Goal: Task Accomplishment & Management: Manage account settings

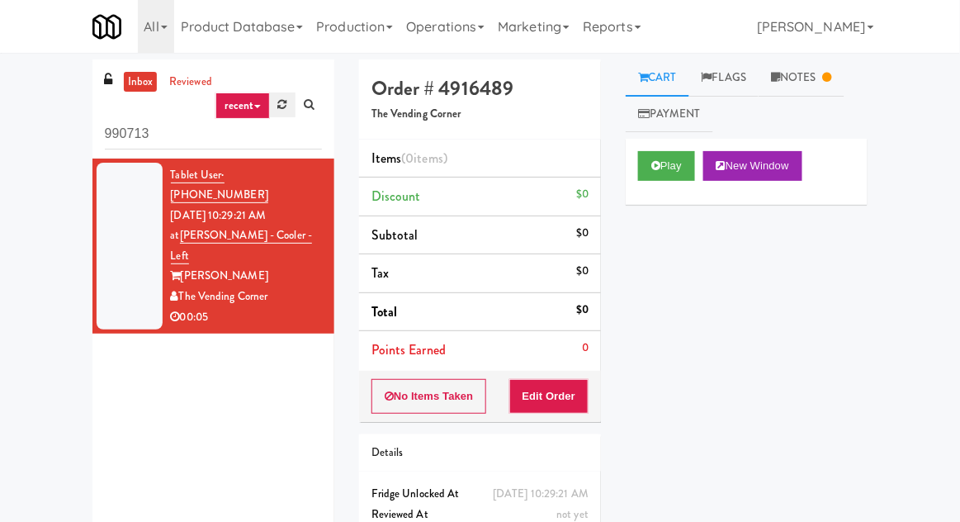
click at [281, 111] on link at bounding box center [283, 104] width 26 height 25
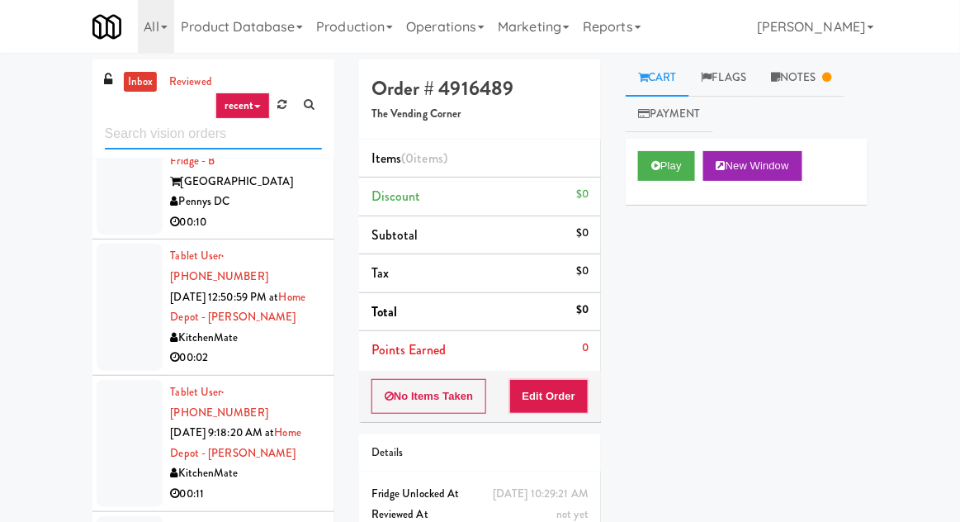
scroll to position [252, 0]
click at [117, 262] on div at bounding box center [130, 306] width 66 height 127
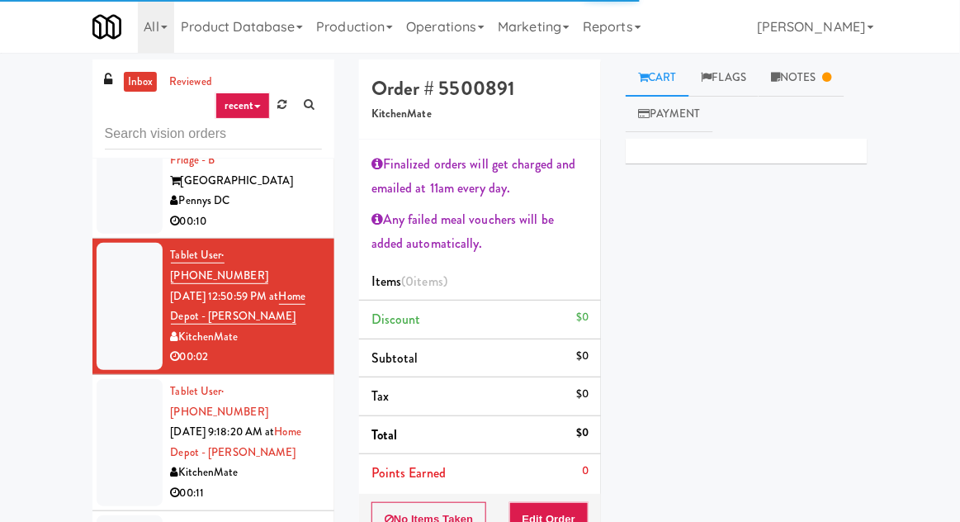
click at [97, 379] on div at bounding box center [130, 442] width 66 height 127
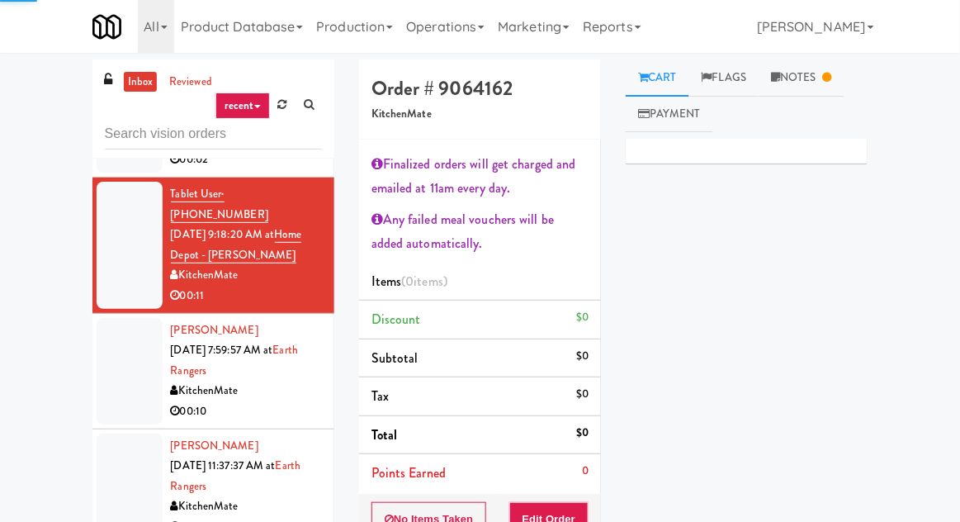
click at [113, 318] on div at bounding box center [130, 371] width 66 height 106
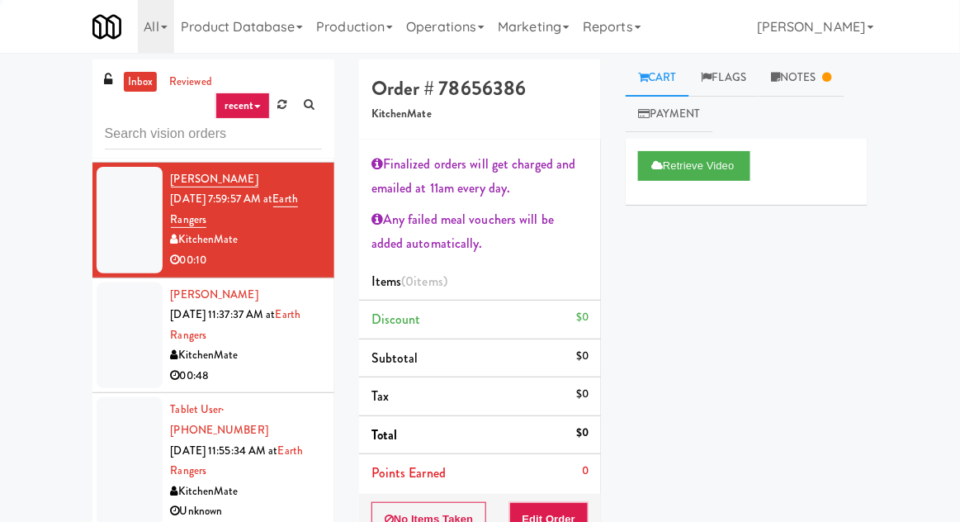
click at [116, 282] on div at bounding box center [130, 335] width 66 height 106
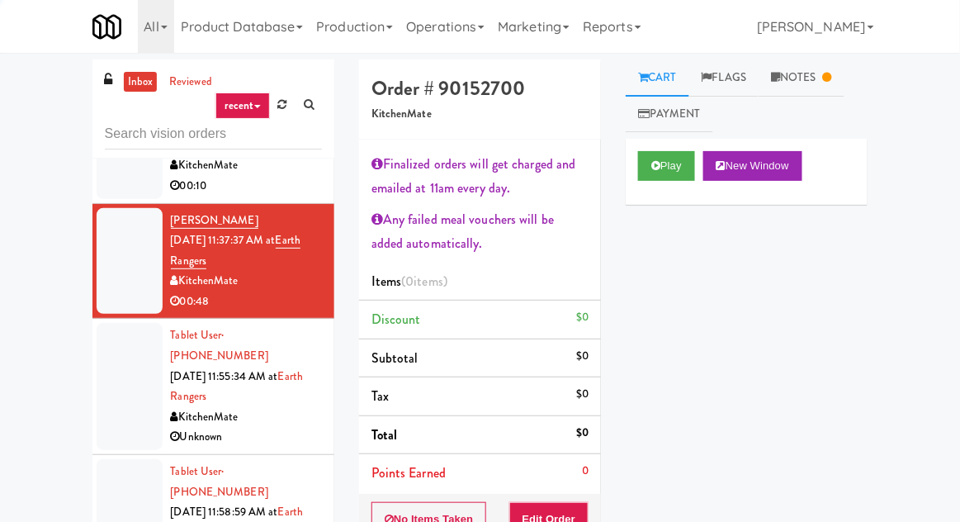
click at [115, 323] on div at bounding box center [130, 386] width 66 height 127
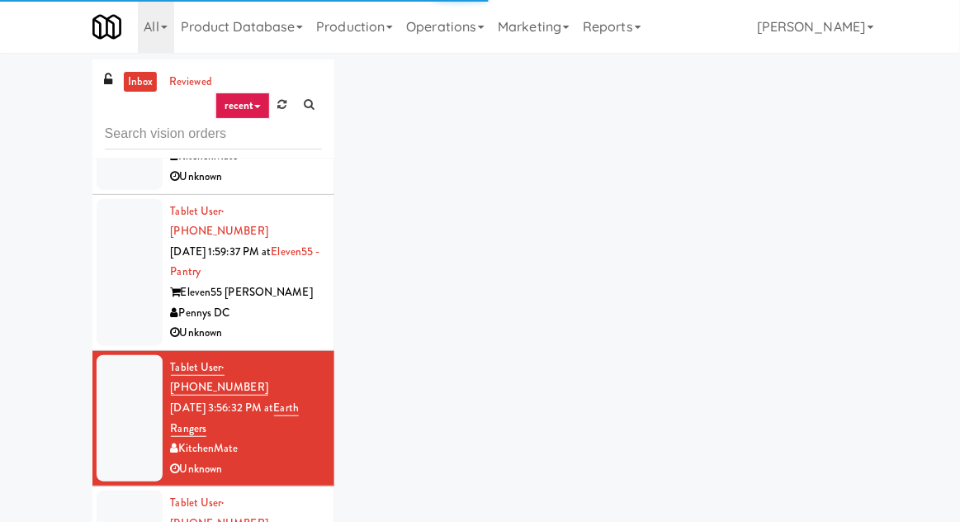
scroll to position [1189, 0]
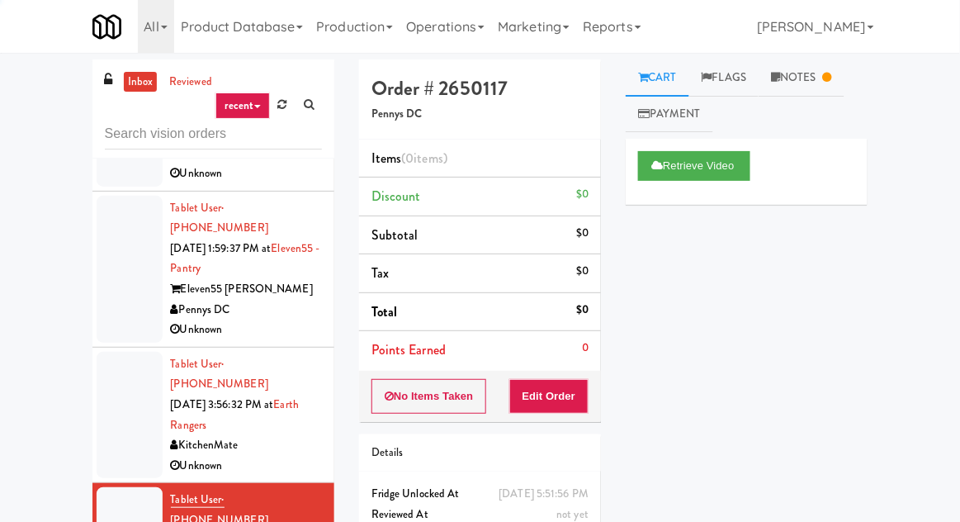
click at [121, 352] on div at bounding box center [130, 415] width 66 height 127
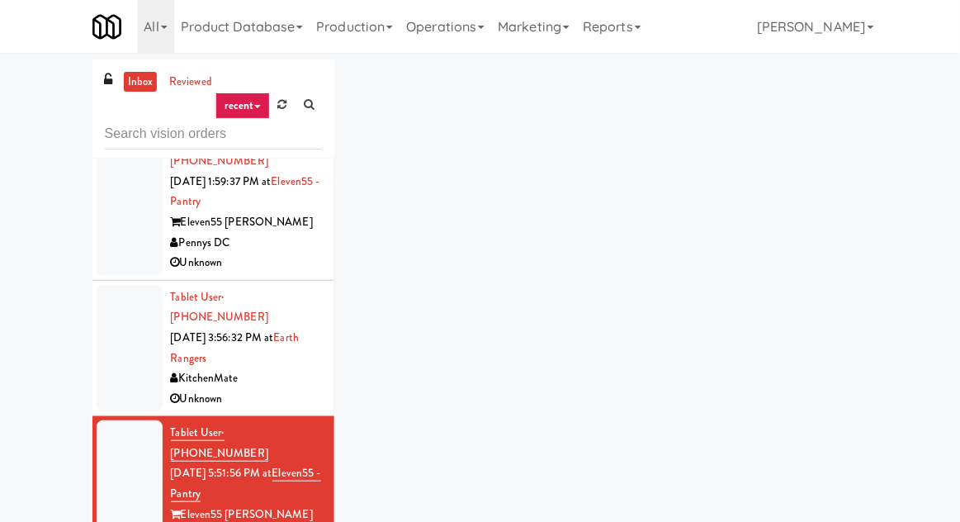
scroll to position [1274, 0]
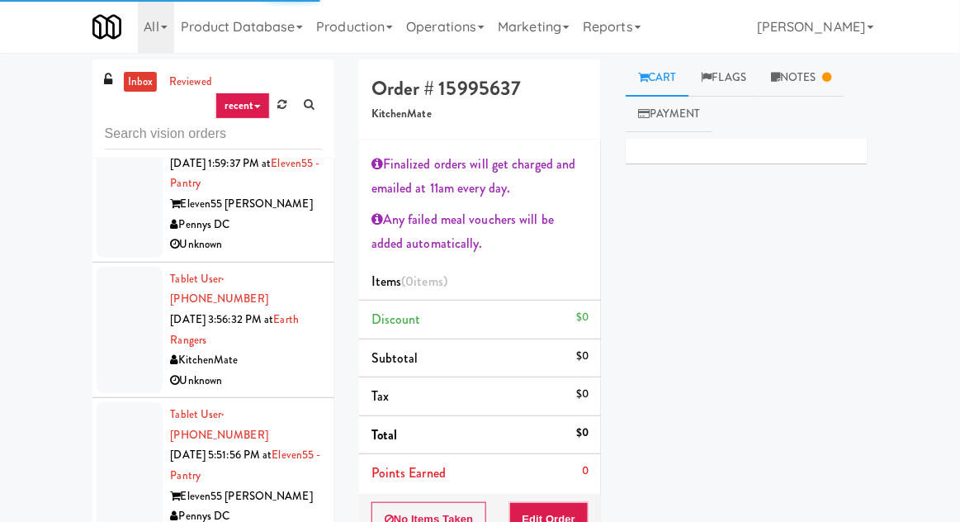
click at [122, 402] on div at bounding box center [130, 475] width 66 height 147
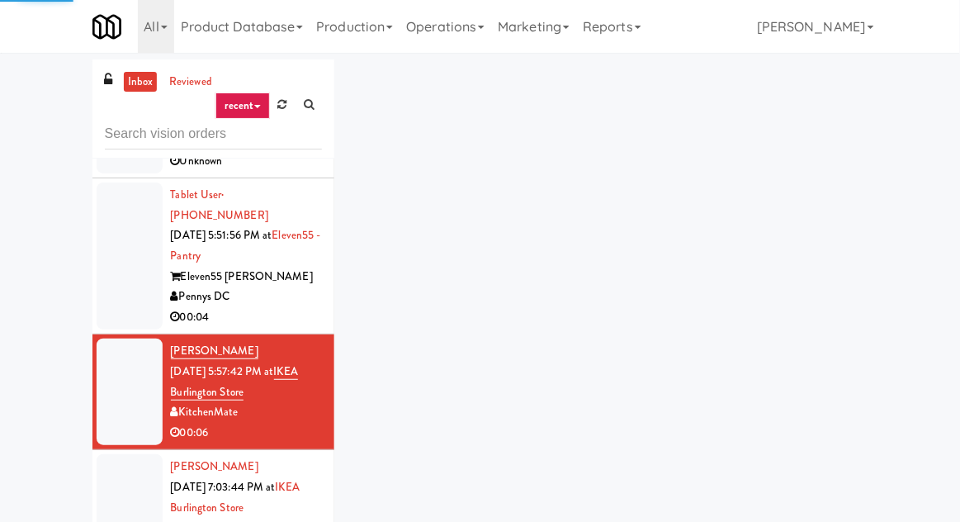
scroll to position [1495, 0]
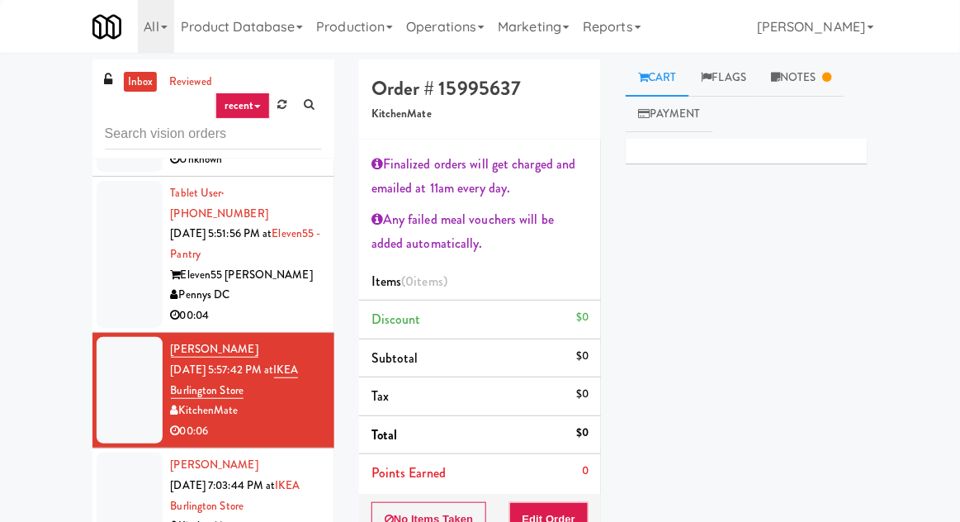
click at [133, 452] on div at bounding box center [130, 505] width 66 height 106
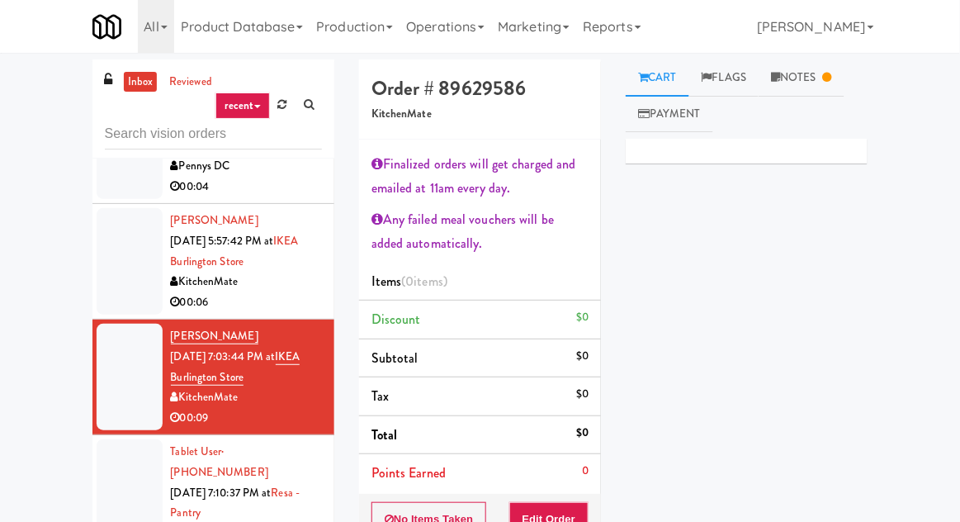
scroll to position [1624, 0]
click at [131, 439] on div at bounding box center [130, 512] width 66 height 147
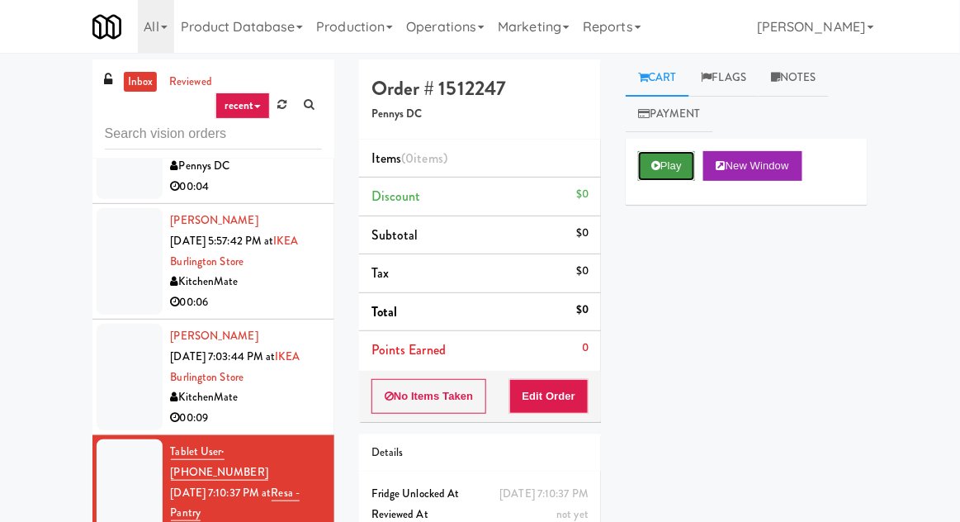
click at [668, 152] on button "Play" at bounding box center [666, 166] width 57 height 30
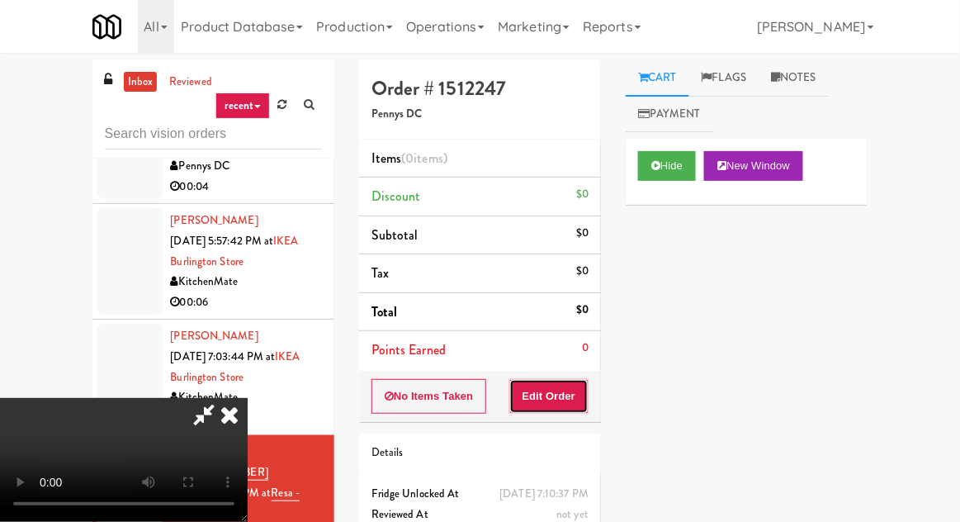
click at [539, 391] on button "Edit Order" at bounding box center [549, 396] width 80 height 35
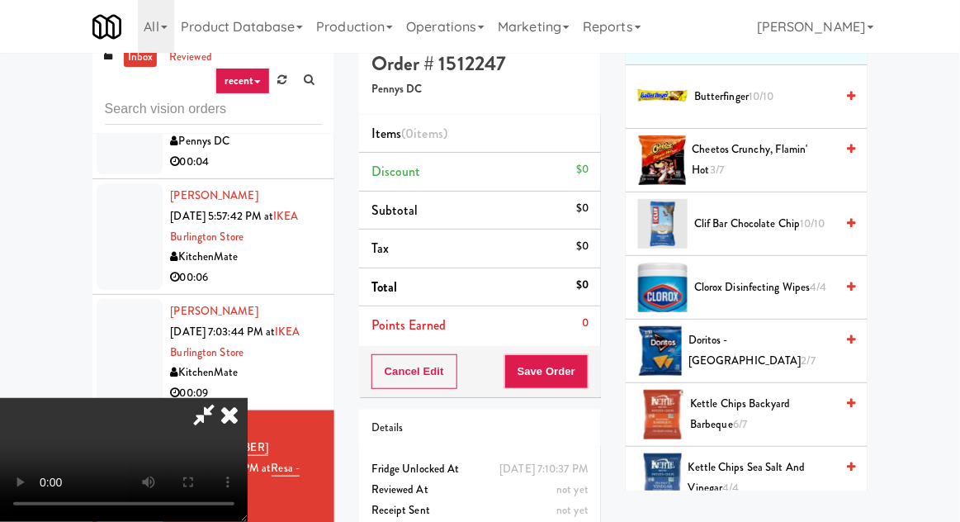
scroll to position [224, 0]
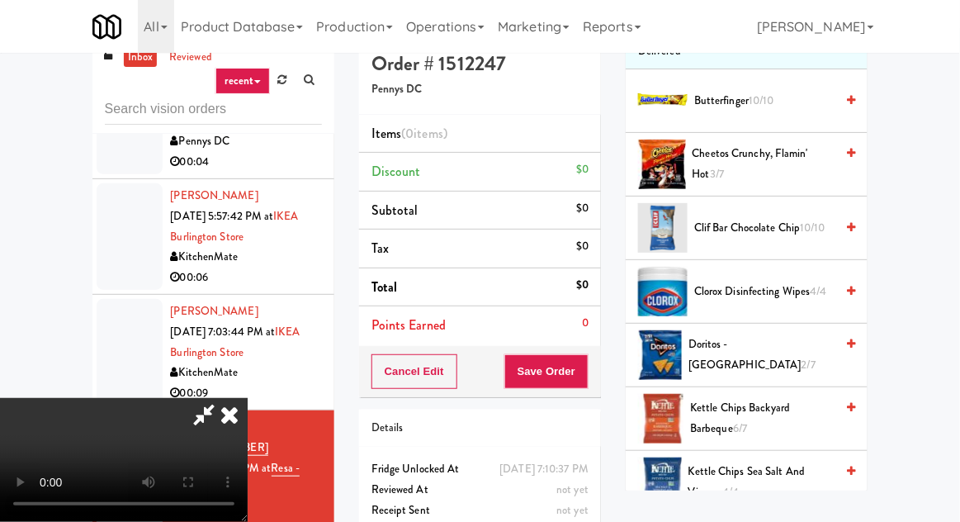
click at [796, 172] on span "Cheetos Crunchy, Flamin' Hot 3/7" at bounding box center [763, 164] width 143 height 40
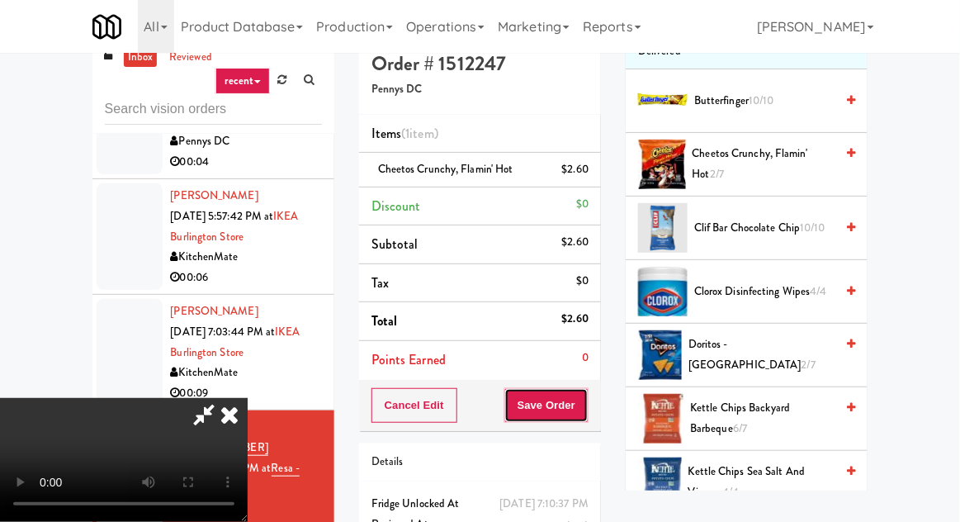
click at [585, 406] on button "Save Order" at bounding box center [546, 405] width 84 height 35
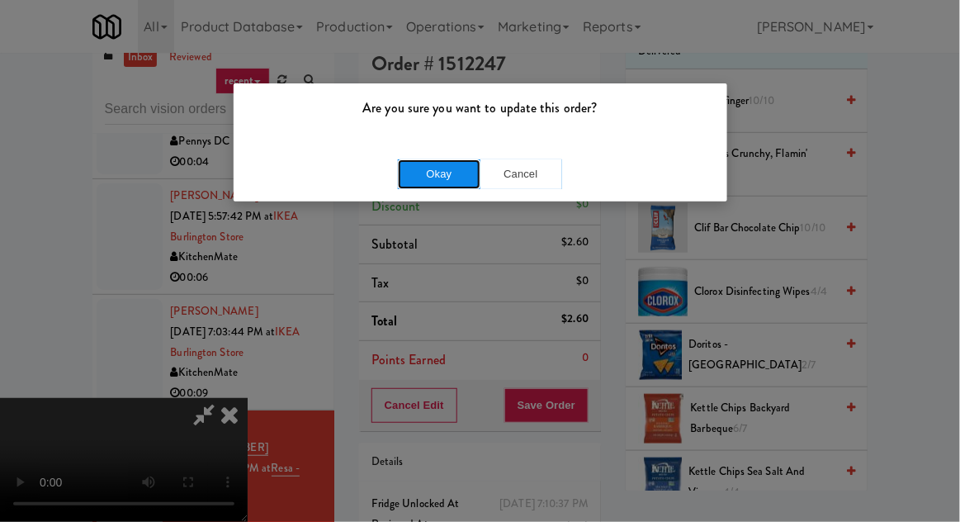
click at [410, 171] on button "Okay" at bounding box center [439, 174] width 83 height 30
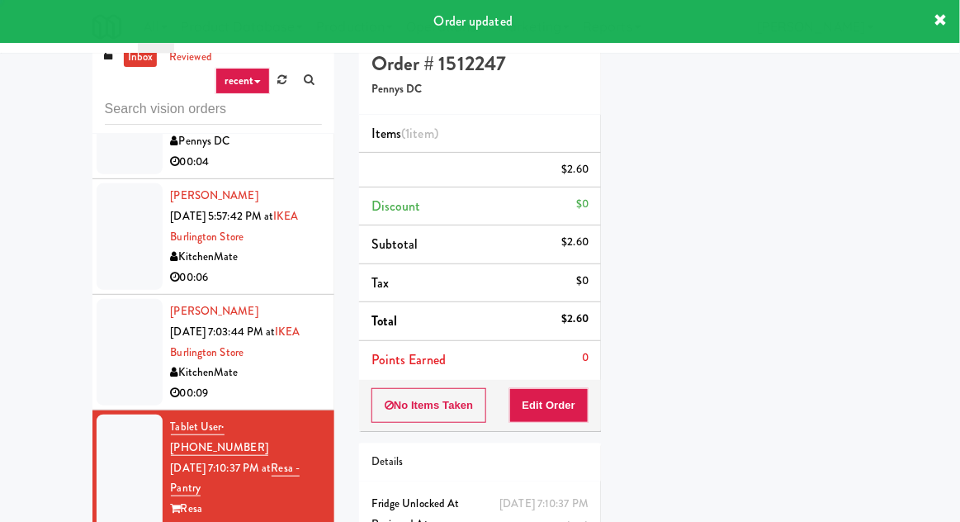
scroll to position [0, 0]
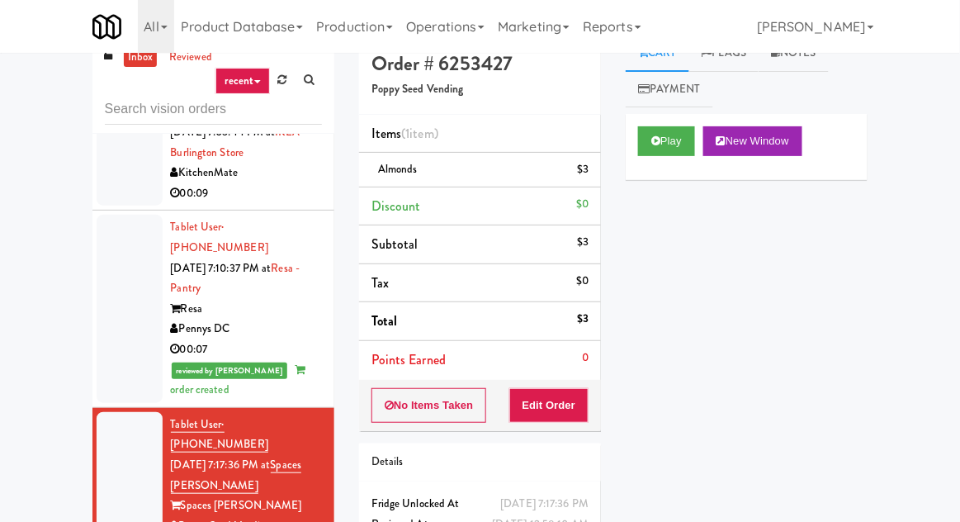
scroll to position [1821, 0]
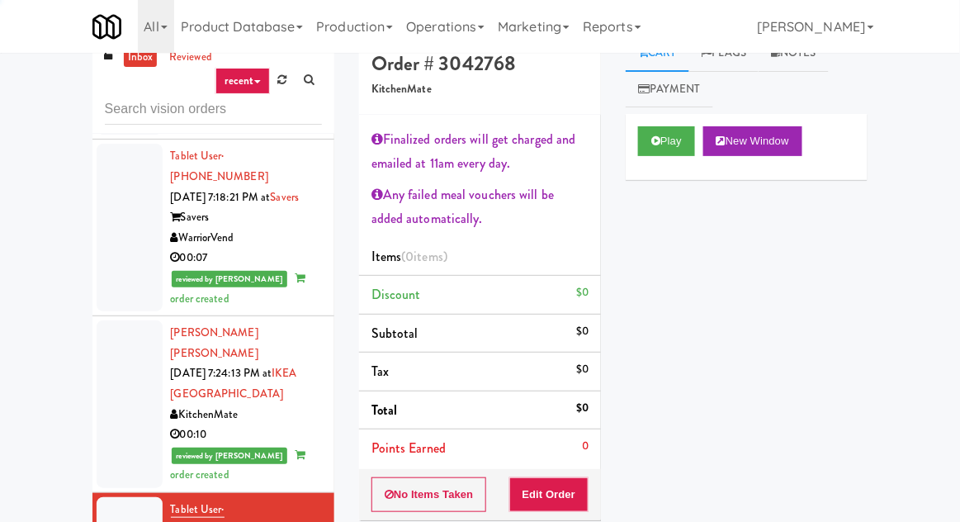
scroll to position [2485, 0]
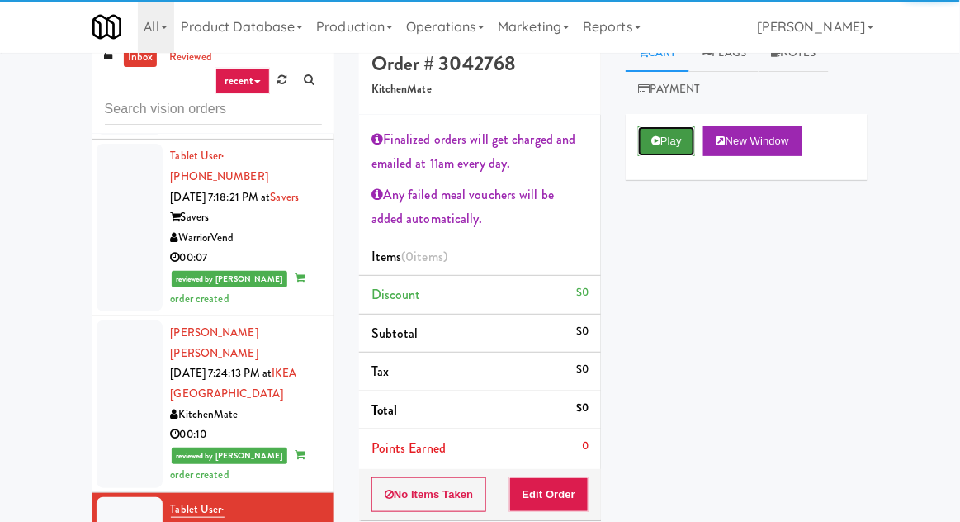
click at [664, 152] on button "Play" at bounding box center [666, 141] width 57 height 30
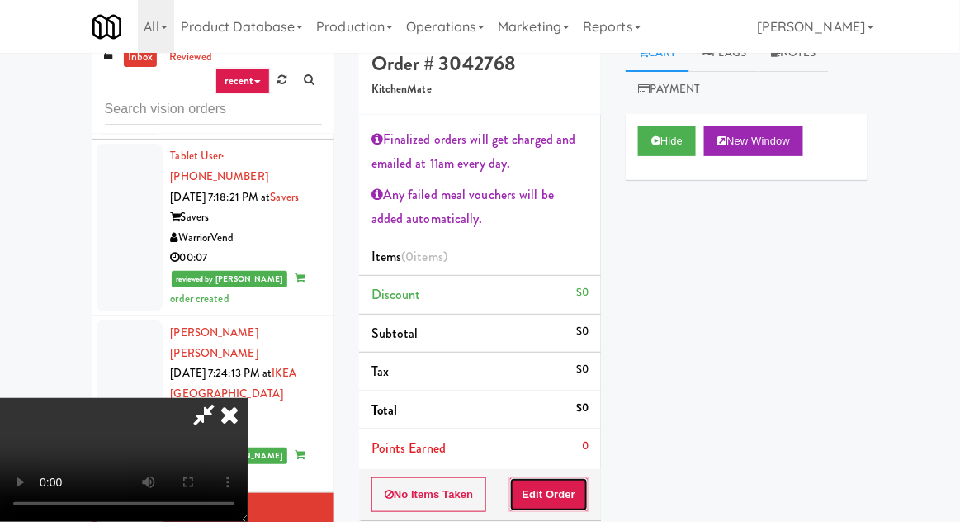
click at [571, 482] on button "Edit Order" at bounding box center [549, 494] width 80 height 35
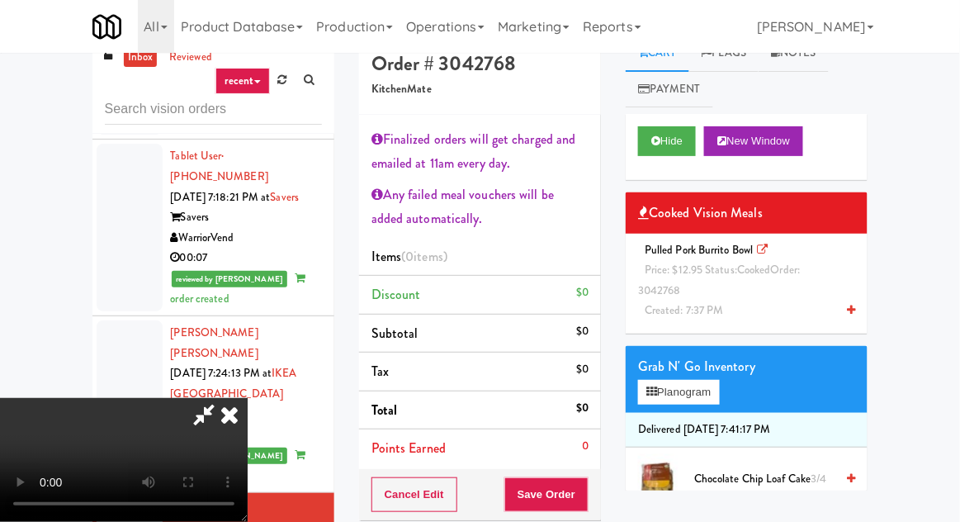
click at [784, 291] on div "Pulled Pork Burrito Bowl Price: $12.95 Status: cooked Order: 3042768 Created: 7…" at bounding box center [746, 280] width 217 height 81
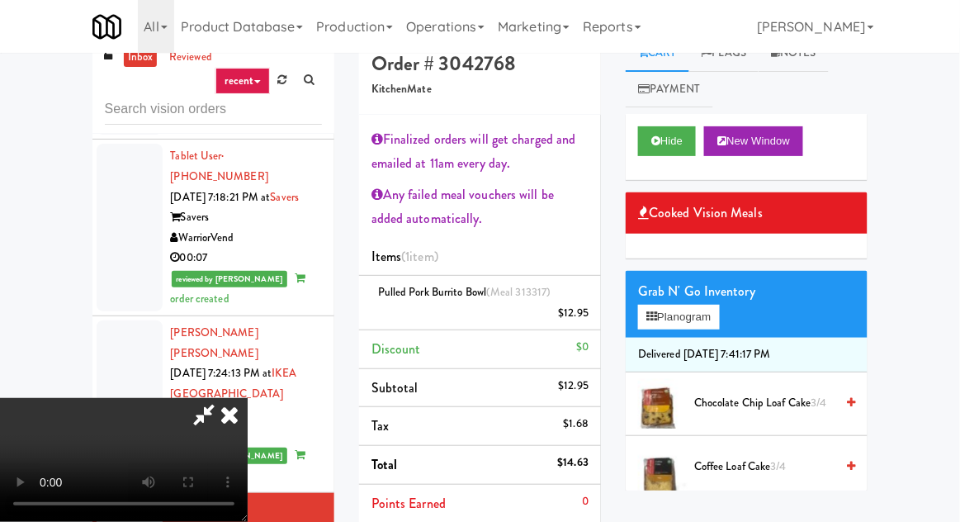
scroll to position [100, 0]
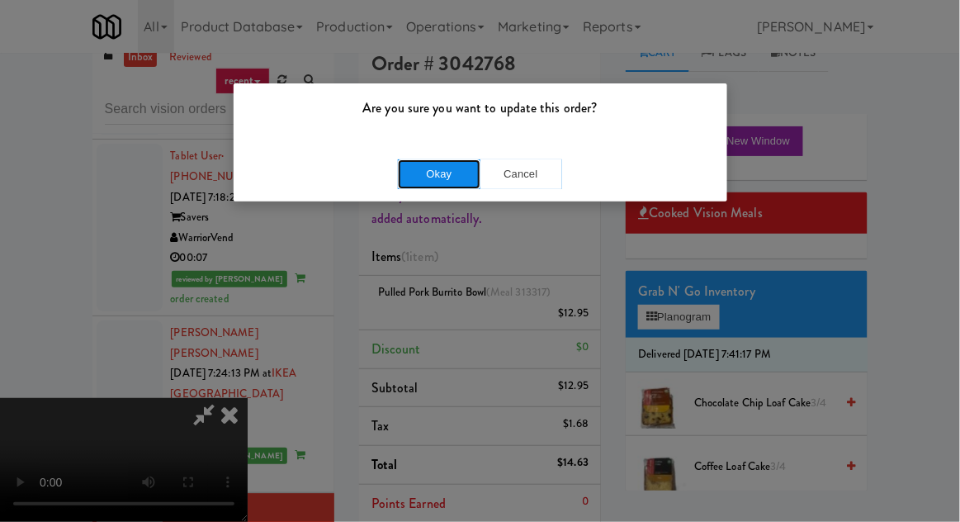
click at [419, 159] on button "Okay" at bounding box center [439, 174] width 83 height 30
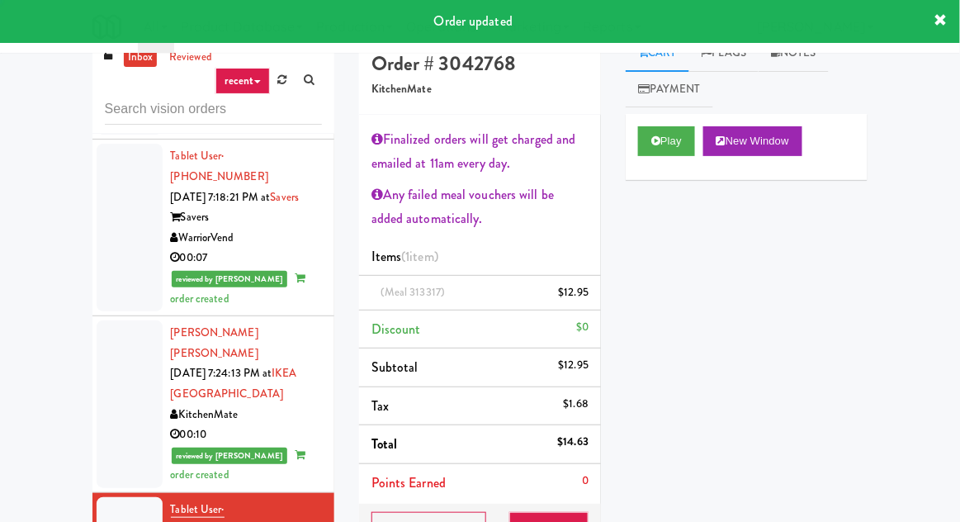
scroll to position [0, 0]
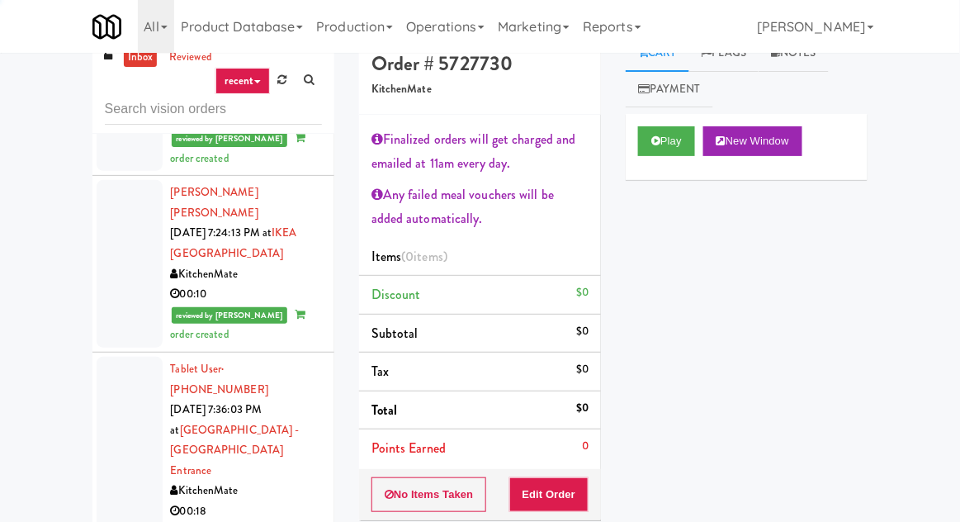
scroll to position [2680, 0]
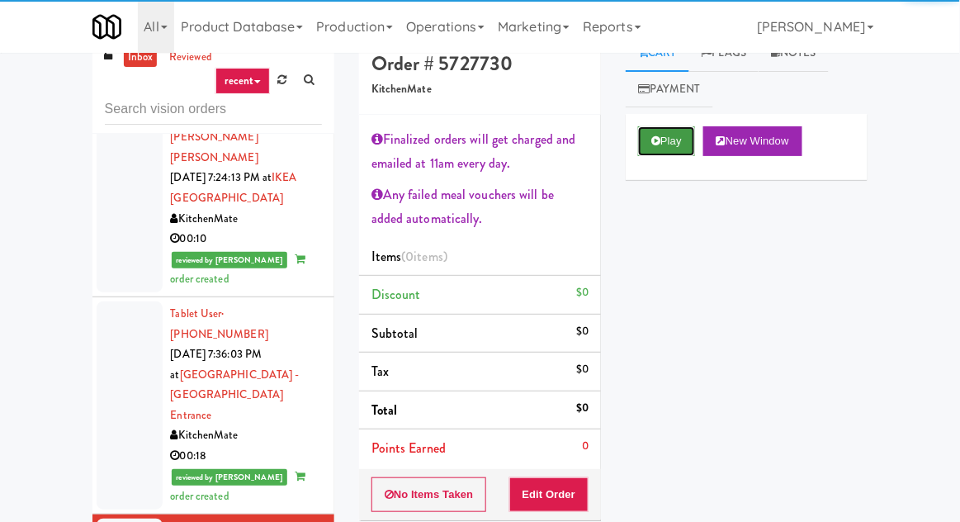
click at [654, 155] on button "Play" at bounding box center [666, 141] width 57 height 30
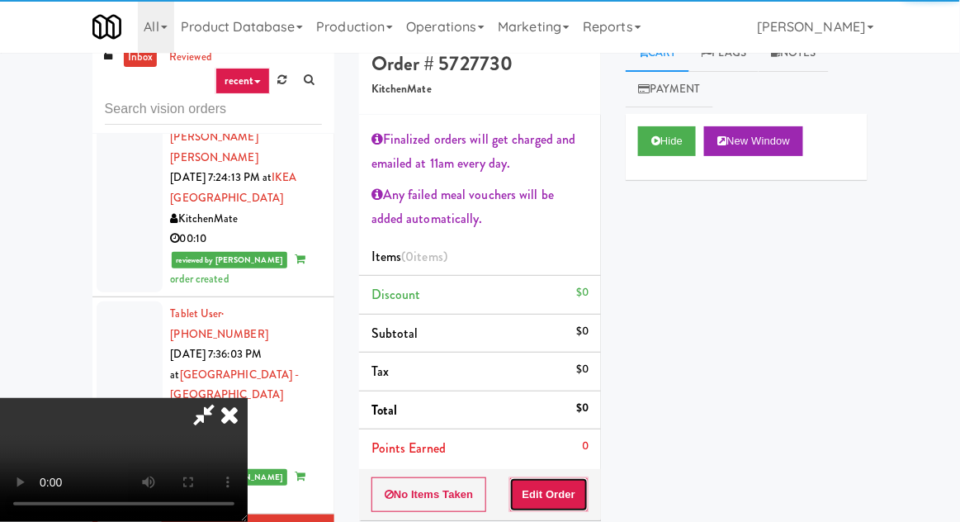
click at [556, 477] on button "Edit Order" at bounding box center [549, 494] width 80 height 35
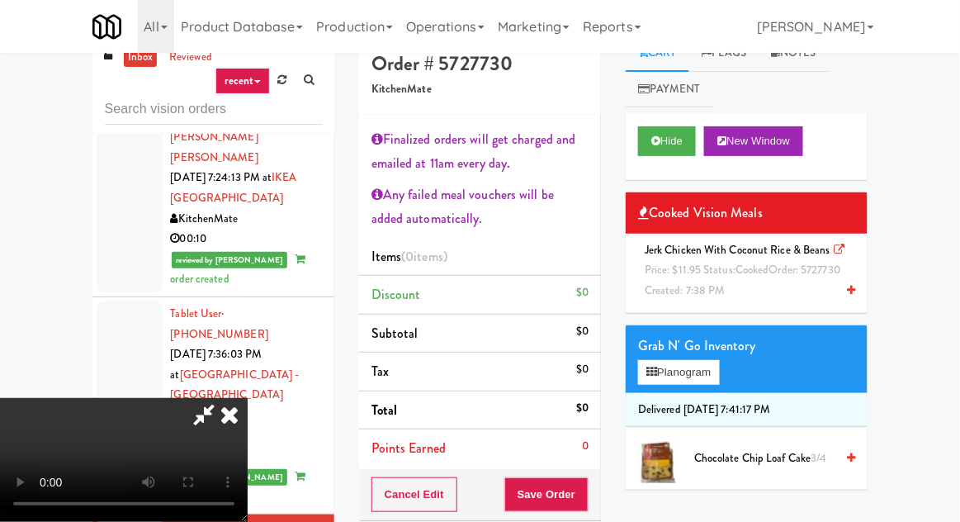
click at [772, 301] on div "Jerk Chicken with Coconut Rice & Beans Price: $11.95 Status: cooked Order: 5727…" at bounding box center [746, 270] width 217 height 61
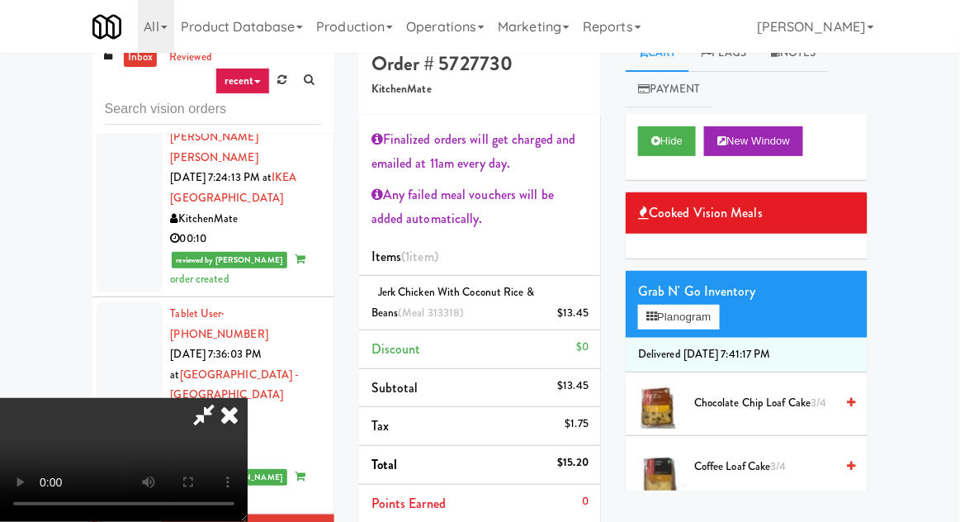
scroll to position [100, 0]
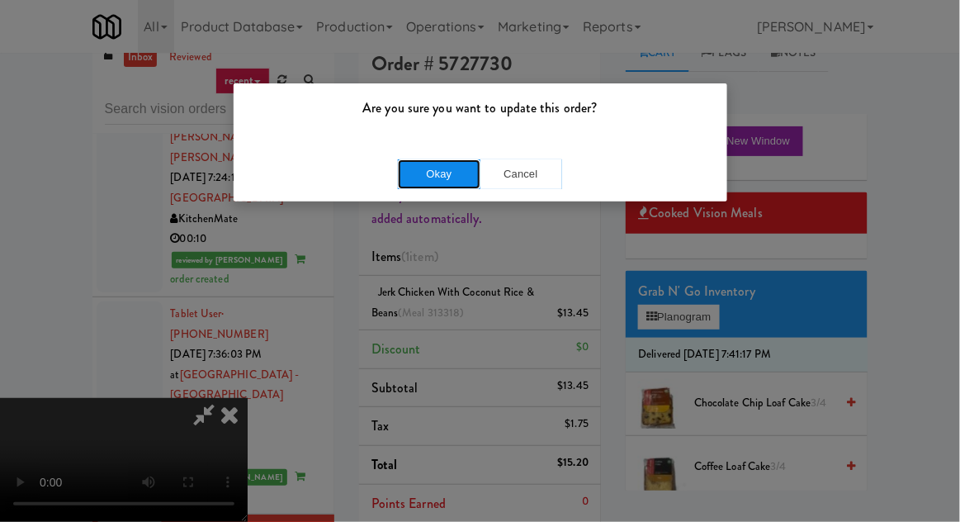
click at [404, 183] on button "Okay" at bounding box center [439, 174] width 83 height 30
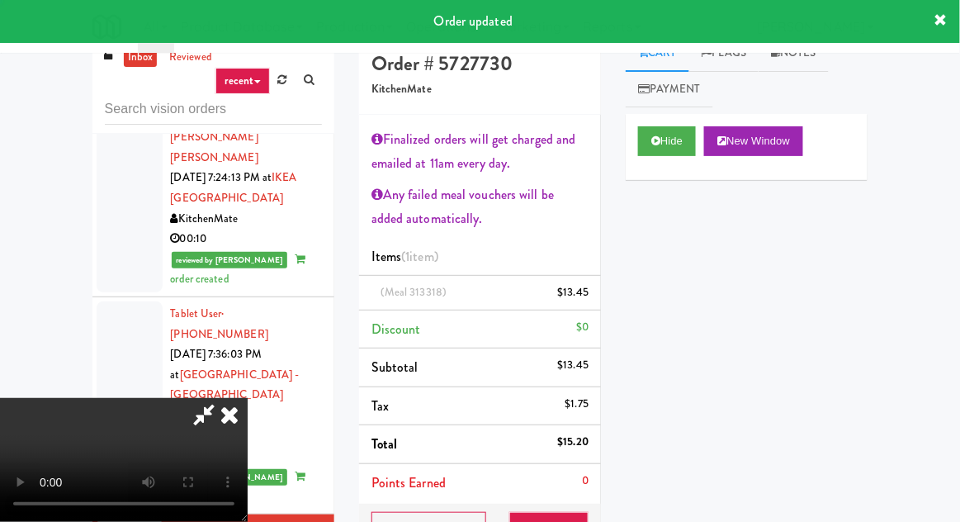
scroll to position [0, 0]
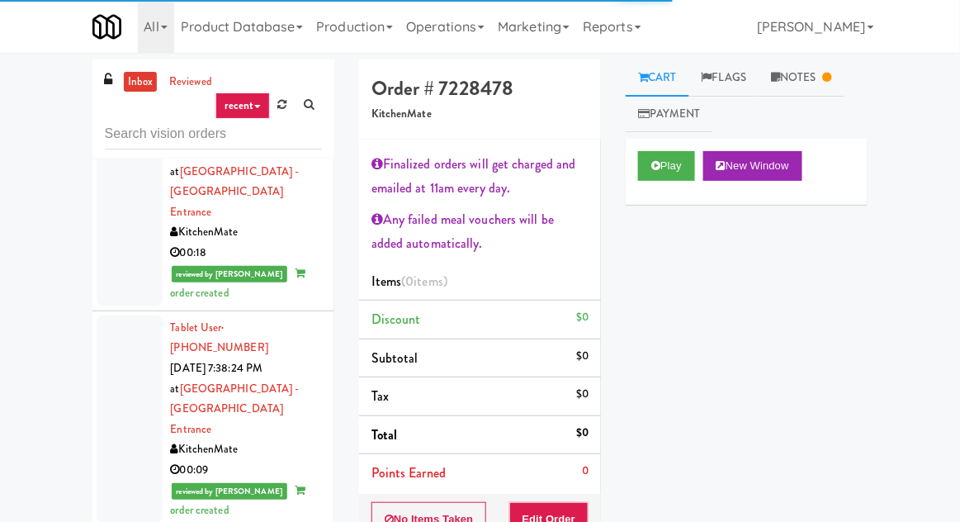
scroll to position [2908, 0]
click at [810, 106] on ul "Cart Flags Notes Payment" at bounding box center [747, 95] width 242 height 73
click at [810, 86] on link "Notes" at bounding box center [801, 77] width 86 height 37
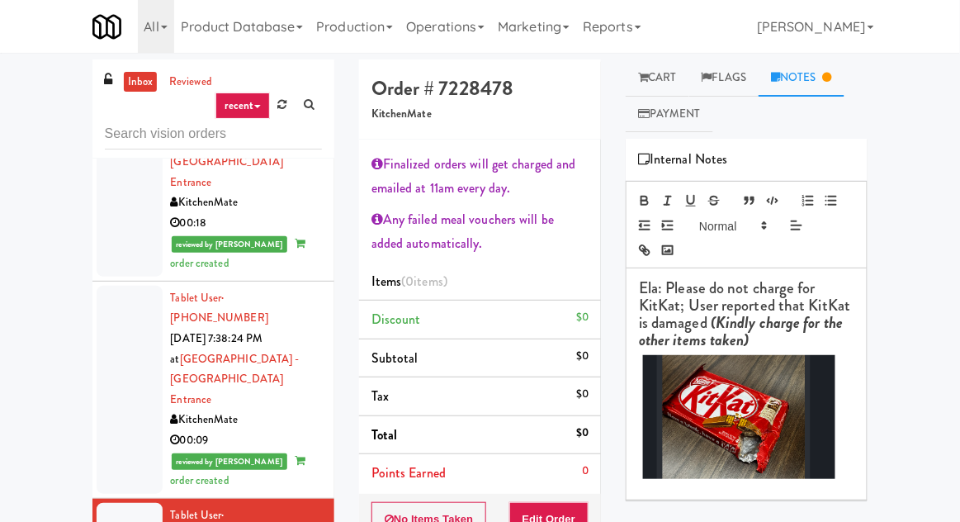
scroll to position [2954, 0]
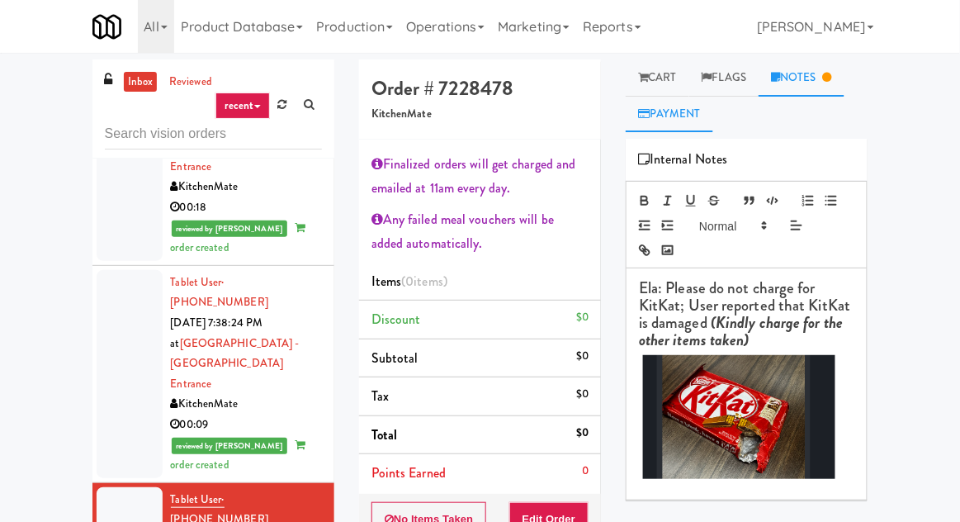
click at [658, 97] on link "Payment" at bounding box center [669, 114] width 87 height 37
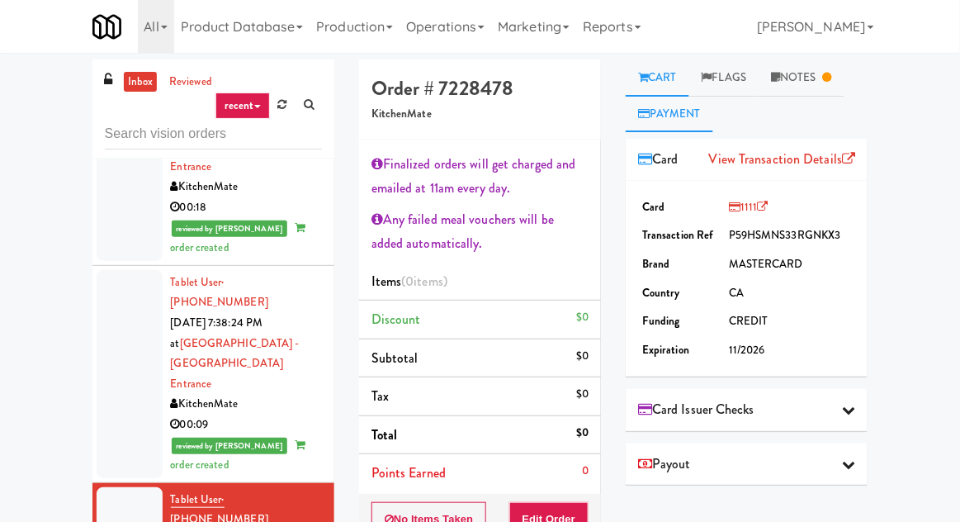
click at [657, 77] on link "Cart" at bounding box center [658, 77] width 64 height 37
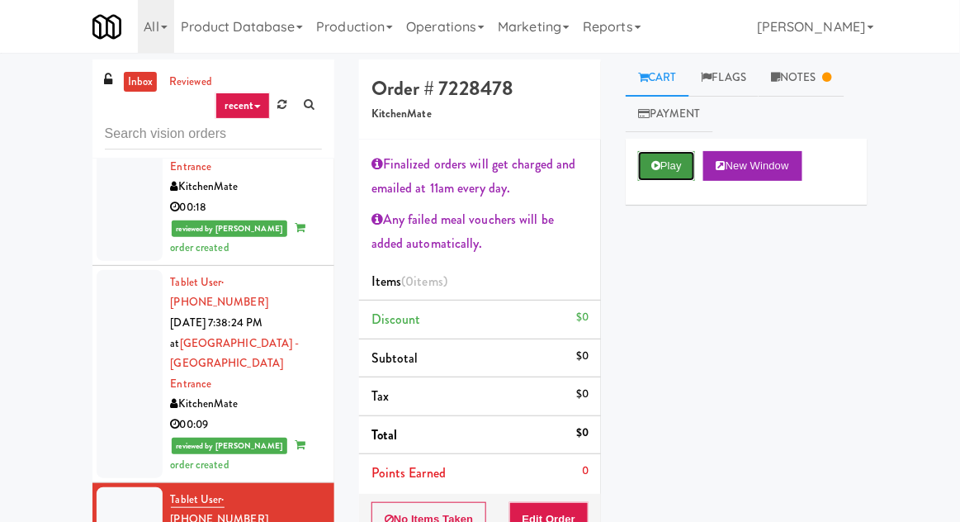
click at [661, 168] on button "Play" at bounding box center [666, 166] width 57 height 30
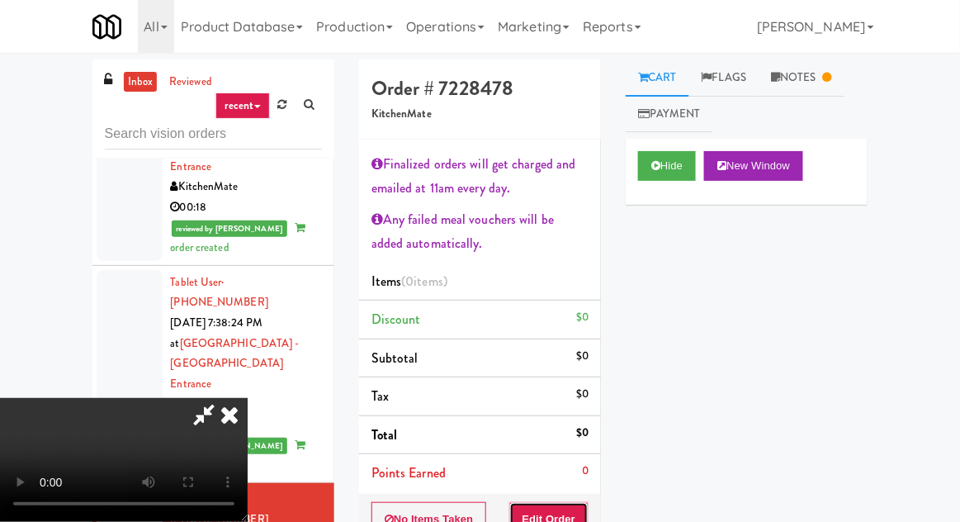
click at [574, 507] on button "Edit Order" at bounding box center [549, 519] width 80 height 35
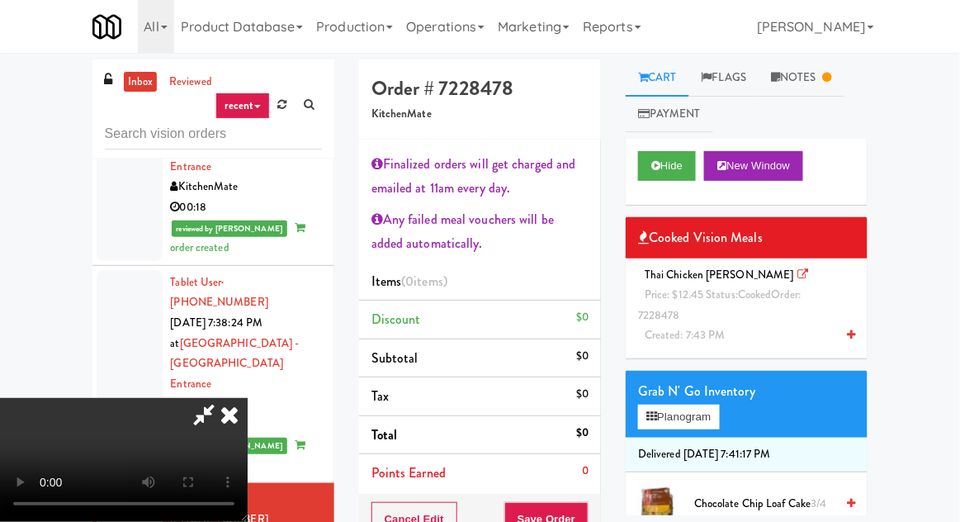
scroll to position [100, 0]
click at [764, 330] on div "Thai Chicken [PERSON_NAME] Price: $12.45 Status: cooked Order: 7228478 Created:…" at bounding box center [746, 305] width 217 height 81
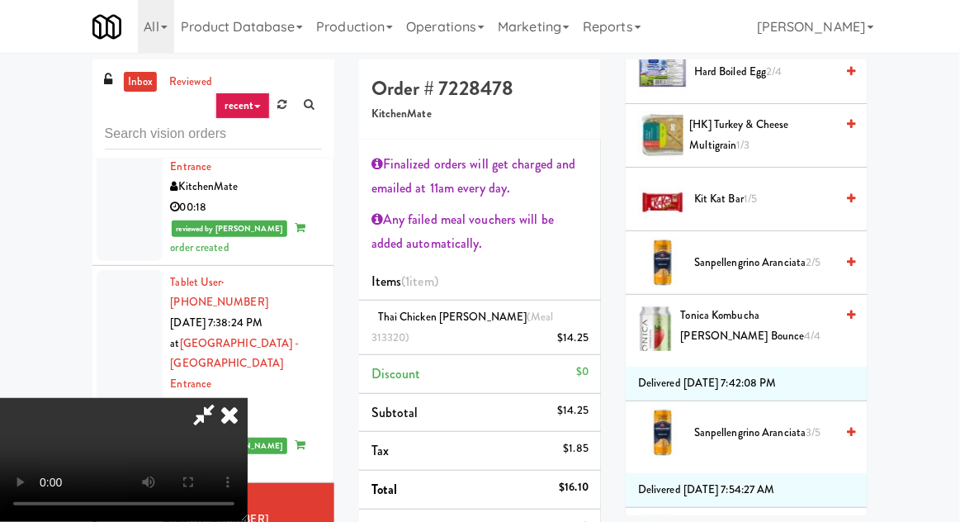
scroll to position [1669, 0]
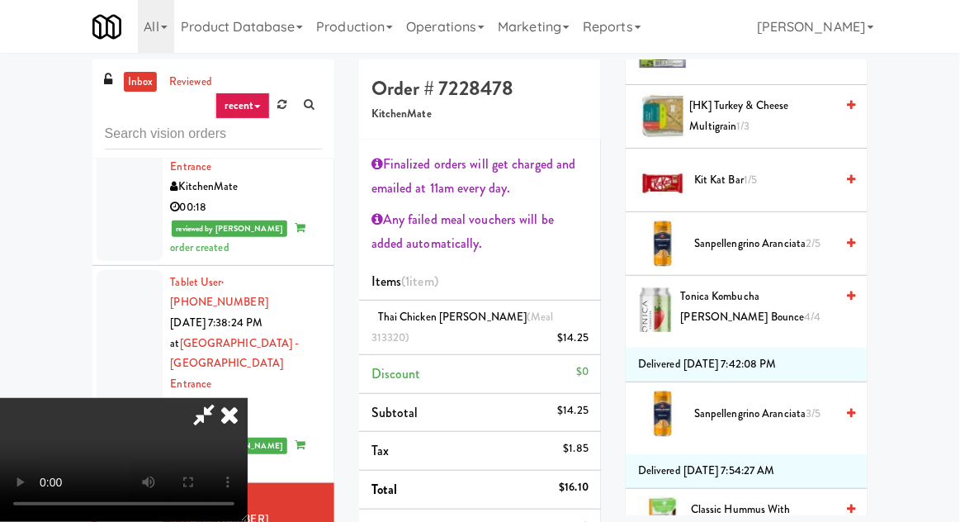
click at [797, 404] on span "Sanpellengrino Aranciata 3/5" at bounding box center [764, 414] width 140 height 21
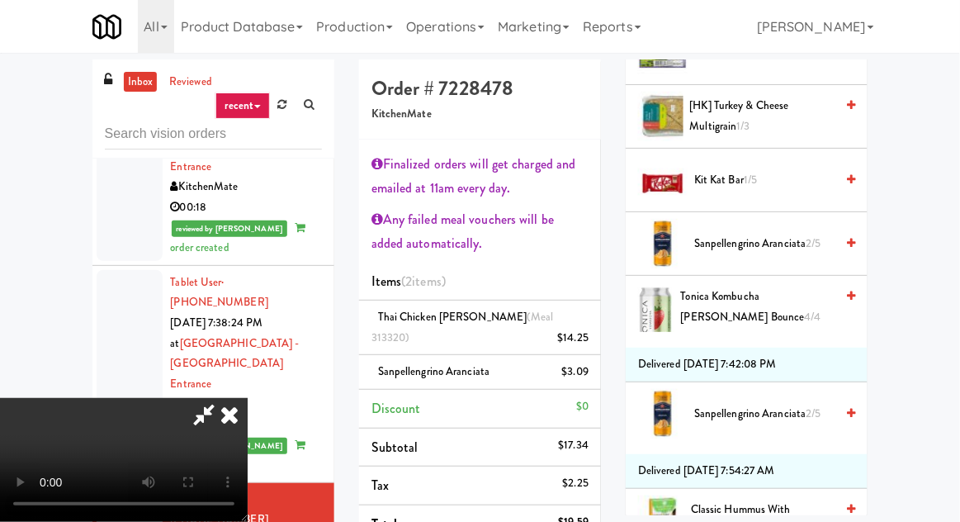
click at [602, 427] on div "Order # 7228478 KitchenMate Finalized orders will get charged and emailed at 11…" at bounding box center [480, 430] width 267 height 743
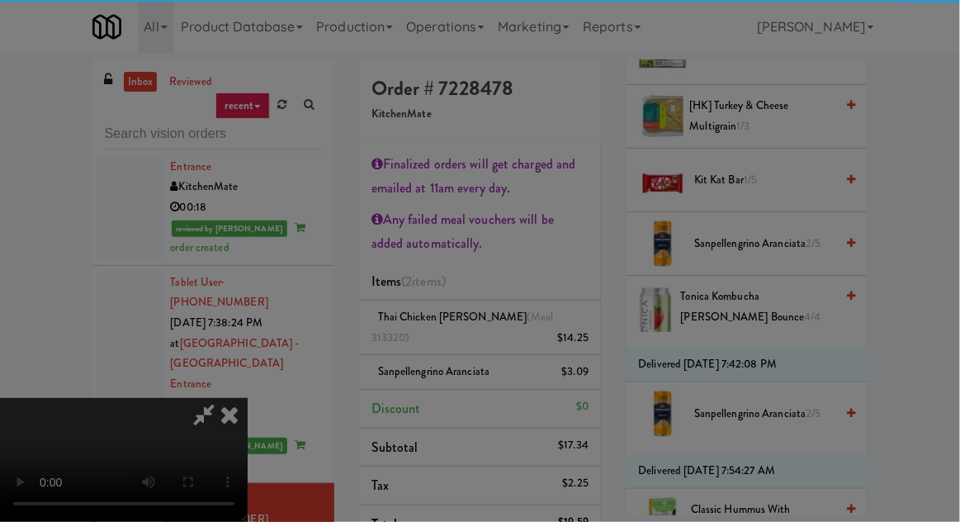
click at [0, 0] on div "Are you sure you want to update this order? Okay Cancel" at bounding box center [0, 0] width 0 height 0
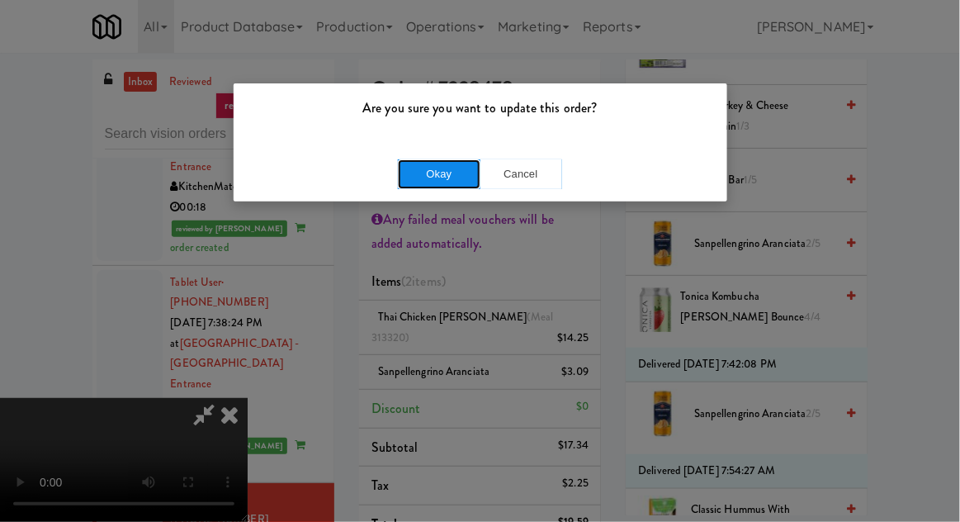
click at [422, 179] on button "Okay" at bounding box center [439, 174] width 83 height 30
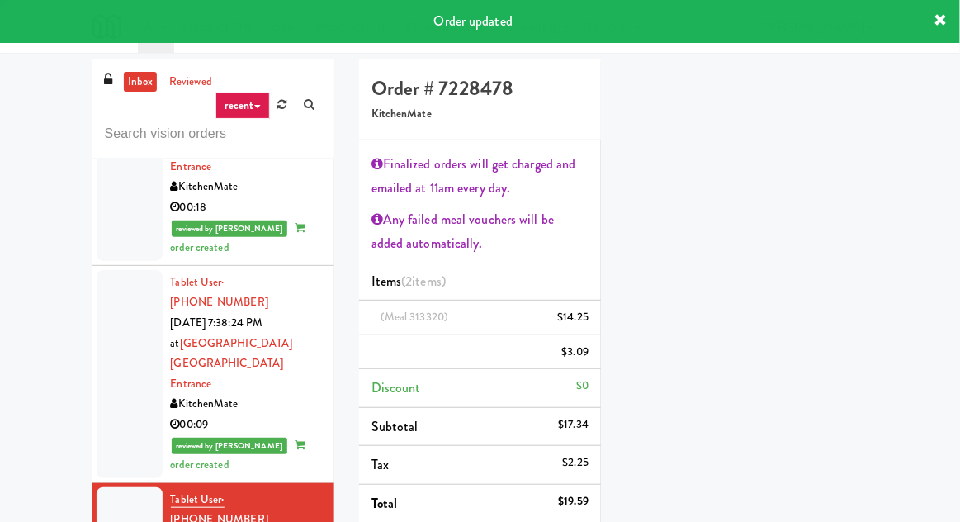
scroll to position [0, 0]
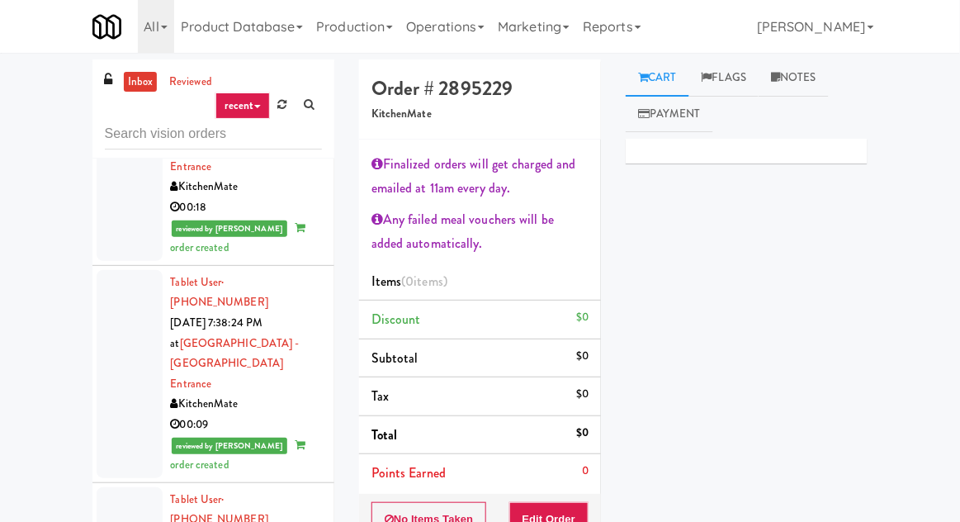
click at [568, 436] on li "Total $0" at bounding box center [480, 435] width 242 height 39
click at [560, 509] on button "Edit Order" at bounding box center [549, 519] width 80 height 35
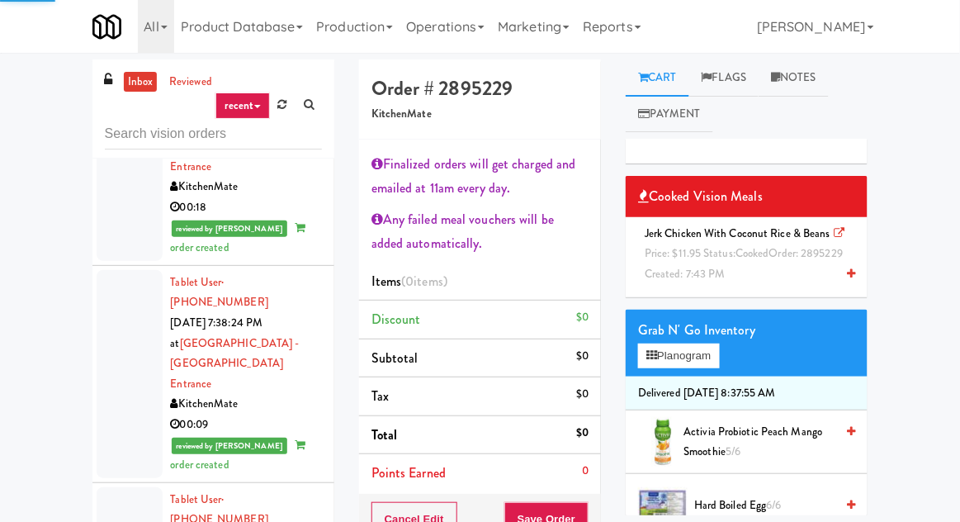
click at [730, 273] on div "Jerk Chicken with Coconut Rice & Beans Price: $11.95 Status: cooked Order: 2895…" at bounding box center [746, 254] width 217 height 61
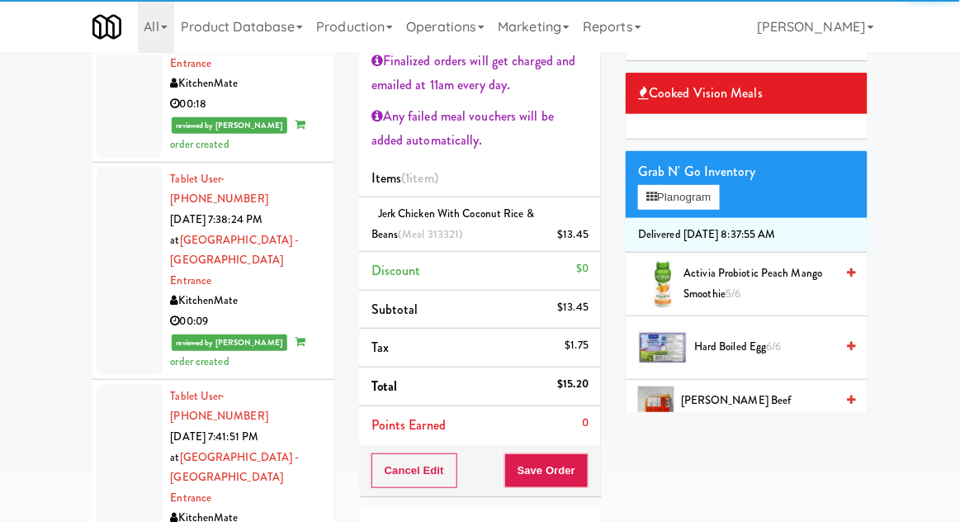
scroll to position [101, 0]
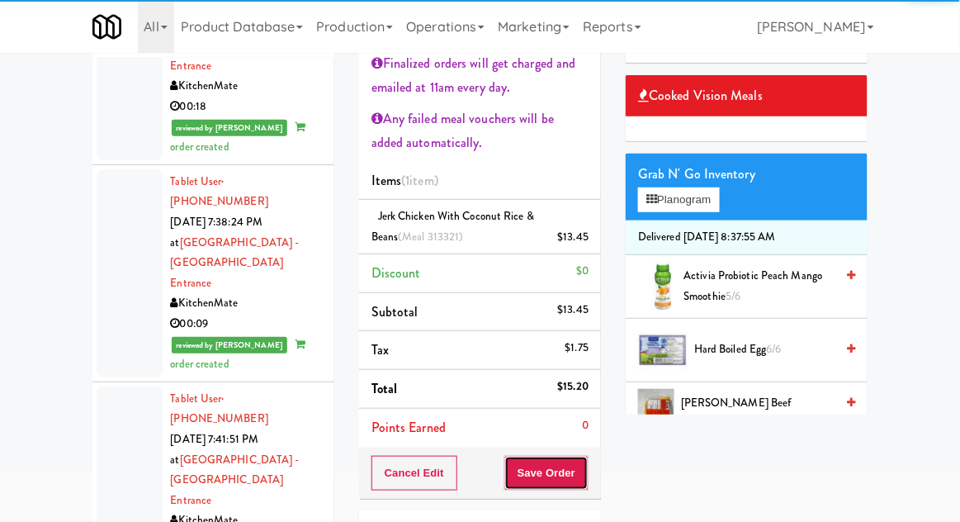
click at [565, 466] on button "Save Order" at bounding box center [546, 473] width 84 height 35
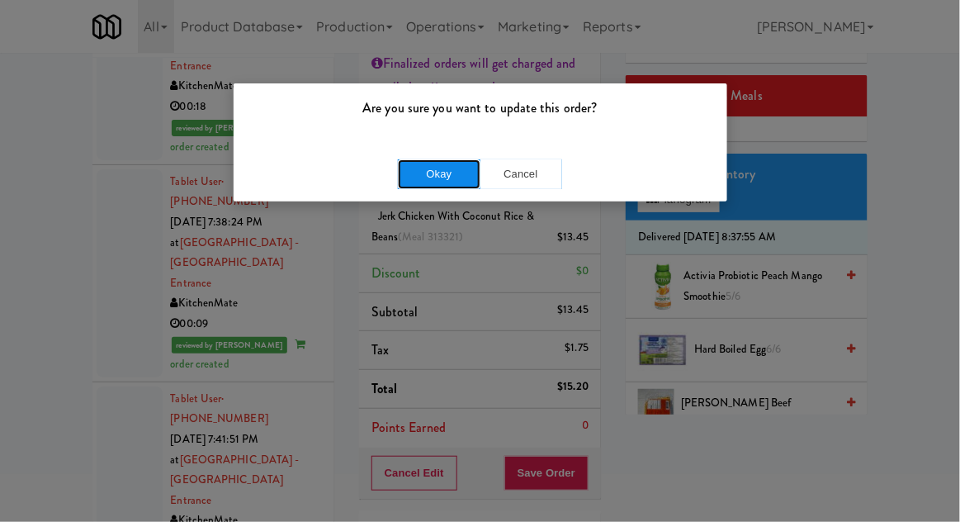
click at [425, 173] on button "Okay" at bounding box center [439, 174] width 83 height 30
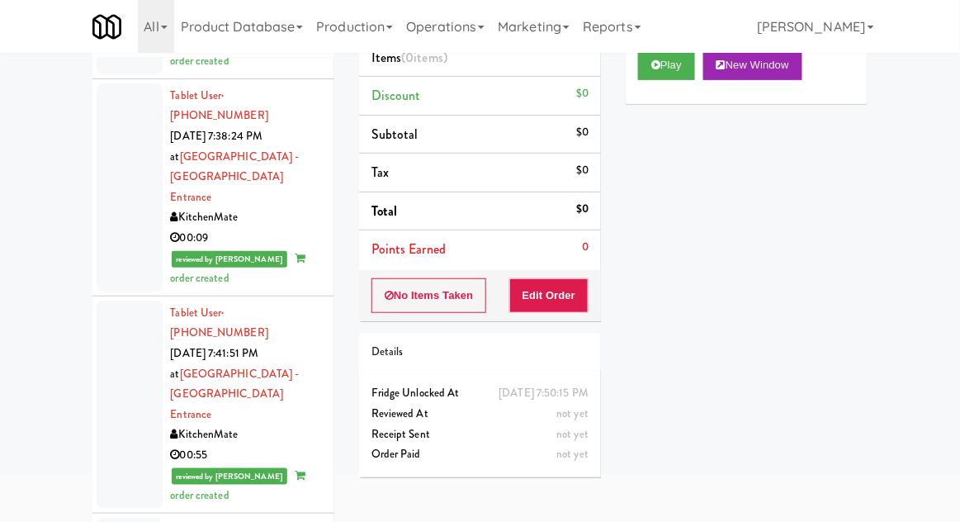
scroll to position [3038, 0]
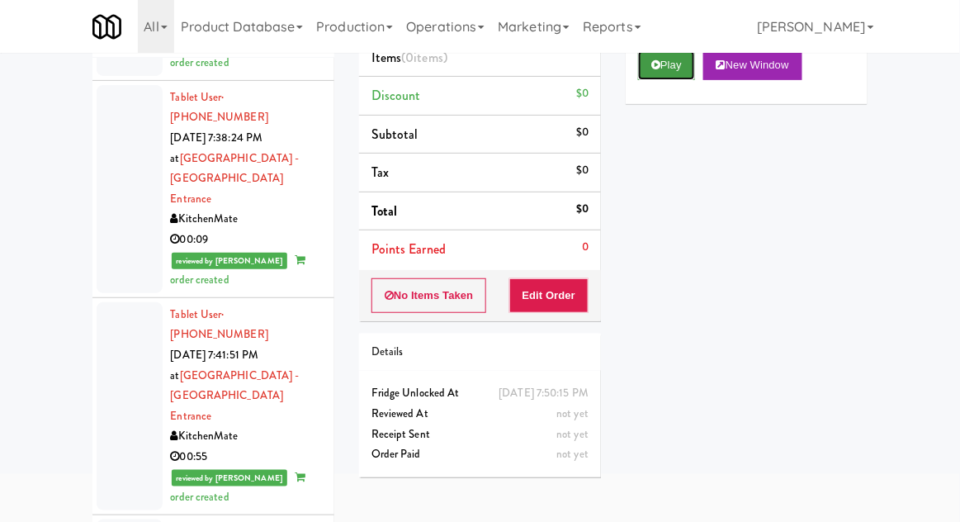
click at [668, 69] on button "Play" at bounding box center [666, 65] width 57 height 30
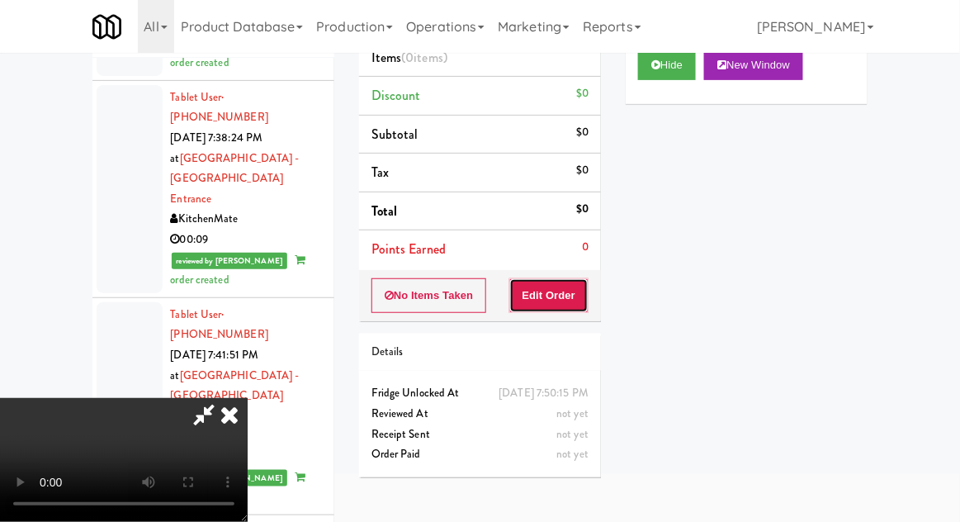
click at [560, 285] on button "Edit Order" at bounding box center [549, 295] width 80 height 35
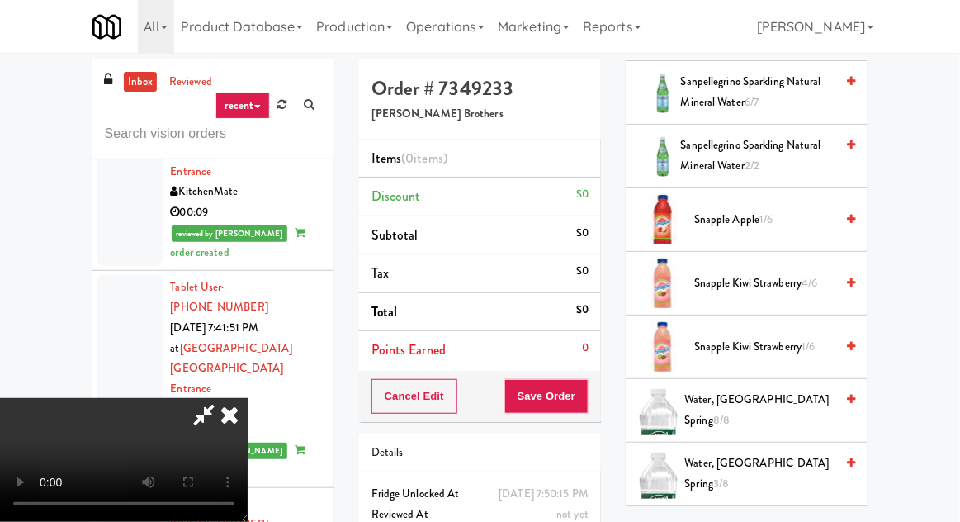
scroll to position [1464, 0]
click at [808, 212] on span "Snapple Apple 1/6" at bounding box center [764, 220] width 140 height 21
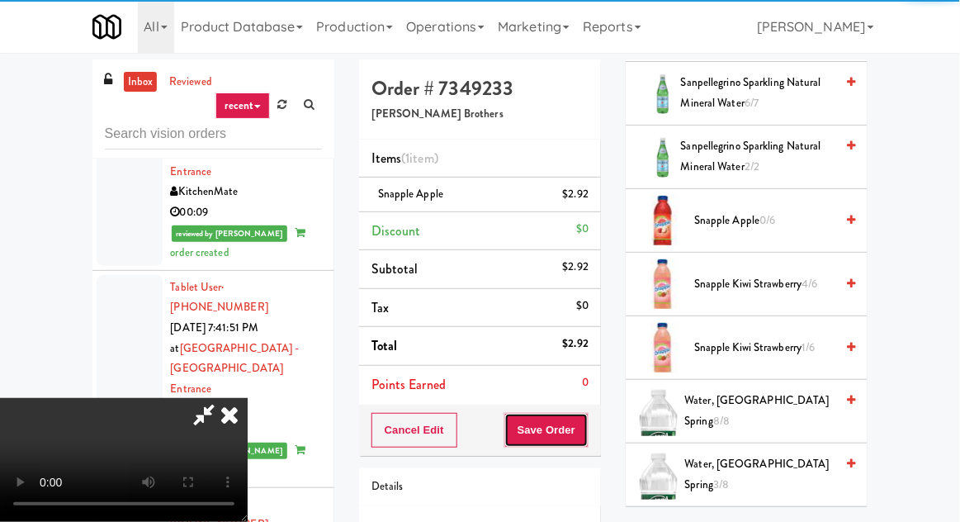
click at [587, 432] on button "Save Order" at bounding box center [546, 430] width 84 height 35
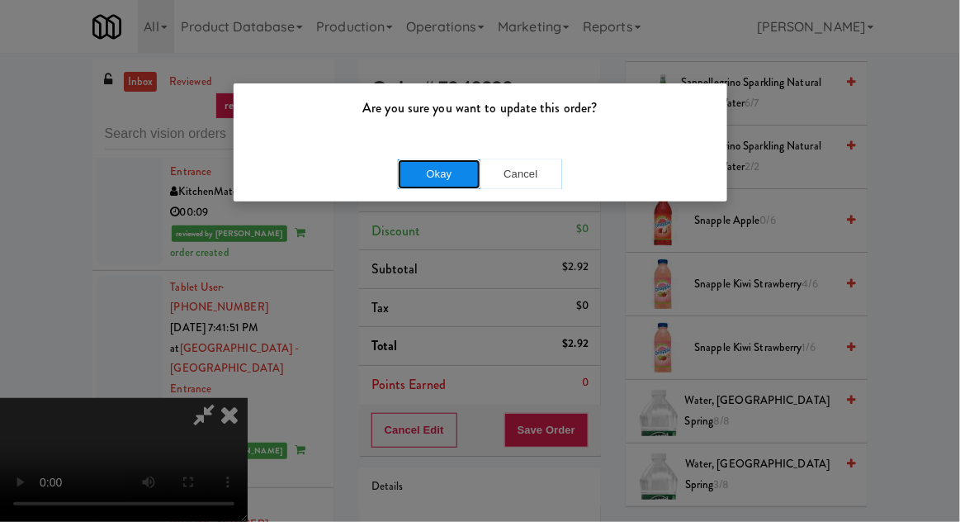
click at [434, 177] on button "Okay" at bounding box center [439, 174] width 83 height 30
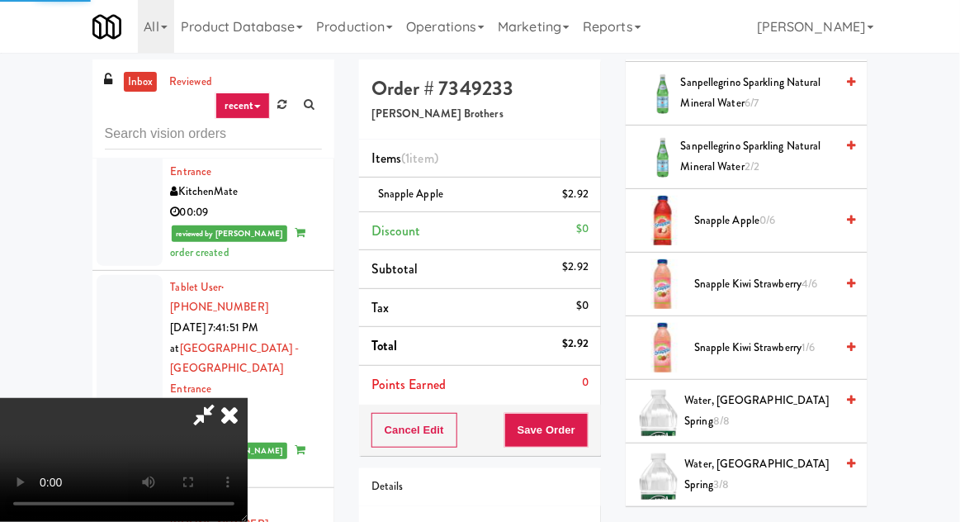
scroll to position [163, 0]
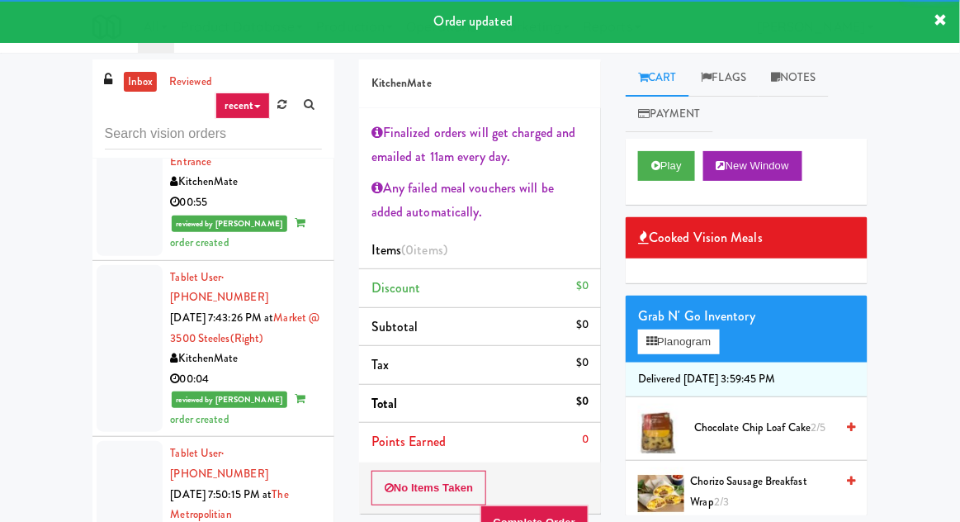
scroll to position [3400, 0]
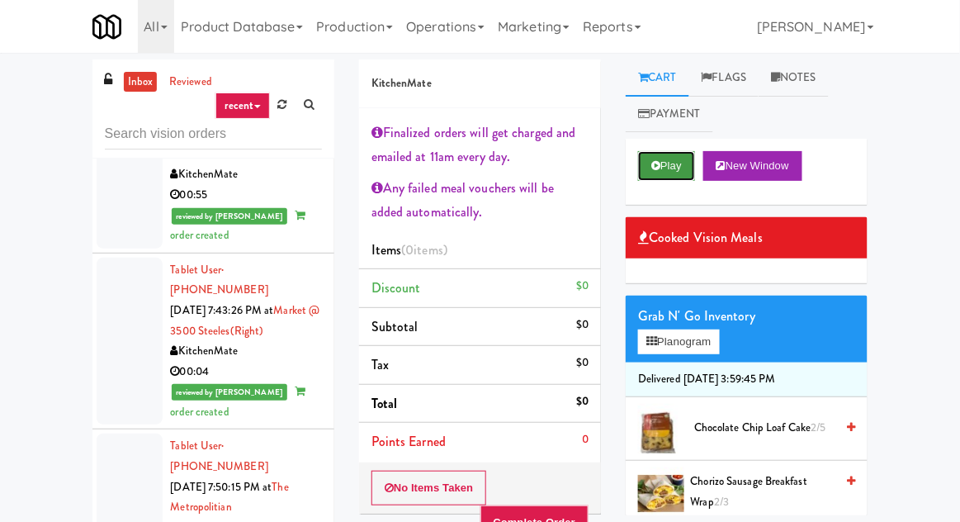
click at [654, 174] on button "Play" at bounding box center [666, 166] width 57 height 30
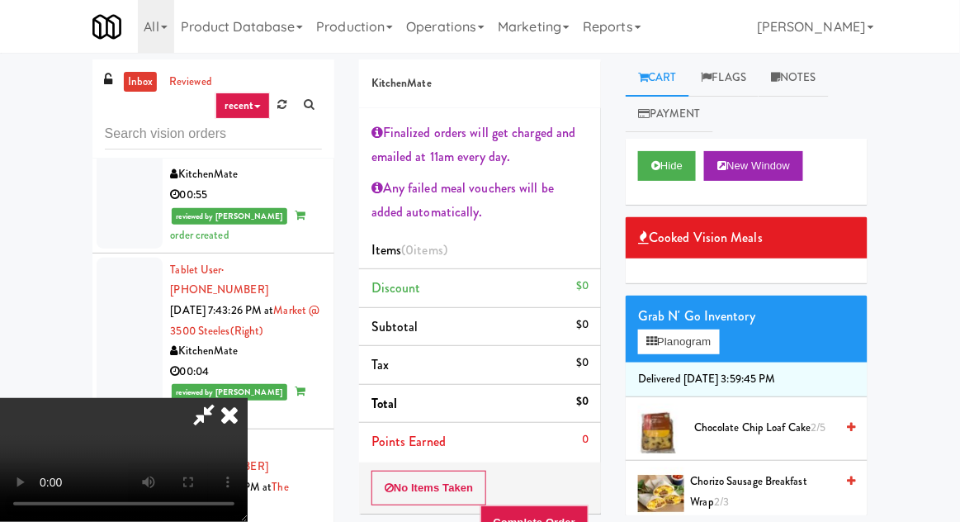
scroll to position [87, 0]
click at [665, 155] on button "Hide" at bounding box center [667, 166] width 58 height 30
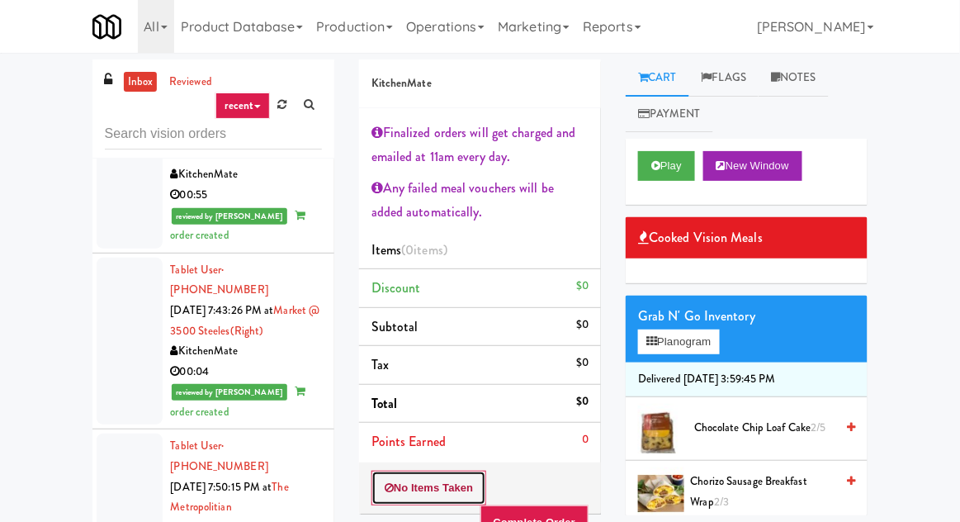
click at [448, 477] on button "No Items Taken" at bounding box center [429, 487] width 116 height 35
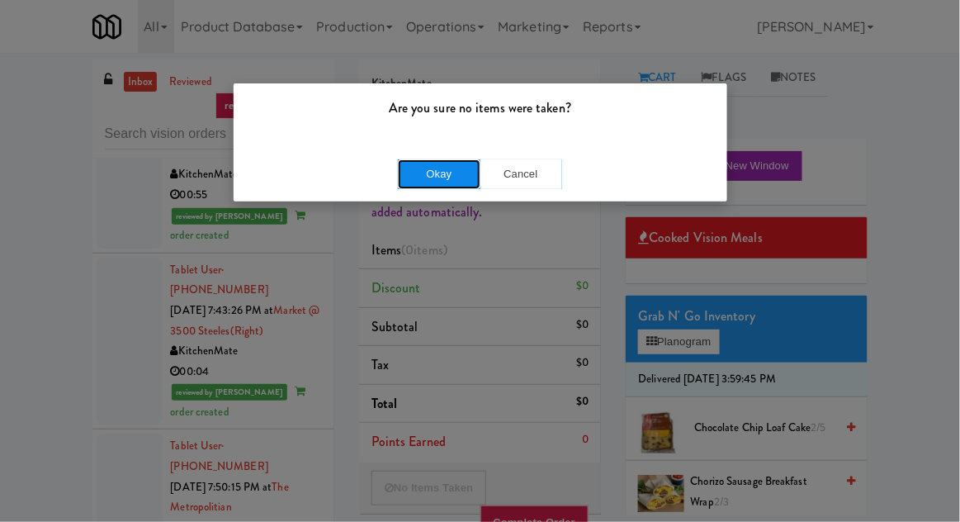
click at [439, 172] on button "Okay" at bounding box center [439, 174] width 83 height 30
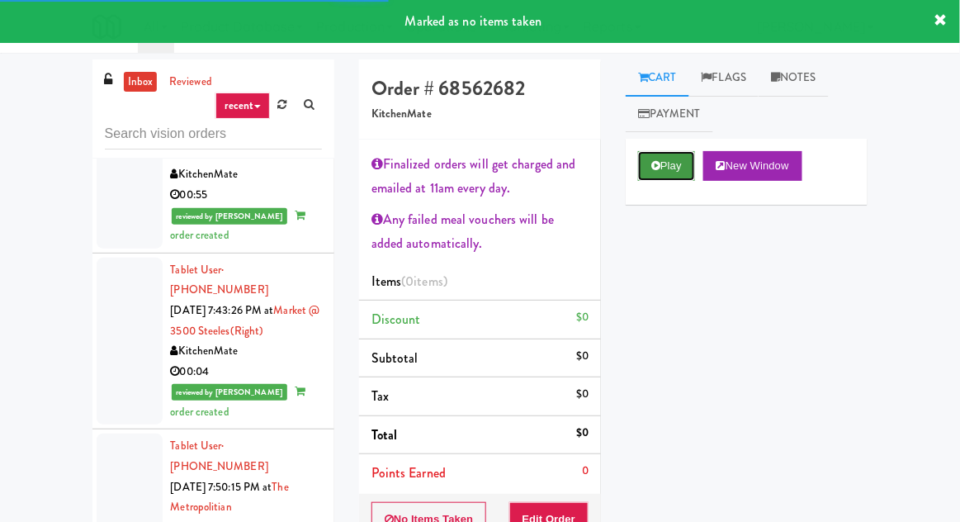
click at [670, 164] on button "Play" at bounding box center [666, 166] width 57 height 30
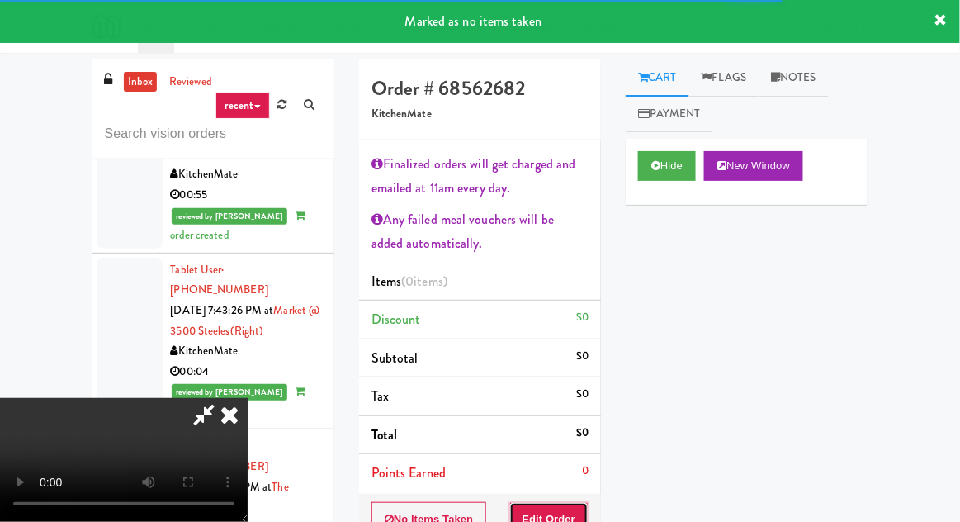
click at [564, 503] on button "Edit Order" at bounding box center [549, 519] width 80 height 35
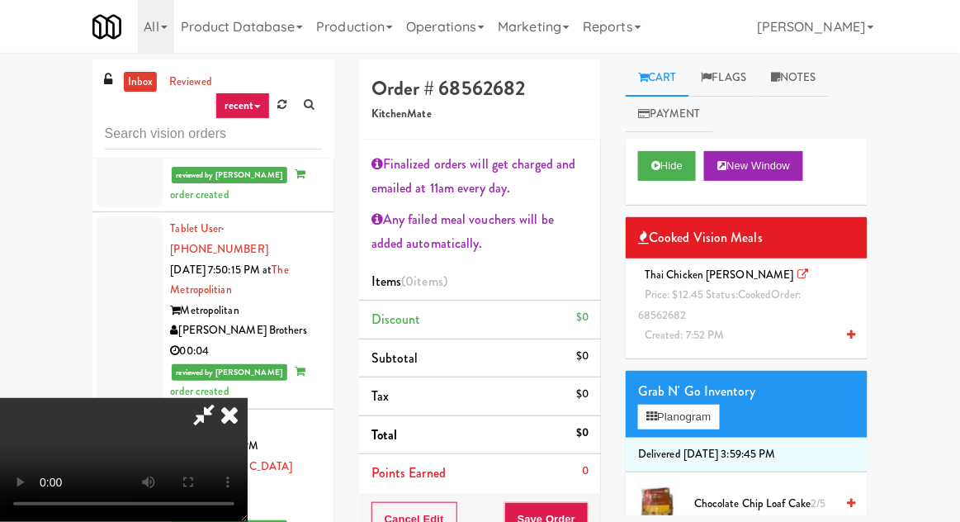
scroll to position [100, 0]
click at [731, 323] on div "Thai Chicken [PERSON_NAME] Price: $12.45 Status: cooked Order: 68562682 Created…" at bounding box center [746, 305] width 217 height 81
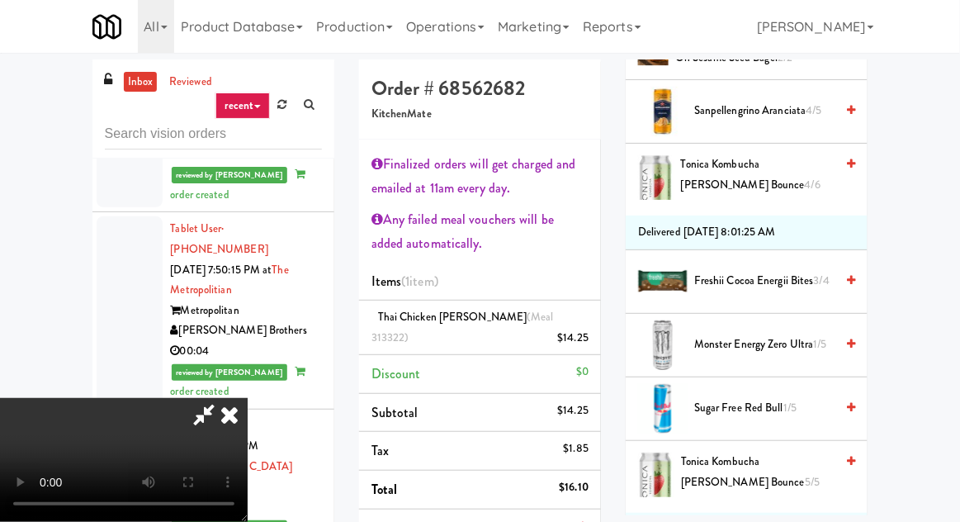
scroll to position [681, 0]
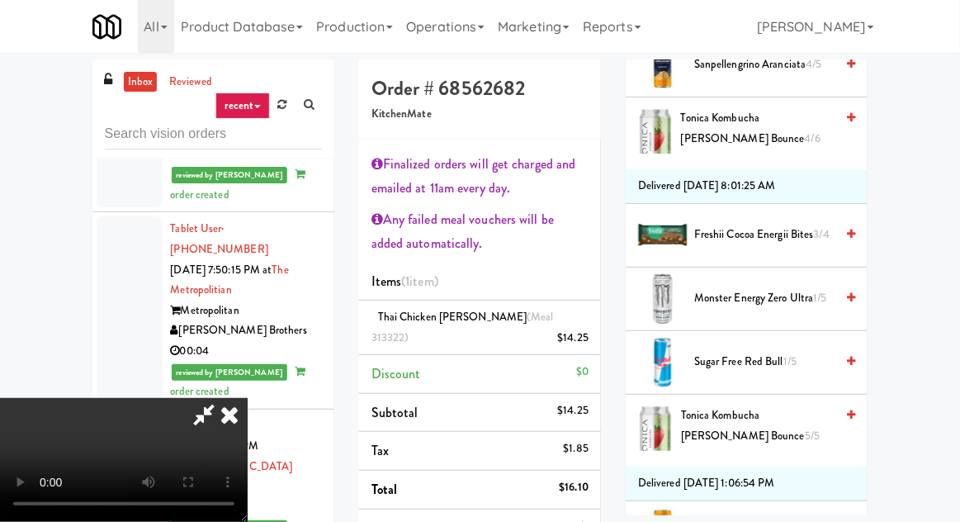
click at [765, 288] on span "Monster Energy Zero Ultra 1/5" at bounding box center [764, 298] width 140 height 21
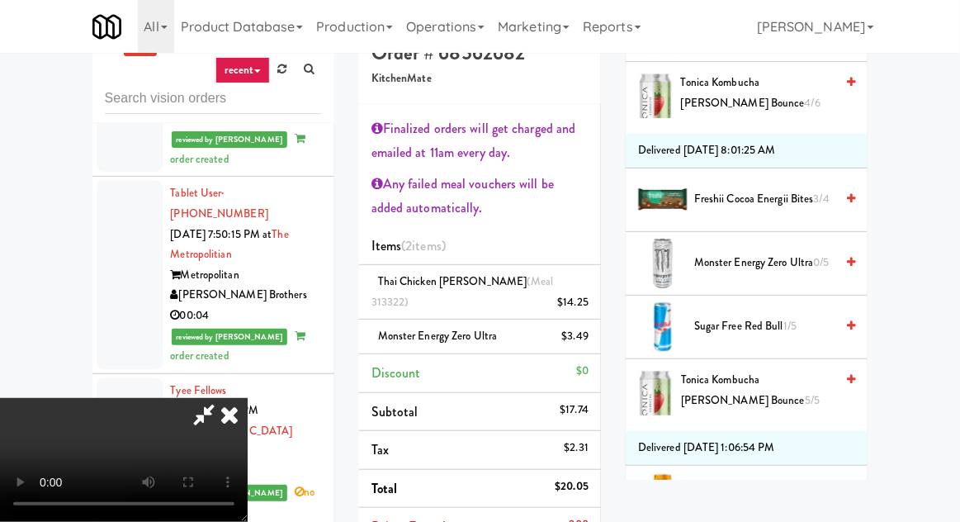
scroll to position [35, 0]
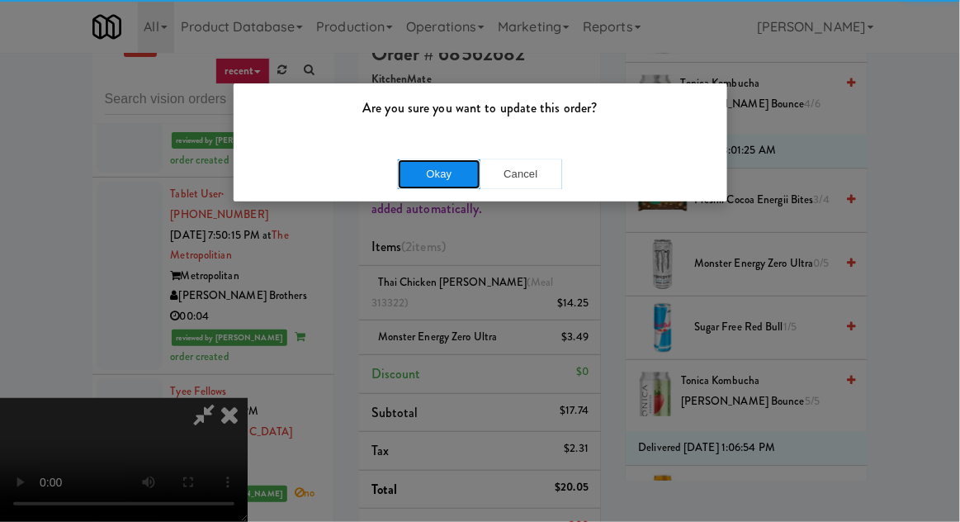
click at [422, 187] on button "Okay" at bounding box center [439, 174] width 83 height 30
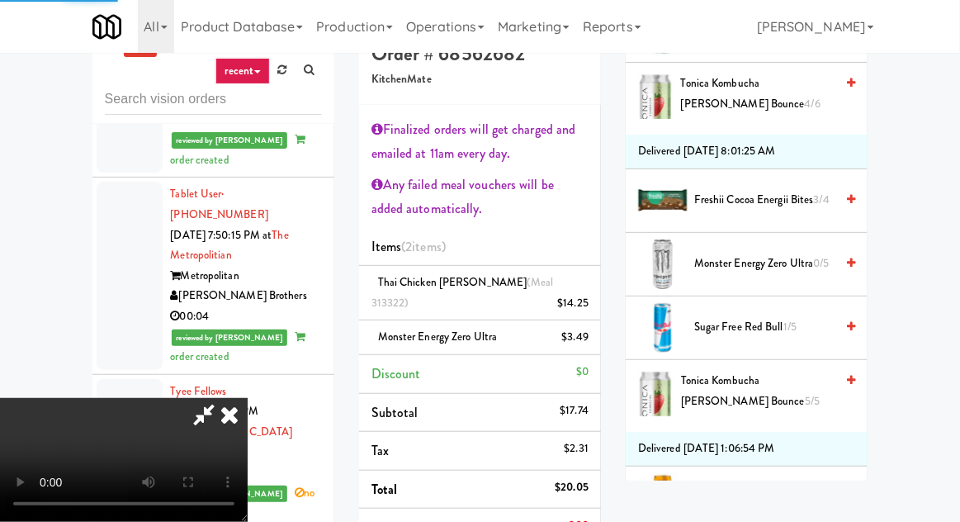
scroll to position [163, 0]
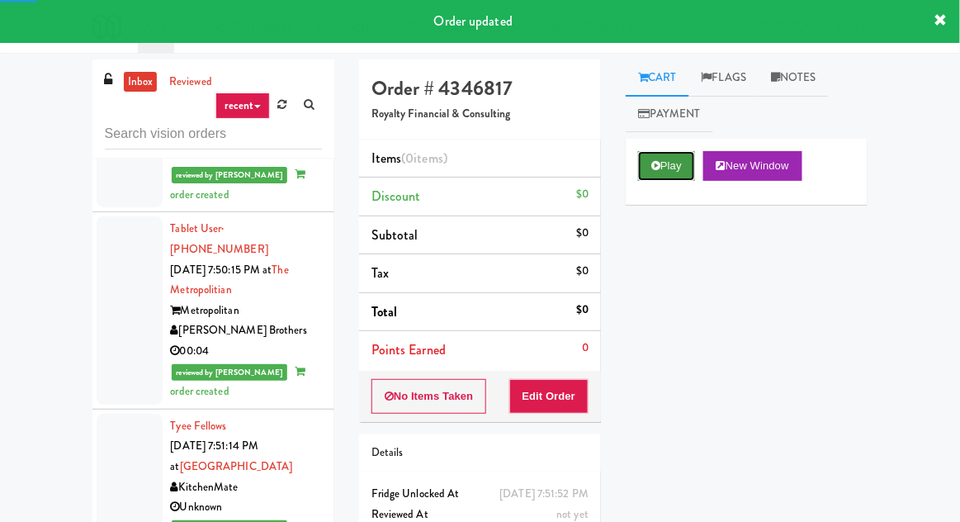
click at [664, 174] on button "Play" at bounding box center [666, 166] width 57 height 30
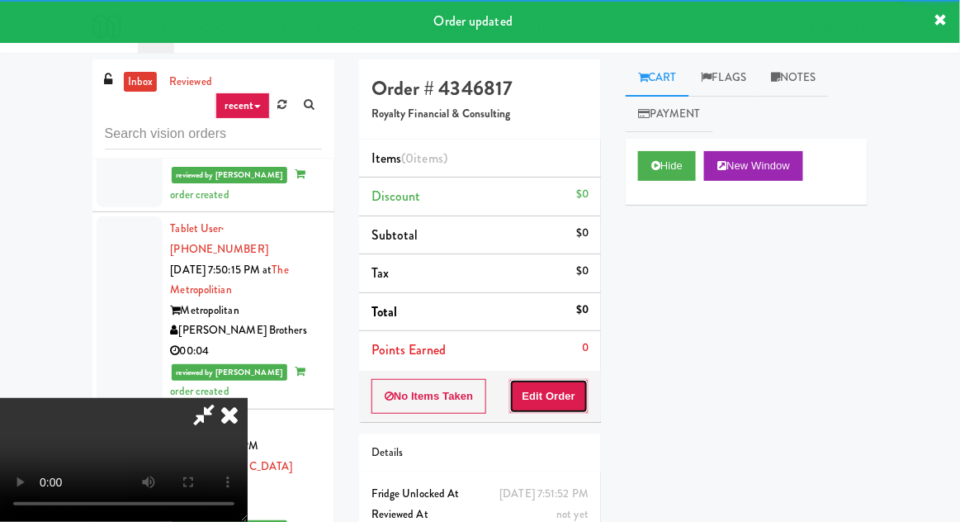
click at [557, 391] on button "Edit Order" at bounding box center [549, 396] width 80 height 35
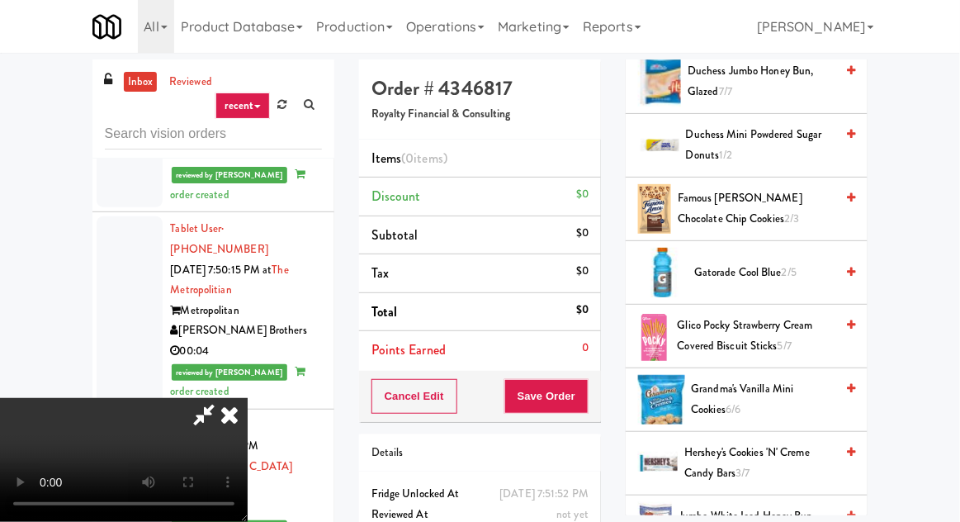
scroll to position [595, 0]
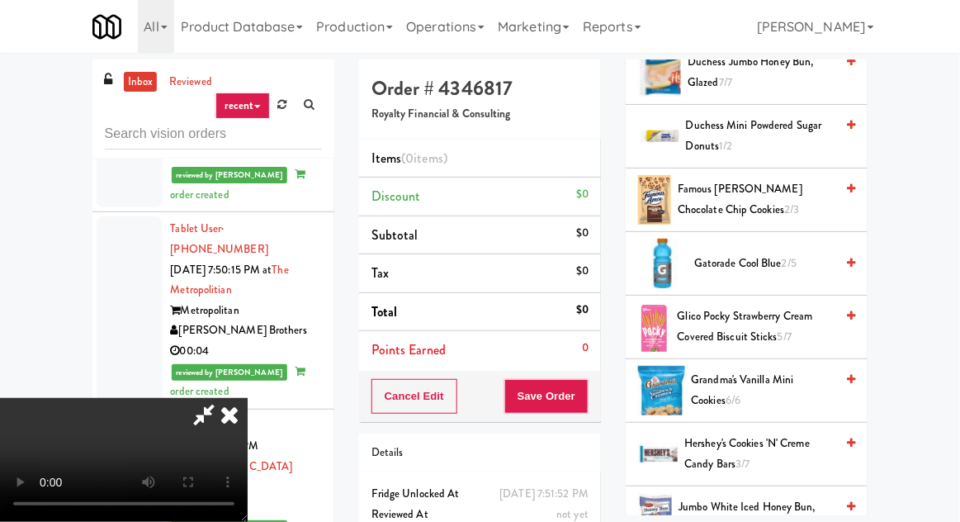
click at [755, 189] on span "Famous [PERSON_NAME] Chocolate Chip Cookies 2/3" at bounding box center [756, 199] width 157 height 40
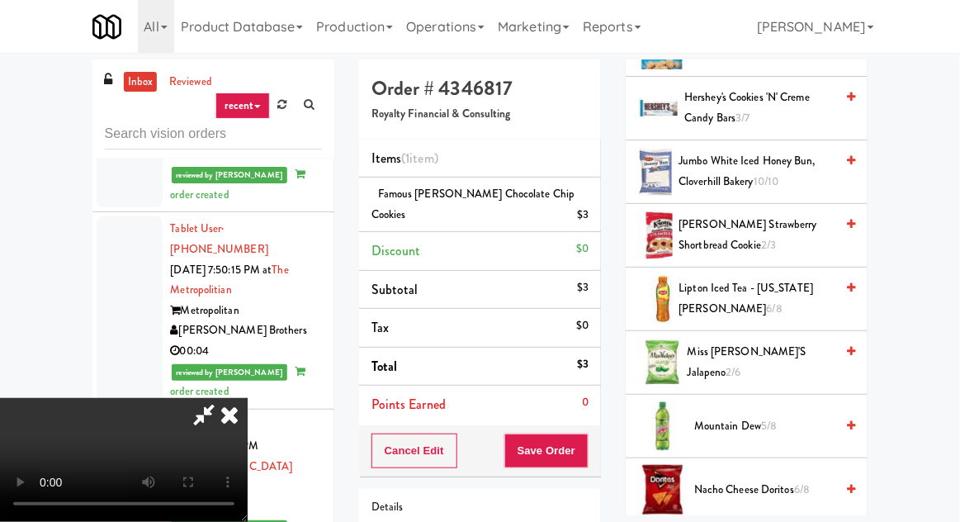
scroll to position [944, 0]
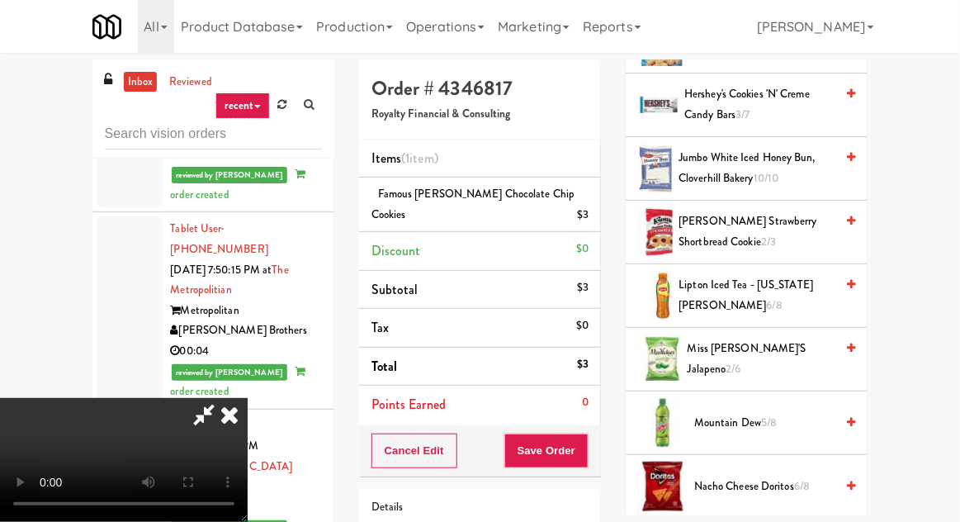
click at [746, 352] on span "Miss [PERSON_NAME]'s Jalapeno 2/6" at bounding box center [760, 358] width 147 height 40
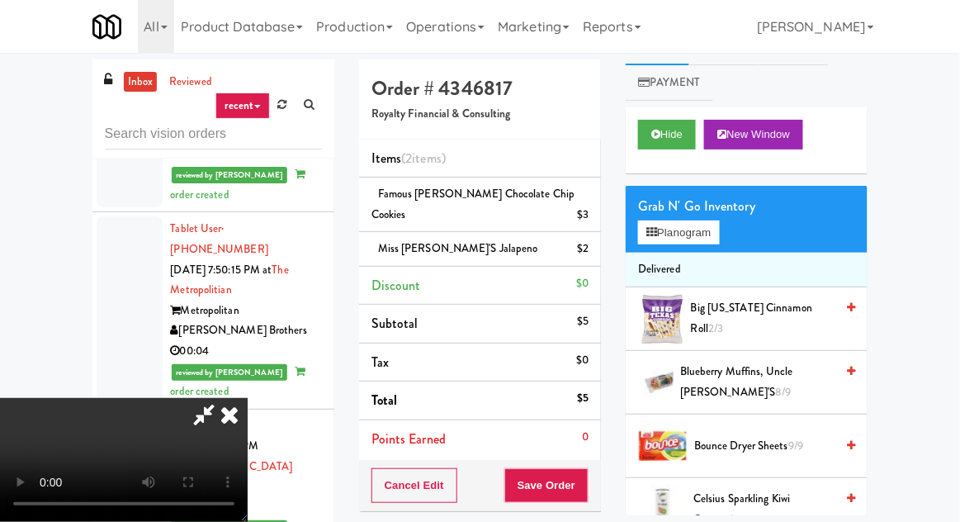
scroll to position [0, 0]
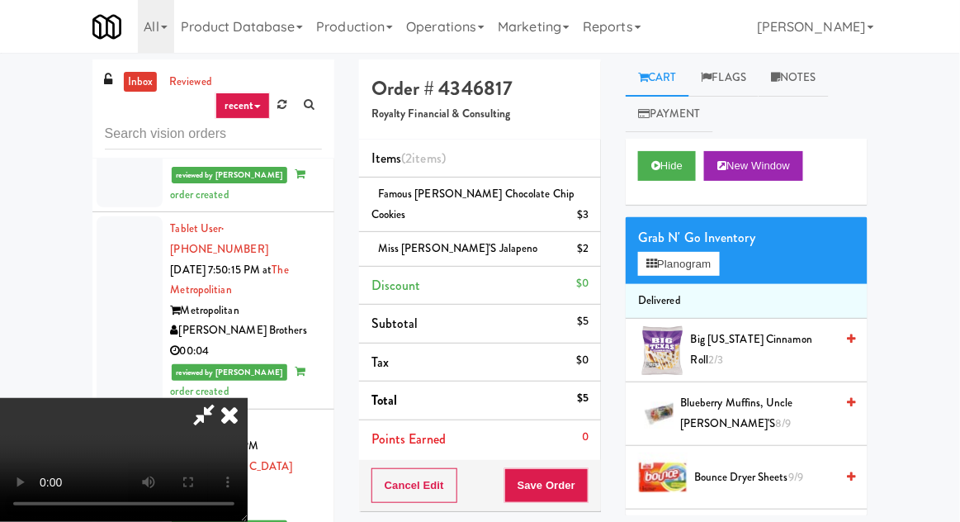
click at [692, 286] on li "Delivered" at bounding box center [747, 301] width 242 height 35
click at [697, 265] on button "Planogram" at bounding box center [678, 264] width 81 height 25
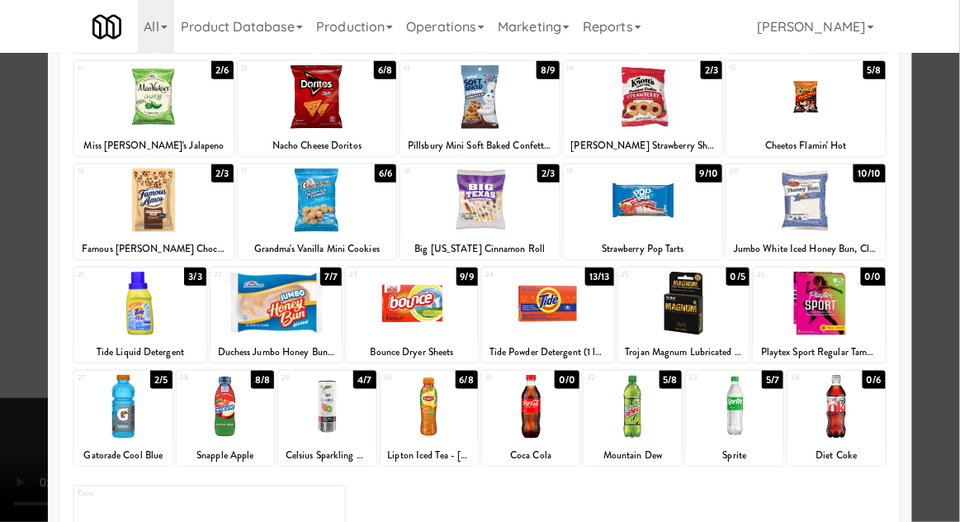
scroll to position [209, 0]
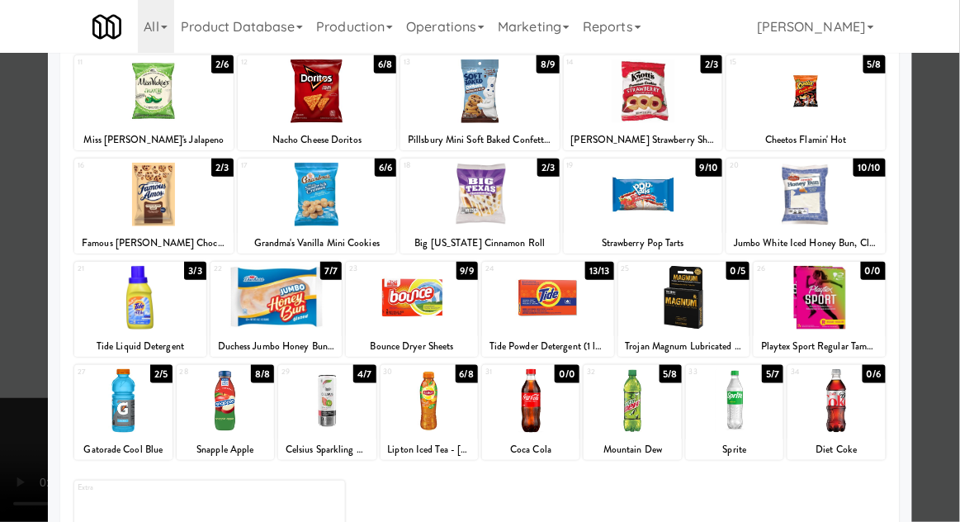
click at [239, 423] on div at bounding box center [225, 401] width 97 height 64
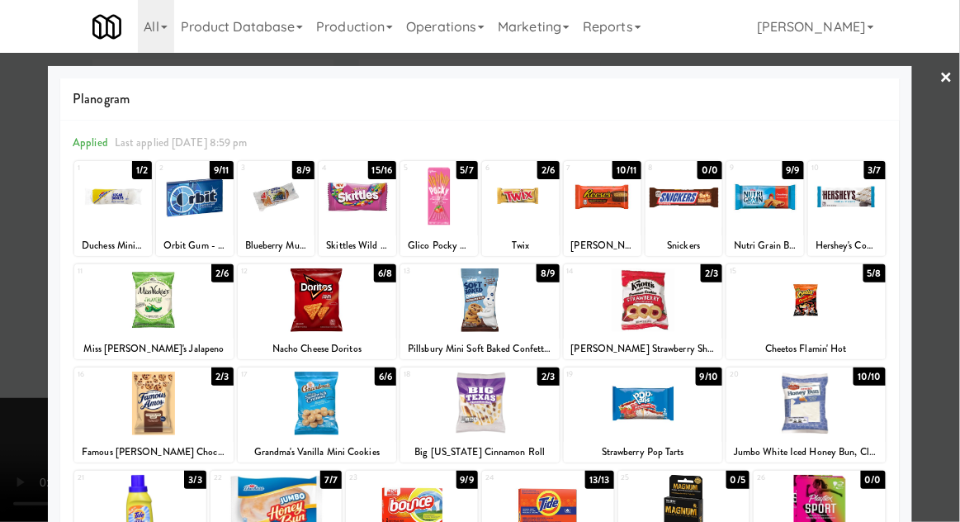
click at [954, 270] on div at bounding box center [480, 261] width 960 height 522
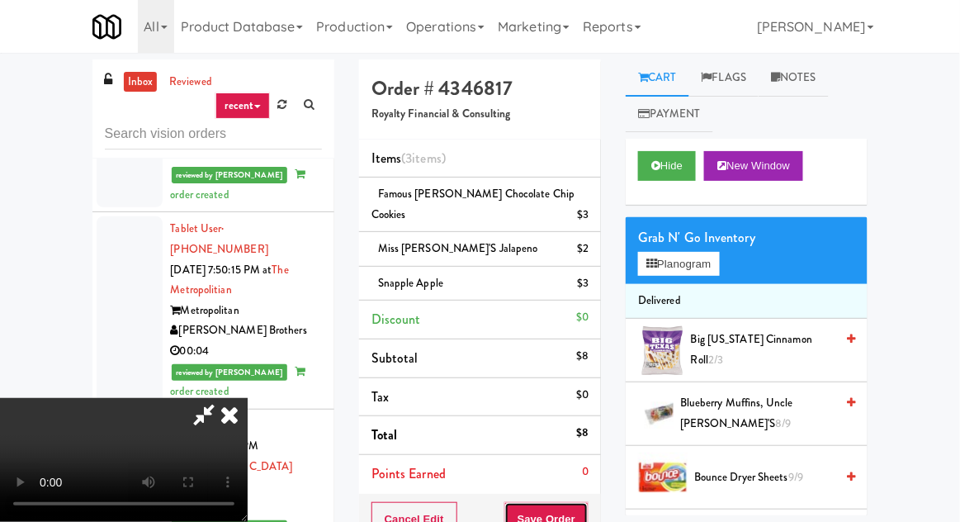
click at [586, 502] on button "Save Order" at bounding box center [546, 519] width 84 height 35
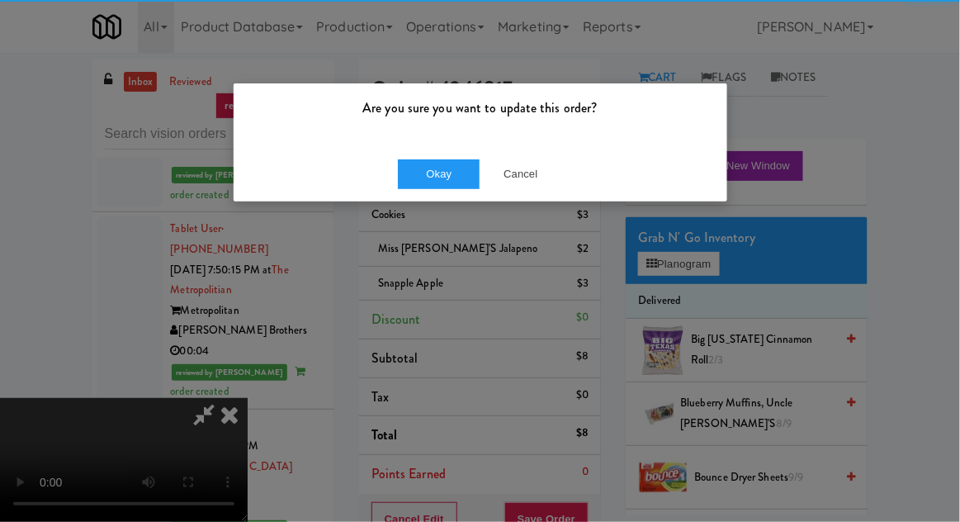
click at [592, 495] on div "Are you sure you want to update this order? Okay Cancel" at bounding box center [480, 261] width 960 height 522
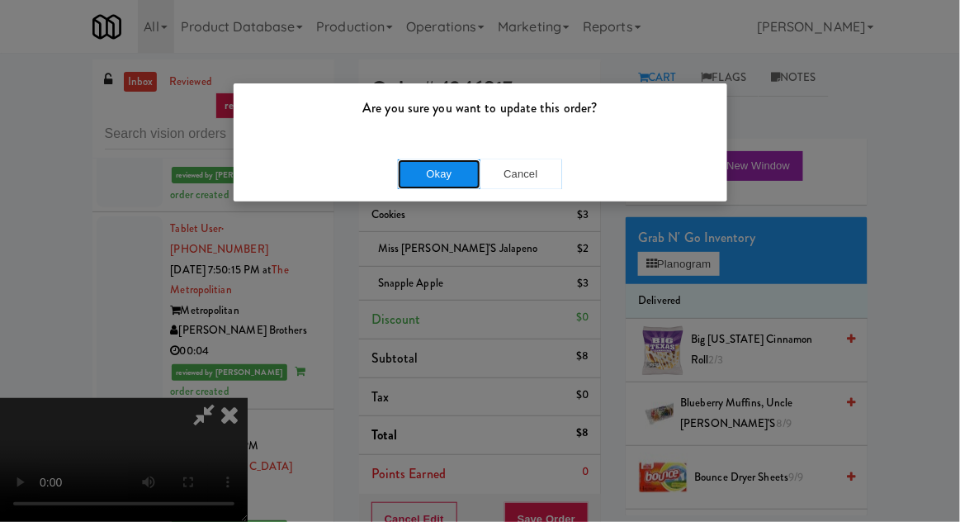
click at [464, 163] on button "Okay" at bounding box center [439, 174] width 83 height 30
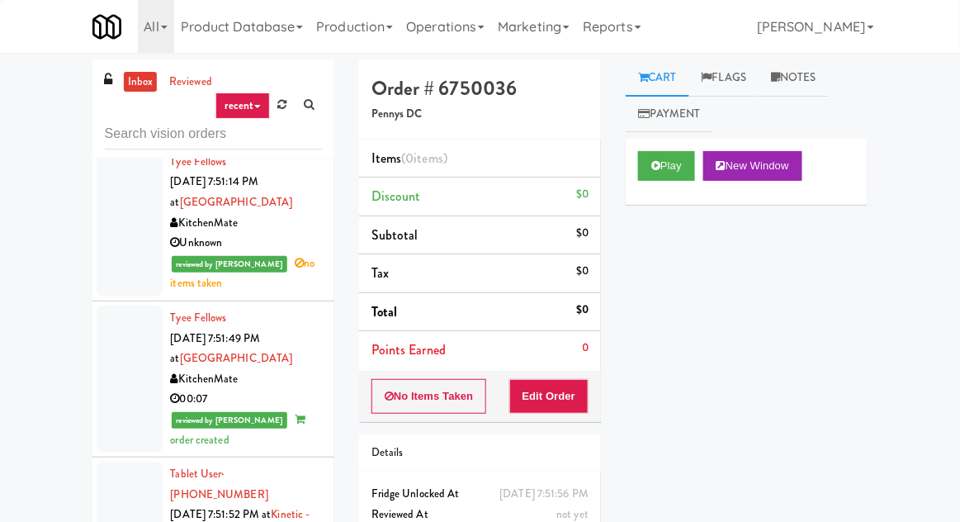
scroll to position [3888, 0]
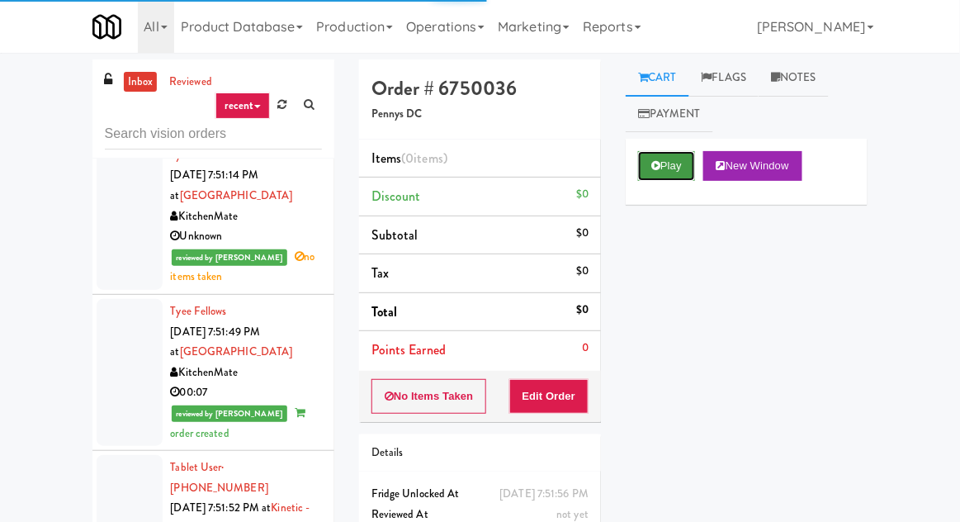
click at [666, 159] on button "Play" at bounding box center [666, 166] width 57 height 30
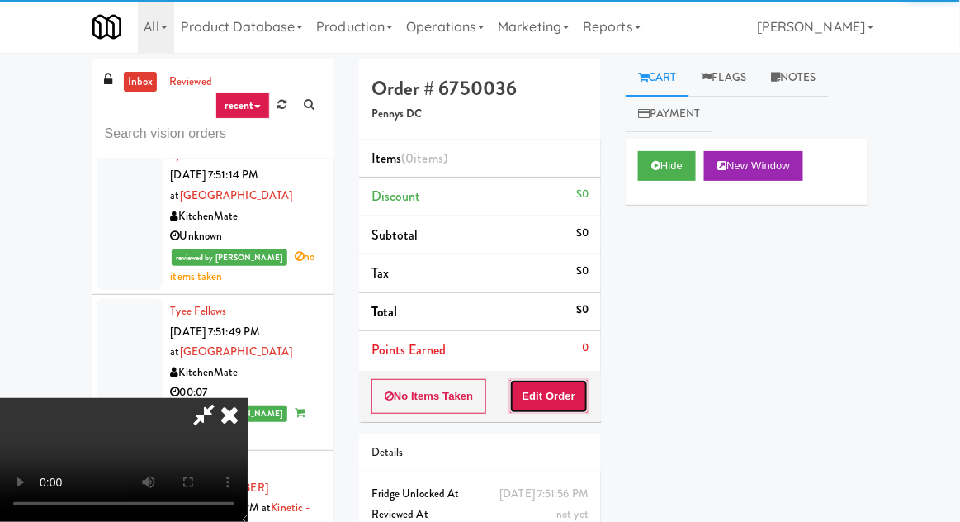
click at [573, 403] on button "Edit Order" at bounding box center [549, 396] width 80 height 35
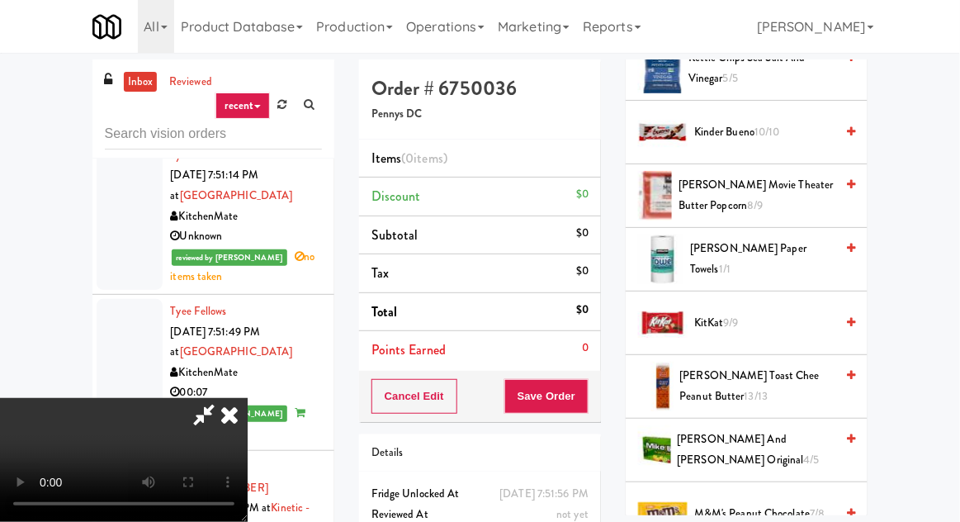
scroll to position [727, 0]
click at [756, 192] on span "[PERSON_NAME] Movie Theater Butter Popcorn 8/9" at bounding box center [756, 194] width 156 height 40
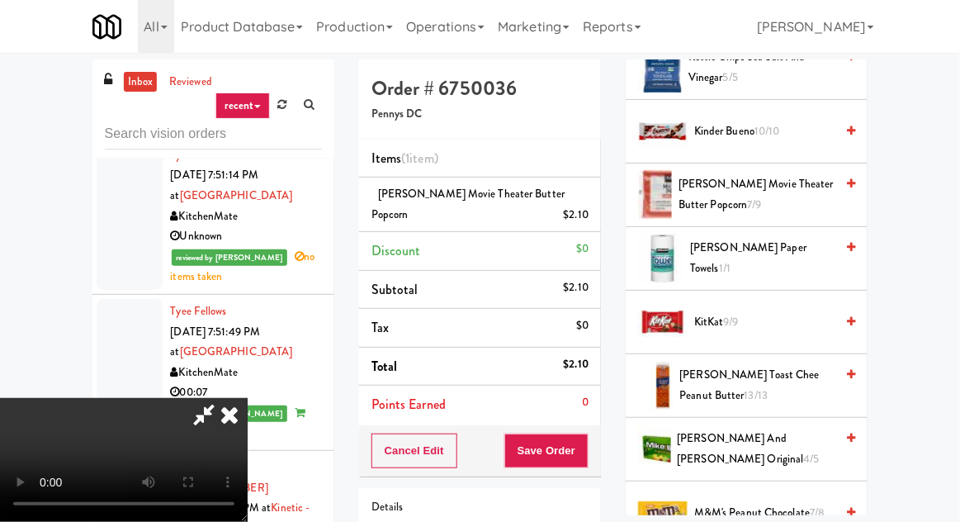
scroll to position [60, 0]
click at [581, 447] on button "Save Order" at bounding box center [546, 450] width 84 height 35
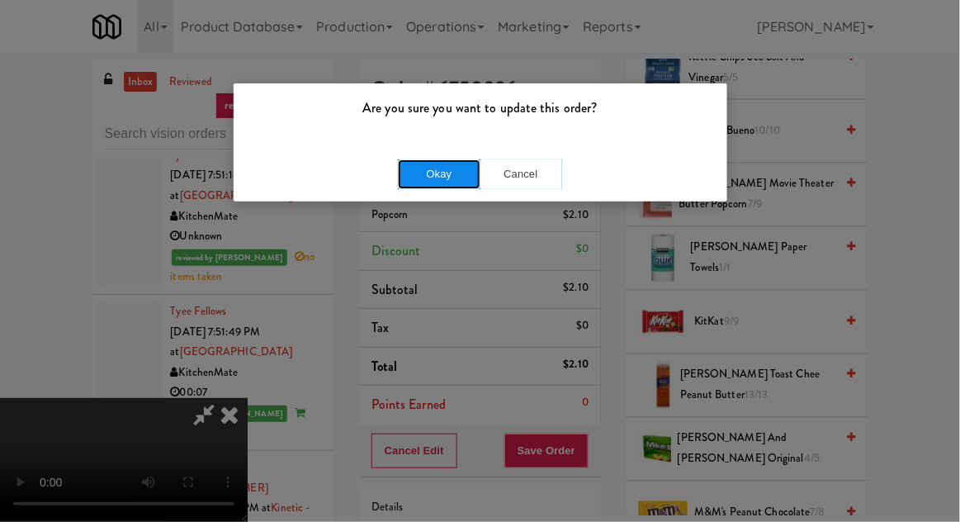
click at [422, 181] on button "Okay" at bounding box center [439, 174] width 83 height 30
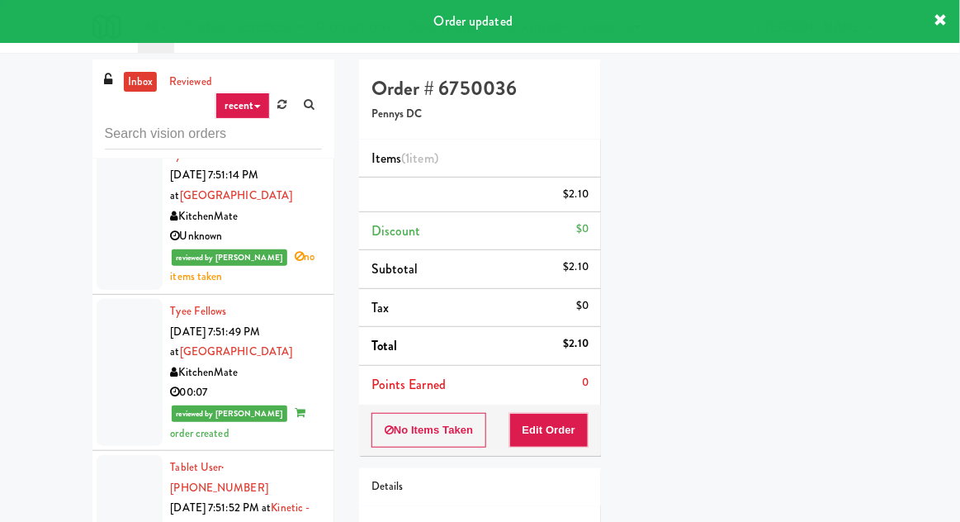
scroll to position [0, 0]
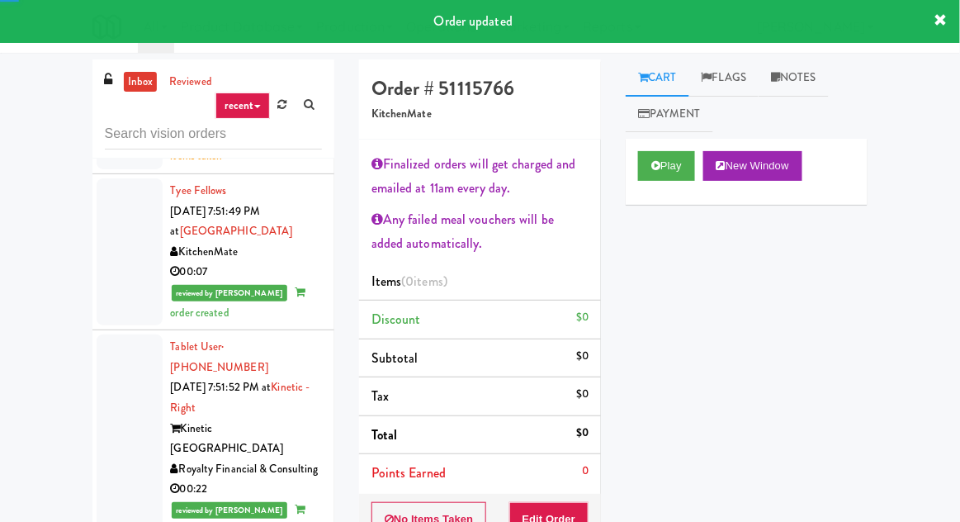
scroll to position [4017, 0]
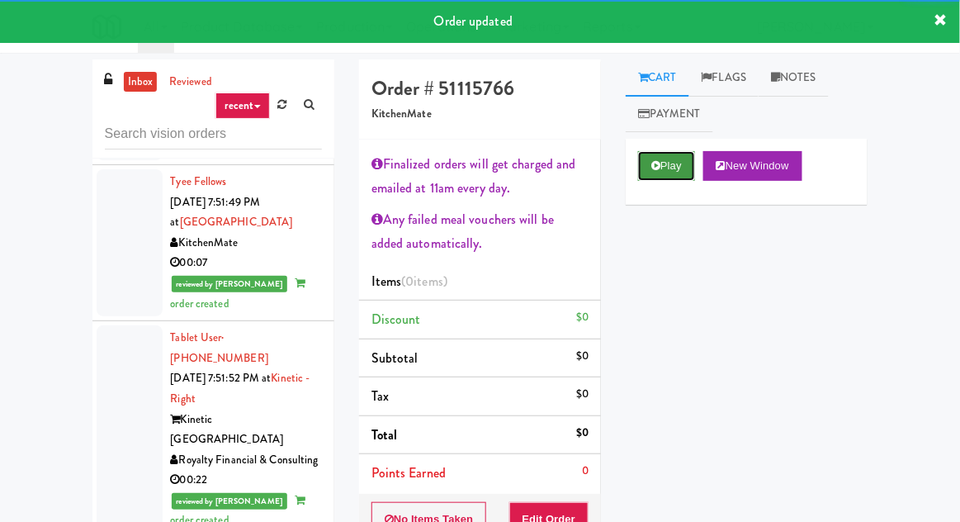
click at [645, 173] on button "Play" at bounding box center [666, 166] width 57 height 30
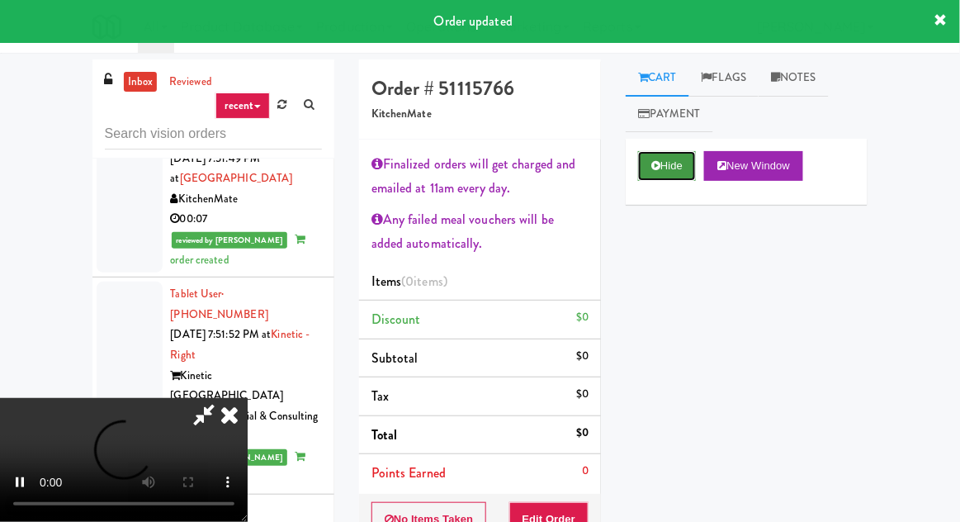
scroll to position [4084, 0]
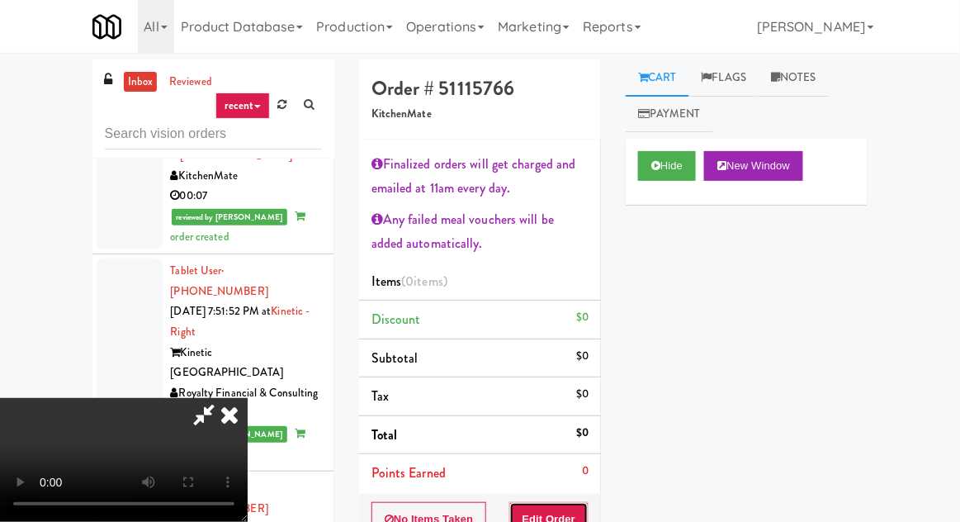
click at [575, 503] on button "Edit Order" at bounding box center [549, 519] width 80 height 35
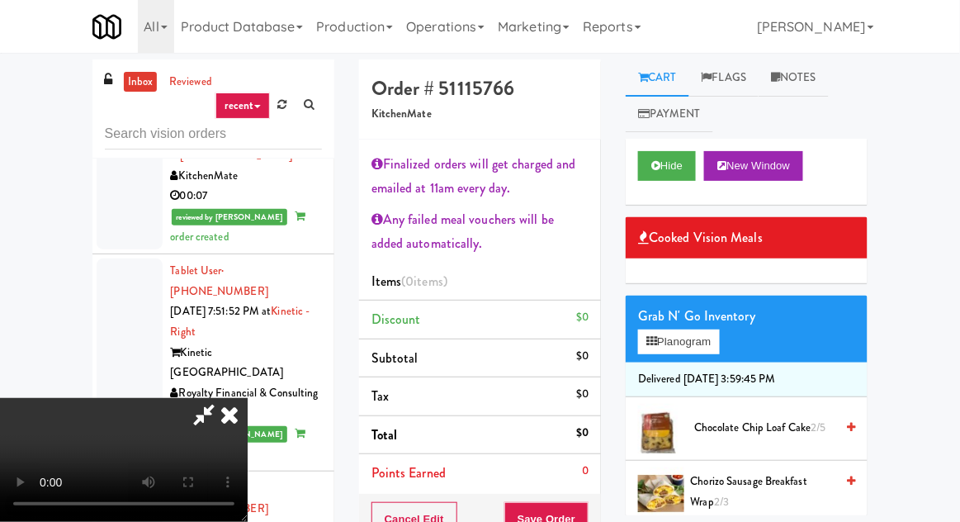
scroll to position [0, 0]
click at [650, 170] on button "Hide" at bounding box center [667, 166] width 58 height 30
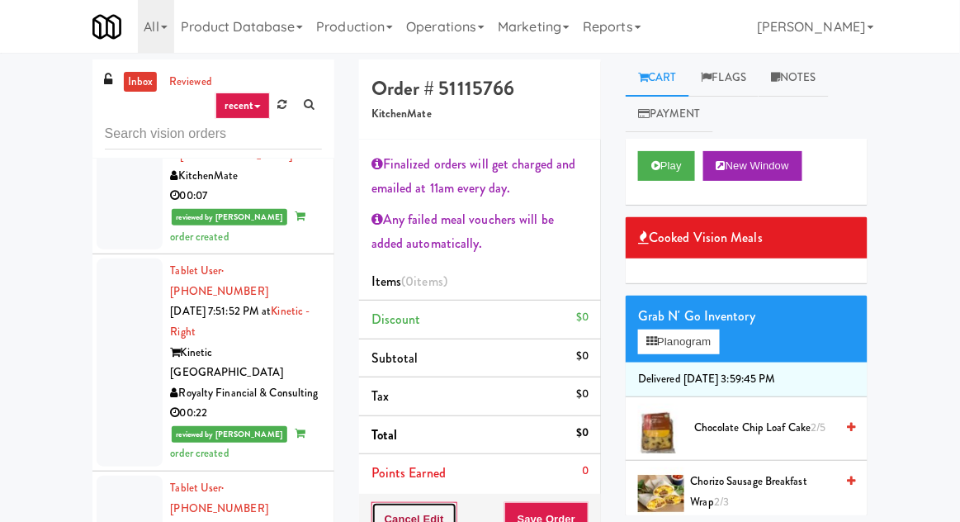
click at [385, 515] on button "Cancel Edit" at bounding box center [414, 519] width 86 height 35
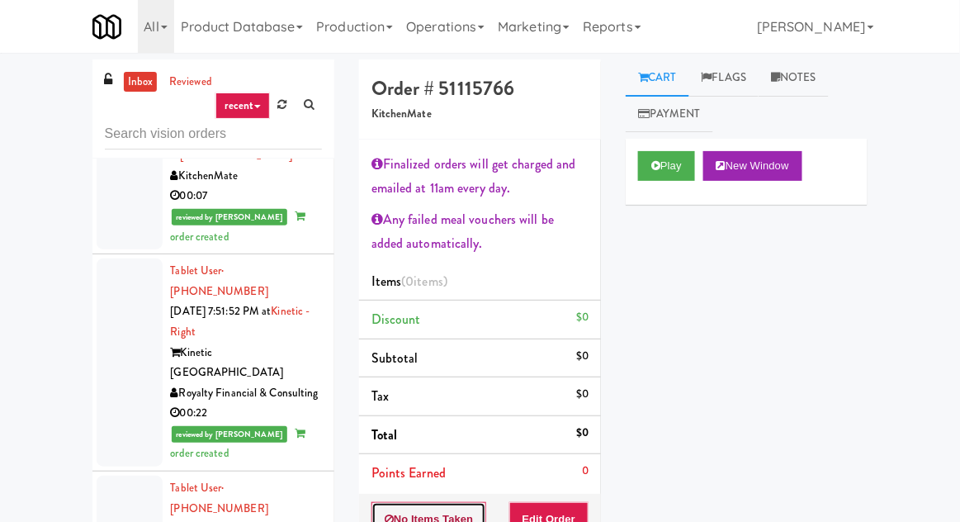
click at [393, 502] on button "No Items Taken" at bounding box center [429, 519] width 116 height 35
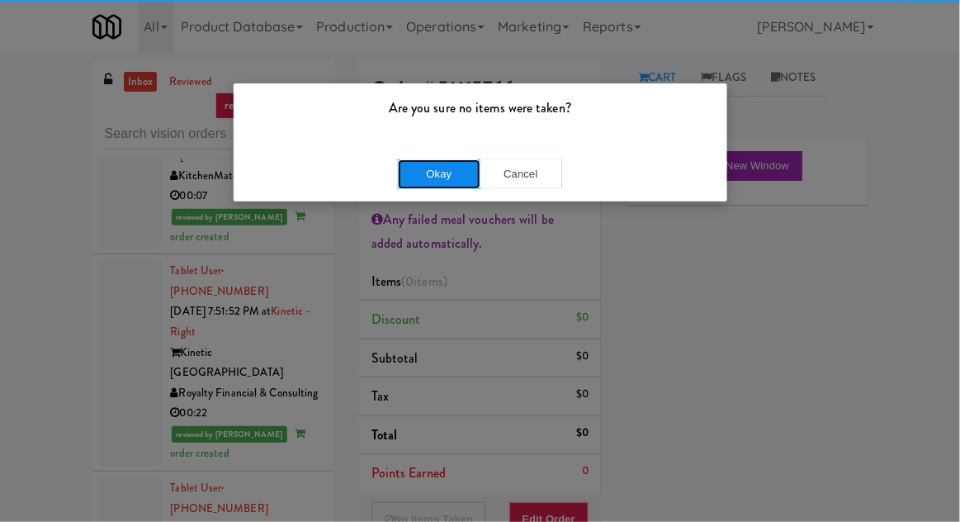
click at [415, 172] on button "Okay" at bounding box center [439, 174] width 83 height 30
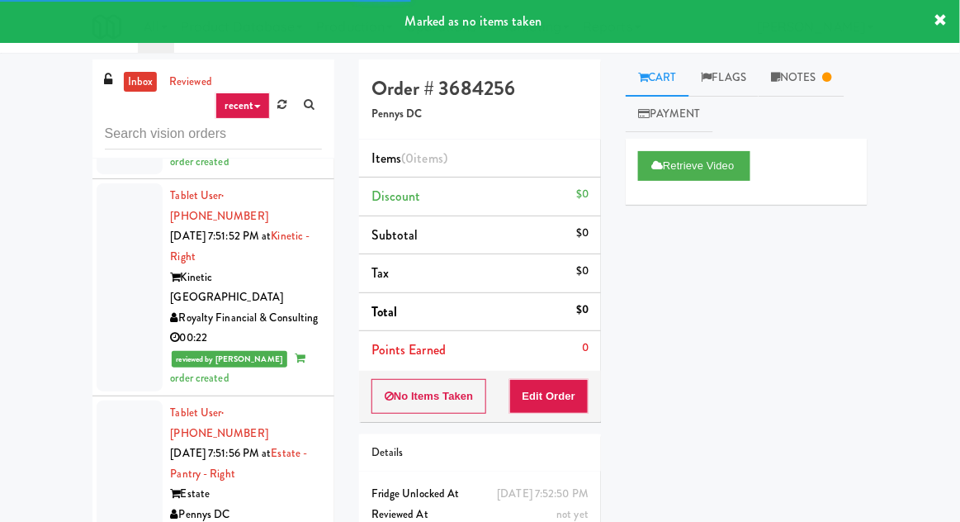
scroll to position [4166, 0]
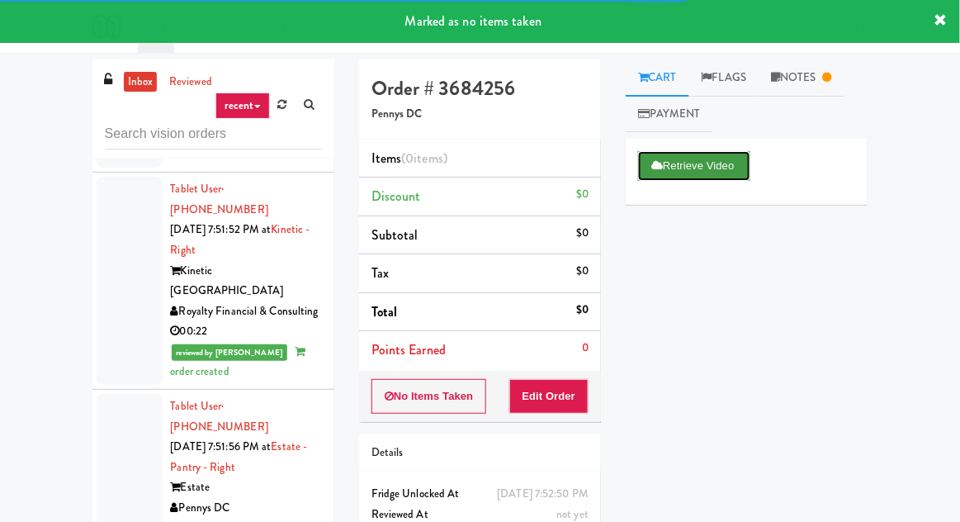
click at [659, 164] on icon at bounding box center [657, 165] width 12 height 11
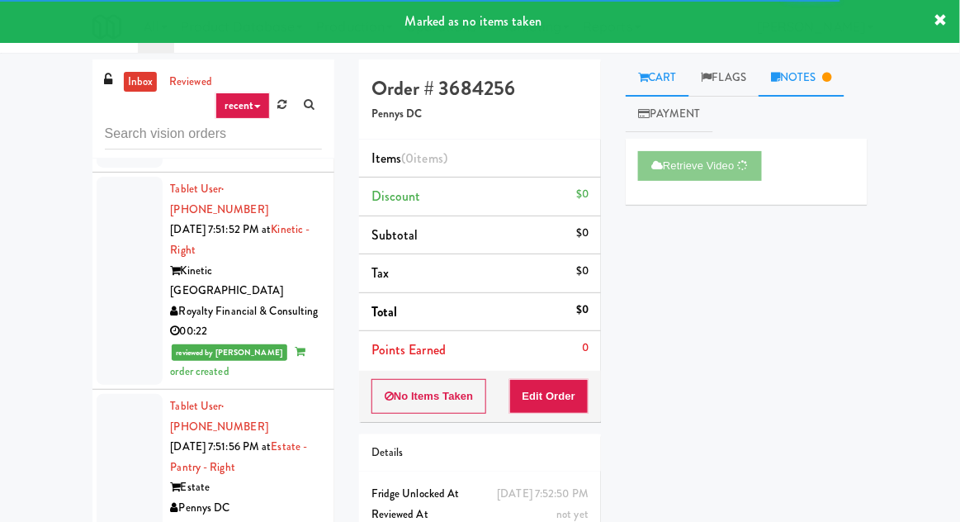
click at [802, 83] on link "Notes" at bounding box center [801, 77] width 86 height 37
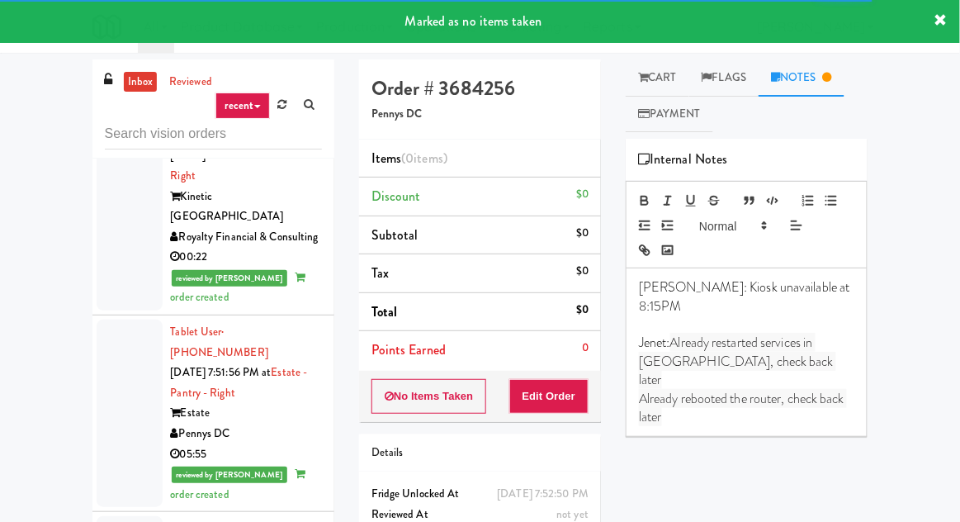
scroll to position [4241, 0]
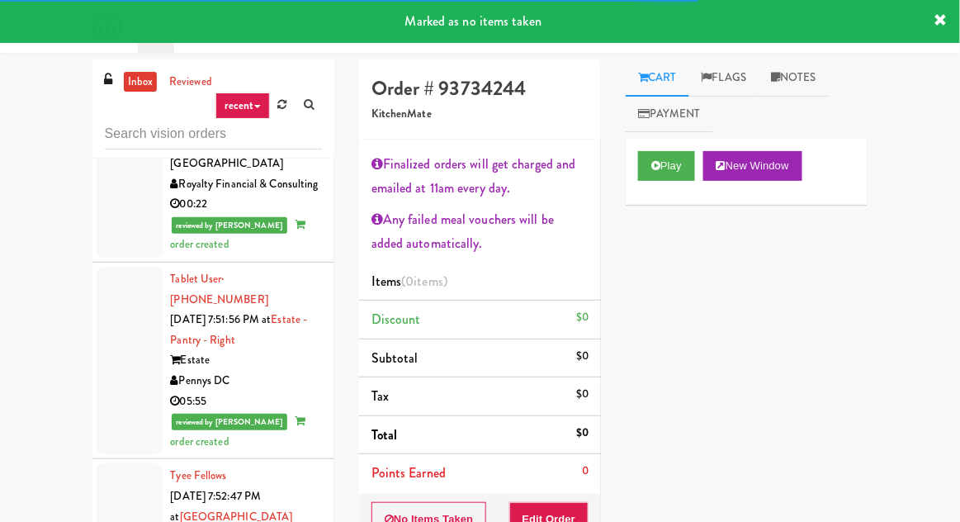
scroll to position [4298, 0]
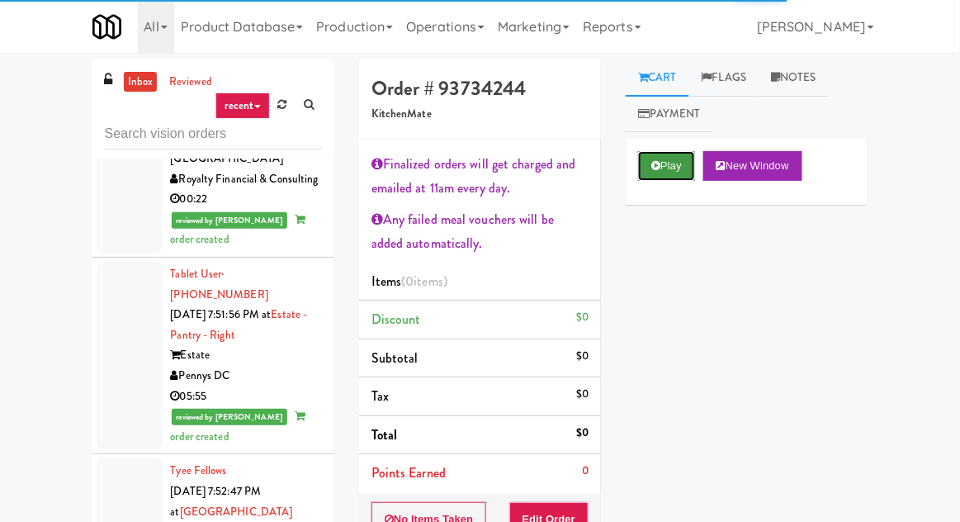
click at [655, 169] on icon at bounding box center [655, 165] width 9 height 11
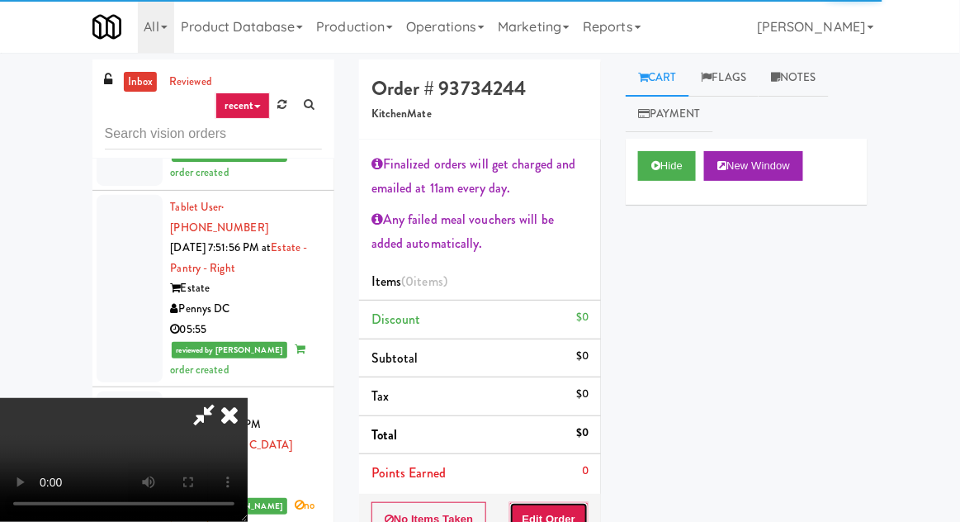
click at [564, 512] on button "Edit Order" at bounding box center [549, 519] width 80 height 35
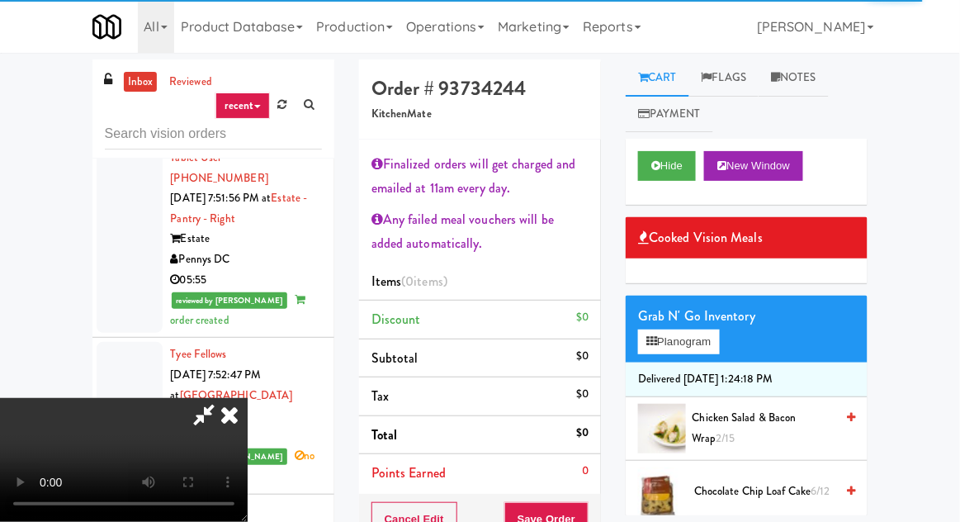
scroll to position [0, 0]
click at [718, 483] on span "Chocolate Chip Loaf Cake 6/12" at bounding box center [764, 491] width 140 height 21
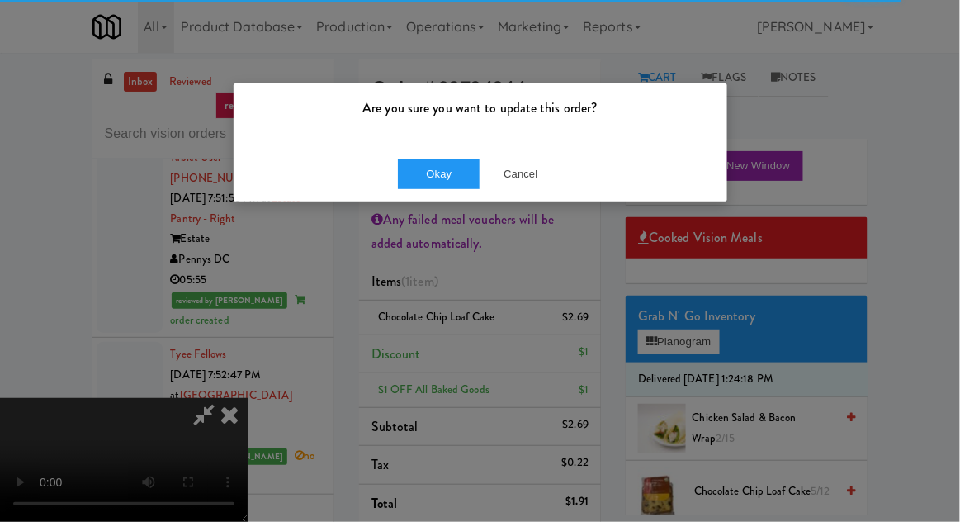
click at [404, 198] on div "Okay Cancel" at bounding box center [480, 173] width 493 height 55
click at [685, 341] on div "Are you sure you want to update this order? Okay Cancel" at bounding box center [480, 261] width 960 height 522
click at [413, 173] on button "Okay" at bounding box center [439, 174] width 83 height 30
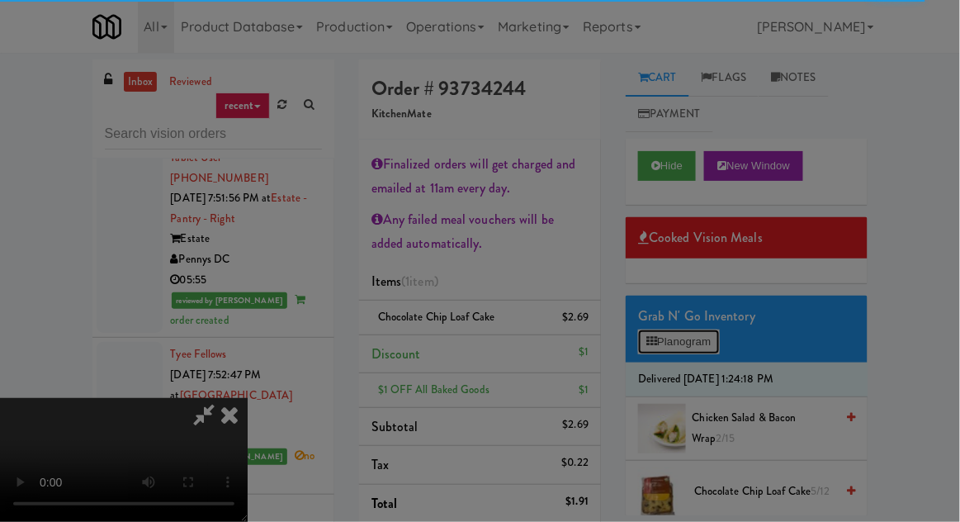
click at [682, 346] on button "Planogram" at bounding box center [678, 341] width 81 height 25
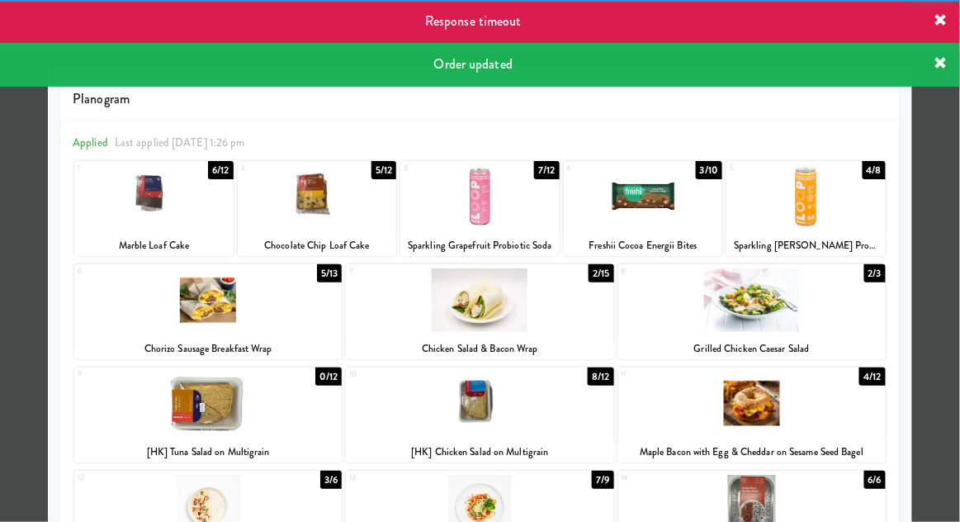
click at [25, 292] on div at bounding box center [480, 261] width 960 height 522
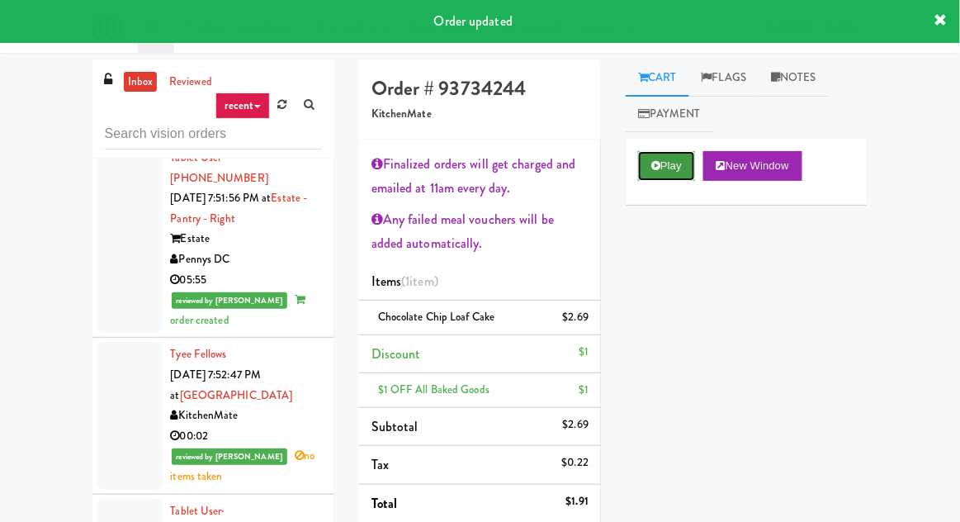
click at [668, 169] on button "Play" at bounding box center [666, 166] width 57 height 30
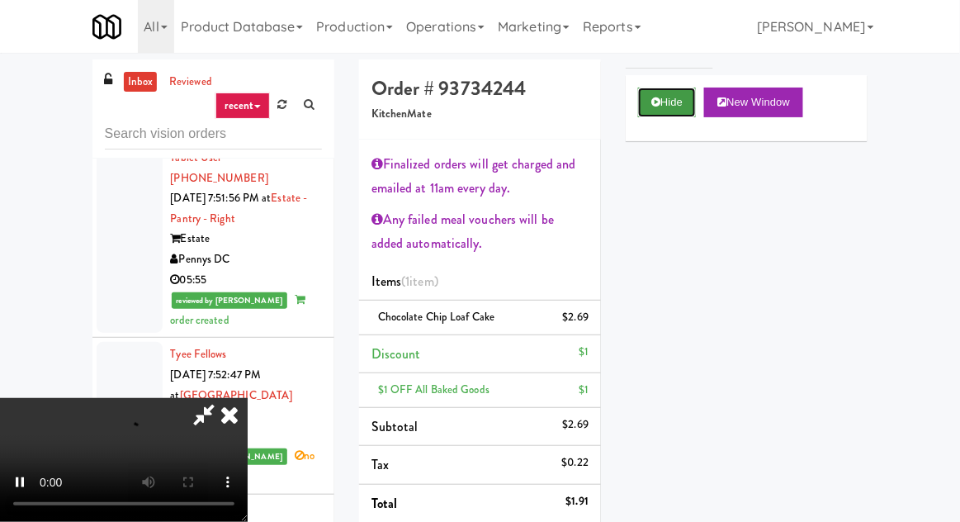
scroll to position [70, 0]
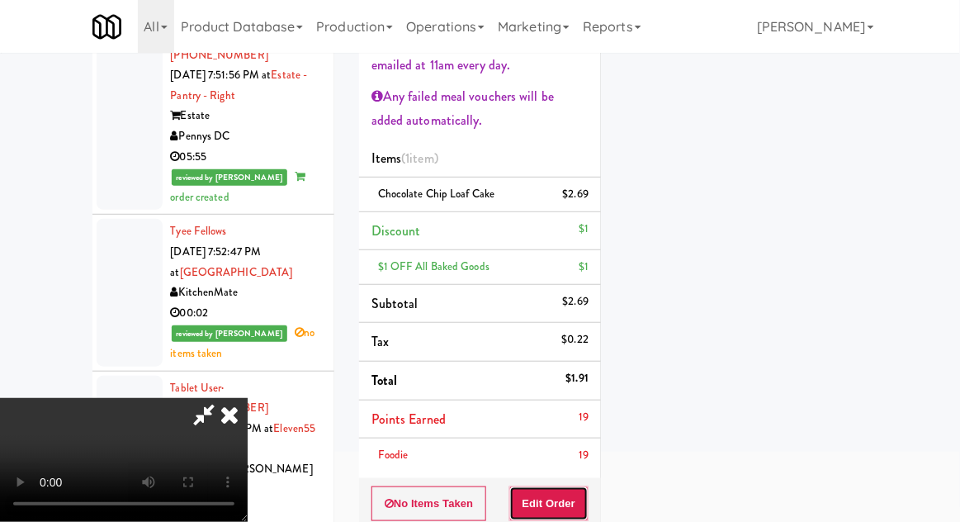
click at [582, 503] on button "Edit Order" at bounding box center [549, 503] width 80 height 35
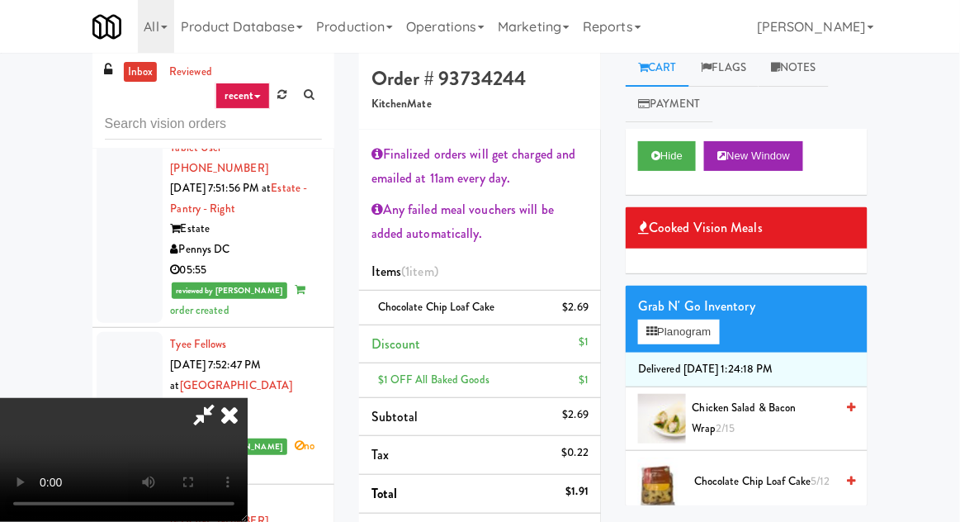
scroll to position [0, 0]
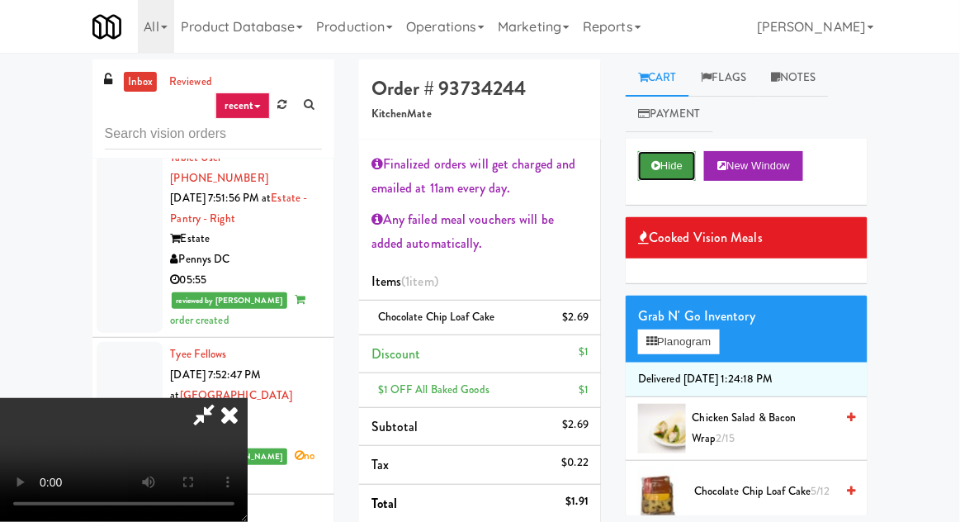
click at [667, 164] on button "Hide" at bounding box center [667, 166] width 58 height 30
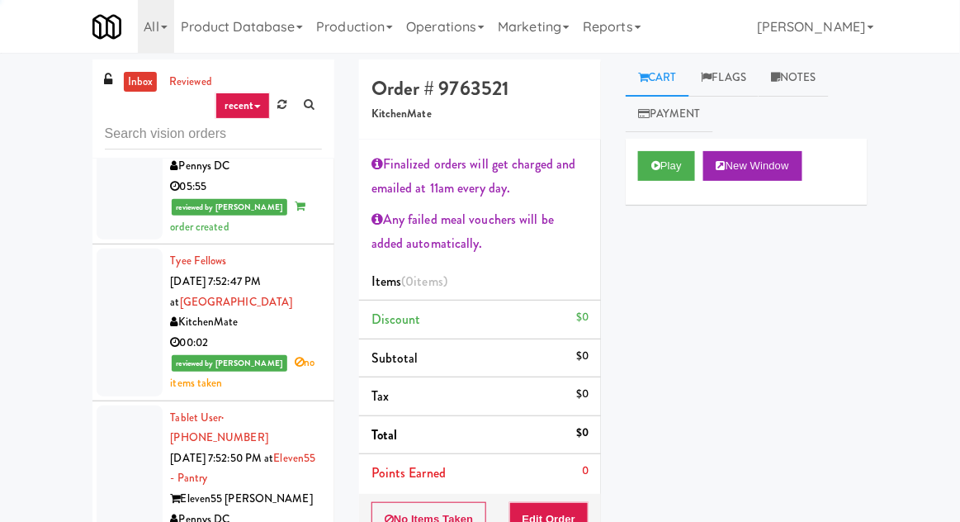
scroll to position [4507, 0]
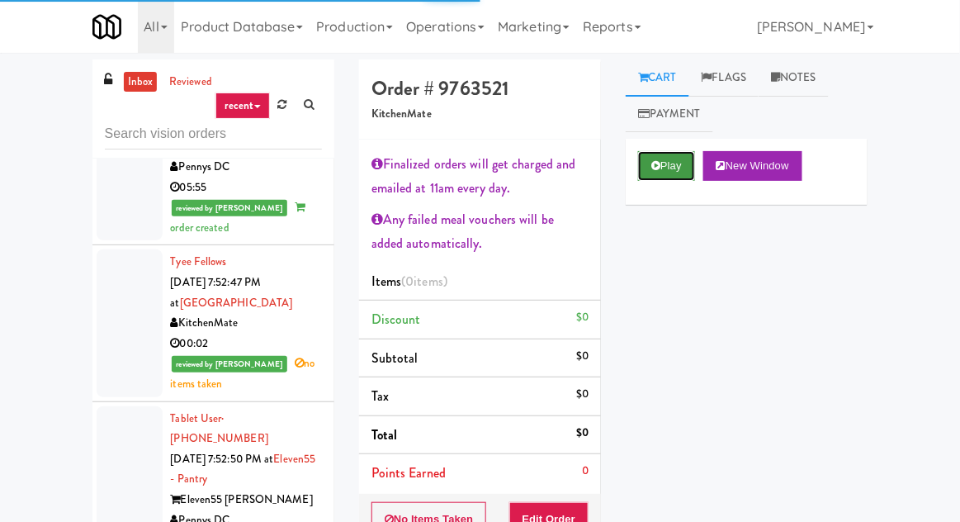
click at [657, 172] on button "Play" at bounding box center [666, 166] width 57 height 30
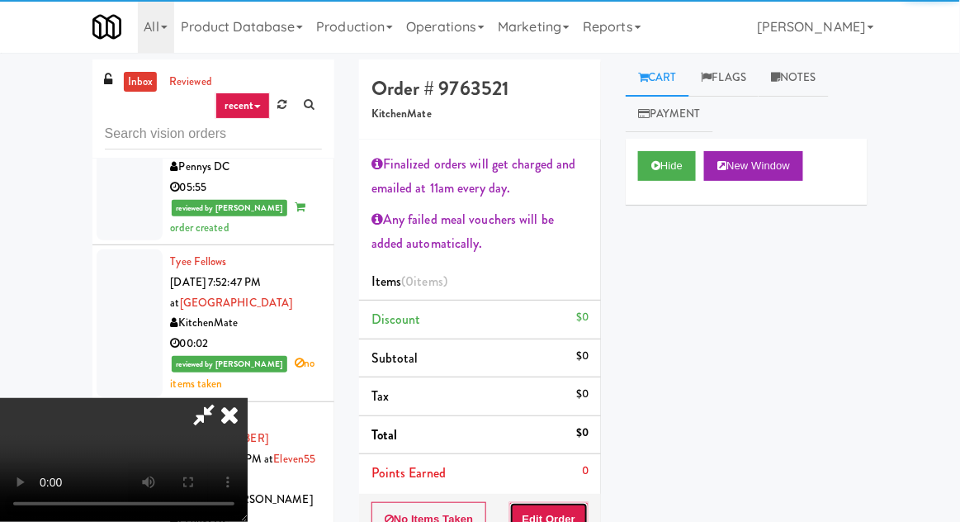
click at [569, 502] on button "Edit Order" at bounding box center [549, 519] width 80 height 35
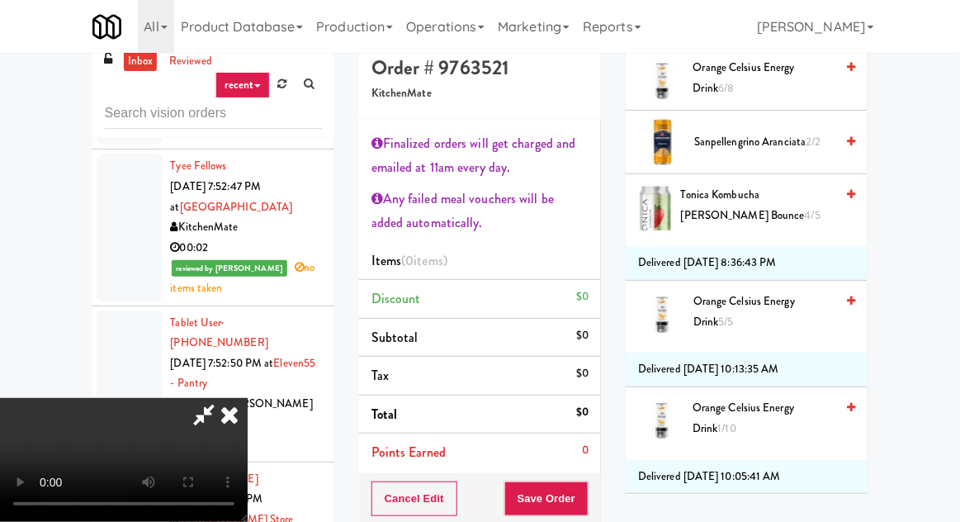
scroll to position [1132, 0]
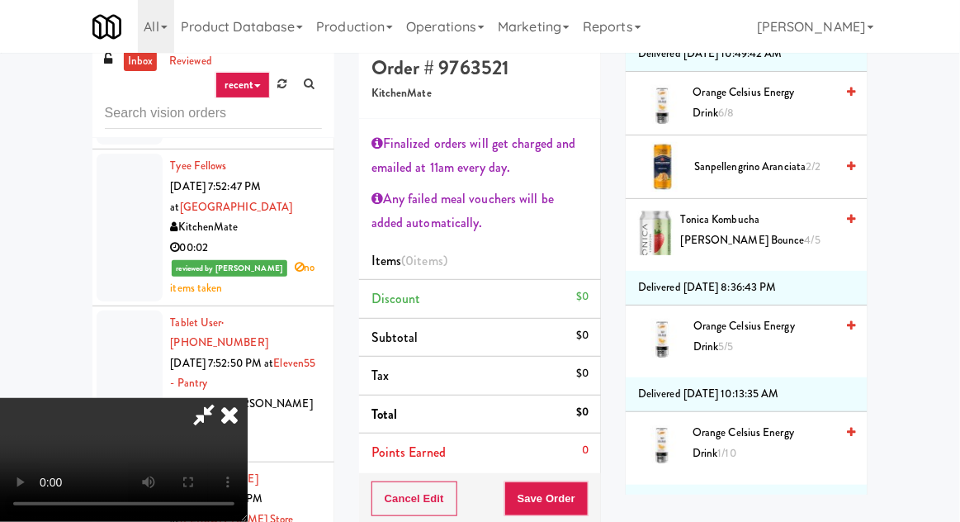
click at [754, 230] on span "Tonica Kombucha [PERSON_NAME] Bounce 4/5" at bounding box center [757, 230] width 153 height 40
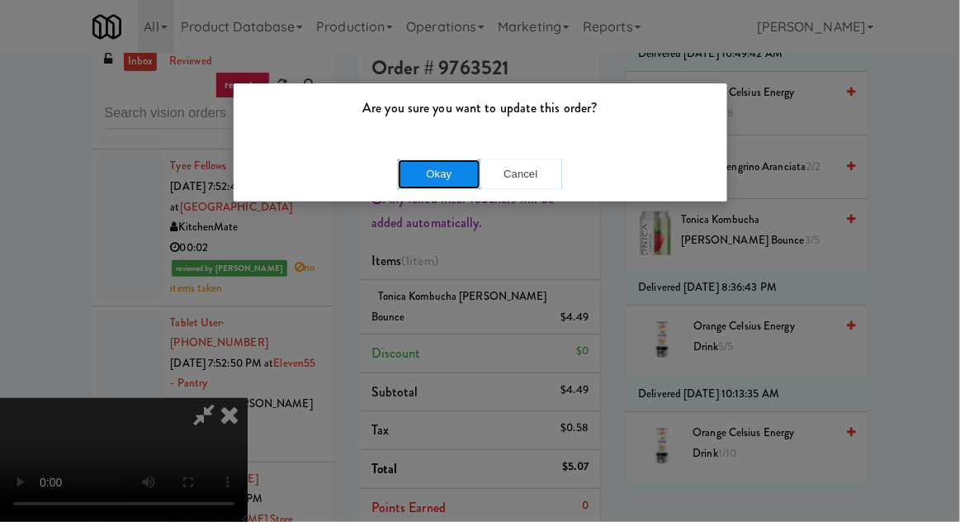
click at [409, 181] on button "Okay" at bounding box center [439, 174] width 83 height 30
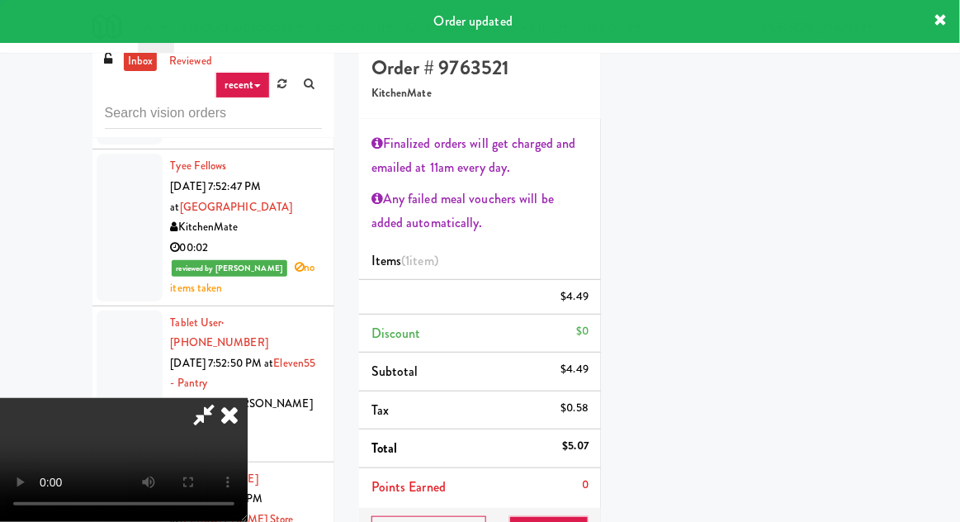
scroll to position [163, 0]
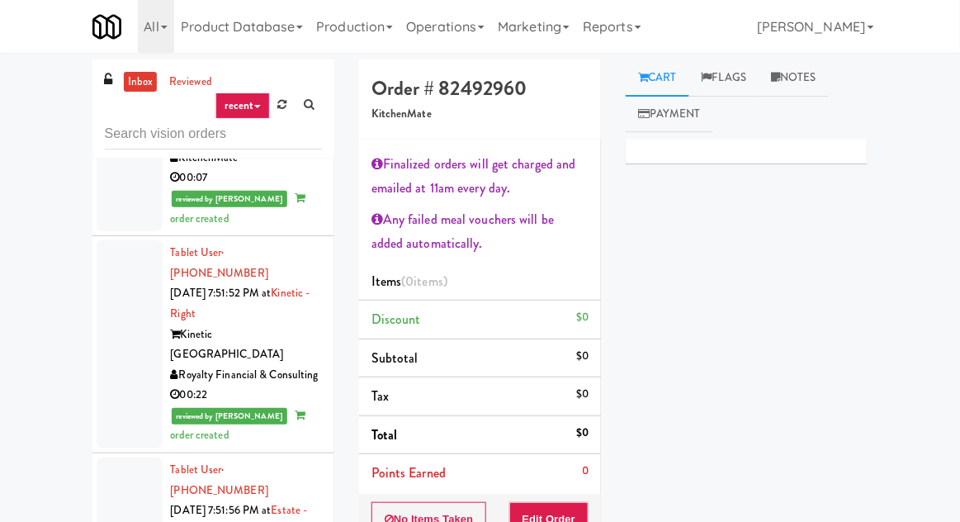
scroll to position [4105, 0]
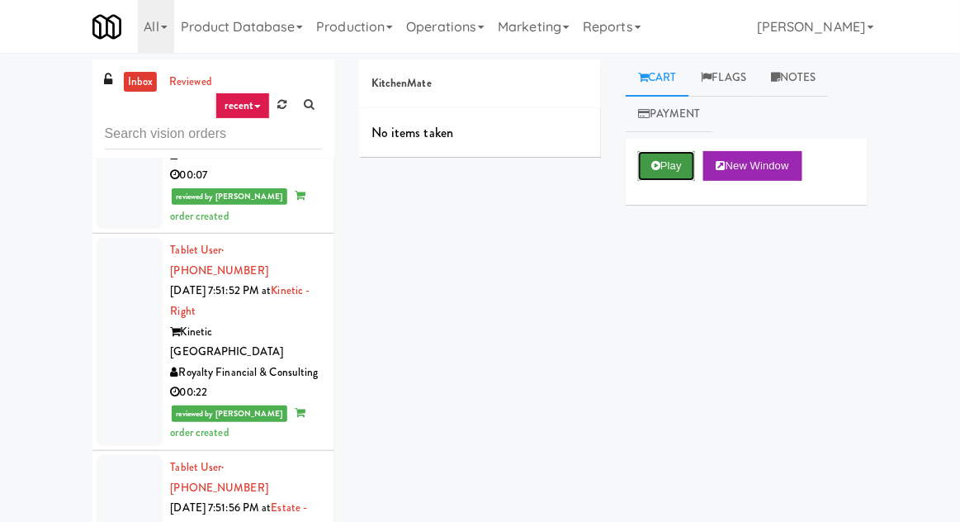
click at [666, 159] on button "Play" at bounding box center [666, 166] width 57 height 30
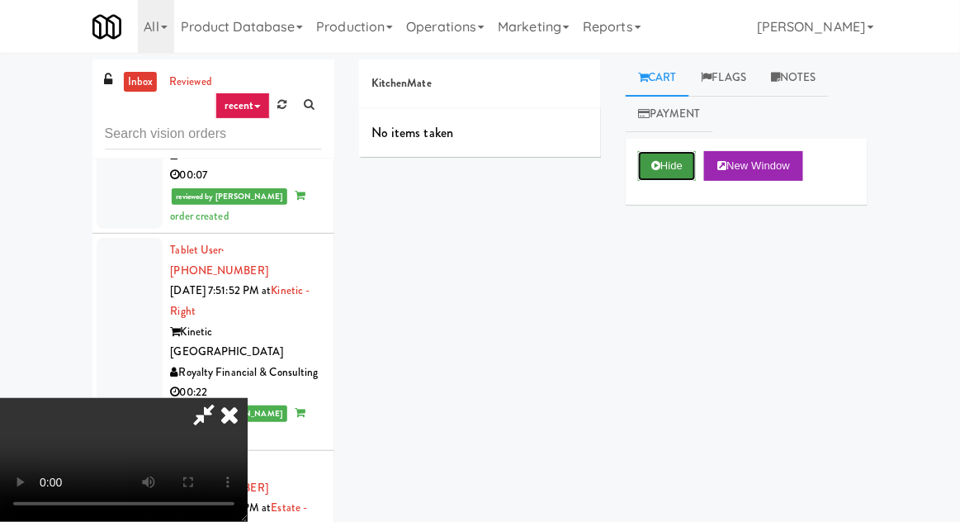
click at [666, 167] on button "Hide" at bounding box center [667, 166] width 58 height 30
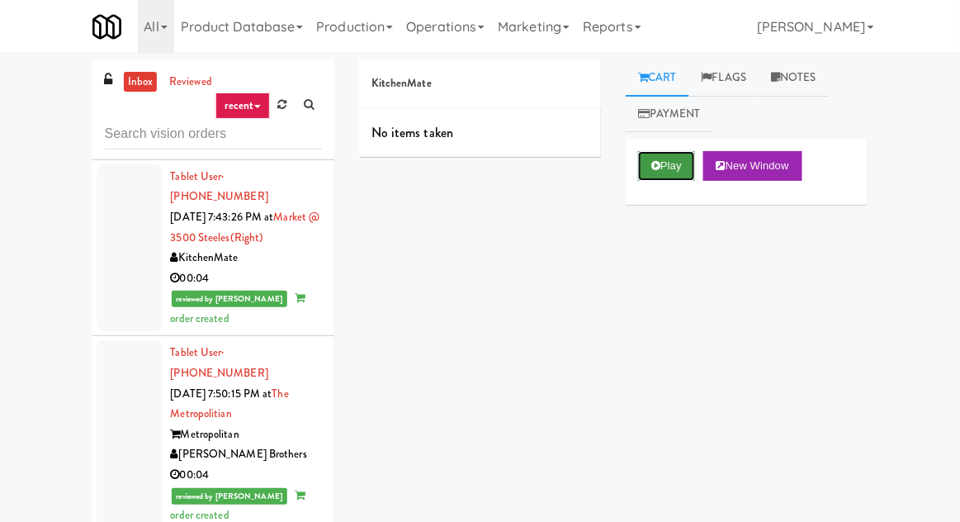
scroll to position [3493, 0]
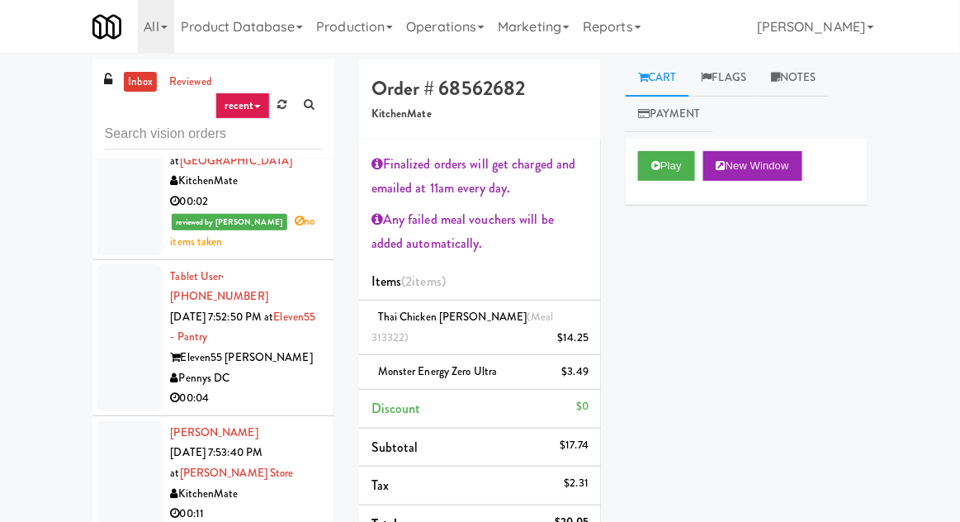
scroll to position [4664, 0]
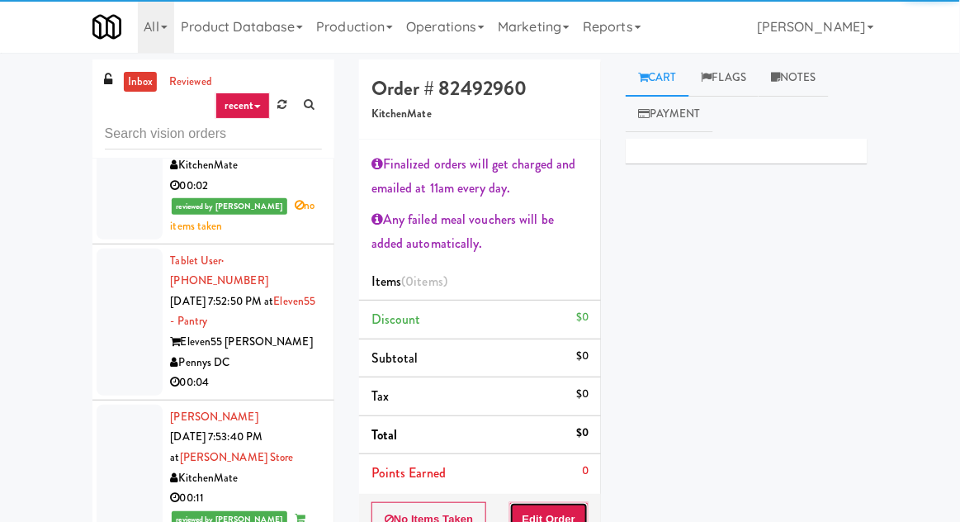
click at [552, 502] on button "Edit Order" at bounding box center [549, 519] width 80 height 35
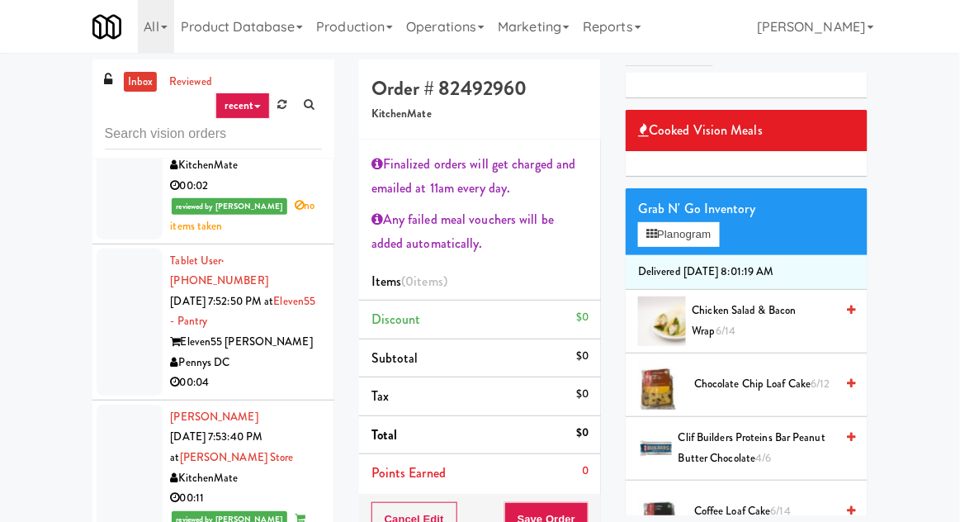
scroll to position [108, 0]
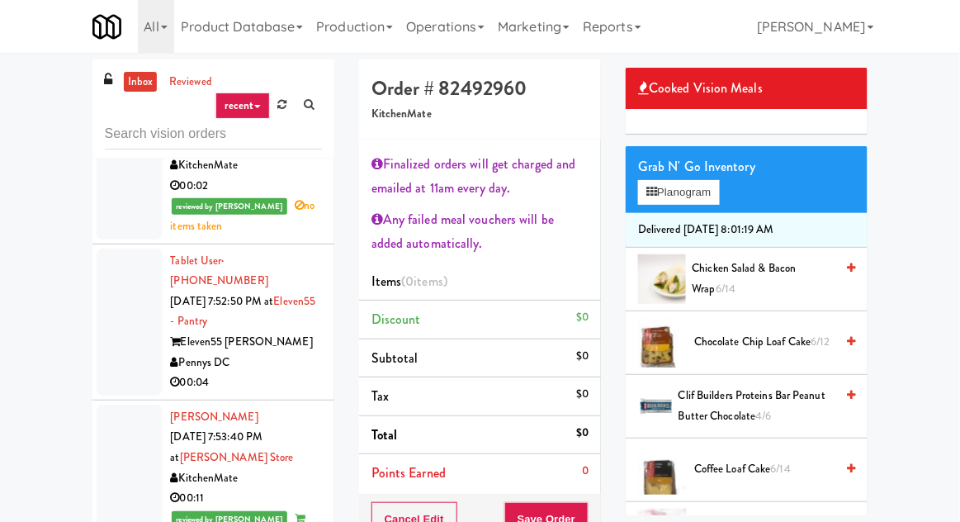
click at [734, 401] on span "Clif Builders proteins Bar Peanut Butter Chocolate 4/6" at bounding box center [756, 405] width 156 height 40
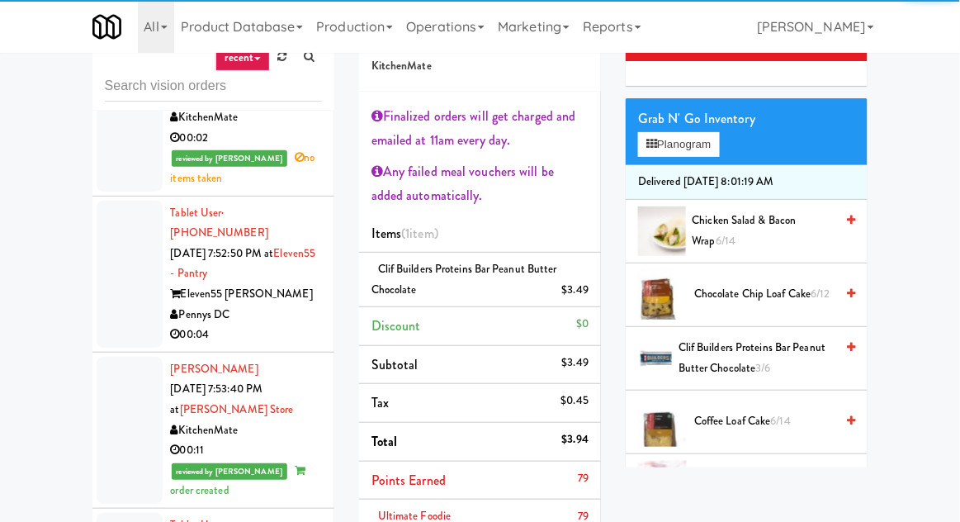
scroll to position [128, 0]
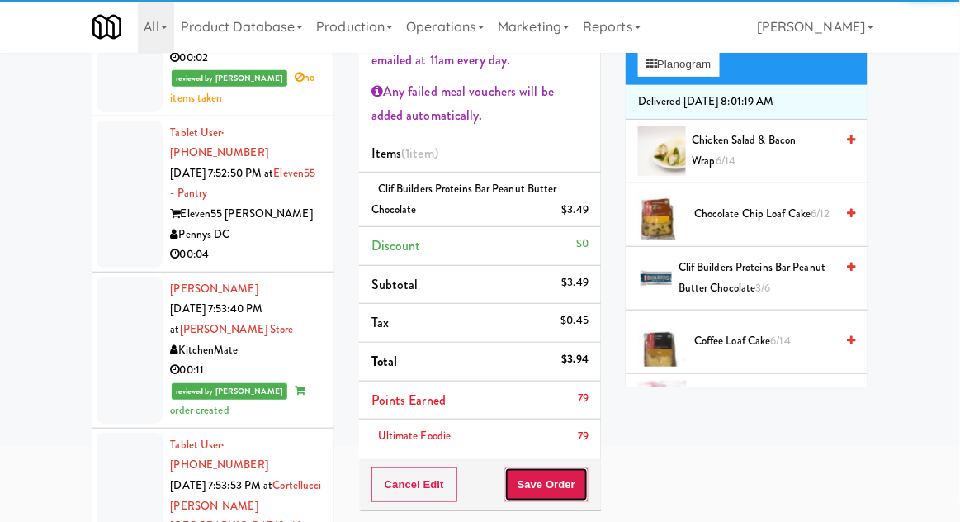
click at [575, 472] on button "Save Order" at bounding box center [546, 484] width 84 height 35
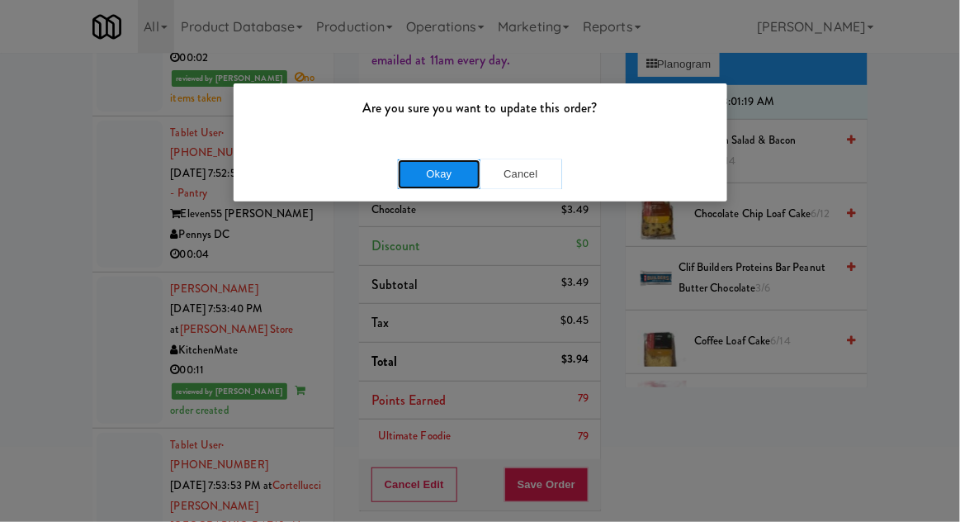
click at [451, 178] on button "Okay" at bounding box center [439, 174] width 83 height 30
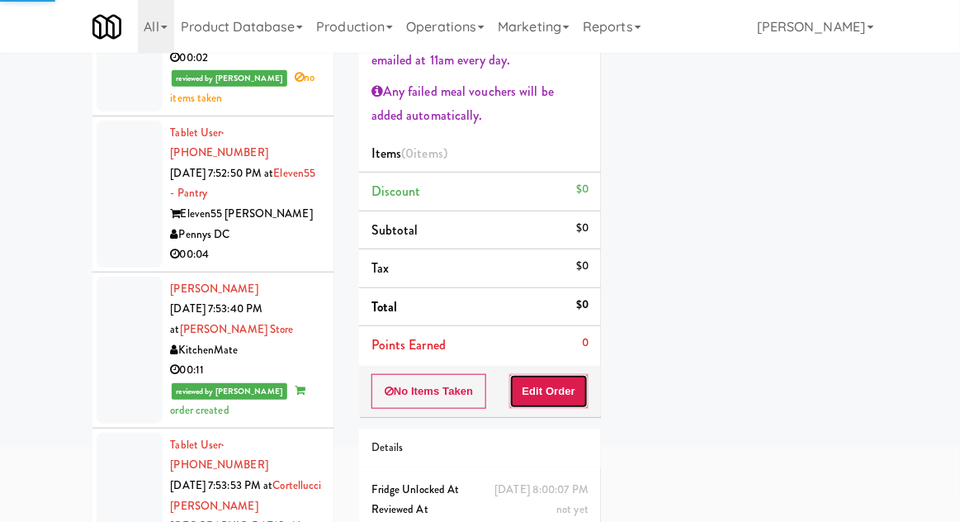
click at [564, 394] on button "Edit Order" at bounding box center [549, 391] width 80 height 35
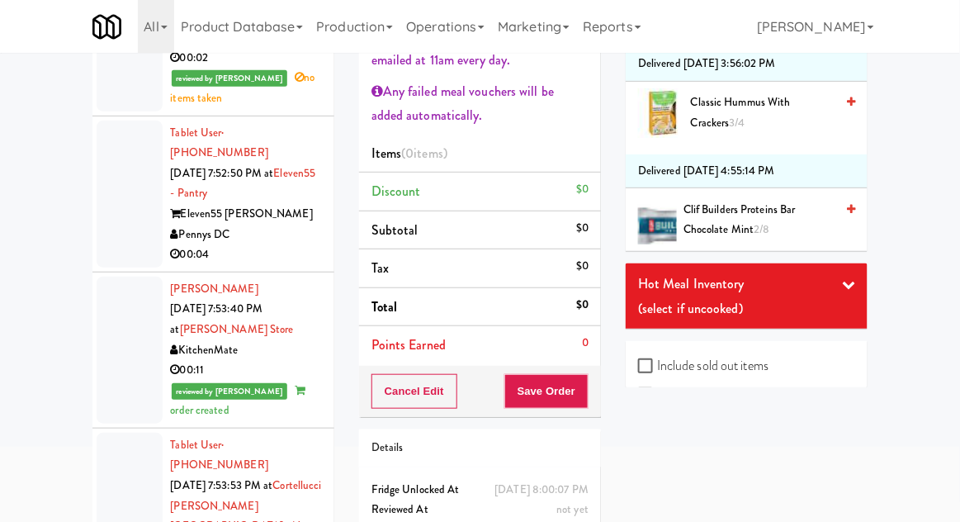
scroll to position [1017, 0]
click at [747, 115] on span "Classic Hummus With Crackers 3/4" at bounding box center [763, 112] width 144 height 40
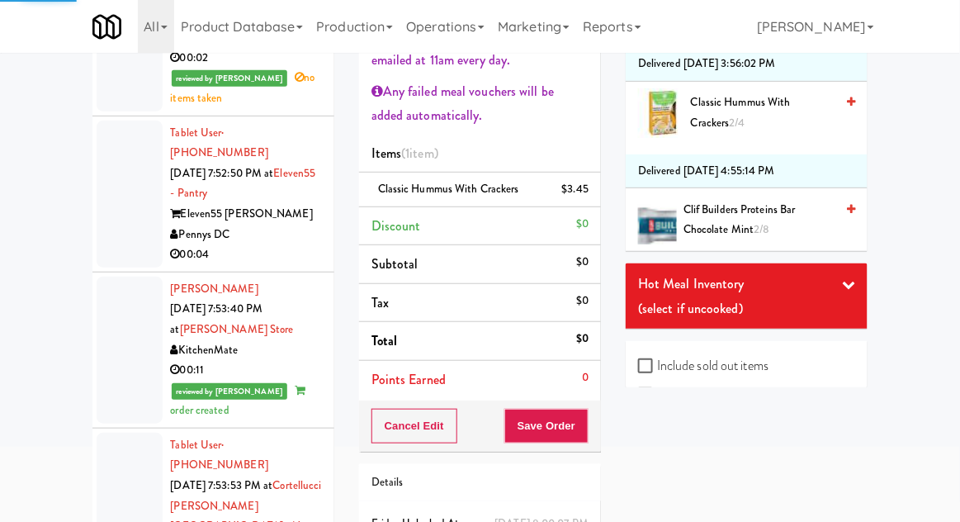
click at [569, 400] on div "Finalized orders will get charged and emailed at 11am every day. Any failed mea…" at bounding box center [480, 206] width 242 height 389
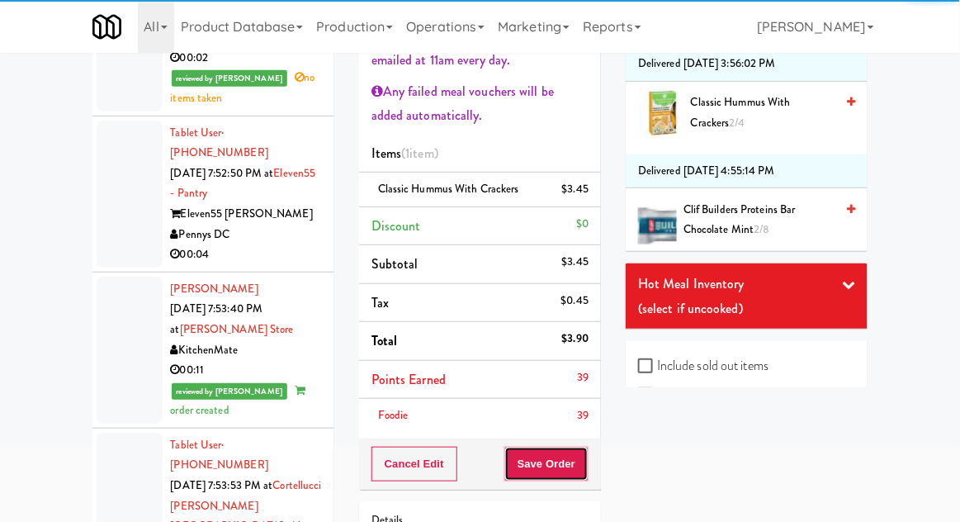
click at [569, 449] on button "Save Order" at bounding box center [546, 463] width 84 height 35
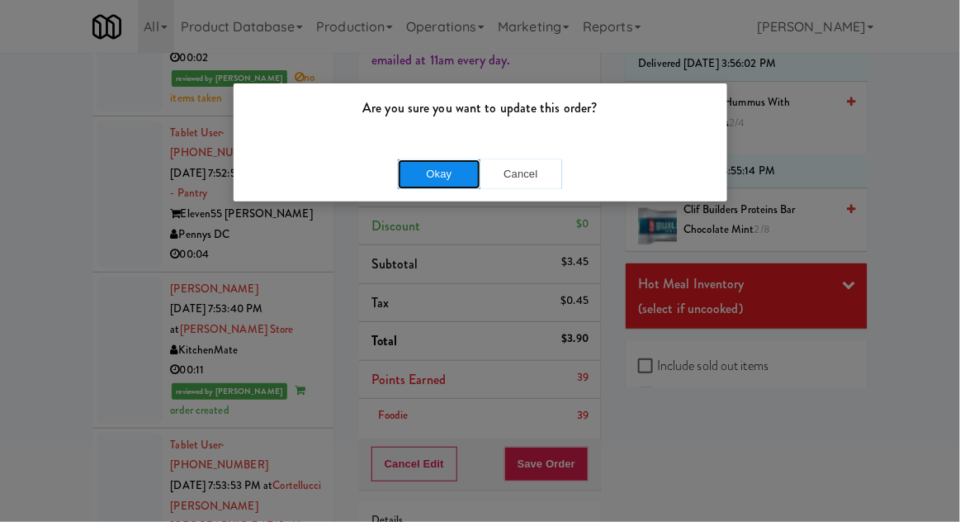
click at [436, 181] on button "Okay" at bounding box center [439, 174] width 83 height 30
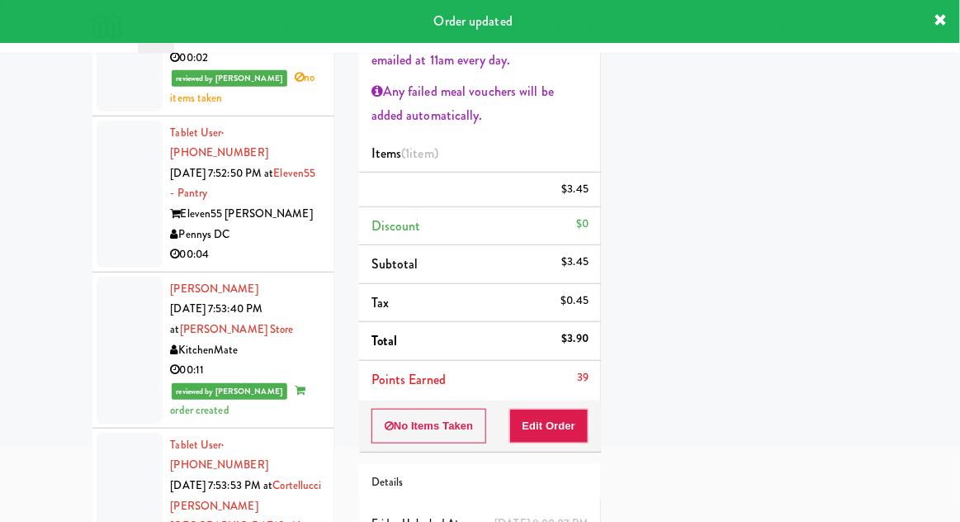
scroll to position [163, 0]
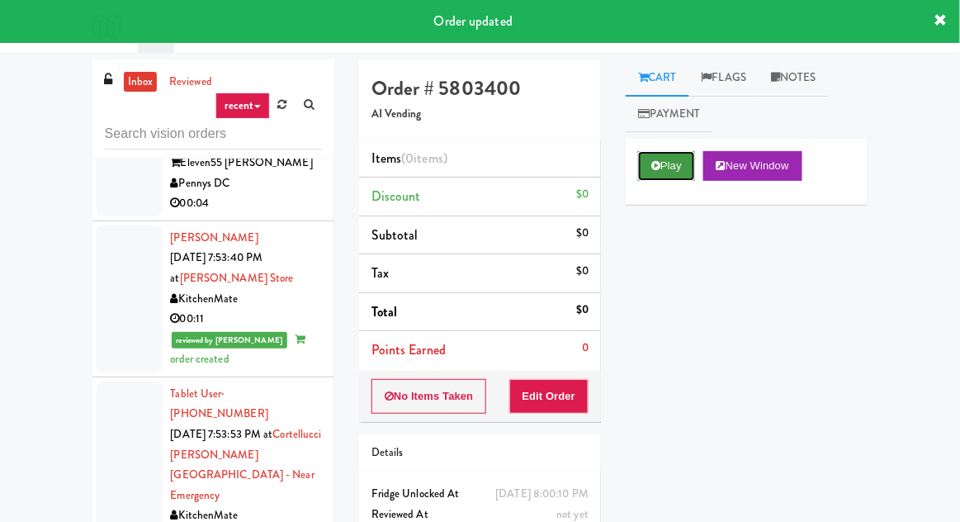
click at [661, 162] on button "Play" at bounding box center [666, 166] width 57 height 30
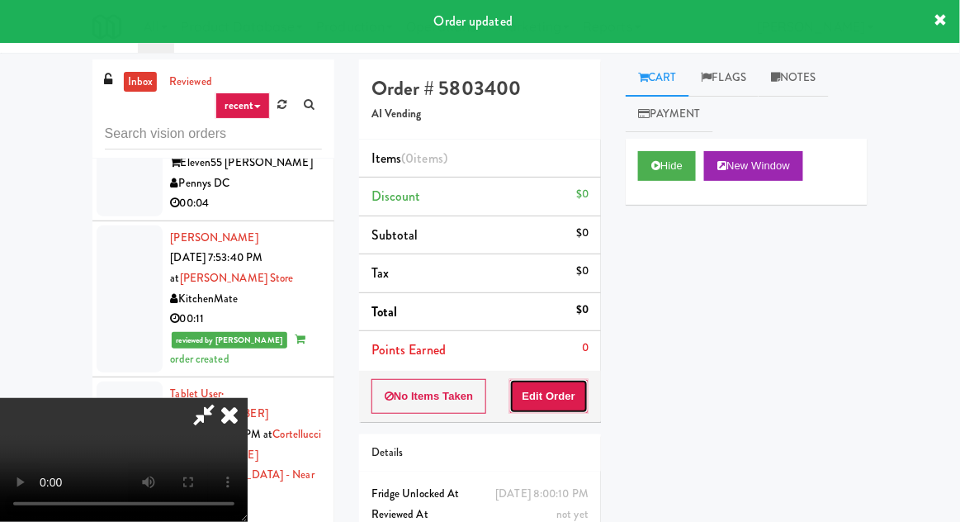
click at [563, 397] on button "Edit Order" at bounding box center [549, 396] width 80 height 35
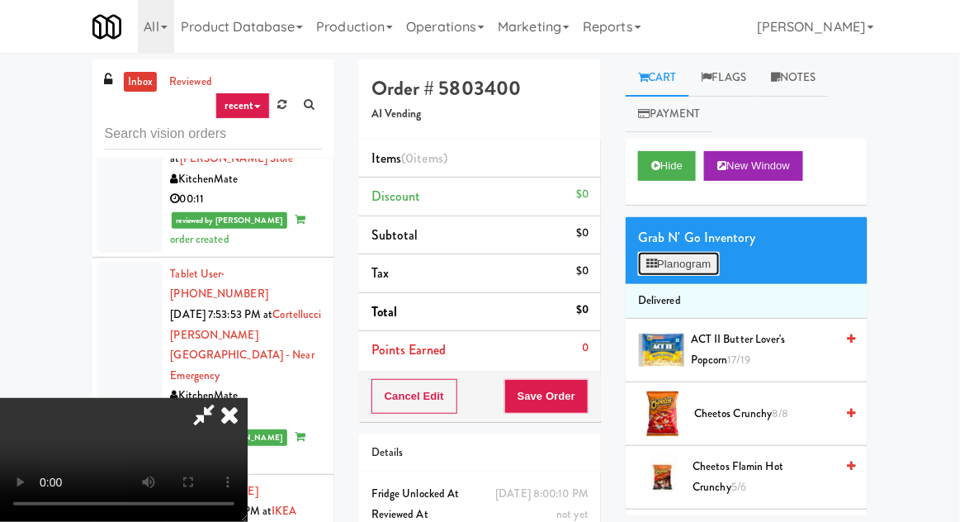
click at [644, 267] on button "Planogram" at bounding box center [678, 264] width 81 height 25
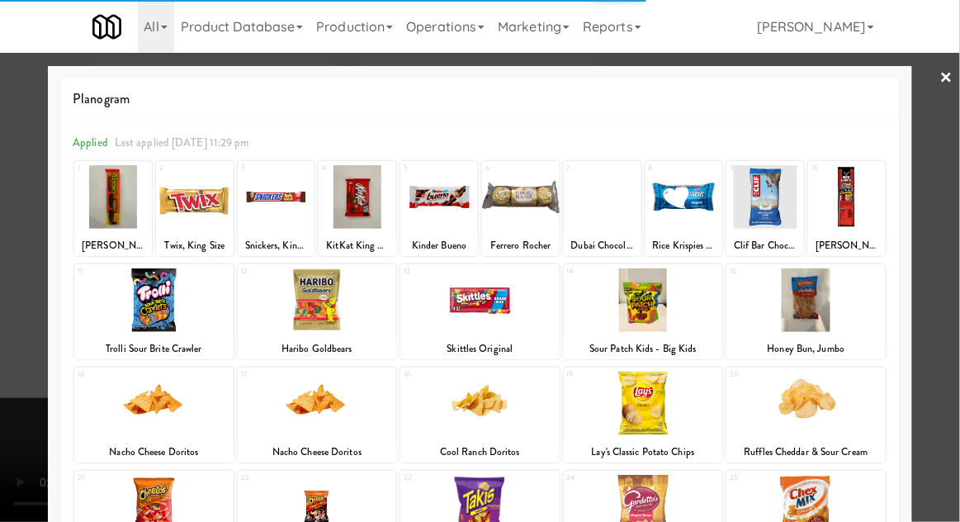
click at [610, 200] on div at bounding box center [603, 197] width 78 height 64
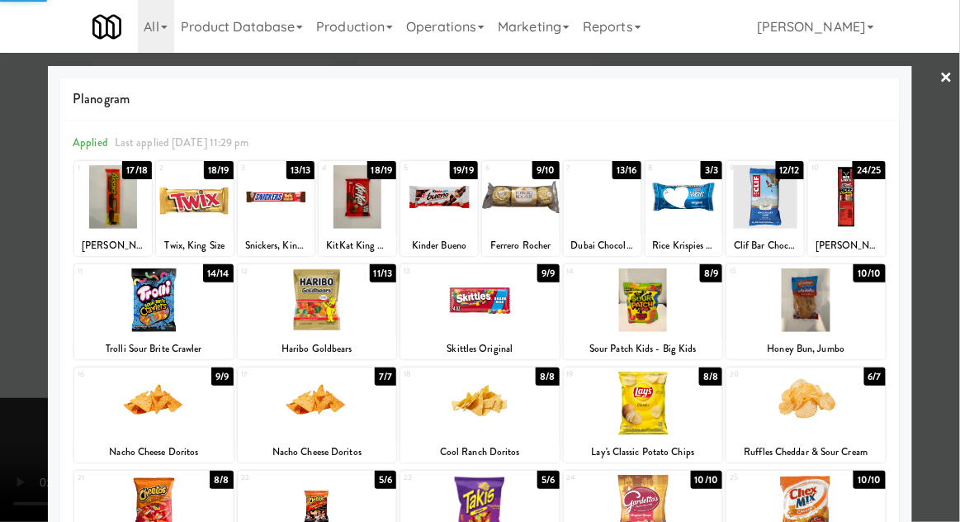
click at [616, 206] on div at bounding box center [603, 197] width 78 height 64
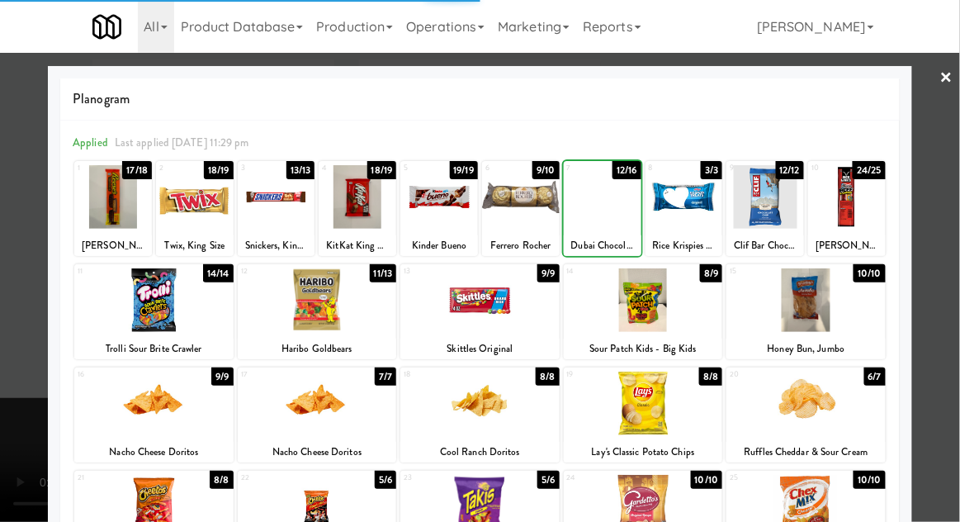
click at [10, 253] on div at bounding box center [480, 261] width 960 height 522
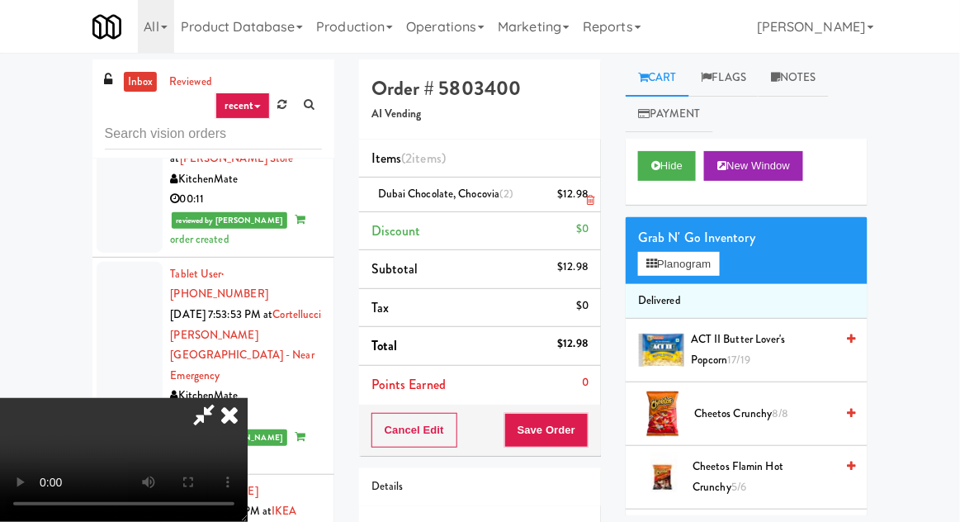
click at [601, 202] on li "Dubai Chocolate, Chocovia (2) $12.98" at bounding box center [480, 194] width 242 height 35
click at [593, 196] on icon at bounding box center [590, 200] width 8 height 11
click at [664, 255] on button "Planogram" at bounding box center [678, 264] width 81 height 25
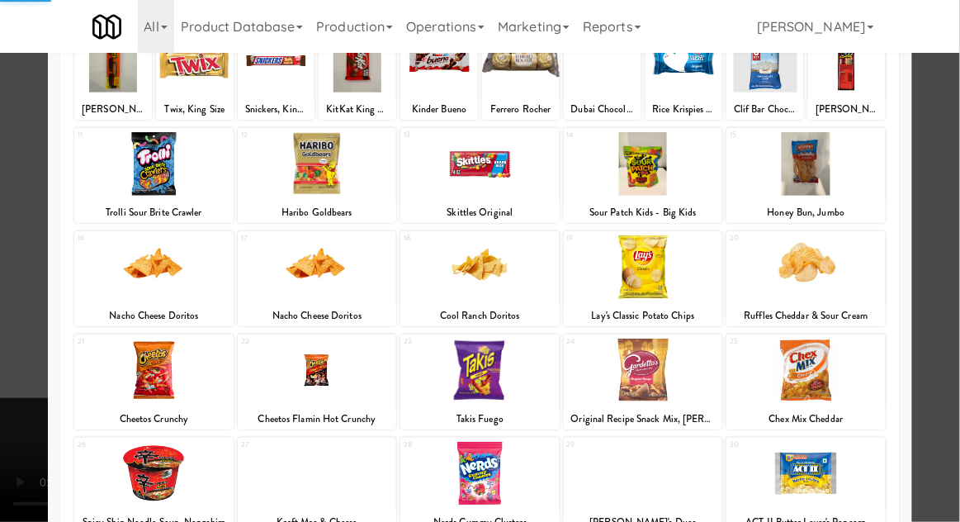
scroll to position [209, 0]
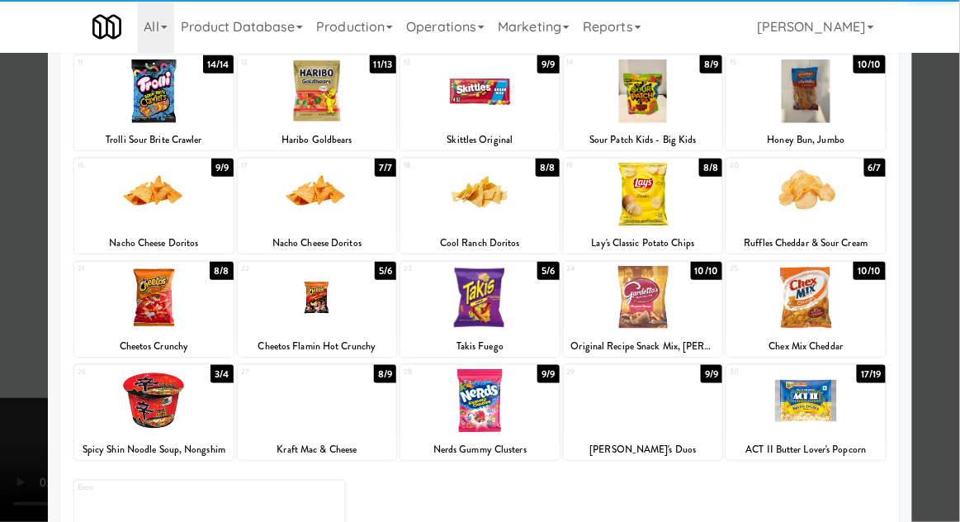
click at [816, 315] on div at bounding box center [805, 298] width 159 height 64
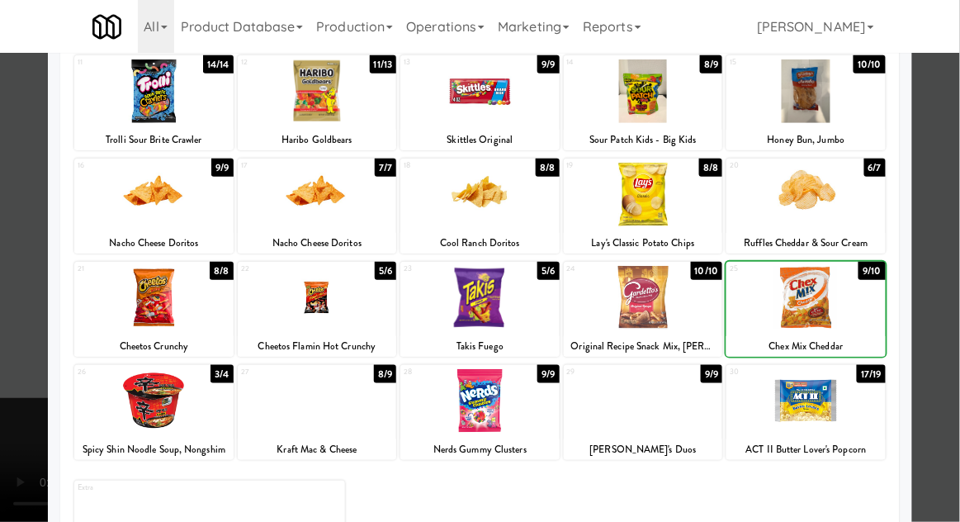
click at [13, 327] on div at bounding box center [480, 261] width 960 height 522
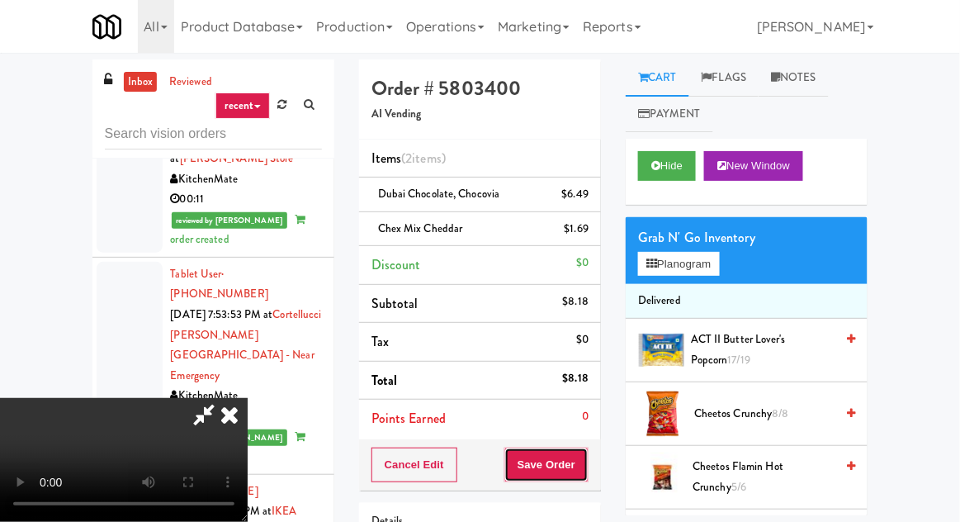
click at [586, 459] on button "Save Order" at bounding box center [546, 464] width 84 height 35
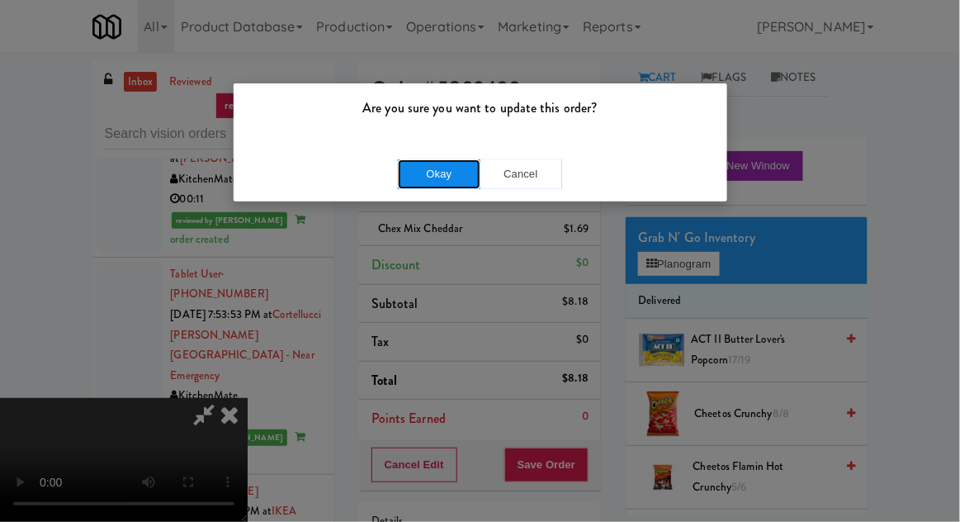
click at [435, 182] on button "Okay" at bounding box center [439, 174] width 83 height 30
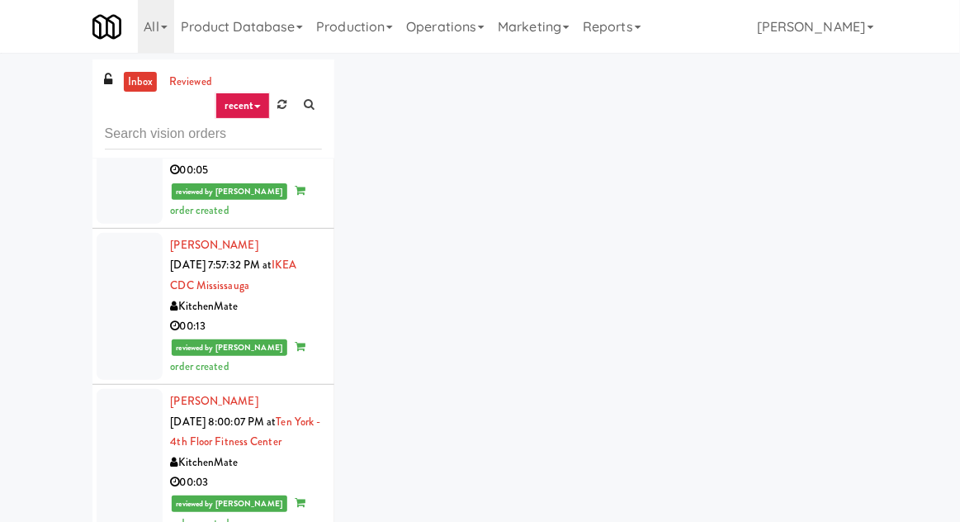
scroll to position [5256, 0]
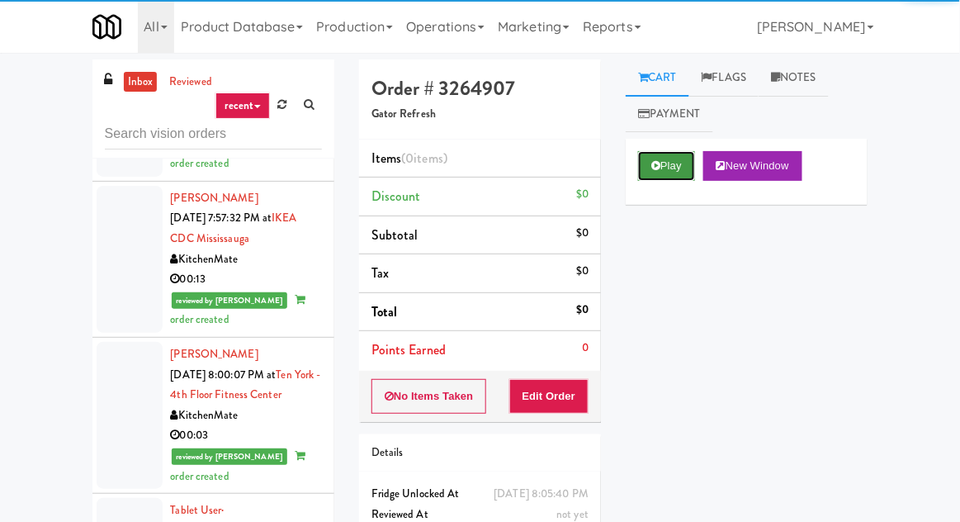
click at [649, 163] on button "Play" at bounding box center [666, 166] width 57 height 30
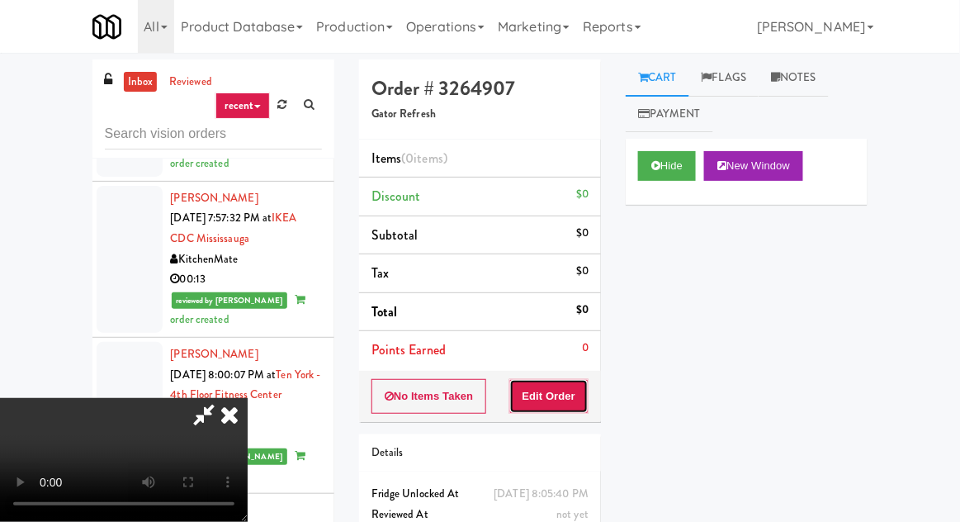
click at [543, 401] on button "Edit Order" at bounding box center [549, 396] width 80 height 35
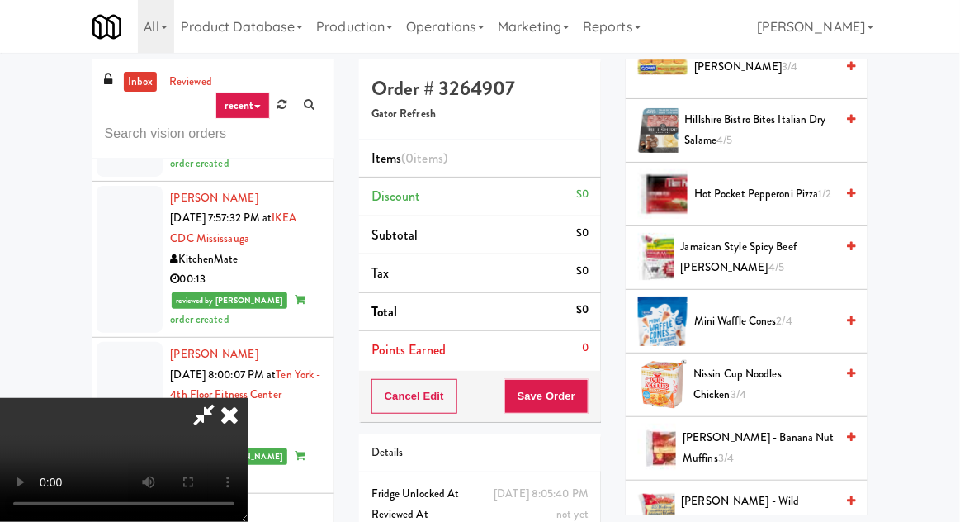
scroll to position [728, 0]
click at [743, 196] on span "Hot Pocket Pepperoni Pizza 1/2" at bounding box center [764, 194] width 140 height 21
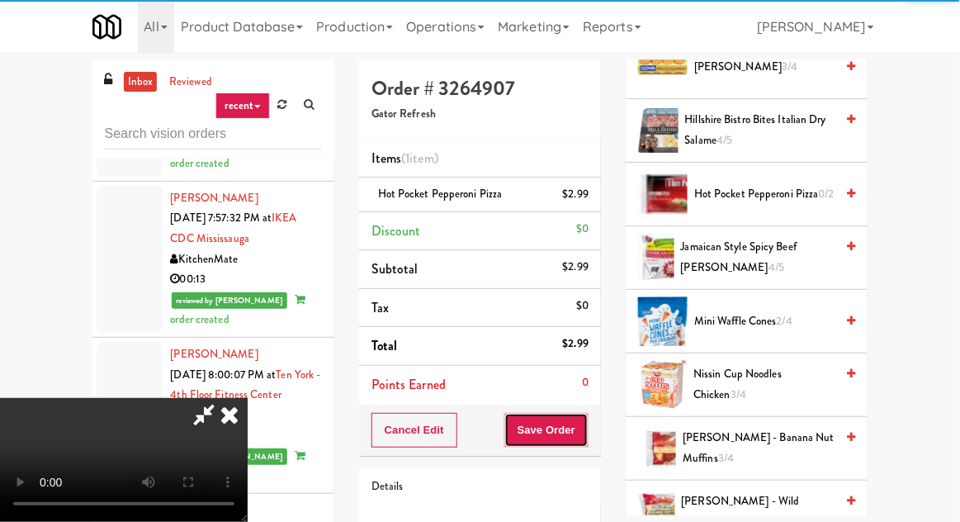
click at [587, 432] on button "Save Order" at bounding box center [546, 430] width 84 height 35
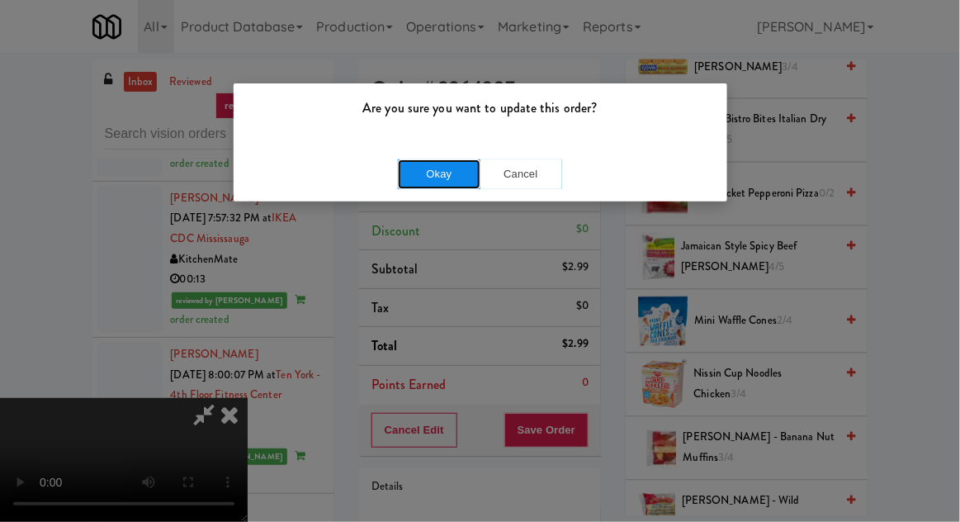
click at [419, 183] on button "Okay" at bounding box center [439, 174] width 83 height 30
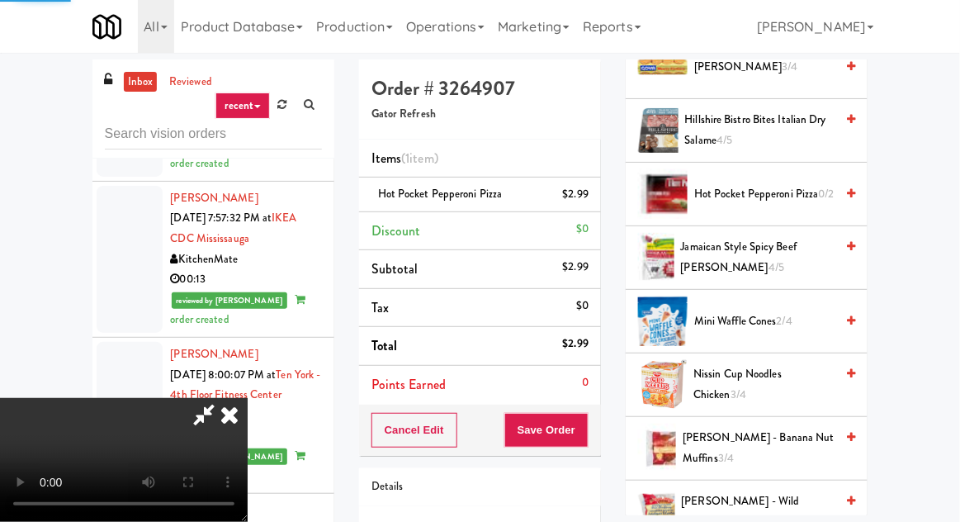
scroll to position [163, 0]
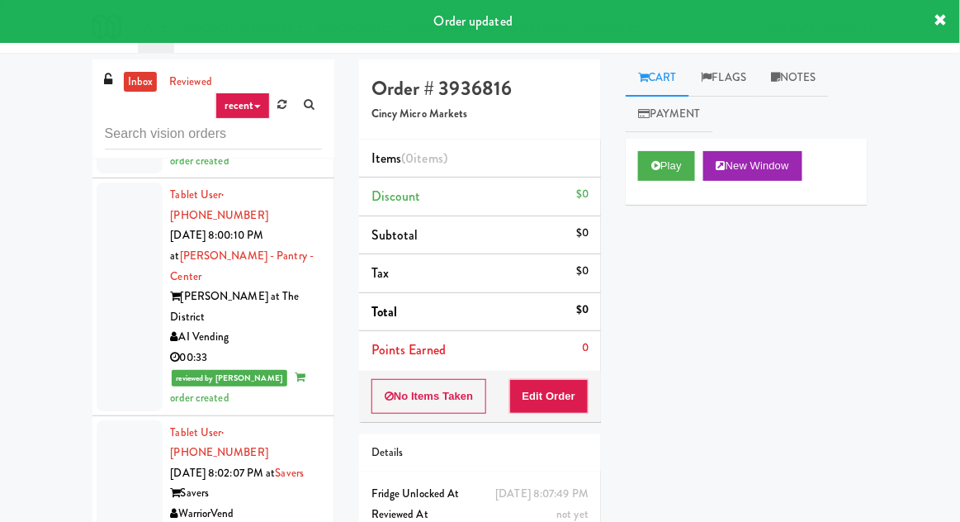
scroll to position [5578, 0]
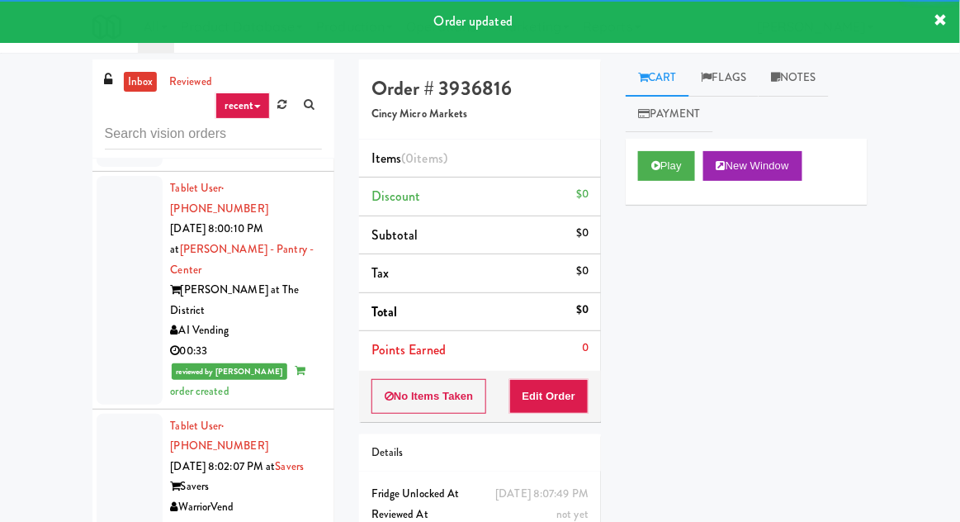
click at [670, 142] on div "Play New Window" at bounding box center [747, 172] width 242 height 66
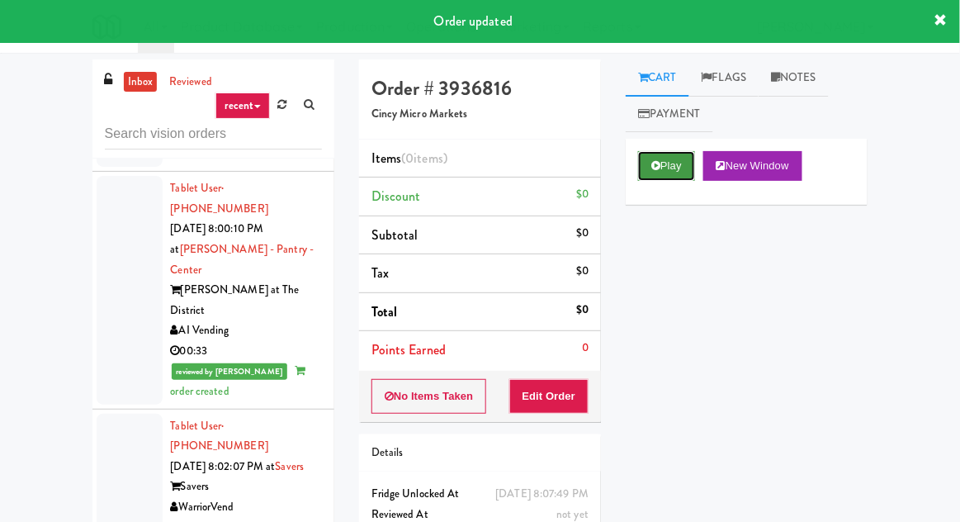
click at [651, 168] on icon at bounding box center [655, 165] width 9 height 11
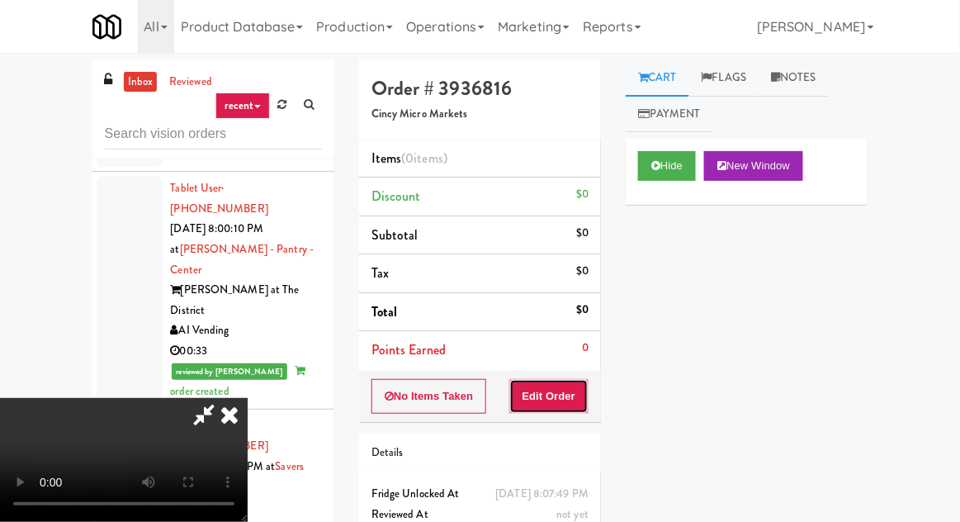
click at [544, 392] on button "Edit Order" at bounding box center [549, 396] width 80 height 35
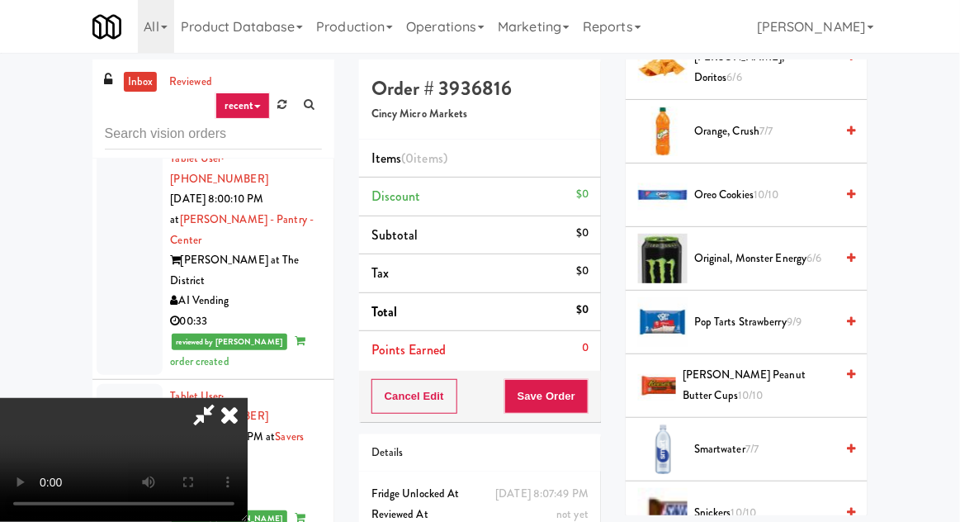
scroll to position [1565, 0]
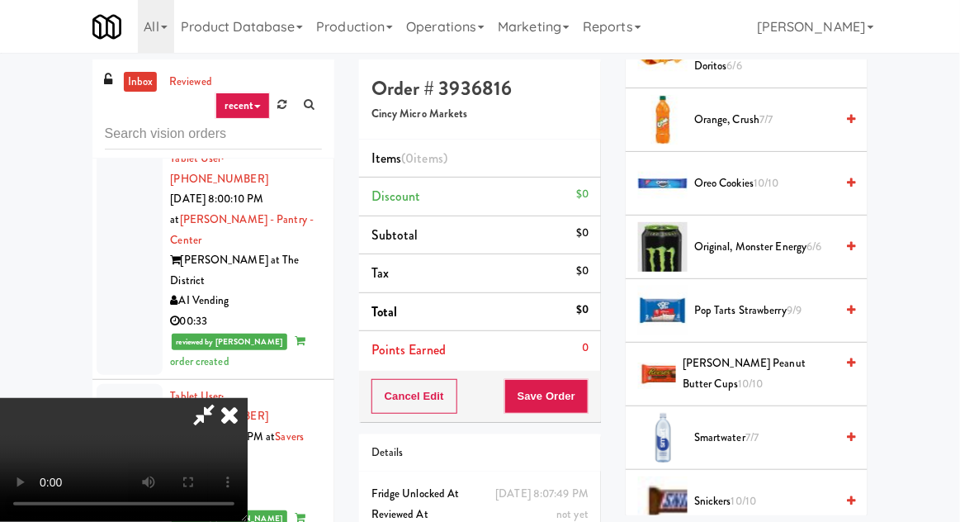
click at [744, 353] on span "[PERSON_NAME] Peanut Butter Cups 10/10" at bounding box center [758, 373] width 152 height 40
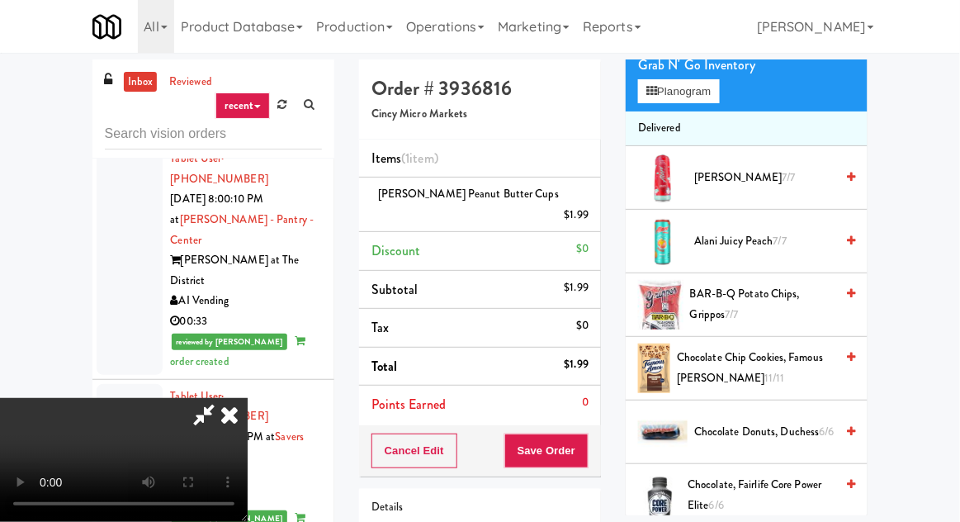
scroll to position [0, 0]
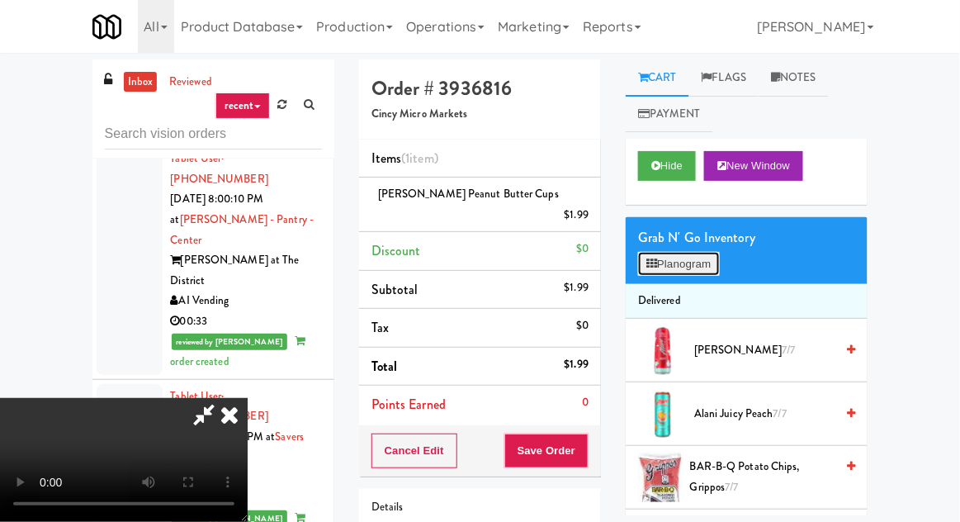
click at [697, 267] on button "Planogram" at bounding box center [678, 264] width 81 height 25
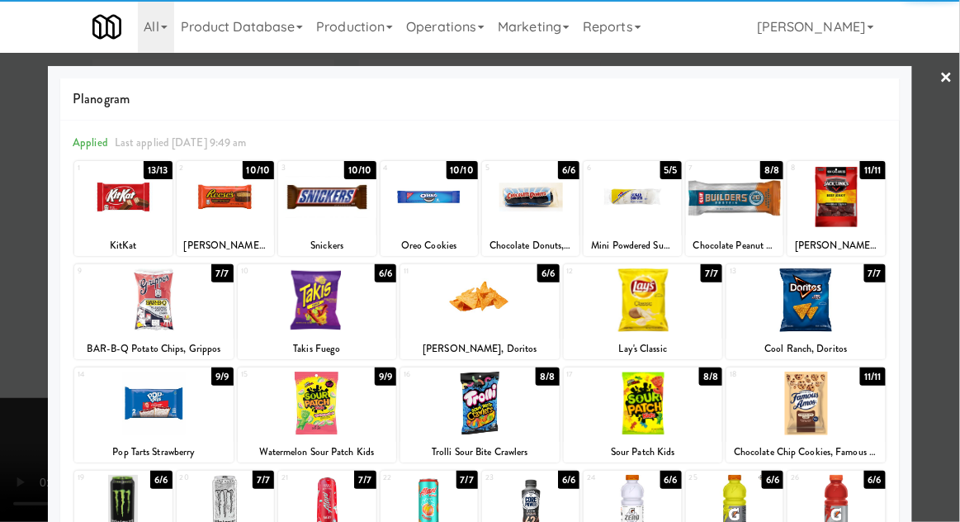
click at [105, 322] on div at bounding box center [153, 300] width 159 height 64
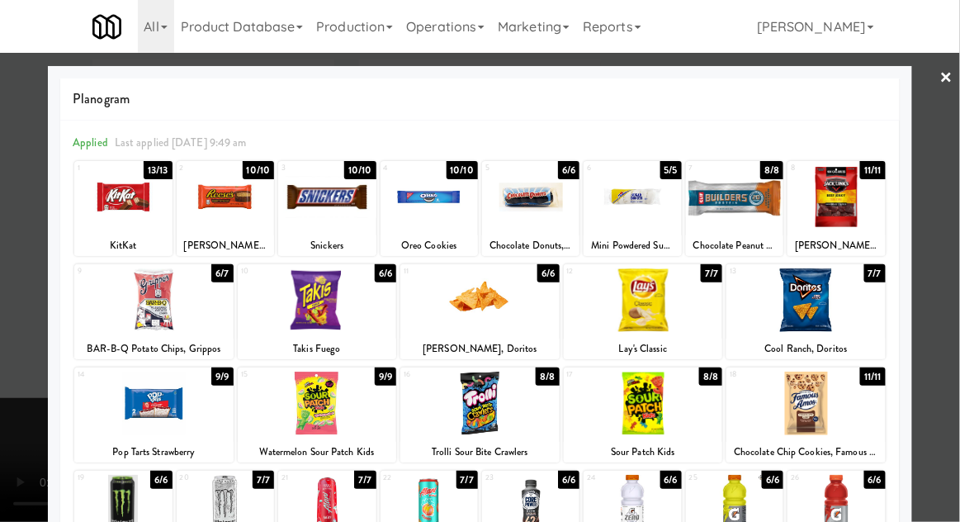
click at [12, 295] on div at bounding box center [480, 261] width 960 height 522
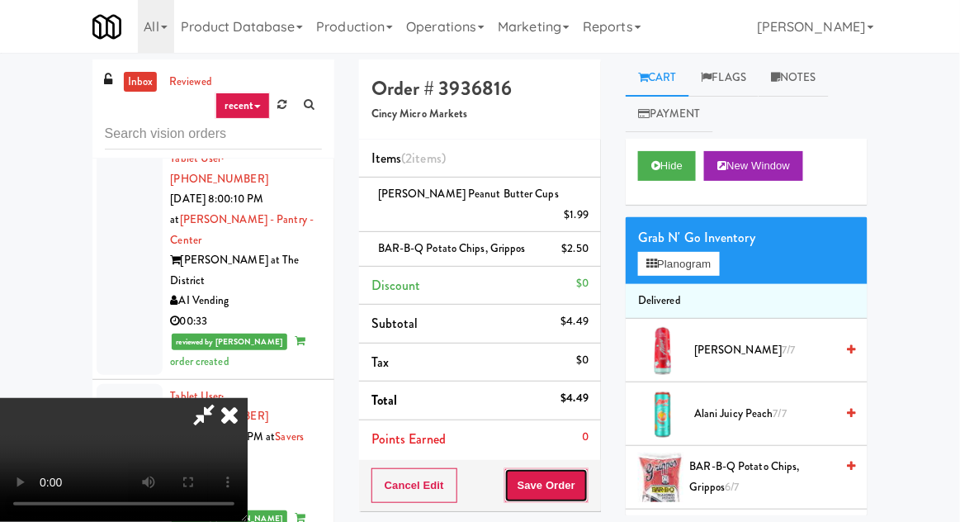
click at [588, 468] on button "Save Order" at bounding box center [546, 485] width 84 height 35
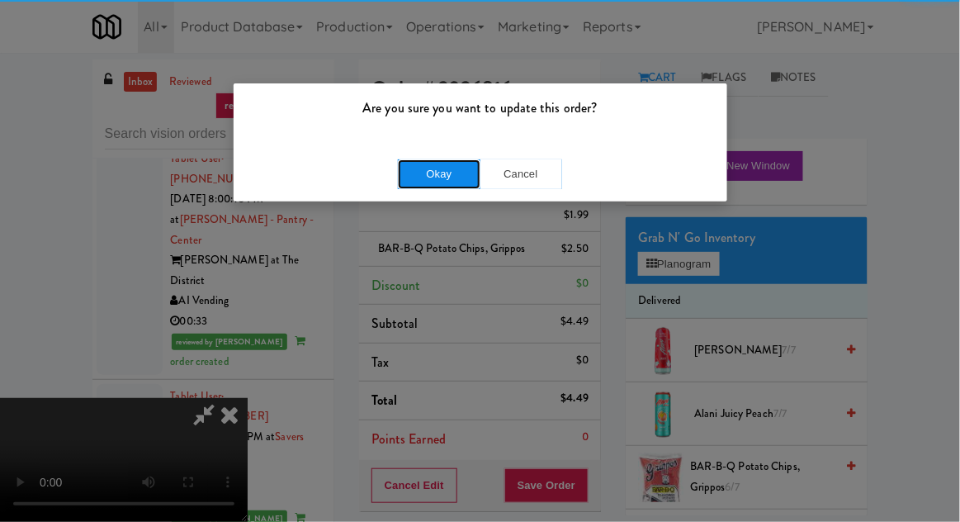
click at [447, 184] on button "Okay" at bounding box center [439, 174] width 83 height 30
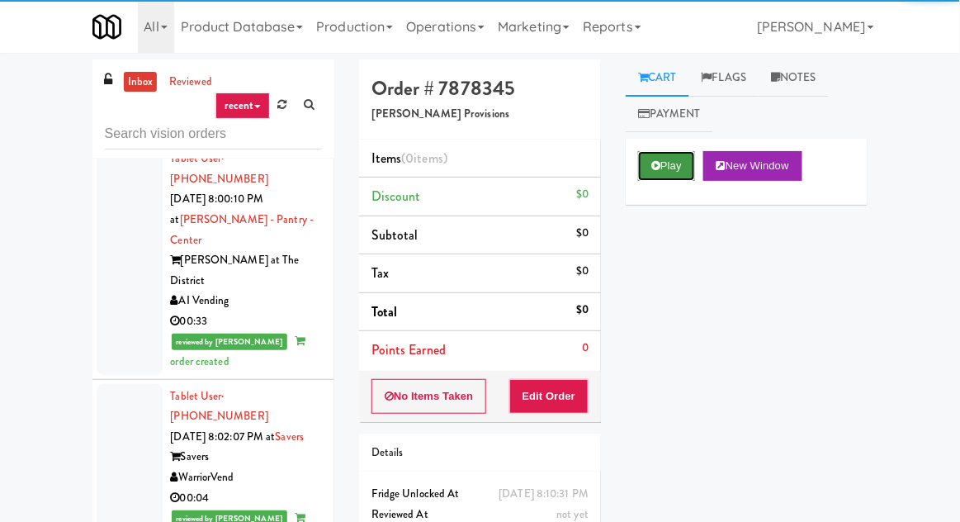
click at [668, 162] on button "Play" at bounding box center [666, 166] width 57 height 30
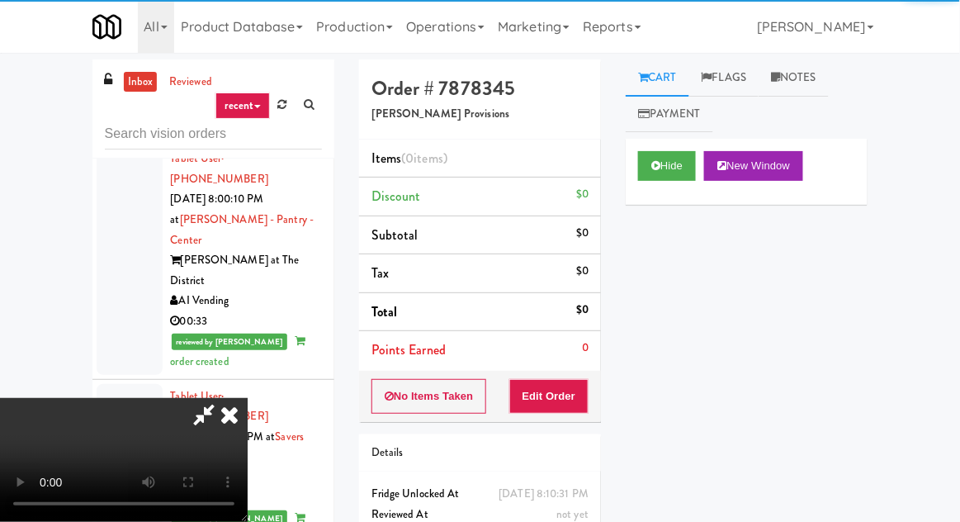
click at [569, 392] on button "Edit Order" at bounding box center [549, 396] width 80 height 35
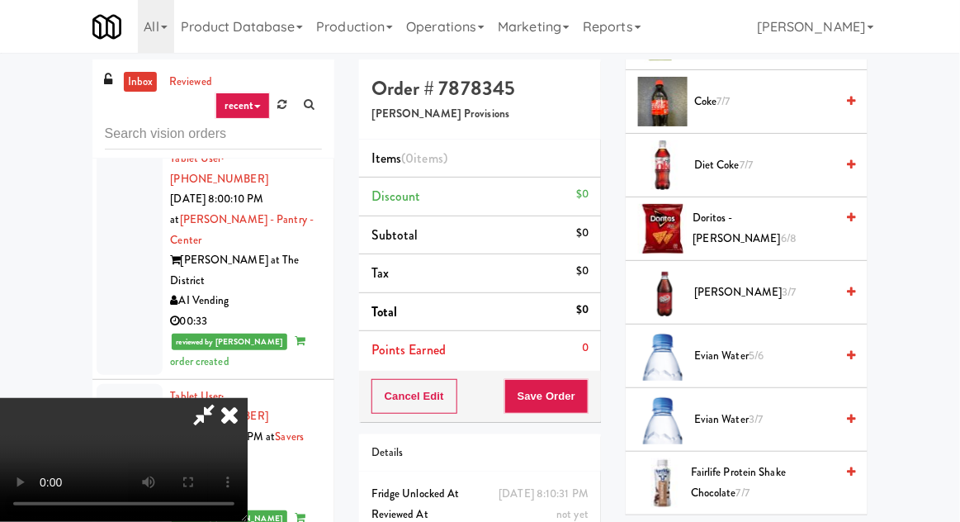
scroll to position [503, 0]
click at [742, 282] on span "[PERSON_NAME] 3/7" at bounding box center [764, 292] width 140 height 21
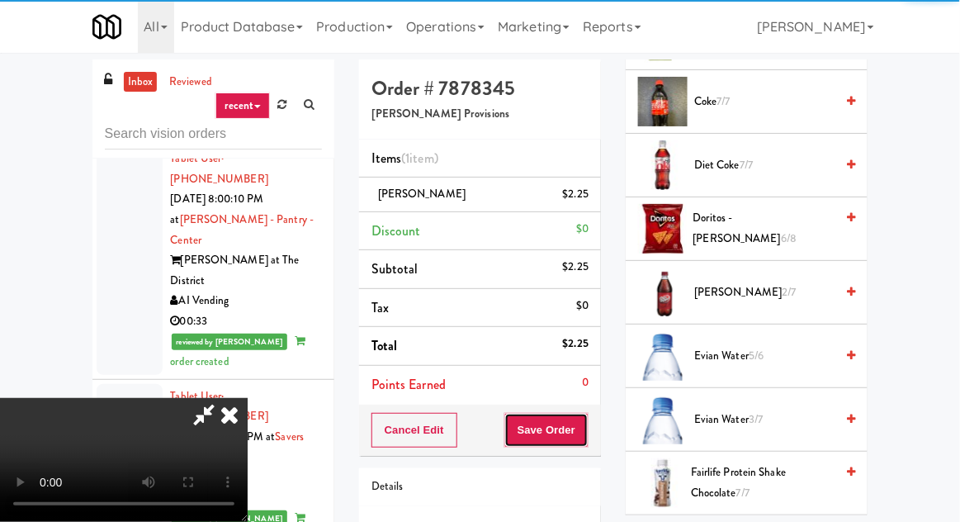
click at [583, 413] on button "Save Order" at bounding box center [546, 430] width 84 height 35
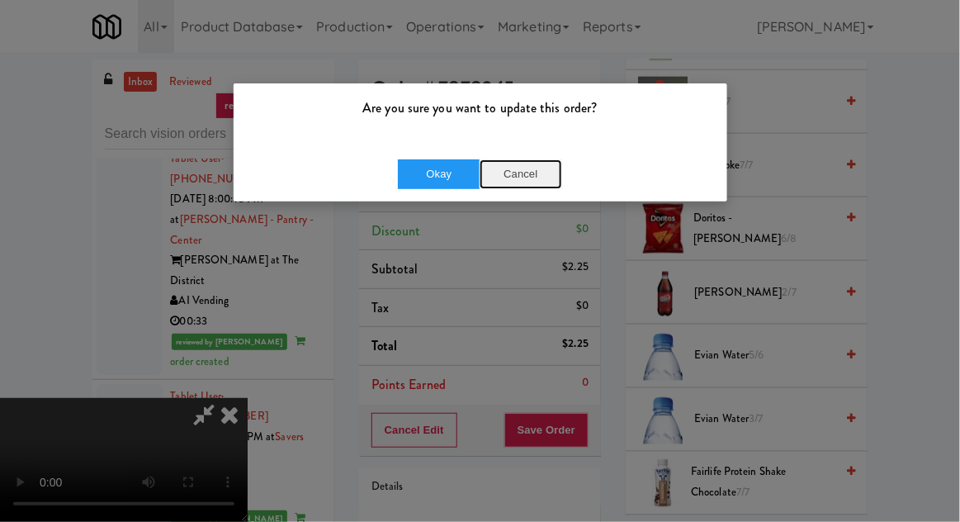
click at [522, 185] on button "Cancel" at bounding box center [520, 174] width 83 height 30
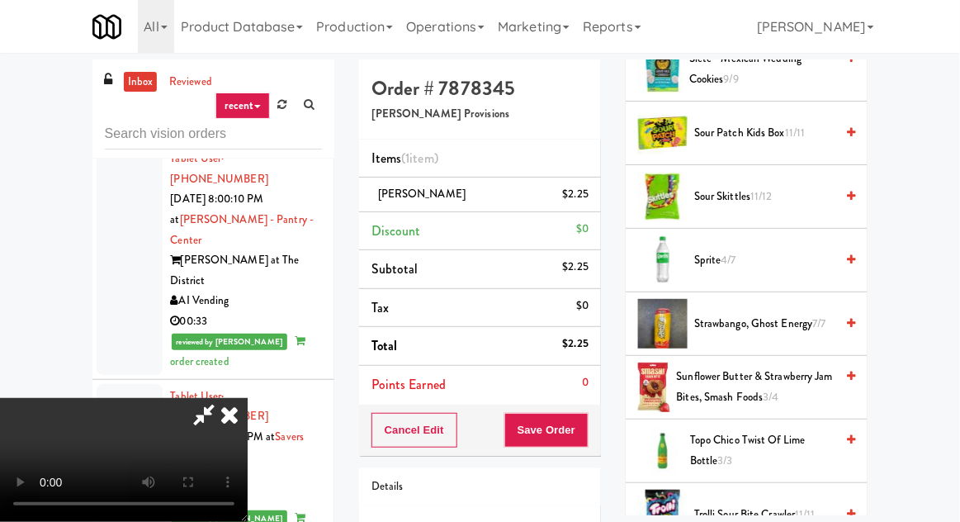
scroll to position [1878, 0]
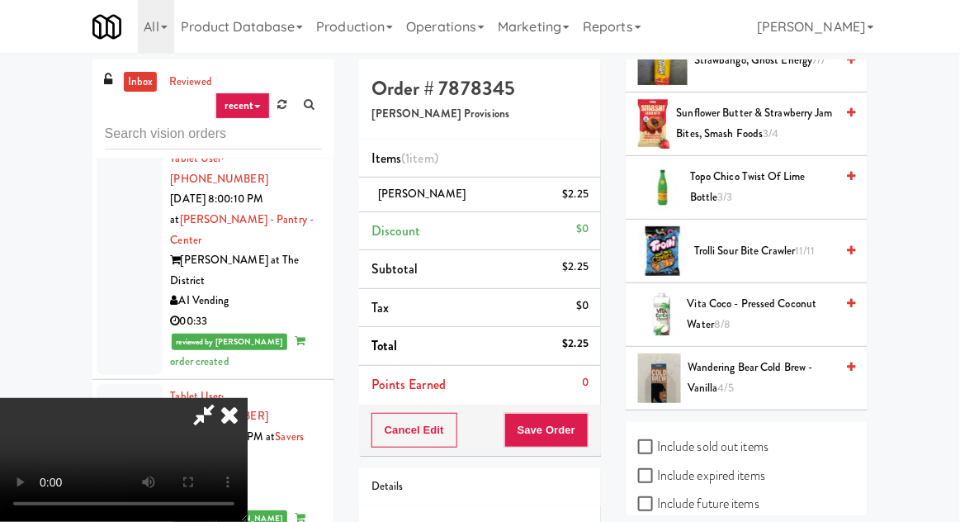
click at [758, 244] on span "Trolli Sour Bite Crawler 11/11" at bounding box center [764, 251] width 140 height 21
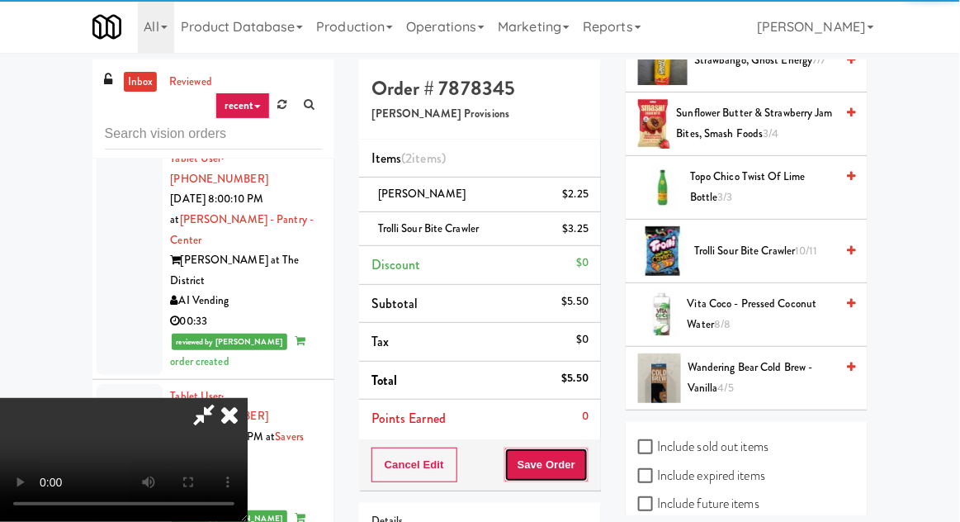
click at [588, 458] on button "Save Order" at bounding box center [546, 464] width 84 height 35
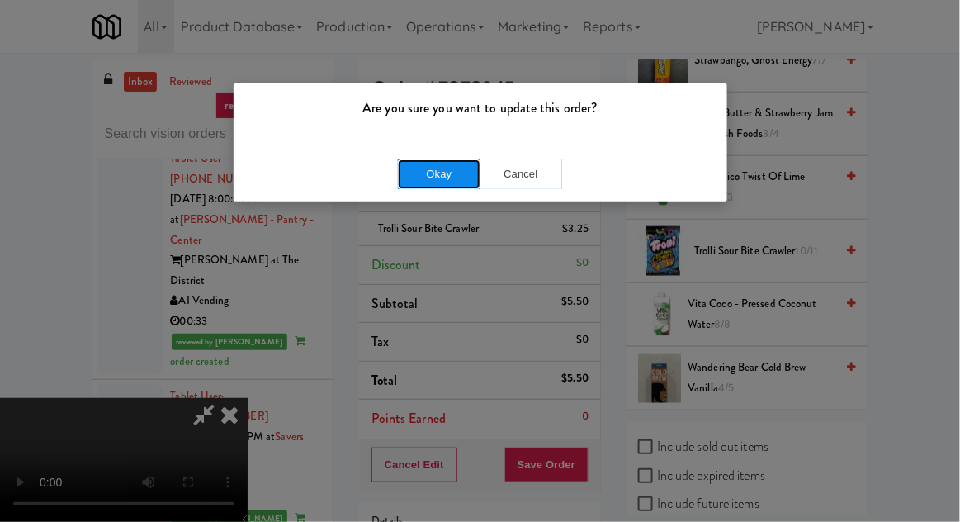
click at [415, 182] on button "Okay" at bounding box center [439, 174] width 83 height 30
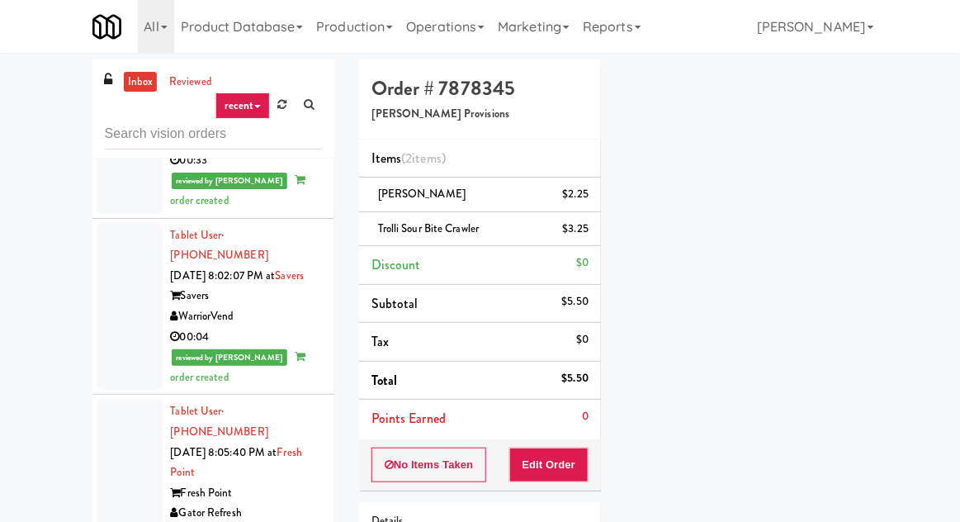
scroll to position [5769, 0]
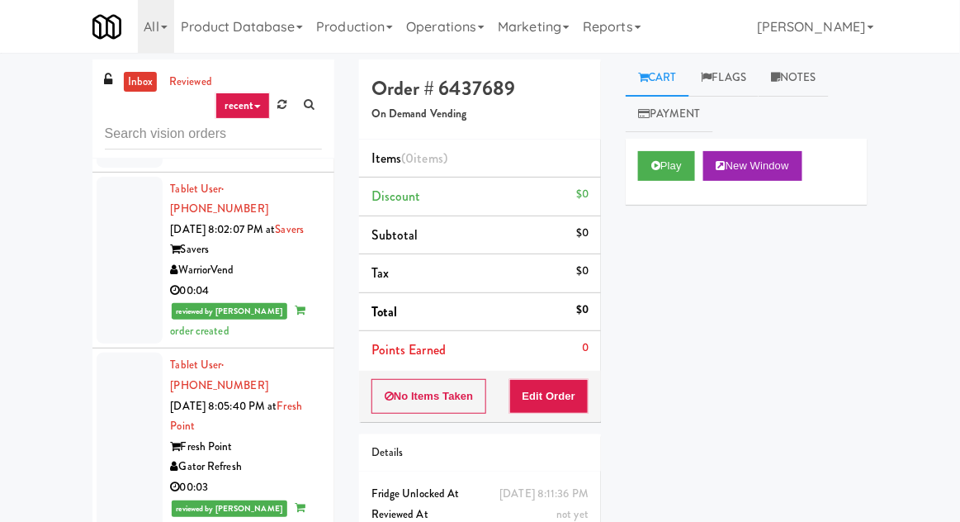
scroll to position [5864, 0]
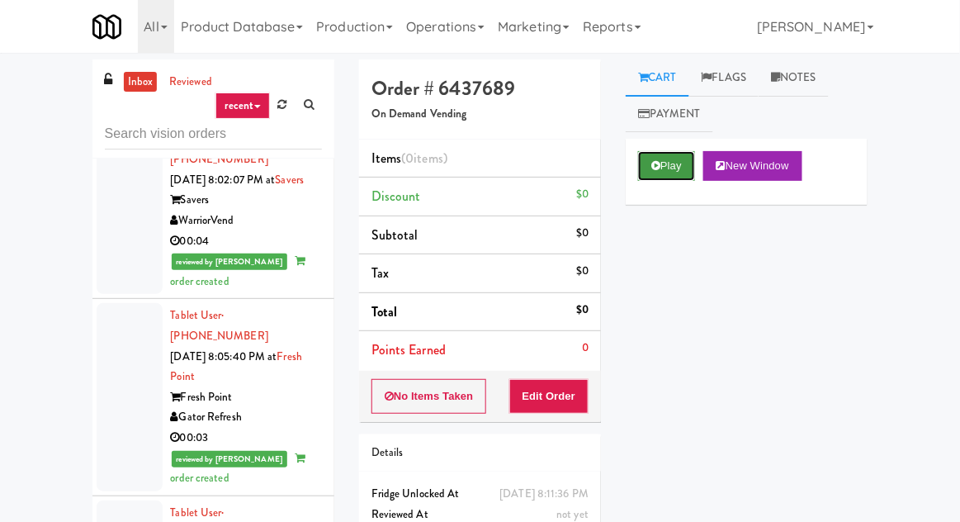
click at [646, 164] on button "Play" at bounding box center [666, 166] width 57 height 30
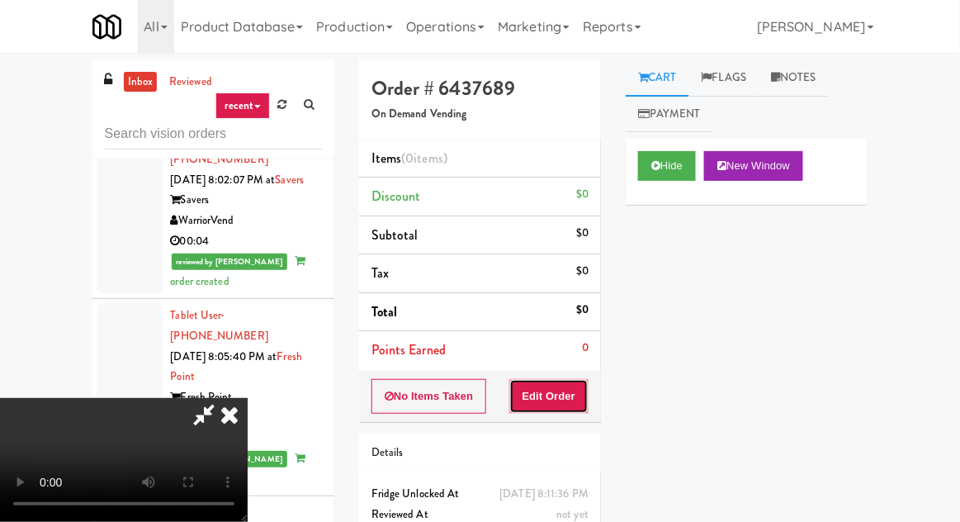
click at [557, 394] on button "Edit Order" at bounding box center [549, 396] width 80 height 35
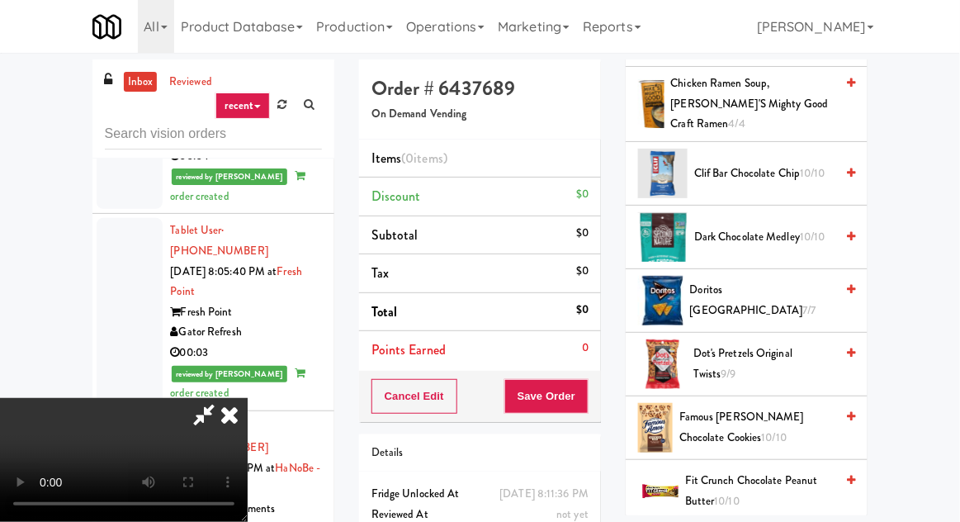
scroll to position [591, 0]
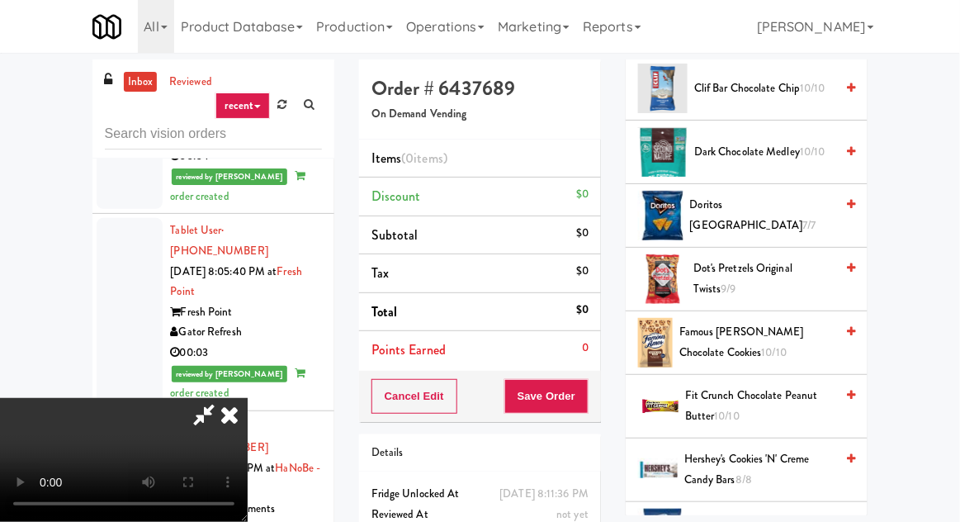
click at [768, 330] on span "Famous [PERSON_NAME] Chocolate Cookies 10/10" at bounding box center [756, 342] width 155 height 40
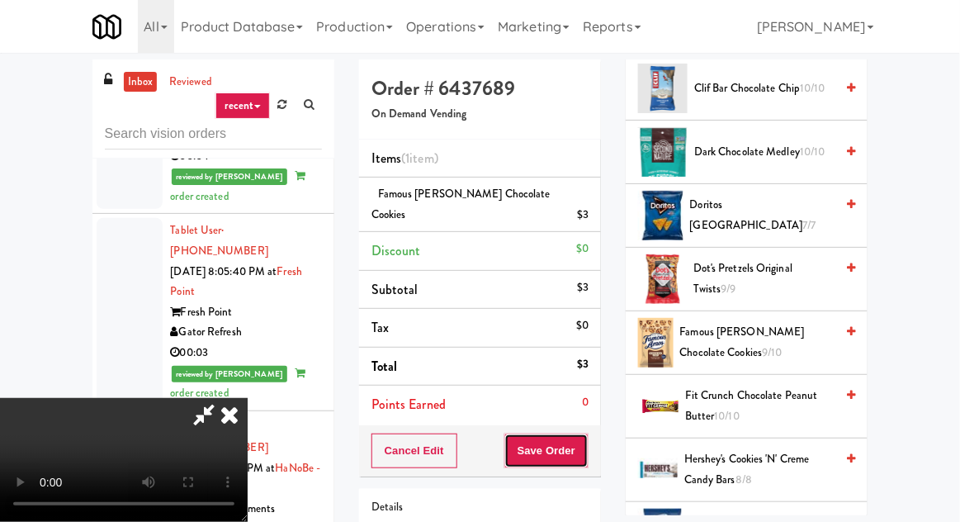
click at [588, 437] on button "Save Order" at bounding box center [546, 450] width 84 height 35
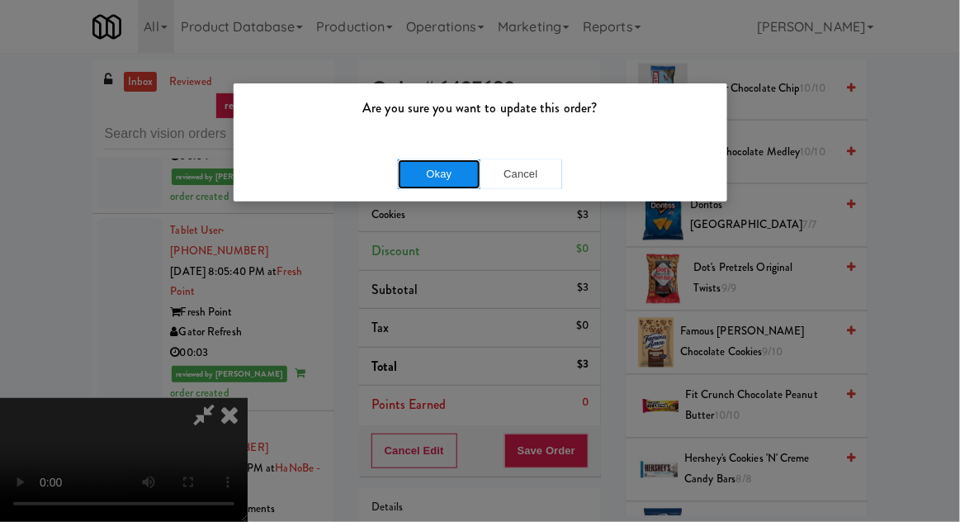
click at [404, 184] on button "Okay" at bounding box center [439, 174] width 83 height 30
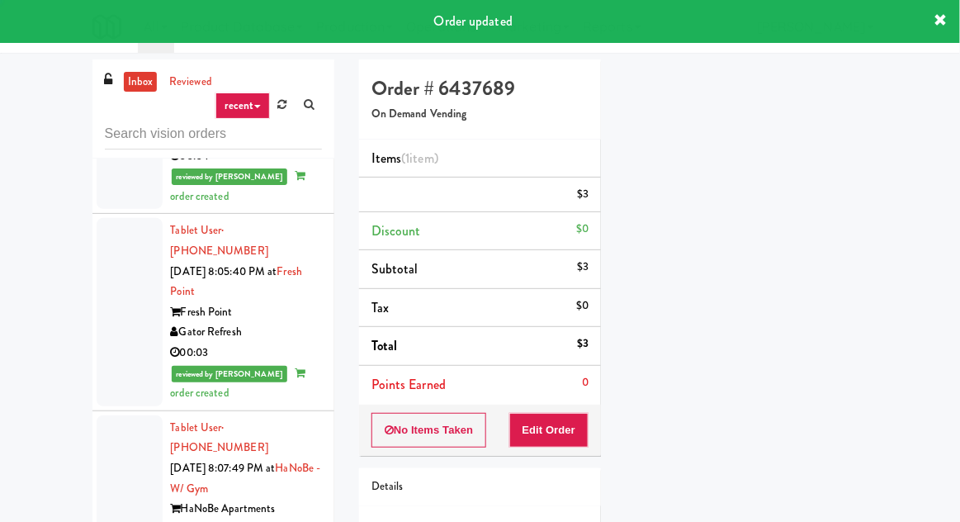
scroll to position [0, 0]
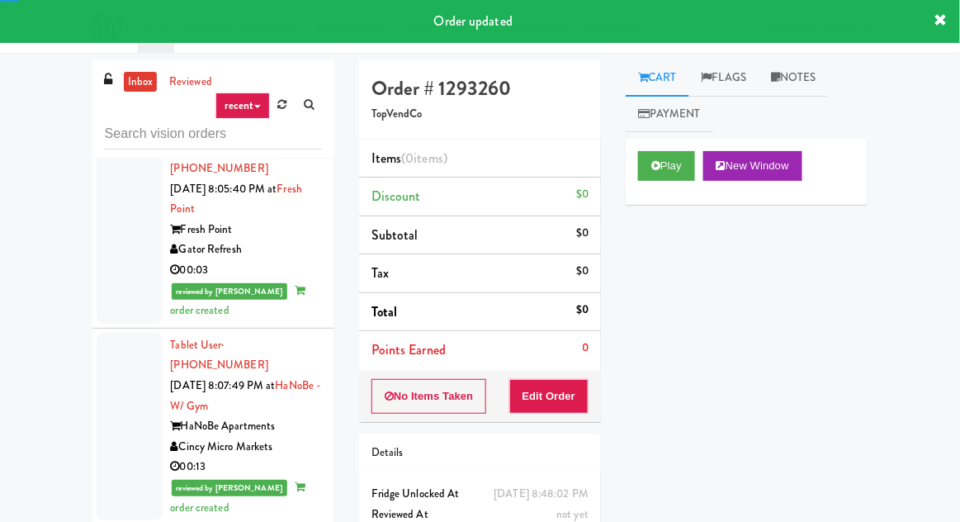
scroll to position [6036, 0]
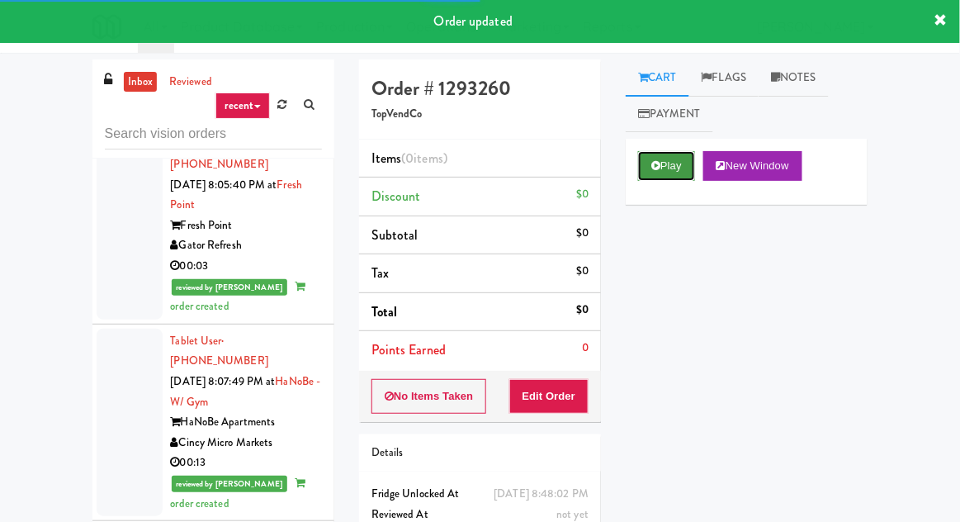
click at [664, 179] on button "Play" at bounding box center [666, 166] width 57 height 30
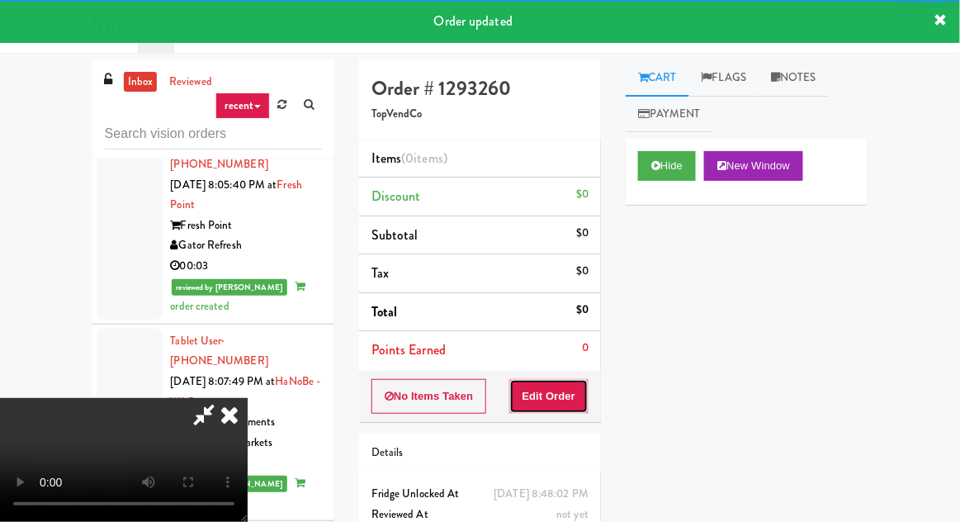
click at [552, 402] on button "Edit Order" at bounding box center [549, 396] width 80 height 35
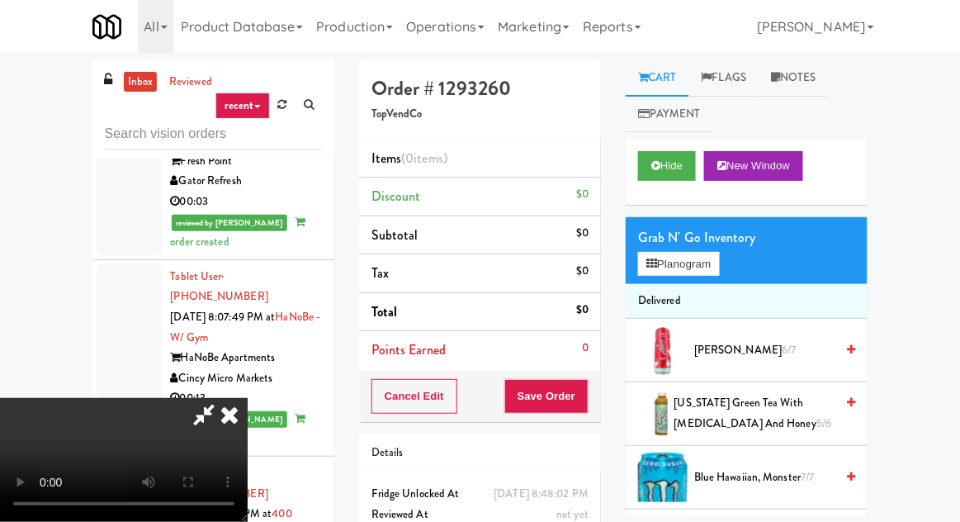
scroll to position [0, 0]
click at [692, 267] on button "Planogram" at bounding box center [678, 264] width 81 height 25
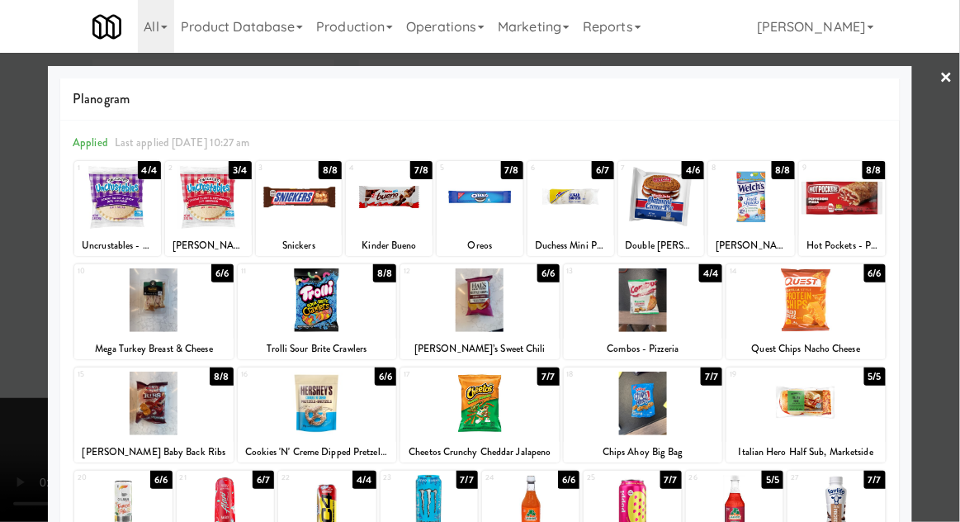
click at [289, 198] on div at bounding box center [299, 197] width 87 height 64
click at [34, 254] on div at bounding box center [480, 261] width 960 height 522
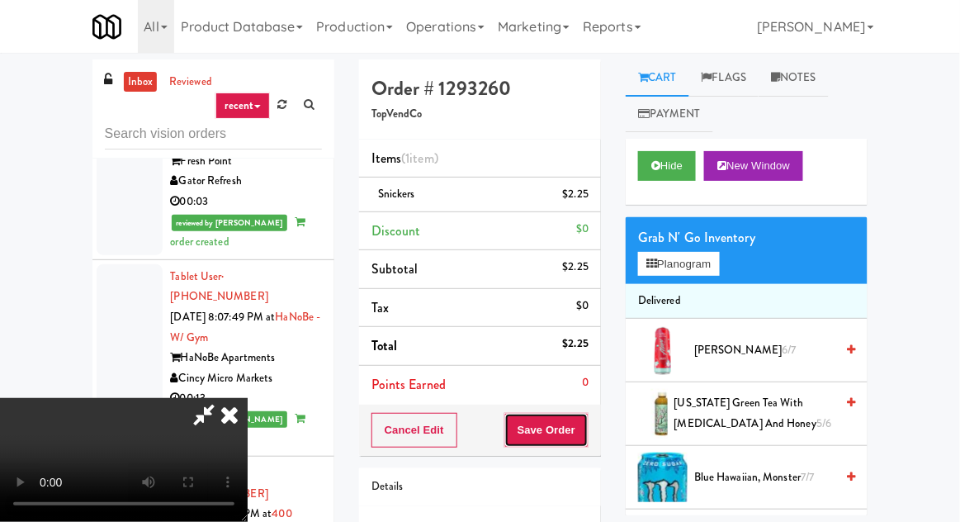
click at [587, 429] on button "Save Order" at bounding box center [546, 430] width 84 height 35
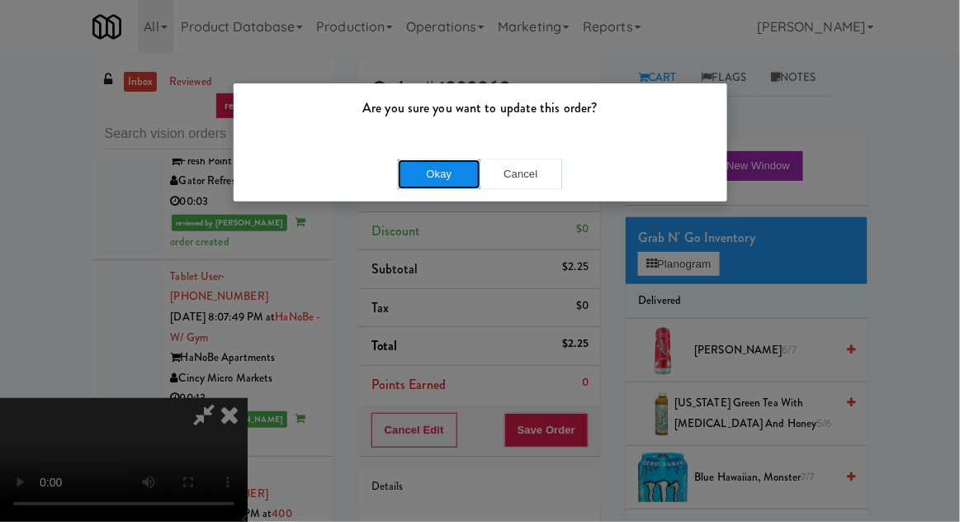
click at [406, 177] on button "Okay" at bounding box center [439, 174] width 83 height 30
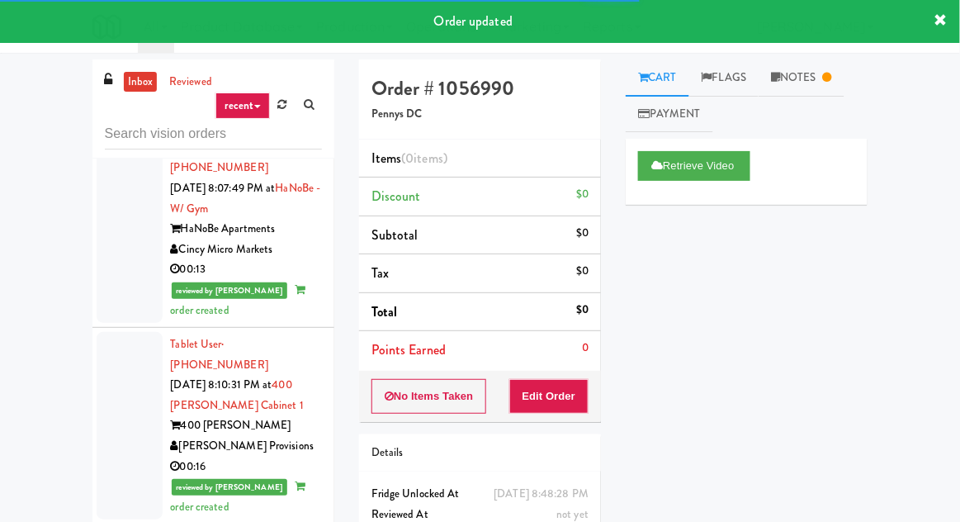
scroll to position [6236, 0]
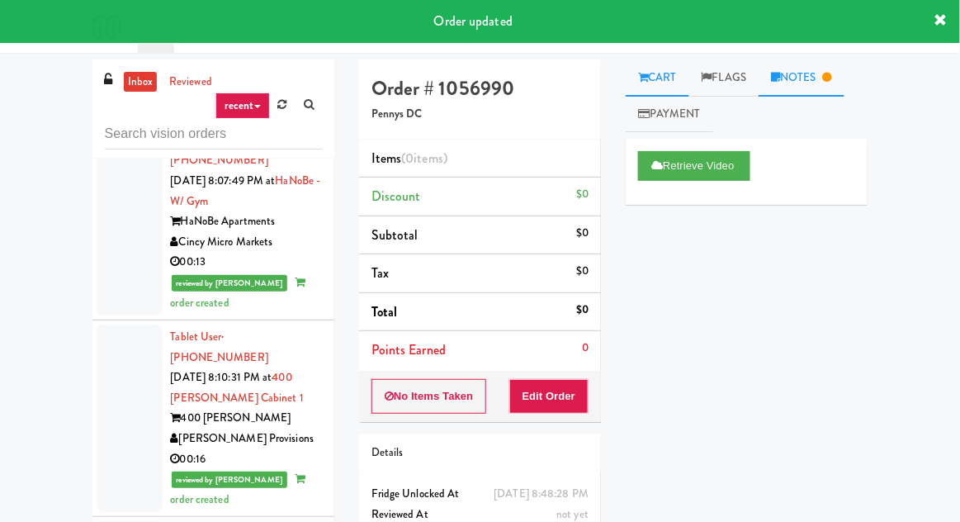
click at [802, 86] on link "Notes" at bounding box center [801, 77] width 86 height 37
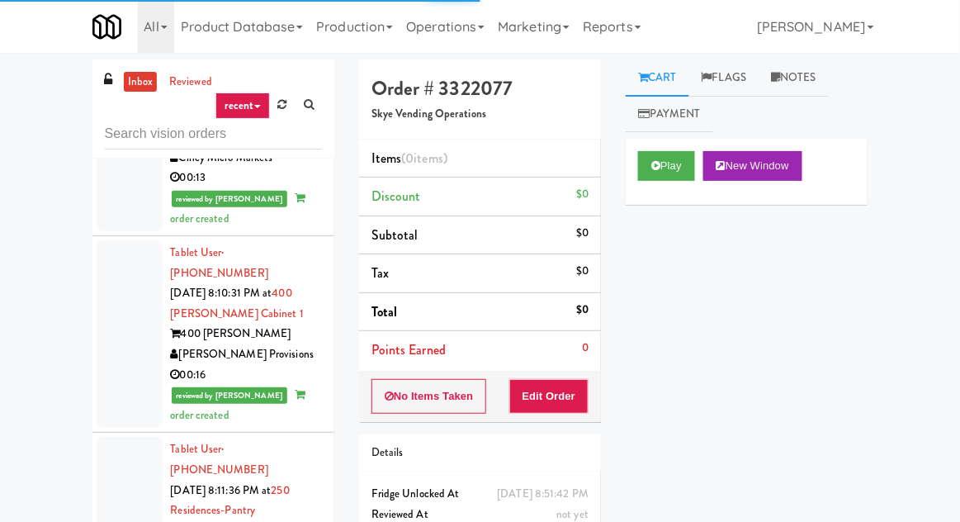
scroll to position [6320, 0]
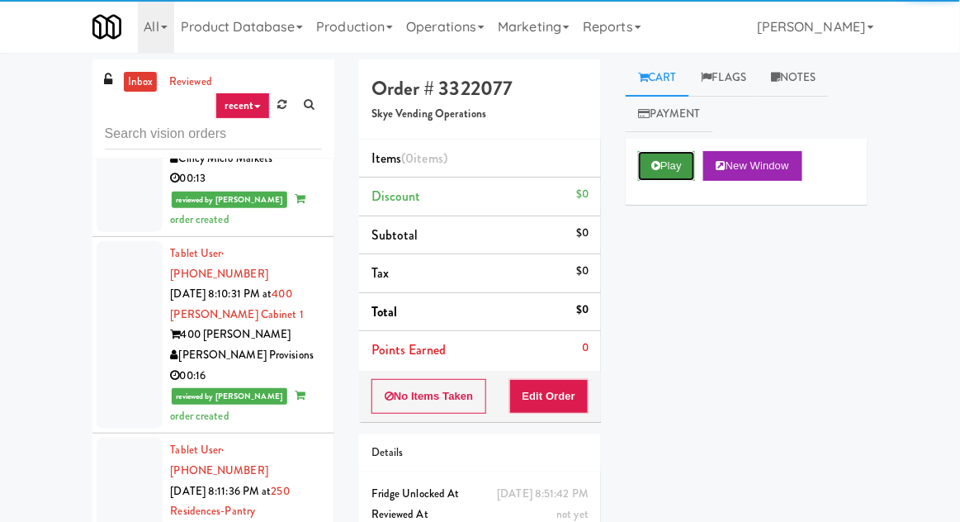
click at [666, 153] on button "Play" at bounding box center [666, 166] width 57 height 30
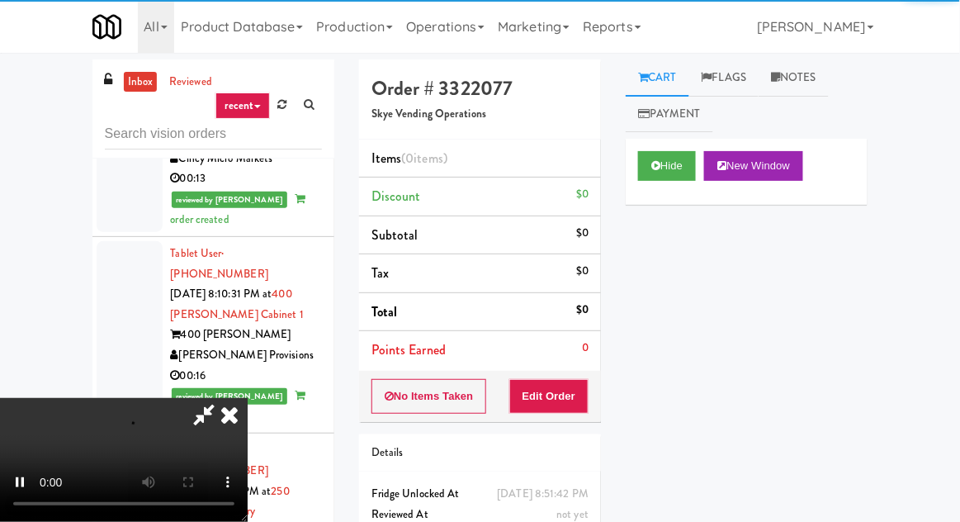
click at [577, 364] on li "Points Earned 0" at bounding box center [480, 350] width 242 height 38
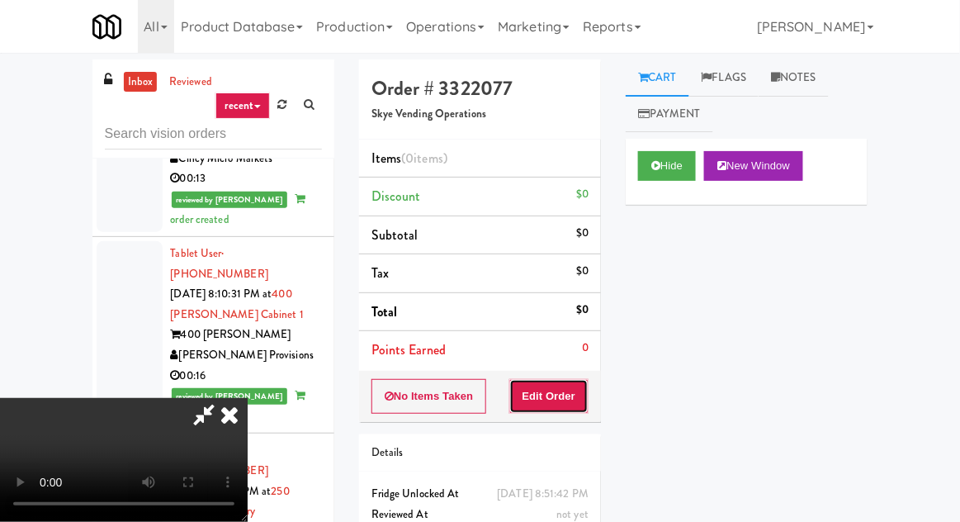
click at [569, 379] on button "Edit Order" at bounding box center [549, 396] width 80 height 35
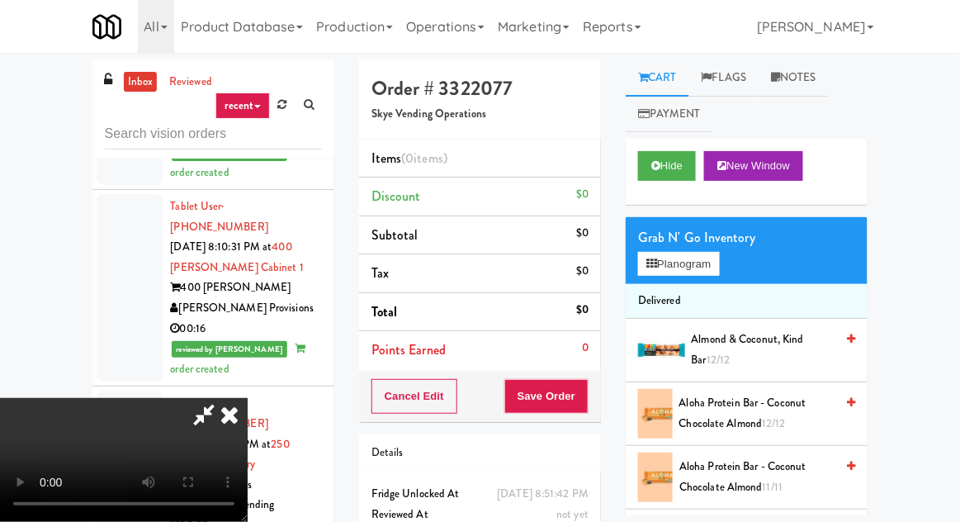
scroll to position [0, 0]
click at [688, 257] on button "Planogram" at bounding box center [678, 264] width 81 height 25
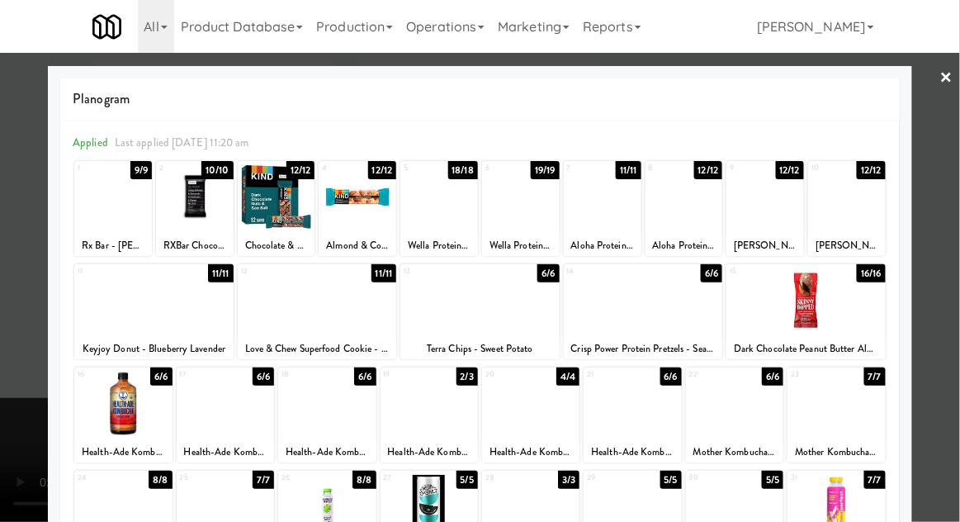
click at [421, 324] on div at bounding box center [479, 300] width 159 height 64
click at [20, 243] on div at bounding box center [480, 261] width 960 height 522
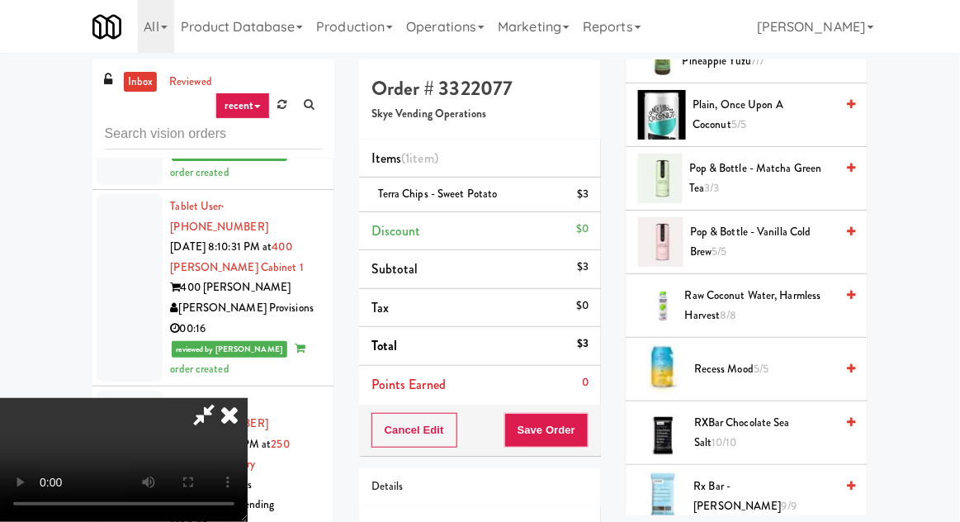
scroll to position [2384, 0]
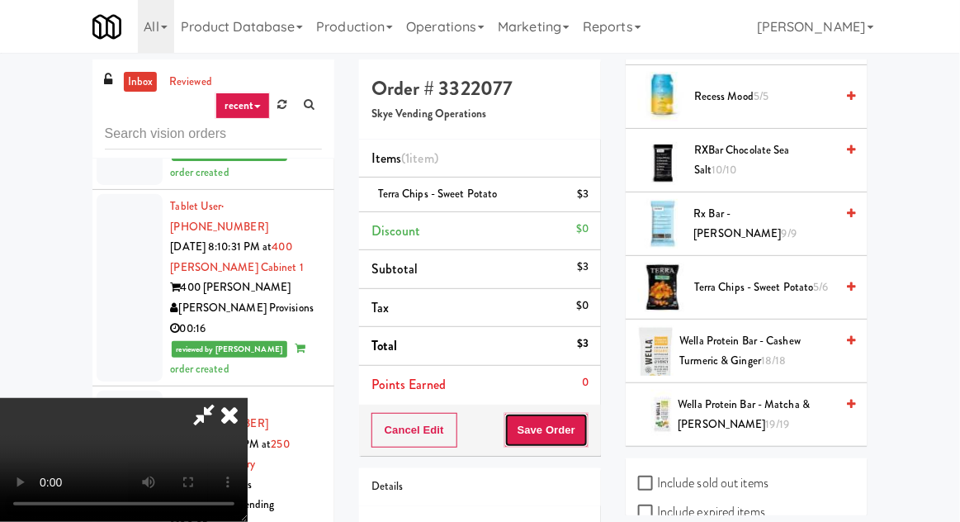
click at [588, 429] on button "Save Order" at bounding box center [546, 430] width 84 height 35
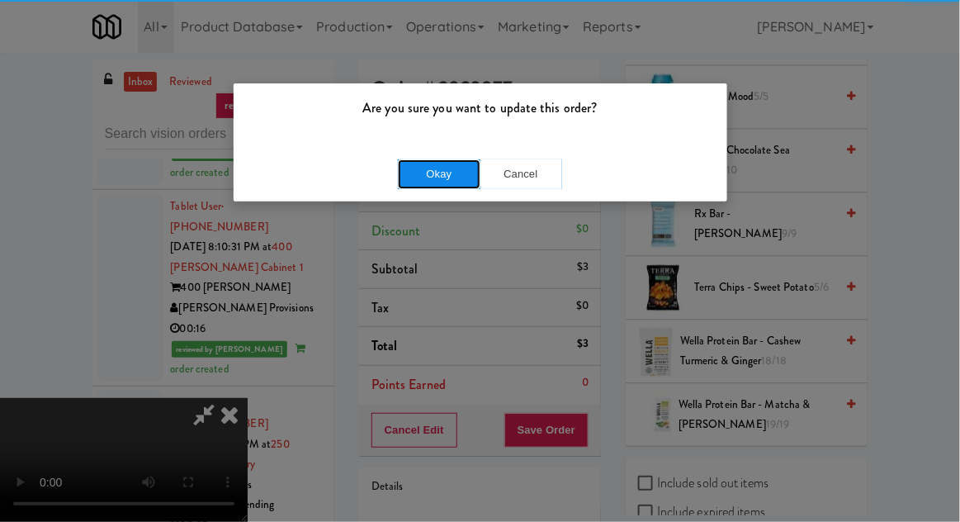
click at [413, 168] on button "Okay" at bounding box center [439, 174] width 83 height 30
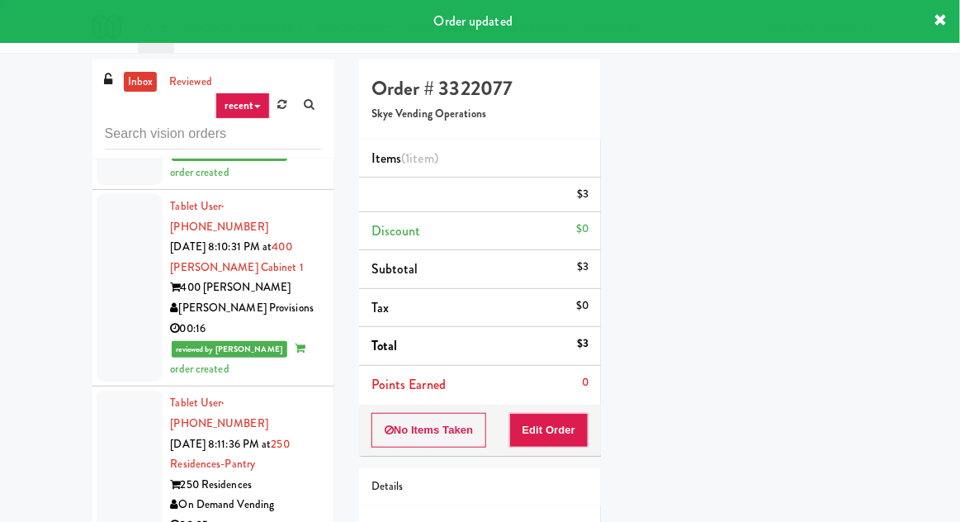
scroll to position [163, 0]
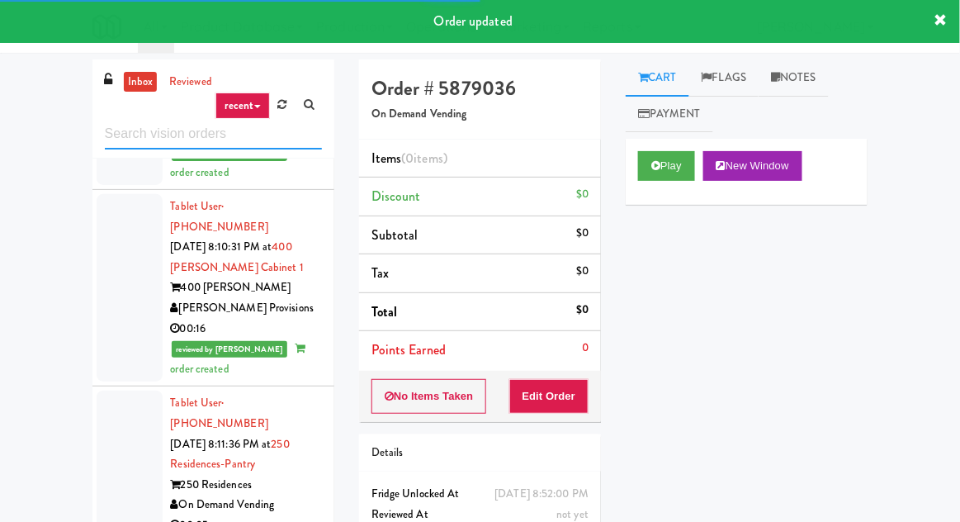
click at [158, 137] on input "text" at bounding box center [213, 134] width 217 height 31
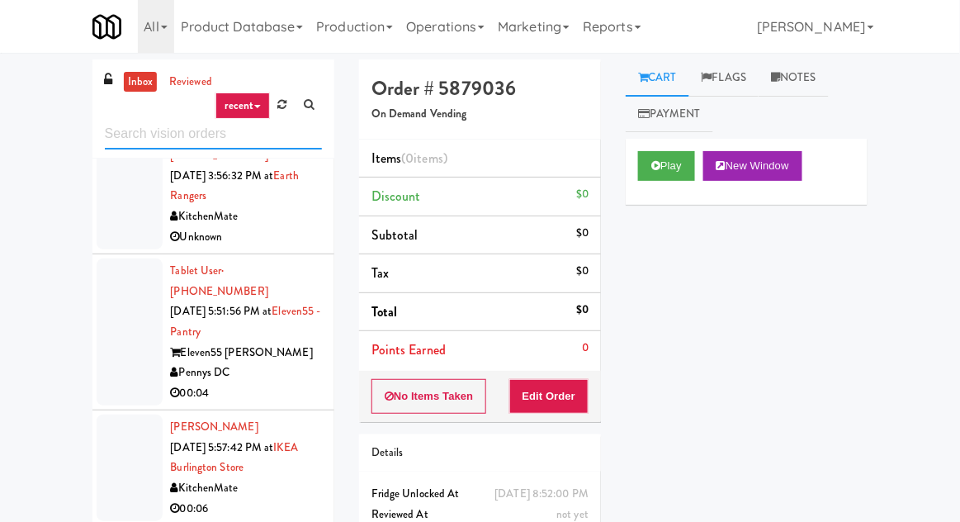
scroll to position [1289, 0]
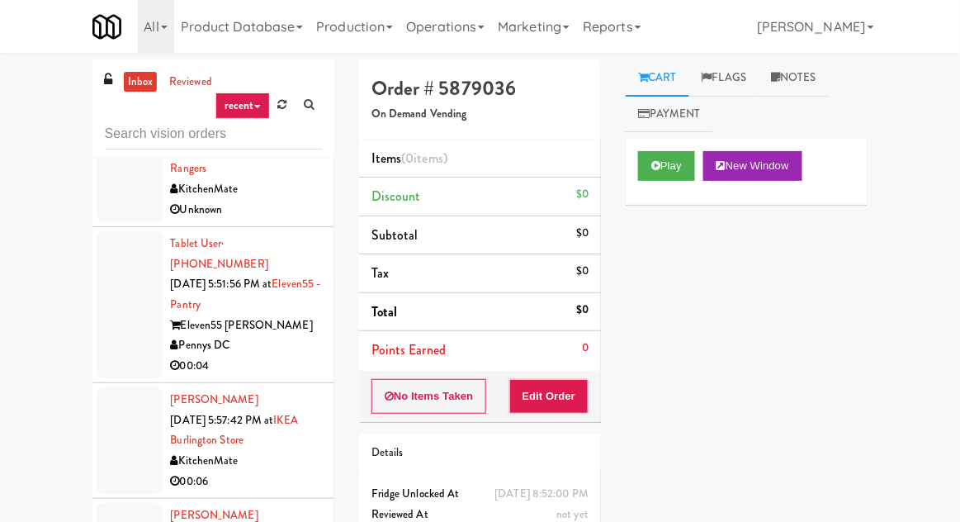
click at [111, 387] on div at bounding box center [130, 440] width 66 height 106
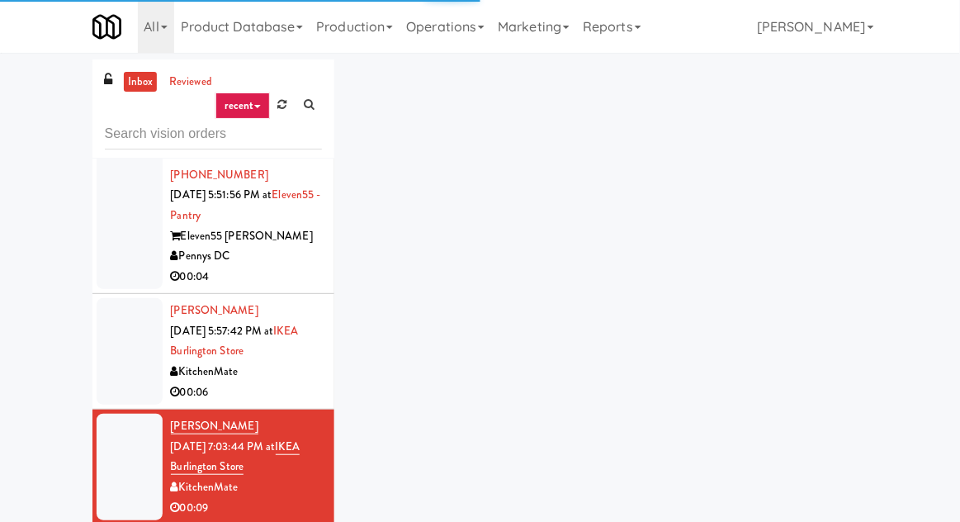
scroll to position [1399, 0]
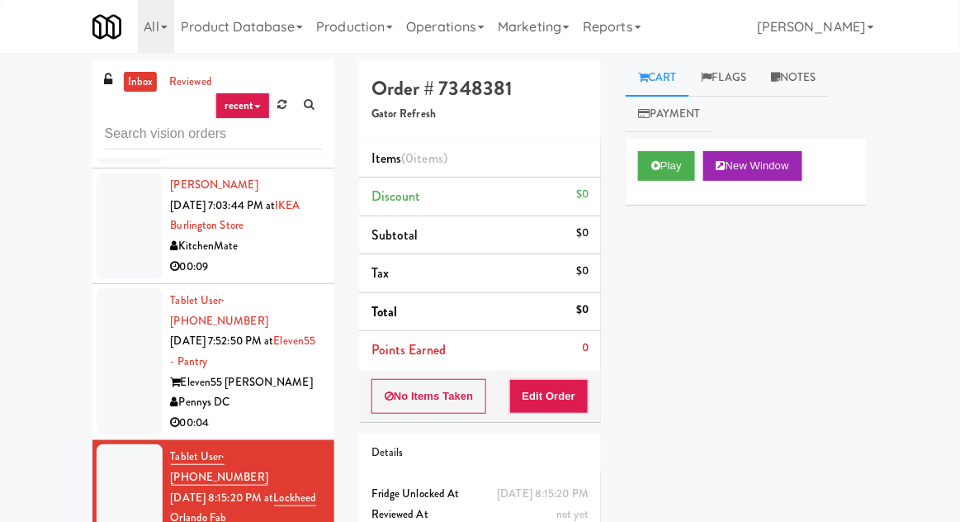
scroll to position [1622, 0]
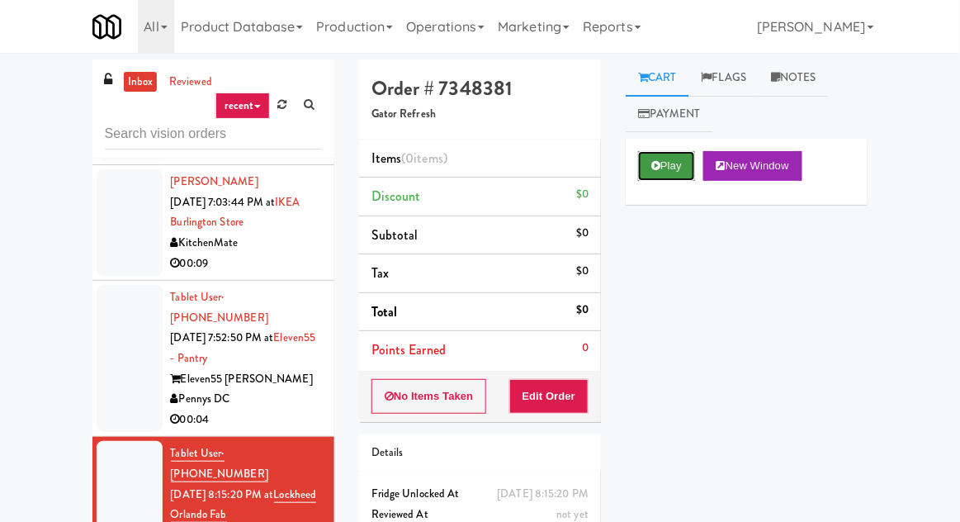
click at [657, 169] on icon at bounding box center [655, 165] width 9 height 11
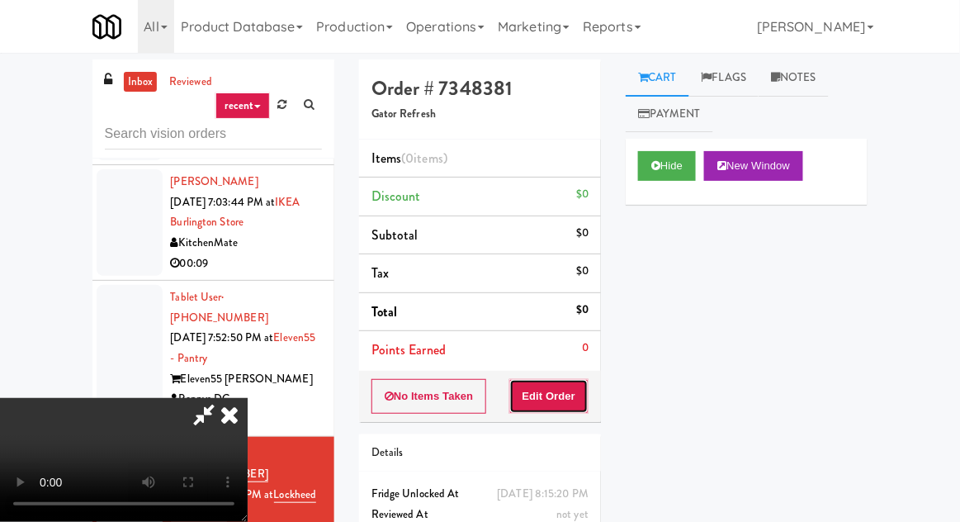
click at [552, 380] on button "Edit Order" at bounding box center [549, 396] width 80 height 35
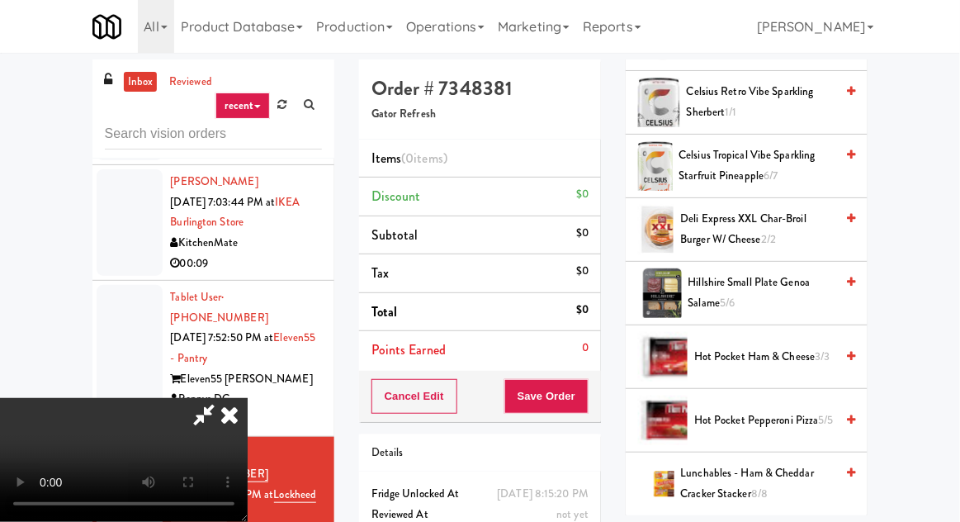
scroll to position [560, 0]
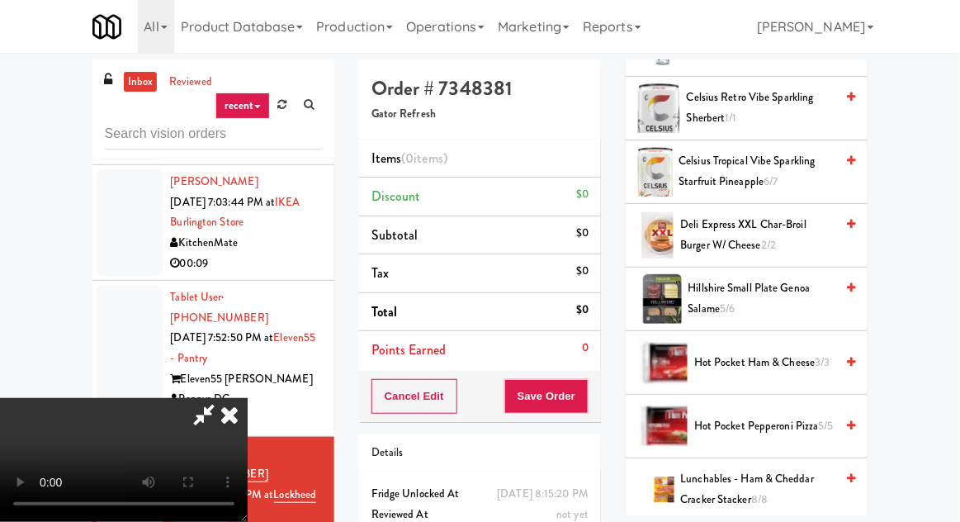
click at [744, 300] on span "Hillshire Small Plate Genoa Salame 5/6" at bounding box center [761, 298] width 147 height 40
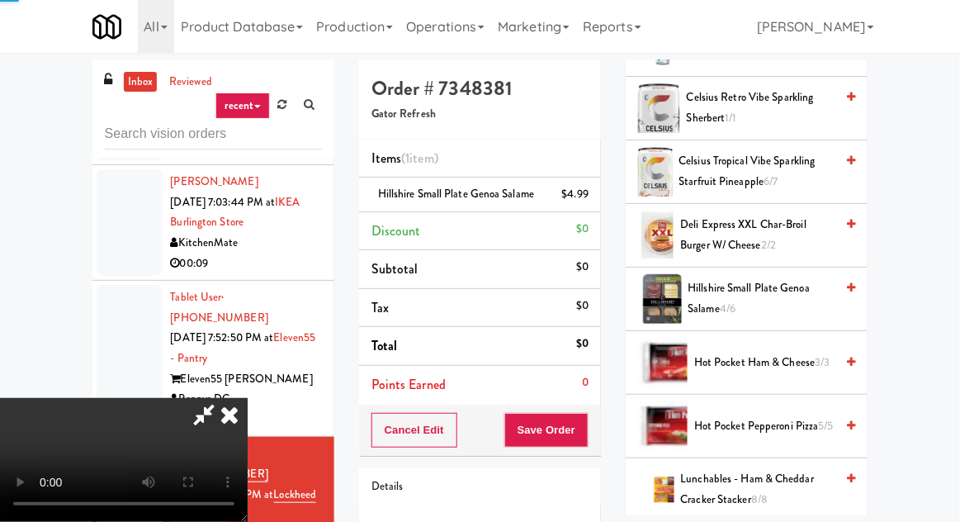
click at [601, 422] on div "Order # 7348381 Gator Refresh Items (1 item ) Hillshire Small Plate Genoa Salam…" at bounding box center [480, 341] width 267 height 564
click at [598, 420] on div "Cancel Edit Save Order" at bounding box center [480, 429] width 242 height 51
click at [585, 423] on button "Save Order" at bounding box center [546, 430] width 84 height 35
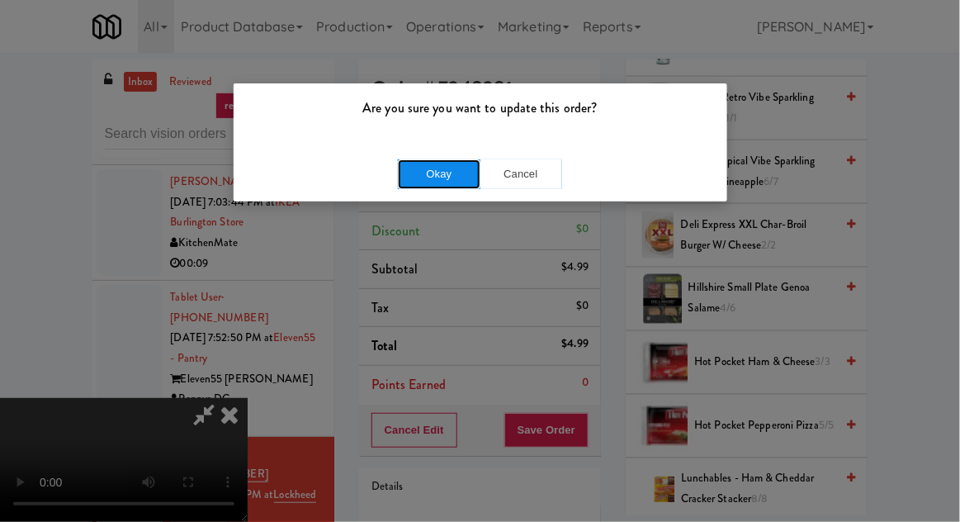
click at [446, 159] on button "Okay" at bounding box center [439, 174] width 83 height 30
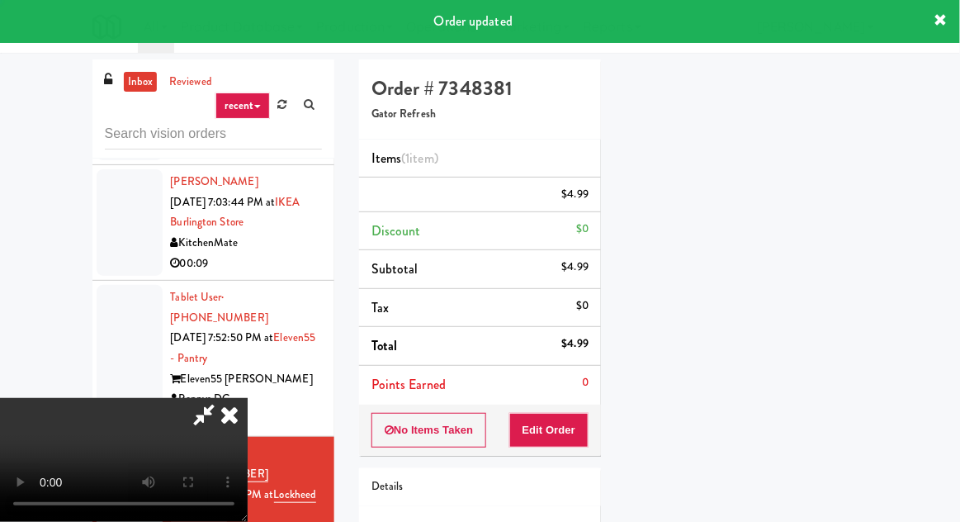
scroll to position [163, 0]
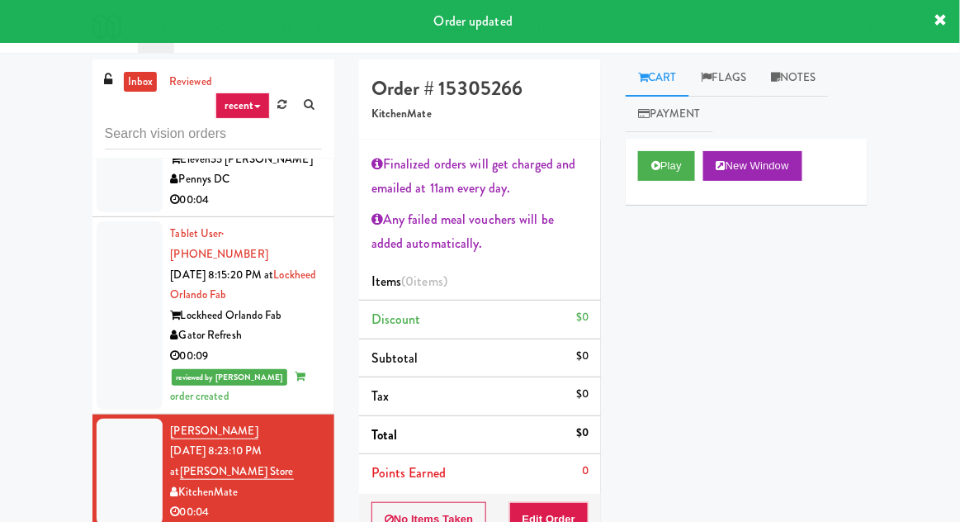
scroll to position [1843, 0]
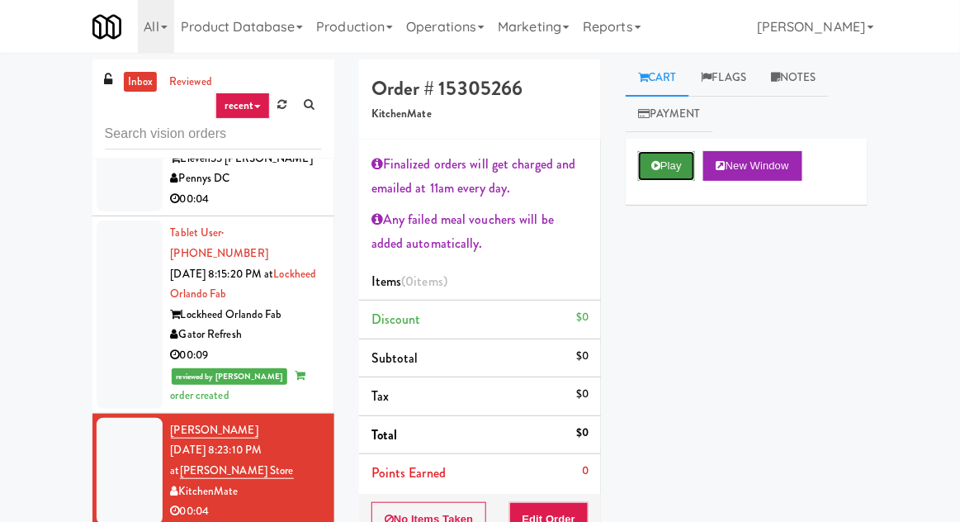
click at [644, 168] on button "Play" at bounding box center [666, 166] width 57 height 30
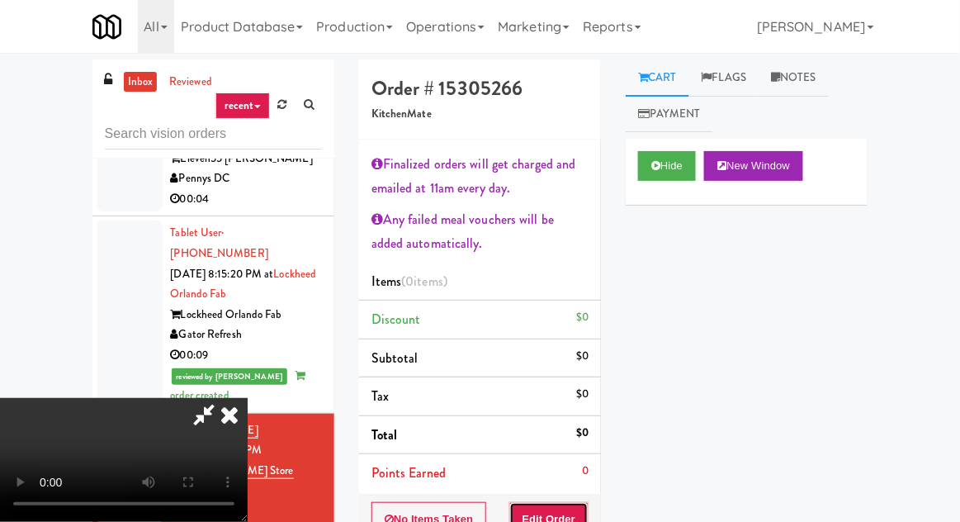
click at [572, 507] on button "Edit Order" at bounding box center [549, 519] width 80 height 35
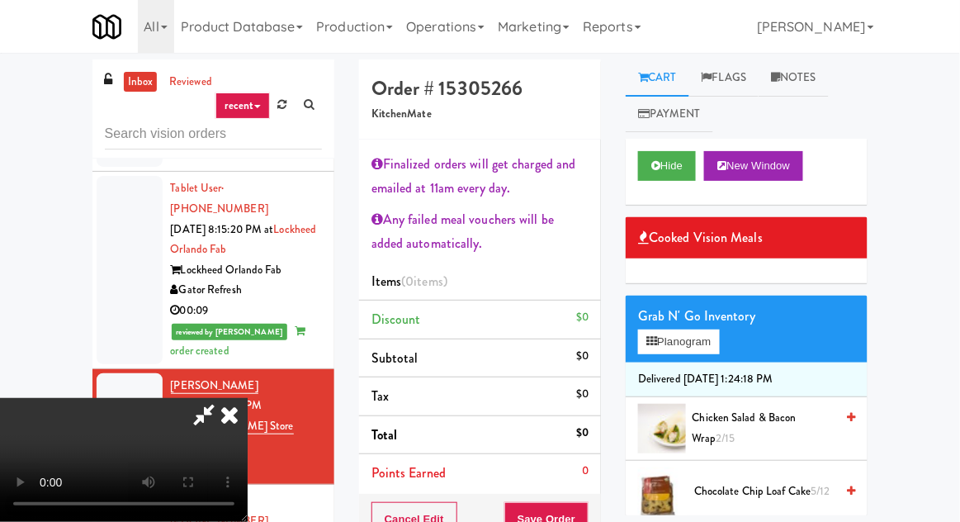
scroll to position [0, 0]
click at [691, 344] on button "Planogram" at bounding box center [678, 341] width 81 height 25
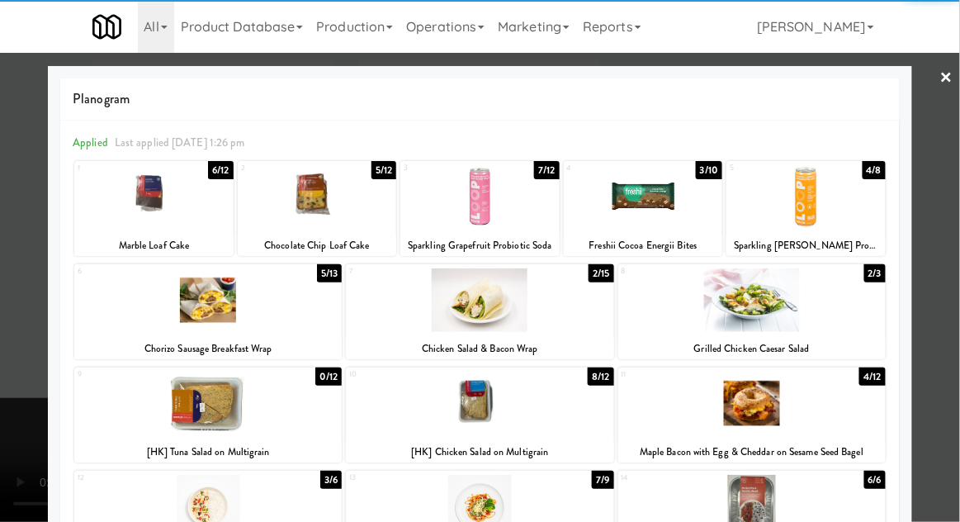
click at [671, 191] on div at bounding box center [643, 197] width 159 height 64
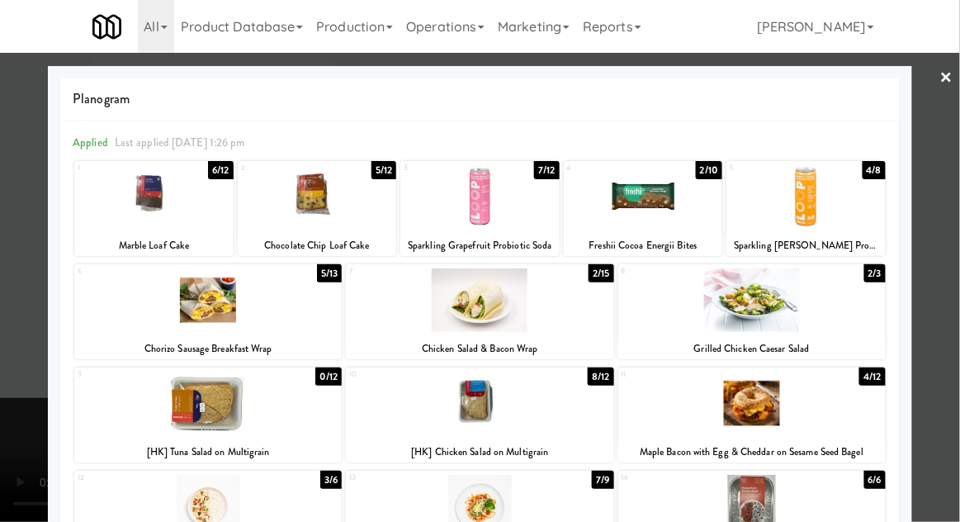
click at [37, 293] on div at bounding box center [480, 261] width 960 height 522
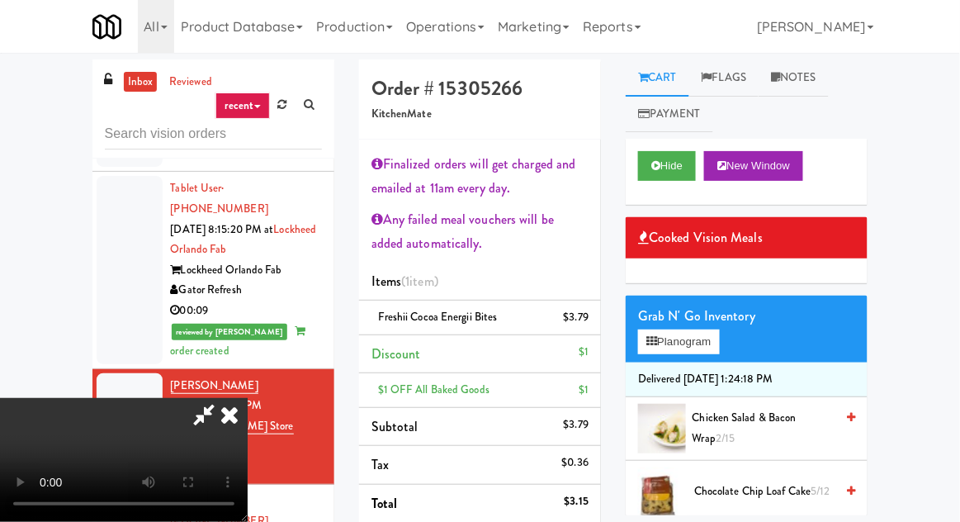
scroll to position [21, 0]
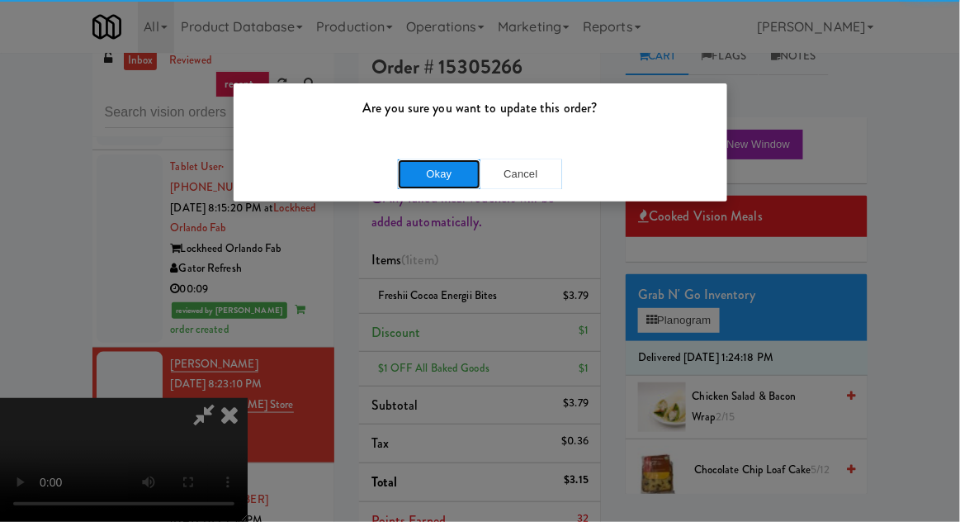
click at [409, 180] on button "Okay" at bounding box center [439, 174] width 83 height 30
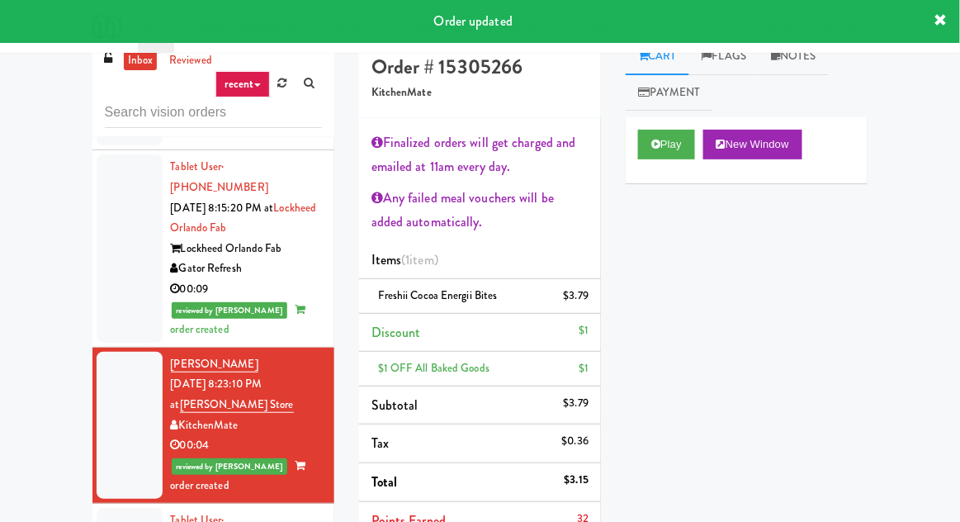
scroll to position [0, 0]
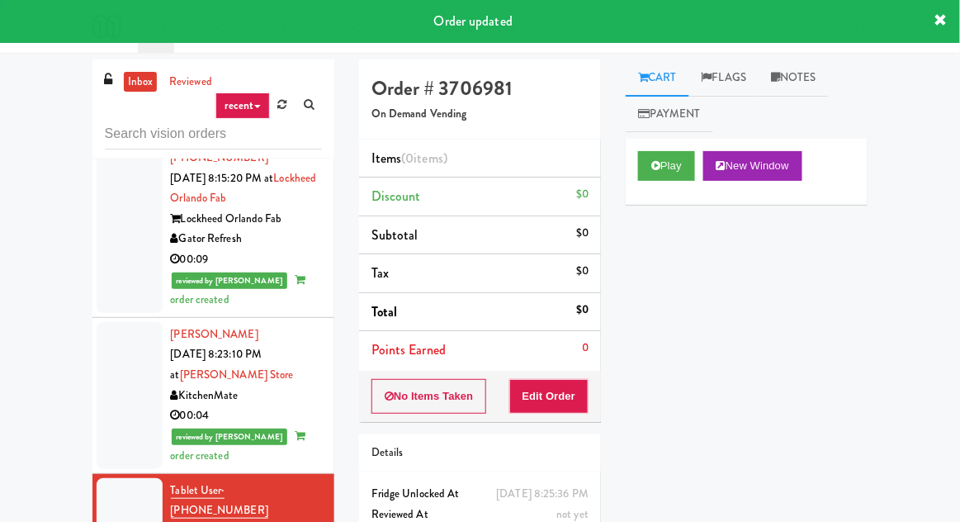
scroll to position [1939, 0]
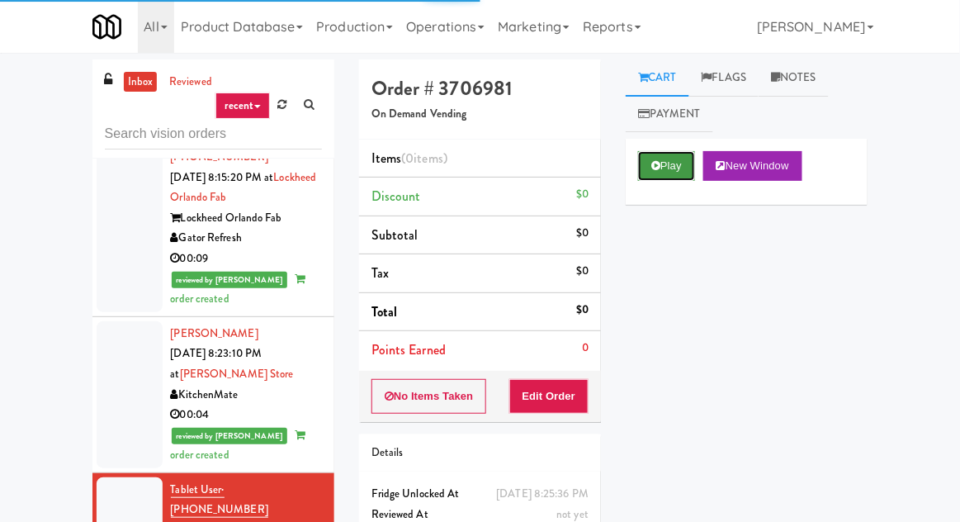
click at [655, 168] on icon at bounding box center [655, 165] width 9 height 11
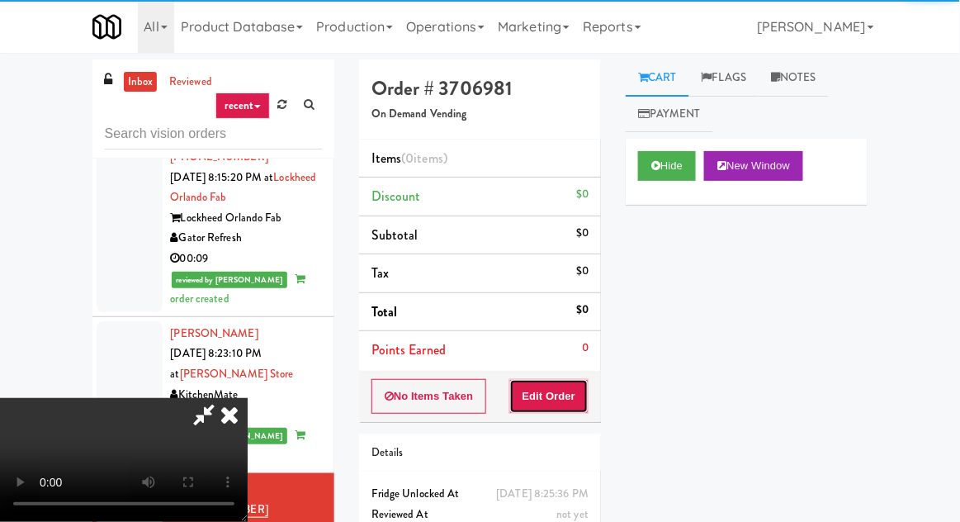
click at [575, 408] on button "Edit Order" at bounding box center [549, 396] width 80 height 35
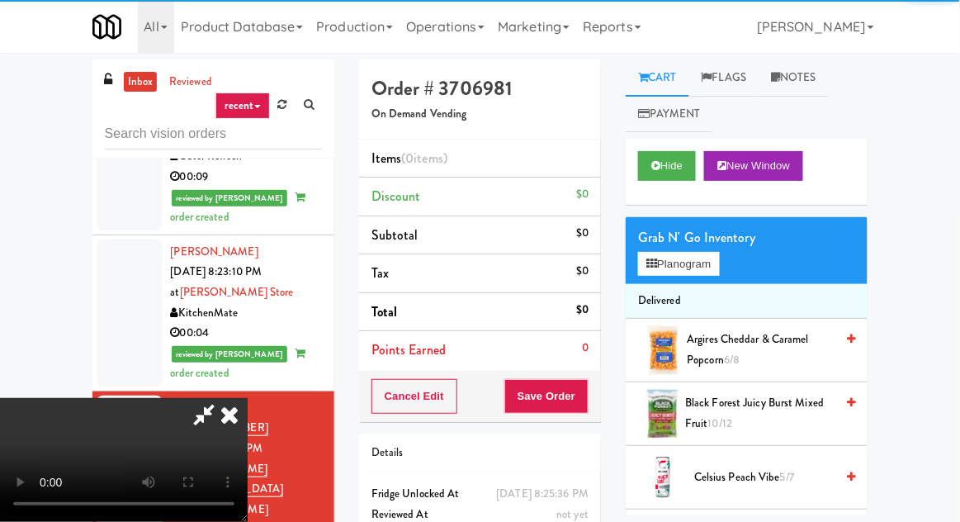
scroll to position [2027, 0]
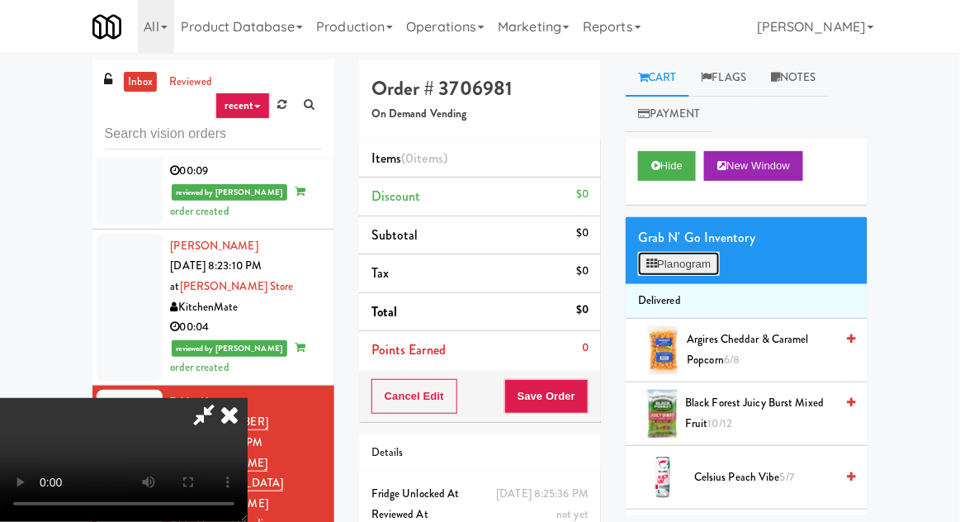
click at [678, 262] on button "Planogram" at bounding box center [678, 264] width 81 height 25
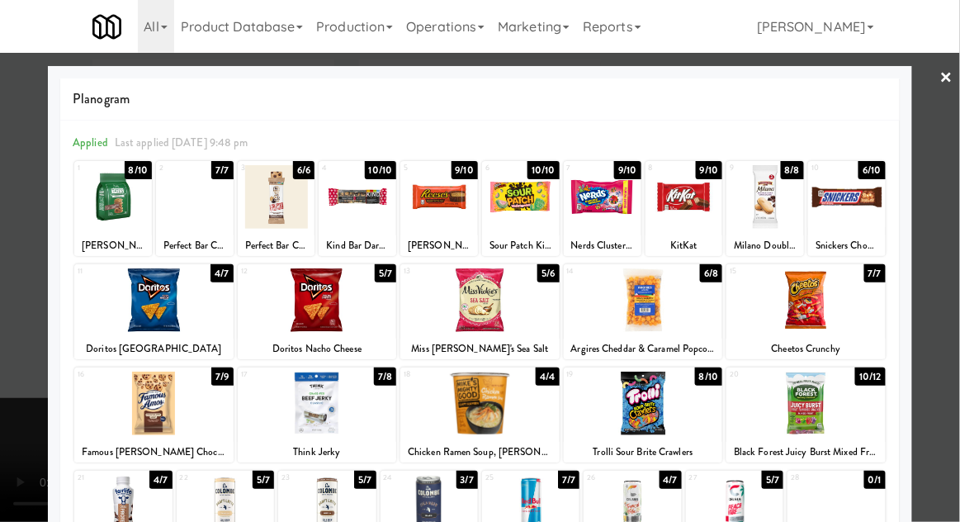
click at [20, 318] on div at bounding box center [480, 261] width 960 height 522
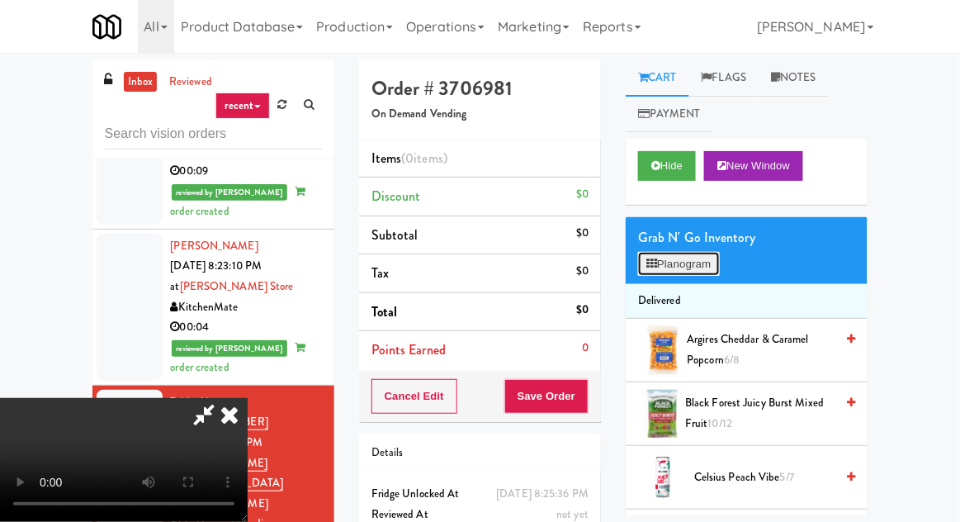
click at [682, 263] on button "Planogram" at bounding box center [678, 264] width 81 height 25
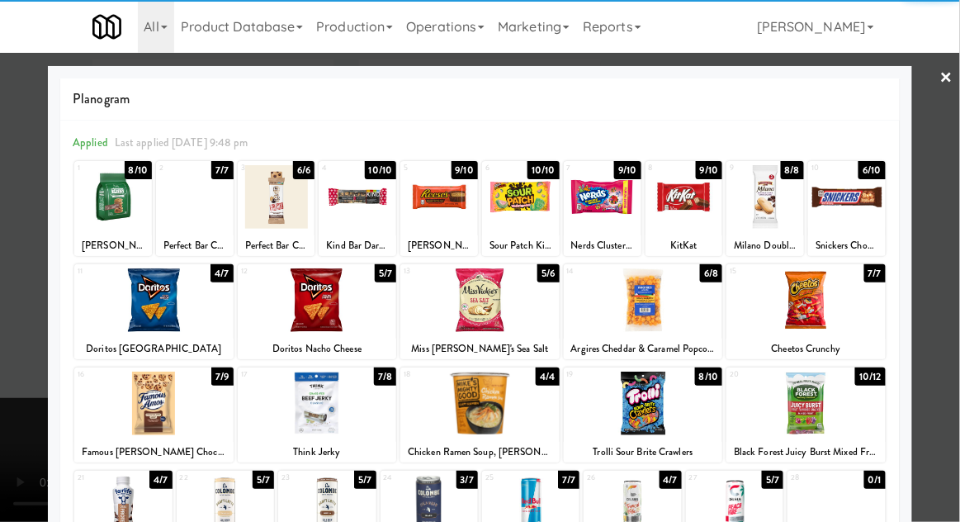
click at [434, 213] on div at bounding box center [439, 197] width 78 height 64
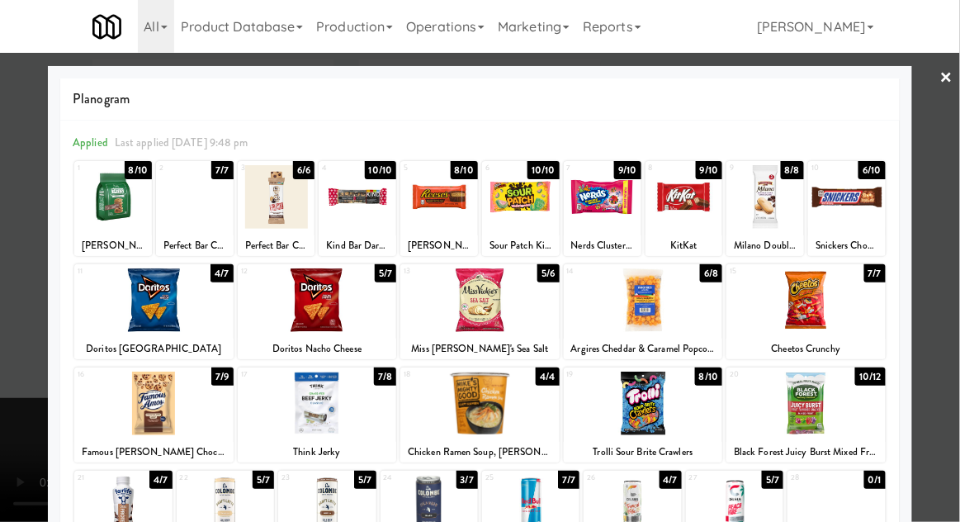
click at [615, 238] on div "Nerds Clusters Share Size" at bounding box center [602, 245] width 73 height 21
click at [614, 201] on div at bounding box center [603, 197] width 78 height 64
click at [36, 332] on div at bounding box center [480, 261] width 960 height 522
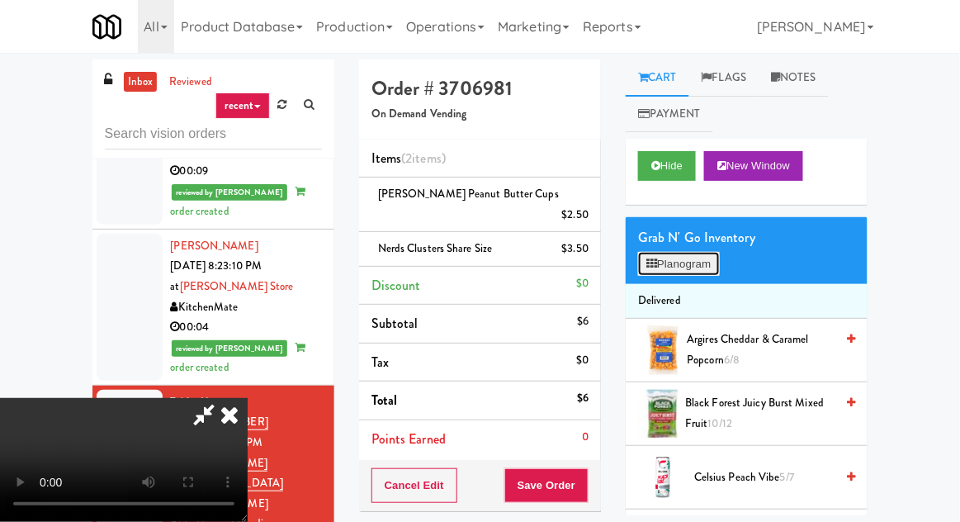
click at [677, 258] on button "Planogram" at bounding box center [678, 264] width 81 height 25
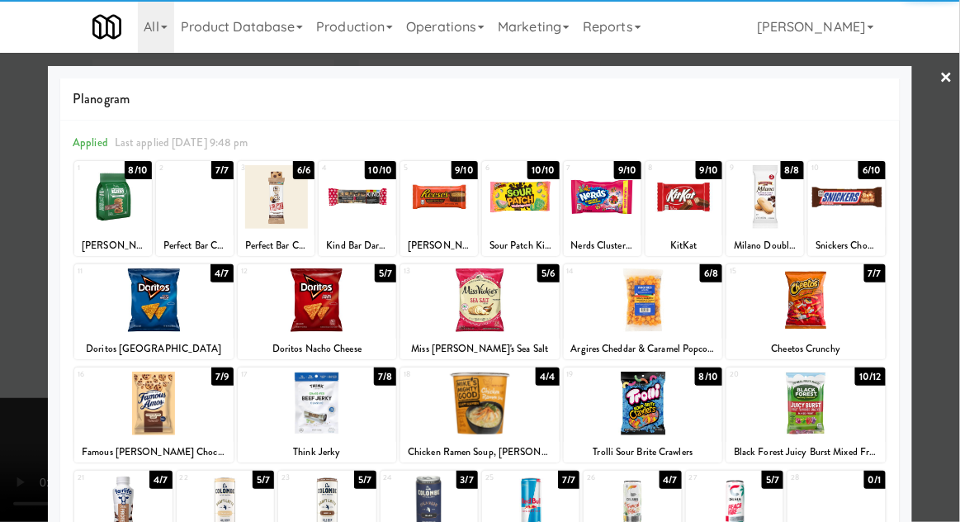
click at [684, 201] on div at bounding box center [684, 197] width 78 height 64
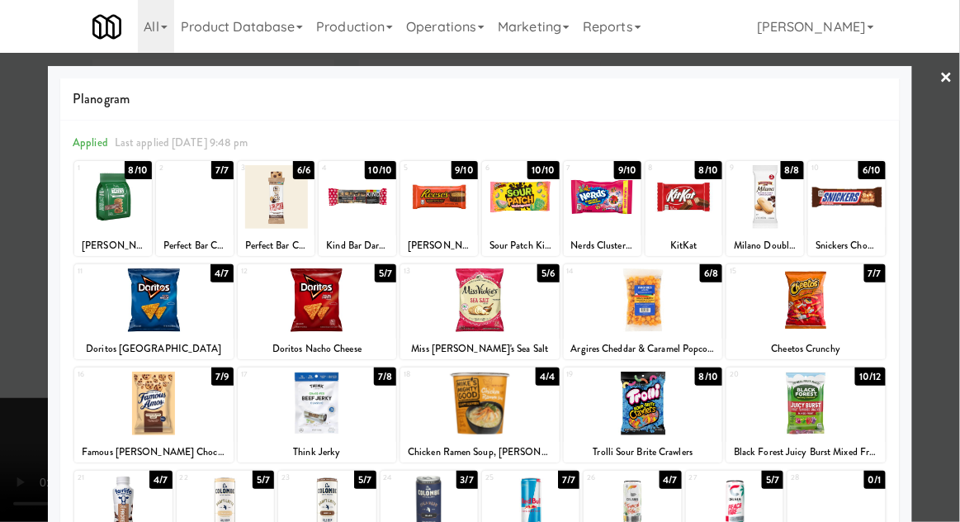
click at [23, 325] on div at bounding box center [480, 261] width 960 height 522
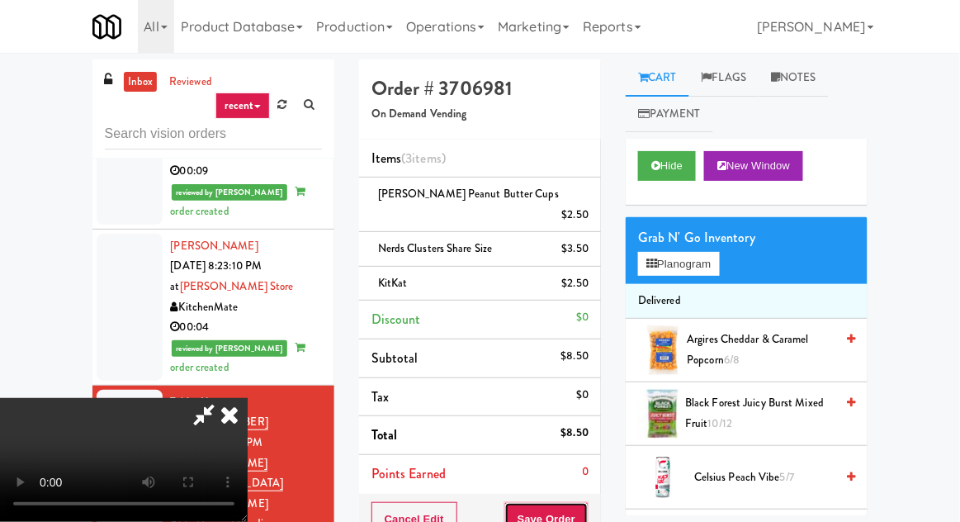
click at [585, 502] on button "Save Order" at bounding box center [546, 519] width 84 height 35
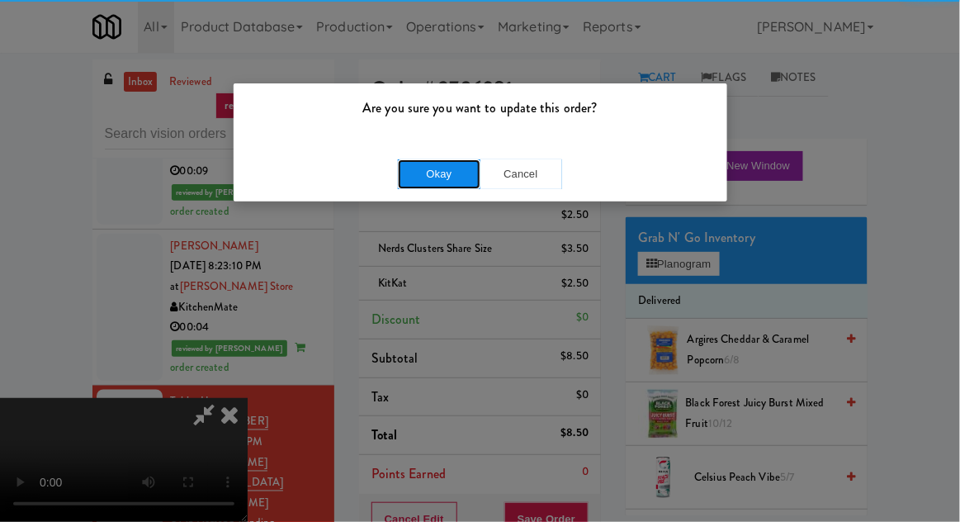
click at [417, 169] on button "Okay" at bounding box center [439, 174] width 83 height 30
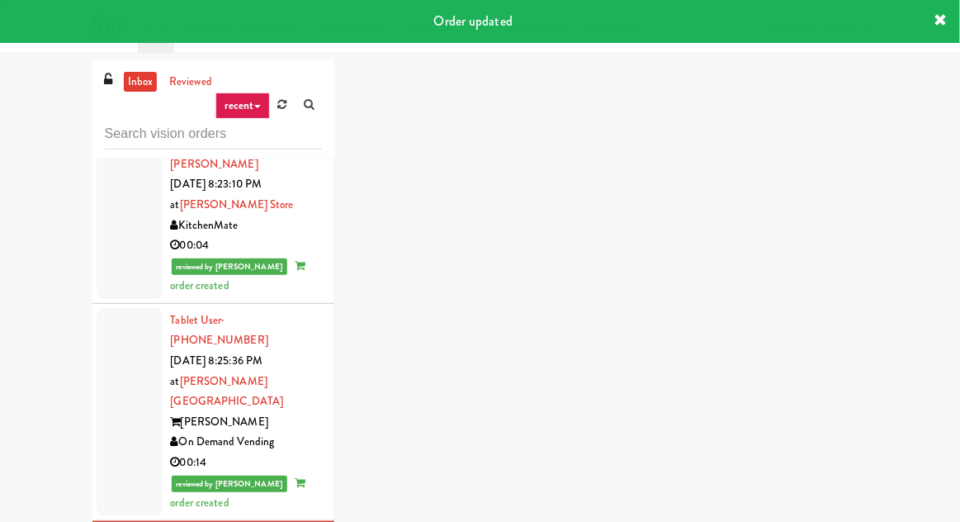
scroll to position [2114, 0]
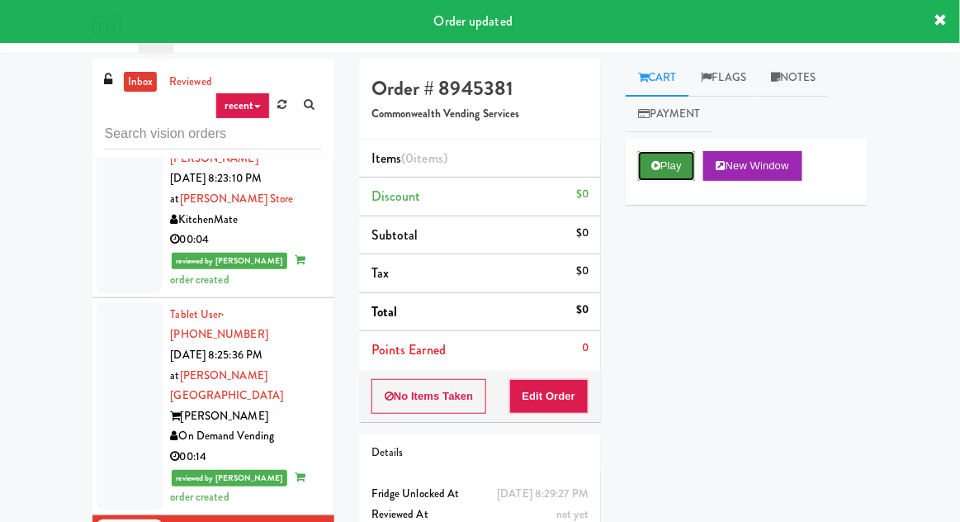
click at [673, 154] on button "Play" at bounding box center [666, 166] width 57 height 30
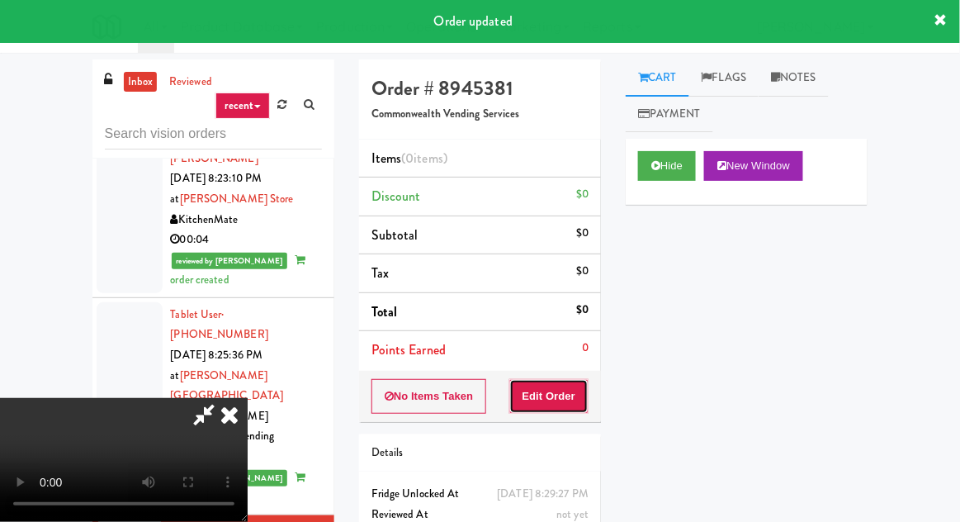
click at [558, 398] on button "Edit Order" at bounding box center [549, 396] width 80 height 35
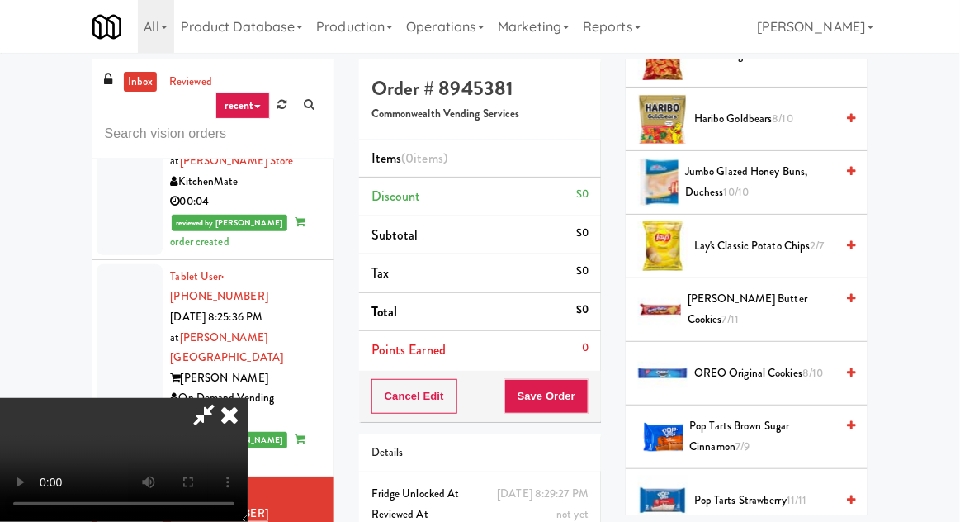
scroll to position [1184, 0]
click at [738, 363] on span "OREO Original Cookies 8/10" at bounding box center [764, 373] width 140 height 21
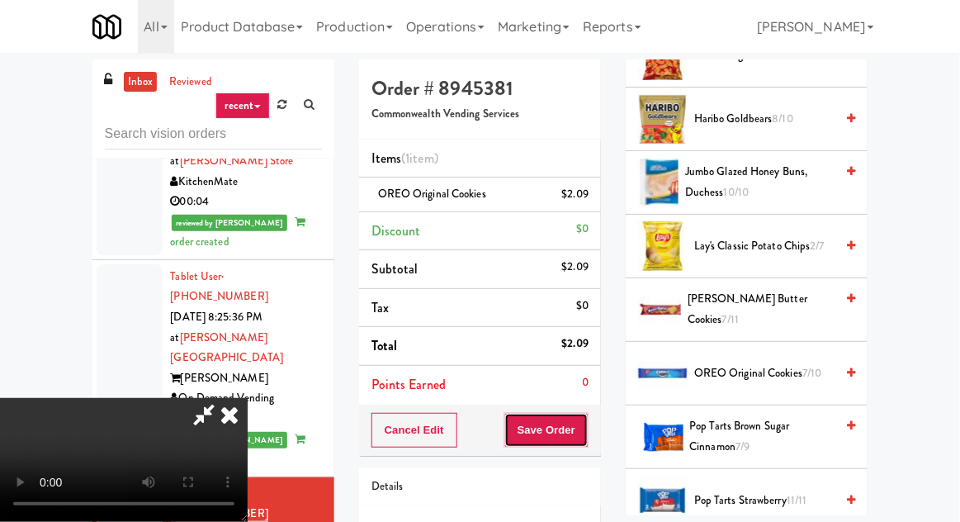
click at [585, 430] on button "Save Order" at bounding box center [546, 430] width 84 height 35
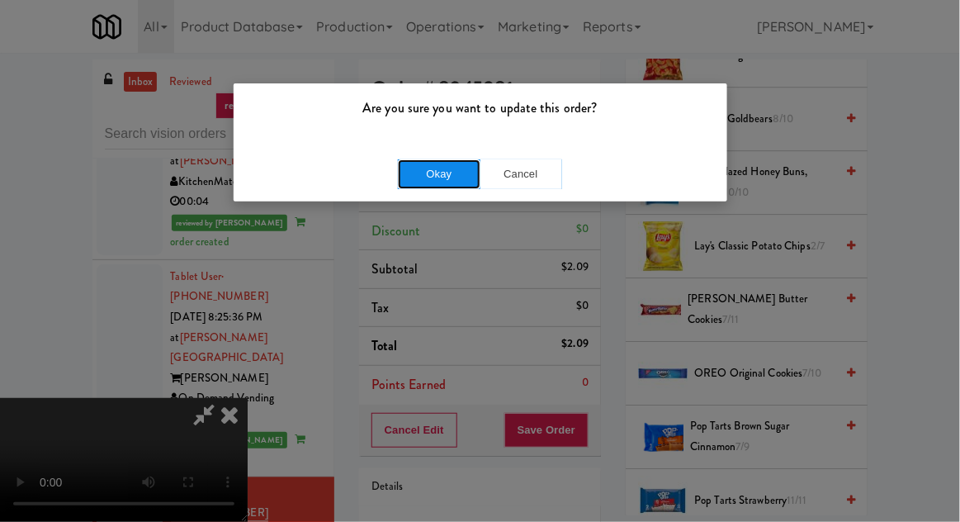
click at [427, 176] on button "Okay" at bounding box center [439, 174] width 83 height 30
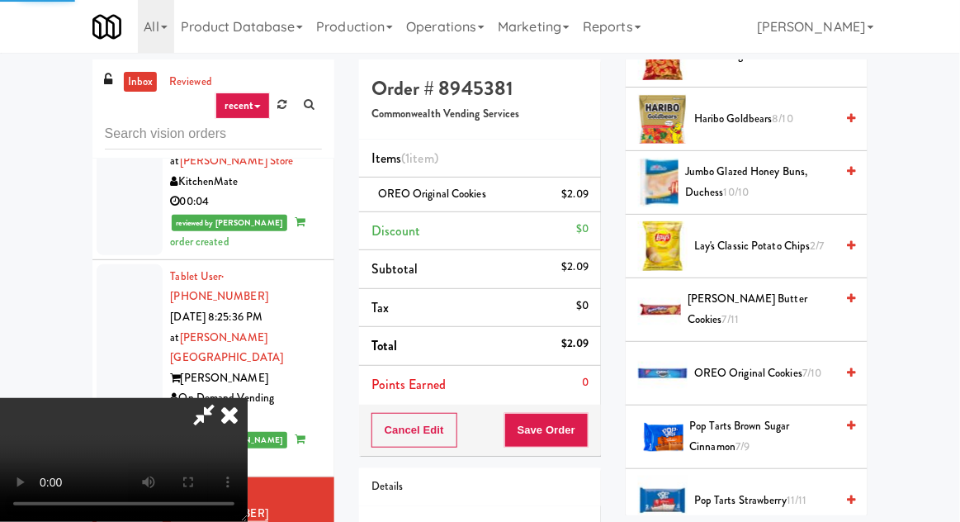
scroll to position [163, 0]
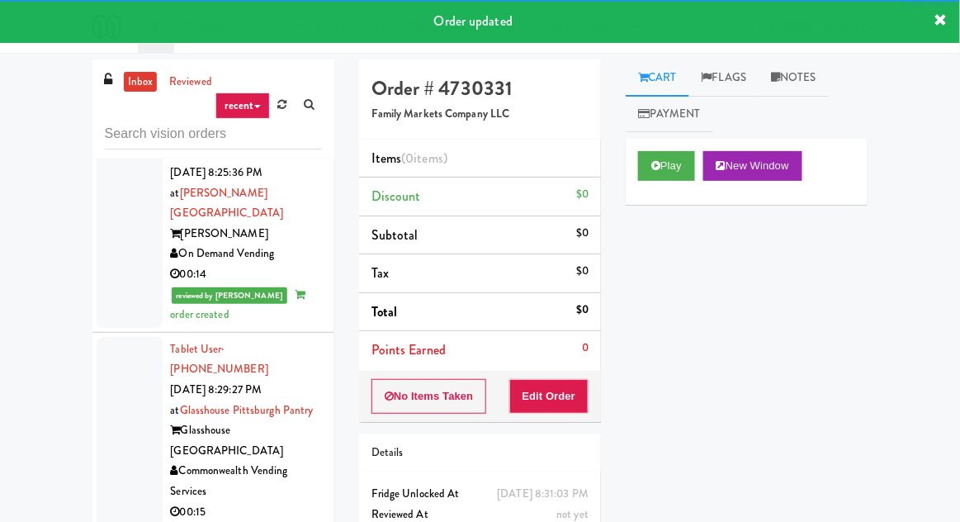
scroll to position [2301, 0]
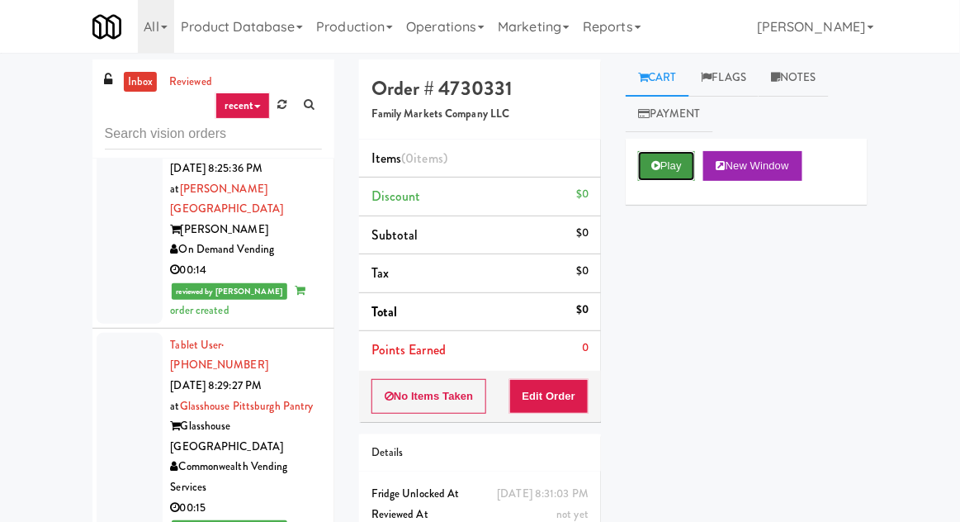
click at [659, 174] on button "Play" at bounding box center [666, 166] width 57 height 30
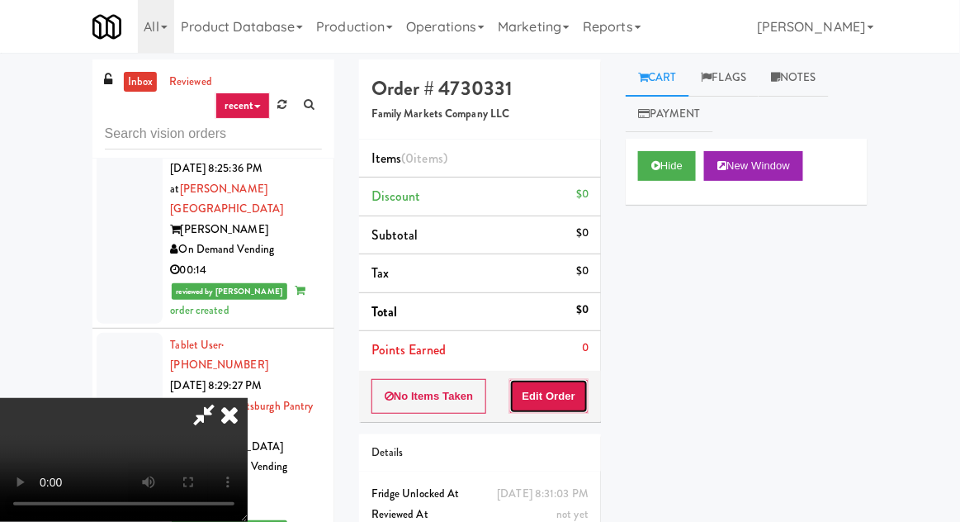
click at [569, 380] on button "Edit Order" at bounding box center [549, 396] width 80 height 35
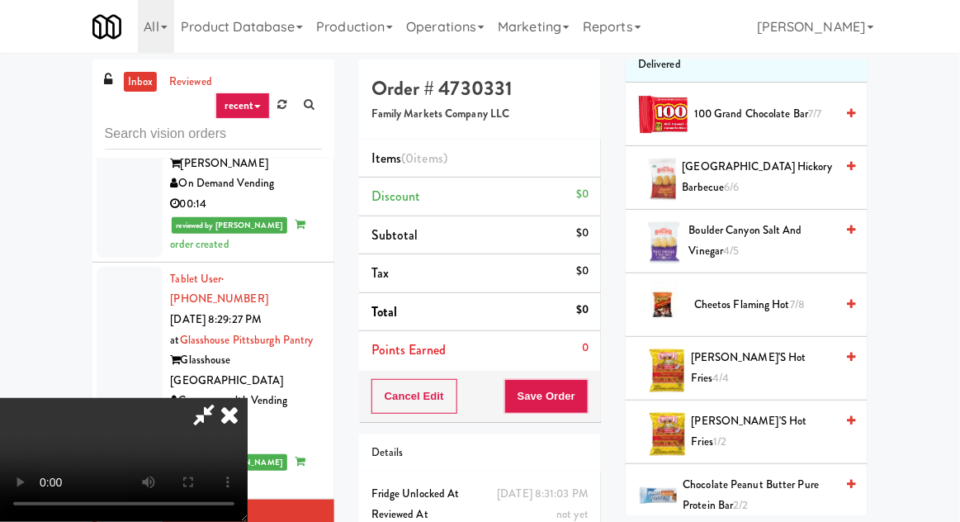
scroll to position [242, 0]
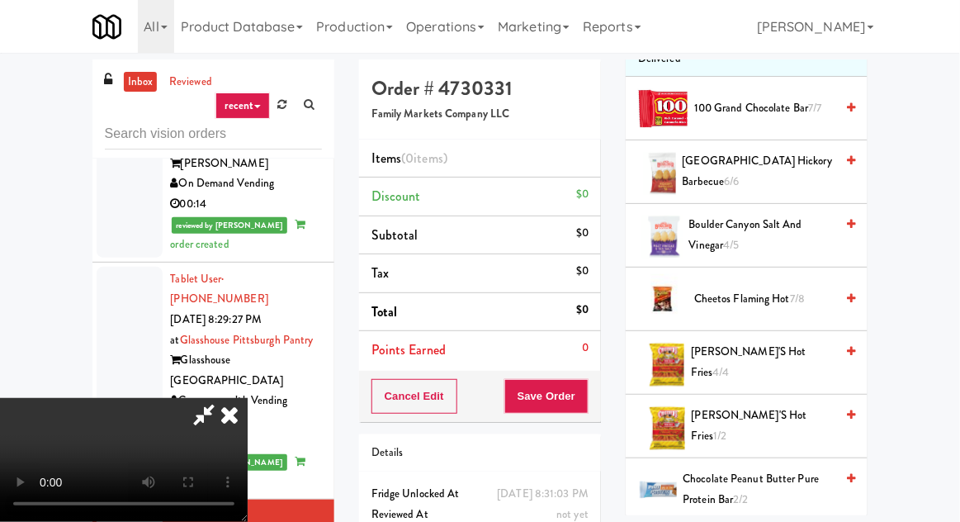
click at [750, 352] on span "[PERSON_NAME]'s Hot Fries 4/4" at bounding box center [763, 362] width 144 height 40
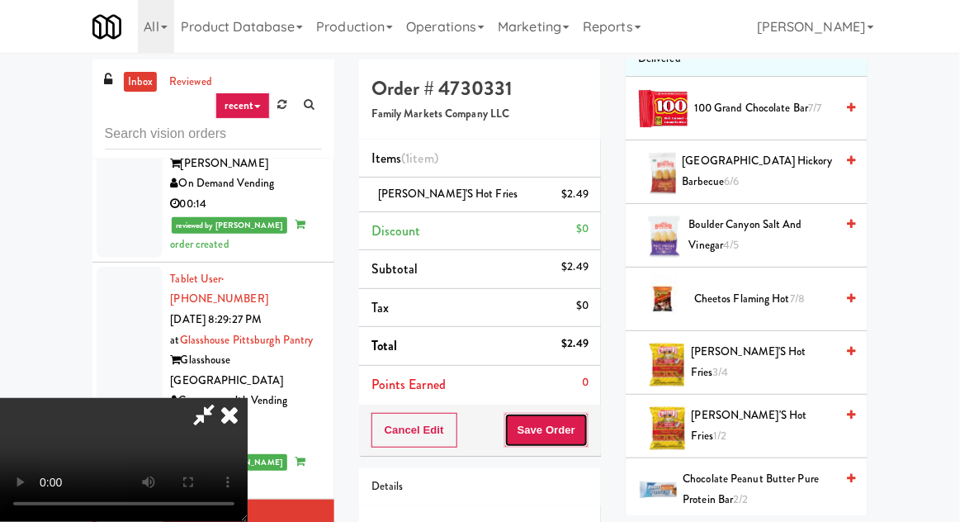
click at [586, 424] on button "Save Order" at bounding box center [546, 430] width 84 height 35
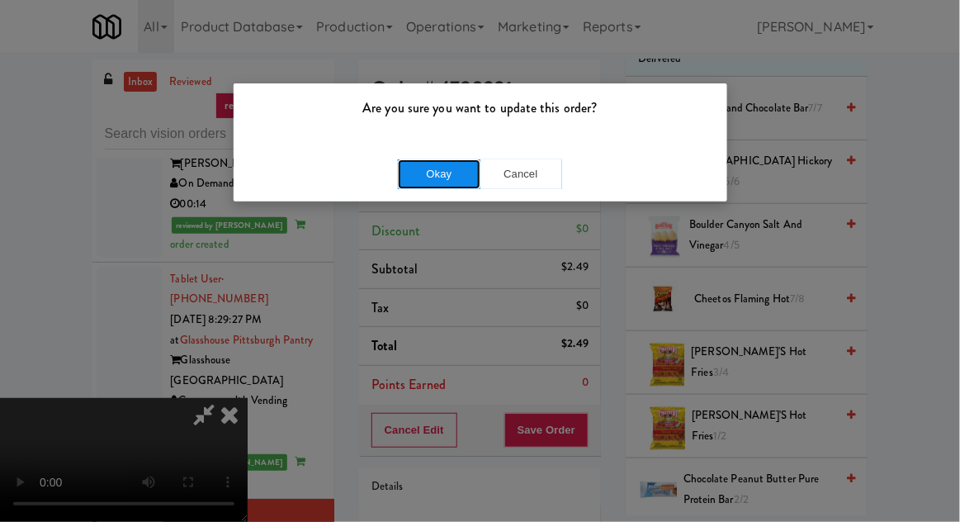
click at [441, 180] on button "Okay" at bounding box center [439, 174] width 83 height 30
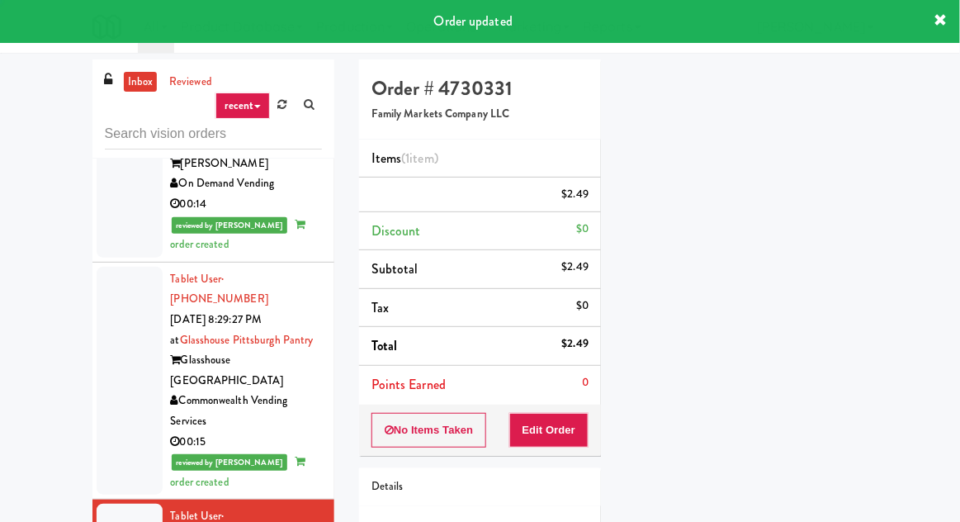
scroll to position [0, 0]
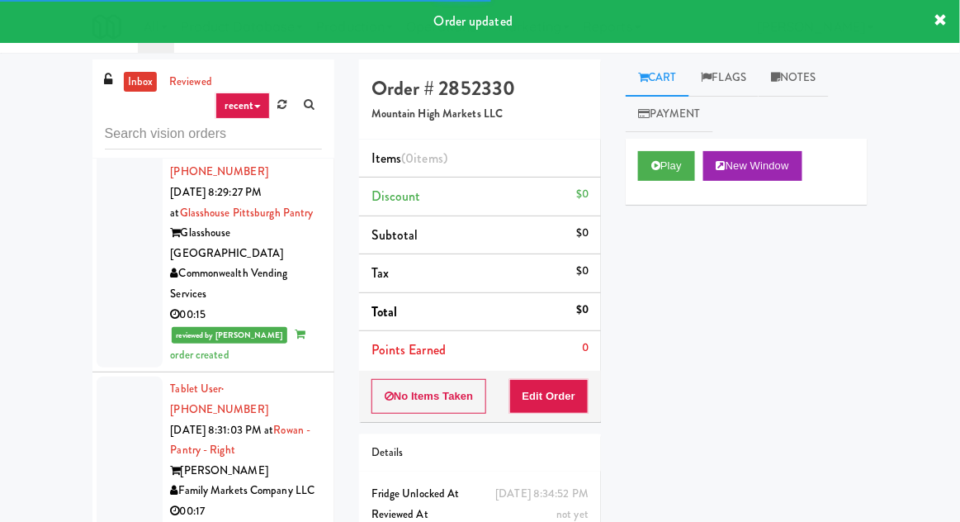
scroll to position [2505, 0]
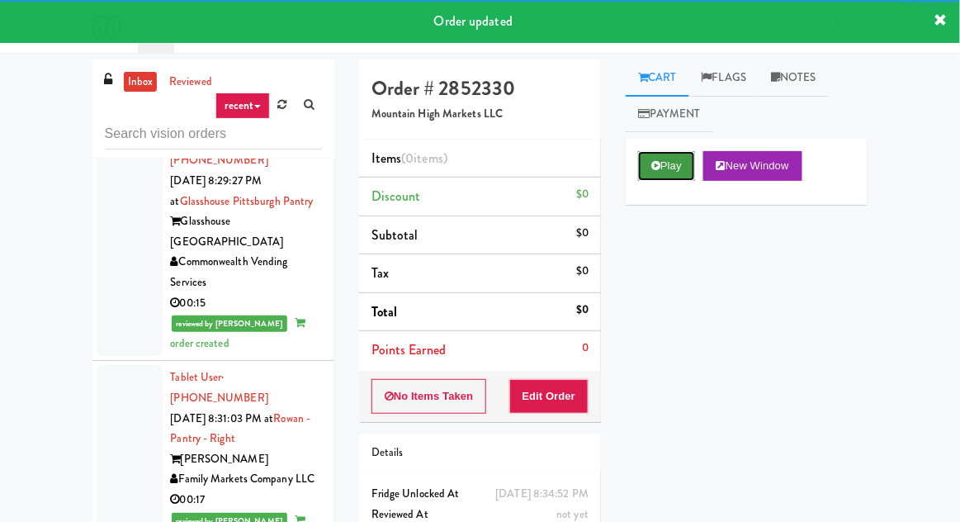
click at [675, 153] on button "Play" at bounding box center [666, 166] width 57 height 30
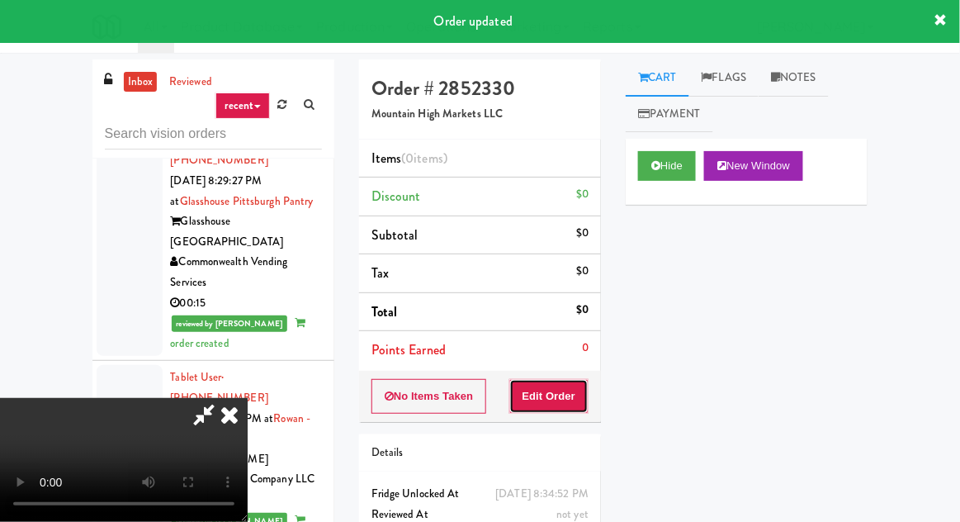
click at [556, 399] on button "Edit Order" at bounding box center [549, 396] width 80 height 35
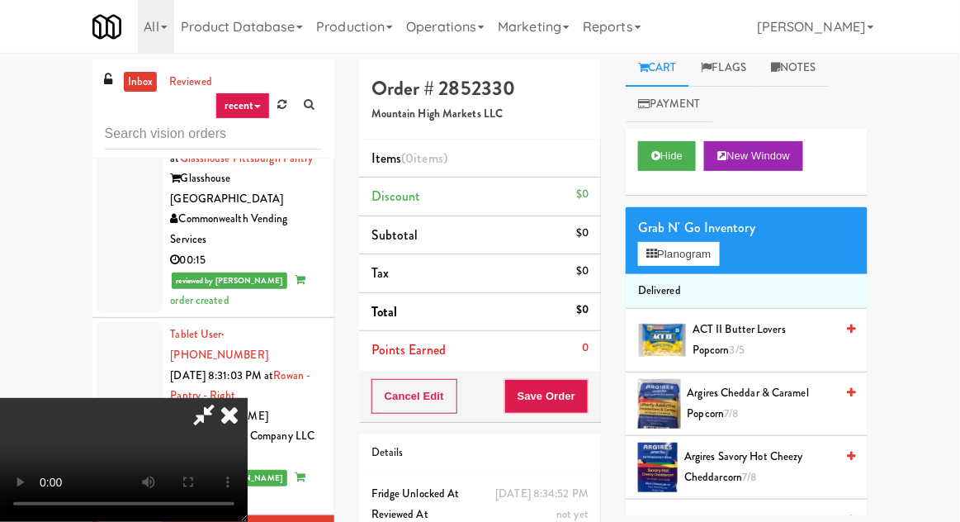
scroll to position [0, 0]
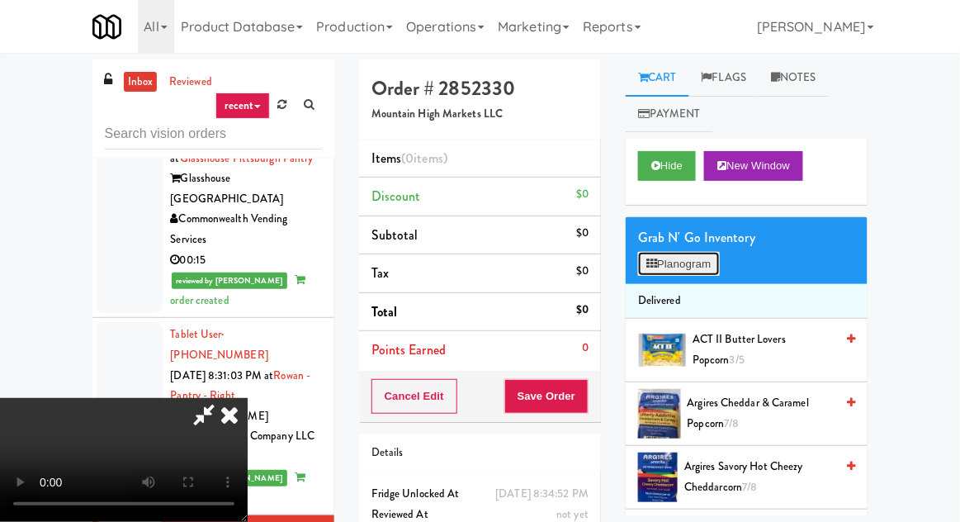
click at [678, 253] on button "Planogram" at bounding box center [678, 264] width 81 height 25
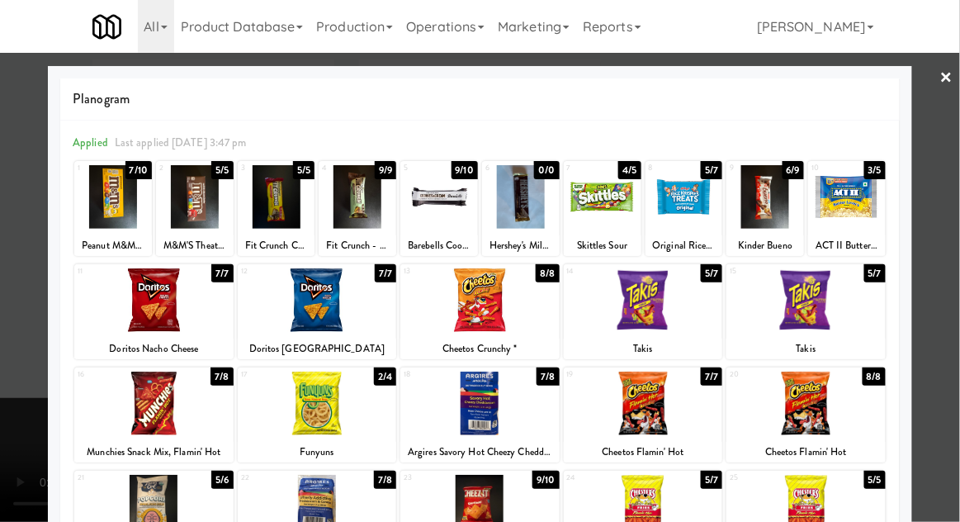
click at [673, 204] on div at bounding box center [684, 197] width 78 height 64
click at [26, 333] on div at bounding box center [480, 261] width 960 height 522
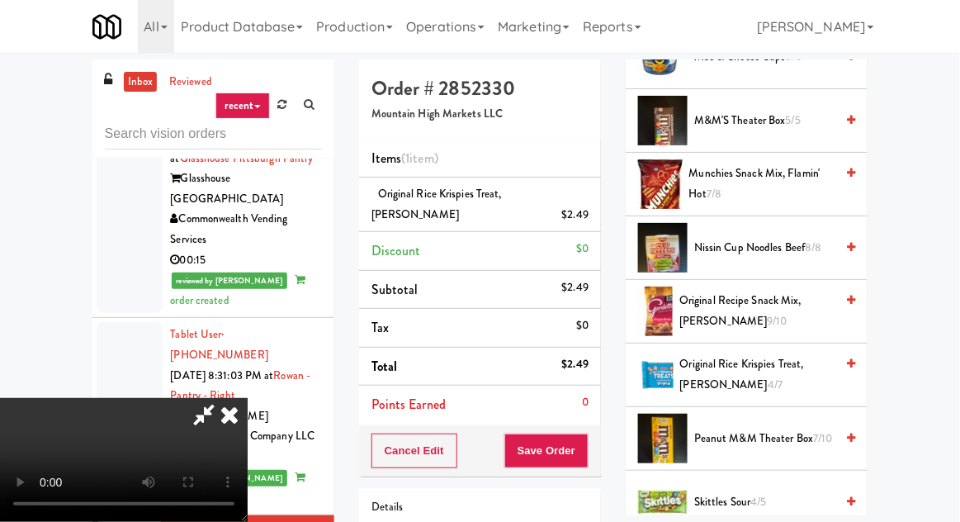
scroll to position [1751, 0]
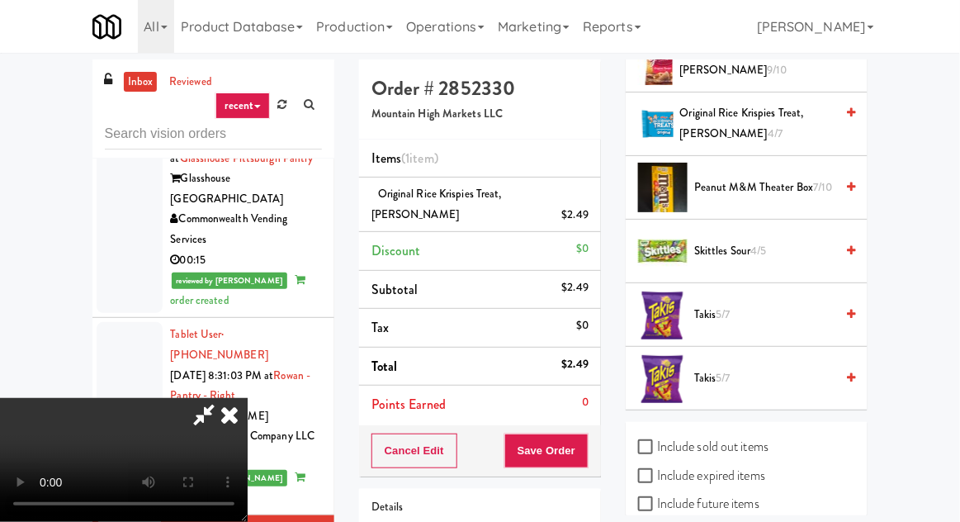
click at [713, 446] on label "Include sold out items" at bounding box center [703, 446] width 130 height 25
click at [657, 446] on input "Include sold out items" at bounding box center [647, 447] width 19 height 13
checkbox input "true"
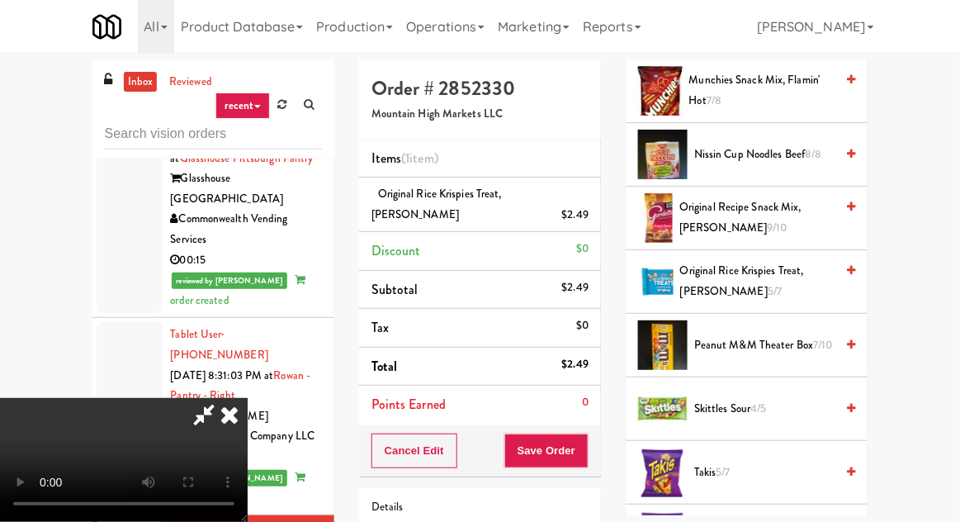
scroll to position [1649, 0]
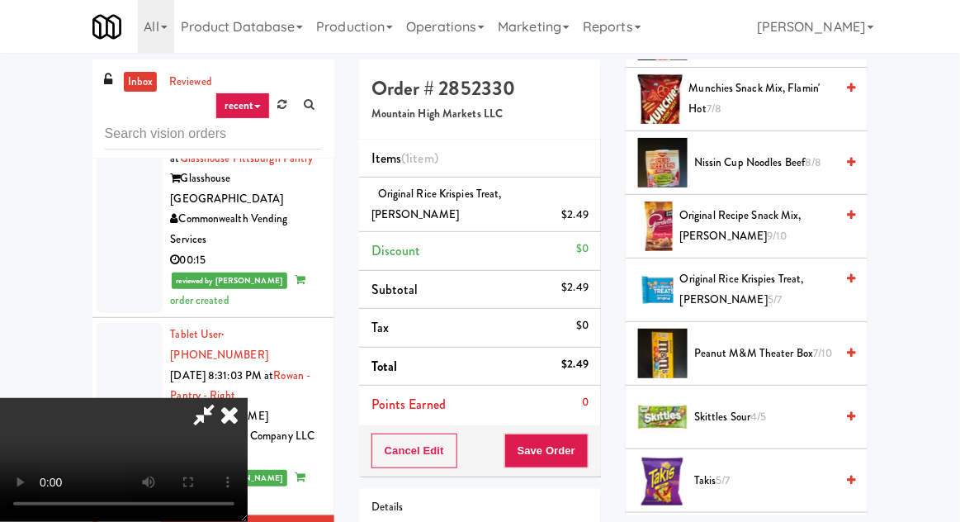
click at [758, 218] on span "Original Recipe Snack Mix, [PERSON_NAME] 9/10" at bounding box center [756, 225] width 155 height 40
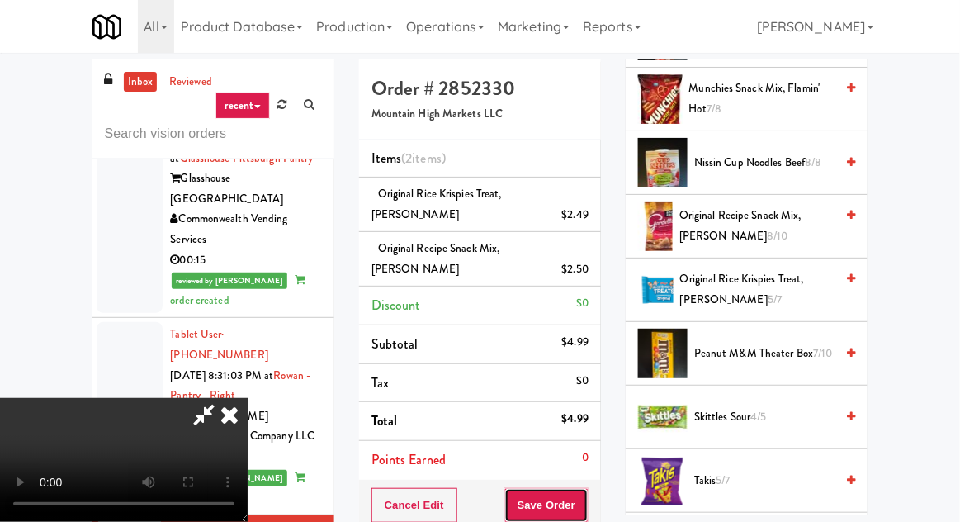
click at [584, 497] on button "Save Order" at bounding box center [546, 505] width 84 height 35
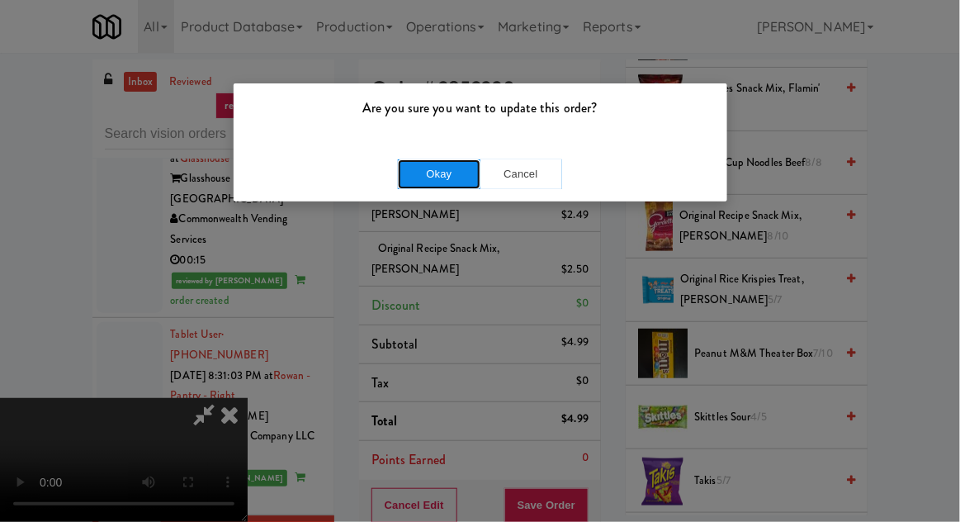
click at [415, 172] on button "Okay" at bounding box center [439, 174] width 83 height 30
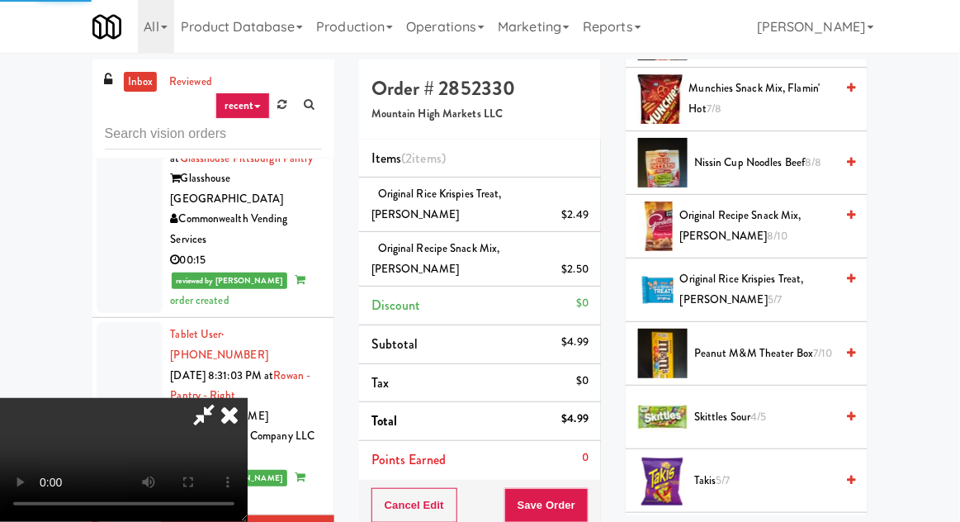
scroll to position [163, 0]
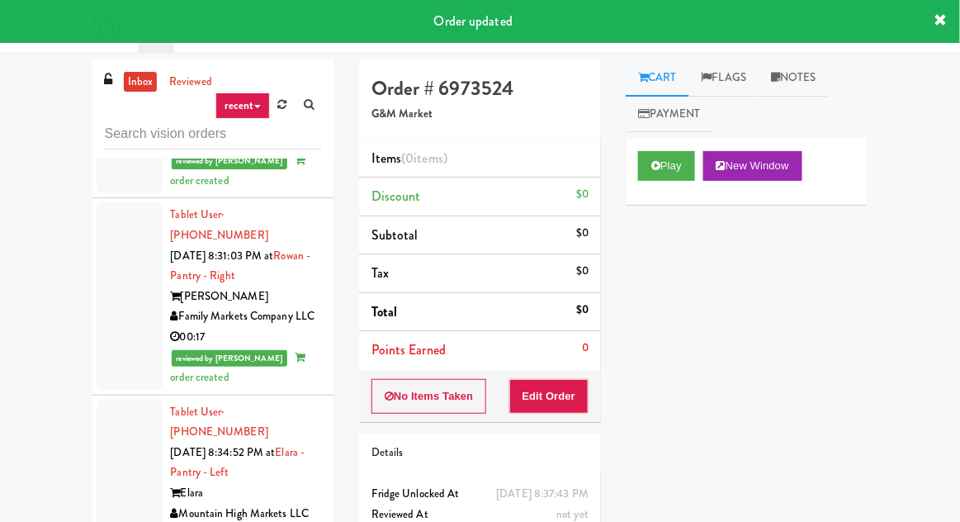
scroll to position [2671, 0]
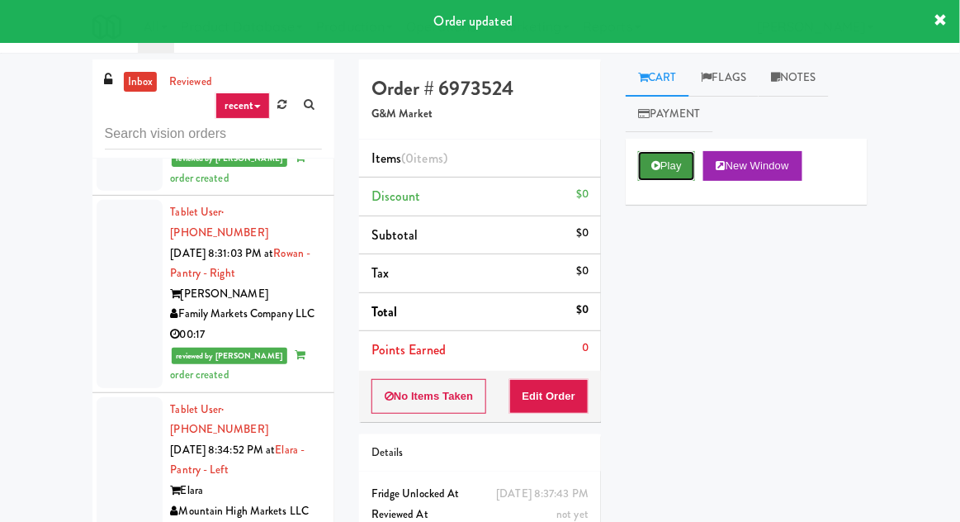
click at [652, 163] on icon at bounding box center [655, 165] width 9 height 11
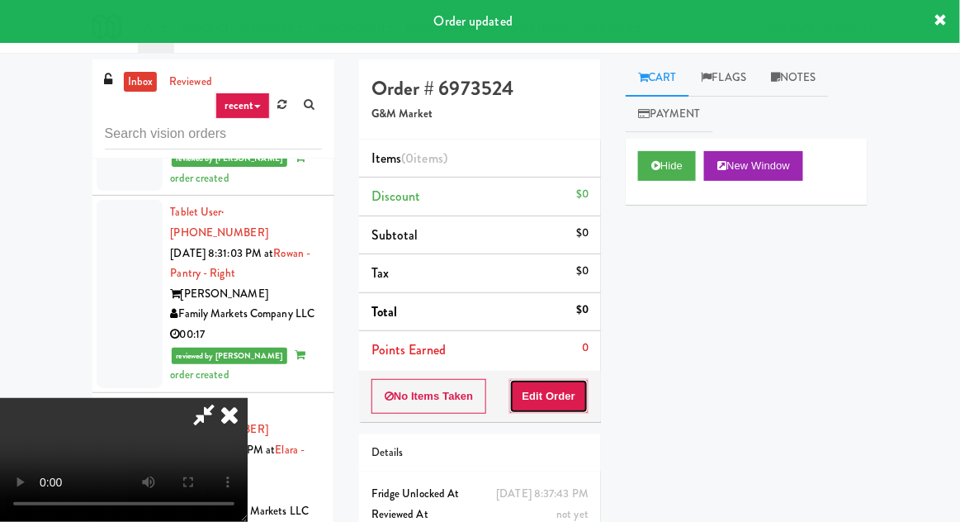
click at [566, 394] on button "Edit Order" at bounding box center [549, 396] width 80 height 35
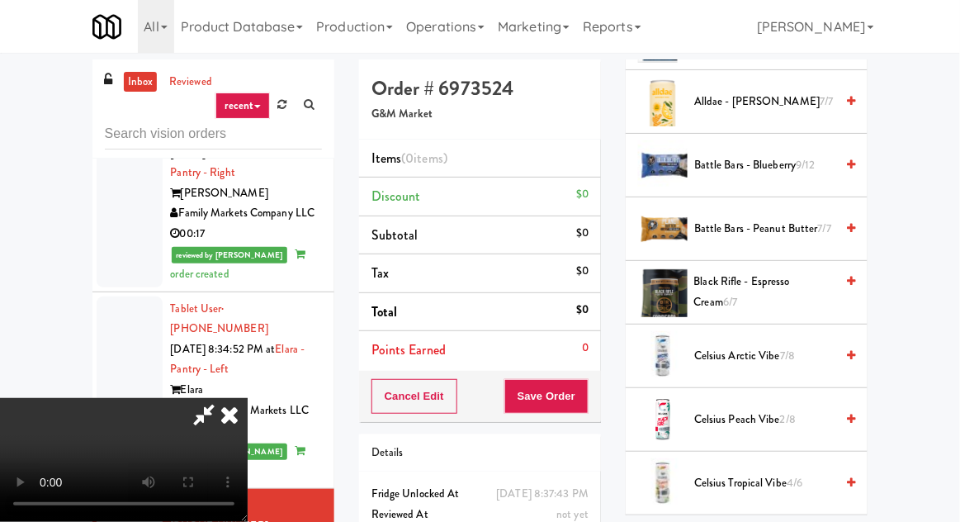
scroll to position [377, 0]
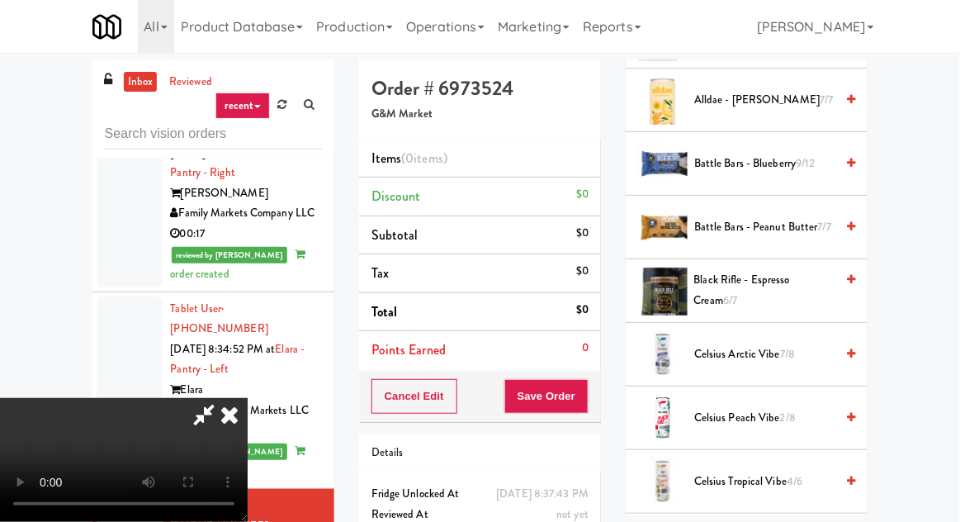
click at [747, 350] on span "Celsius Arctic Vibe 7/8" at bounding box center [764, 354] width 140 height 21
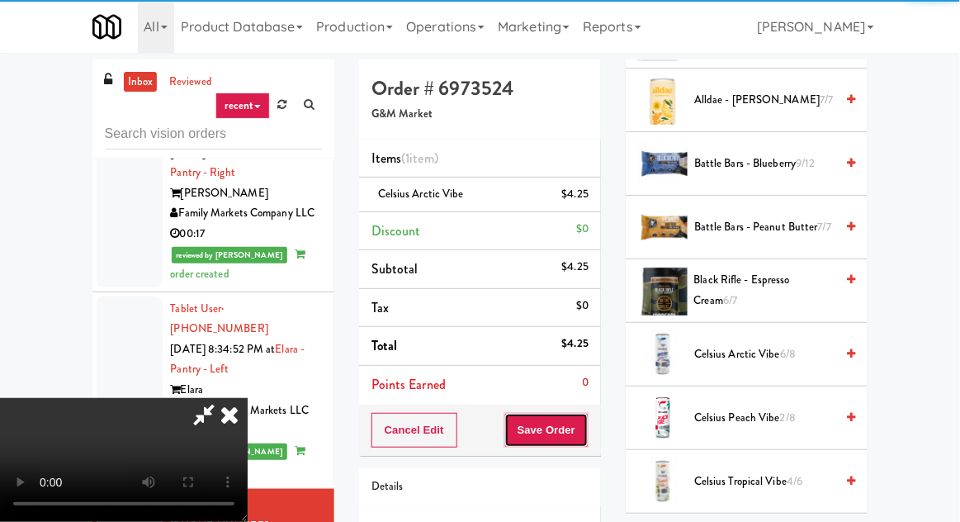
click at [586, 418] on button "Save Order" at bounding box center [546, 430] width 84 height 35
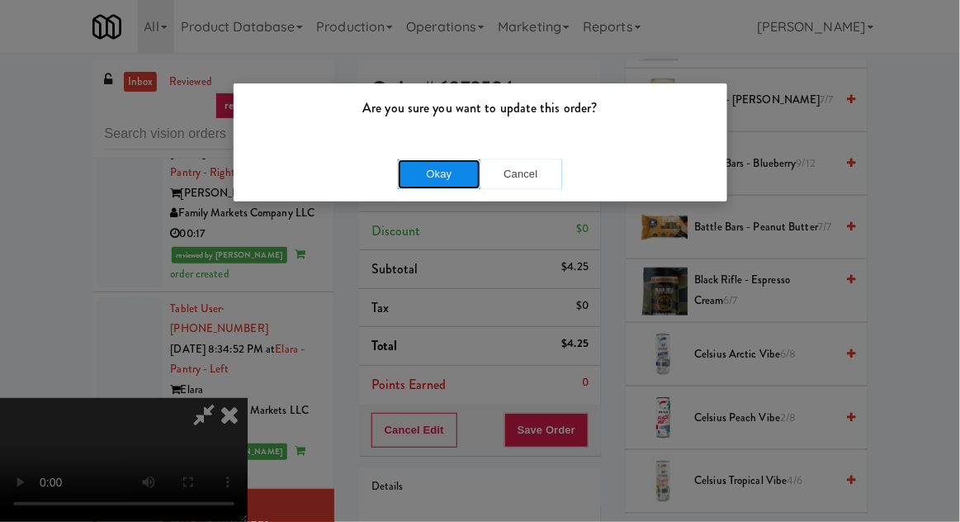
click at [399, 170] on button "Okay" at bounding box center [439, 174] width 83 height 30
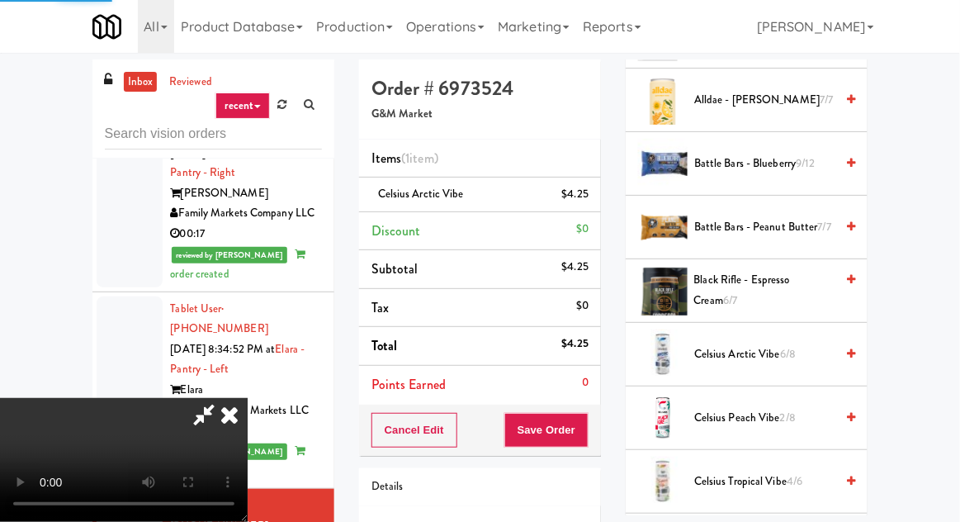
scroll to position [163, 0]
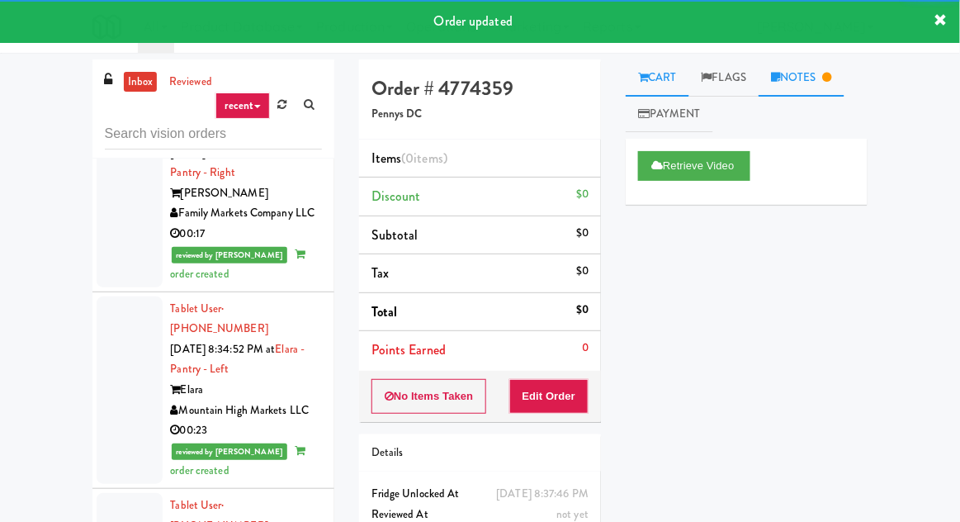
click at [811, 71] on link "Notes" at bounding box center [801, 77] width 86 height 37
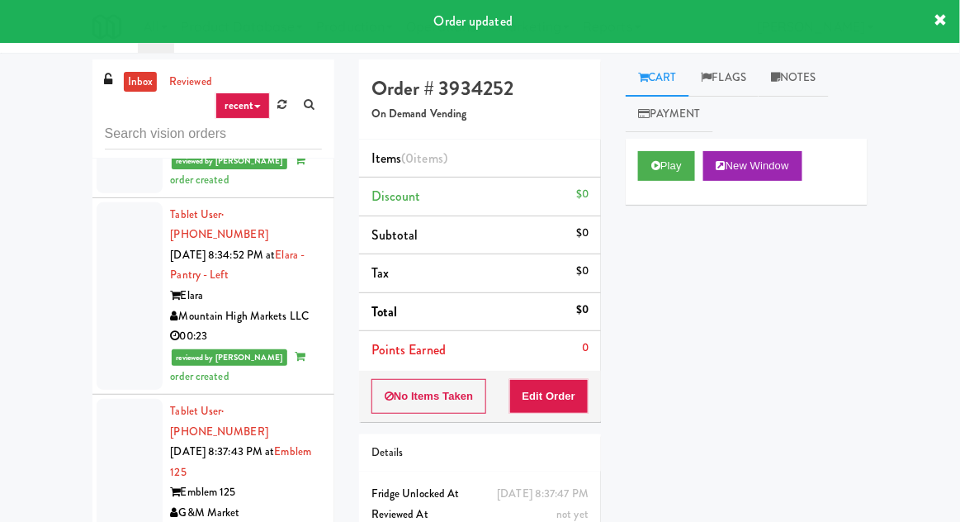
scroll to position [2869, 0]
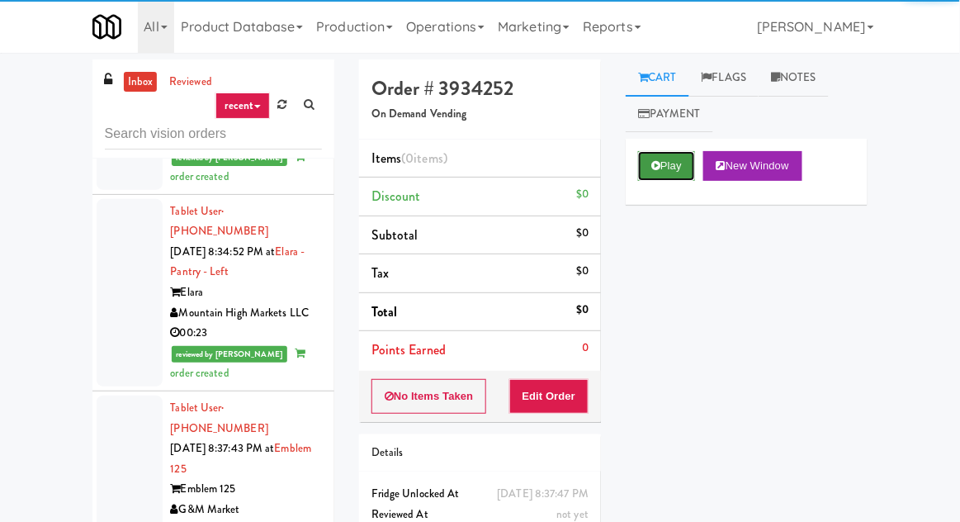
click at [655, 162] on icon at bounding box center [655, 165] width 9 height 11
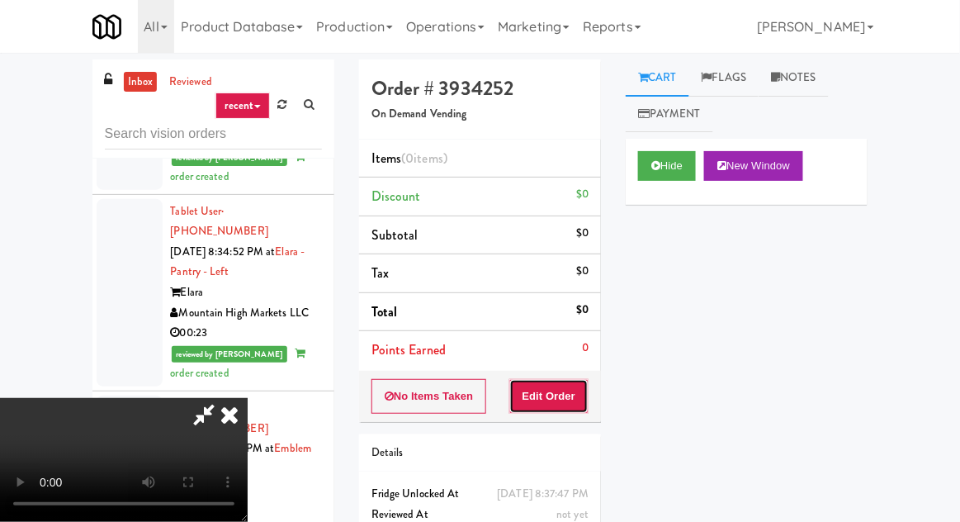
click at [562, 396] on button "Edit Order" at bounding box center [549, 396] width 80 height 35
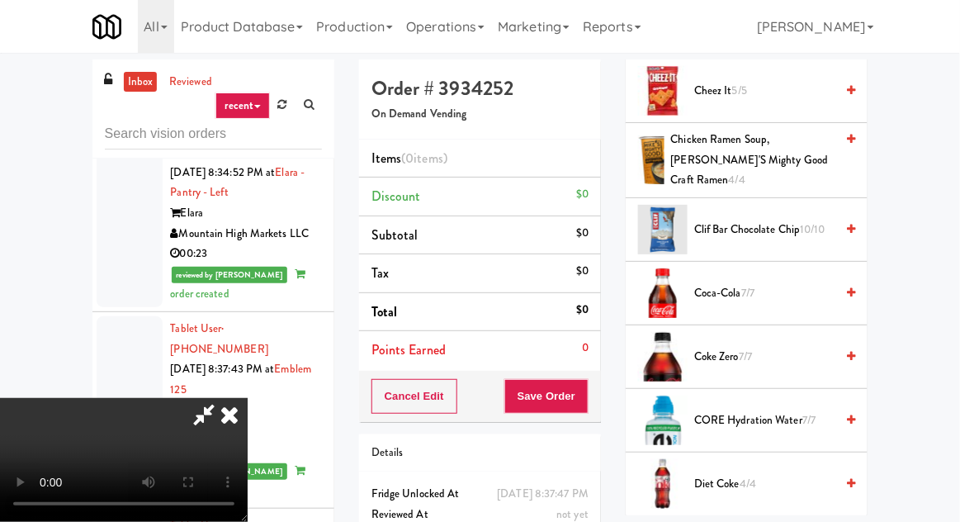
scroll to position [703, 0]
click at [725, 475] on span "Diet Coke 4/4" at bounding box center [764, 485] width 140 height 21
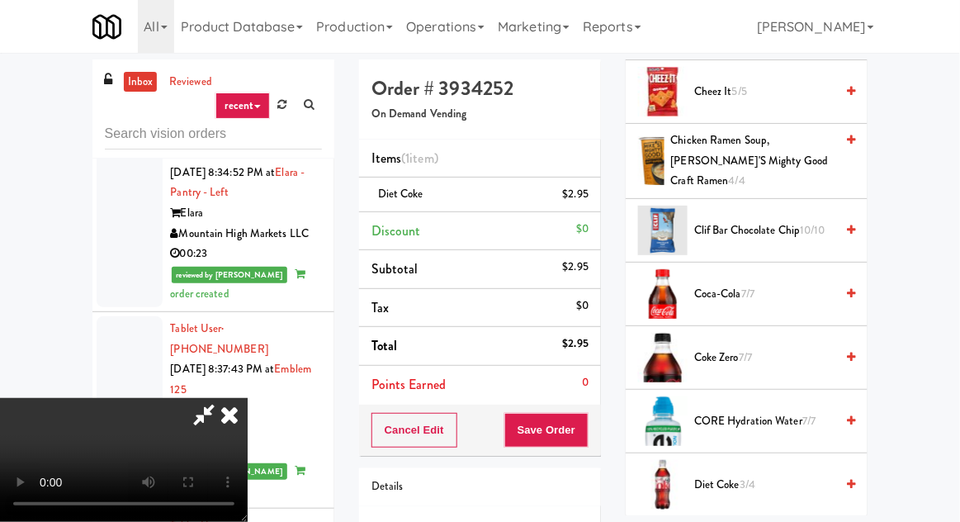
click at [763, 475] on span "Diet Coke 3/4" at bounding box center [764, 485] width 140 height 21
click at [755, 476] on span "2/4" at bounding box center [747, 484] width 16 height 16
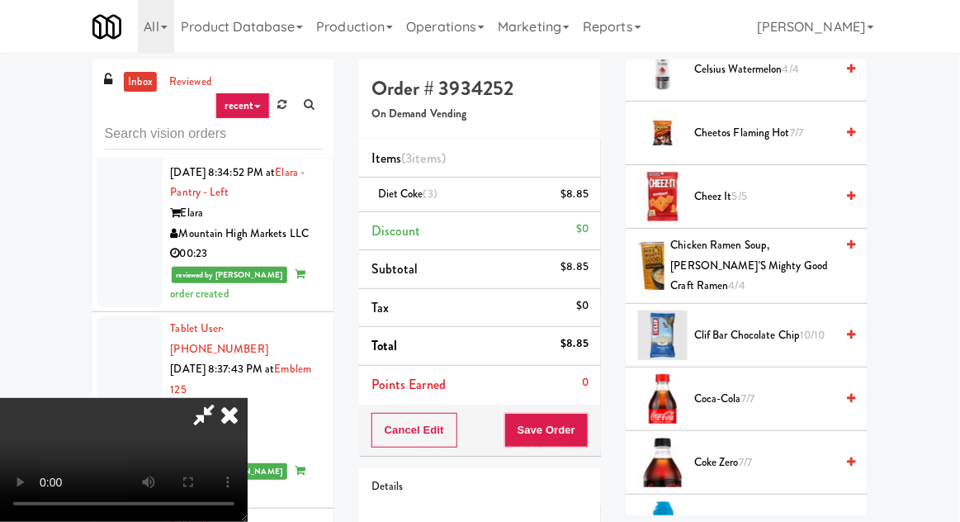
scroll to position [584, 0]
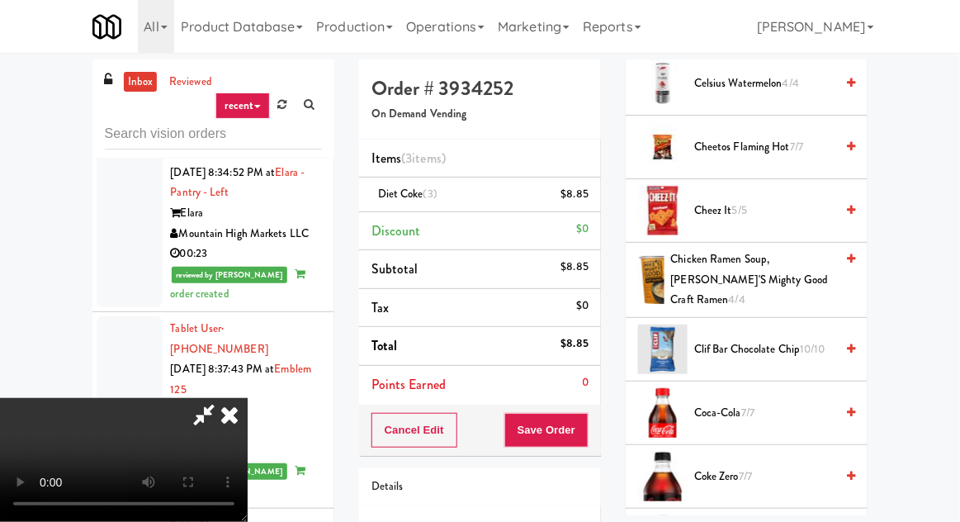
click at [761, 206] on span "Cheez It 5/5" at bounding box center [764, 211] width 140 height 21
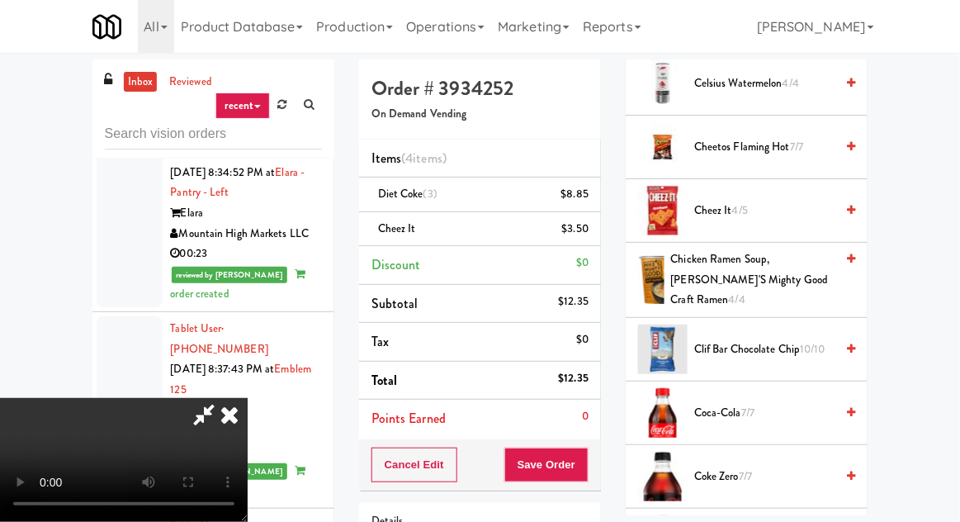
click at [754, 214] on span "Cheez It 4/5" at bounding box center [764, 211] width 140 height 21
click at [583, 471] on button "Save Order" at bounding box center [546, 464] width 84 height 35
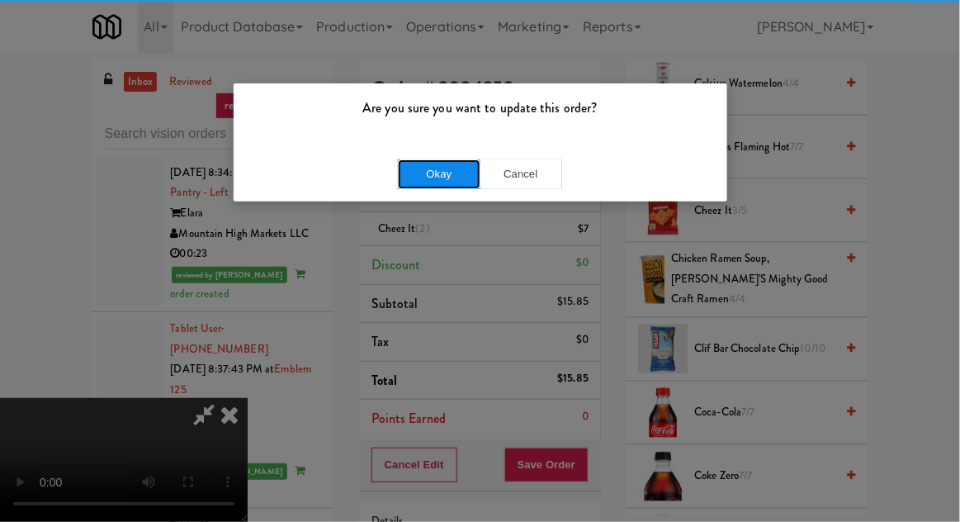
click at [427, 186] on button "Okay" at bounding box center [439, 174] width 83 height 30
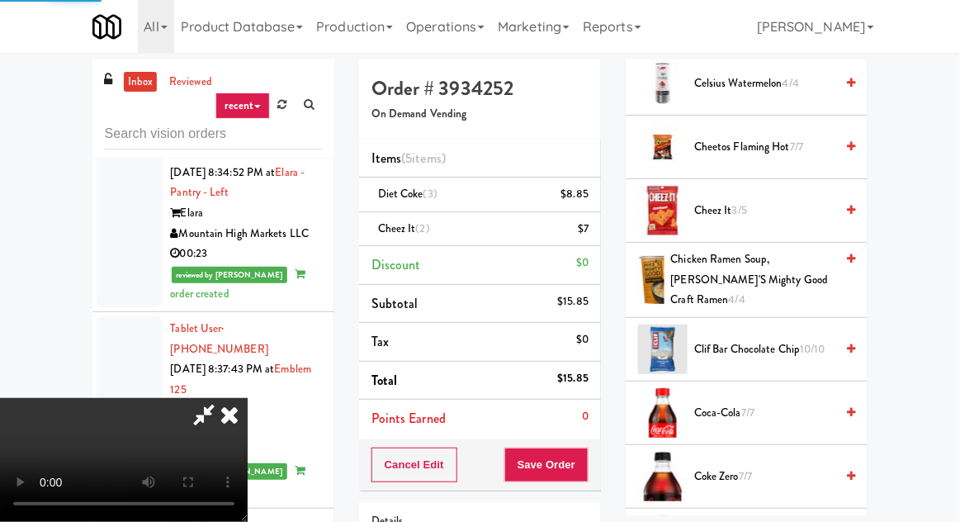
scroll to position [163, 0]
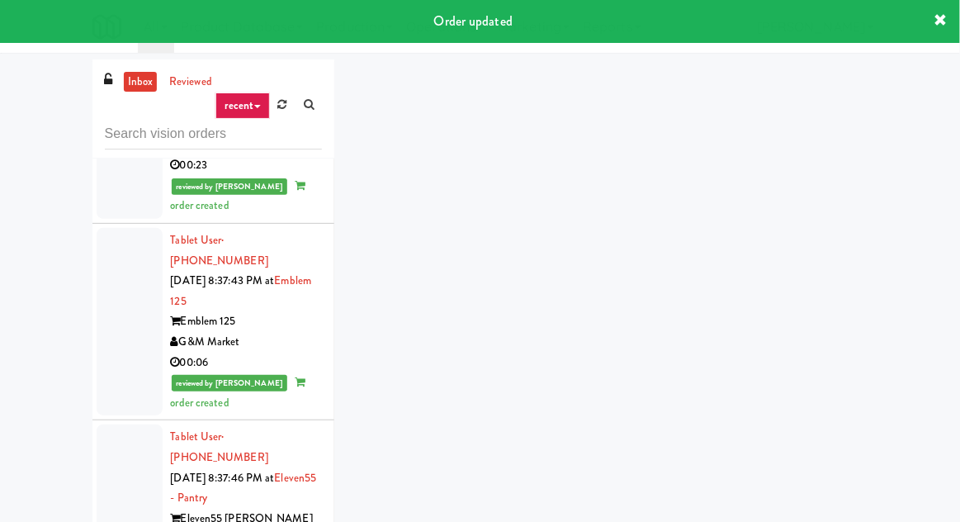
scroll to position [3100, 0]
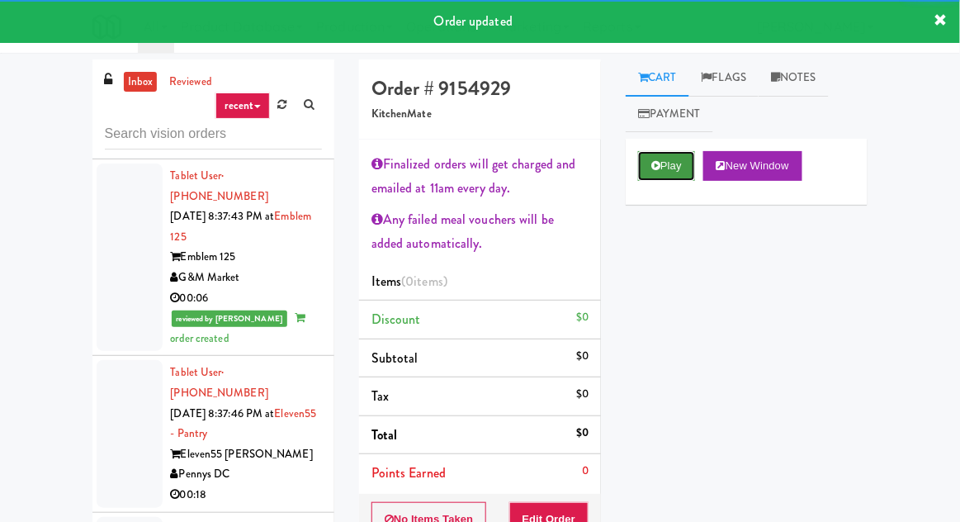
click at [664, 163] on button "Play" at bounding box center [666, 166] width 57 height 30
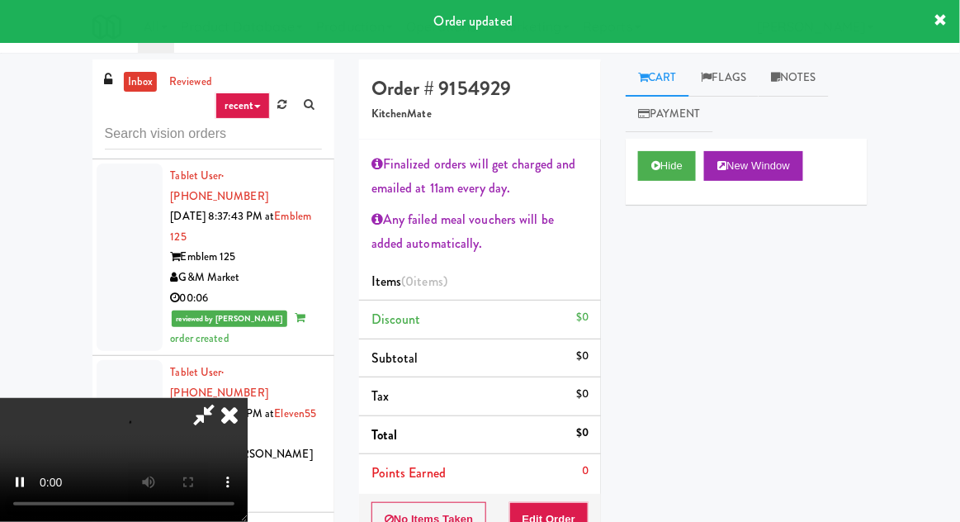
click at [564, 489] on li "Points Earned 0" at bounding box center [480, 473] width 242 height 38
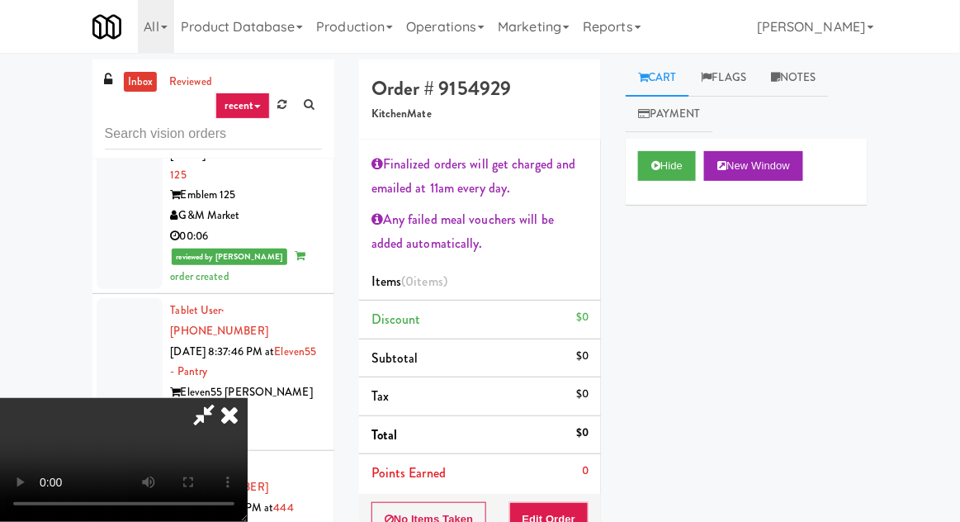
scroll to position [3167, 0]
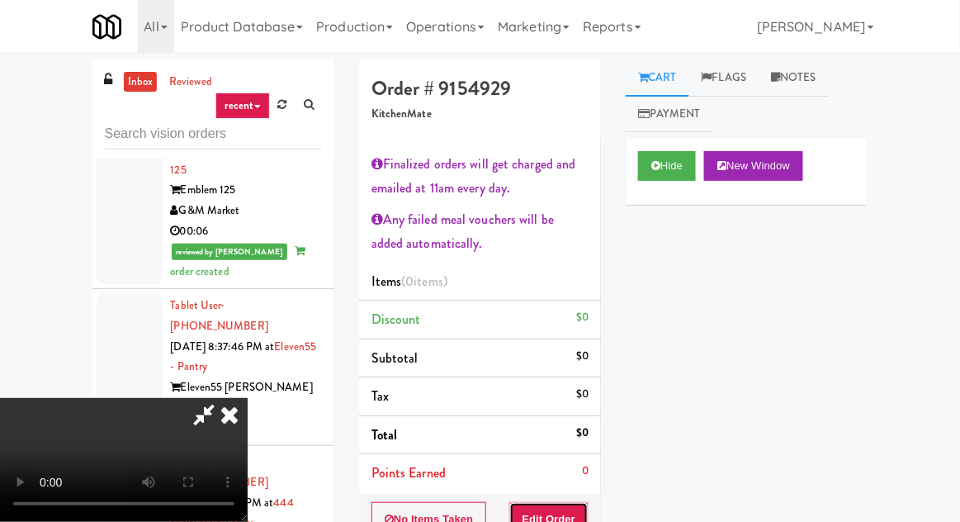
click at [569, 521] on button "Edit Order" at bounding box center [549, 519] width 80 height 35
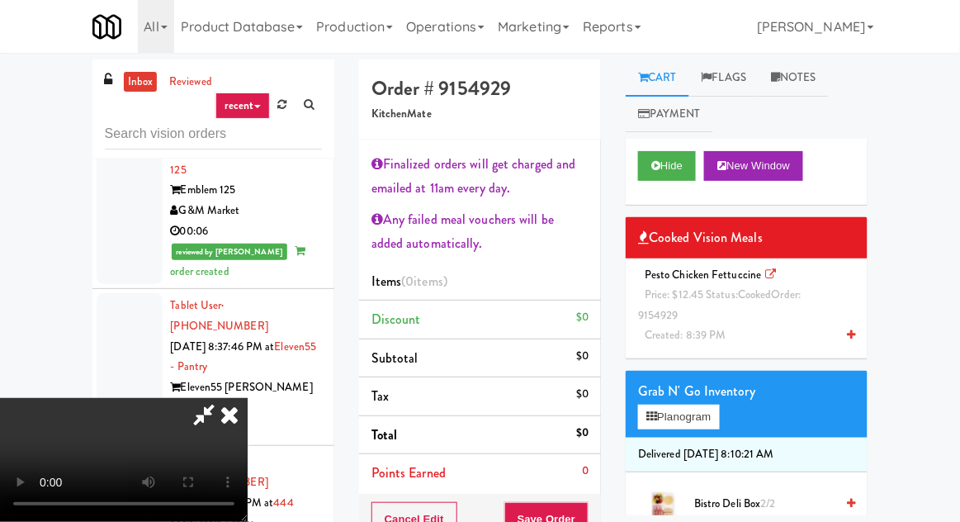
click at [717, 312] on div "Pesto Chicken Fettuccine Price: $12.45 Status: cooked Order: 9154929 Created: 8…" at bounding box center [746, 305] width 217 height 81
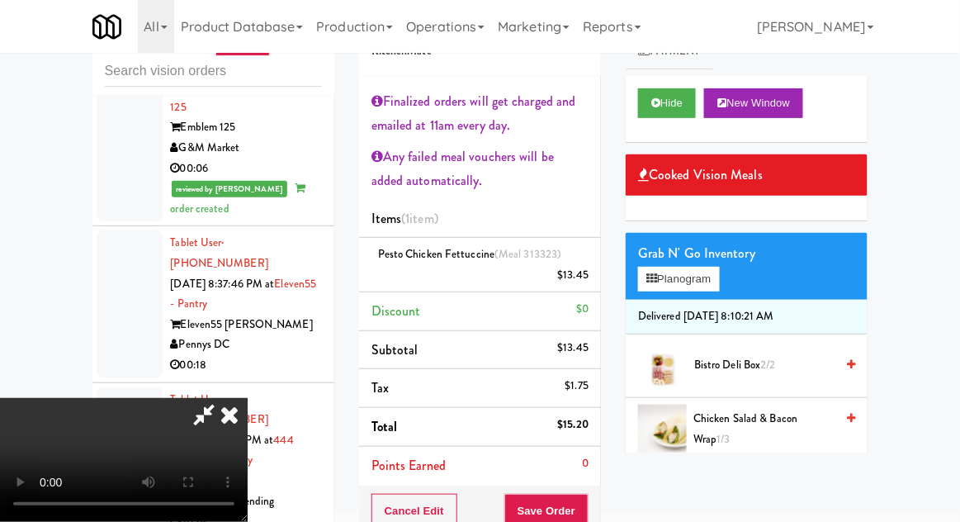
scroll to position [70, 0]
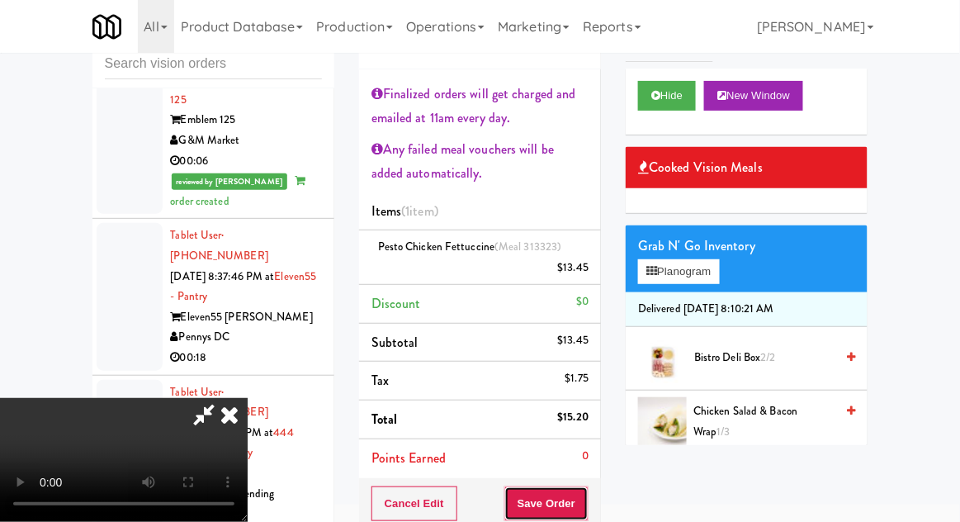
click at [584, 489] on button "Save Order" at bounding box center [546, 503] width 84 height 35
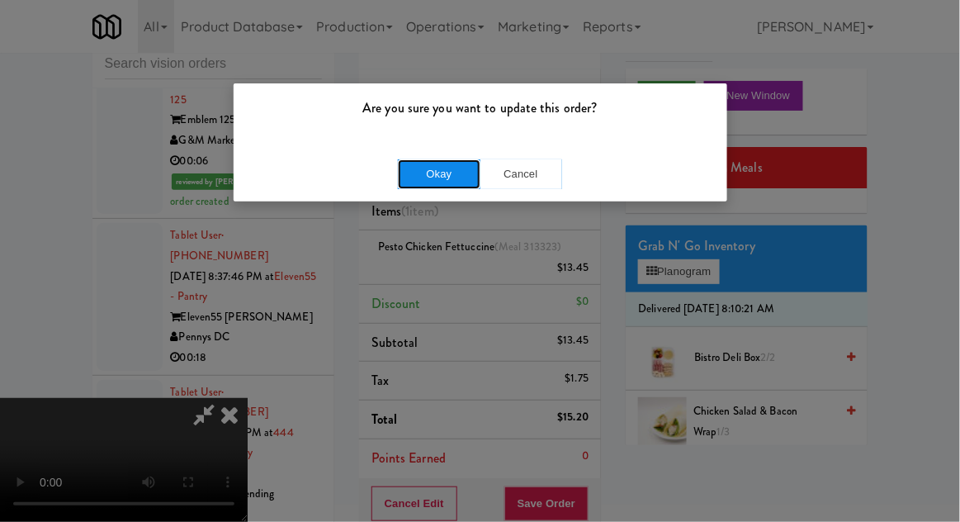
click at [449, 182] on button "Okay" at bounding box center [439, 174] width 83 height 30
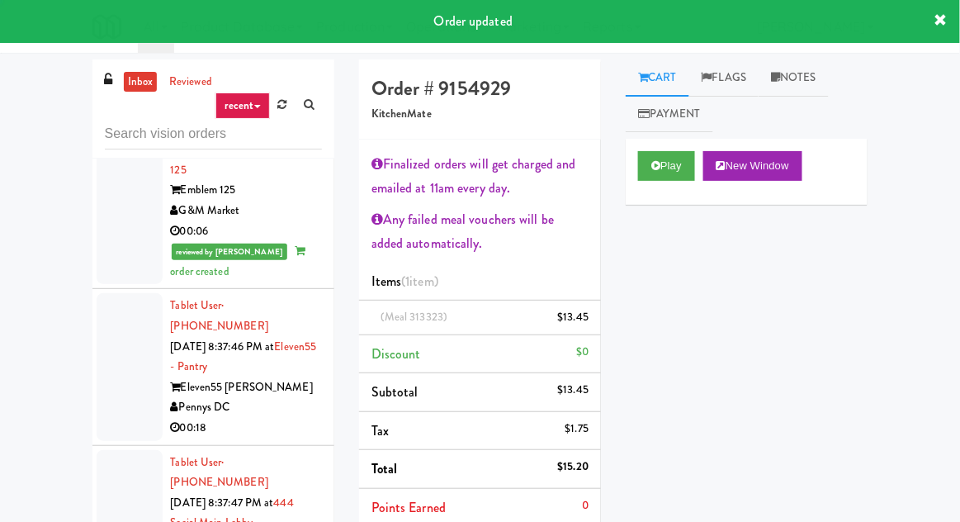
scroll to position [0, 0]
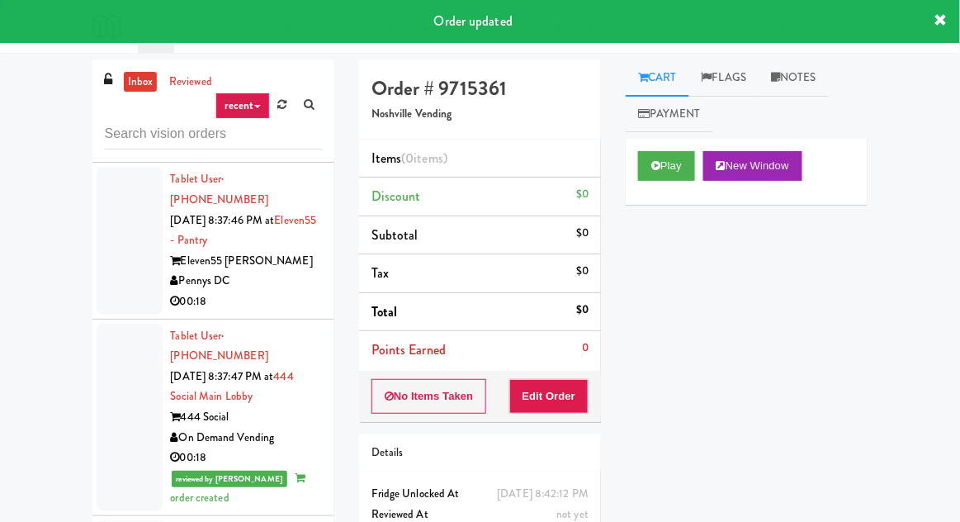
scroll to position [3294, 0]
click at [651, 163] on icon at bounding box center [655, 165] width 9 height 11
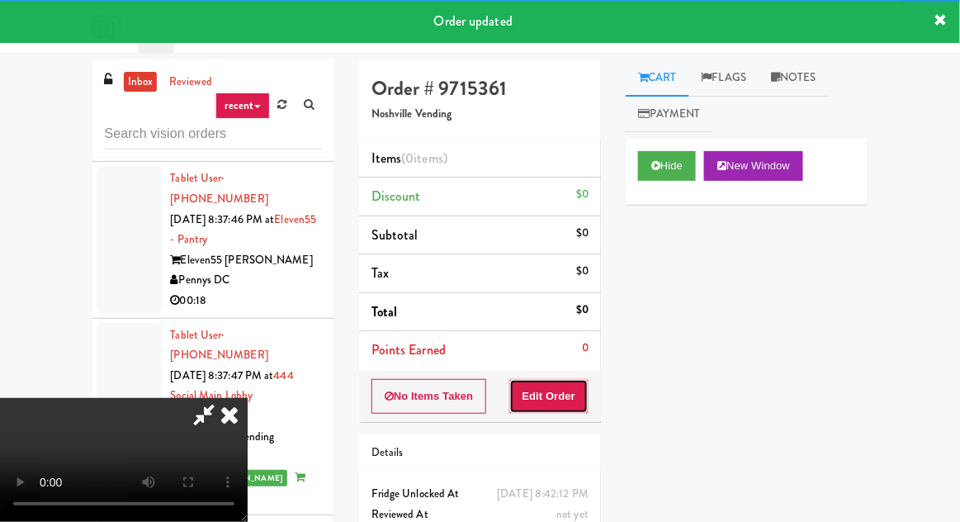
click at [565, 399] on button "Edit Order" at bounding box center [549, 396] width 80 height 35
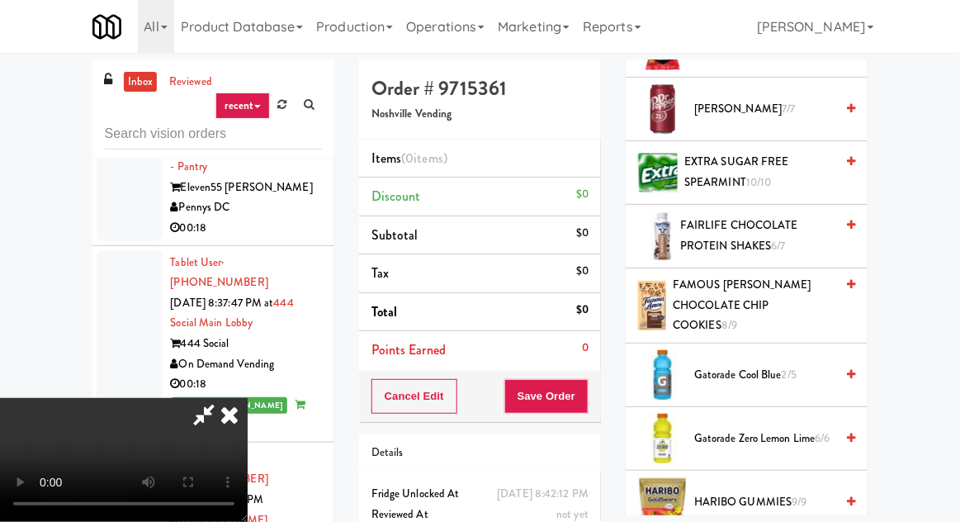
scroll to position [831, 0]
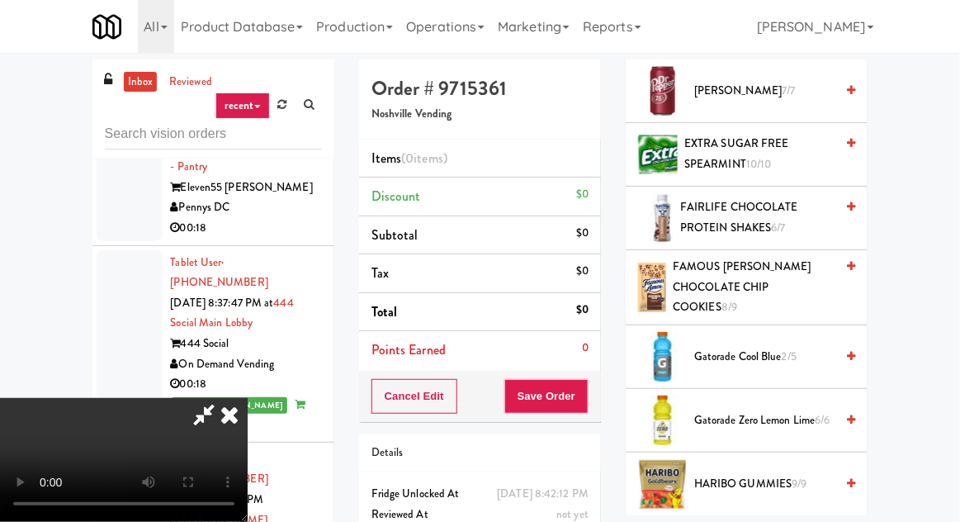
click at [748, 267] on span "FAMOUS [PERSON_NAME] CHOCOLATE CHIP COOKIES 8/9" at bounding box center [754, 287] width 162 height 61
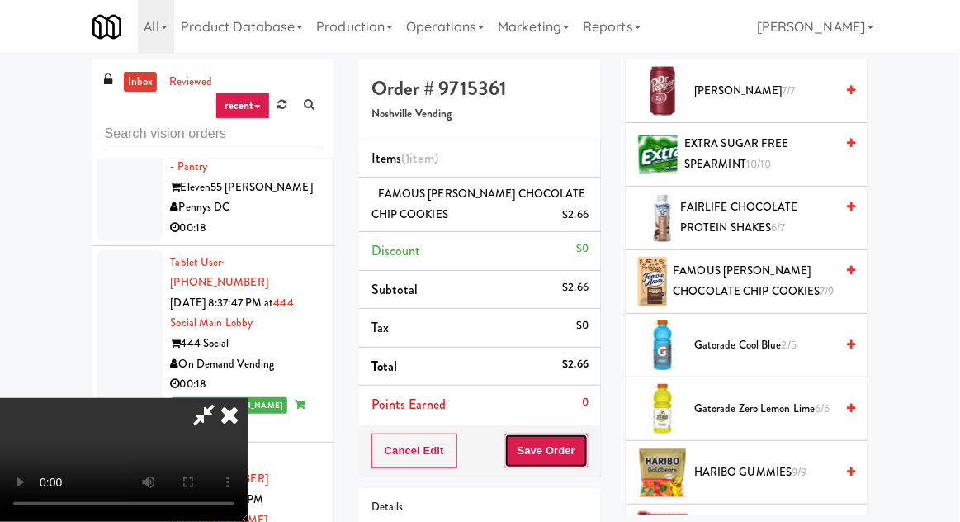
click at [588, 446] on button "Save Order" at bounding box center [546, 450] width 84 height 35
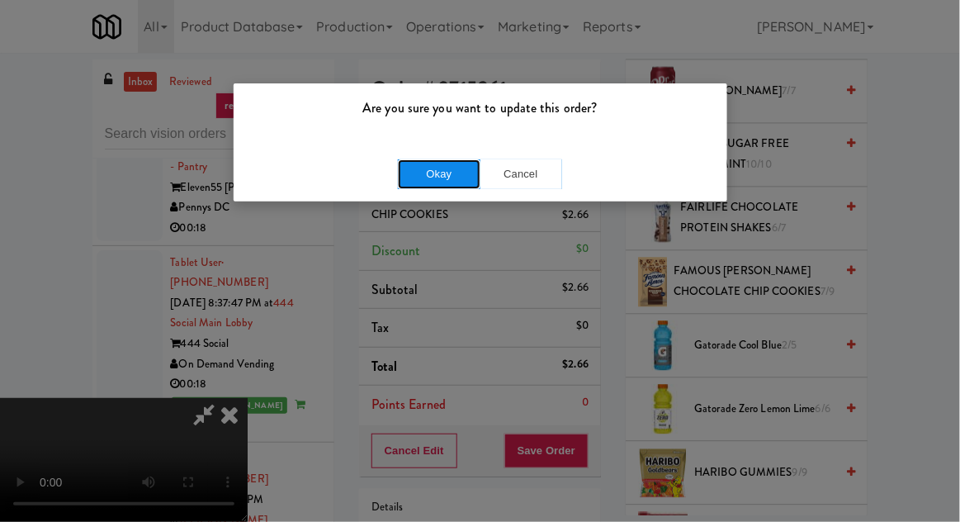
click at [414, 175] on button "Okay" at bounding box center [439, 174] width 83 height 30
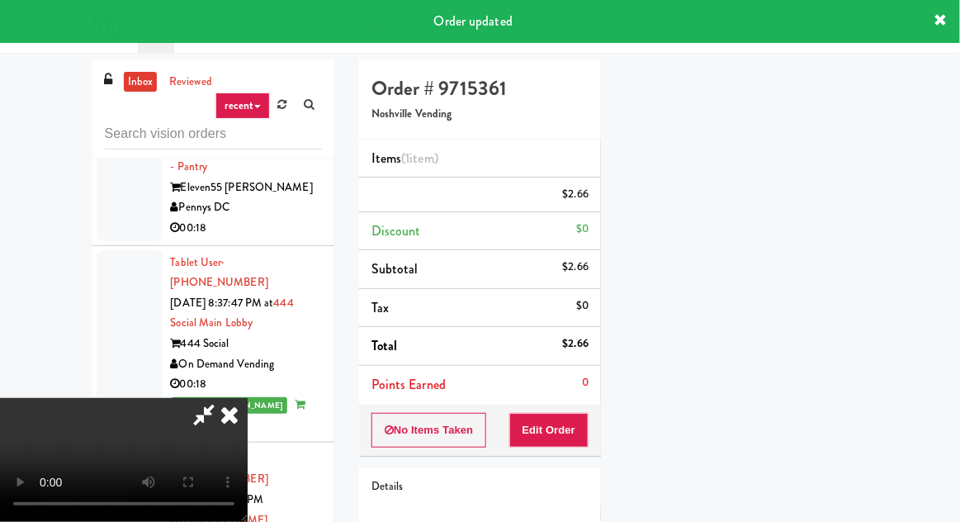
scroll to position [163, 0]
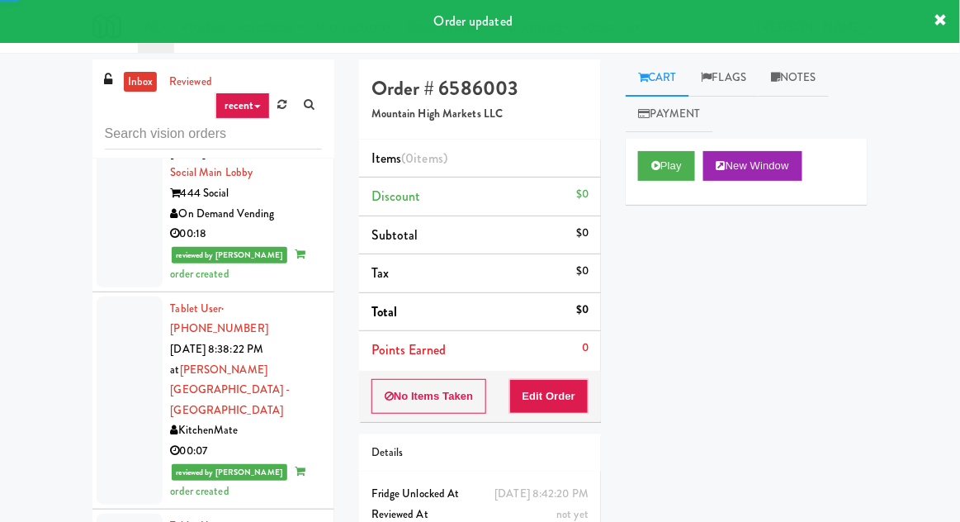
scroll to position [3518, 0]
click at [664, 162] on button "Play" at bounding box center [666, 166] width 57 height 30
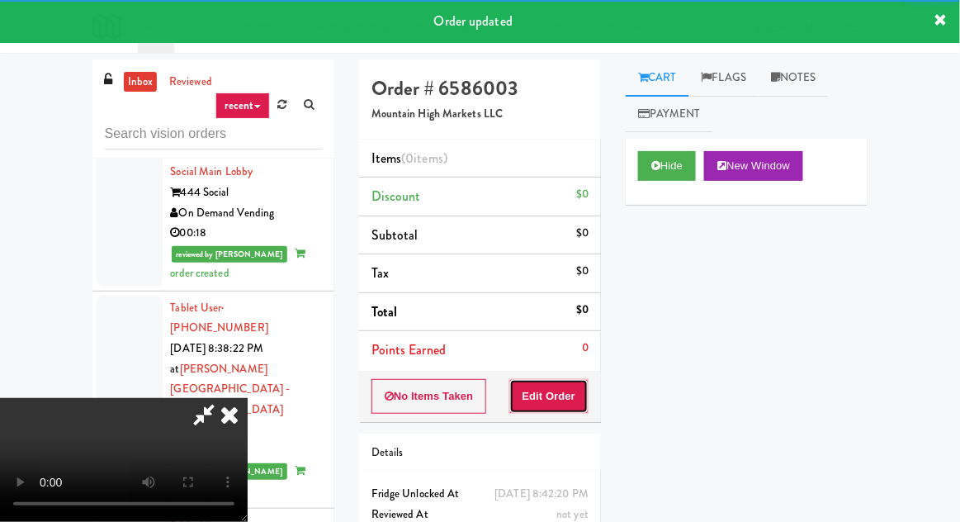
click at [571, 394] on button "Edit Order" at bounding box center [549, 396] width 80 height 35
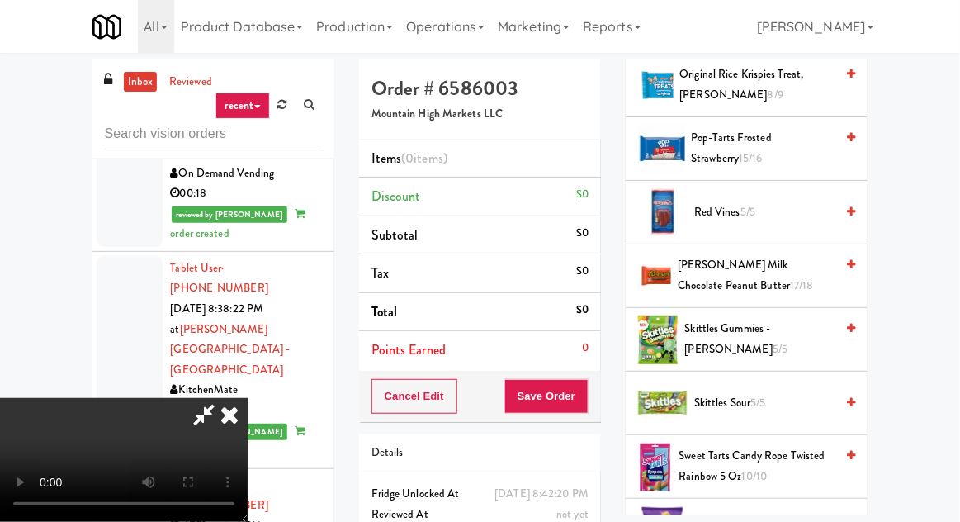
scroll to position [1815, 0]
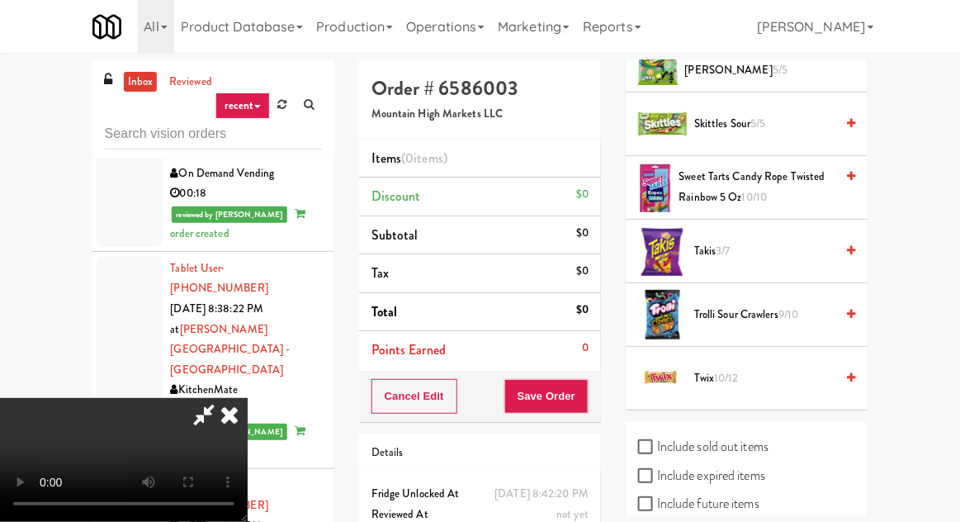
click at [755, 305] on span "Trolli Sour Crawlers 9/10" at bounding box center [764, 315] width 140 height 21
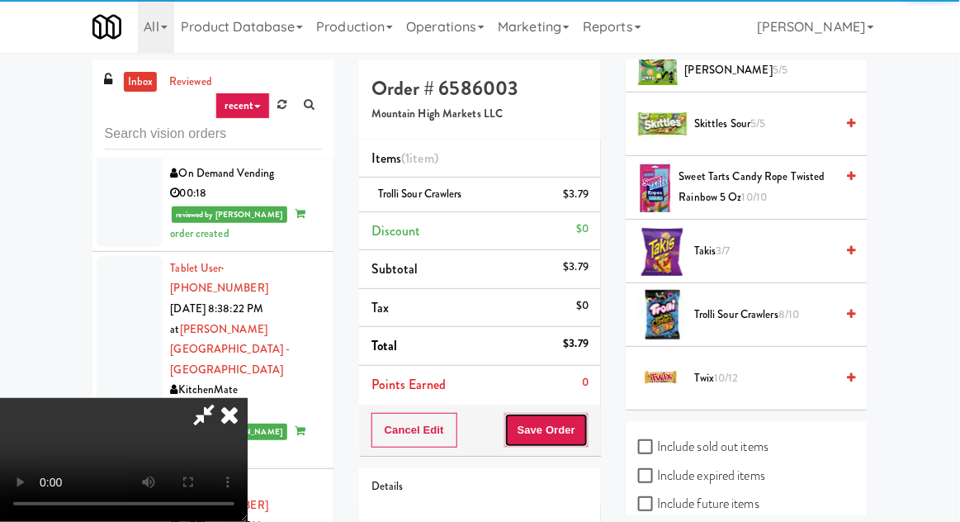
click at [587, 417] on button "Save Order" at bounding box center [546, 430] width 84 height 35
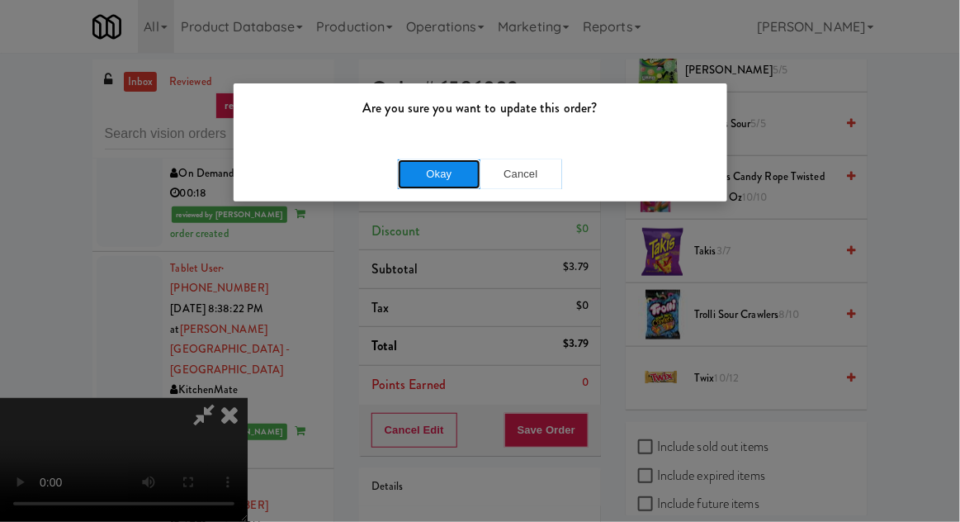
click at [427, 178] on button "Okay" at bounding box center [439, 174] width 83 height 30
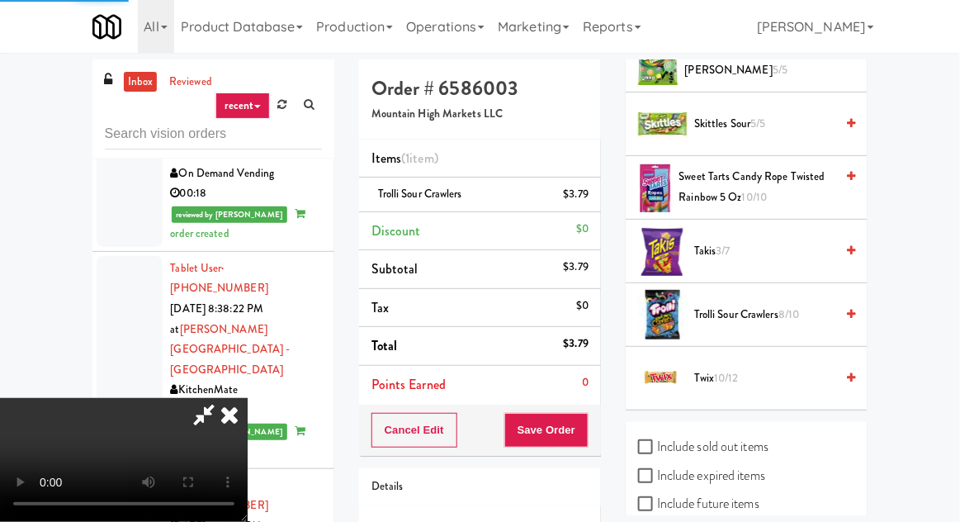
scroll to position [163, 0]
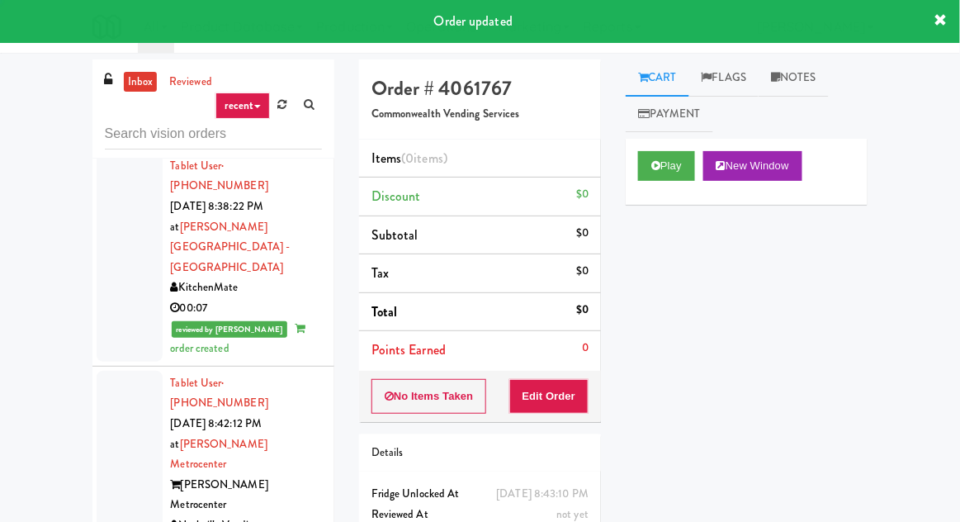
scroll to position [3663, 0]
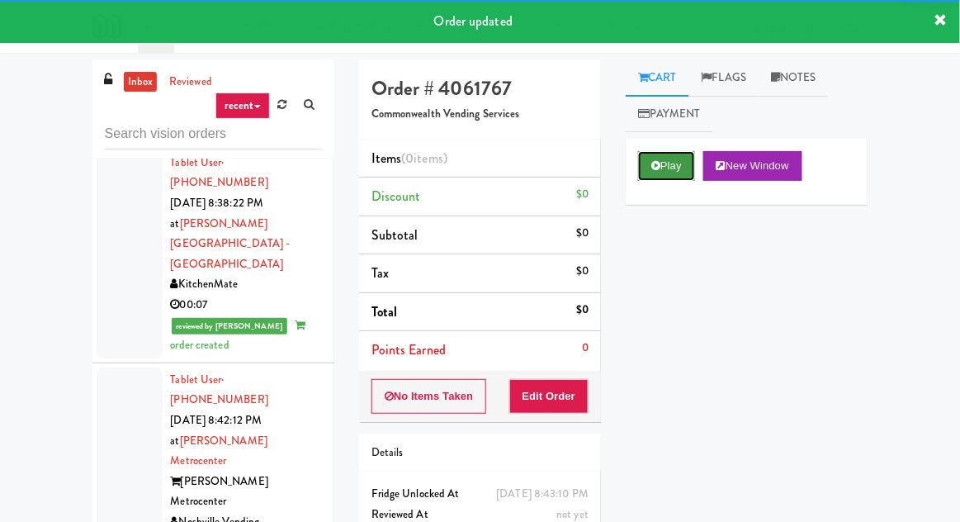
click at [647, 170] on button "Play" at bounding box center [666, 166] width 57 height 30
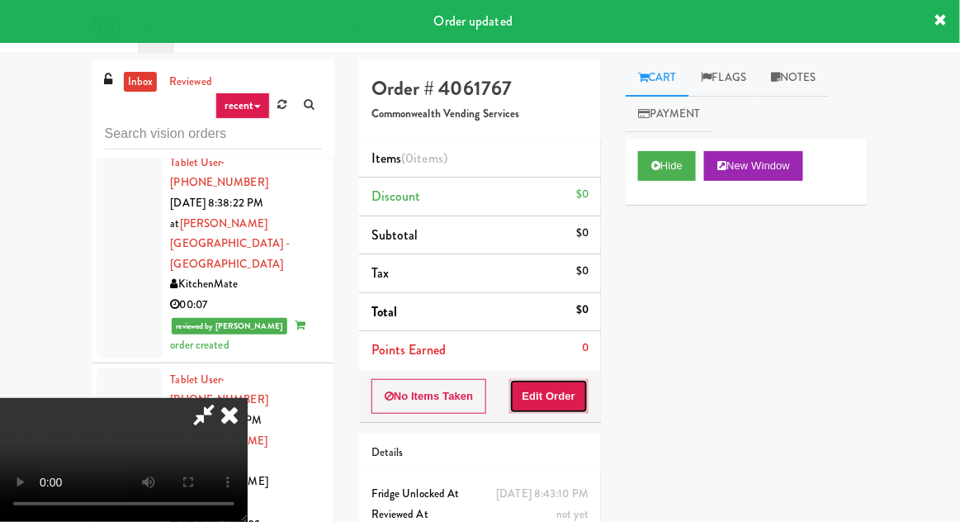
click at [562, 396] on button "Edit Order" at bounding box center [549, 396] width 80 height 35
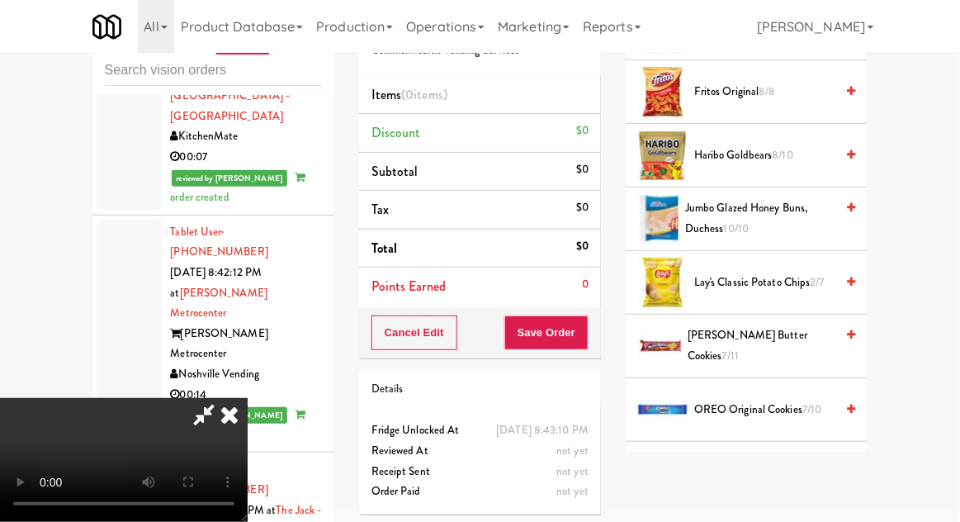
scroll to position [1088, 0]
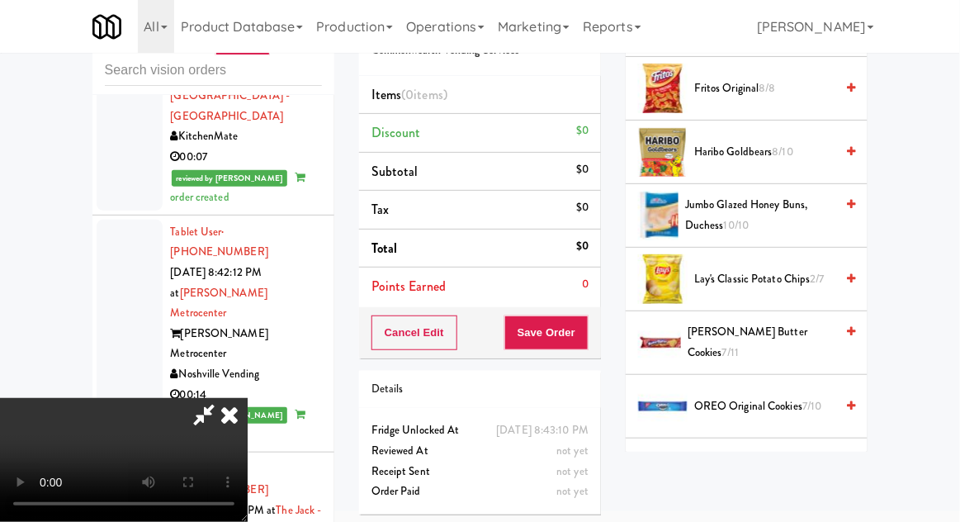
click at [749, 402] on span "OREO Original Cookies 7/10" at bounding box center [764, 406] width 140 height 21
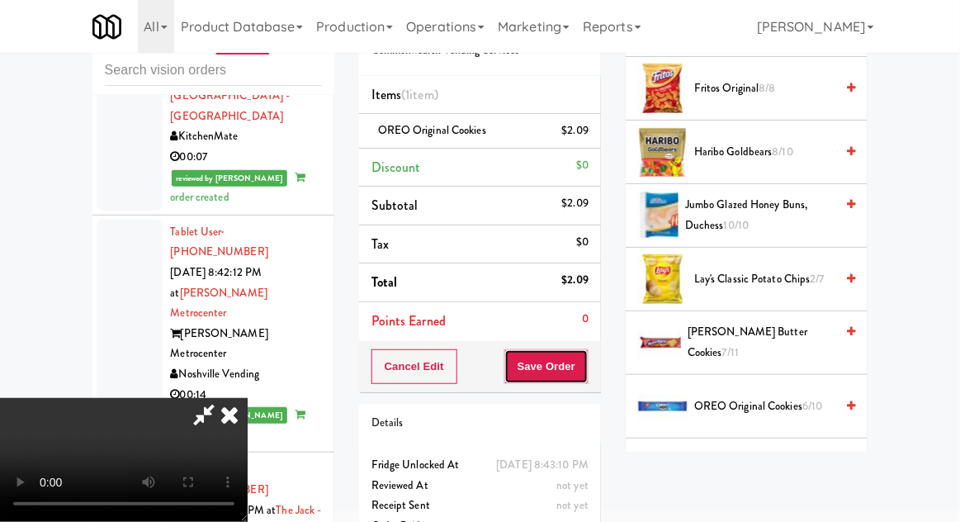
click at [585, 376] on button "Save Order" at bounding box center [546, 366] width 84 height 35
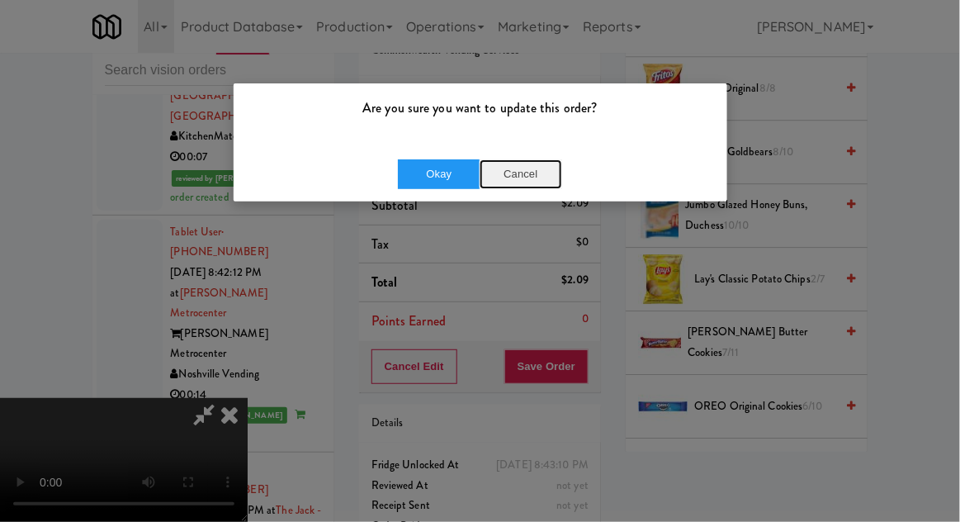
click at [509, 186] on button "Cancel" at bounding box center [520, 174] width 83 height 30
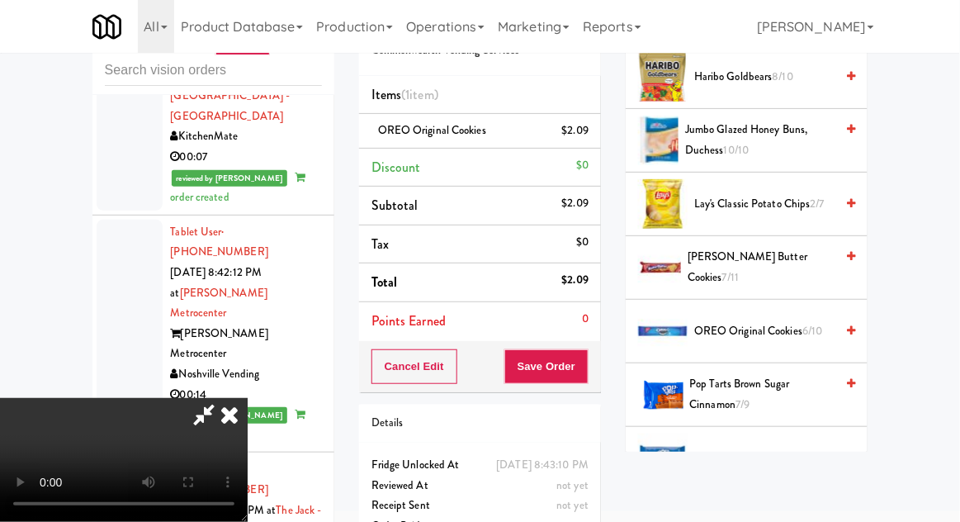
scroll to position [1171, 0]
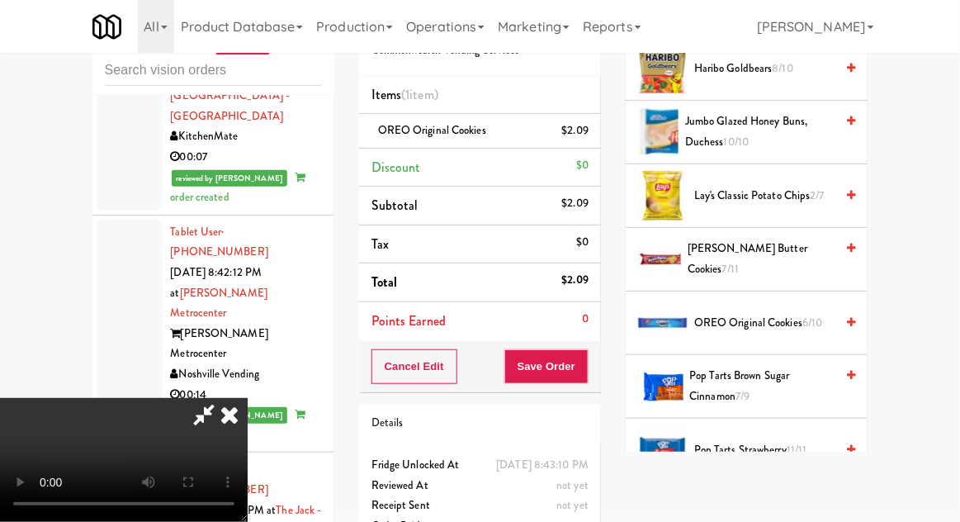
click at [732, 384] on span "Pop Tarts Brown Sugar Cinnamon 7/9" at bounding box center [762, 386] width 145 height 40
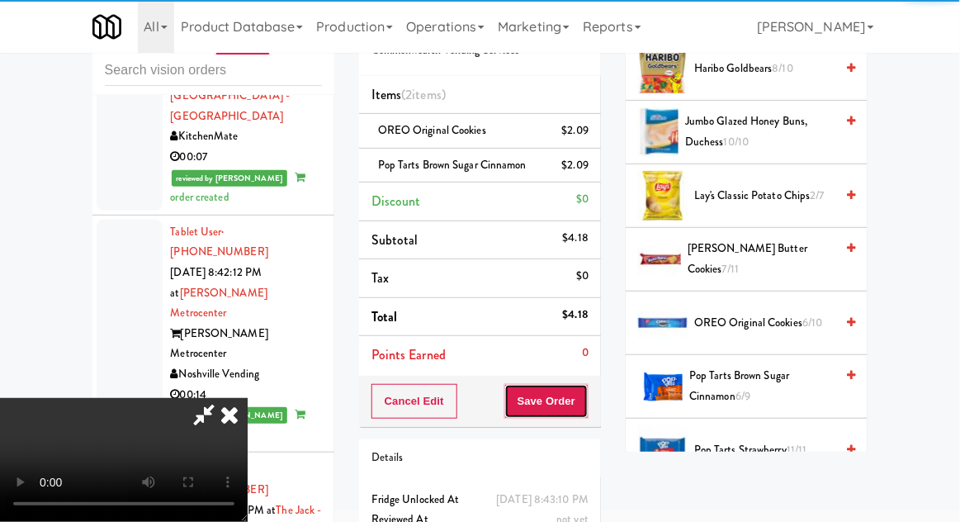
click at [585, 396] on button "Save Order" at bounding box center [546, 401] width 84 height 35
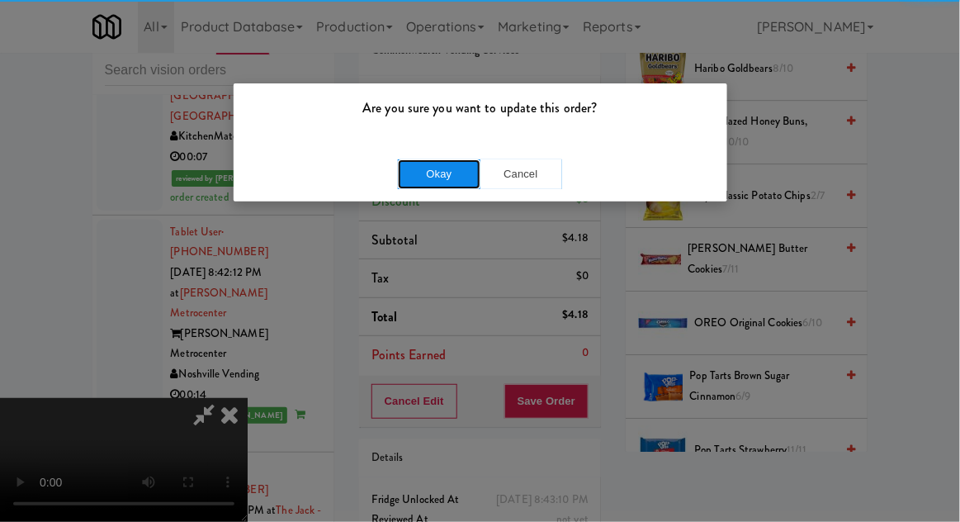
click at [410, 165] on button "Okay" at bounding box center [439, 174] width 83 height 30
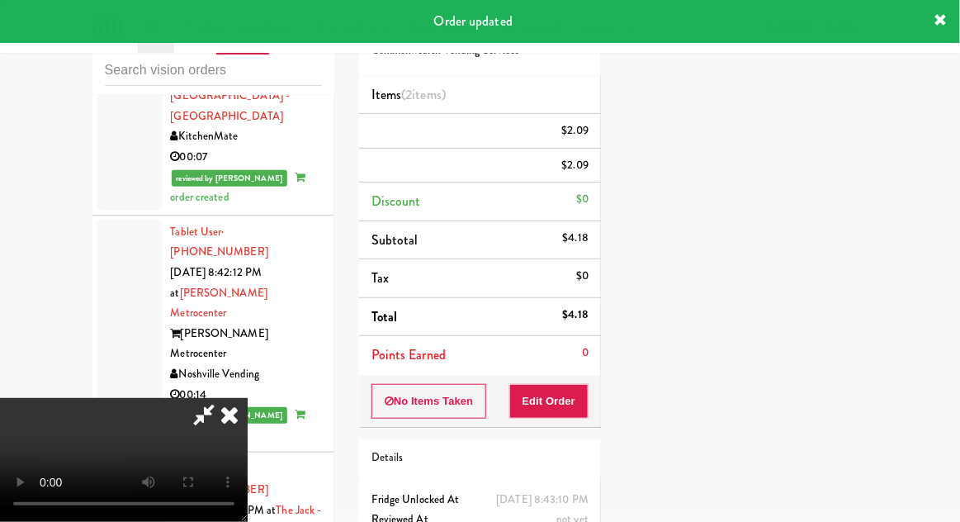
scroll to position [163, 0]
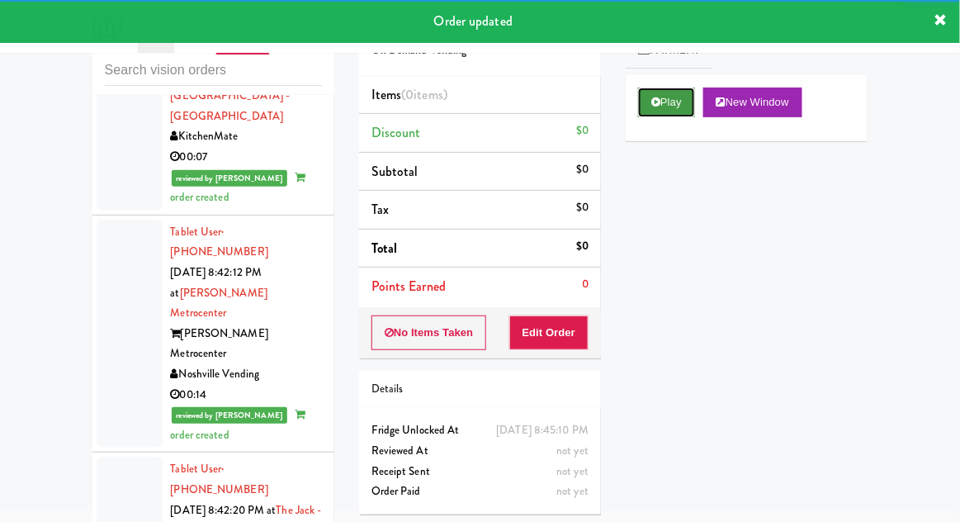
click at [655, 106] on icon at bounding box center [655, 102] width 9 height 11
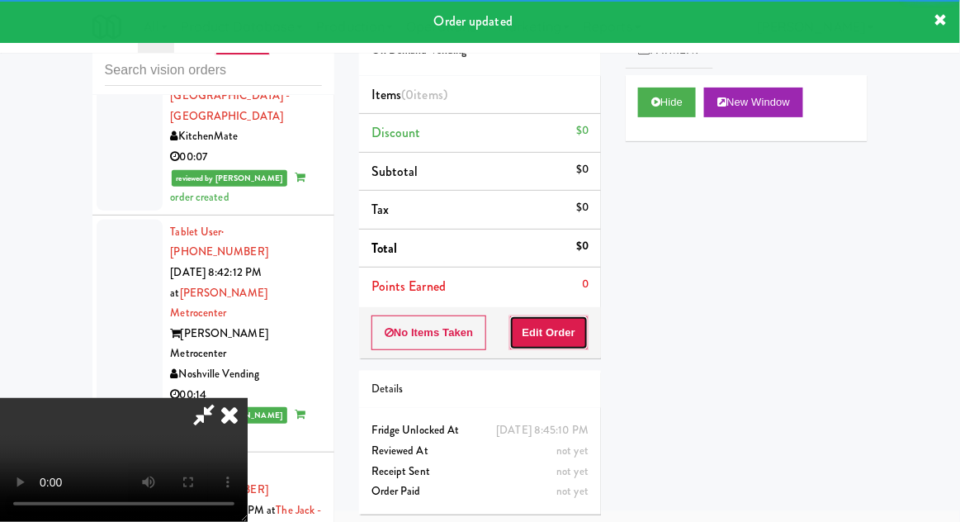
click at [564, 330] on button "Edit Order" at bounding box center [549, 332] width 80 height 35
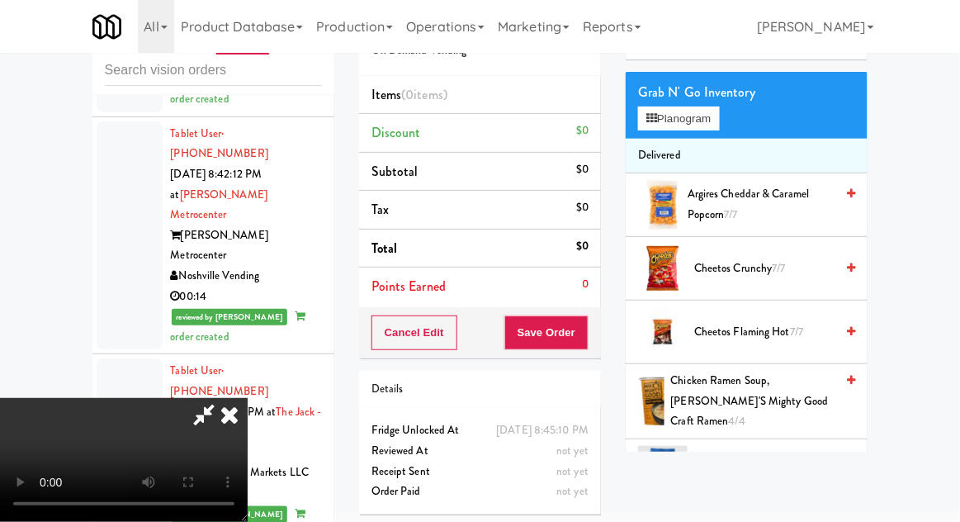
scroll to position [96, 0]
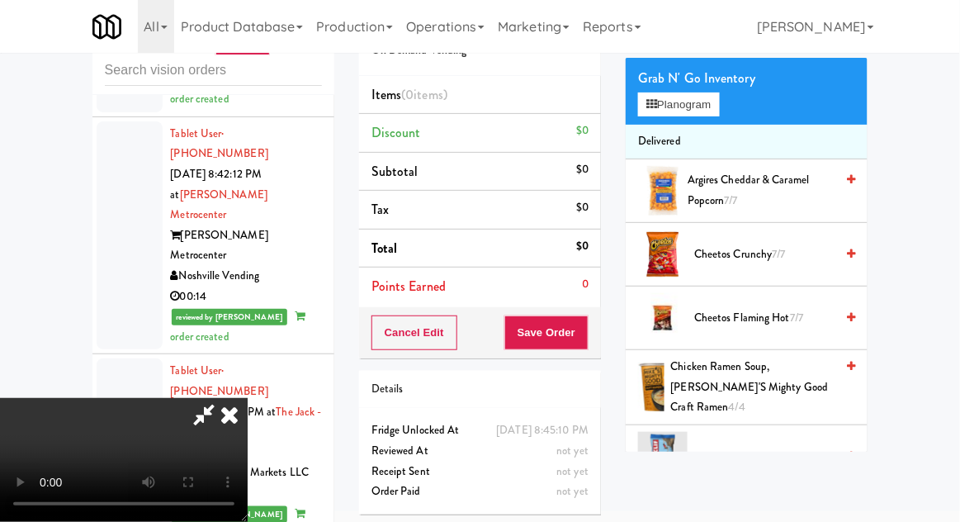
click at [740, 390] on span "Chicken Ramen Soup, [PERSON_NAME]'s Mighty Good Craft Ramen 4/4" at bounding box center [753, 387] width 164 height 61
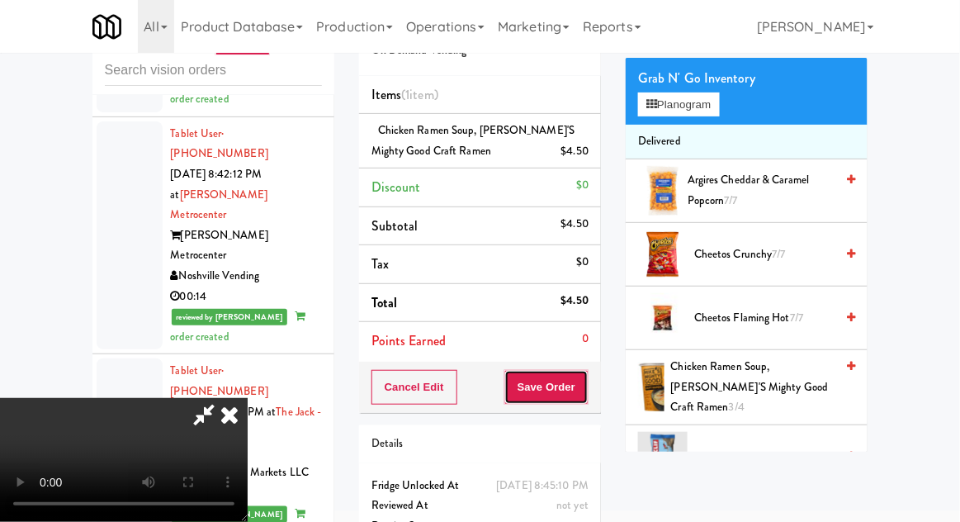
click at [584, 377] on button "Save Order" at bounding box center [546, 387] width 84 height 35
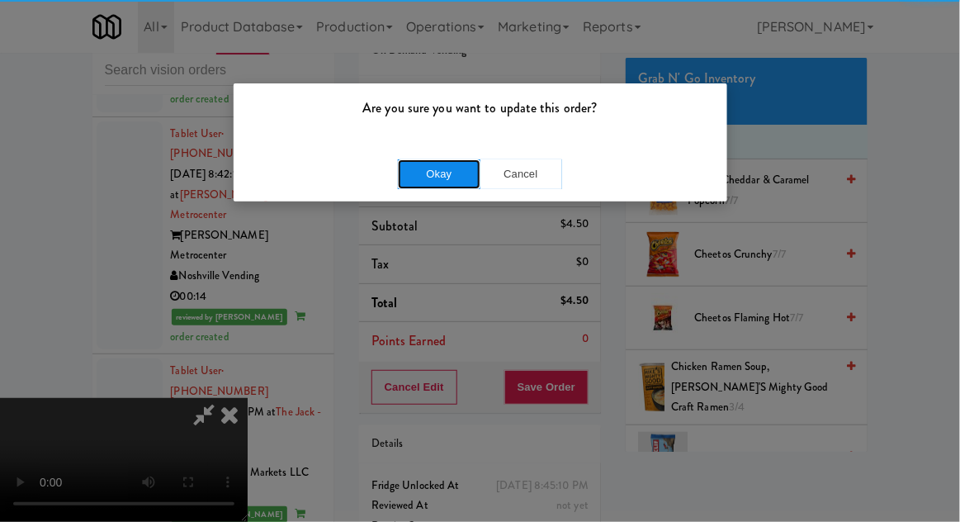
click at [413, 171] on button "Okay" at bounding box center [439, 174] width 83 height 30
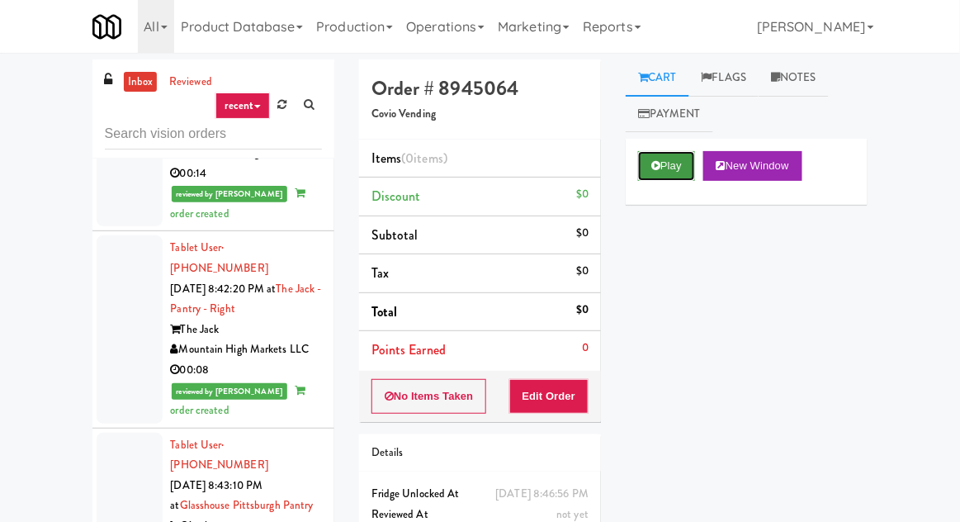
click at [649, 173] on button "Play" at bounding box center [666, 166] width 57 height 30
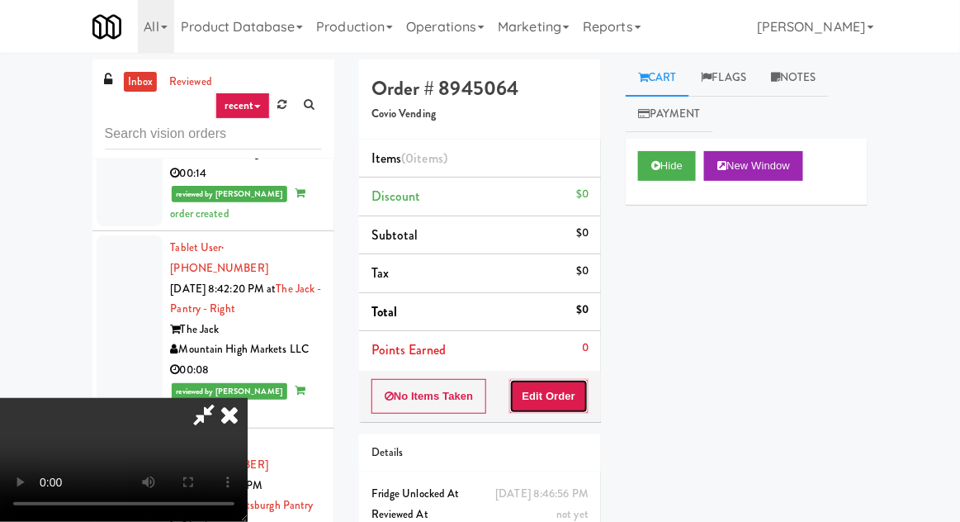
click at [551, 395] on button "Edit Order" at bounding box center [549, 396] width 80 height 35
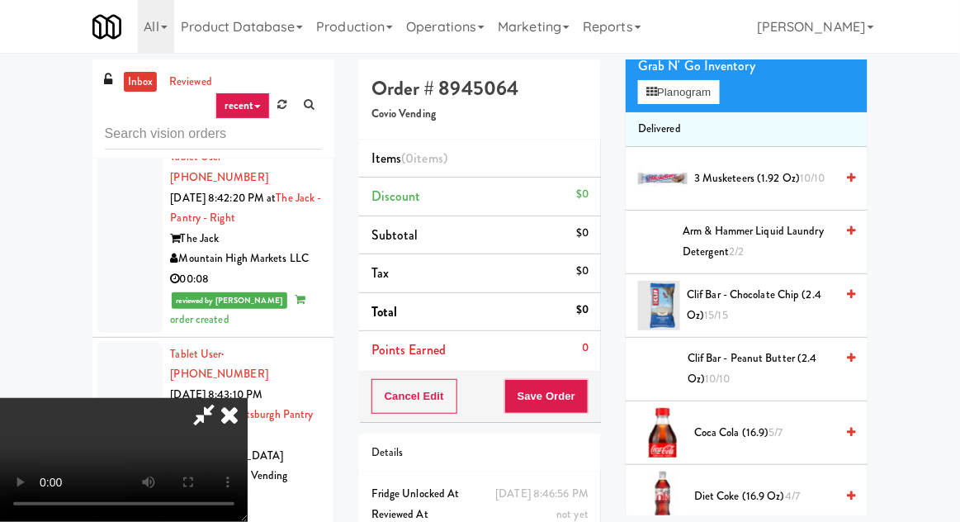
scroll to position [265, 0]
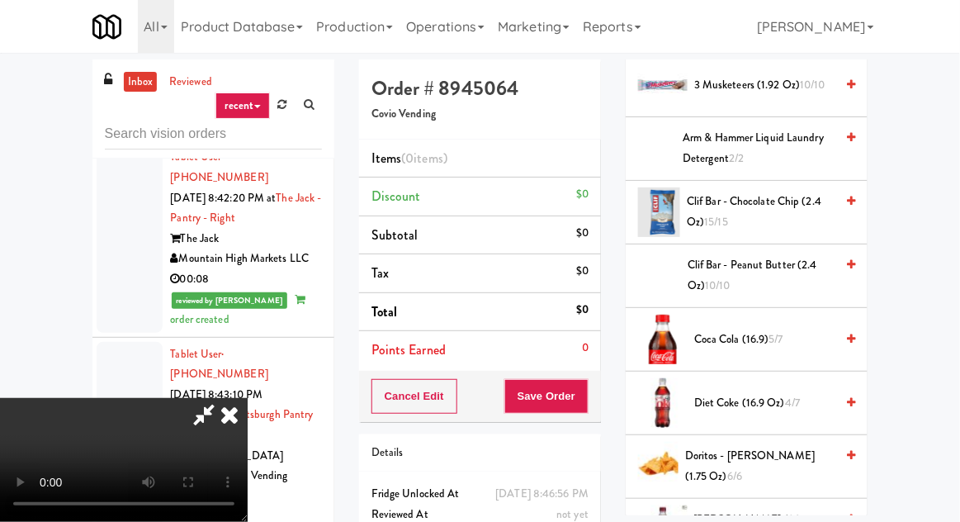
click at [730, 333] on span "Coca Cola (16.9) 5/7" at bounding box center [764, 339] width 140 height 21
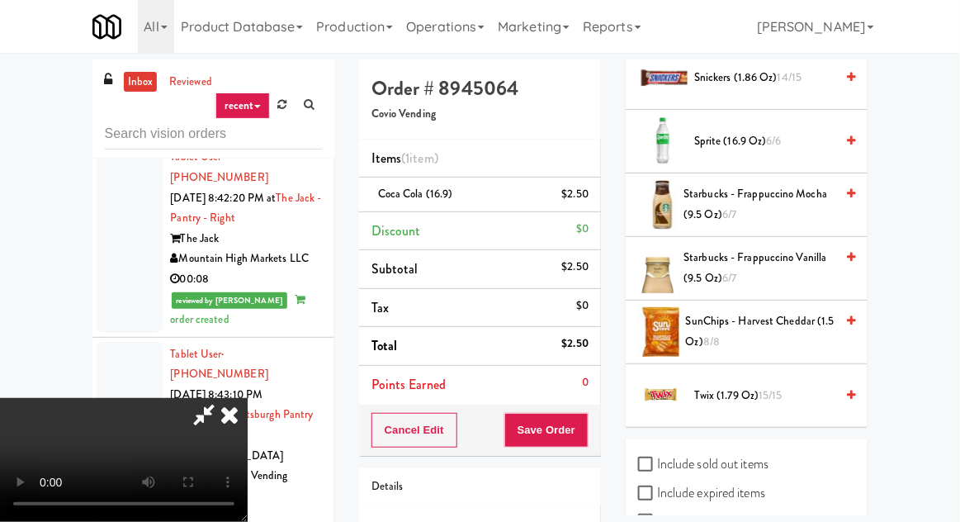
scroll to position [1797, 0]
click at [731, 271] on span "6/7" at bounding box center [729, 279] width 14 height 16
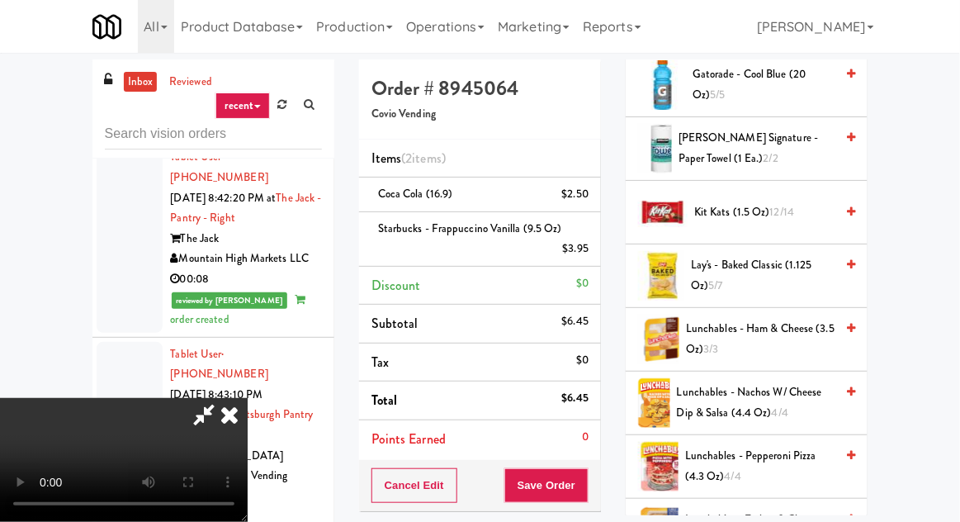
scroll to position [885, 0]
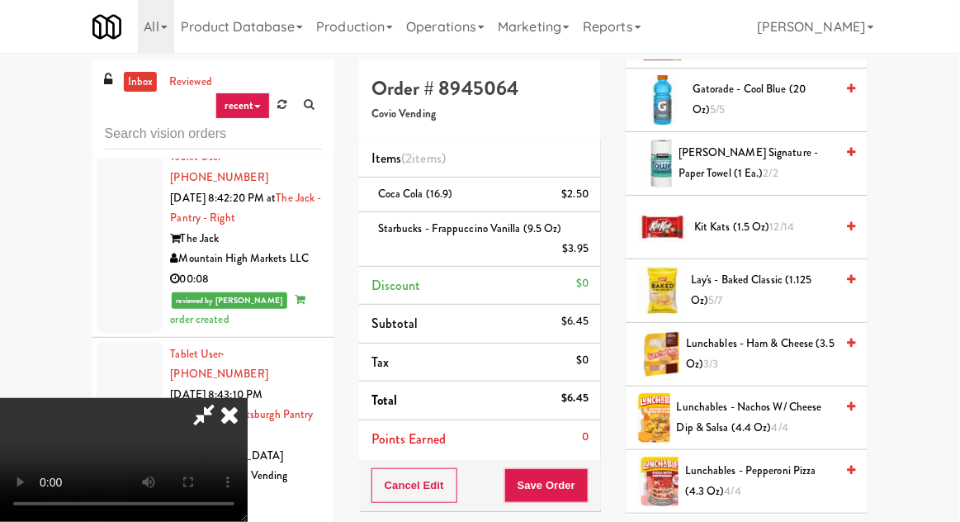
click at [755, 285] on span "Lay's - Baked Classic (1.125 oz) 5/7" at bounding box center [763, 290] width 144 height 40
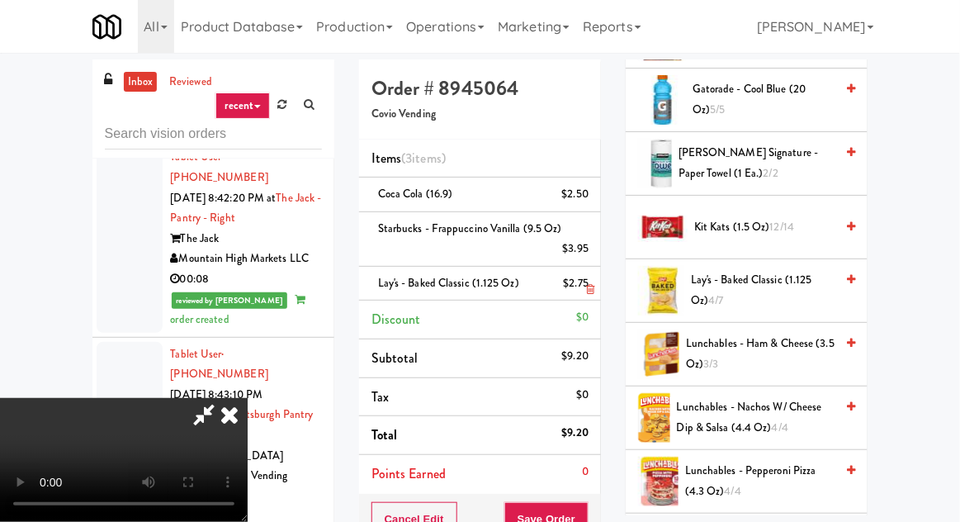
click at [597, 295] on li "Lay's - Baked Classic (1.125 oz) $2.75" at bounding box center [480, 284] width 242 height 35
click at [591, 288] on icon at bounding box center [590, 289] width 8 height 11
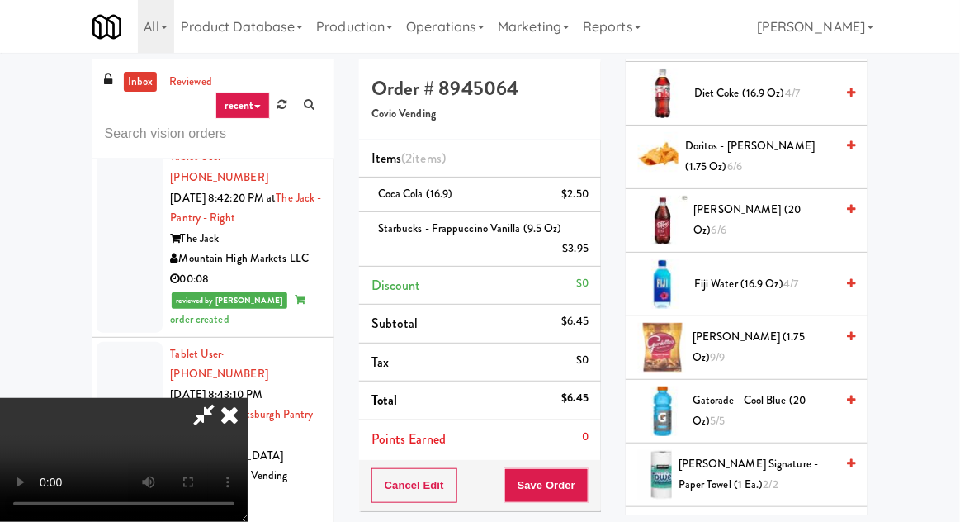
click at [764, 335] on span "[PERSON_NAME] (1.75 oz) 9/9" at bounding box center [763, 347] width 142 height 40
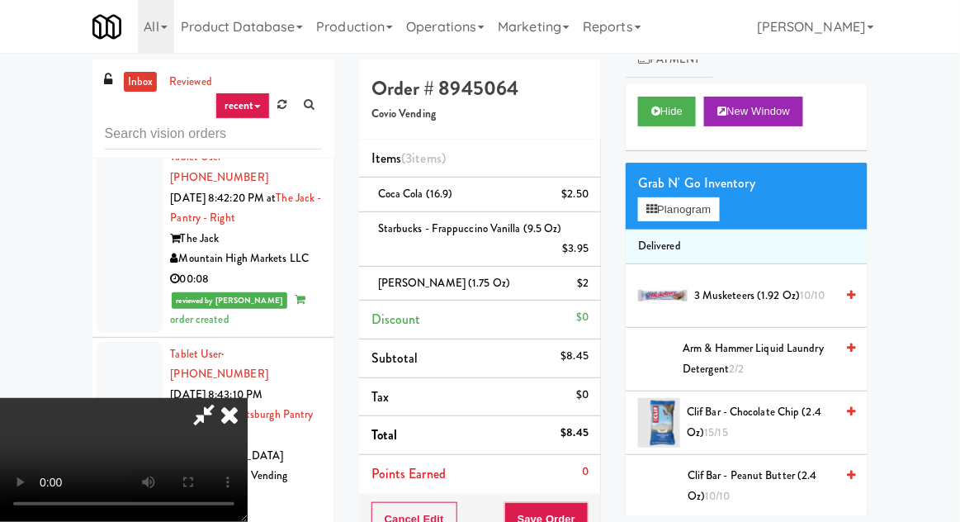
scroll to position [0, 0]
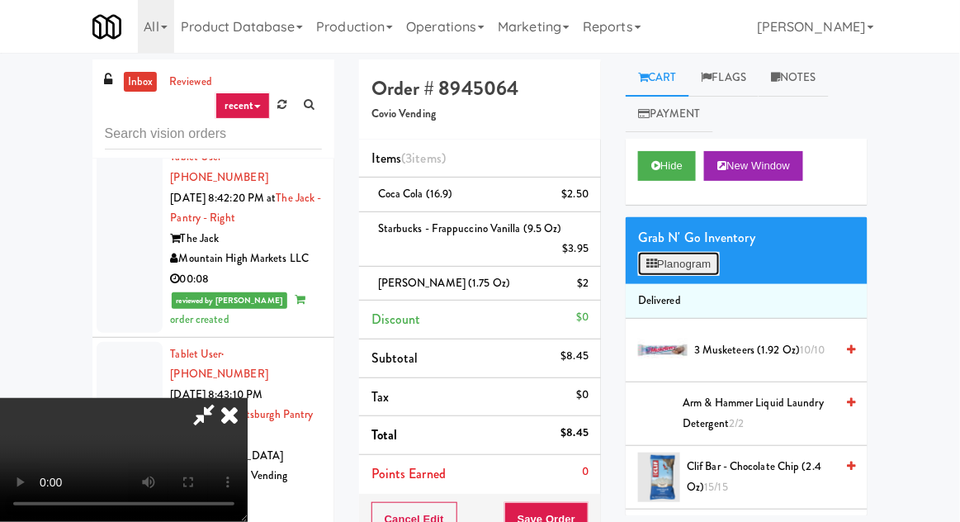
click at [699, 267] on button "Planogram" at bounding box center [678, 264] width 81 height 25
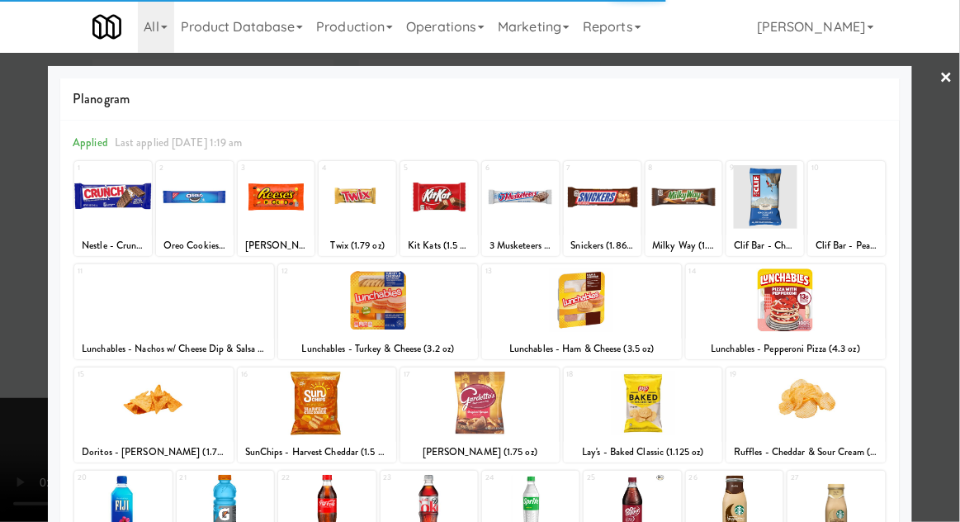
click at [673, 421] on div at bounding box center [643, 403] width 159 height 64
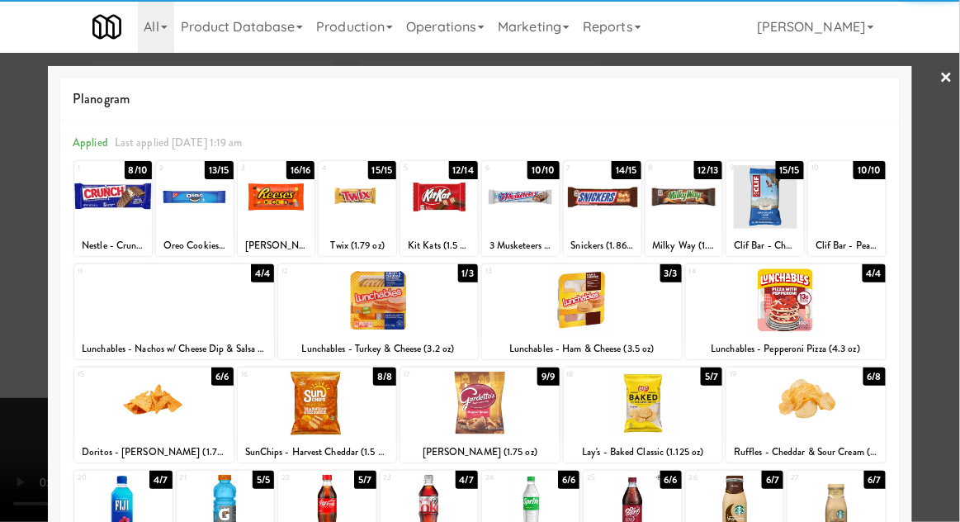
click at [686, 398] on div at bounding box center [643, 403] width 159 height 64
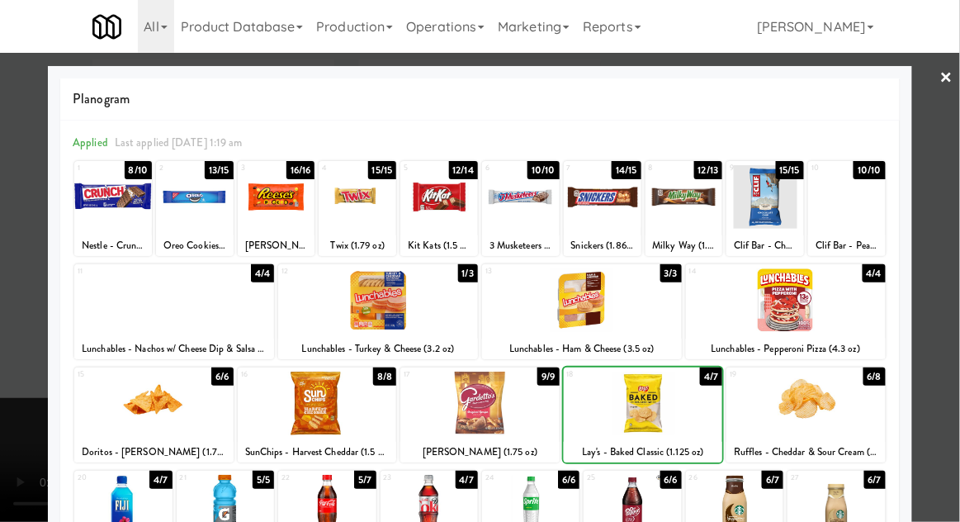
click at [13, 316] on div at bounding box center [480, 261] width 960 height 522
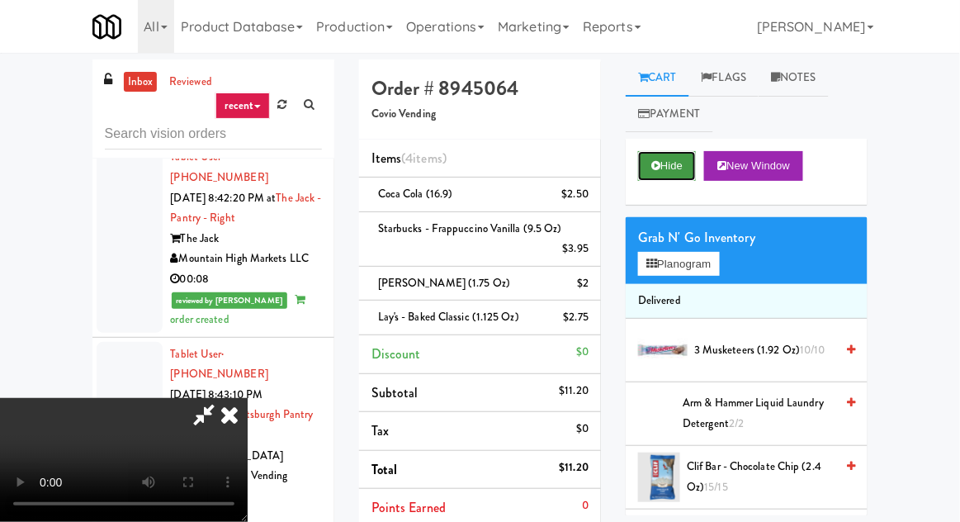
click at [670, 167] on button "Hide" at bounding box center [667, 166] width 58 height 30
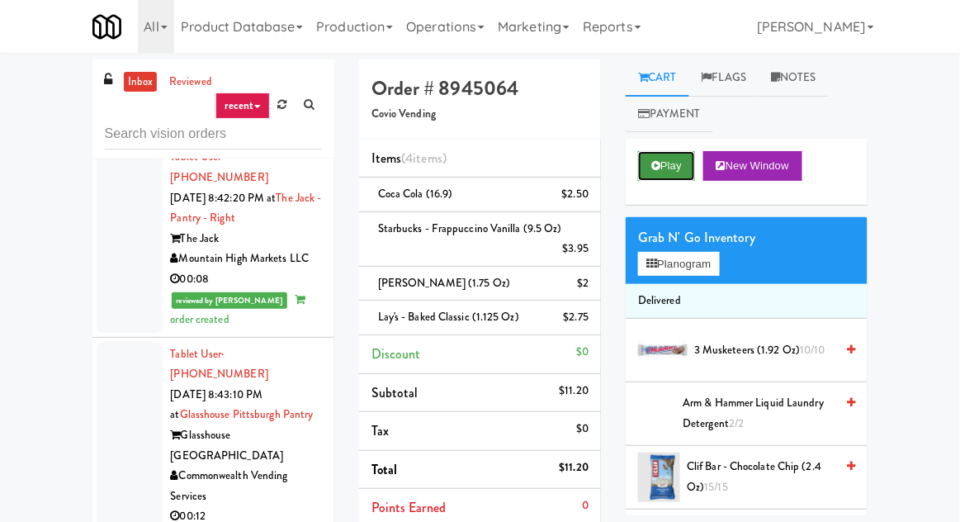
scroll to position [31, 0]
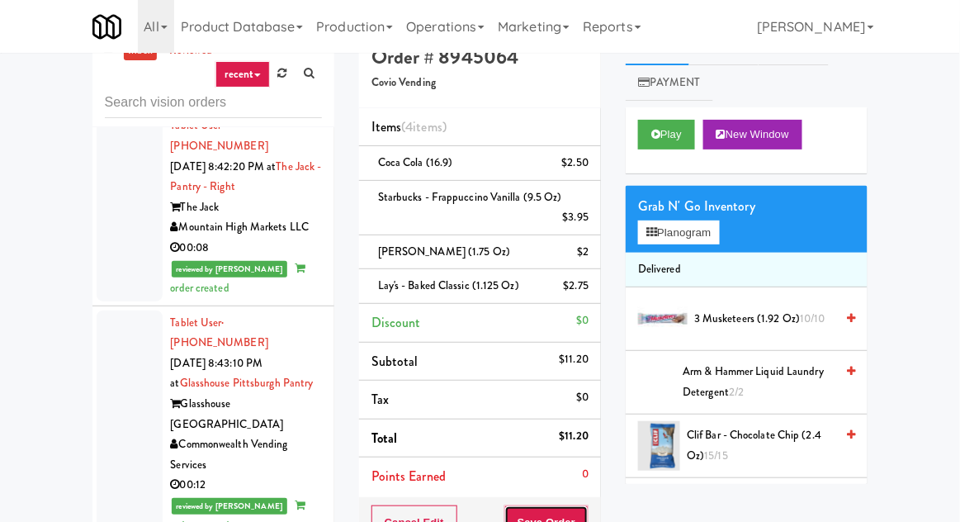
click at [568, 505] on button "Save Order" at bounding box center [546, 522] width 84 height 35
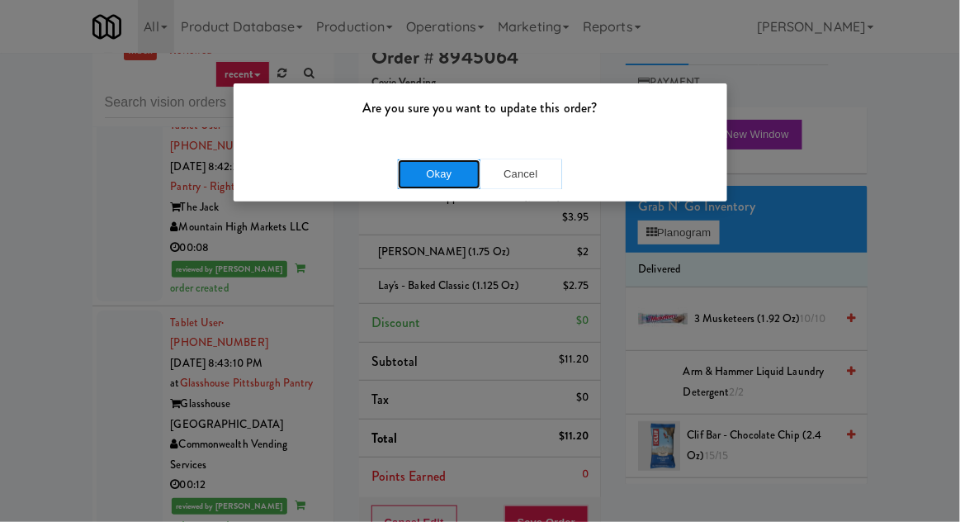
click at [413, 186] on button "Okay" at bounding box center [439, 174] width 83 height 30
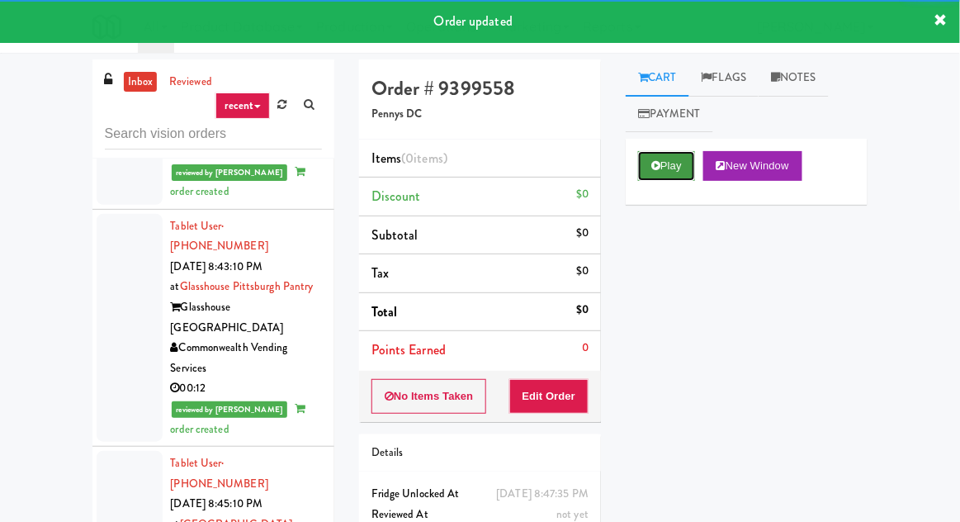
click at [652, 161] on icon at bounding box center [655, 165] width 9 height 11
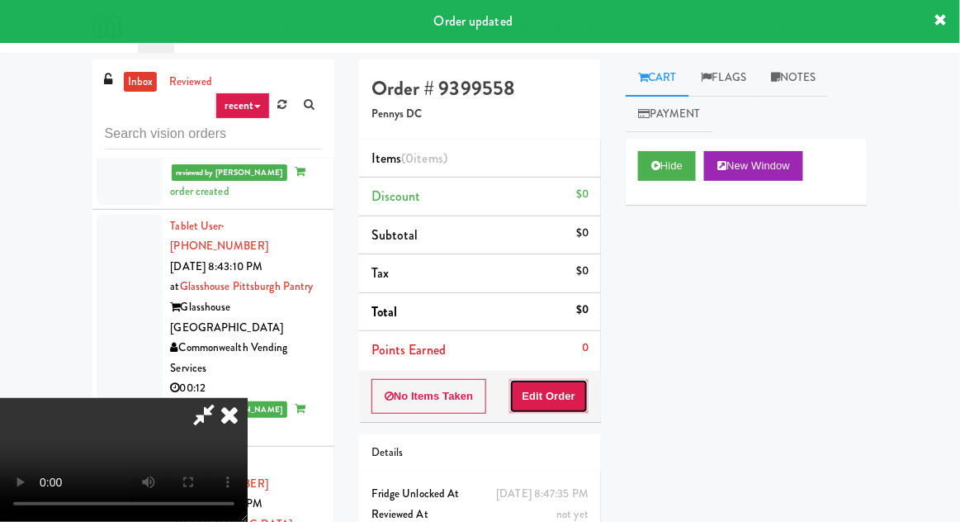
click at [543, 410] on button "Edit Order" at bounding box center [549, 396] width 80 height 35
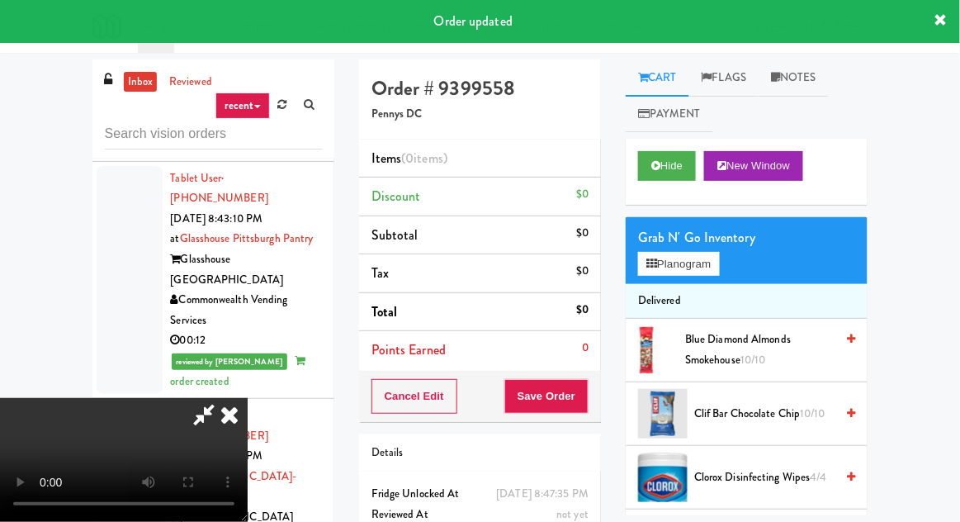
scroll to position [4319, 0]
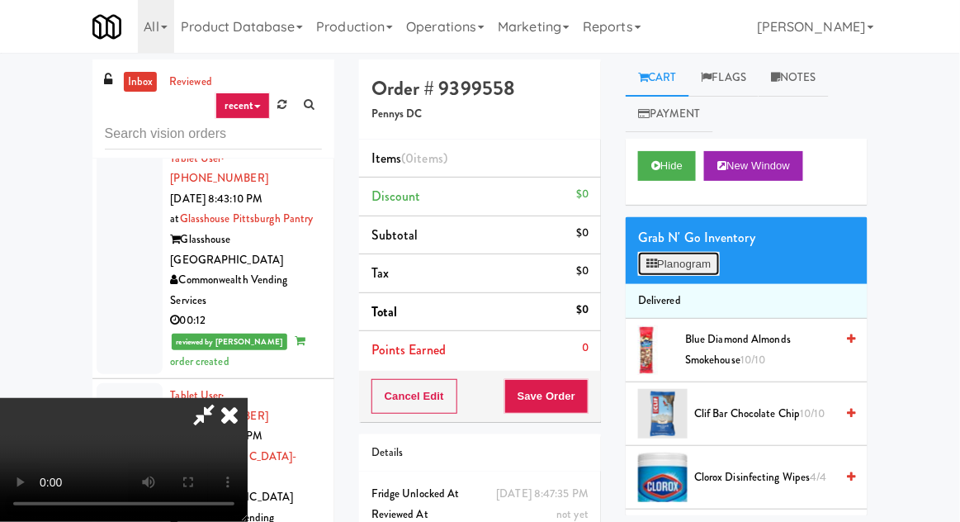
click at [674, 272] on button "Planogram" at bounding box center [678, 264] width 81 height 25
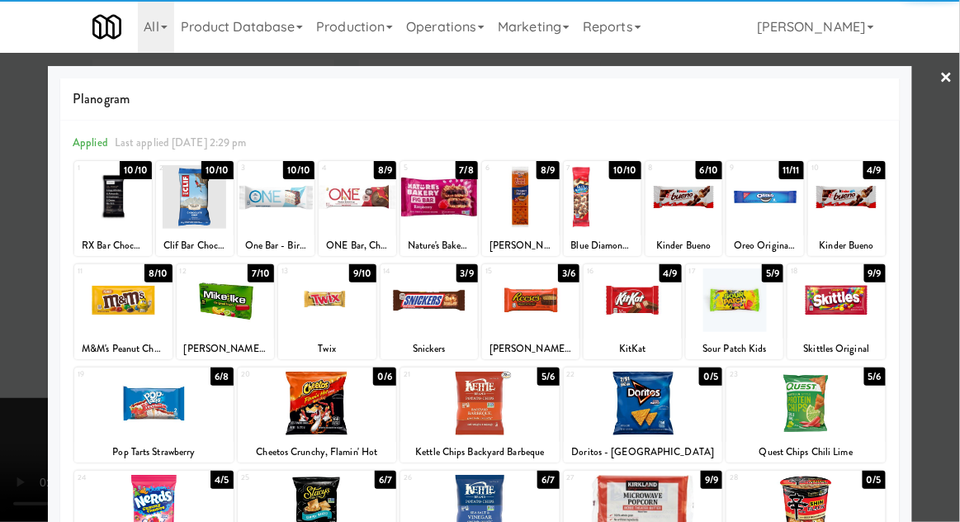
click at [236, 299] on div at bounding box center [225, 300] width 97 height 64
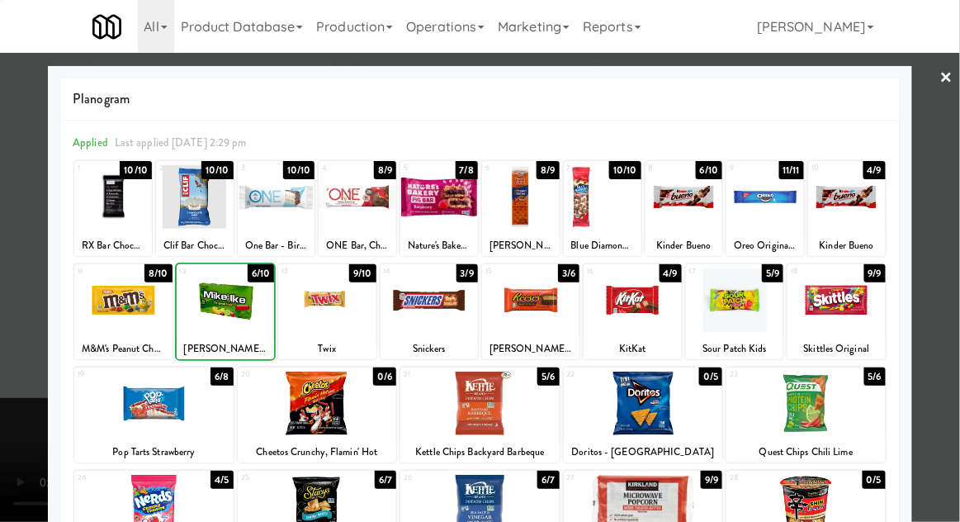
click at [28, 336] on div at bounding box center [480, 261] width 960 height 522
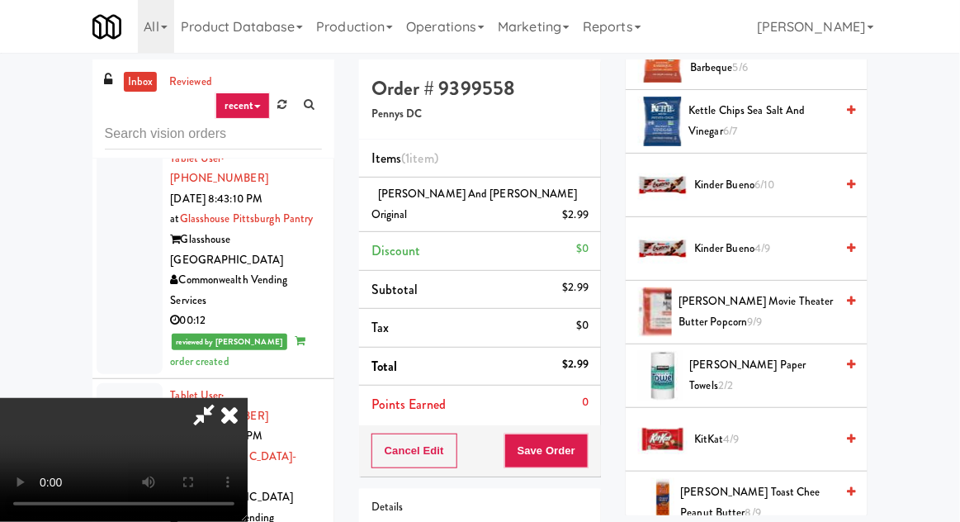
scroll to position [481, 0]
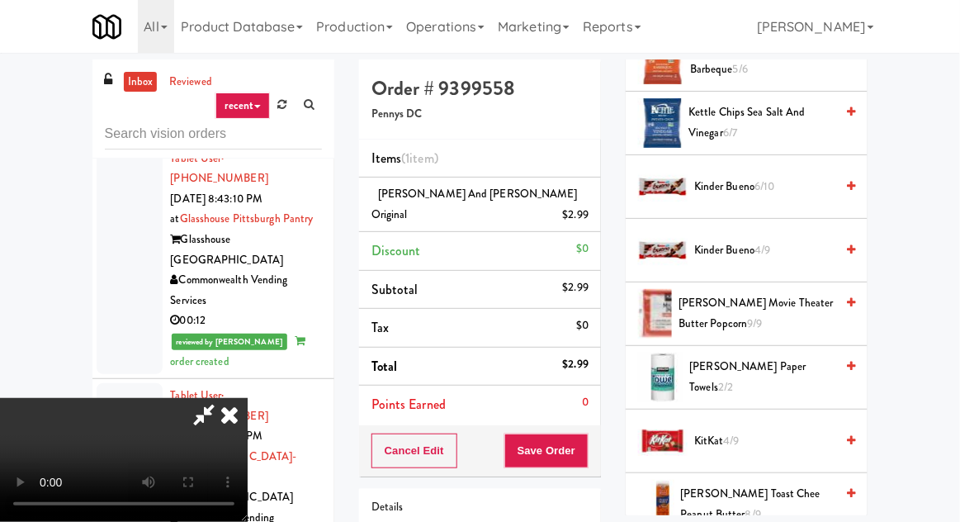
click at [739, 431] on span "KitKat 4/9" at bounding box center [764, 441] width 140 height 21
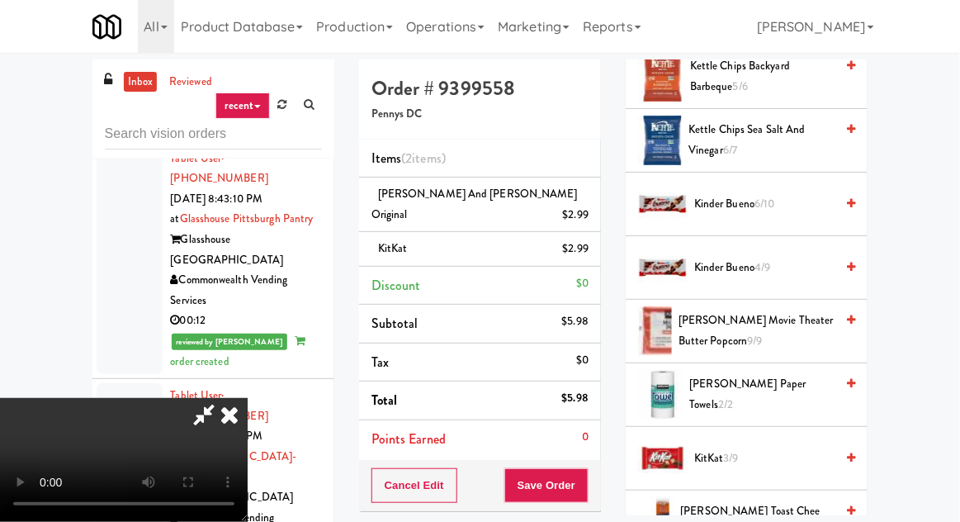
scroll to position [469, 0]
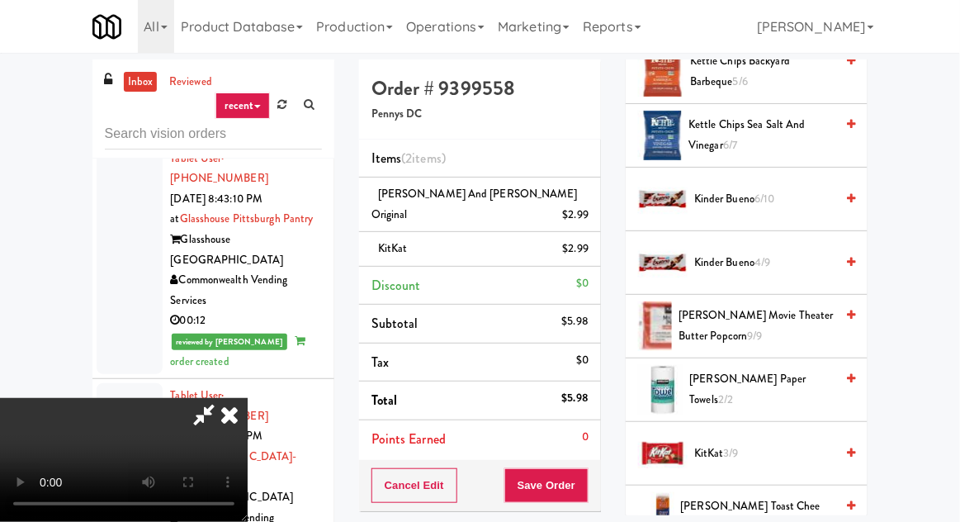
click at [738, 263] on span "Kinder Bueno 4/9" at bounding box center [764, 263] width 140 height 21
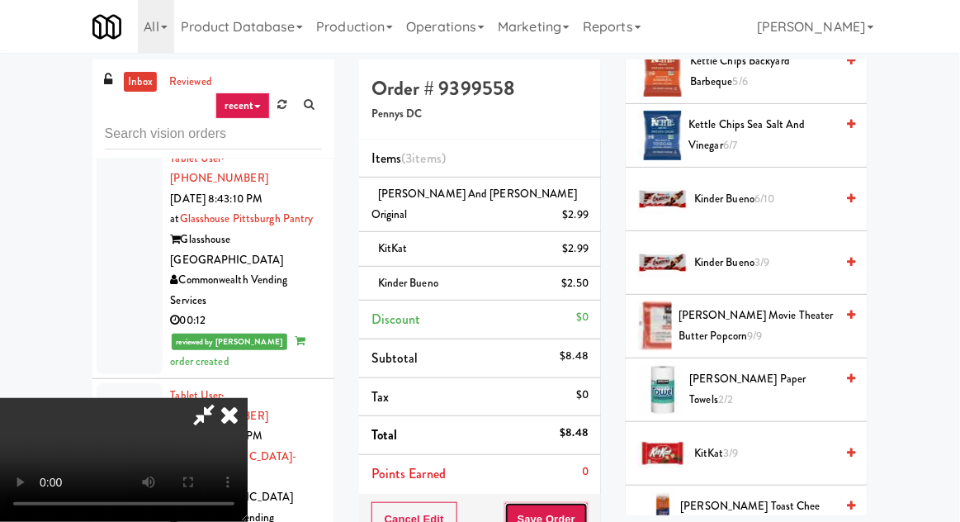
click at [588, 502] on button "Save Order" at bounding box center [546, 519] width 84 height 35
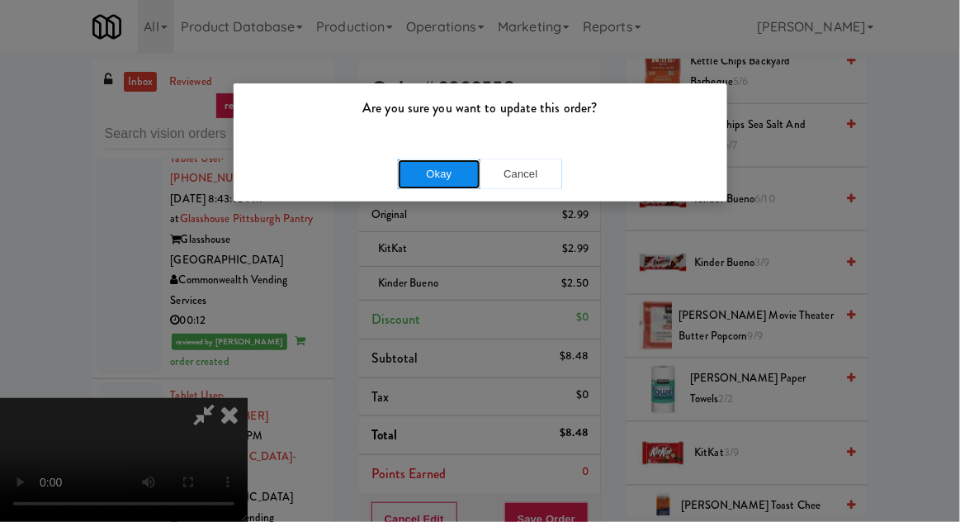
click at [413, 173] on button "Okay" at bounding box center [439, 174] width 83 height 30
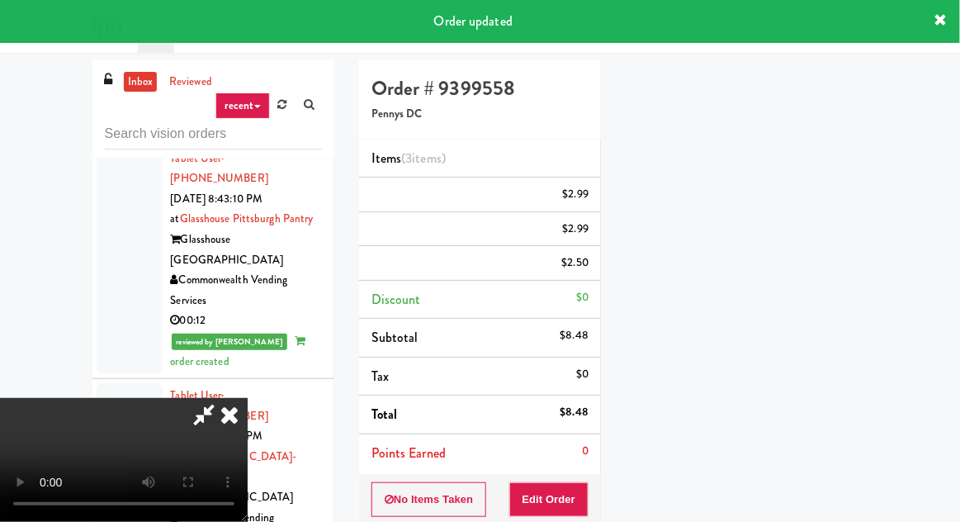
scroll to position [163, 0]
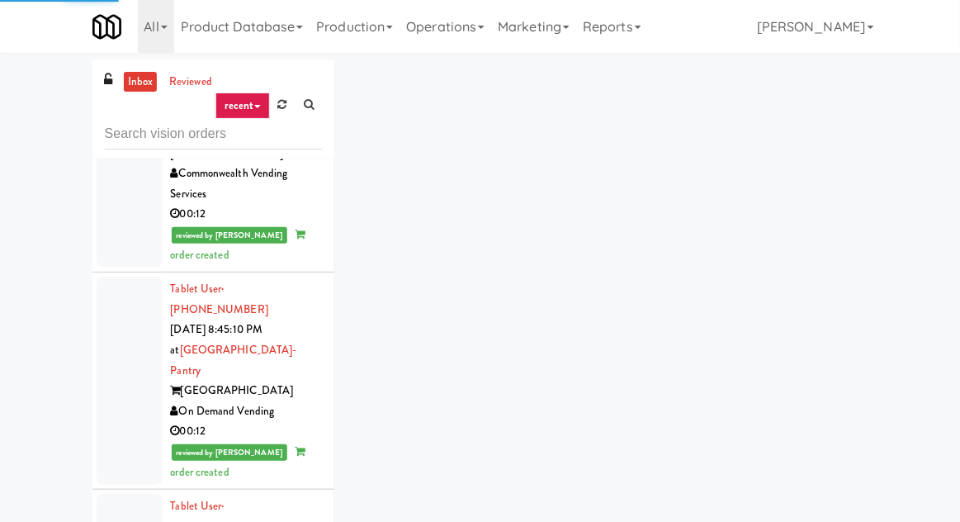
scroll to position [4426, 0]
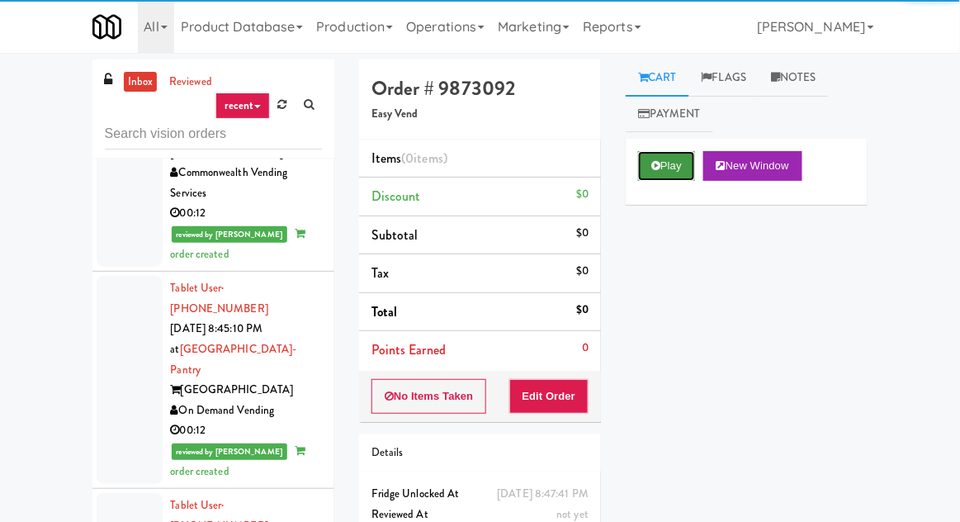
click at [654, 161] on icon at bounding box center [655, 165] width 9 height 11
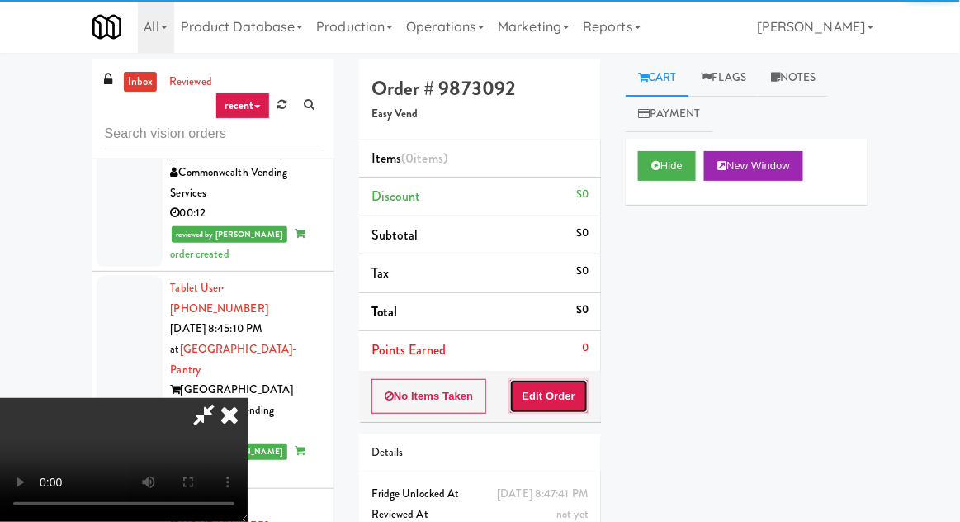
click at [559, 399] on button "Edit Order" at bounding box center [549, 396] width 80 height 35
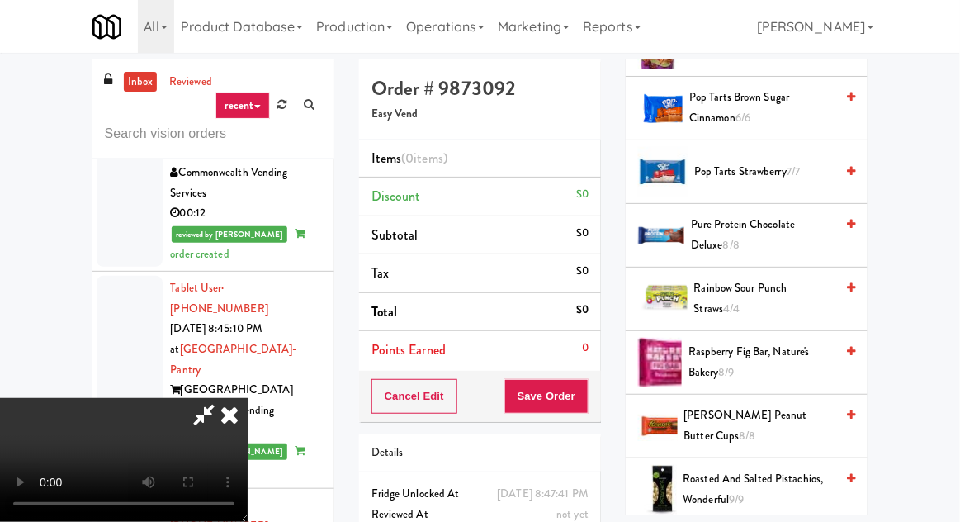
scroll to position [1778, 0]
click at [743, 279] on span "Rainbow Sour Punch Straws 4/4" at bounding box center [764, 299] width 141 height 40
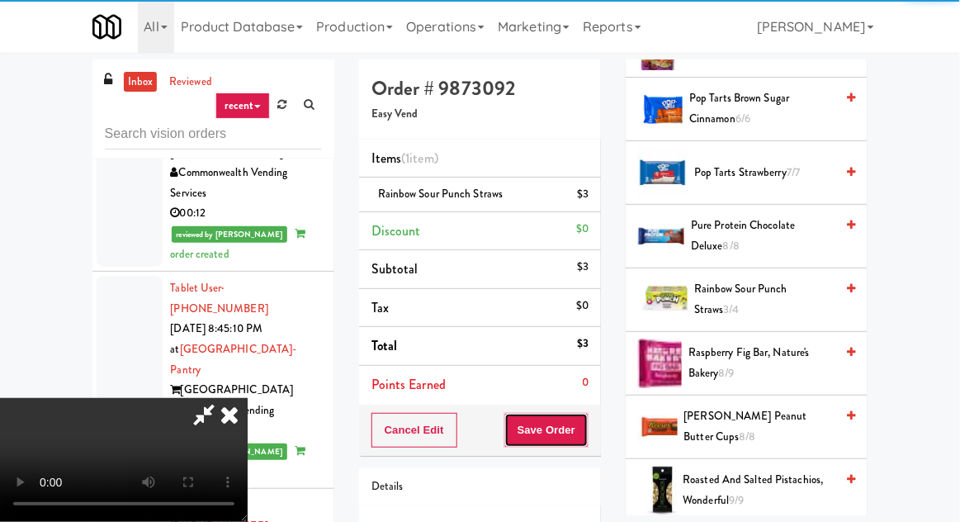
click at [583, 428] on button "Save Order" at bounding box center [546, 430] width 84 height 35
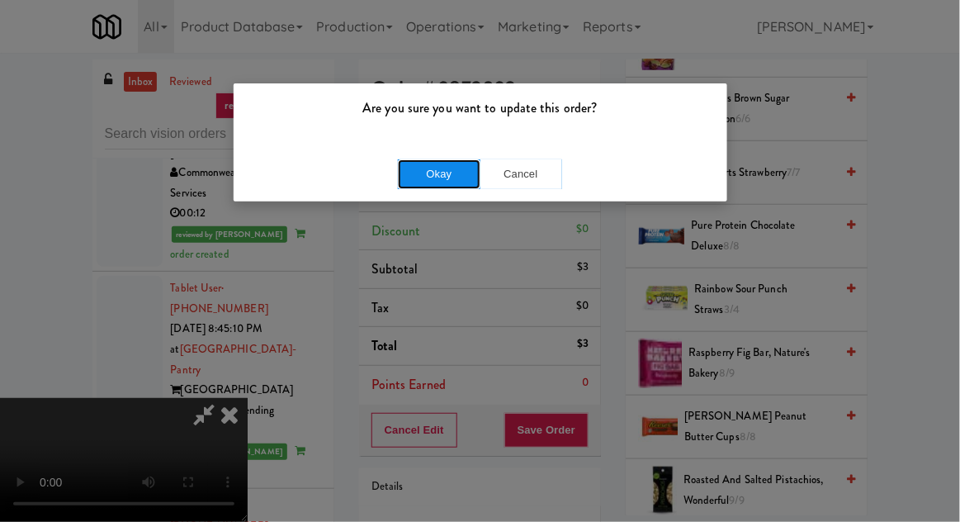
click at [406, 174] on button "Okay" at bounding box center [439, 174] width 83 height 30
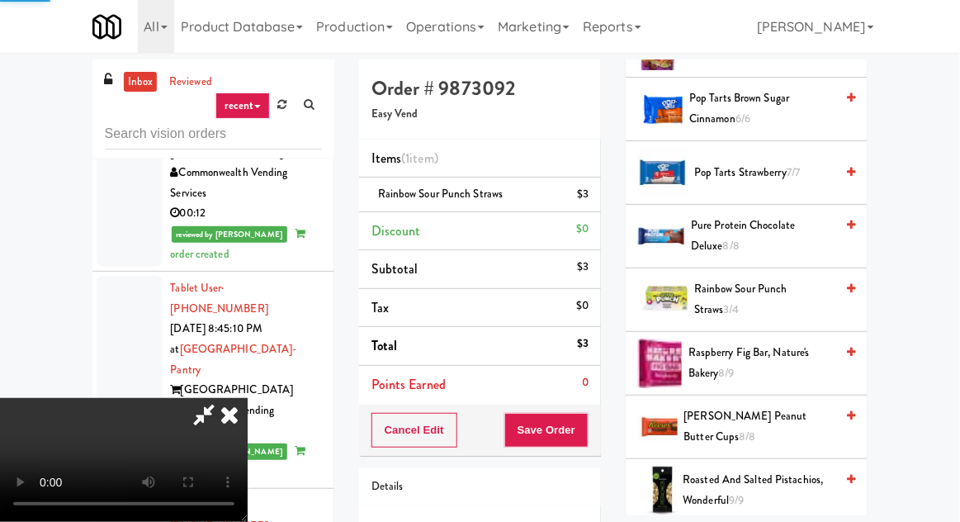
scroll to position [163, 0]
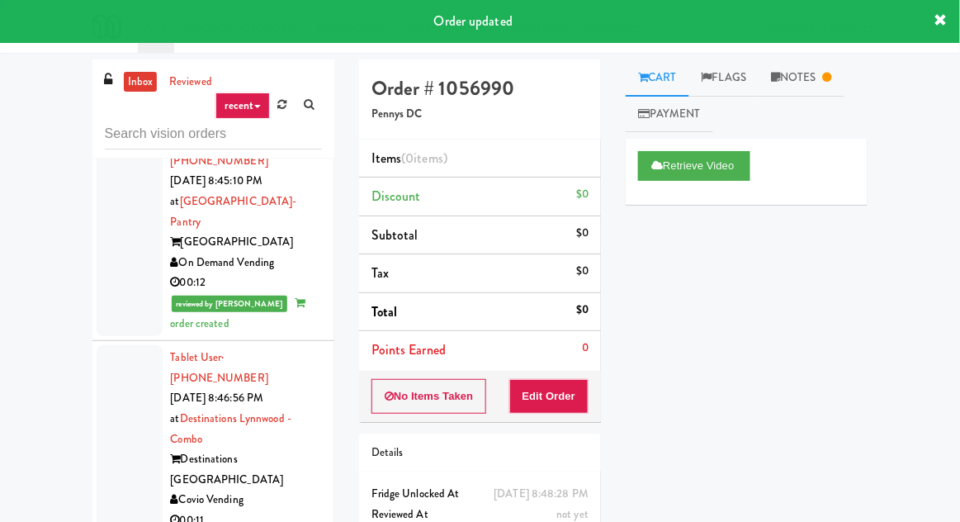
scroll to position [4578, 0]
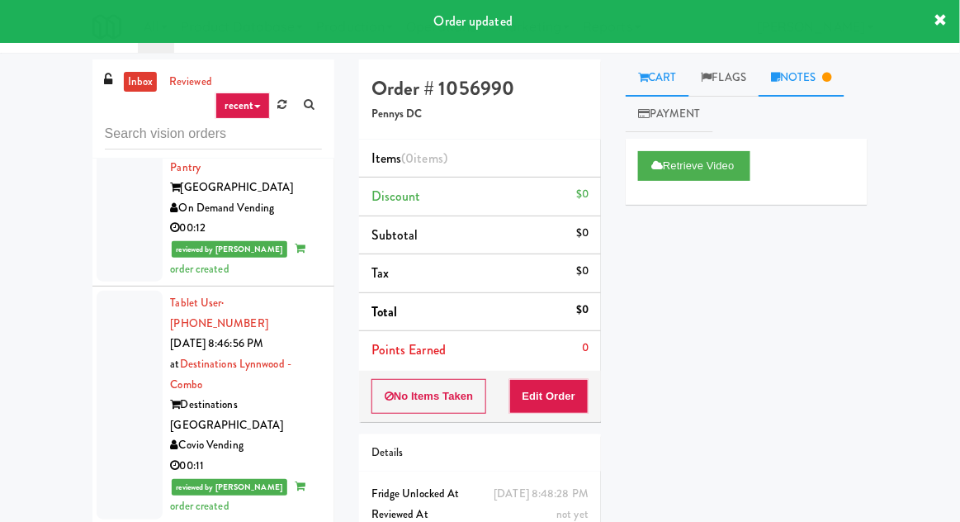
click at [791, 80] on link "Notes" at bounding box center [801, 77] width 86 height 37
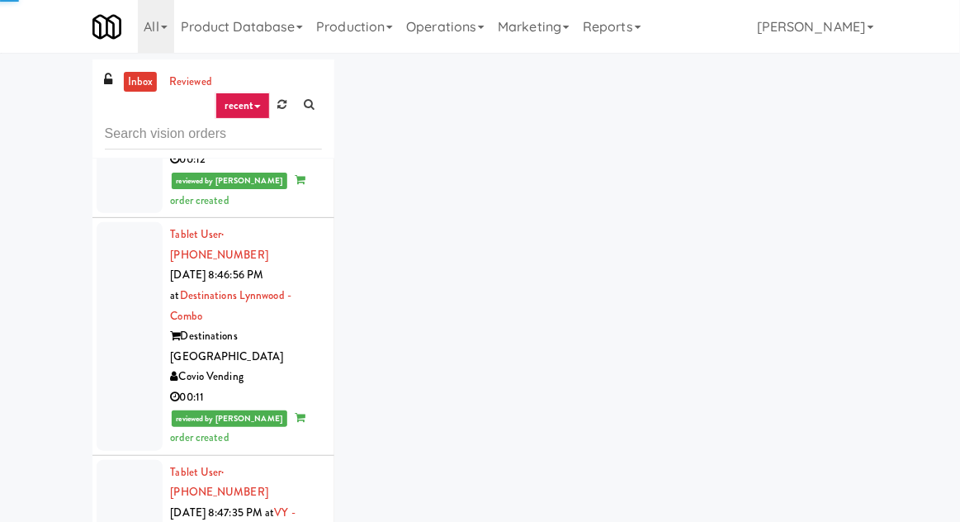
scroll to position [4710, 0]
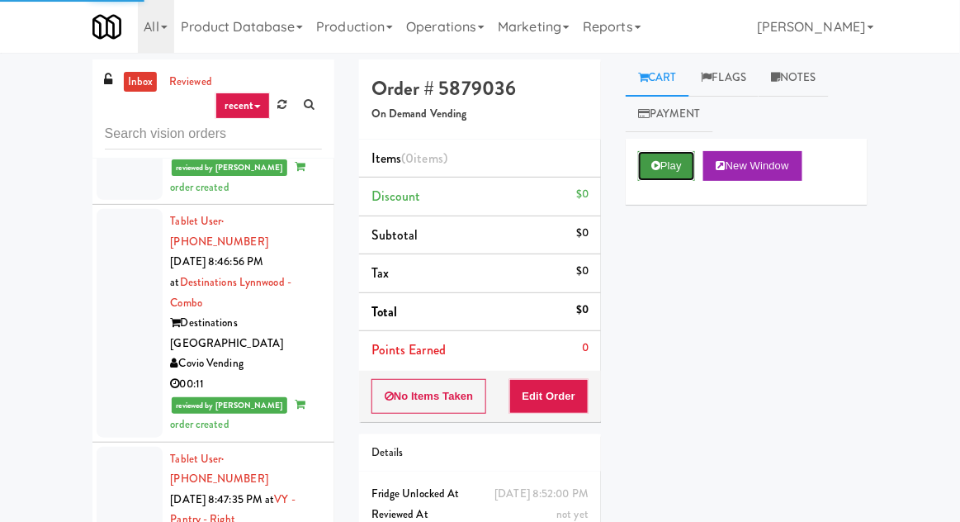
click at [649, 166] on button "Play" at bounding box center [666, 166] width 57 height 30
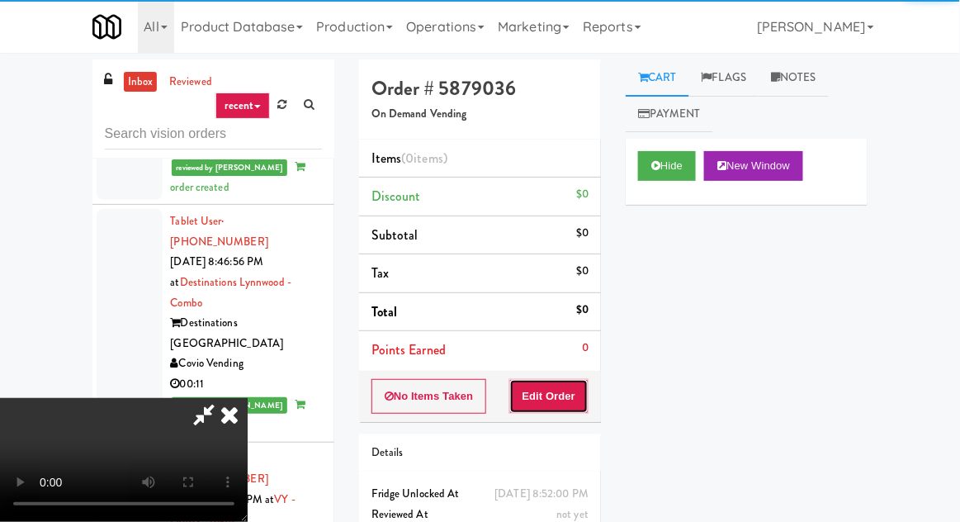
click at [555, 400] on button "Edit Order" at bounding box center [549, 396] width 80 height 35
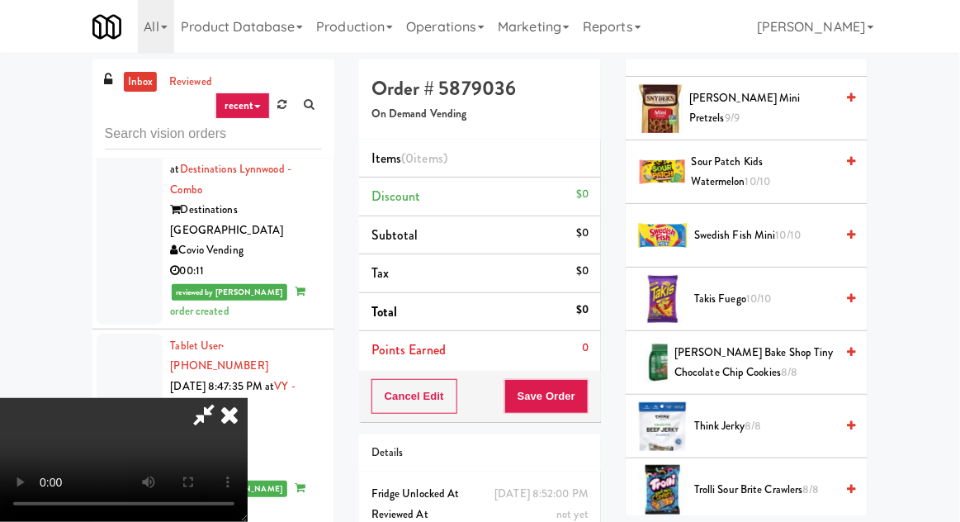
scroll to position [2142, 0]
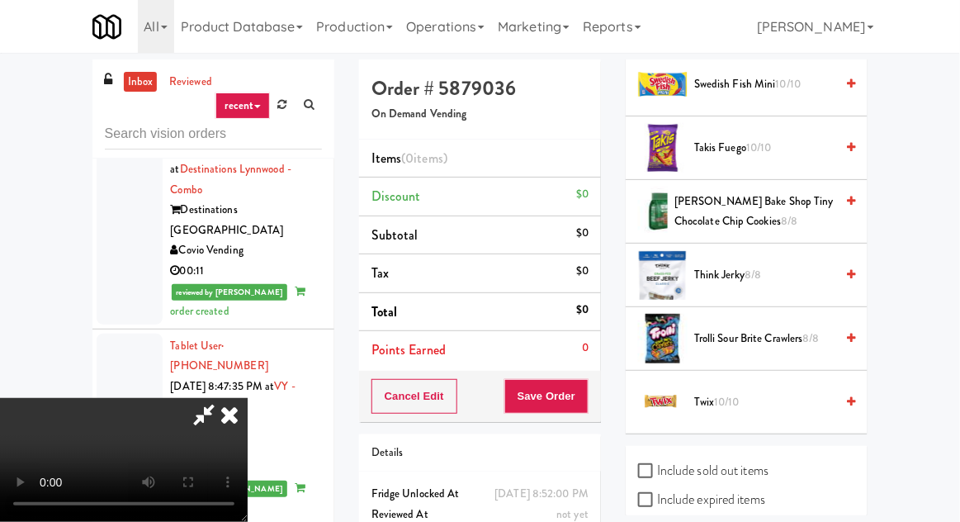
click at [730, 394] on span "10/10" at bounding box center [728, 402] width 26 height 16
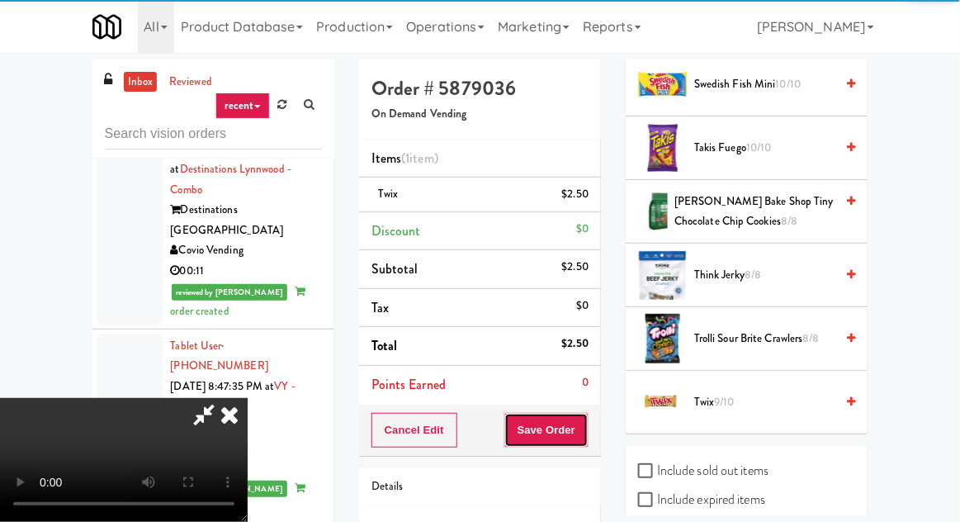
click at [583, 427] on button "Save Order" at bounding box center [546, 430] width 84 height 35
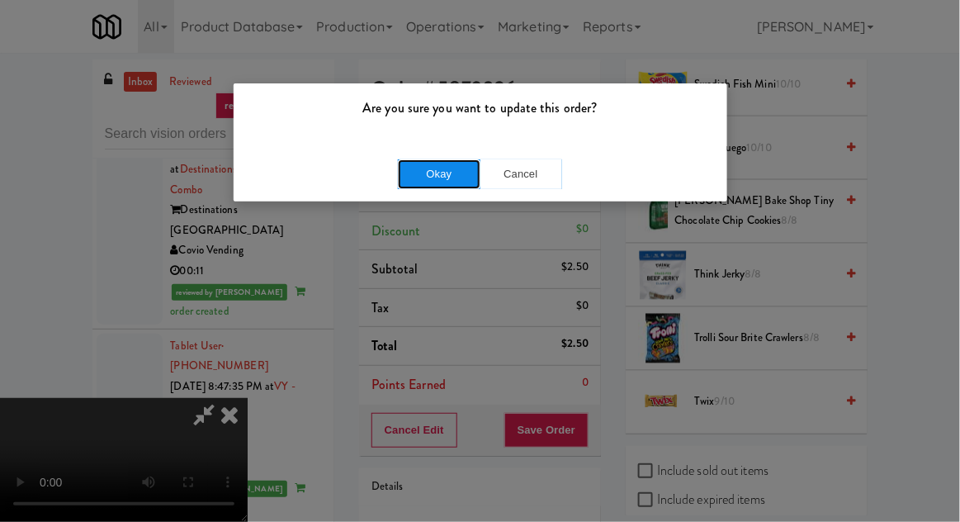
click at [404, 179] on button "Okay" at bounding box center [439, 174] width 83 height 30
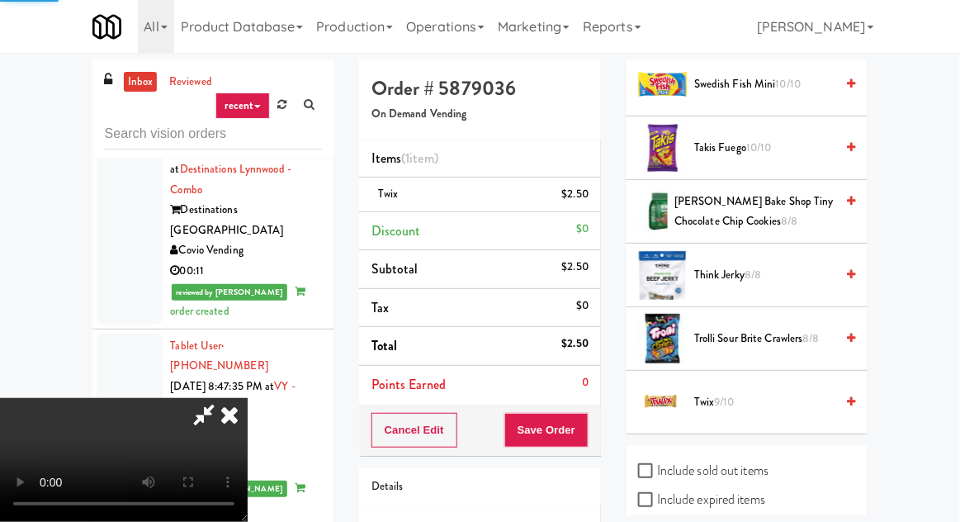
scroll to position [163, 0]
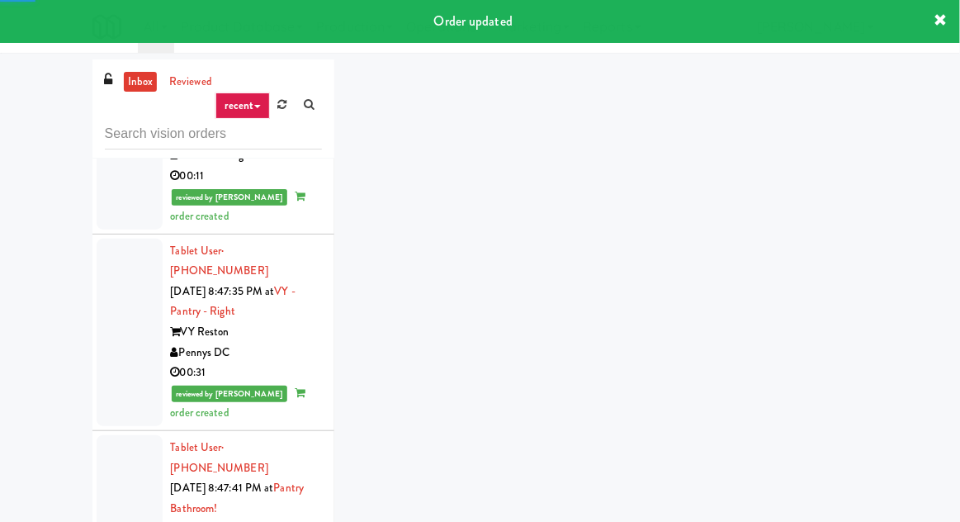
scroll to position [4942, 0]
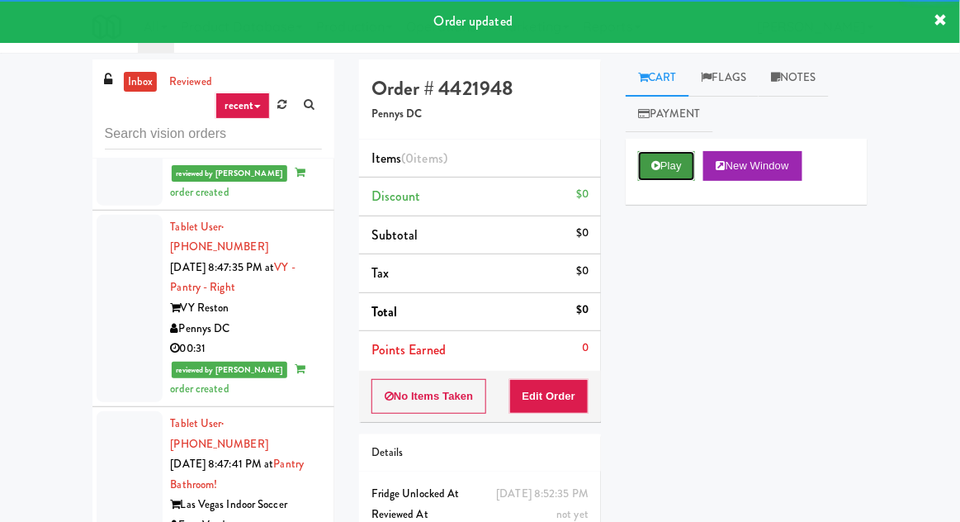
click at [650, 163] on button "Play" at bounding box center [666, 166] width 57 height 30
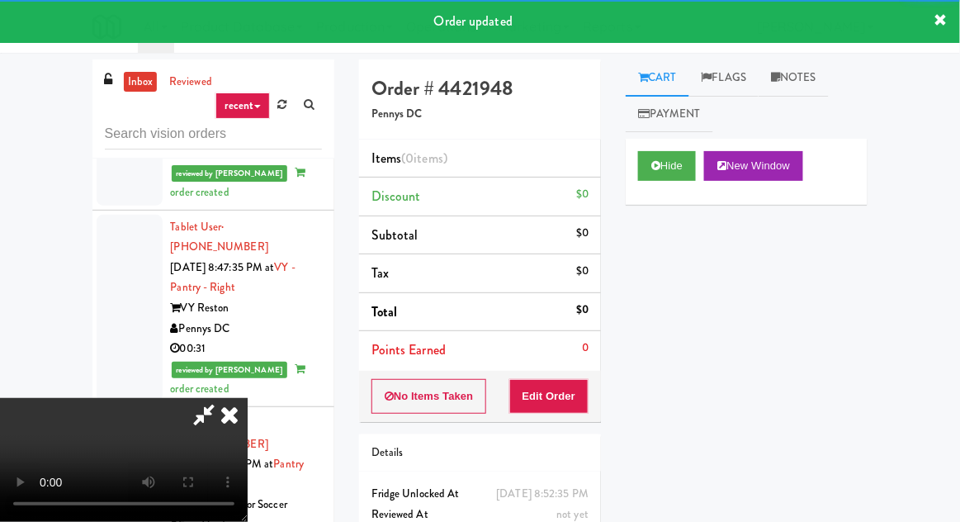
click at [545, 396] on button "Edit Order" at bounding box center [549, 396] width 80 height 35
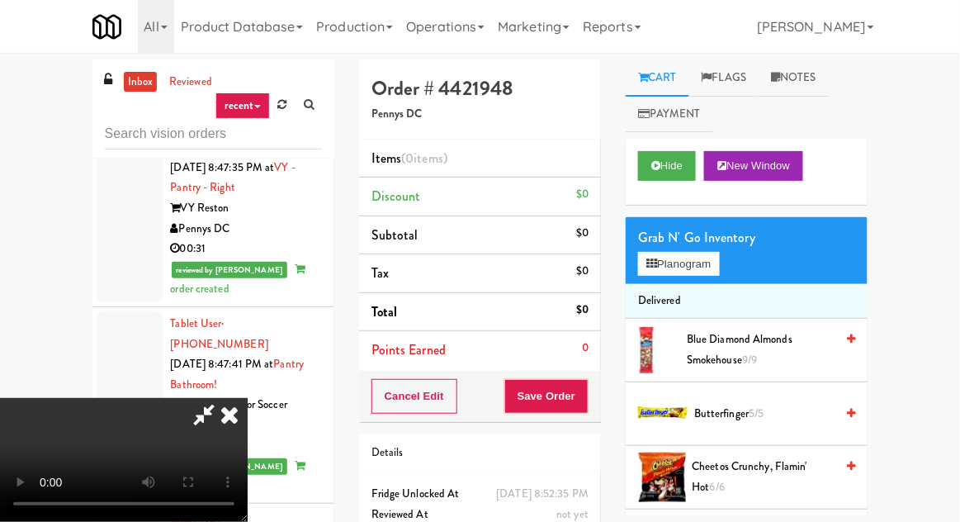
scroll to position [0, 0]
click at [692, 267] on button "Planogram" at bounding box center [678, 264] width 81 height 25
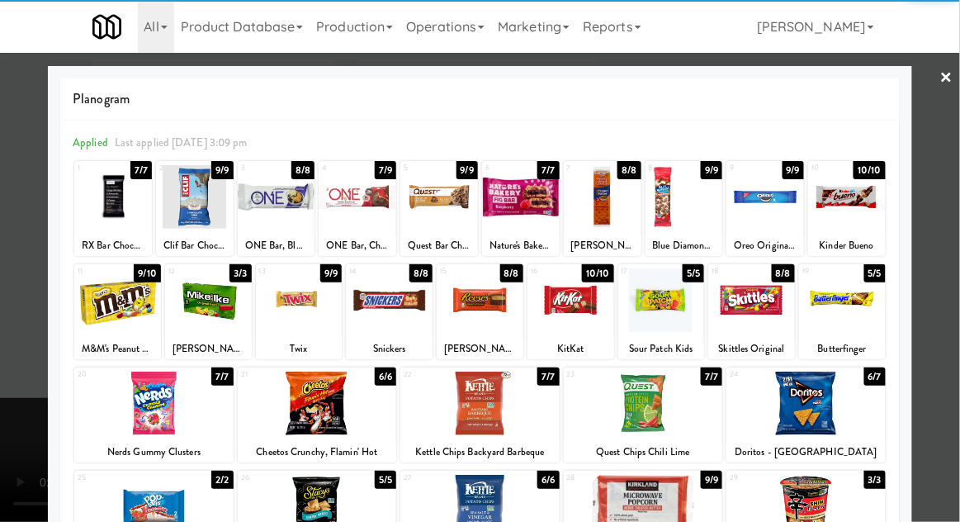
click at [116, 299] on div at bounding box center [117, 300] width 87 height 64
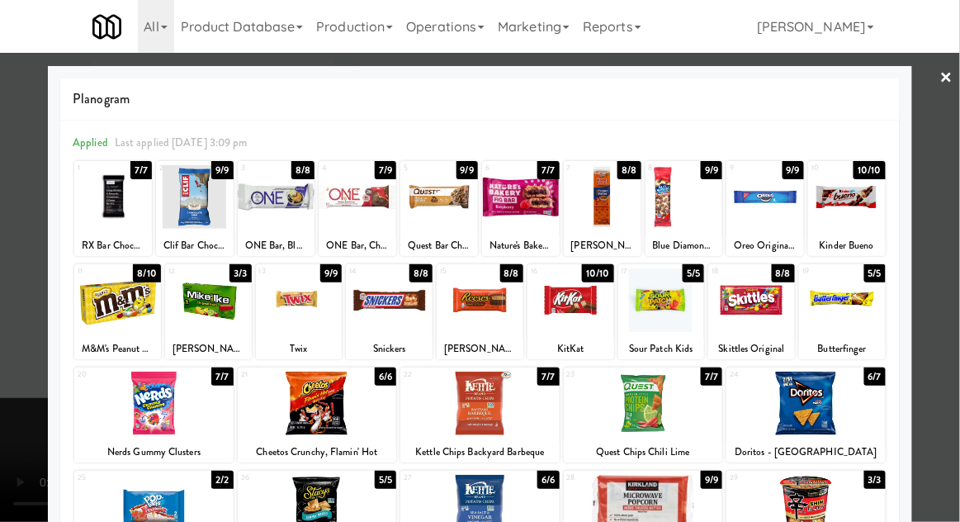
click at [3, 257] on div at bounding box center [480, 261] width 960 height 522
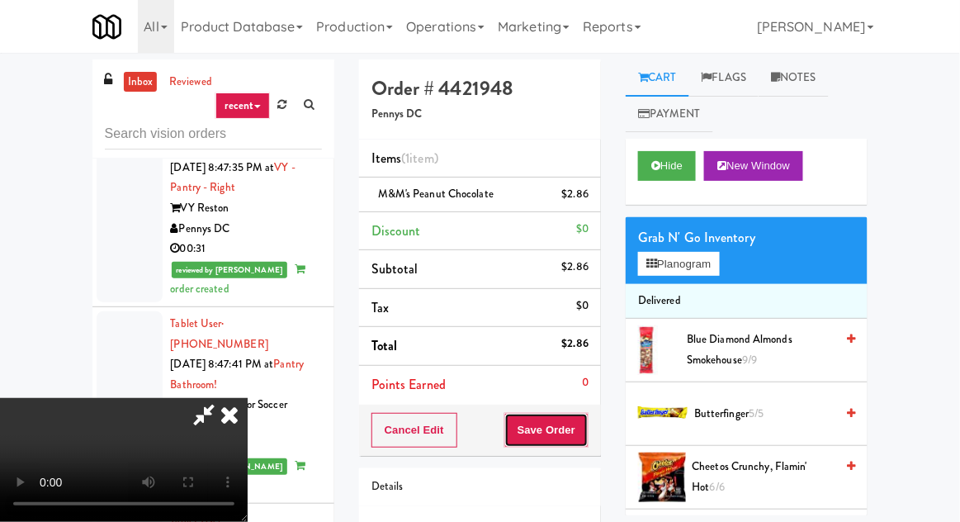
click at [585, 427] on button "Save Order" at bounding box center [546, 430] width 84 height 35
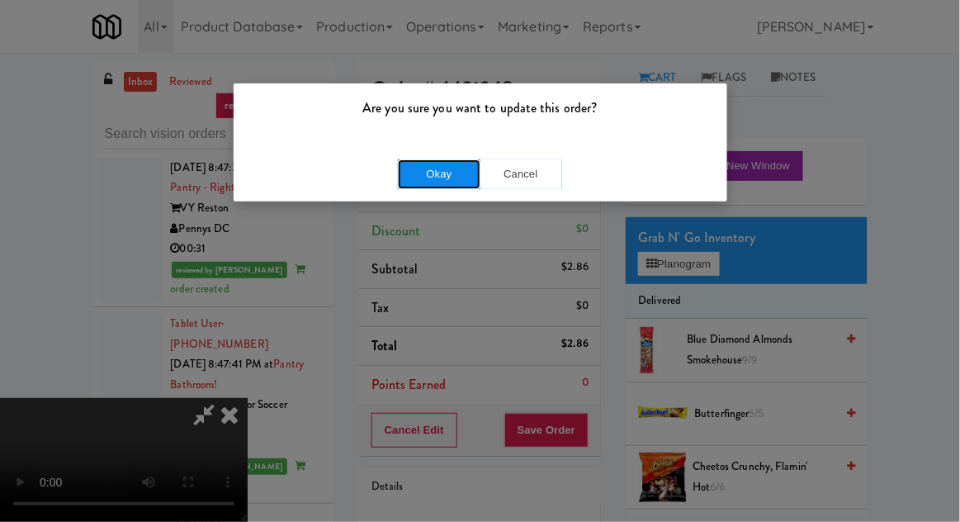
click at [404, 169] on button "Okay" at bounding box center [439, 174] width 83 height 30
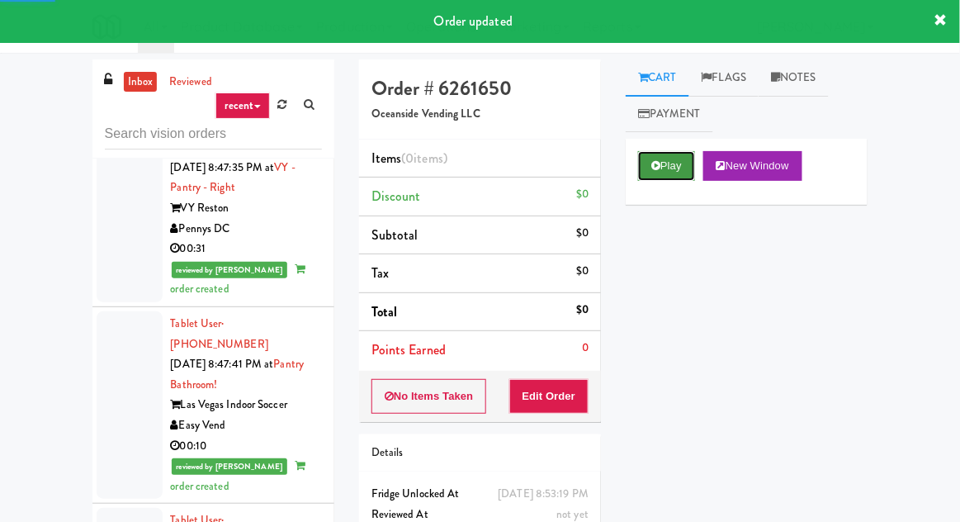
click at [657, 169] on icon at bounding box center [655, 165] width 9 height 11
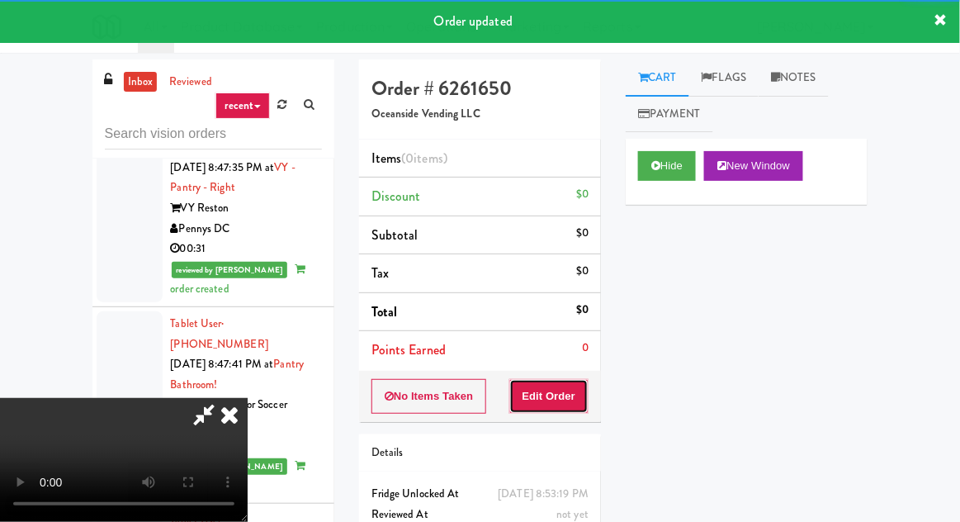
click at [566, 404] on button "Edit Order" at bounding box center [549, 396] width 80 height 35
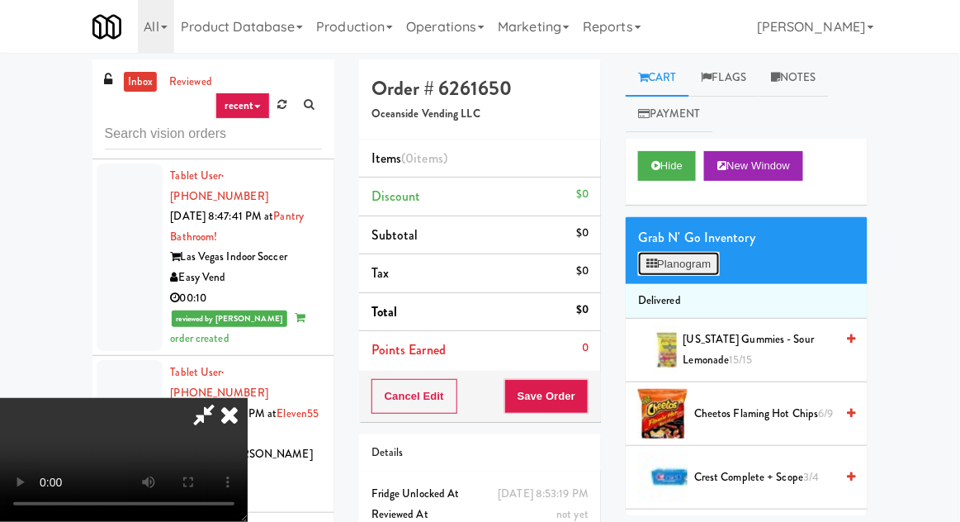
click at [686, 260] on button "Planogram" at bounding box center [678, 264] width 81 height 25
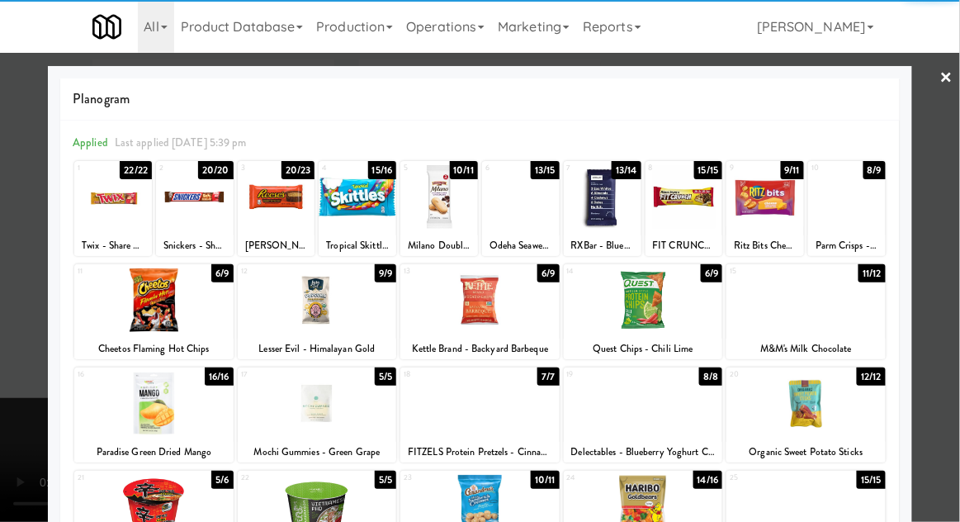
click at [654, 290] on div at bounding box center [643, 300] width 159 height 64
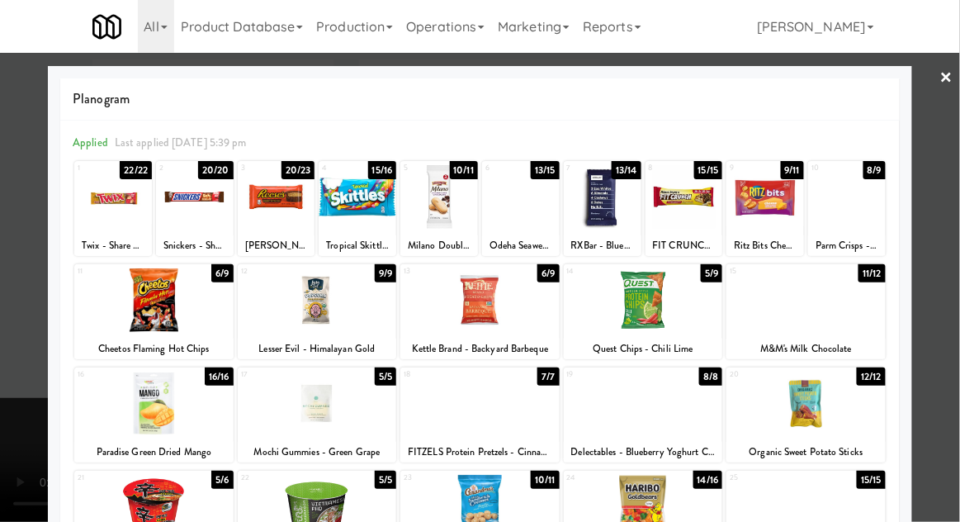
click at [958, 202] on div at bounding box center [480, 261] width 960 height 522
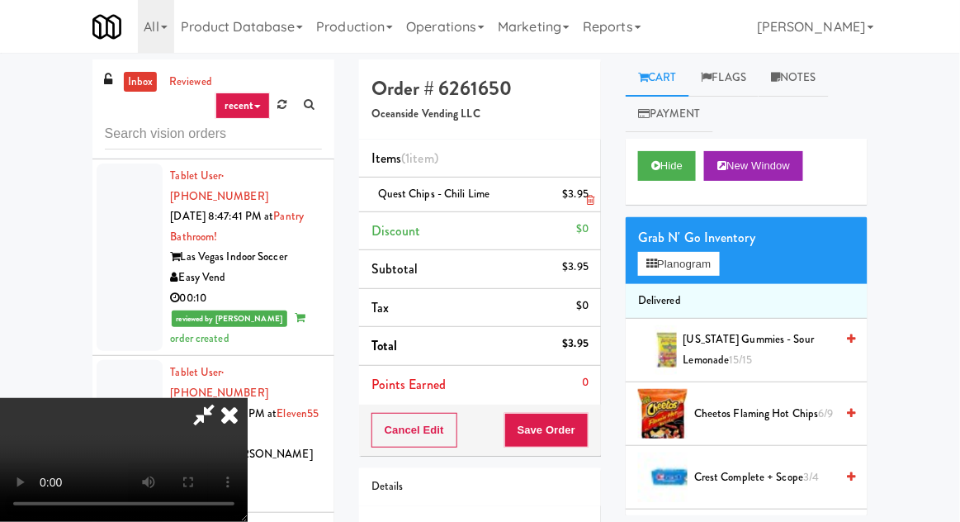
click at [591, 186] on li "Quest Chips - Chili Lime $3.95" at bounding box center [480, 194] width 242 height 35
click at [593, 191] on link at bounding box center [586, 201] width 15 height 21
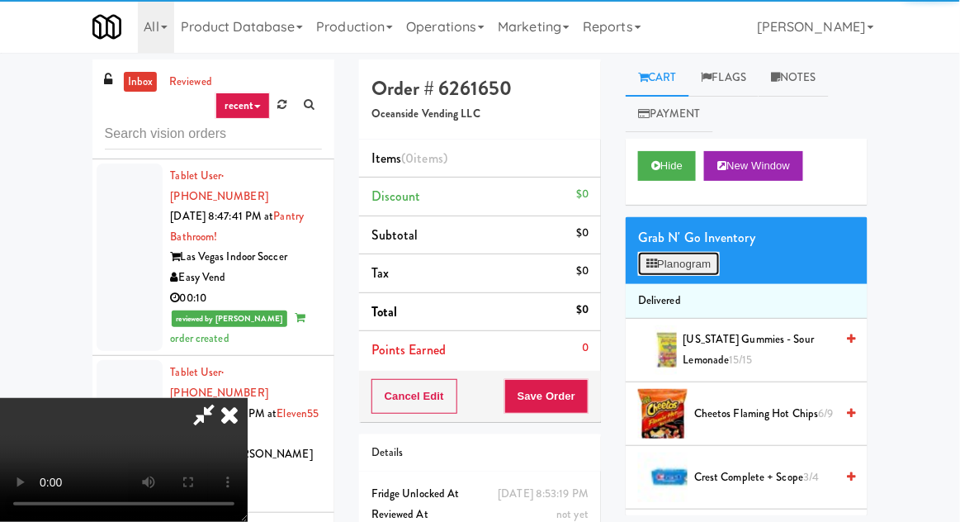
click at [693, 257] on button "Planogram" at bounding box center [678, 264] width 81 height 25
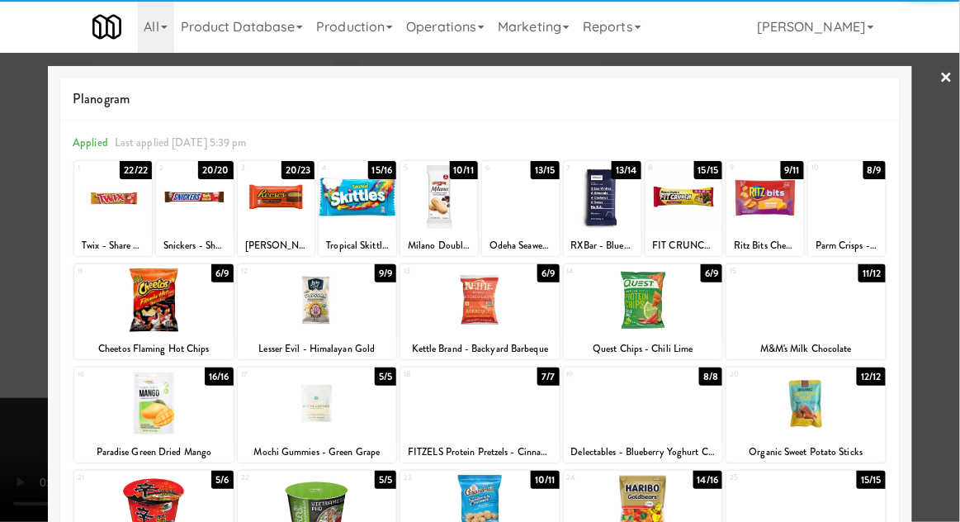
click at [607, 218] on div at bounding box center [603, 197] width 78 height 64
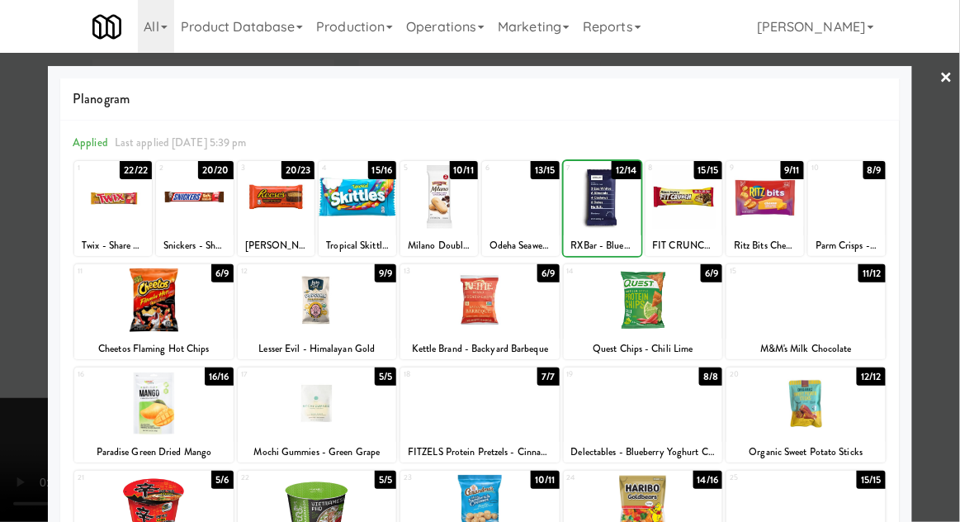
click at [21, 267] on div at bounding box center [480, 261] width 960 height 522
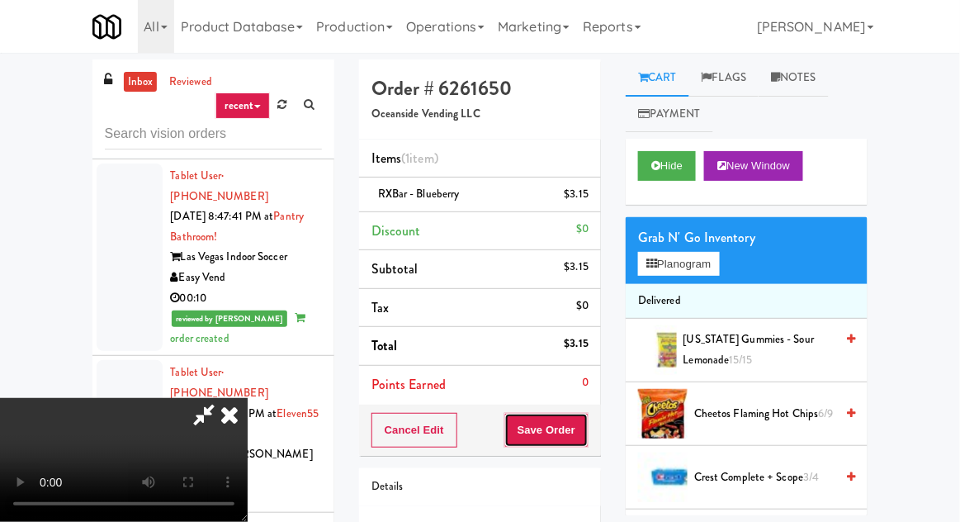
click at [585, 423] on button "Save Order" at bounding box center [546, 430] width 84 height 35
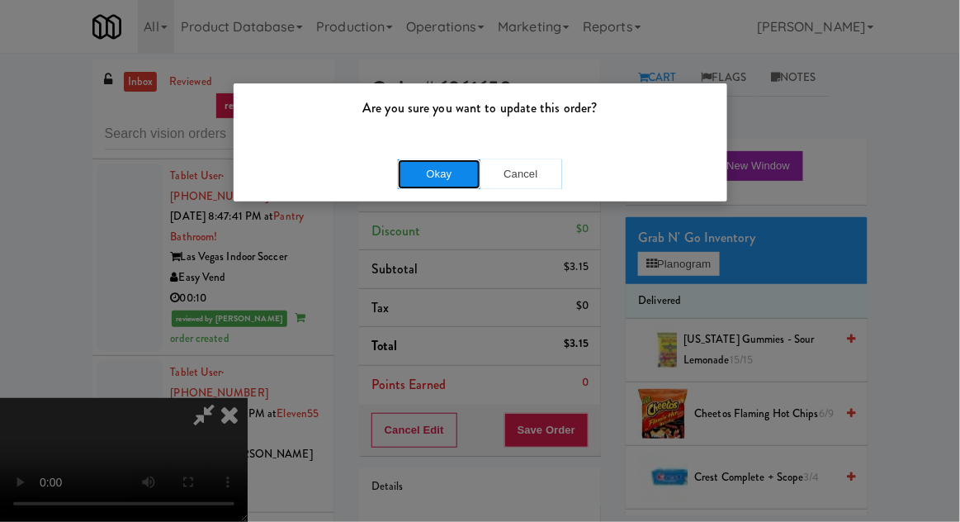
click at [406, 176] on button "Okay" at bounding box center [439, 174] width 83 height 30
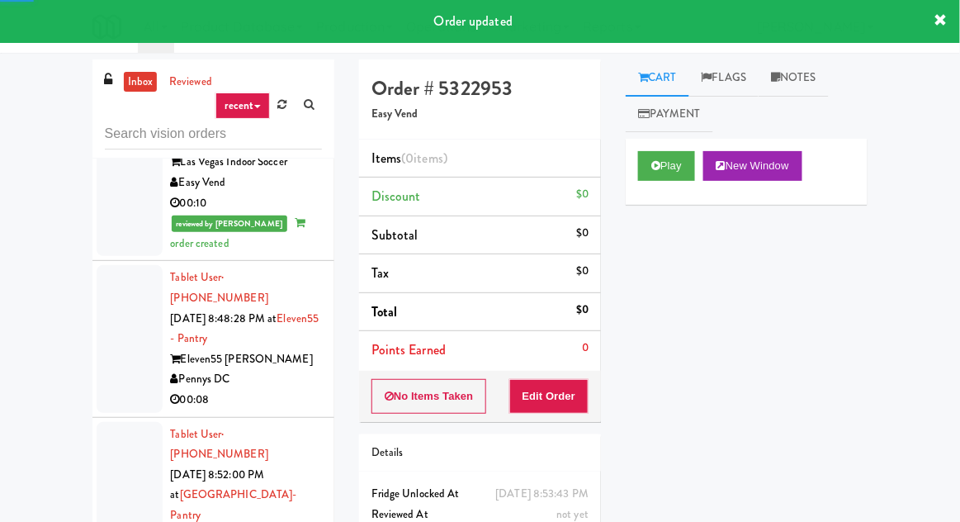
scroll to position [5292, 0]
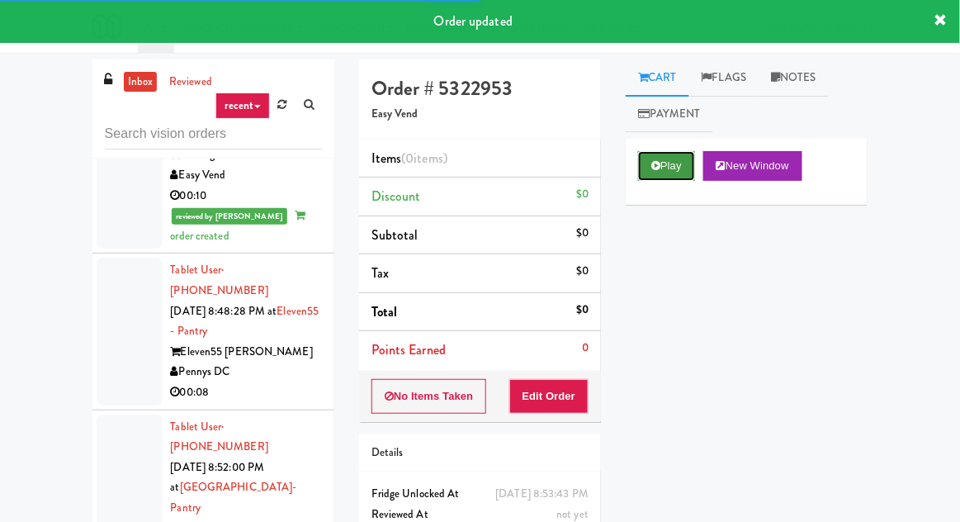
click at [645, 174] on button "Play" at bounding box center [666, 166] width 57 height 30
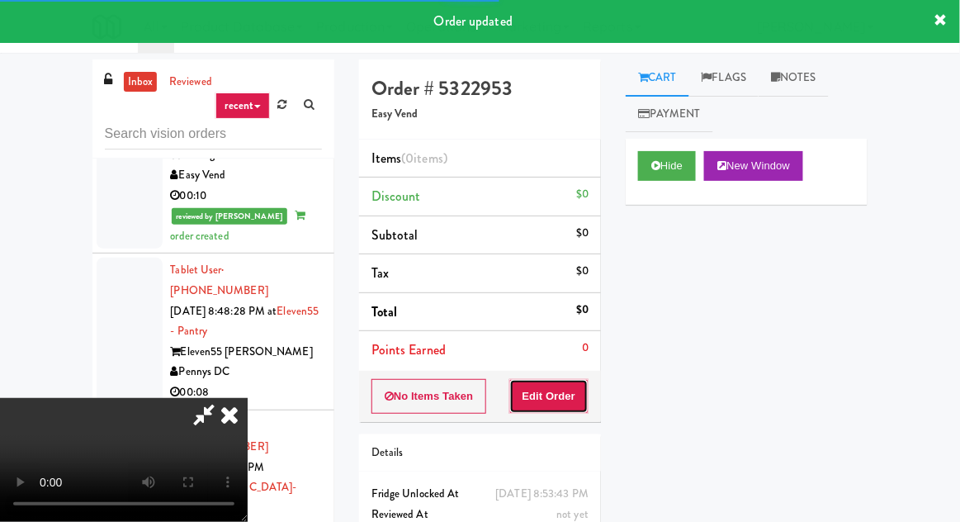
click at [569, 380] on button "Edit Order" at bounding box center [549, 396] width 80 height 35
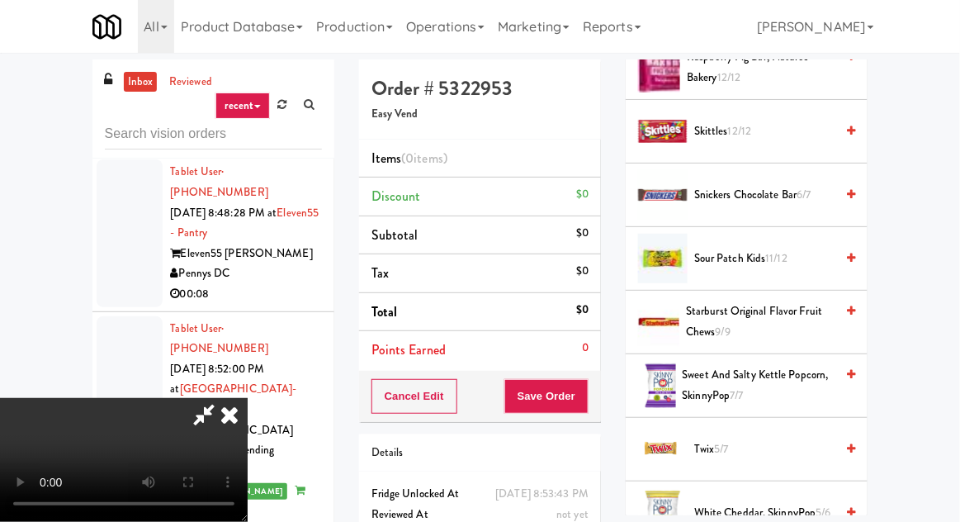
scroll to position [1956, 0]
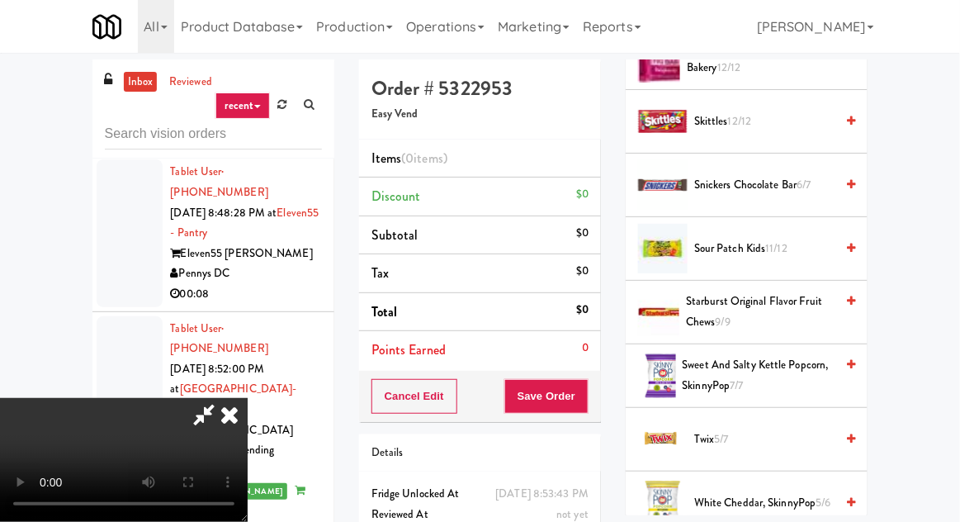
click at [717, 291] on span "Starburst Original Flavor Fruit Chews 9/9" at bounding box center [760, 311] width 149 height 40
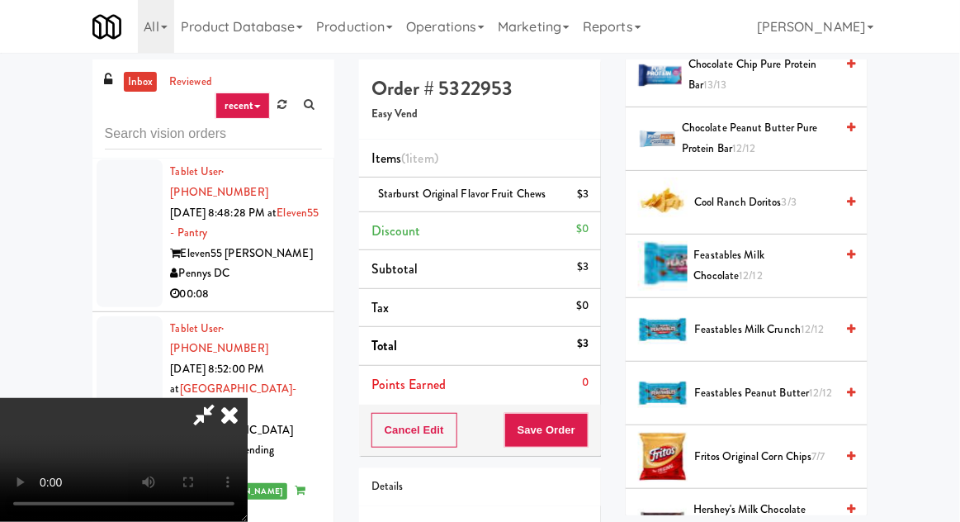
scroll to position [0, 0]
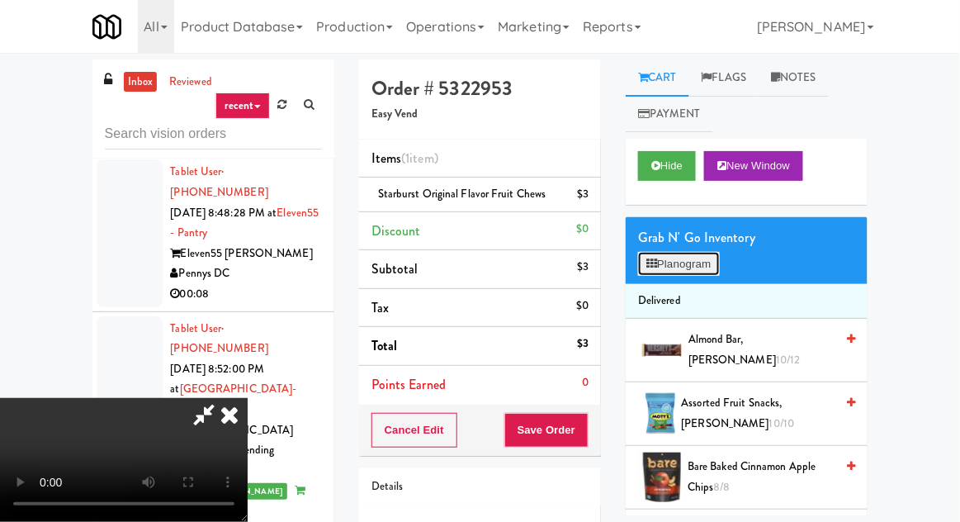
click at [689, 253] on button "Planogram" at bounding box center [678, 264] width 81 height 25
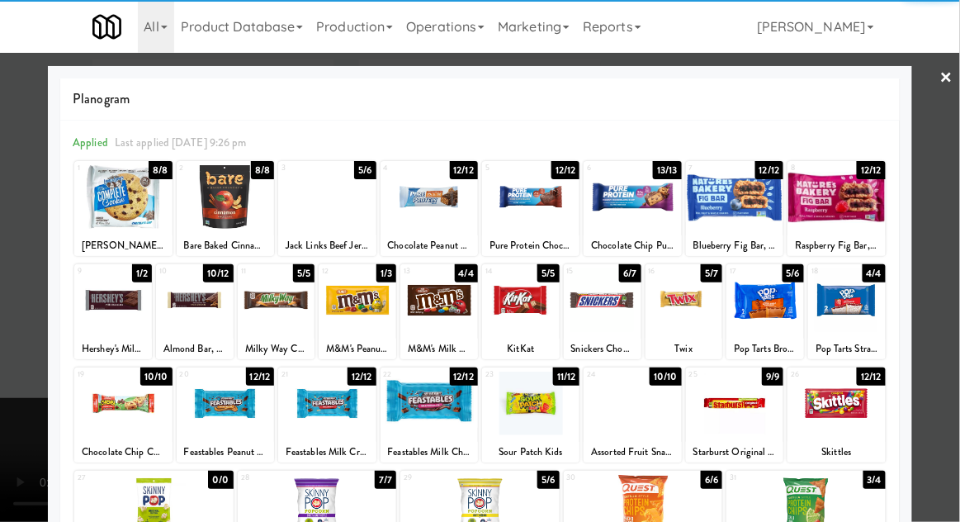
click at [19, 261] on div at bounding box center [480, 261] width 960 height 522
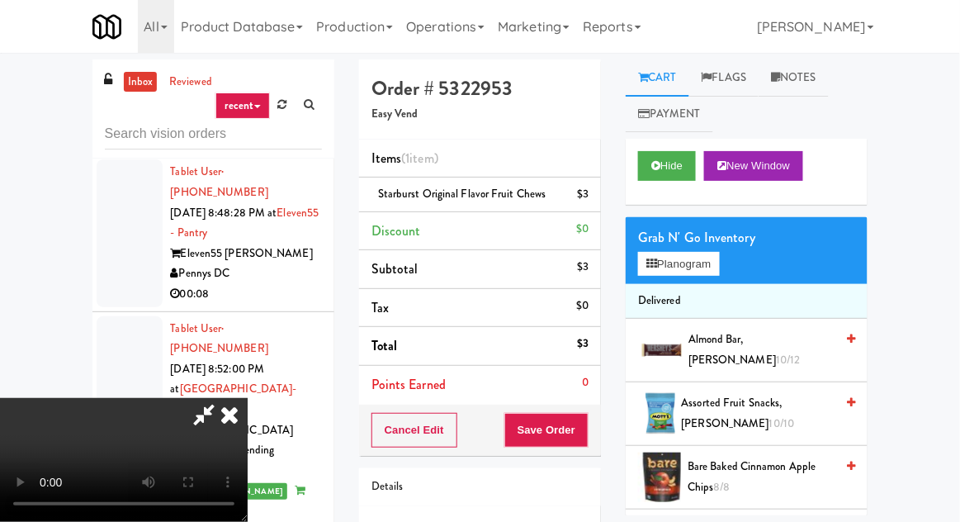
click at [597, 420] on div "Cancel Edit Save Order" at bounding box center [480, 429] width 242 height 51
click at [582, 430] on button "Save Order" at bounding box center [546, 430] width 84 height 35
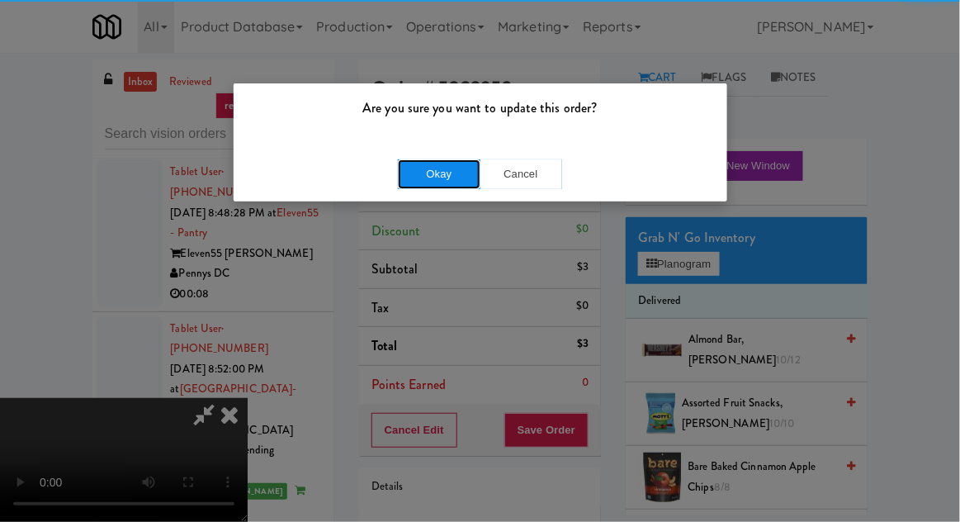
click at [421, 163] on button "Okay" at bounding box center [439, 174] width 83 height 30
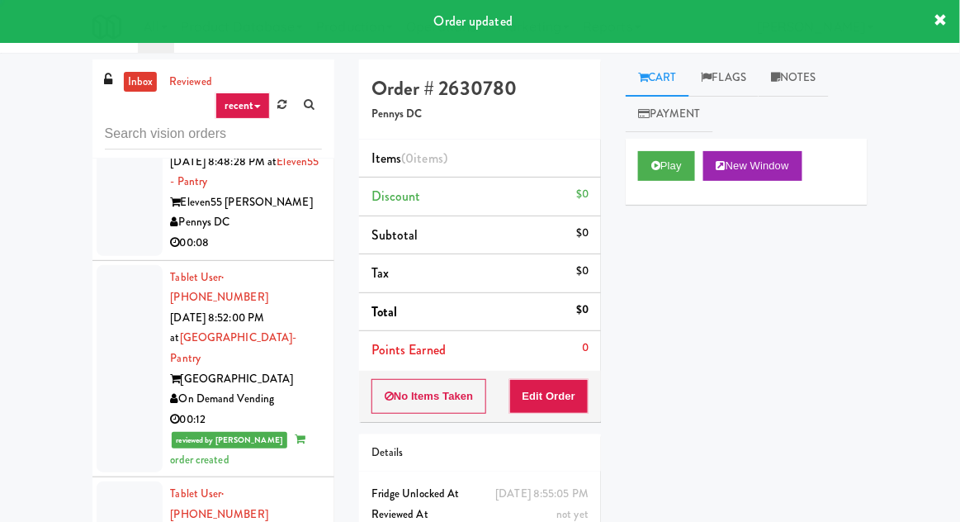
scroll to position [5452, 0]
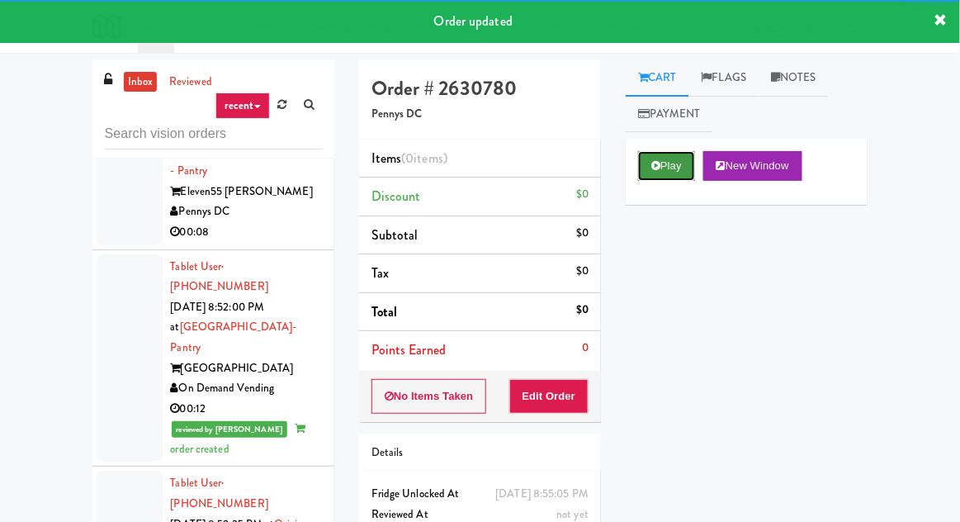
click at [663, 164] on button "Play" at bounding box center [666, 166] width 57 height 30
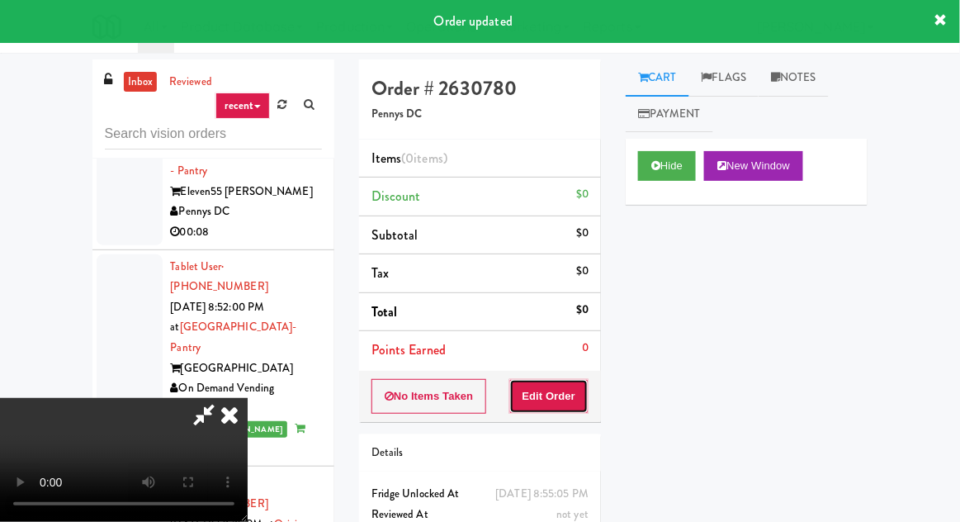
click at [553, 380] on button "Edit Order" at bounding box center [549, 396] width 80 height 35
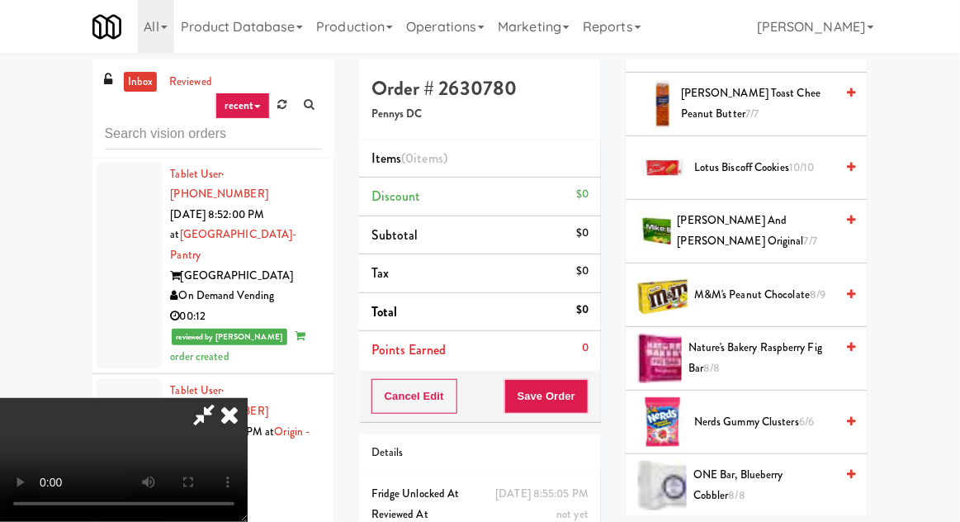
scroll to position [926, 0]
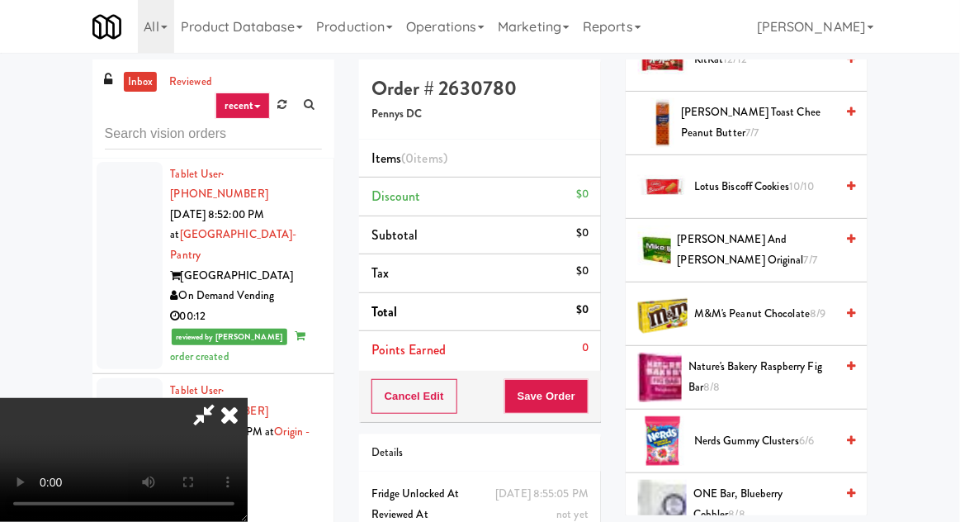
click at [729, 239] on span "[PERSON_NAME] and [PERSON_NAME] Original 7/7" at bounding box center [757, 249] width 158 height 40
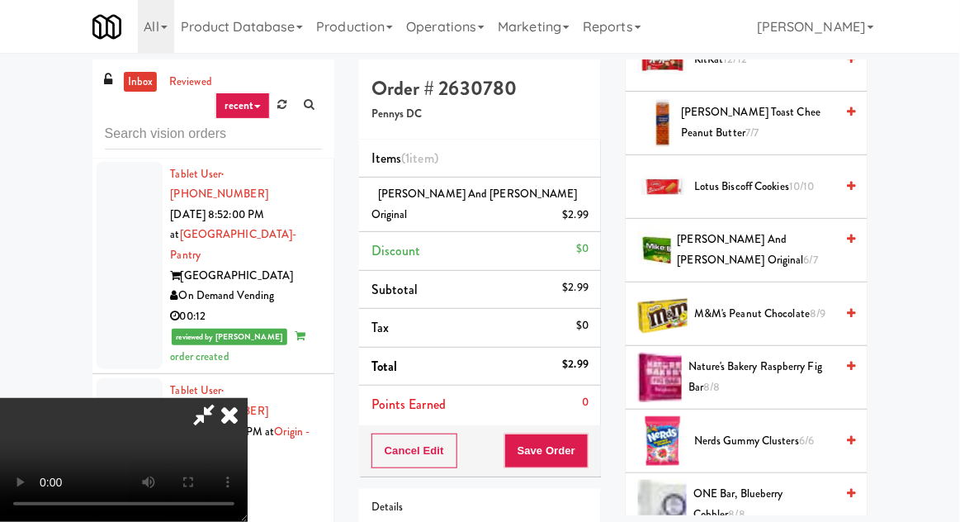
scroll to position [0, 0]
click at [732, 309] on span "M&M's Peanut Chocolate 8/9" at bounding box center [764, 314] width 140 height 21
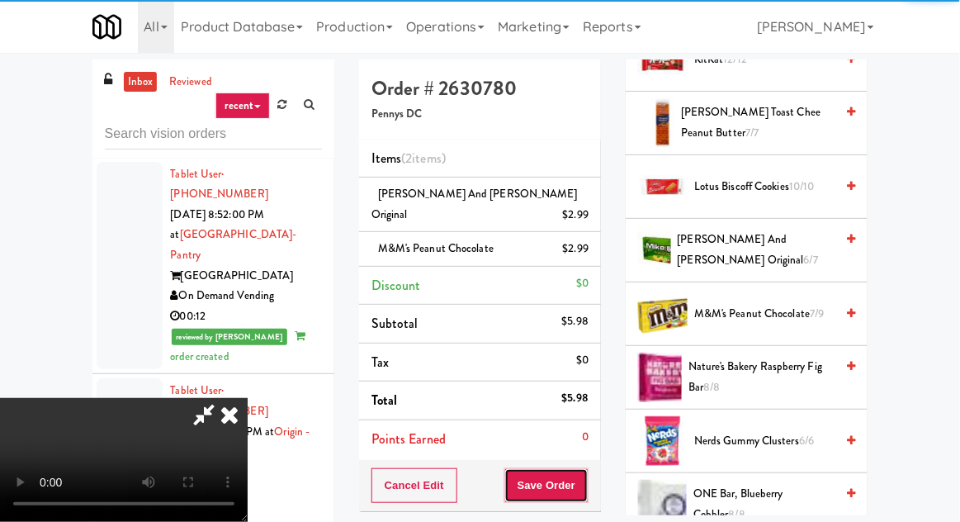
click at [585, 468] on button "Save Order" at bounding box center [546, 485] width 84 height 35
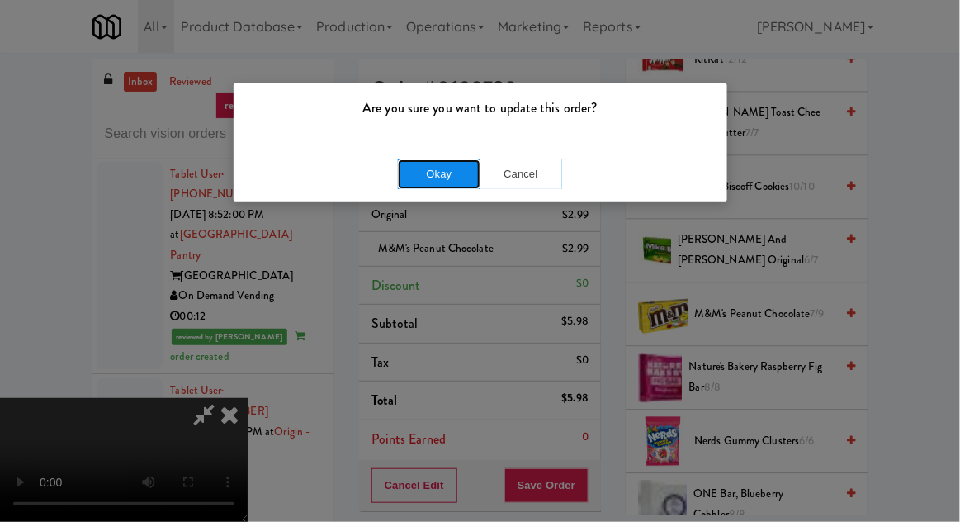
click at [439, 178] on button "Okay" at bounding box center [439, 174] width 83 height 30
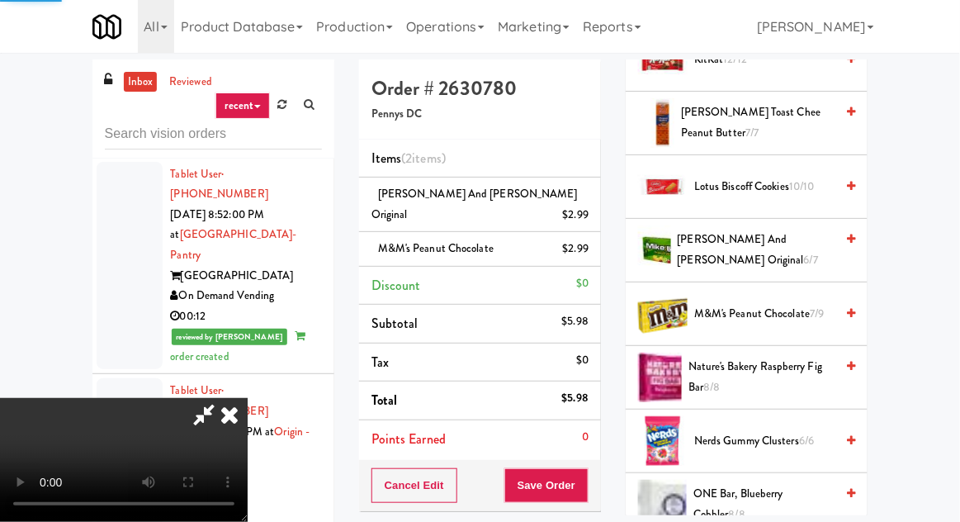
scroll to position [163, 0]
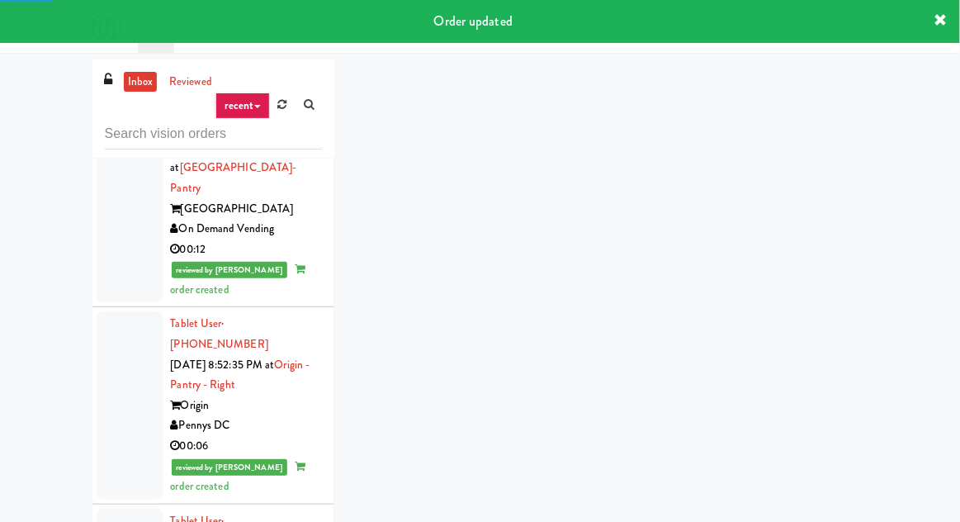
scroll to position [5626, 0]
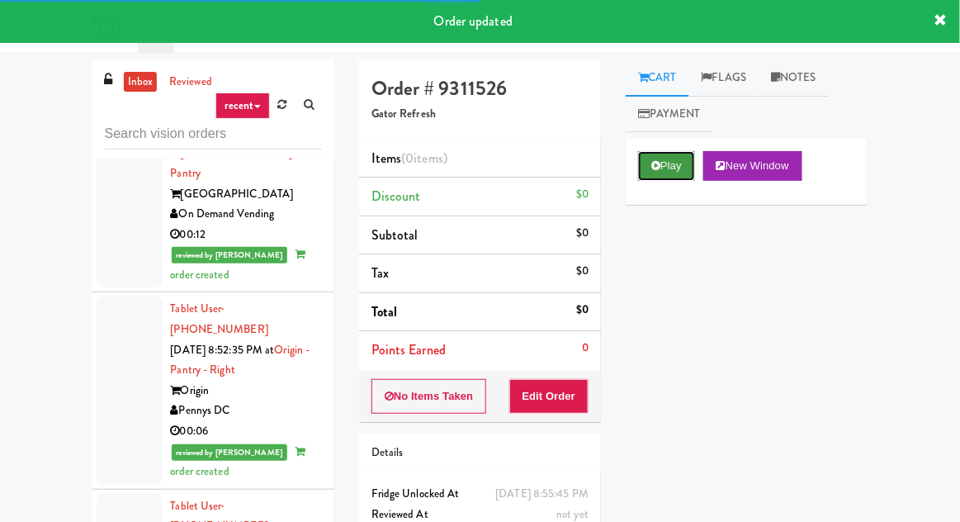
click at [649, 179] on button "Play" at bounding box center [666, 166] width 57 height 30
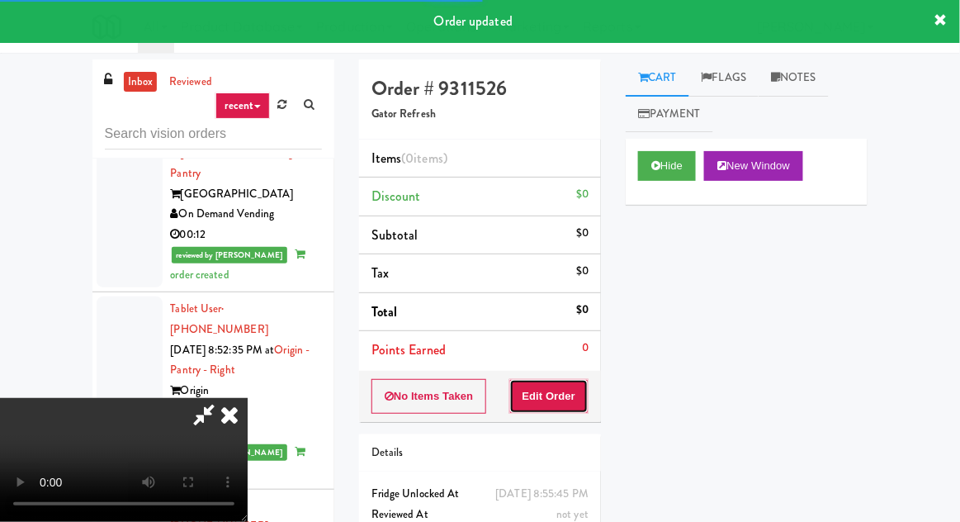
click at [557, 394] on button "Edit Order" at bounding box center [549, 396] width 80 height 35
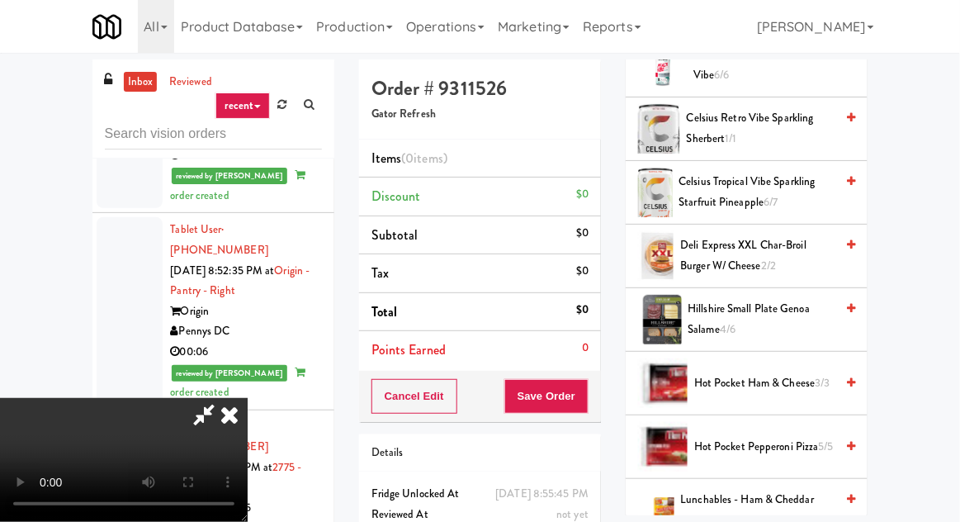
scroll to position [0, 0]
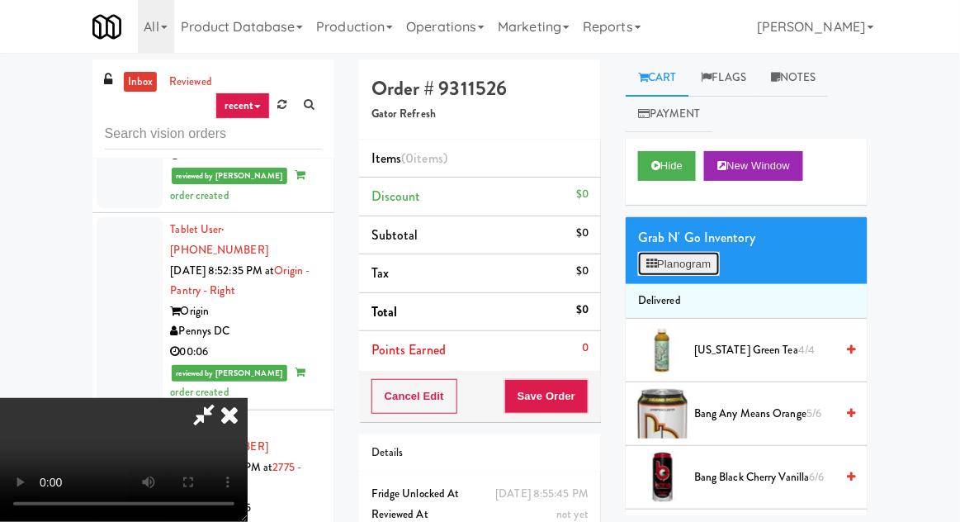
click at [680, 262] on button "Planogram" at bounding box center [678, 264] width 81 height 25
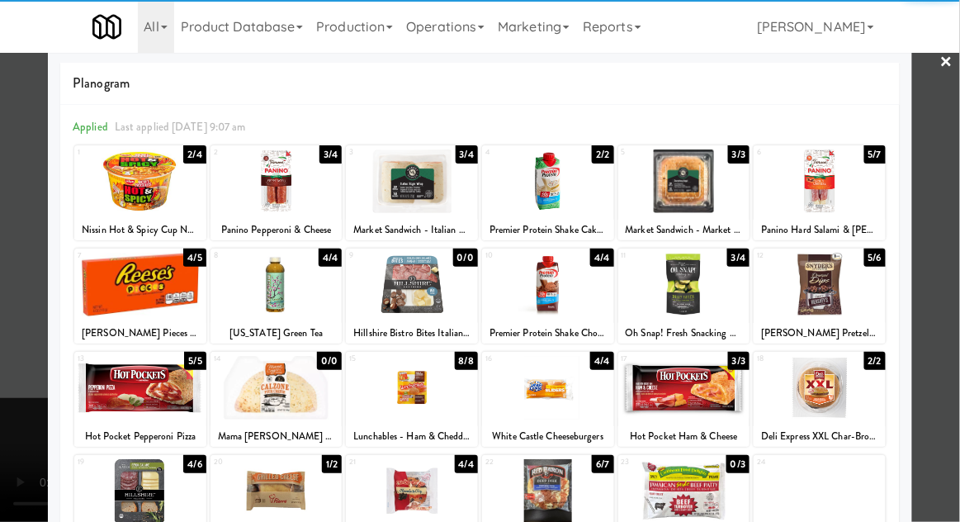
scroll to position [16, 0]
click at [396, 413] on div at bounding box center [412, 388] width 132 height 64
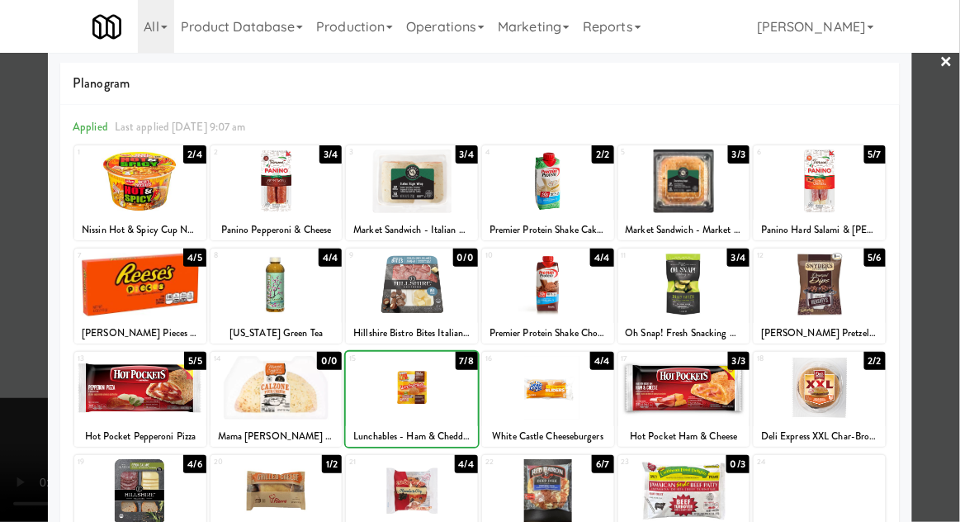
click at [16, 344] on div at bounding box center [480, 261] width 960 height 522
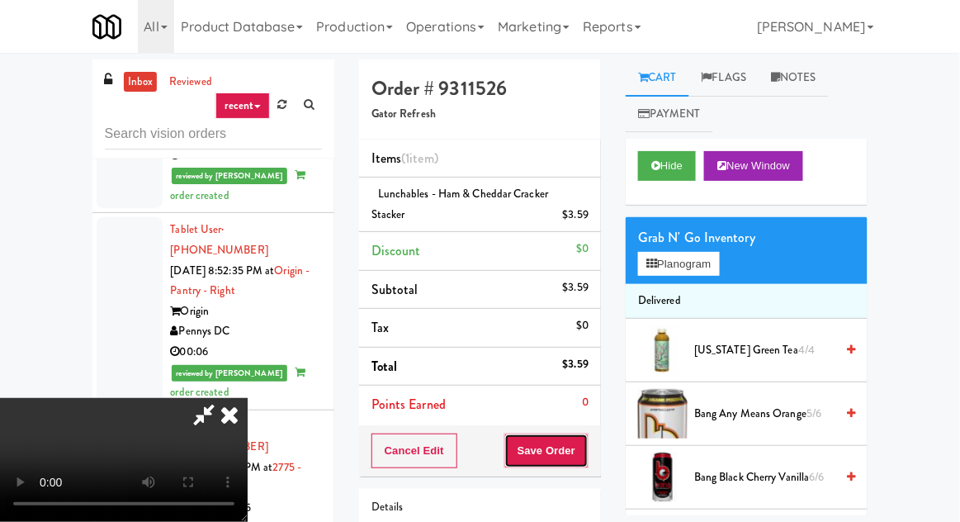
click at [585, 454] on button "Save Order" at bounding box center [546, 450] width 84 height 35
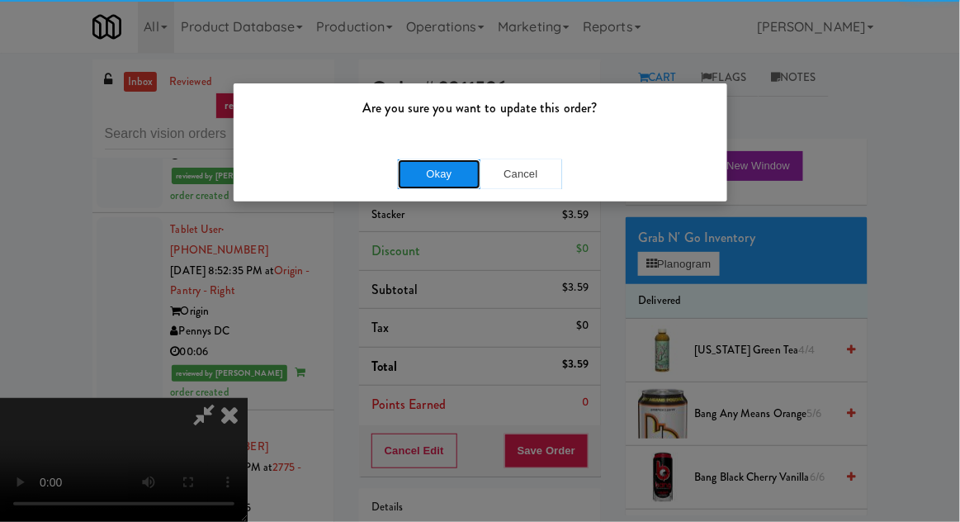
click at [412, 180] on button "Okay" at bounding box center [439, 174] width 83 height 30
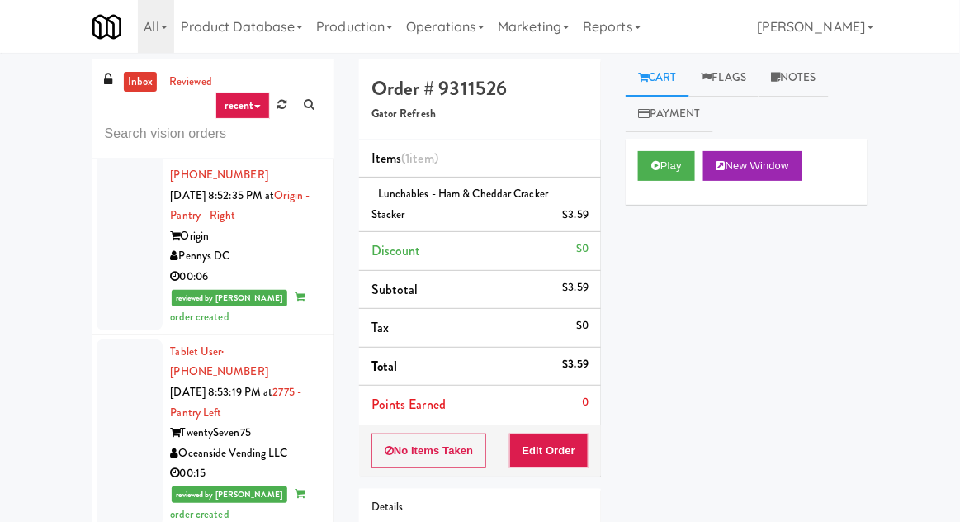
scroll to position [5790, 0]
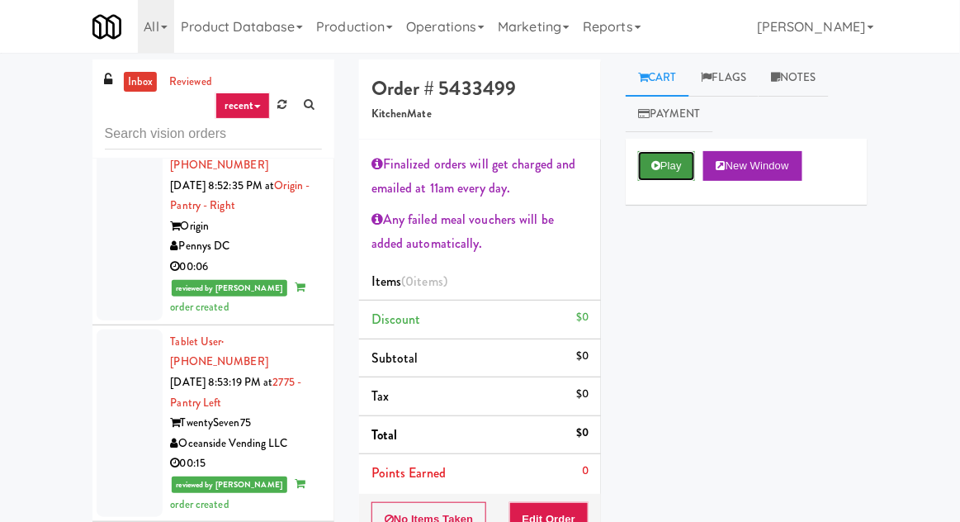
click at [650, 169] on button "Play" at bounding box center [666, 166] width 57 height 30
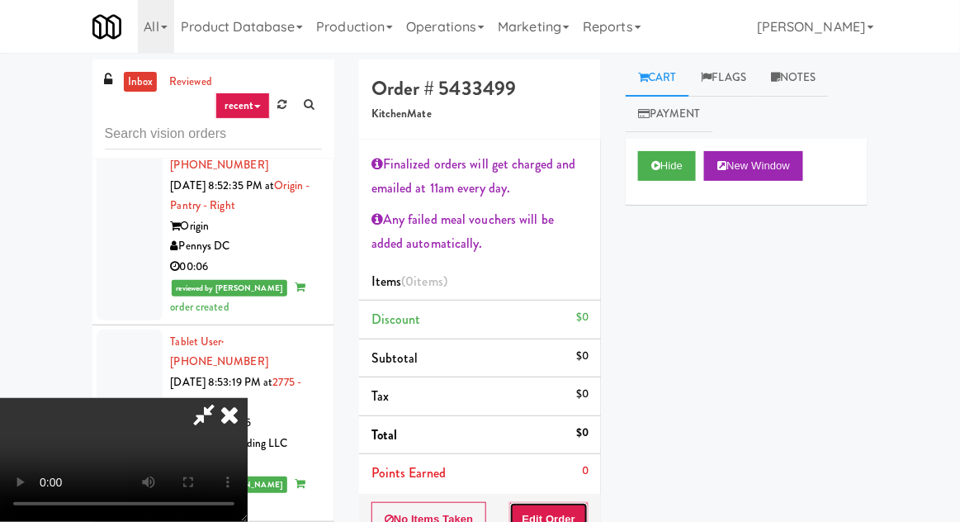
click at [574, 508] on button "Edit Order" at bounding box center [549, 519] width 80 height 35
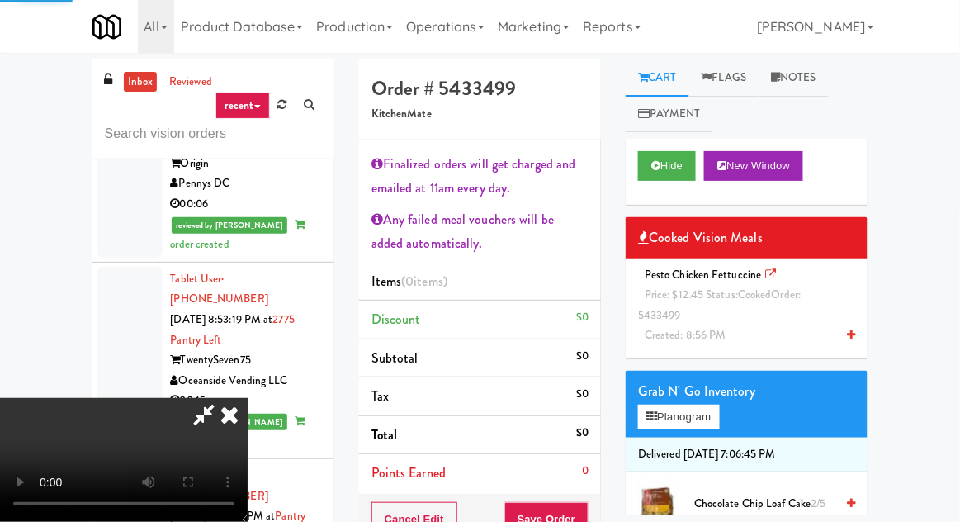
scroll to position [5889, 0]
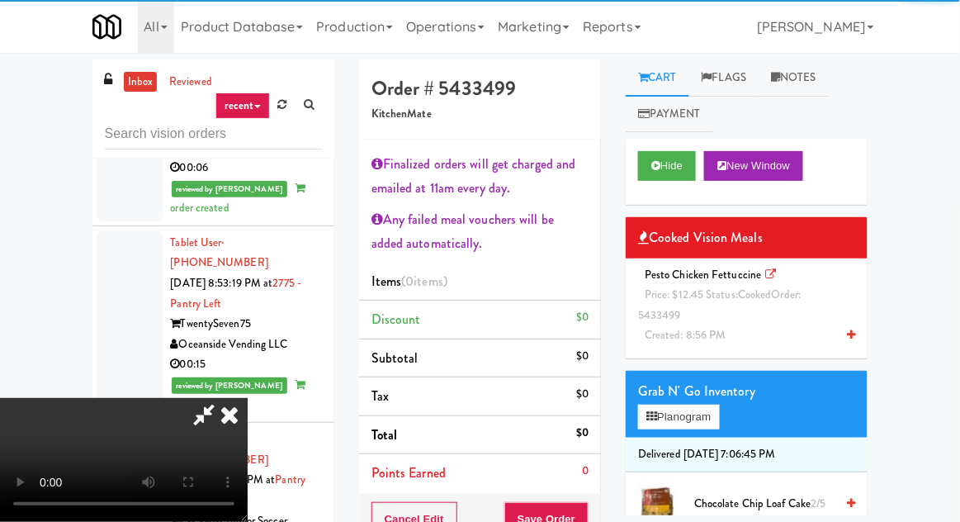
click at [733, 315] on div "Pesto Chicken Fettuccine Price: $12.45 Status: cooked Order: 5433499 Created: 8…" at bounding box center [746, 305] width 217 height 81
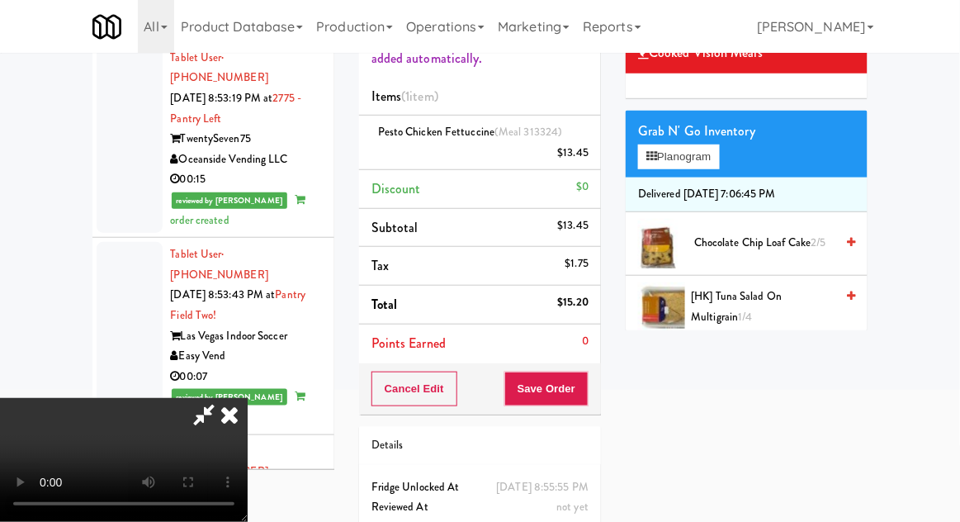
scroll to position [100, 0]
click at [579, 384] on button "Save Order" at bounding box center [546, 388] width 84 height 35
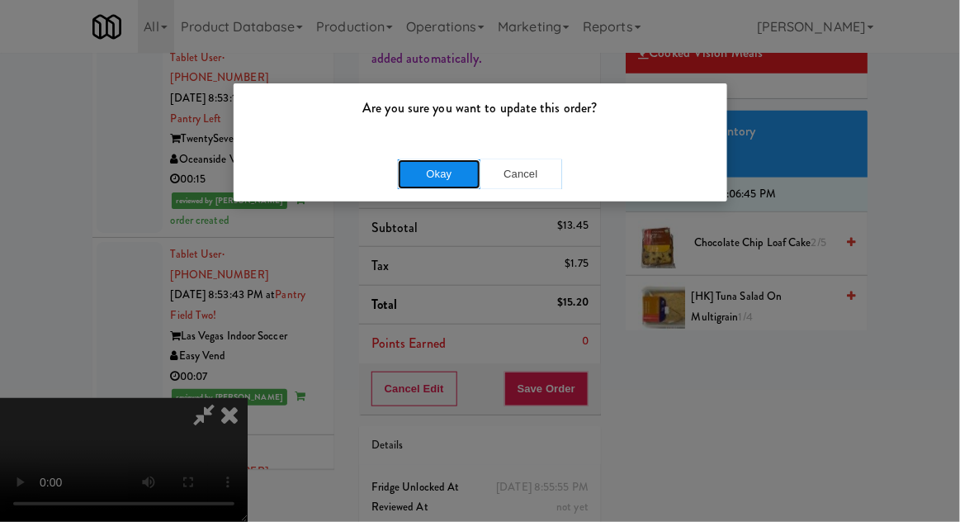
click at [412, 170] on button "Okay" at bounding box center [439, 174] width 83 height 30
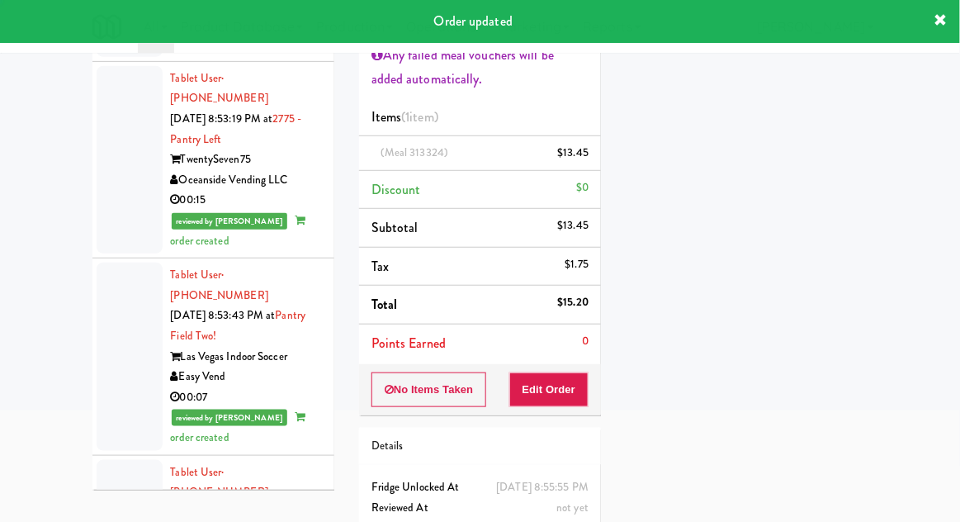
scroll to position [0, 0]
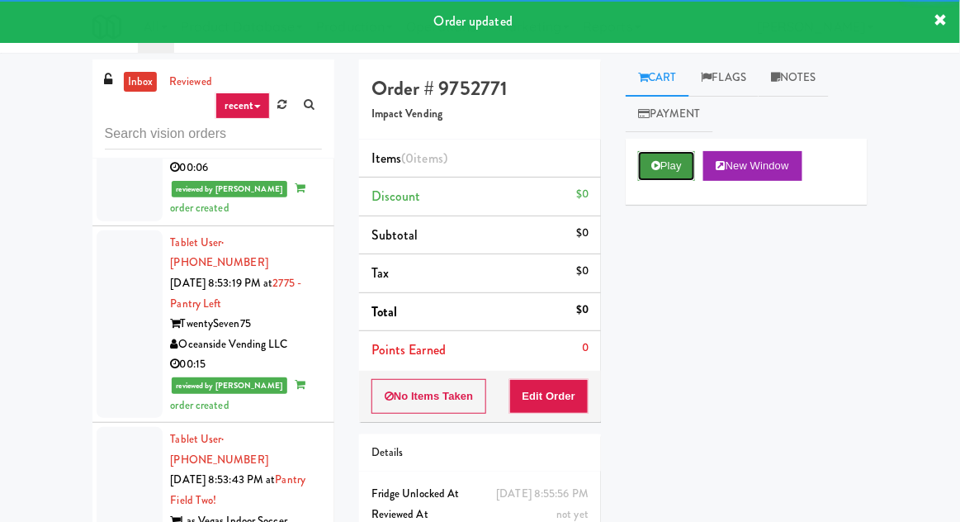
click at [655, 174] on button "Play" at bounding box center [666, 166] width 57 height 30
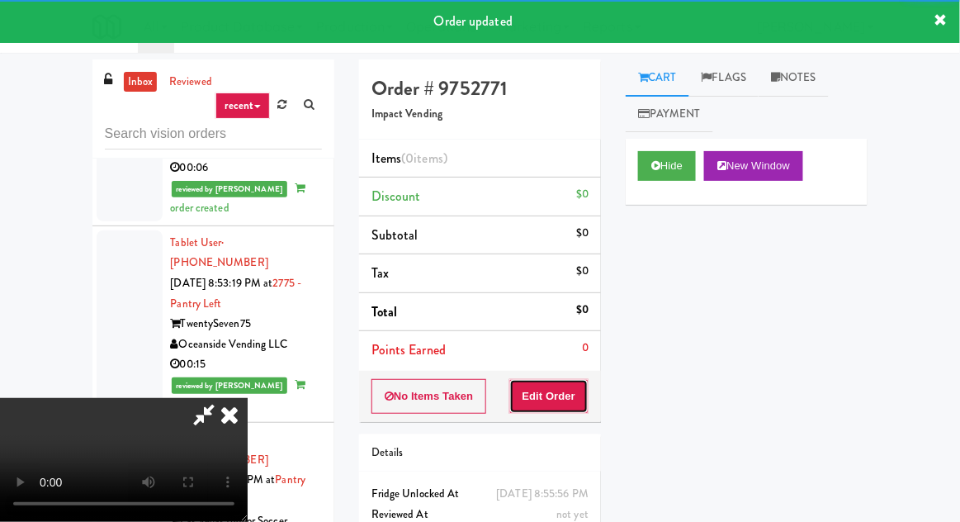
click at [564, 394] on button "Edit Order" at bounding box center [549, 396] width 80 height 35
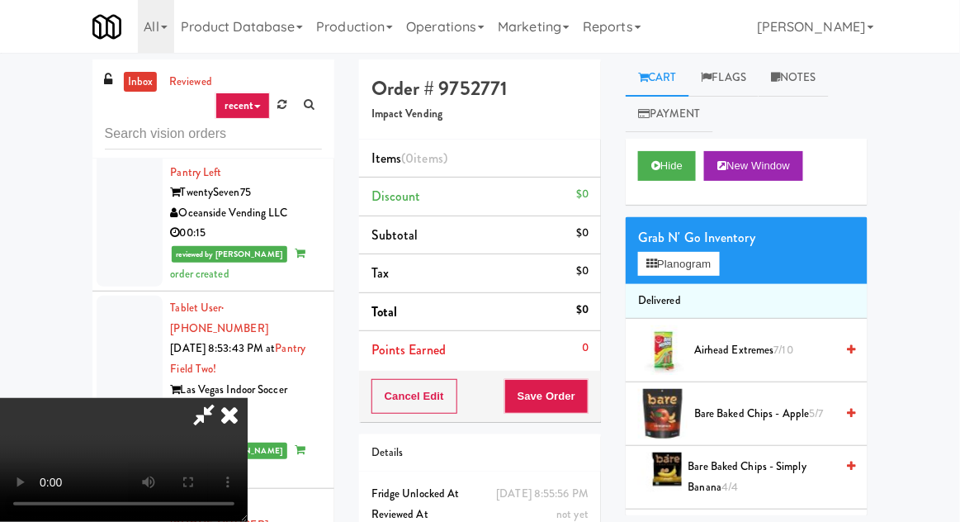
scroll to position [6024, 0]
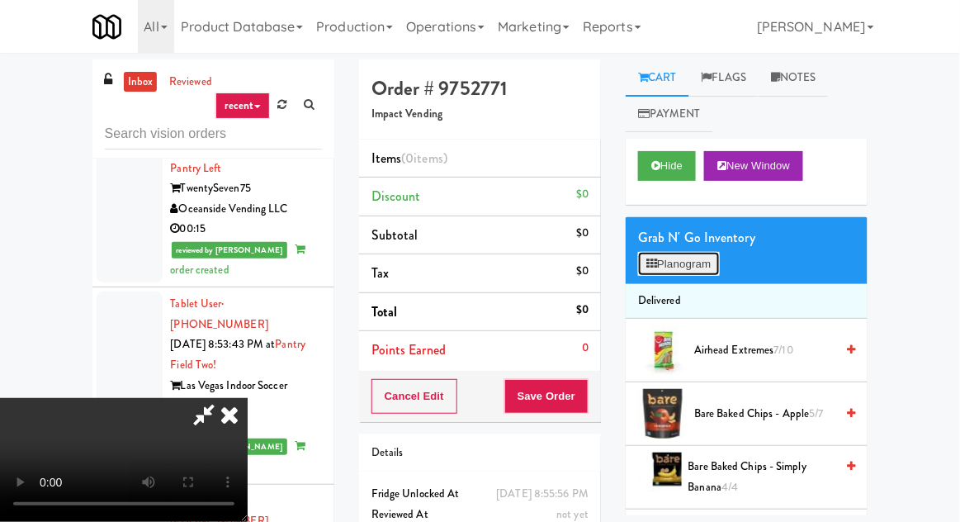
click at [667, 265] on button "Planogram" at bounding box center [678, 264] width 81 height 25
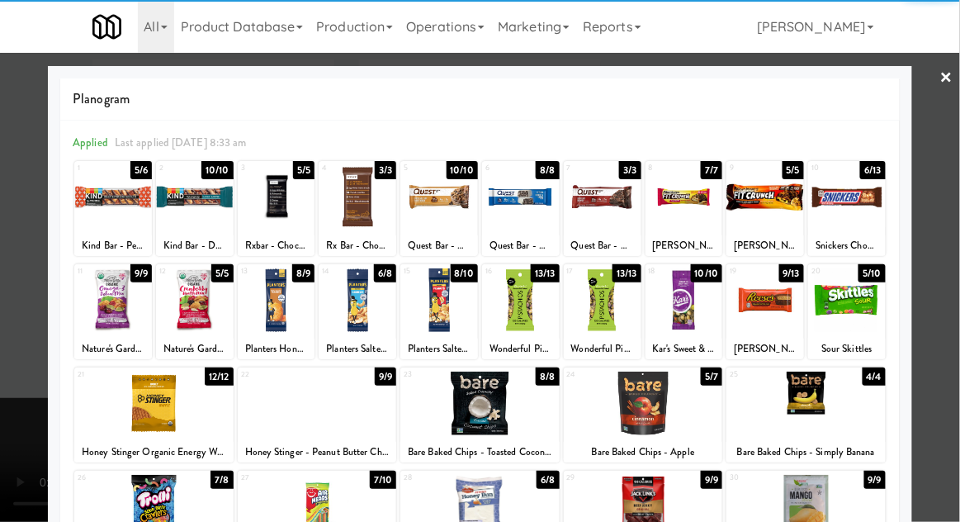
click at [807, 388] on div at bounding box center [805, 403] width 159 height 64
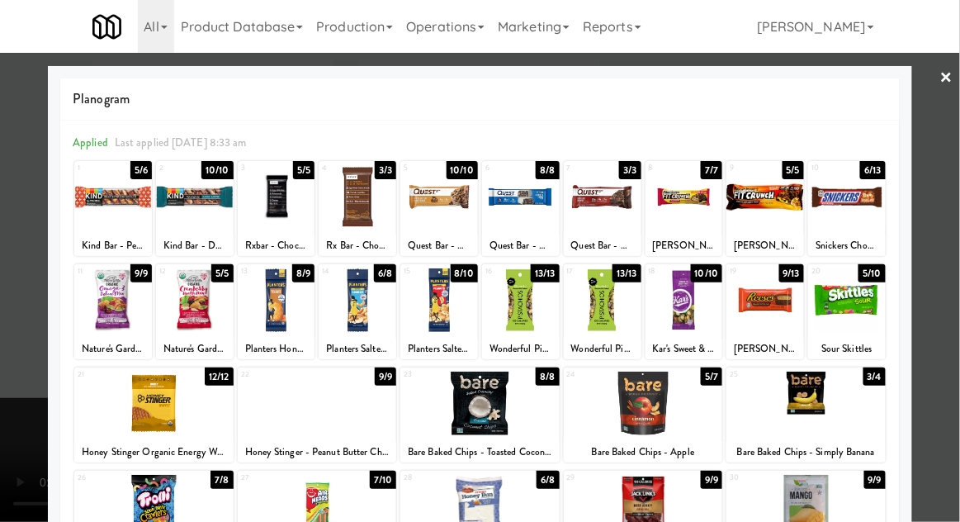
click at [774, 299] on div at bounding box center [765, 300] width 78 height 64
click at [19, 378] on div at bounding box center [480, 261] width 960 height 522
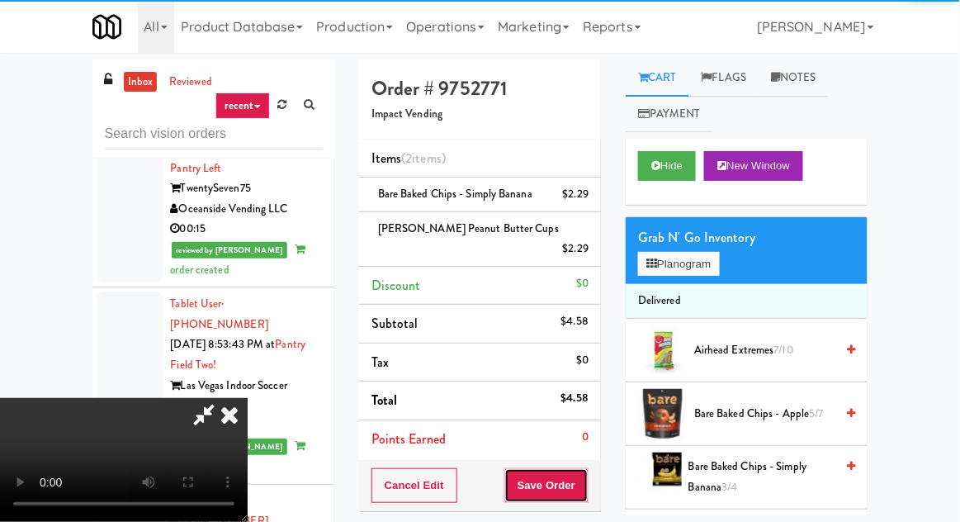
click at [584, 468] on button "Save Order" at bounding box center [546, 485] width 84 height 35
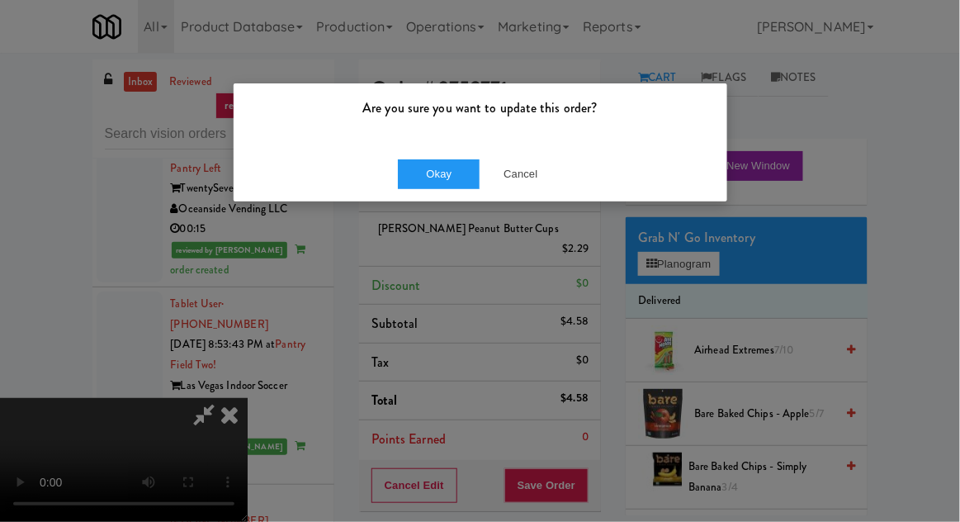
click at [400, 148] on div "Okay Cancel" at bounding box center [480, 173] width 493 height 55
click at [402, 165] on button "Okay" at bounding box center [439, 174] width 83 height 30
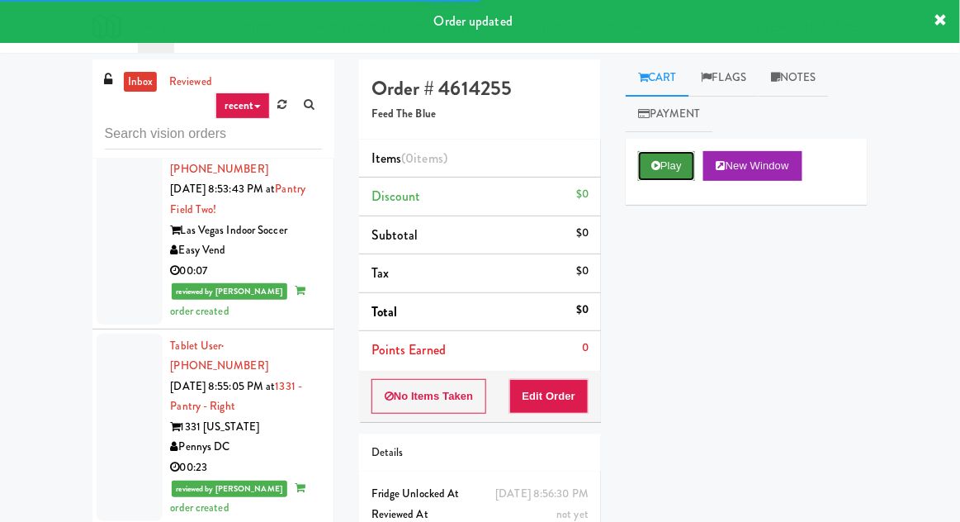
click at [660, 151] on button "Play" at bounding box center [666, 166] width 57 height 30
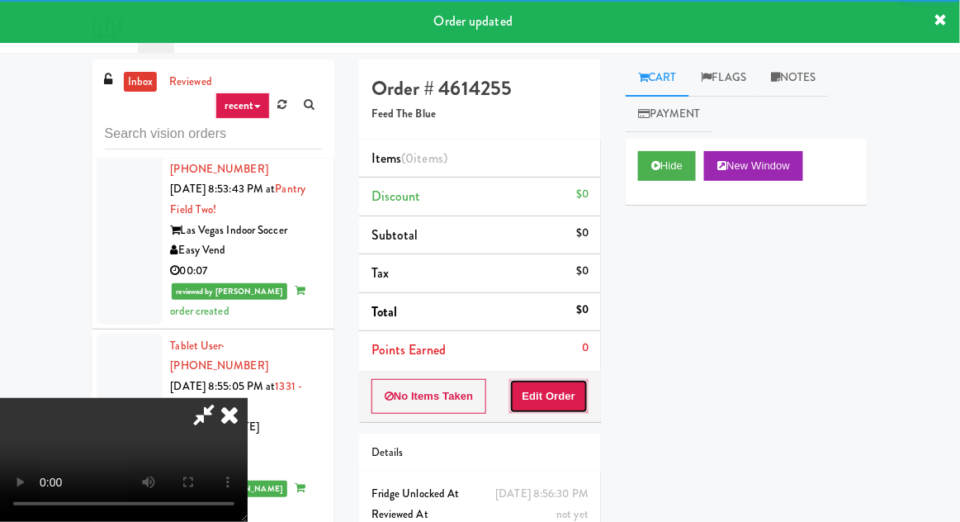
click at [557, 379] on button "Edit Order" at bounding box center [549, 396] width 80 height 35
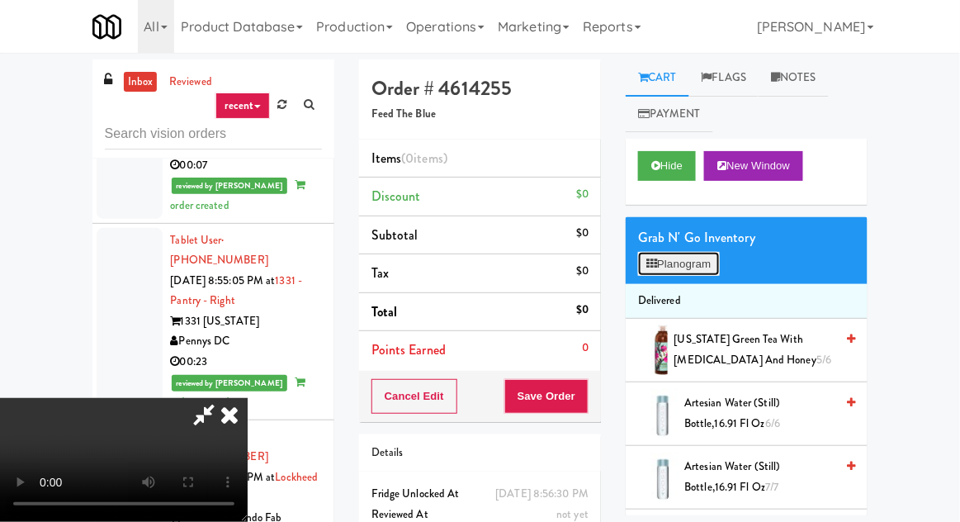
click at [689, 264] on button "Planogram" at bounding box center [678, 264] width 81 height 25
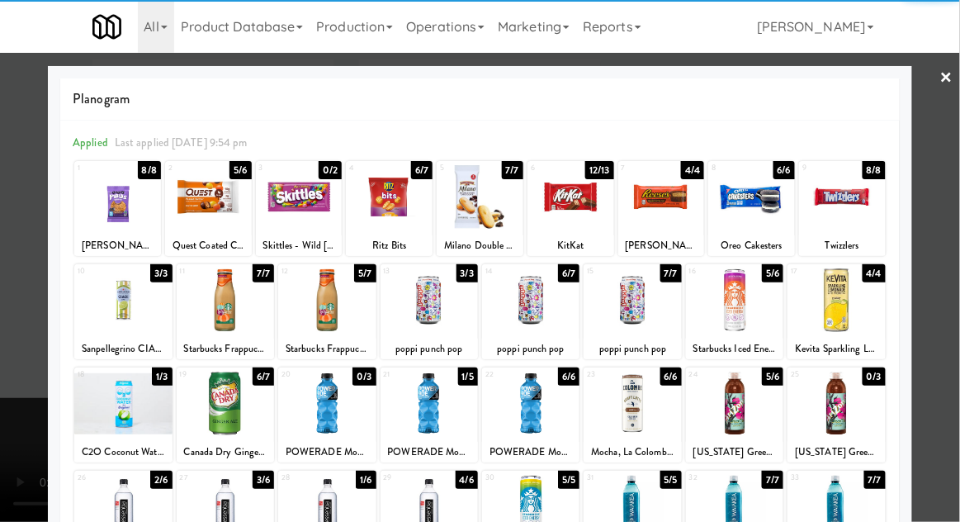
click at [489, 214] on div at bounding box center [480, 197] width 87 height 64
click at [860, 295] on div at bounding box center [835, 300] width 97 height 64
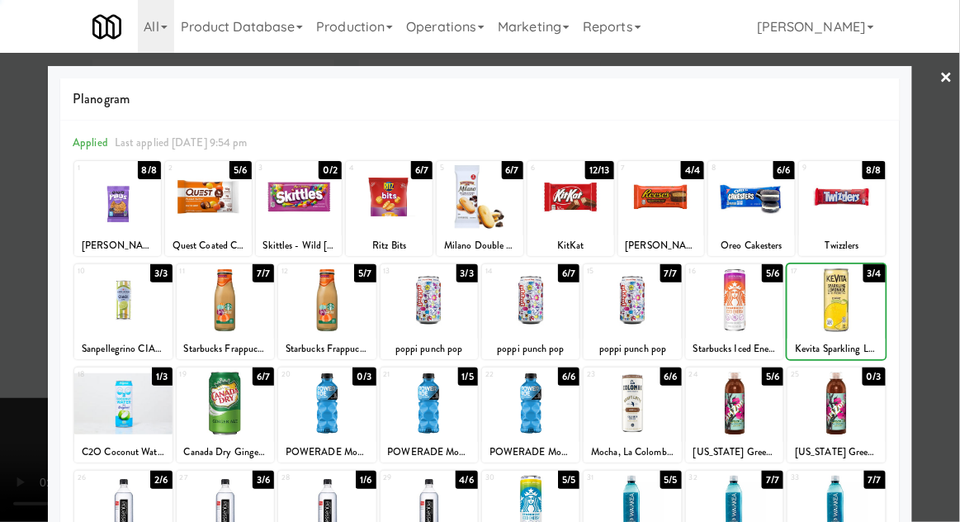
click at [14, 290] on div at bounding box center [480, 261] width 960 height 522
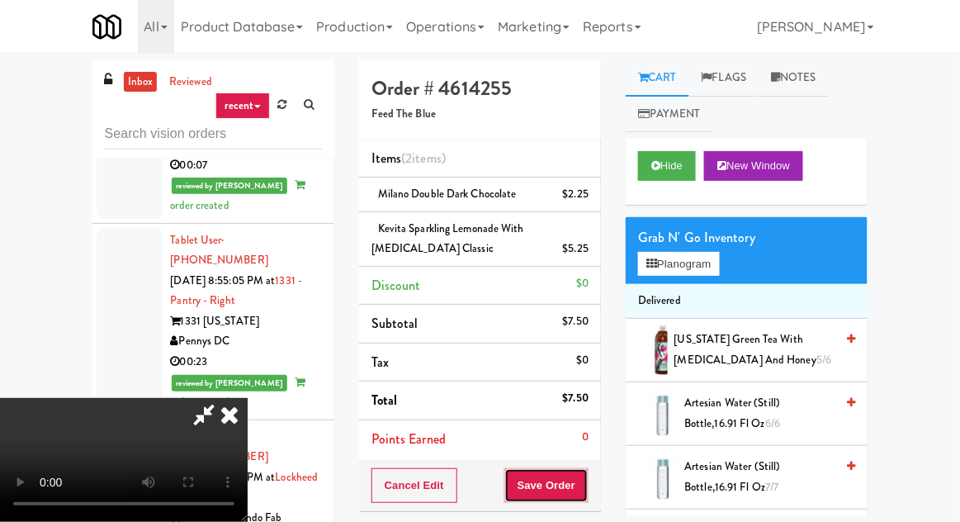
click at [585, 479] on button "Save Order" at bounding box center [546, 485] width 84 height 35
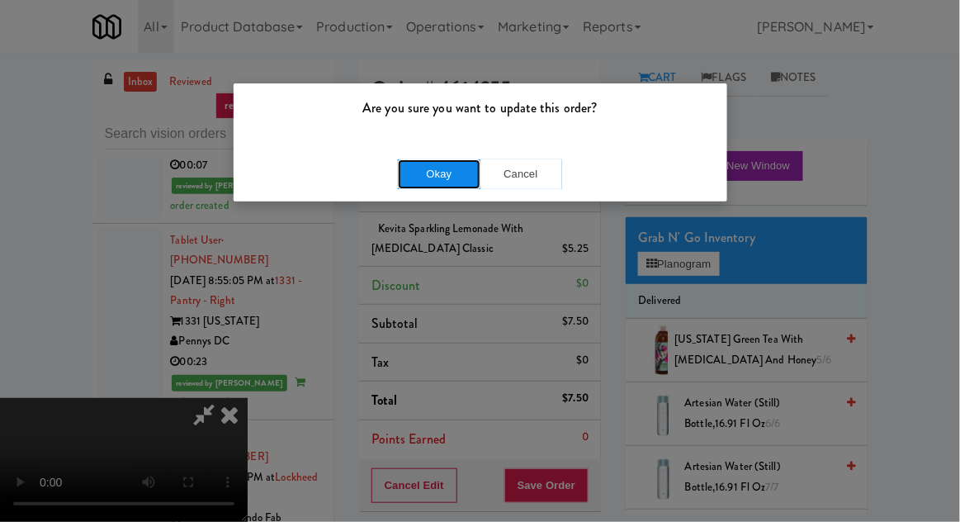
click at [424, 176] on button "Okay" at bounding box center [439, 174] width 83 height 30
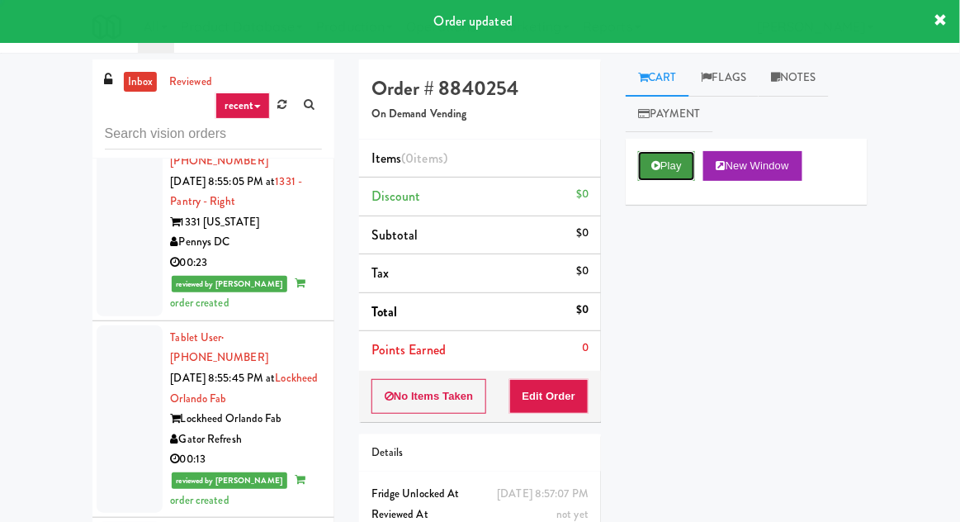
click at [650, 169] on button "Play" at bounding box center [666, 166] width 57 height 30
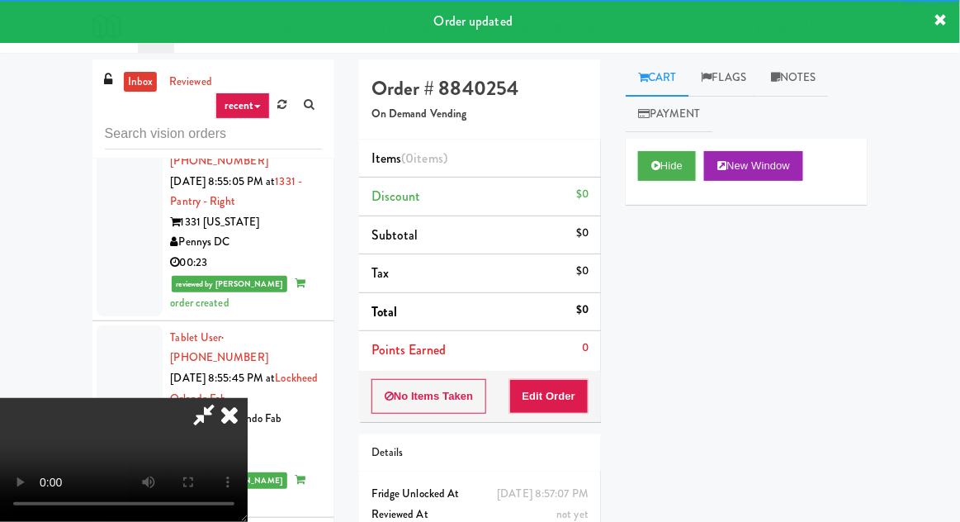
click at [552, 408] on button "Edit Order" at bounding box center [549, 396] width 80 height 35
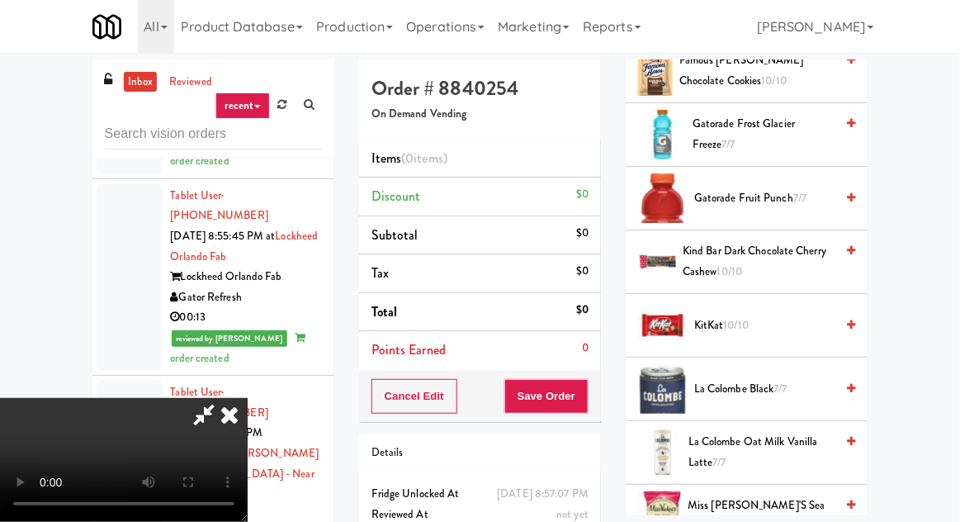
scroll to position [1306, 0]
click at [730, 318] on span "10/10" at bounding box center [737, 326] width 26 height 16
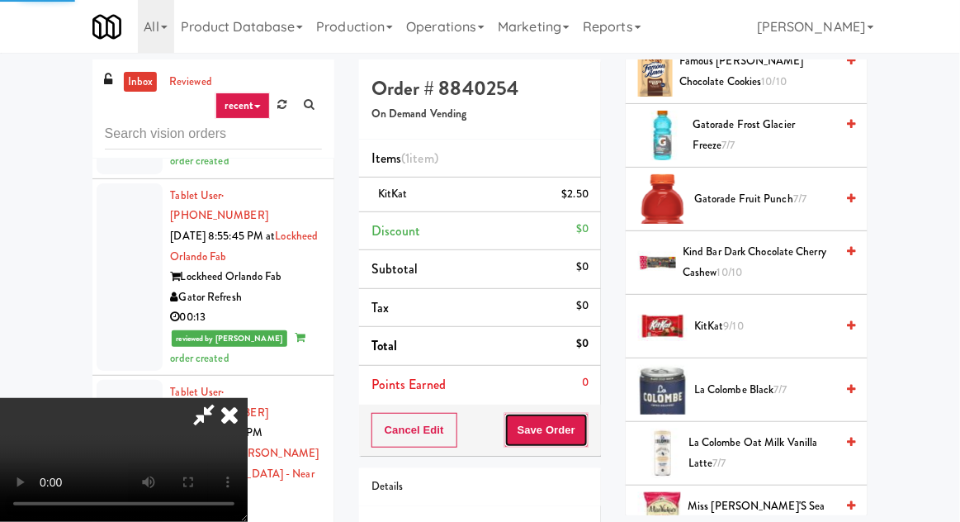
click at [587, 440] on button "Save Order" at bounding box center [546, 430] width 84 height 35
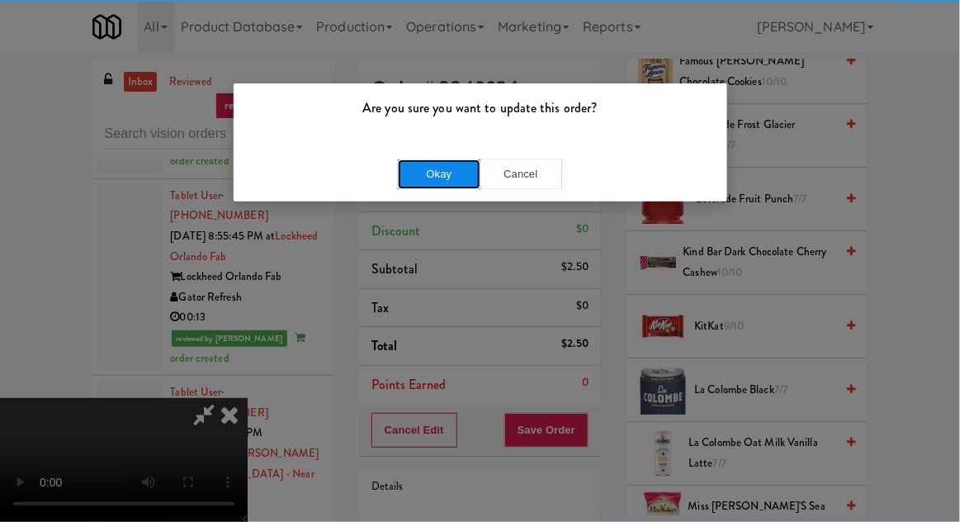
click at [416, 185] on button "Okay" at bounding box center [439, 174] width 83 height 30
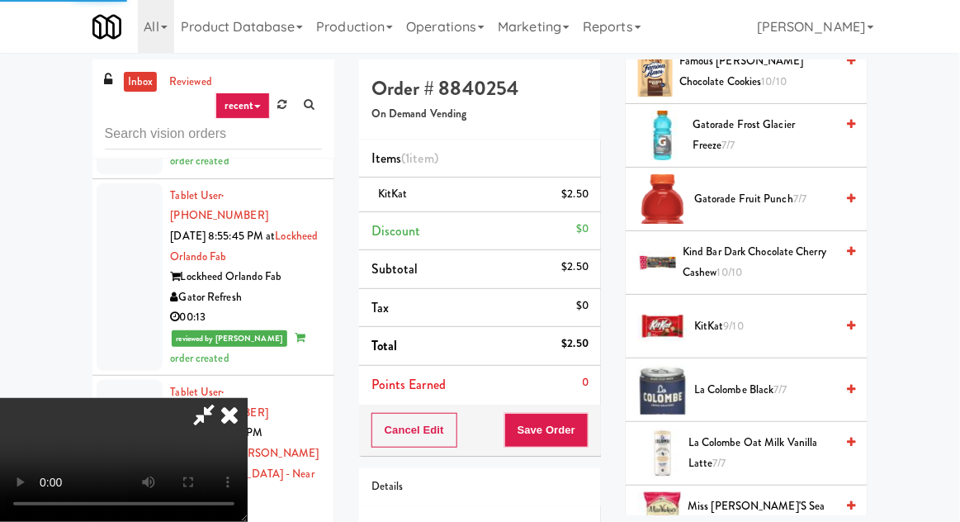
scroll to position [163, 0]
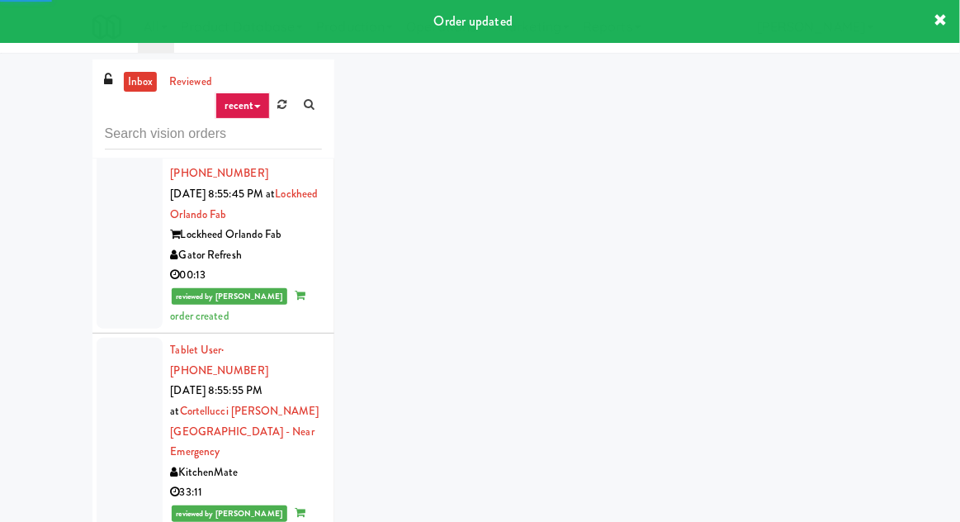
scroll to position [6584, 0]
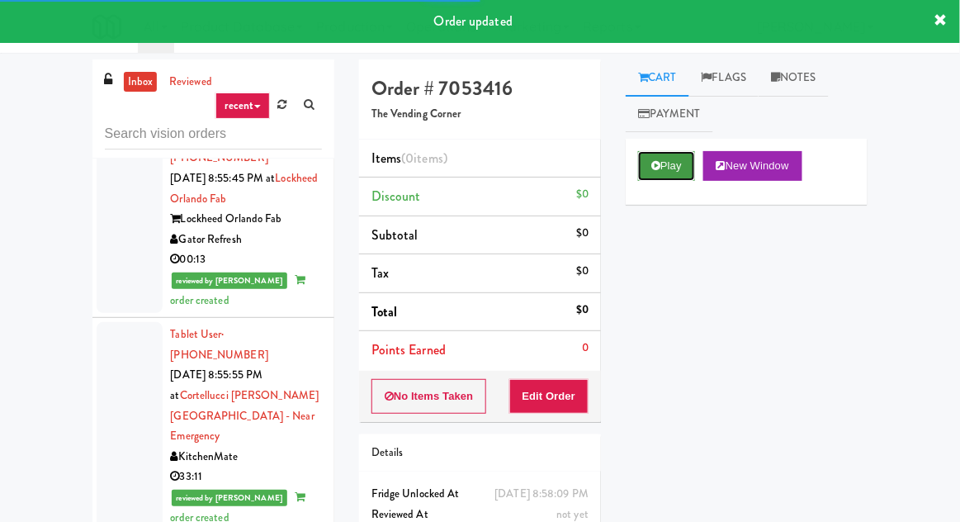
click at [661, 165] on button "Play" at bounding box center [666, 166] width 57 height 30
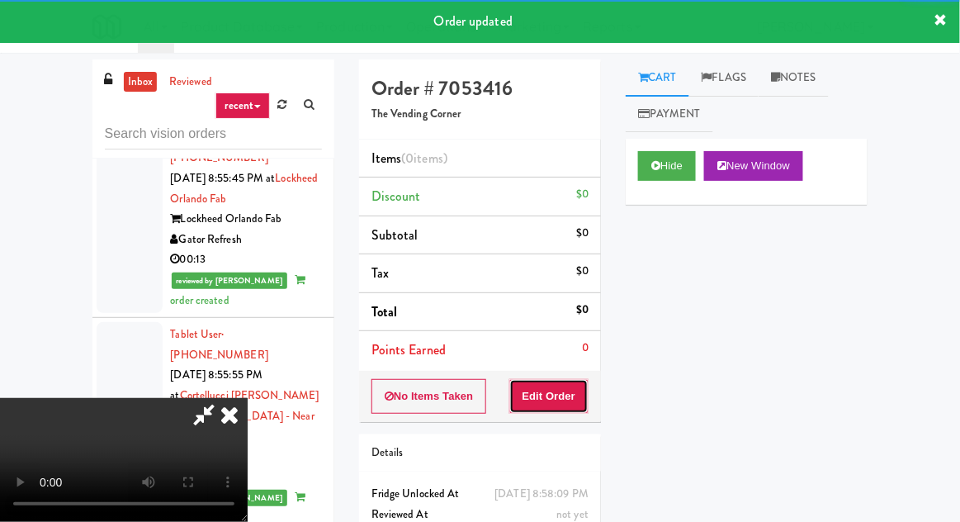
click at [560, 409] on button "Edit Order" at bounding box center [549, 396] width 80 height 35
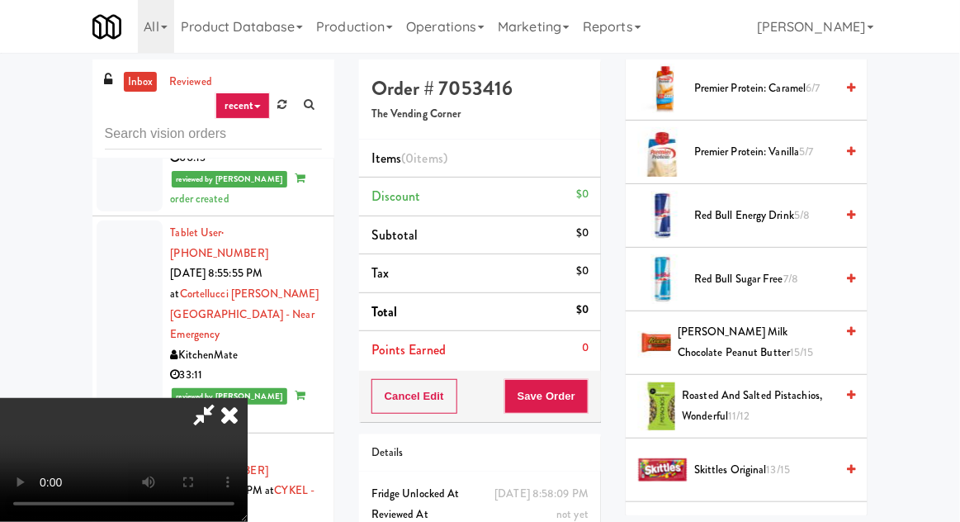
scroll to position [2131, 0]
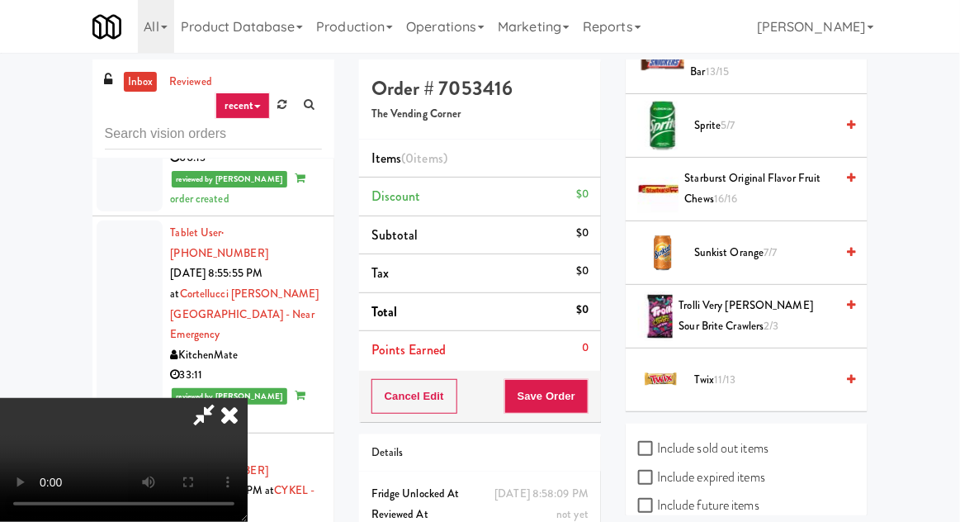
click at [729, 309] on span "Trolli Very [PERSON_NAME] Sour Brite Crawlers 2/3" at bounding box center [757, 315] width 156 height 40
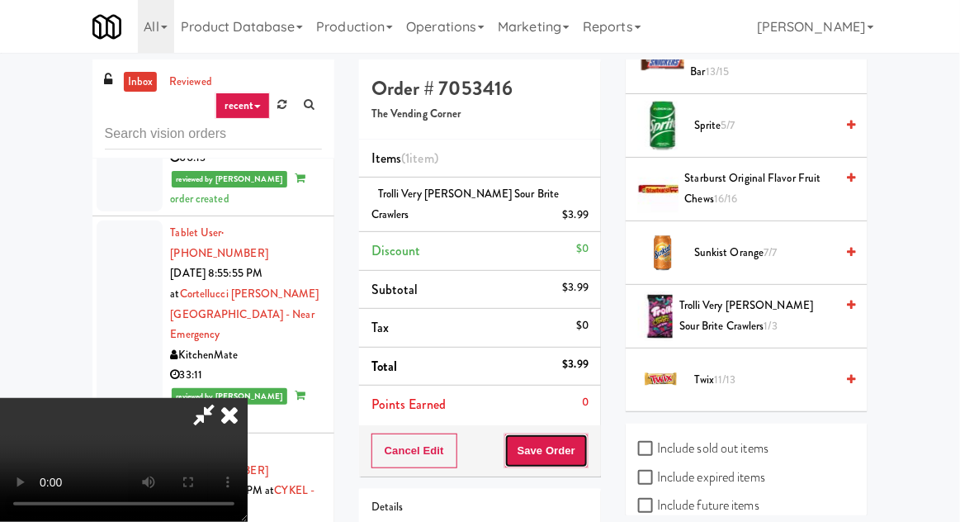
click at [585, 455] on button "Save Order" at bounding box center [546, 450] width 84 height 35
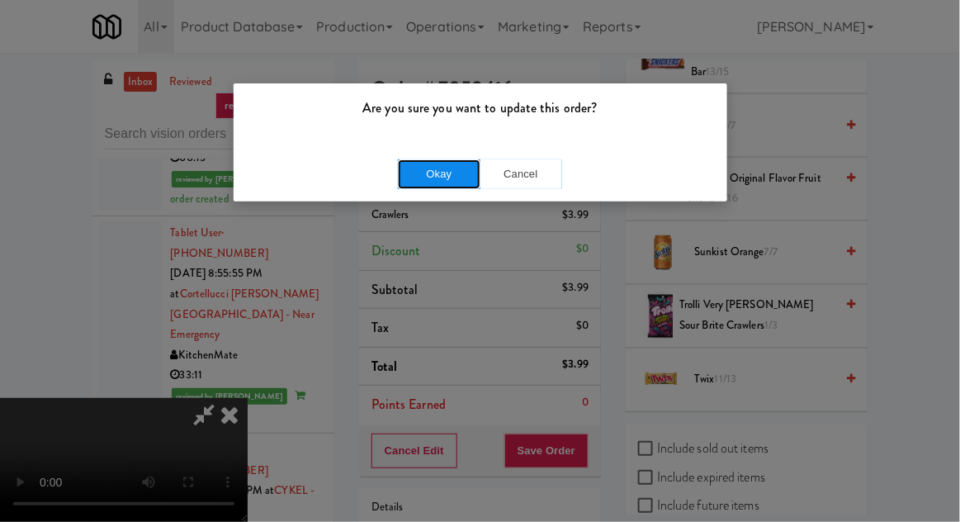
click at [412, 169] on button "Okay" at bounding box center [439, 174] width 83 height 30
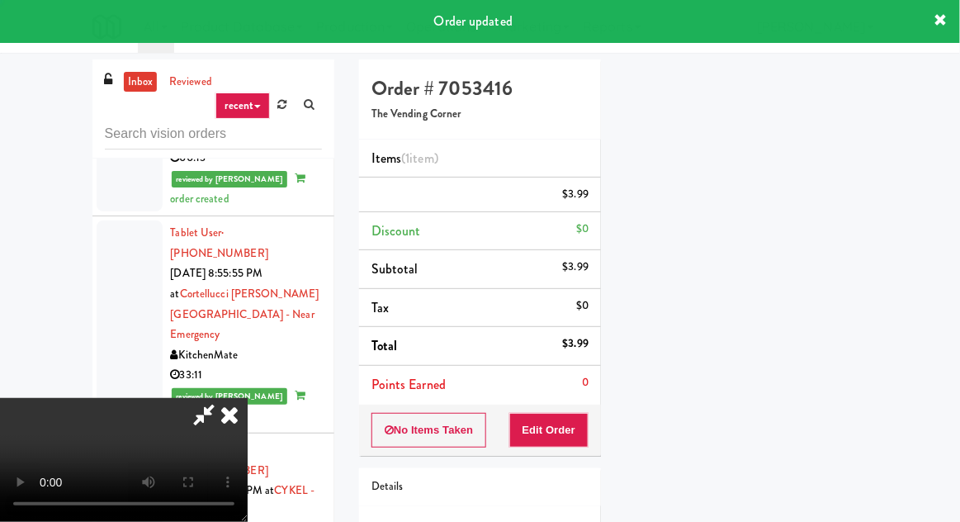
scroll to position [163, 0]
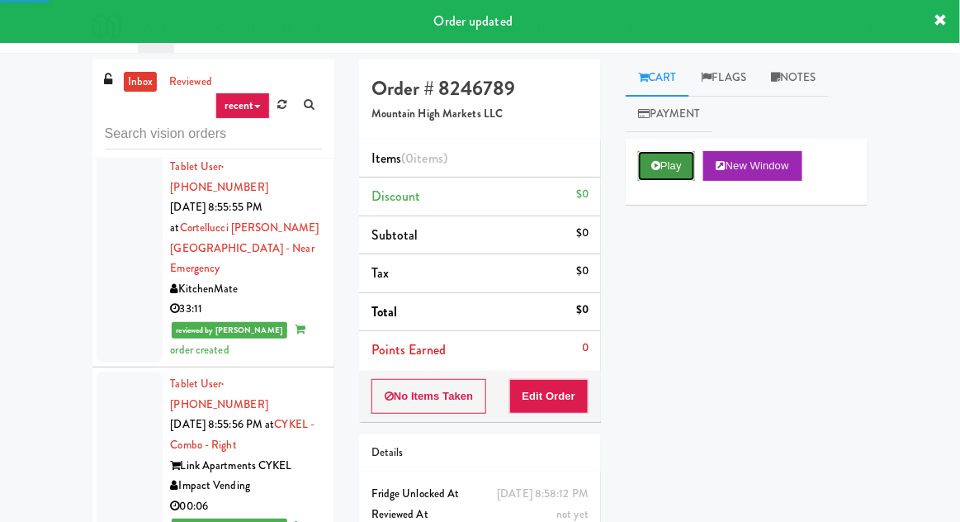
click at [659, 163] on icon at bounding box center [655, 165] width 9 height 11
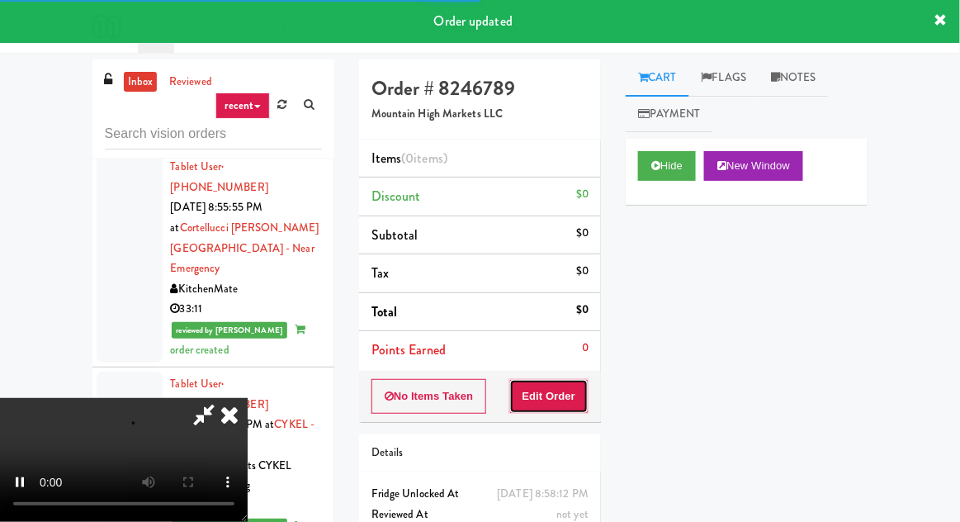
click at [564, 394] on button "Edit Order" at bounding box center [549, 396] width 80 height 35
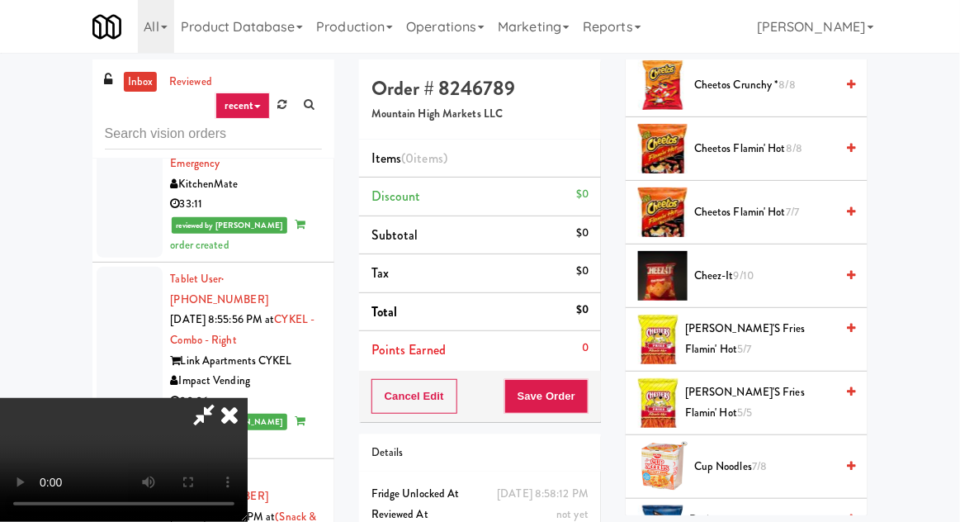
scroll to position [519, 0]
click at [733, 336] on span "[PERSON_NAME]'s Fries Flamin' Hot 5/7" at bounding box center [759, 339] width 149 height 40
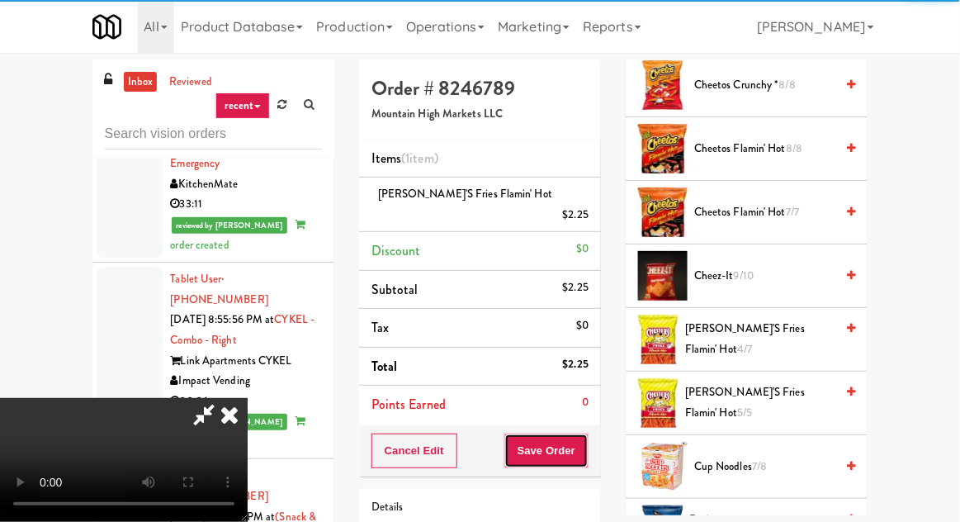
click at [588, 433] on button "Save Order" at bounding box center [546, 450] width 84 height 35
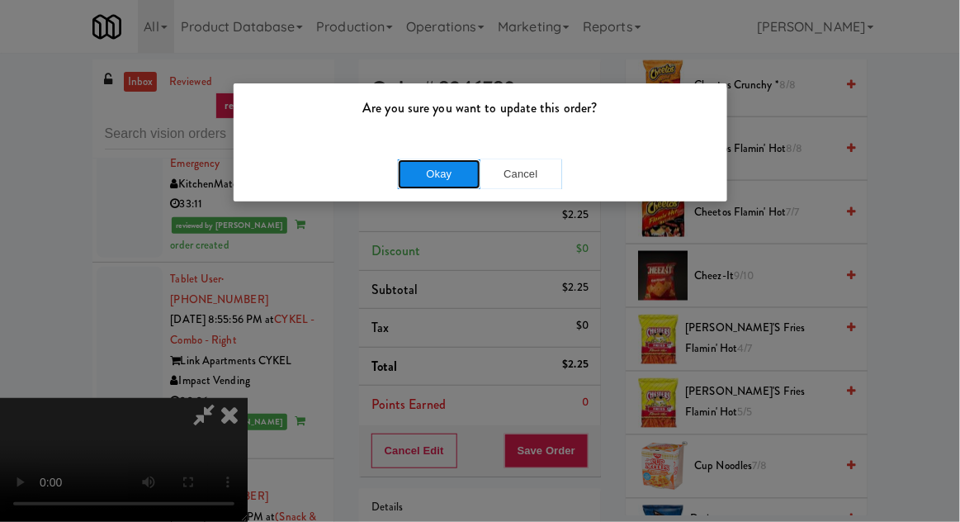
click at [421, 182] on button "Okay" at bounding box center [439, 174] width 83 height 30
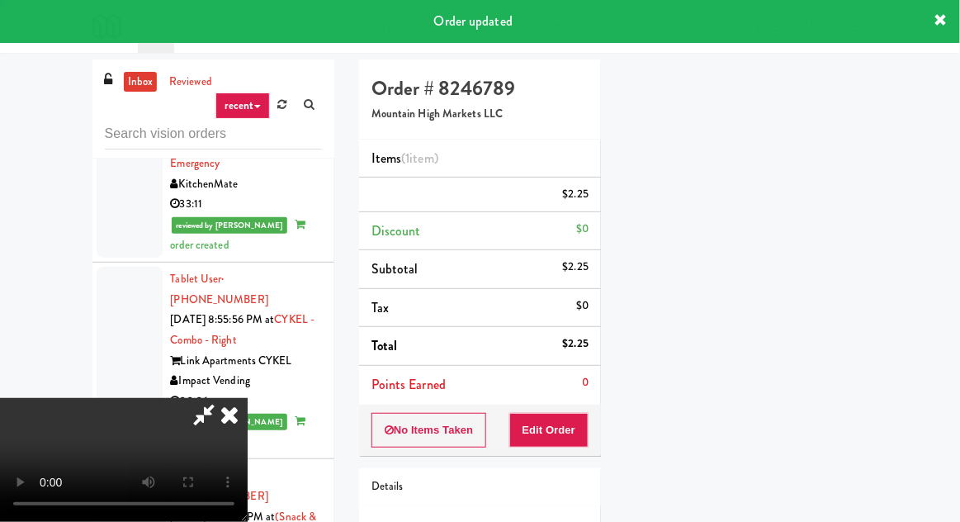
scroll to position [163, 0]
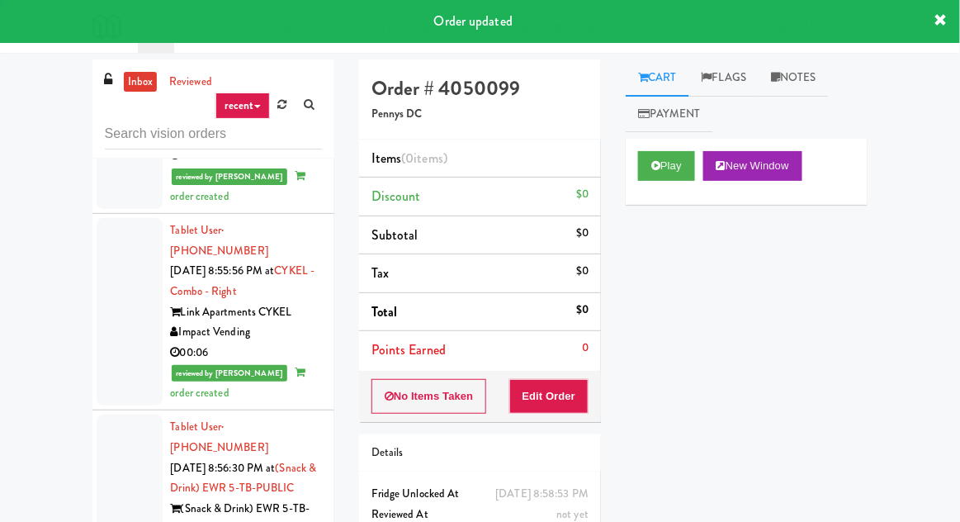
scroll to position [6924, 0]
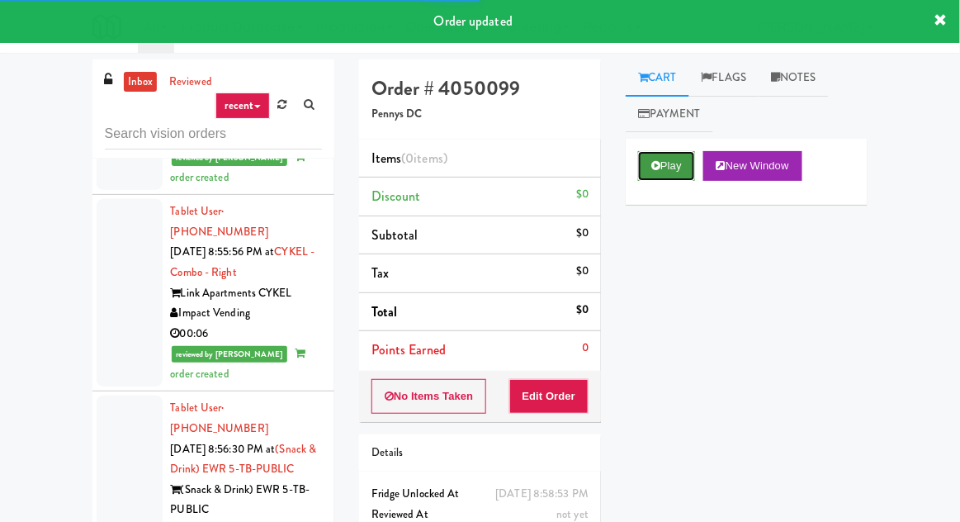
click at [665, 156] on button "Play" at bounding box center [666, 166] width 57 height 30
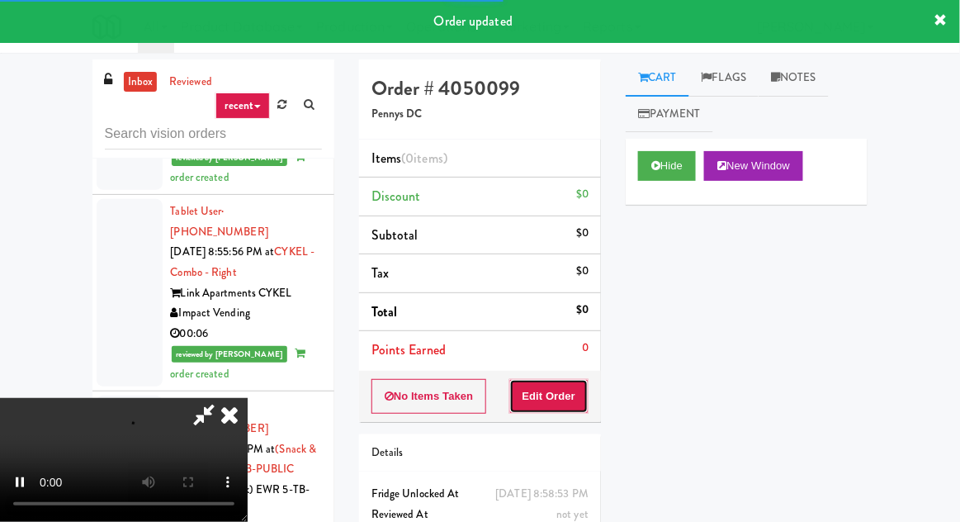
click at [552, 380] on button "Edit Order" at bounding box center [549, 396] width 80 height 35
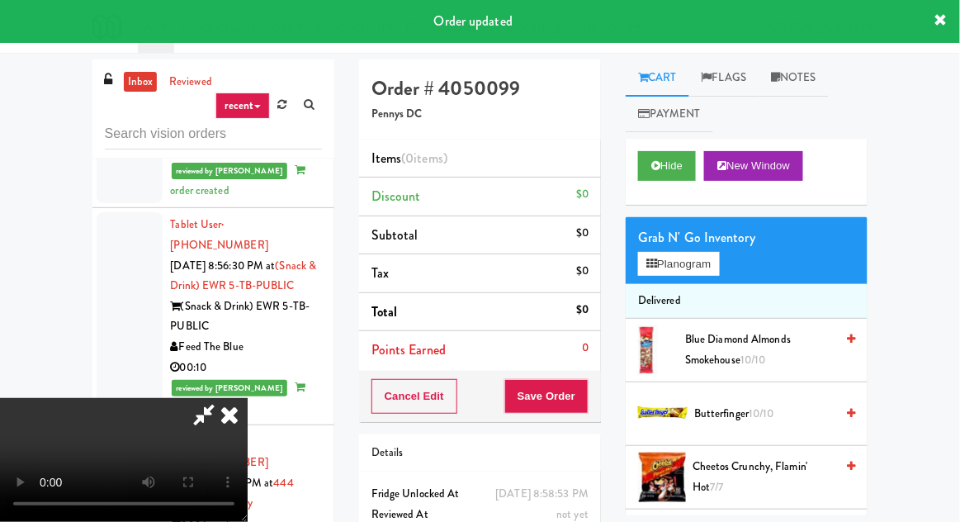
scroll to position [7108, 0]
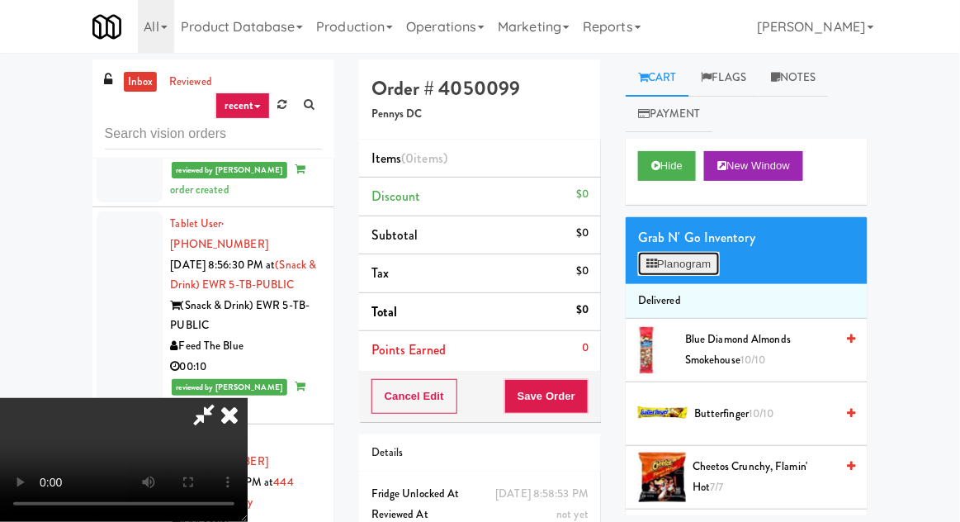
click at [689, 257] on button "Planogram" at bounding box center [678, 264] width 81 height 25
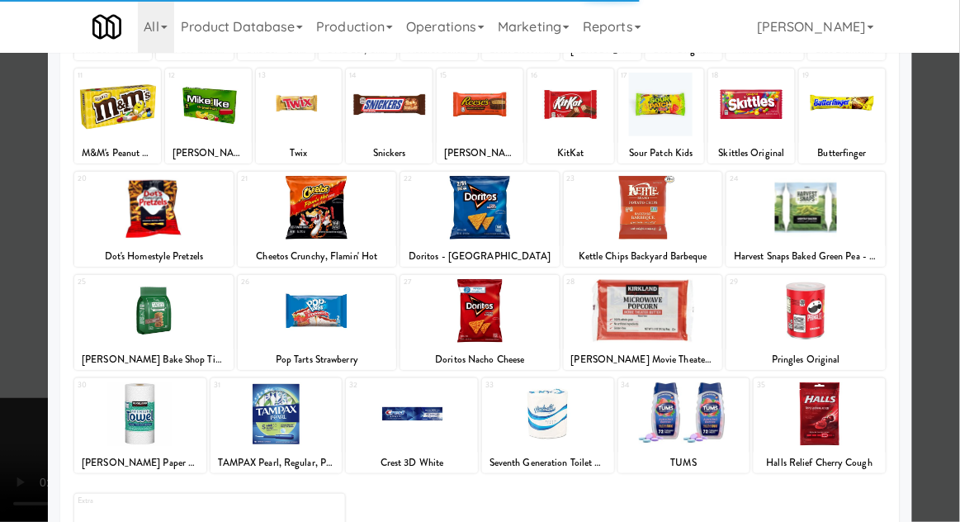
scroll to position [209, 0]
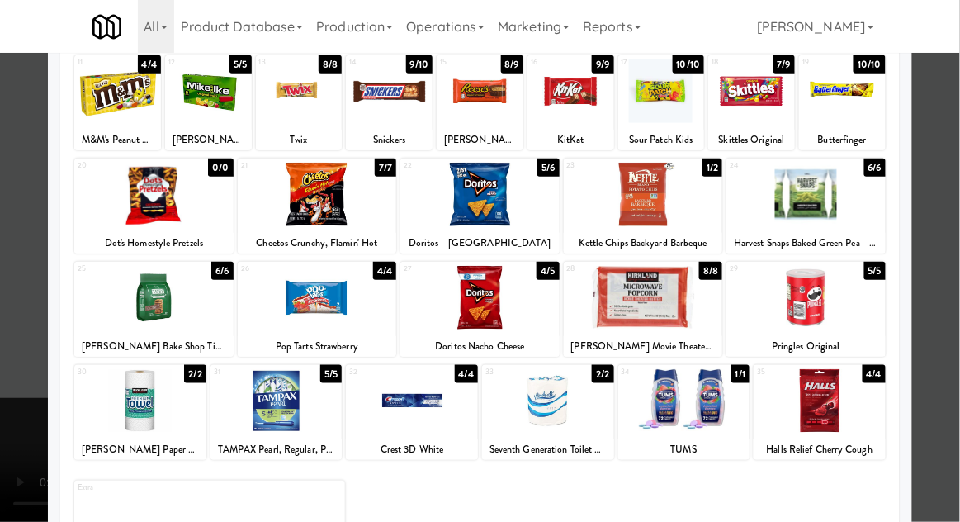
click at [289, 318] on div at bounding box center [317, 298] width 159 height 64
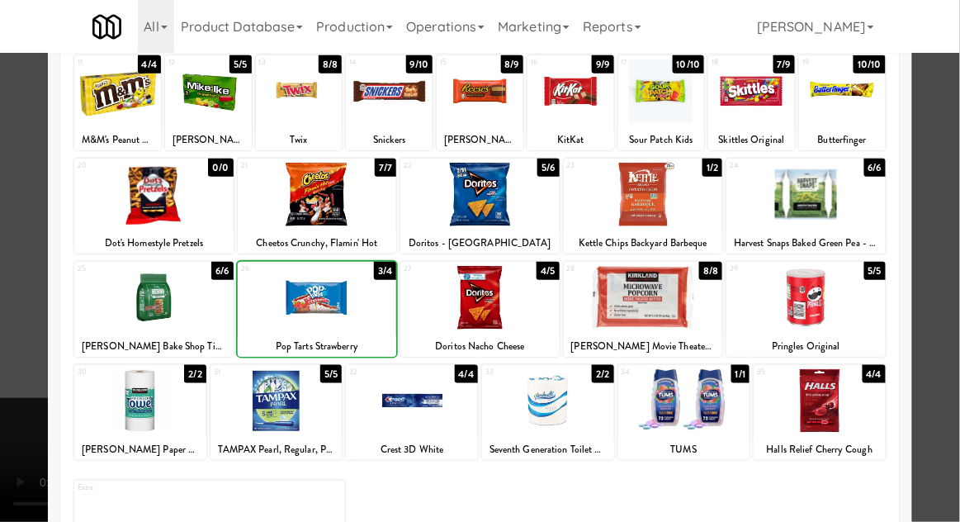
click at [4, 398] on div at bounding box center [480, 261] width 960 height 522
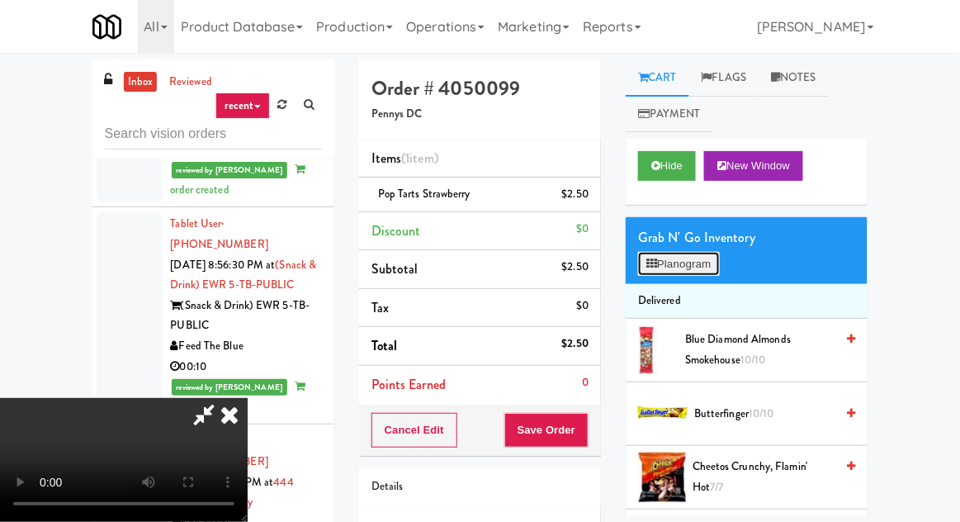
click at [701, 267] on button "Planogram" at bounding box center [678, 264] width 81 height 25
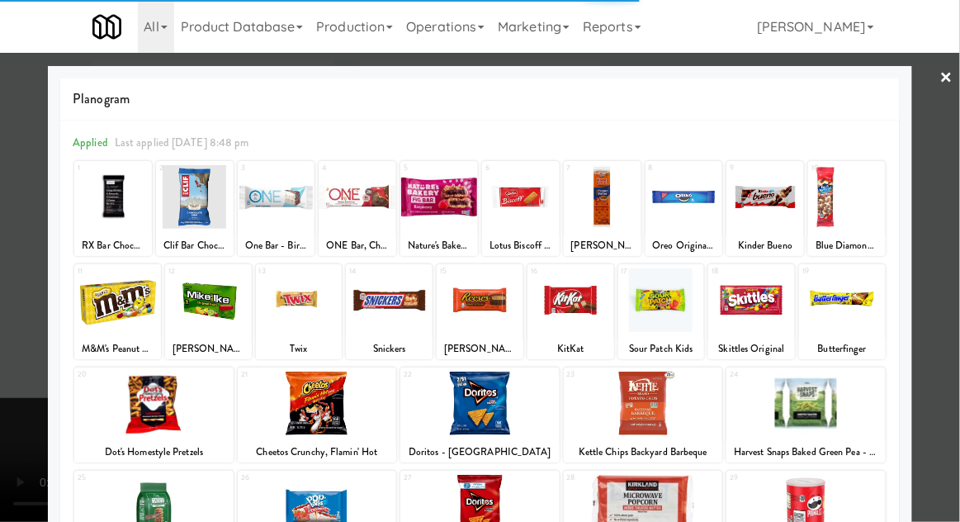
click at [88, 309] on div at bounding box center [117, 300] width 87 height 64
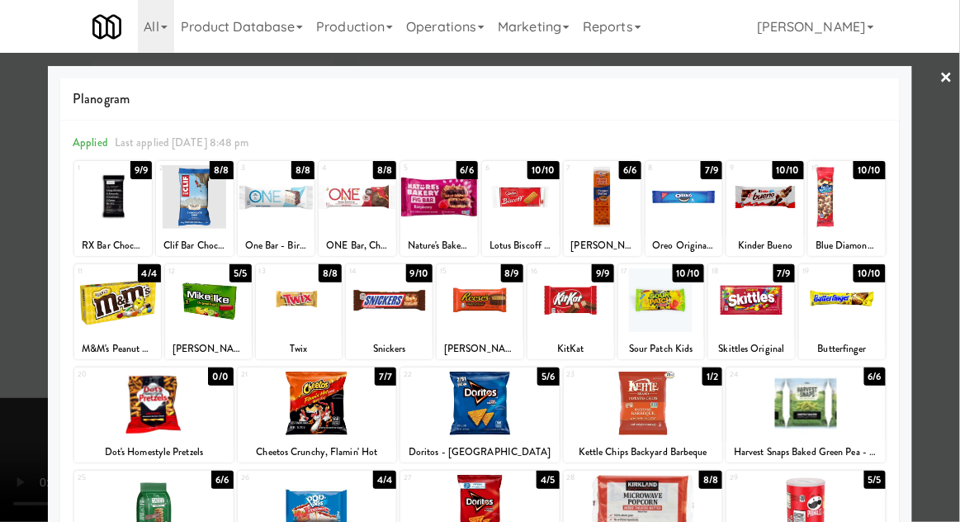
click at [79, 319] on div at bounding box center [117, 300] width 87 height 64
click at [276, 300] on div at bounding box center [299, 300] width 87 height 64
click at [7, 358] on div at bounding box center [480, 261] width 960 height 522
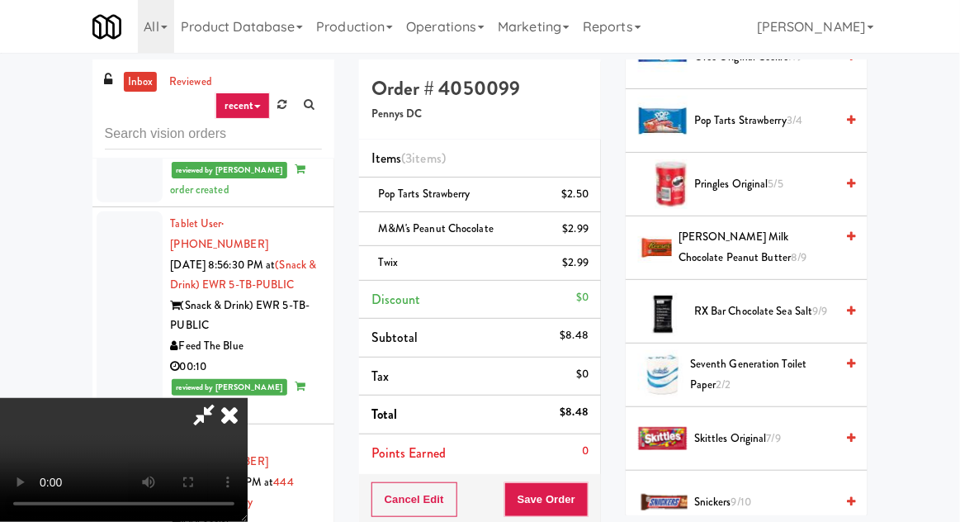
scroll to position [1634, 0]
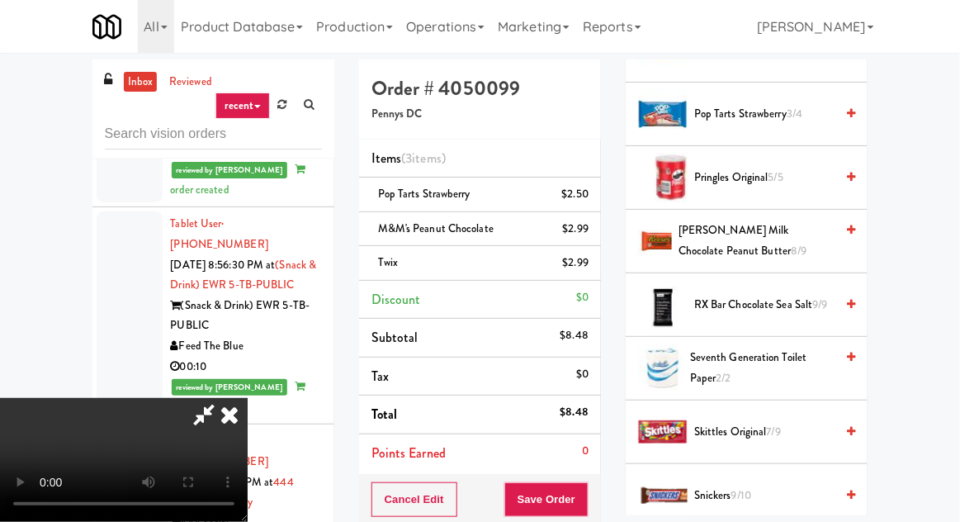
click at [744, 230] on span "[PERSON_NAME] Milk Chocolate Peanut Butter 8/9" at bounding box center [756, 240] width 156 height 40
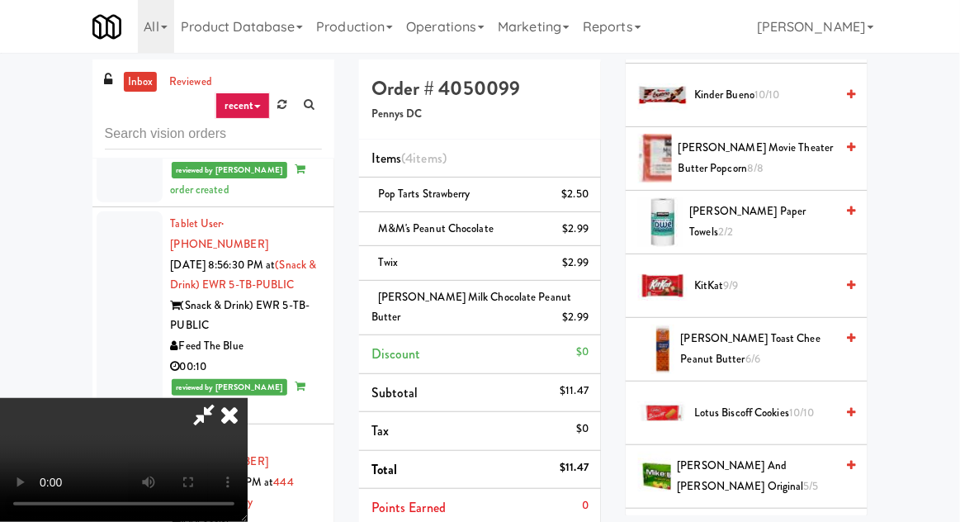
scroll to position [890, 0]
click at [723, 282] on span "KitKat 9/9" at bounding box center [764, 286] width 140 height 21
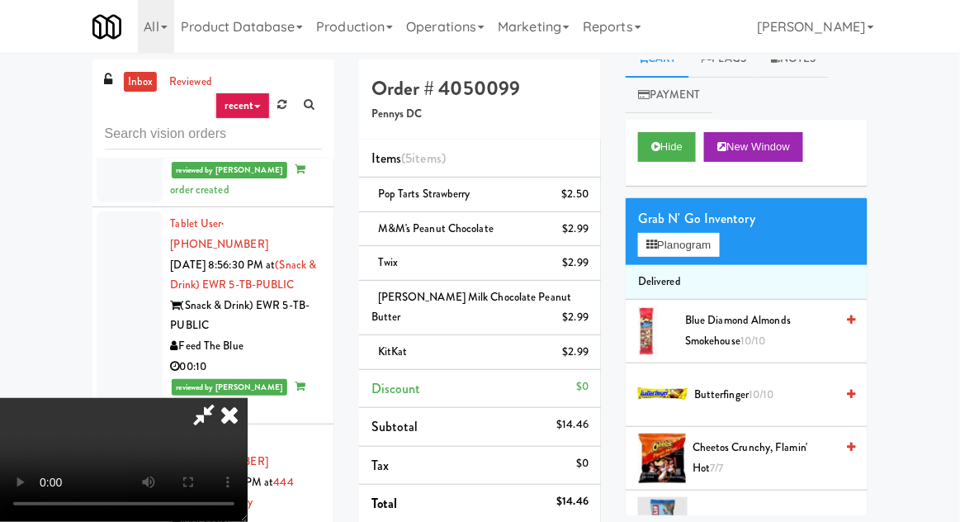
scroll to position [21, 0]
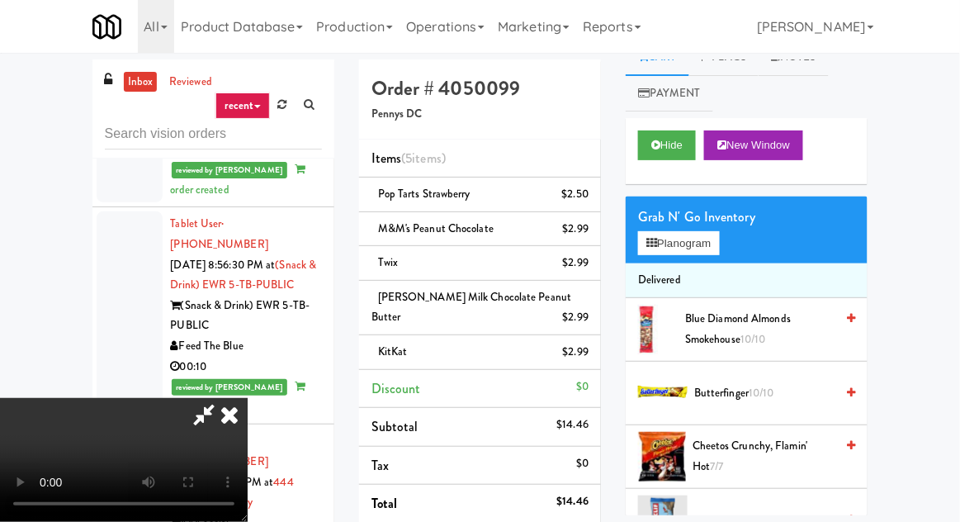
click at [726, 384] on span "Butterfinger 10/10" at bounding box center [764, 393] width 140 height 21
click at [730, 385] on span "Butterfinger 9/10" at bounding box center [764, 393] width 140 height 21
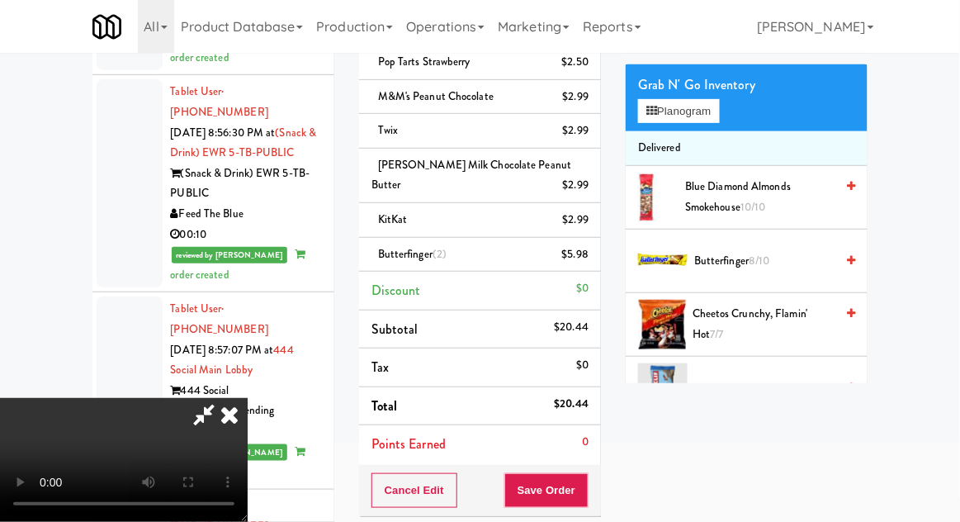
scroll to position [131, 0]
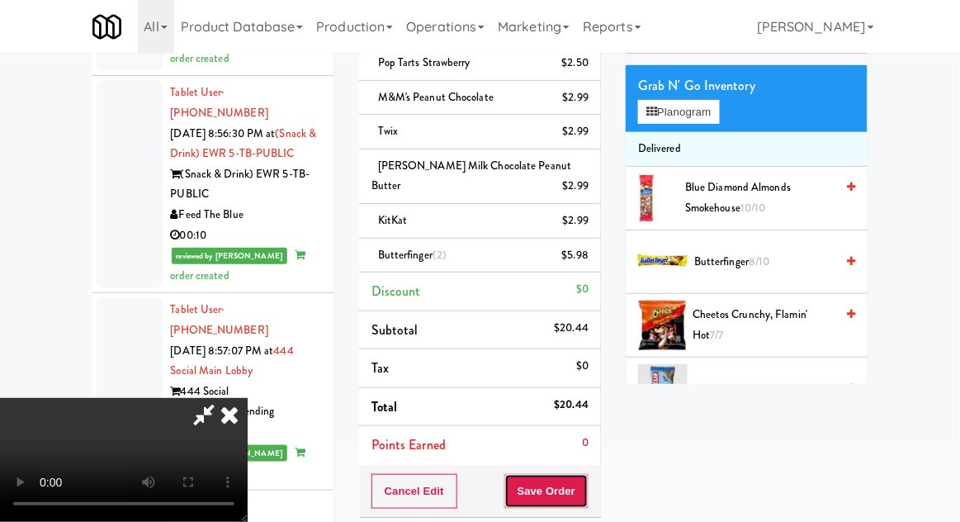
click at [588, 498] on button "Save Order" at bounding box center [546, 491] width 84 height 35
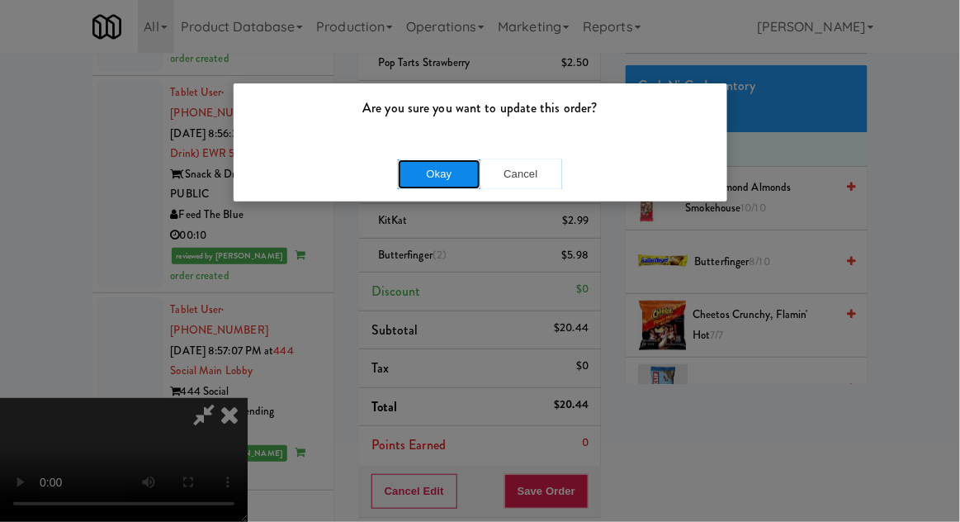
click at [401, 178] on button "Okay" at bounding box center [439, 174] width 83 height 30
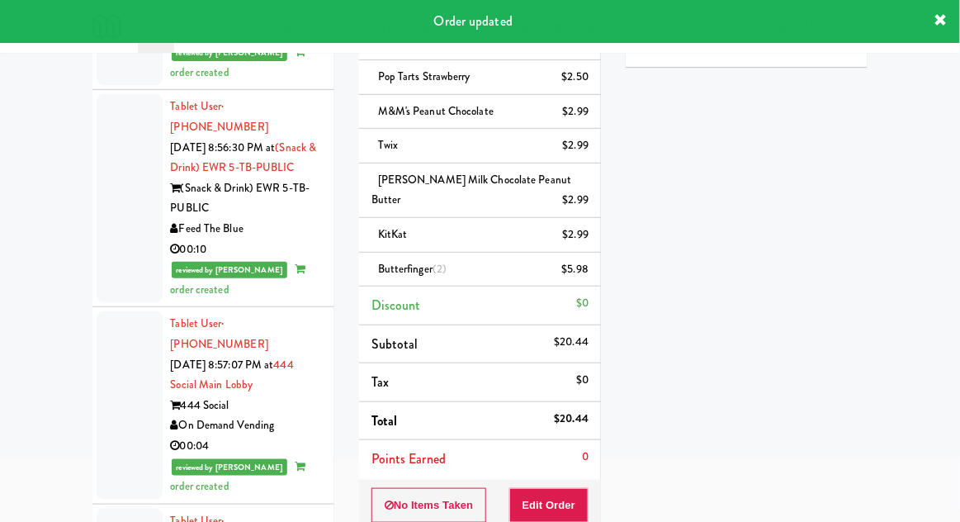
scroll to position [0, 0]
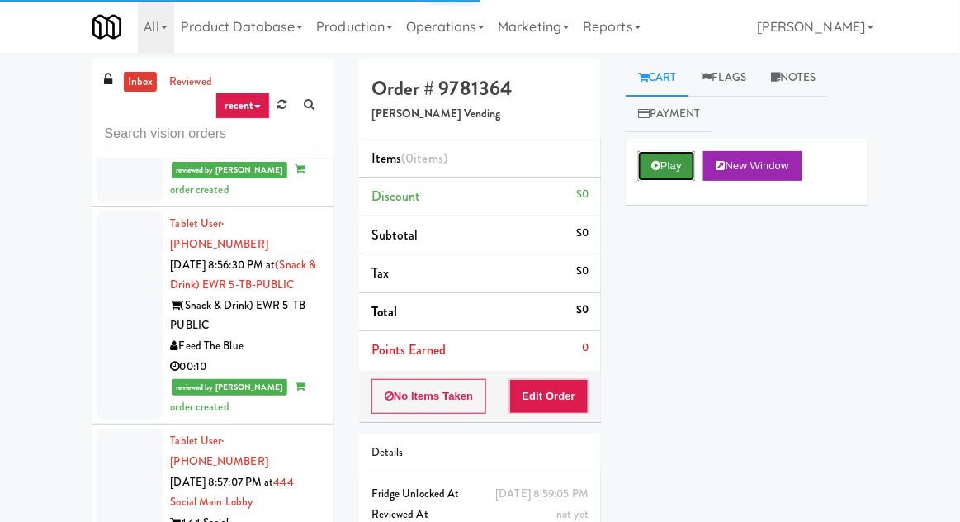
click at [653, 171] on button "Play" at bounding box center [666, 166] width 57 height 30
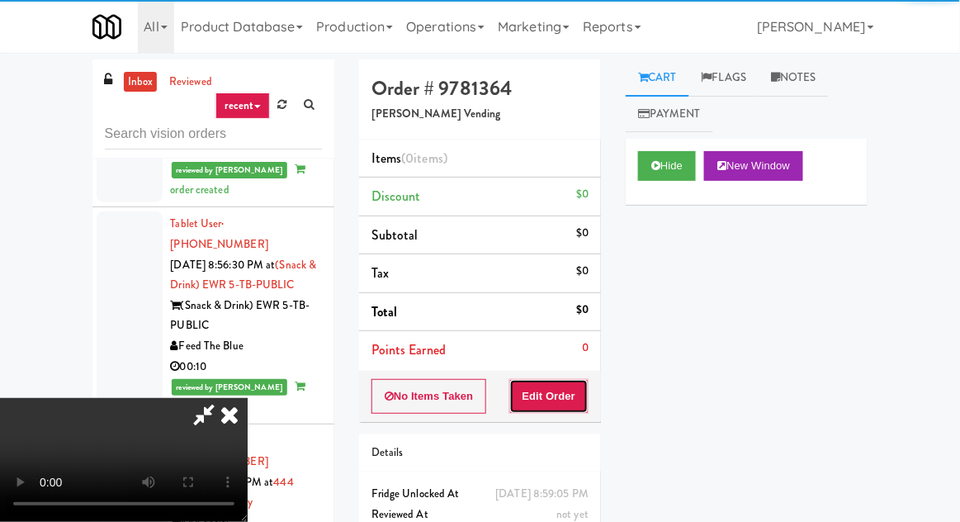
click at [563, 386] on button "Edit Order" at bounding box center [549, 396] width 80 height 35
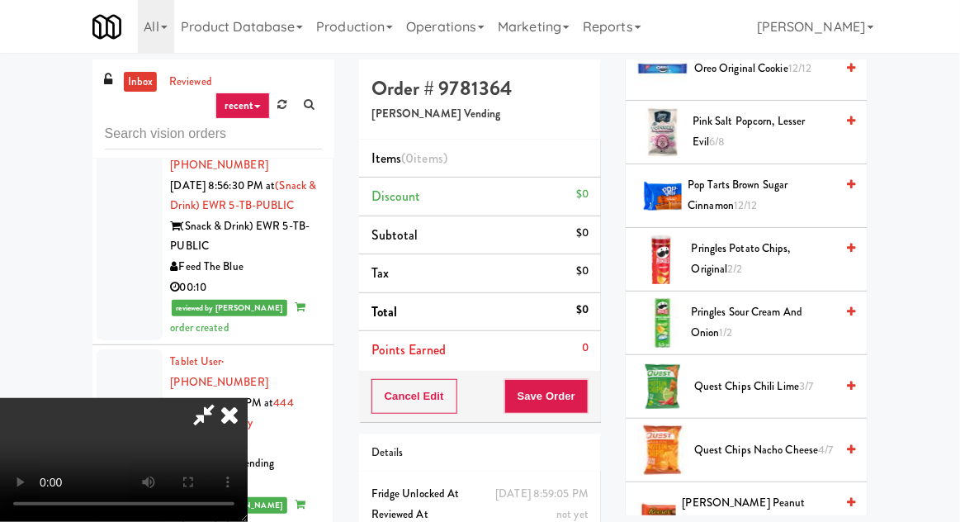
scroll to position [1244, 0]
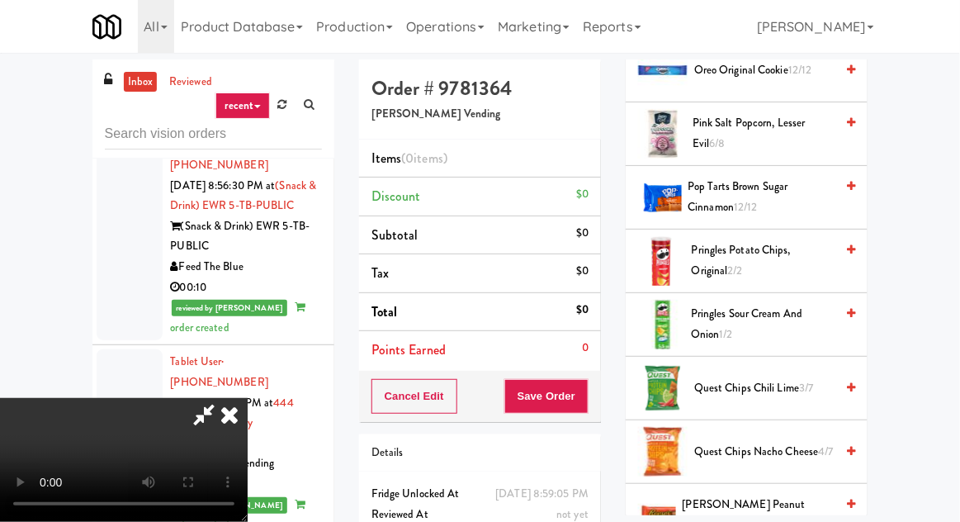
click at [763, 240] on span "Pringles Potato Chips, Original 2/2" at bounding box center [764, 260] width 144 height 40
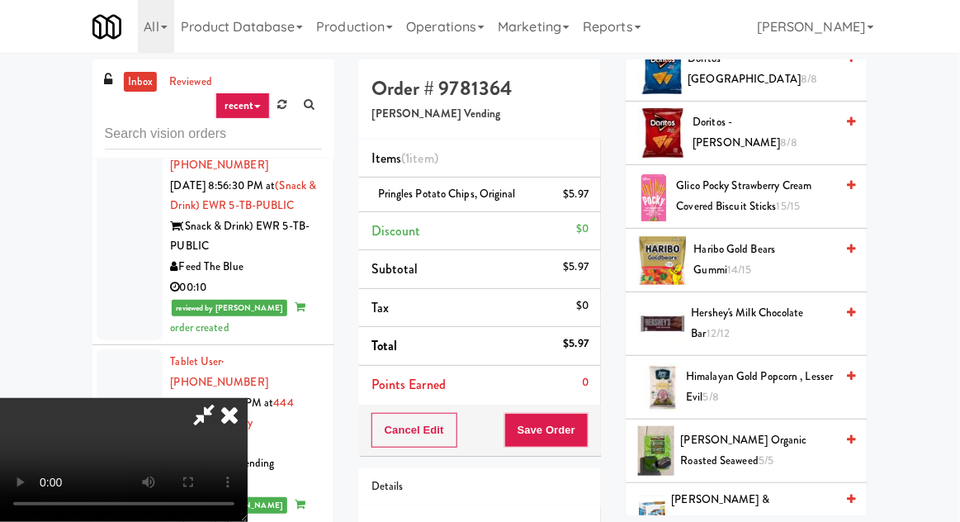
scroll to position [336, 0]
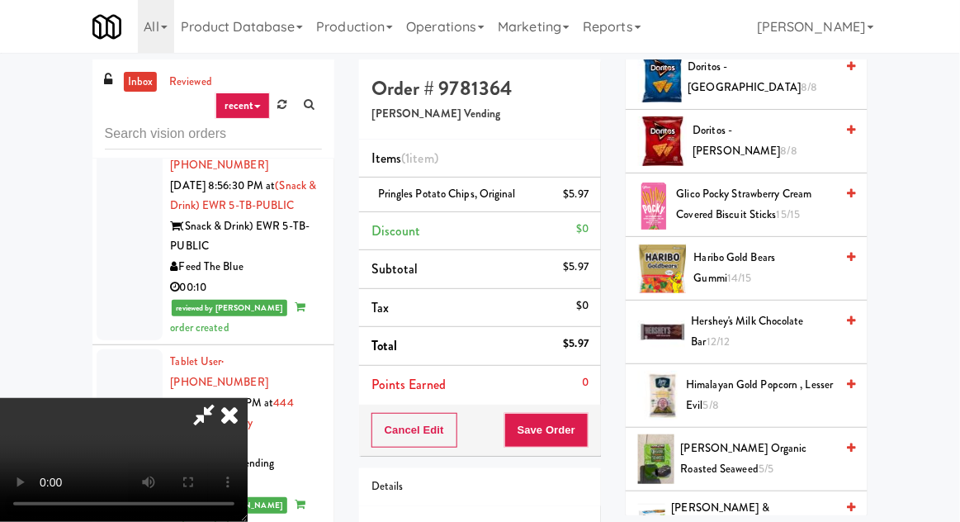
click at [738, 264] on span "Haribo Gold Bears Gummi 14/15" at bounding box center [764, 268] width 141 height 40
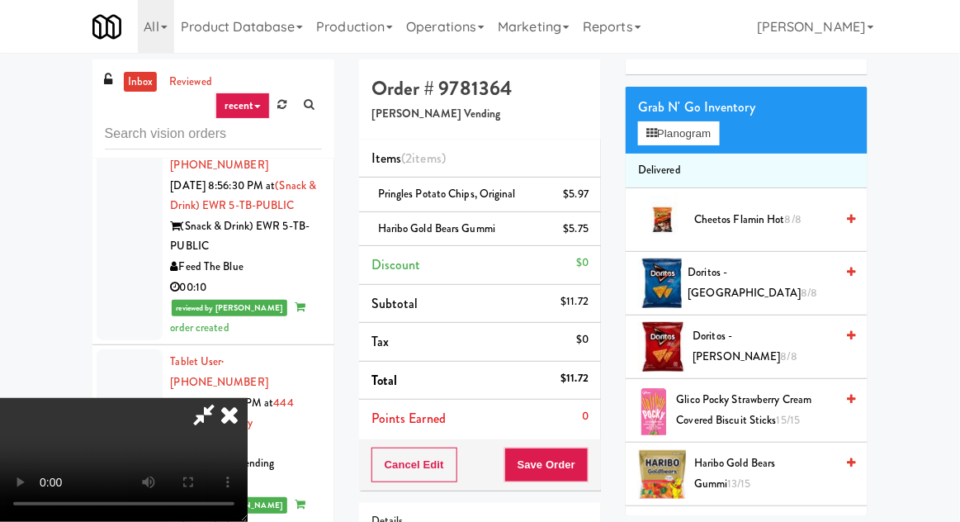
scroll to position [0, 0]
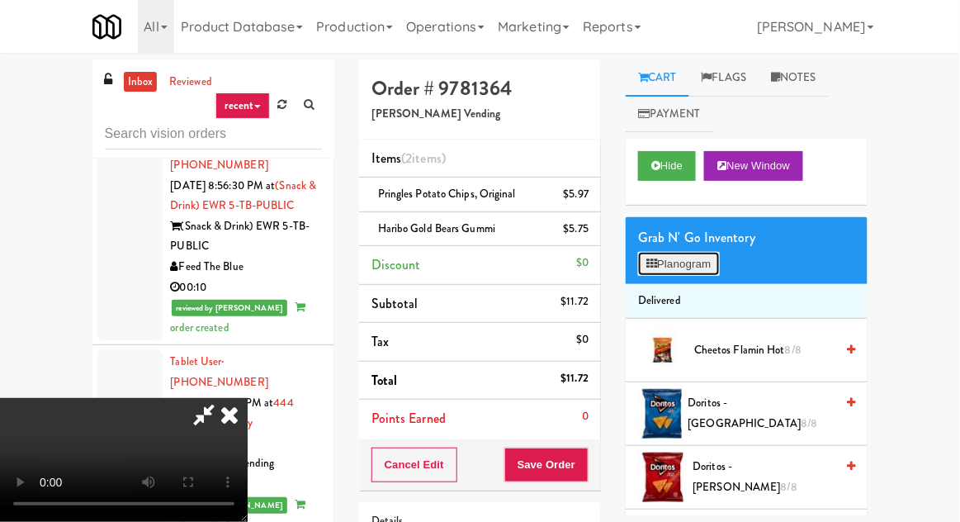
click at [693, 270] on button "Planogram" at bounding box center [678, 264] width 81 height 25
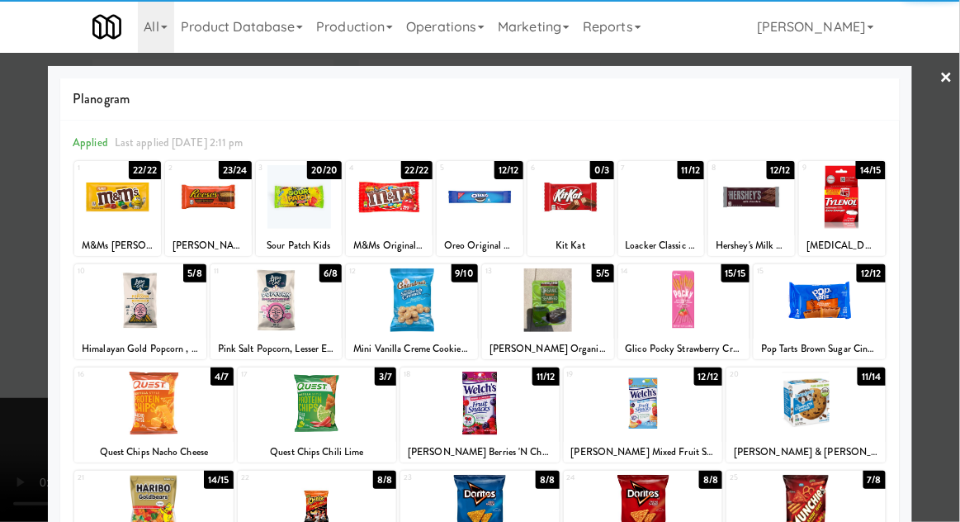
click at [579, 213] on div at bounding box center [570, 197] width 87 height 64
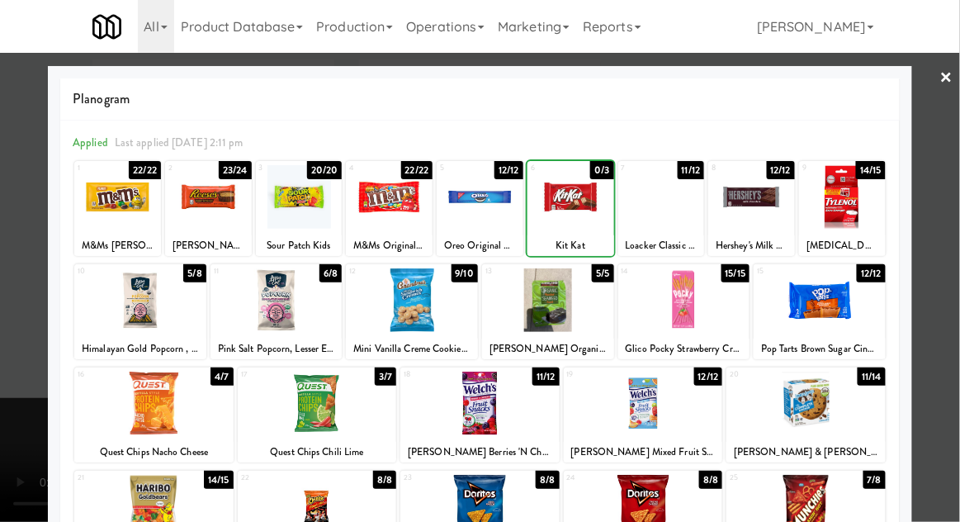
click at [23, 328] on div at bounding box center [480, 261] width 960 height 522
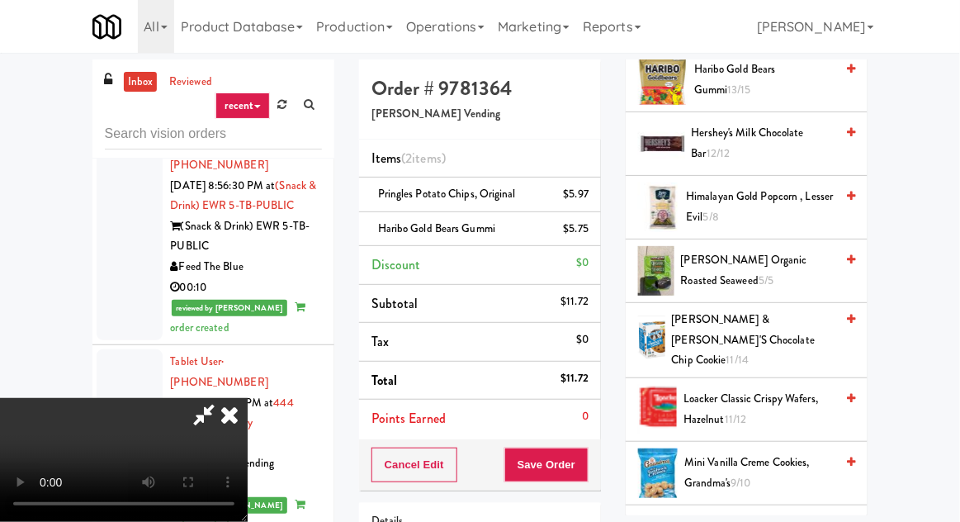
scroll to position [526, 0]
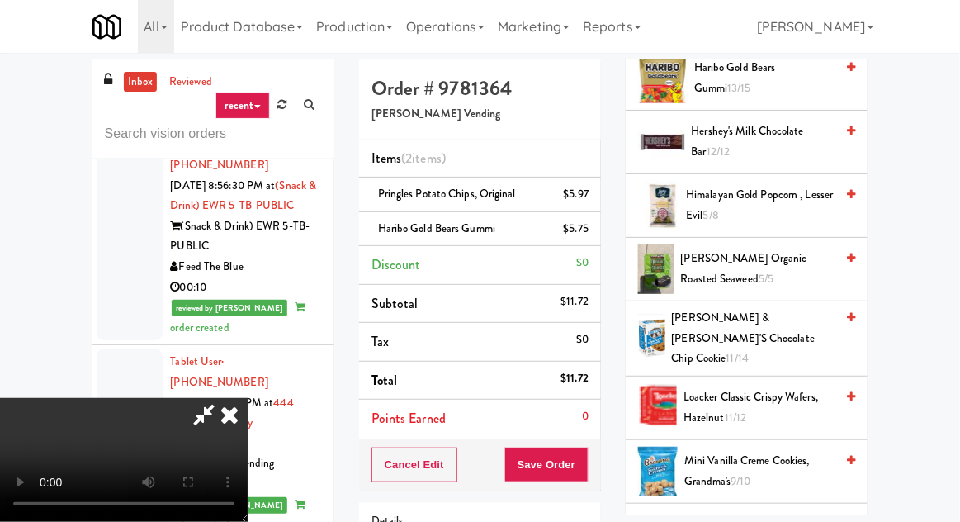
click at [725, 142] on span "Hershey's Milk Chocolate Bar 12/12" at bounding box center [764, 141] width 144 height 40
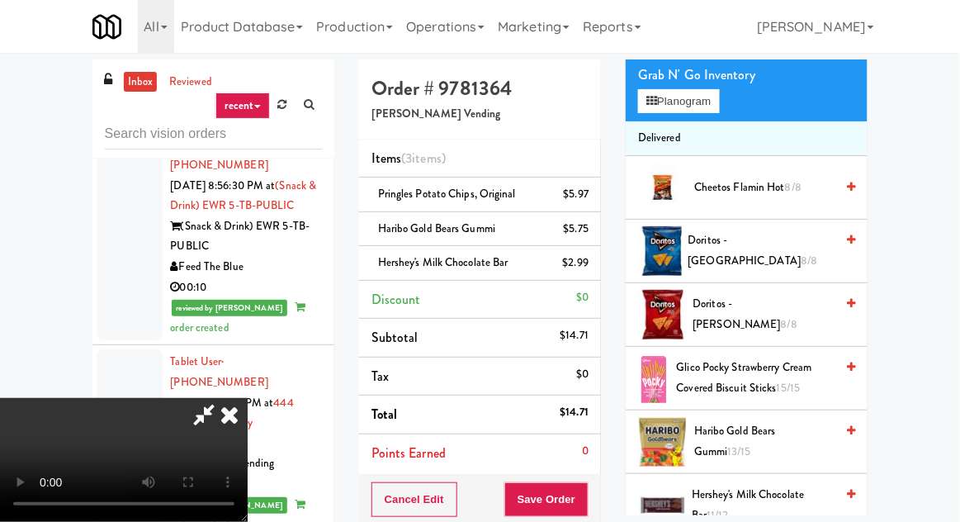
scroll to position [158, 0]
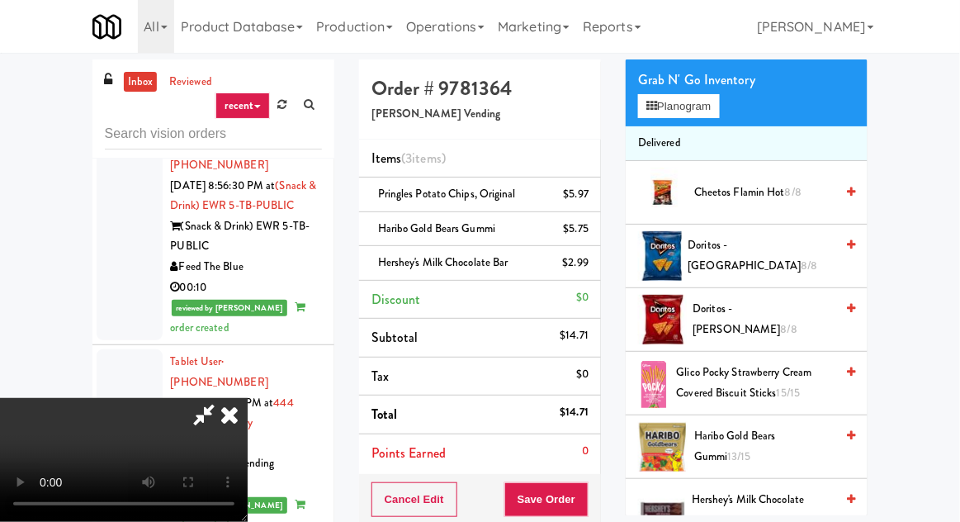
click at [725, 379] on span "Glico Pocky Strawberry Cream Covered Biscuit Sticks 15/15" at bounding box center [756, 382] width 158 height 40
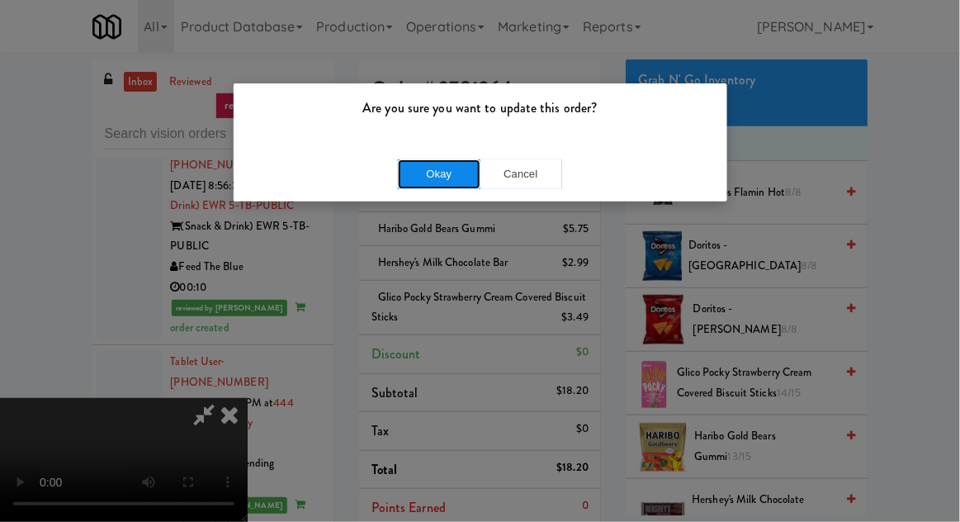
click at [423, 186] on button "Okay" at bounding box center [439, 174] width 83 height 30
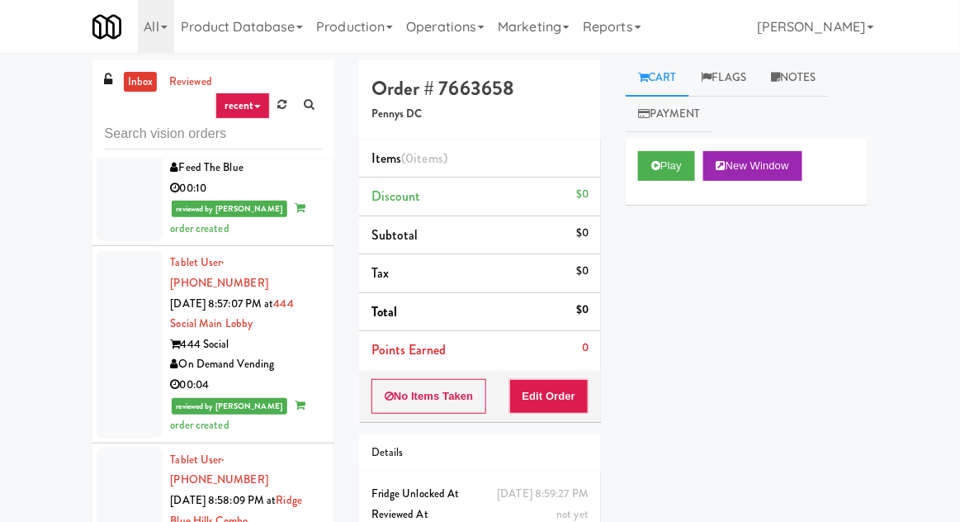
scroll to position [7292, 0]
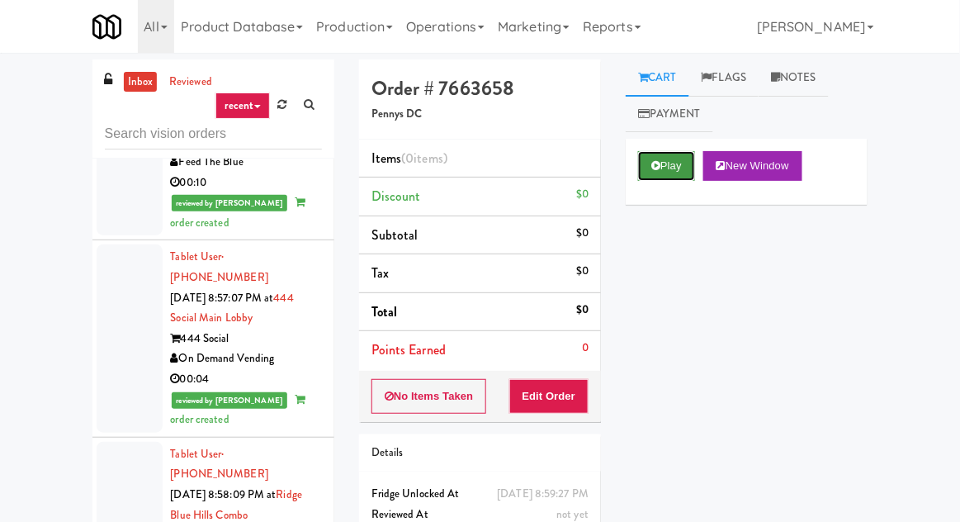
click at [664, 163] on button "Play" at bounding box center [666, 166] width 57 height 30
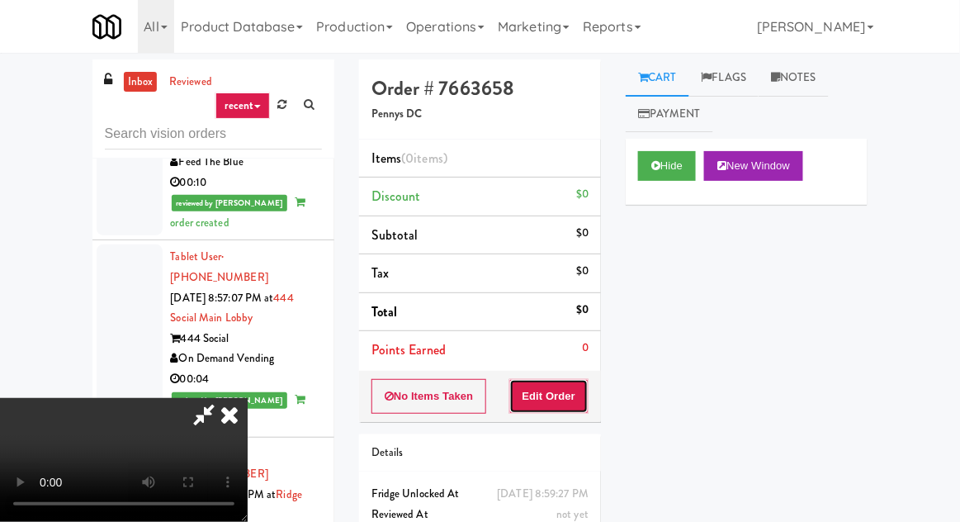
click at [553, 403] on button "Edit Order" at bounding box center [549, 396] width 80 height 35
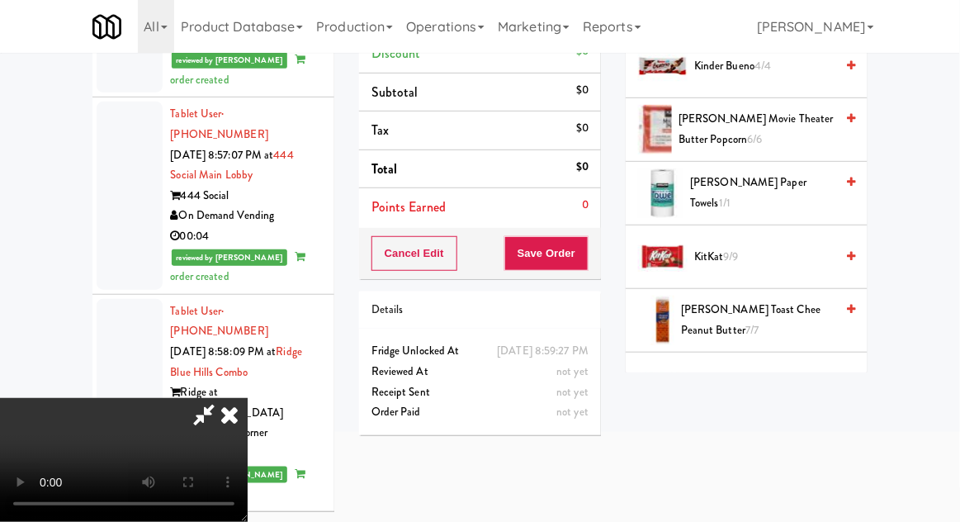
scroll to position [586, 0]
click at [739, 248] on span "9/9" at bounding box center [731, 256] width 15 height 16
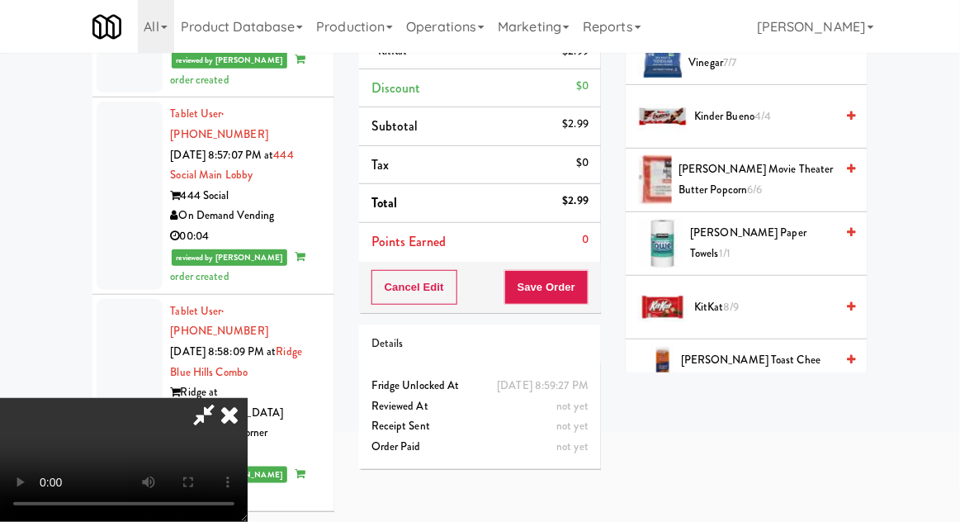
scroll to position [536, 0]
click at [753, 120] on span "Kinder Bueno 4/4" at bounding box center [764, 116] width 140 height 21
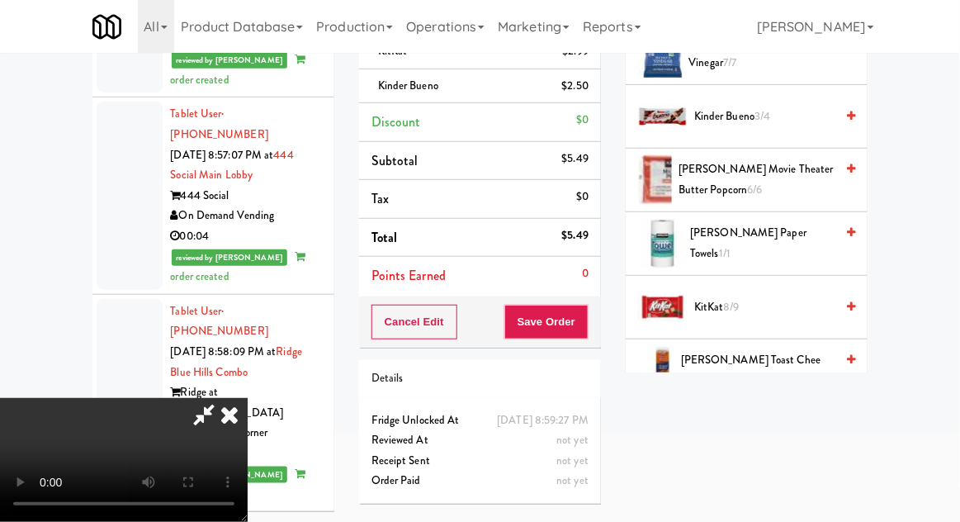
click at [758, 117] on span "3/4" at bounding box center [762, 116] width 16 height 16
click at [584, 316] on button "Save Order" at bounding box center [546, 322] width 84 height 35
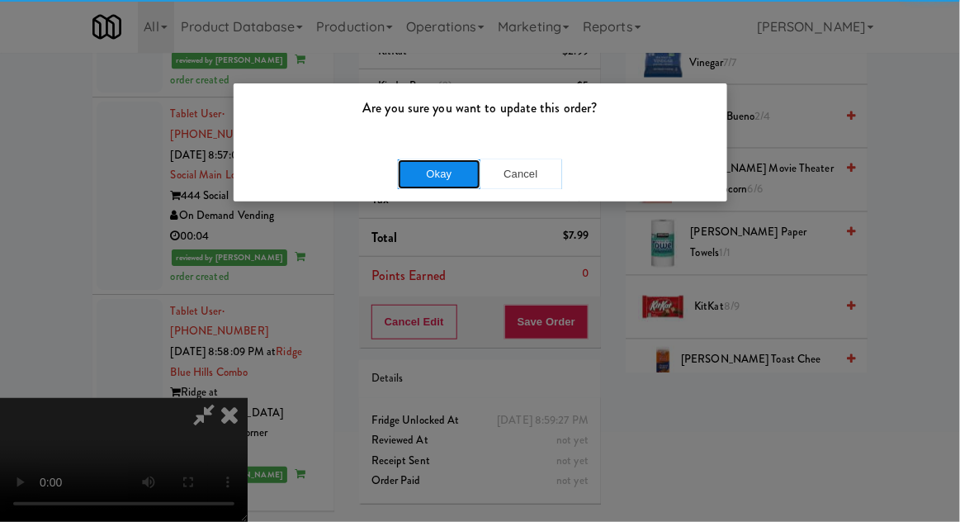
click at [418, 168] on button "Okay" at bounding box center [439, 174] width 83 height 30
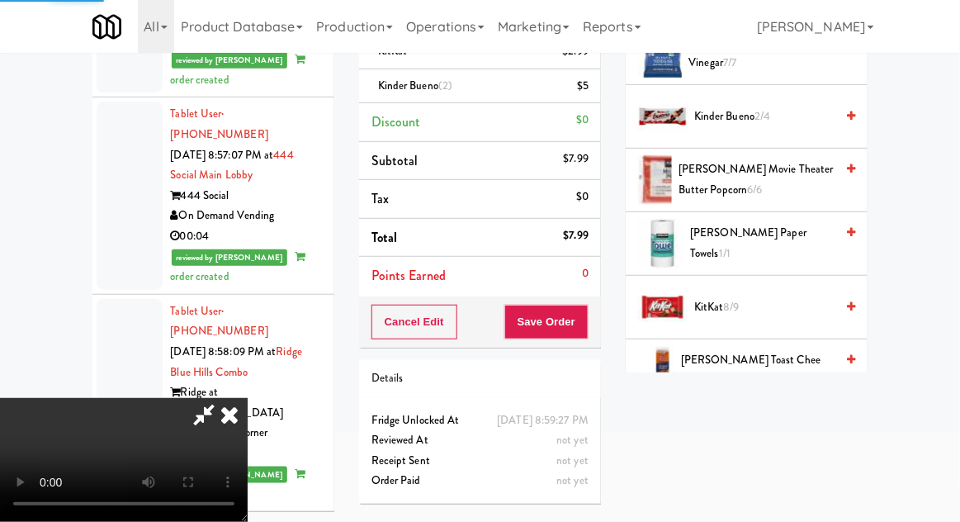
scroll to position [163, 0]
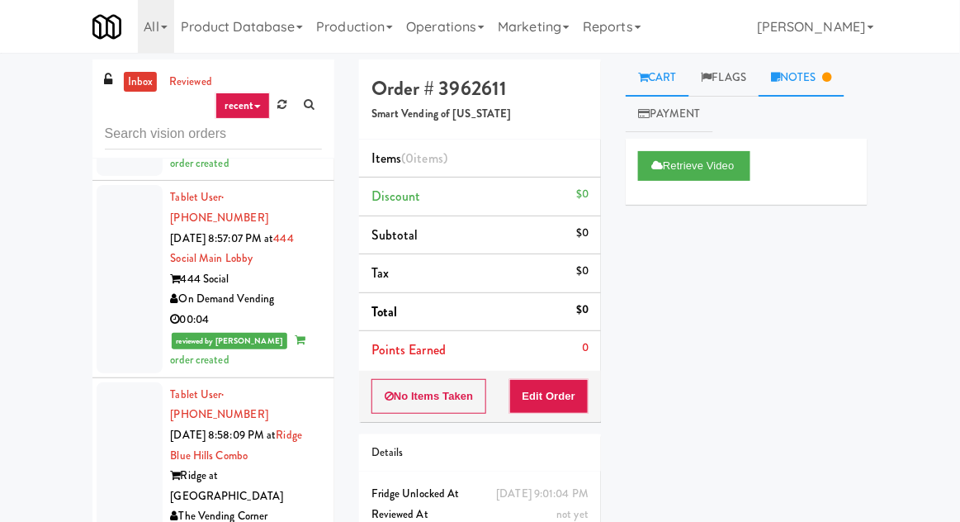
click at [794, 84] on link "Notes" at bounding box center [801, 77] width 86 height 37
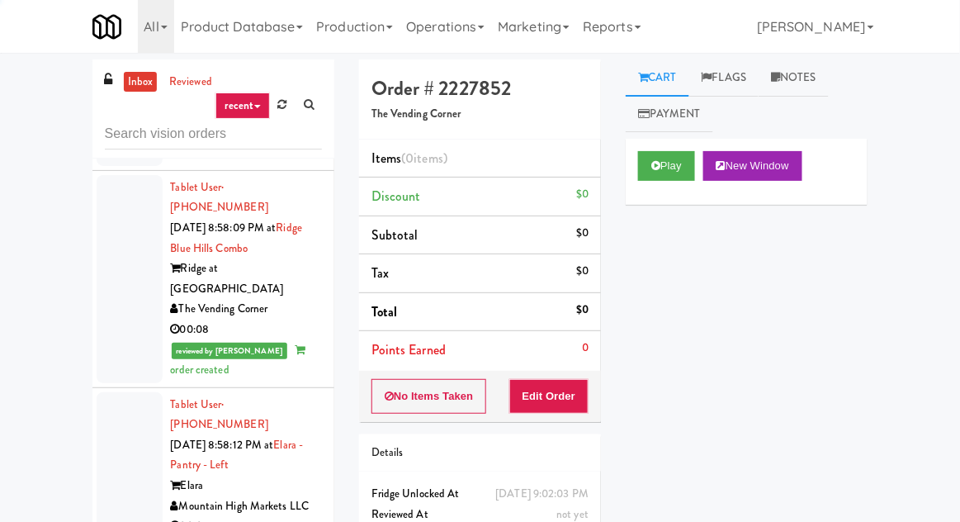
scroll to position [7559, 0]
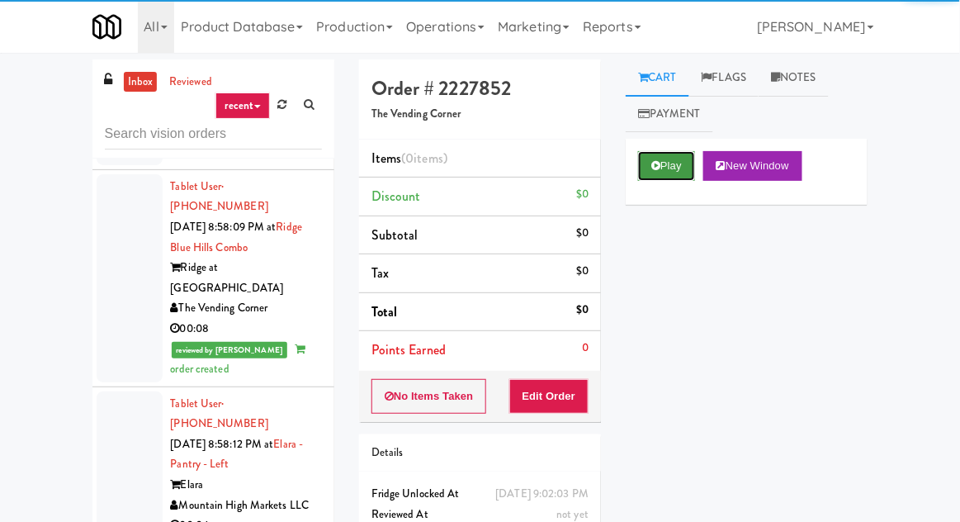
click at [666, 157] on button "Play" at bounding box center [666, 166] width 57 height 30
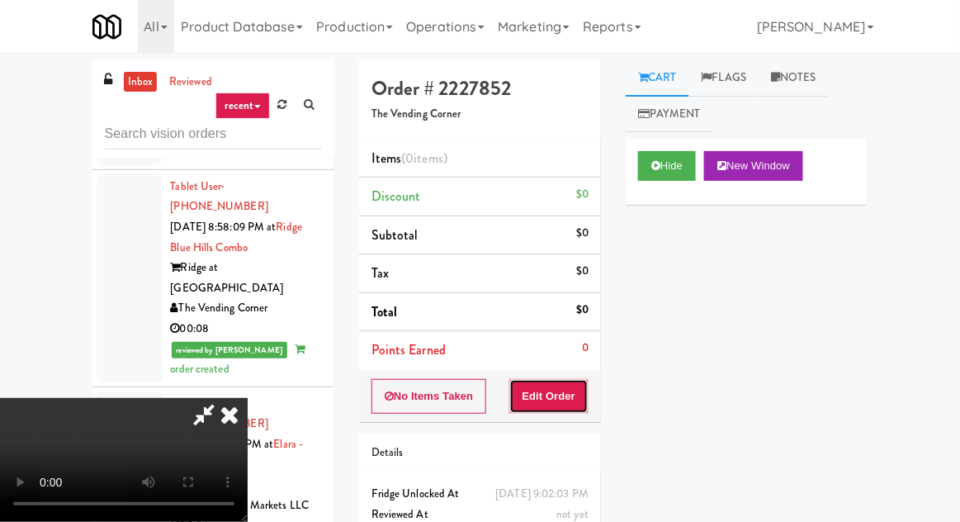
click at [561, 394] on button "Edit Order" at bounding box center [549, 396] width 80 height 35
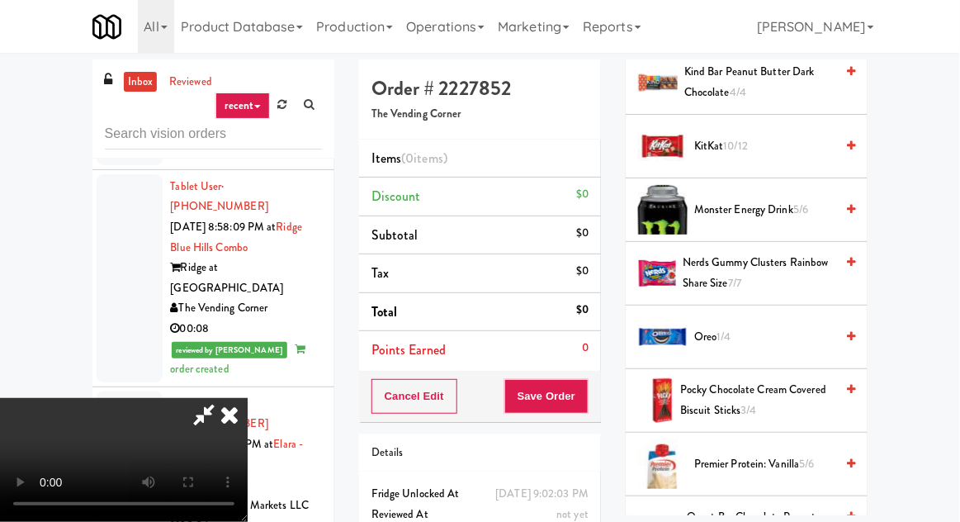
scroll to position [1160, 0]
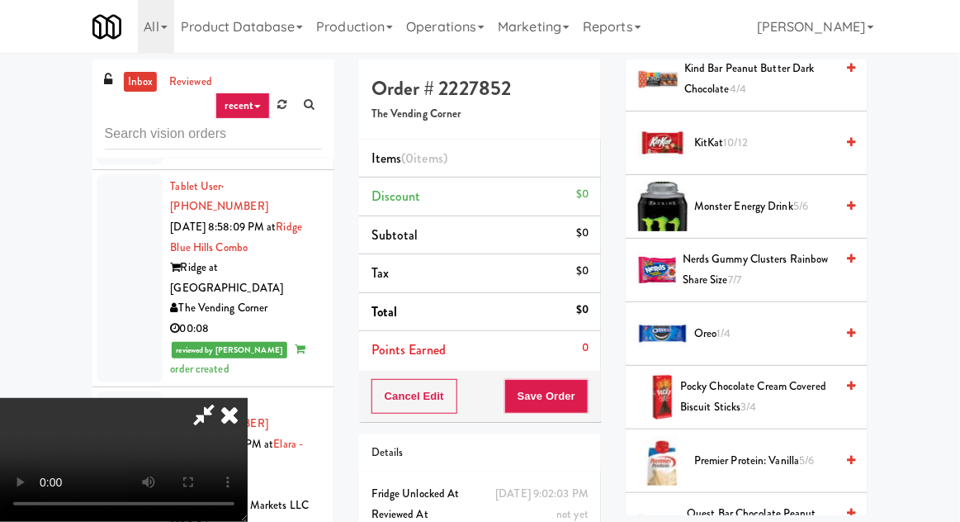
click at [725, 269] on span "Nerds Gummy Clusters Rainbow Share Size 7/7" at bounding box center [758, 269] width 152 height 40
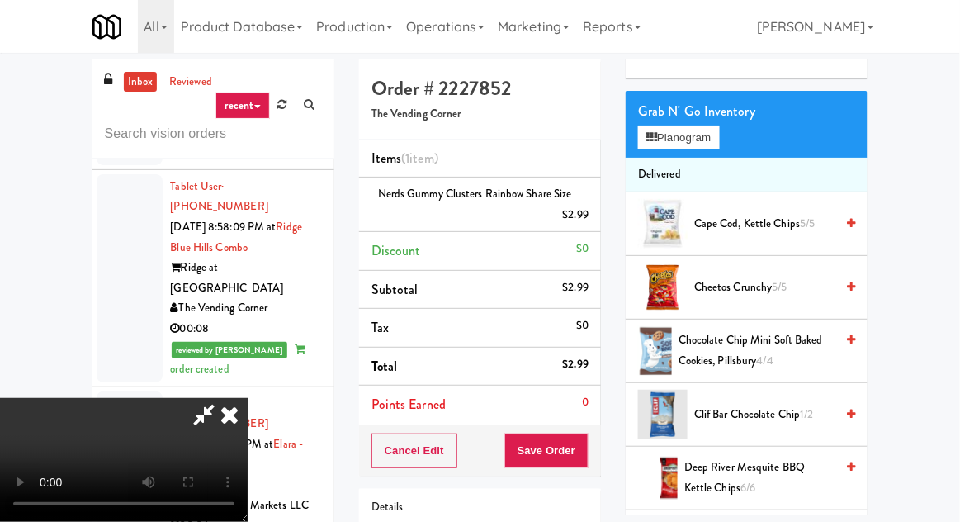
scroll to position [0, 0]
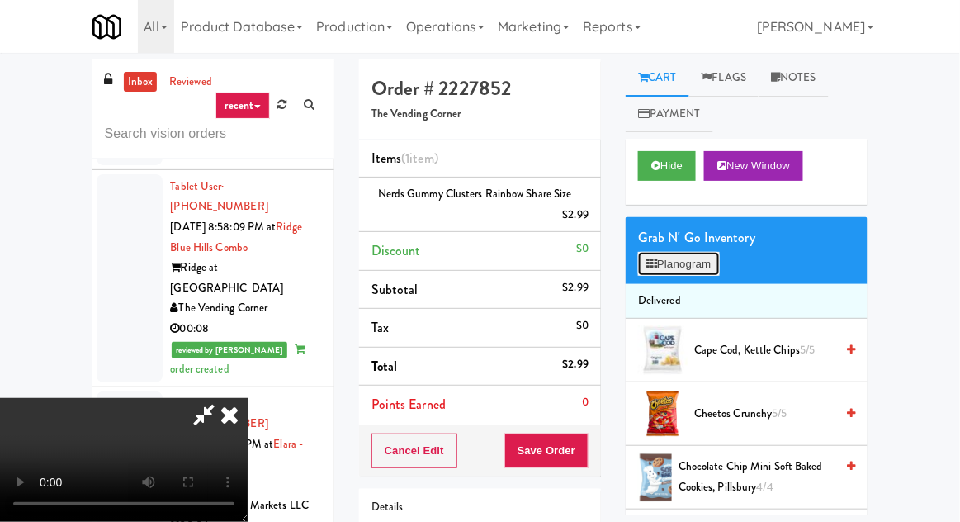
click at [687, 262] on button "Planogram" at bounding box center [678, 264] width 81 height 25
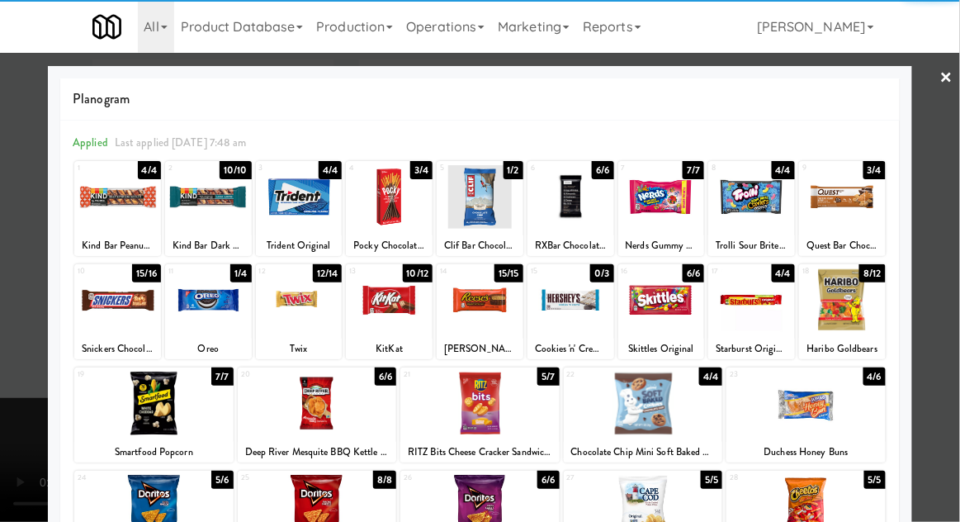
click at [860, 199] on div at bounding box center [842, 197] width 87 height 64
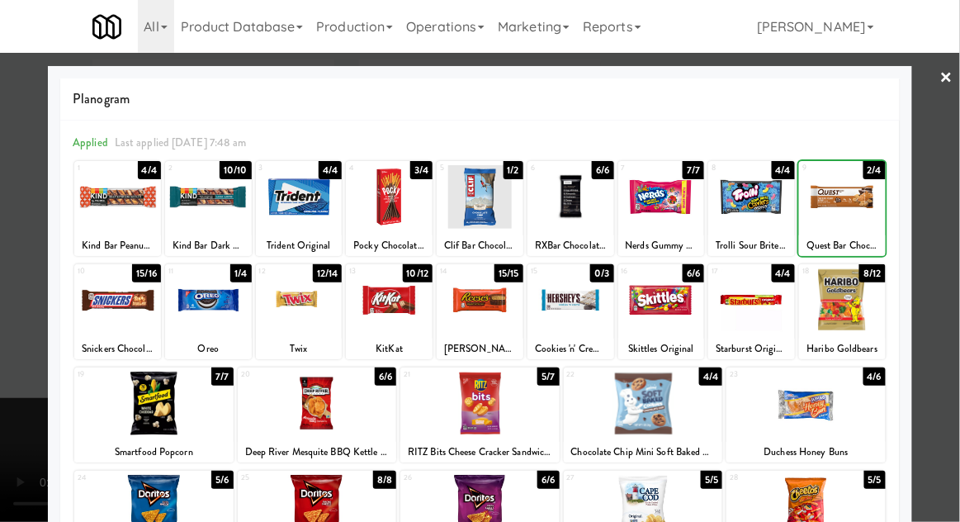
click at [929, 145] on div at bounding box center [480, 261] width 960 height 522
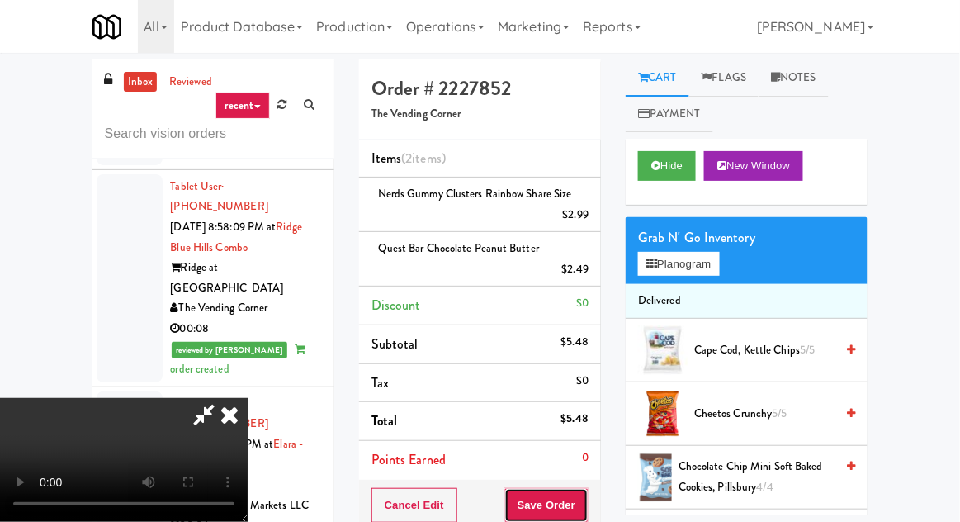
click at [584, 491] on button "Save Order" at bounding box center [546, 505] width 84 height 35
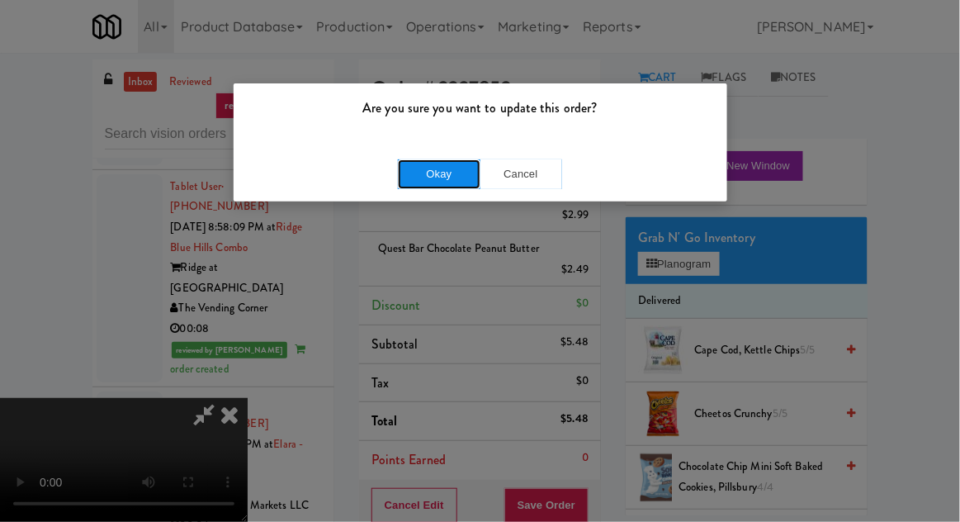
click at [423, 180] on button "Okay" at bounding box center [439, 174] width 83 height 30
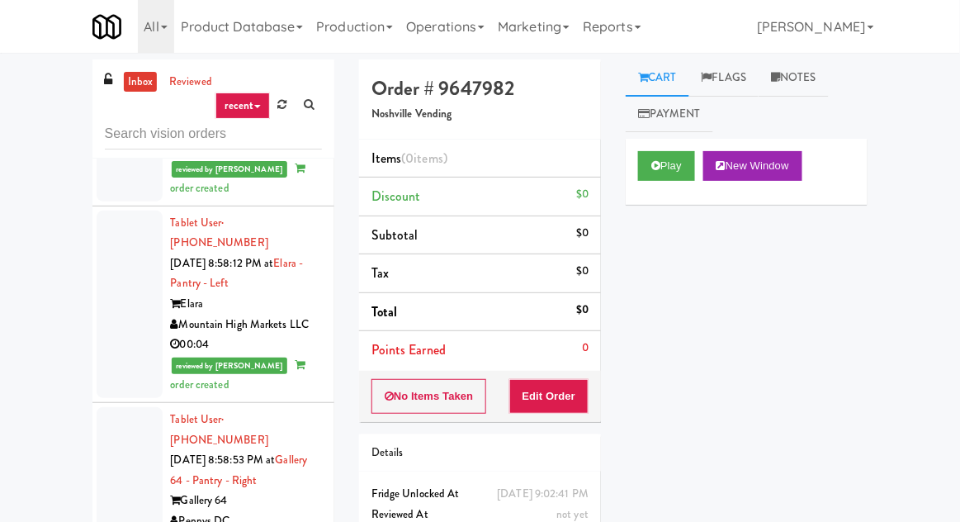
scroll to position [7741, 0]
click at [664, 166] on button "Play" at bounding box center [666, 166] width 57 height 30
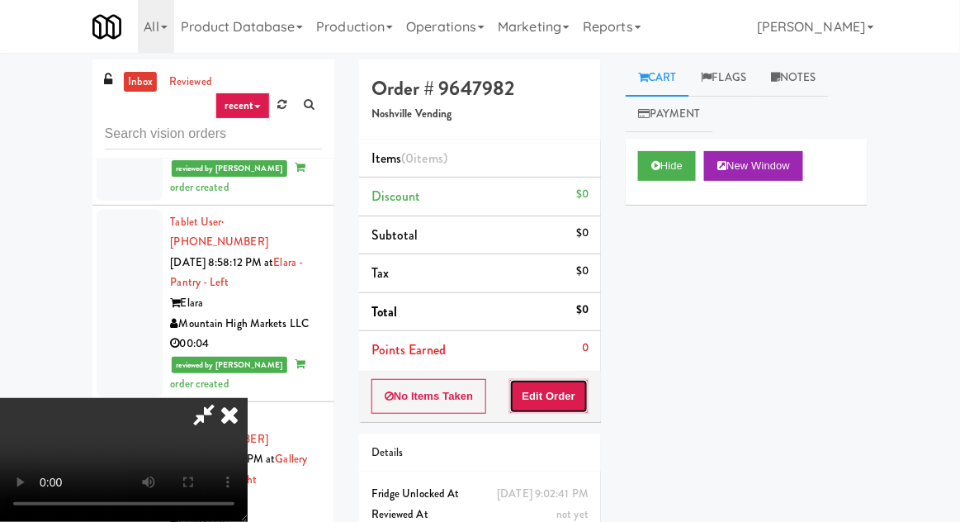
click at [564, 394] on button "Edit Order" at bounding box center [549, 396] width 80 height 35
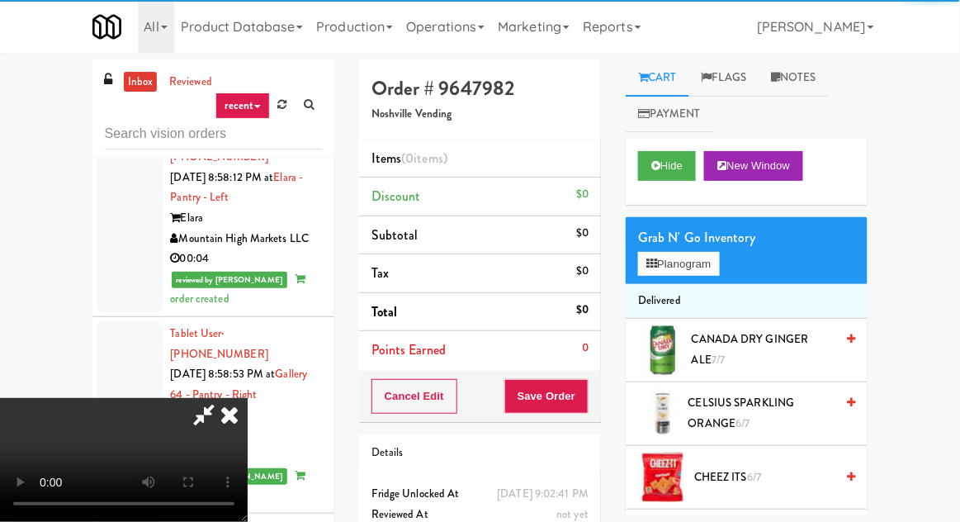
scroll to position [7826, 0]
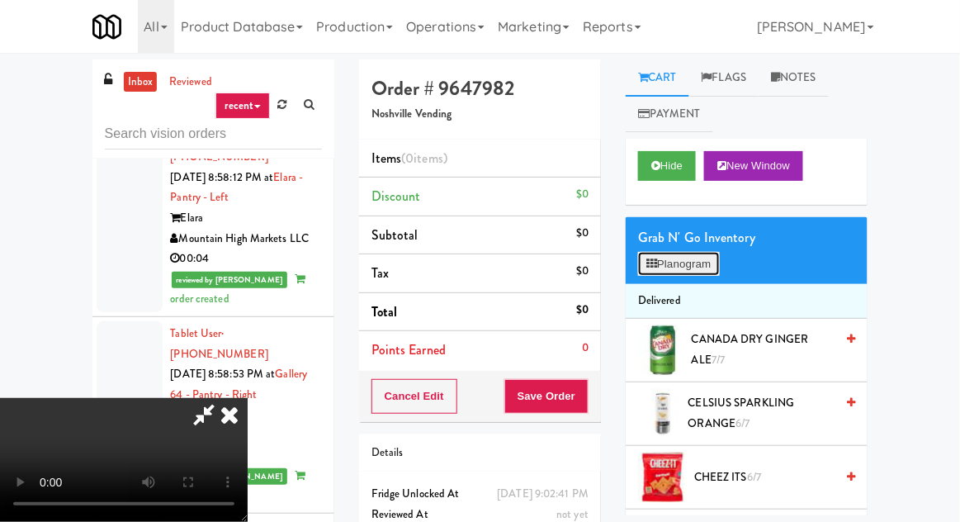
click at [690, 259] on button "Planogram" at bounding box center [678, 264] width 81 height 25
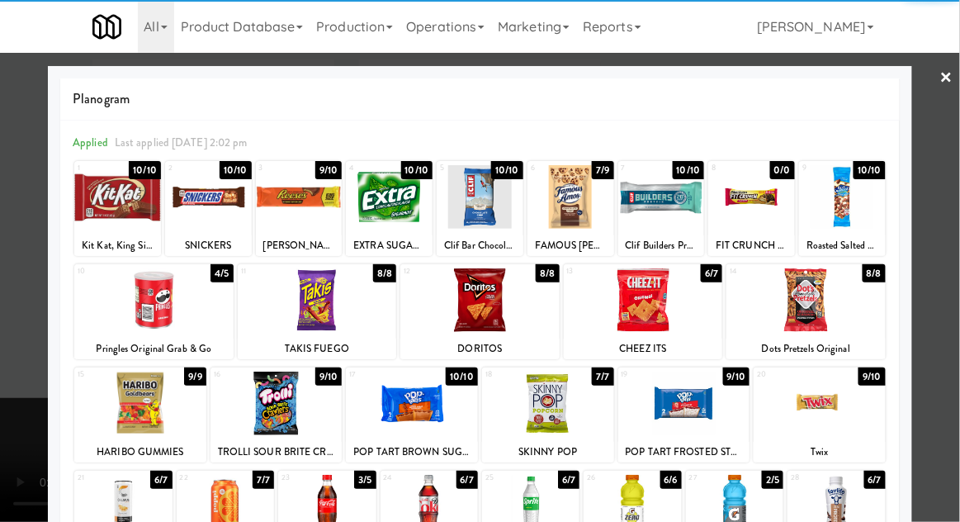
scroll to position [209, 0]
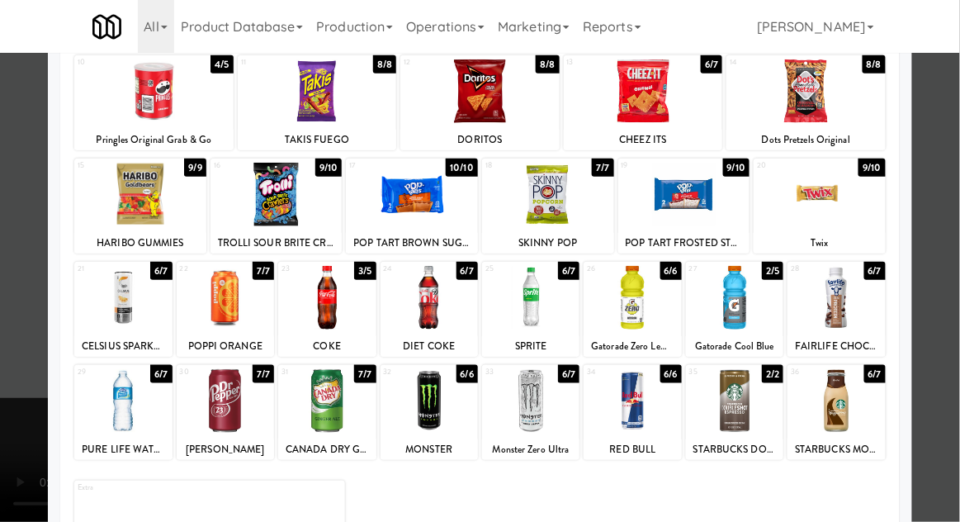
click at [545, 390] on div at bounding box center [530, 401] width 97 height 64
click at [36, 413] on div at bounding box center [480, 261] width 960 height 522
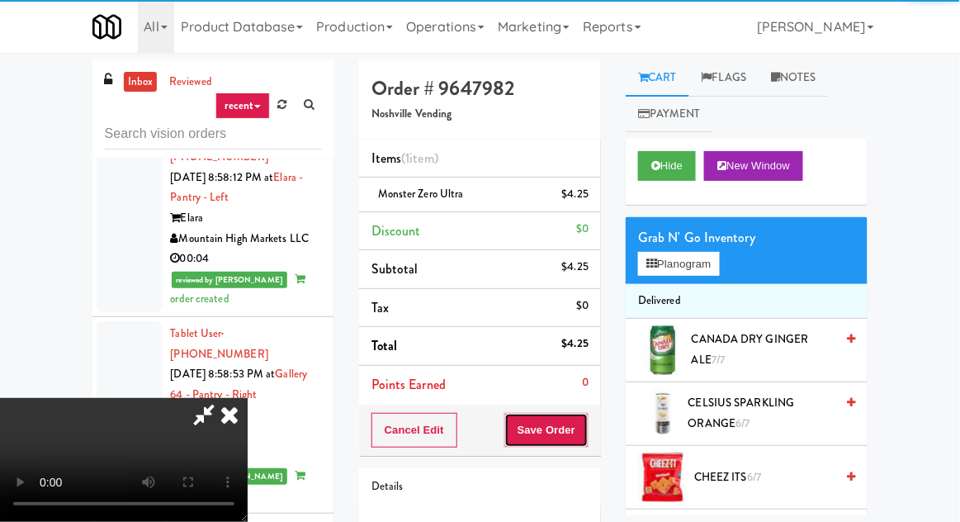
click at [588, 432] on button "Save Order" at bounding box center [546, 430] width 84 height 35
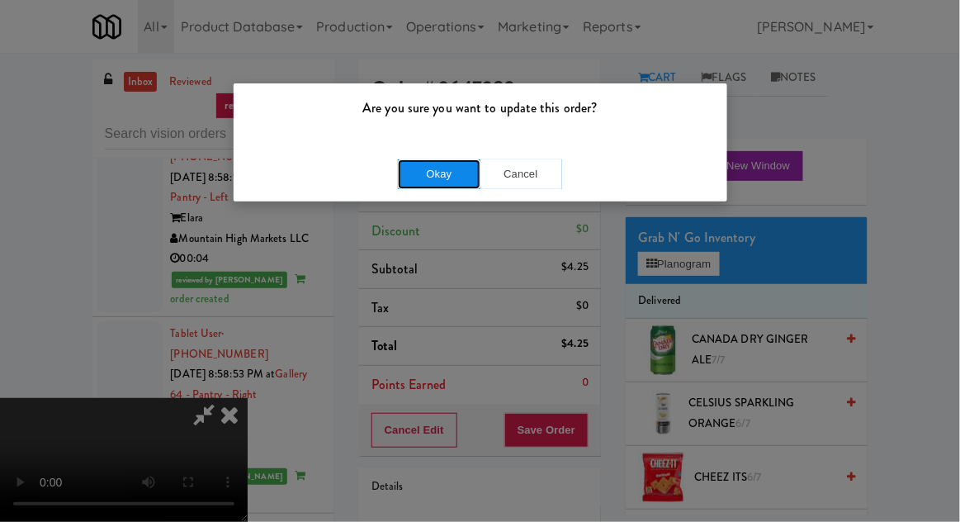
click at [401, 172] on button "Okay" at bounding box center [439, 174] width 83 height 30
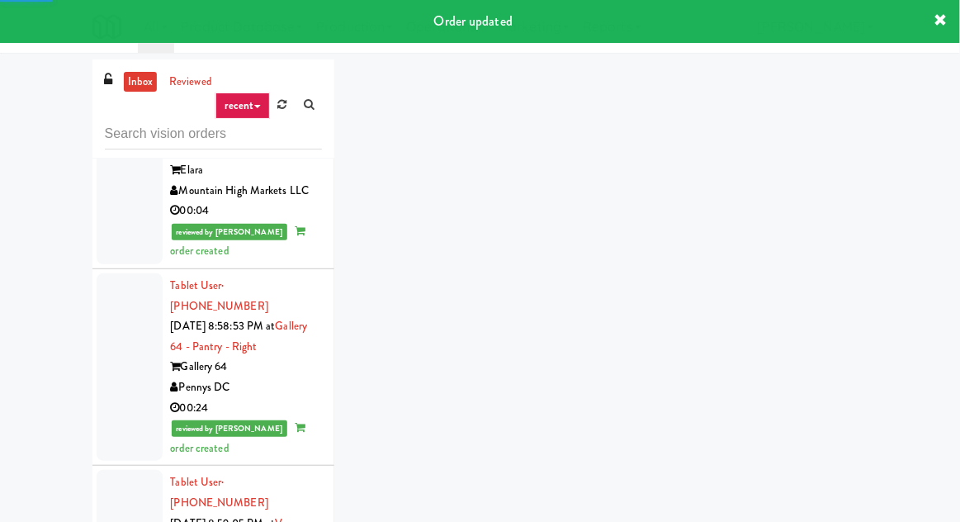
scroll to position [7883, 0]
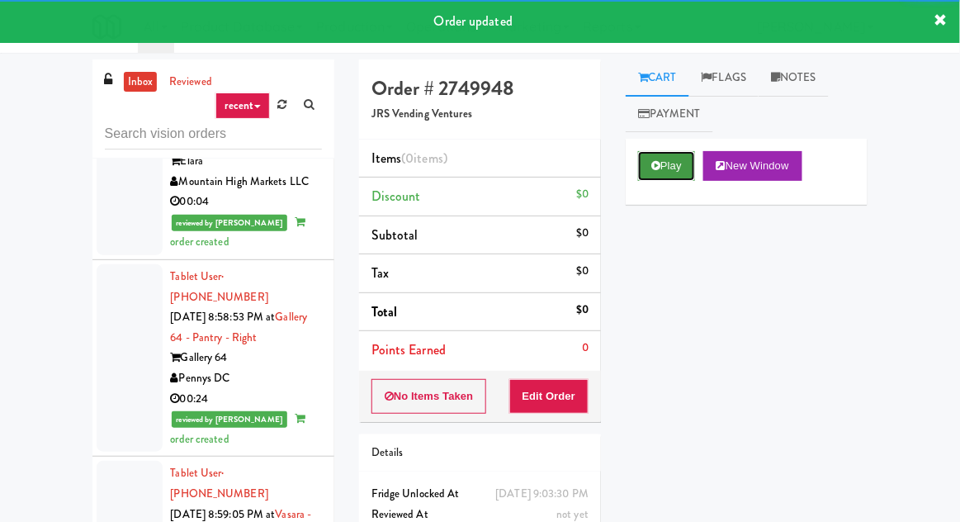
click at [662, 160] on button "Play" at bounding box center [666, 166] width 57 height 30
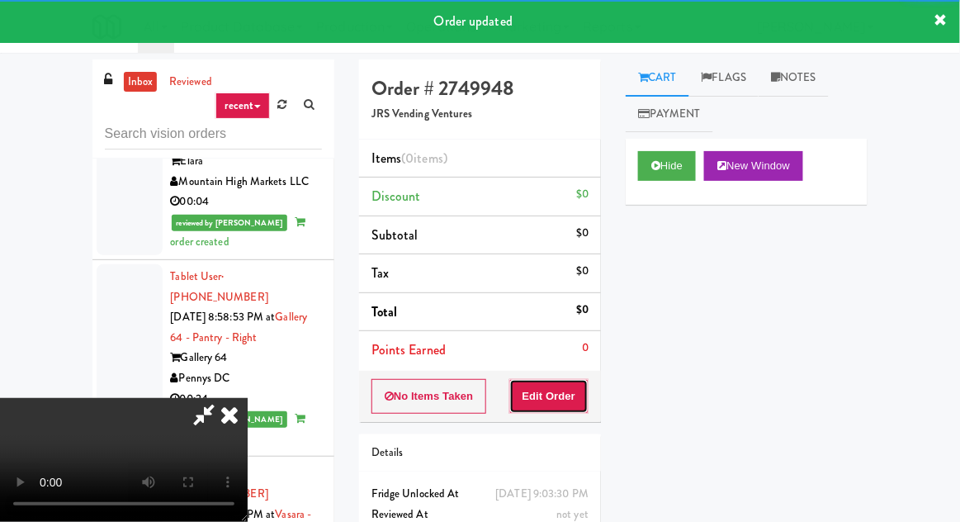
click at [571, 394] on button "Edit Order" at bounding box center [549, 396] width 80 height 35
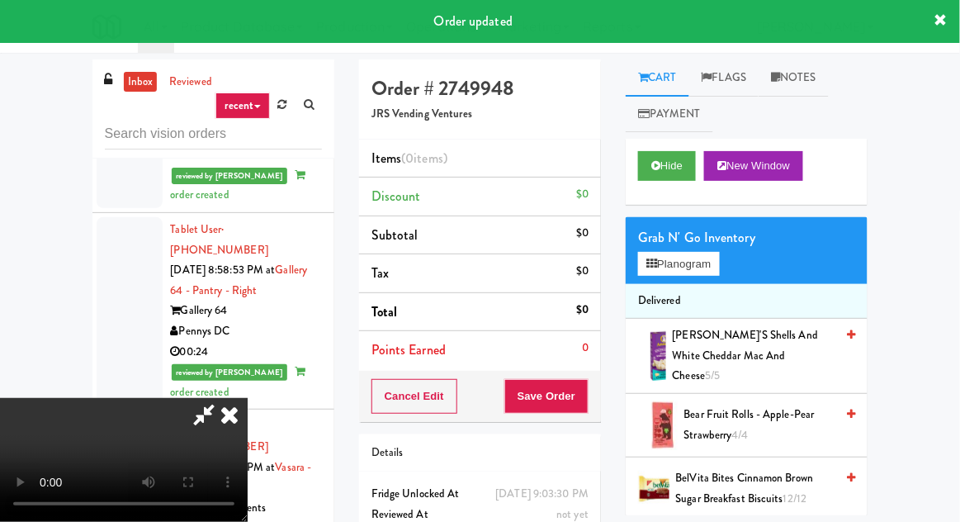
scroll to position [7936, 0]
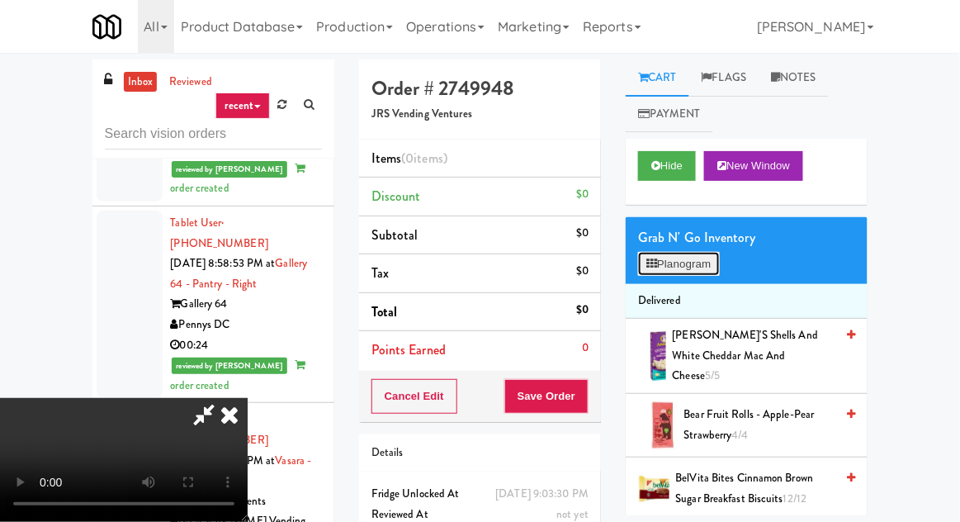
click at [676, 262] on button "Planogram" at bounding box center [678, 264] width 81 height 25
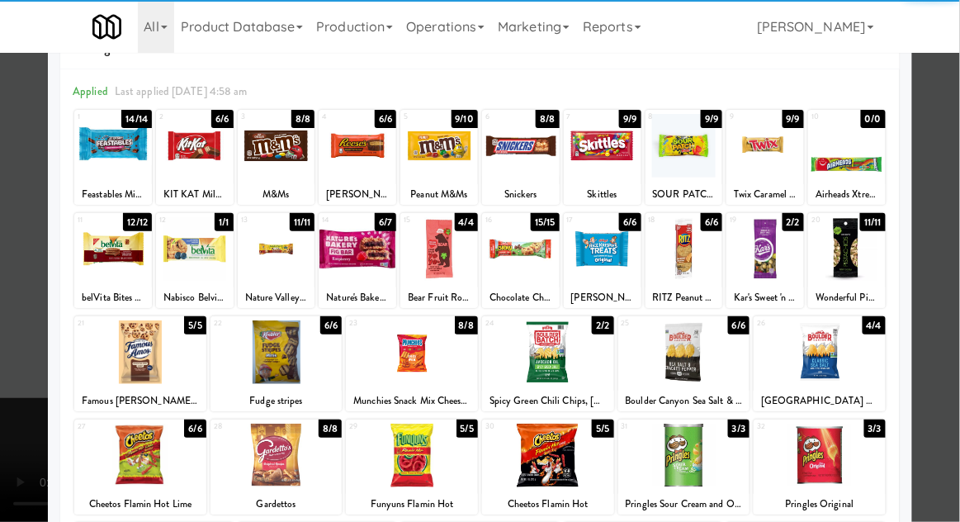
scroll to position [91, 0]
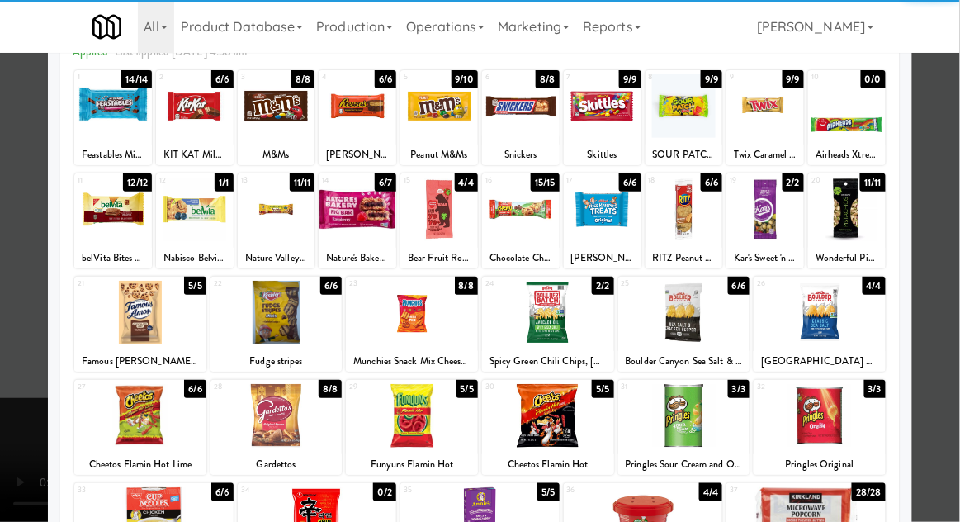
click at [104, 413] on div at bounding box center [140, 416] width 132 height 64
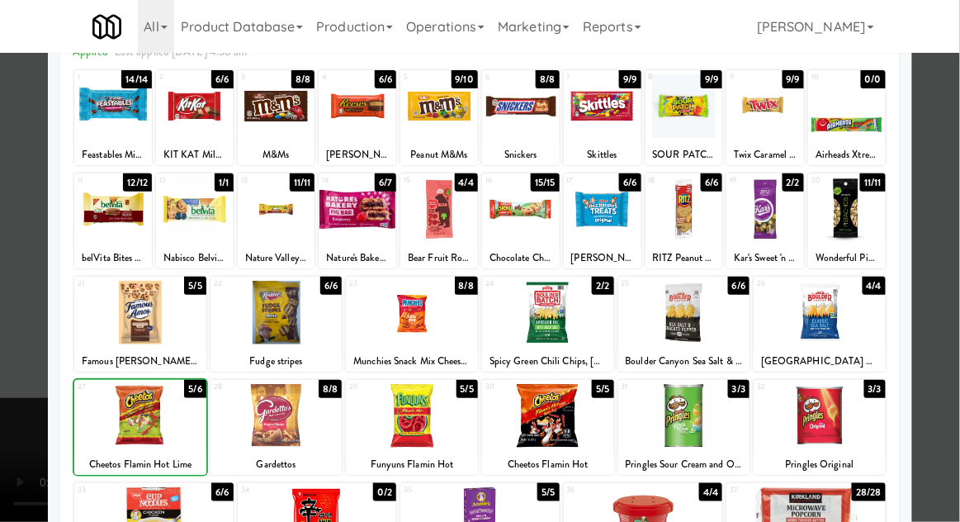
click at [11, 386] on div at bounding box center [480, 261] width 960 height 522
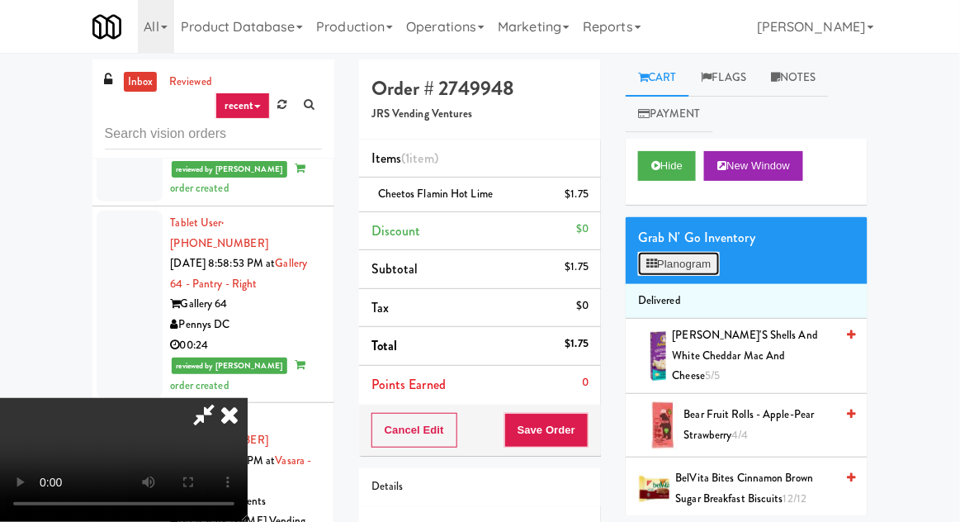
click at [686, 267] on button "Planogram" at bounding box center [678, 264] width 81 height 25
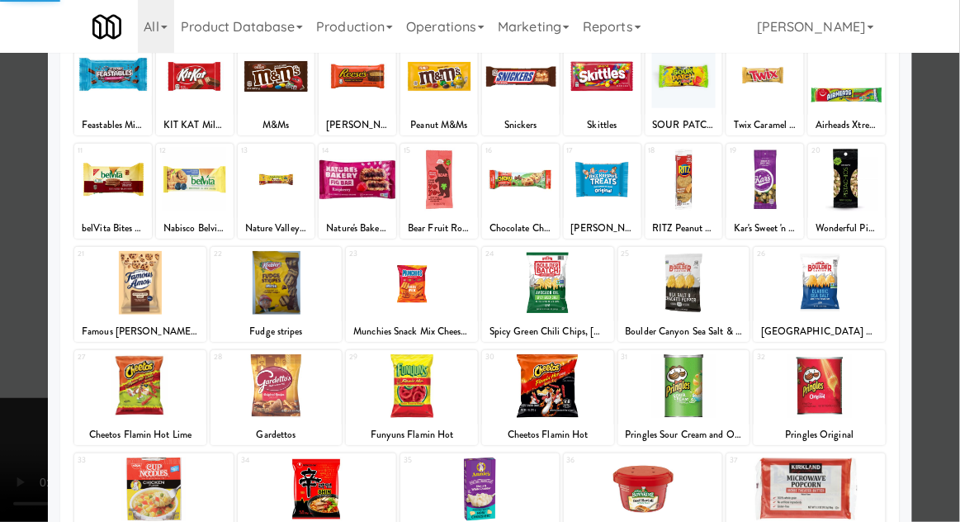
scroll to position [120, 0]
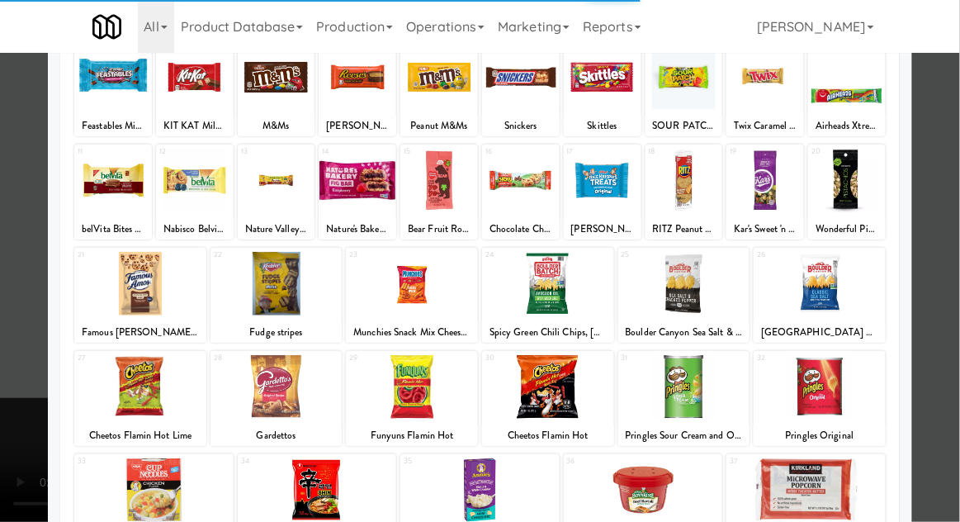
click at [455, 400] on div at bounding box center [412, 387] width 132 height 64
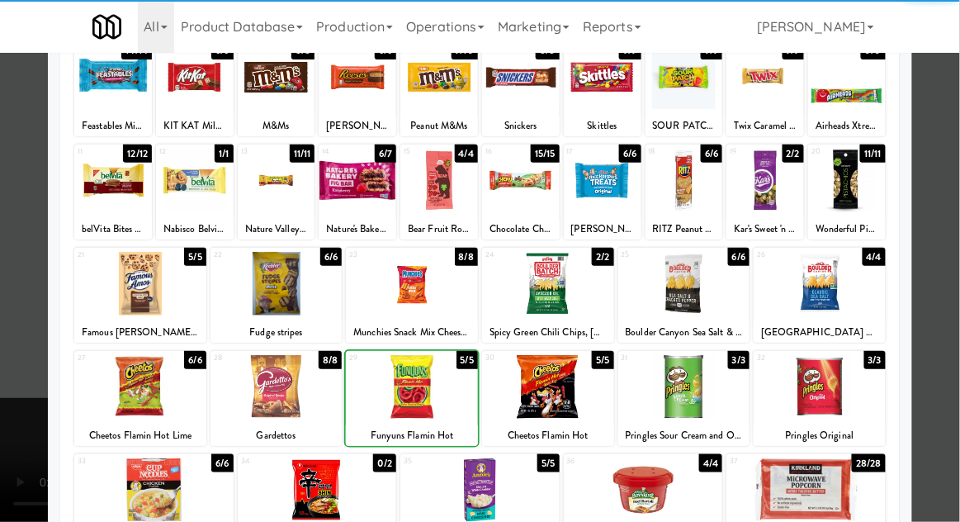
click at [29, 422] on div at bounding box center [480, 261] width 960 height 522
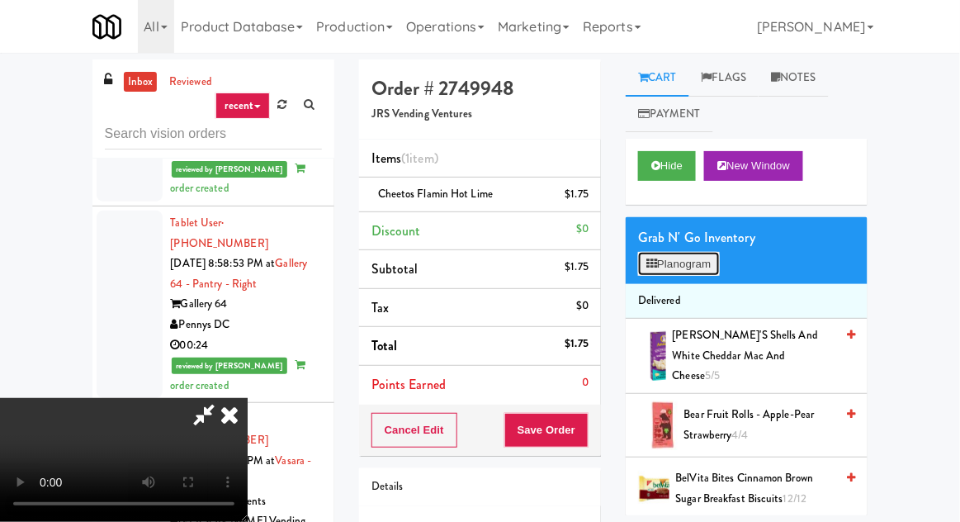
click at [683, 253] on button "Planogram" at bounding box center [678, 264] width 81 height 25
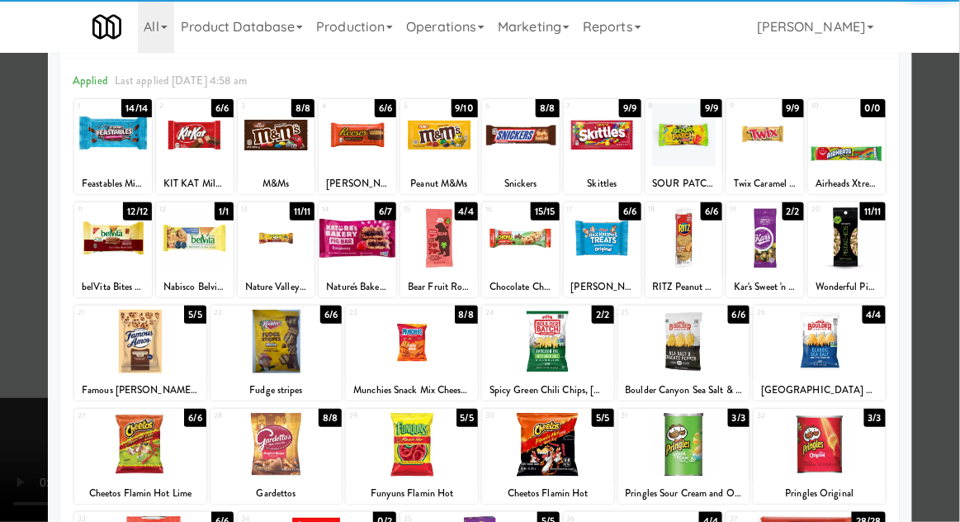
scroll to position [148, 0]
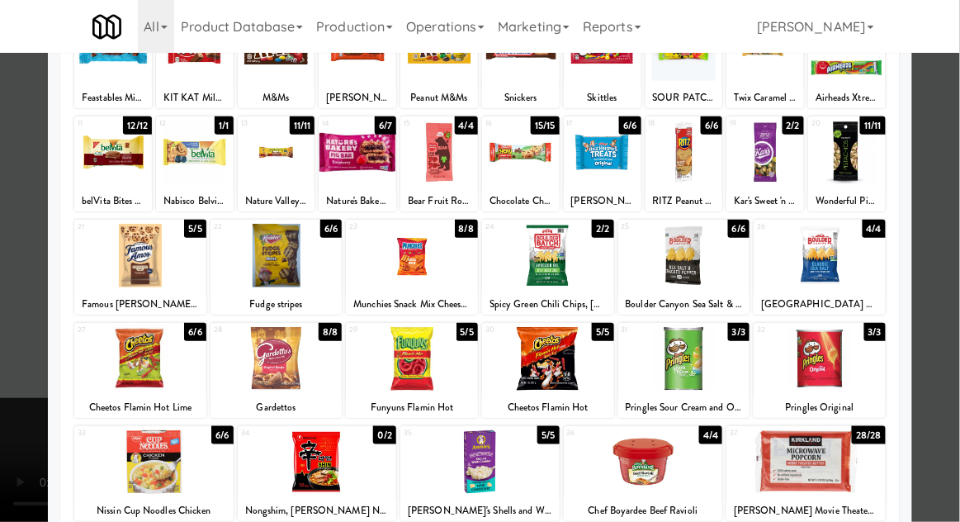
click at [381, 373] on div at bounding box center [412, 359] width 132 height 64
click at [5, 415] on div at bounding box center [480, 261] width 960 height 522
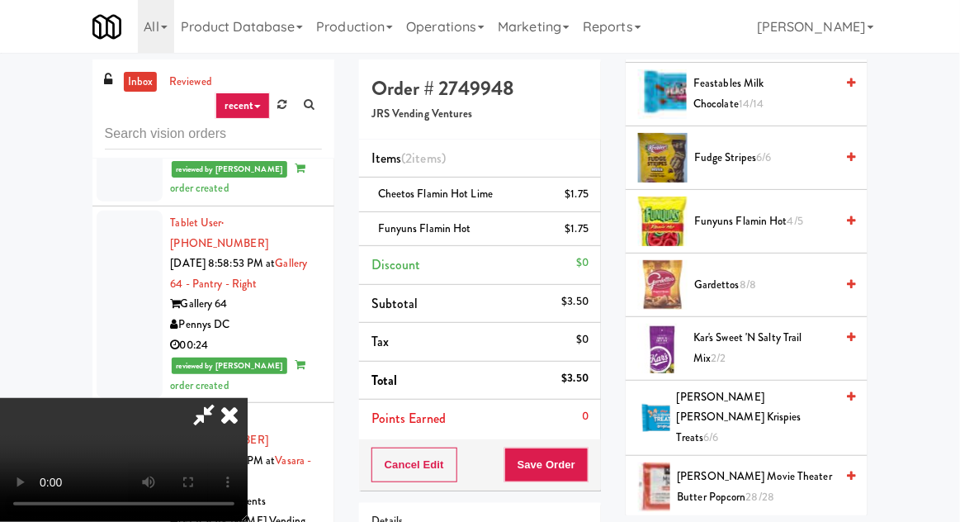
scroll to position [942, 0]
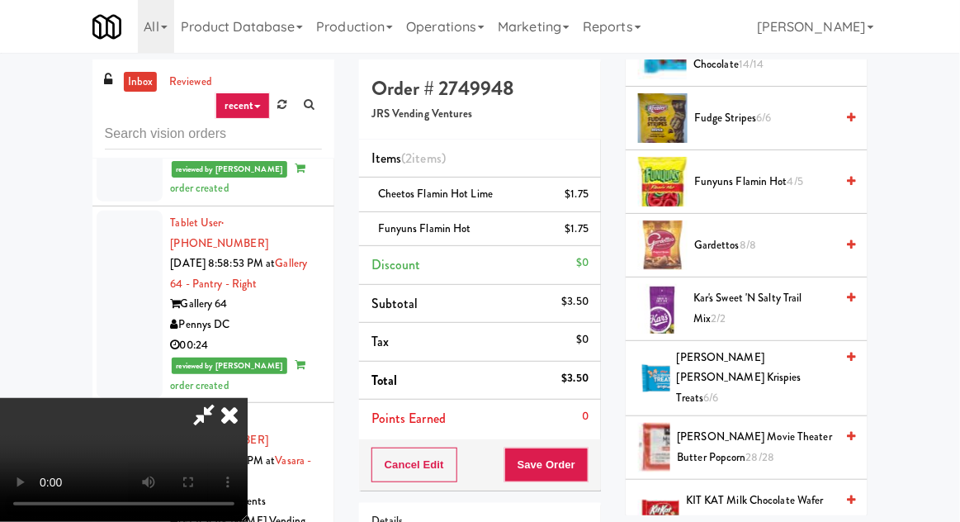
click at [746, 449] on span "28/28" at bounding box center [760, 457] width 29 height 16
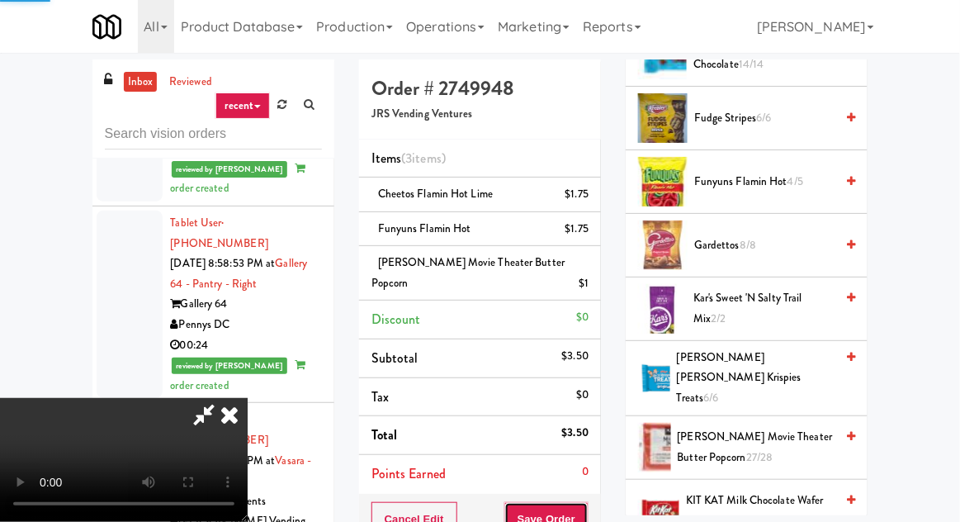
click at [585, 502] on button "Save Order" at bounding box center [546, 519] width 84 height 35
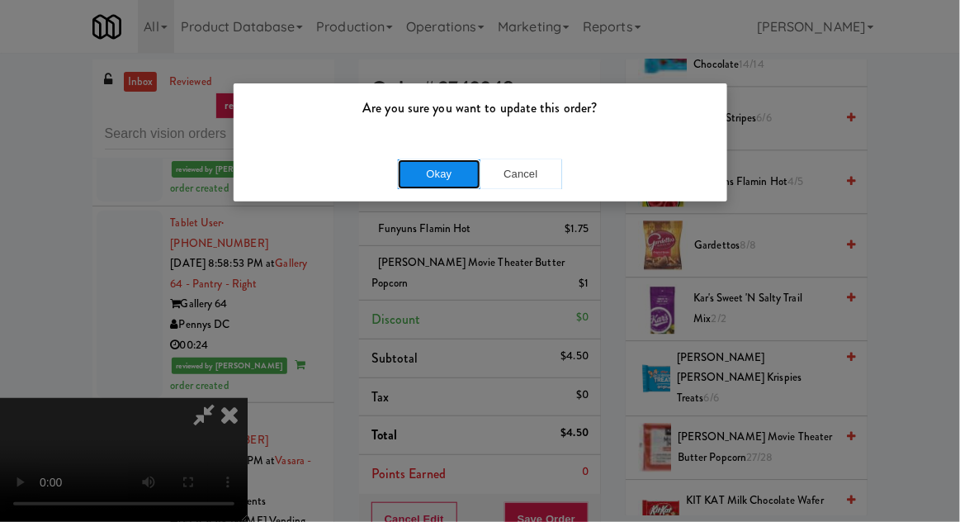
click at [418, 179] on button "Okay" at bounding box center [439, 174] width 83 height 30
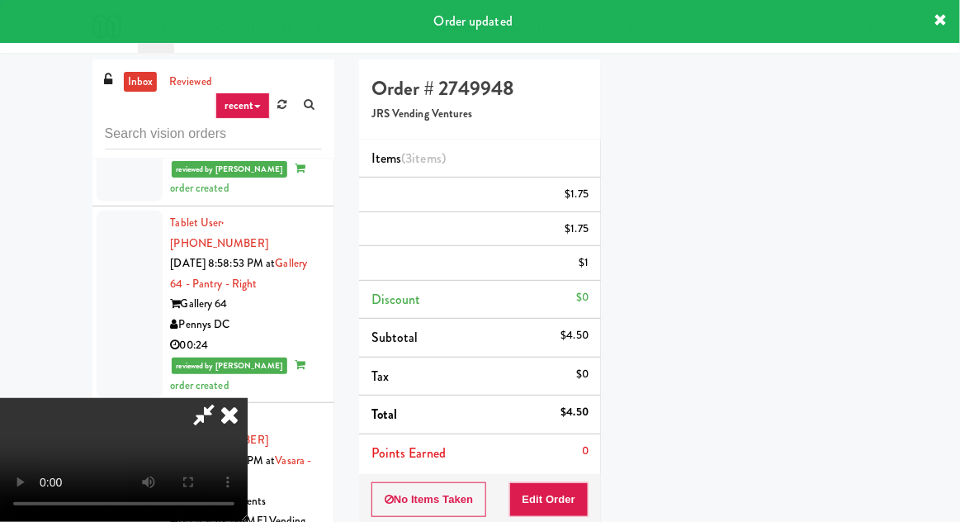
scroll to position [163, 0]
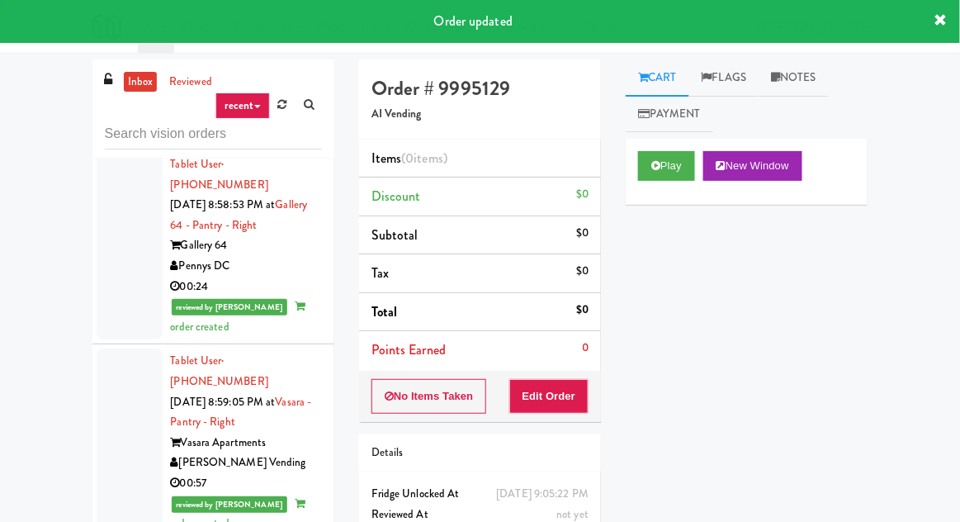
scroll to position [8039, 0]
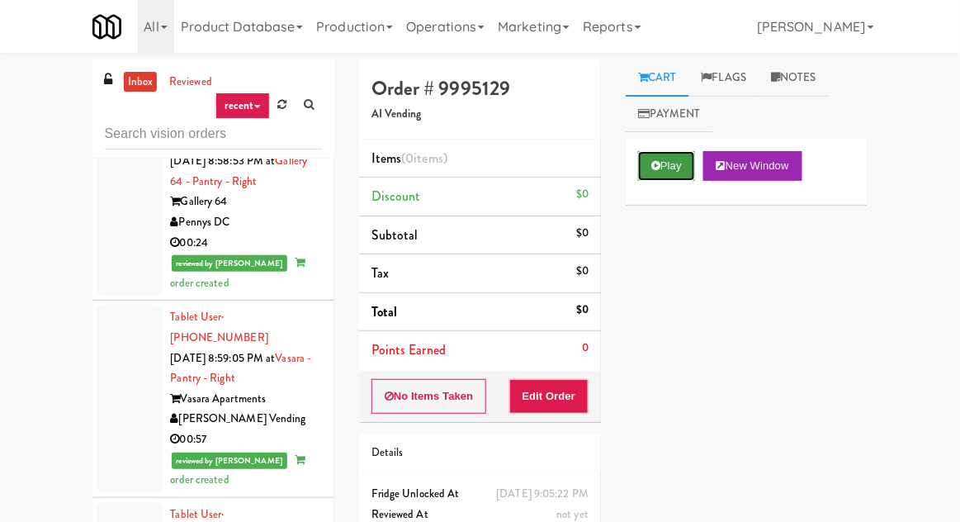
click at [654, 170] on icon at bounding box center [655, 165] width 9 height 11
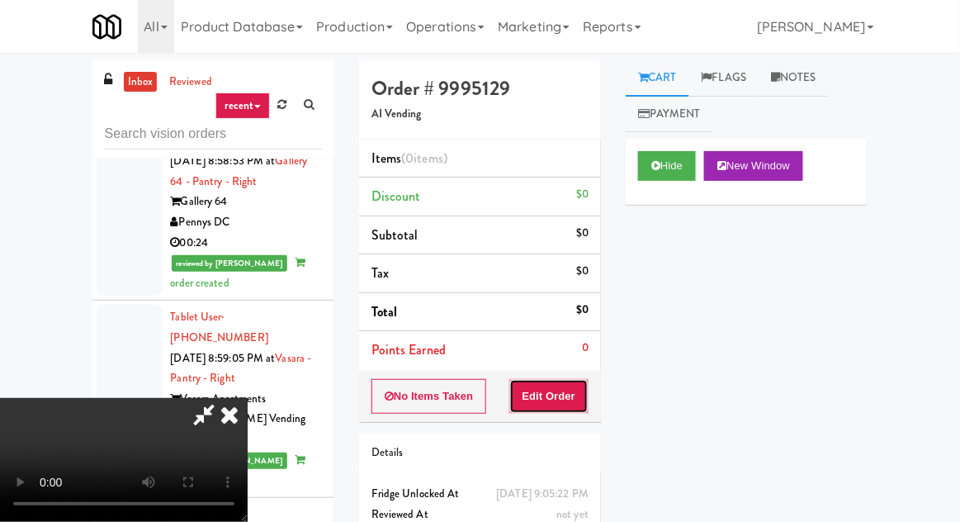
click at [572, 399] on button "Edit Order" at bounding box center [549, 396] width 80 height 35
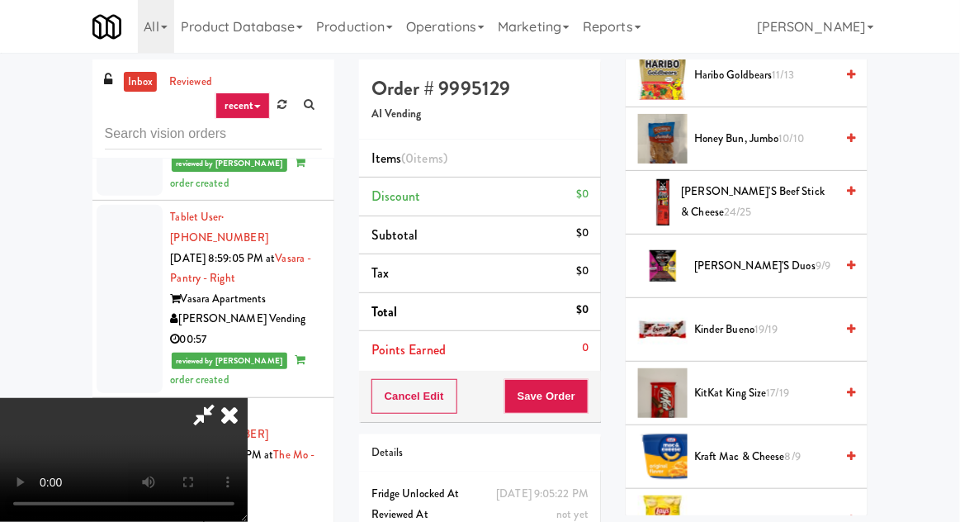
scroll to position [782, 0]
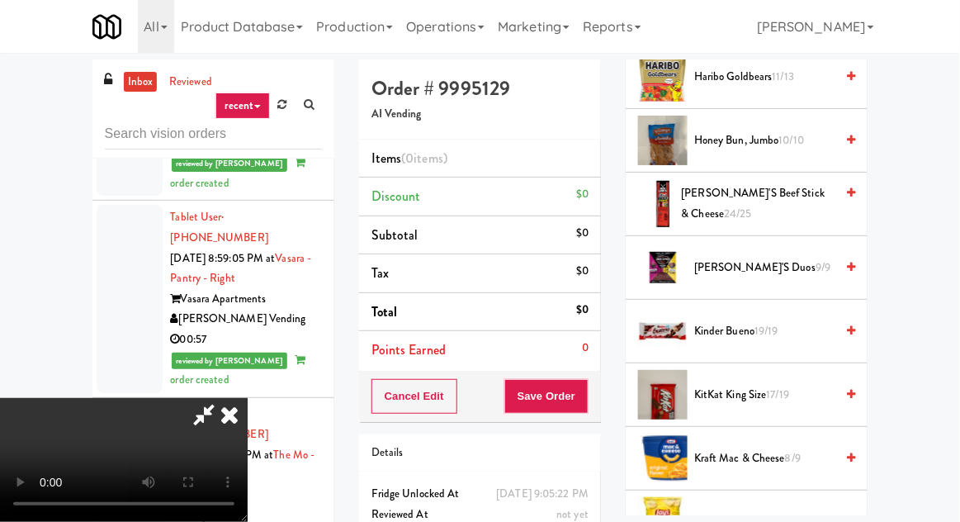
click at [735, 385] on span "KitKat King Size 17/19" at bounding box center [764, 395] width 140 height 21
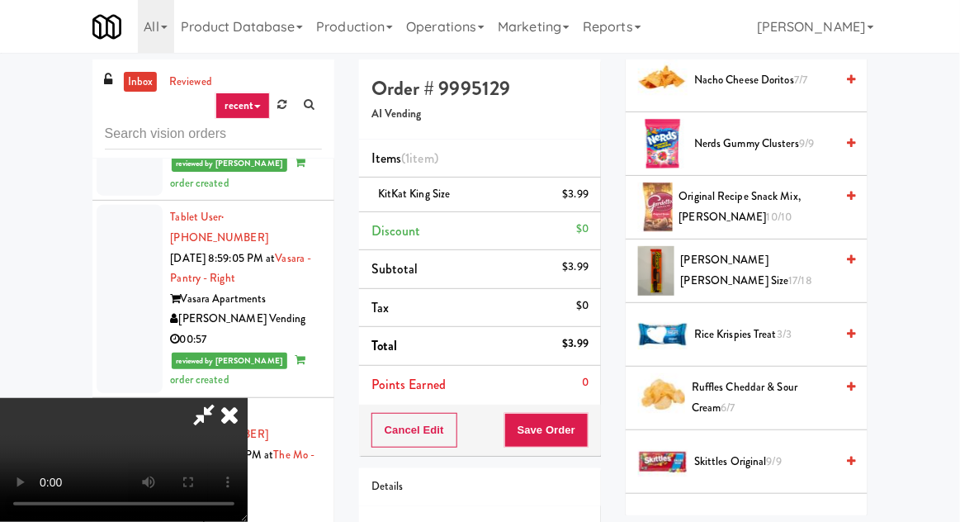
scroll to position [1354, 0]
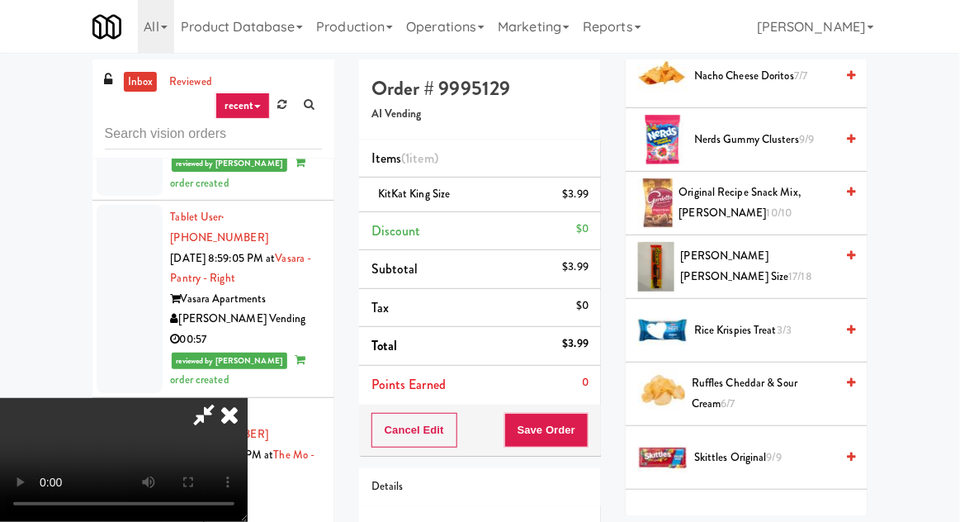
click at [713, 256] on span "[PERSON_NAME] [PERSON_NAME] Size 17/18" at bounding box center [758, 266] width 154 height 40
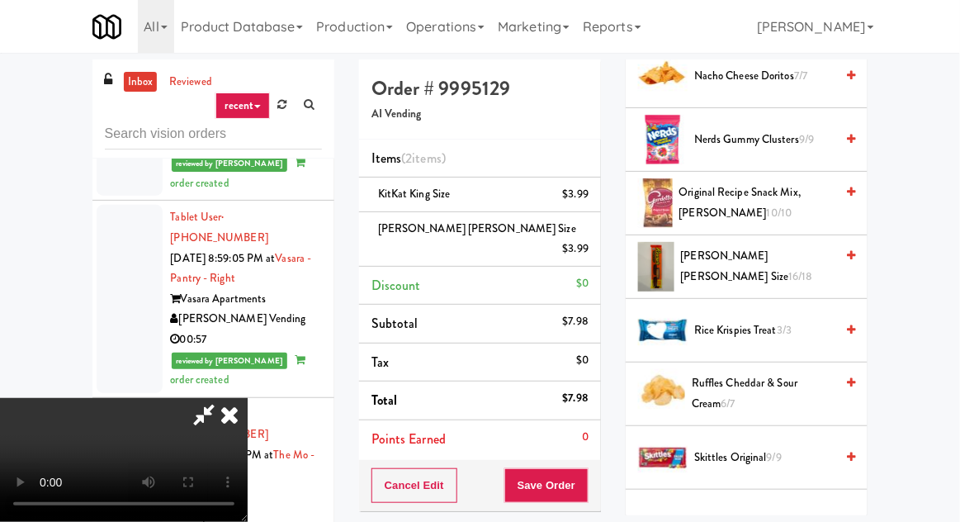
click at [597, 460] on div "Cancel Edit Save Order" at bounding box center [480, 485] width 242 height 51
click at [584, 468] on button "Save Order" at bounding box center [546, 485] width 84 height 35
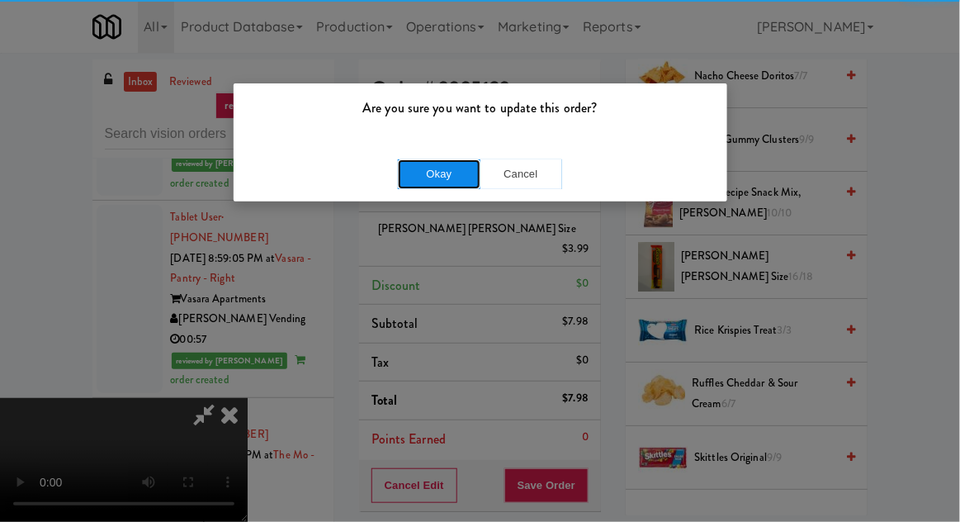
click at [399, 172] on button "Okay" at bounding box center [439, 174] width 83 height 30
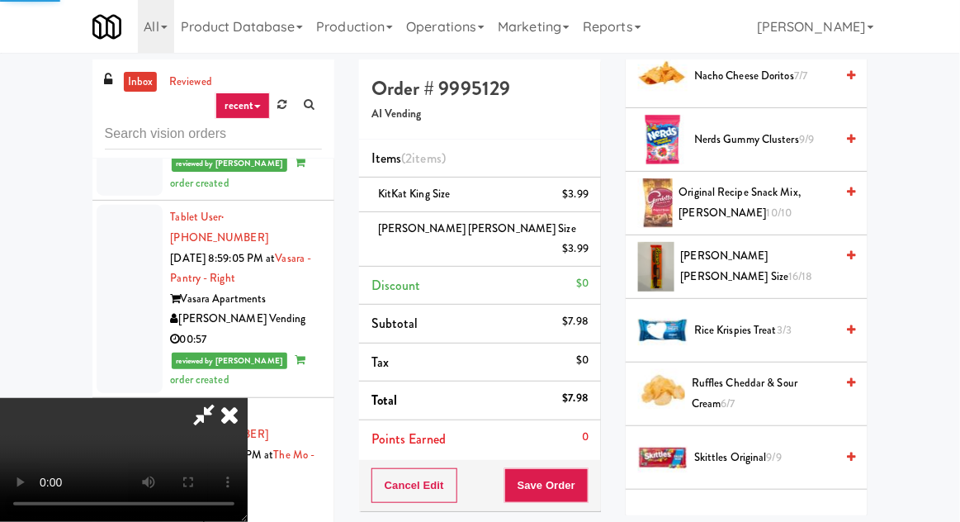
scroll to position [163, 0]
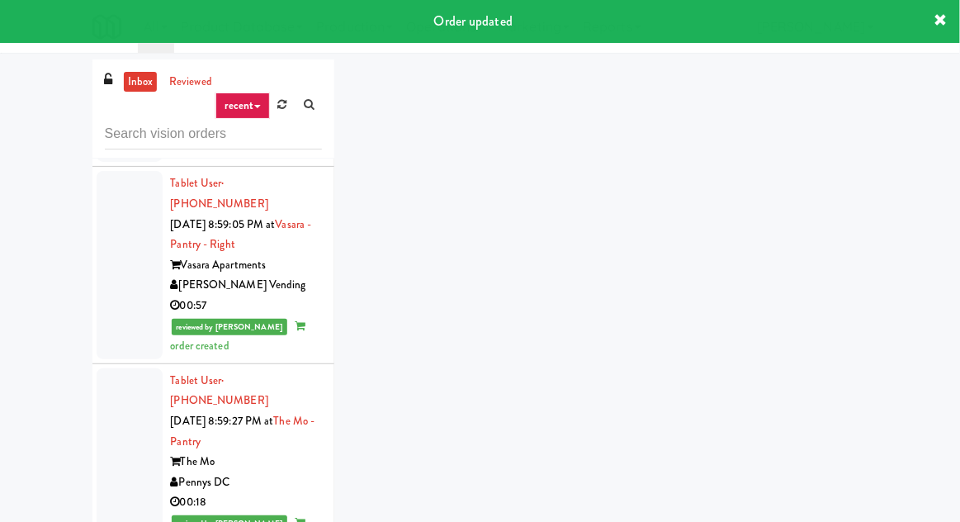
scroll to position [8312, 0]
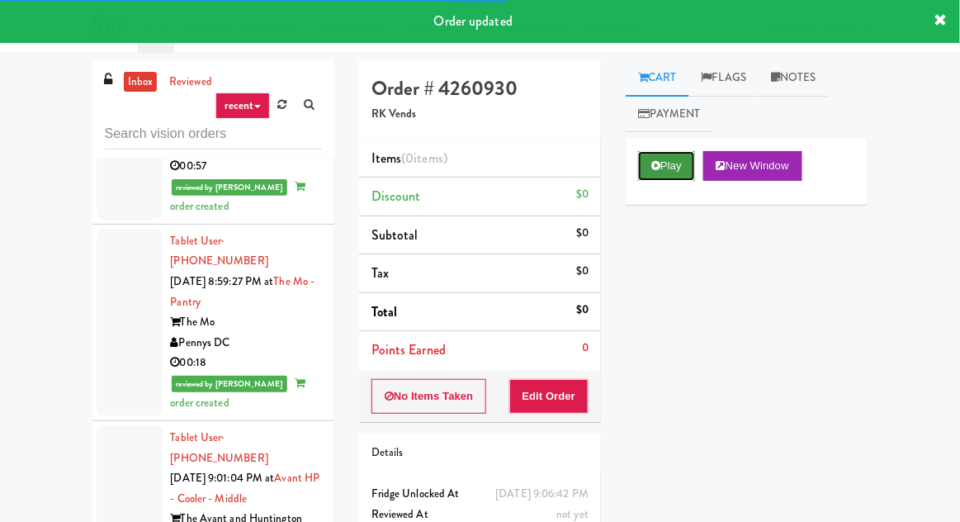
click at [663, 156] on button "Play" at bounding box center [666, 166] width 57 height 30
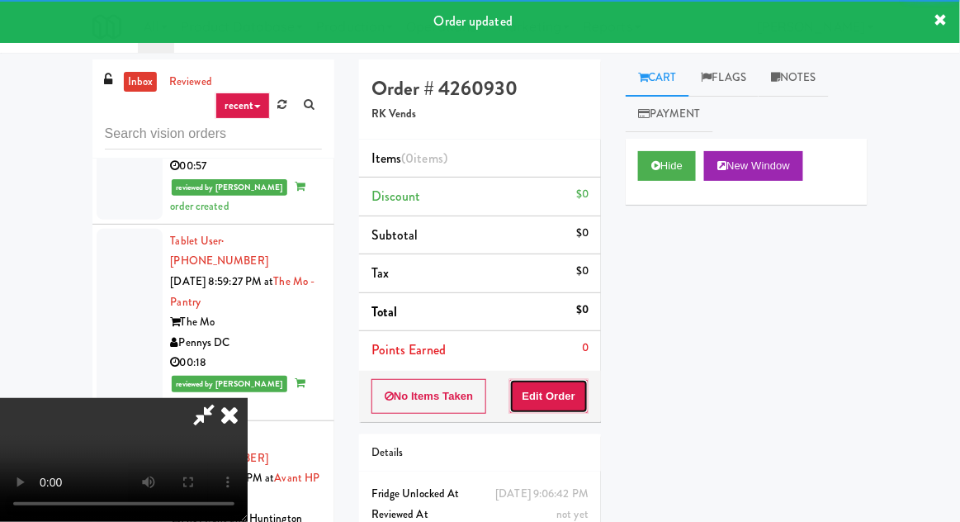
click at [553, 389] on button "Edit Order" at bounding box center [549, 396] width 80 height 35
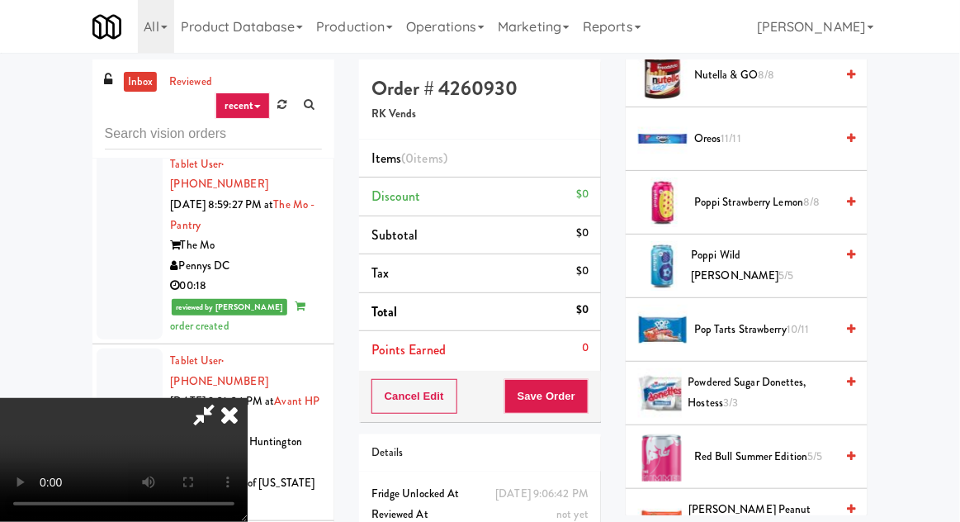
scroll to position [2009, 0]
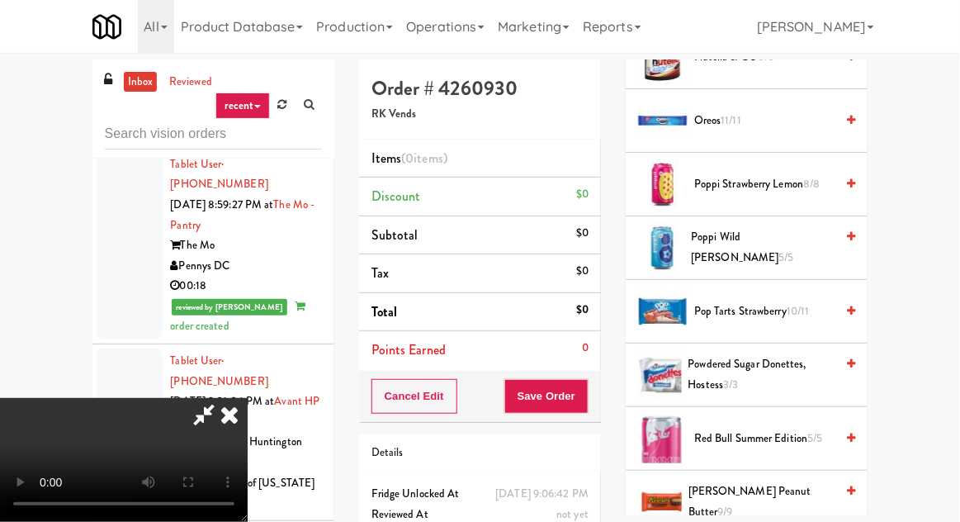
click at [729, 305] on span "Pop Tarts Strawberry 10/11" at bounding box center [764, 311] width 140 height 21
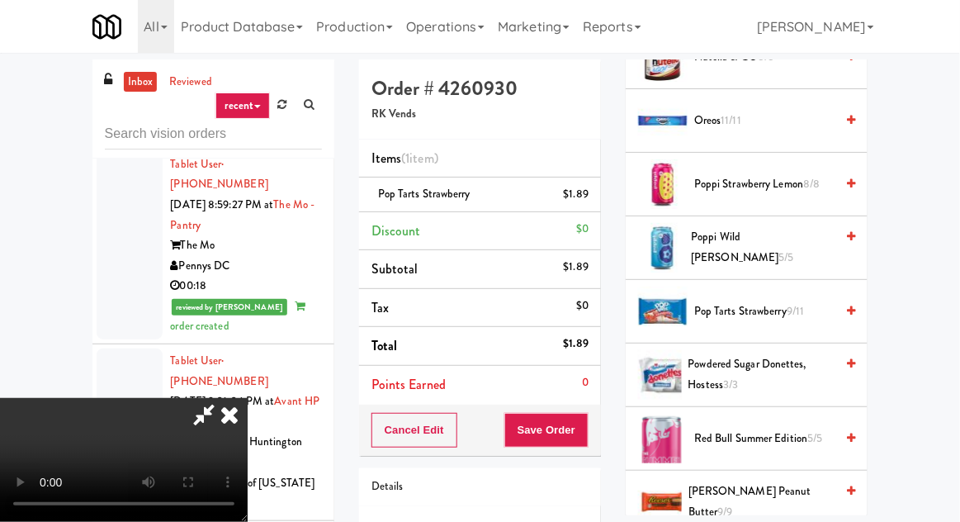
scroll to position [60, 0]
click at [583, 426] on button "Save Order" at bounding box center [546, 430] width 84 height 35
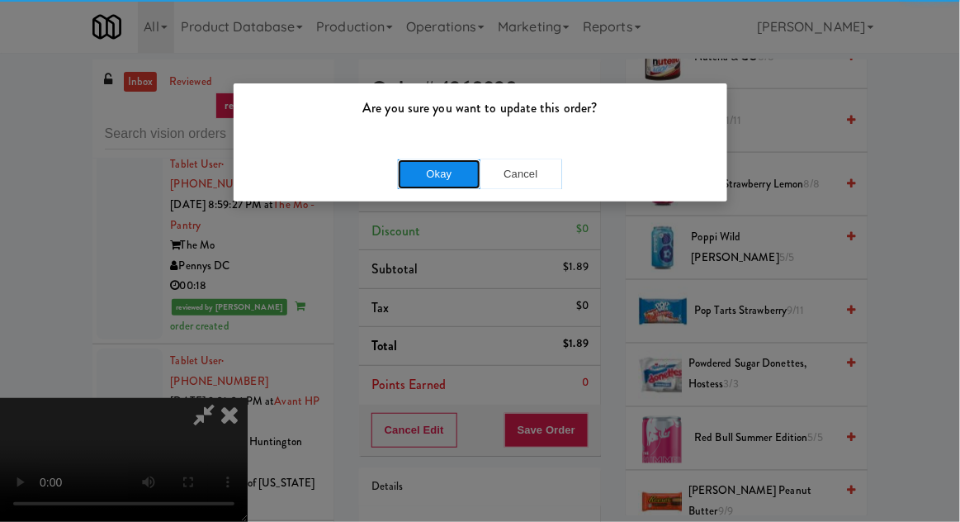
click at [422, 177] on button "Okay" at bounding box center [439, 174] width 83 height 30
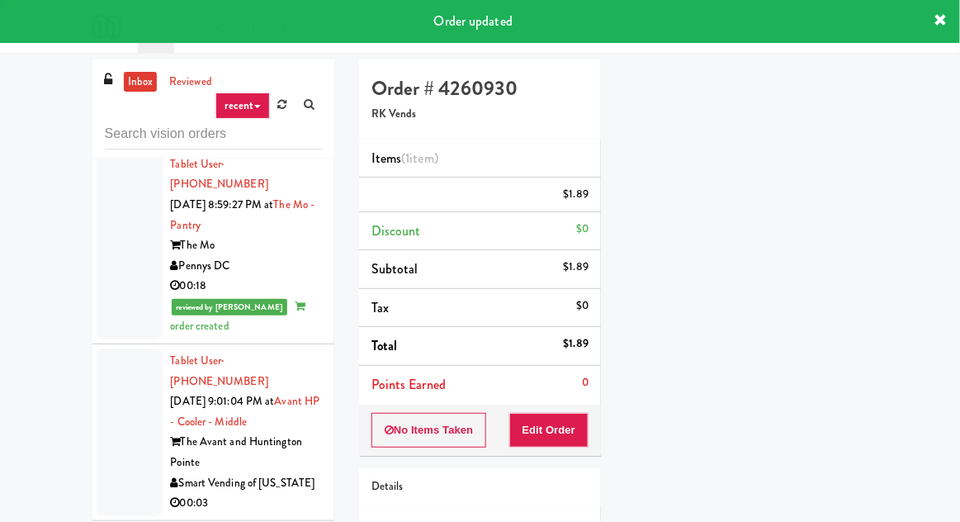
scroll to position [0, 0]
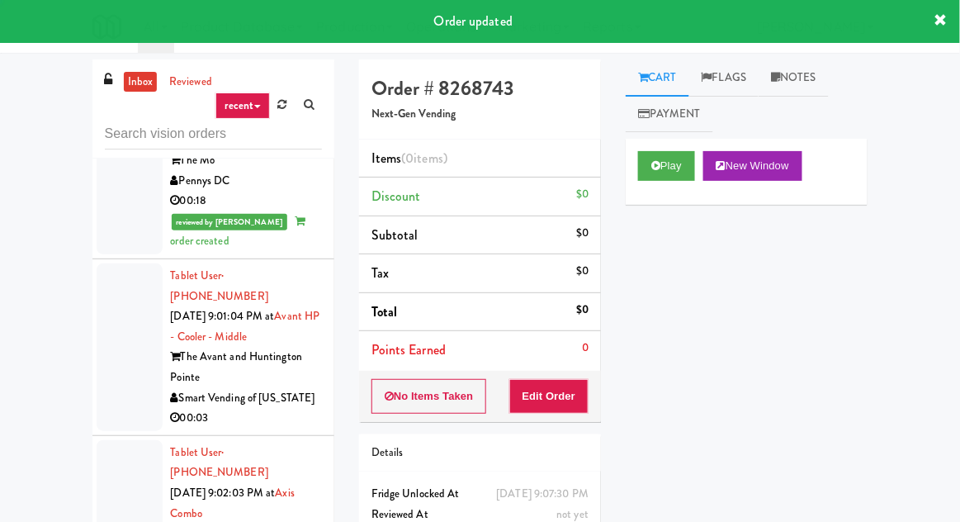
scroll to position [8473, 0]
click at [666, 166] on button "Play" at bounding box center [666, 166] width 57 height 30
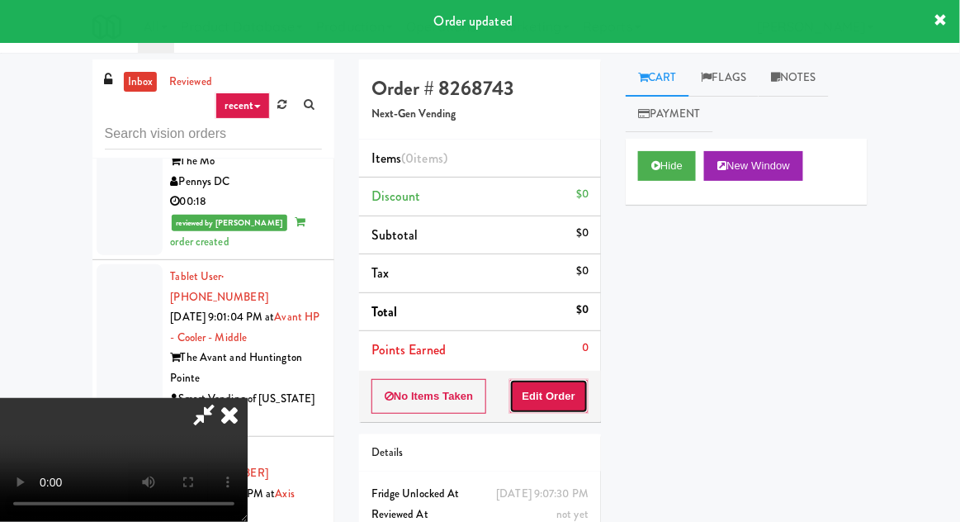
click at [563, 404] on button "Edit Order" at bounding box center [549, 396] width 80 height 35
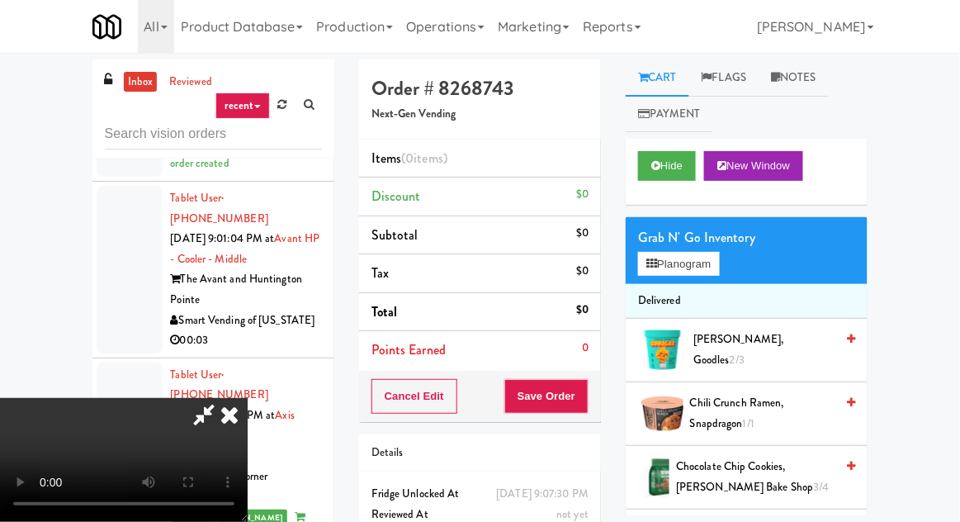
scroll to position [0, 0]
click at [675, 257] on button "Planogram" at bounding box center [678, 264] width 81 height 25
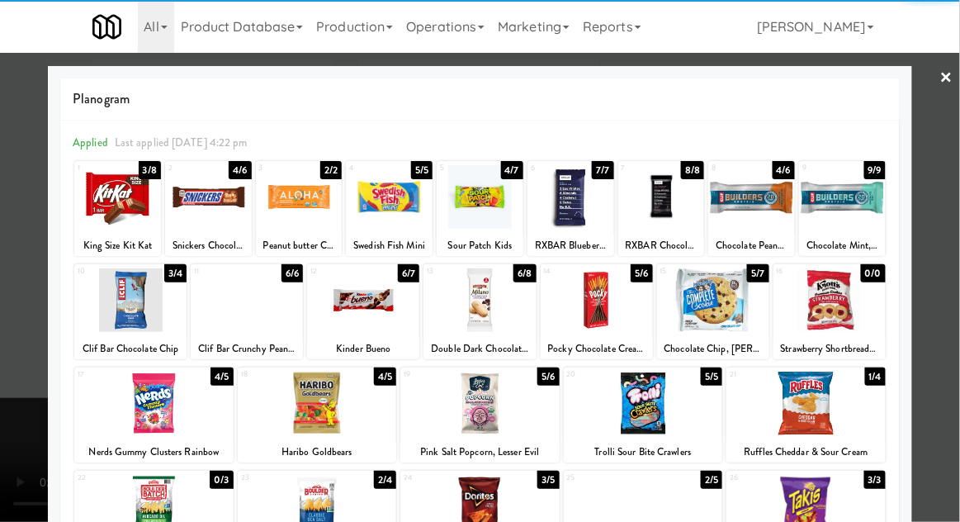
click at [97, 215] on div at bounding box center [117, 197] width 87 height 64
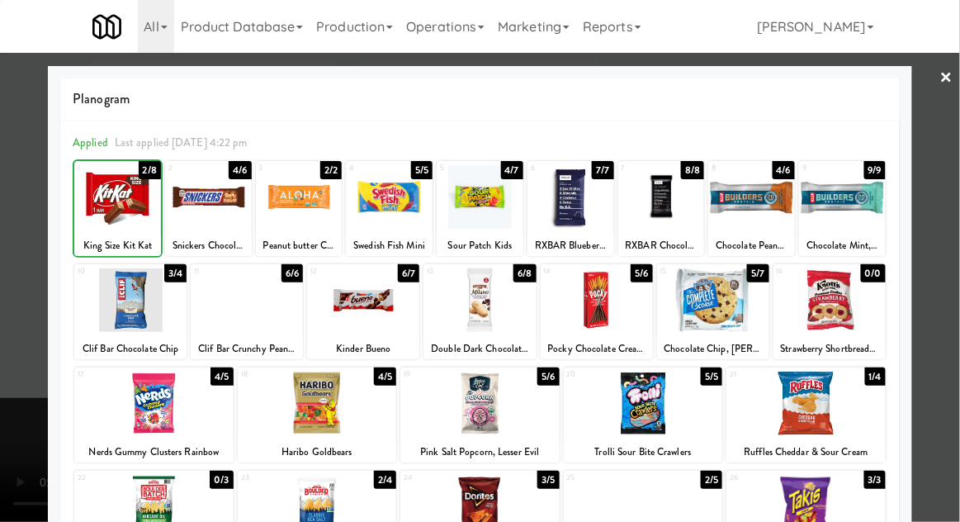
click at [88, 219] on div at bounding box center [117, 197] width 87 height 64
click at [8, 226] on div at bounding box center [480, 261] width 960 height 522
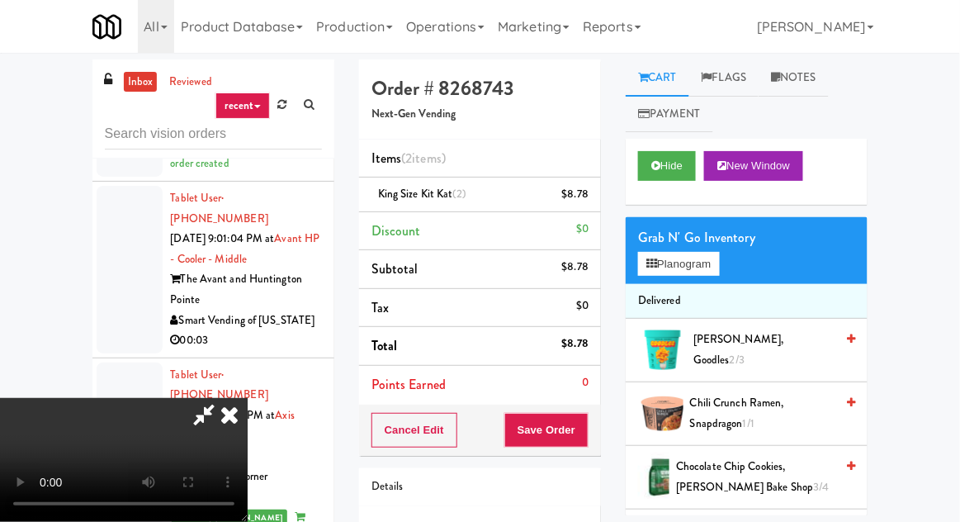
click at [599, 425] on div "Cancel Edit Save Order" at bounding box center [480, 429] width 242 height 51
click at [588, 423] on button "Save Order" at bounding box center [546, 430] width 84 height 35
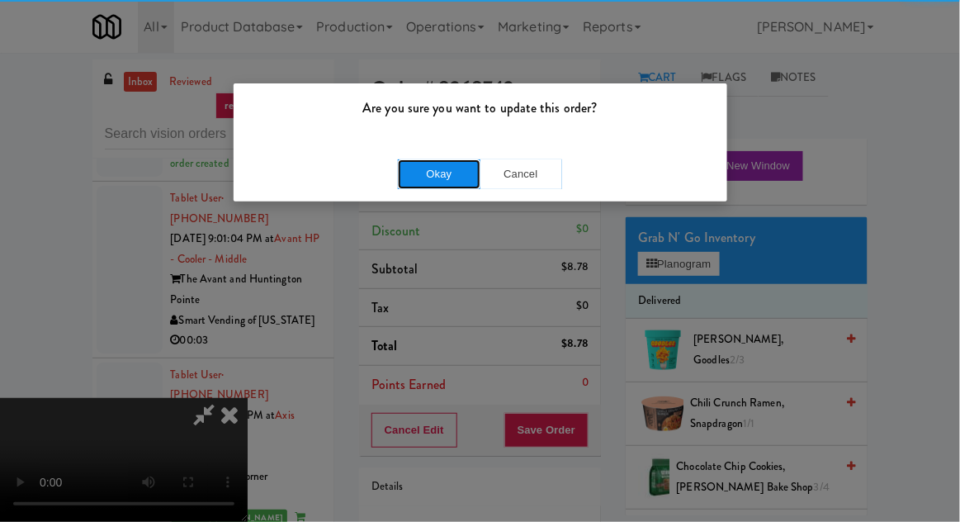
click at [427, 175] on button "Okay" at bounding box center [439, 174] width 83 height 30
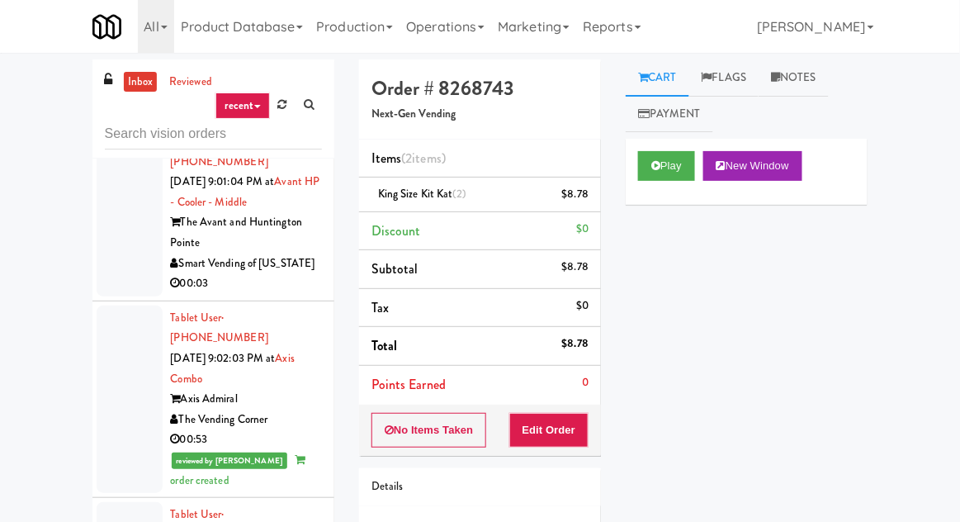
scroll to position [8616, 0]
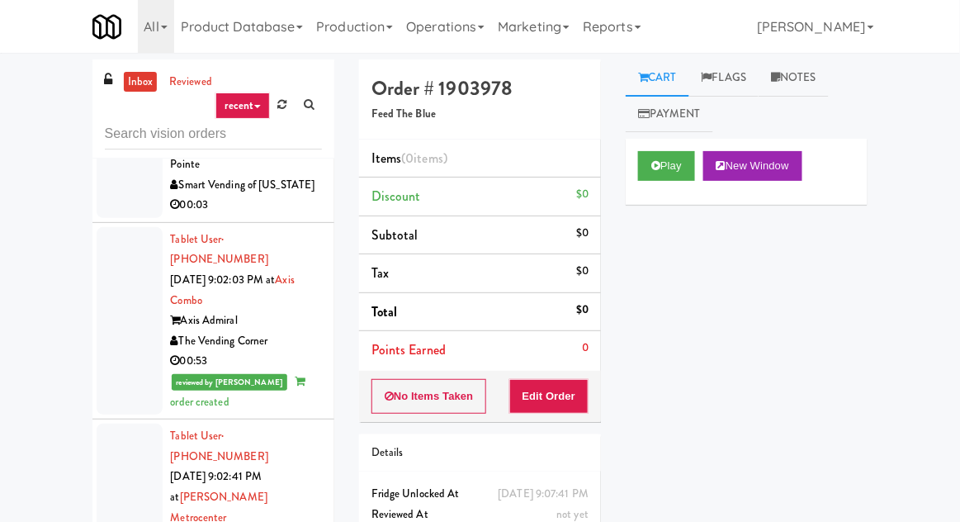
scroll to position [8688, 0]
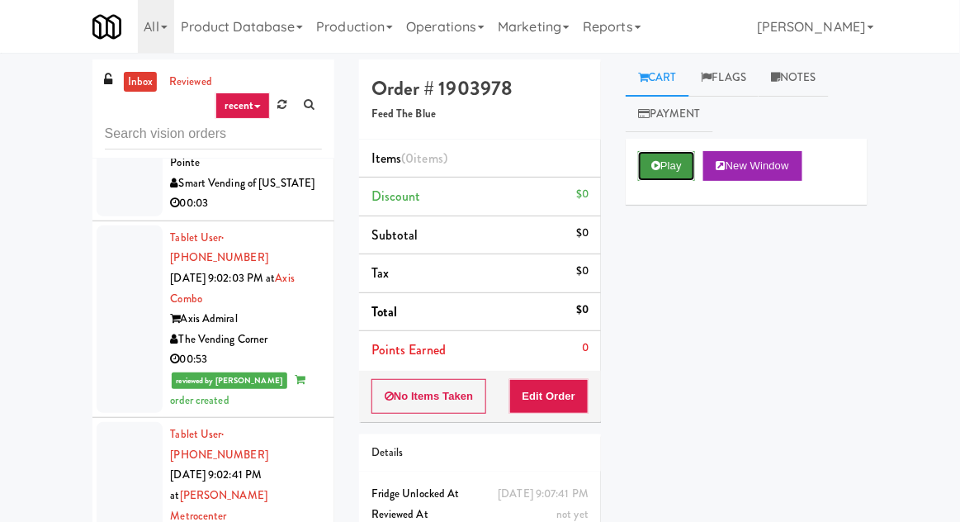
click at [642, 172] on button "Play" at bounding box center [666, 166] width 57 height 30
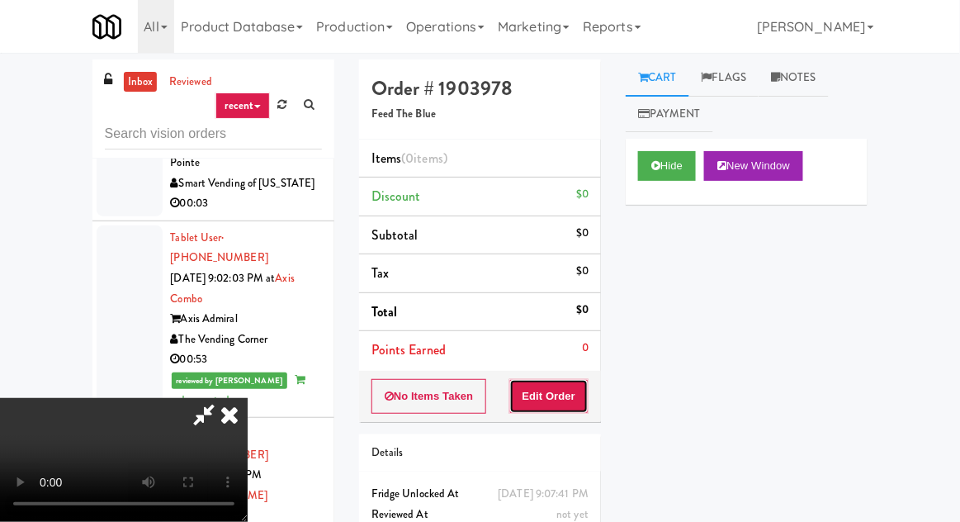
click at [565, 385] on button "Edit Order" at bounding box center [549, 396] width 80 height 35
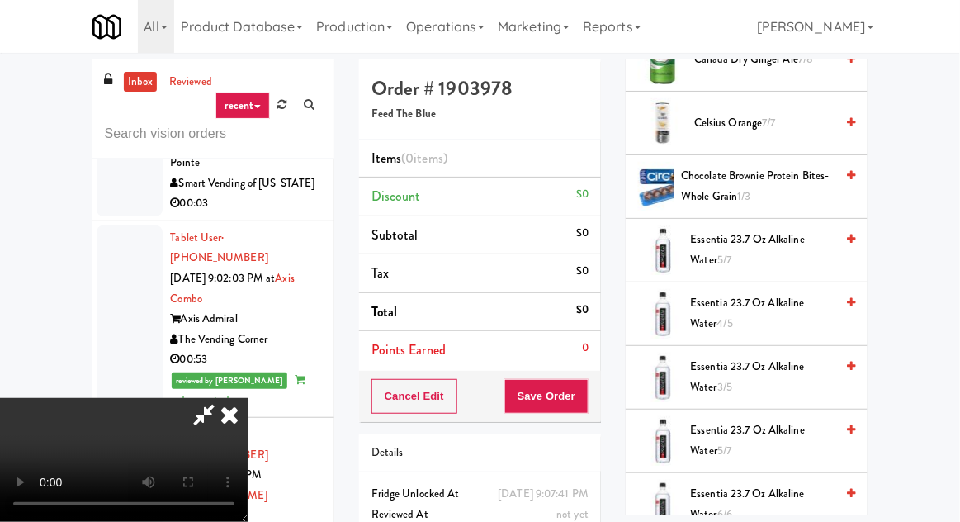
scroll to position [352, 0]
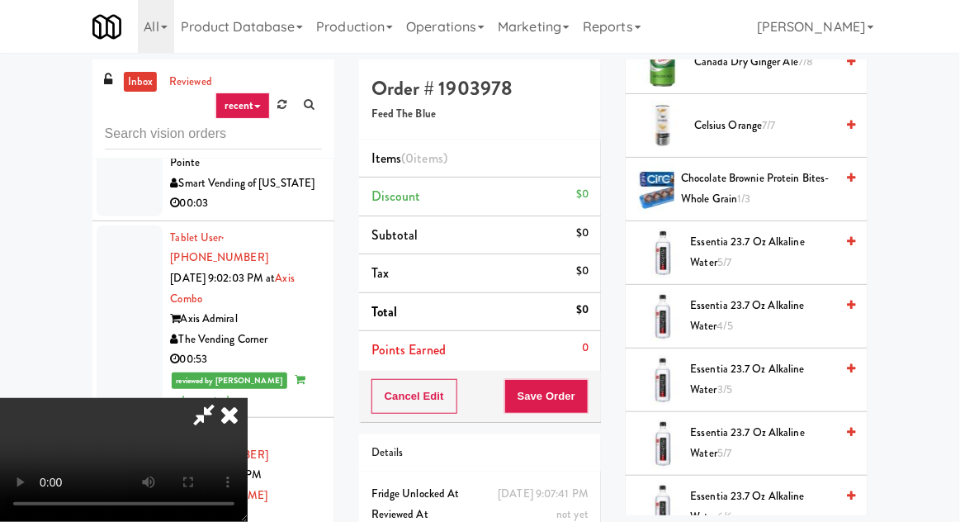
click at [788, 251] on span "Essentia 23.7 oz Alkaline Water 5/7" at bounding box center [763, 252] width 144 height 40
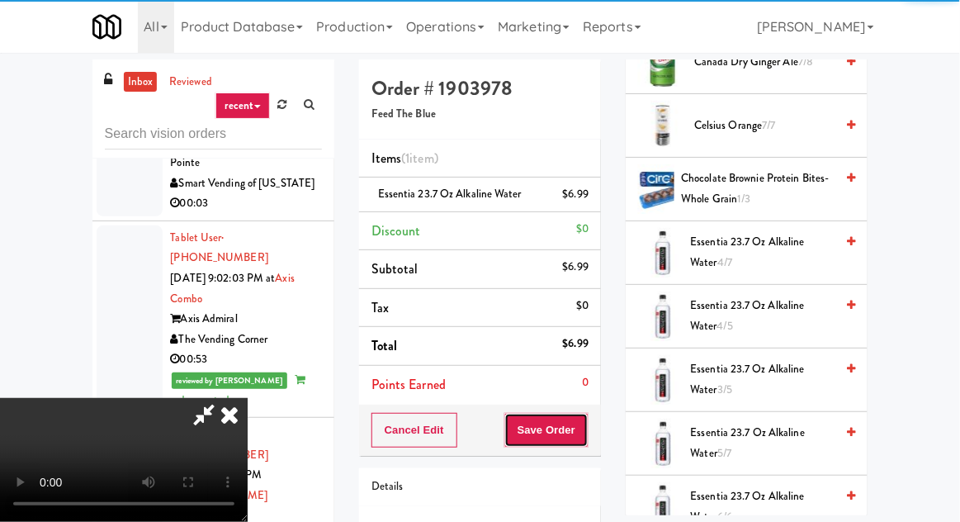
click at [579, 432] on button "Save Order" at bounding box center [546, 430] width 84 height 35
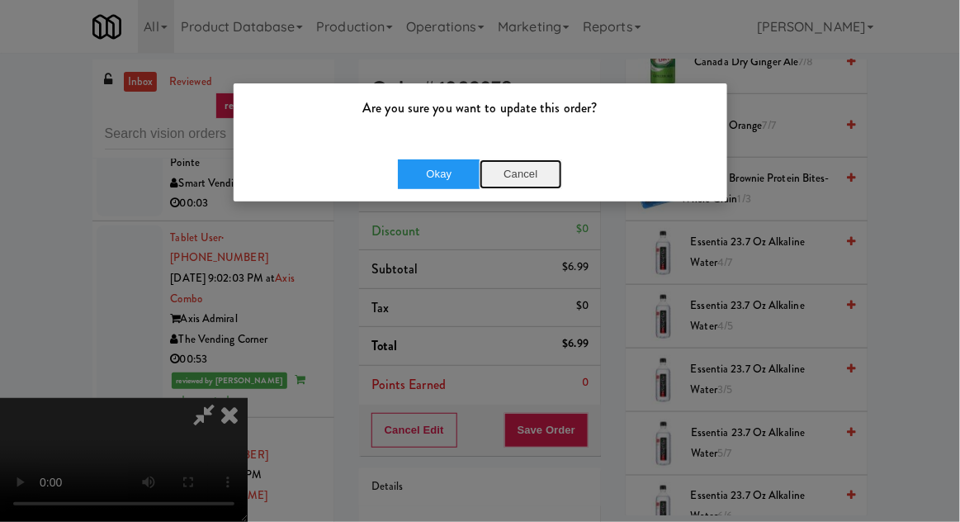
click at [515, 172] on button "Cancel" at bounding box center [520, 174] width 83 height 30
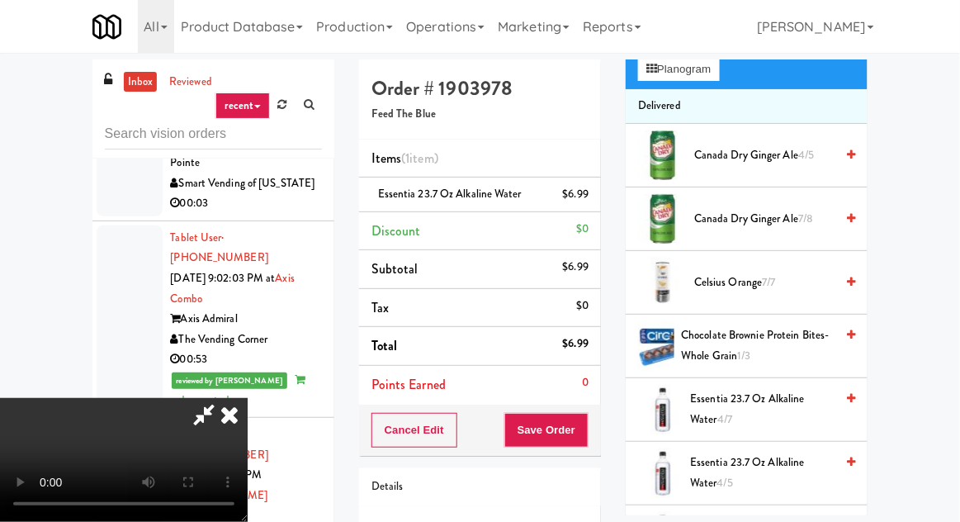
scroll to position [0, 0]
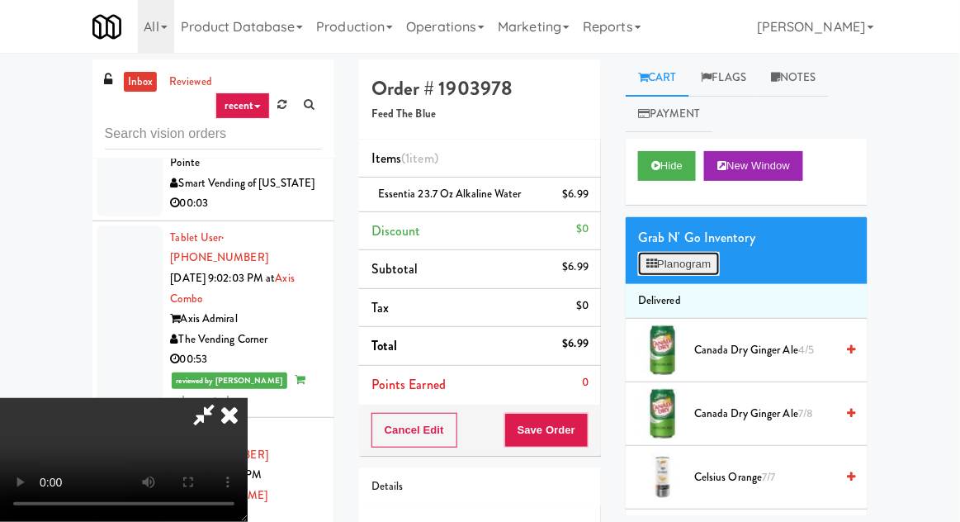
click at [686, 268] on button "Planogram" at bounding box center [678, 264] width 81 height 25
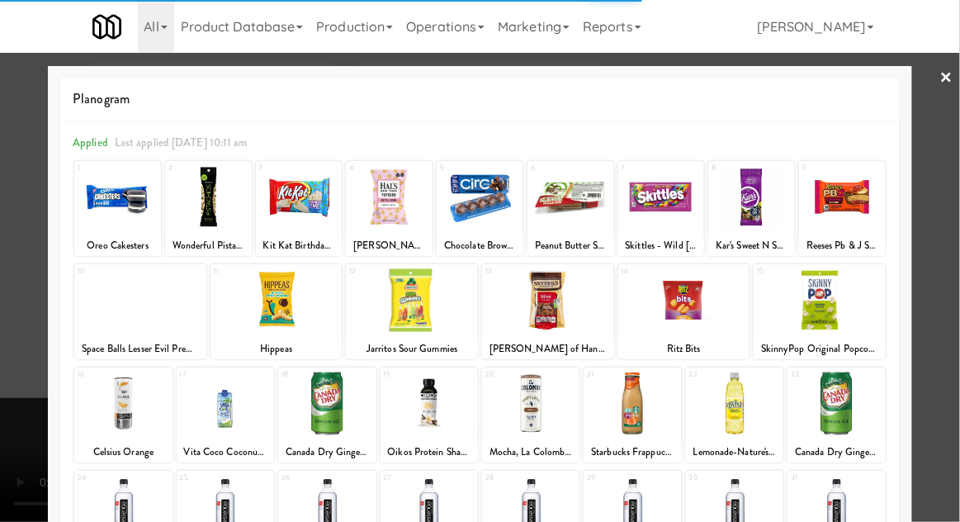
click at [739, 420] on div at bounding box center [734, 403] width 97 height 64
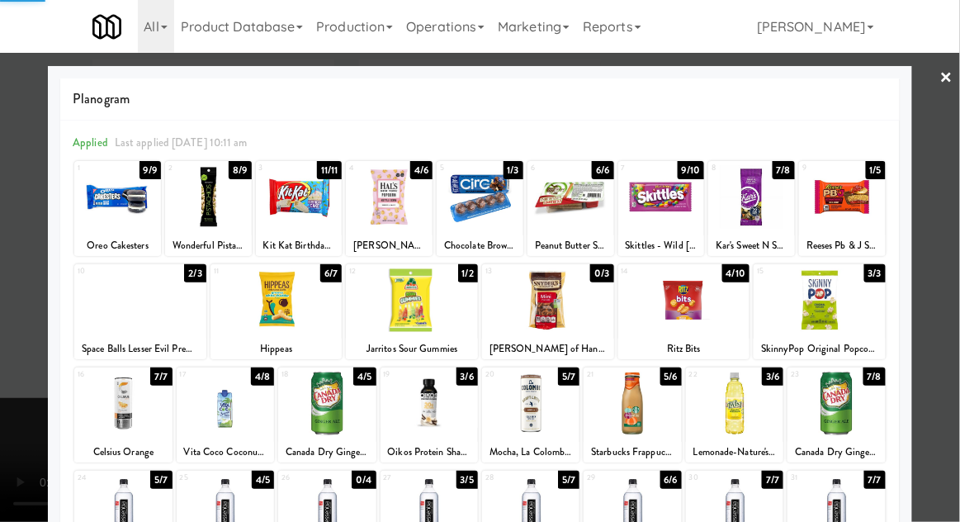
click at [24, 300] on div at bounding box center [480, 261] width 960 height 522
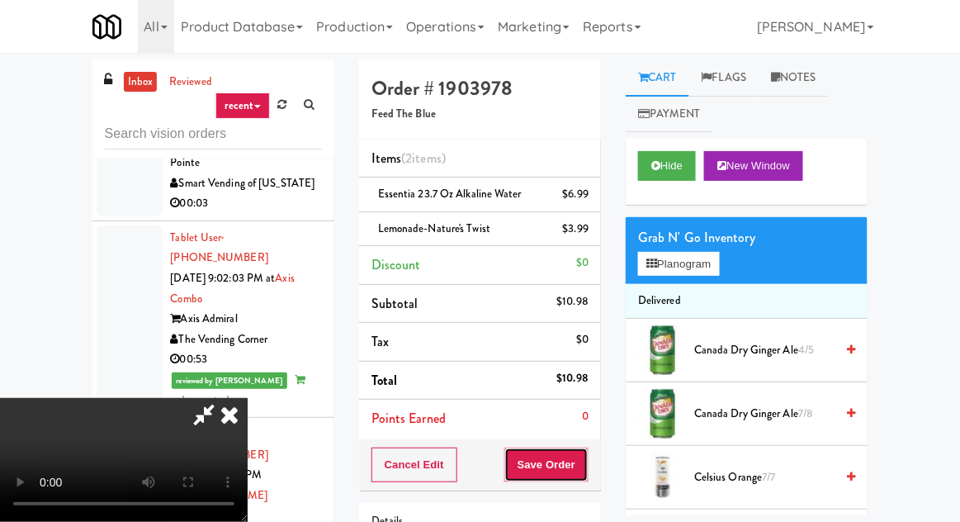
click at [588, 456] on button "Save Order" at bounding box center [546, 464] width 84 height 35
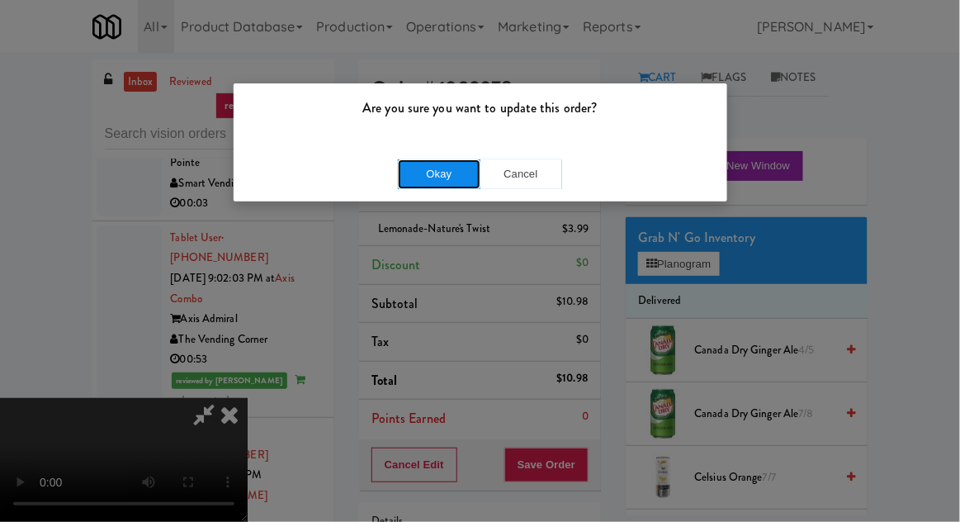
click at [425, 174] on button "Okay" at bounding box center [439, 174] width 83 height 30
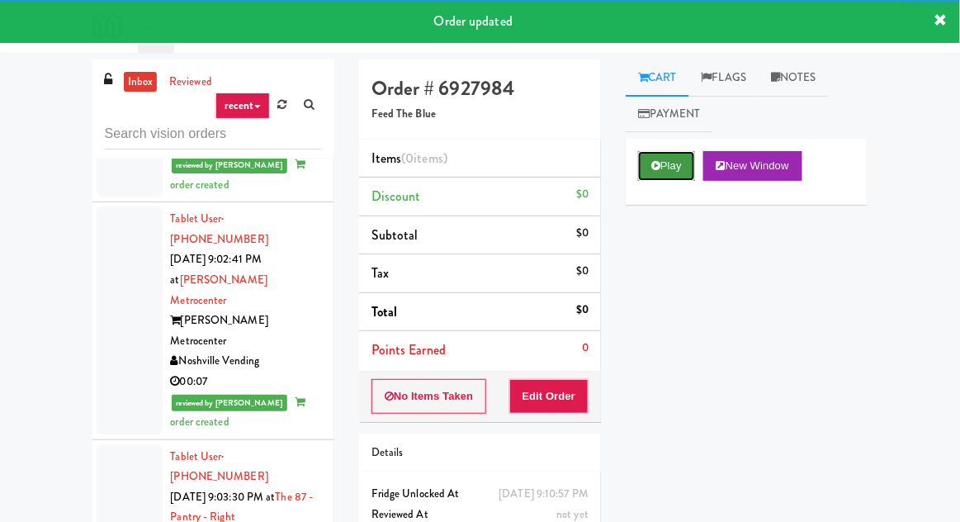
click at [659, 177] on button "Play" at bounding box center [666, 166] width 57 height 30
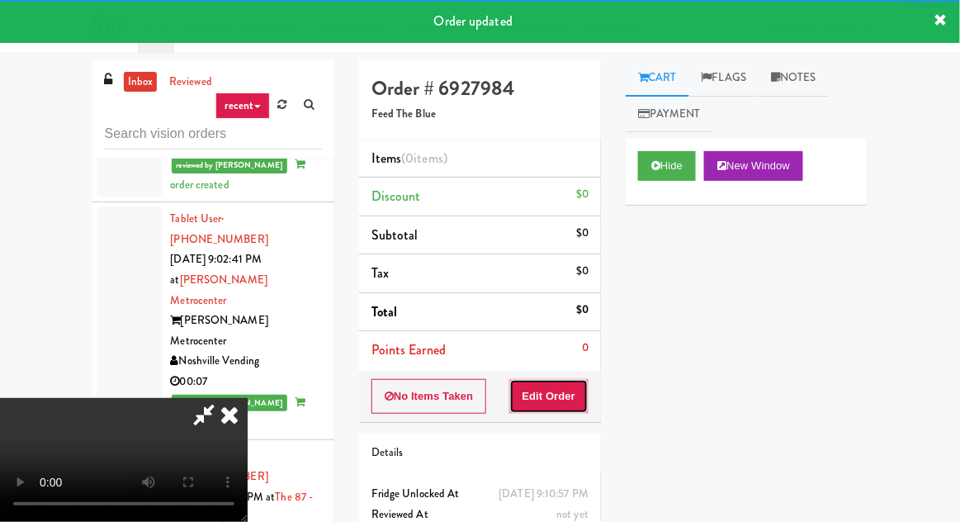
click at [571, 392] on button "Edit Order" at bounding box center [549, 396] width 80 height 35
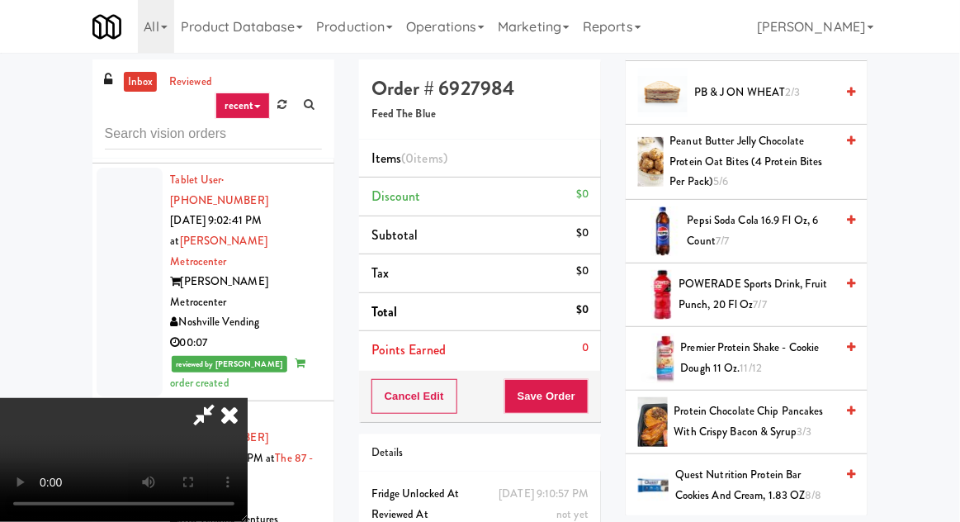
scroll to position [1348, 0]
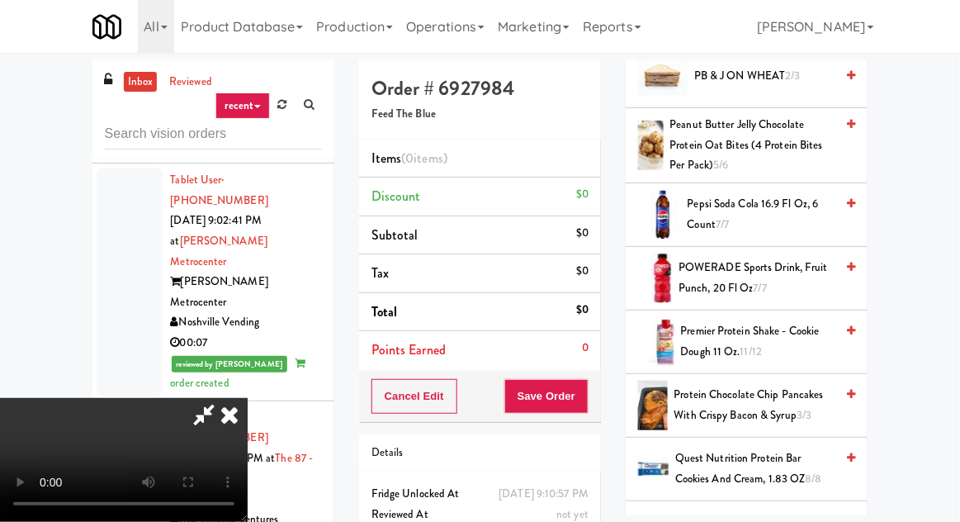
click at [807, 204] on span "Pepsi Soda Cola 16.9 Fl Oz, 6 Count 7/7" at bounding box center [761, 214] width 148 height 40
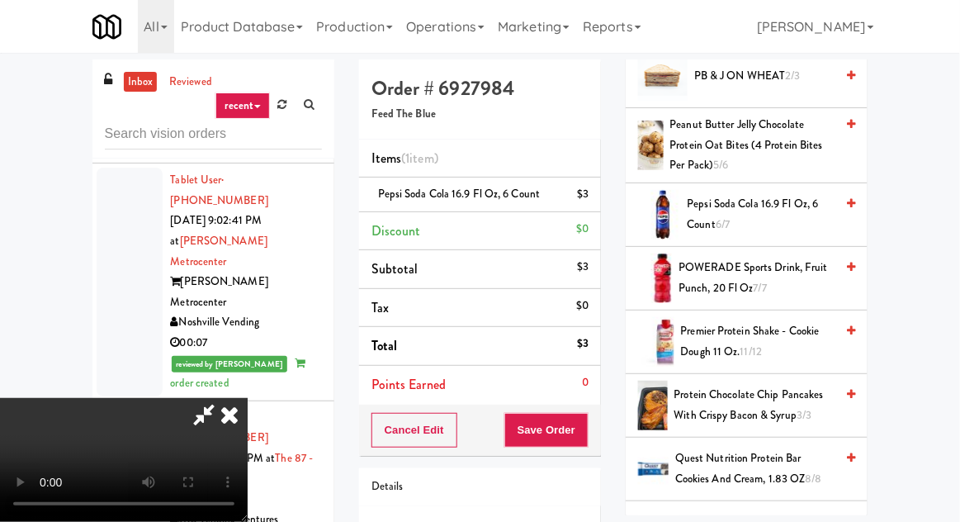
click at [584, 431] on button "Save Order" at bounding box center [546, 430] width 84 height 35
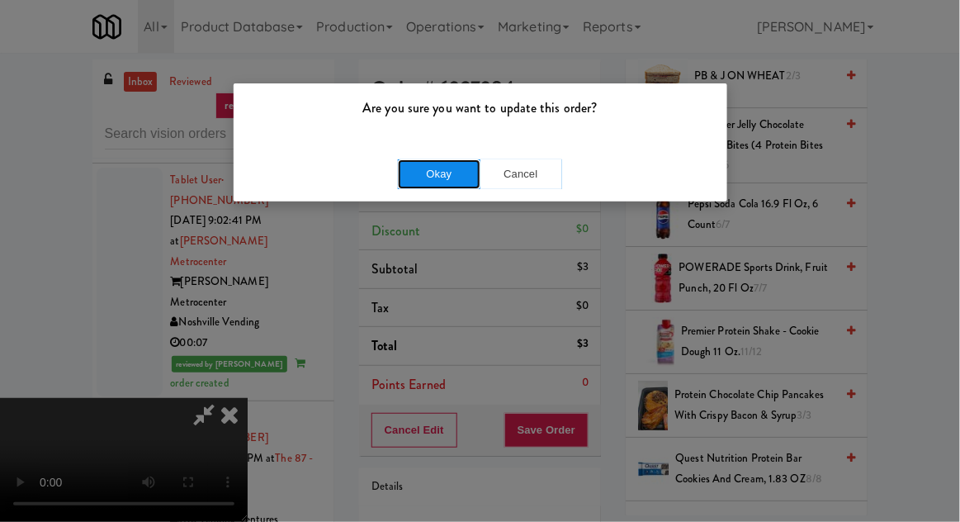
click at [413, 160] on button "Okay" at bounding box center [439, 174] width 83 height 30
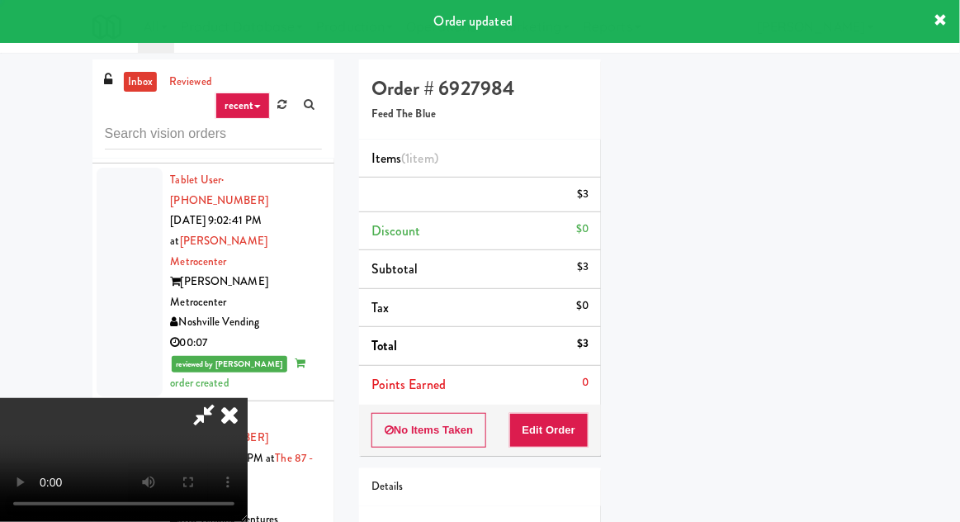
scroll to position [163, 0]
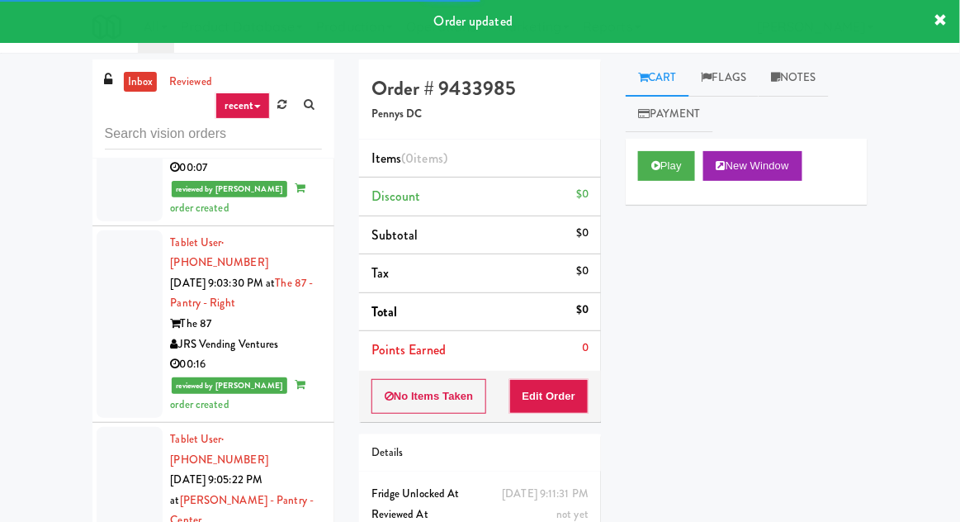
scroll to position [9125, 0]
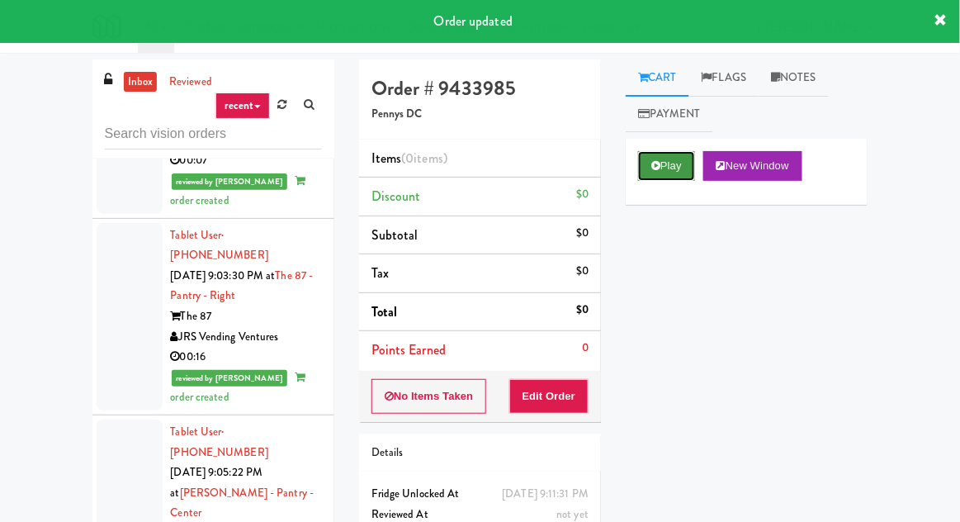
click at [678, 164] on button "Play" at bounding box center [666, 166] width 57 height 30
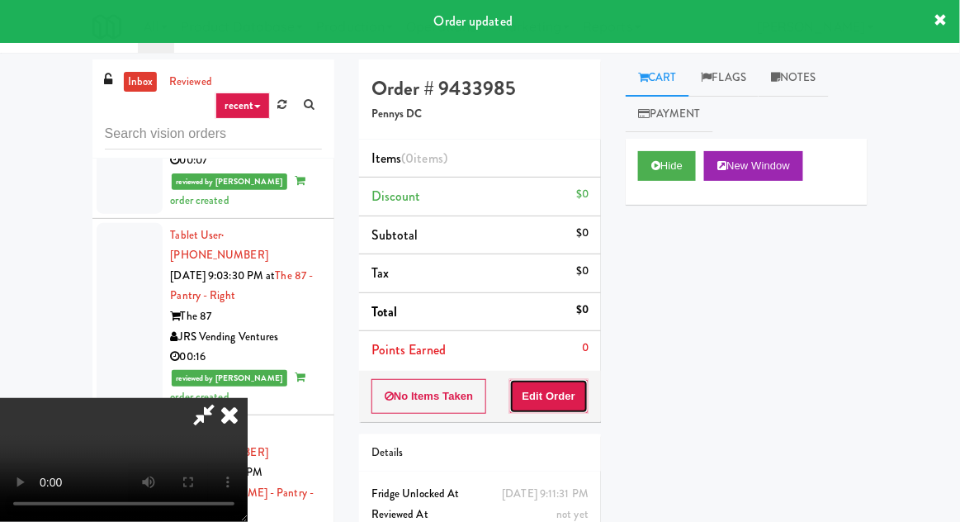
click at [574, 394] on button "Edit Order" at bounding box center [549, 396] width 80 height 35
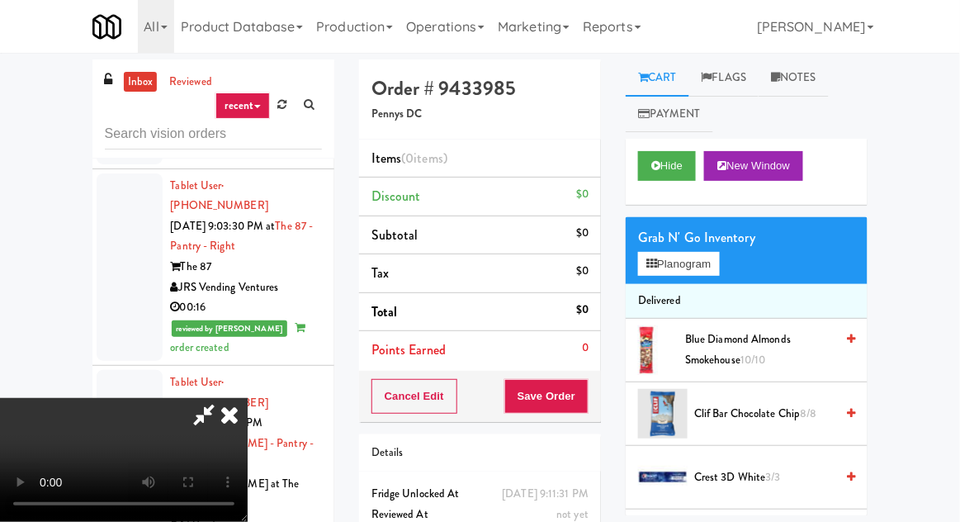
scroll to position [0, 0]
click at [675, 262] on button "Planogram" at bounding box center [678, 264] width 81 height 25
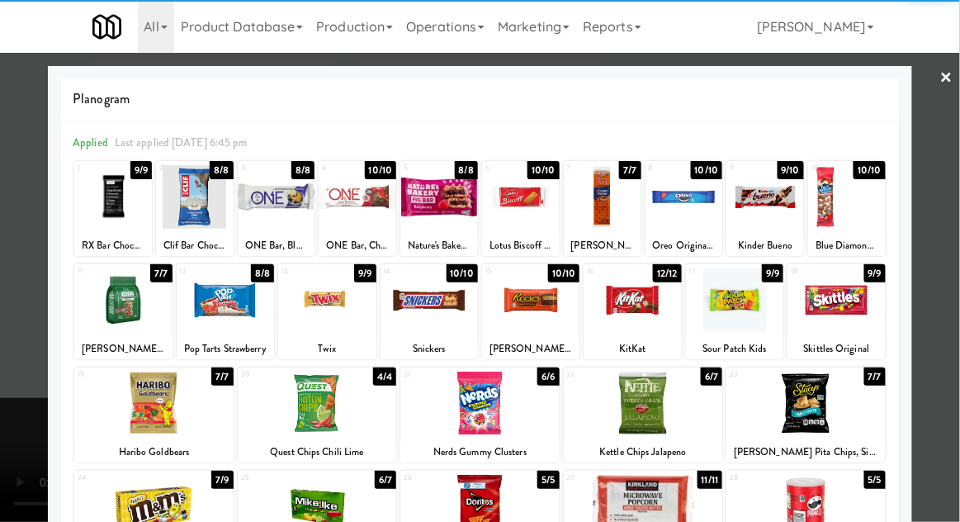
click at [663, 422] on div at bounding box center [643, 403] width 159 height 64
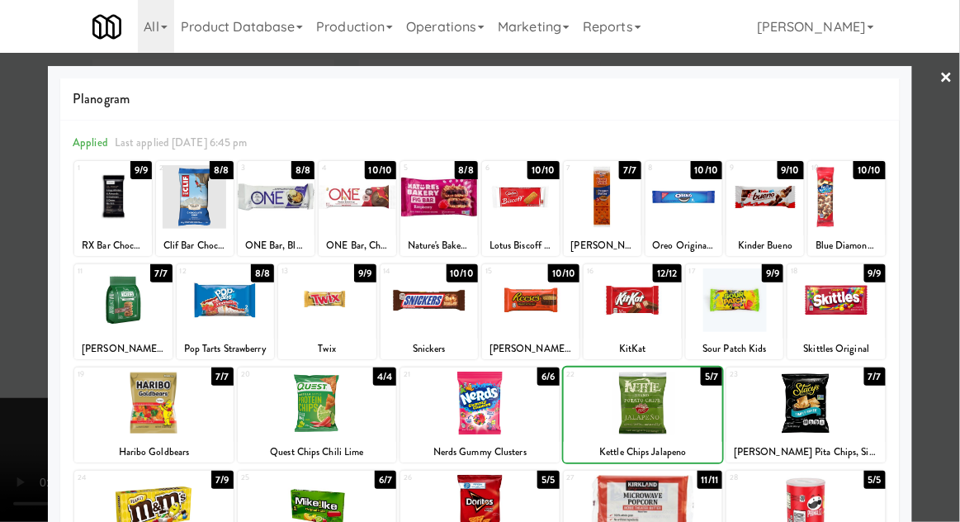
click at [12, 302] on div at bounding box center [480, 261] width 960 height 522
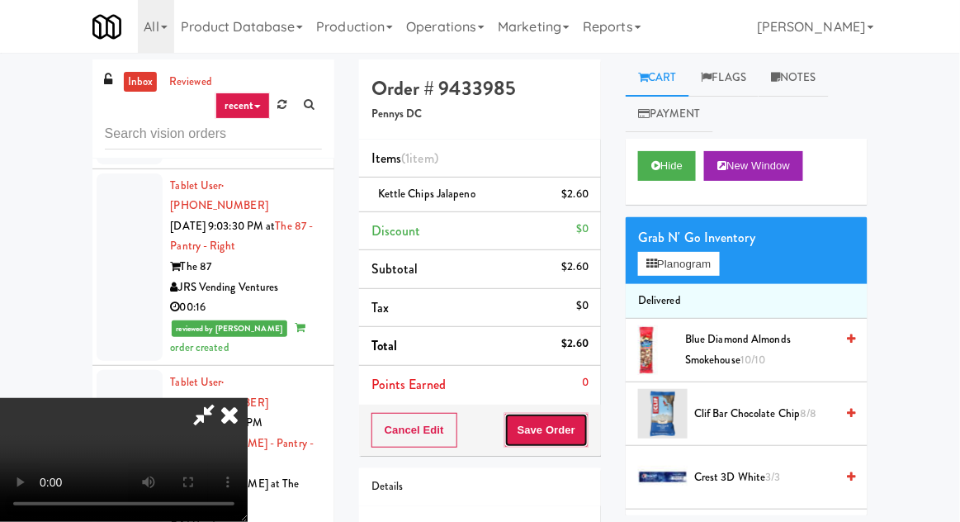
click at [581, 434] on button "Save Order" at bounding box center [546, 430] width 84 height 35
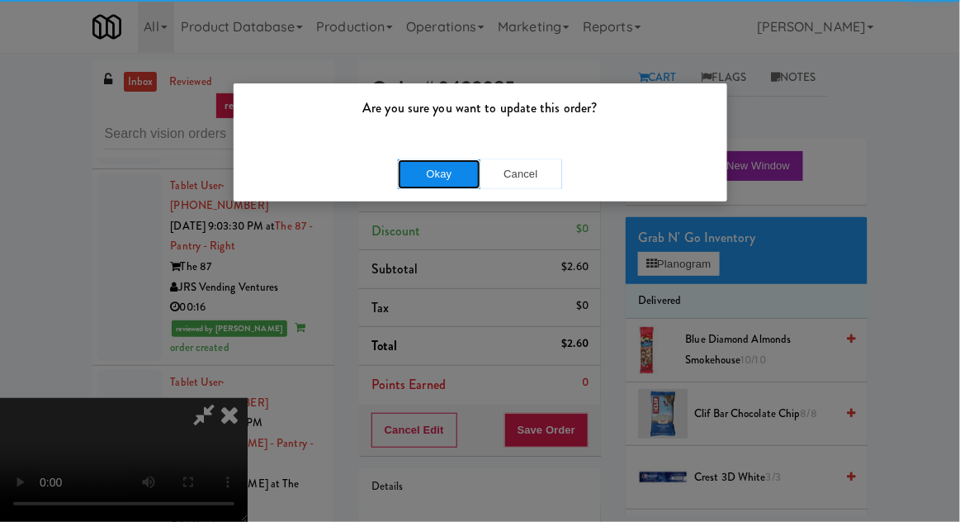
click at [432, 182] on button "Okay" at bounding box center [439, 174] width 83 height 30
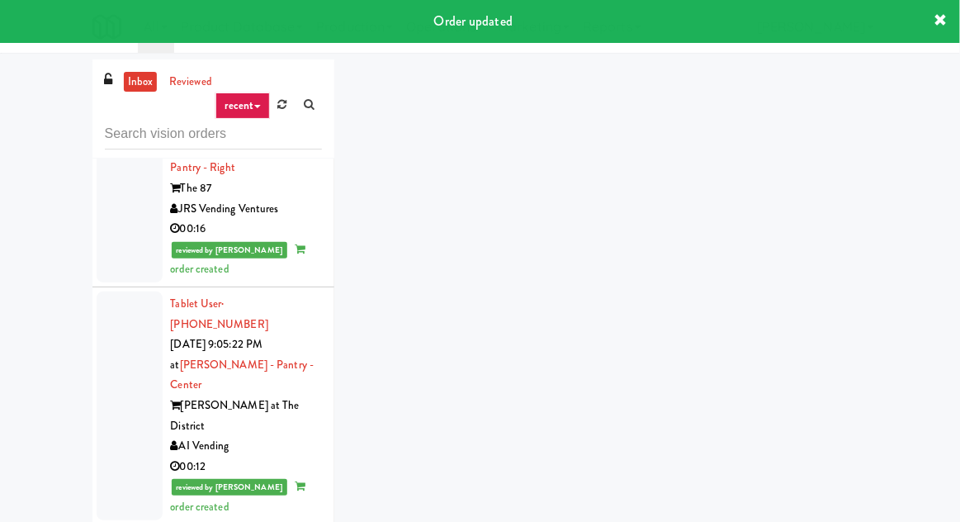
scroll to position [9253, 0]
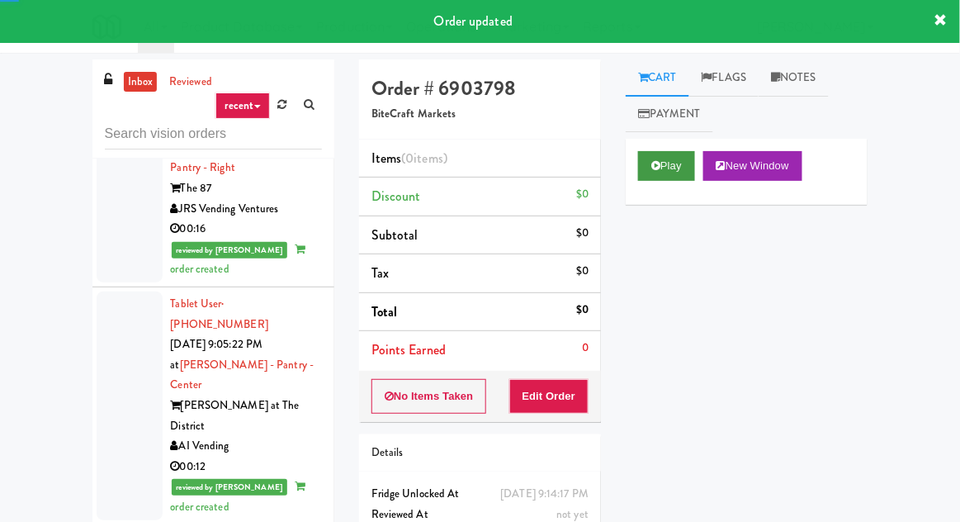
click at [667, 179] on button "Play" at bounding box center [666, 166] width 57 height 30
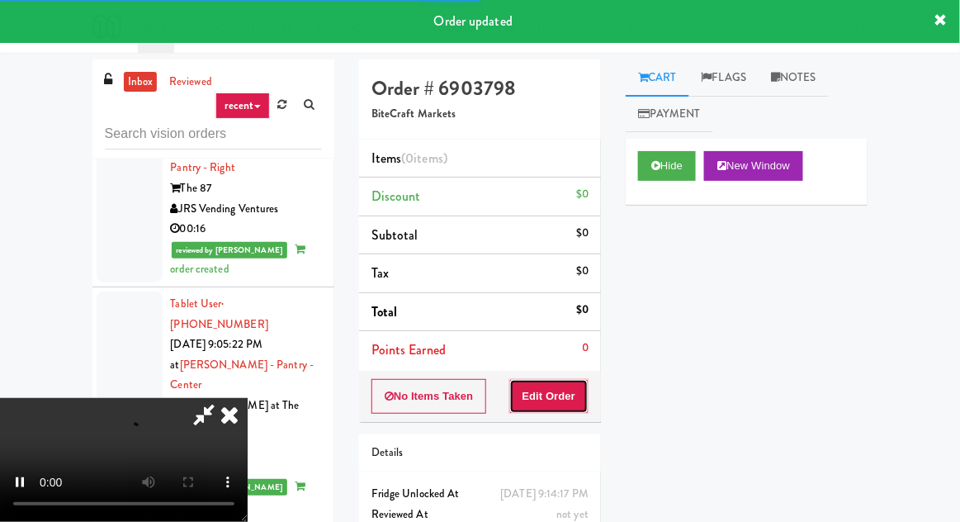
click at [564, 392] on button "Edit Order" at bounding box center [549, 396] width 80 height 35
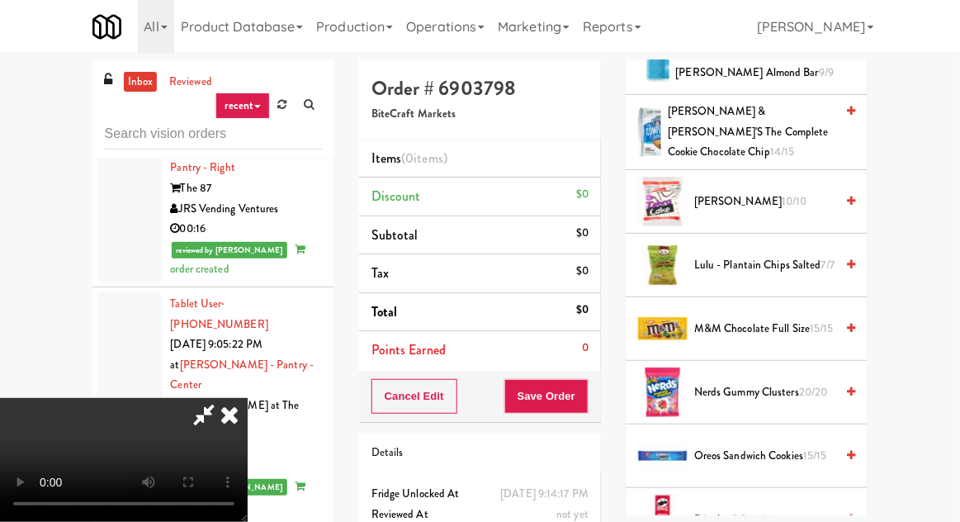
scroll to position [1305, 0]
click at [753, 383] on span "Nerds Gummy Clusters 20/20" at bounding box center [764, 391] width 140 height 21
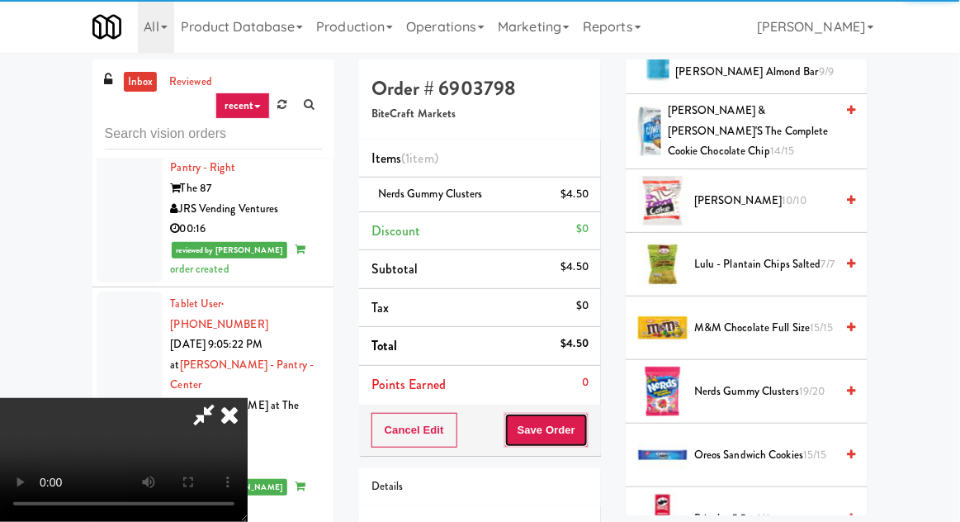
click at [587, 431] on button "Save Order" at bounding box center [546, 430] width 84 height 35
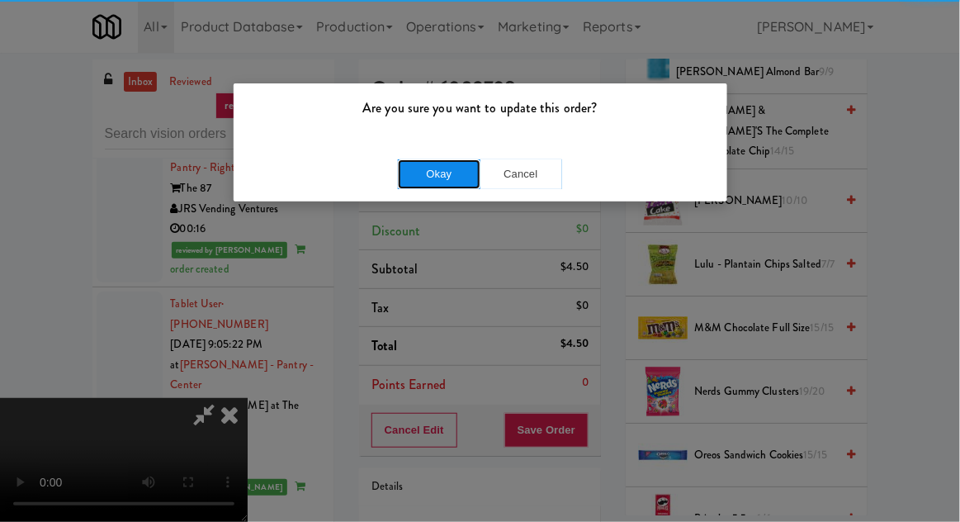
click at [402, 174] on button "Okay" at bounding box center [439, 174] width 83 height 30
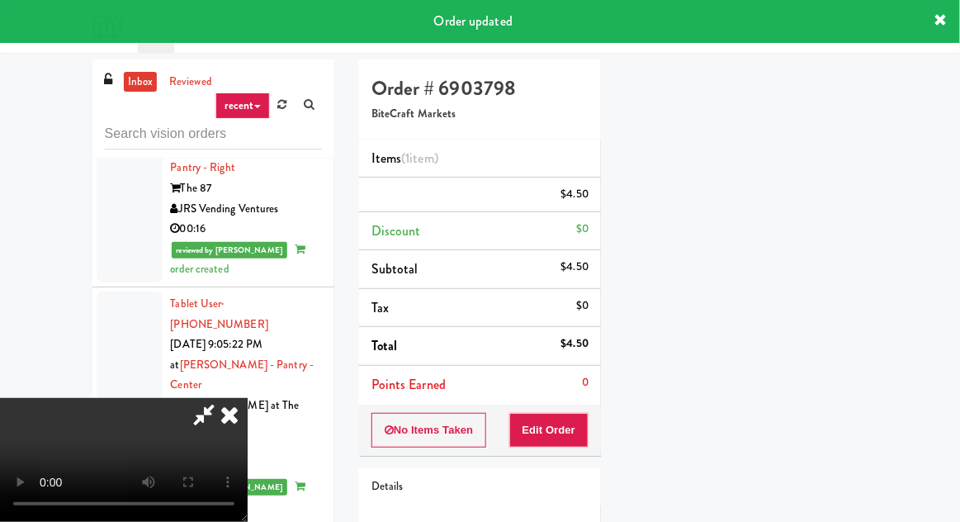
scroll to position [163, 0]
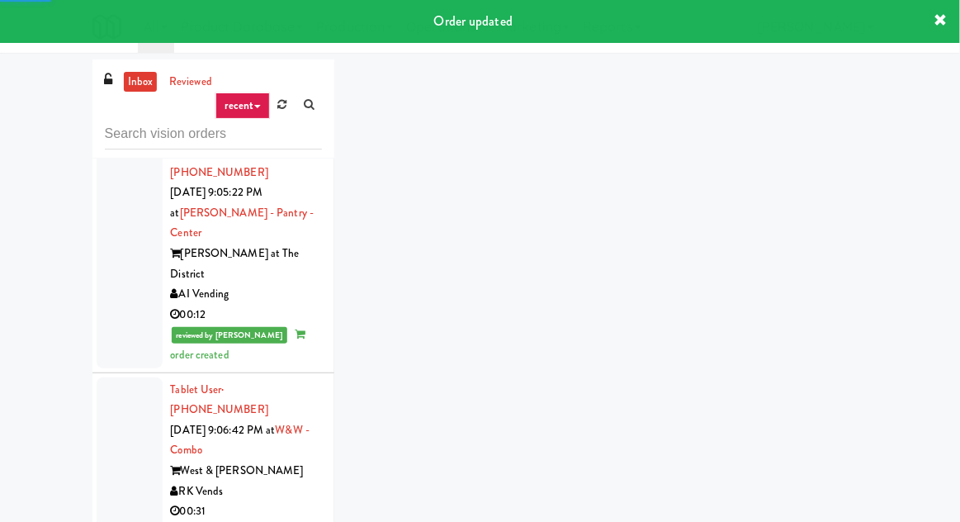
scroll to position [9406, 0]
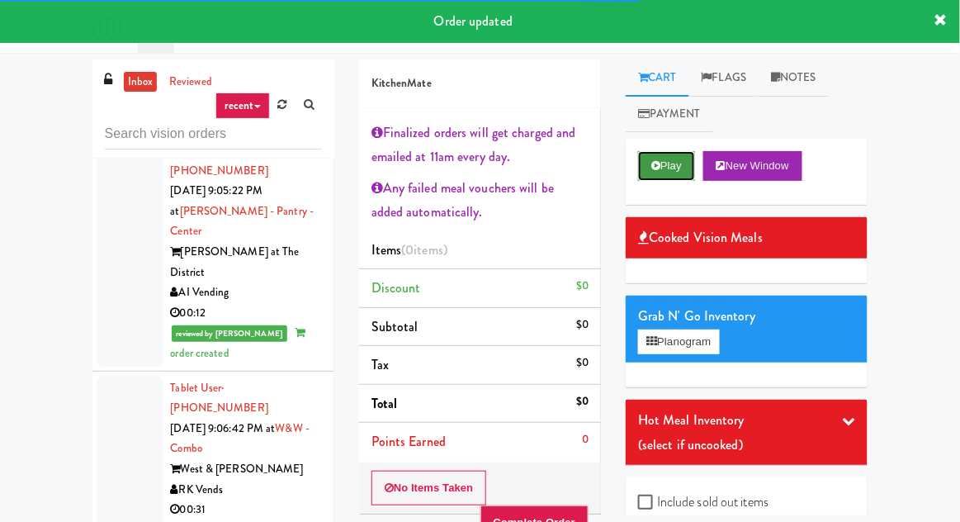
click at [661, 167] on button "Play" at bounding box center [666, 166] width 57 height 30
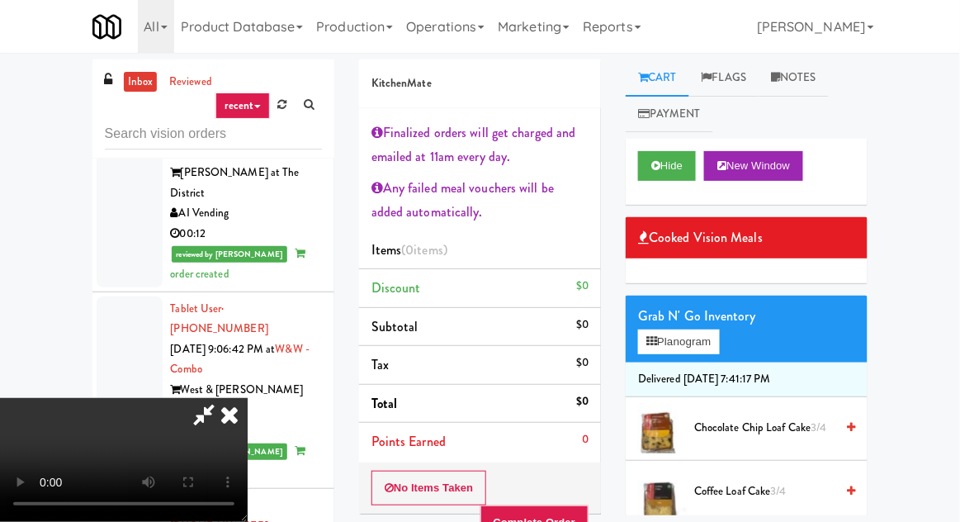
scroll to position [100, 0]
click at [665, 163] on button "Hide" at bounding box center [667, 166] width 58 height 30
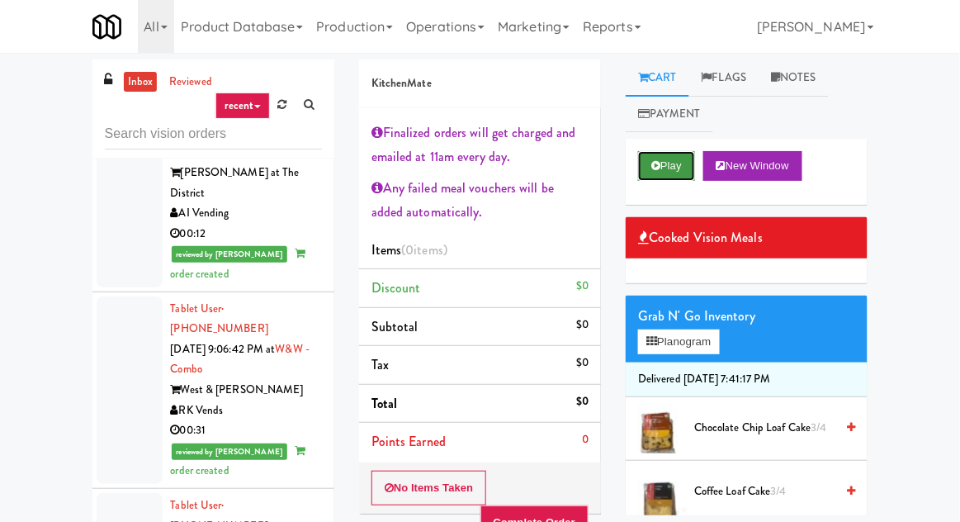
scroll to position [0, 0]
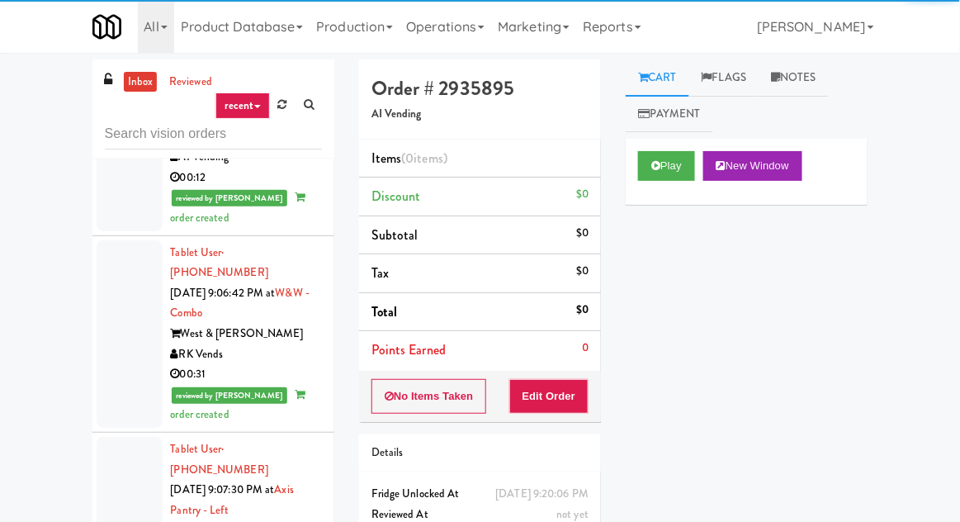
scroll to position [9543, 0]
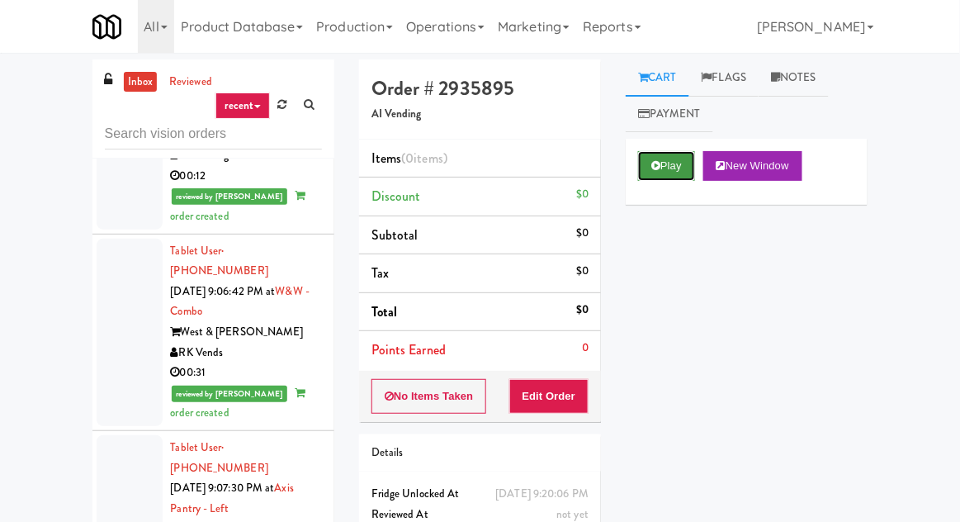
click at [669, 166] on button "Play" at bounding box center [666, 166] width 57 height 30
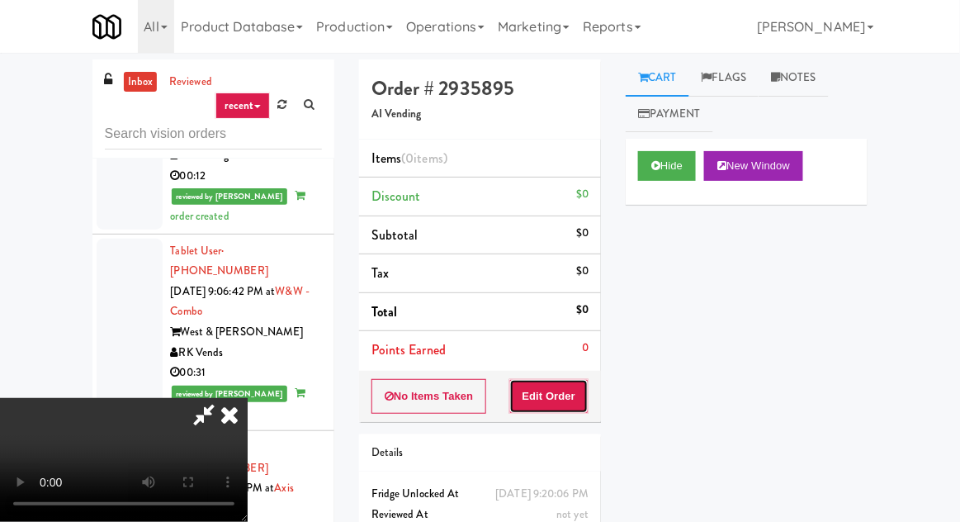
click at [574, 387] on button "Edit Order" at bounding box center [549, 396] width 80 height 35
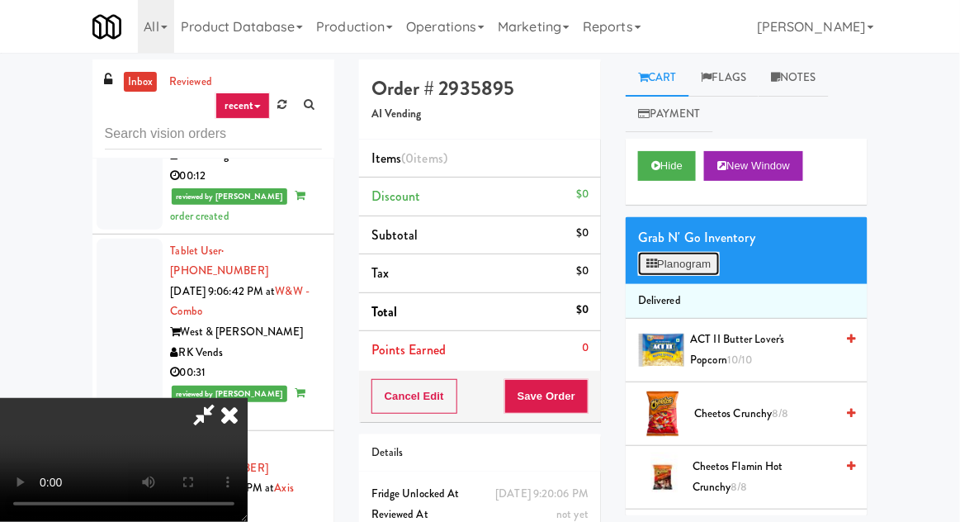
click at [687, 271] on button "Planogram" at bounding box center [678, 264] width 81 height 25
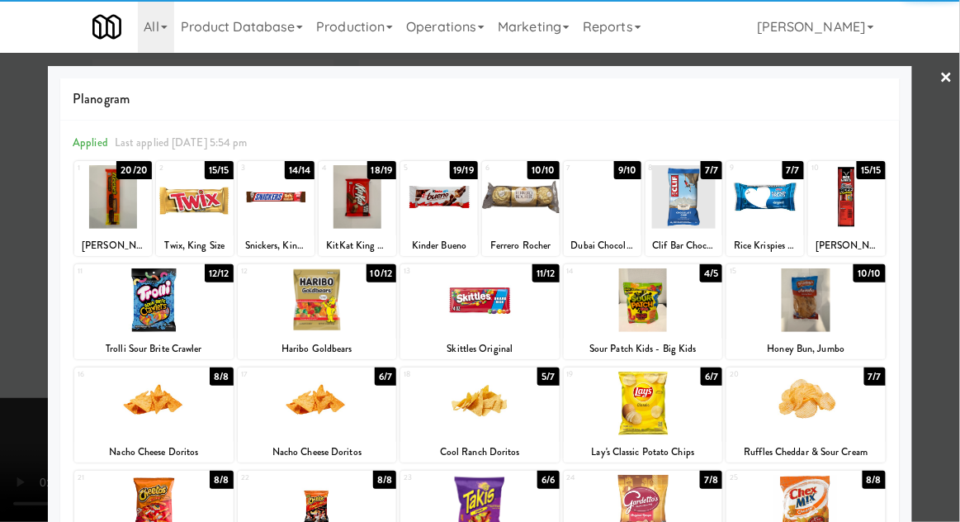
click at [812, 290] on div at bounding box center [805, 300] width 159 height 64
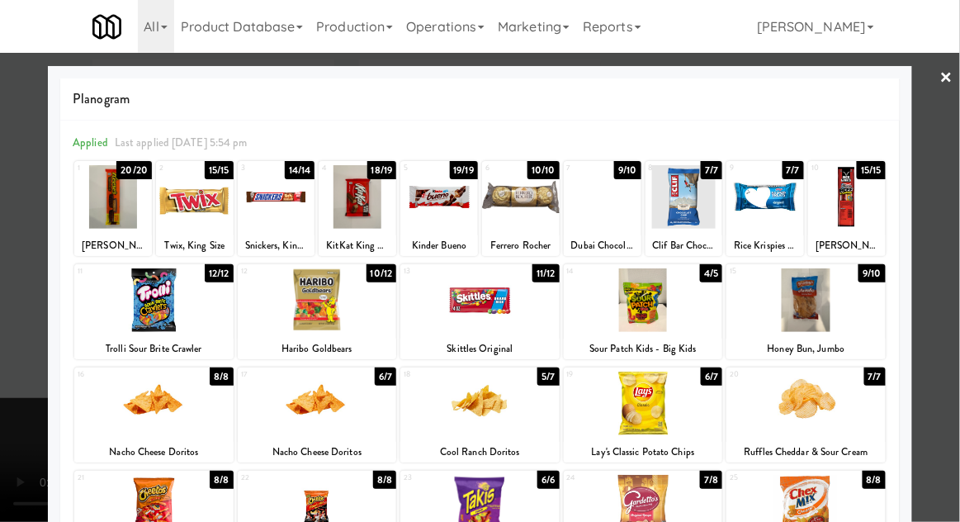
click at [816, 396] on div at bounding box center [805, 403] width 159 height 64
click at [22, 299] on div at bounding box center [480, 261] width 960 height 522
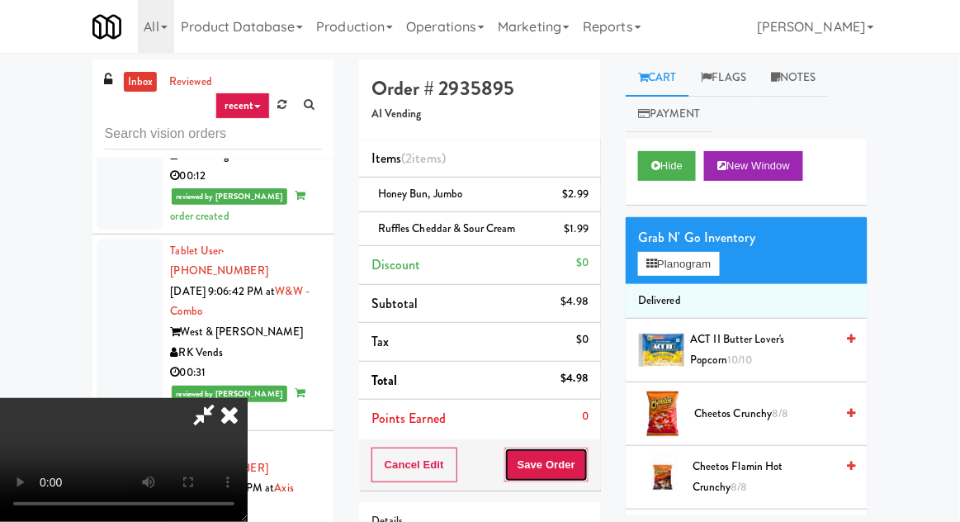
click at [588, 458] on button "Save Order" at bounding box center [546, 464] width 84 height 35
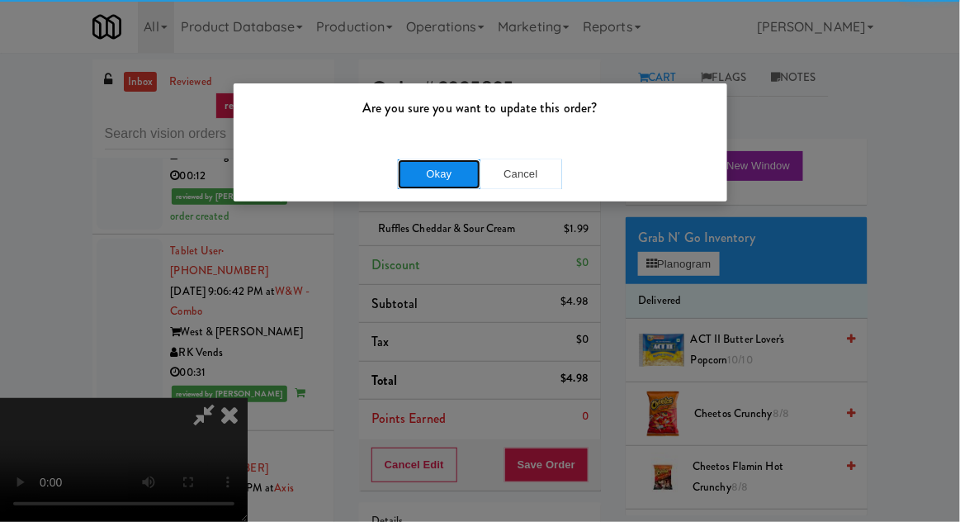
click at [415, 159] on button "Okay" at bounding box center [439, 174] width 83 height 30
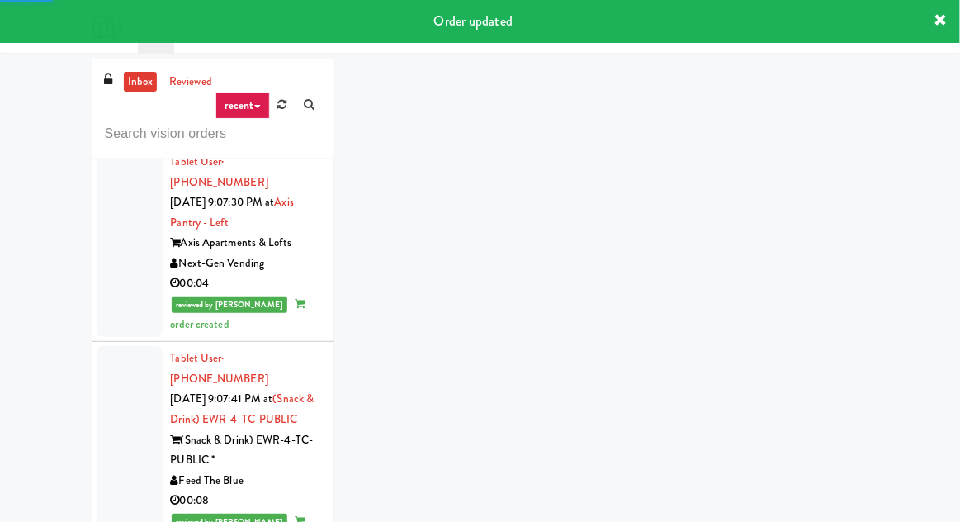
scroll to position [9835, 0]
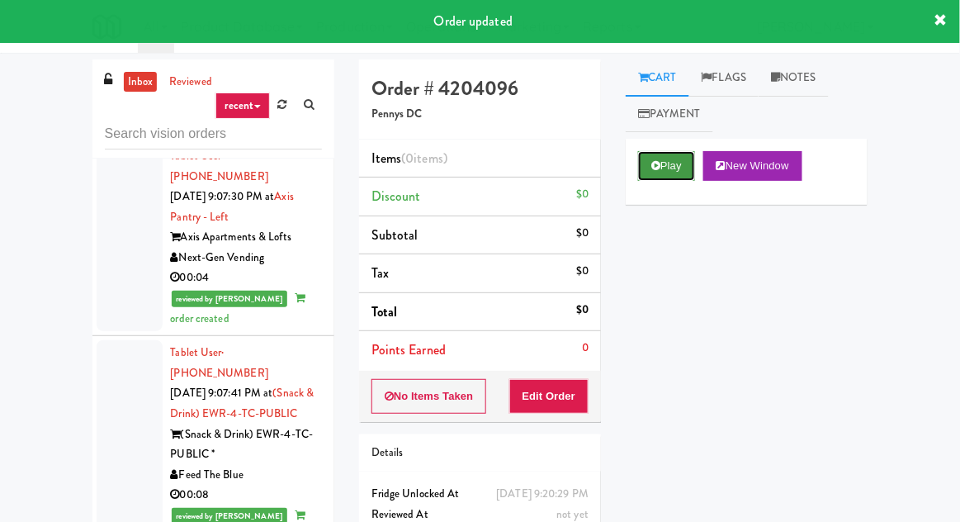
click at [677, 158] on button "Play" at bounding box center [666, 166] width 57 height 30
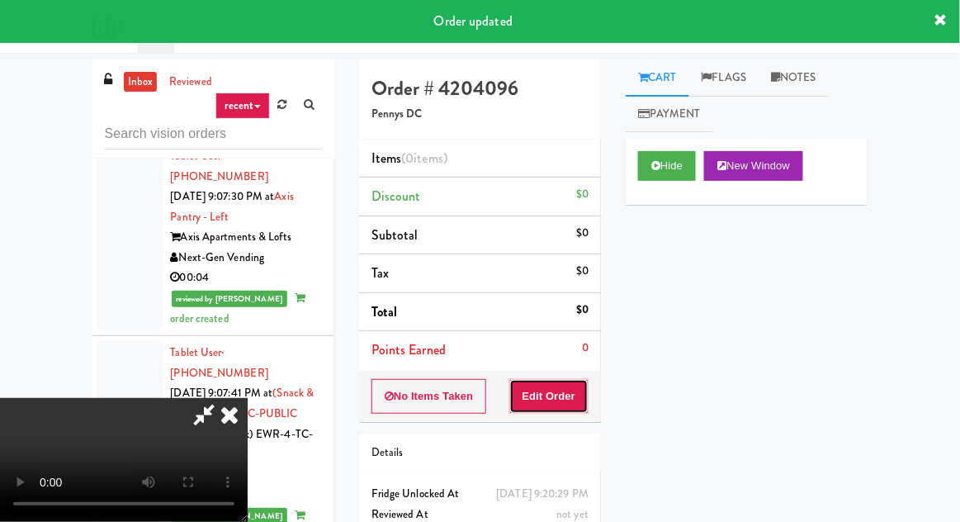
click at [575, 385] on button "Edit Order" at bounding box center [549, 396] width 80 height 35
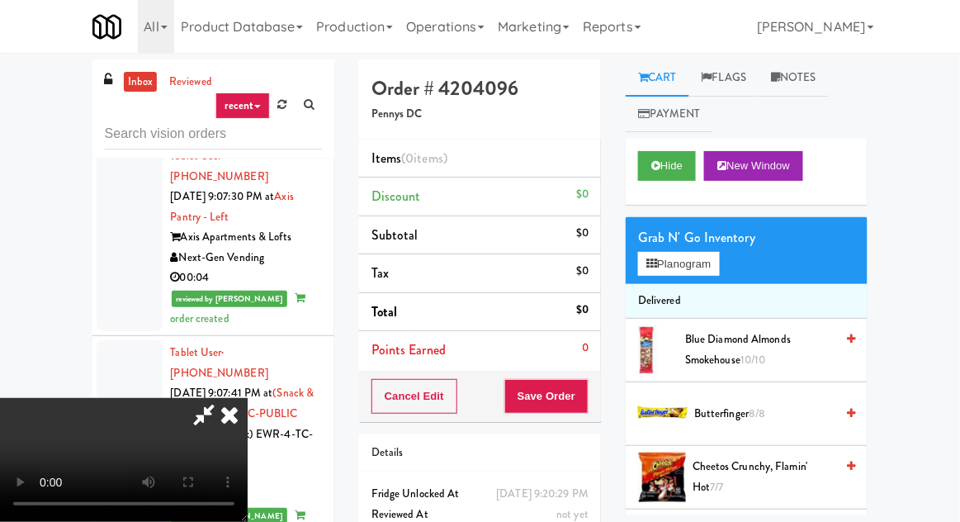
scroll to position [0, 0]
click at [687, 261] on button "Planogram" at bounding box center [678, 264] width 81 height 25
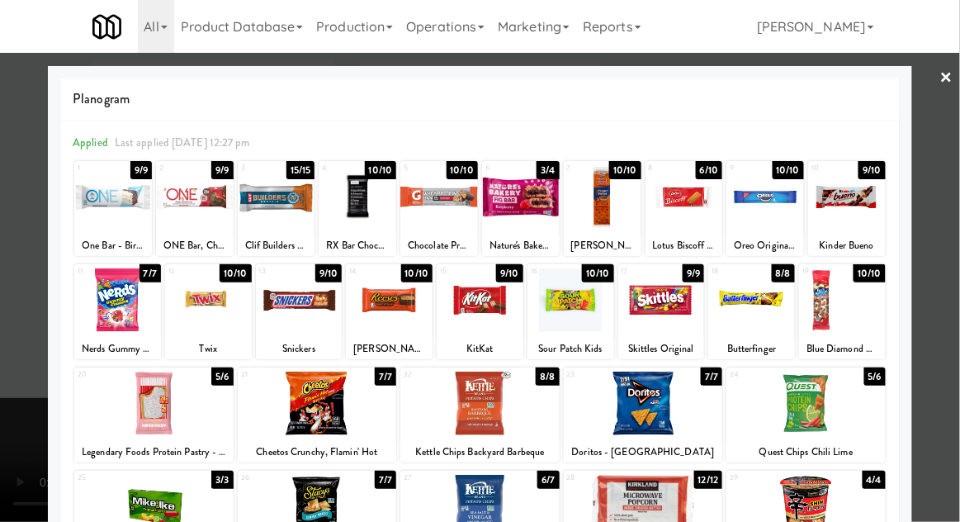
click at [277, 201] on div at bounding box center [277, 197] width 78 height 64
click at [350, 184] on div at bounding box center [358, 197] width 78 height 64
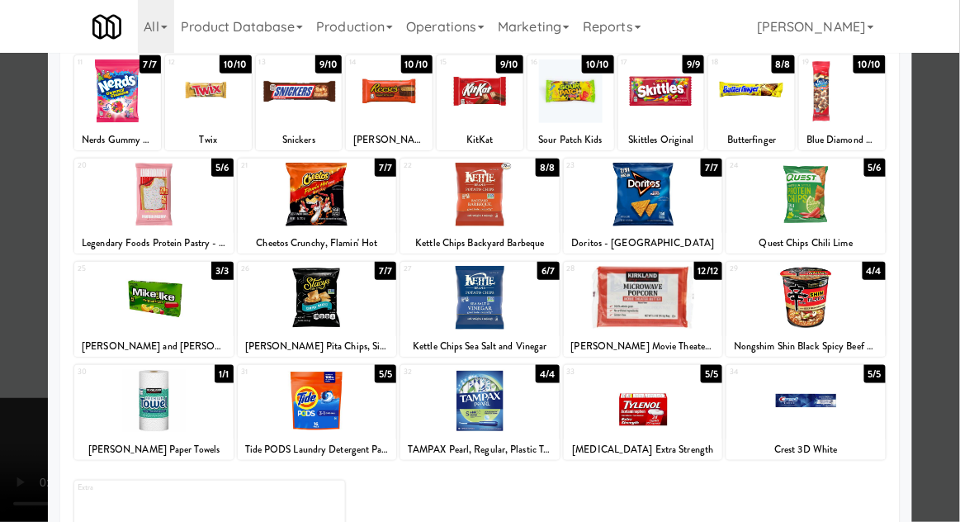
click at [304, 290] on div at bounding box center [317, 298] width 159 height 64
click at [7, 329] on div at bounding box center [480, 261] width 960 height 522
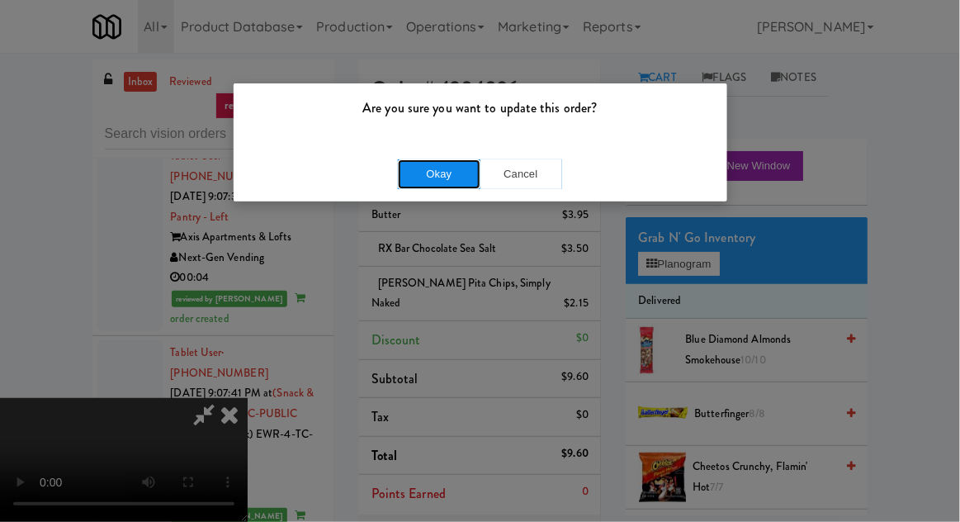
click at [408, 177] on button "Okay" at bounding box center [439, 174] width 83 height 30
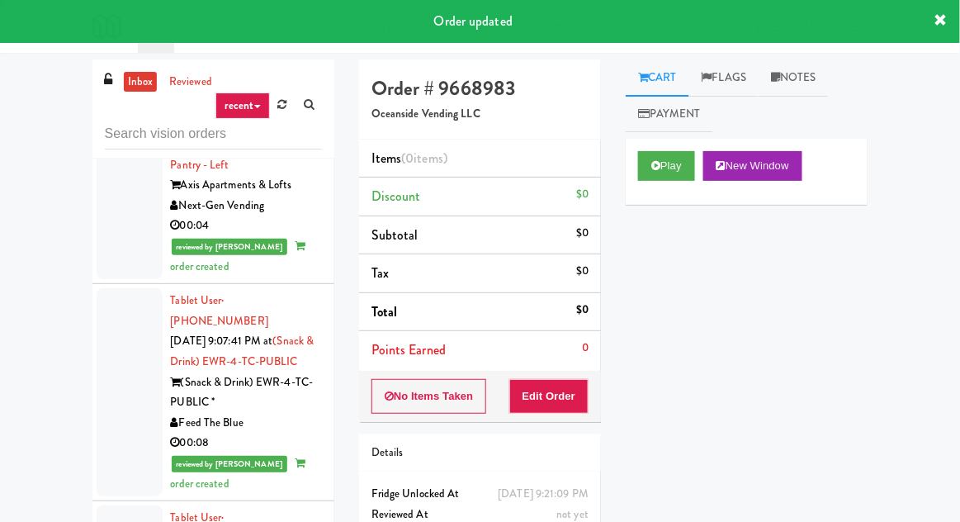
scroll to position [9900, 0]
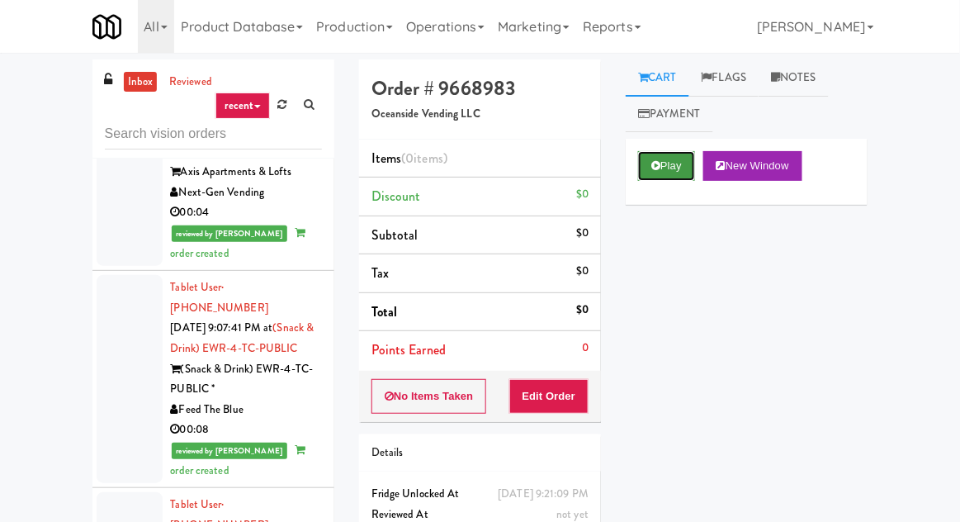
click at [671, 151] on button "Play" at bounding box center [666, 166] width 57 height 30
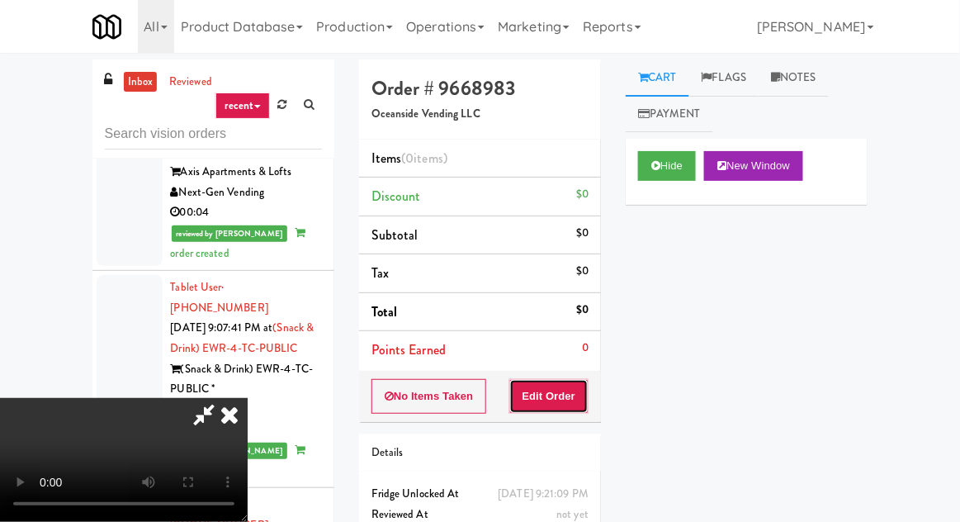
click at [560, 387] on button "Edit Order" at bounding box center [549, 396] width 80 height 35
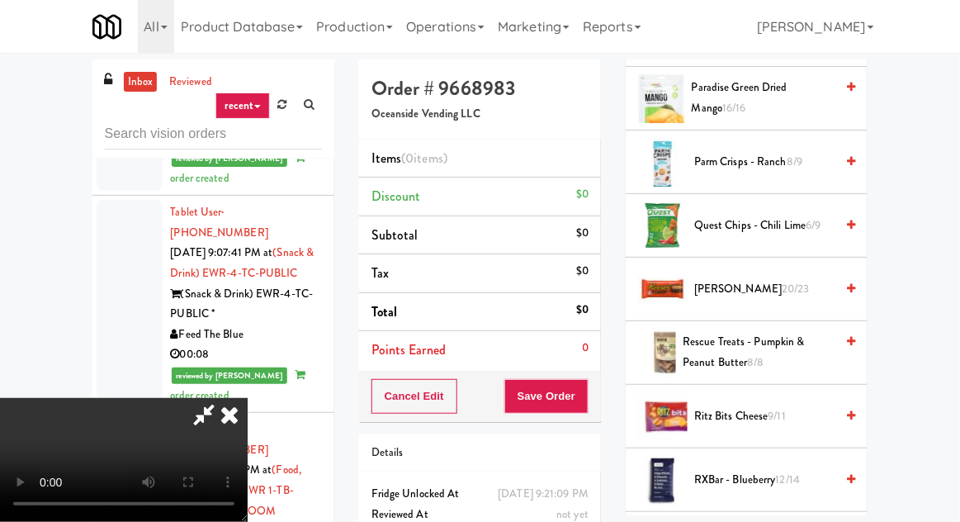
scroll to position [1458, 0]
click at [789, 219] on span "Quest Chips - Chili Lime 6/9" at bounding box center [764, 226] width 140 height 21
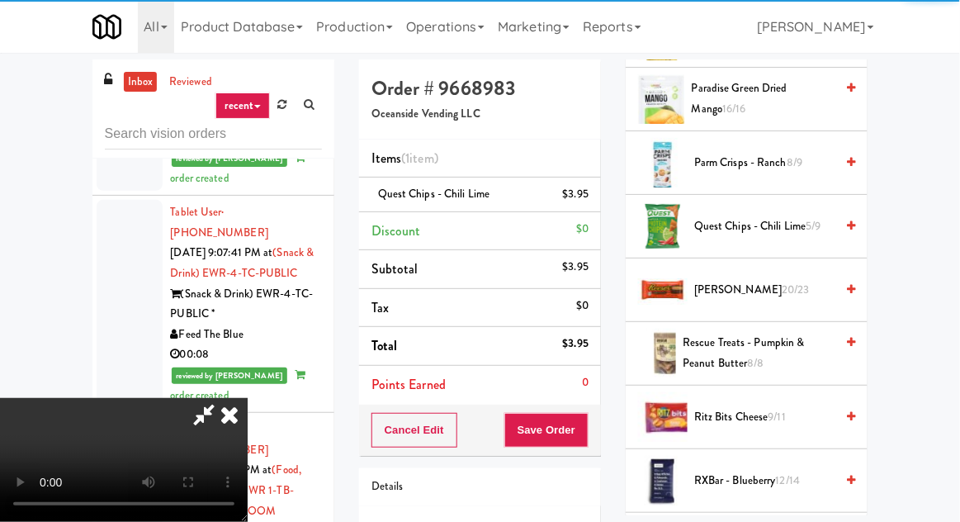
click at [598, 420] on div "Cancel Edit Save Order" at bounding box center [480, 429] width 242 height 51
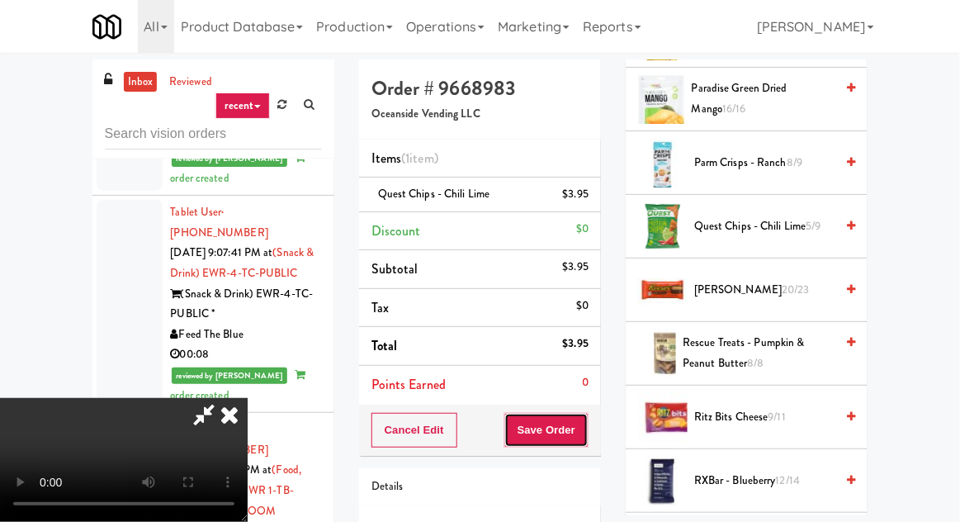
click at [586, 423] on button "Save Order" at bounding box center [546, 430] width 84 height 35
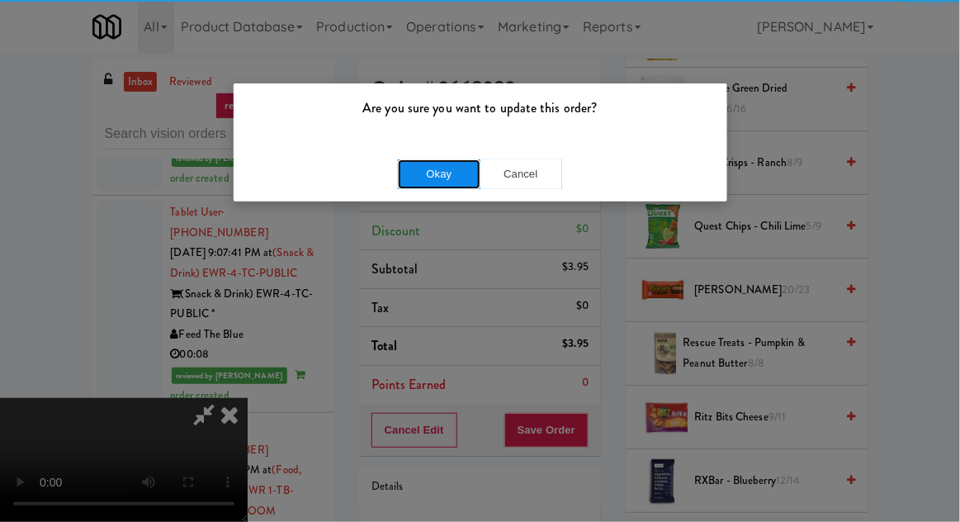
click at [398, 181] on button "Okay" at bounding box center [439, 174] width 83 height 30
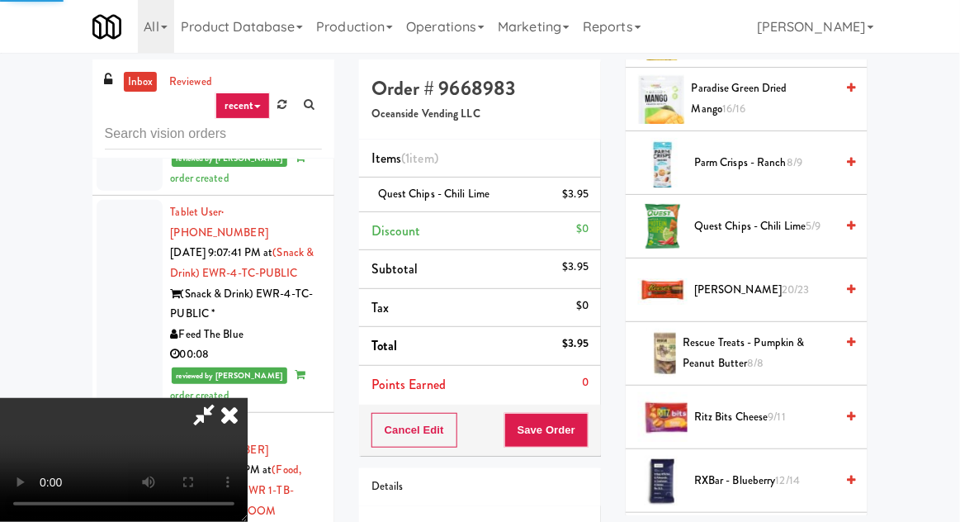
scroll to position [163, 0]
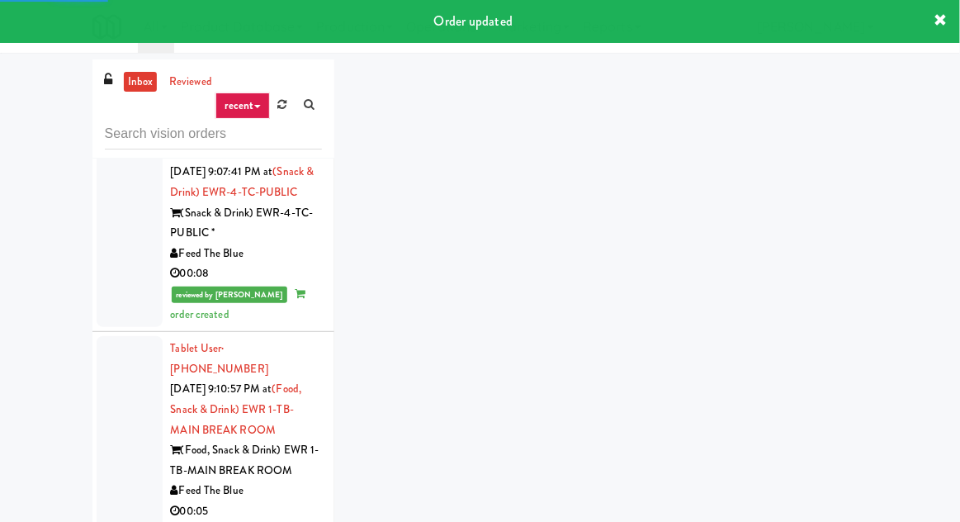
scroll to position [10056, 0]
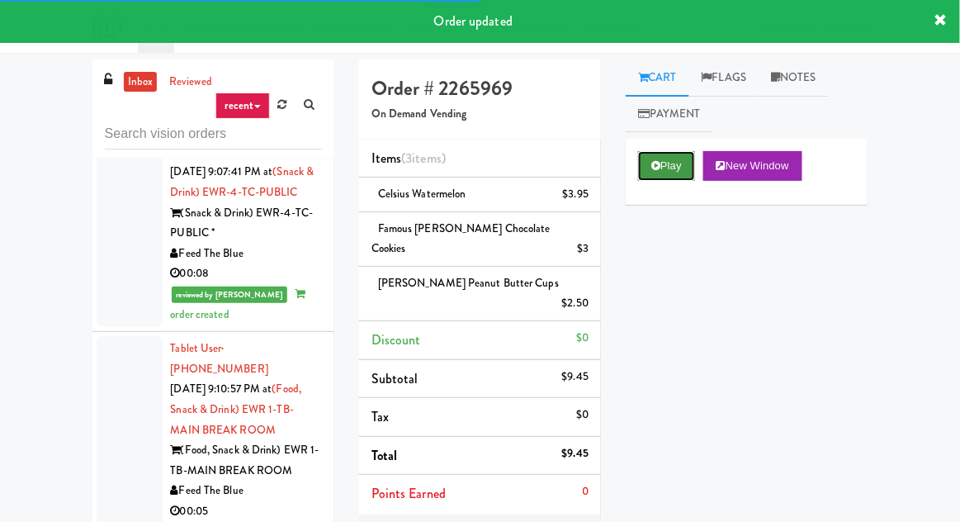
click at [656, 176] on button "Play" at bounding box center [666, 166] width 57 height 30
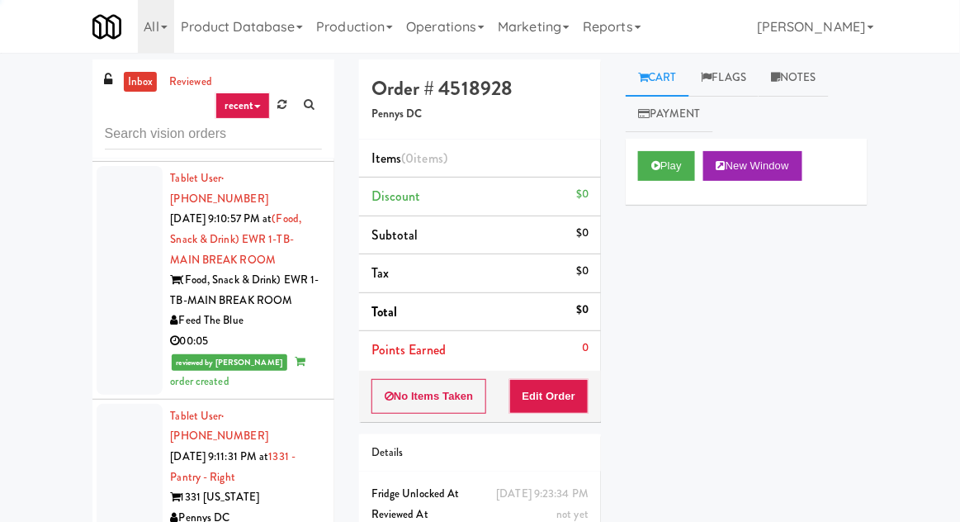
scroll to position [10236, 0]
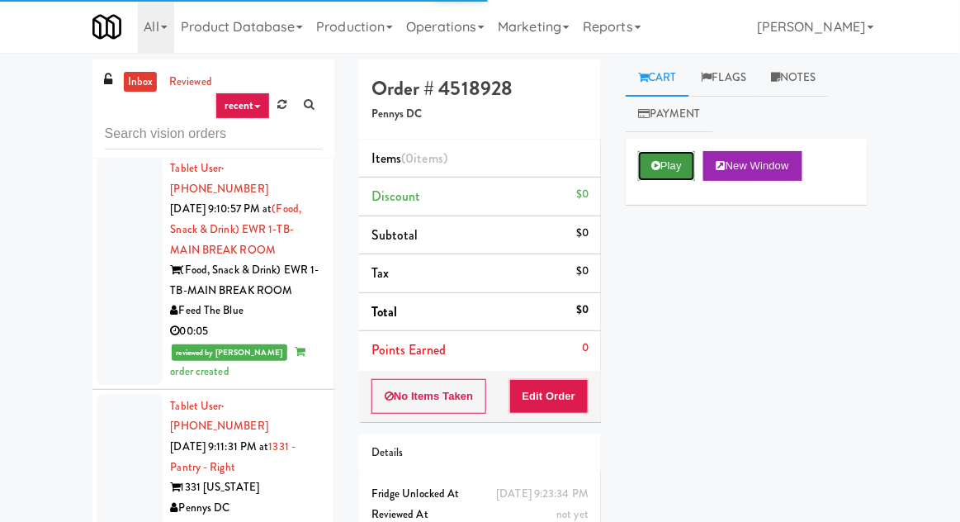
click at [655, 166] on icon at bounding box center [655, 165] width 9 height 11
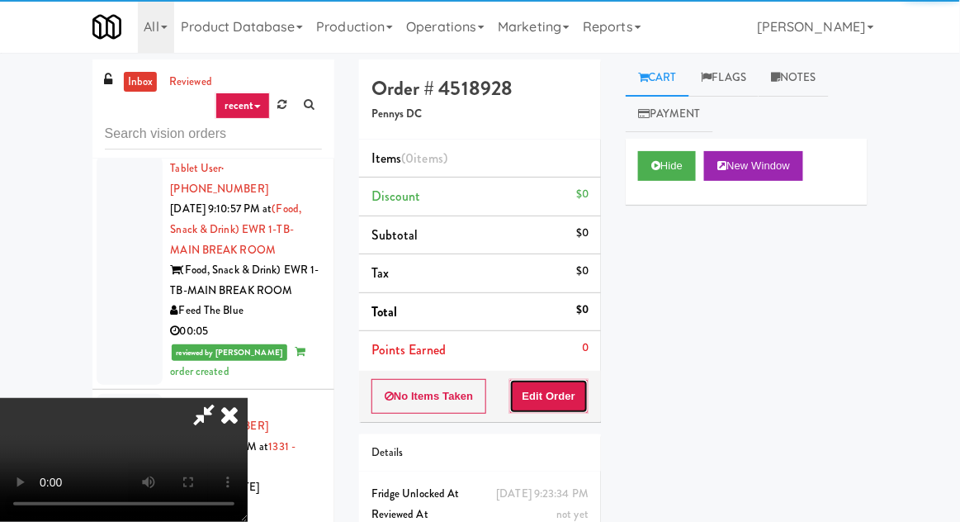
click at [558, 391] on button "Edit Order" at bounding box center [549, 396] width 80 height 35
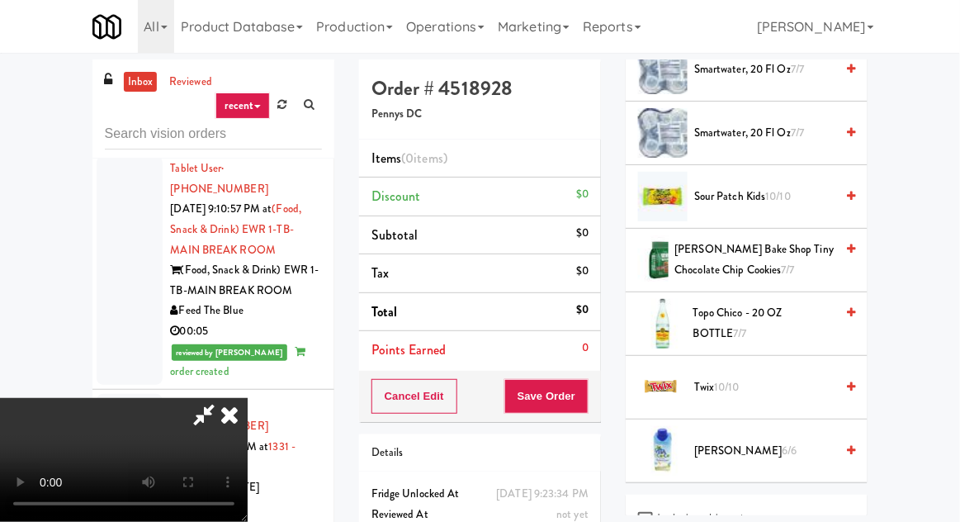
scroll to position [2121, 0]
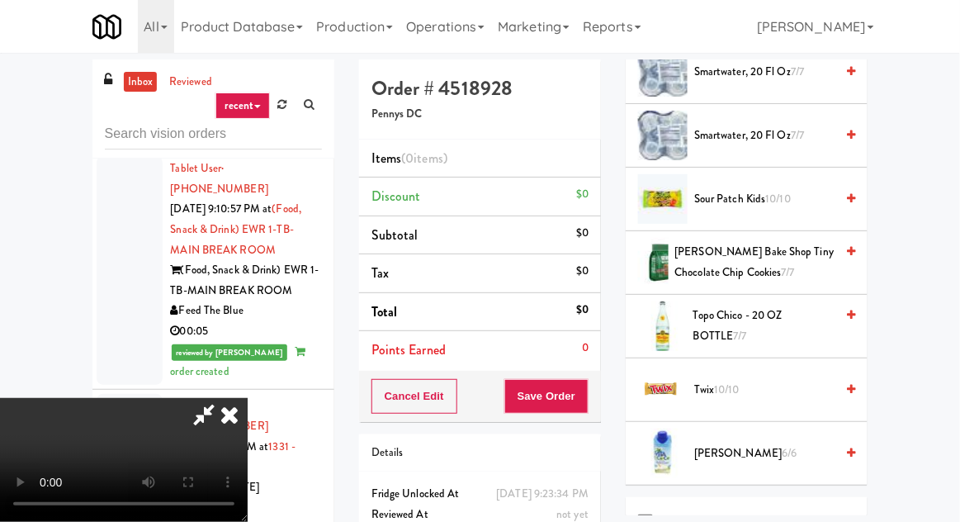
click at [797, 189] on span "Sour Patch Kids 10/10" at bounding box center [764, 199] width 140 height 21
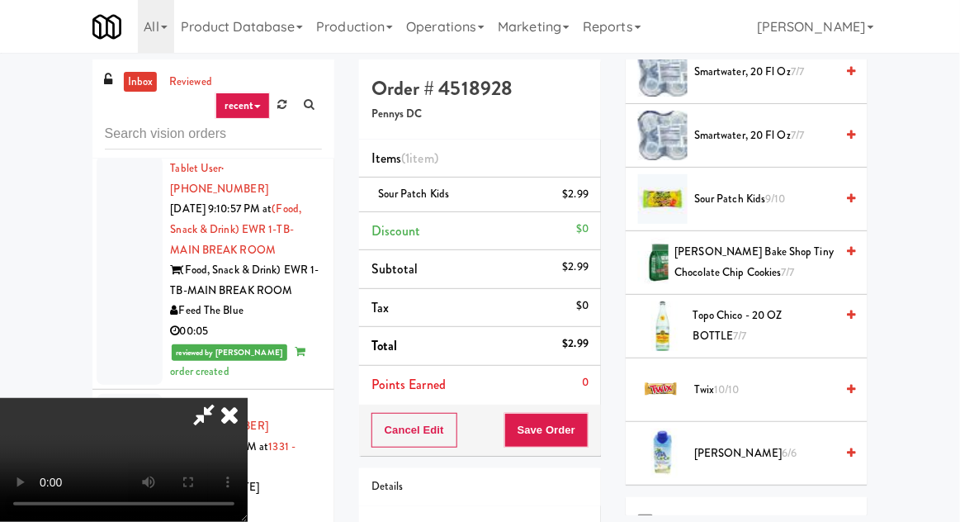
scroll to position [60, 0]
click at [588, 423] on button "Save Order" at bounding box center [546, 430] width 84 height 35
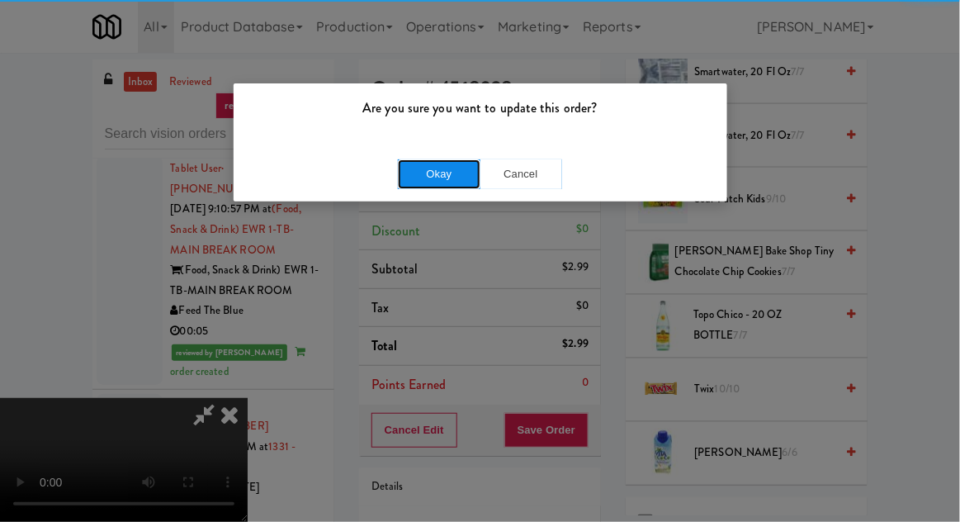
click at [424, 178] on button "Okay" at bounding box center [439, 174] width 83 height 30
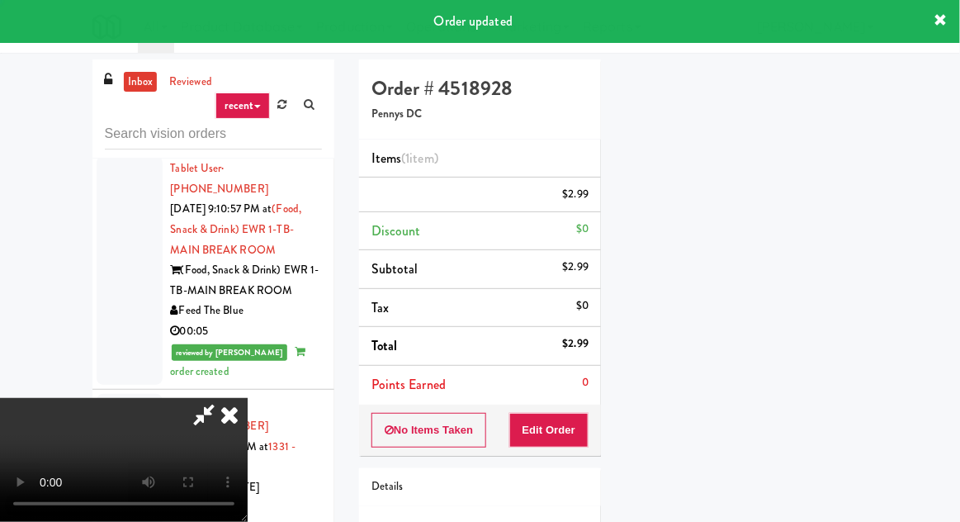
scroll to position [0, 0]
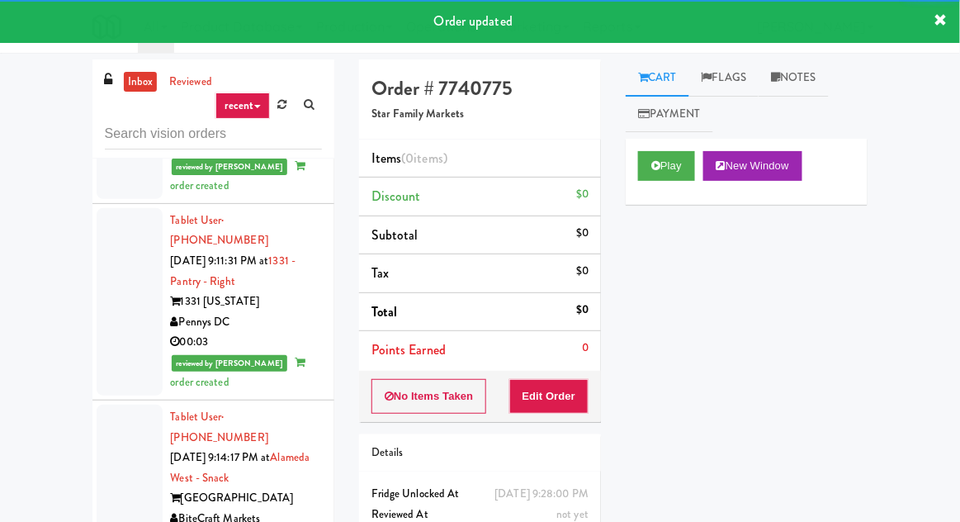
scroll to position [10432, 0]
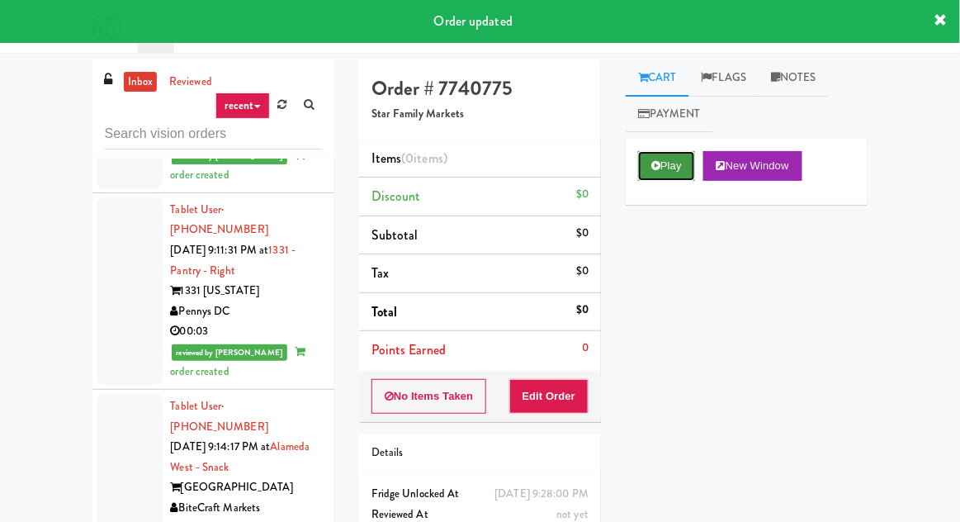
click at [661, 179] on button "Play" at bounding box center [666, 166] width 57 height 30
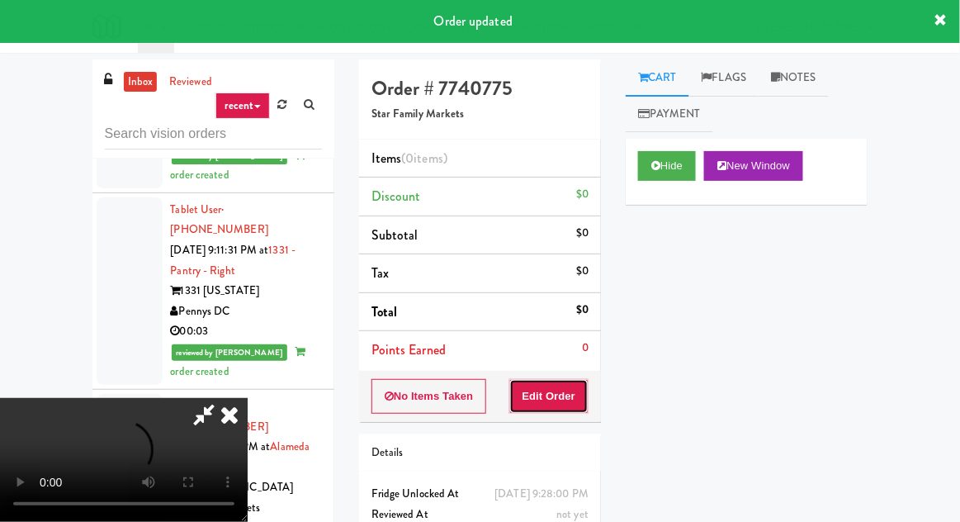
click at [550, 394] on button "Edit Order" at bounding box center [549, 396] width 80 height 35
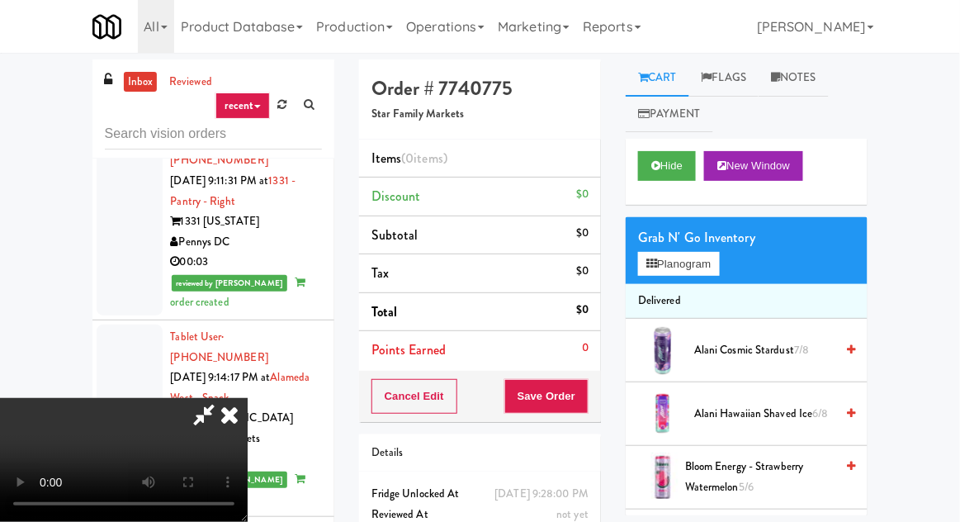
scroll to position [0, 0]
click at [656, 272] on button "Planogram" at bounding box center [678, 264] width 81 height 25
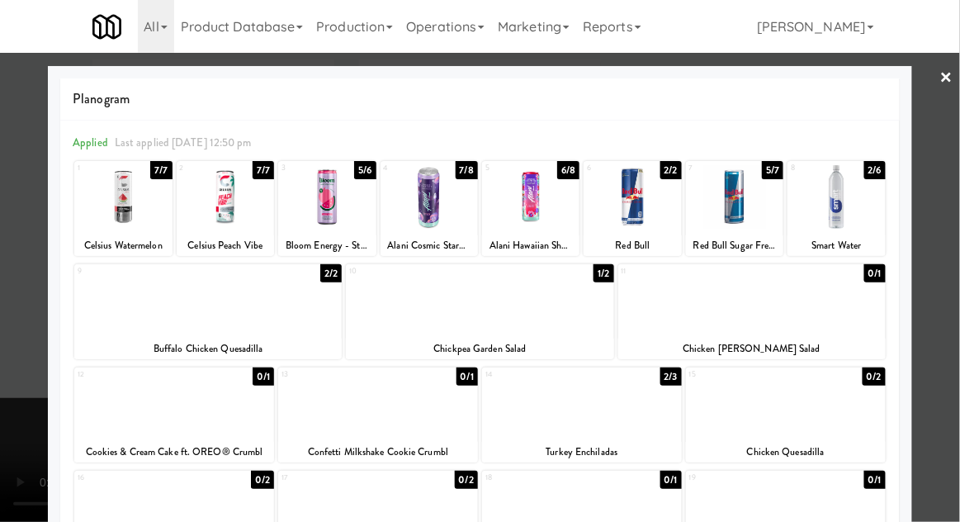
click at [642, 398] on div at bounding box center [582, 403] width 200 height 64
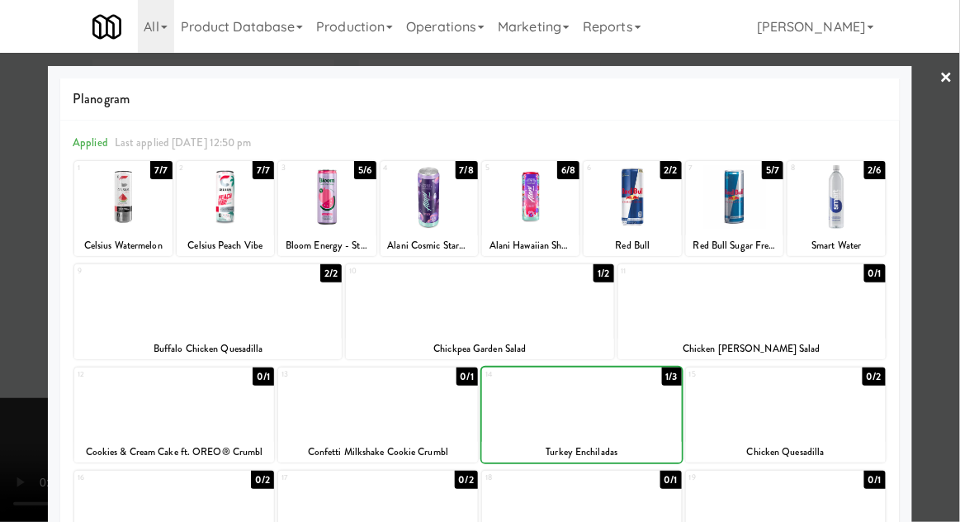
click at [13, 345] on div at bounding box center [480, 261] width 960 height 522
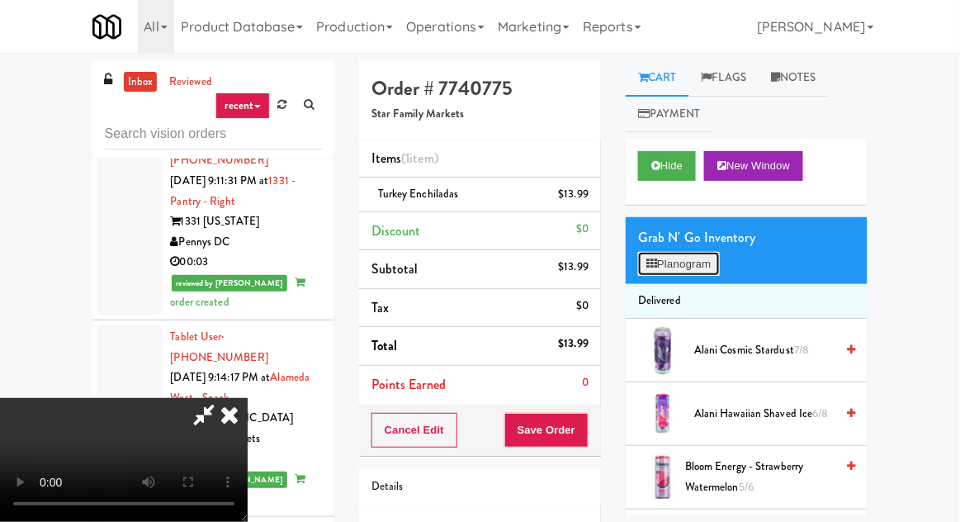
click at [685, 267] on button "Planogram" at bounding box center [678, 264] width 81 height 25
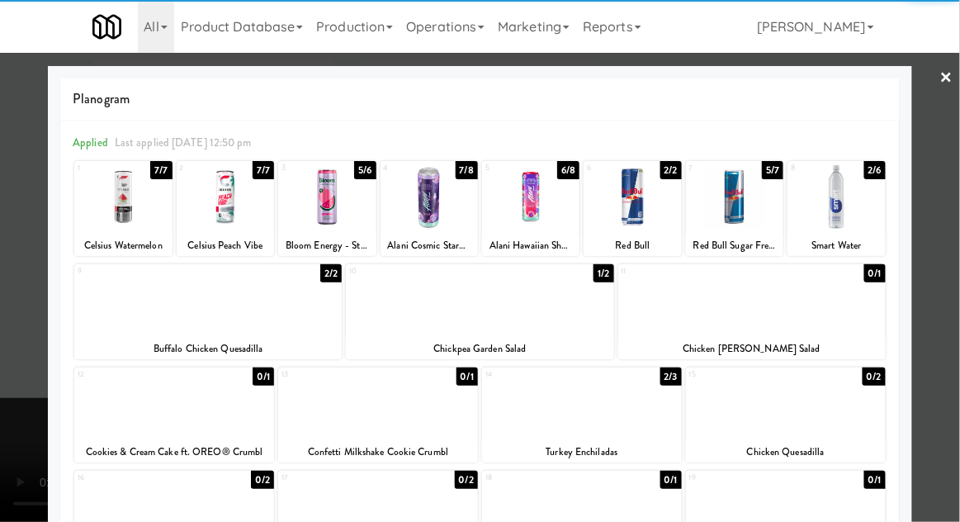
click at [98, 326] on div at bounding box center [207, 300] width 267 height 64
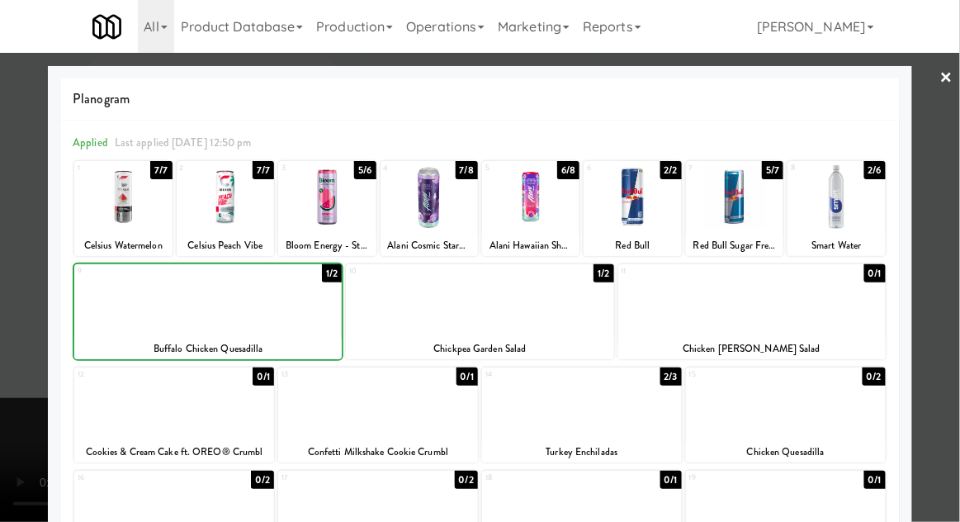
click at [8, 297] on div at bounding box center [480, 261] width 960 height 522
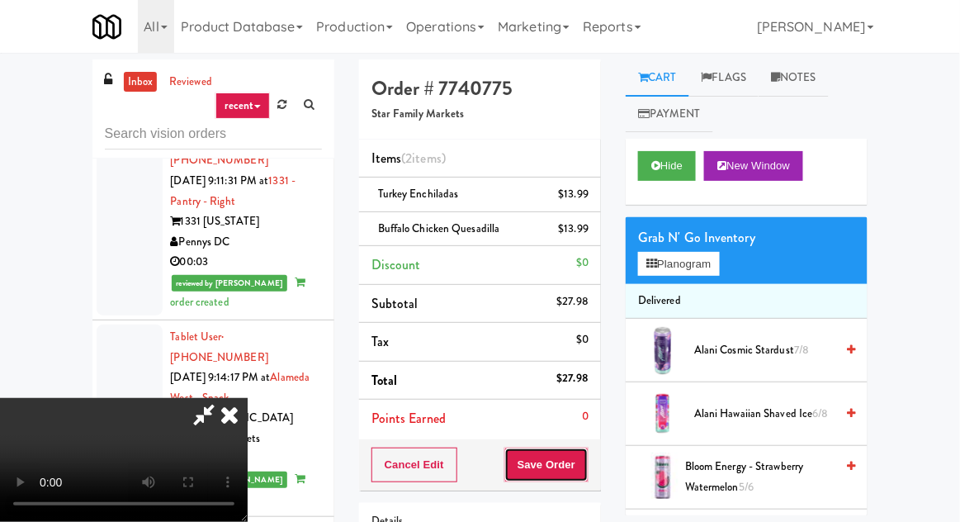
click at [587, 462] on button "Save Order" at bounding box center [546, 464] width 84 height 35
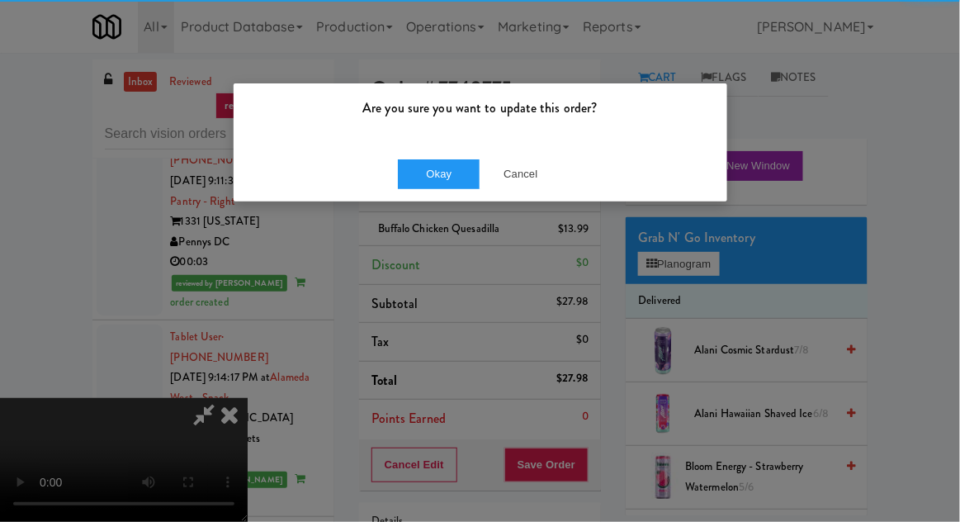
click at [388, 179] on div "Okay Cancel" at bounding box center [480, 173] width 493 height 55
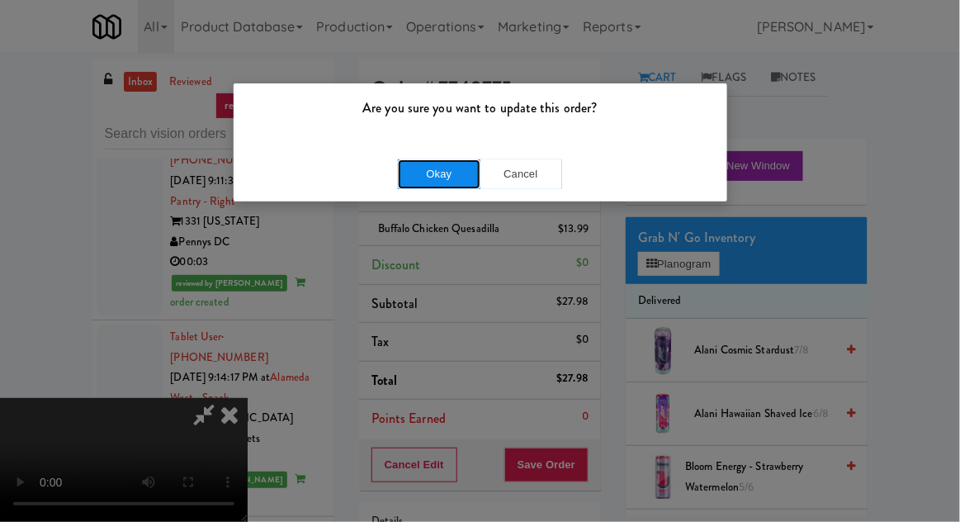
click at [403, 168] on button "Okay" at bounding box center [439, 174] width 83 height 30
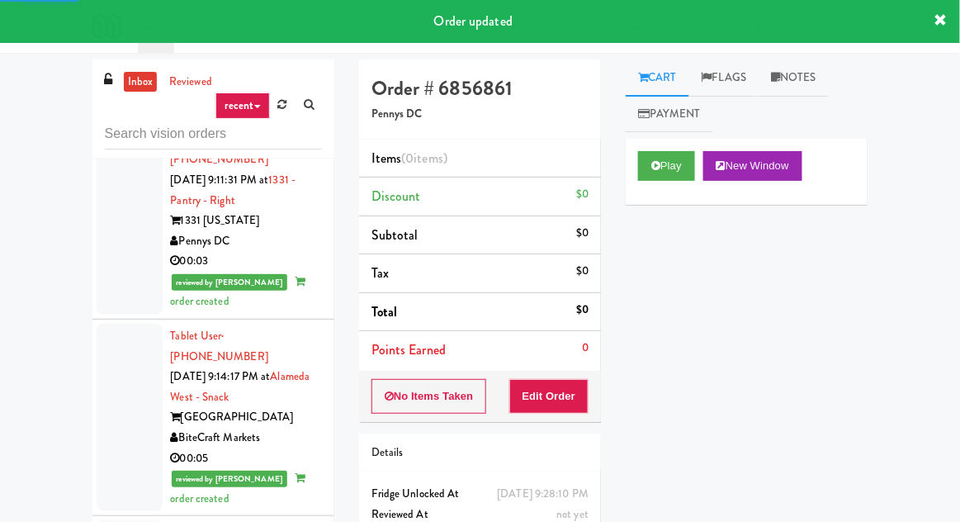
scroll to position [10502, 0]
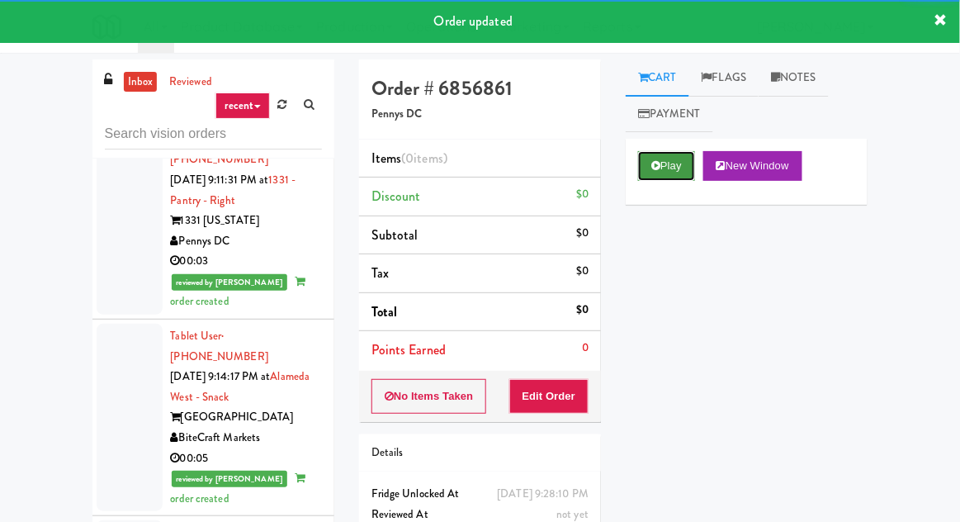
click at [650, 172] on button "Play" at bounding box center [666, 166] width 57 height 30
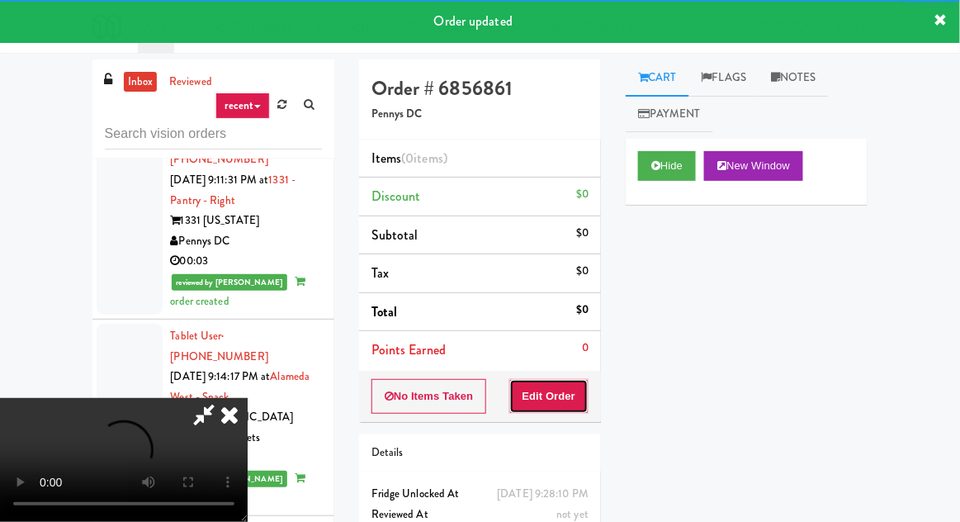
click at [552, 399] on button "Edit Order" at bounding box center [549, 396] width 80 height 35
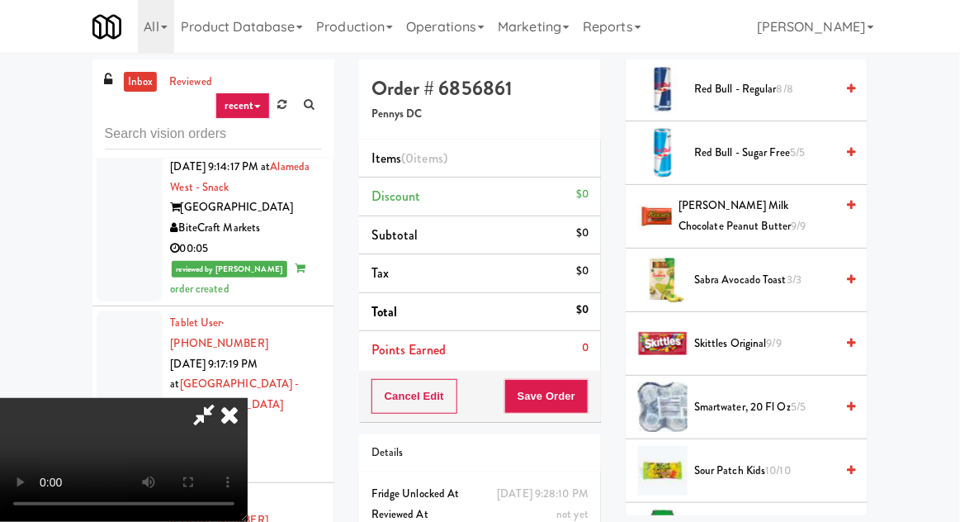
scroll to position [1655, 0]
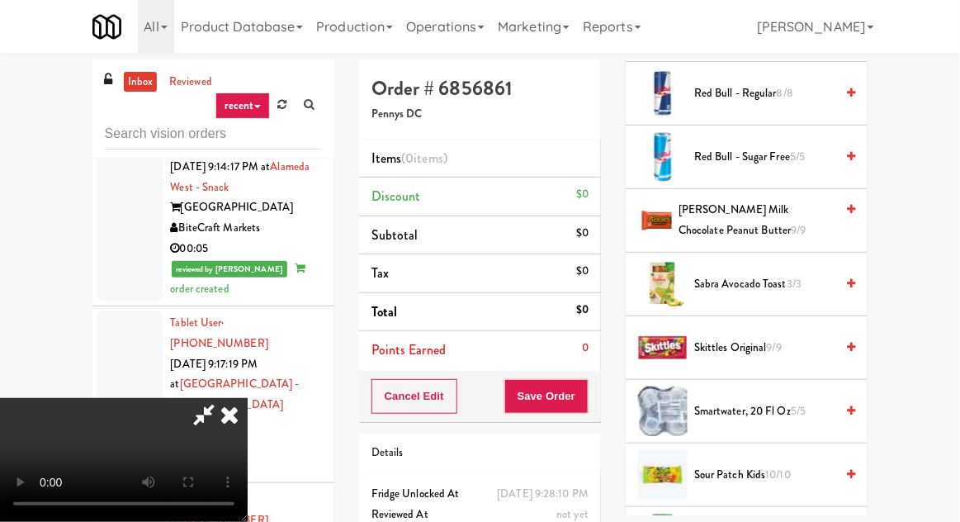
click at [744, 278] on span "Sabra Avocado Toast 3/3" at bounding box center [764, 284] width 140 height 21
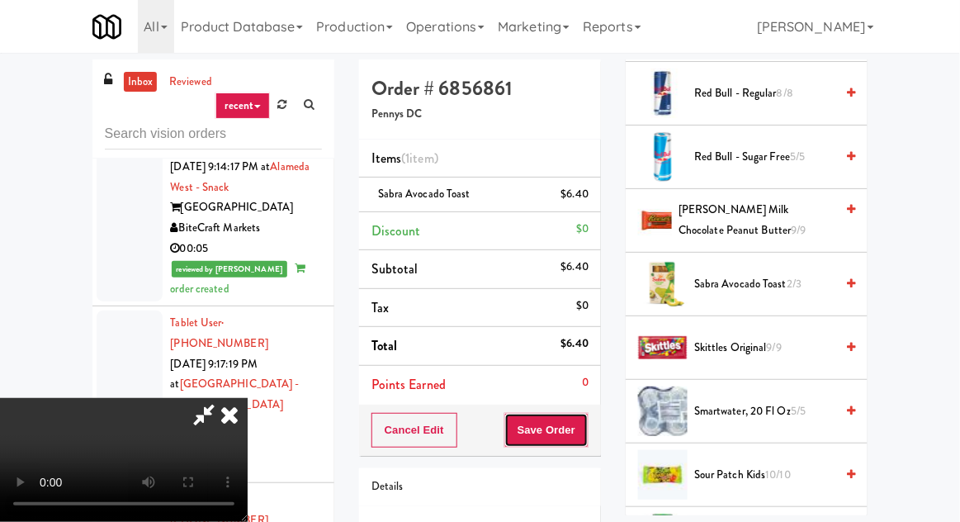
click at [586, 423] on button "Save Order" at bounding box center [546, 430] width 84 height 35
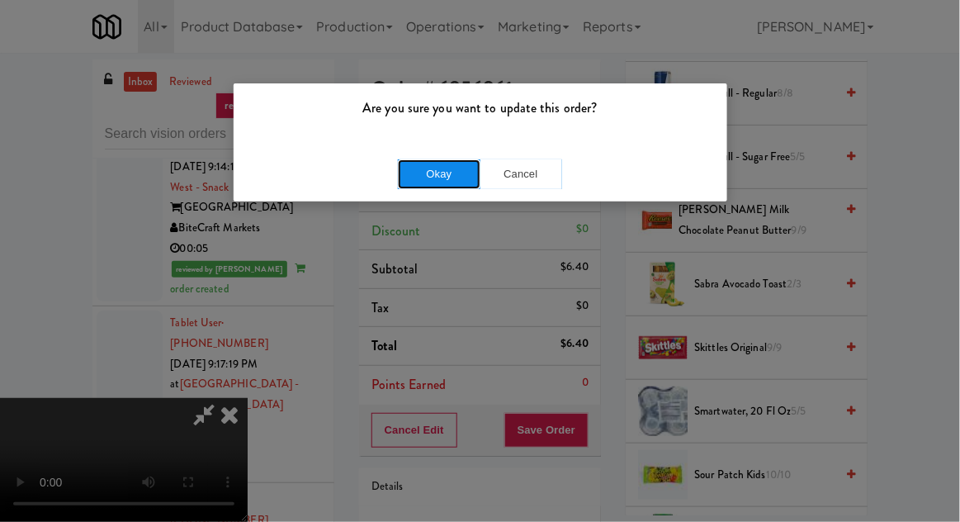
click at [404, 172] on button "Okay" at bounding box center [439, 174] width 83 height 30
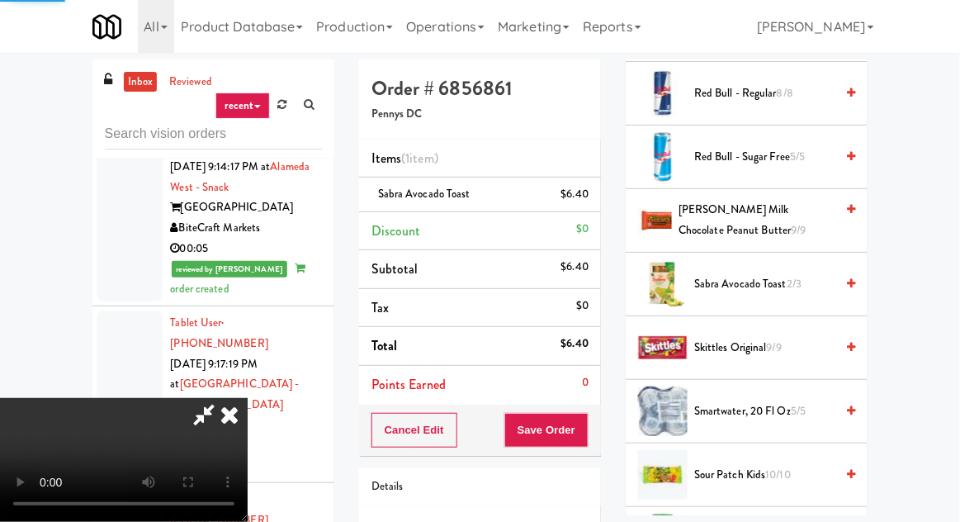
scroll to position [163, 0]
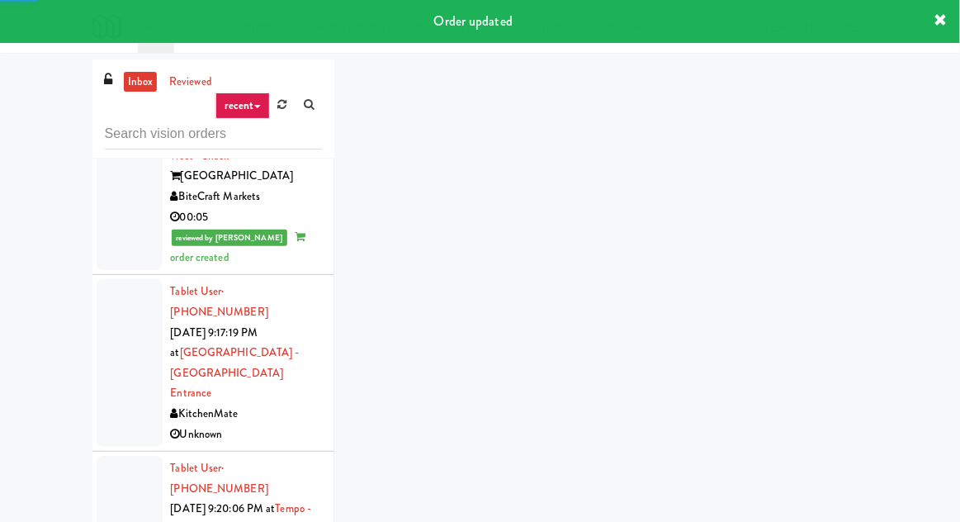
scroll to position [10754, 0]
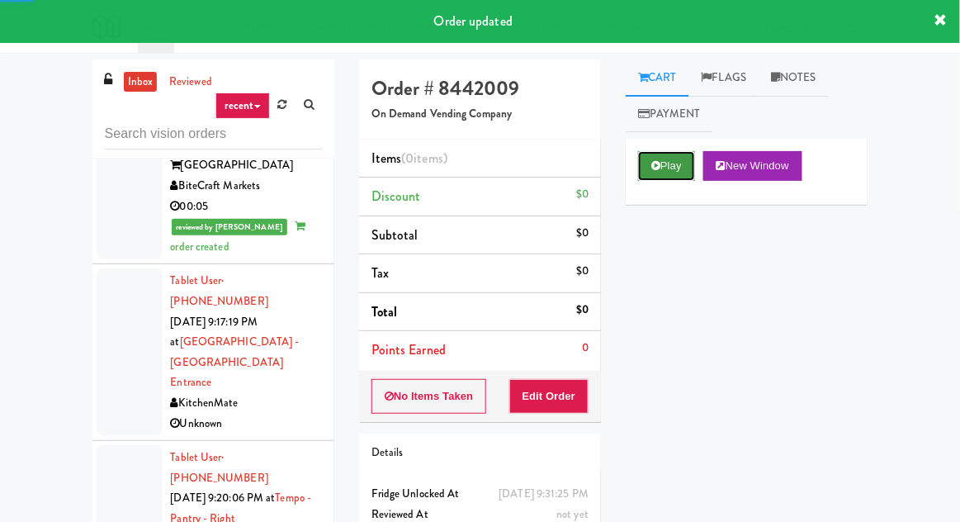
click at [665, 177] on button "Play" at bounding box center [666, 166] width 57 height 30
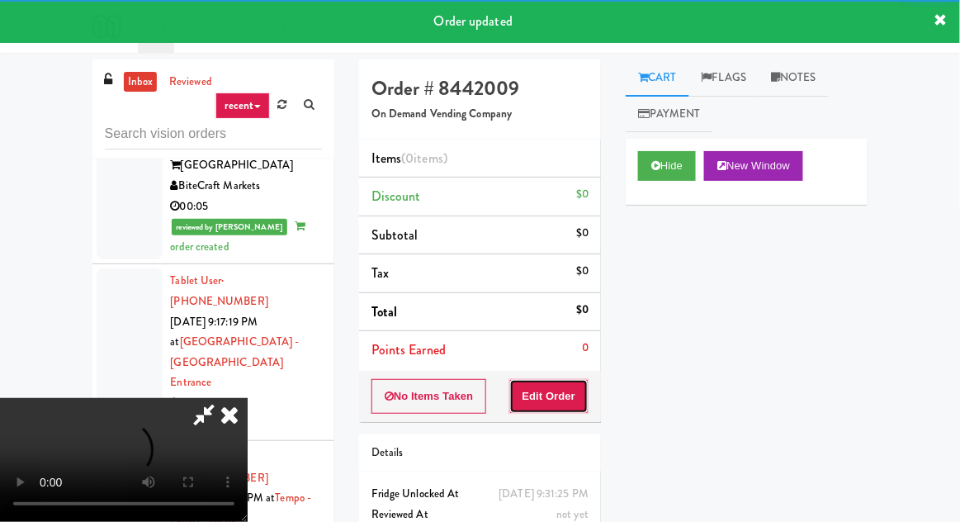
click at [582, 394] on button "Edit Order" at bounding box center [549, 396] width 80 height 35
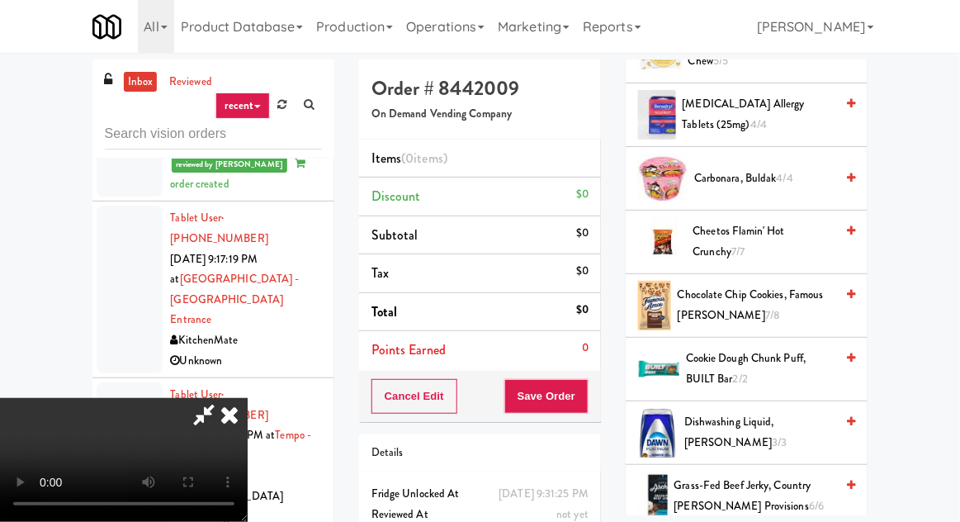
scroll to position [433, 0]
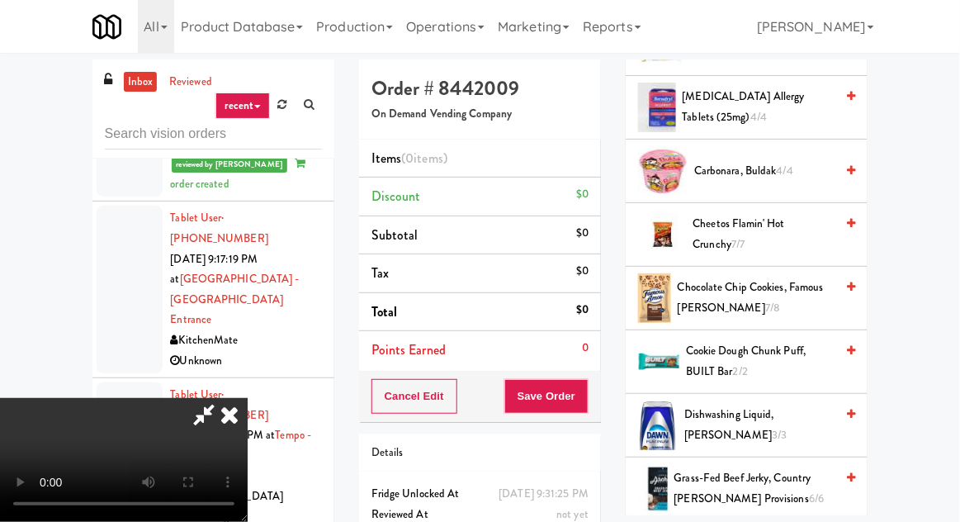
click at [793, 170] on span "4/4" at bounding box center [785, 171] width 17 height 16
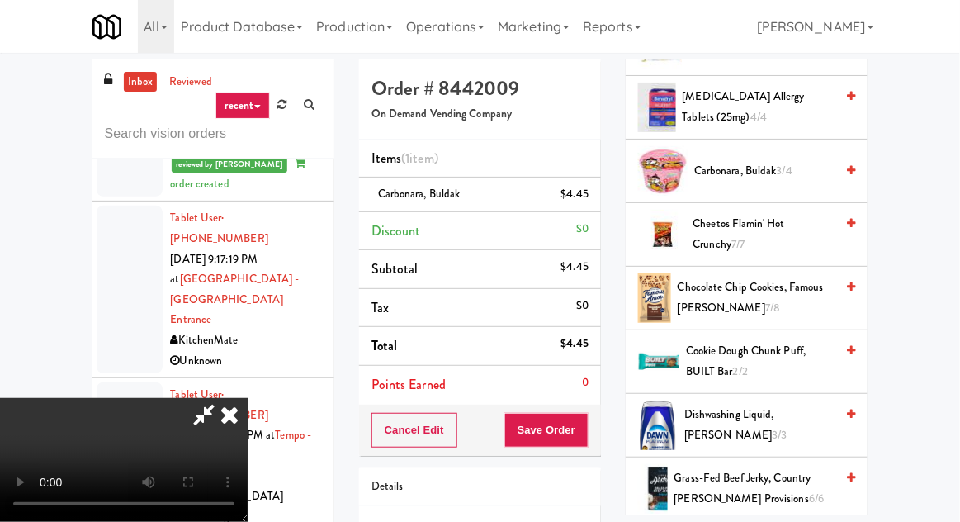
scroll to position [6, 0]
click at [585, 436] on button "Save Order" at bounding box center [546, 430] width 84 height 35
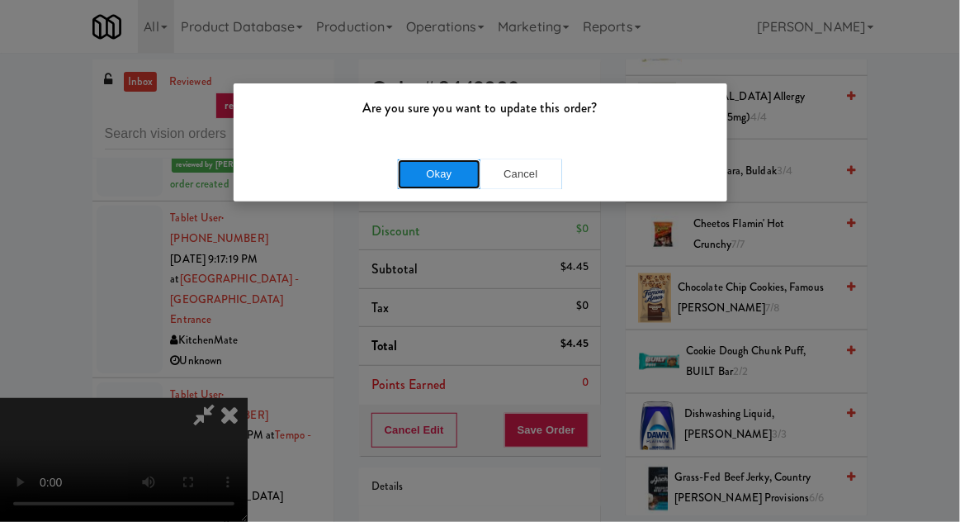
click at [410, 186] on button "Okay" at bounding box center [439, 174] width 83 height 30
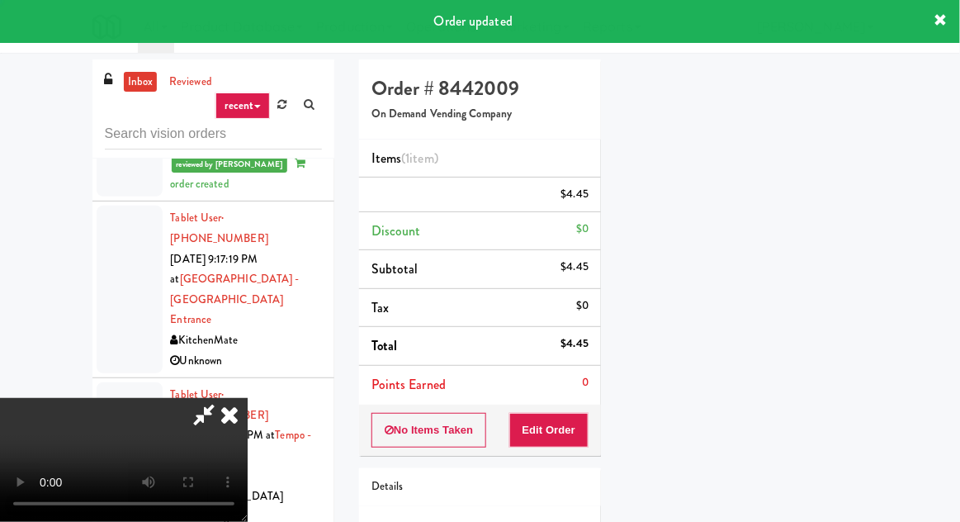
scroll to position [0, 0]
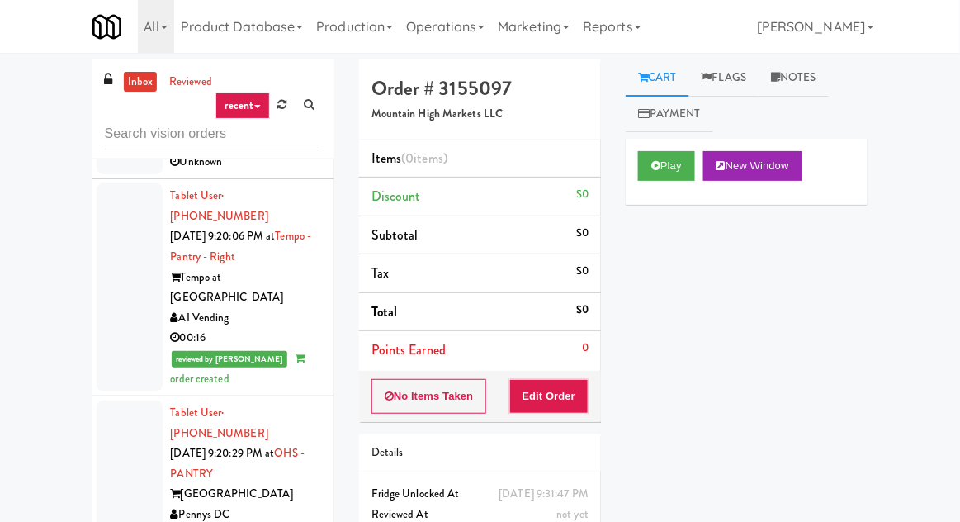
scroll to position [11022, 0]
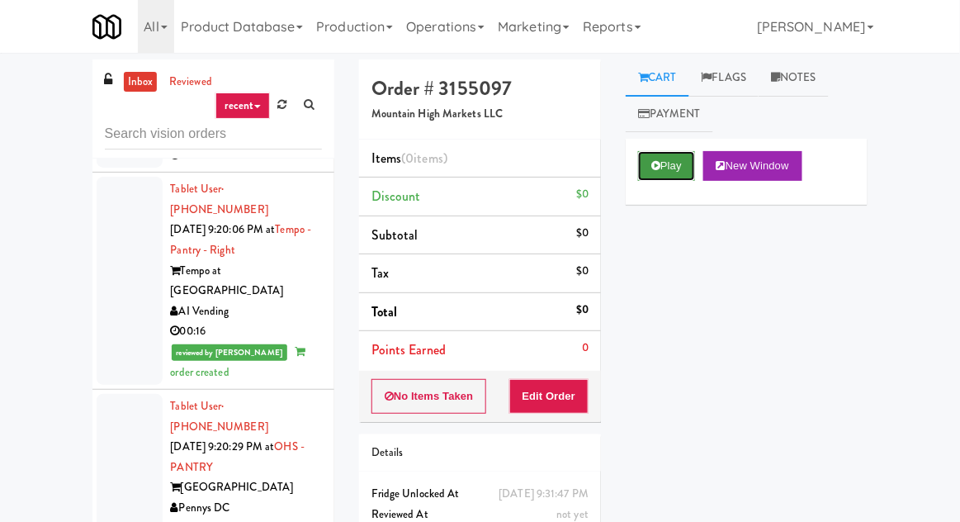
click at [654, 171] on button "Play" at bounding box center [666, 166] width 57 height 30
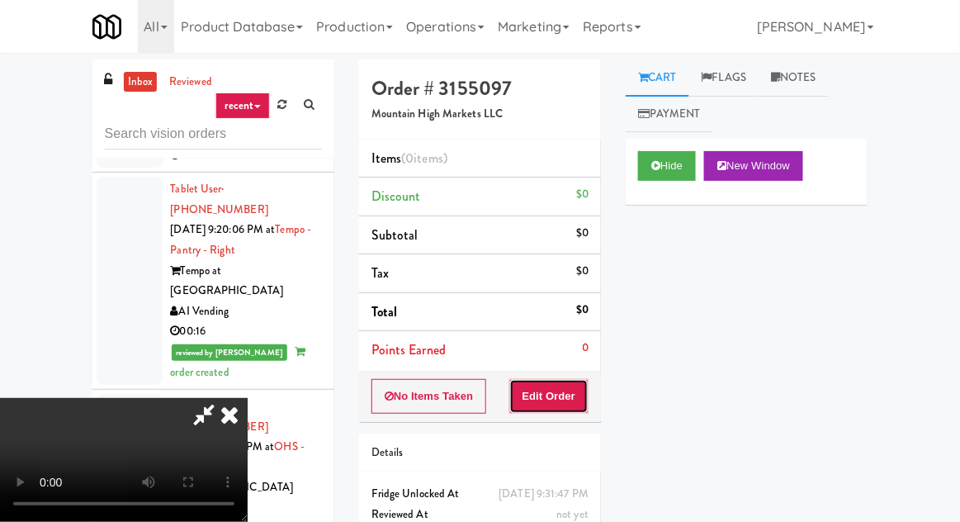
click at [575, 408] on button "Edit Order" at bounding box center [549, 396] width 80 height 35
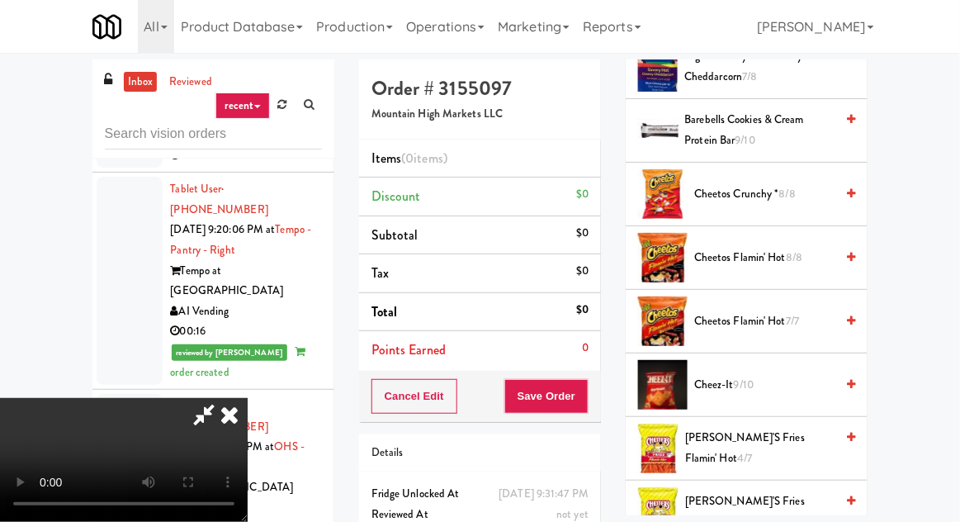
scroll to position [418, 0]
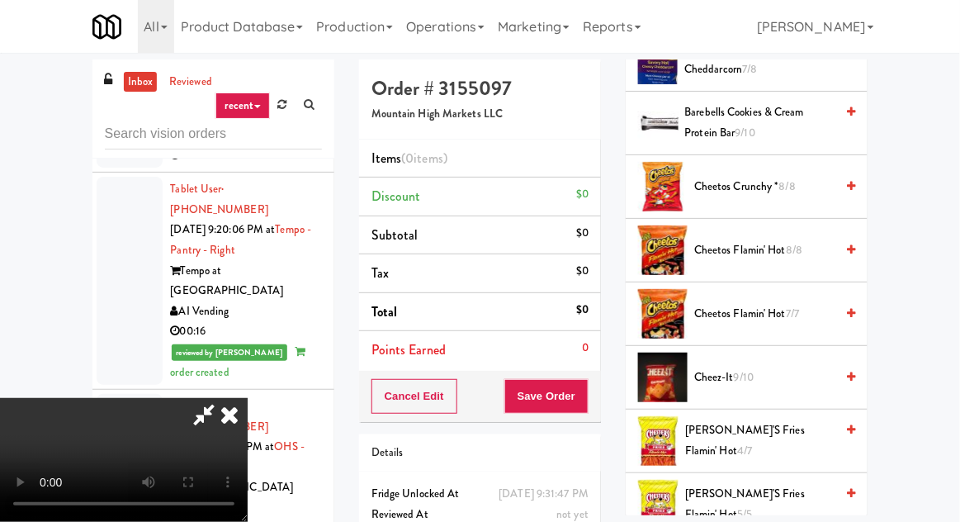
click at [743, 304] on span "Cheetos Flamin' Hot 7/7" at bounding box center [764, 314] width 140 height 21
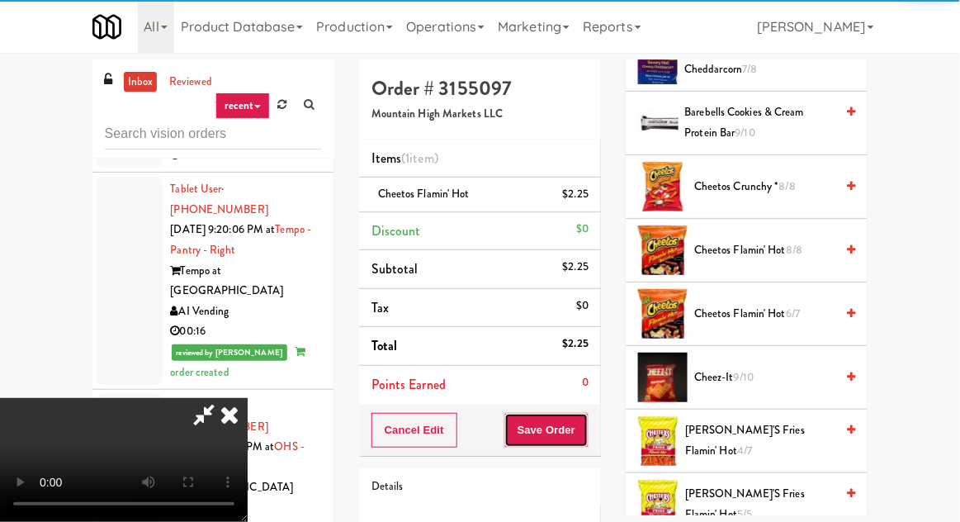
click at [585, 424] on button "Save Order" at bounding box center [546, 430] width 84 height 35
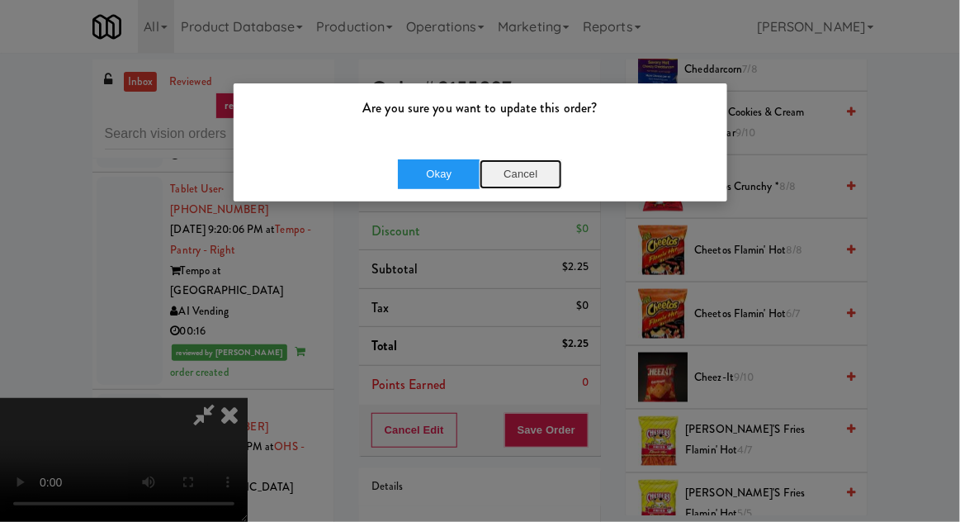
click at [526, 169] on button "Cancel" at bounding box center [520, 174] width 83 height 30
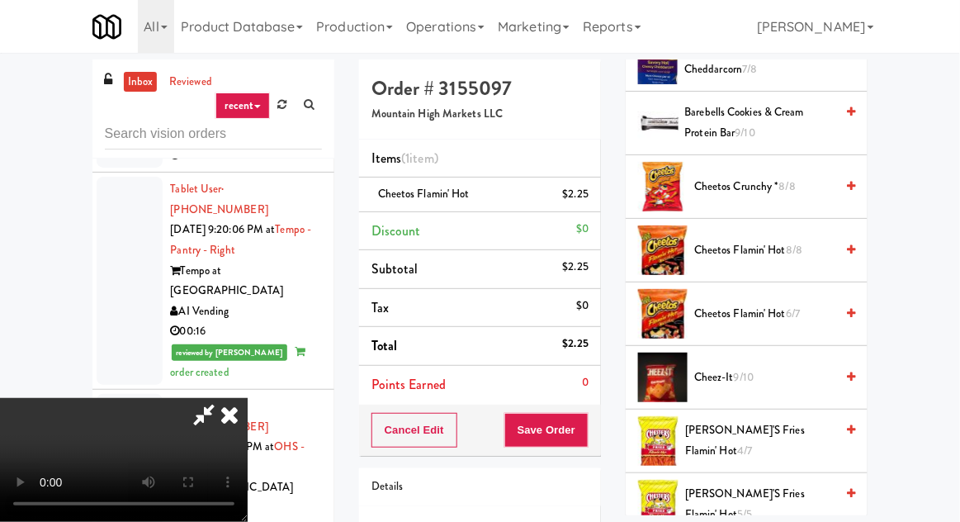
click at [738, 493] on span "Chester's Fries Flamin' Hot 5/5" at bounding box center [759, 504] width 149 height 40
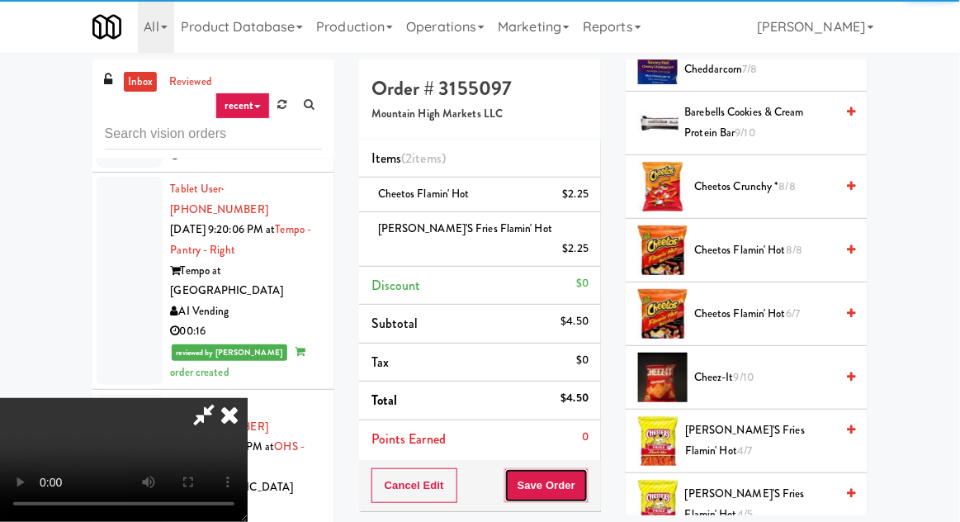
click at [588, 468] on button "Save Order" at bounding box center [546, 485] width 84 height 35
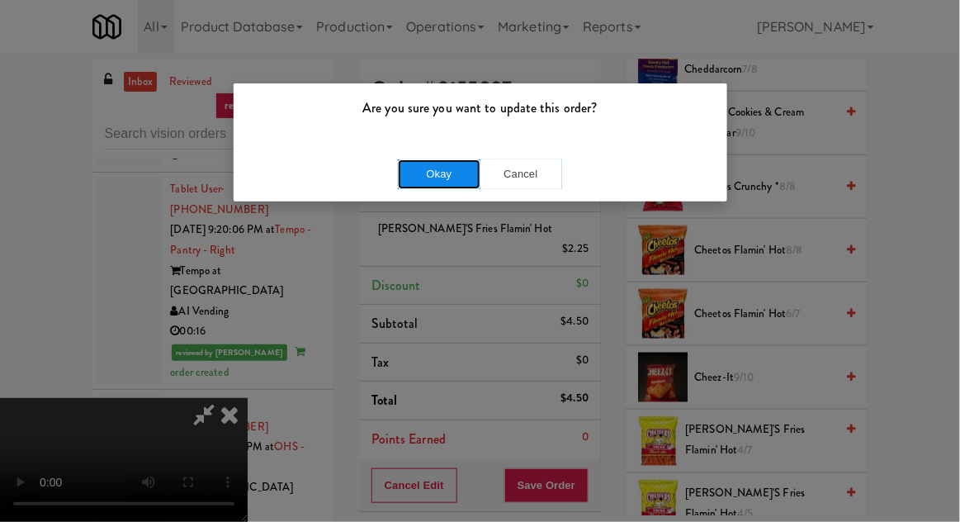
click at [443, 181] on button "Okay" at bounding box center [439, 174] width 83 height 30
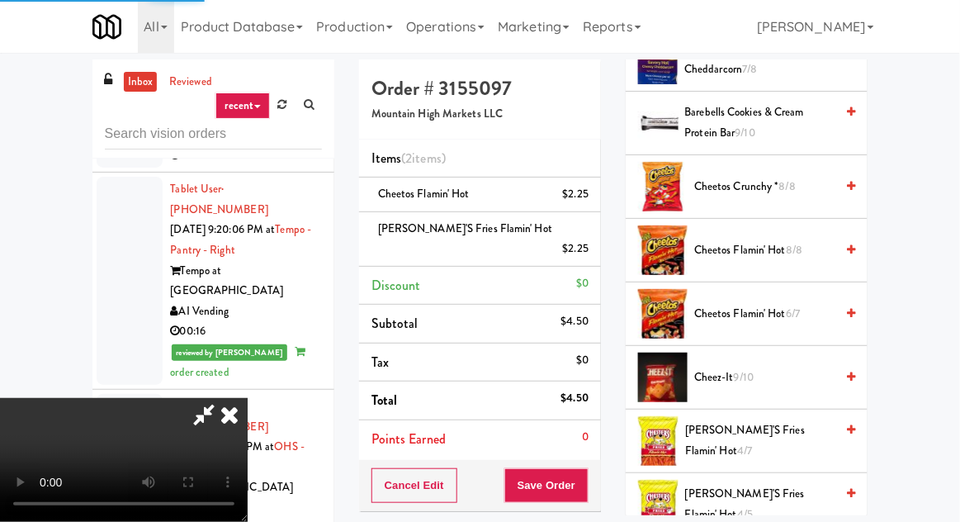
scroll to position [163, 0]
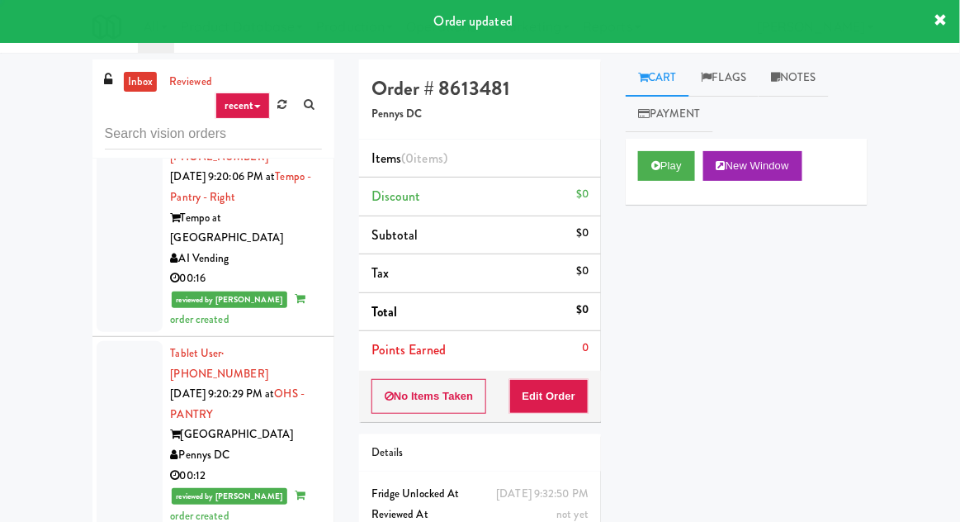
scroll to position [11089, 0]
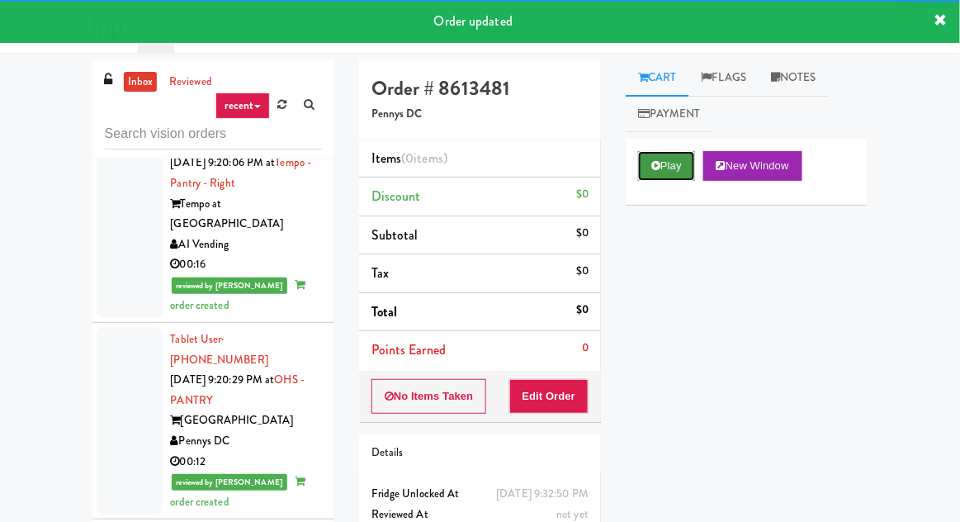
click at [648, 175] on button "Play" at bounding box center [666, 166] width 57 height 30
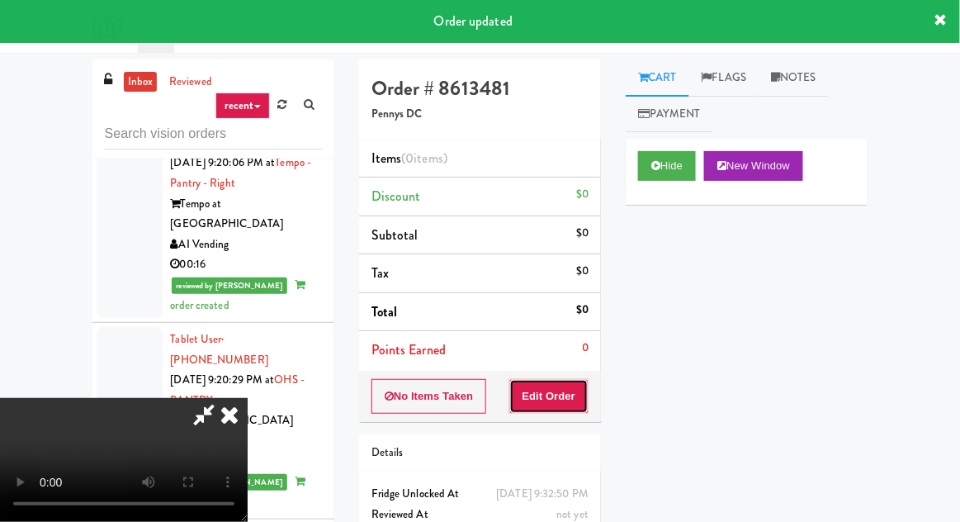
click at [551, 396] on button "Edit Order" at bounding box center [549, 396] width 80 height 35
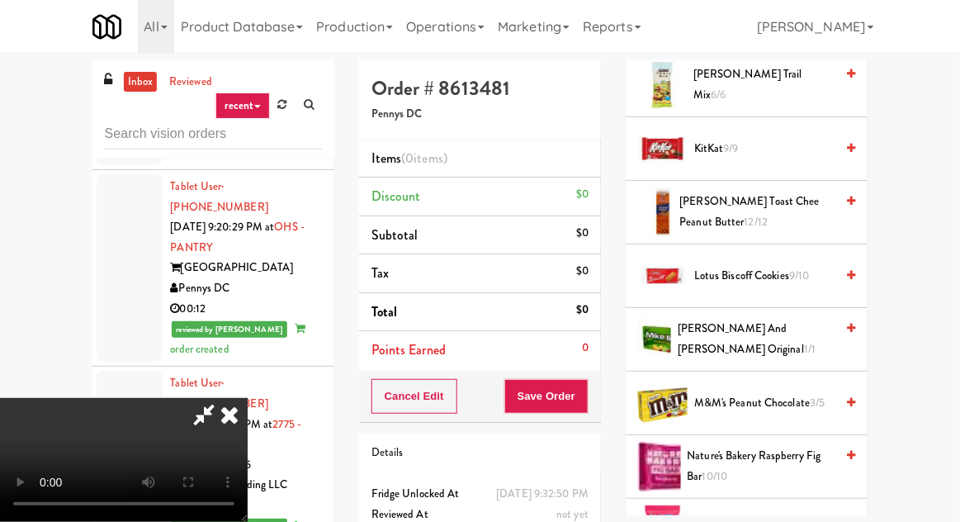
scroll to position [868, 0]
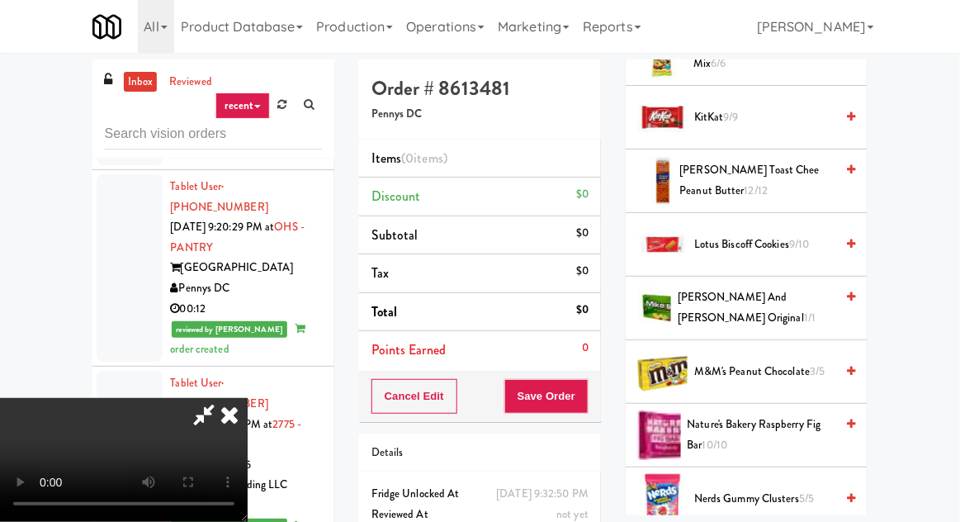
click at [731, 309] on span "Mike and Ike Original 1/1" at bounding box center [756, 307] width 157 height 40
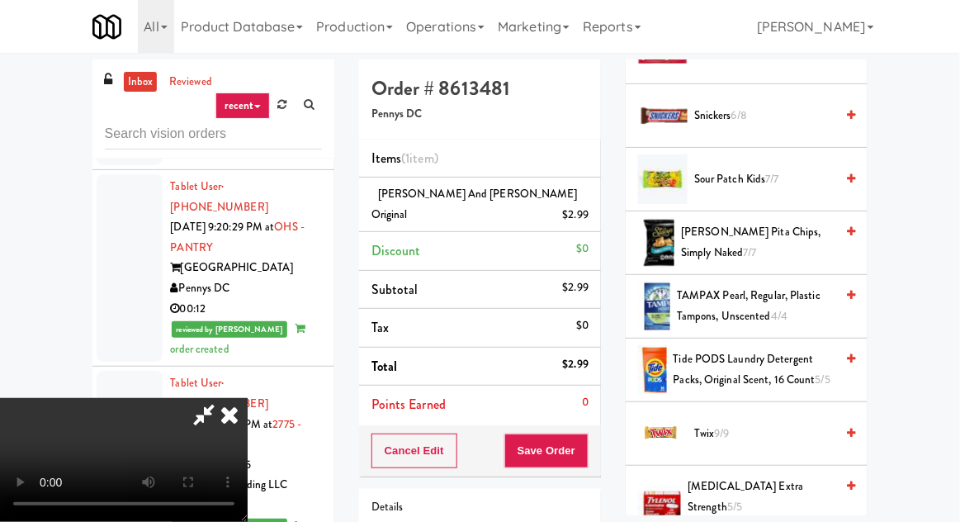
scroll to position [1806, 0]
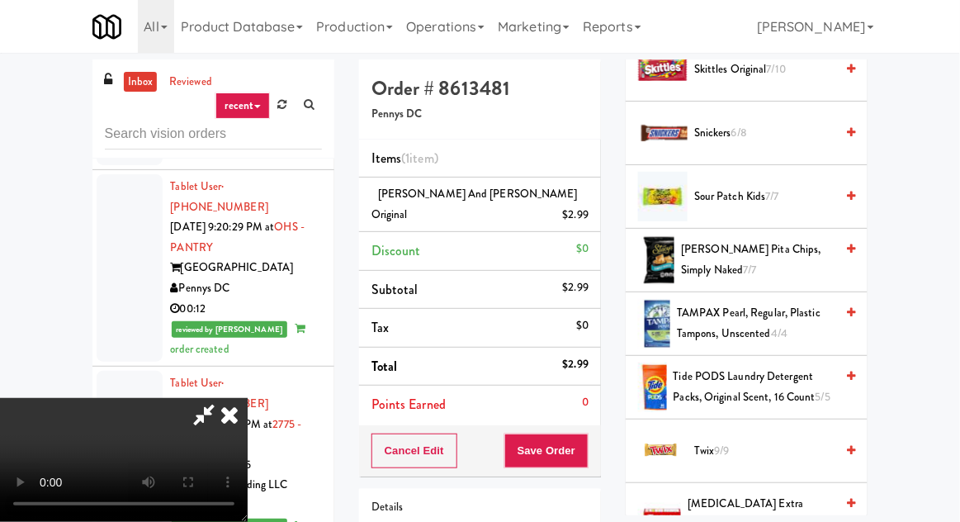
click at [772, 171] on li "Sour Patch Kids 7/7" at bounding box center [747, 197] width 242 height 64
click at [757, 187] on span "Sour Patch Kids 7/7" at bounding box center [764, 197] width 140 height 21
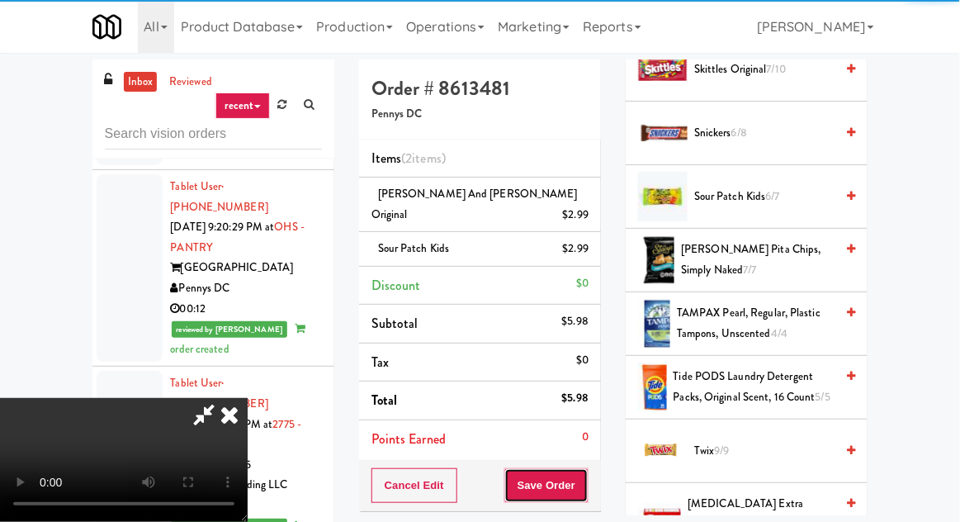
click at [587, 469] on button "Save Order" at bounding box center [546, 485] width 84 height 35
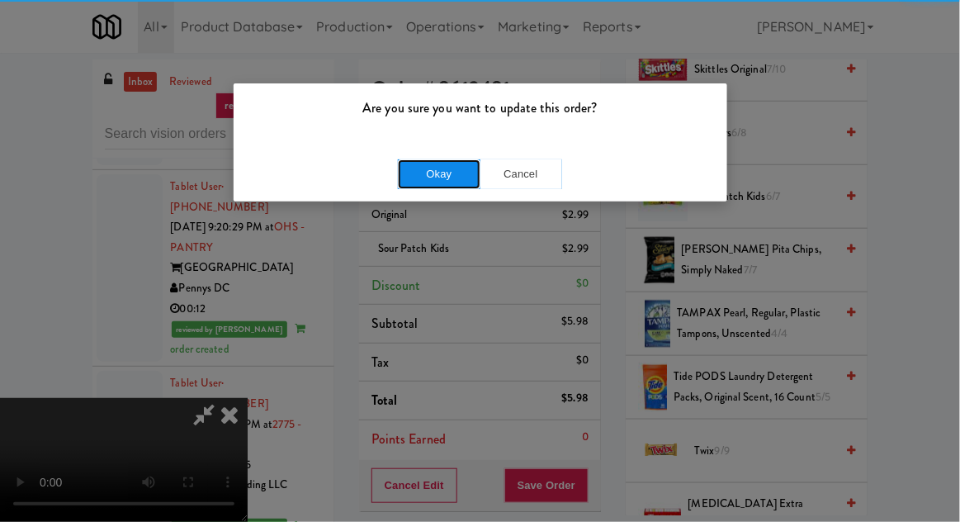
click at [420, 183] on button "Okay" at bounding box center [439, 174] width 83 height 30
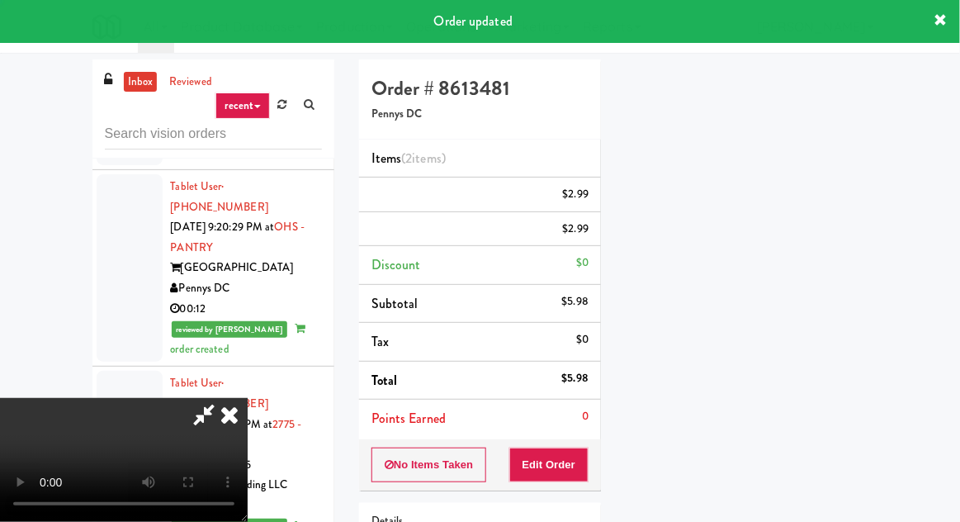
scroll to position [0, 0]
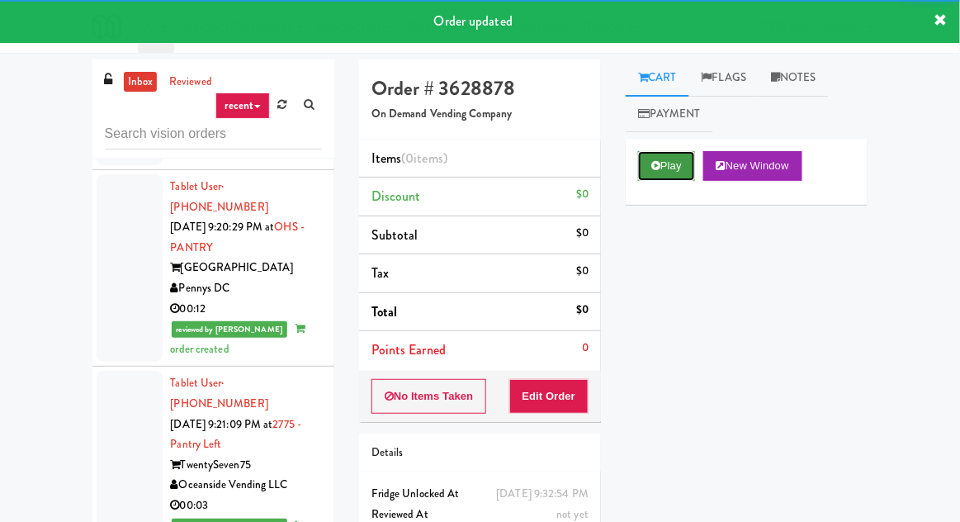
click at [673, 163] on button "Play" at bounding box center [666, 166] width 57 height 30
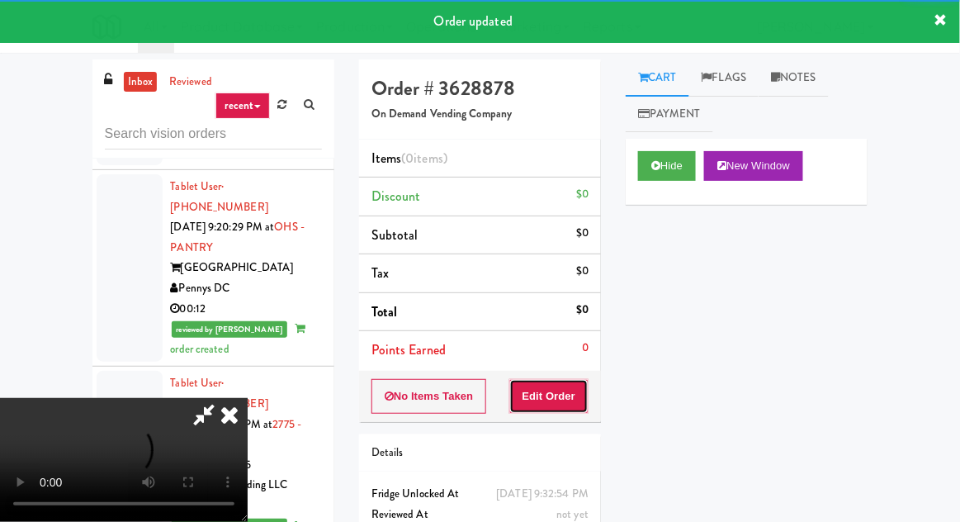
click at [565, 390] on button "Edit Order" at bounding box center [549, 396] width 80 height 35
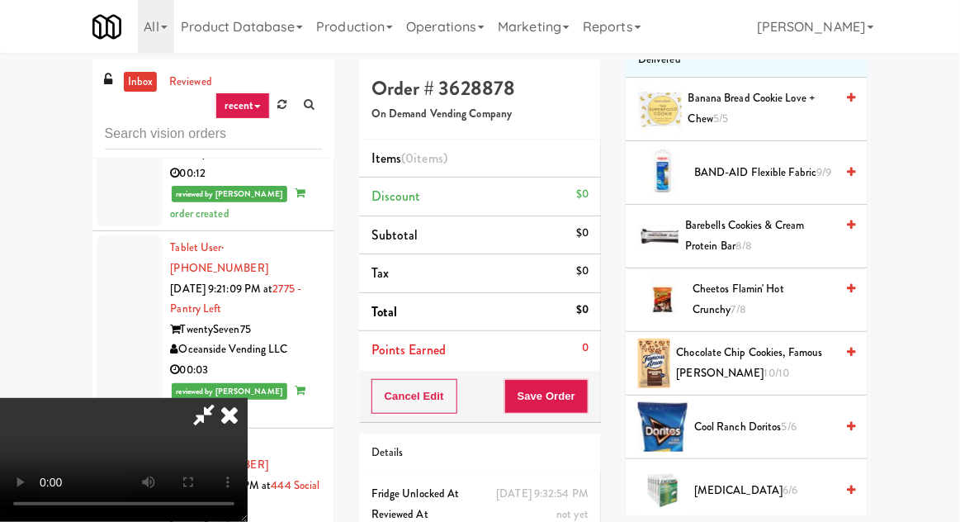
scroll to position [243, 0]
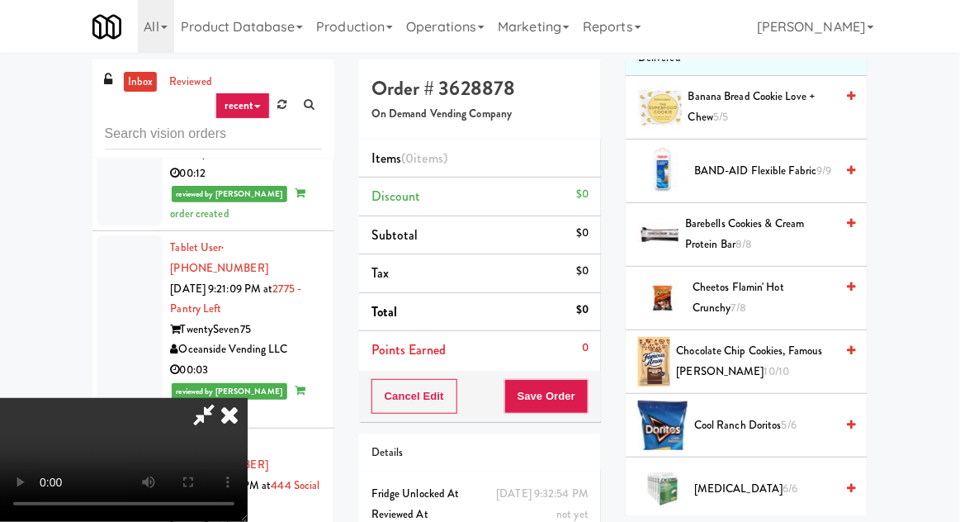
click at [743, 295] on span "Cheetos Flamin' Hot Crunchy 7/8" at bounding box center [763, 297] width 142 height 40
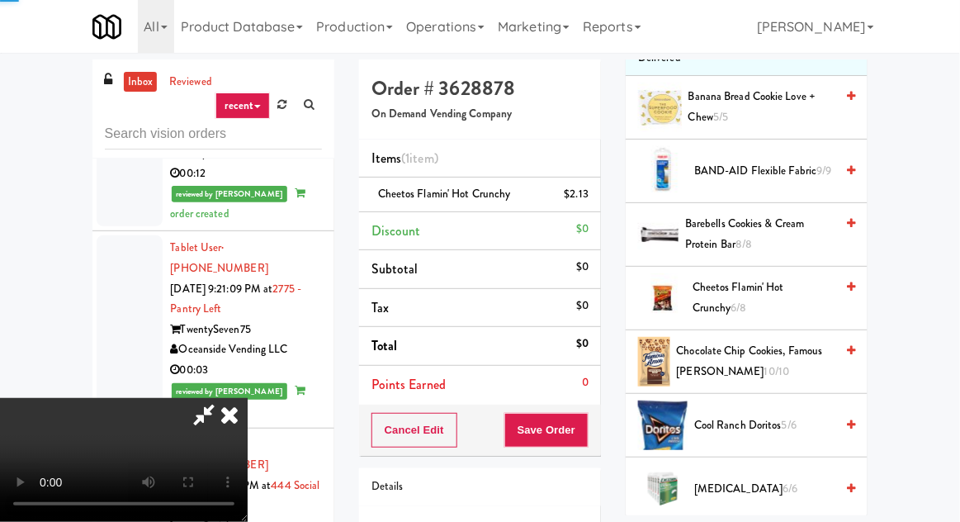
click at [749, 293] on span "Cheetos Flamin' Hot Crunchy 6/8" at bounding box center [763, 297] width 142 height 40
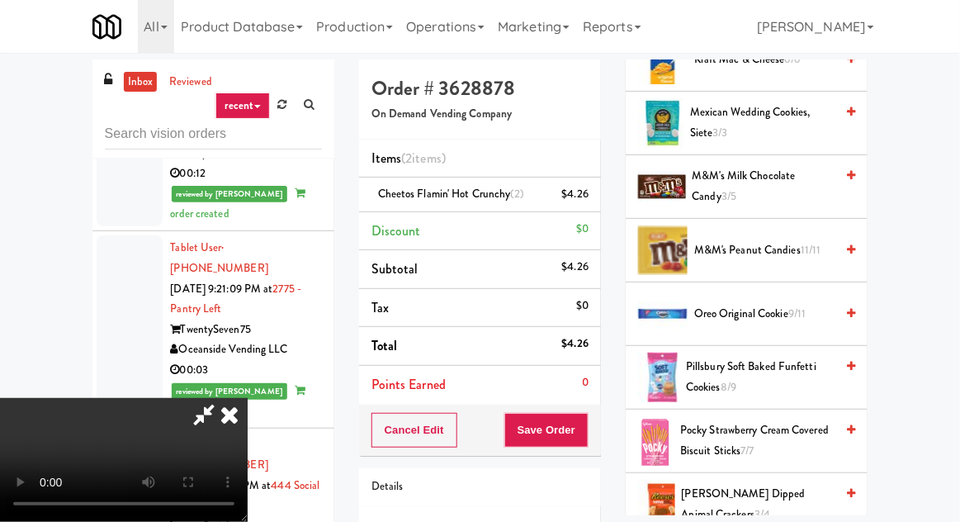
scroll to position [1063, 0]
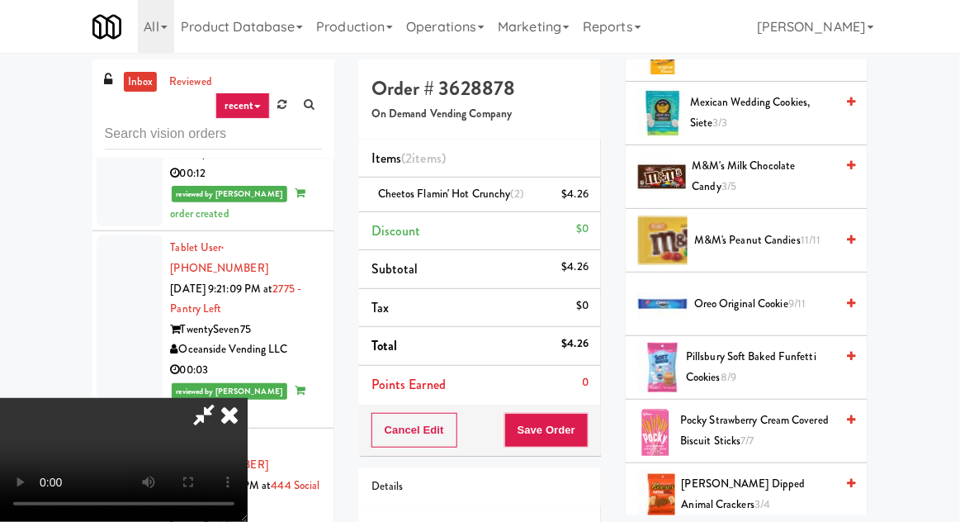
click at [734, 302] on span "Oreo Original Cookie 9/11" at bounding box center [764, 304] width 140 height 21
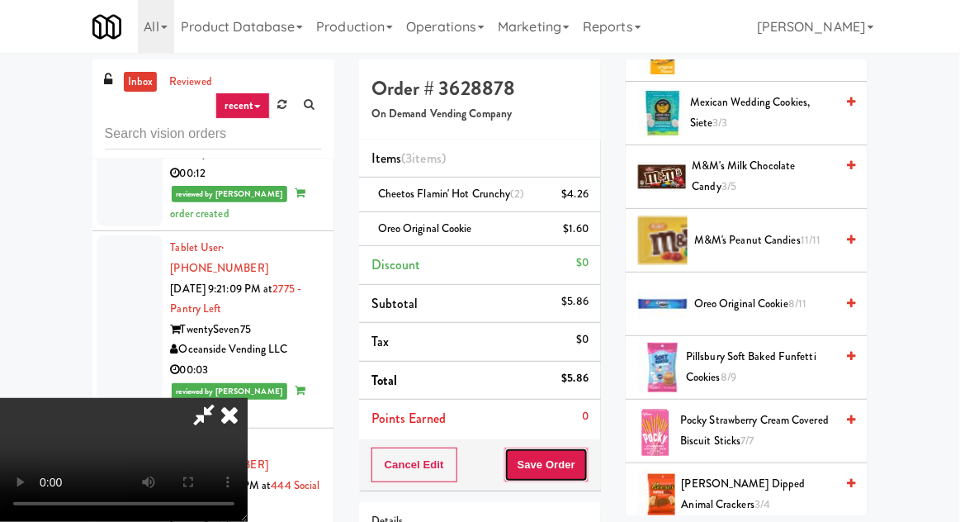
click at [588, 459] on button "Save Order" at bounding box center [546, 464] width 84 height 35
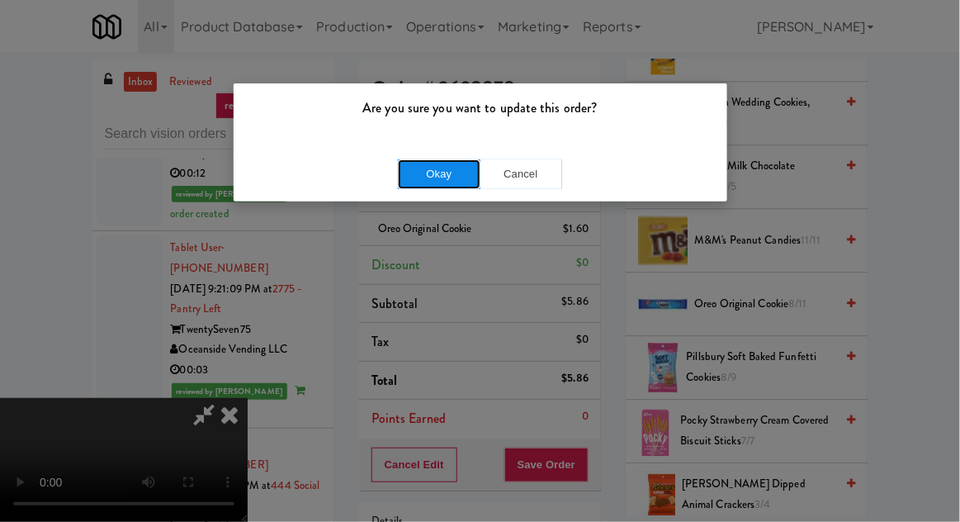
click at [402, 168] on button "Okay" at bounding box center [439, 174] width 83 height 30
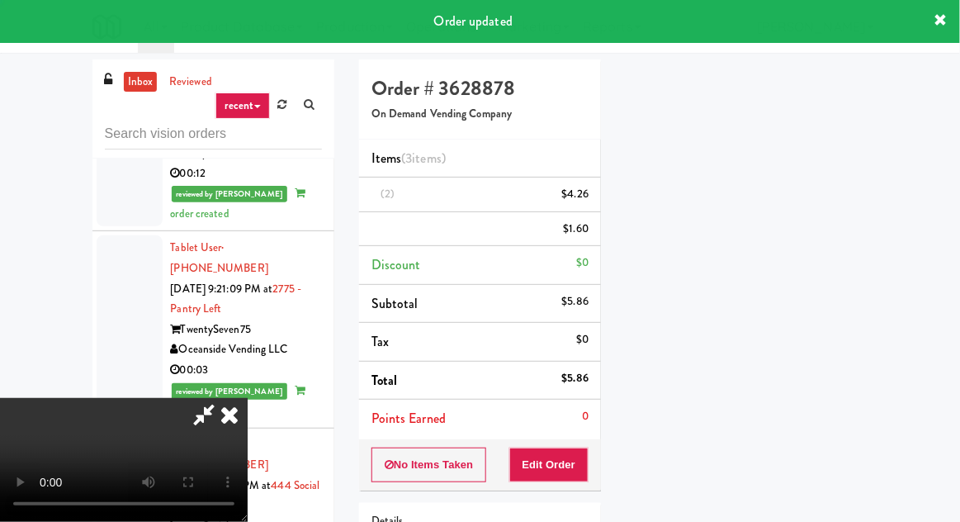
scroll to position [163, 0]
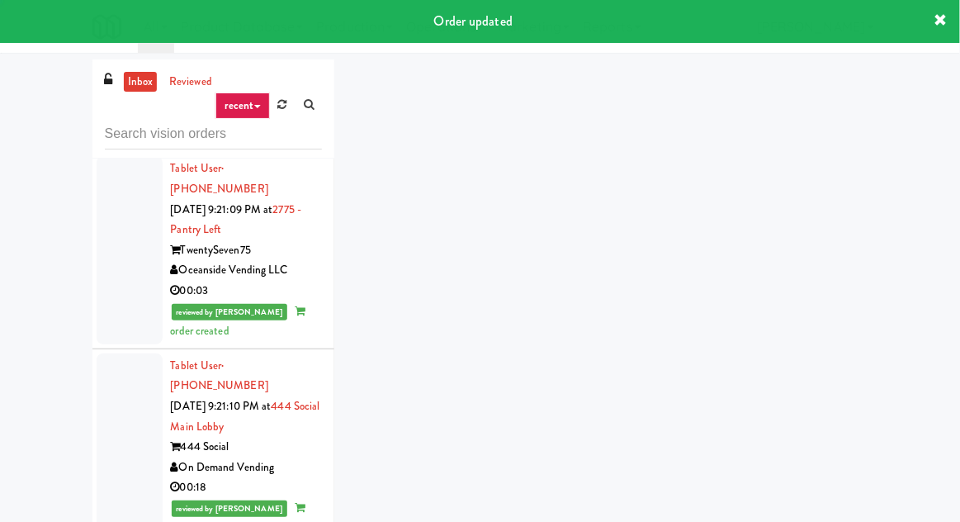
scroll to position [11477, 0]
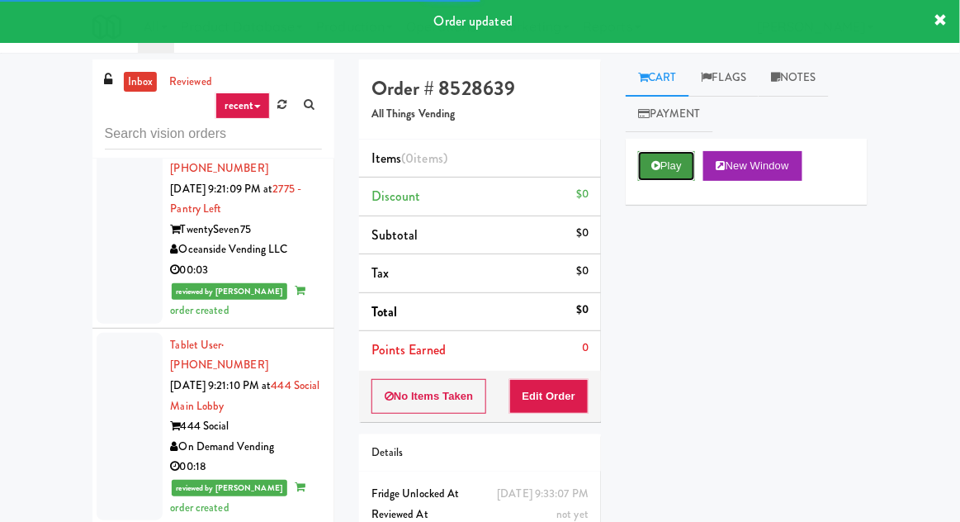
click at [656, 163] on icon at bounding box center [655, 165] width 9 height 11
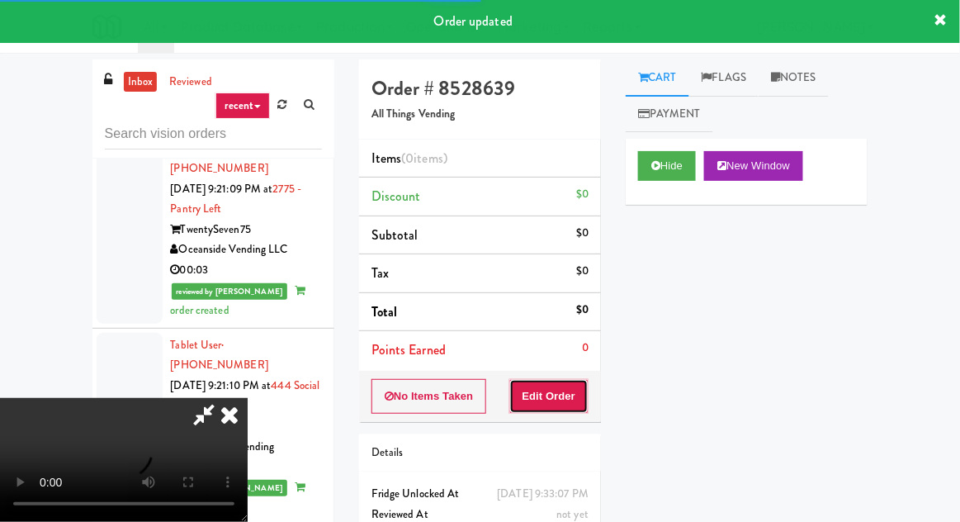
click at [556, 406] on button "Edit Order" at bounding box center [549, 396] width 80 height 35
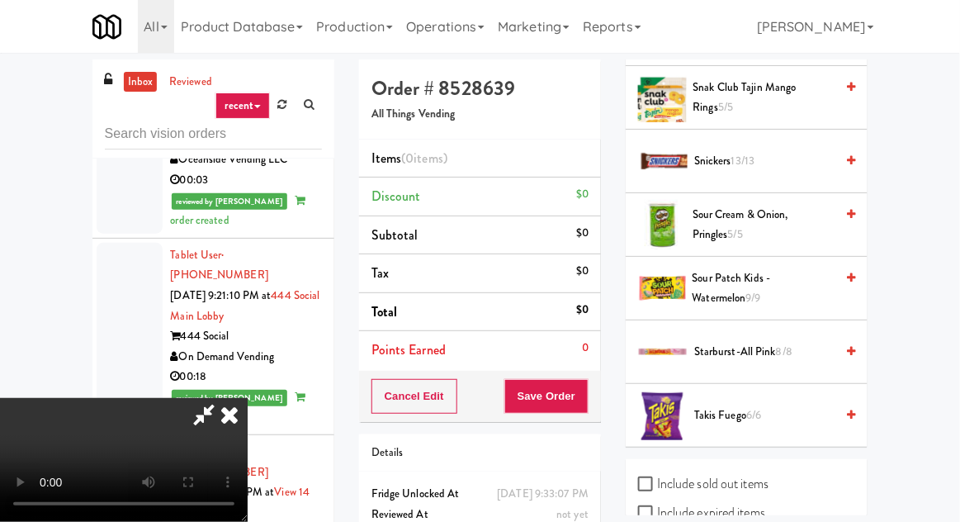
scroll to position [1826, 0]
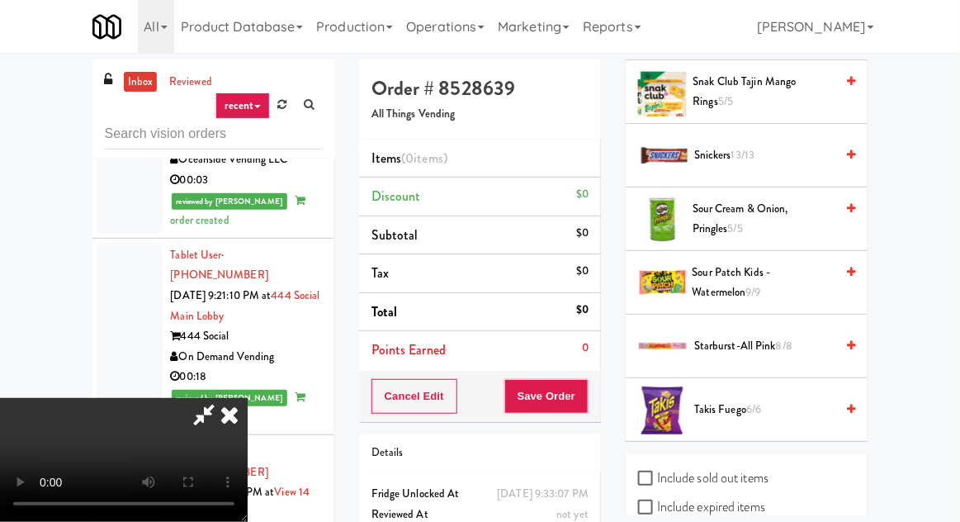
click at [765, 145] on span "Snickers 13/13" at bounding box center [764, 155] width 140 height 21
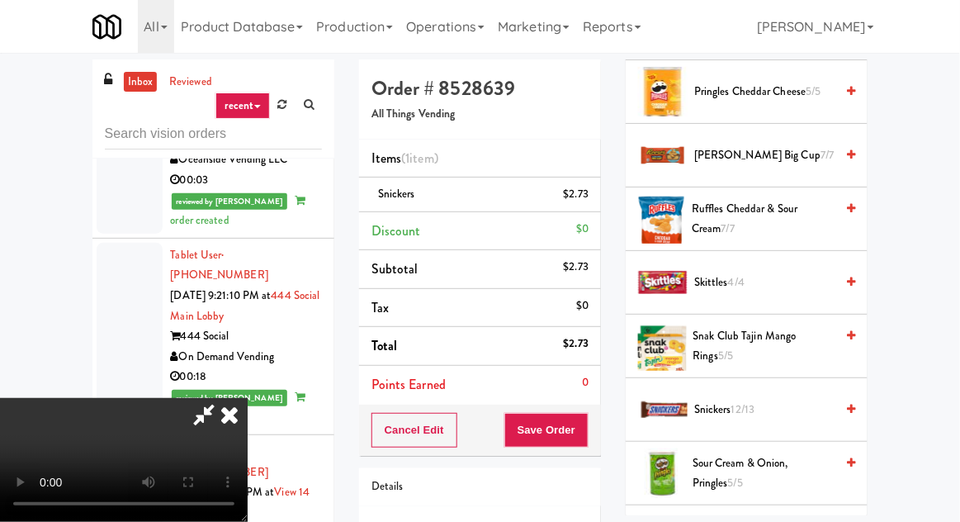
scroll to position [1575, 0]
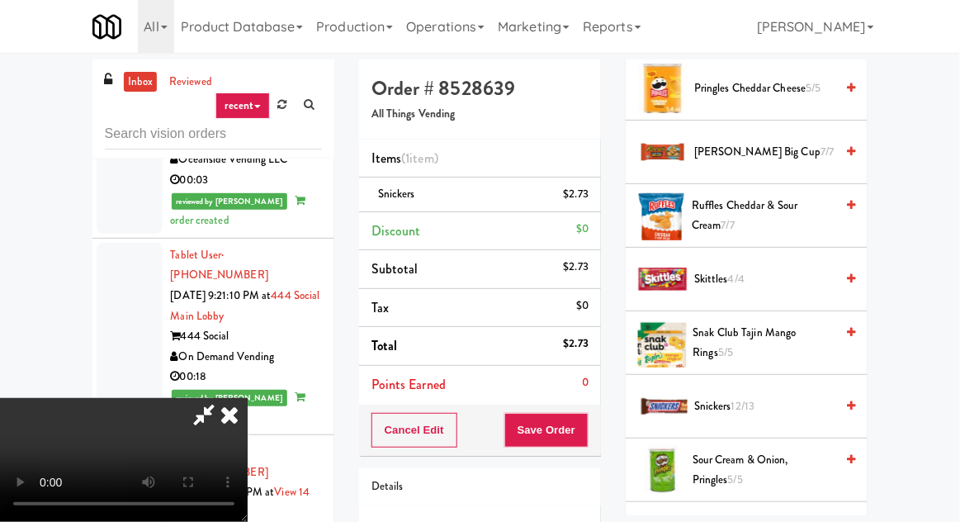
click at [741, 271] on span "4/4" at bounding box center [736, 279] width 17 height 16
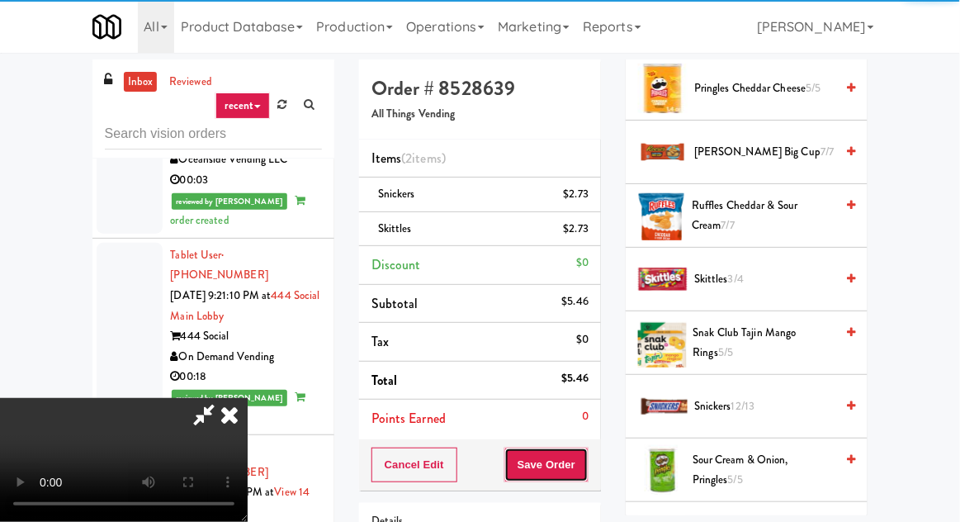
click at [585, 460] on button "Save Order" at bounding box center [546, 464] width 84 height 35
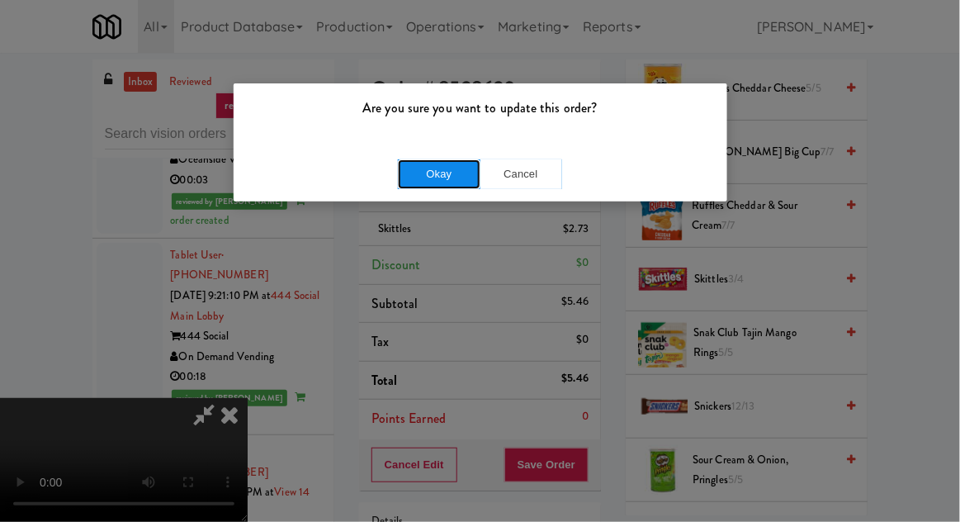
click at [411, 177] on button "Okay" at bounding box center [439, 174] width 83 height 30
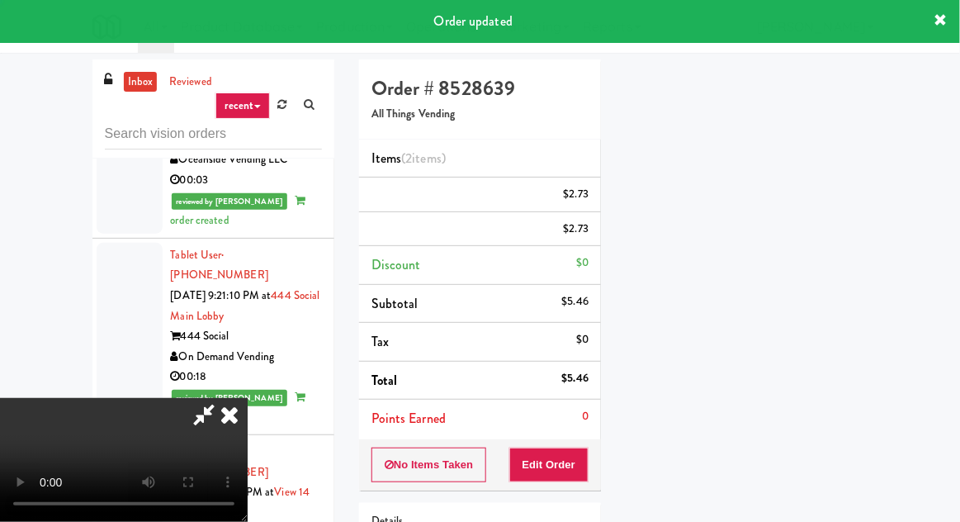
scroll to position [163, 0]
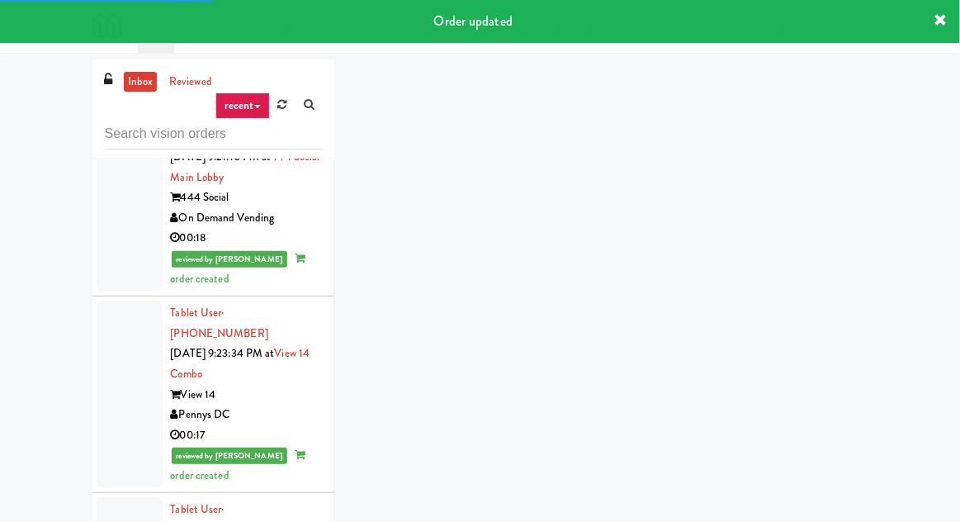
scroll to position [11706, 0]
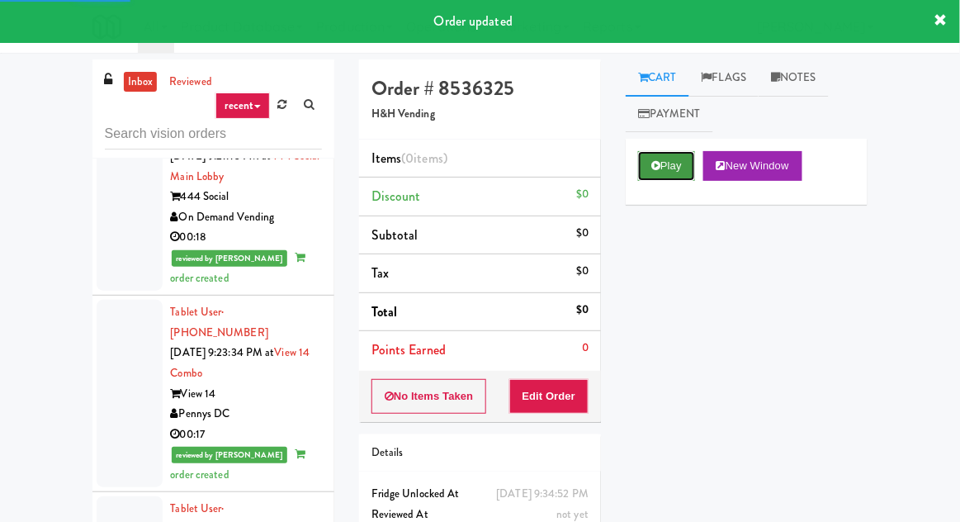
click at [667, 157] on button "Play" at bounding box center [666, 166] width 57 height 30
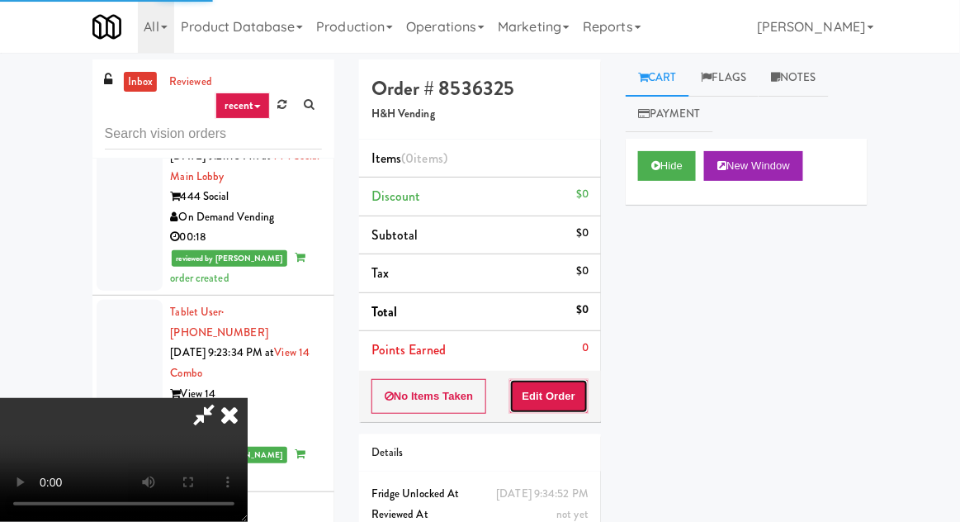
click at [563, 385] on button "Edit Order" at bounding box center [549, 396] width 80 height 35
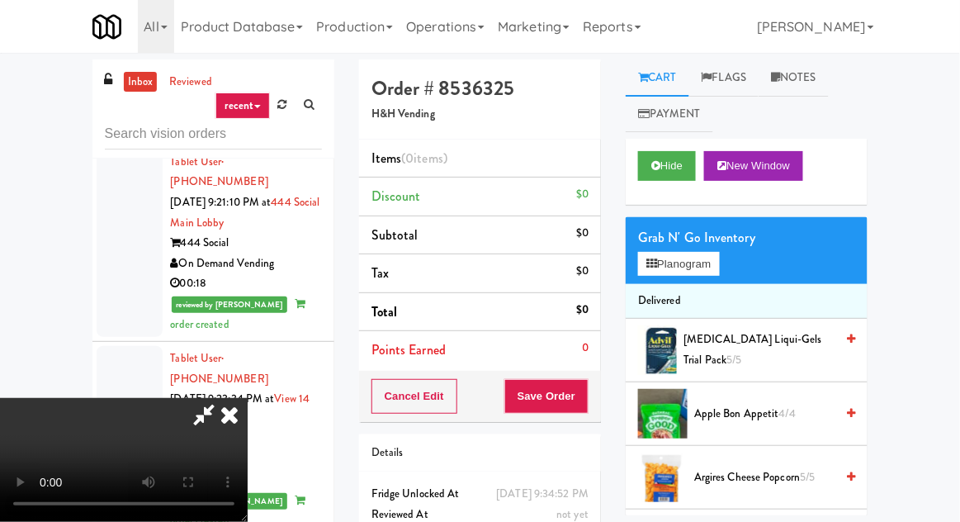
scroll to position [11660, 0]
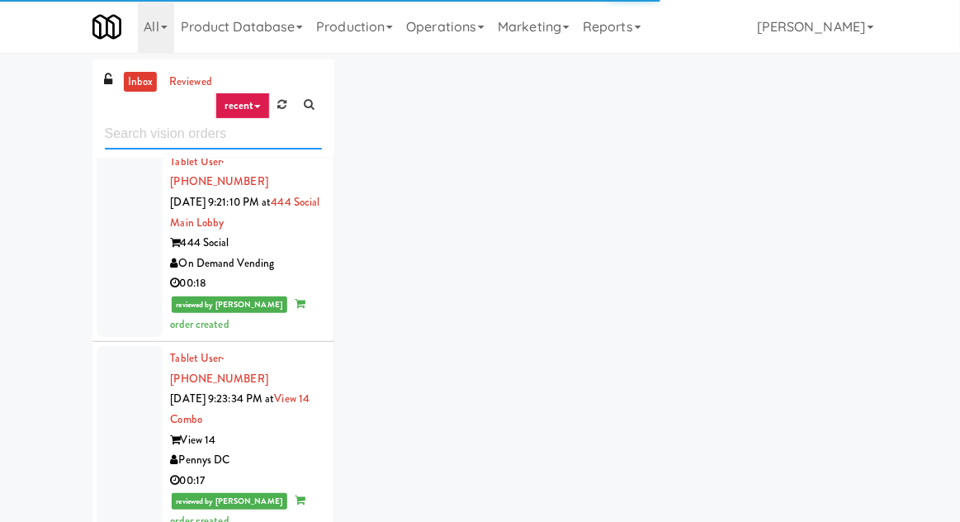
click at [177, 127] on input "text" at bounding box center [213, 134] width 217 height 31
click at [201, 134] on input "text" at bounding box center [213, 134] width 217 height 31
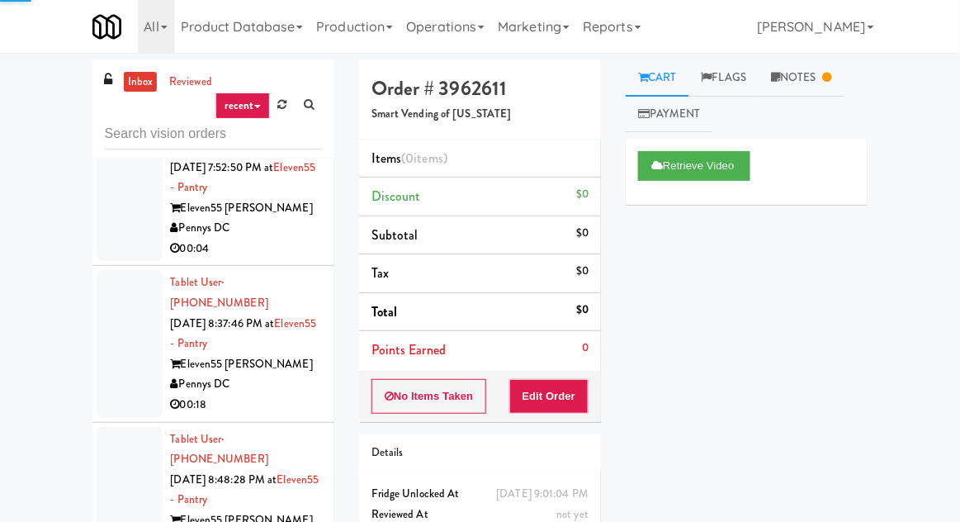
click at [102, 427] on div at bounding box center [130, 500] width 66 height 147
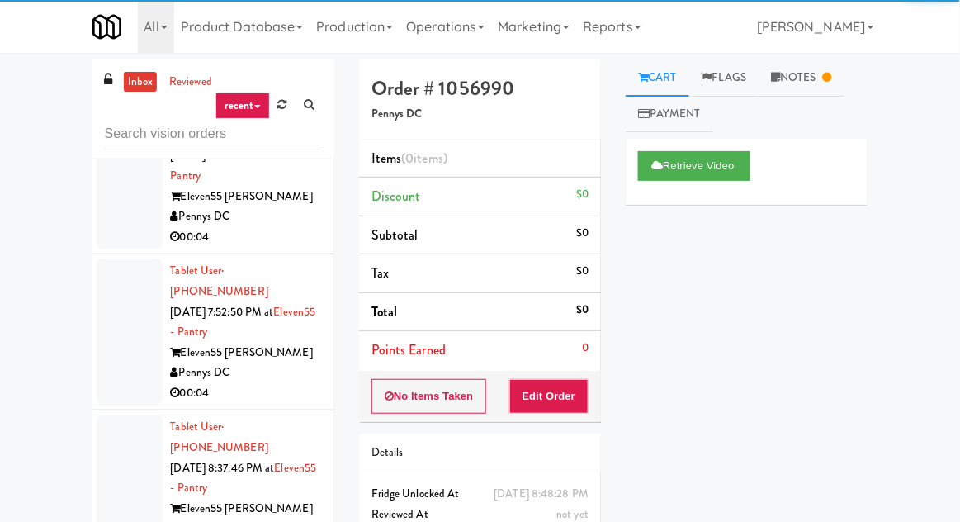
click at [115, 414] on div at bounding box center [130, 487] width 66 height 147
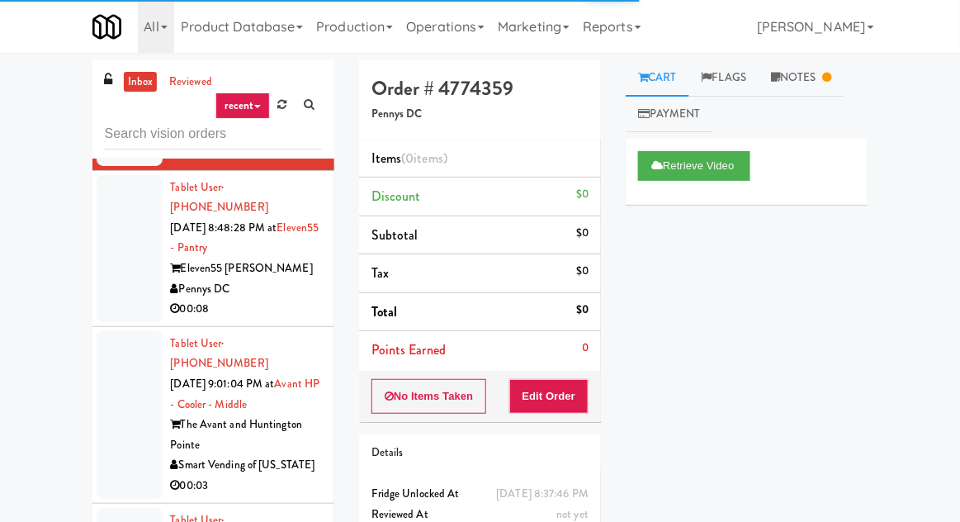
scroll to position [1699, 0]
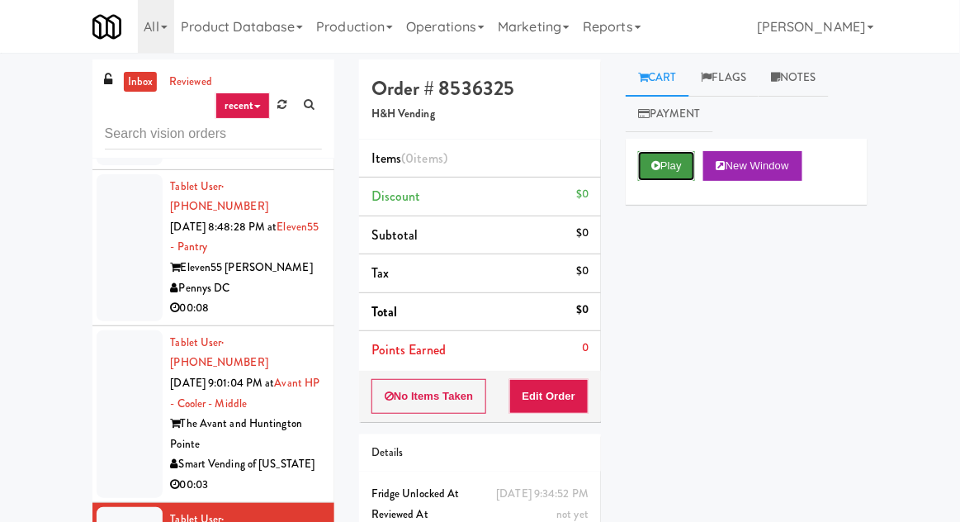
click at [671, 159] on button "Play" at bounding box center [666, 166] width 57 height 30
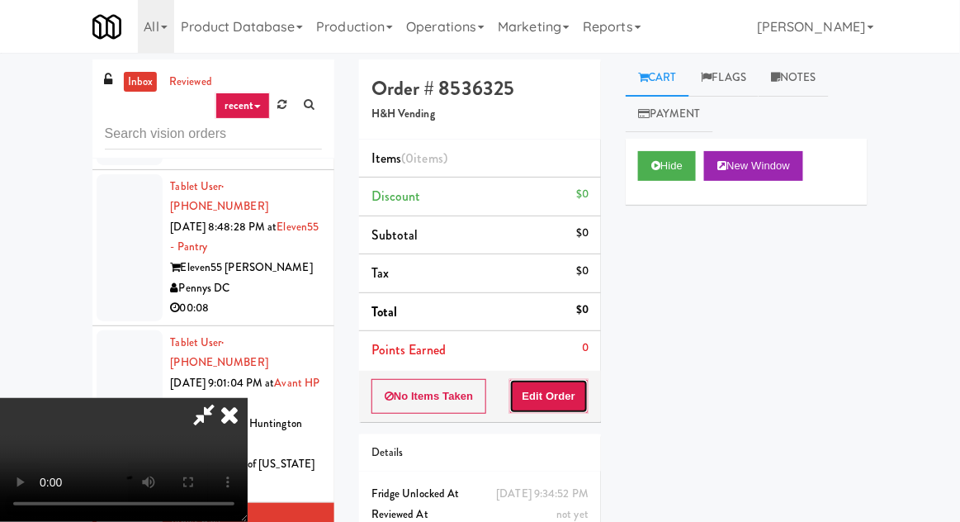
click at [556, 394] on button "Edit Order" at bounding box center [549, 396] width 80 height 35
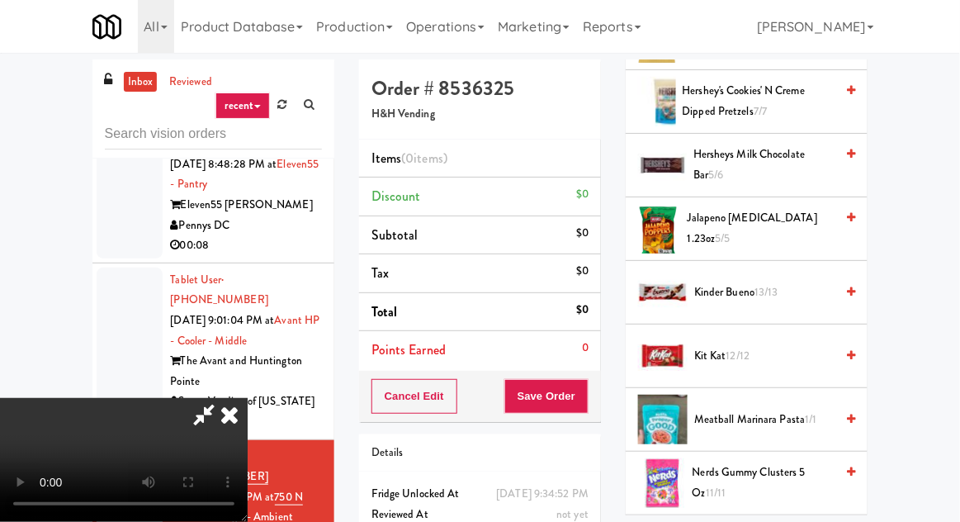
scroll to position [942, 0]
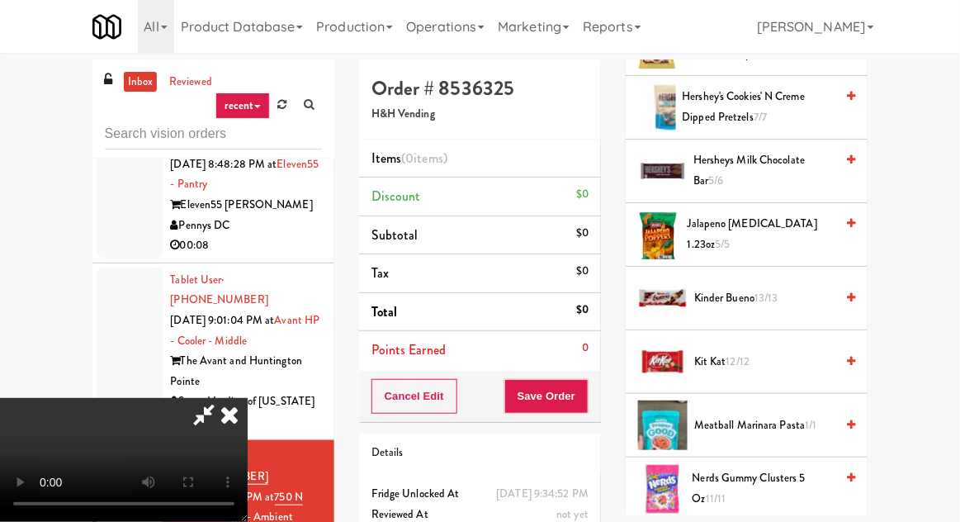
click at [755, 352] on span "Kit Kat 12/12" at bounding box center [764, 362] width 140 height 21
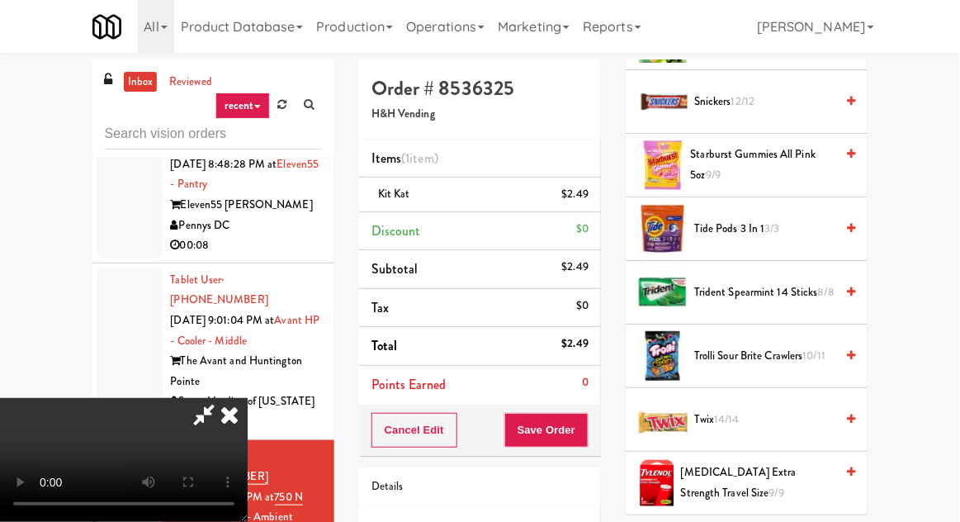
scroll to position [1776, 0]
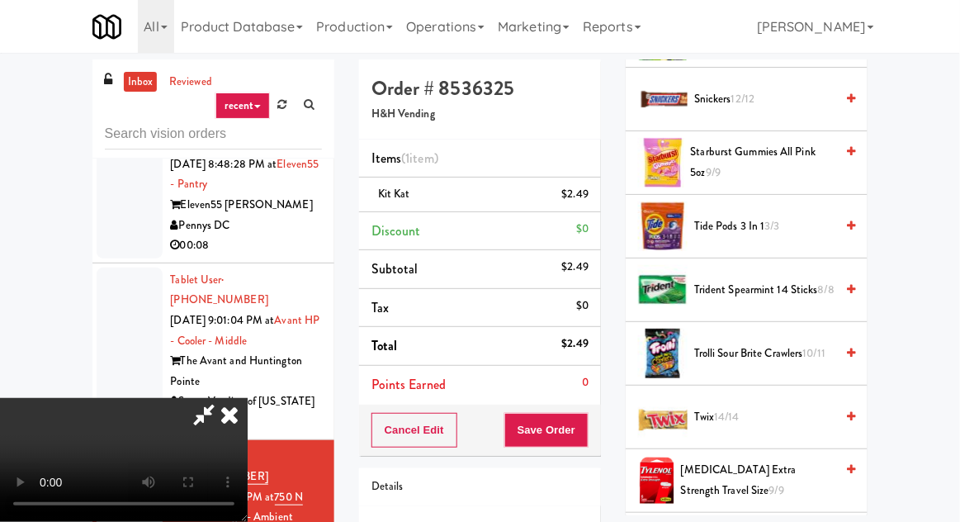
click at [773, 90] on span "Snickers 12/12" at bounding box center [764, 99] width 140 height 21
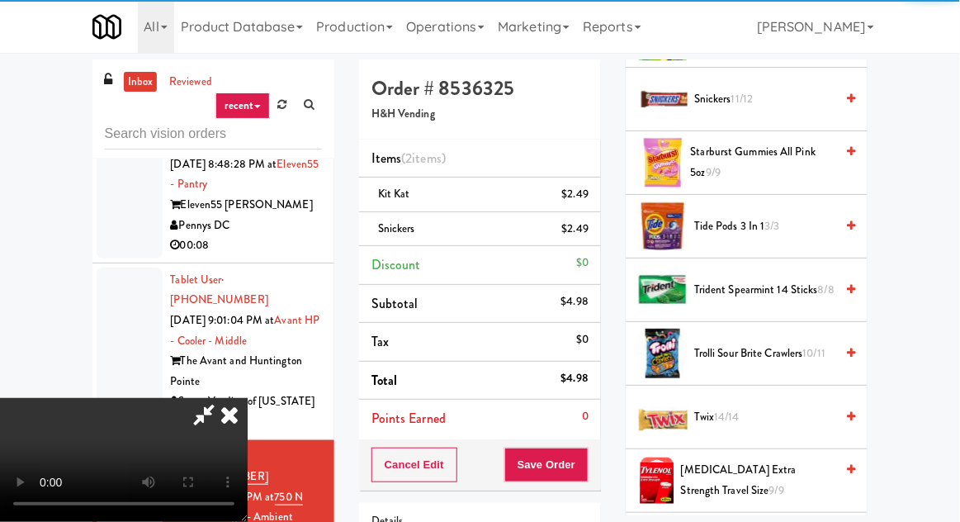
click at [588, 449] on button "Save Order" at bounding box center [546, 464] width 84 height 35
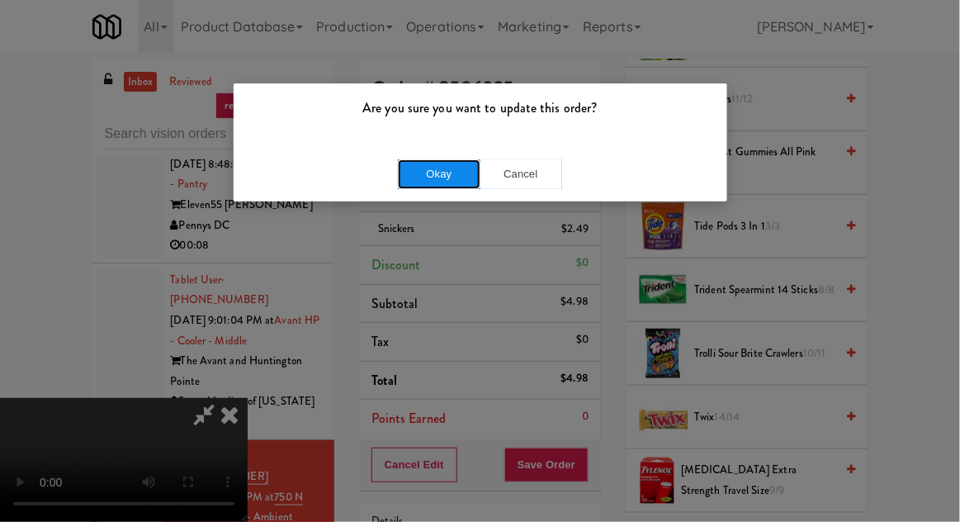
click at [437, 181] on button "Okay" at bounding box center [439, 174] width 83 height 30
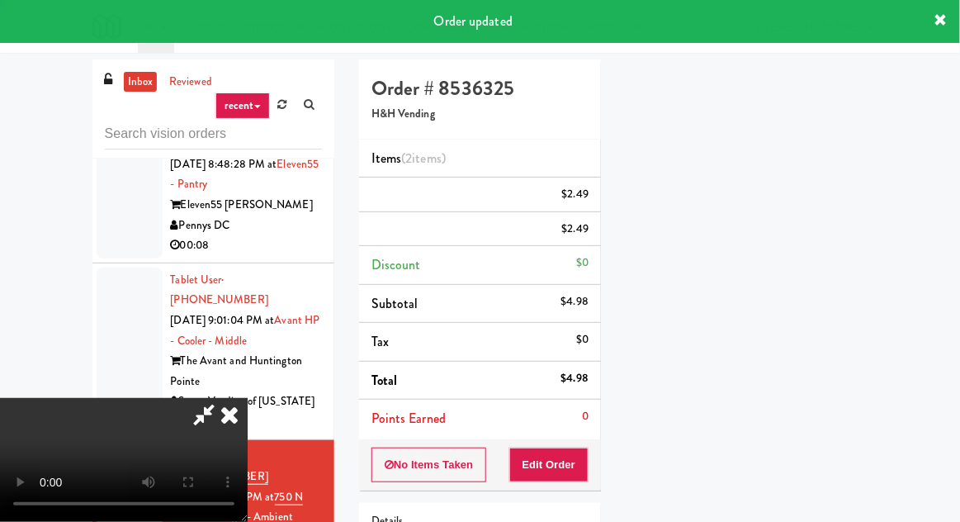
scroll to position [163, 0]
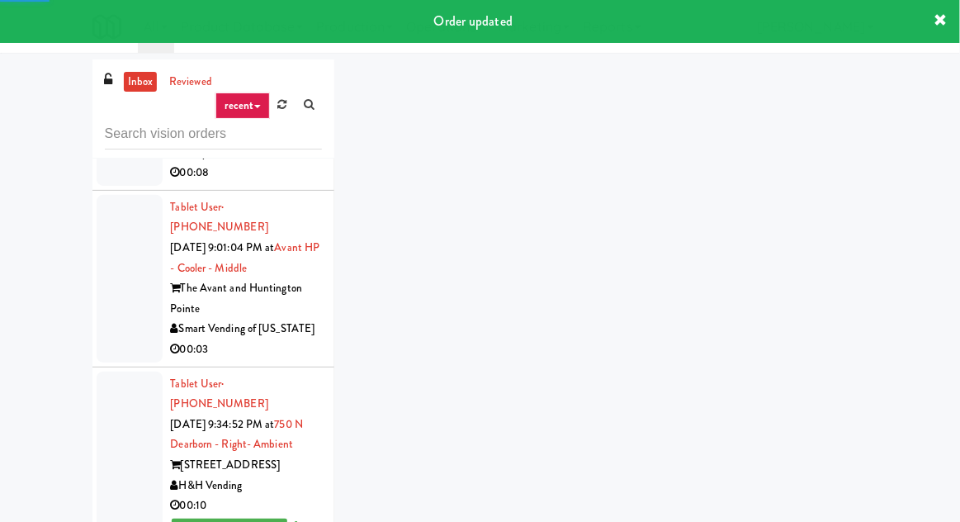
scroll to position [1845, 0]
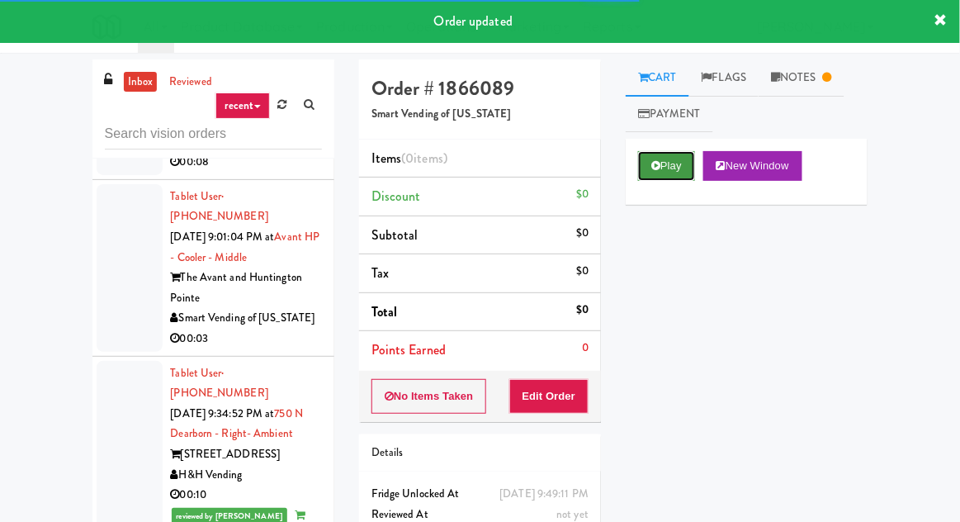
click at [658, 165] on icon at bounding box center [655, 165] width 9 height 11
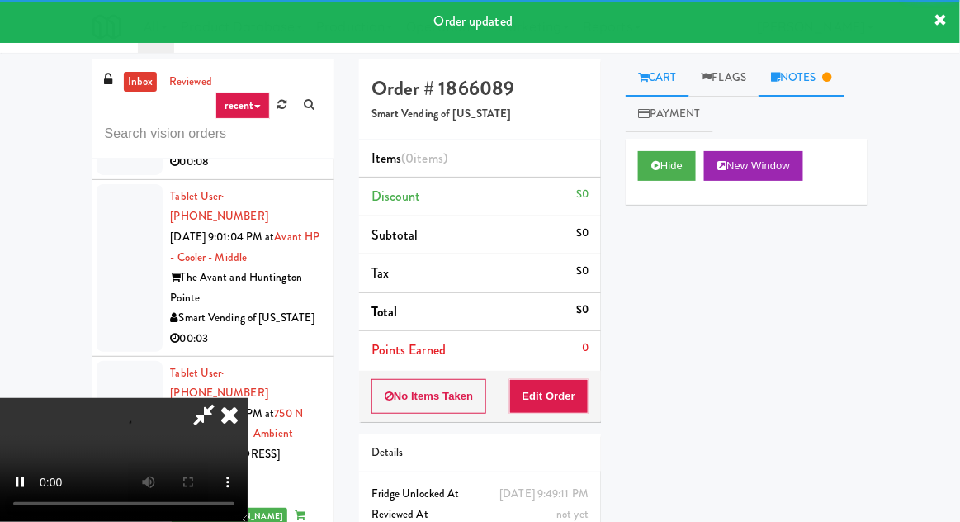
click at [789, 78] on link "Notes" at bounding box center [801, 77] width 86 height 37
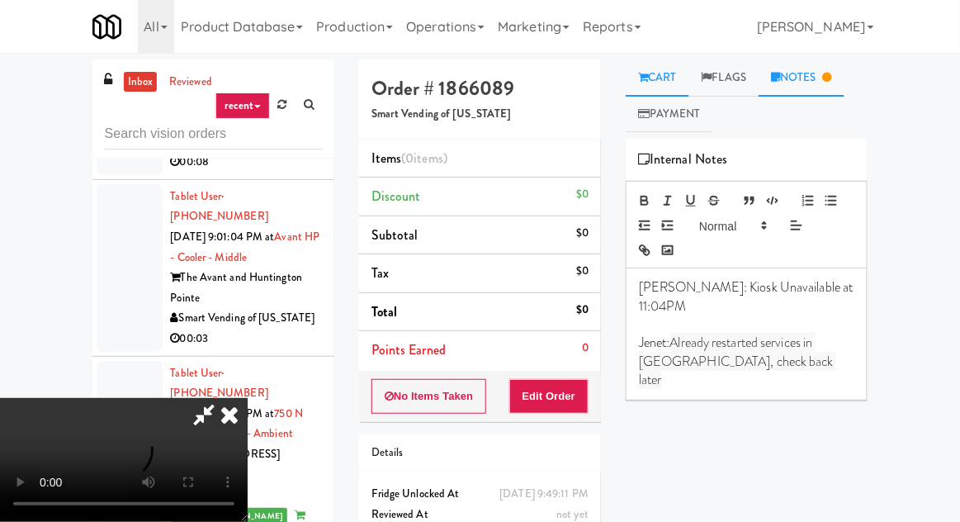
click at [660, 78] on link "Cart" at bounding box center [658, 77] width 64 height 37
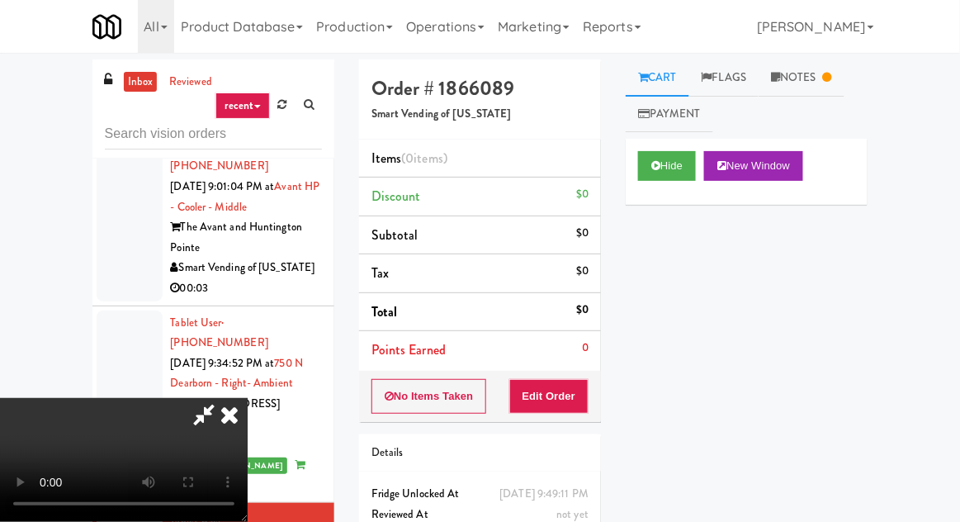
scroll to position [1910, 0]
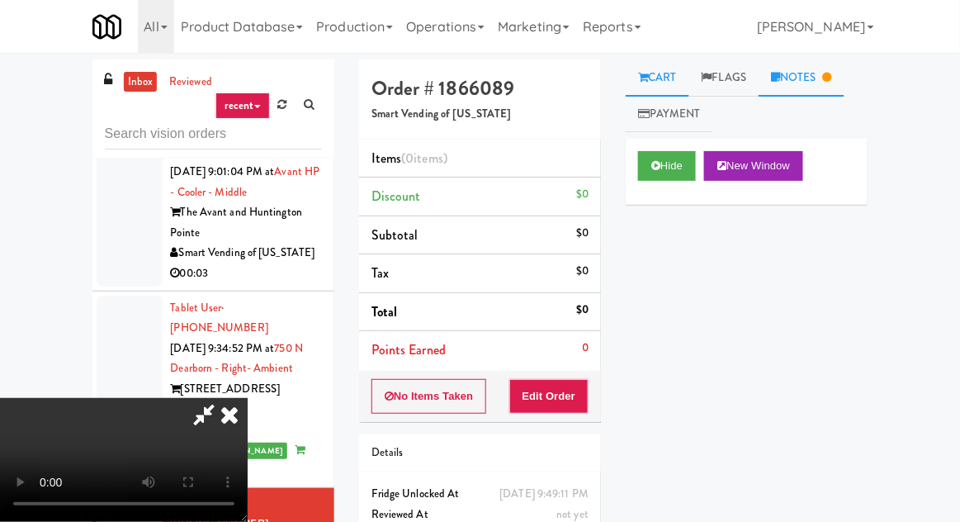
click at [823, 60] on link "Notes" at bounding box center [801, 77] width 86 height 37
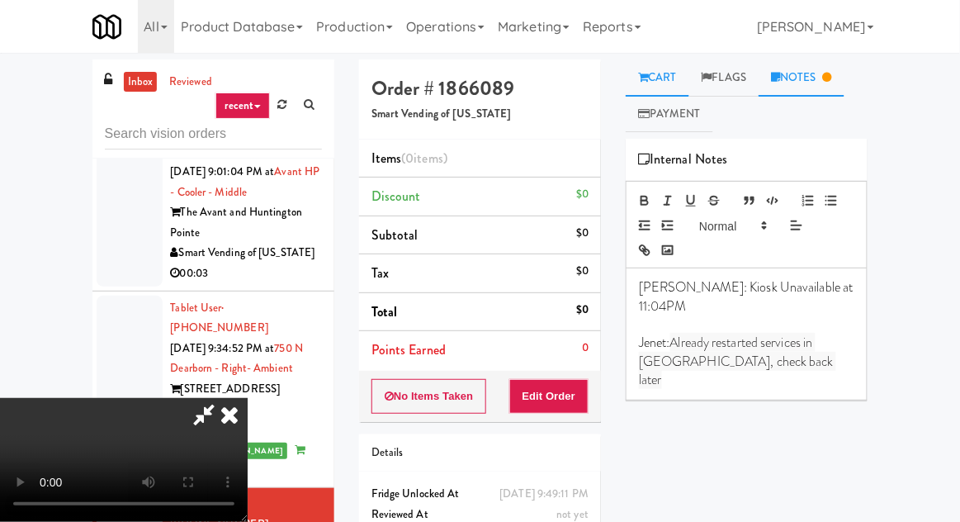
click at [661, 78] on link "Cart" at bounding box center [658, 77] width 64 height 37
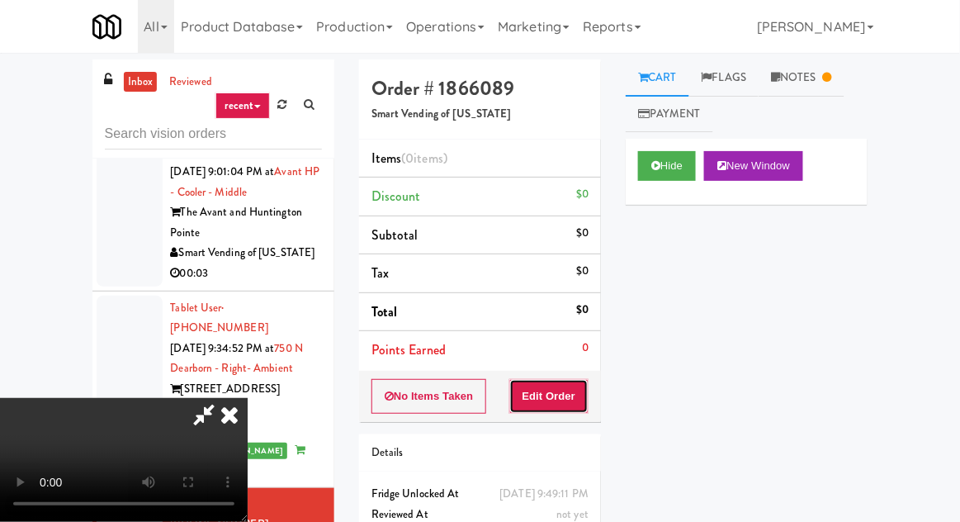
click at [582, 394] on button "Edit Order" at bounding box center [549, 396] width 80 height 35
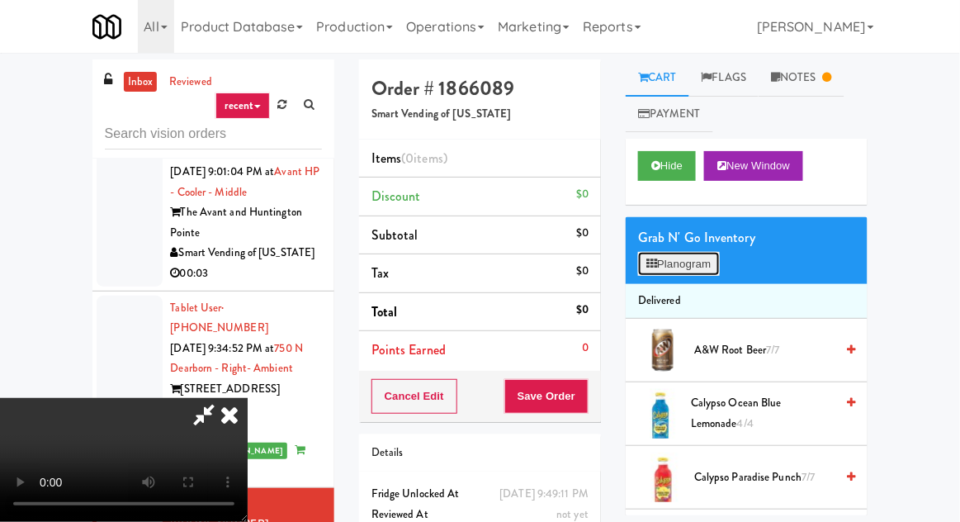
click at [685, 269] on button "Planogram" at bounding box center [678, 264] width 81 height 25
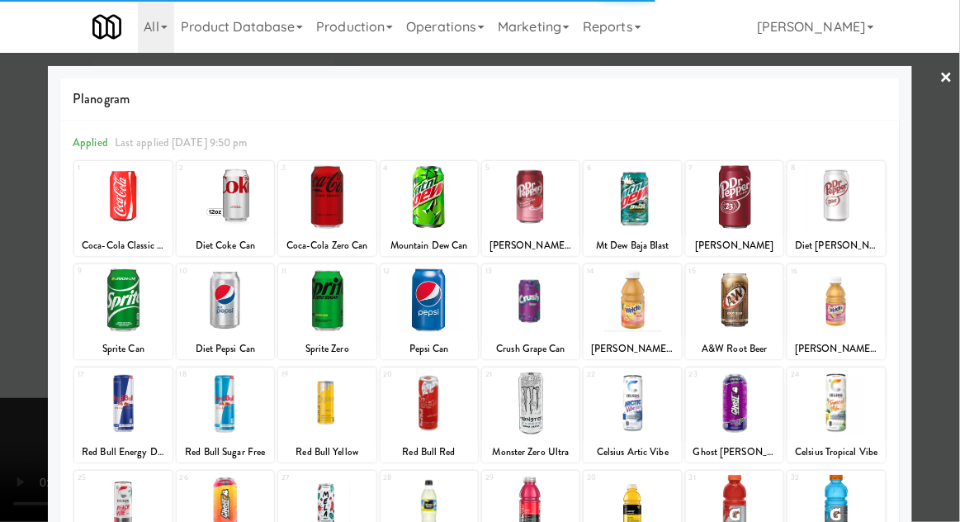
click at [646, 312] on div at bounding box center [631, 300] width 97 height 64
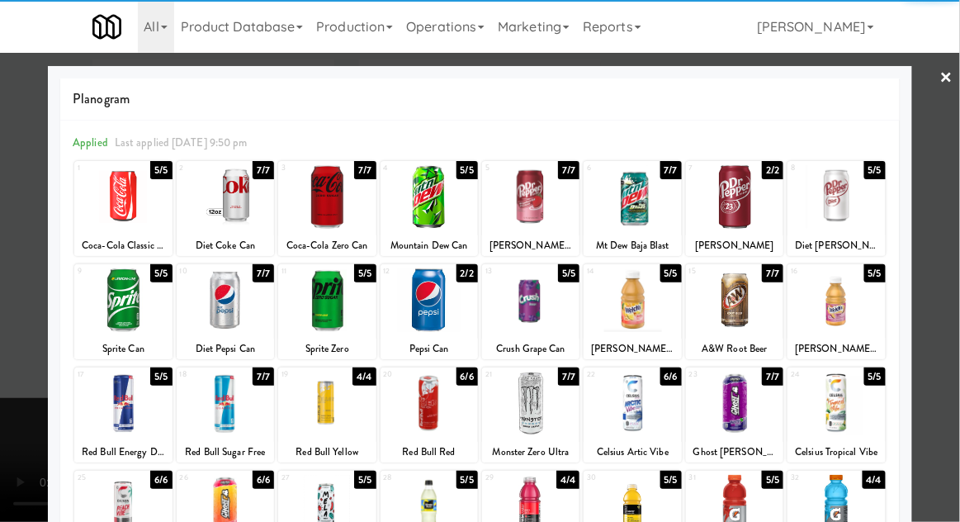
click at [648, 319] on div at bounding box center [631, 300] width 97 height 64
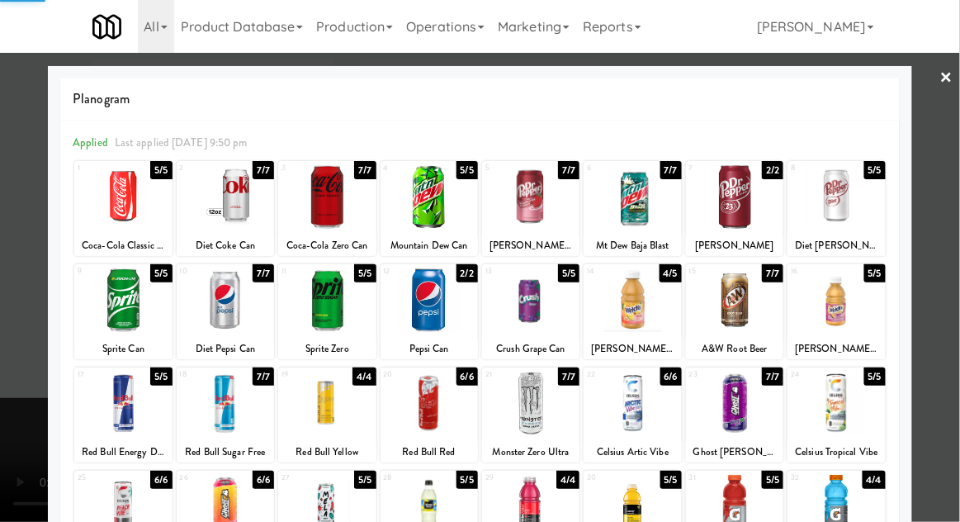
click at [29, 336] on div at bounding box center [480, 261] width 960 height 522
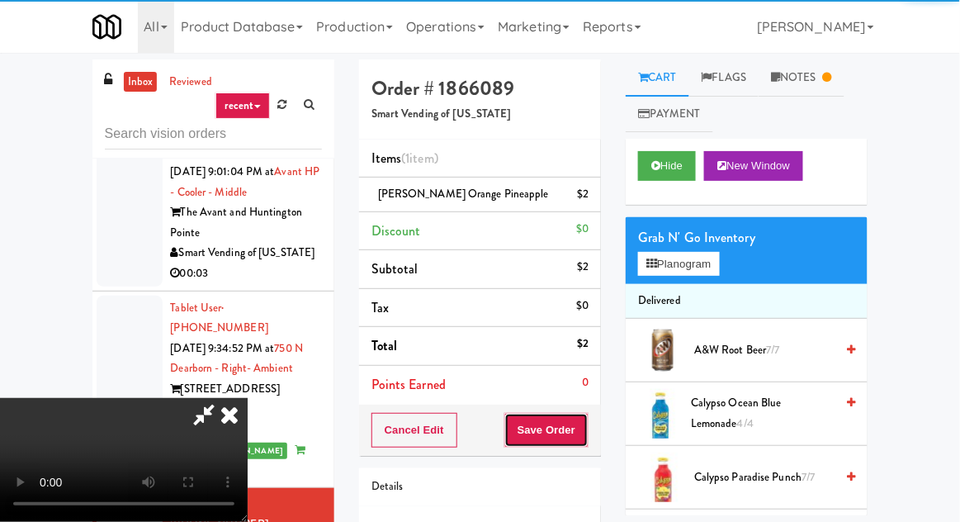
click at [587, 429] on button "Save Order" at bounding box center [546, 430] width 84 height 35
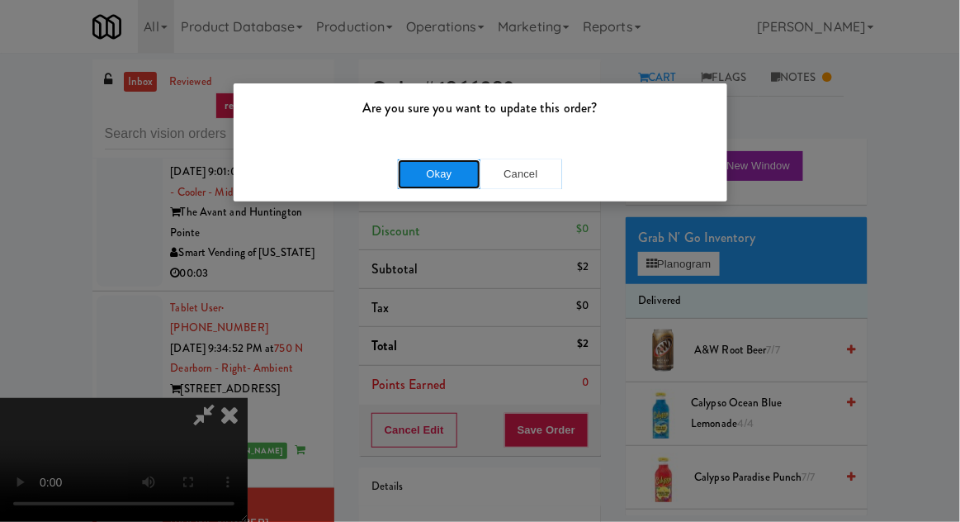
click at [421, 178] on button "Okay" at bounding box center [439, 174] width 83 height 30
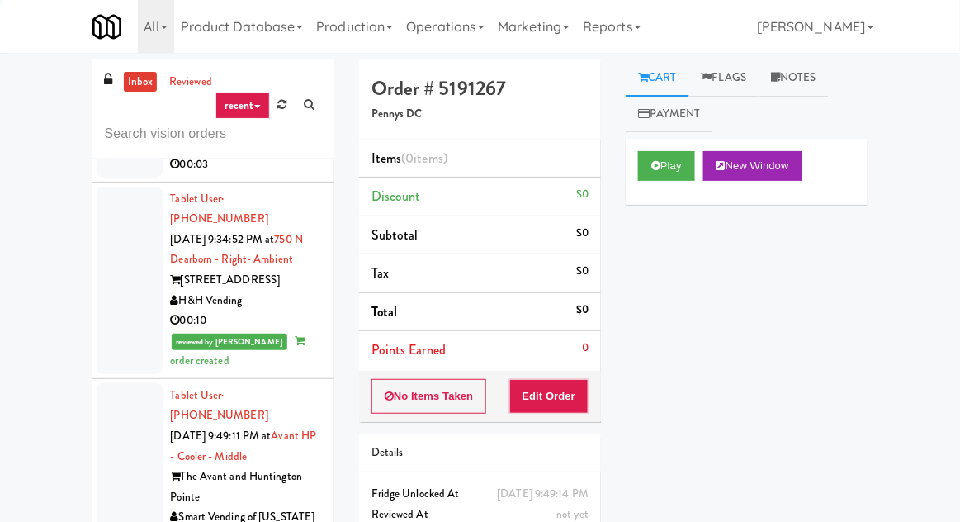
scroll to position [2050, 0]
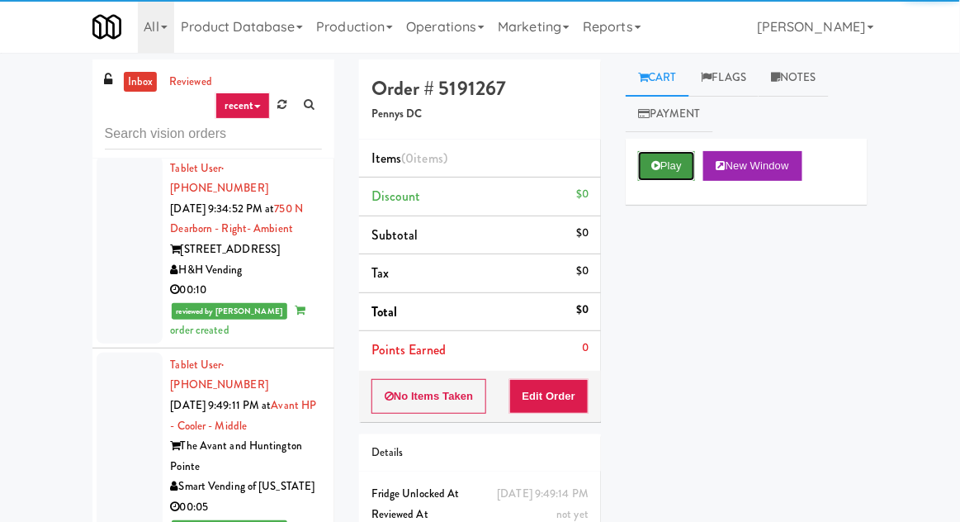
click at [668, 170] on button "Play" at bounding box center [666, 166] width 57 height 30
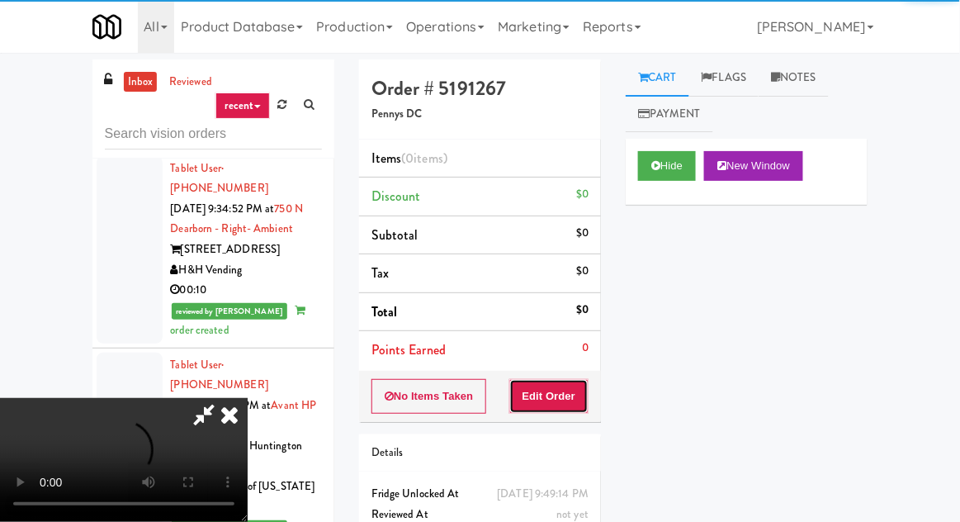
click at [544, 394] on button "Edit Order" at bounding box center [549, 396] width 80 height 35
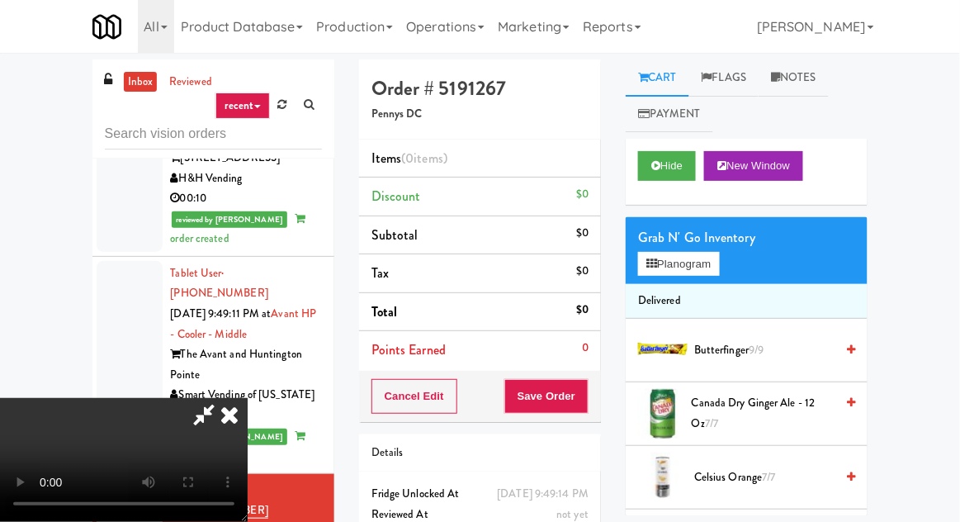
scroll to position [2142, 0]
click at [682, 275] on button "Planogram" at bounding box center [678, 264] width 81 height 25
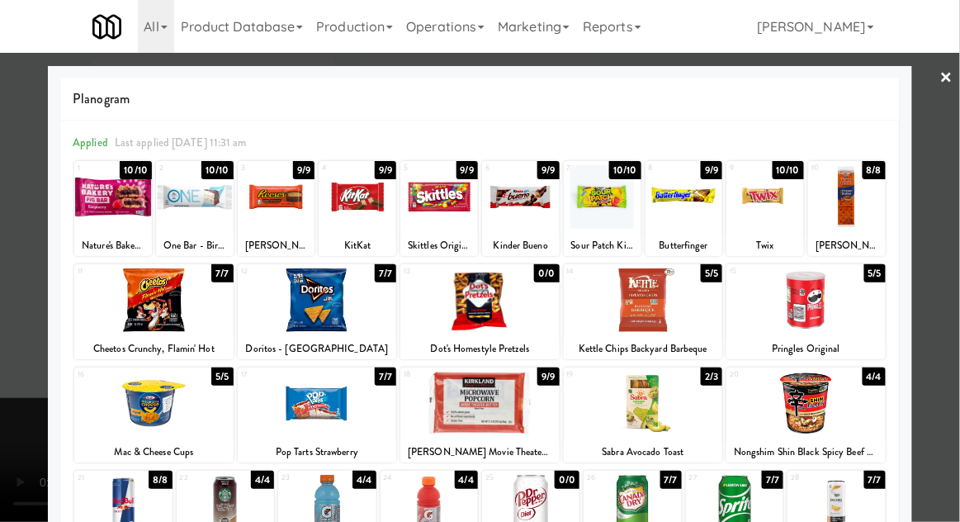
click at [196, 202] on div at bounding box center [195, 197] width 78 height 64
click at [784, 198] on div at bounding box center [765, 197] width 78 height 64
click at [9, 289] on div at bounding box center [480, 261] width 960 height 522
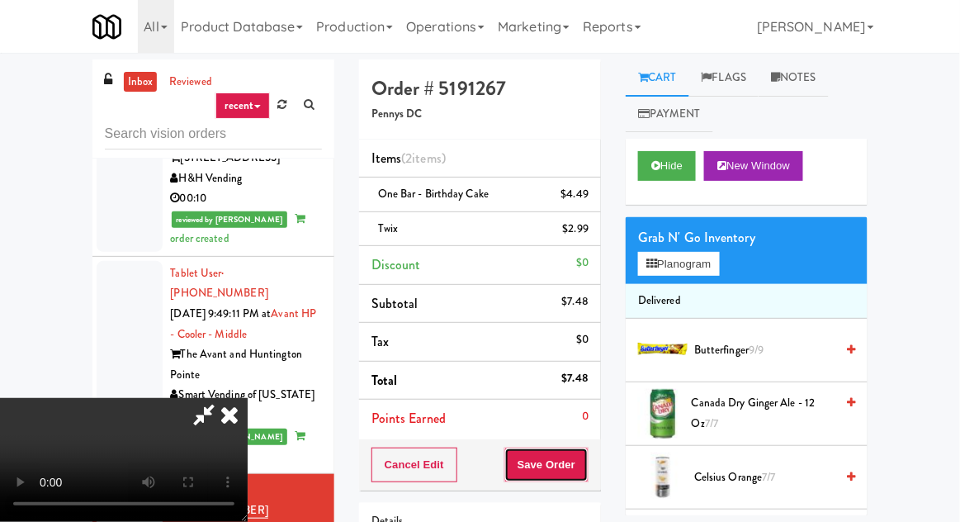
click at [588, 463] on button "Save Order" at bounding box center [546, 464] width 84 height 35
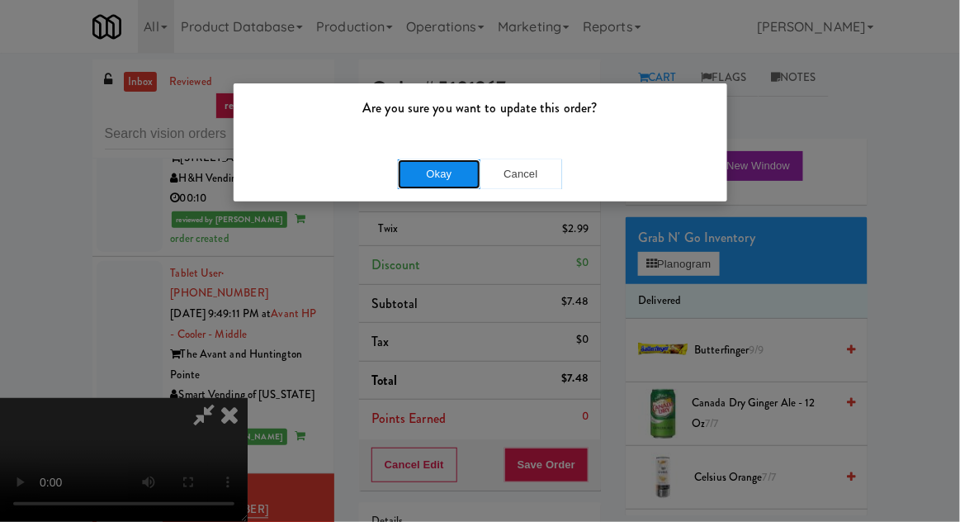
click at [399, 165] on button "Okay" at bounding box center [439, 174] width 83 height 30
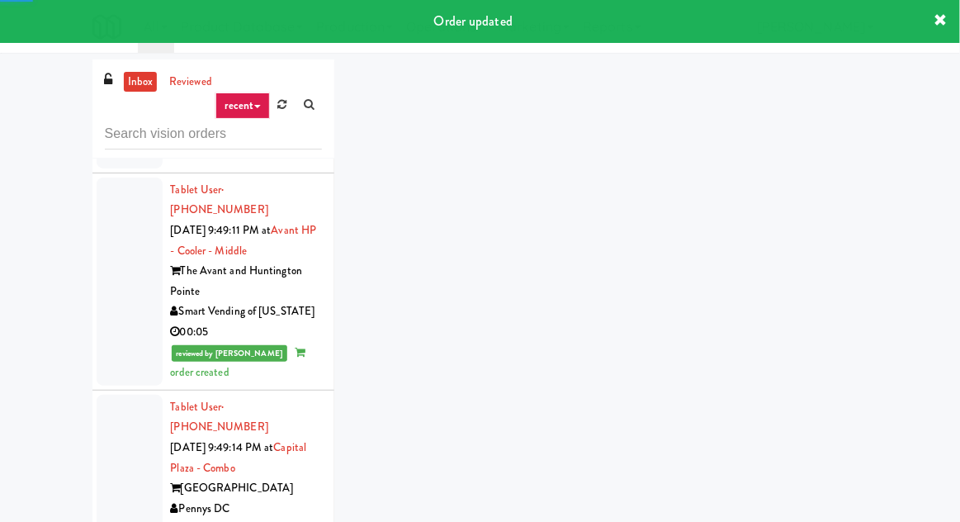
scroll to position [2250, 0]
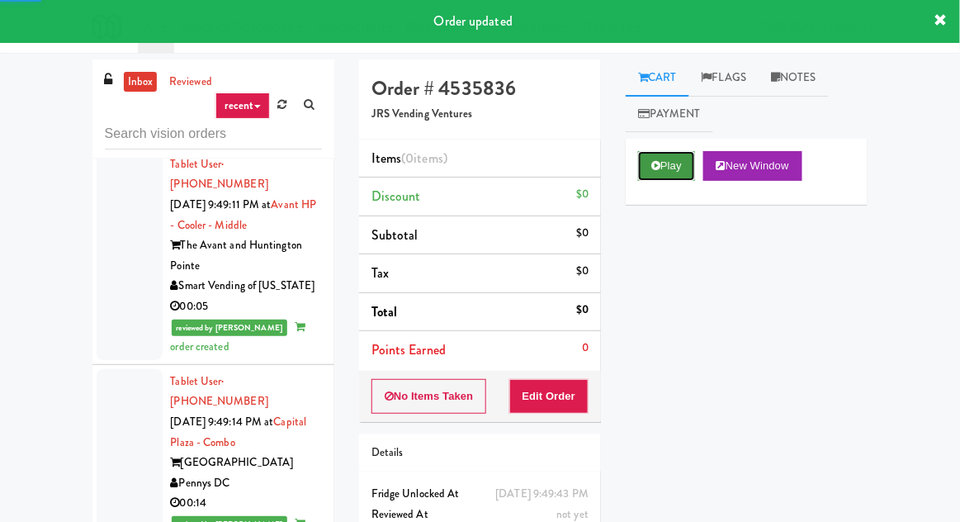
click at [677, 153] on button "Play" at bounding box center [666, 166] width 57 height 30
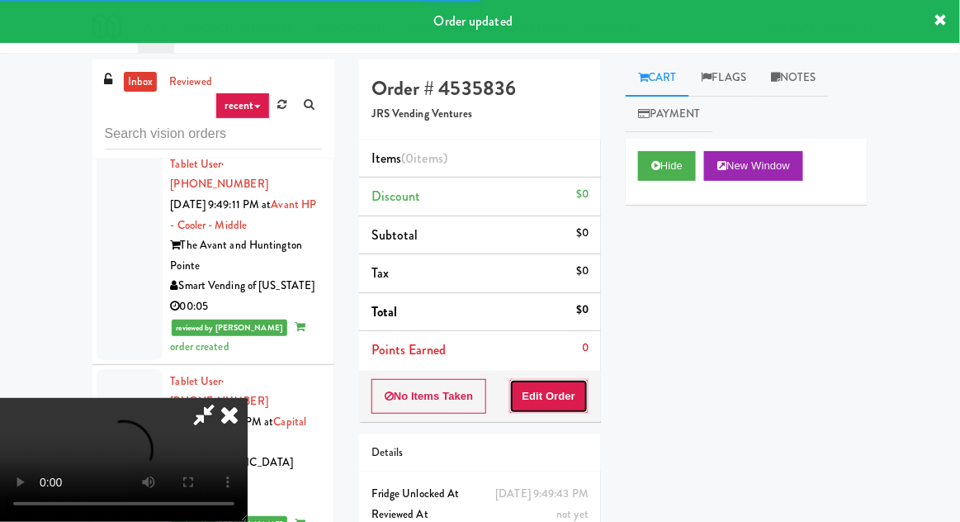
click at [555, 387] on button "Edit Order" at bounding box center [549, 396] width 80 height 35
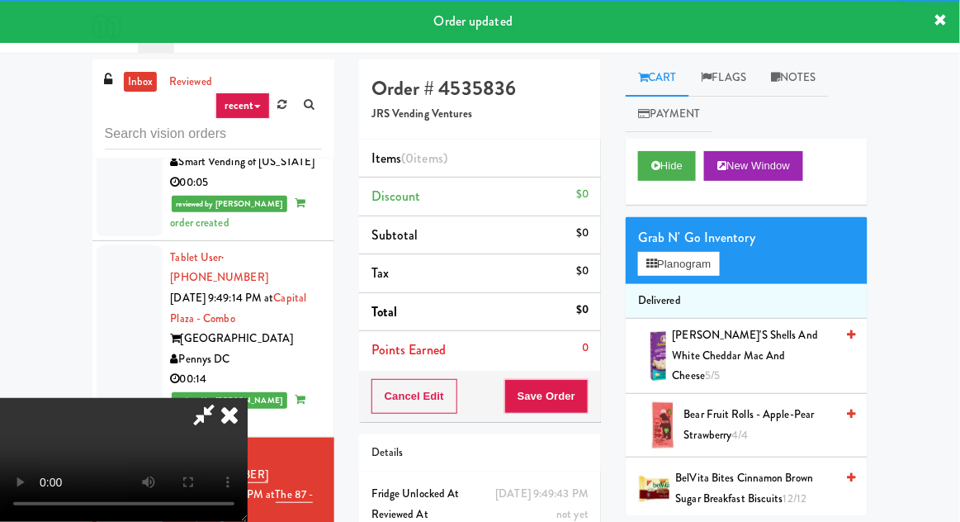
scroll to position [2378, 0]
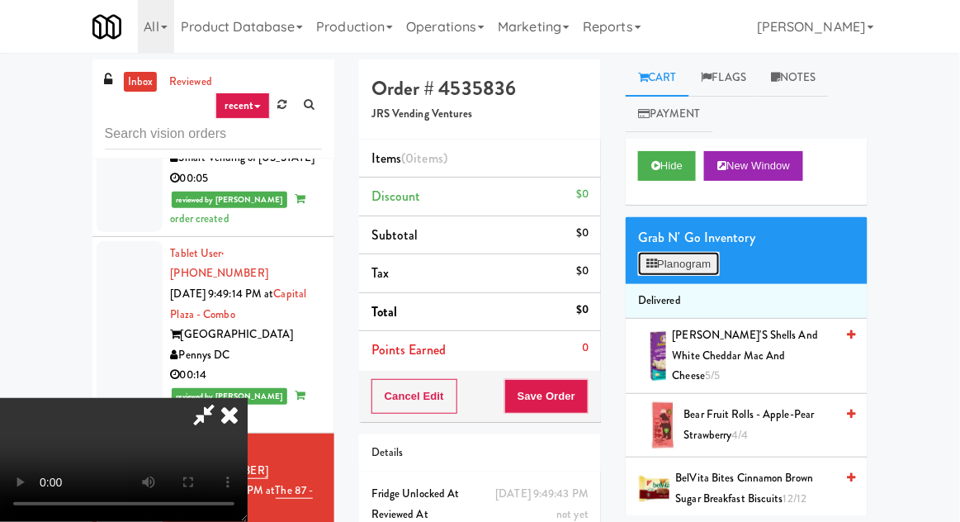
click at [716, 258] on button "Planogram" at bounding box center [678, 264] width 81 height 25
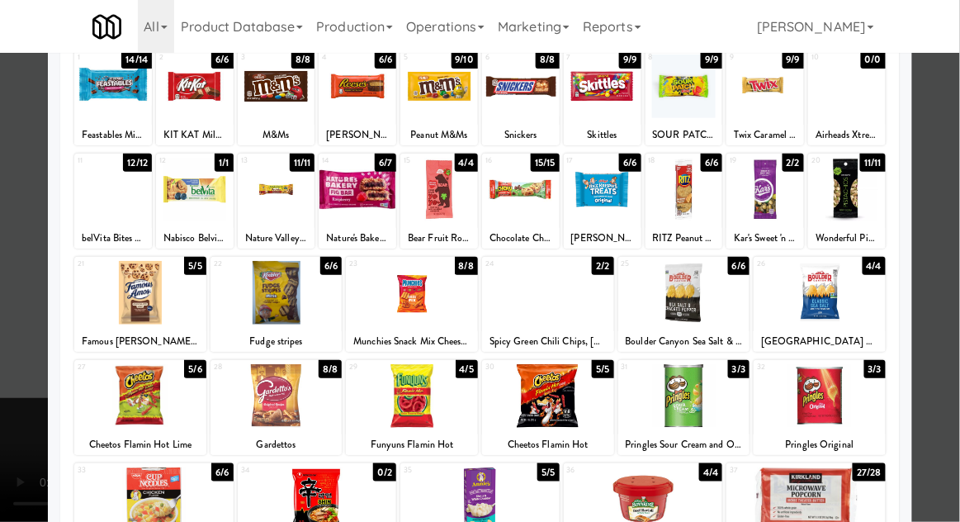
scroll to position [109, 0]
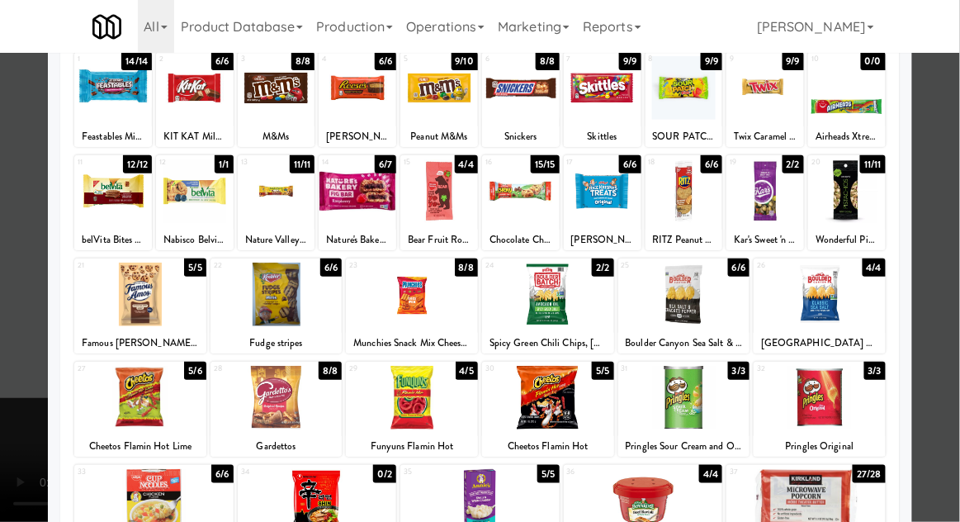
click at [12, 365] on div at bounding box center [480, 261] width 960 height 522
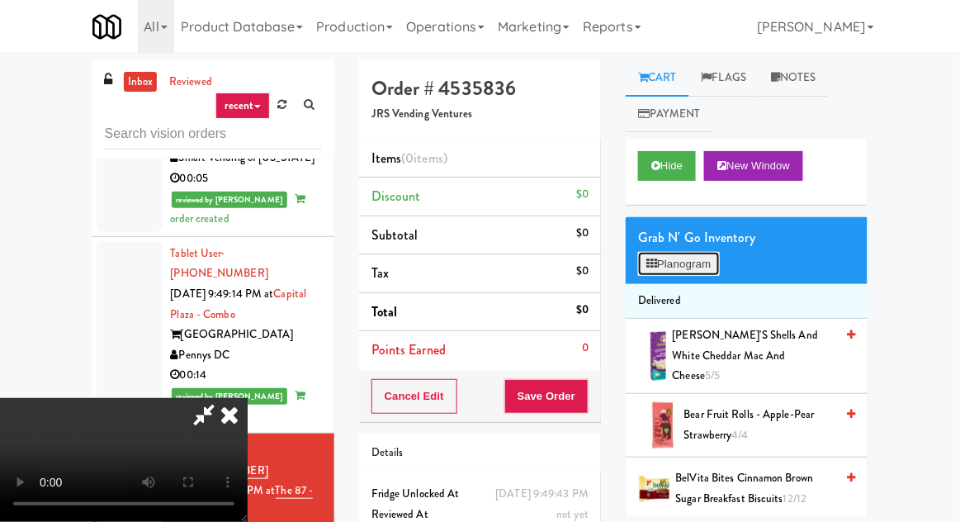
click at [692, 262] on button "Planogram" at bounding box center [678, 264] width 81 height 25
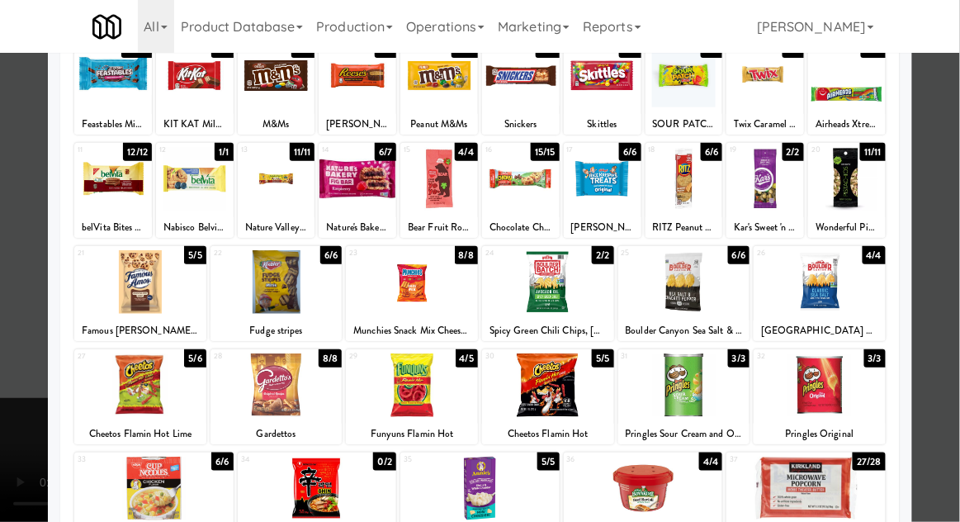
scroll to position [88, 0]
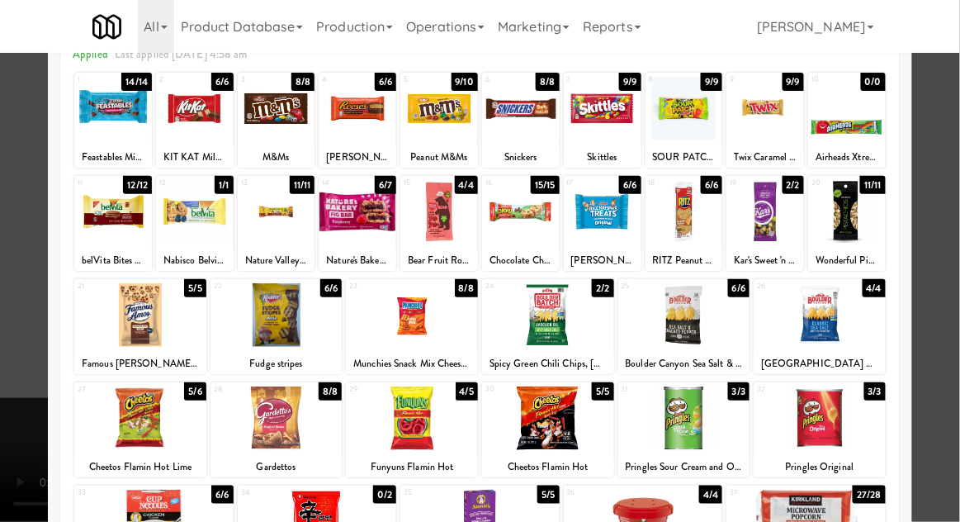
click at [117, 424] on div at bounding box center [140, 418] width 132 height 64
click at [8, 311] on div at bounding box center [480, 261] width 960 height 522
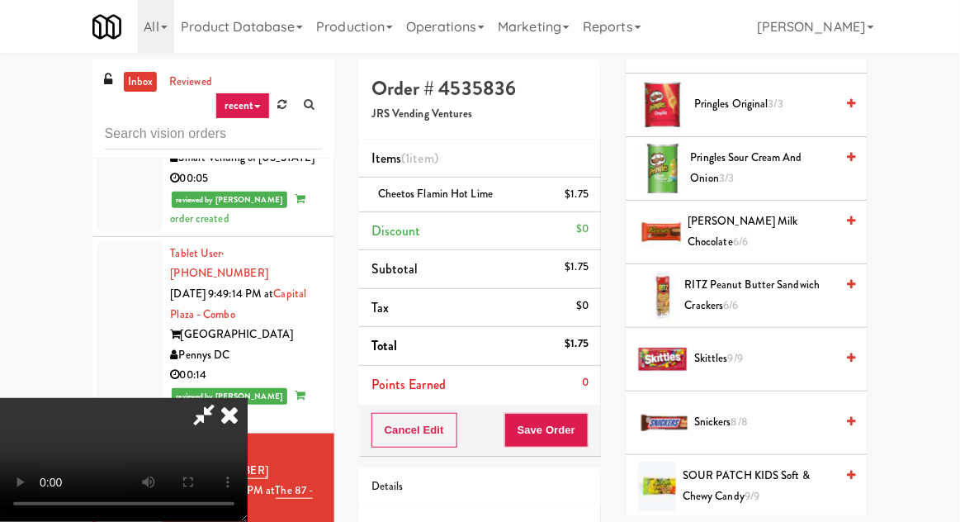
scroll to position [1851, 0]
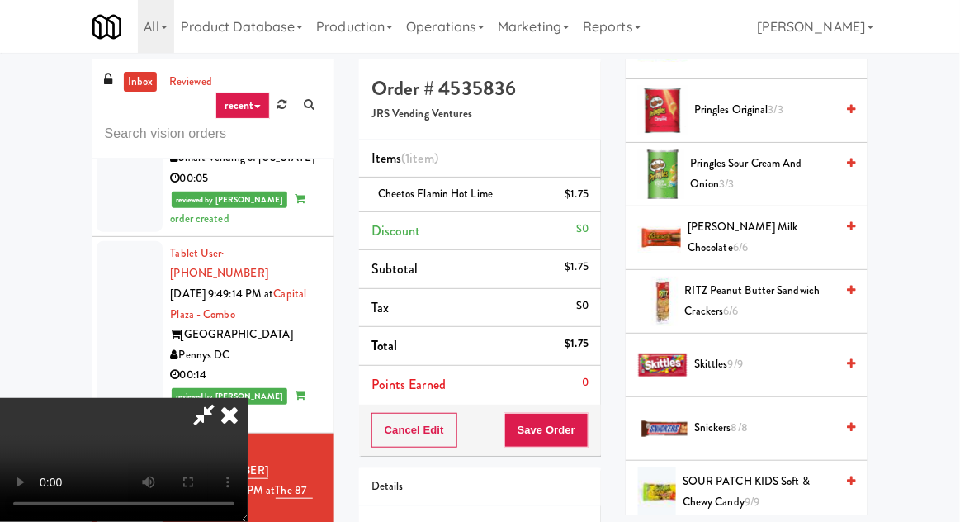
click at [749, 217] on span "Reese's Milk Chocolate 6/6" at bounding box center [760, 237] width 147 height 40
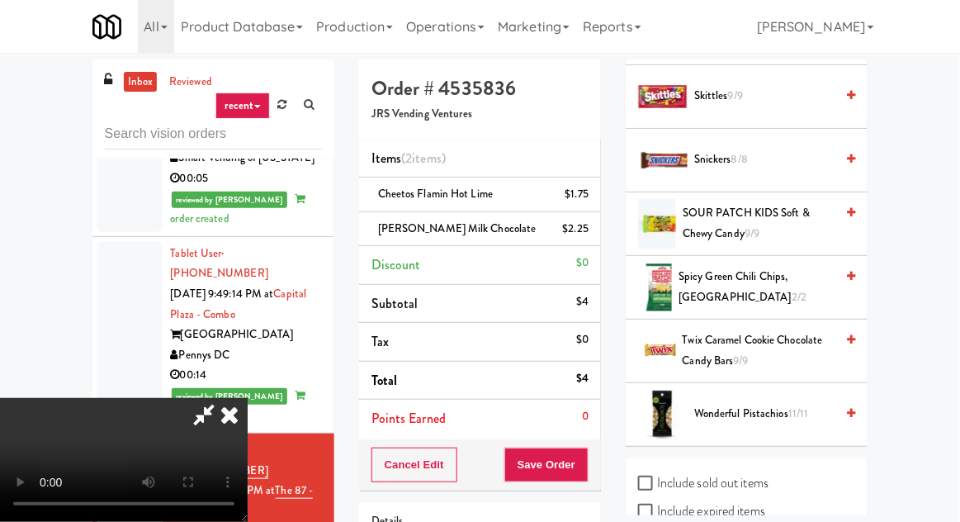
scroll to position [2131, 0]
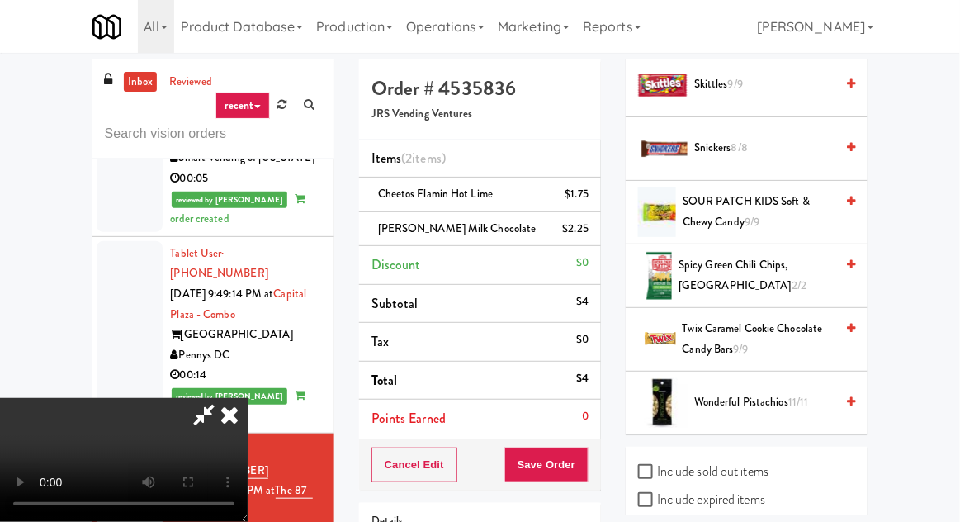
click at [734, 319] on span "Twix Caramel Cookie Chocolate Candy Bars 9/9" at bounding box center [758, 339] width 153 height 40
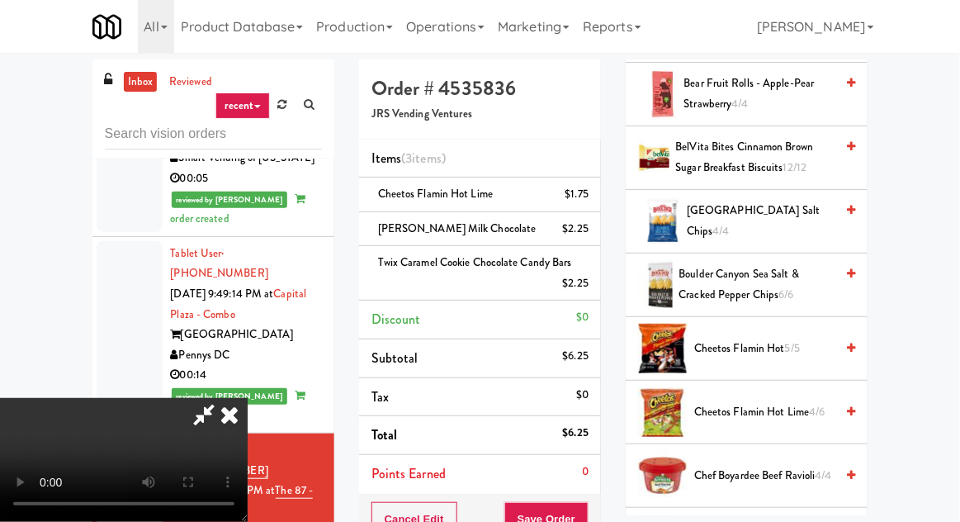
scroll to position [0, 0]
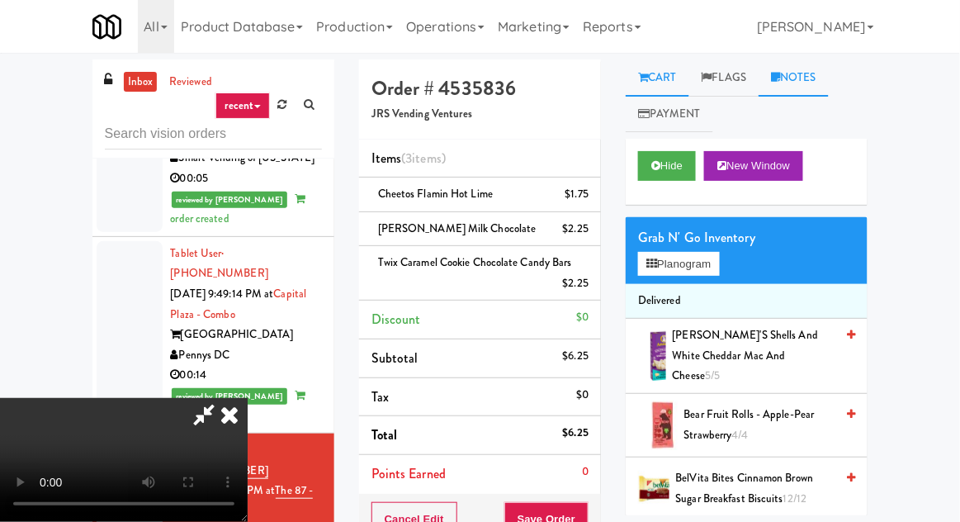
click at [817, 87] on link "Notes" at bounding box center [793, 77] width 70 height 37
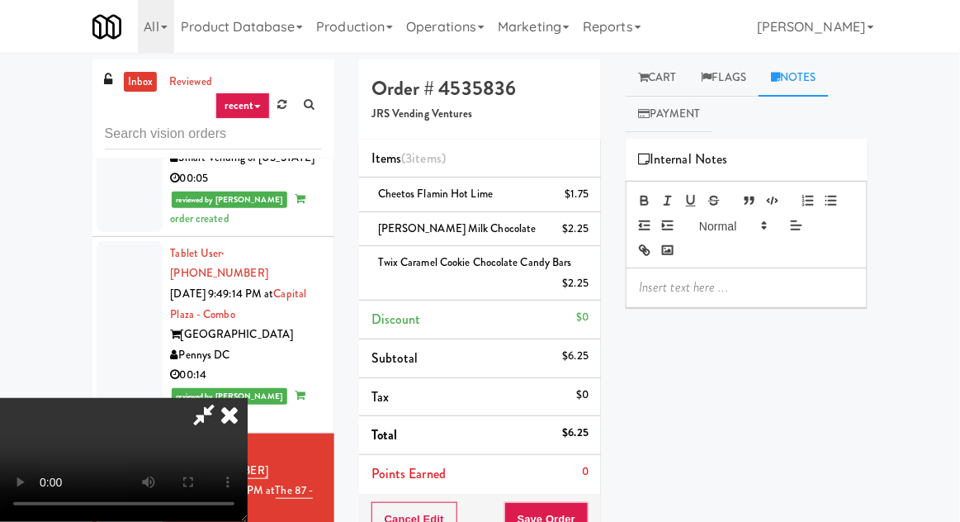
click at [746, 286] on p at bounding box center [746, 287] width 215 height 18
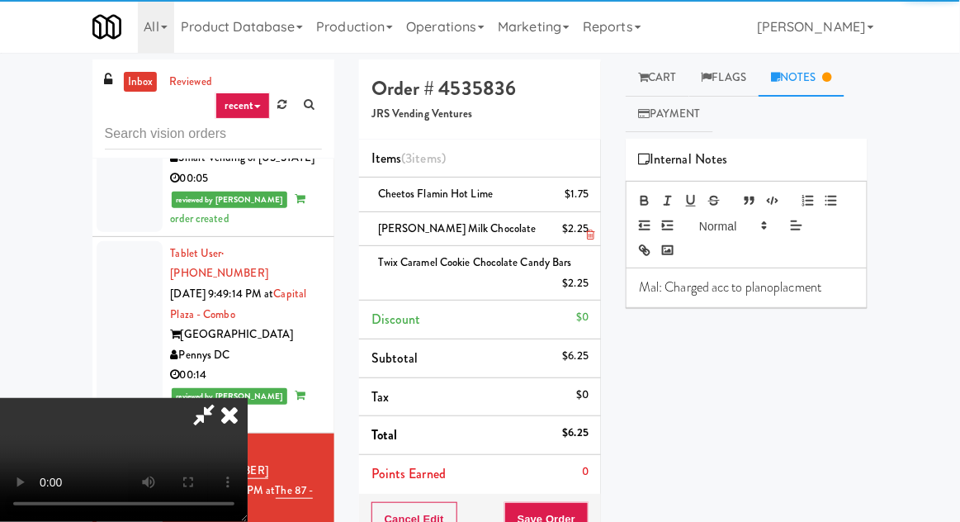
click at [576, 216] on li "Reese's Milk Chocolate $2.25" at bounding box center [480, 229] width 242 height 35
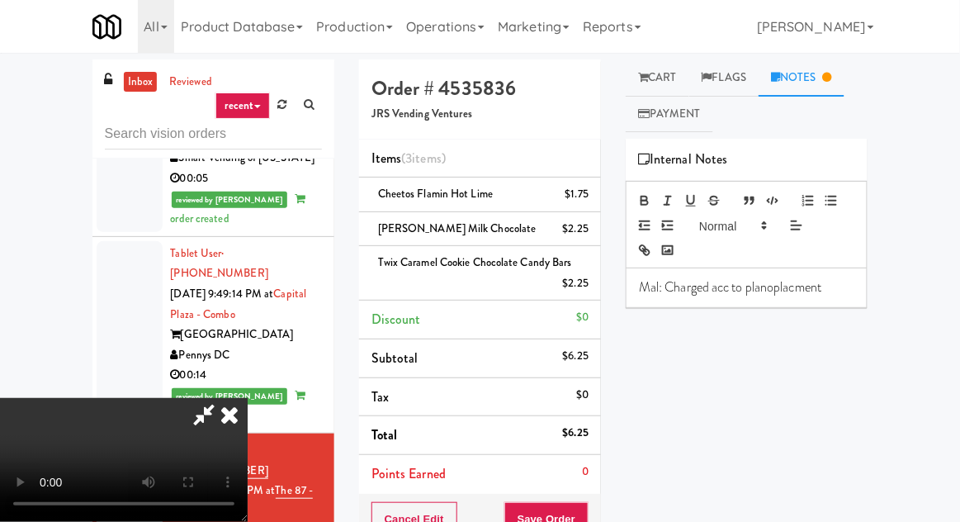
click at [248, 398] on icon at bounding box center [229, 414] width 36 height 33
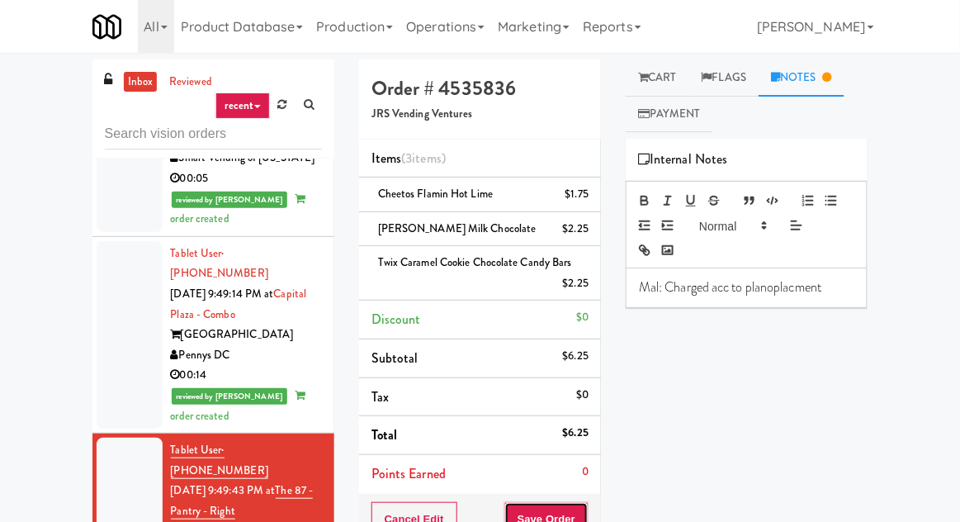
click at [579, 502] on button "Save Order" at bounding box center [546, 519] width 84 height 35
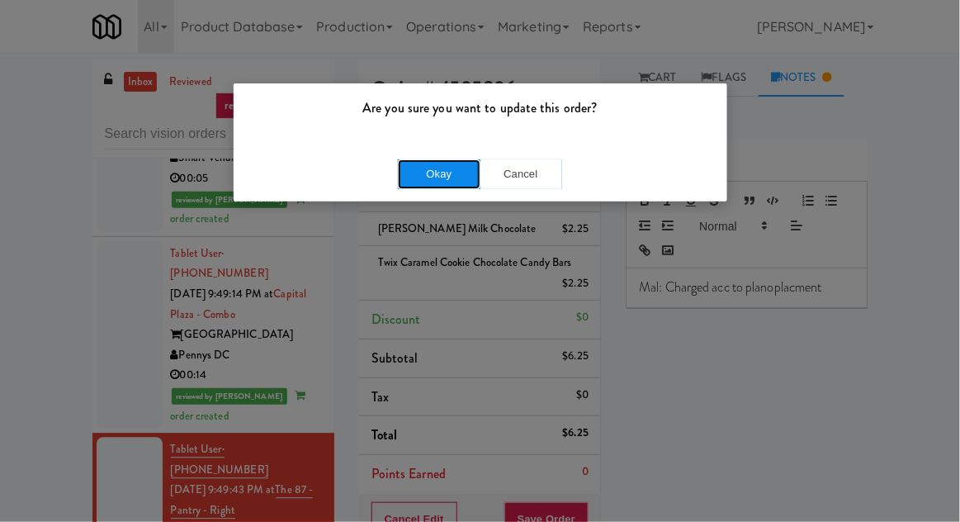
click at [407, 169] on button "Okay" at bounding box center [439, 174] width 83 height 30
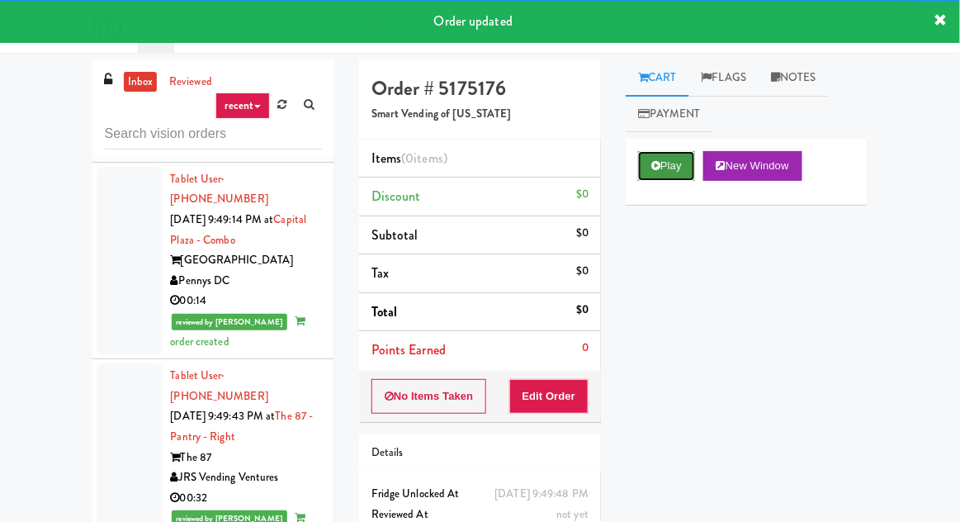
click at [651, 168] on button "Play" at bounding box center [666, 166] width 57 height 30
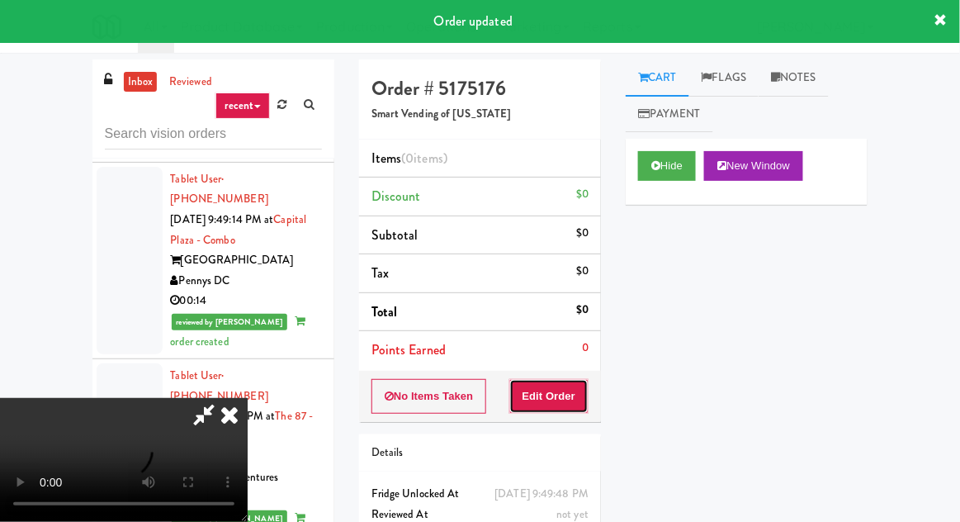
click at [553, 401] on button "Edit Order" at bounding box center [549, 396] width 80 height 35
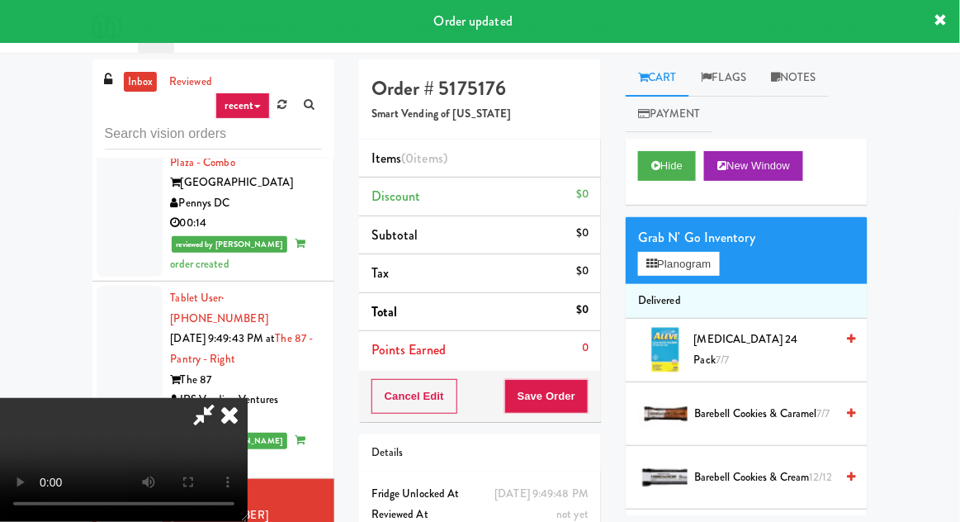
scroll to position [2543, 0]
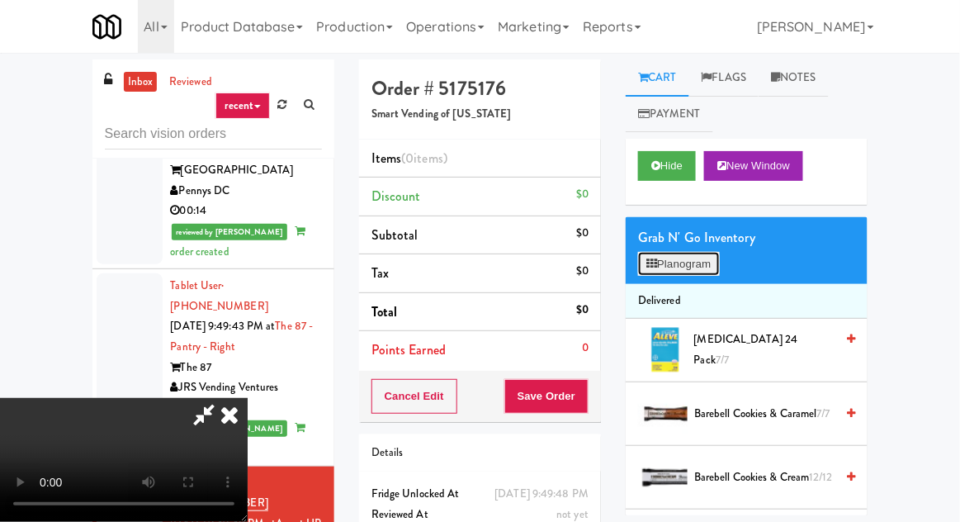
click at [686, 272] on button "Planogram" at bounding box center [678, 264] width 81 height 25
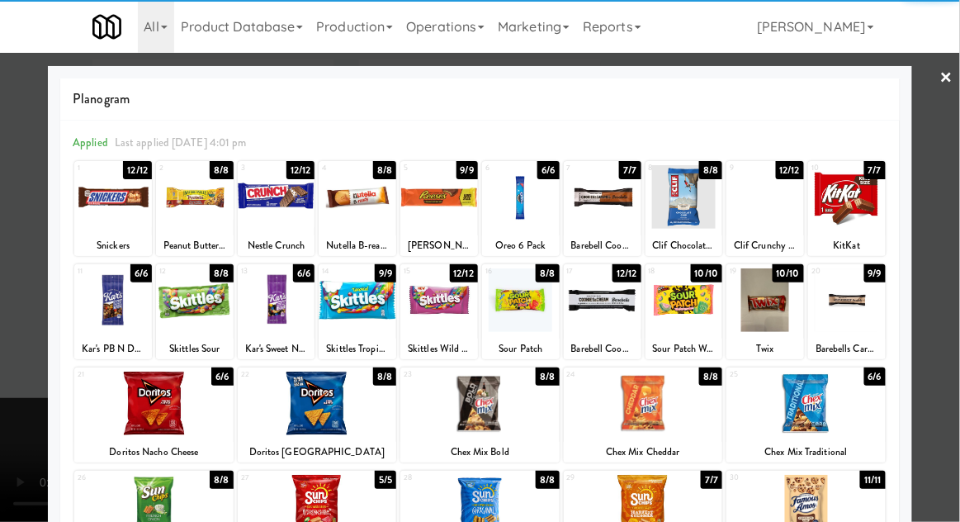
click at [620, 210] on div at bounding box center [603, 197] width 78 height 64
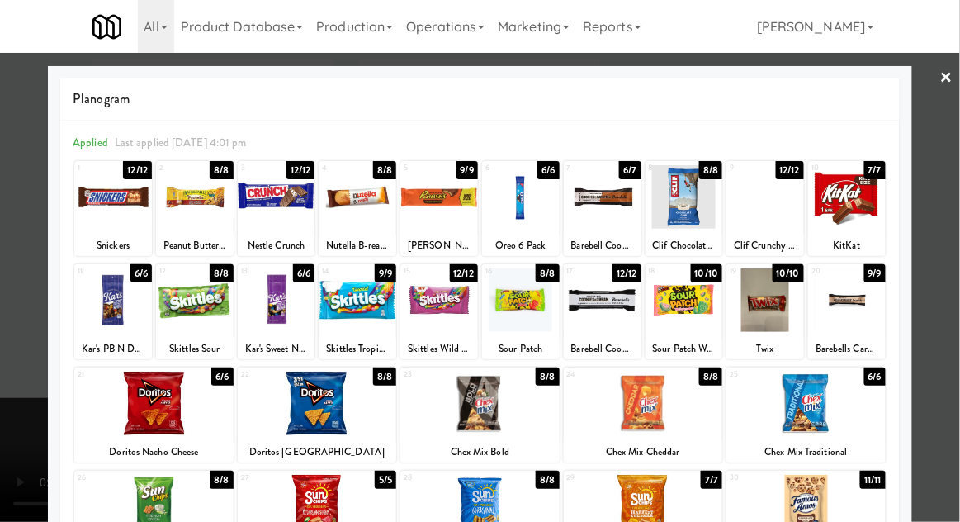
click at [825, 318] on div at bounding box center [847, 300] width 78 height 64
click at [21, 358] on div at bounding box center [480, 261] width 960 height 522
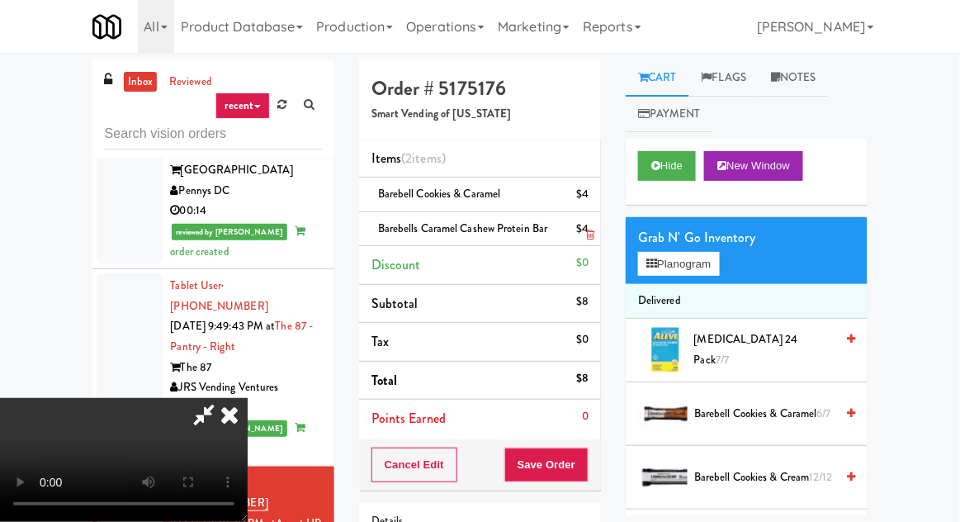
click at [601, 233] on li "Barebells Caramel Cashew Protein Bar $4" at bounding box center [480, 229] width 242 height 35
click at [591, 235] on icon at bounding box center [590, 234] width 8 height 11
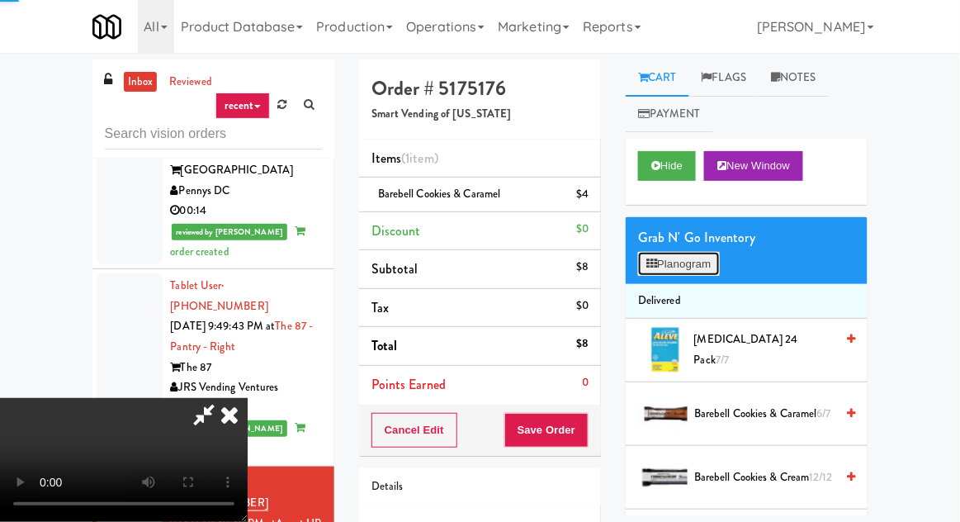
click at [694, 264] on button "Planogram" at bounding box center [678, 264] width 81 height 25
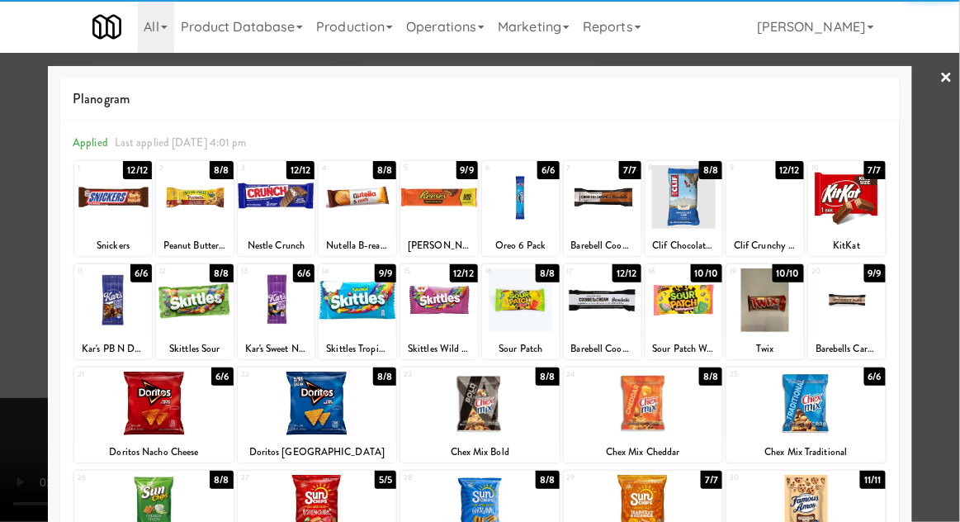
click at [782, 306] on div at bounding box center [765, 300] width 78 height 64
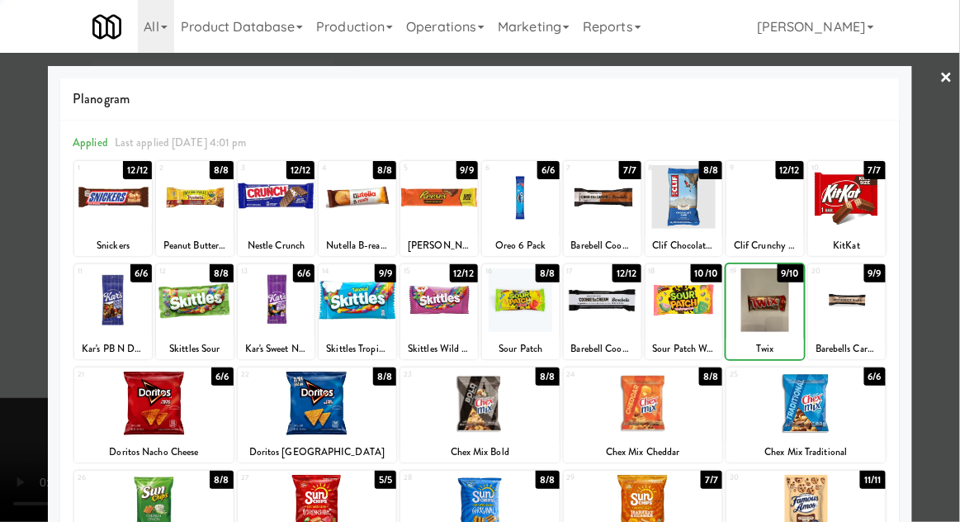
click at [46, 342] on div at bounding box center [480, 261] width 960 height 522
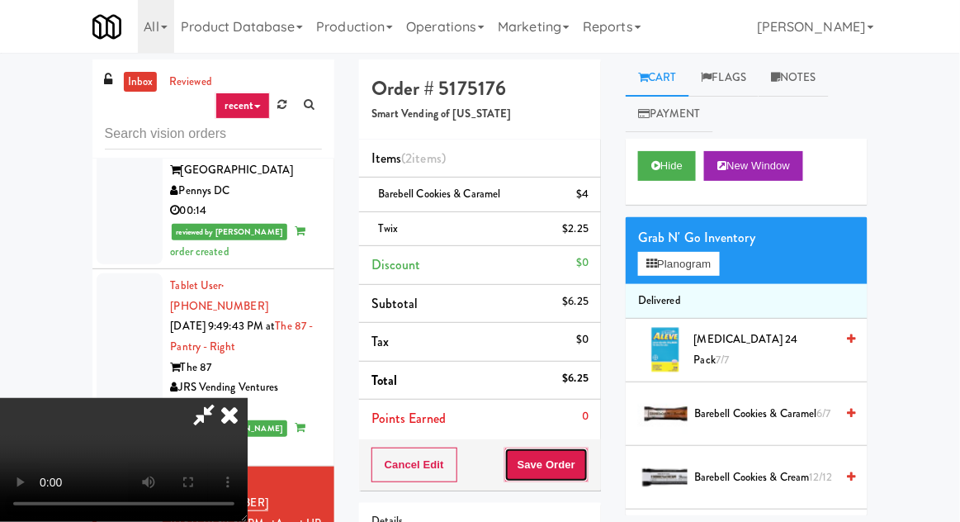
click at [584, 461] on button "Save Order" at bounding box center [546, 464] width 84 height 35
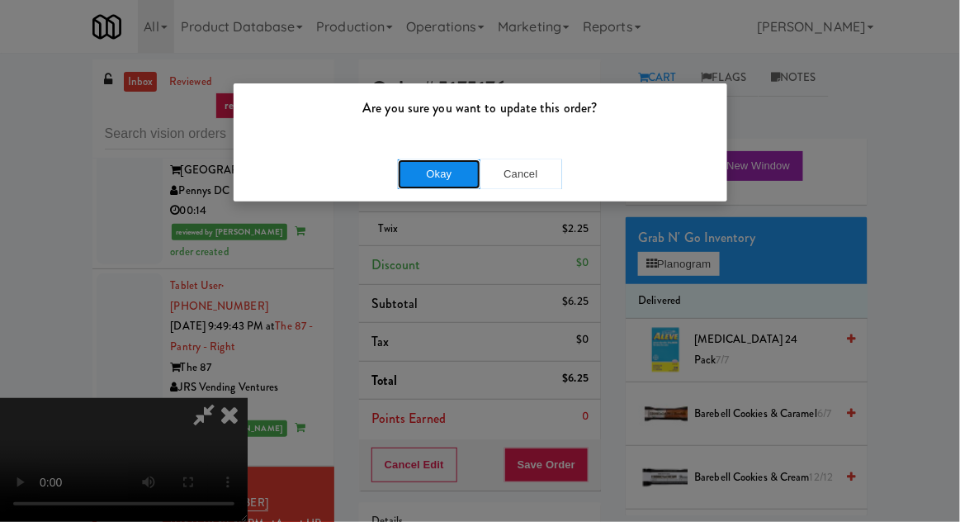
click at [420, 185] on button "Okay" at bounding box center [439, 174] width 83 height 30
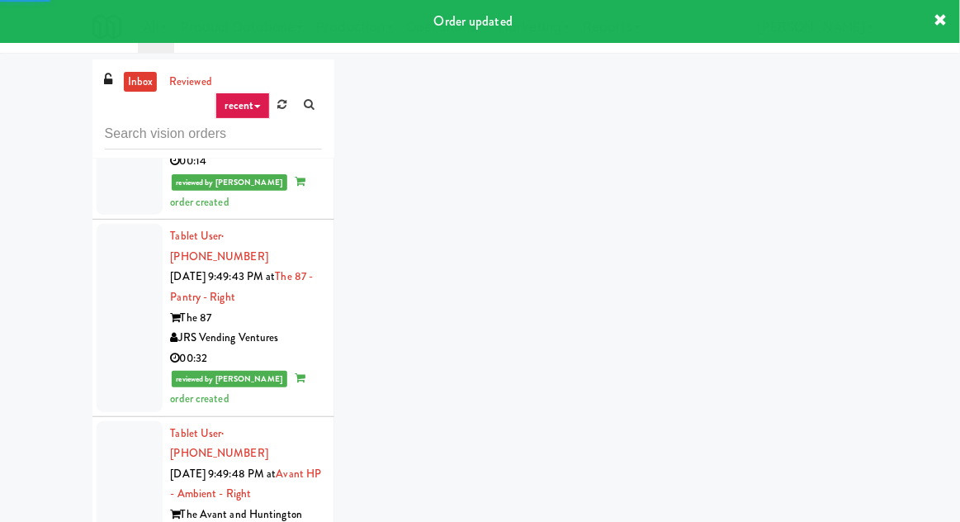
scroll to position [2602, 0]
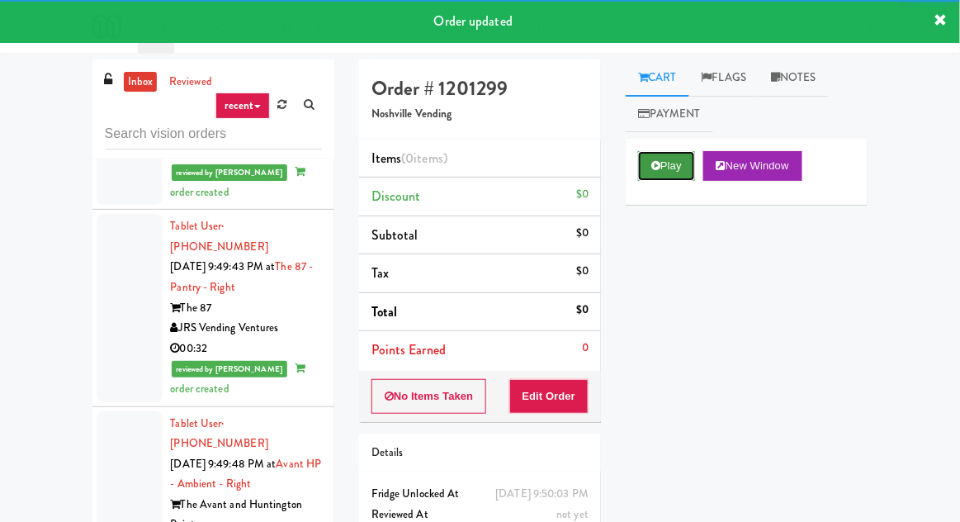
click at [652, 173] on button "Play" at bounding box center [666, 166] width 57 height 30
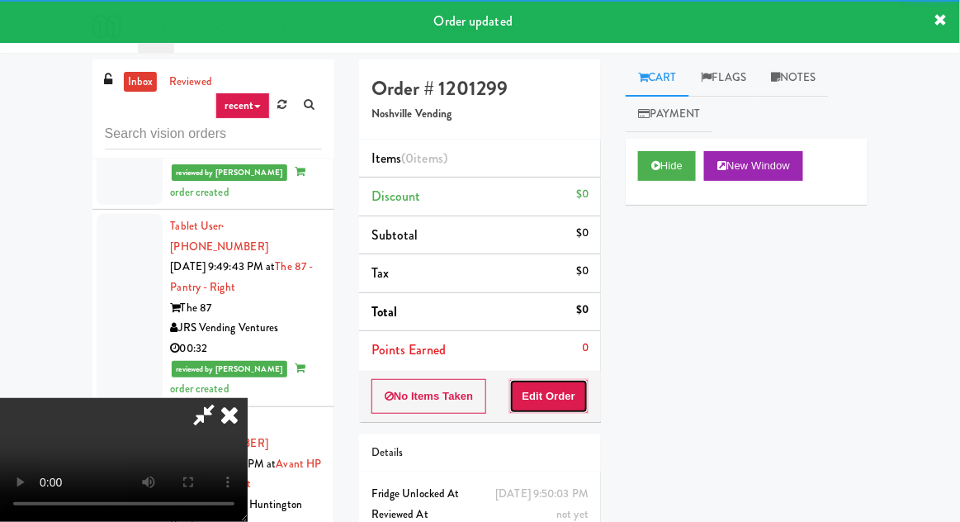
click at [556, 400] on button "Edit Order" at bounding box center [549, 396] width 80 height 35
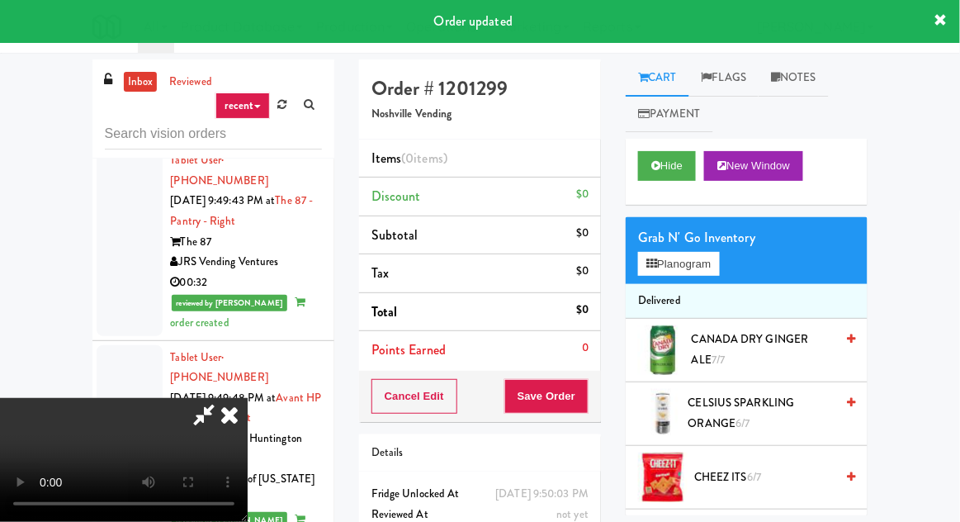
scroll to position [2708, 0]
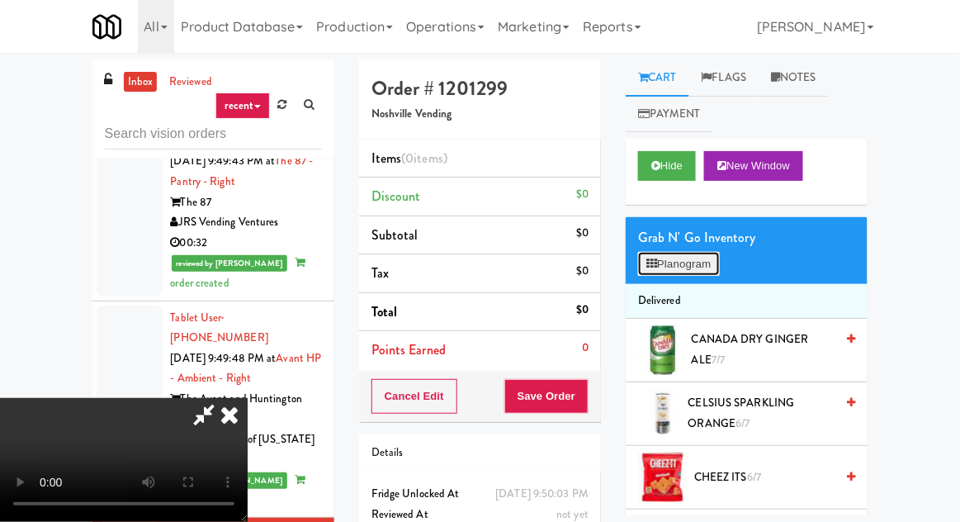
click at [677, 270] on button "Planogram" at bounding box center [678, 264] width 81 height 25
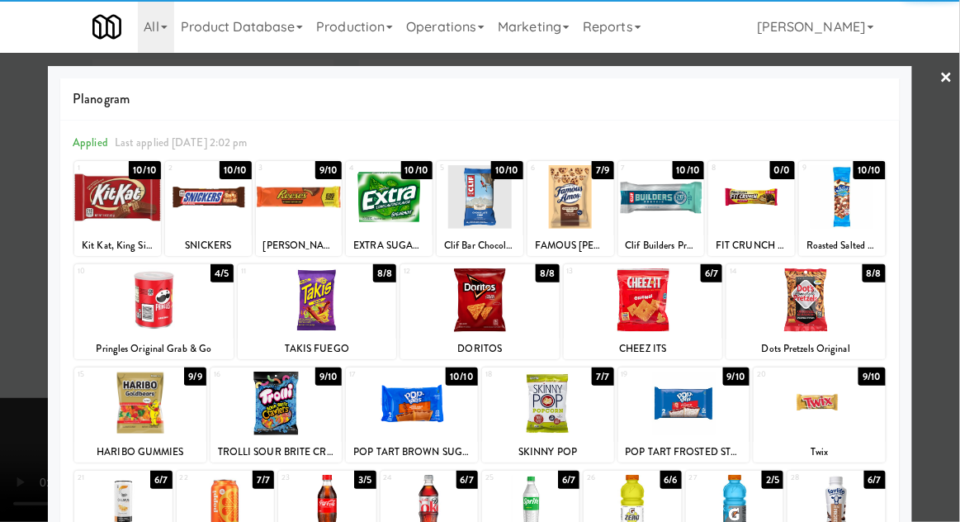
click at [660, 309] on div at bounding box center [643, 300] width 159 height 64
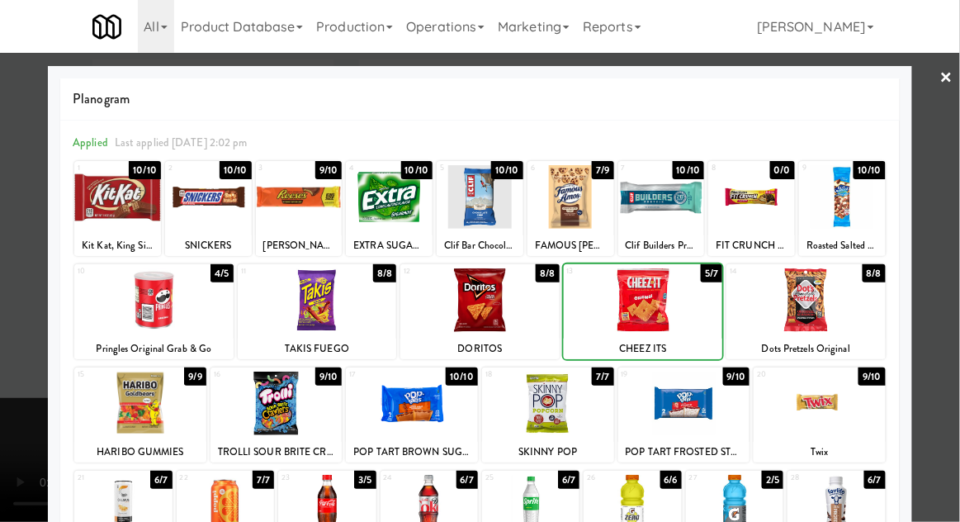
click at [26, 322] on div at bounding box center [480, 261] width 960 height 522
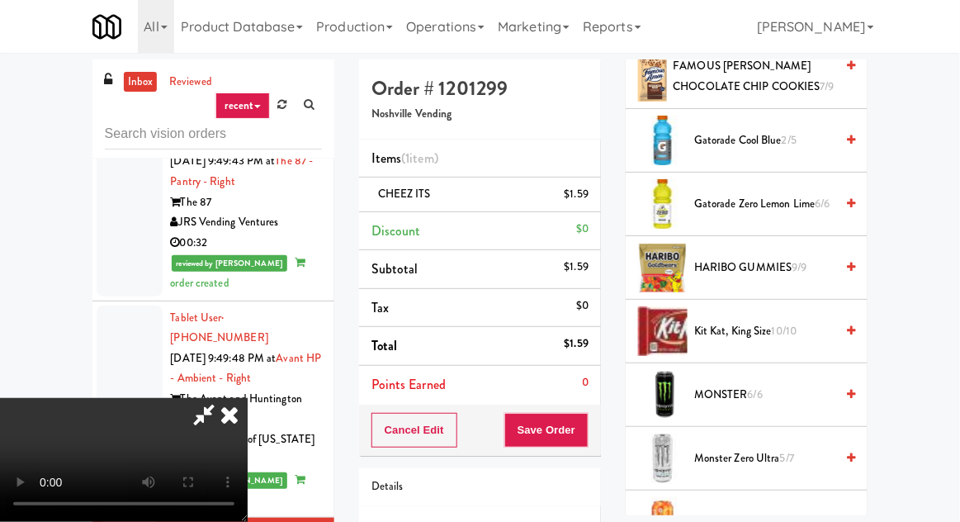
scroll to position [1038, 0]
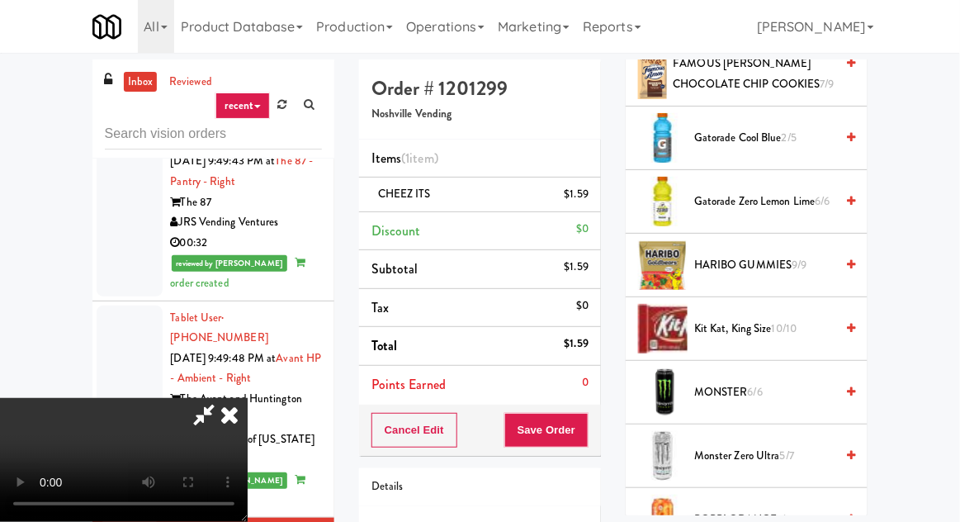
click at [737, 255] on span "HARIBO GUMMIES 9/9" at bounding box center [764, 265] width 140 height 21
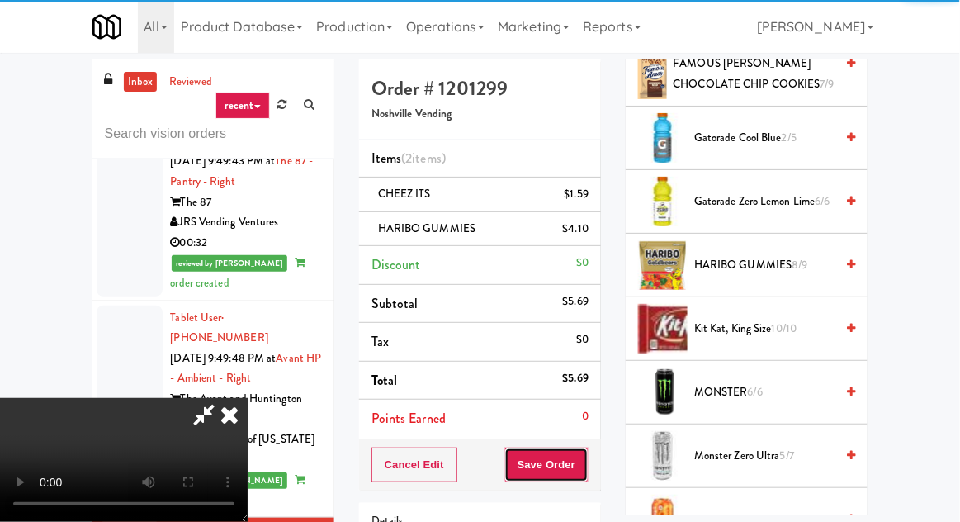
click at [585, 453] on button "Save Order" at bounding box center [546, 464] width 84 height 35
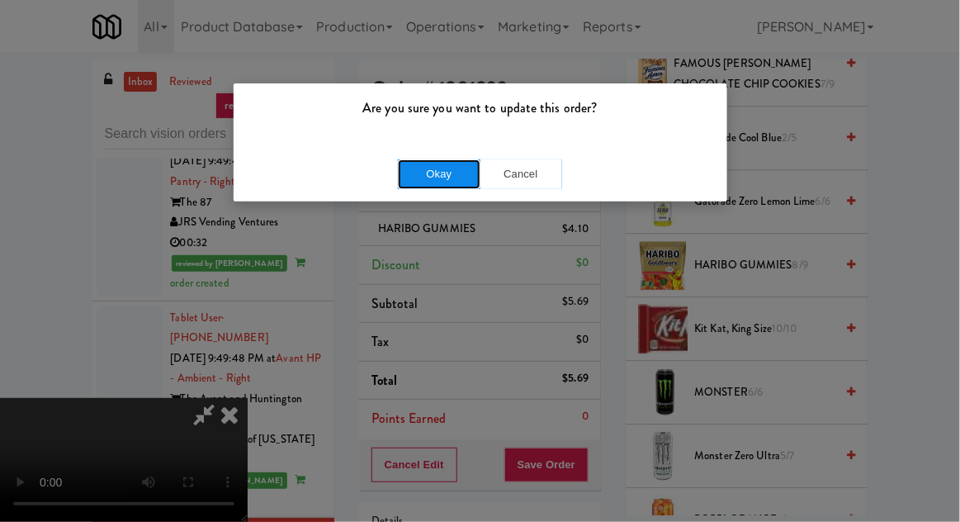
click at [429, 167] on button "Okay" at bounding box center [439, 174] width 83 height 30
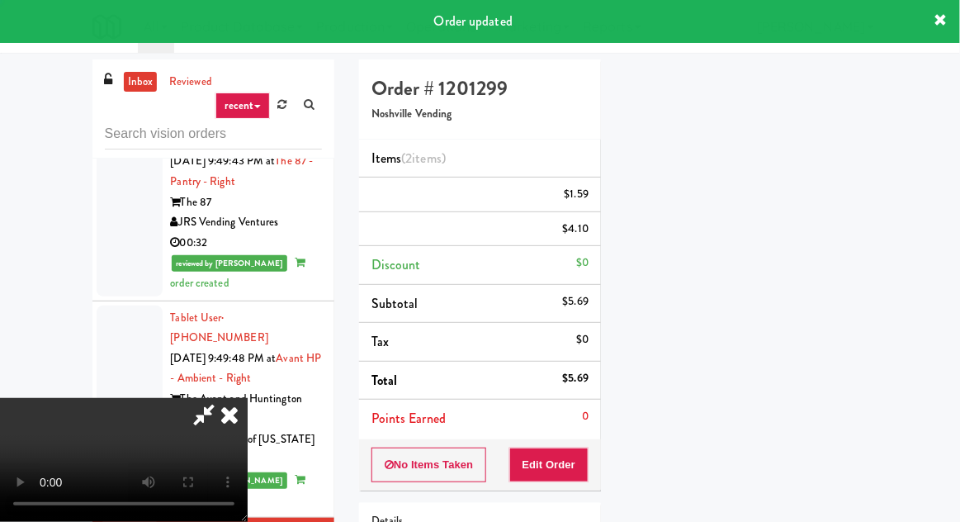
scroll to position [163, 0]
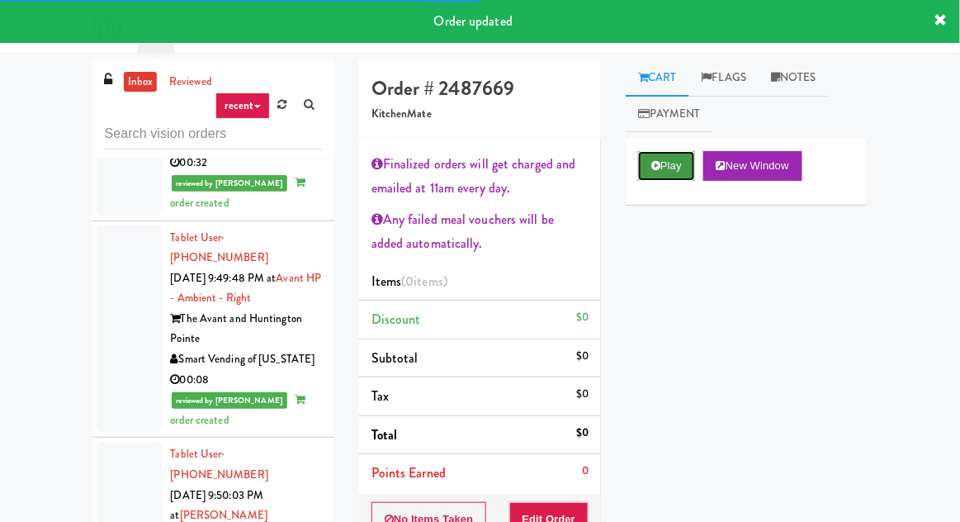
click at [657, 163] on icon at bounding box center [655, 165] width 9 height 11
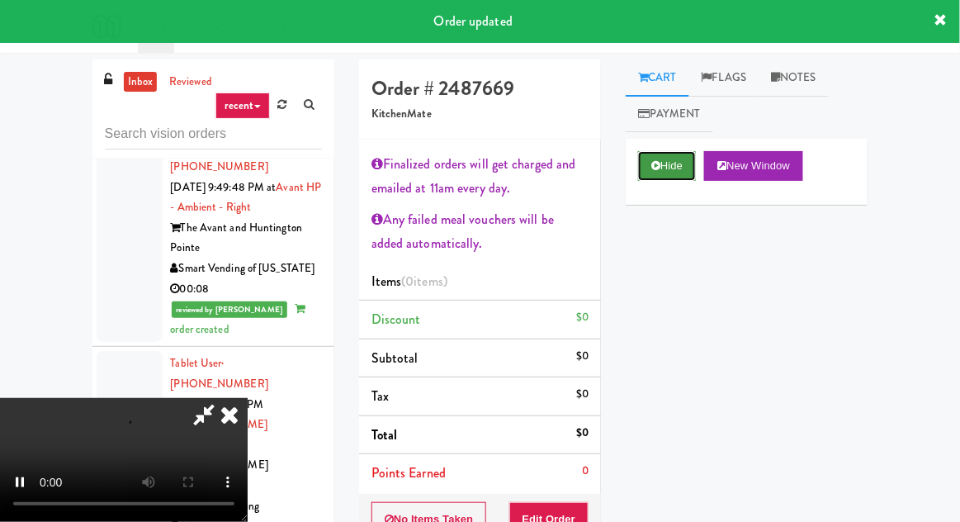
scroll to position [2886, 0]
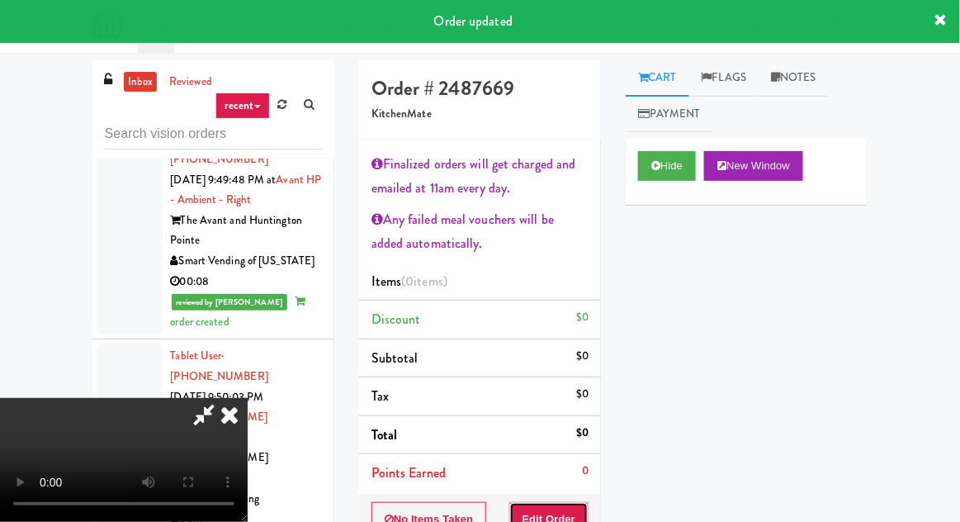
click at [569, 508] on button "Edit Order" at bounding box center [549, 519] width 80 height 35
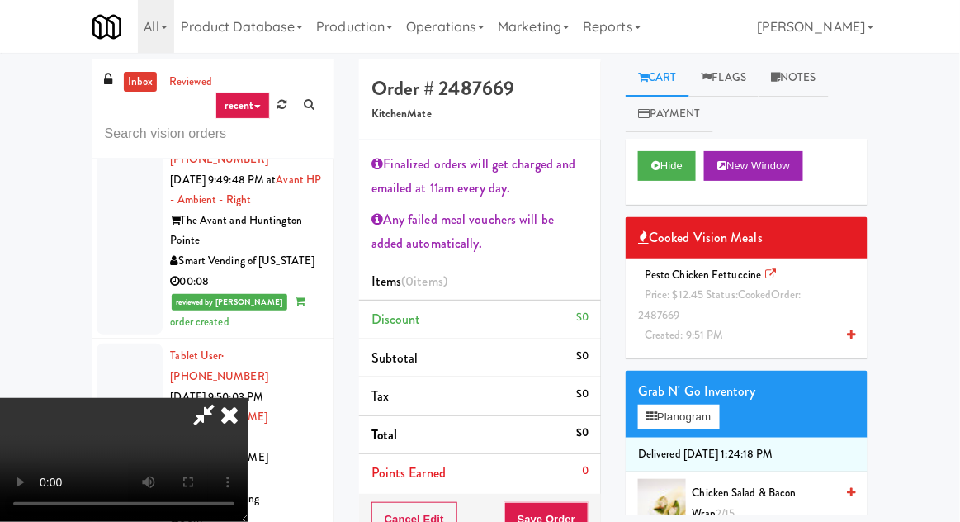
click at [733, 333] on span "Pesto Chicken Fettuccine Price: $12.45 Status: cooked Order: 2487669 Created: 9…" at bounding box center [719, 305] width 163 height 77
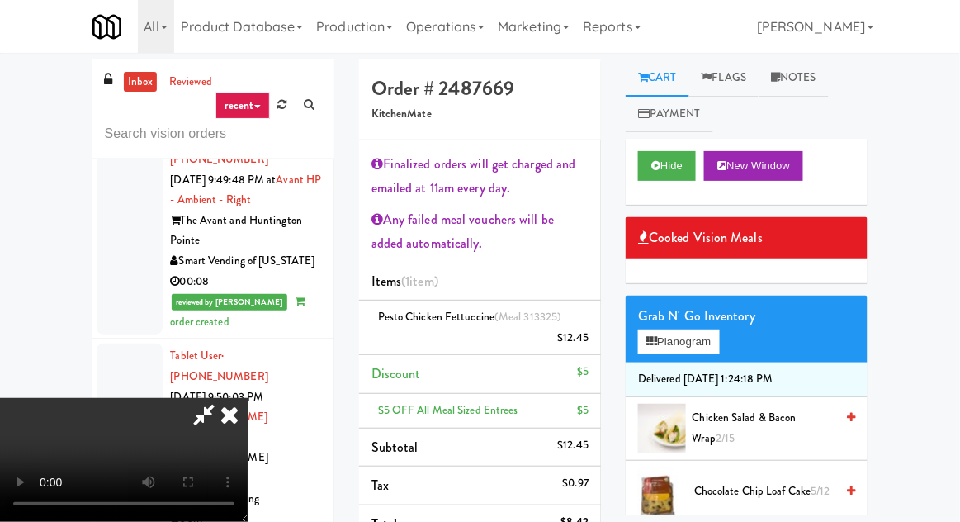
scroll to position [100, 0]
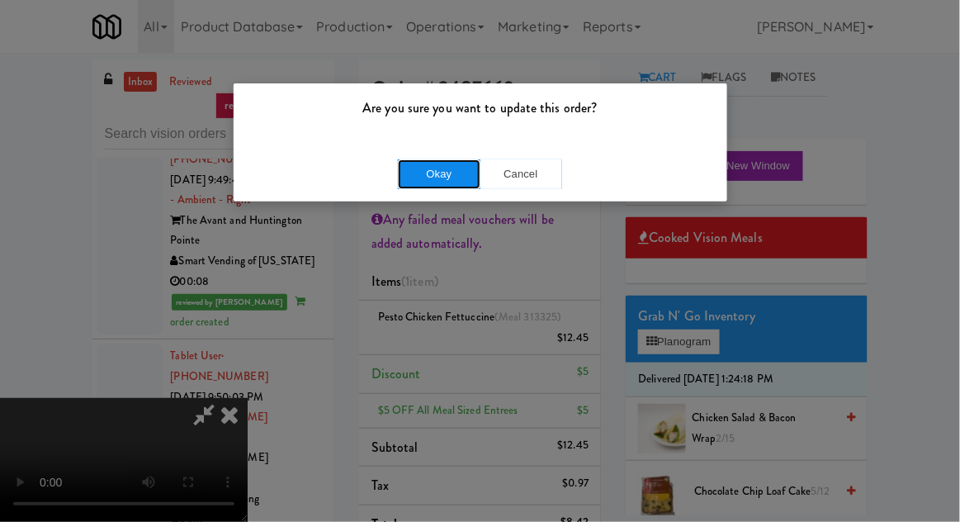
click at [423, 187] on button "Okay" at bounding box center [439, 174] width 83 height 30
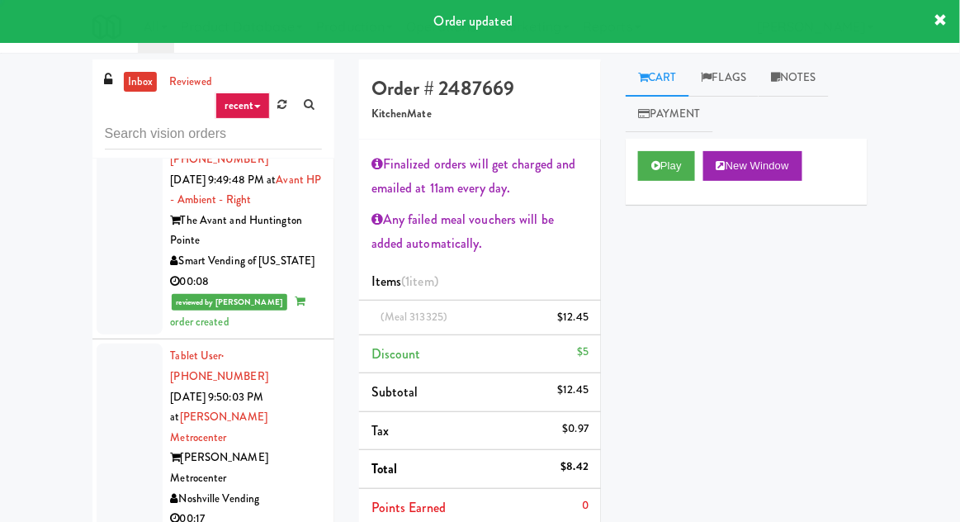
scroll to position [0, 0]
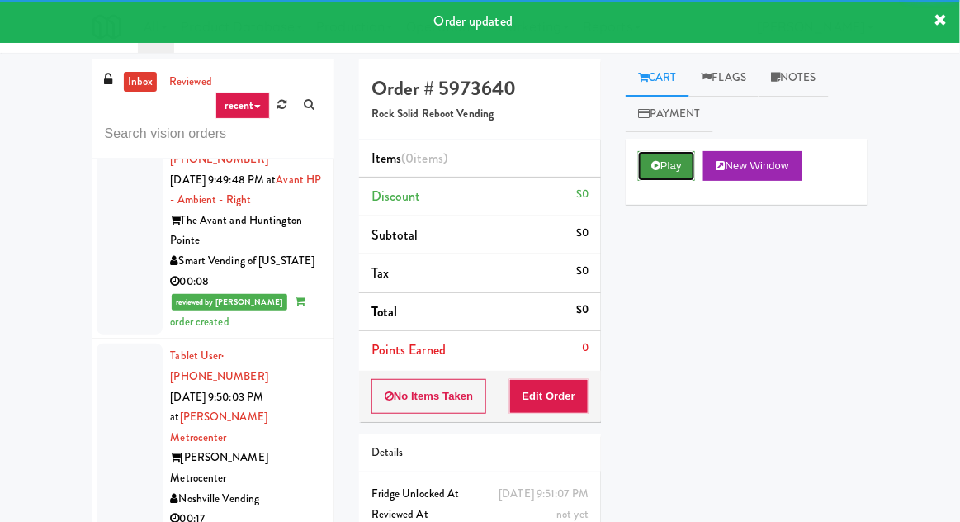
click at [656, 170] on icon at bounding box center [655, 165] width 9 height 11
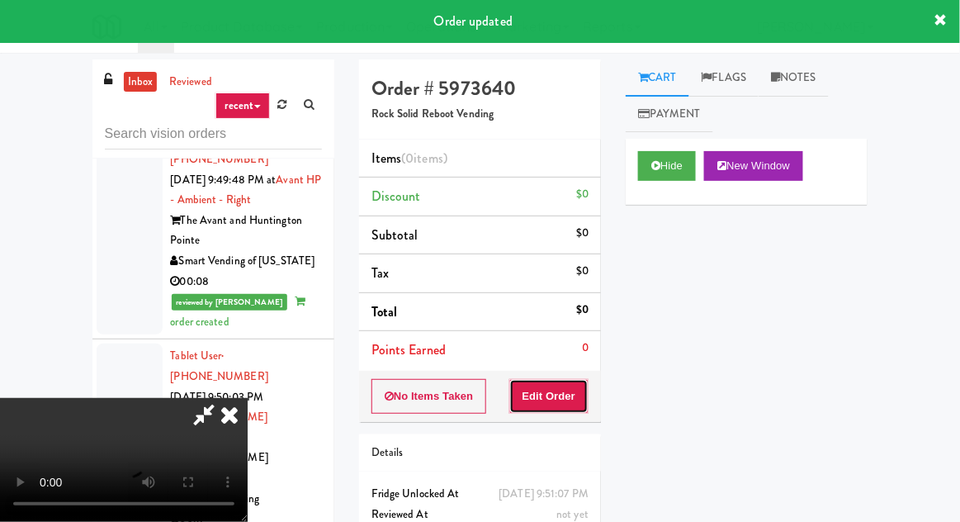
click at [562, 379] on button "Edit Order" at bounding box center [549, 396] width 80 height 35
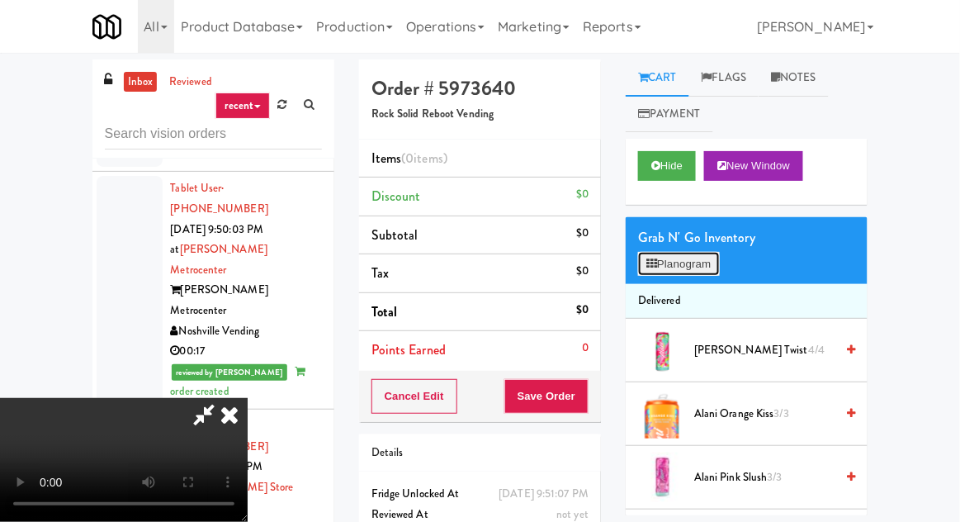
click at [681, 265] on button "Planogram" at bounding box center [678, 264] width 81 height 25
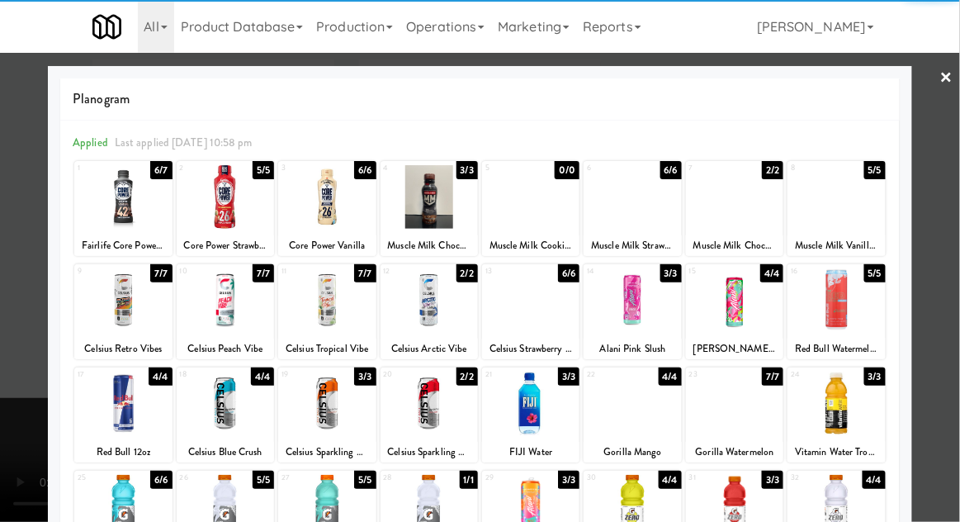
click at [871, 297] on div at bounding box center [835, 300] width 97 height 64
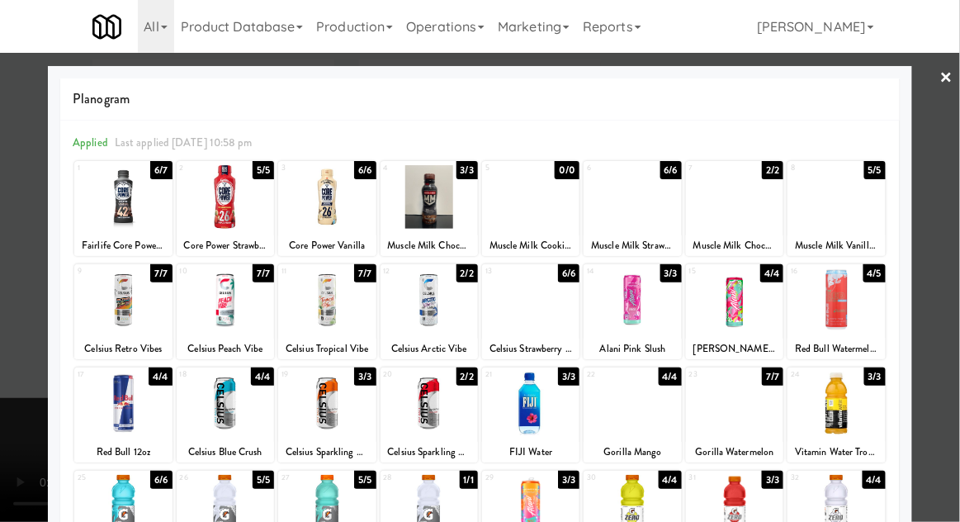
click at [937, 189] on div at bounding box center [480, 261] width 960 height 522
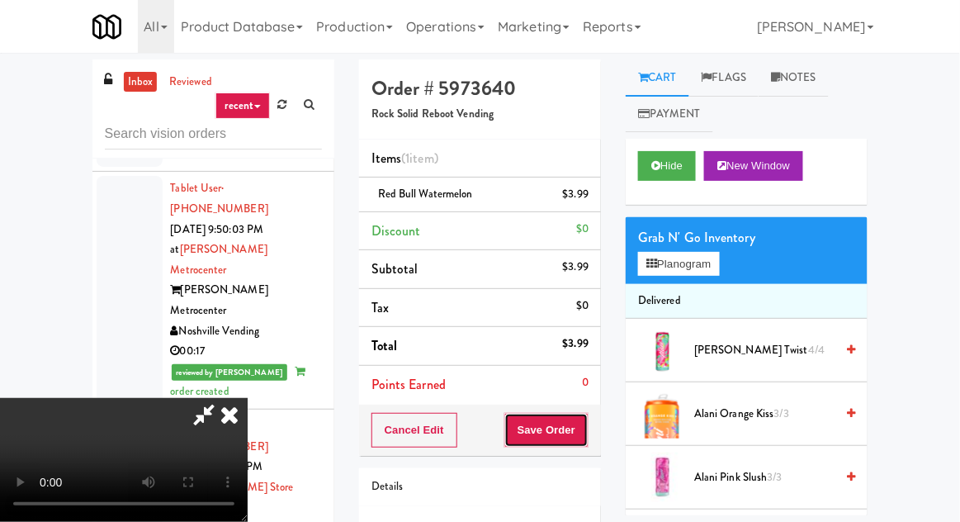
click at [584, 427] on button "Save Order" at bounding box center [546, 430] width 84 height 35
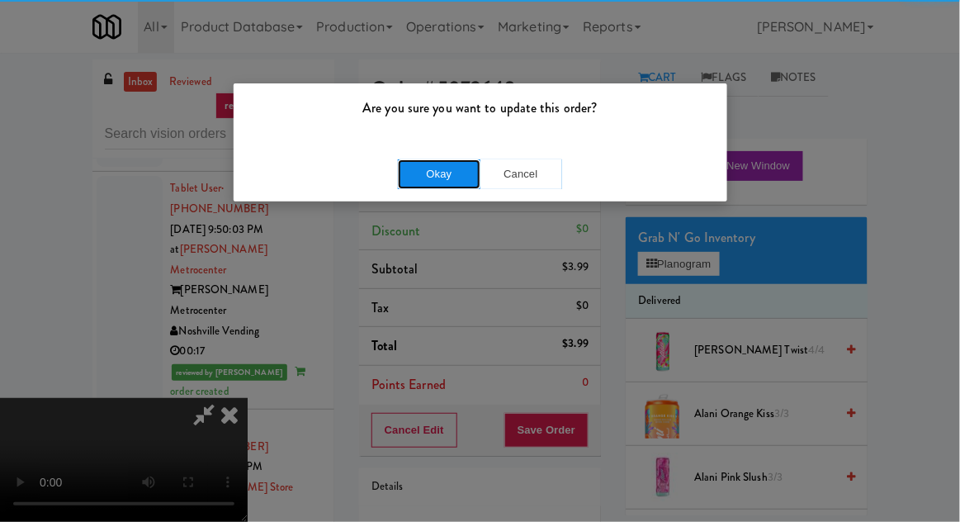
click at [418, 172] on button "Okay" at bounding box center [439, 174] width 83 height 30
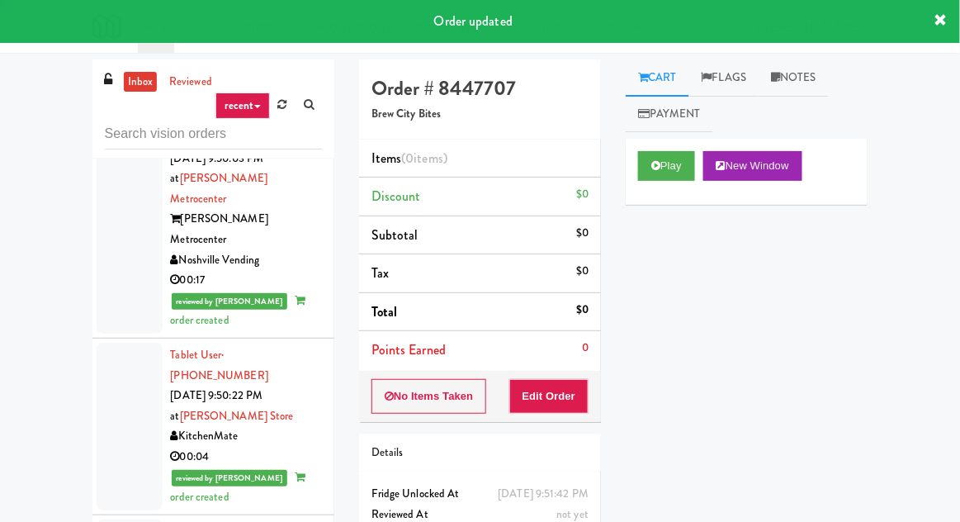
scroll to position [3124, 0]
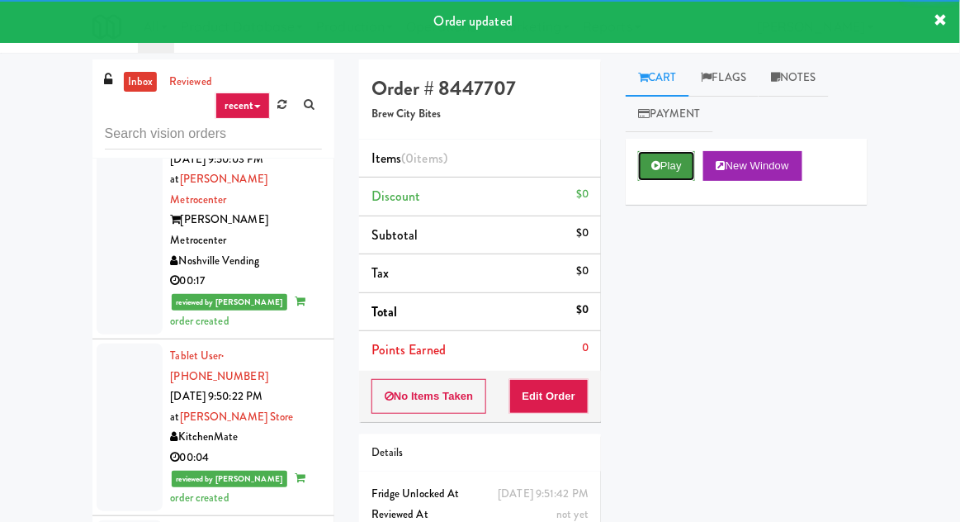
click at [644, 168] on button "Play" at bounding box center [666, 166] width 57 height 30
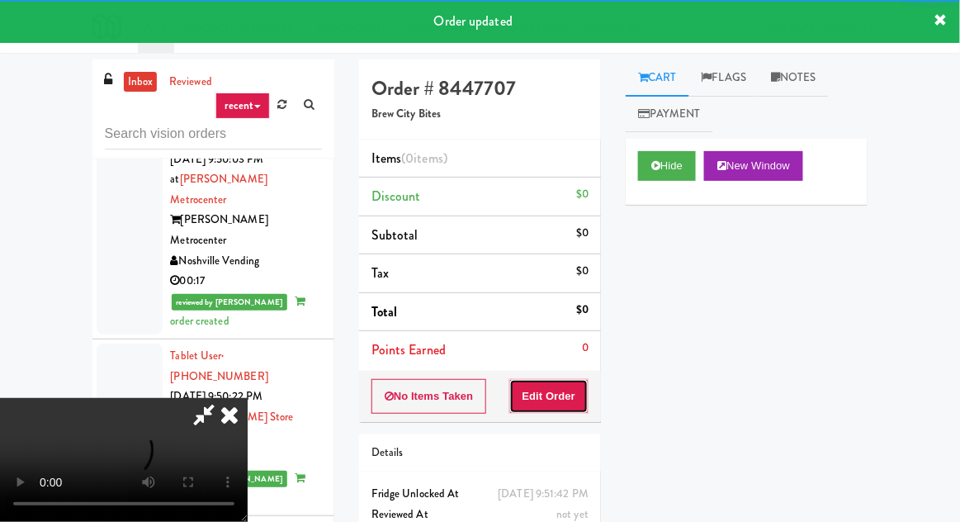
click at [550, 399] on button "Edit Order" at bounding box center [549, 396] width 80 height 35
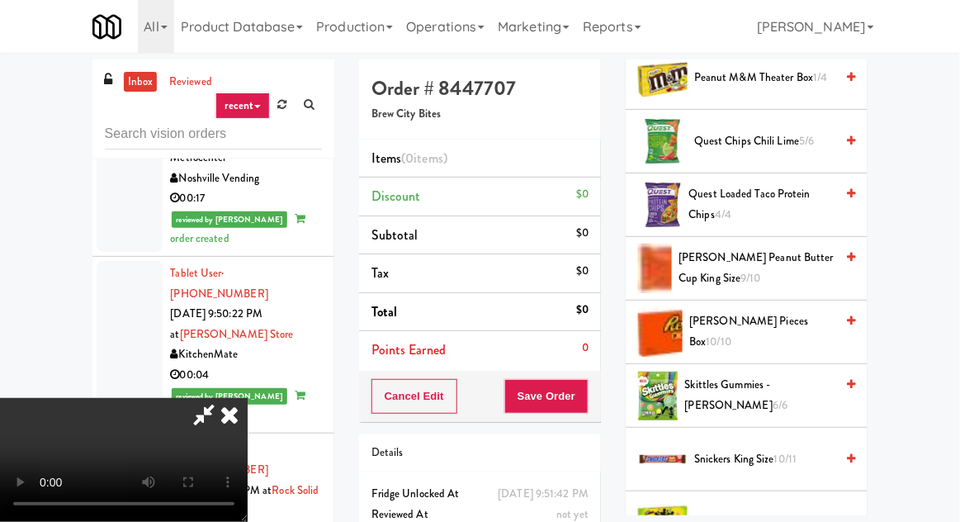
scroll to position [1419, 0]
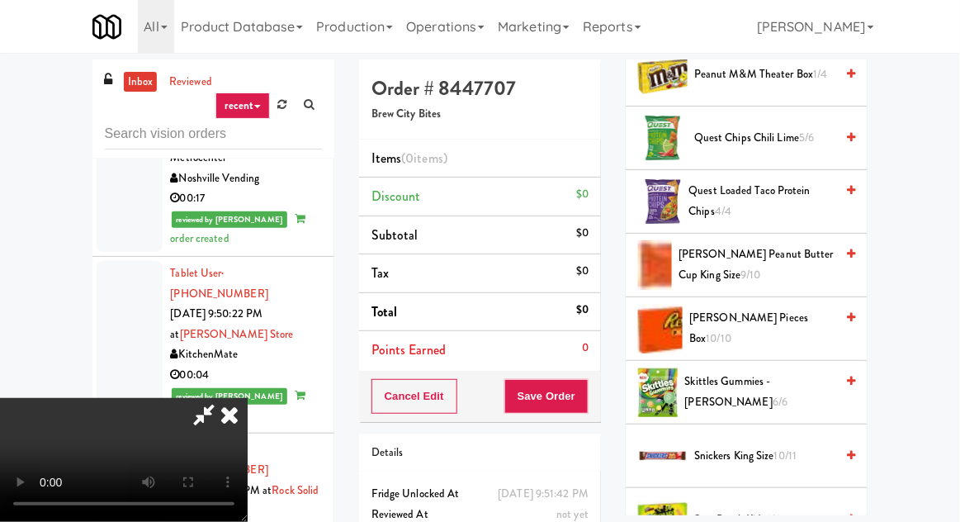
click at [769, 254] on span "Reese's Peanut Butter Cup King Size 9/10" at bounding box center [756, 264] width 156 height 40
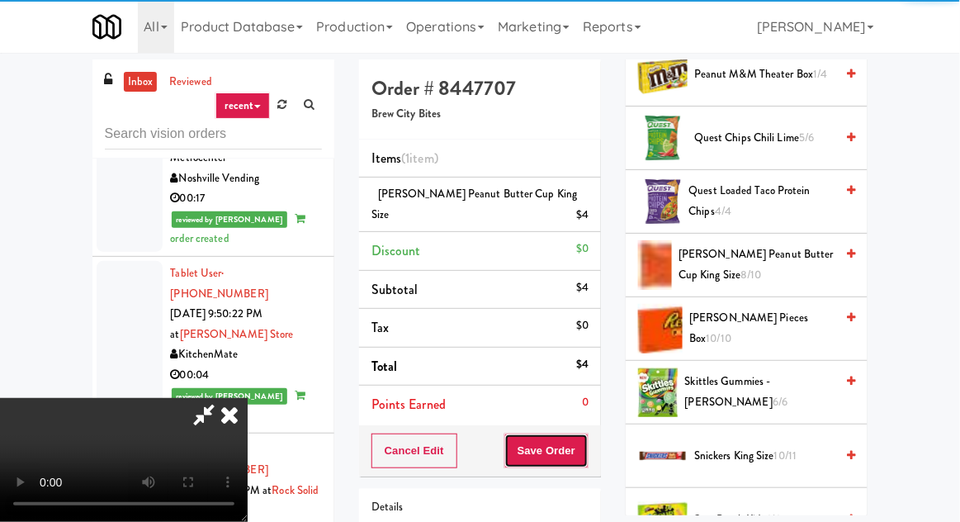
click at [584, 433] on button "Save Order" at bounding box center [546, 450] width 84 height 35
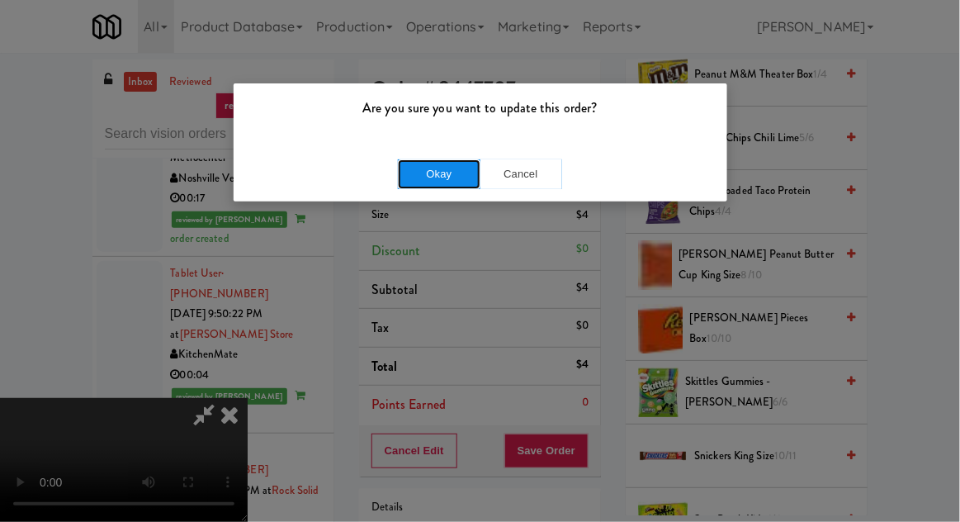
click at [427, 173] on button "Okay" at bounding box center [439, 174] width 83 height 30
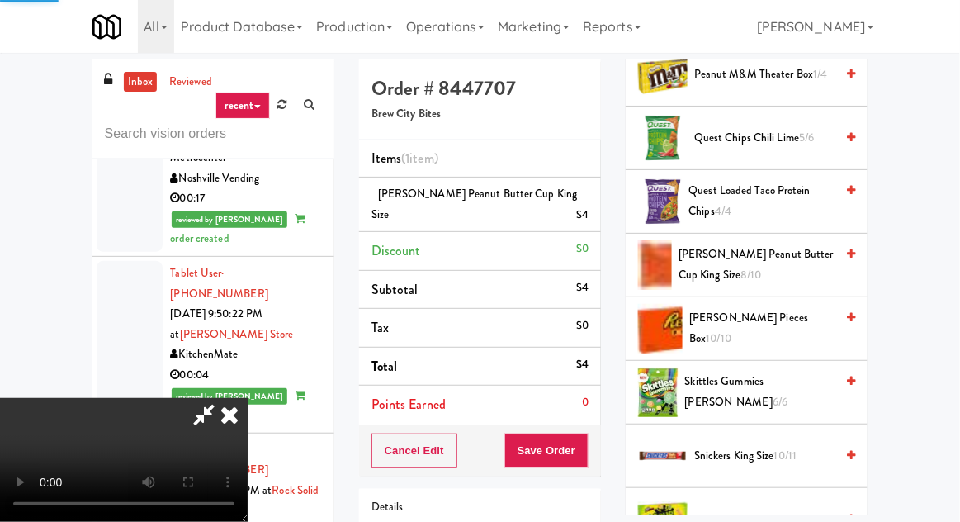
scroll to position [163, 0]
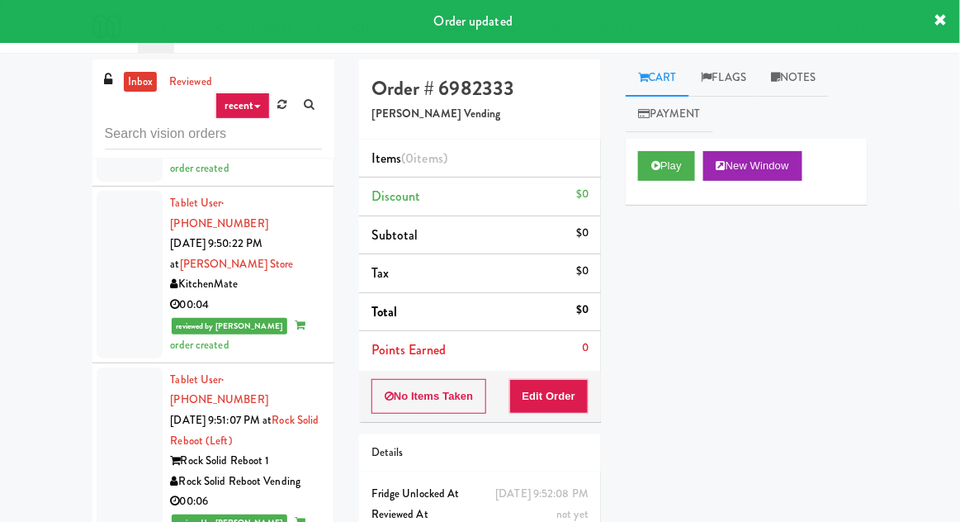
scroll to position [3277, 0]
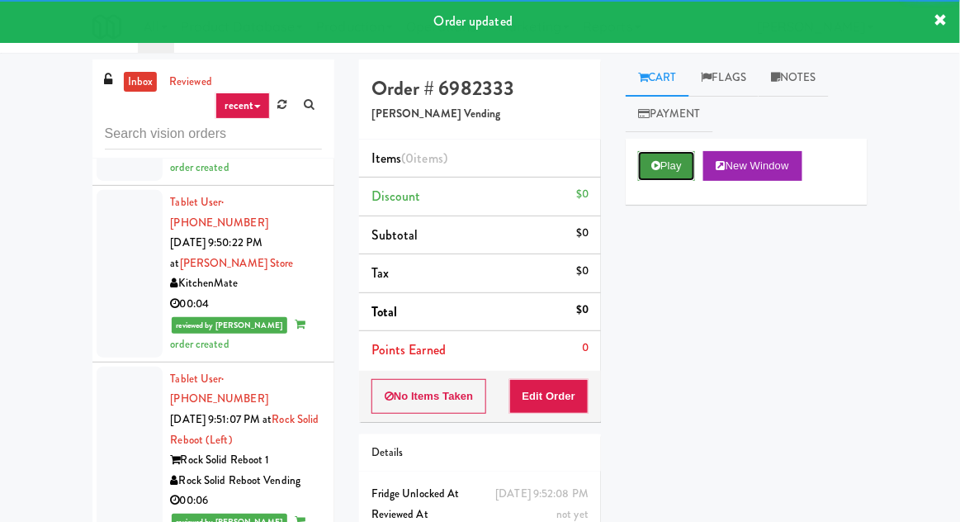
click at [652, 159] on button "Play" at bounding box center [666, 166] width 57 height 30
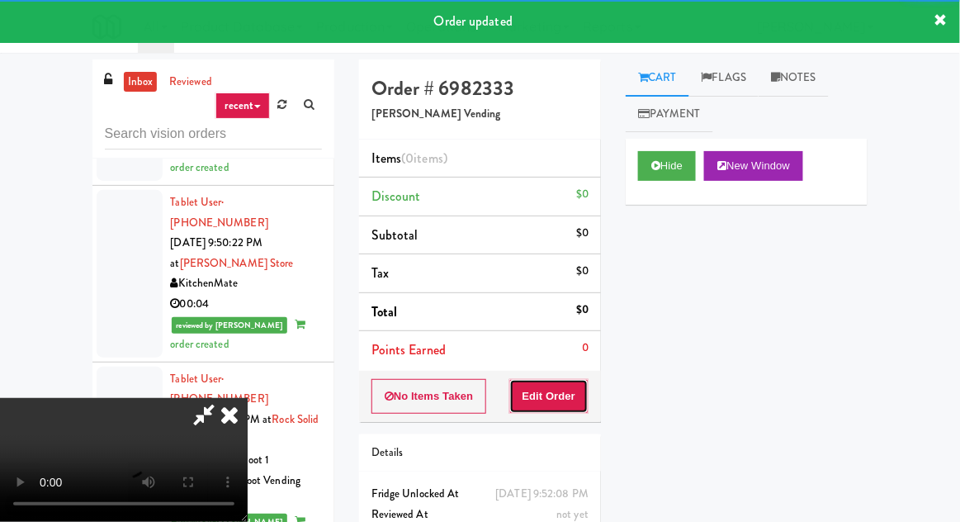
click at [574, 392] on button "Edit Order" at bounding box center [549, 396] width 80 height 35
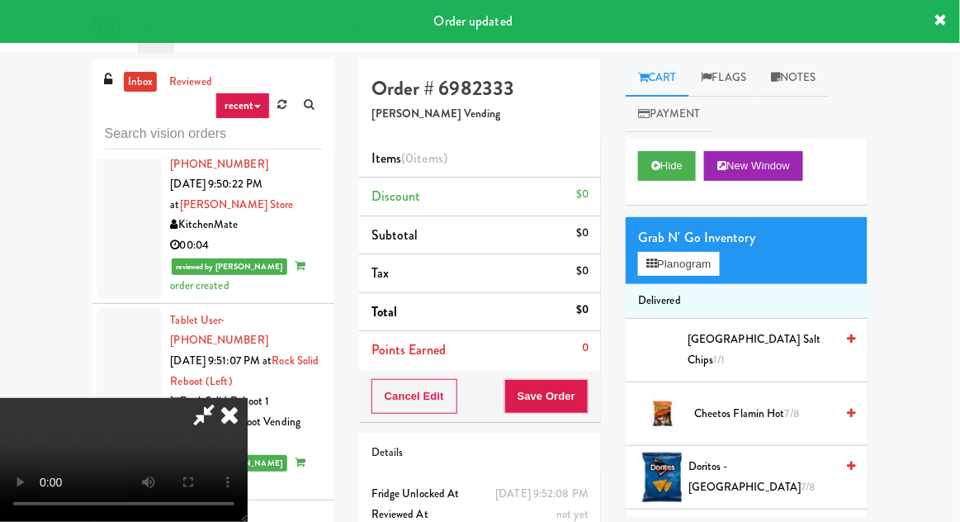
scroll to position [3360, 0]
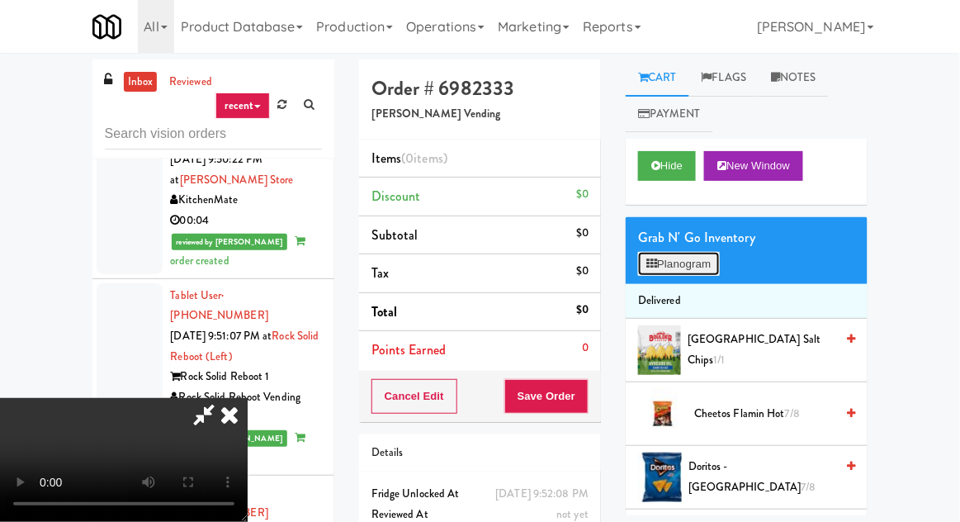
click at [690, 260] on button "Planogram" at bounding box center [678, 264] width 81 height 25
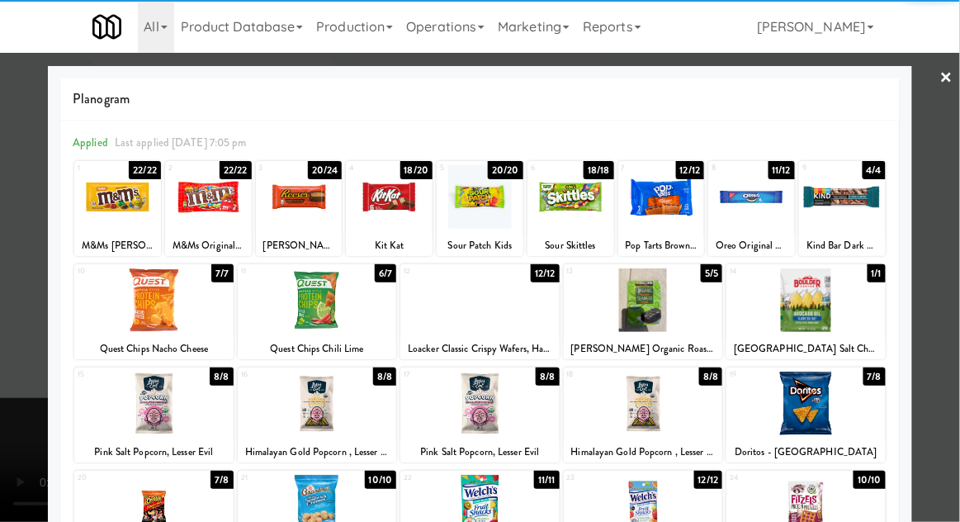
click at [116, 410] on div at bounding box center [153, 403] width 159 height 64
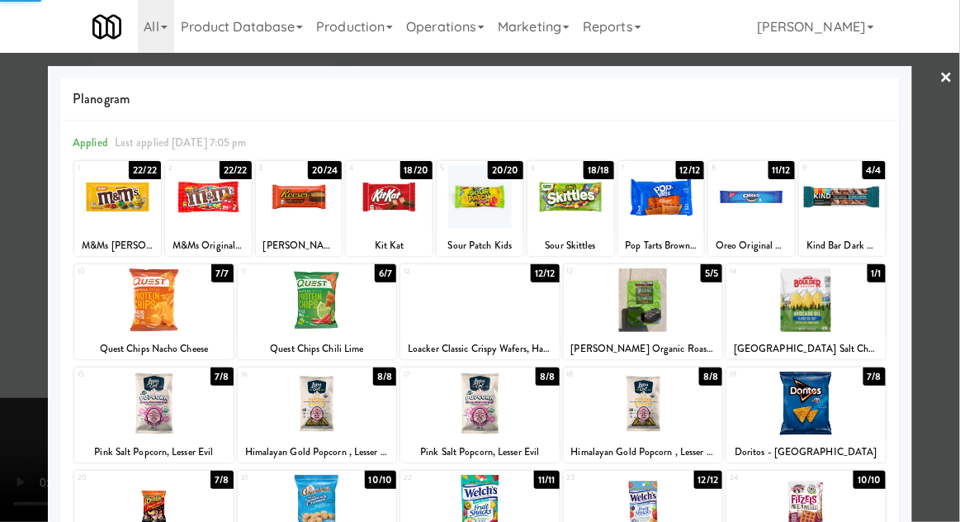
click at [282, 387] on div at bounding box center [317, 403] width 159 height 64
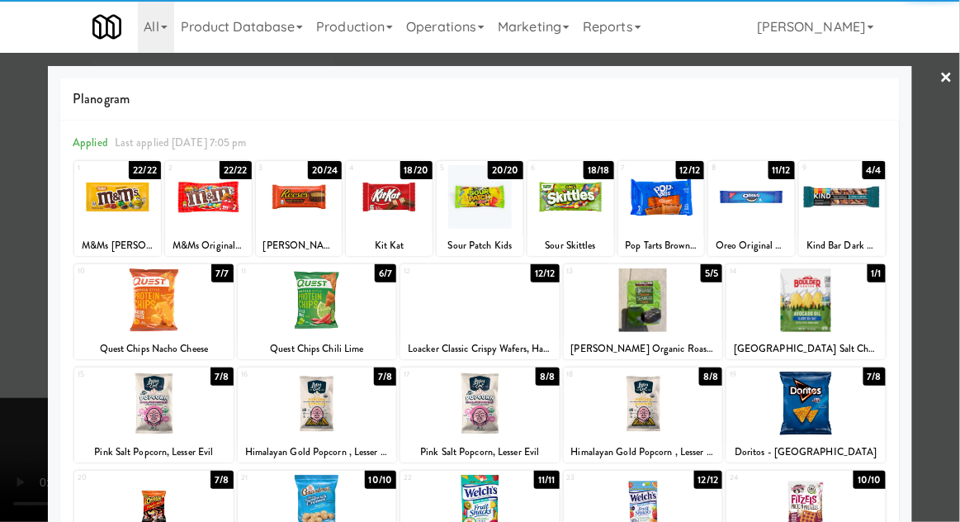
click at [2, 293] on div at bounding box center [480, 261] width 960 height 522
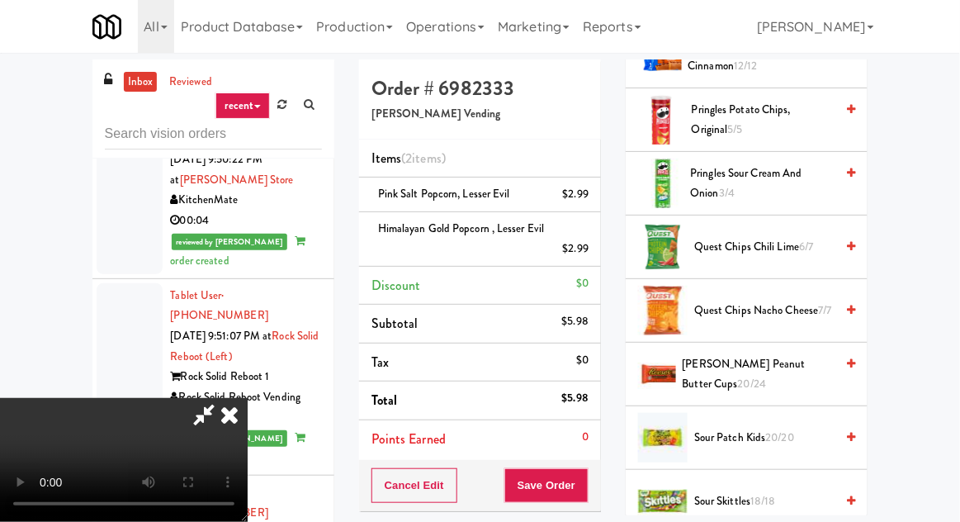
scroll to position [1575, 0]
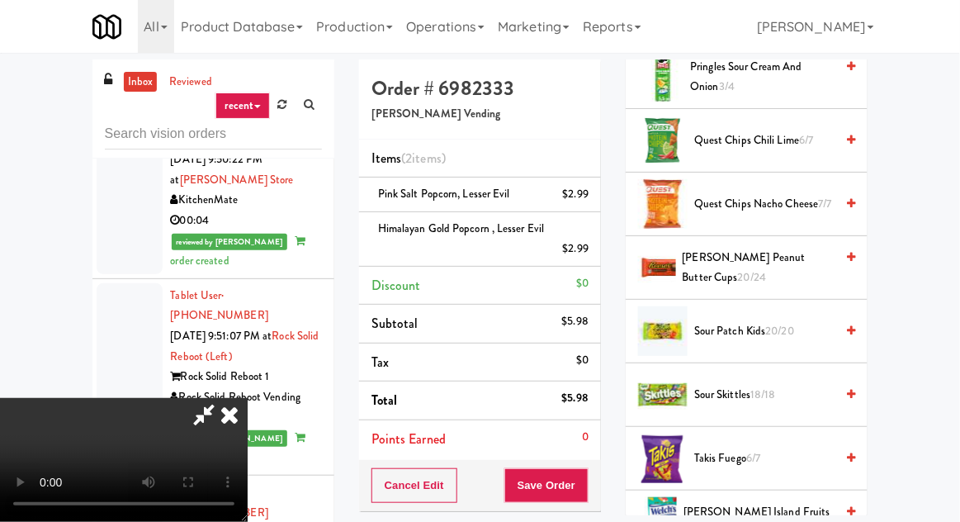
click at [720, 248] on span "Reese's Peanut Butter Cups 20/24" at bounding box center [758, 268] width 153 height 40
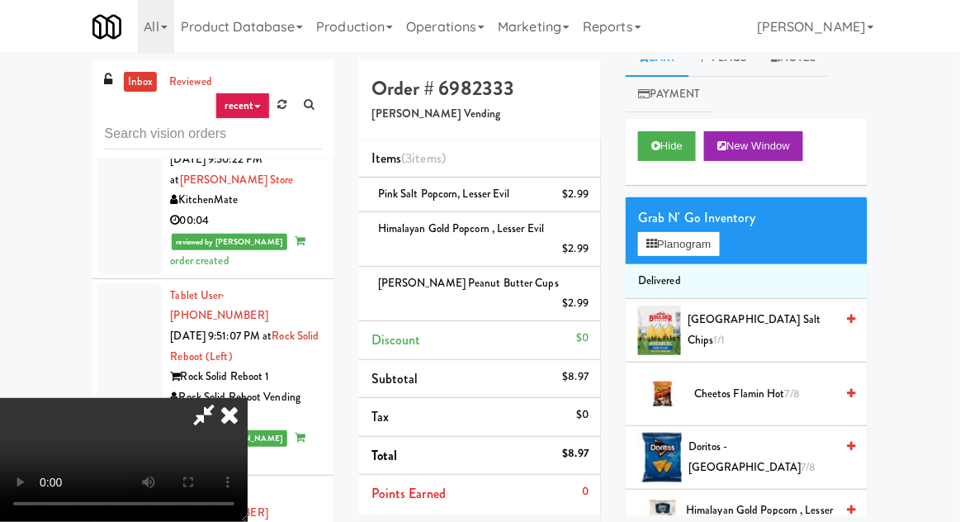
scroll to position [0, 0]
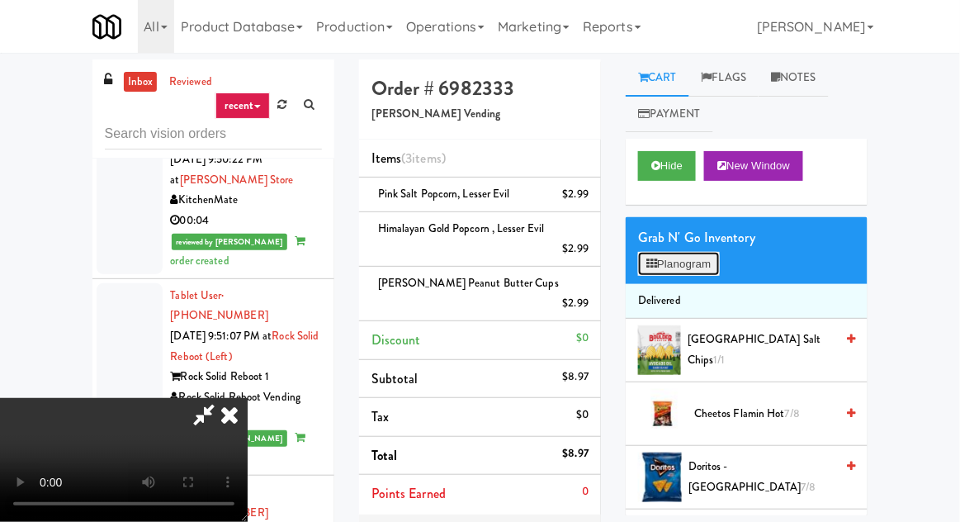
click at [686, 260] on button "Planogram" at bounding box center [678, 264] width 81 height 25
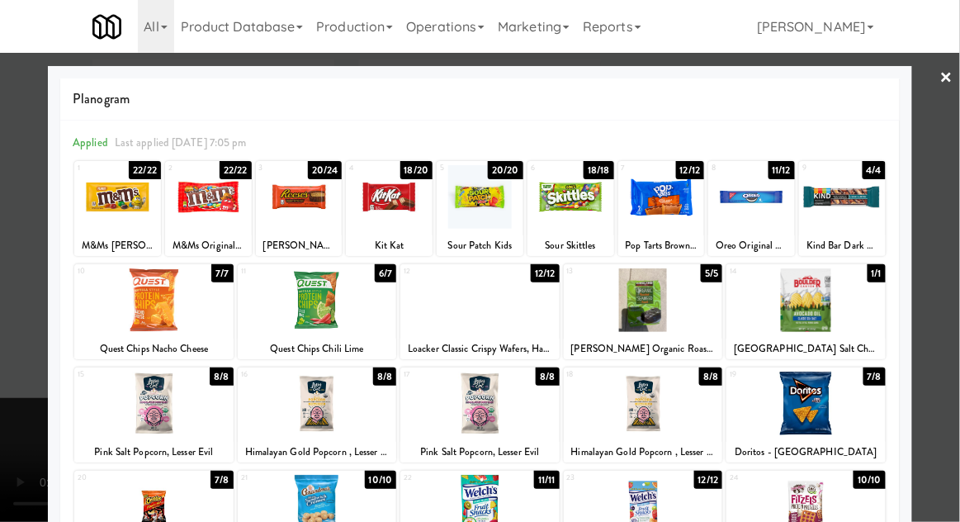
click at [33, 313] on div at bounding box center [480, 261] width 960 height 522
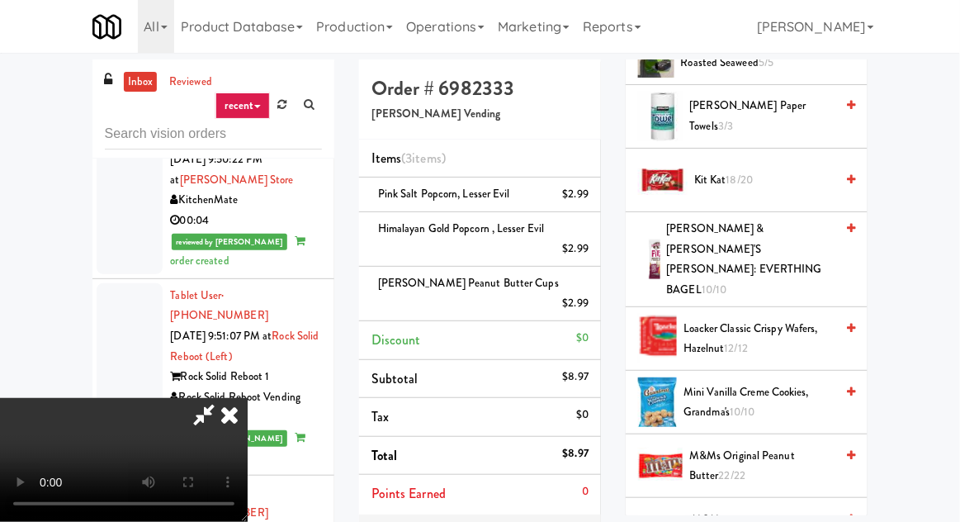
scroll to position [691, 0]
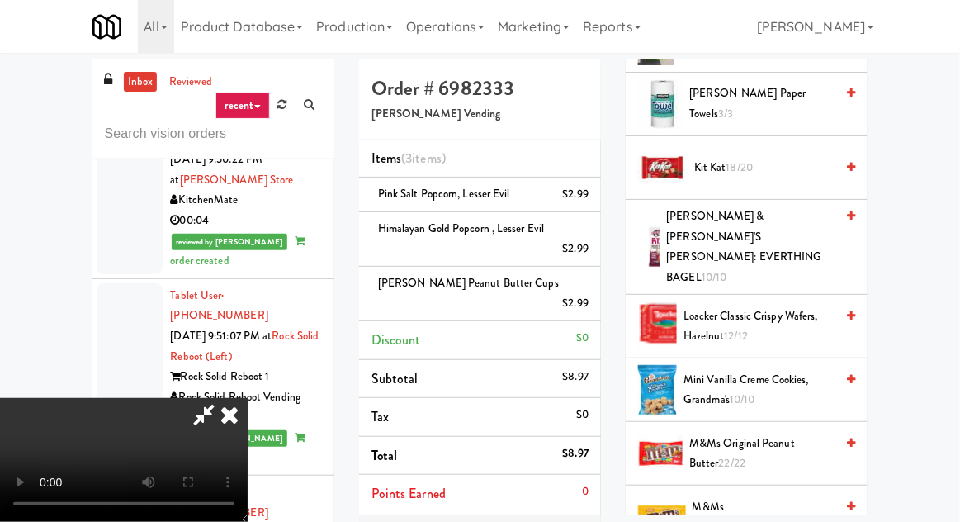
click at [759, 159] on span "Kit Kat 18/20" at bounding box center [764, 168] width 140 height 21
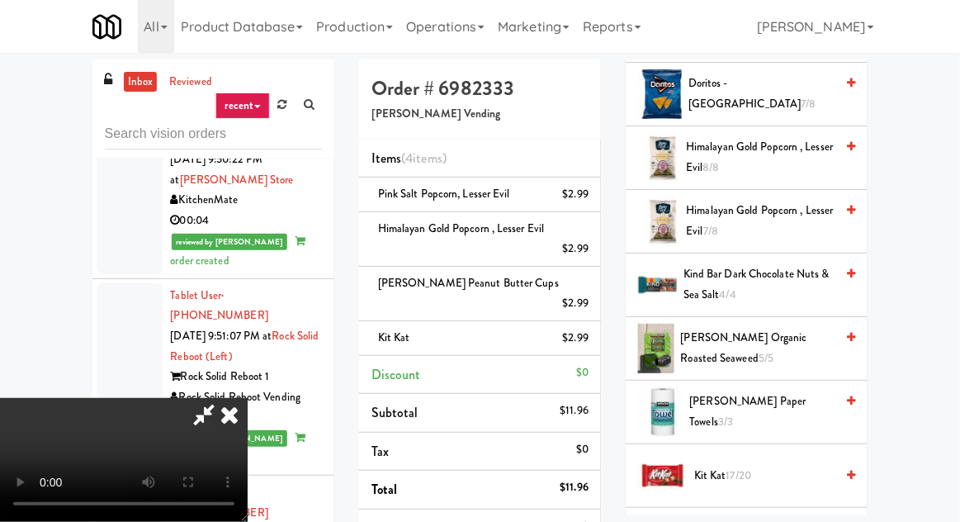
scroll to position [0, 0]
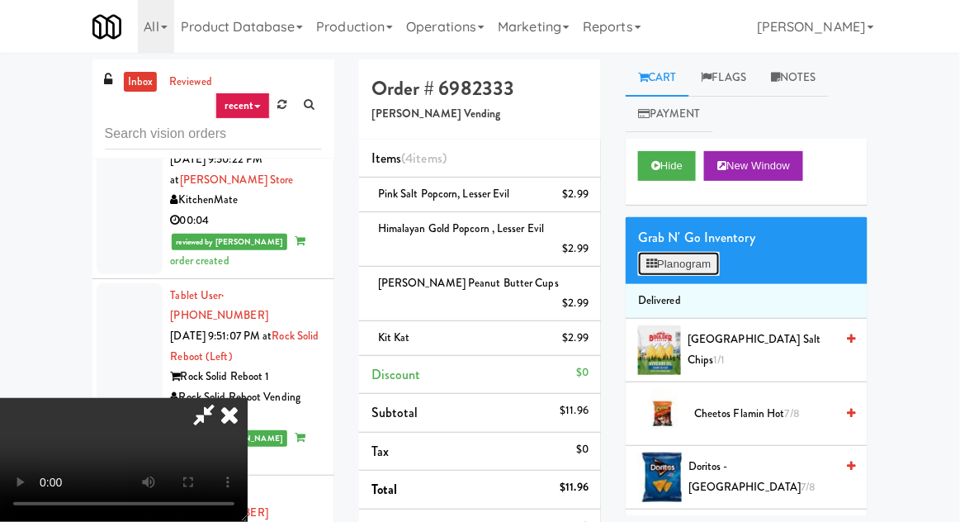
click at [688, 272] on button "Planogram" at bounding box center [678, 264] width 81 height 25
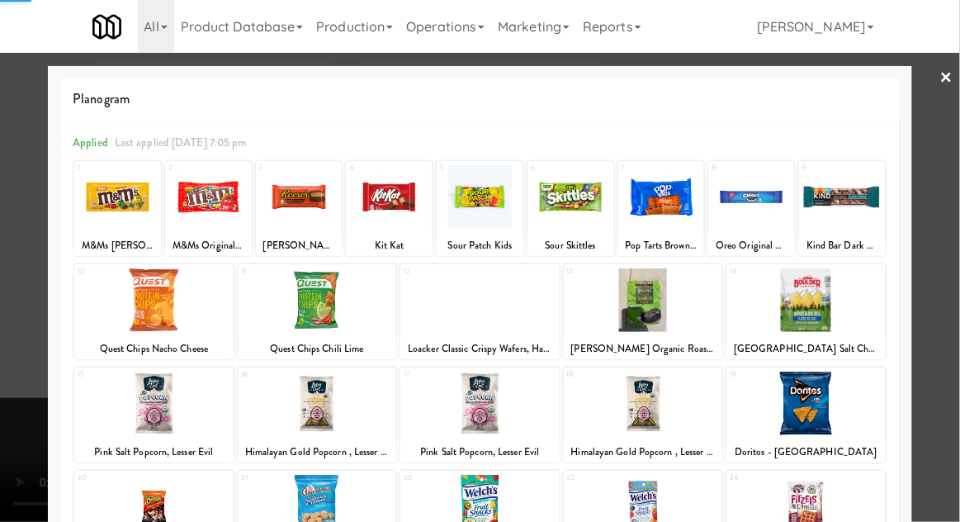
scroll to position [209, 0]
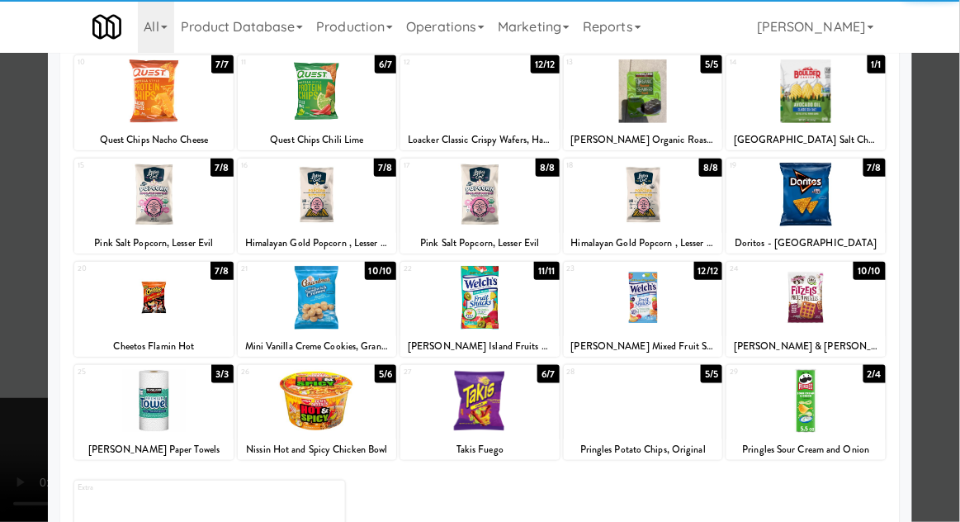
click at [824, 419] on div at bounding box center [805, 401] width 159 height 64
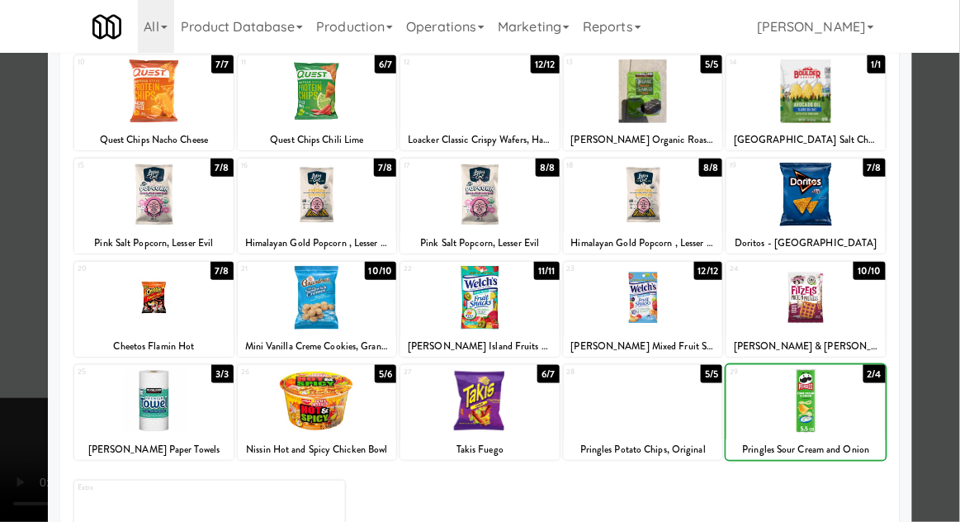
click at [950, 297] on div at bounding box center [480, 261] width 960 height 522
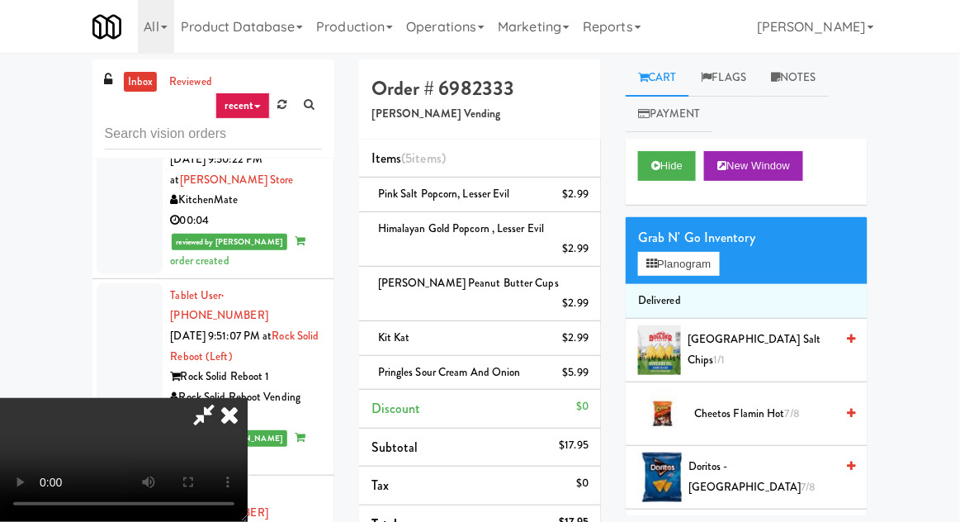
click at [223, 398] on icon at bounding box center [204, 414] width 38 height 33
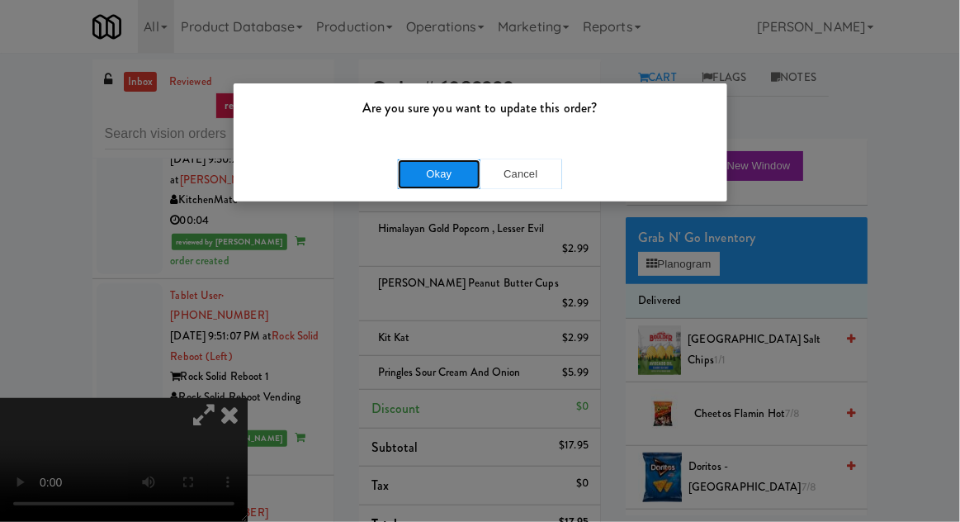
click at [401, 172] on button "Okay" at bounding box center [439, 174] width 83 height 30
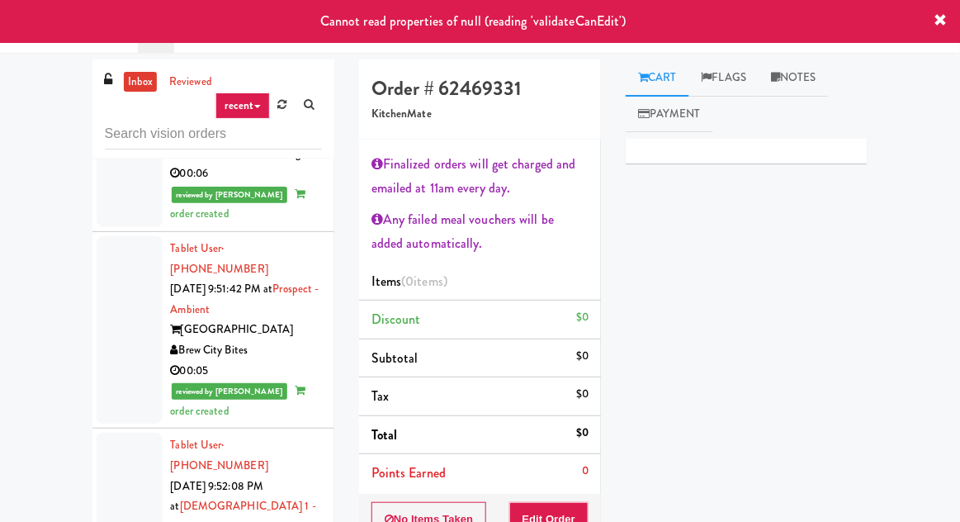
scroll to position [3606, 0]
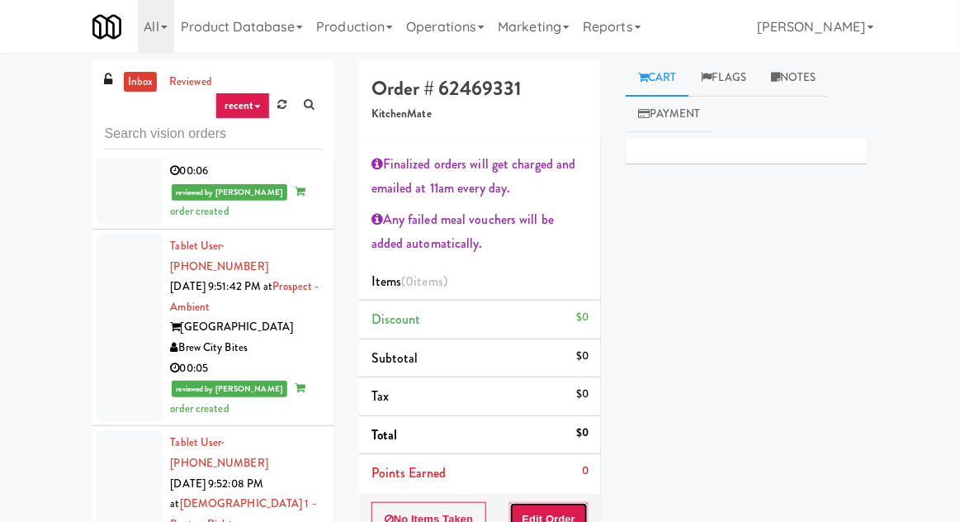
click at [566, 506] on button "Edit Order" at bounding box center [549, 519] width 80 height 35
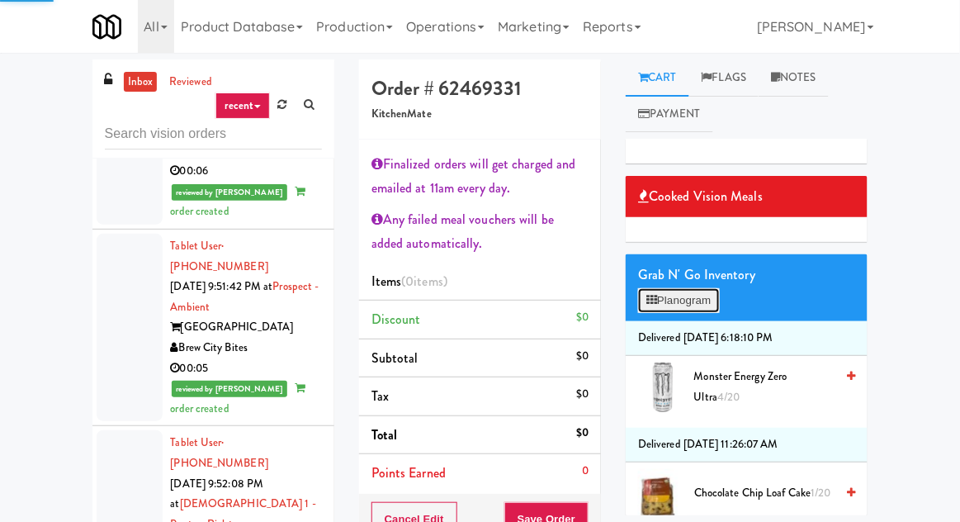
click at [684, 305] on button "Planogram" at bounding box center [678, 300] width 81 height 25
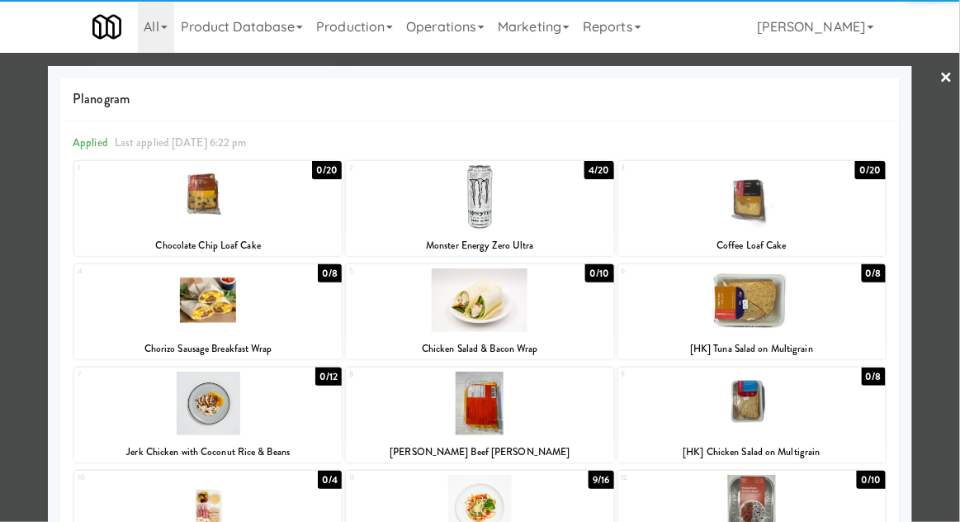
click at [571, 214] on div at bounding box center [479, 197] width 267 height 64
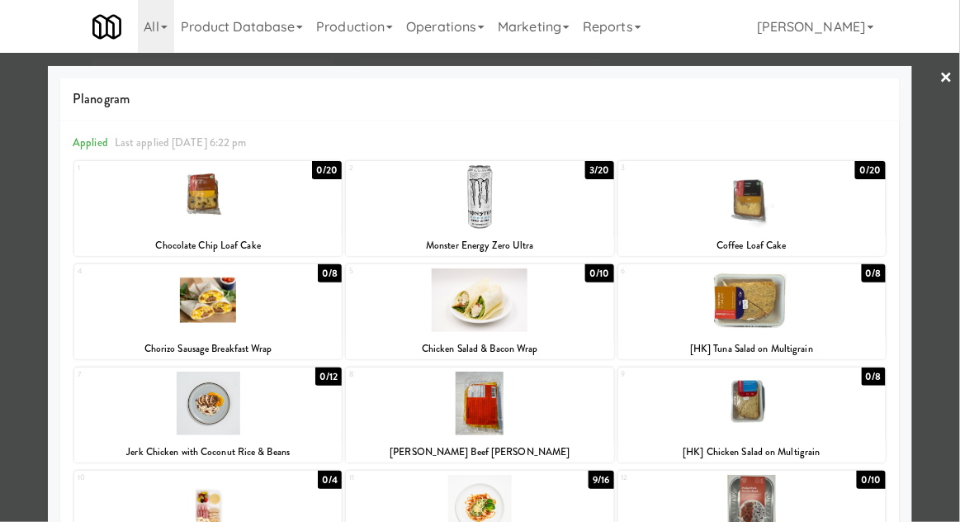
click at [21, 349] on div at bounding box center [480, 261] width 960 height 522
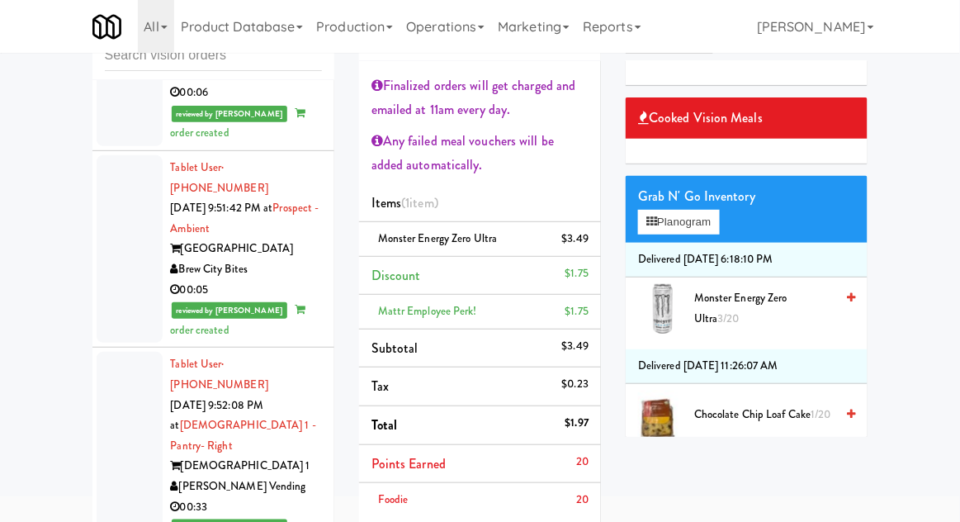
scroll to position [68, 0]
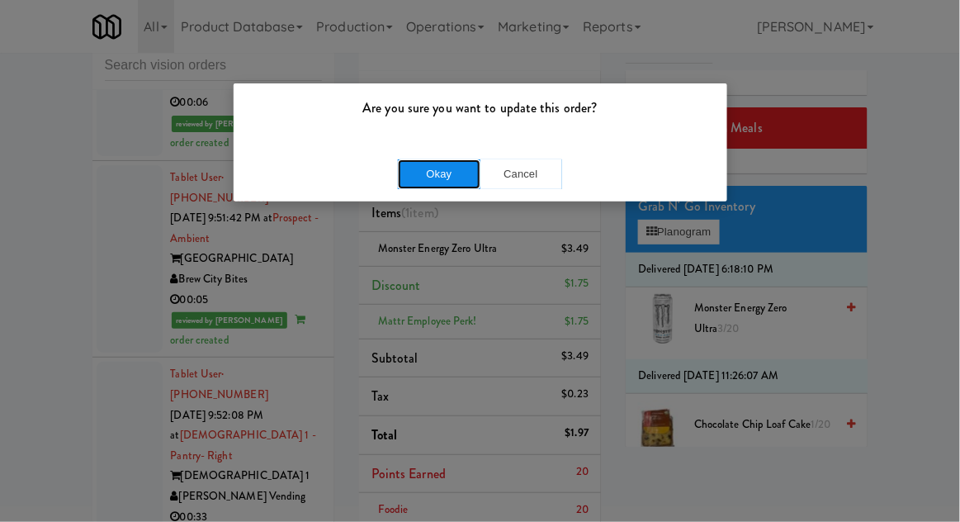
click at [408, 159] on button "Okay" at bounding box center [439, 174] width 83 height 30
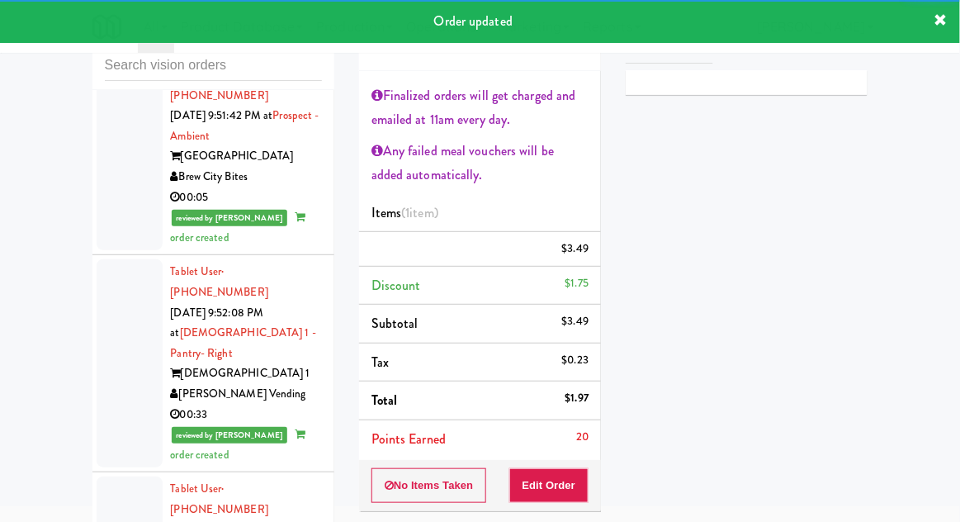
scroll to position [3710, 0]
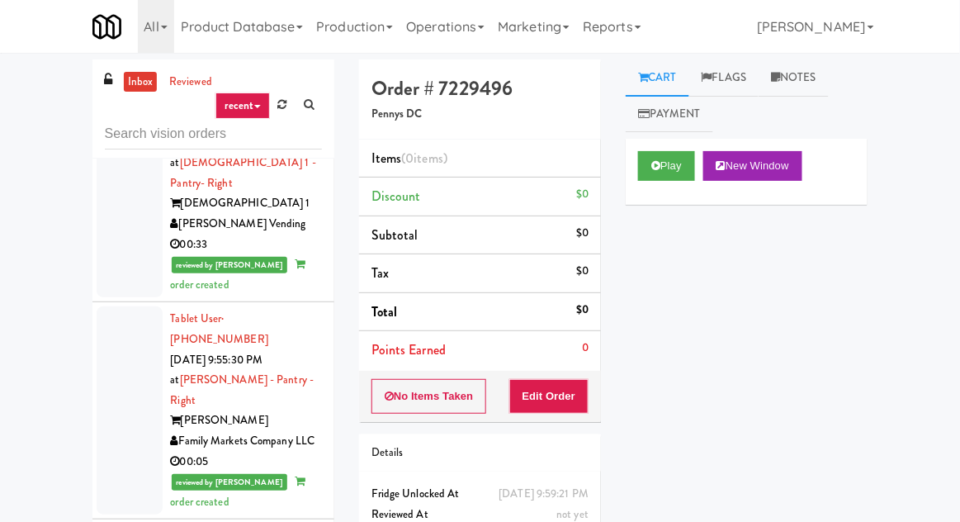
scroll to position [3954, 0]
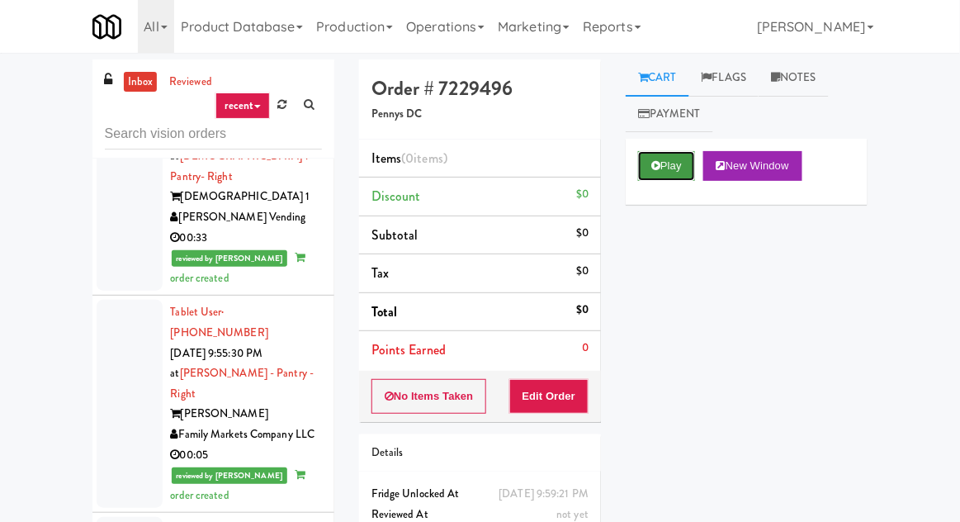
click at [687, 162] on button "Play" at bounding box center [666, 166] width 57 height 30
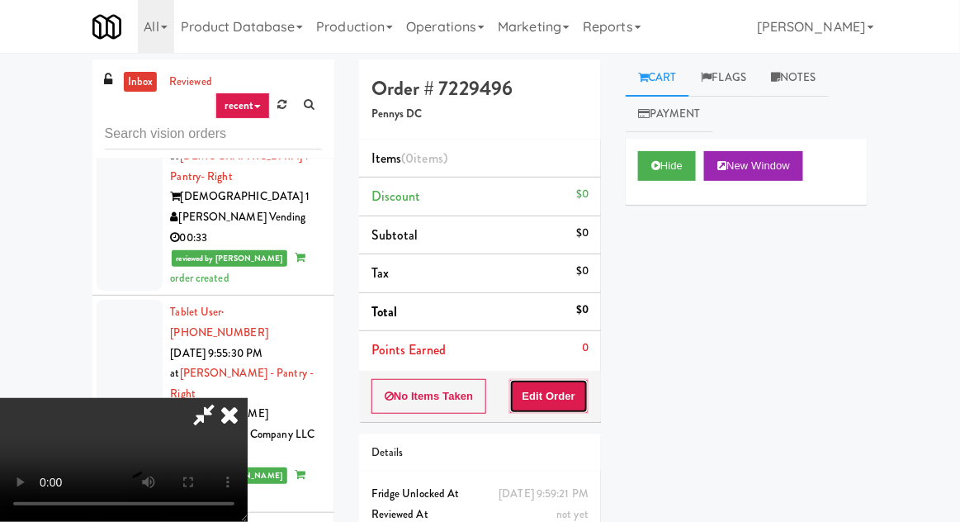
click at [543, 381] on button "Edit Order" at bounding box center [549, 396] width 80 height 35
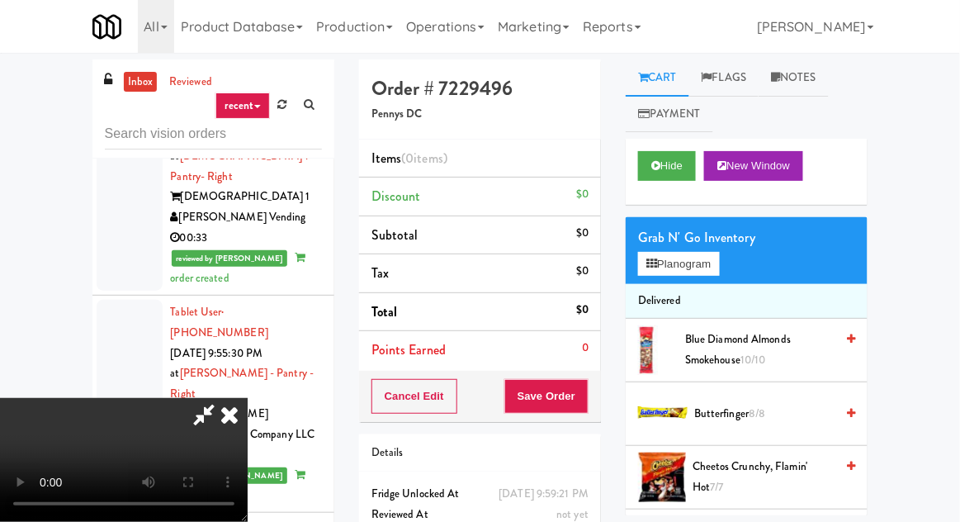
scroll to position [0, 0]
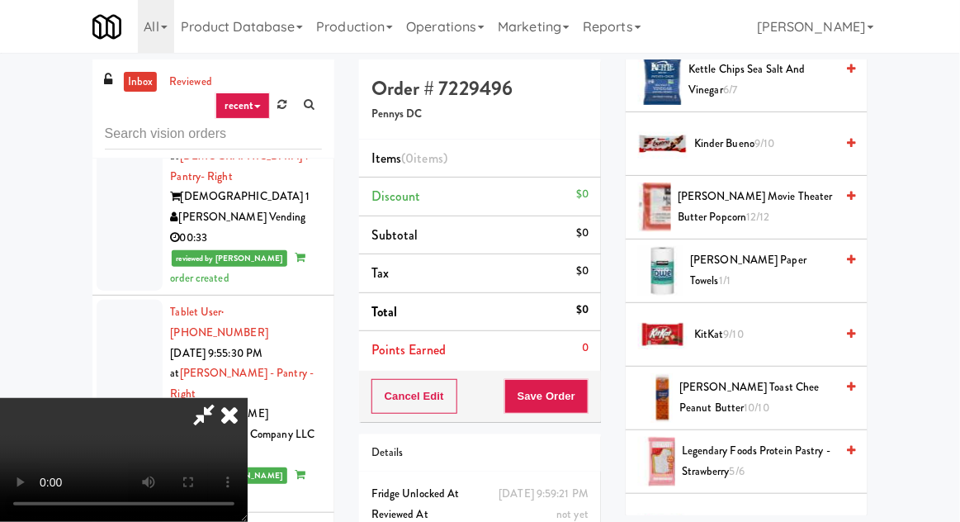
click at [780, 134] on span "Kinder Bueno 9/10" at bounding box center [764, 144] width 140 height 21
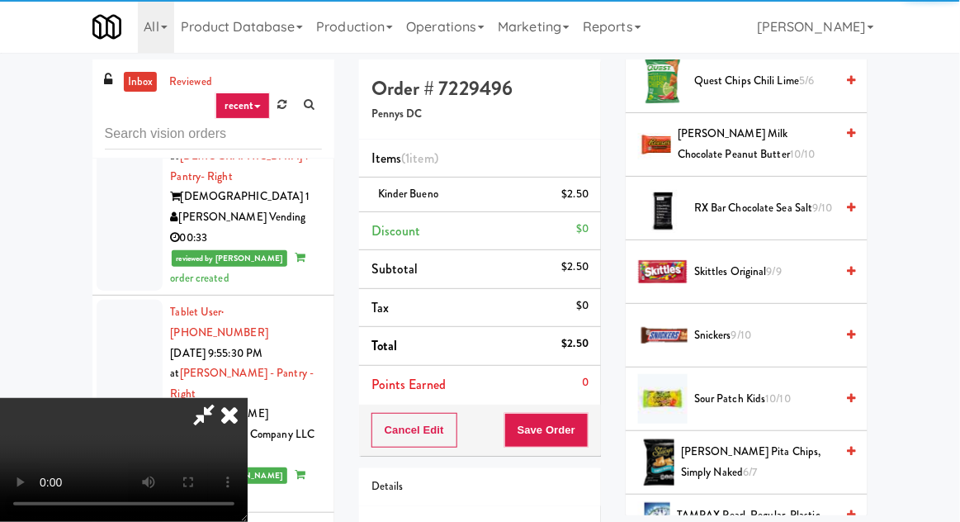
scroll to position [2068, 0]
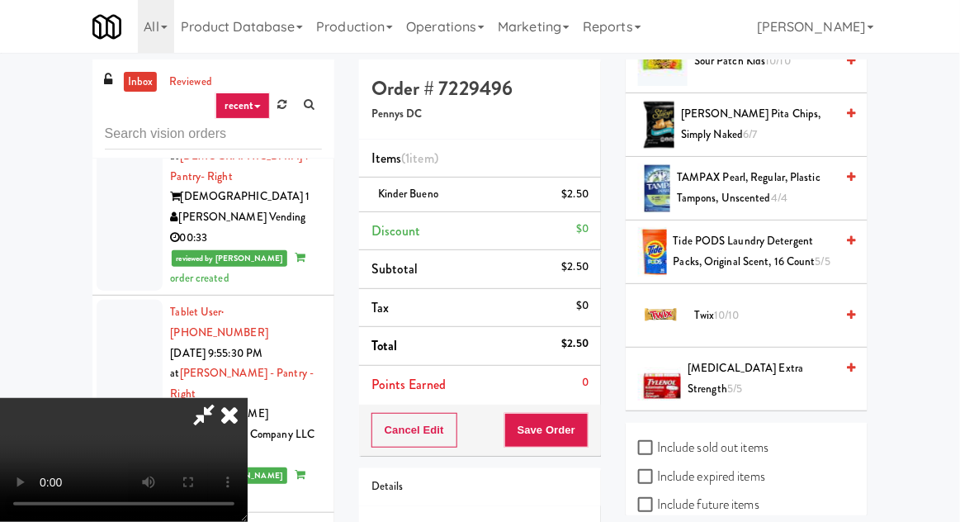
click at [749, 309] on span "Twix 10/10" at bounding box center [764, 315] width 140 height 21
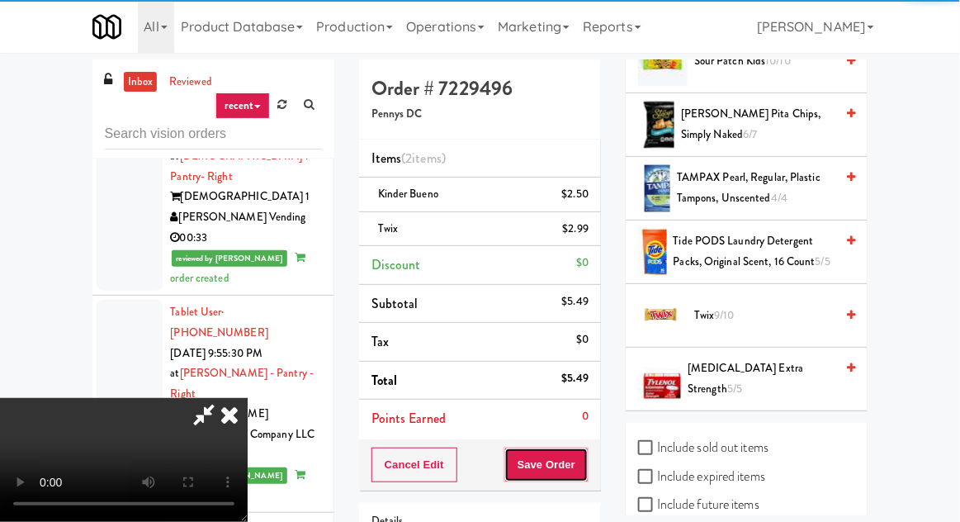
click at [586, 462] on button "Save Order" at bounding box center [546, 464] width 84 height 35
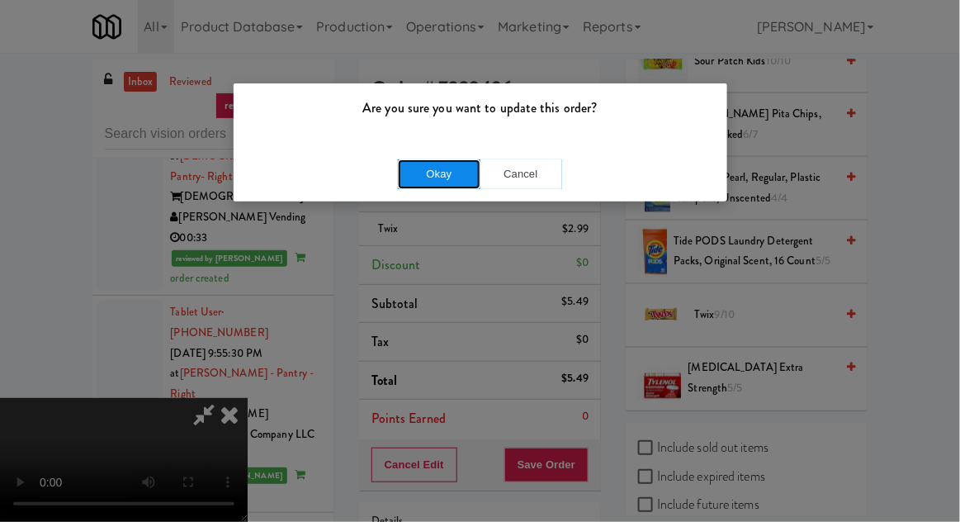
click at [413, 170] on button "Okay" at bounding box center [439, 174] width 83 height 30
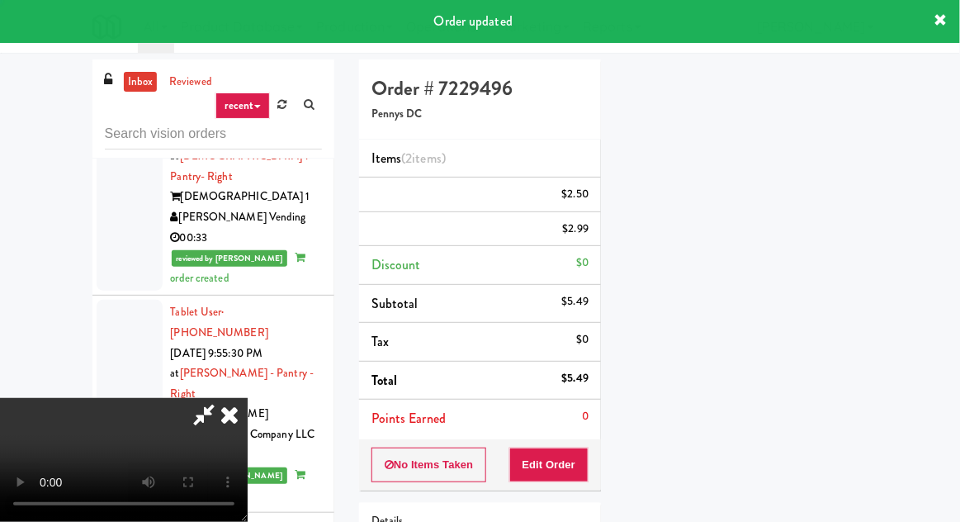
scroll to position [163, 0]
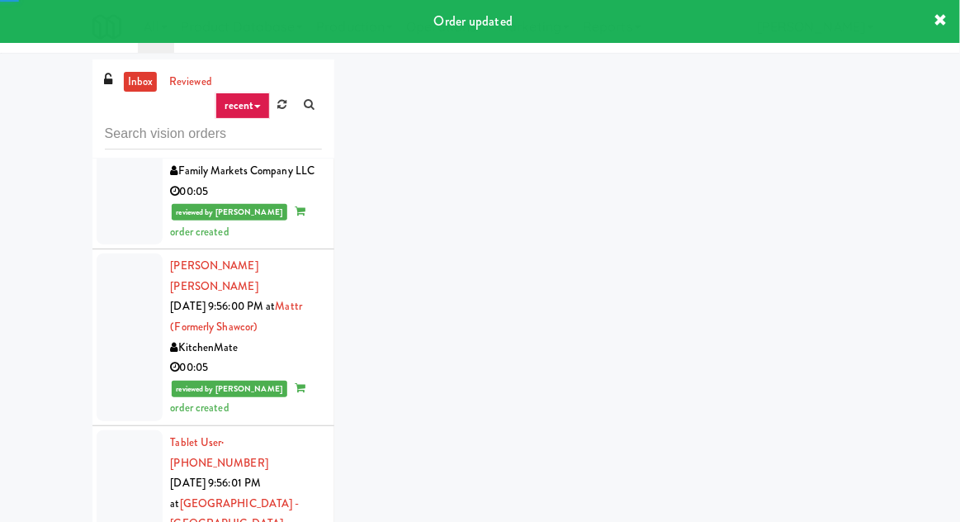
scroll to position [4224, 0]
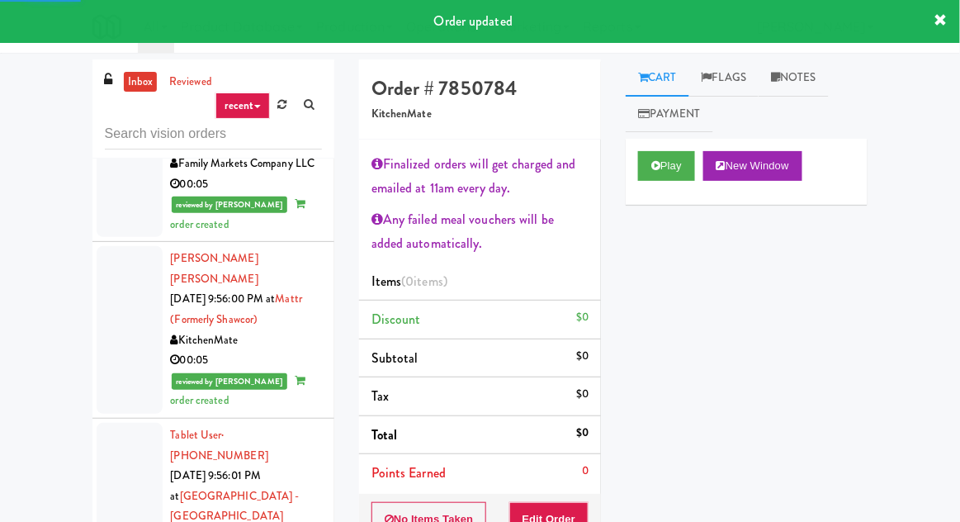
click at [648, 199] on div "Play New Window" at bounding box center [747, 172] width 242 height 66
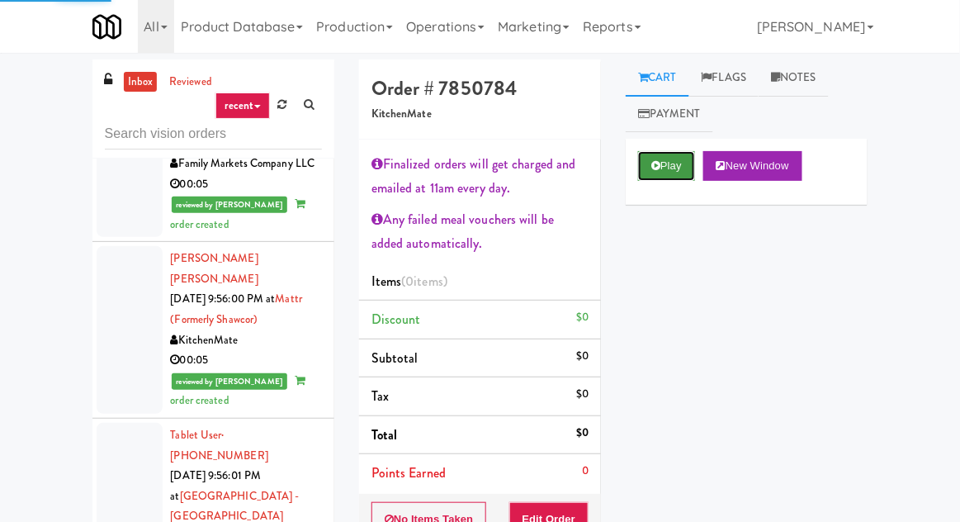
click at [645, 177] on button "Play" at bounding box center [666, 166] width 57 height 30
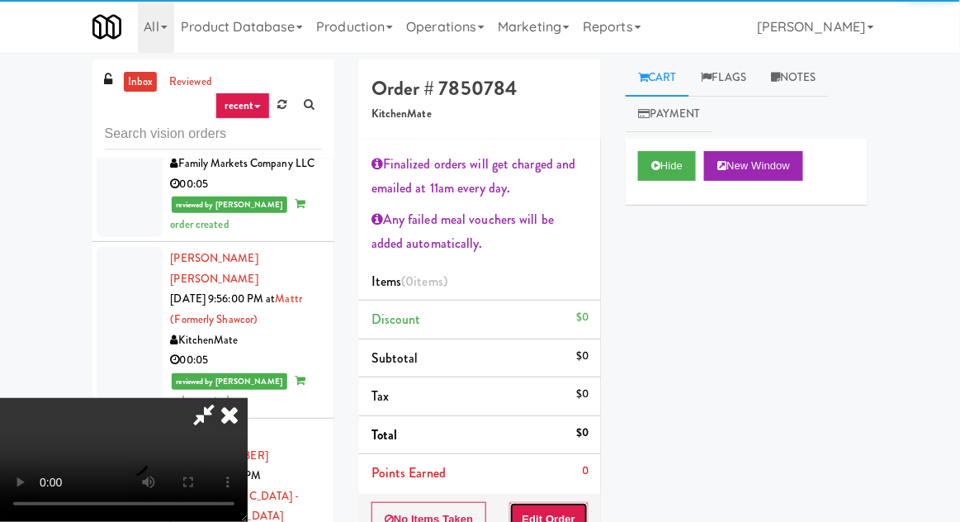
click at [579, 505] on button "Edit Order" at bounding box center [549, 519] width 80 height 35
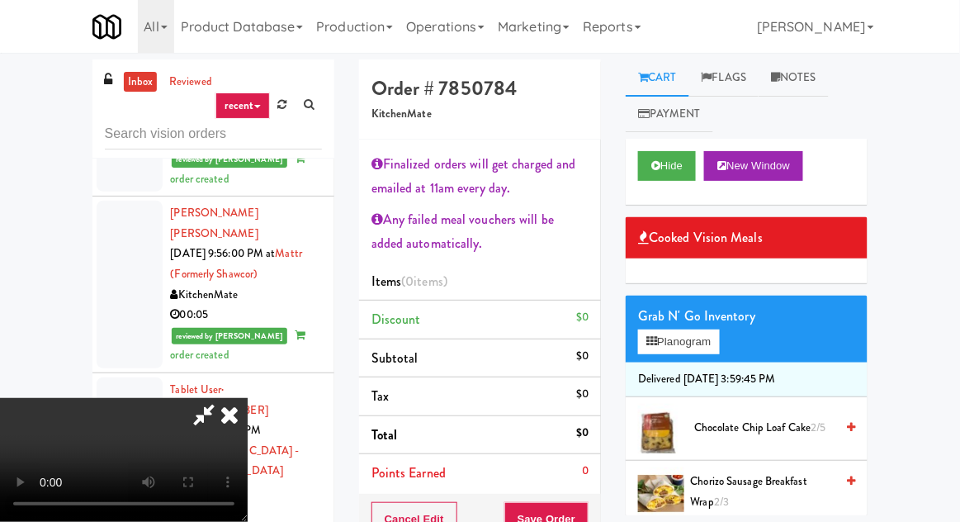
scroll to position [0, 0]
click at [678, 338] on button "Planogram" at bounding box center [678, 341] width 81 height 25
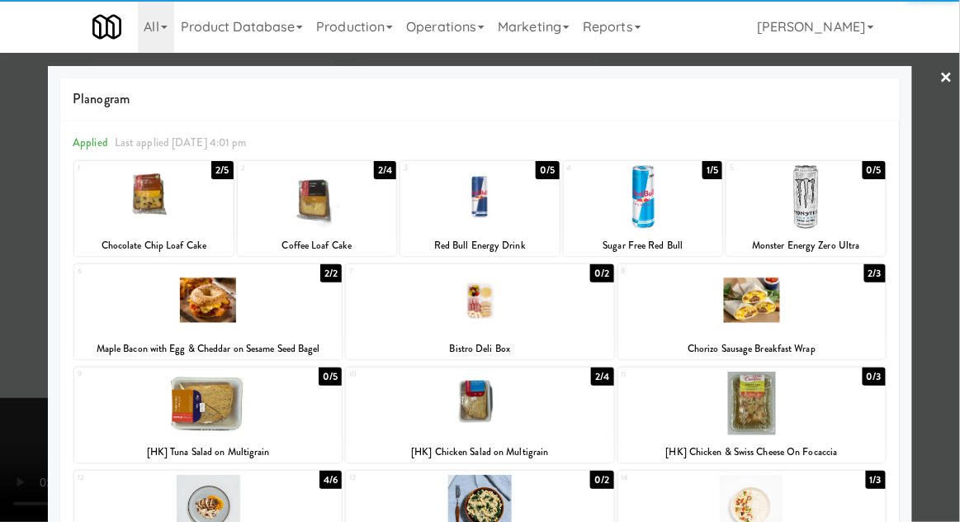
click at [148, 209] on div at bounding box center [153, 197] width 159 height 64
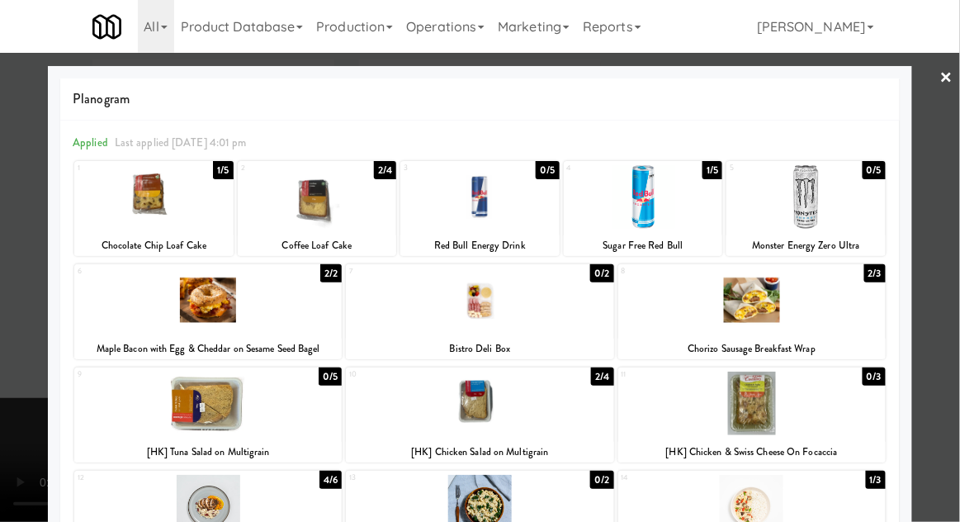
click at [24, 279] on div at bounding box center [480, 261] width 960 height 522
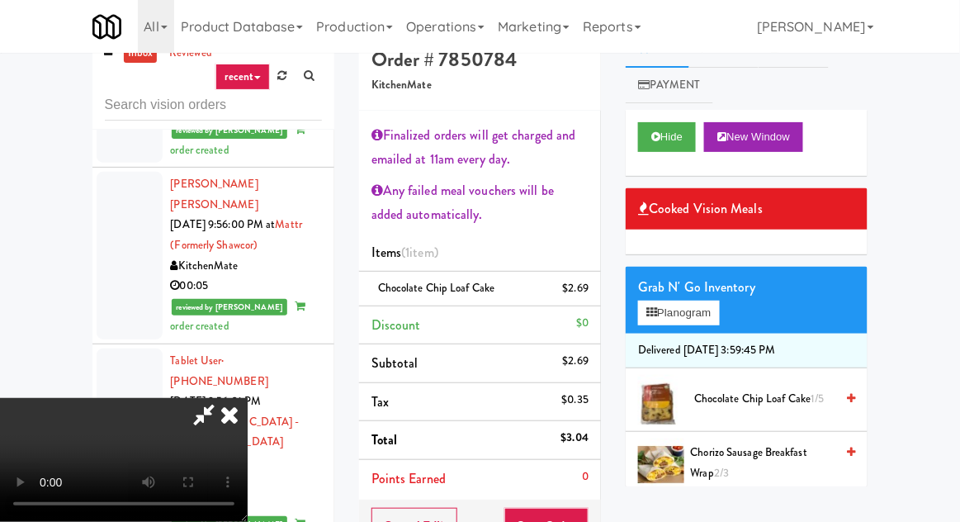
scroll to position [58, 0]
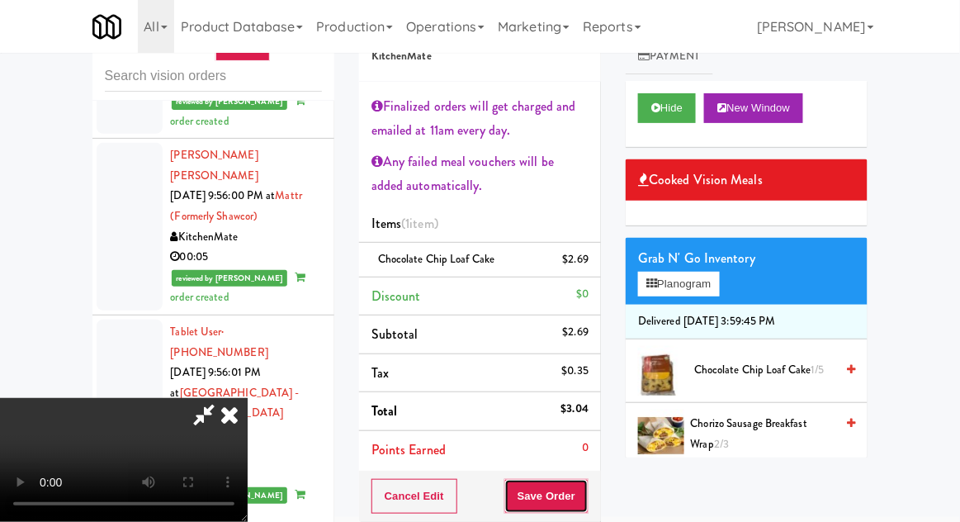
click at [585, 498] on button "Save Order" at bounding box center [546, 496] width 84 height 35
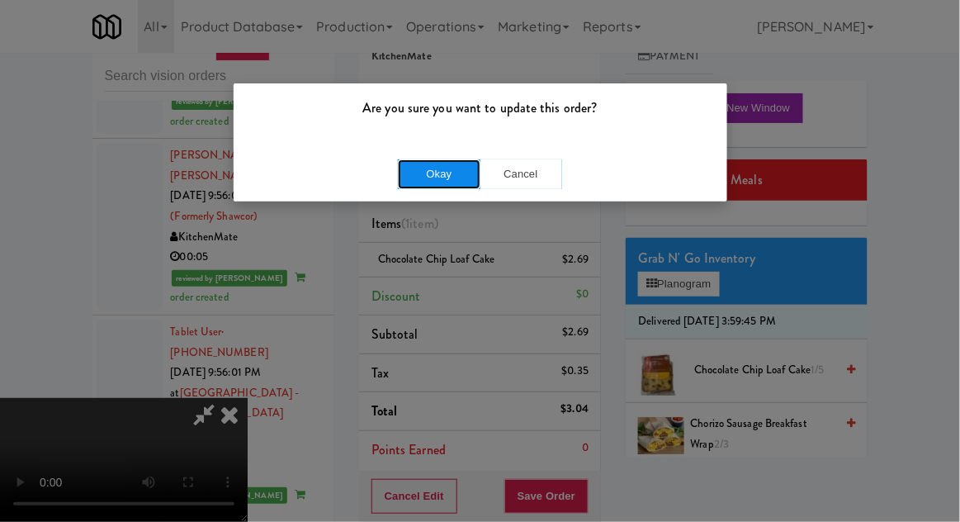
click at [442, 173] on button "Okay" at bounding box center [439, 174] width 83 height 30
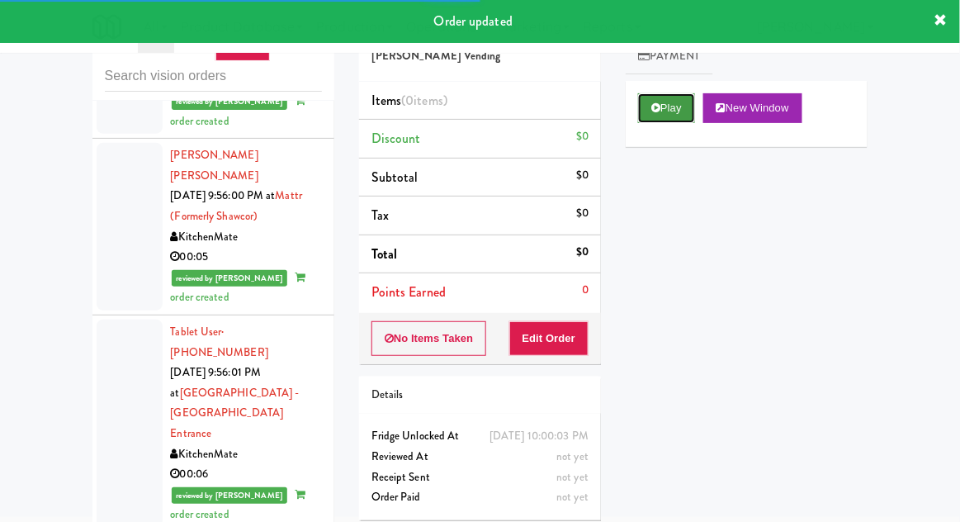
click at [665, 104] on button "Play" at bounding box center [666, 108] width 57 height 30
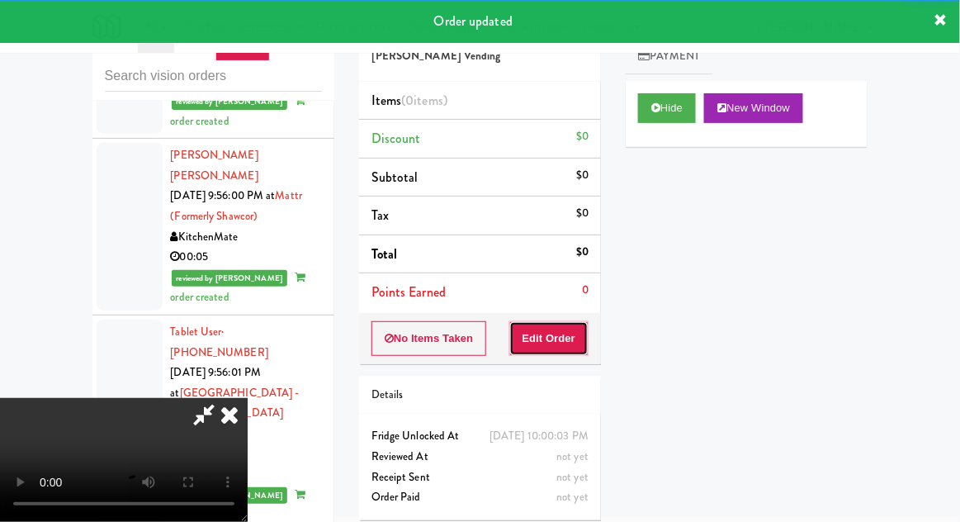
click at [545, 352] on button "Edit Order" at bounding box center [549, 338] width 80 height 35
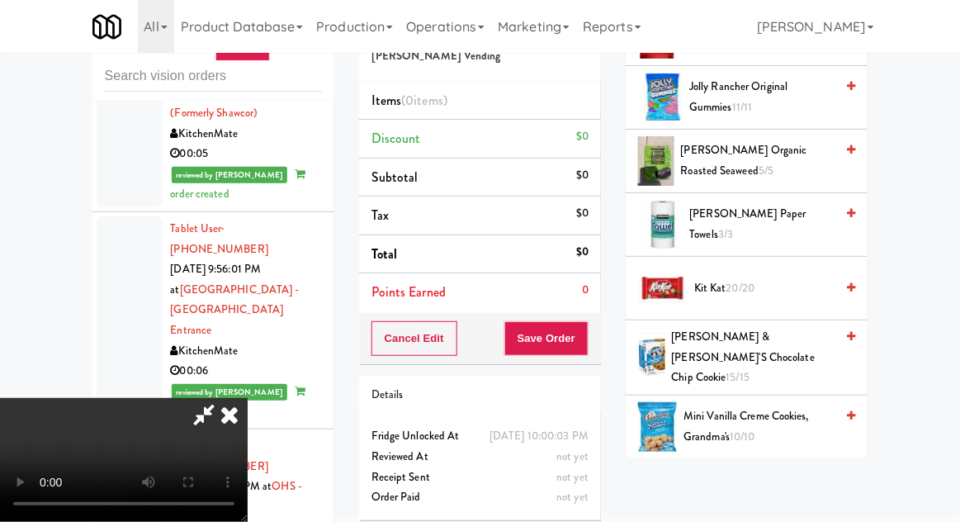
scroll to position [644, 0]
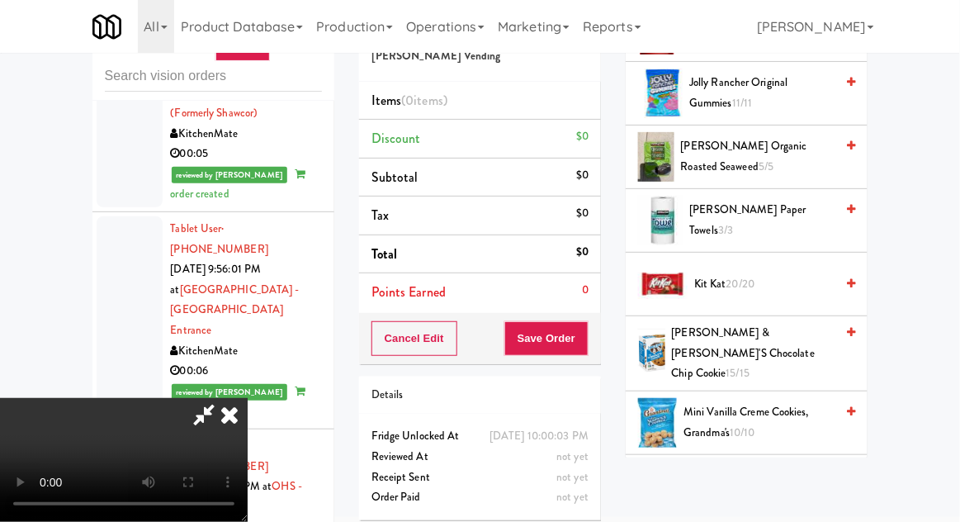
click at [743, 408] on span "Mini Vanilla Creme Cookies, Grandma's 10/10" at bounding box center [758, 422] width 151 height 40
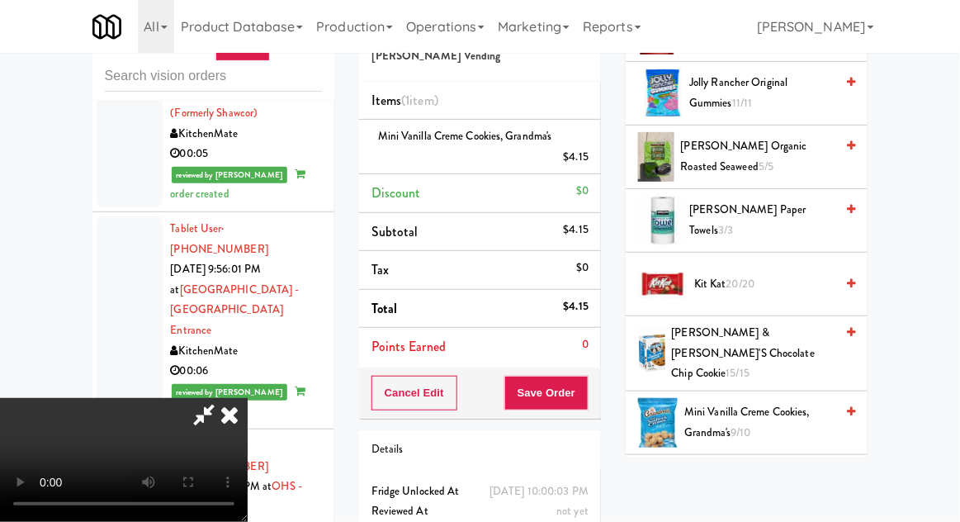
click at [749, 278] on span "20/20" at bounding box center [740, 284] width 29 height 16
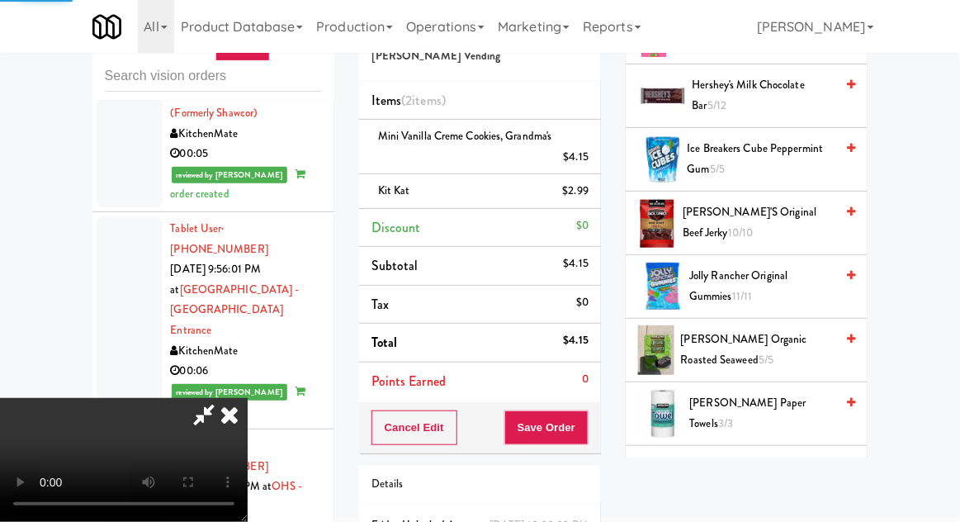
scroll to position [0, 0]
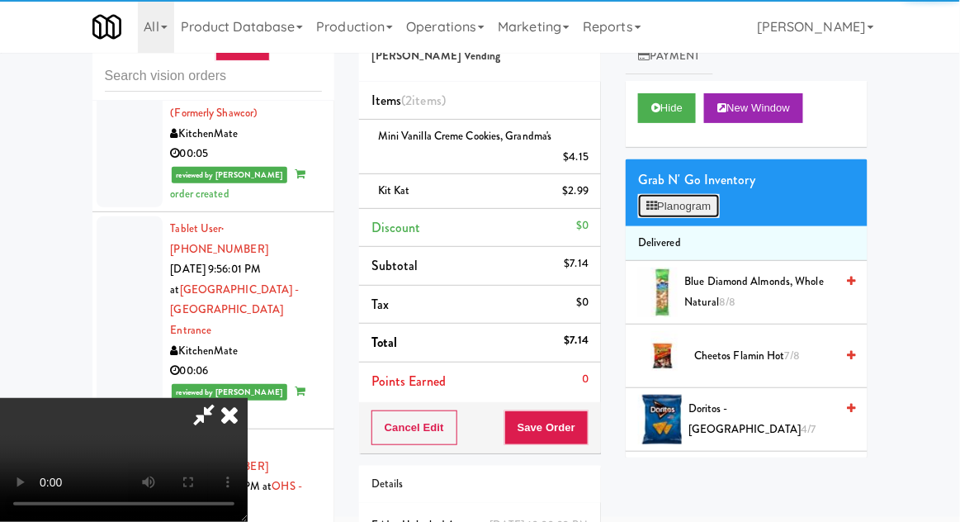
click at [690, 195] on button "Planogram" at bounding box center [678, 206] width 81 height 25
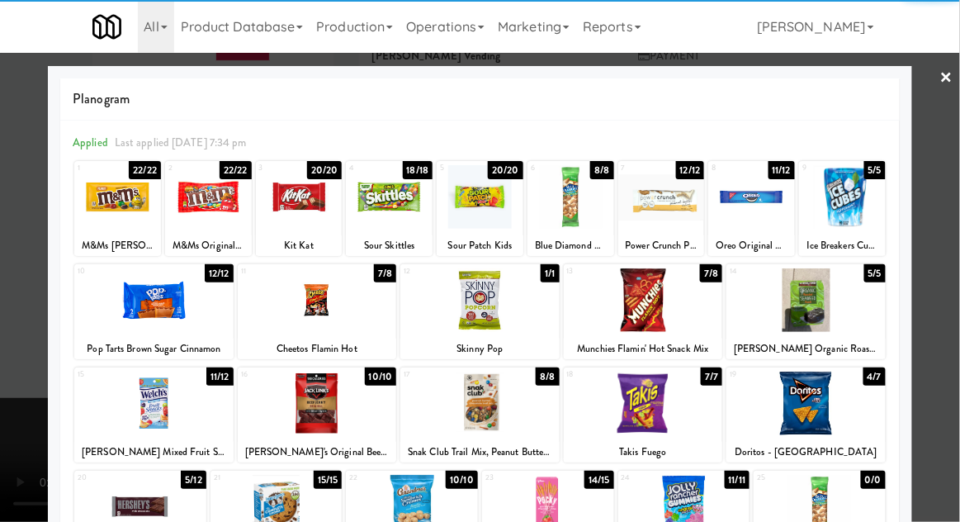
click at [15, 388] on div at bounding box center [480, 261] width 960 height 522
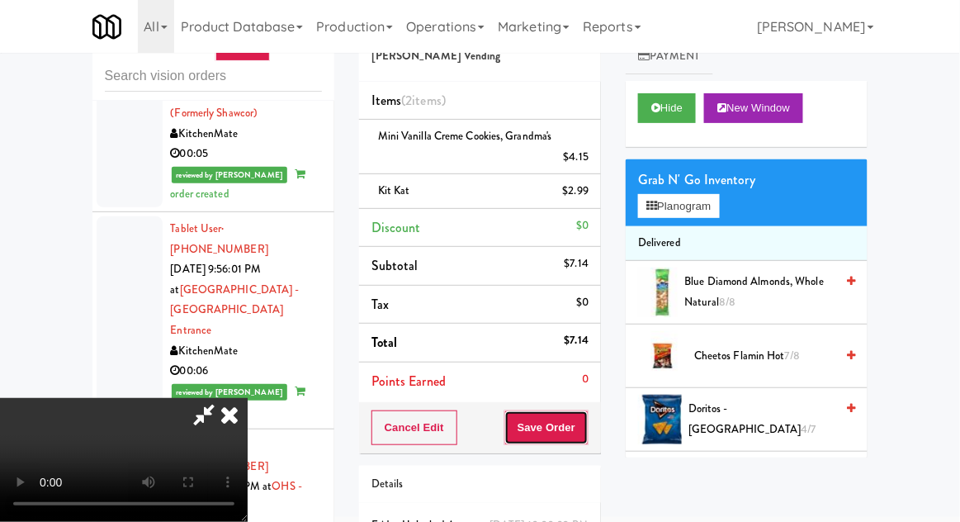
click at [586, 422] on button "Save Order" at bounding box center [546, 427] width 84 height 35
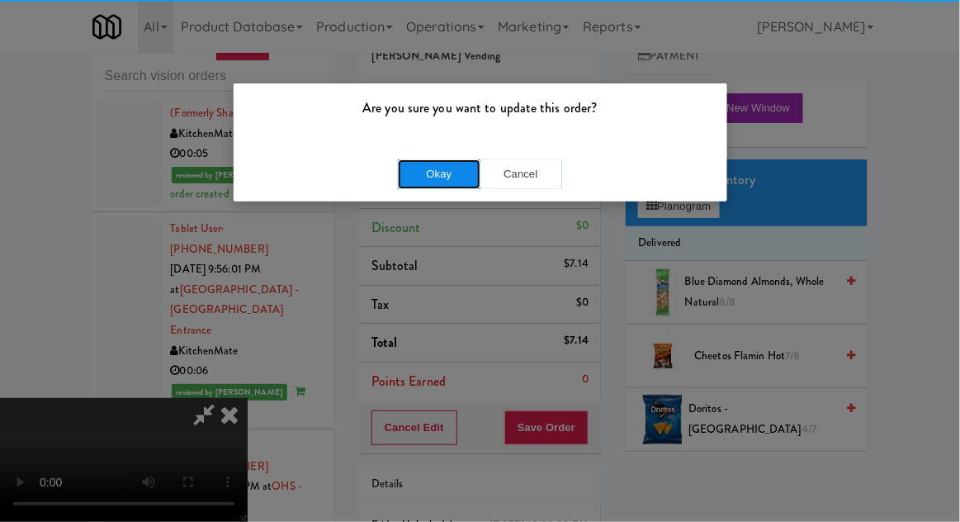
click at [403, 185] on button "Okay" at bounding box center [439, 174] width 83 height 30
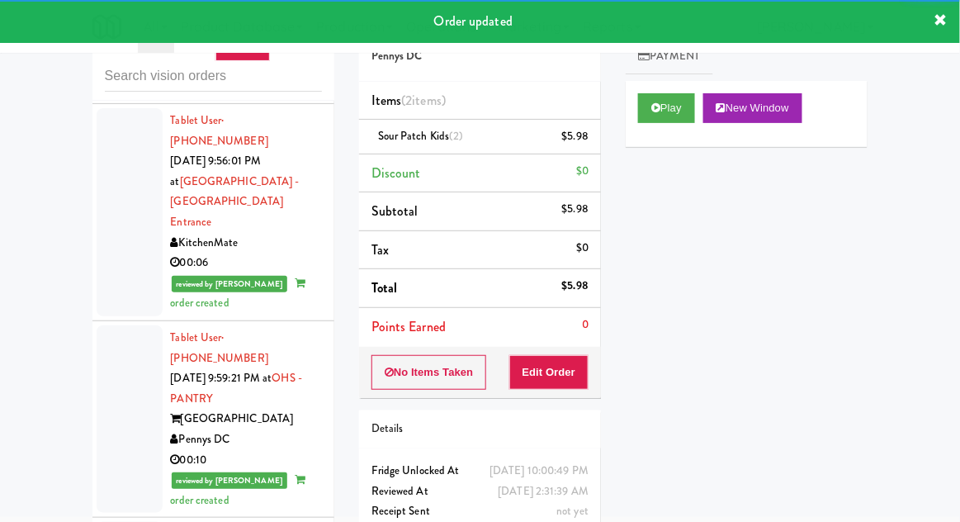
scroll to position [4518, 0]
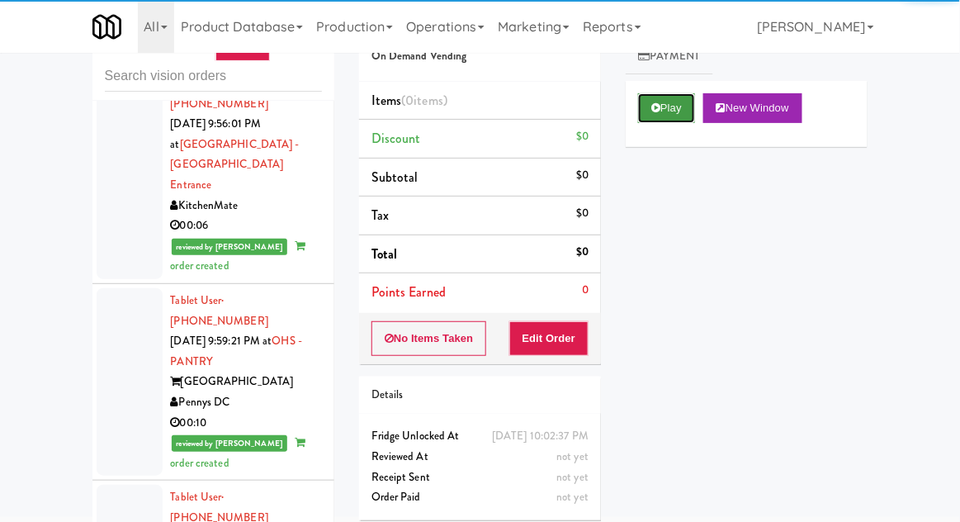
click at [678, 108] on button "Play" at bounding box center [666, 108] width 57 height 30
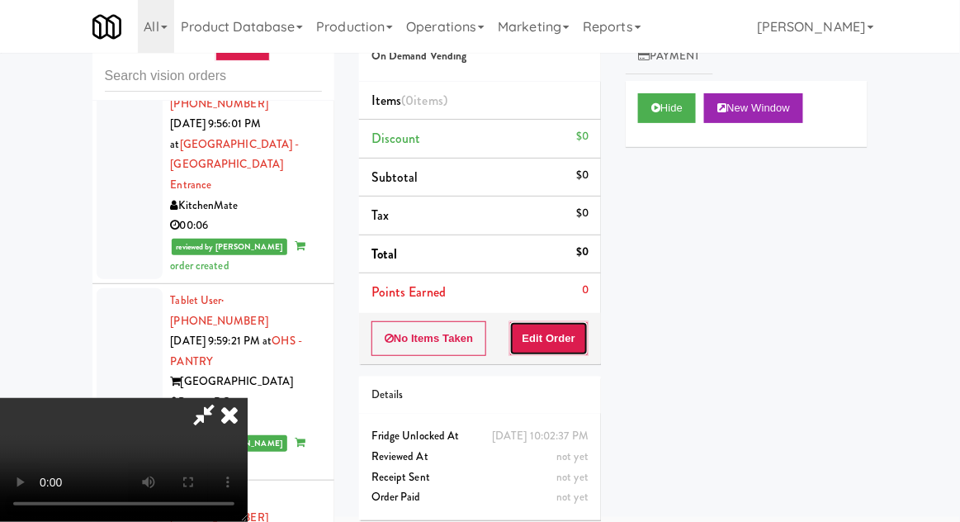
click at [572, 324] on button "Edit Order" at bounding box center [549, 338] width 80 height 35
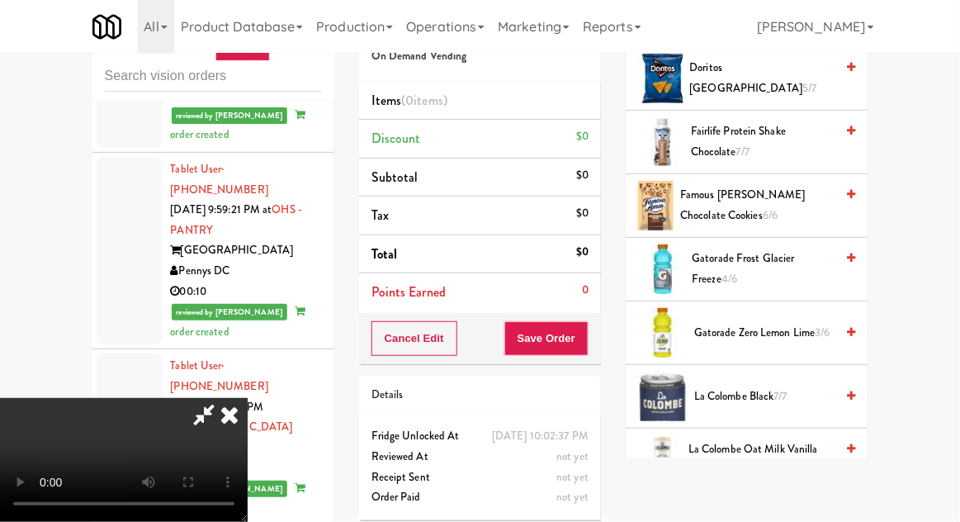
scroll to position [1023, 0]
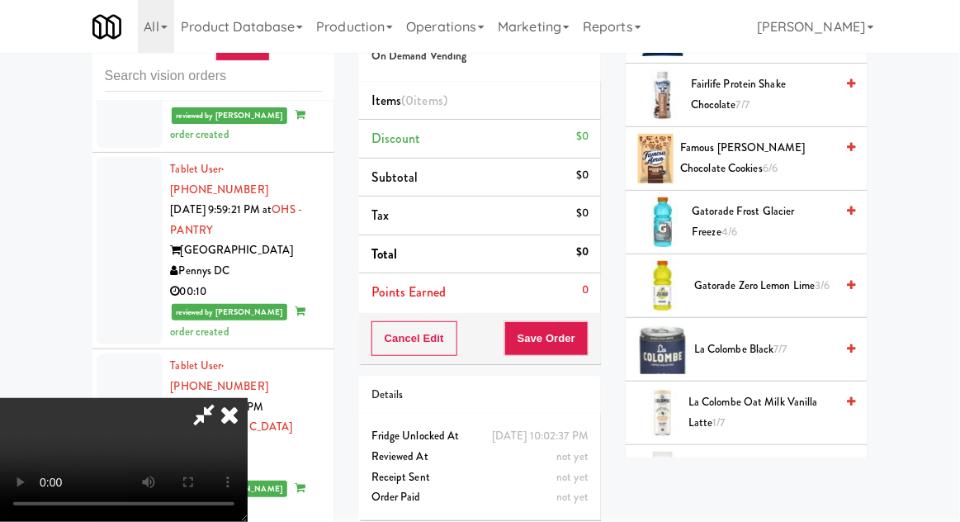
click at [744, 286] on span "Gatorade Zero Lemon Lime 3/6" at bounding box center [764, 286] width 140 height 21
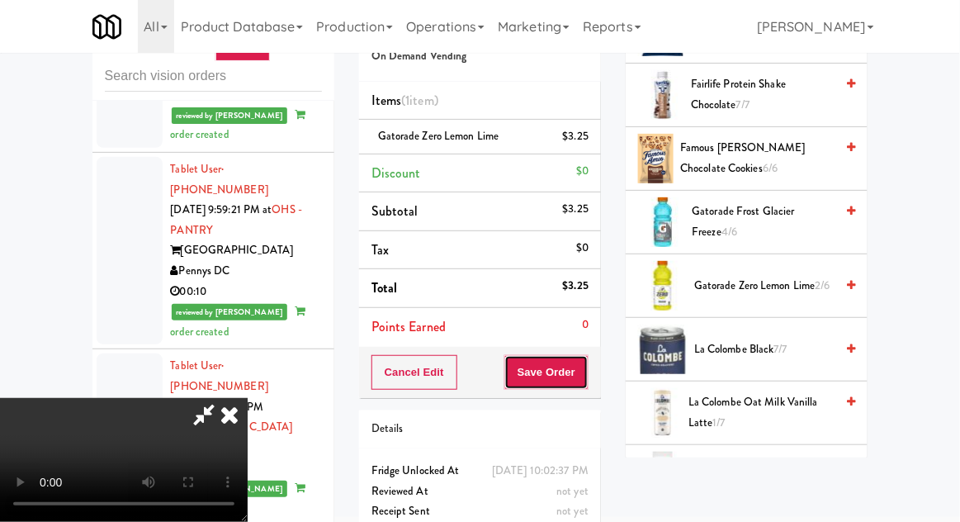
click at [585, 381] on button "Save Order" at bounding box center [546, 372] width 84 height 35
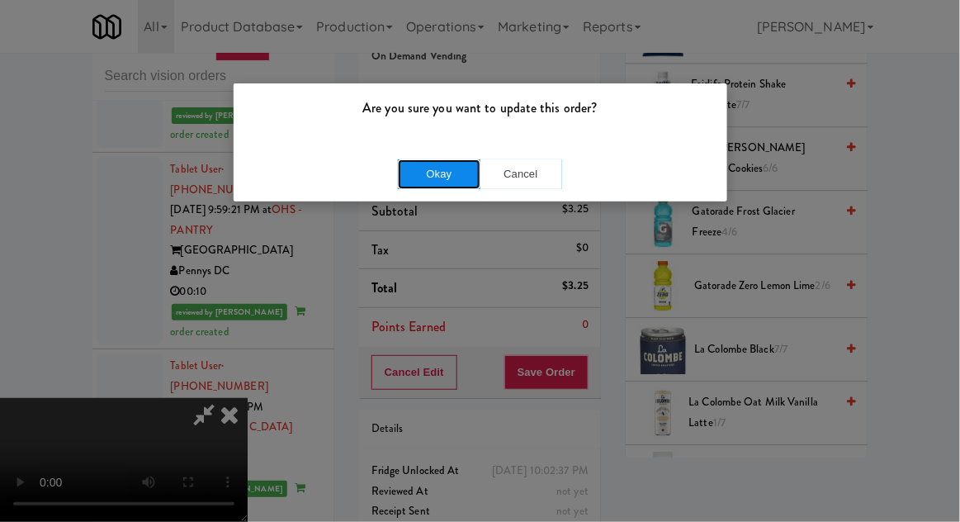
click at [449, 183] on button "Okay" at bounding box center [439, 174] width 83 height 30
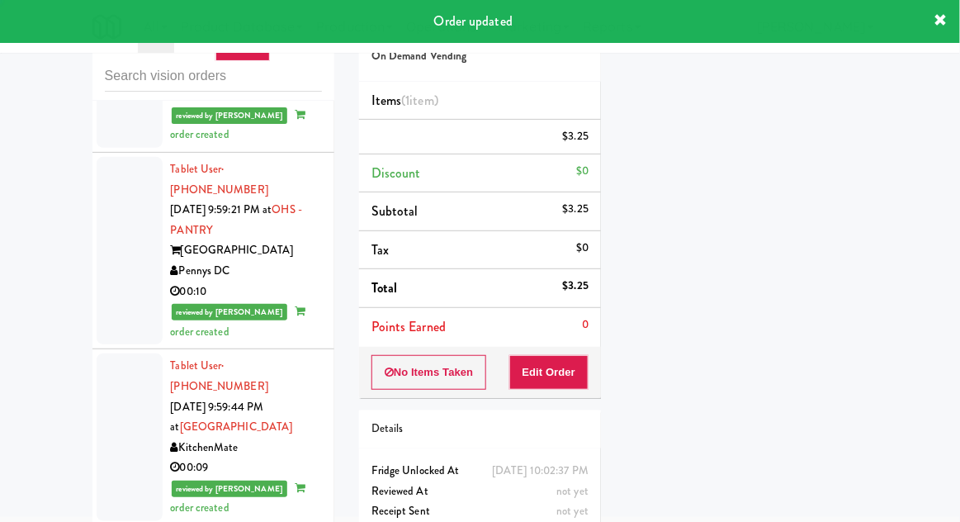
scroll to position [0, 0]
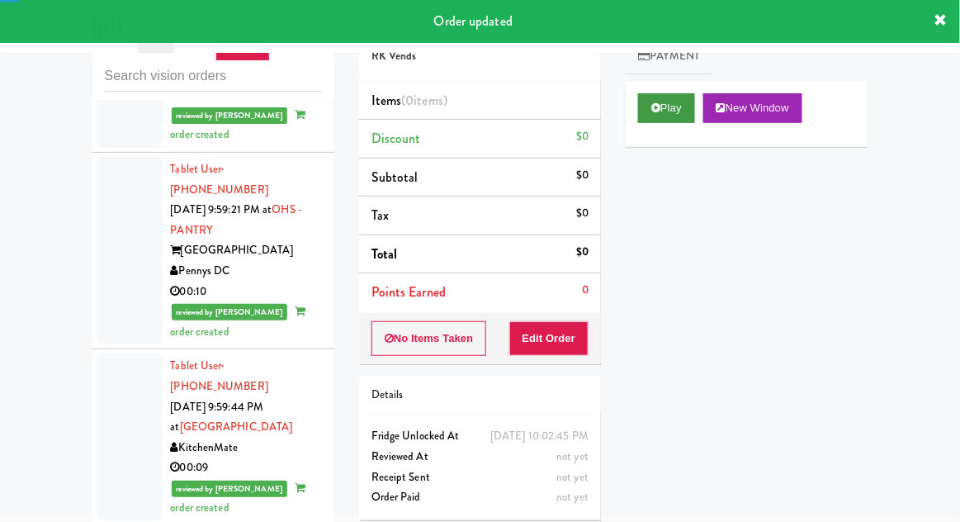
click at [657, 100] on button "Play" at bounding box center [666, 108] width 57 height 30
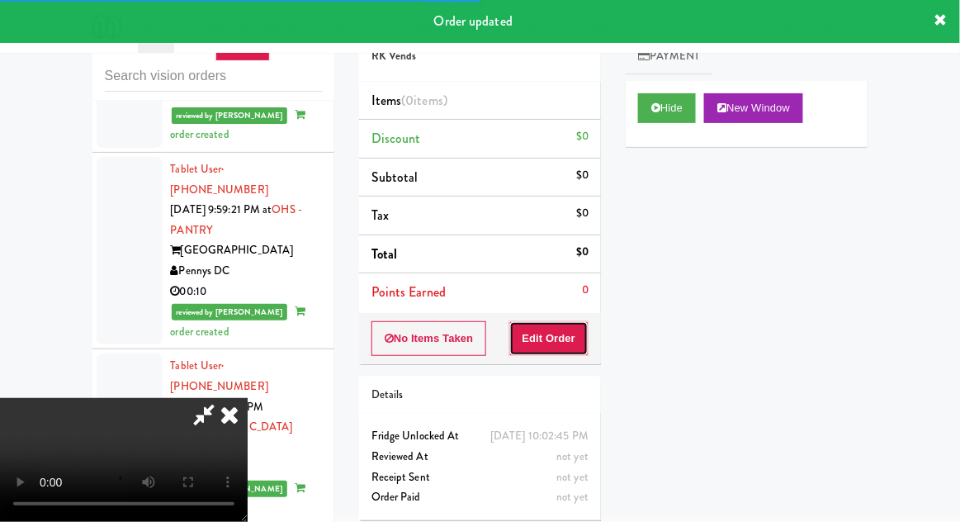
click at [561, 325] on button "Edit Order" at bounding box center [549, 338] width 80 height 35
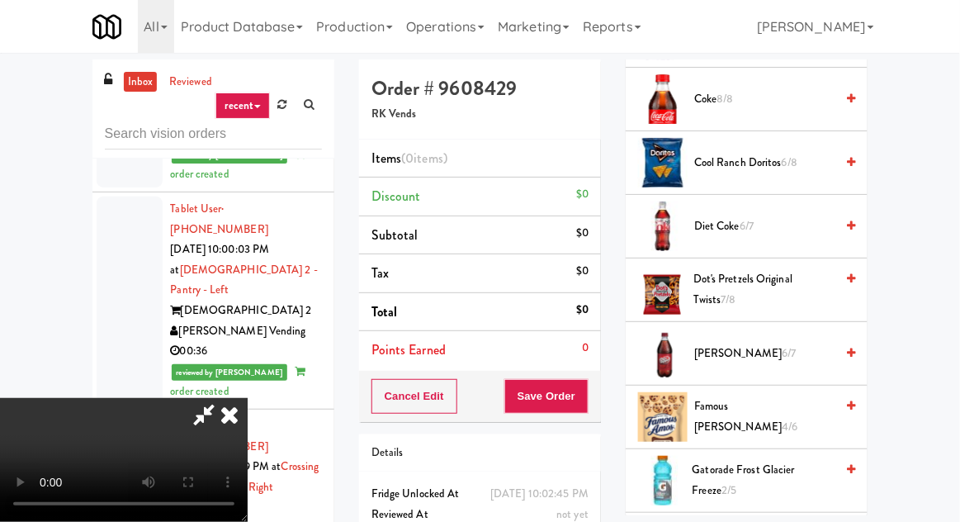
scroll to position [697, 0]
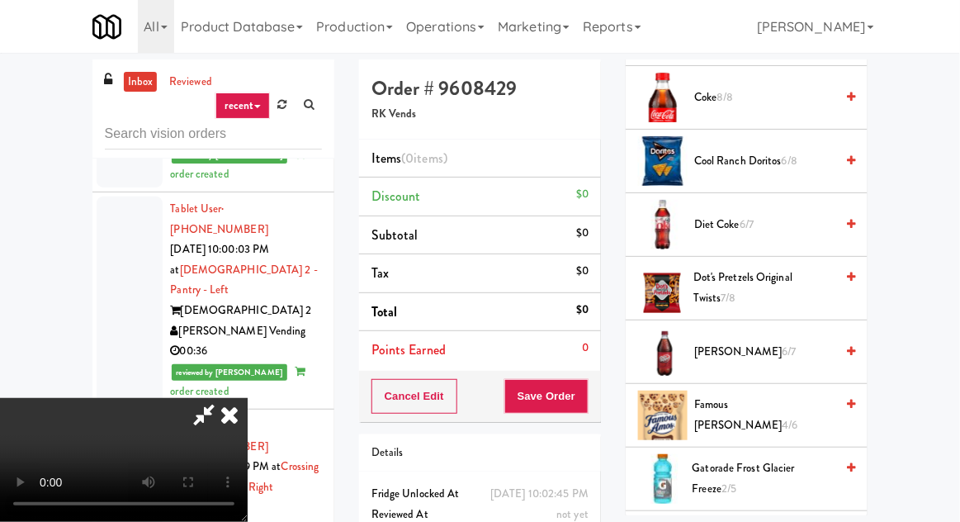
click at [730, 342] on span "Dr Pepper 6/7" at bounding box center [764, 352] width 140 height 21
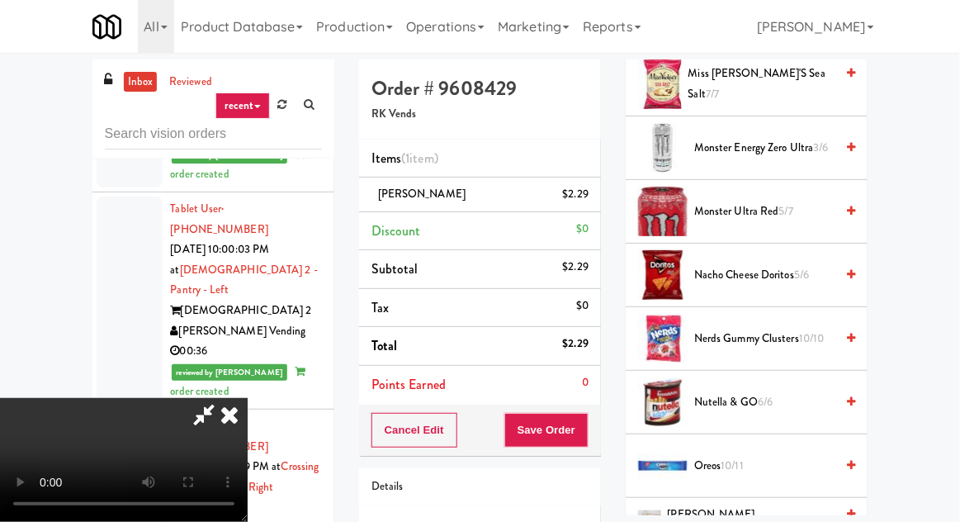
scroll to position [1419, 0]
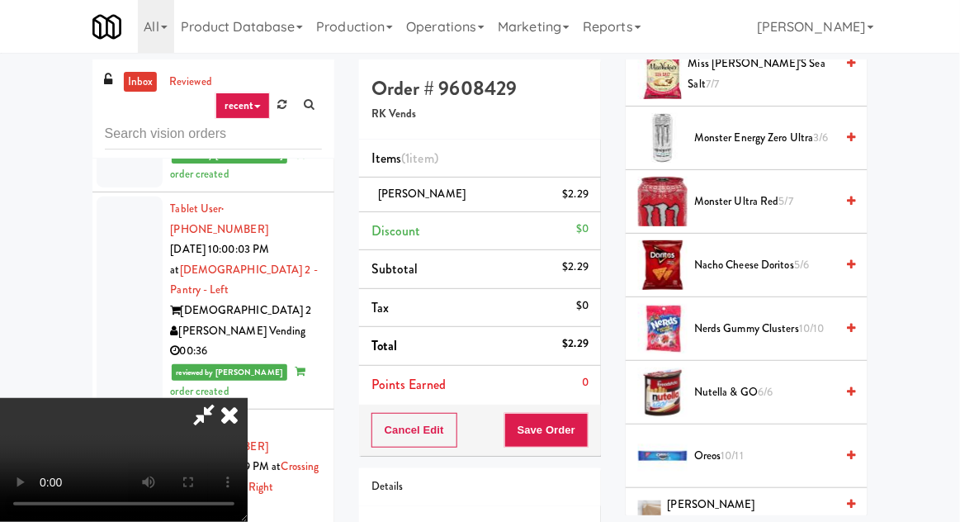
click at [743, 319] on span "Nerds Gummy Clusters 10/10" at bounding box center [764, 329] width 140 height 21
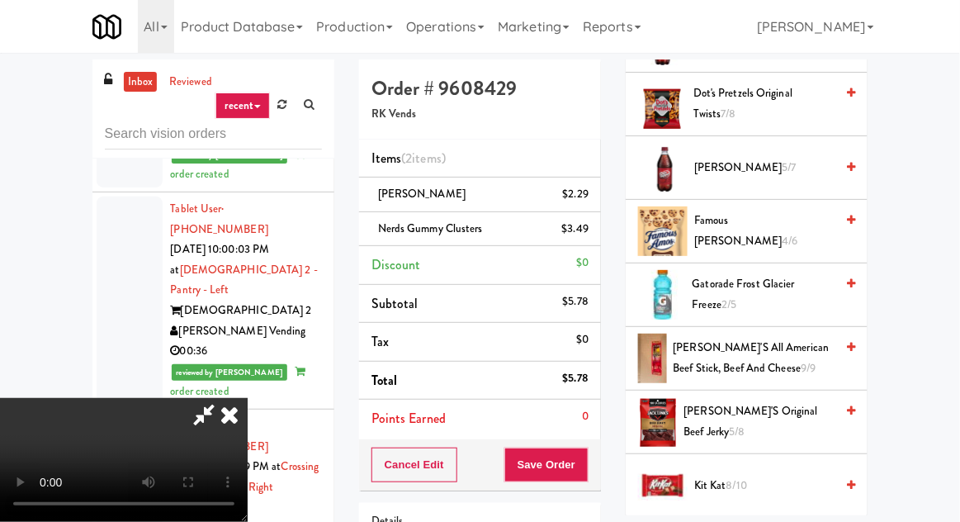
scroll to position [856, 0]
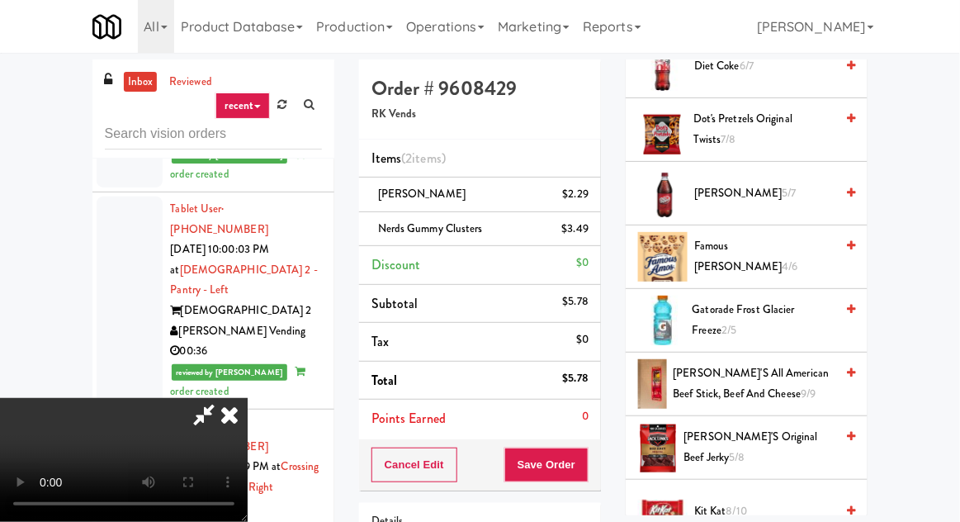
click at [782, 191] on span "5/7" at bounding box center [789, 193] width 14 height 16
click at [585, 451] on button "Save Order" at bounding box center [546, 464] width 84 height 35
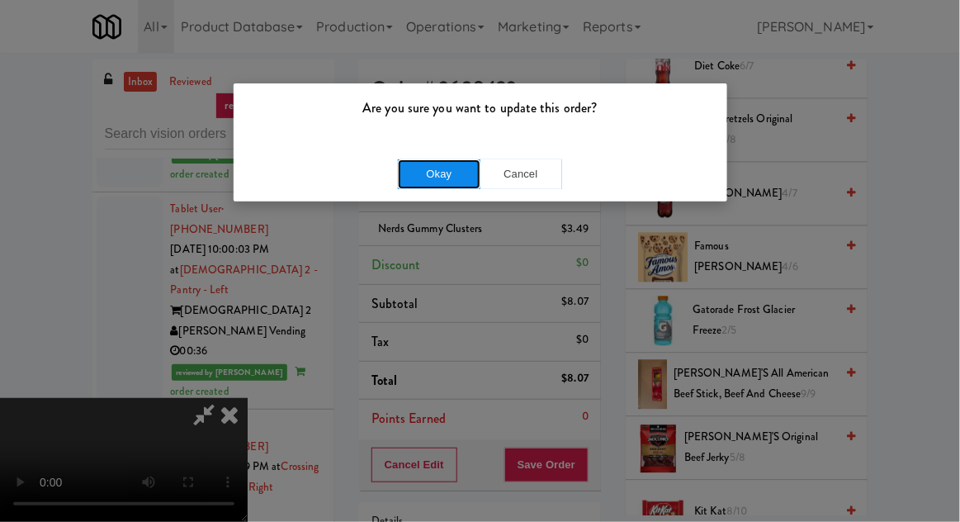
click at [413, 166] on button "Okay" at bounding box center [439, 174] width 83 height 30
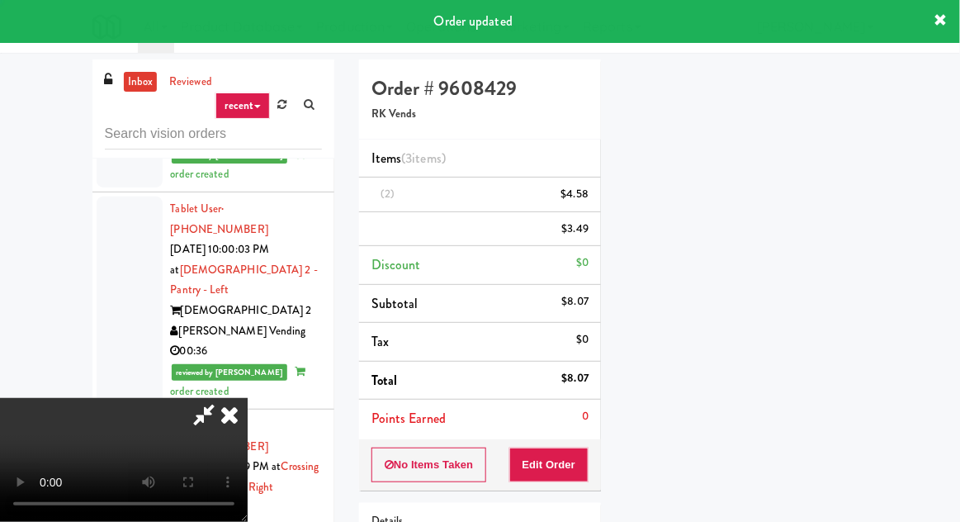
scroll to position [163, 0]
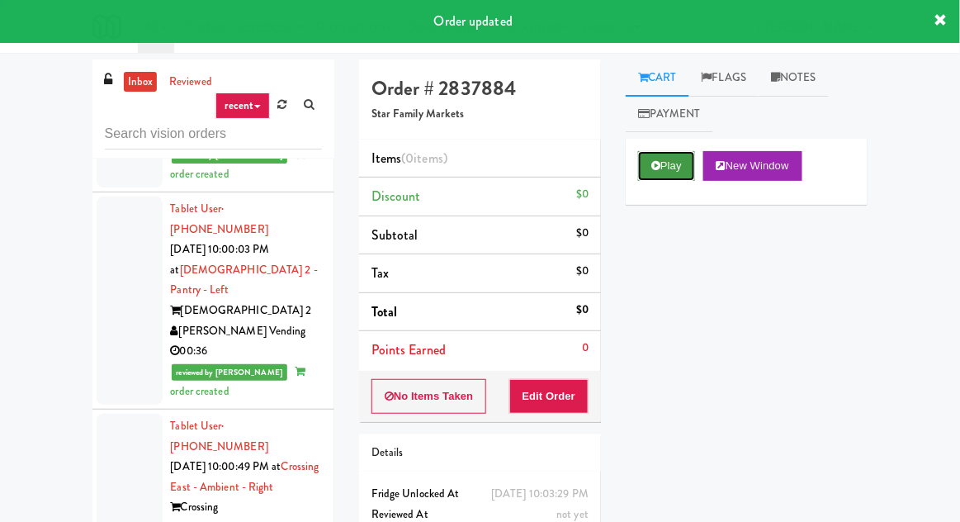
click at [641, 168] on button "Play" at bounding box center [666, 166] width 57 height 30
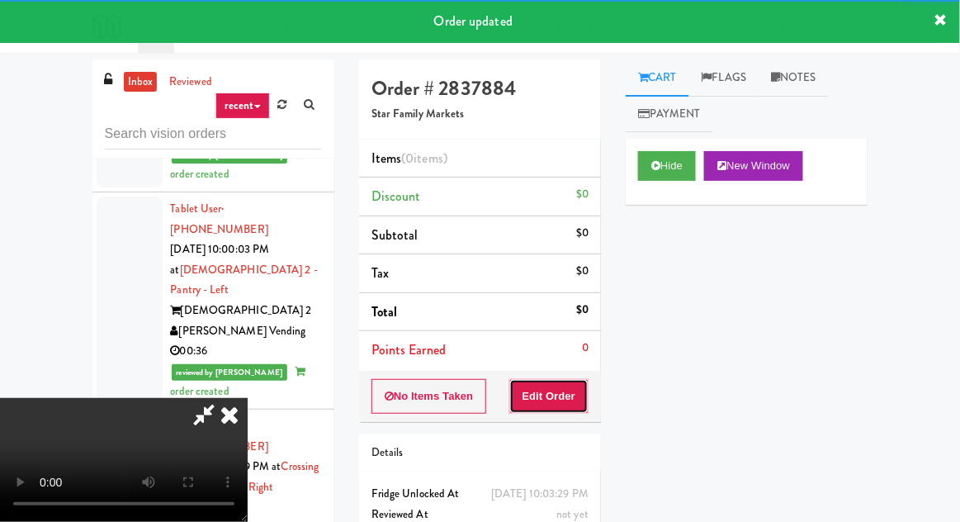
click at [562, 380] on button "Edit Order" at bounding box center [549, 396] width 80 height 35
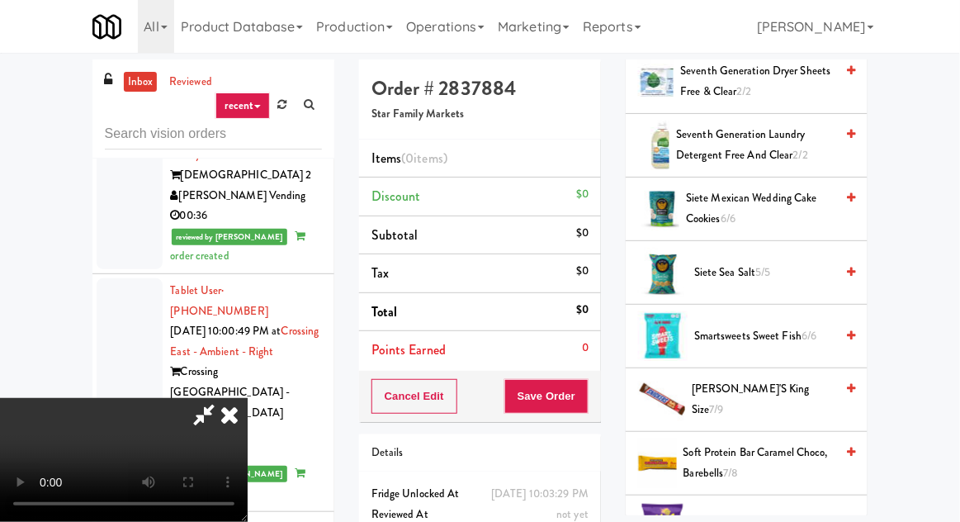
scroll to position [1561, 0]
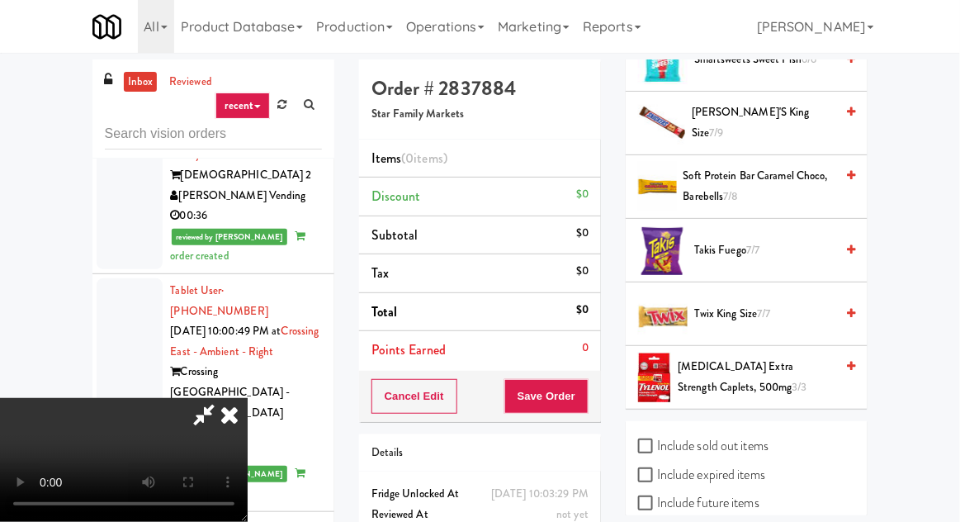
click at [804, 107] on span "Snicker's King Size 7/9" at bounding box center [763, 122] width 143 height 40
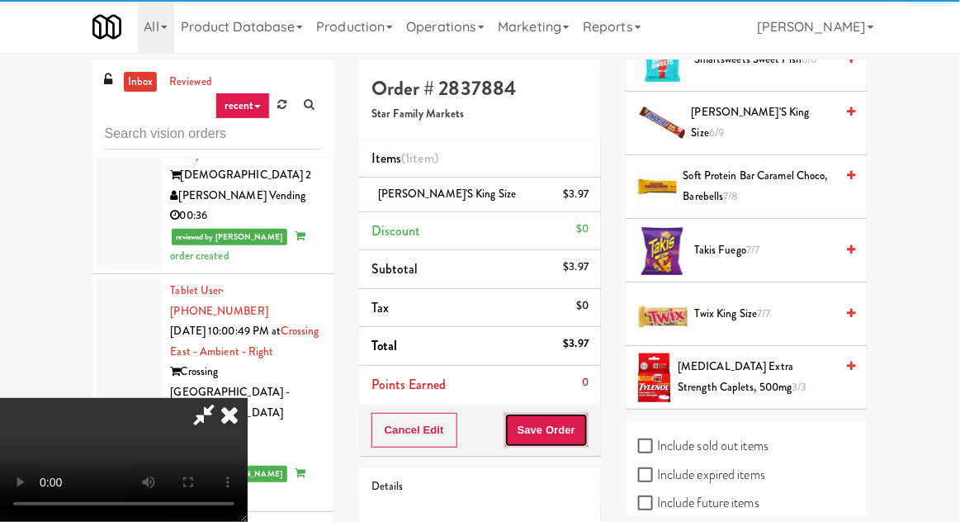
click at [584, 428] on button "Save Order" at bounding box center [546, 430] width 84 height 35
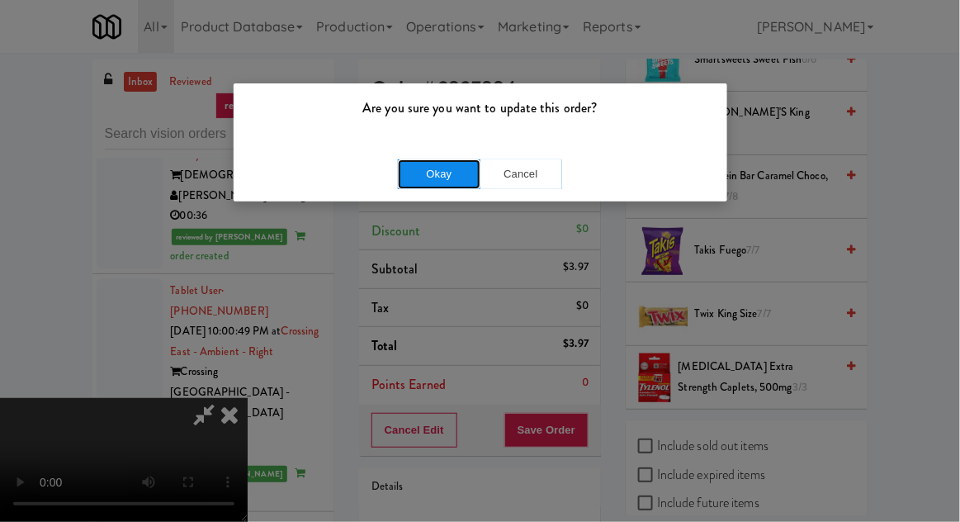
click at [418, 180] on button "Okay" at bounding box center [439, 174] width 83 height 30
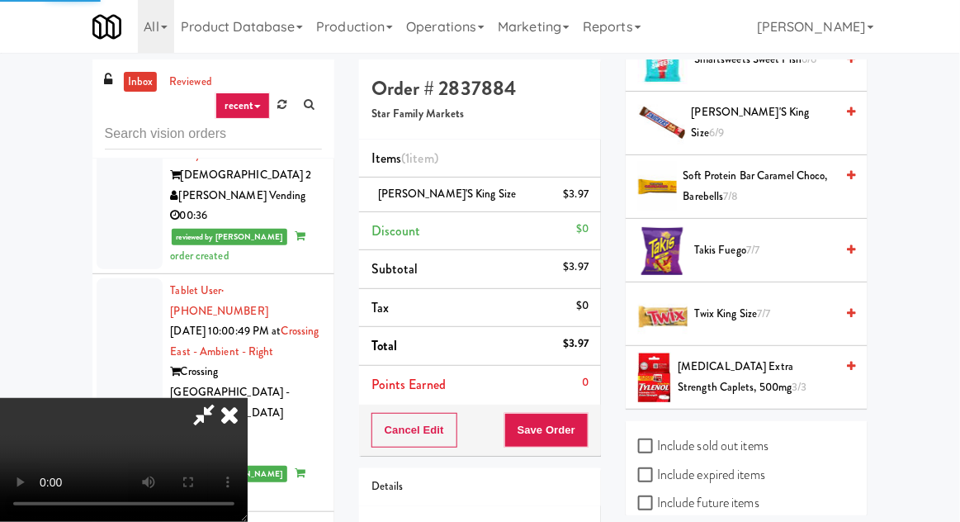
scroll to position [163, 0]
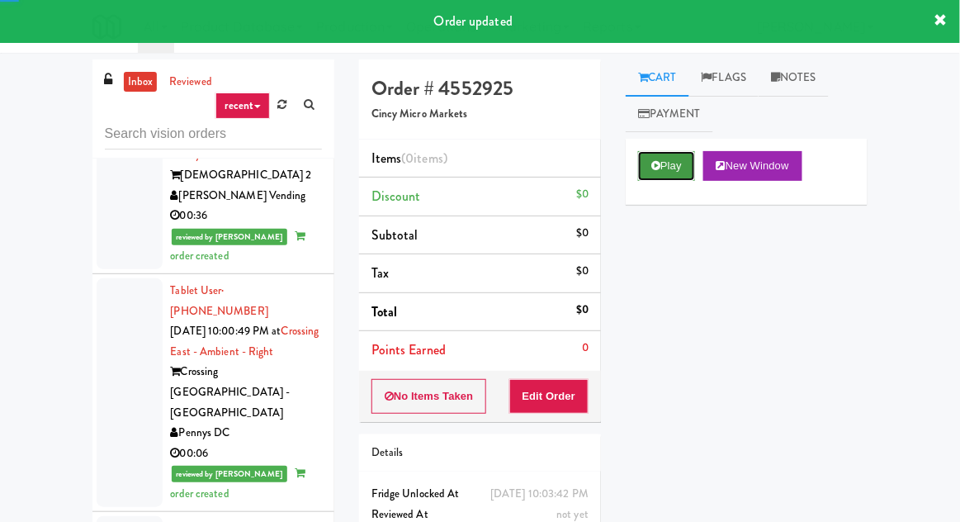
click at [654, 177] on button "Play" at bounding box center [666, 166] width 57 height 30
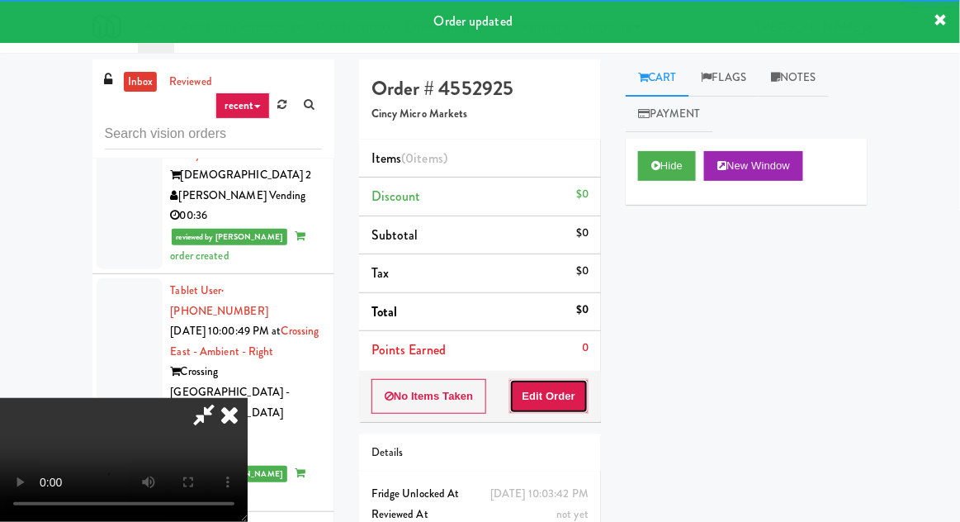
click at [562, 390] on button "Edit Order" at bounding box center [549, 396] width 80 height 35
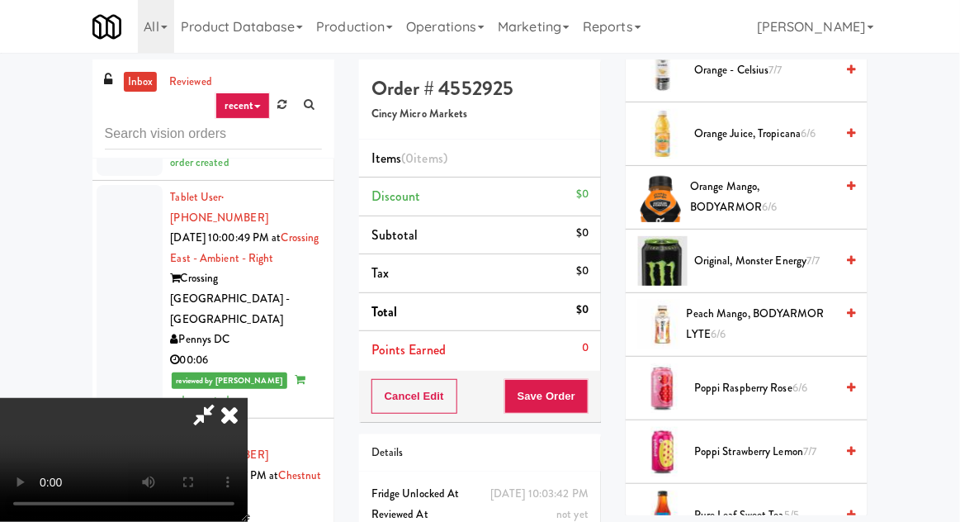
scroll to position [1476, 0]
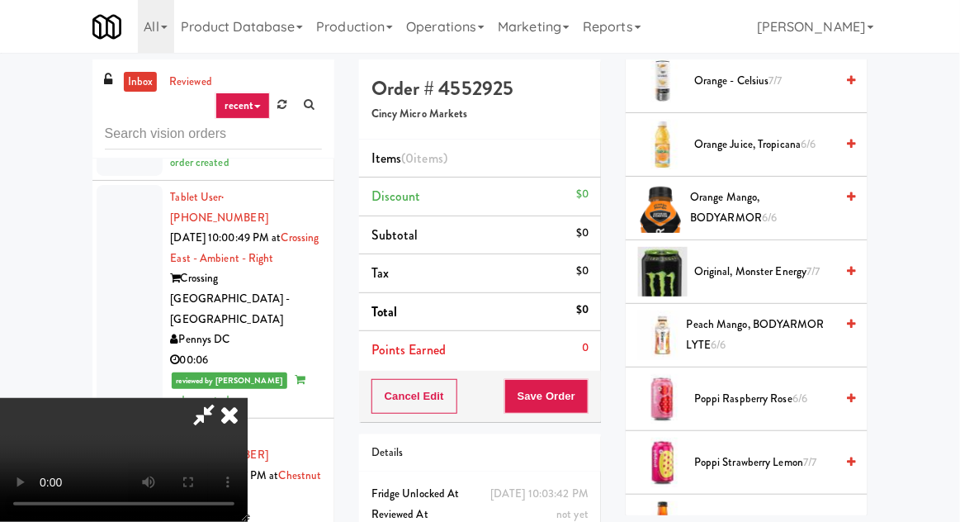
click at [763, 203] on span "Orange Mango, BODYARMOR 6/6" at bounding box center [762, 207] width 144 height 40
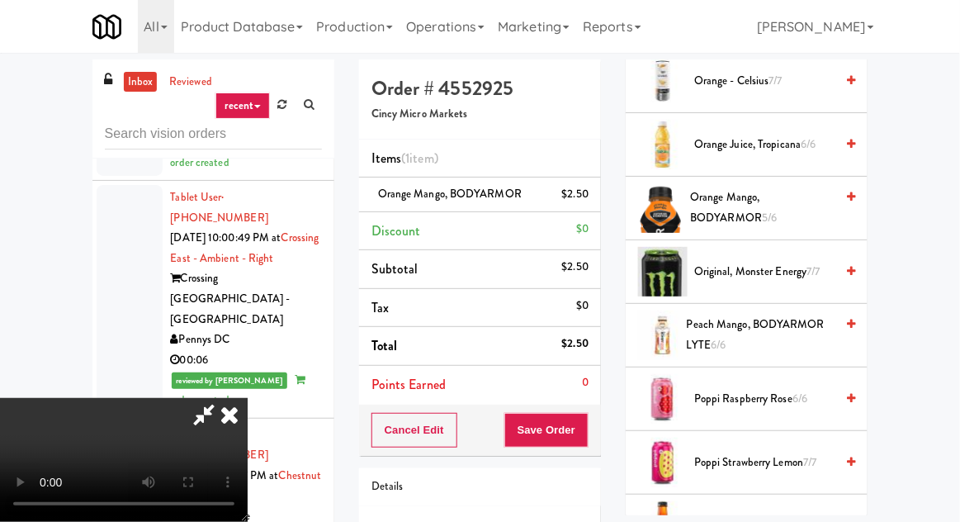
click at [600, 426] on div "Cancel Edit Save Order" at bounding box center [480, 429] width 242 height 51
click at [587, 422] on button "Save Order" at bounding box center [546, 430] width 84 height 35
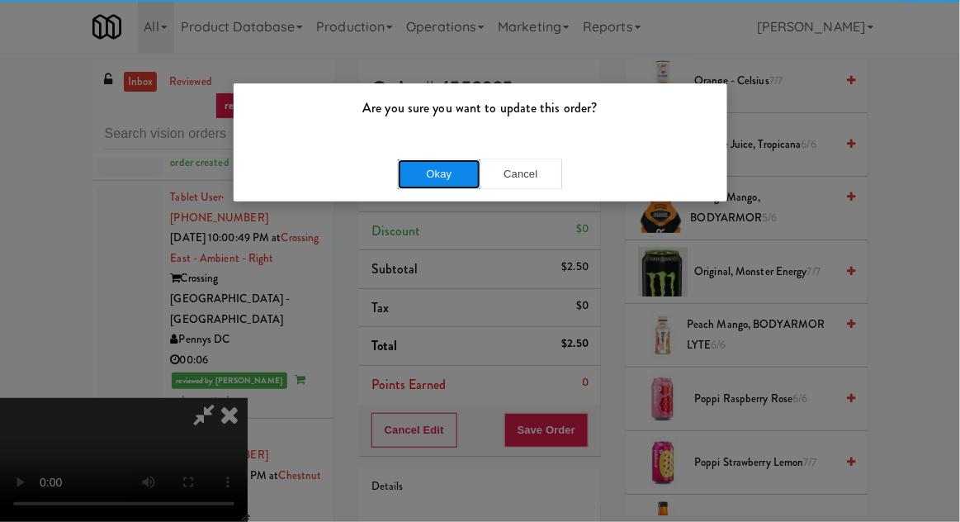
click at [405, 172] on button "Okay" at bounding box center [439, 174] width 83 height 30
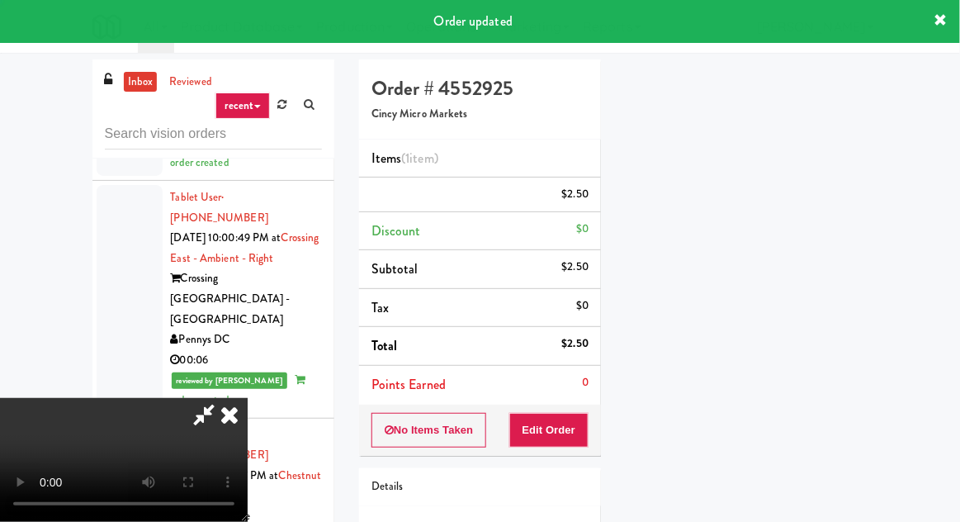
scroll to position [163, 0]
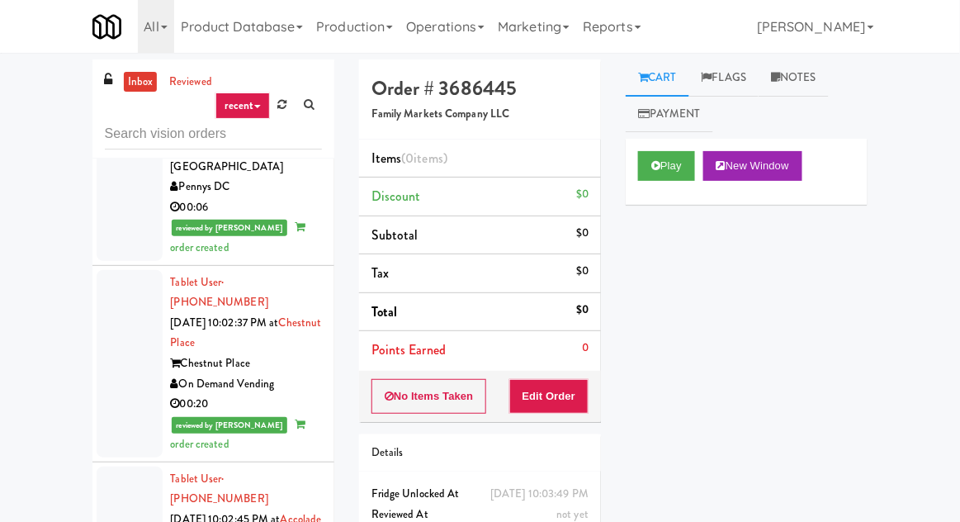
scroll to position [5422, 0]
click at [655, 157] on button "Play" at bounding box center [666, 166] width 57 height 30
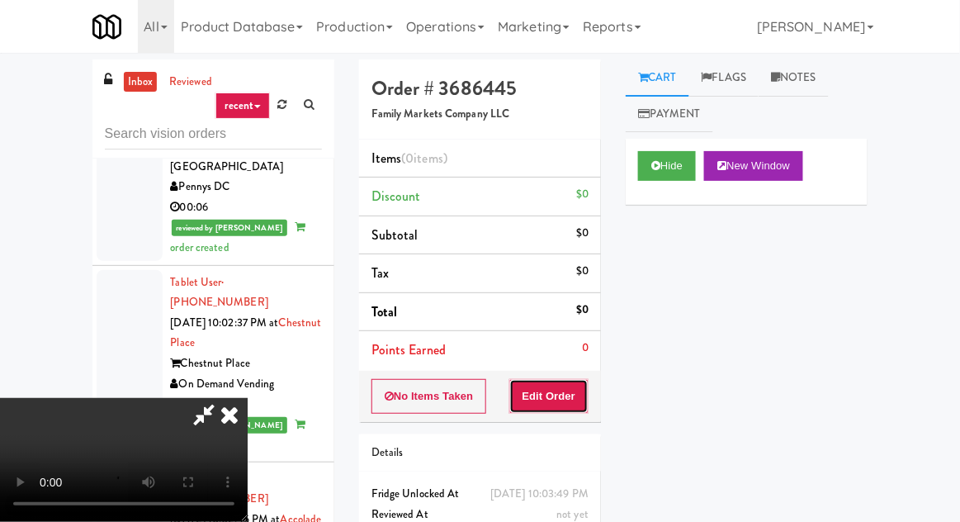
click at [569, 381] on button "Edit Order" at bounding box center [549, 396] width 80 height 35
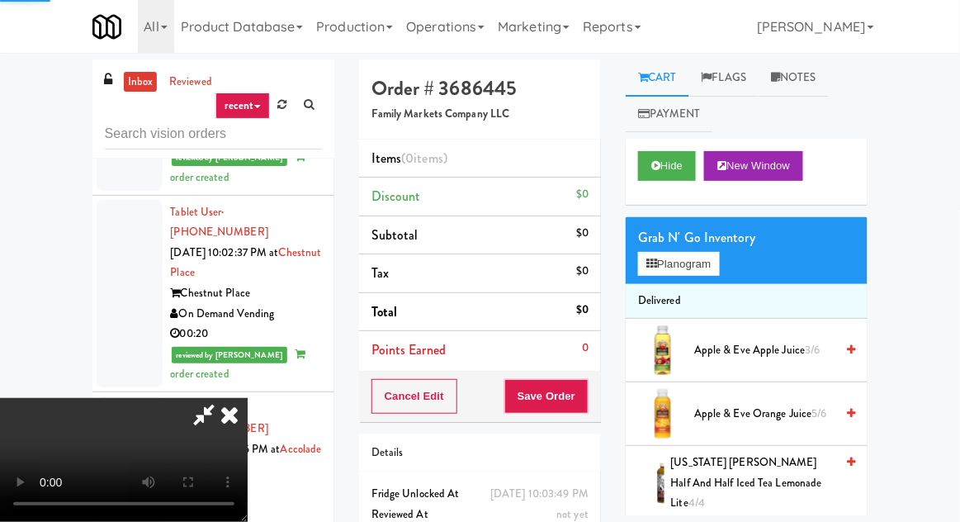
scroll to position [5500, 0]
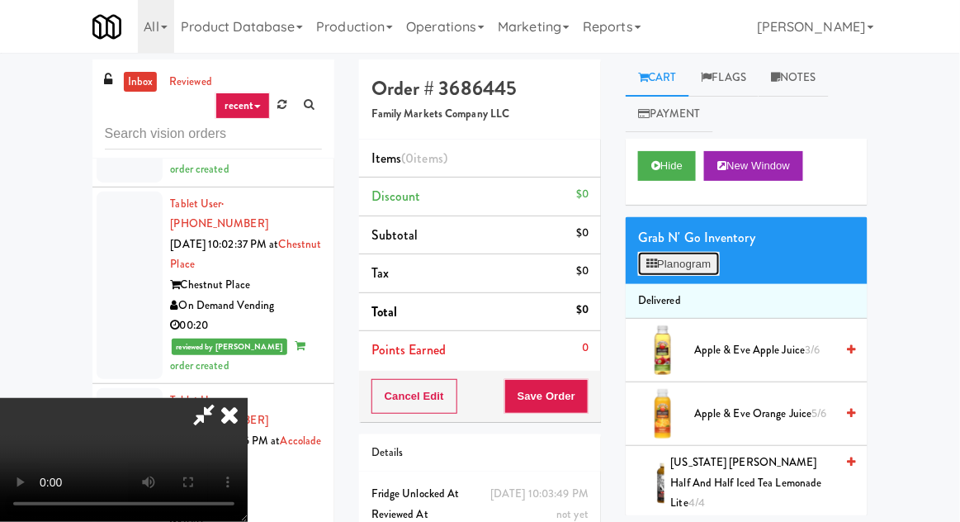
click at [692, 259] on button "Planogram" at bounding box center [678, 264] width 81 height 25
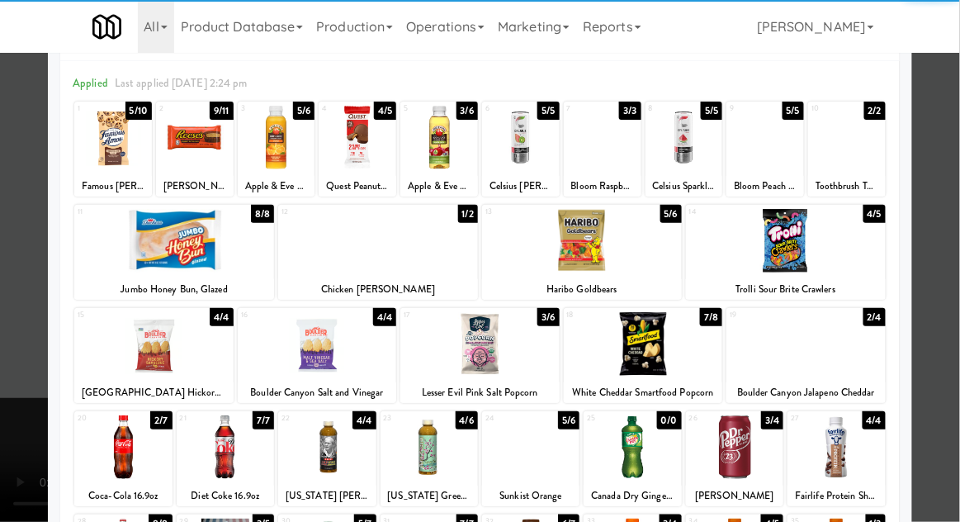
scroll to position [209, 0]
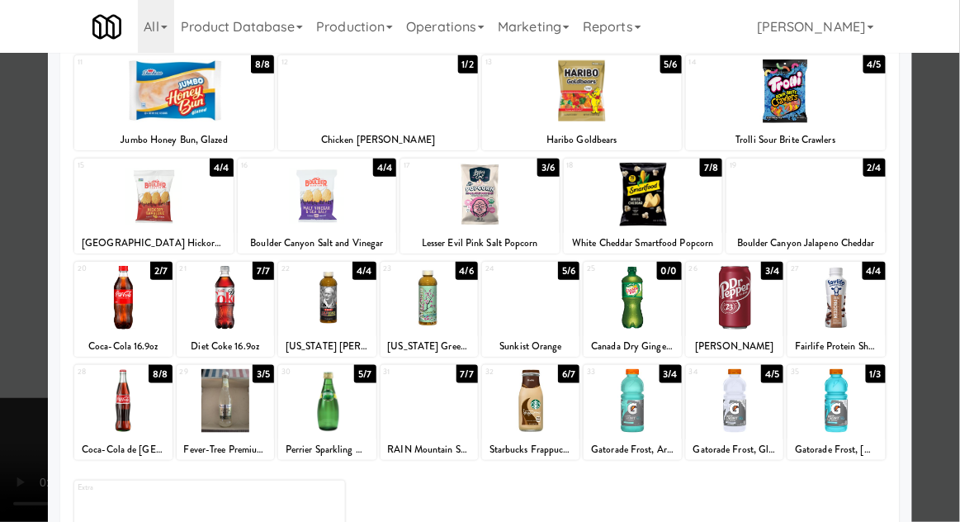
click at [416, 411] on div at bounding box center [428, 401] width 97 height 64
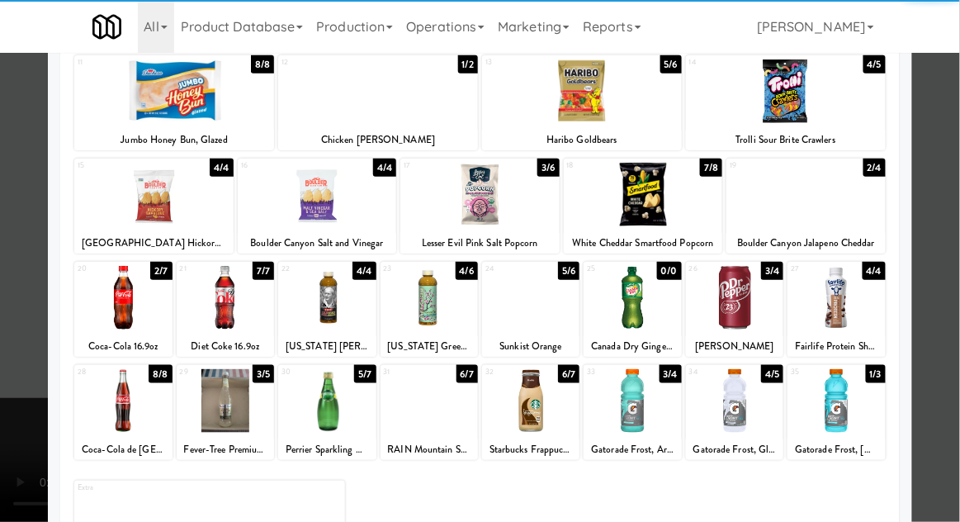
click at [23, 403] on div at bounding box center [480, 261] width 960 height 522
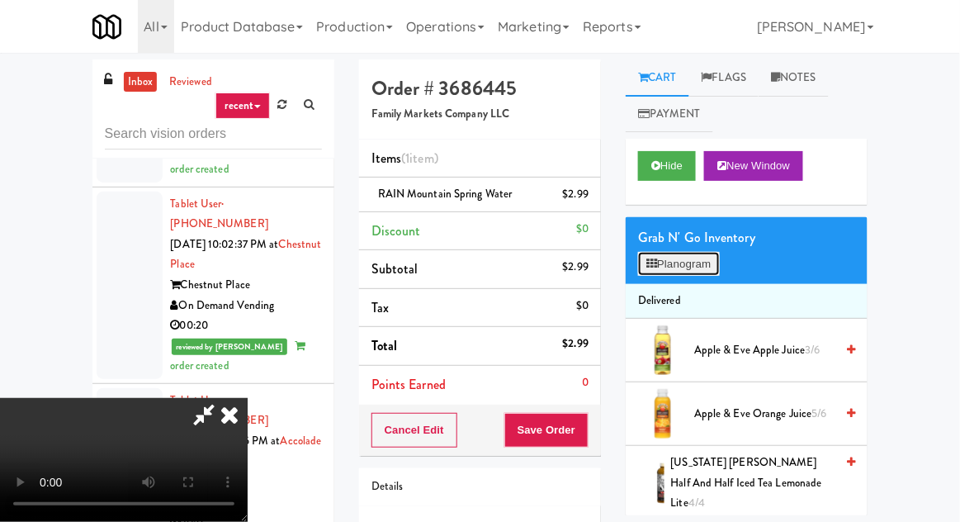
click at [699, 259] on button "Planogram" at bounding box center [678, 264] width 81 height 25
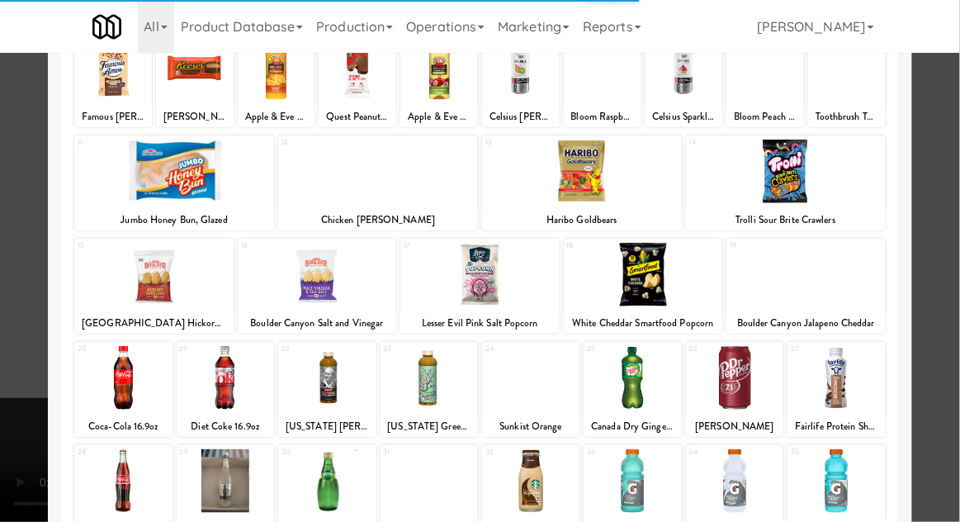
scroll to position [209, 0]
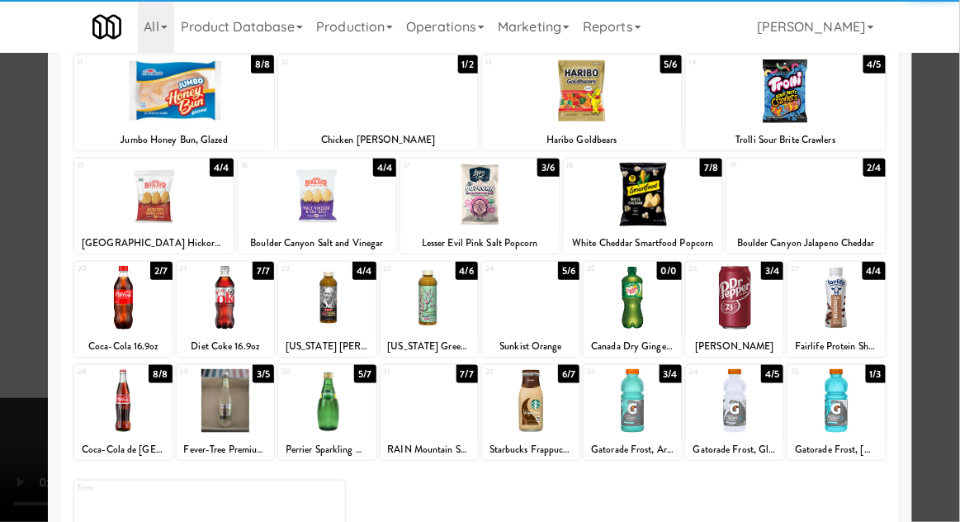
click at [852, 409] on div at bounding box center [835, 401] width 97 height 64
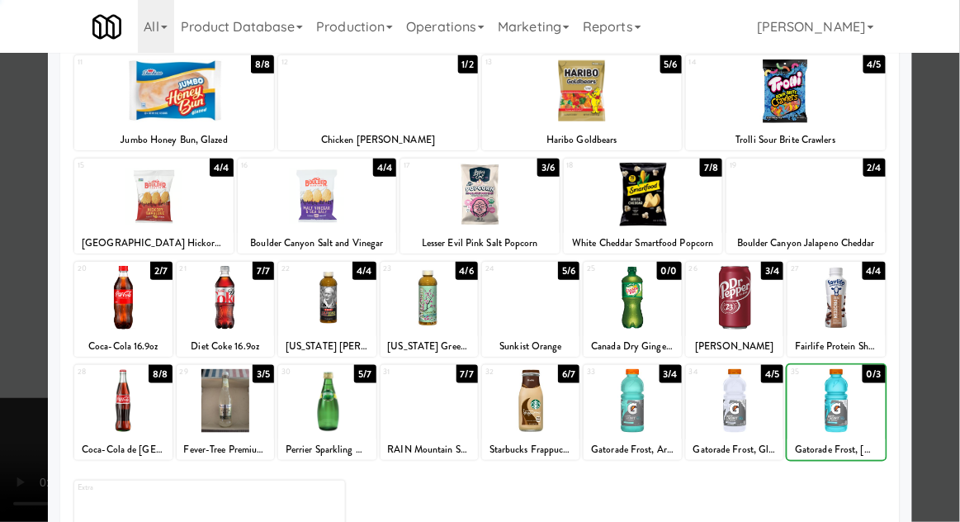
click at [36, 404] on div at bounding box center [480, 261] width 960 height 522
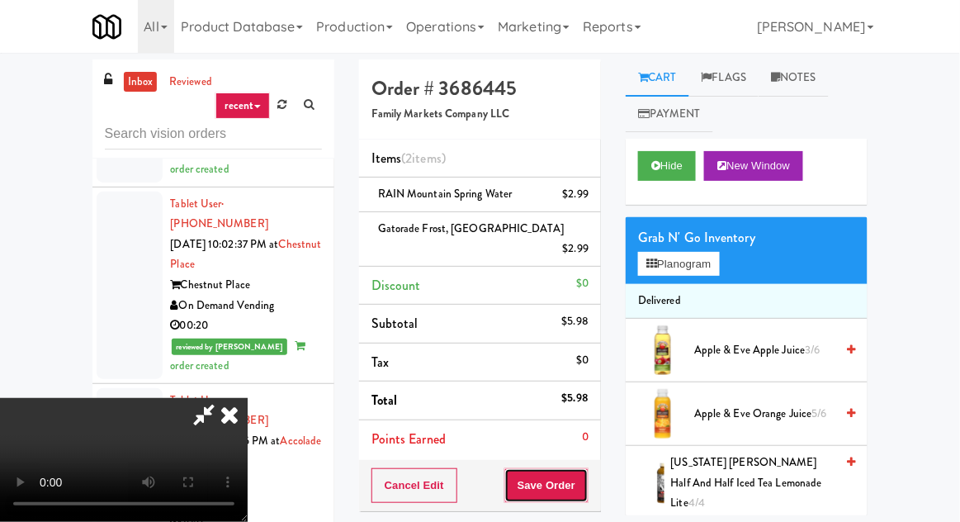
click at [585, 468] on button "Save Order" at bounding box center [546, 485] width 84 height 35
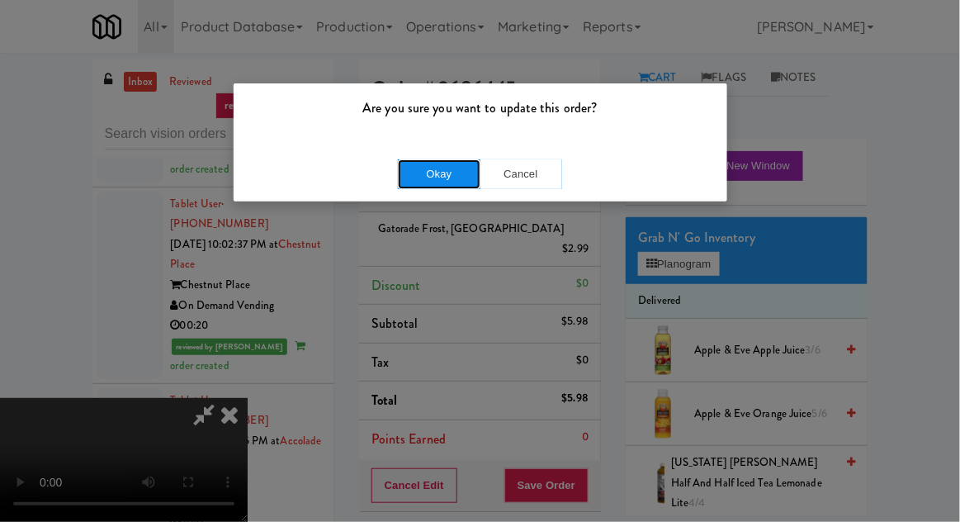
click at [423, 184] on button "Okay" at bounding box center [439, 174] width 83 height 30
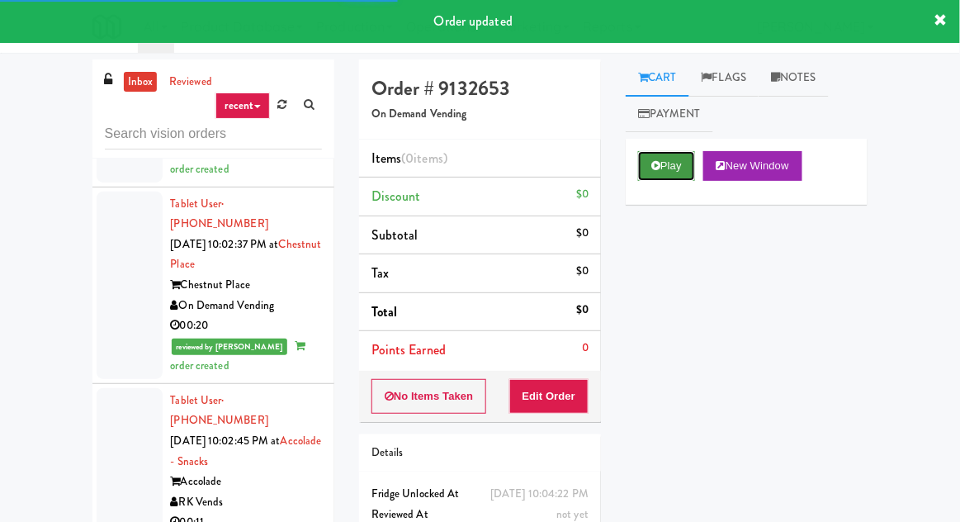
click at [668, 168] on button "Play" at bounding box center [666, 166] width 57 height 30
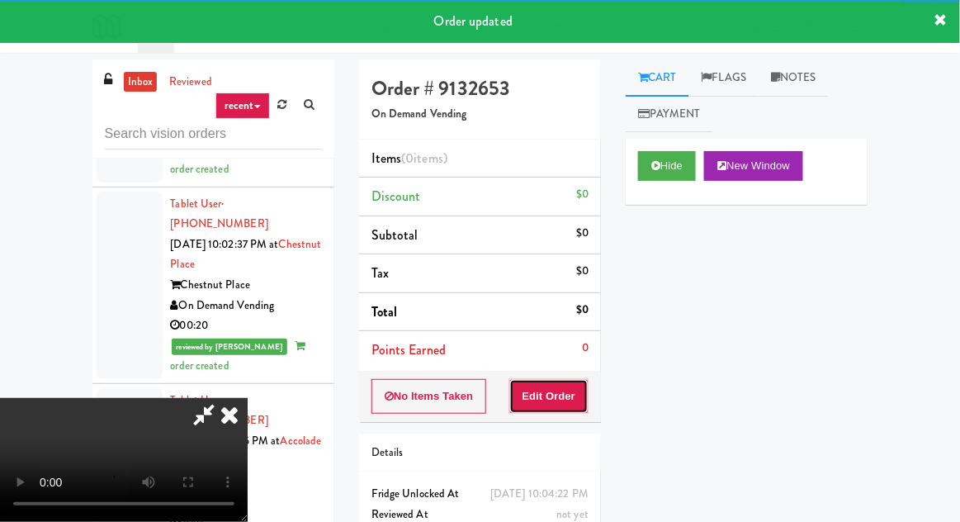
click at [557, 393] on button "Edit Order" at bounding box center [549, 396] width 80 height 35
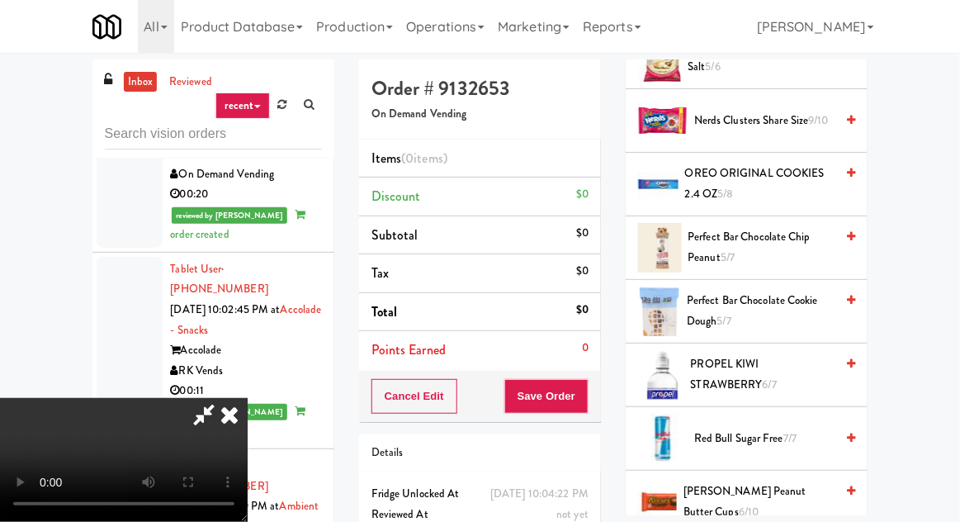
scroll to position [1565, 0]
click at [753, 365] on span "PROPEL KIWI STRAWBERRY 6/7" at bounding box center [763, 373] width 144 height 40
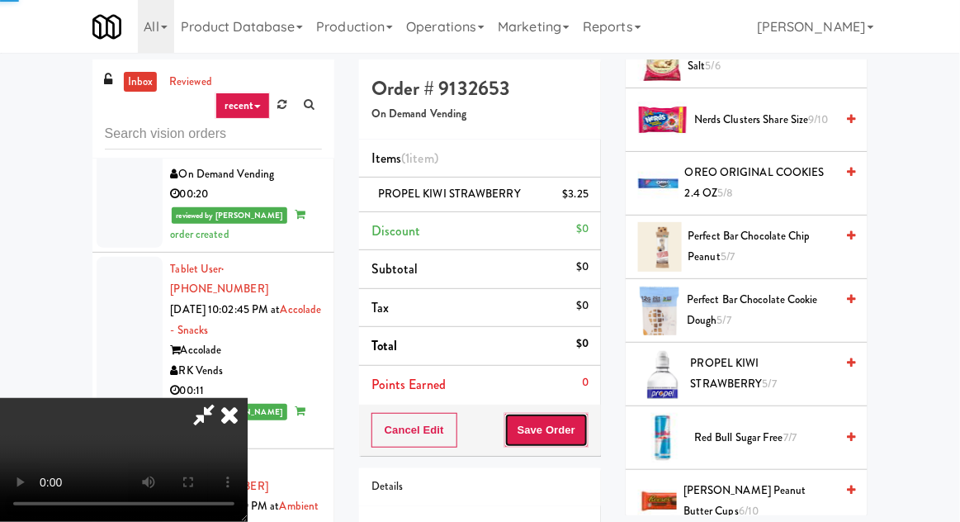
click at [584, 430] on button "Save Order" at bounding box center [546, 430] width 84 height 35
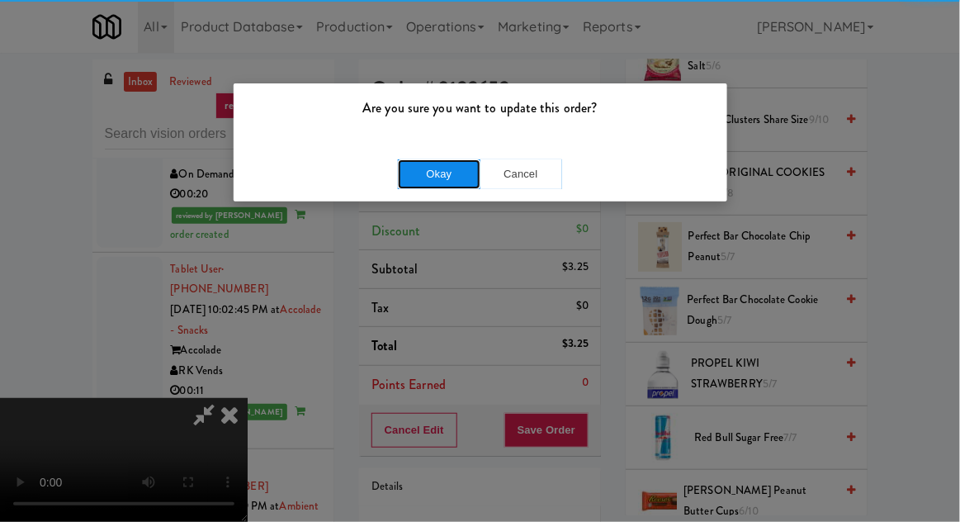
click at [416, 184] on button "Okay" at bounding box center [439, 174] width 83 height 30
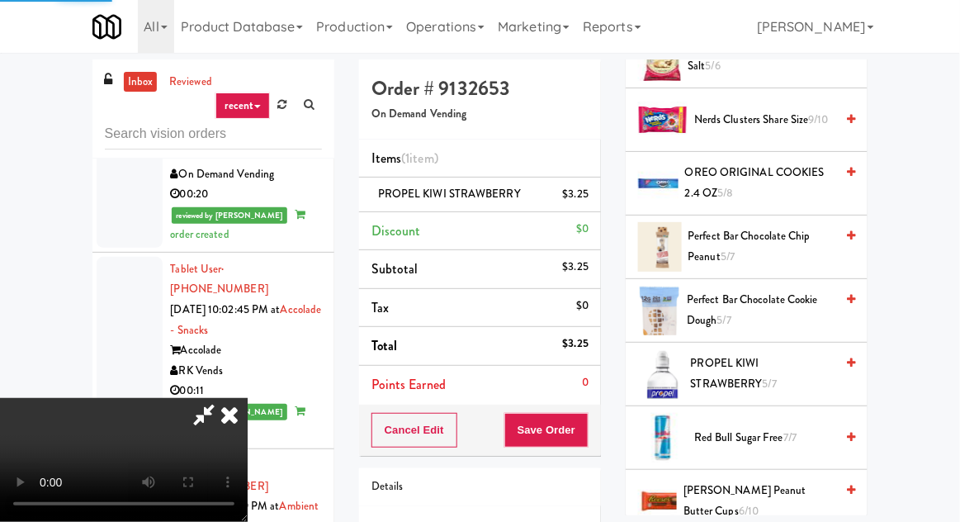
scroll to position [163, 0]
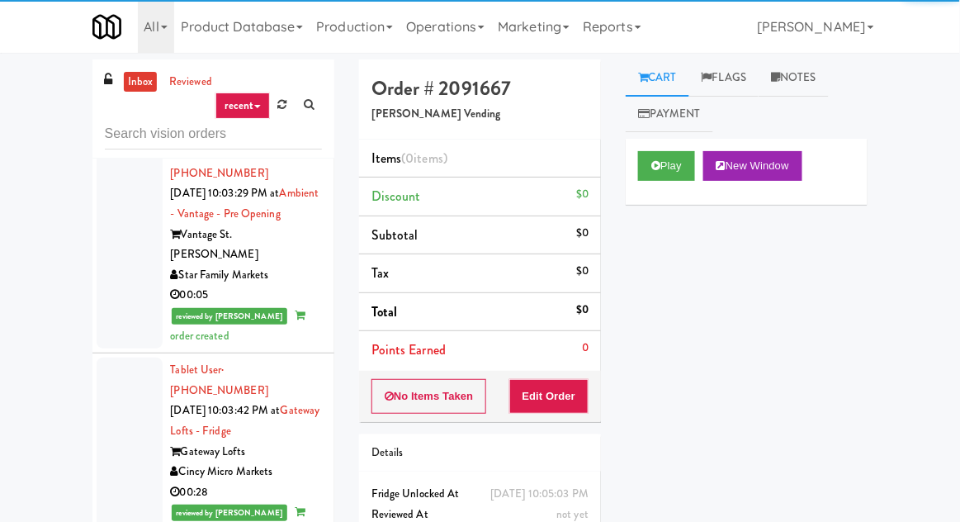
scroll to position [5985, 0]
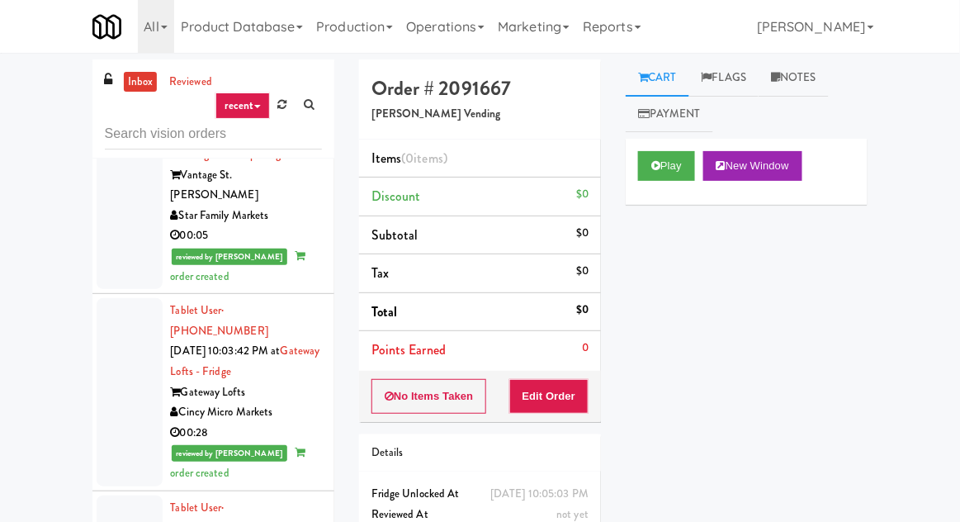
scroll to position [6005, 0]
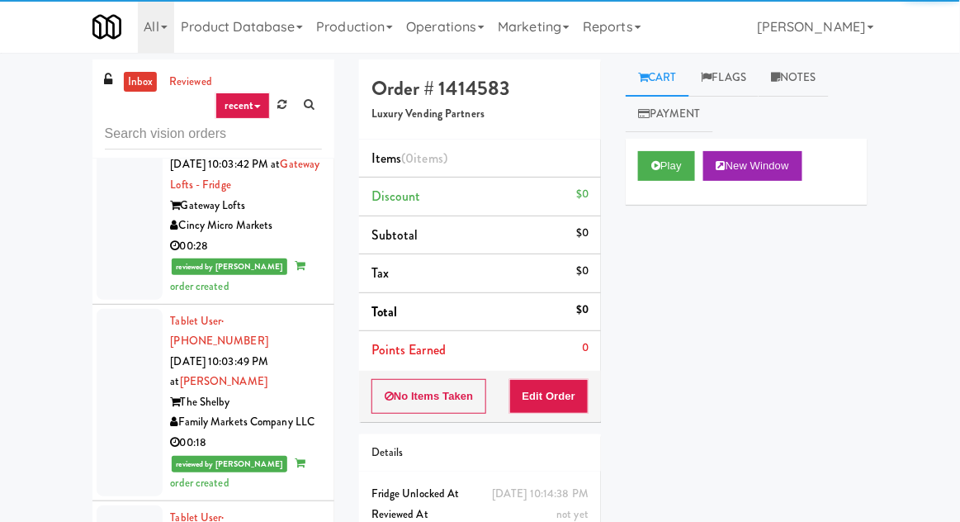
scroll to position [6217, 0]
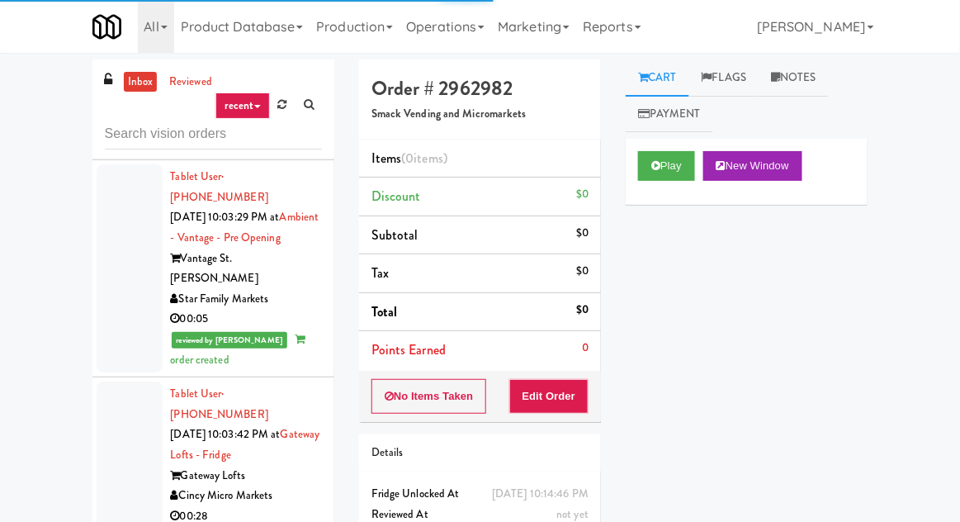
scroll to position [5923, 0]
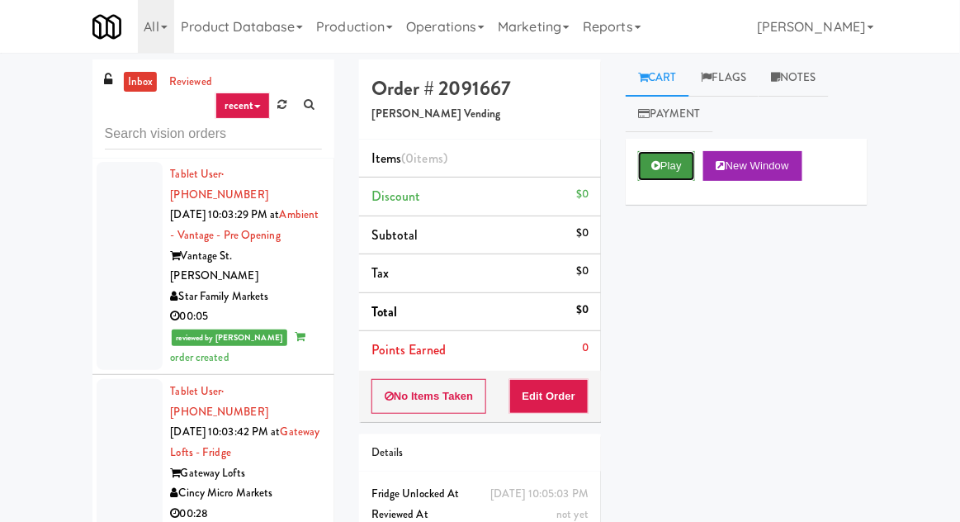
click at [666, 178] on button "Play" at bounding box center [666, 166] width 57 height 30
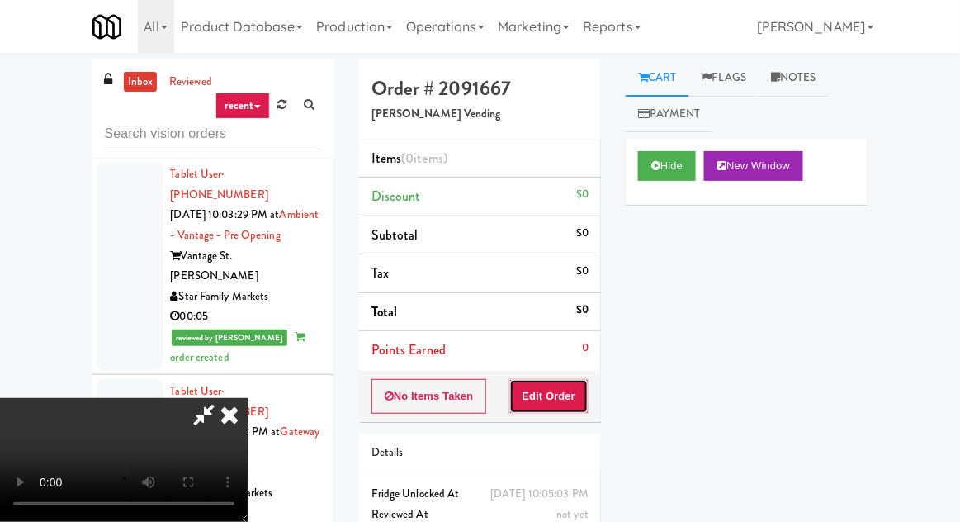
click at [560, 407] on button "Edit Order" at bounding box center [549, 396] width 80 height 35
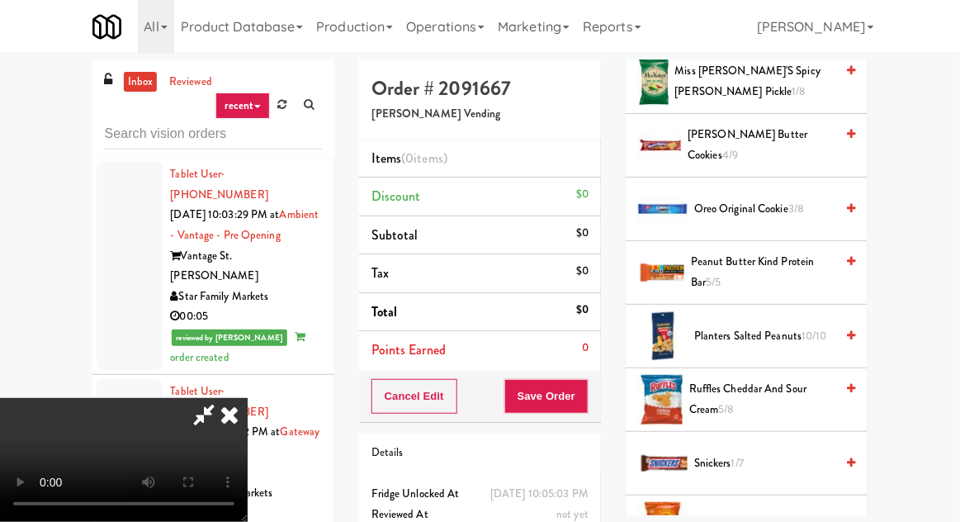
scroll to position [832, 0]
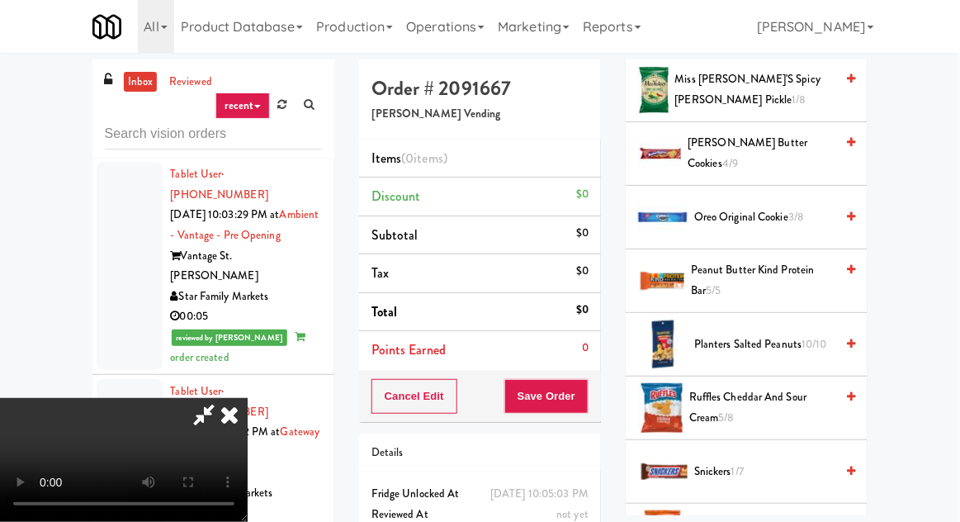
click at [784, 212] on span "Oreo Original Cookie 3/8" at bounding box center [764, 217] width 140 height 21
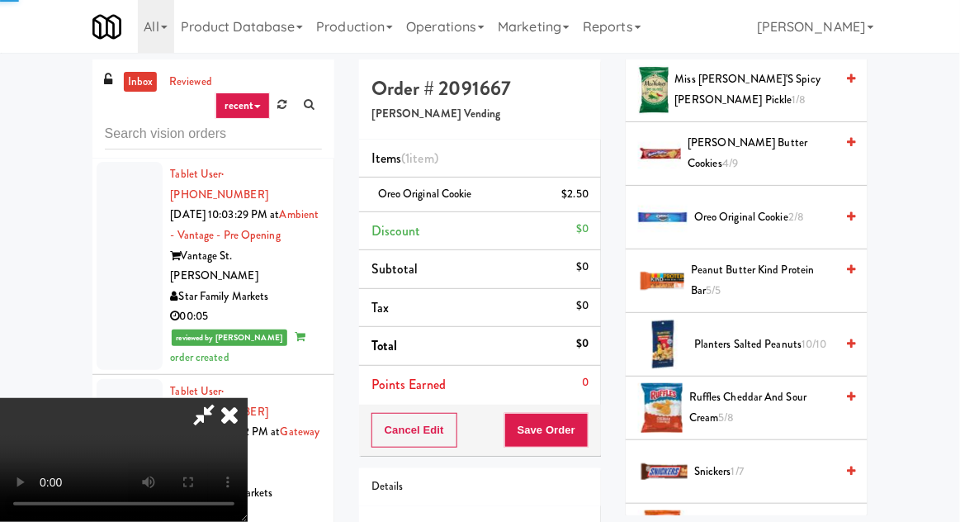
click at [784, 207] on span "Oreo Original Cookie 2/8" at bounding box center [764, 217] width 140 height 21
click at [588, 423] on button "Save Order" at bounding box center [546, 430] width 84 height 35
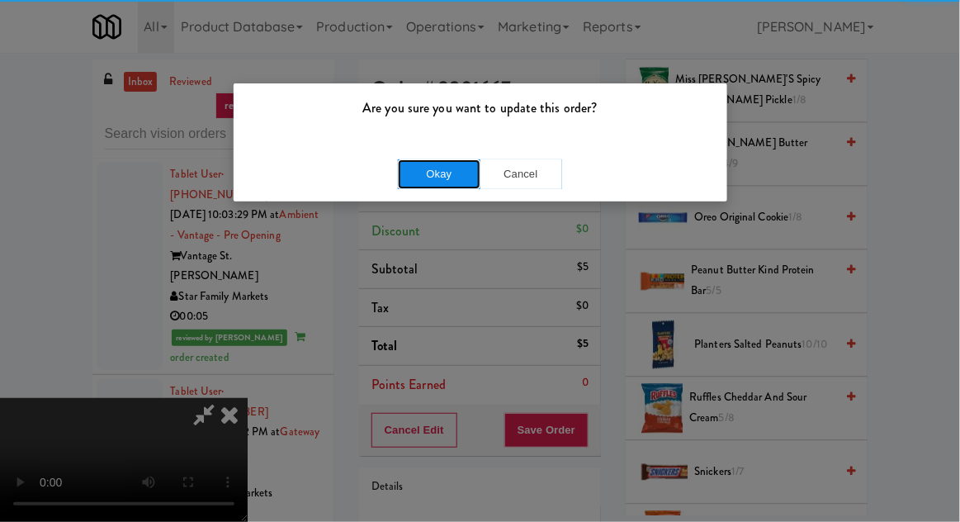
click at [420, 187] on button "Okay" at bounding box center [439, 174] width 83 height 30
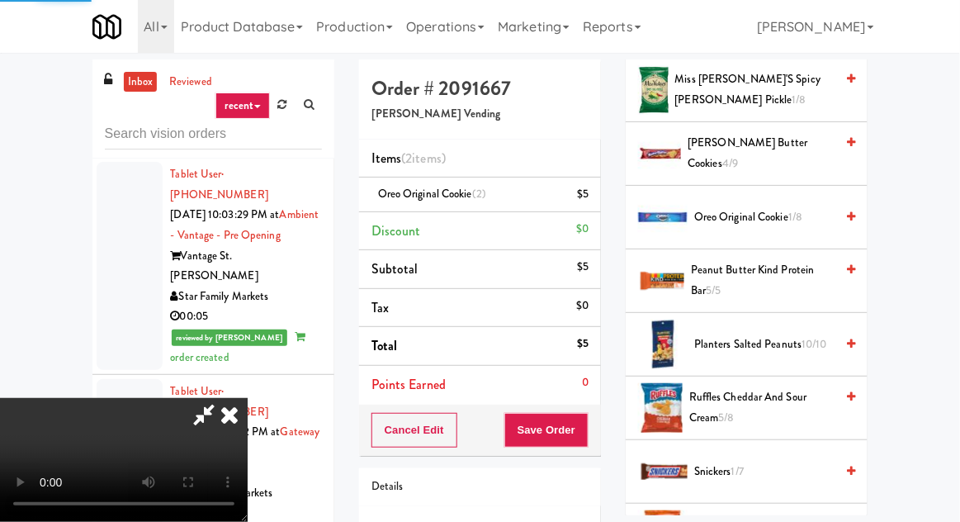
scroll to position [163, 0]
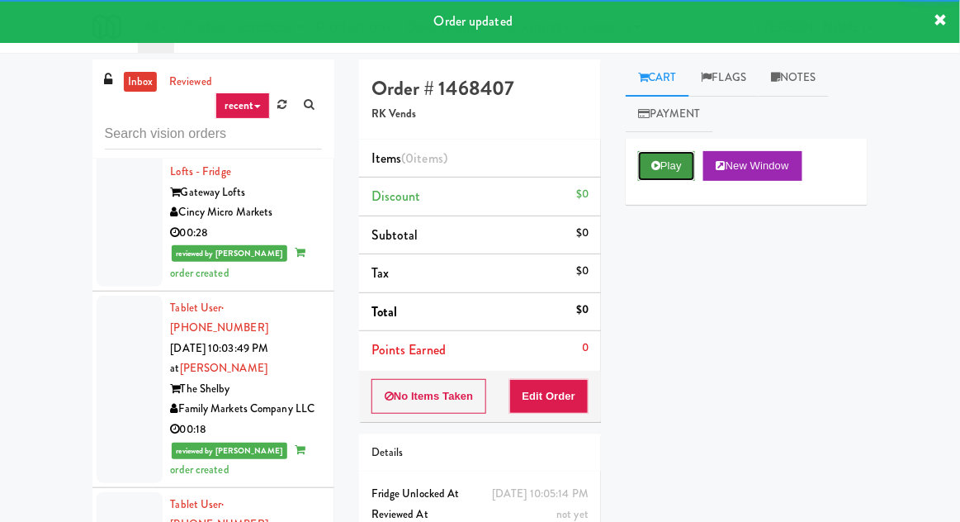
click at [664, 175] on button "Play" at bounding box center [666, 166] width 57 height 30
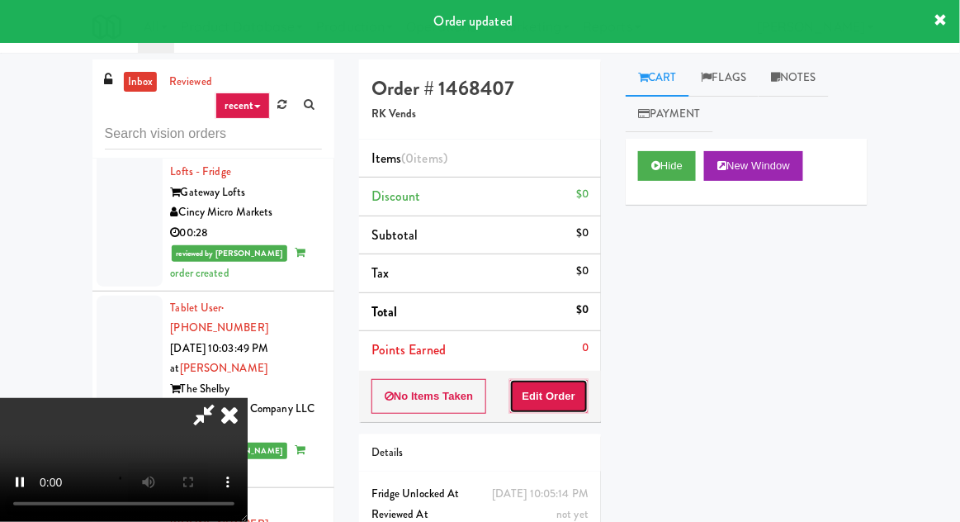
click at [560, 396] on button "Edit Order" at bounding box center [549, 396] width 80 height 35
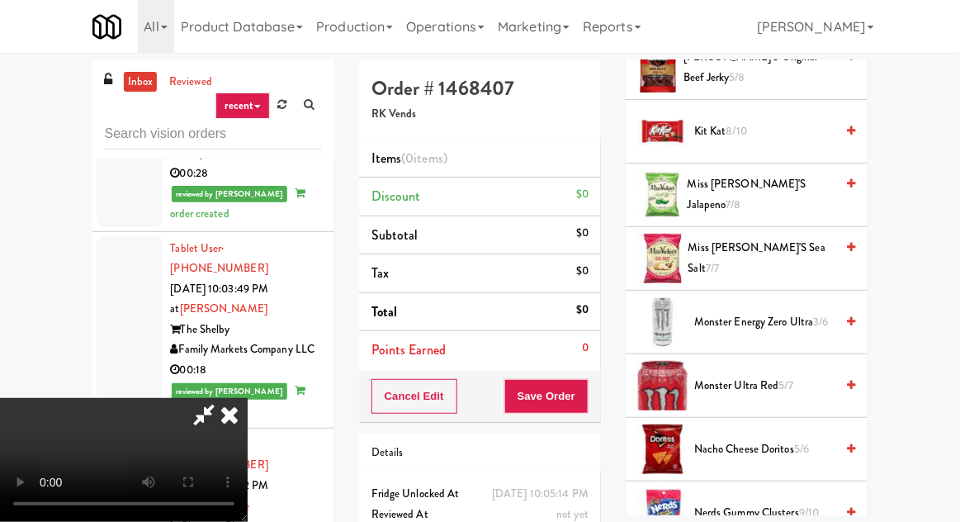
scroll to position [1237, 0]
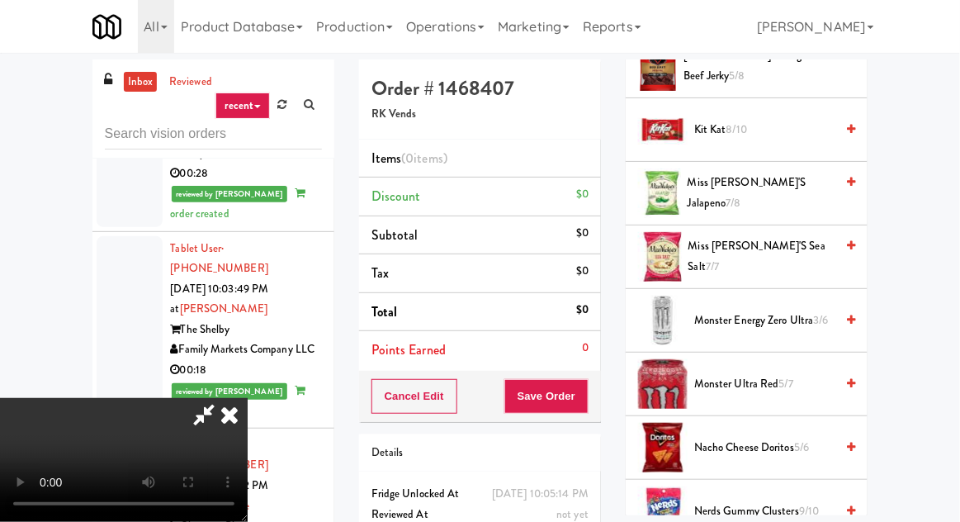
click at [747, 501] on span "Nerds Gummy Clusters 9/10" at bounding box center [764, 511] width 140 height 21
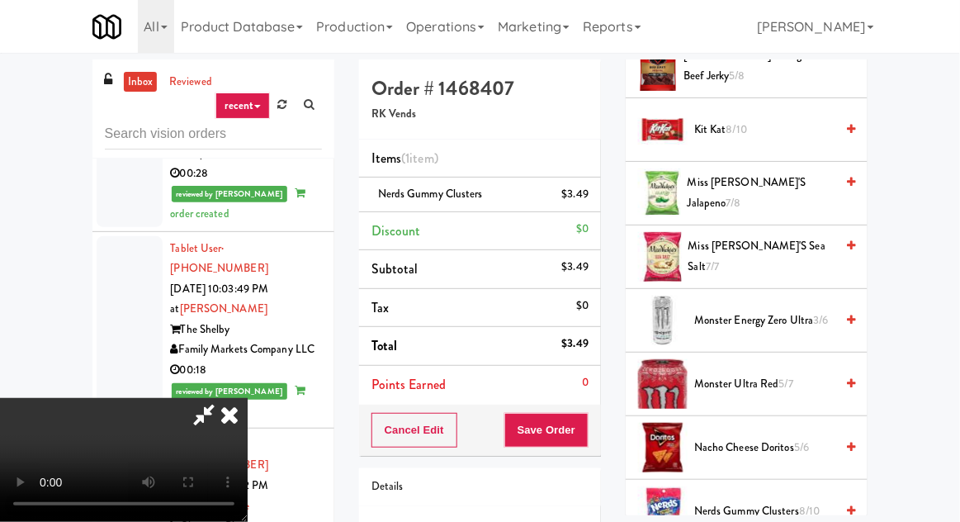
scroll to position [0, 0]
click at [598, 200] on li "Nerds Gummy Clusters $3.49" at bounding box center [480, 194] width 242 height 35
click at [591, 200] on icon at bounding box center [590, 200] width 8 height 11
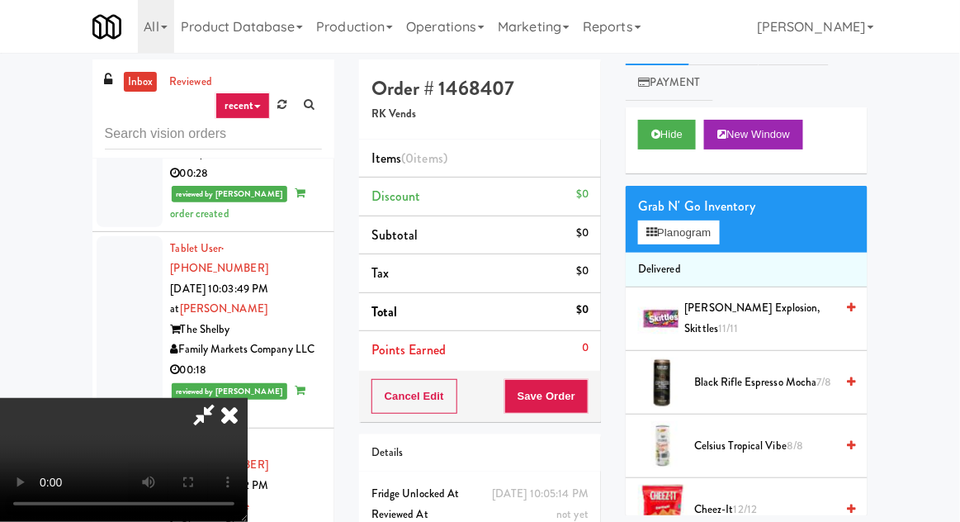
scroll to position [25, 0]
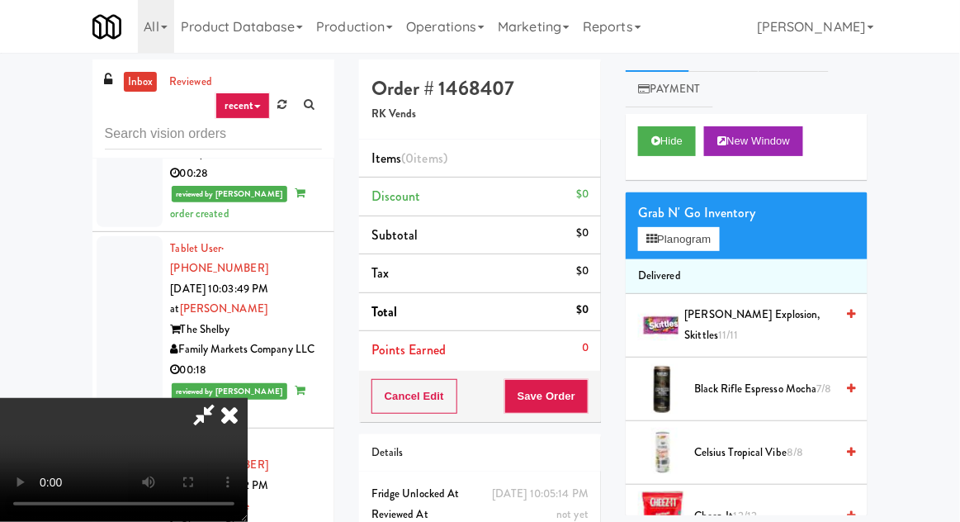
click at [751, 315] on span "Berry Explosion, Skittles 11/11" at bounding box center [760, 325] width 150 height 40
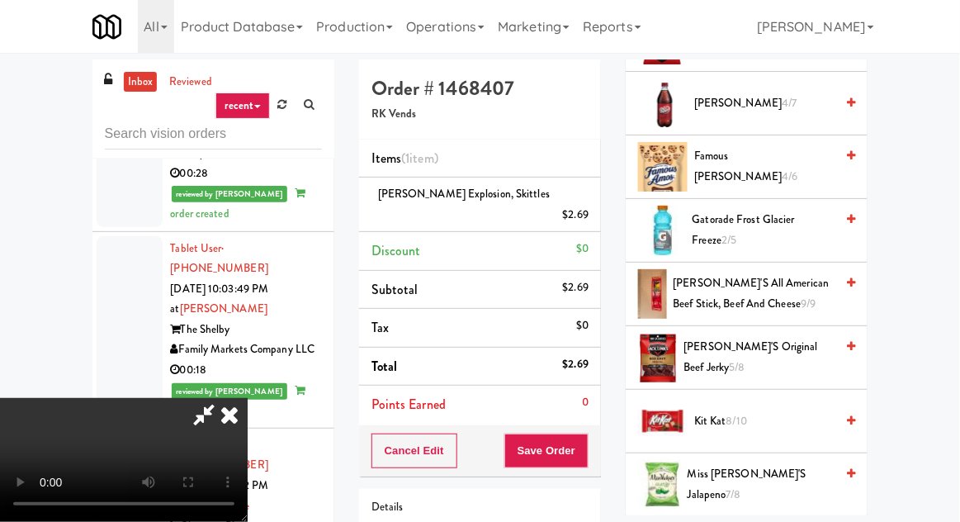
scroll to position [954, 0]
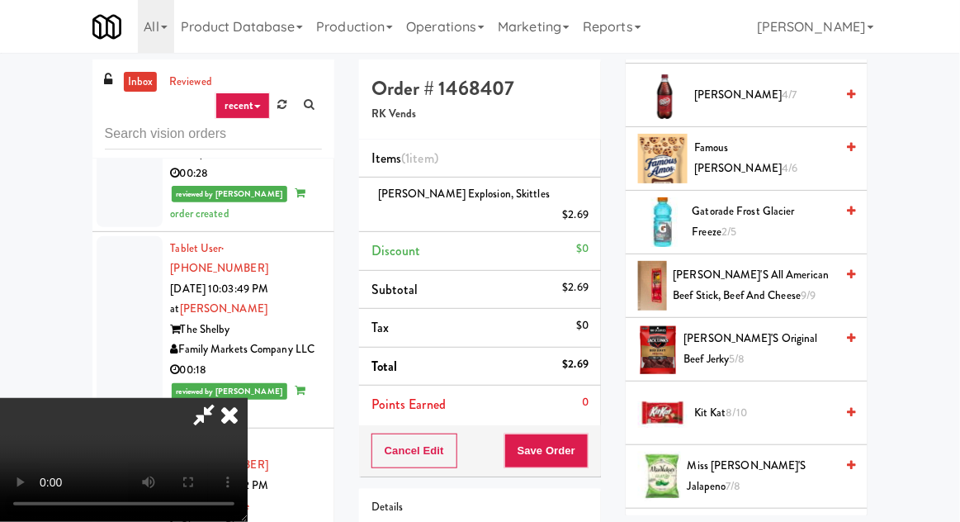
click at [763, 218] on span "Gatorade Frost Glacier Freeze 2/5" at bounding box center [763, 221] width 143 height 40
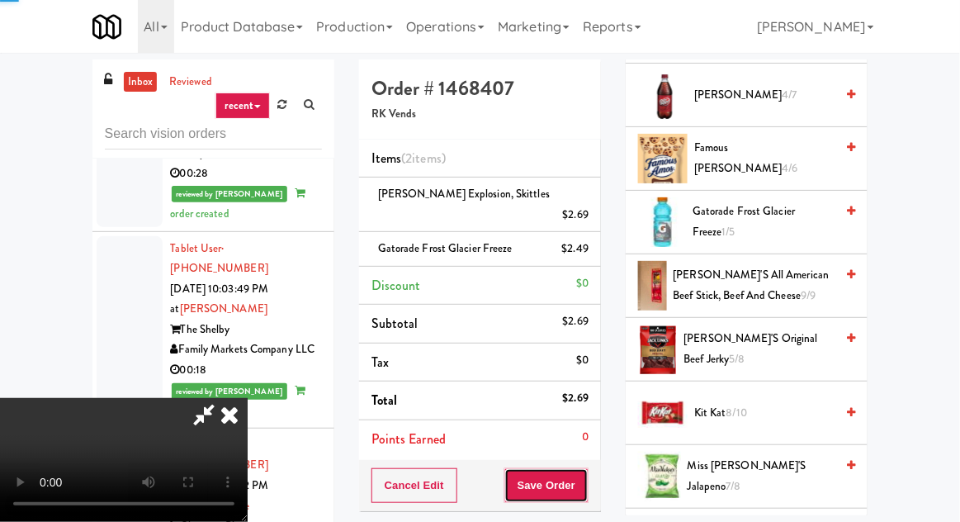
click at [588, 468] on button "Save Order" at bounding box center [546, 485] width 84 height 35
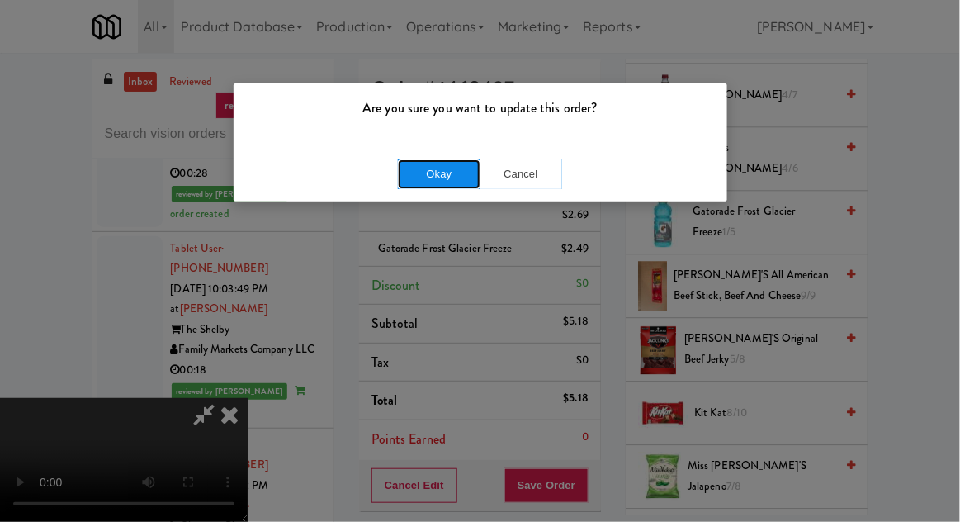
click at [414, 167] on button "Okay" at bounding box center [439, 174] width 83 height 30
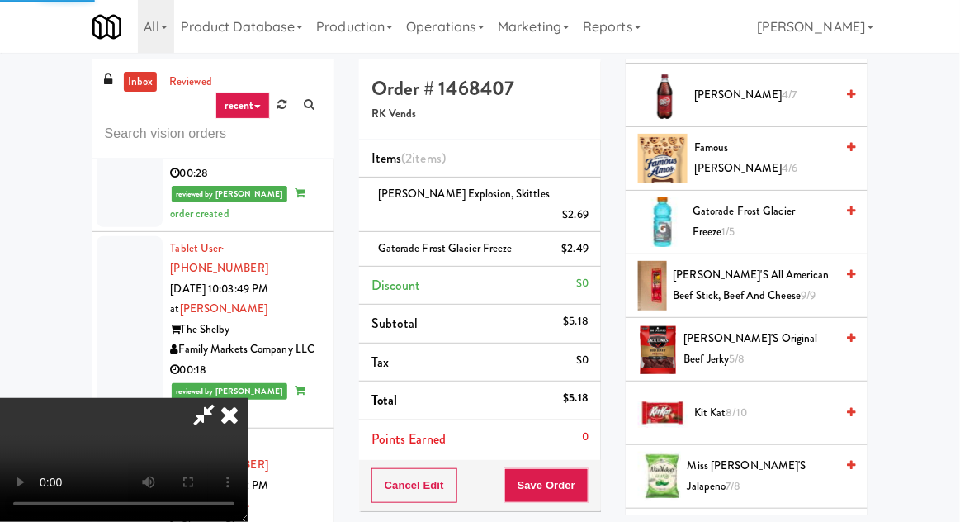
scroll to position [163, 0]
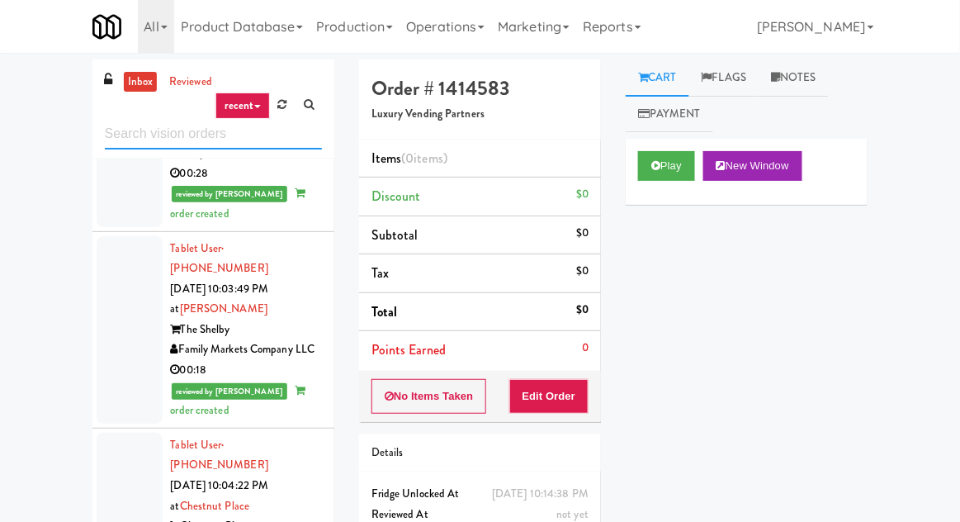
click at [133, 129] on input "text" at bounding box center [213, 134] width 217 height 31
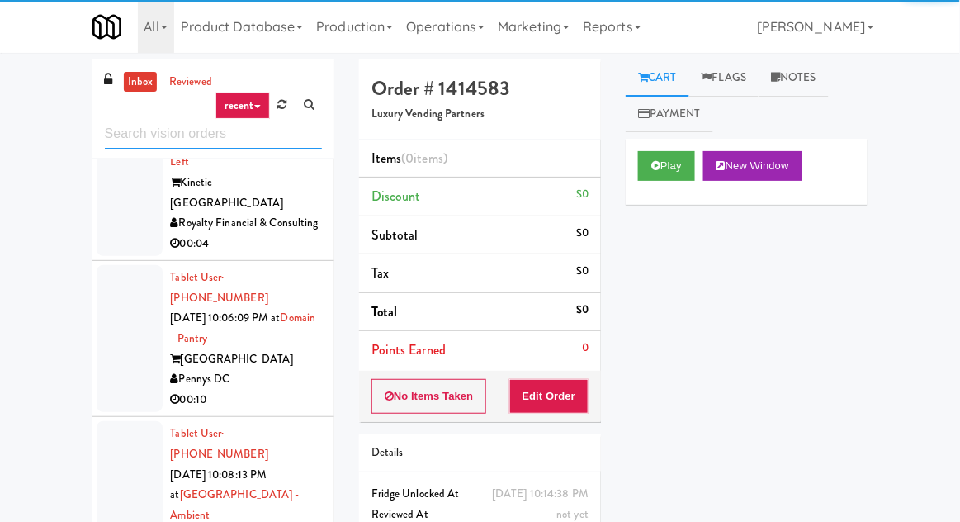
scroll to position [4371, 0]
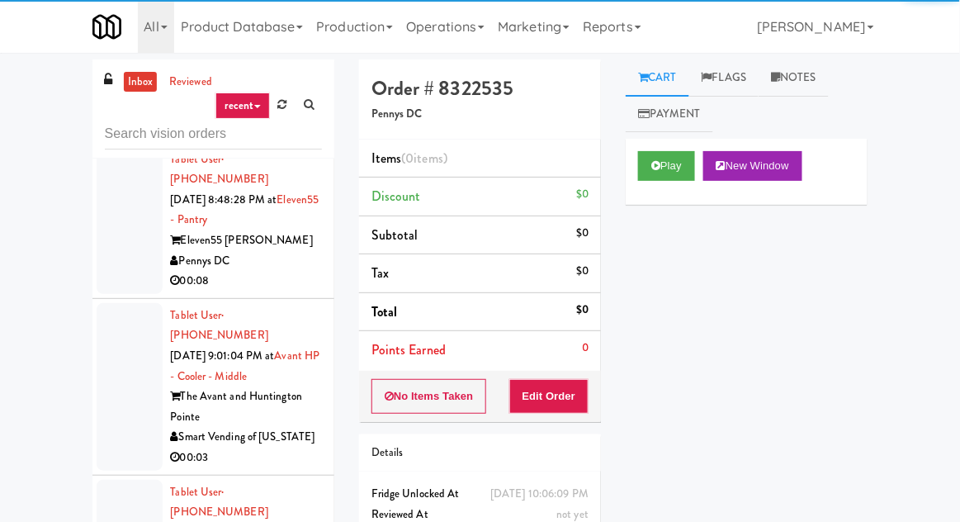
scroll to position [1707, 0]
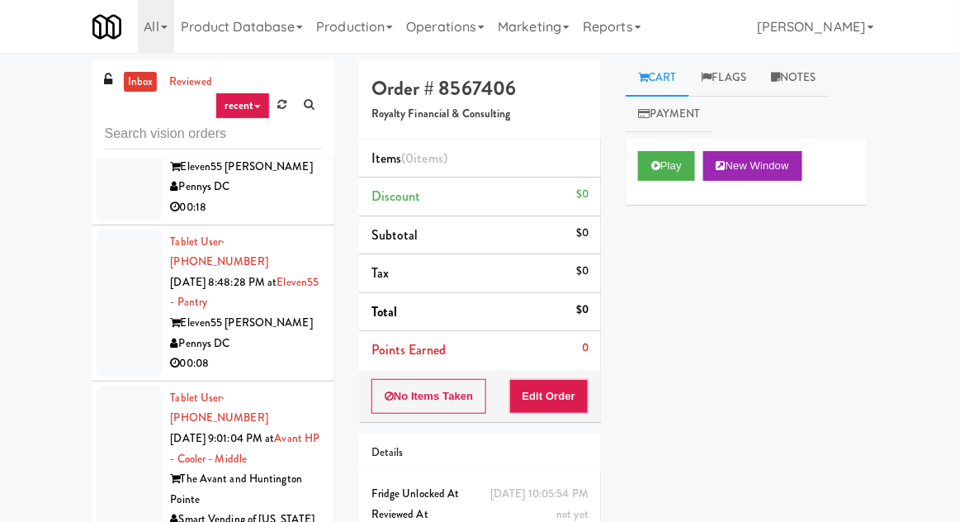
scroll to position [1627, 0]
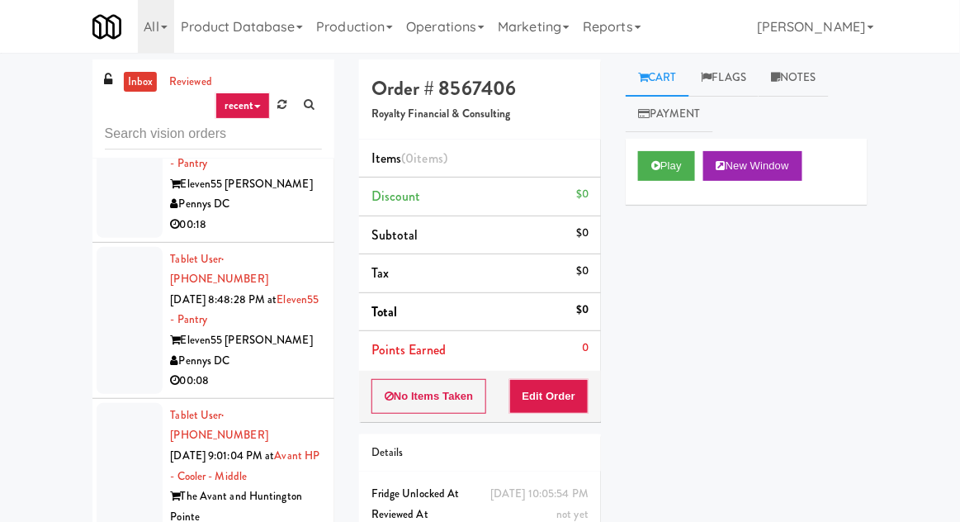
click at [117, 403] on div at bounding box center [130, 487] width 66 height 168
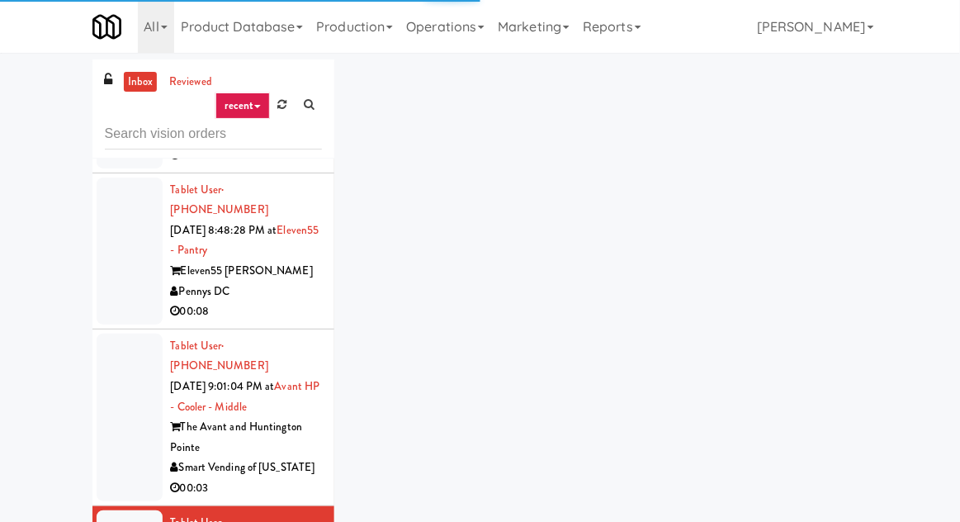
scroll to position [1703, 0]
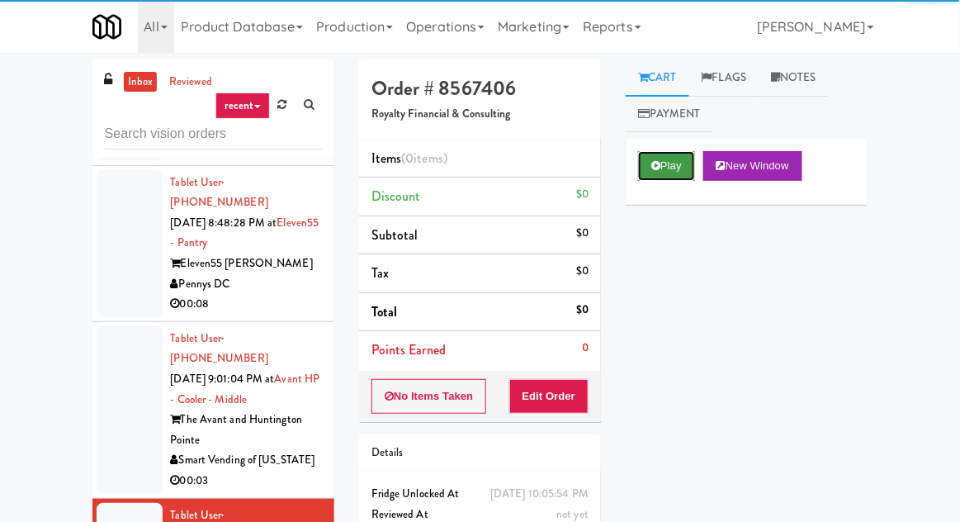
click at [649, 172] on button "Play" at bounding box center [666, 166] width 57 height 30
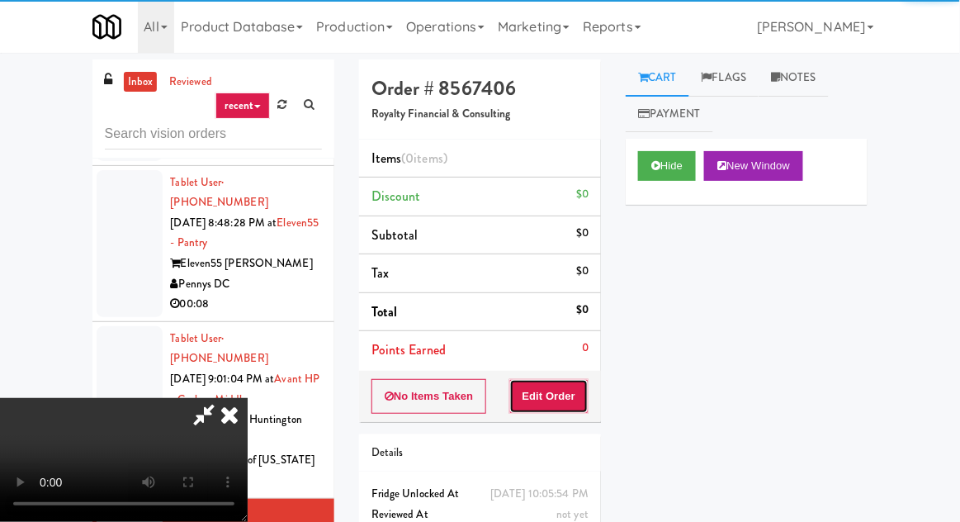
click at [529, 406] on button "Edit Order" at bounding box center [549, 396] width 80 height 35
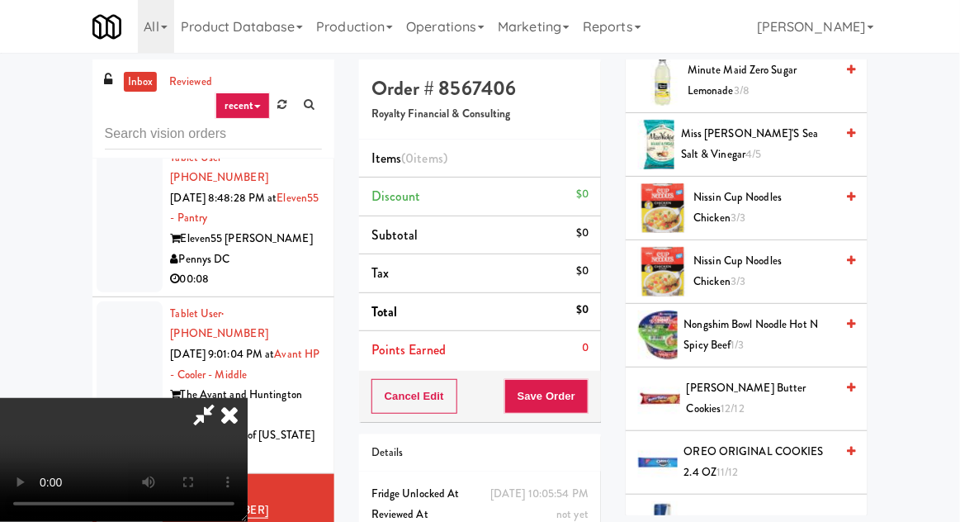
scroll to position [1049, 0]
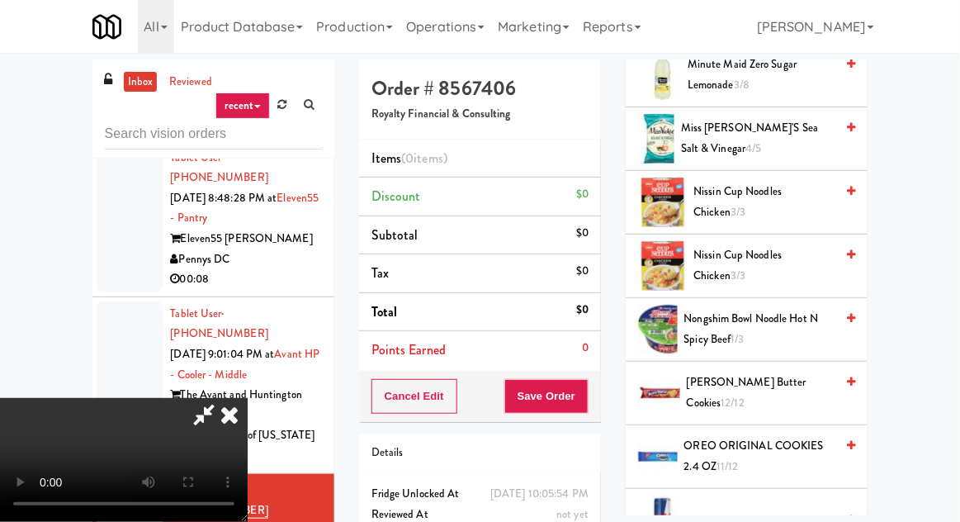
click at [740, 309] on span "Nongshim Bowl Noodle Hot N Spicy Beef 1/3" at bounding box center [759, 329] width 151 height 40
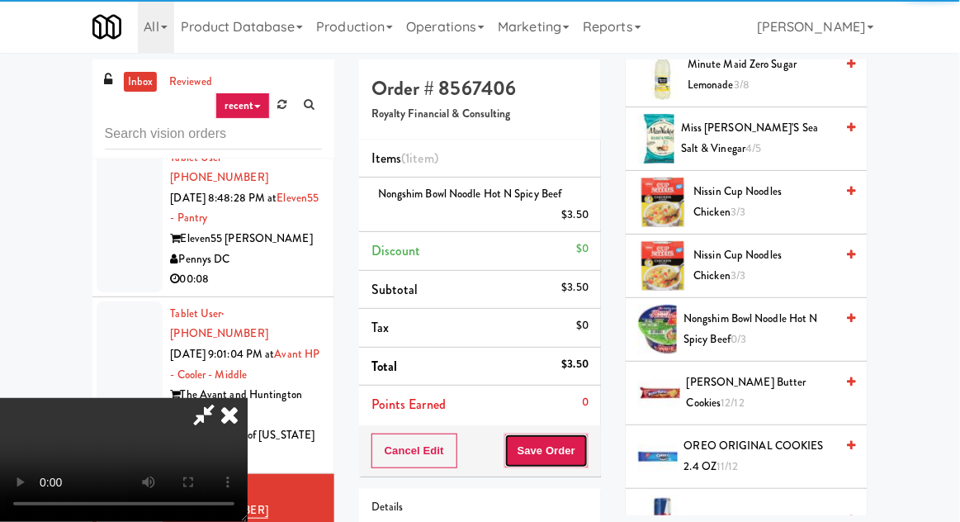
click at [586, 447] on button "Save Order" at bounding box center [546, 450] width 84 height 35
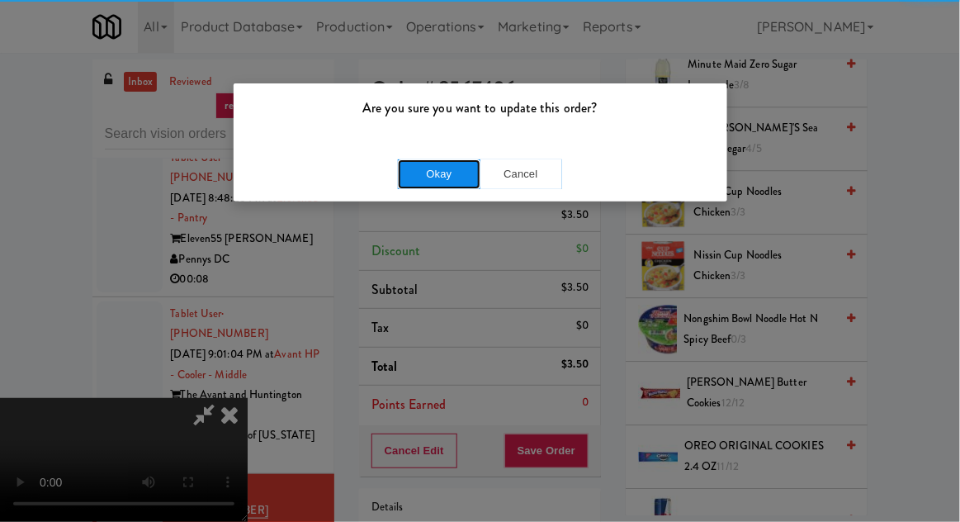
click at [415, 166] on button "Okay" at bounding box center [439, 174] width 83 height 30
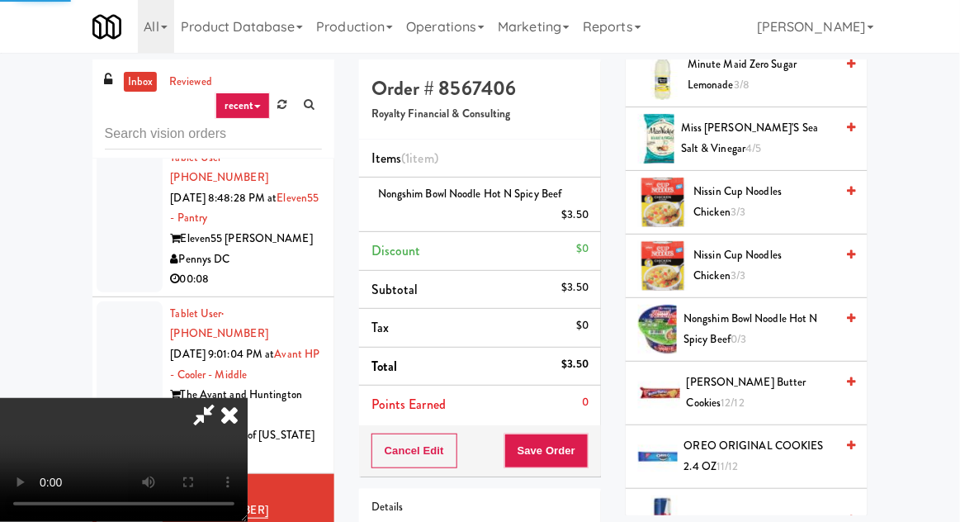
scroll to position [163, 0]
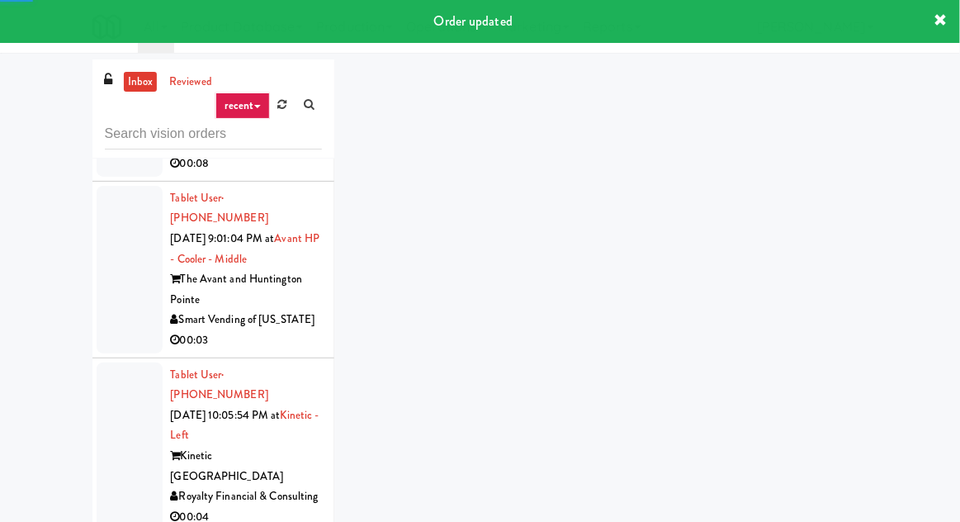
scroll to position [1844, 0]
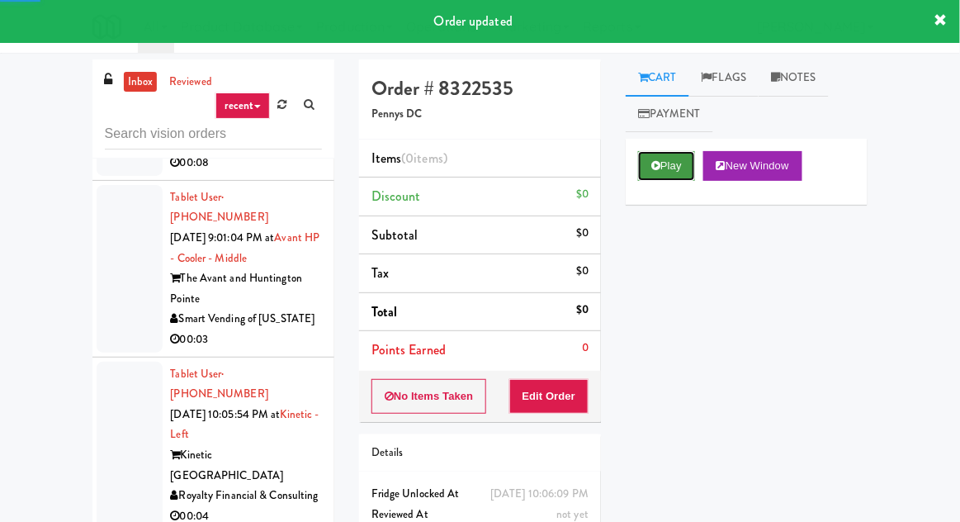
click at [660, 172] on button "Play" at bounding box center [666, 166] width 57 height 30
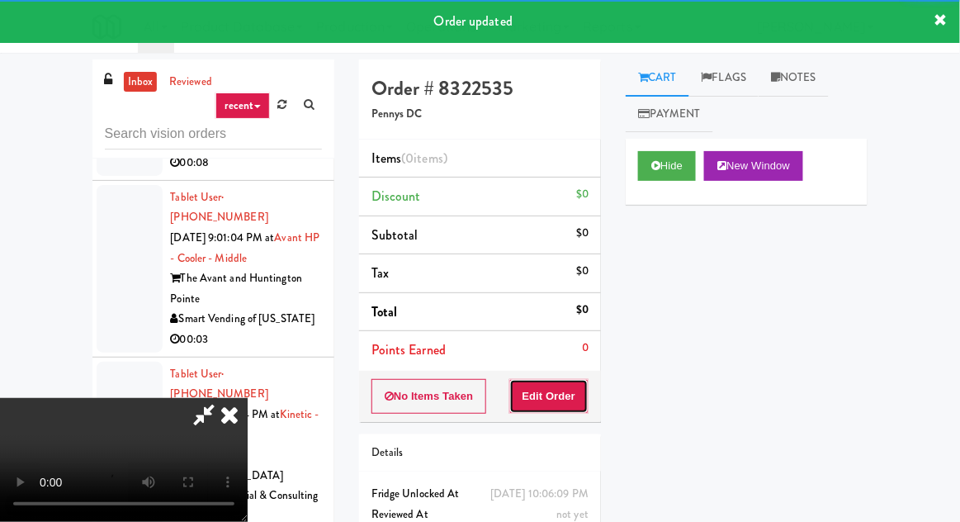
click at [564, 382] on button "Edit Order" at bounding box center [549, 396] width 80 height 35
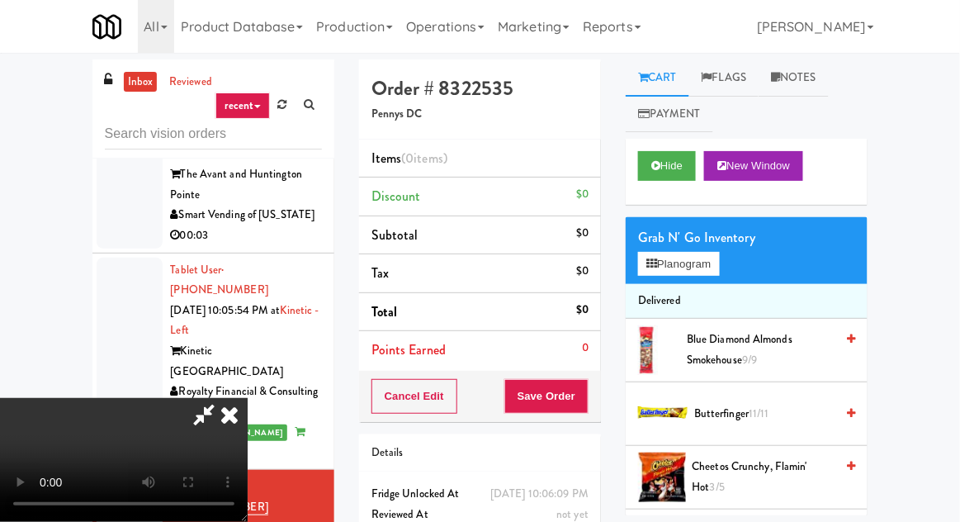
scroll to position [0, 0]
click at [668, 276] on button "Planogram" at bounding box center [678, 264] width 81 height 25
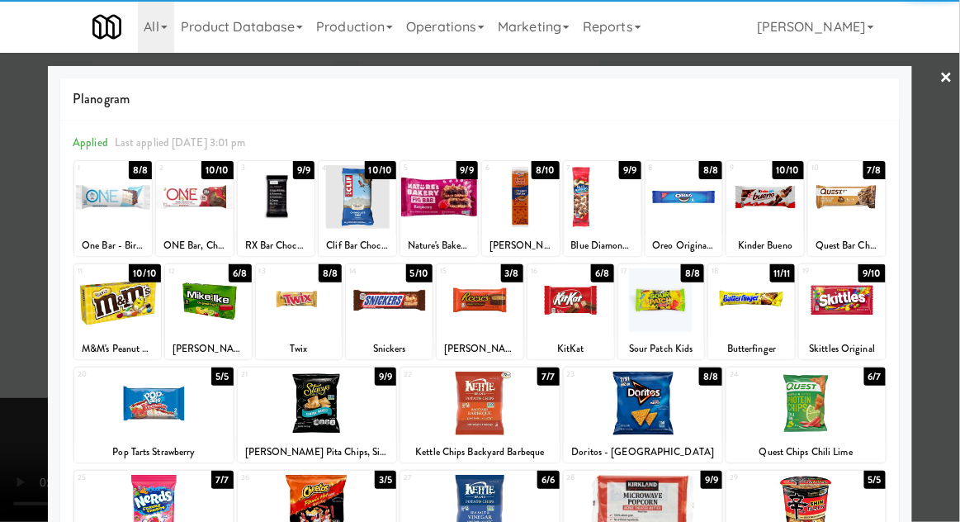
click at [368, 316] on div at bounding box center [389, 300] width 87 height 64
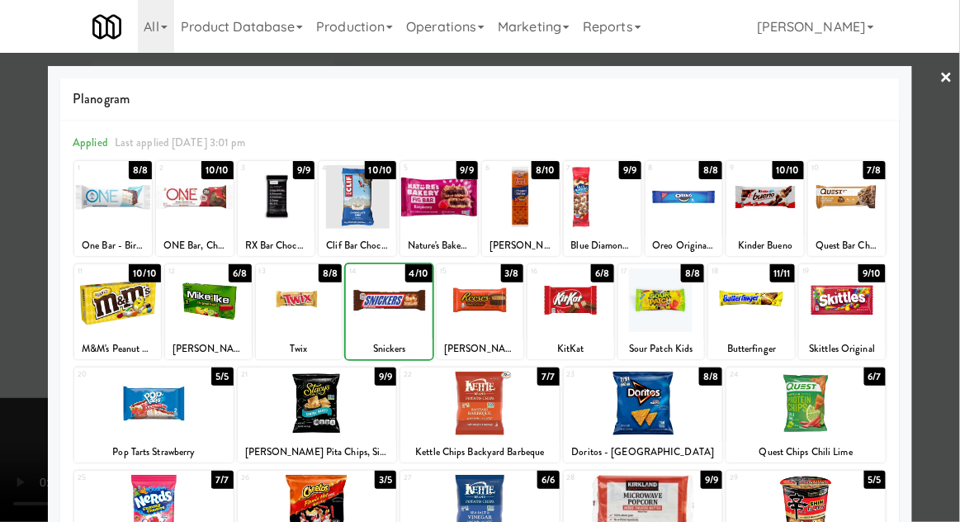
click at [371, 299] on div at bounding box center [389, 300] width 87 height 64
click at [20, 272] on div at bounding box center [480, 261] width 960 height 522
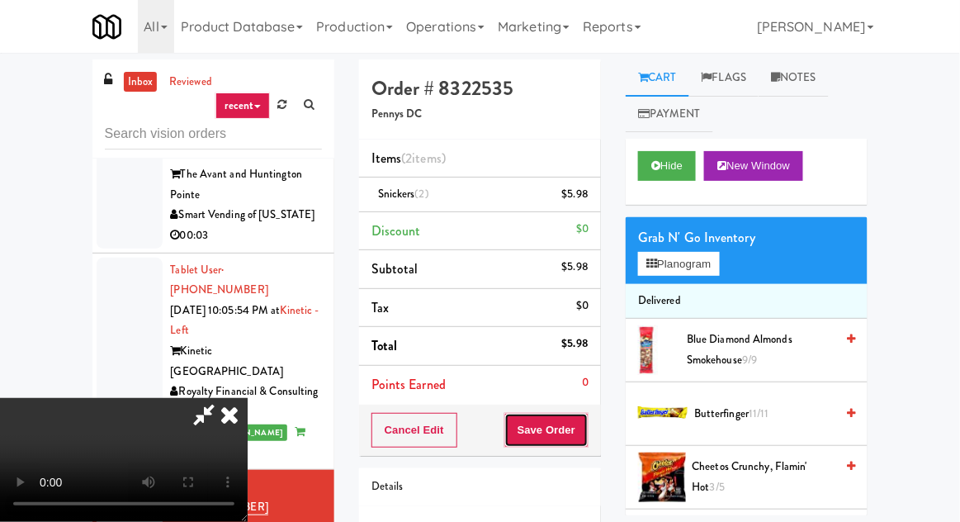
click at [585, 423] on button "Save Order" at bounding box center [546, 430] width 84 height 35
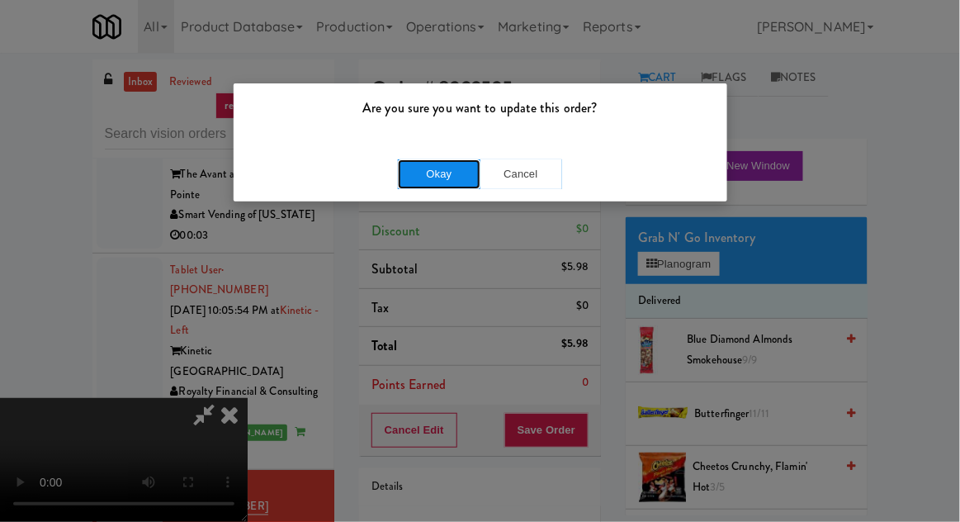
click at [419, 169] on button "Okay" at bounding box center [439, 174] width 83 height 30
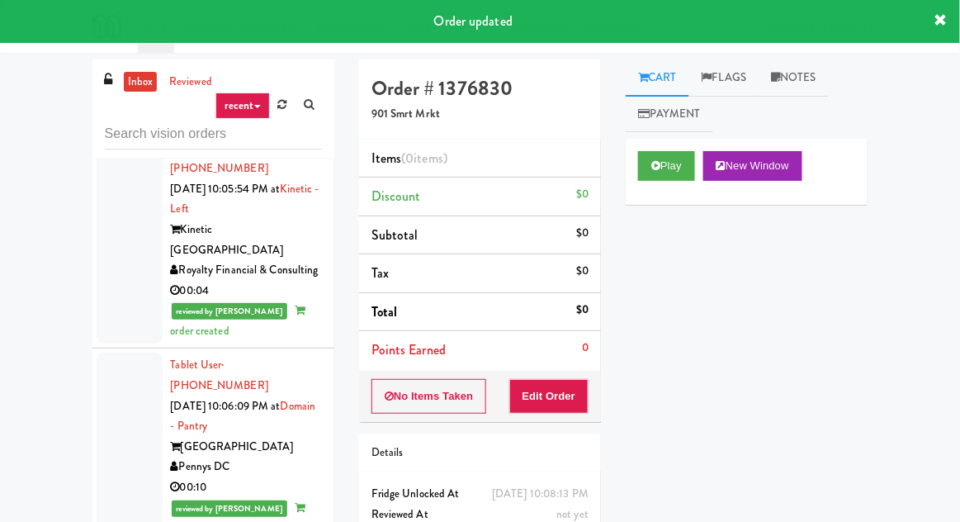
scroll to position [2067, 0]
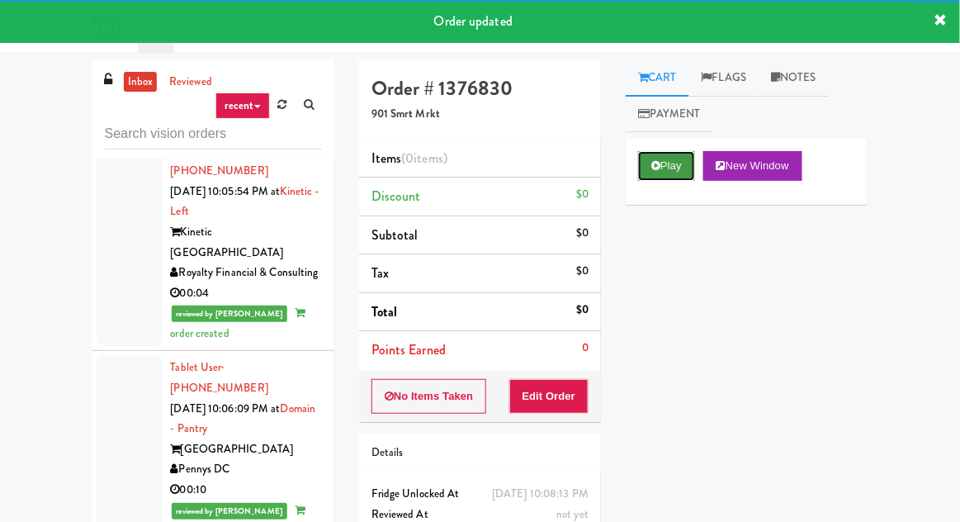
click at [662, 176] on button "Play" at bounding box center [666, 166] width 57 height 30
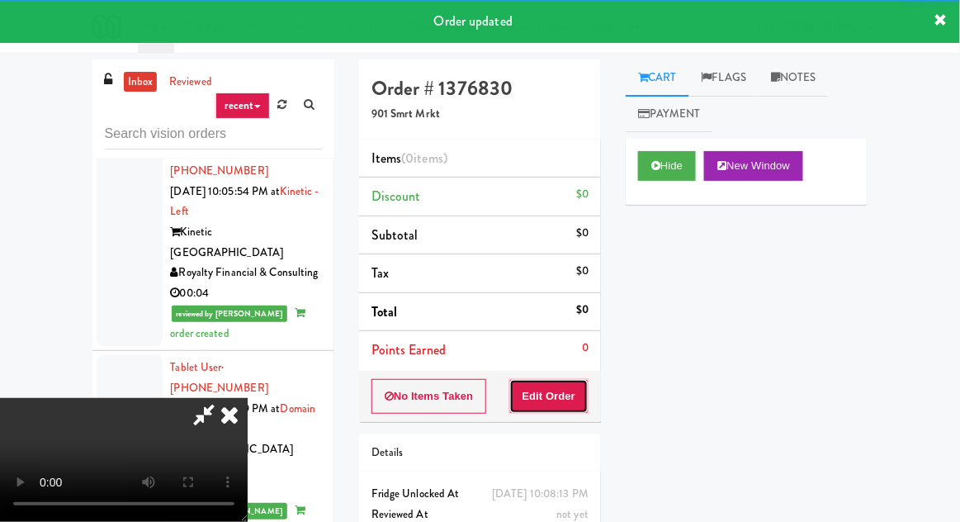
click at [551, 394] on button "Edit Order" at bounding box center [549, 396] width 80 height 35
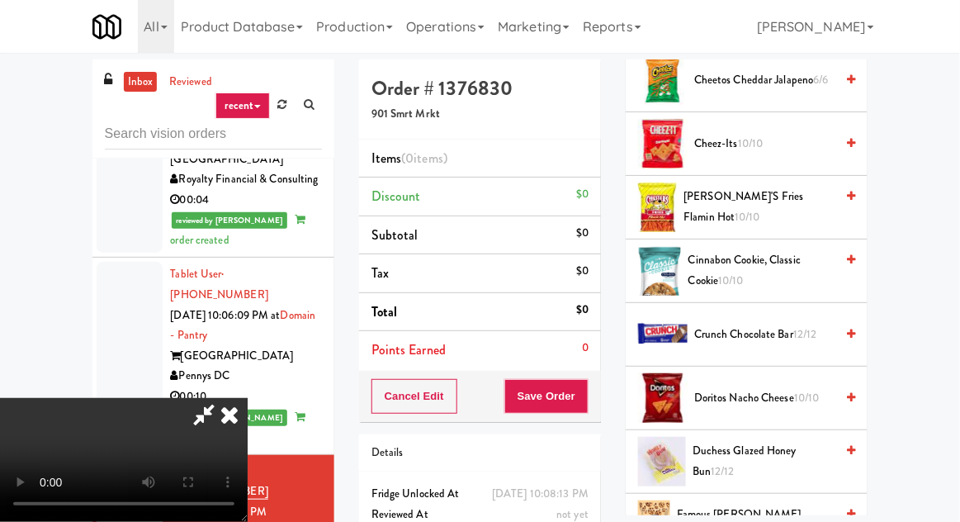
scroll to position [396, 0]
click at [738, 212] on span "Chester's Fries Flamin Hot 10/10" at bounding box center [758, 207] width 151 height 40
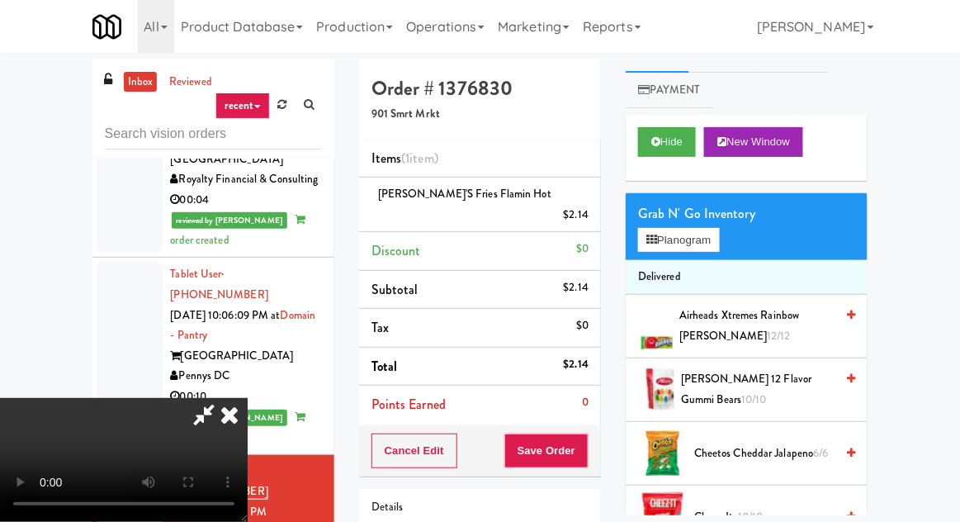
scroll to position [0, 0]
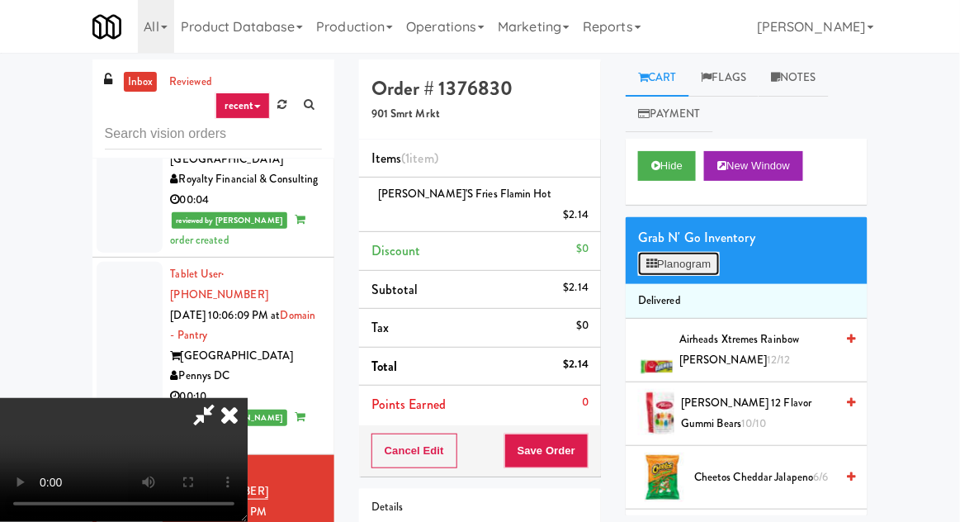
click at [698, 265] on button "Planogram" at bounding box center [678, 264] width 81 height 25
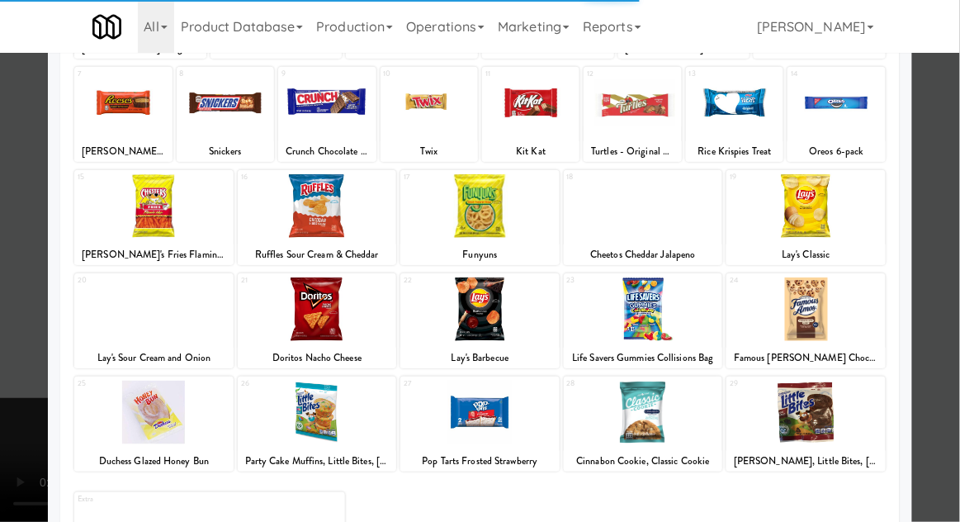
scroll to position [209, 0]
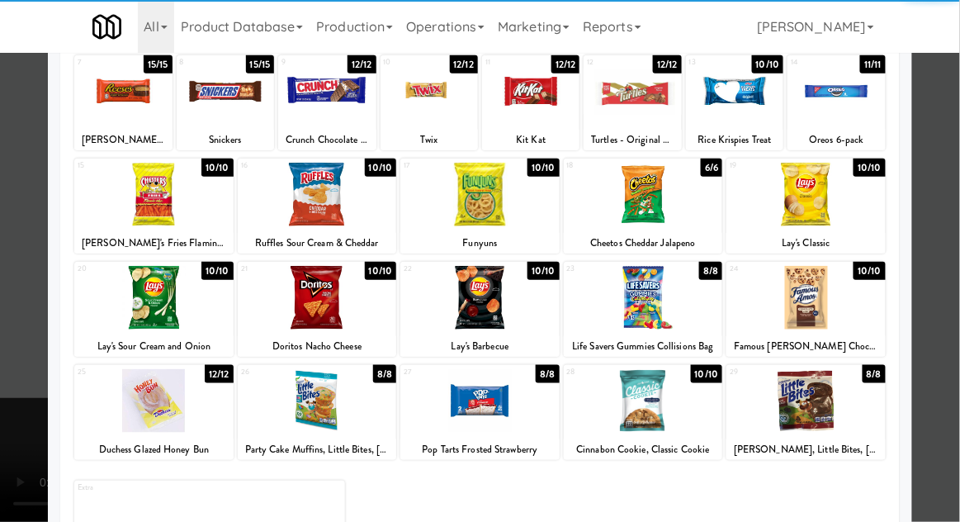
click at [680, 412] on div at bounding box center [643, 401] width 159 height 64
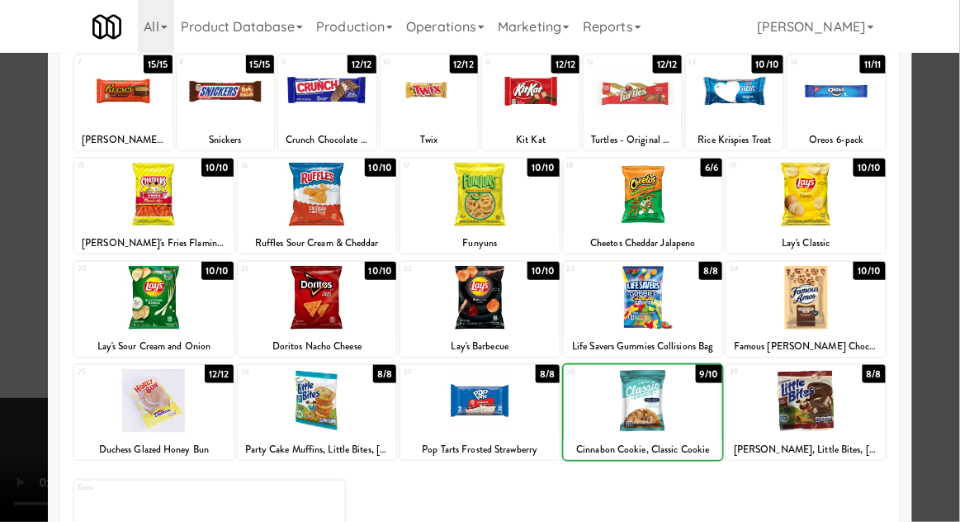
click at [20, 340] on div at bounding box center [480, 261] width 960 height 522
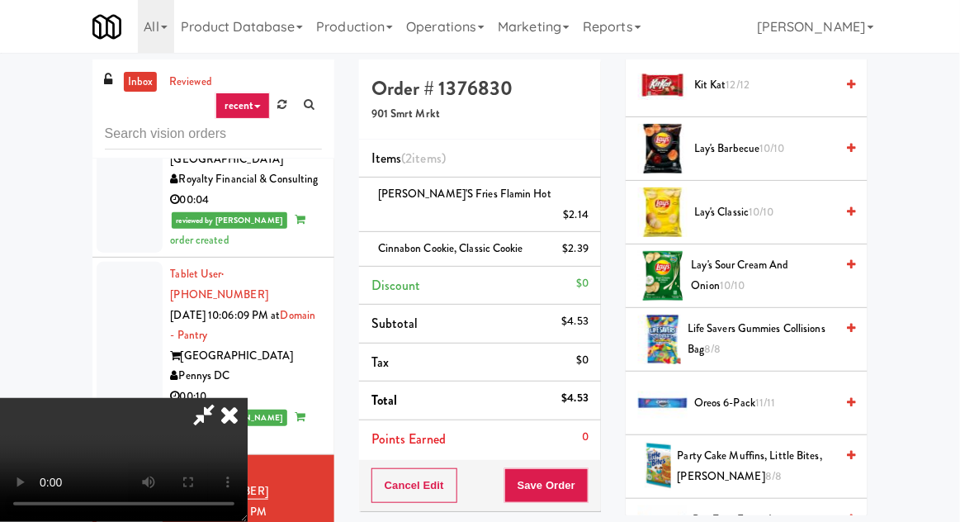
scroll to position [1025, 0]
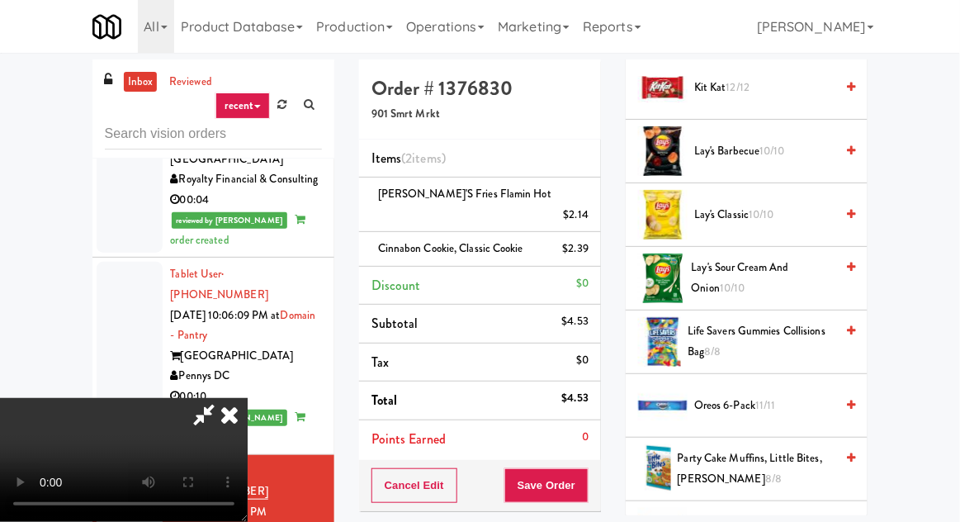
click at [755, 272] on span "Lay's Sour Cream and Onion 10/10" at bounding box center [764, 277] width 144 height 40
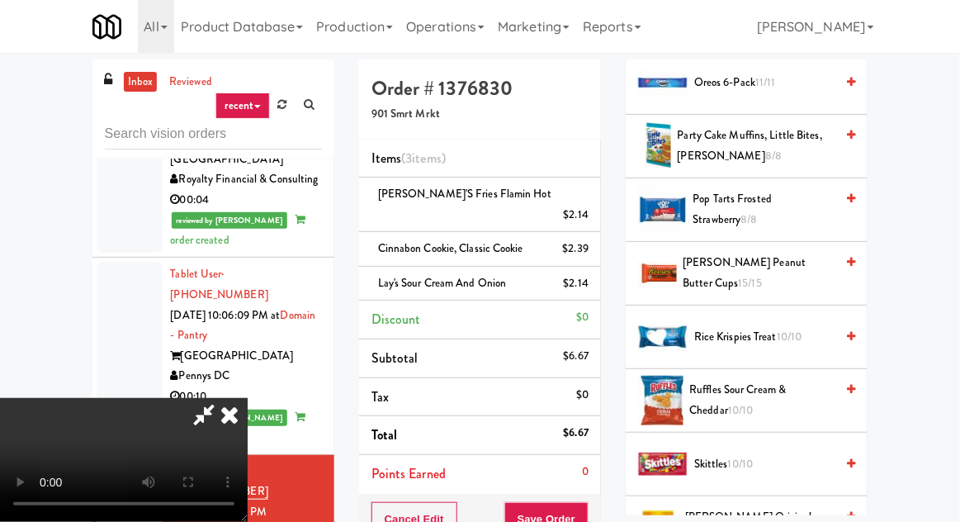
scroll to position [1751, 0]
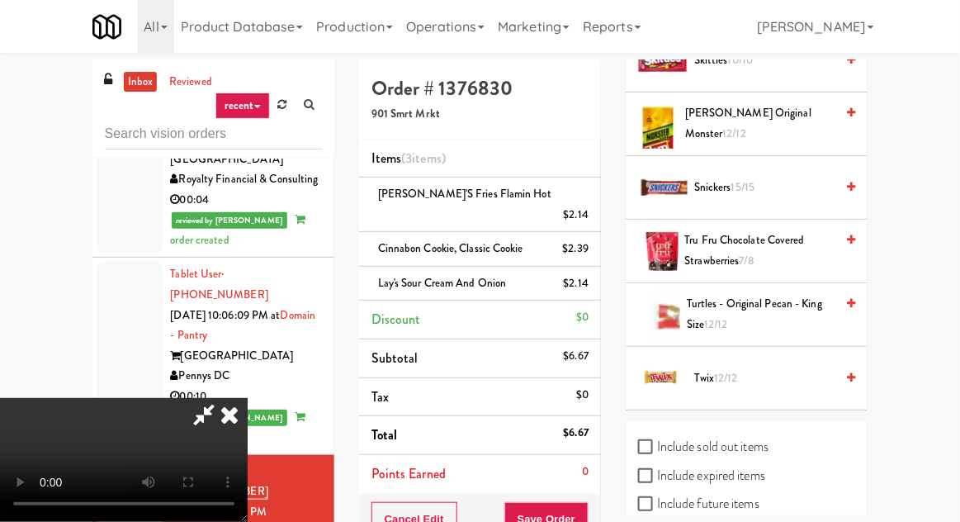
click at [746, 375] on span "Twix 12/12" at bounding box center [764, 378] width 140 height 21
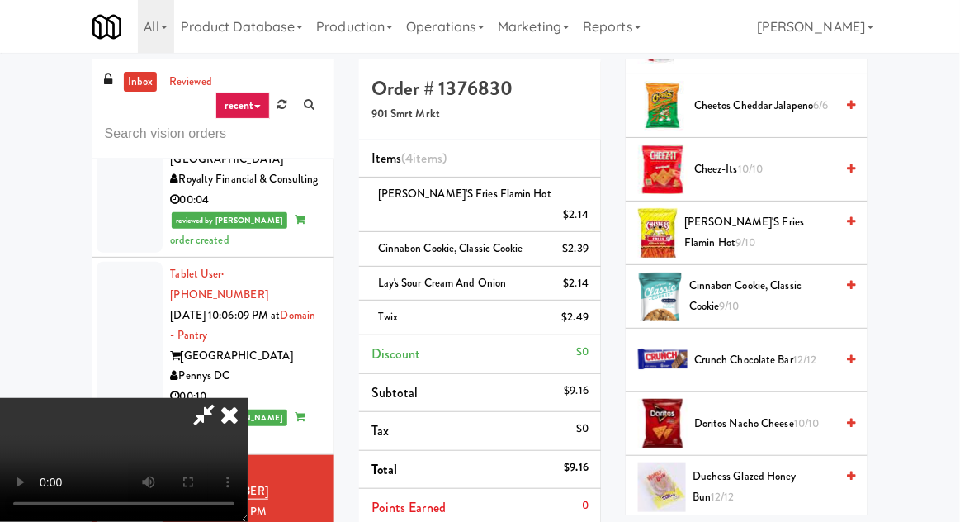
scroll to position [371, 0]
click at [744, 297] on span "Cinnabon Cookie, Classic Cookie 9/10" at bounding box center [761, 296] width 145 height 40
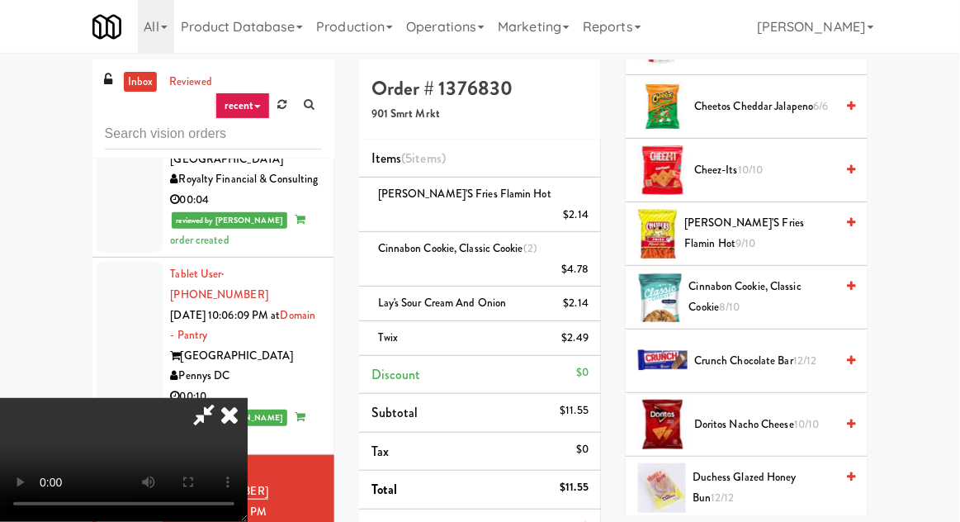
click at [720, 302] on span "Cinnabon Cookie, Classic Cookie 8/10" at bounding box center [762, 296] width 146 height 40
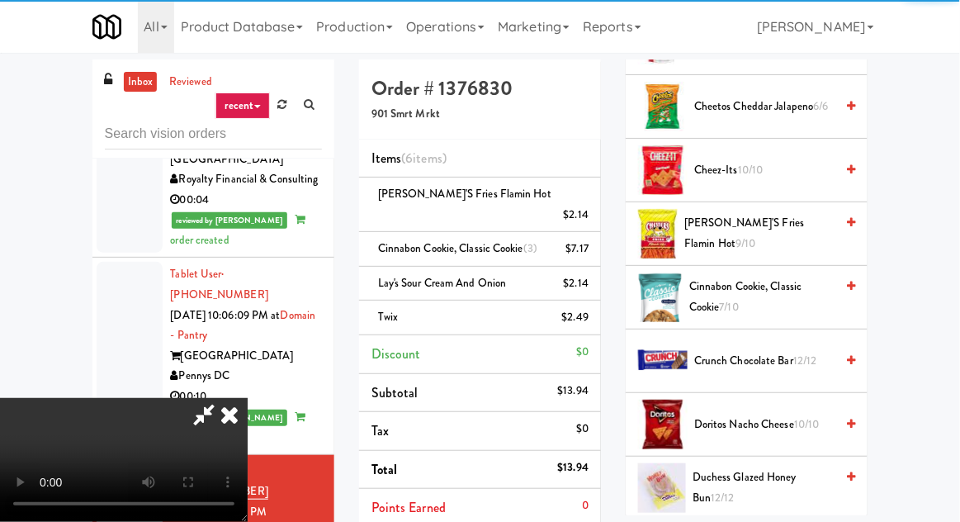
click at [720, 308] on span "7/10" at bounding box center [729, 307] width 19 height 16
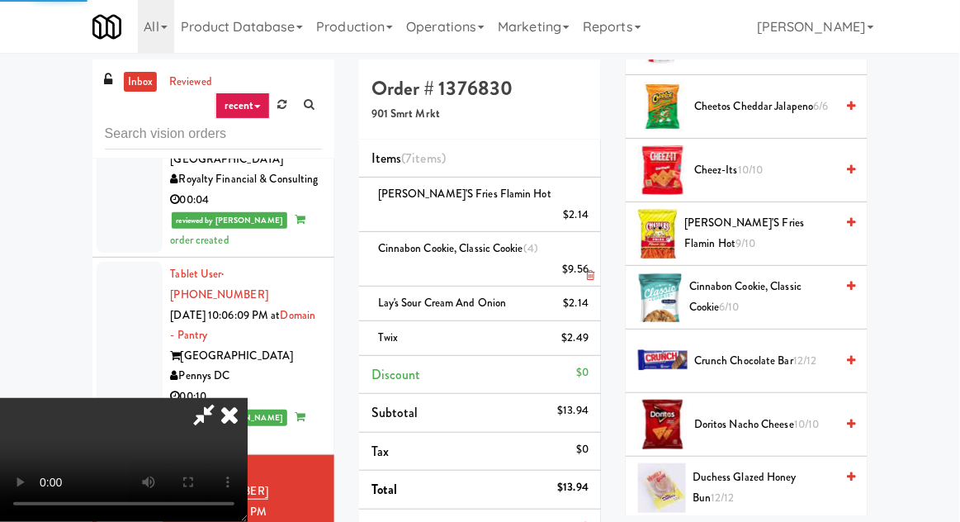
click at [592, 251] on li "Cinnabon Cookie, Classic Cookie (4) $9.56" at bounding box center [480, 259] width 242 height 54
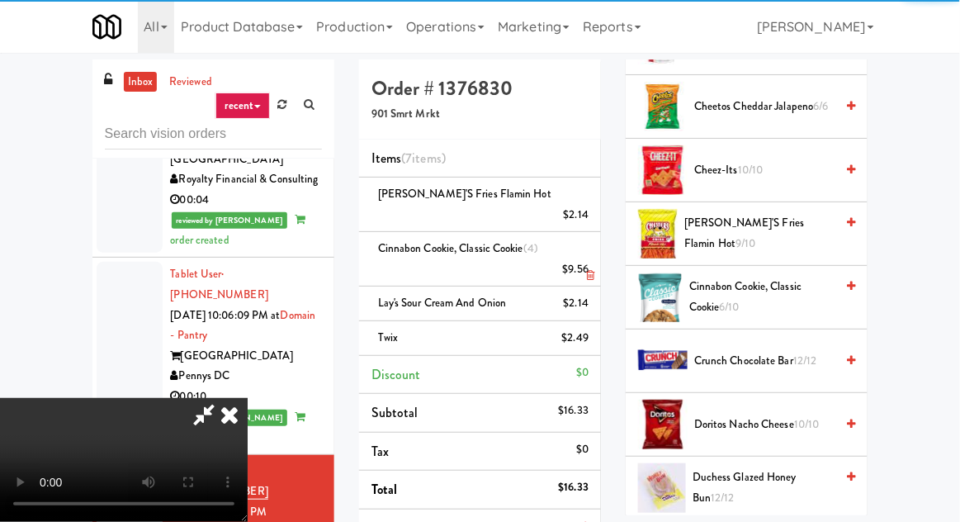
click at [588, 266] on link at bounding box center [586, 276] width 15 height 21
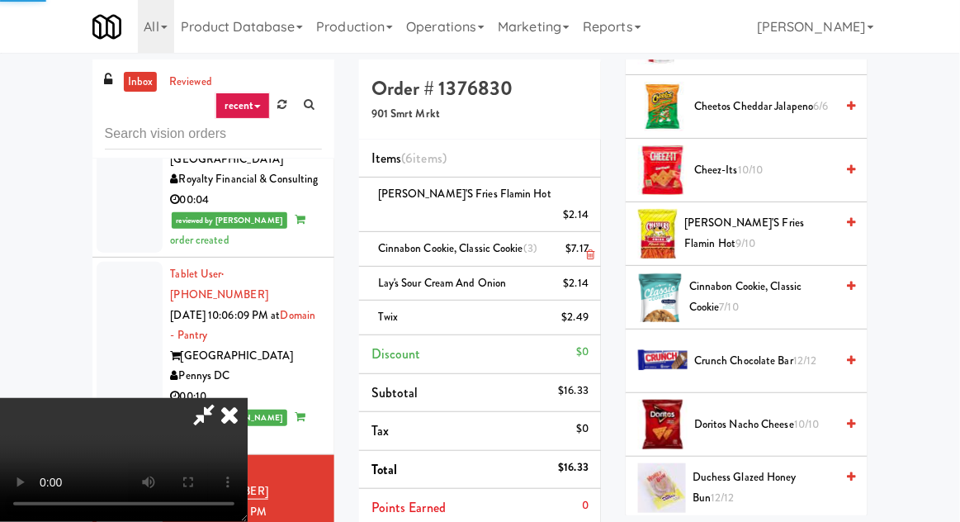
click at [592, 249] on icon at bounding box center [590, 254] width 8 height 11
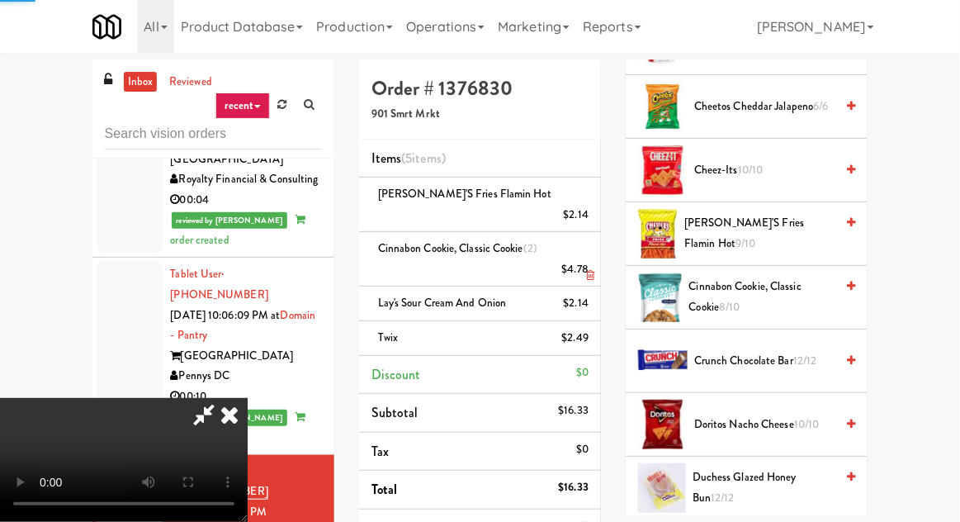
click at [591, 266] on link at bounding box center [586, 276] width 15 height 21
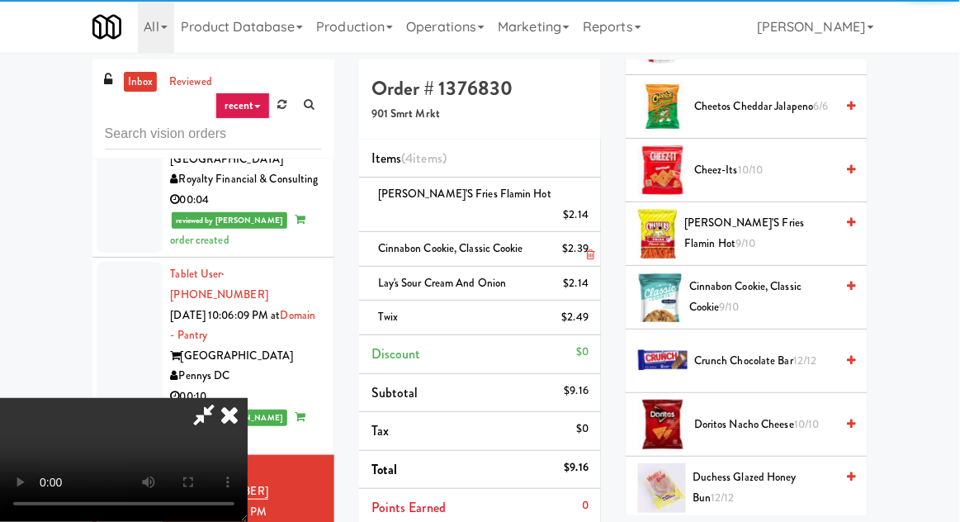
click at [591, 249] on icon at bounding box center [590, 254] width 8 height 11
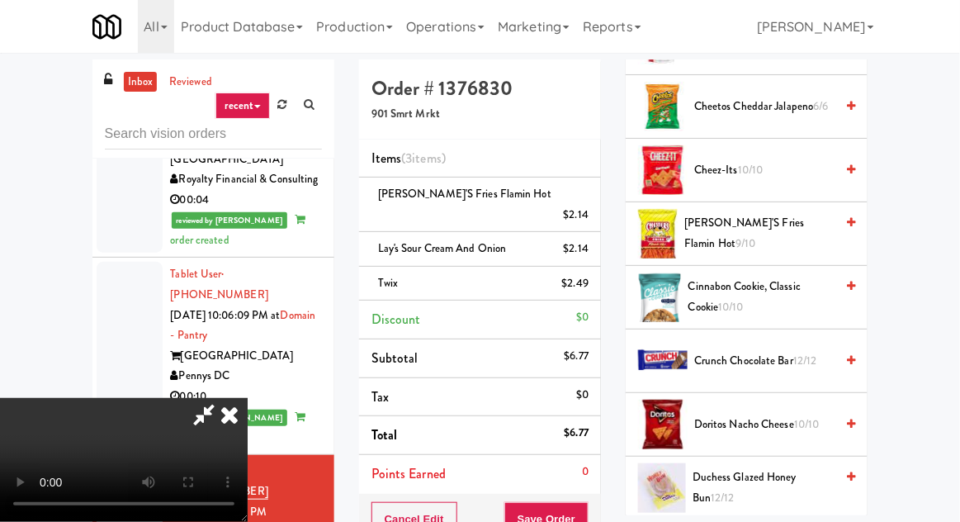
scroll to position [0, 0]
click at [771, 224] on span "Chester's Fries Flamin Hot 9/10" at bounding box center [759, 233] width 150 height 40
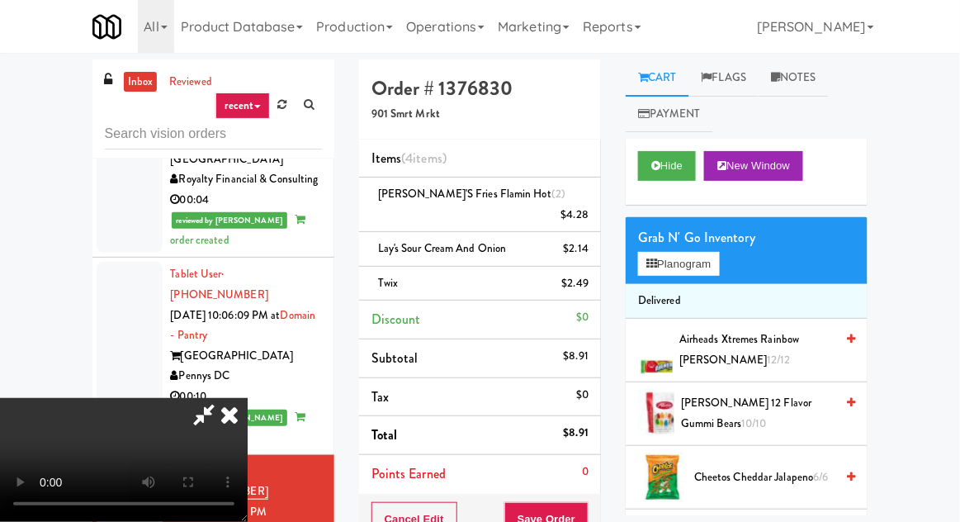
click at [734, 344] on span "Airheads Xtremes Rainbow Berry 12/12" at bounding box center [756, 349] width 155 height 40
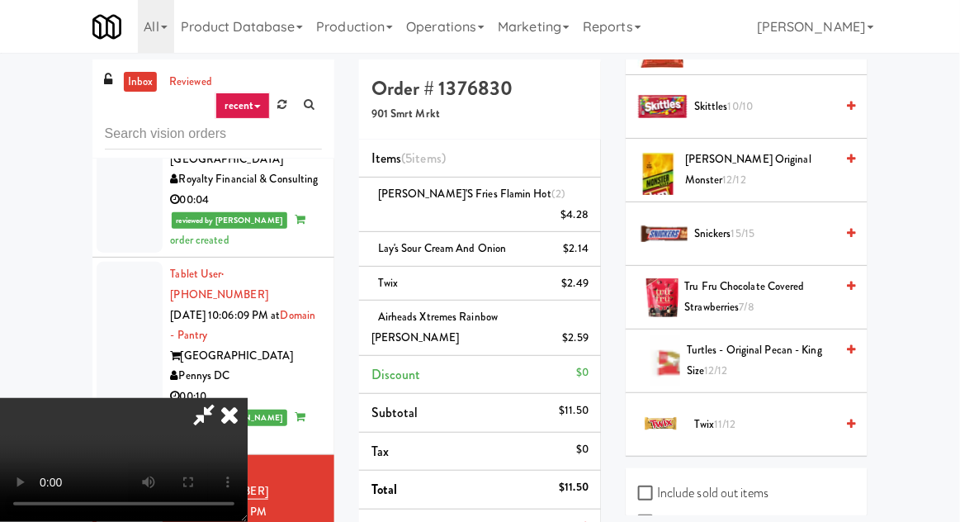
scroll to position [1698, 0]
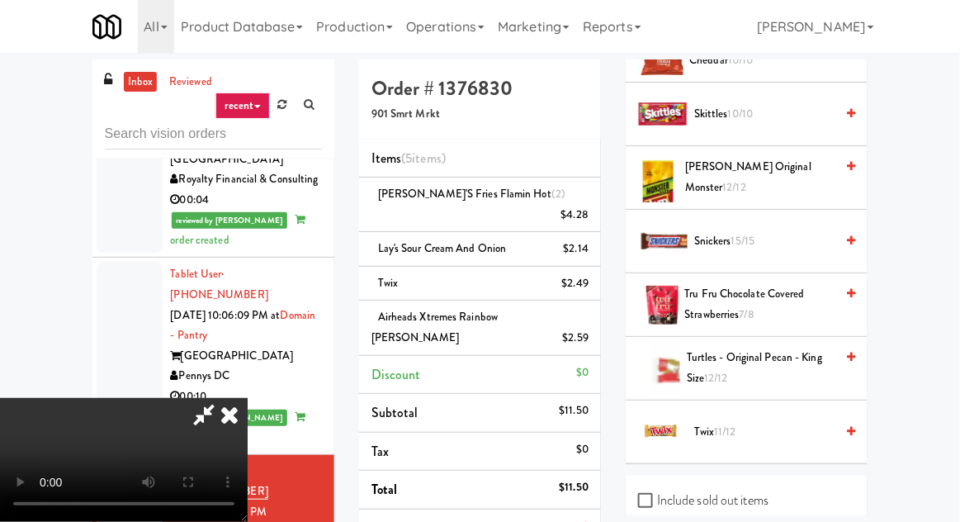
click at [753, 240] on span "15/15" at bounding box center [743, 241] width 24 height 16
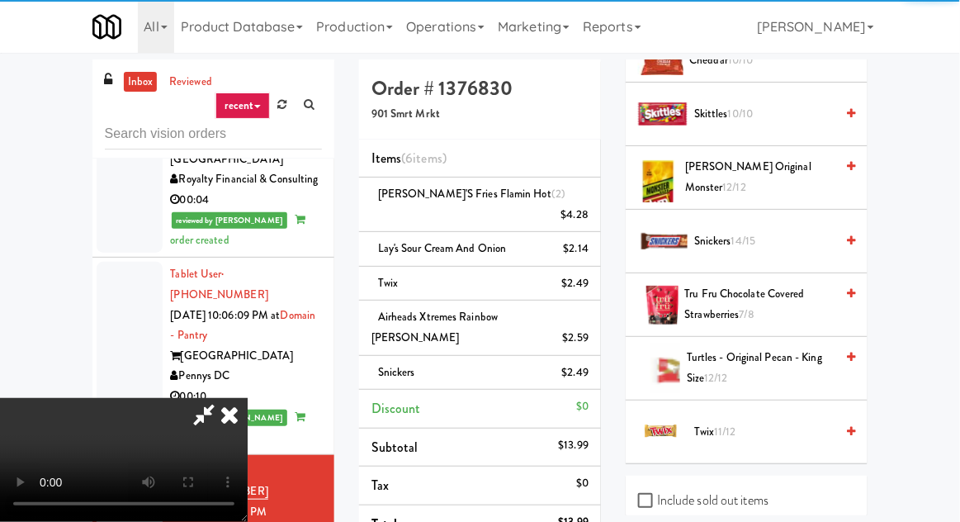
click at [747, 238] on span "14/15" at bounding box center [743, 241] width 25 height 16
click at [593, 356] on li "Snickers (2) $4.98" at bounding box center [480, 373] width 242 height 35
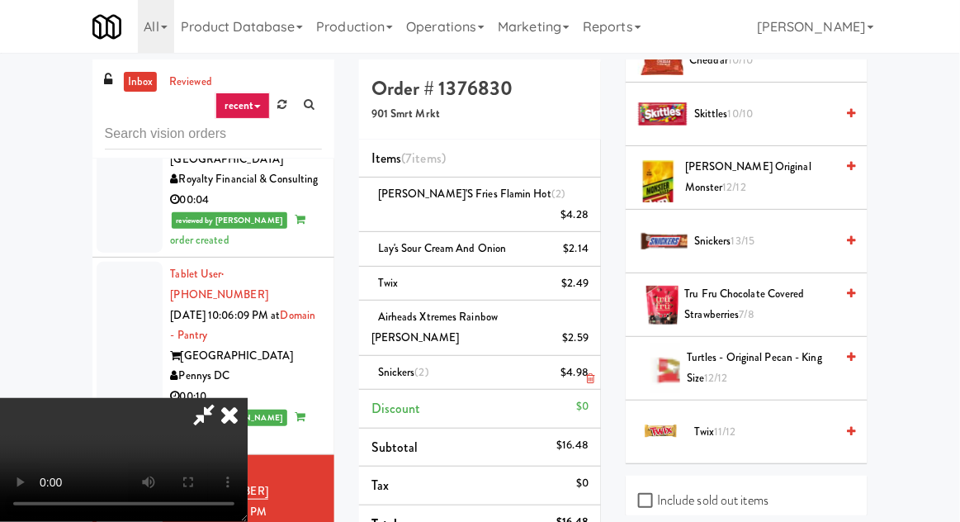
click at [591, 373] on icon at bounding box center [590, 378] width 8 height 11
click at [592, 373] on icon at bounding box center [590, 378] width 8 height 11
click at [724, 428] on span "11/12" at bounding box center [726, 431] width 22 height 16
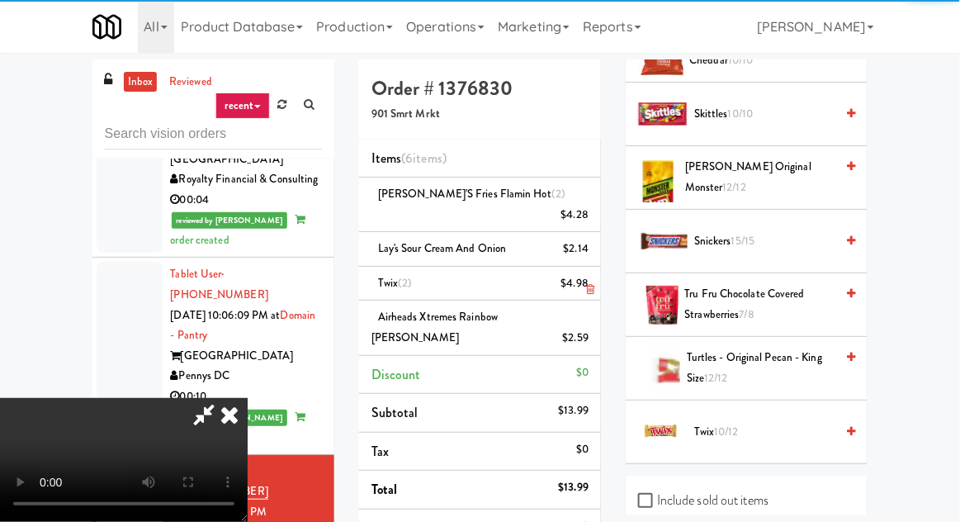
click at [595, 267] on li "Twix (2) $4.98" at bounding box center [480, 284] width 242 height 35
click at [592, 284] on icon at bounding box center [590, 289] width 8 height 11
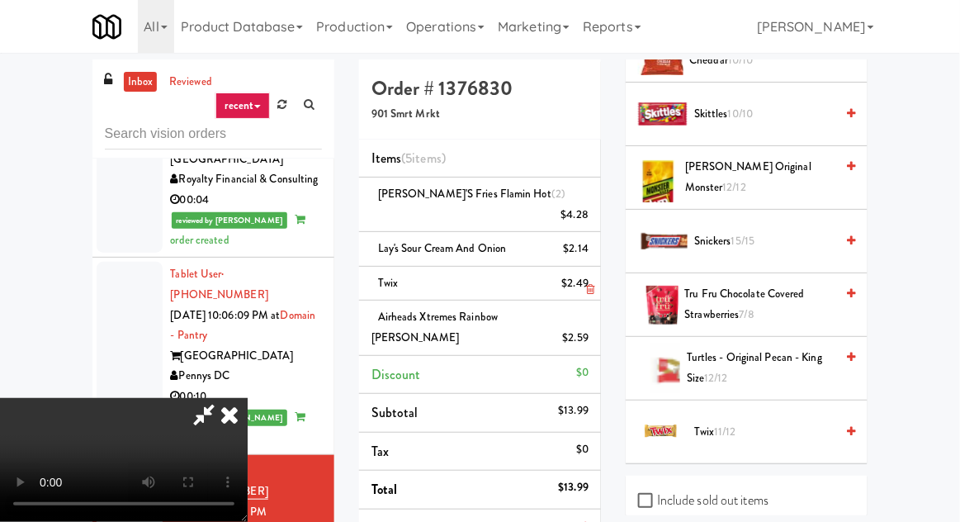
click at [591, 284] on icon at bounding box center [590, 289] width 8 height 11
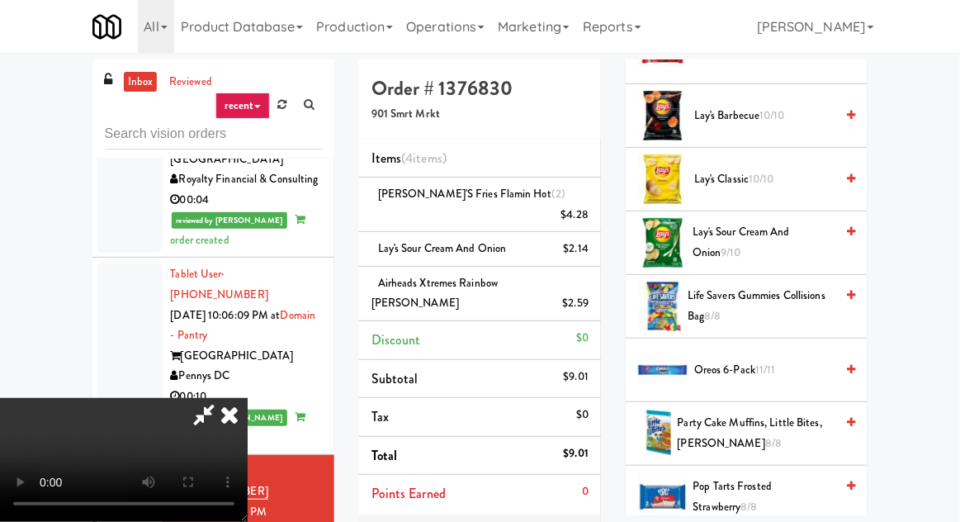
scroll to position [1049, 0]
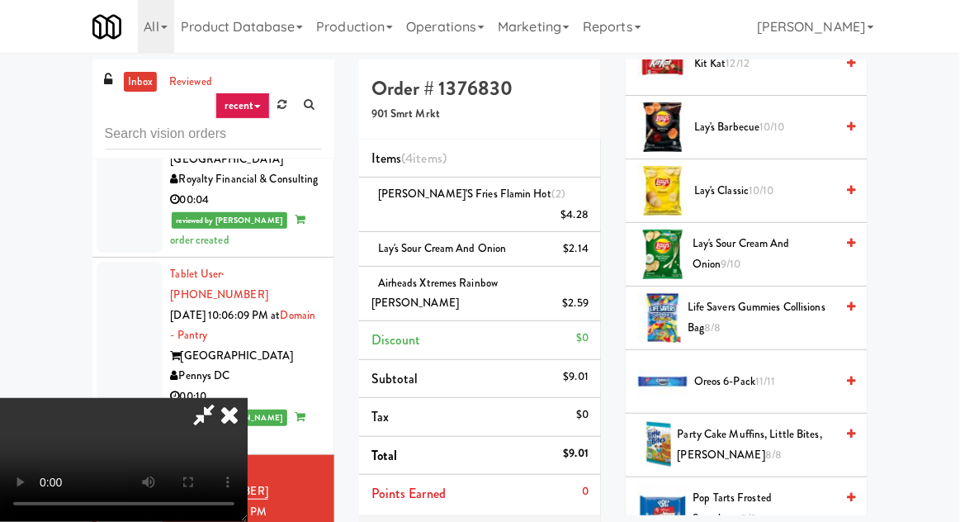
click at [740, 311] on span "Life Savers Gummies Collisions Bag 8/8" at bounding box center [760, 317] width 147 height 40
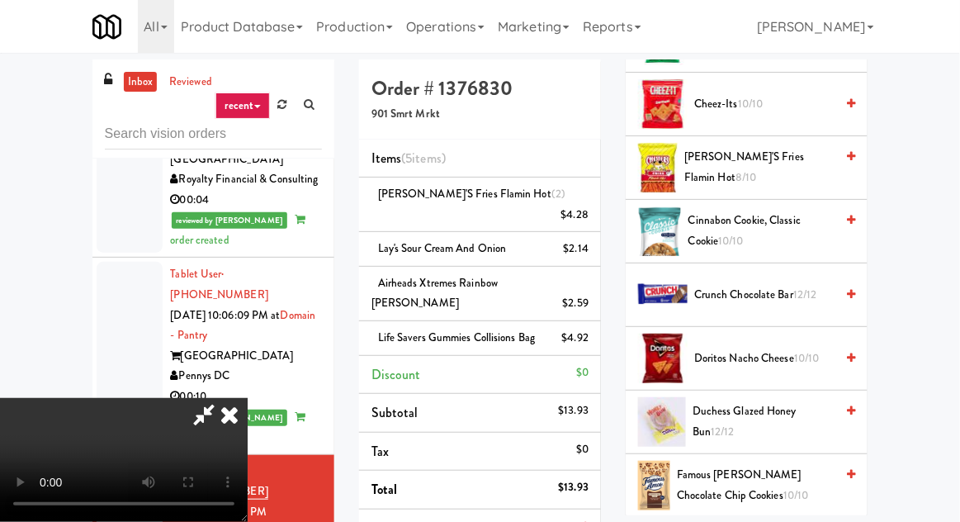
scroll to position [454, 0]
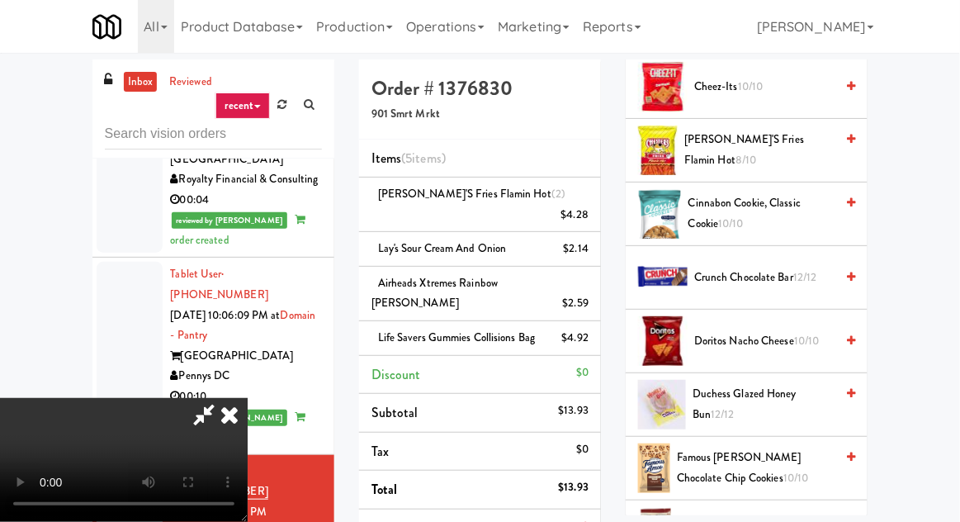
click at [744, 267] on span "Crunch Chocolate Bar 12/12" at bounding box center [764, 277] width 140 height 21
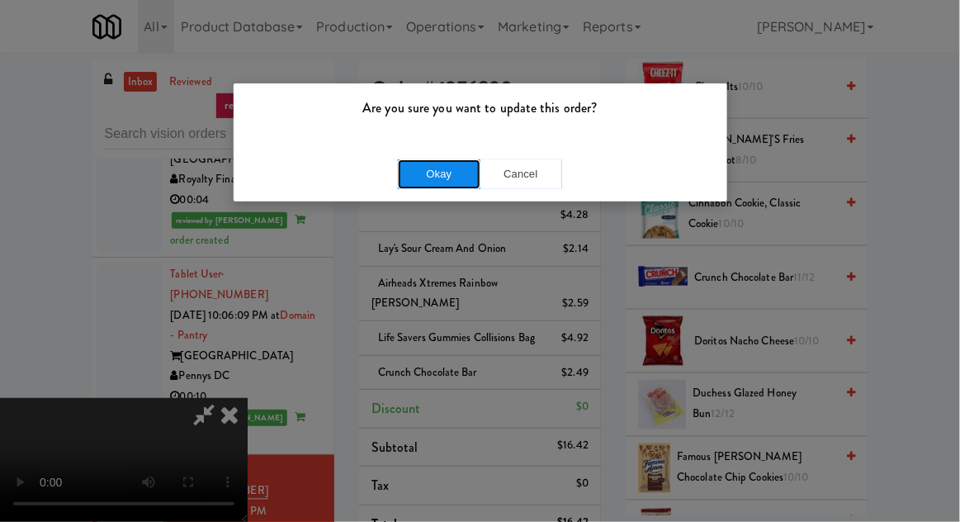
click at [446, 187] on button "Okay" at bounding box center [439, 174] width 83 height 30
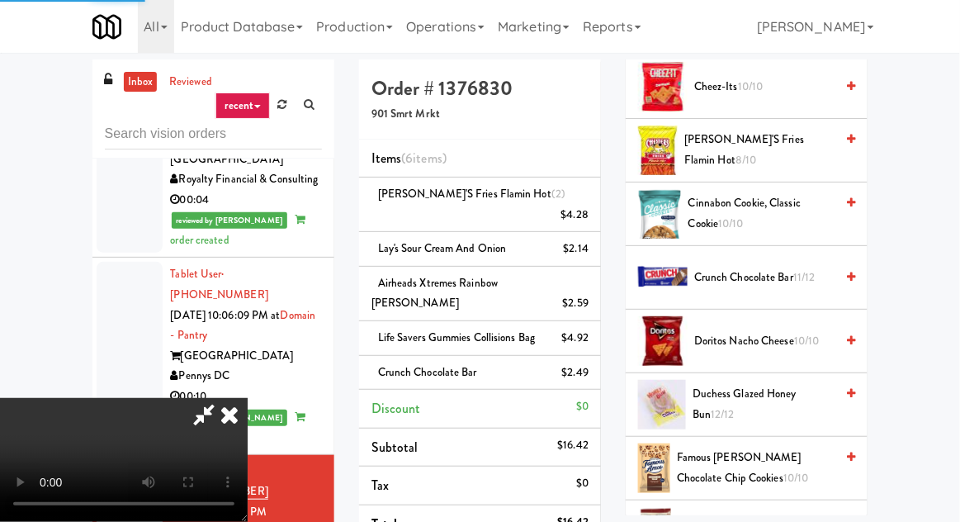
scroll to position [163, 0]
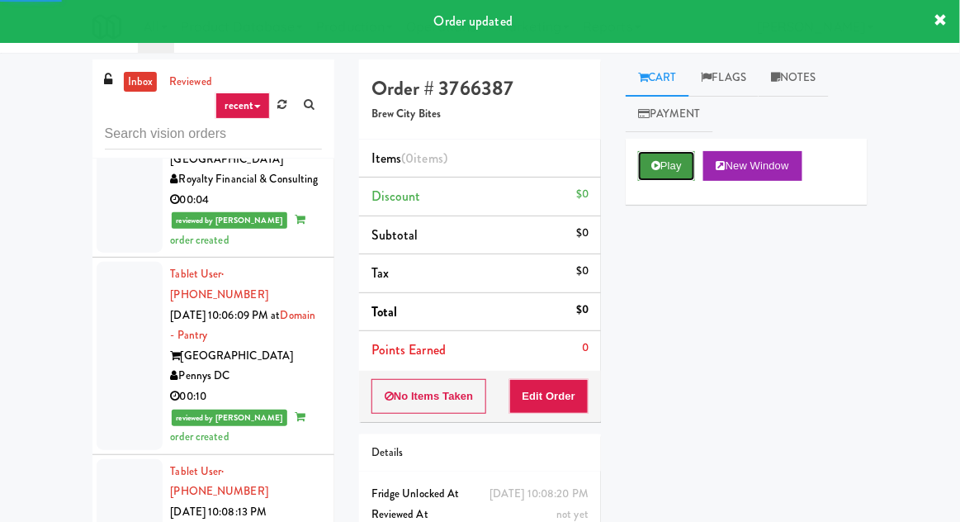
click at [639, 171] on button "Play" at bounding box center [666, 166] width 57 height 30
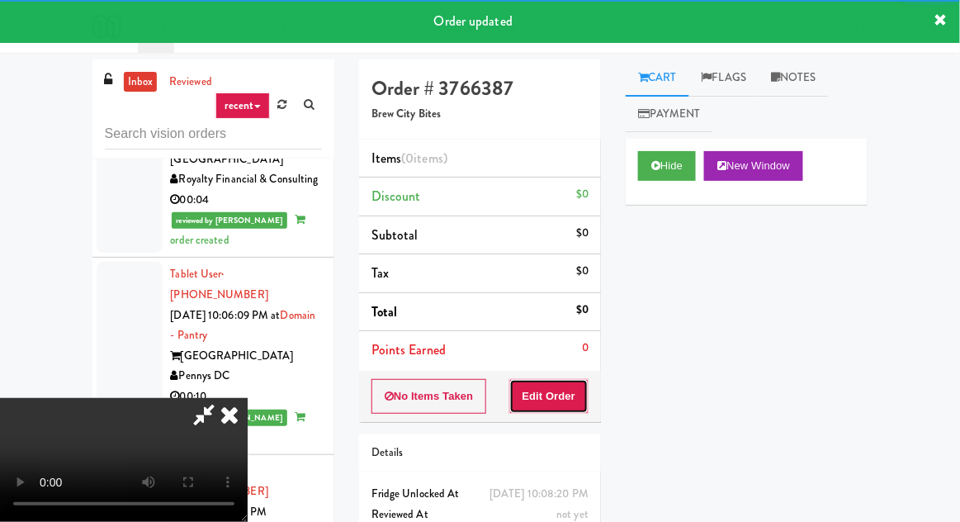
click at [551, 400] on button "Edit Order" at bounding box center [549, 396] width 80 height 35
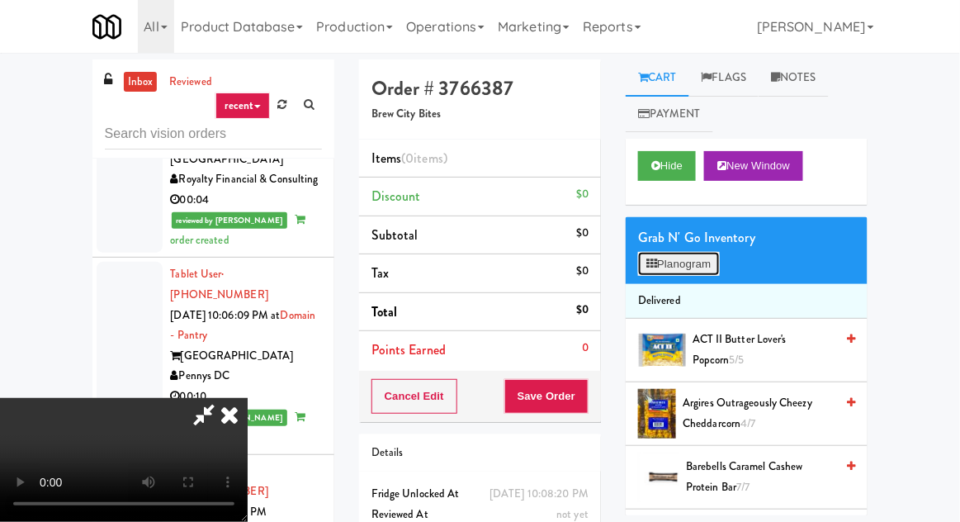
click at [687, 272] on button "Planogram" at bounding box center [678, 264] width 81 height 25
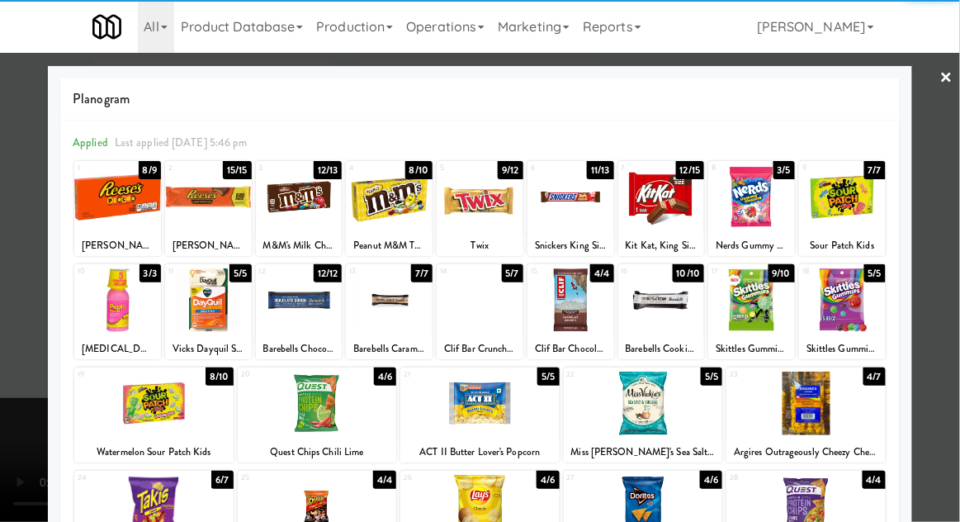
click at [278, 307] on div at bounding box center [299, 300] width 87 height 64
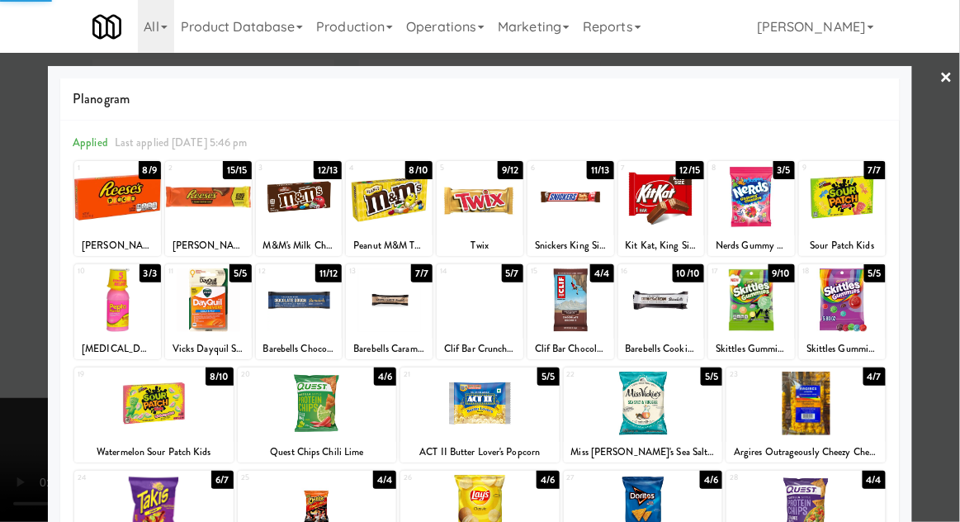
click at [21, 311] on div at bounding box center [480, 261] width 960 height 522
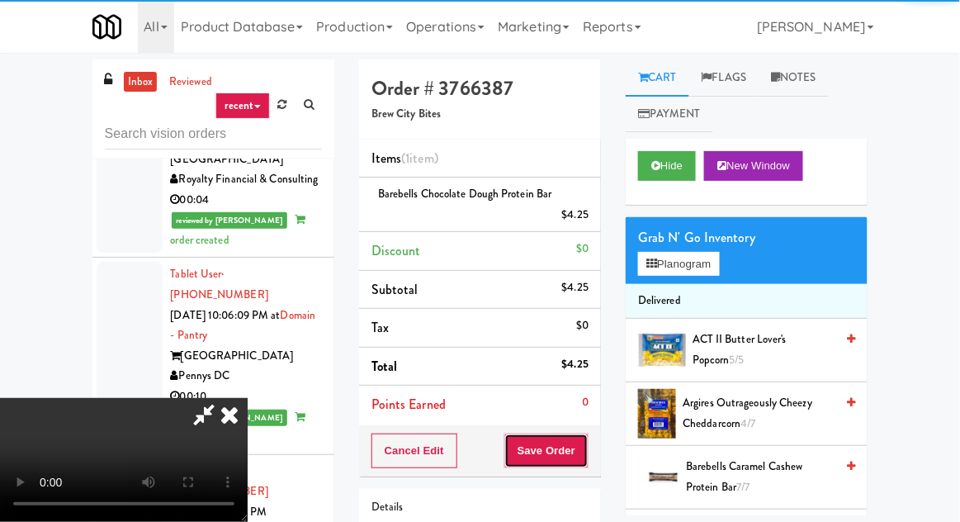
click at [588, 439] on button "Save Order" at bounding box center [546, 450] width 84 height 35
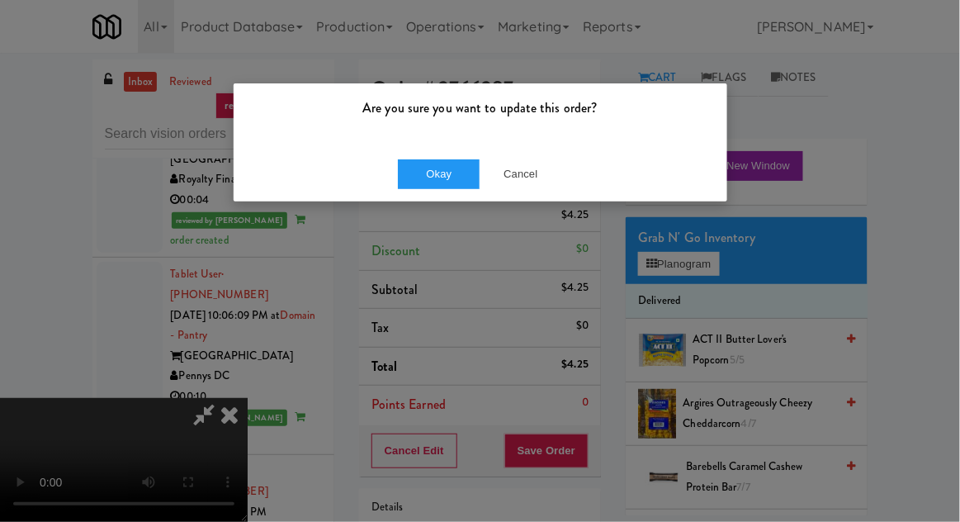
click at [432, 201] on div "Are you sure you want to update this order? Okay Cancel" at bounding box center [480, 143] width 495 height 120
click at [442, 183] on button "Okay" at bounding box center [439, 174] width 83 height 30
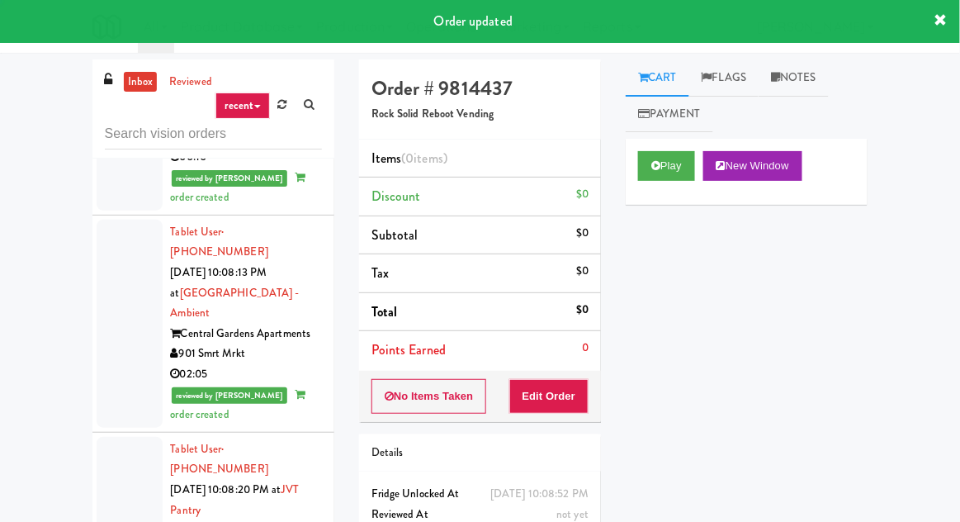
scroll to position [2410, 0]
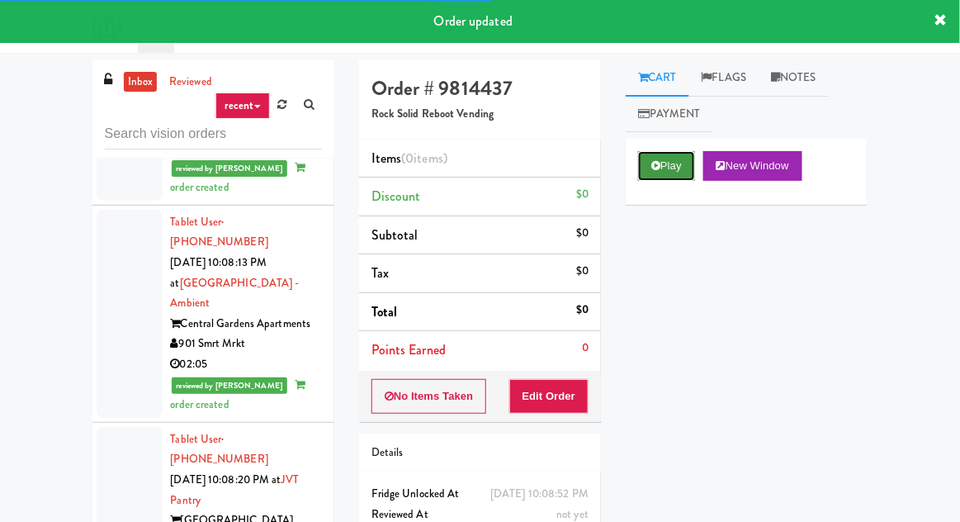
click at [645, 153] on button "Play" at bounding box center [666, 166] width 57 height 30
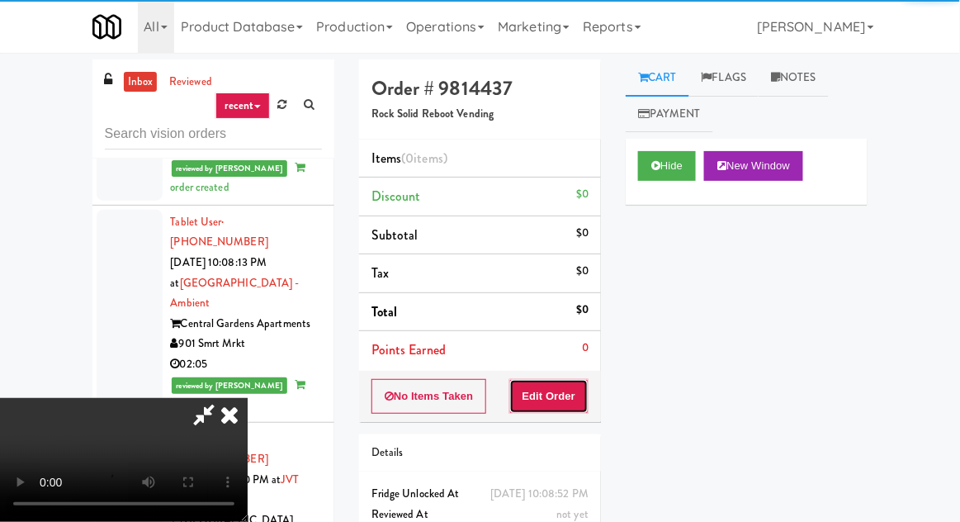
click at [562, 381] on button "Edit Order" at bounding box center [549, 396] width 80 height 35
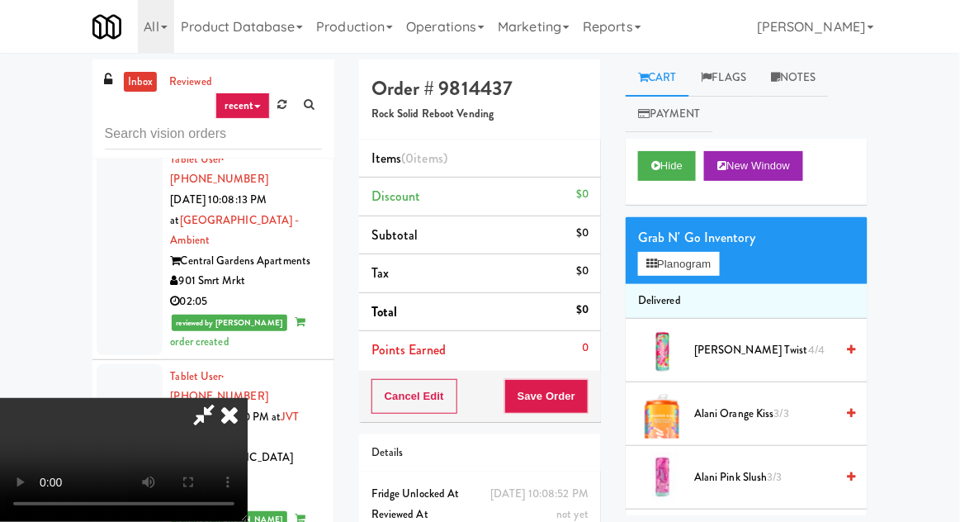
scroll to position [0, 0]
click at [678, 264] on button "Planogram" at bounding box center [678, 264] width 81 height 25
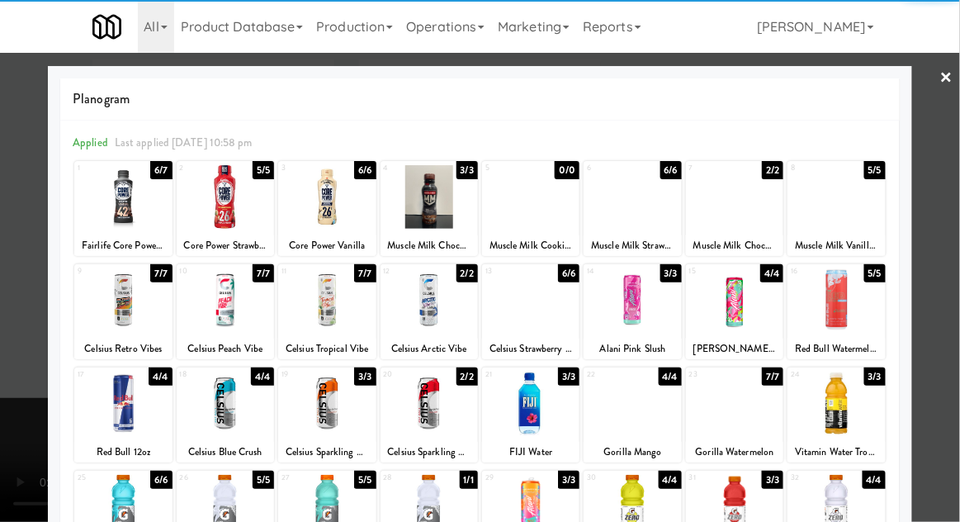
click at [88, 206] on div at bounding box center [122, 197] width 97 height 64
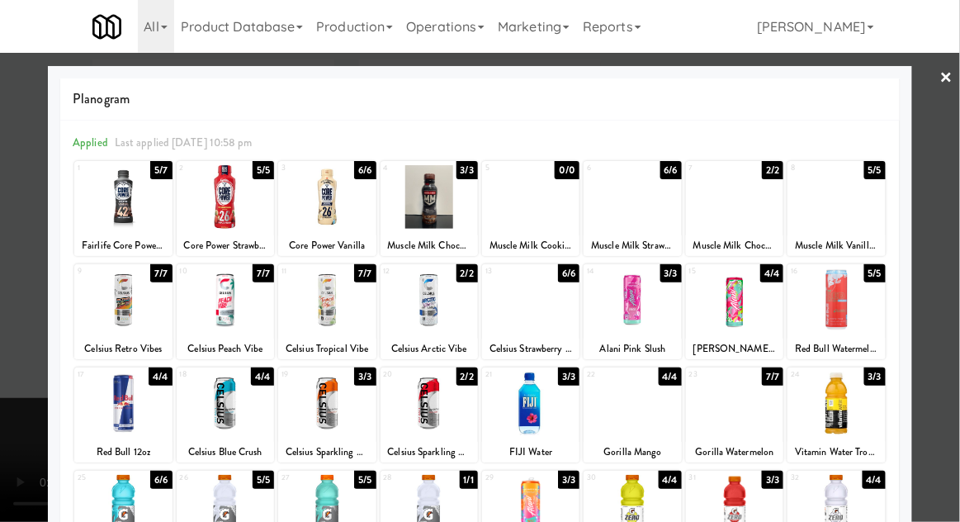
click at [26, 215] on div at bounding box center [480, 261] width 960 height 522
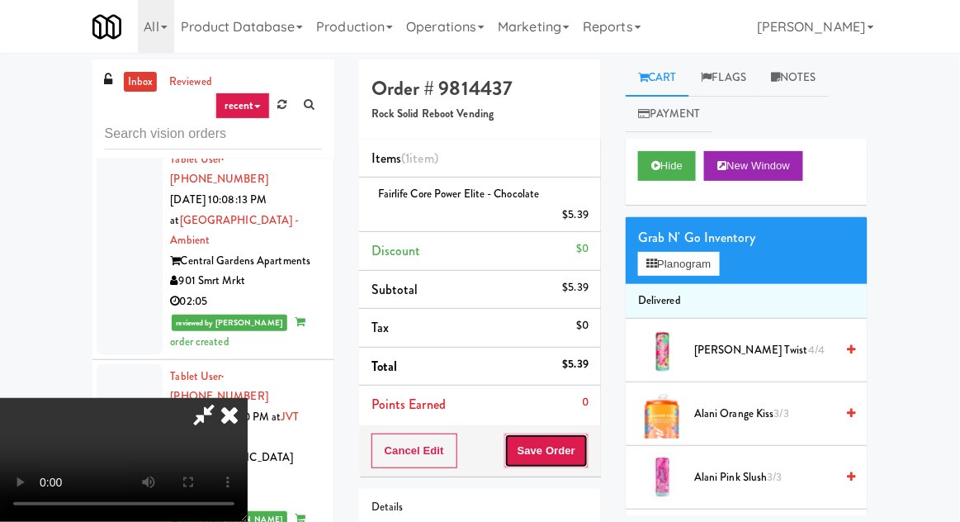
click at [584, 460] on button "Save Order" at bounding box center [546, 450] width 84 height 35
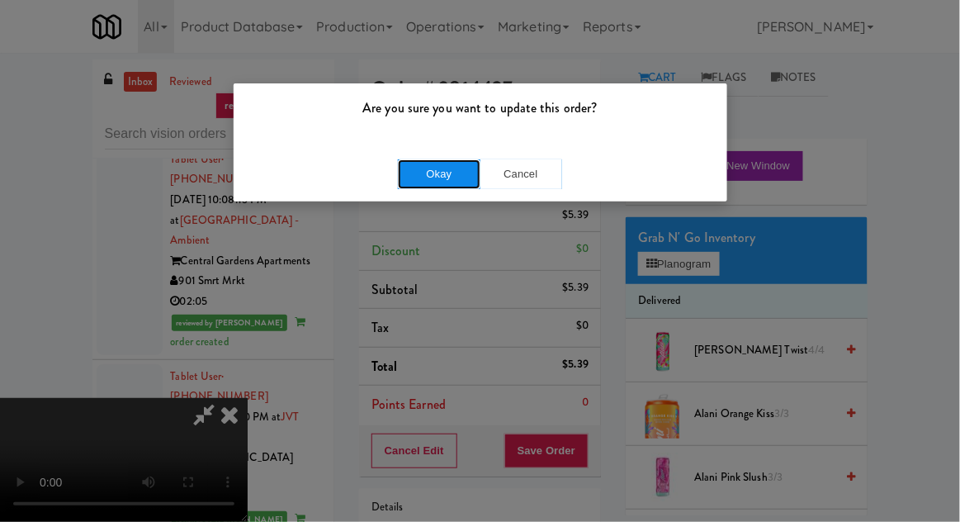
click at [415, 167] on button "Okay" at bounding box center [439, 174] width 83 height 30
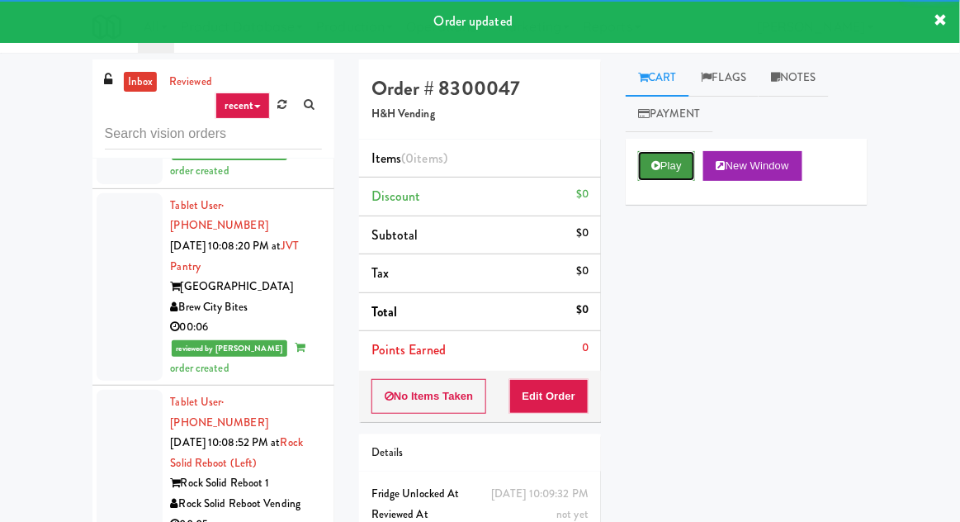
click at [665, 163] on button "Play" at bounding box center [666, 166] width 57 height 30
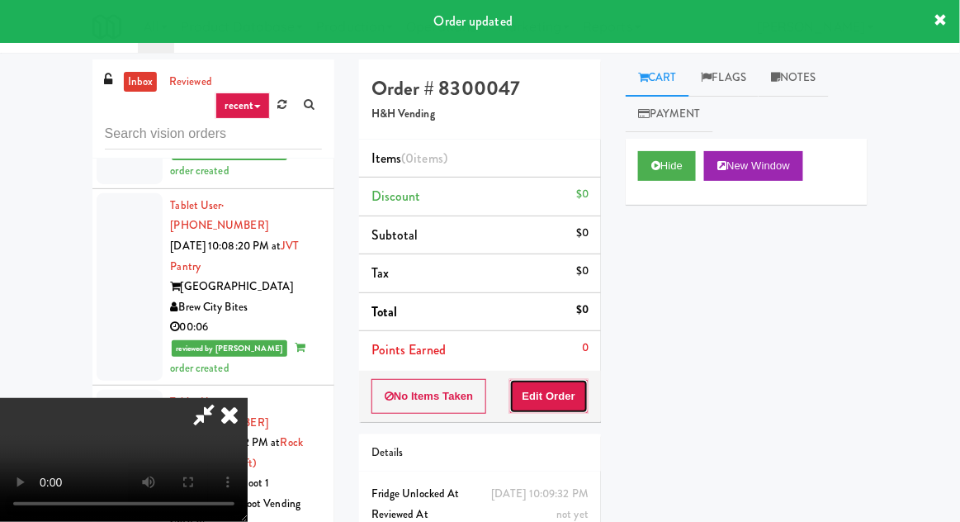
click at [561, 399] on button "Edit Order" at bounding box center [549, 396] width 80 height 35
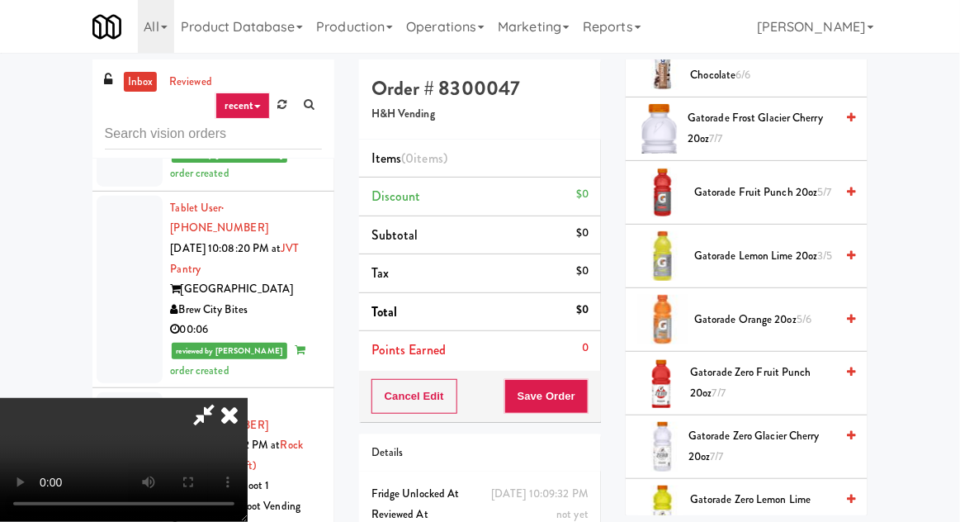
scroll to position [1109, 0]
click at [725, 263] on span "Gatorade Lemon Lime 20oz 3/5" at bounding box center [764, 258] width 140 height 21
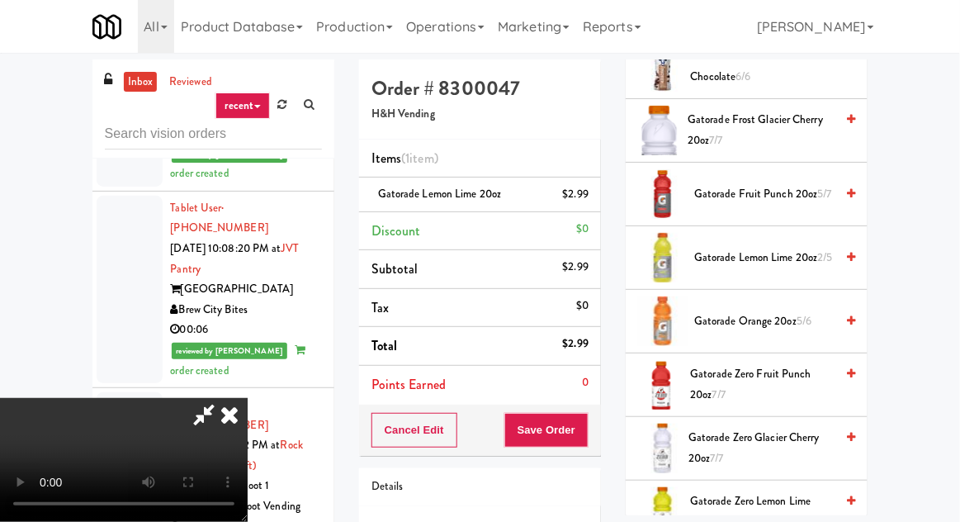
scroll to position [60, 0]
click at [588, 433] on button "Save Order" at bounding box center [546, 430] width 84 height 35
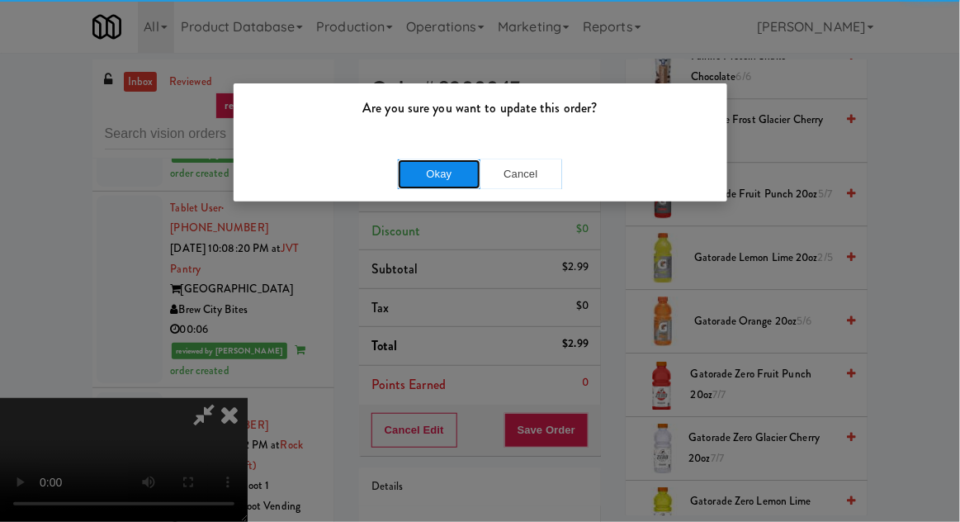
click at [421, 172] on button "Okay" at bounding box center [439, 174] width 83 height 30
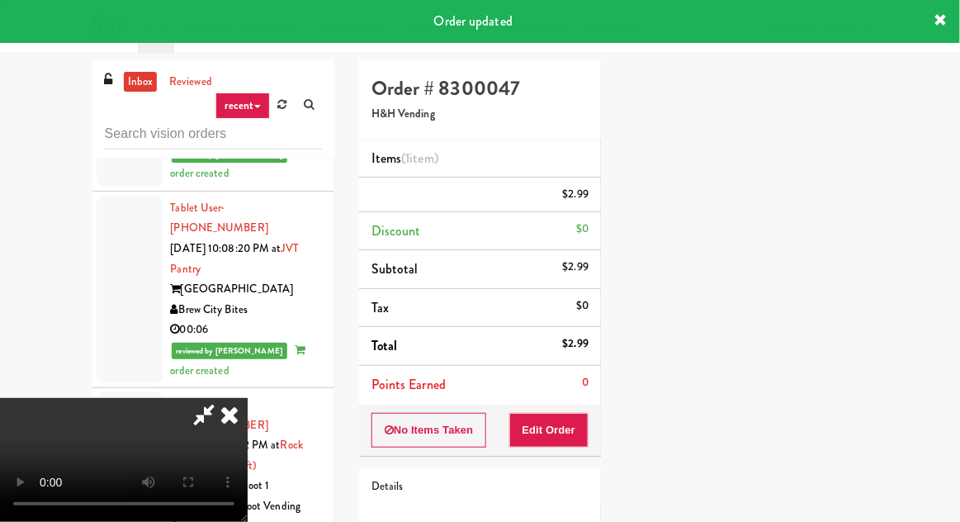
scroll to position [0, 0]
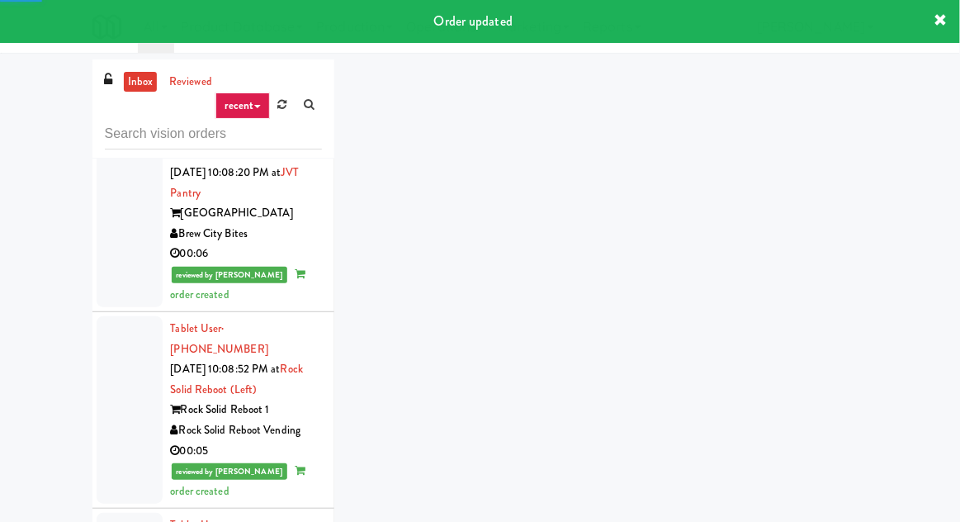
scroll to position [2753, 0]
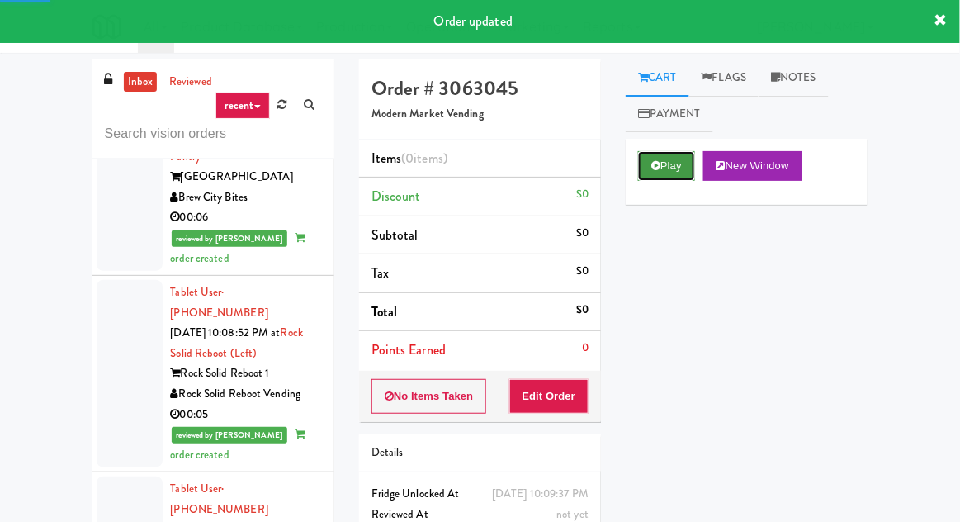
click at [646, 167] on button "Play" at bounding box center [666, 166] width 57 height 30
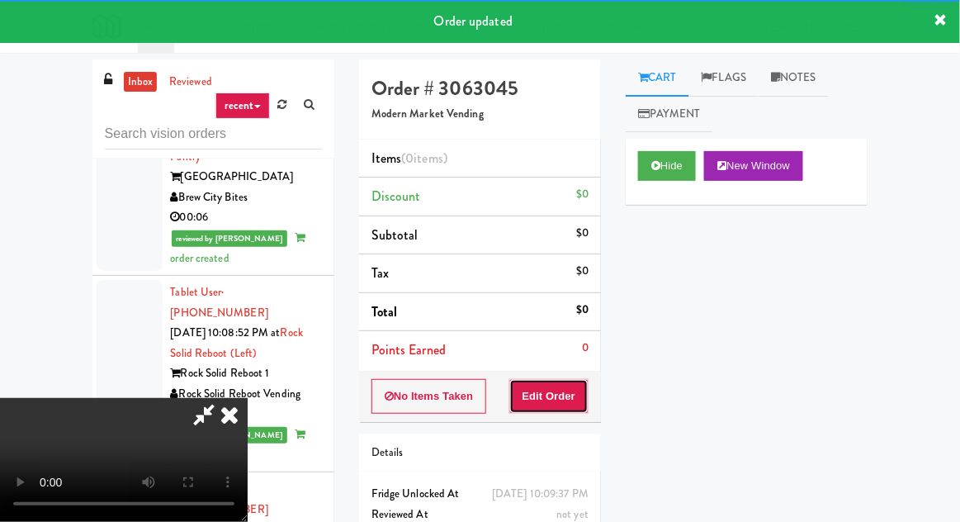
click at [554, 393] on button "Edit Order" at bounding box center [549, 396] width 80 height 35
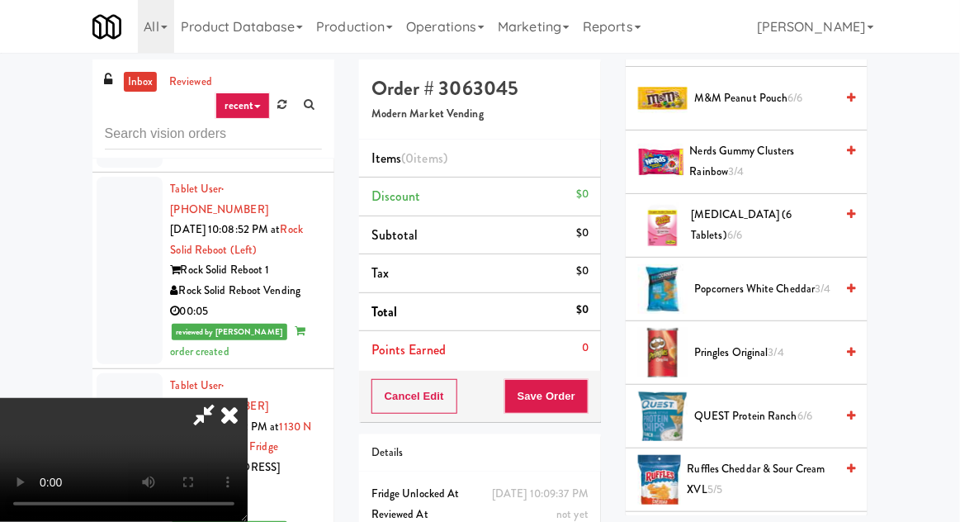
scroll to position [1082, 0]
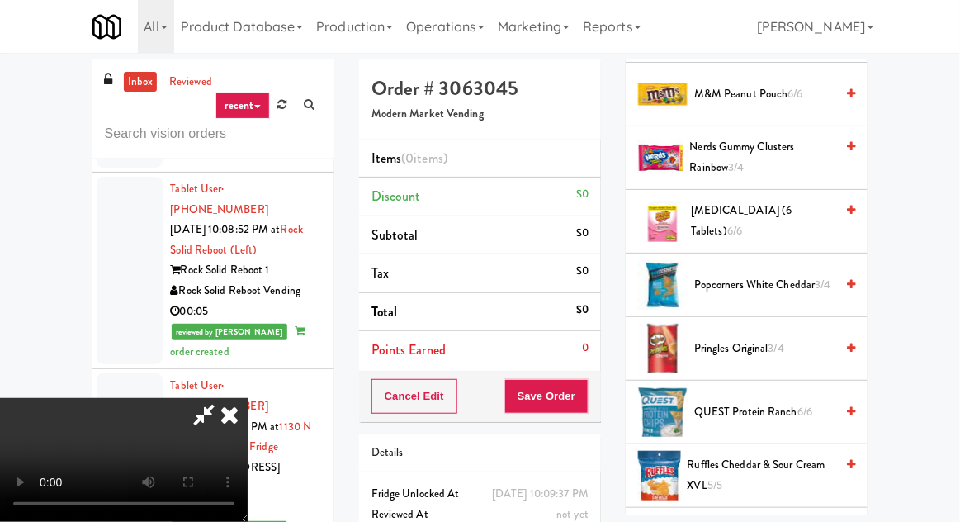
click at [721, 404] on span "QUEST Protein Ranch 6/6" at bounding box center [764, 412] width 140 height 21
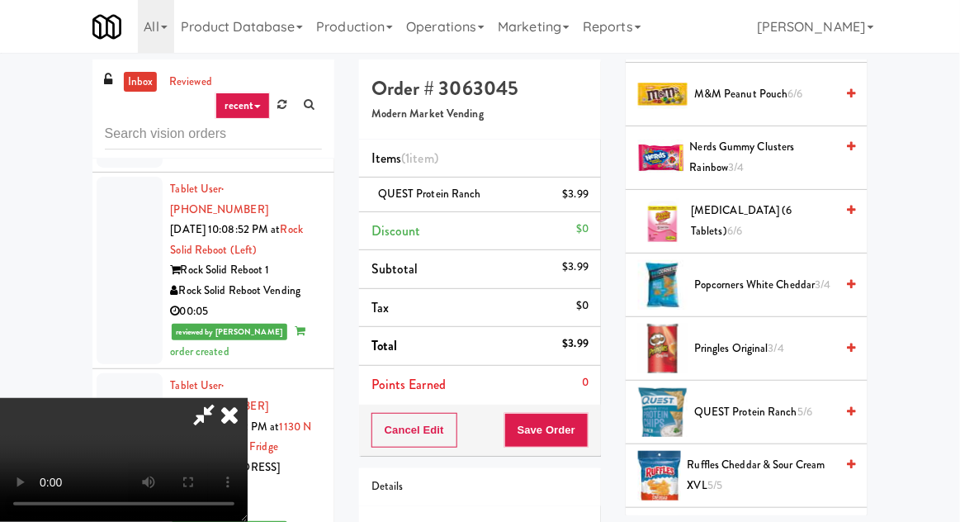
scroll to position [60, 0]
click at [585, 423] on button "Save Order" at bounding box center [546, 430] width 84 height 35
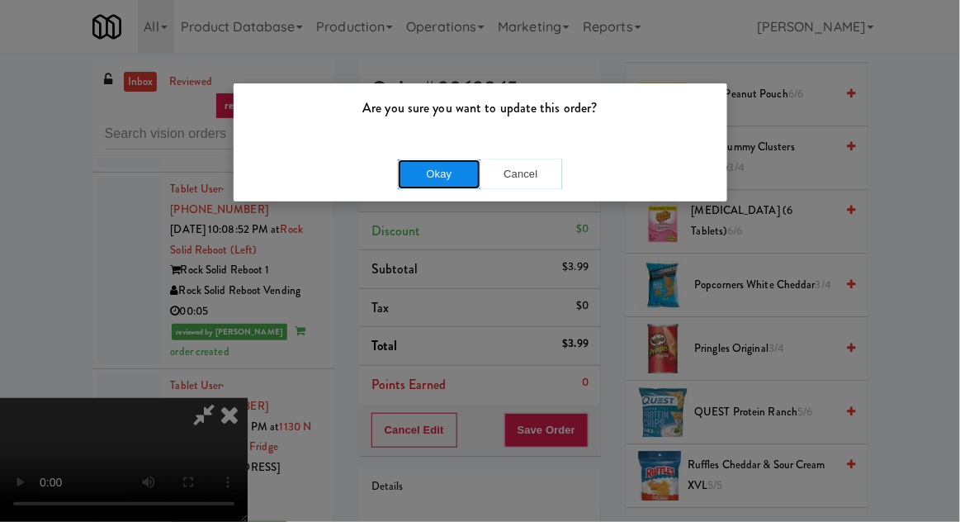
click at [405, 166] on button "Okay" at bounding box center [439, 174] width 83 height 30
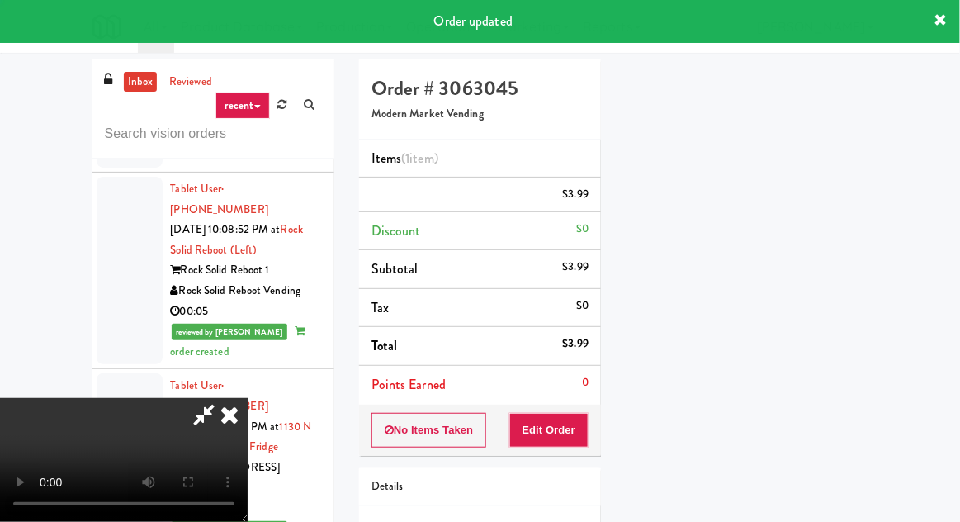
scroll to position [0, 0]
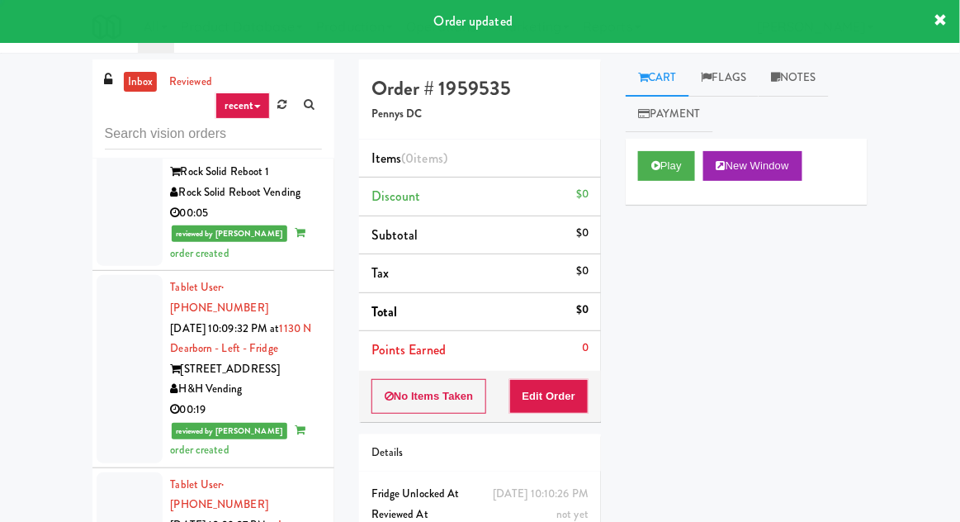
scroll to position [2955, 0]
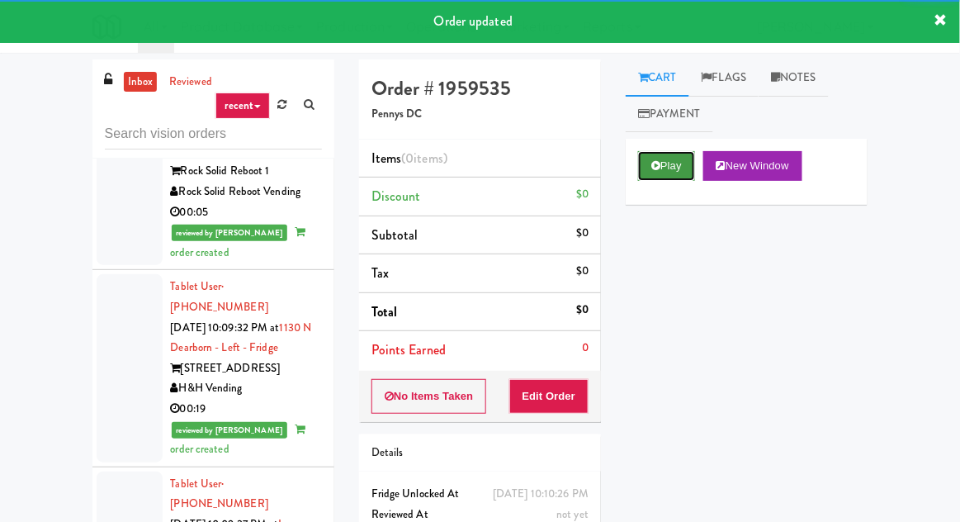
click at [662, 167] on button "Play" at bounding box center [666, 166] width 57 height 30
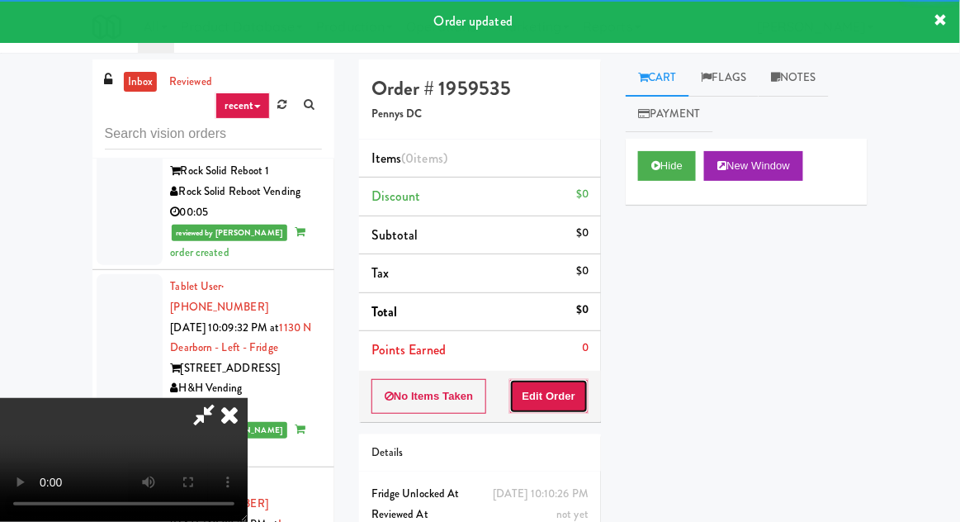
click at [569, 396] on button "Edit Order" at bounding box center [549, 396] width 80 height 35
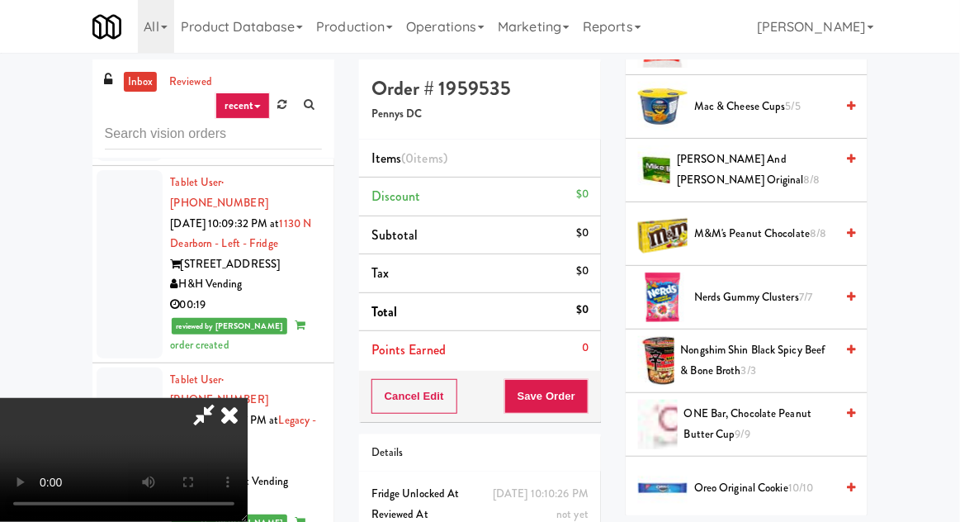
scroll to position [1196, 0]
click at [710, 238] on span "M&M's Peanut Chocolate 8/8" at bounding box center [764, 234] width 140 height 21
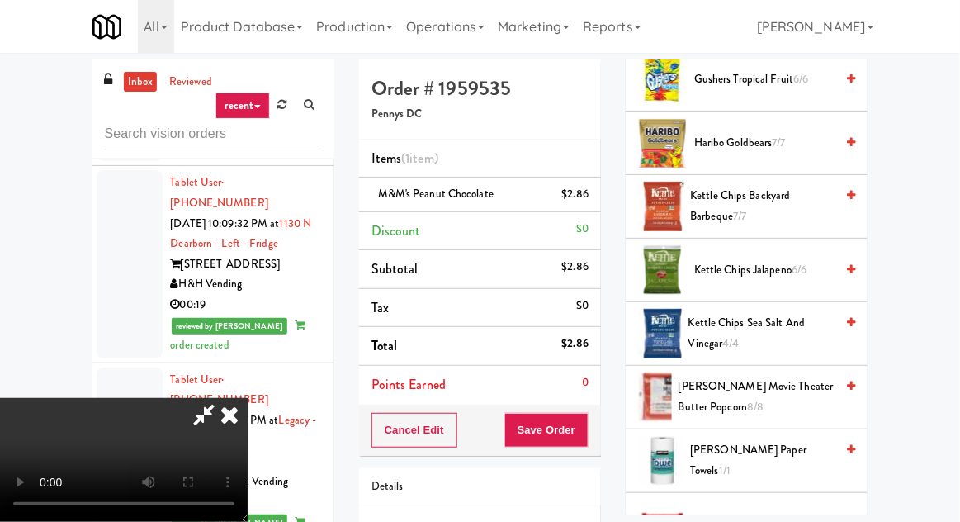
scroll to position [588, 0]
click at [712, 267] on span "Kettle Chips Jalapeno 6/6" at bounding box center [764, 271] width 140 height 21
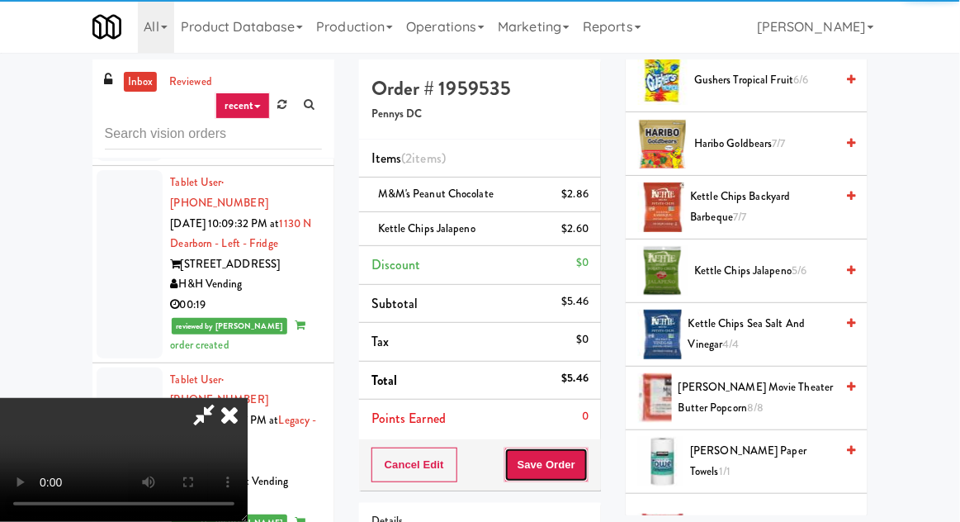
click at [585, 451] on button "Save Order" at bounding box center [546, 464] width 84 height 35
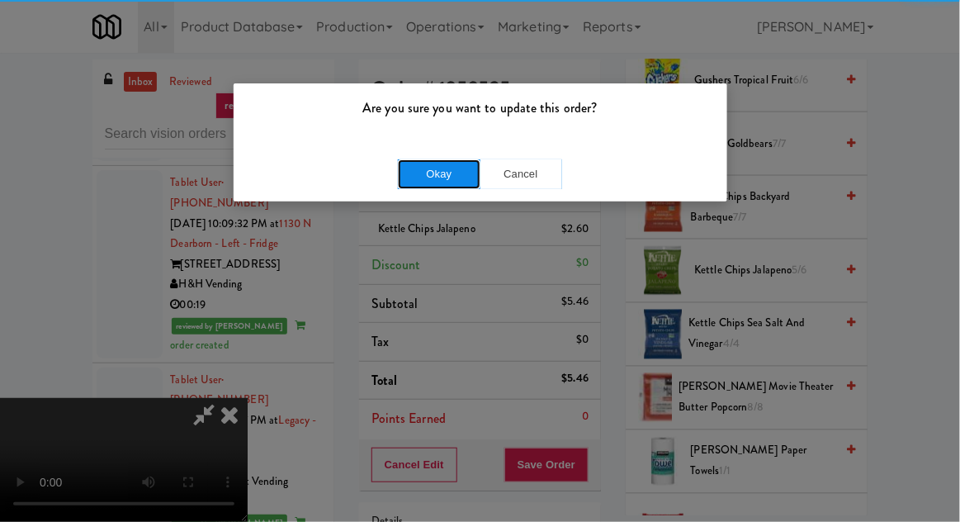
click at [414, 172] on button "Okay" at bounding box center [439, 174] width 83 height 30
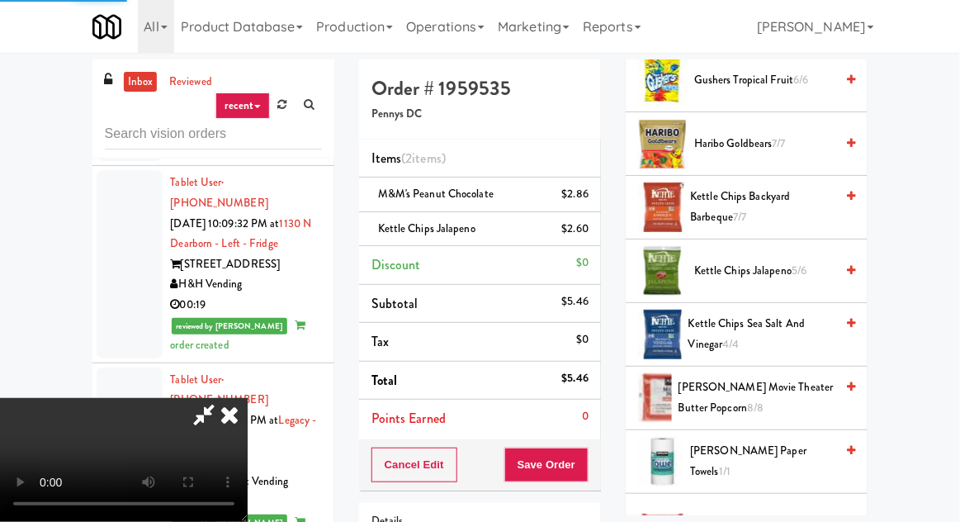
scroll to position [163, 0]
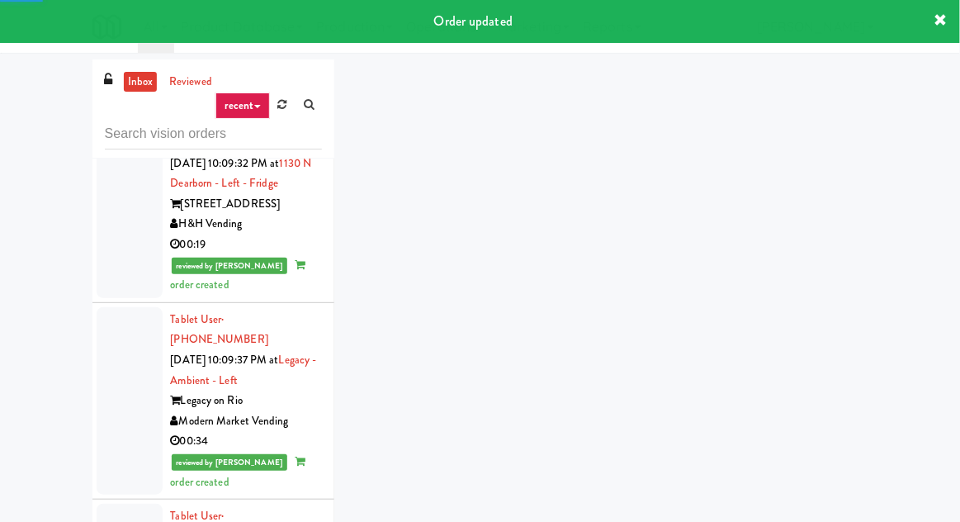
scroll to position [3130, 0]
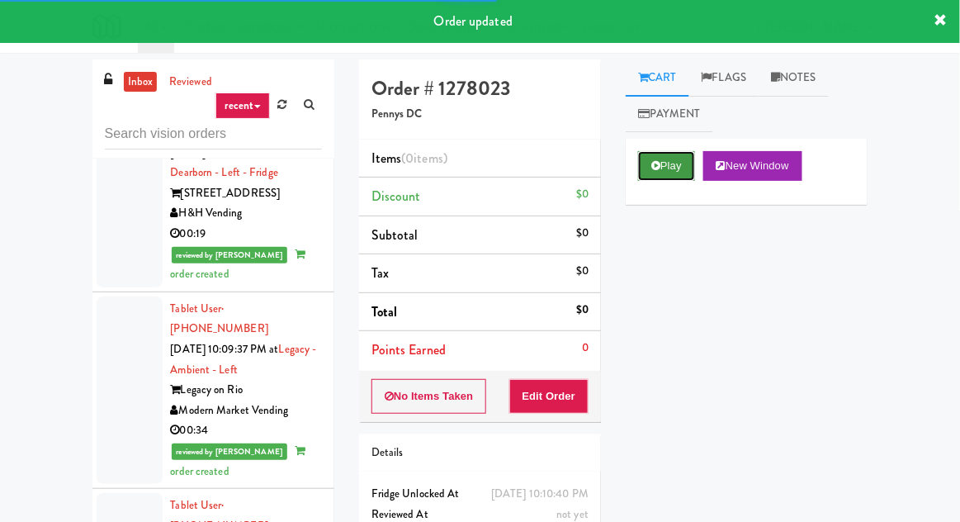
click at [655, 154] on button "Play" at bounding box center [666, 166] width 57 height 30
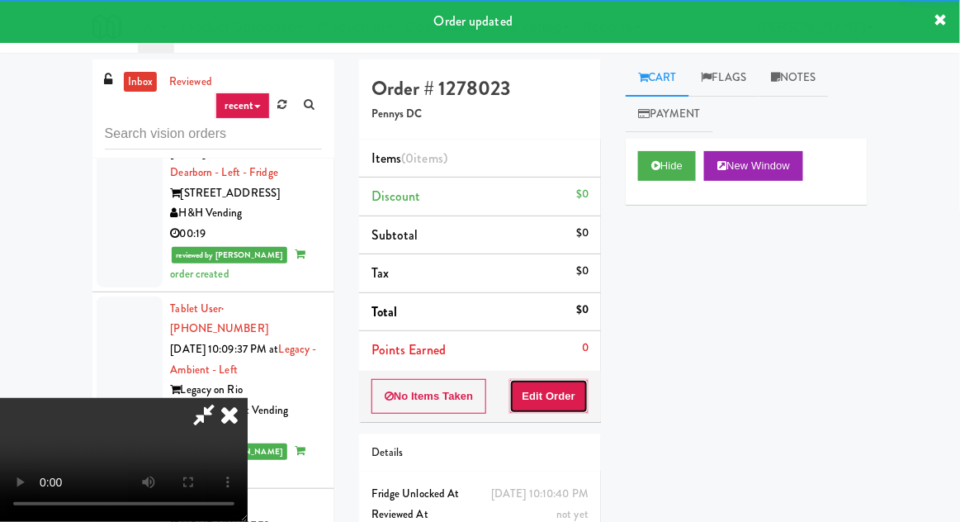
click at [541, 392] on button "Edit Order" at bounding box center [549, 396] width 80 height 35
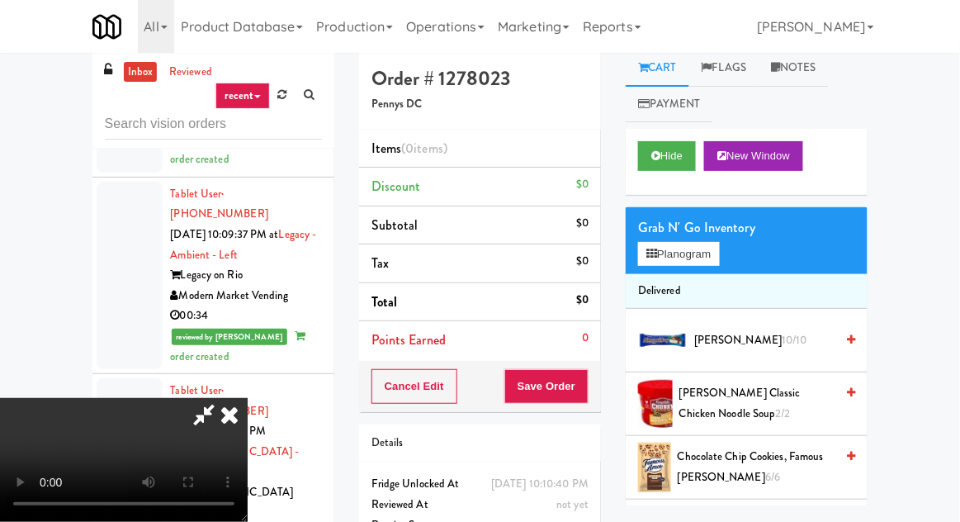
scroll to position [21, 0]
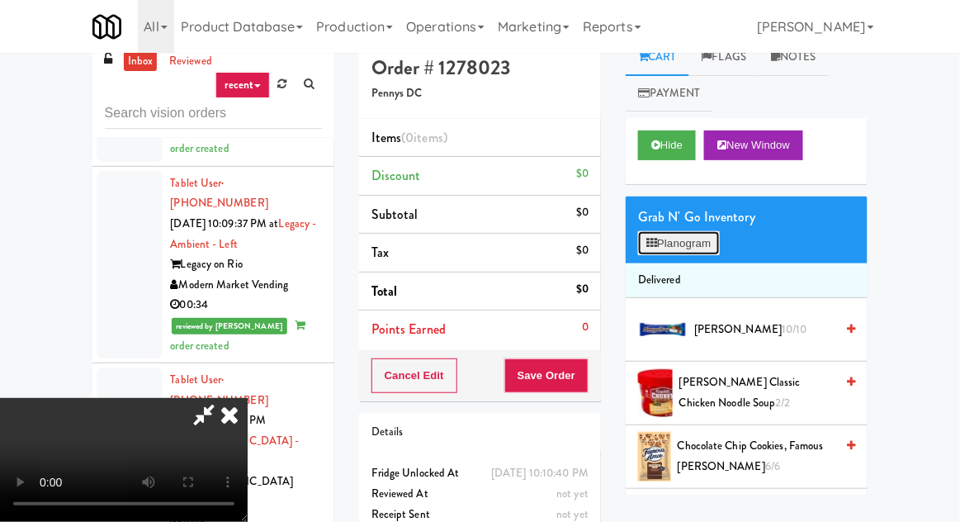
click at [696, 252] on button "Planogram" at bounding box center [678, 243] width 81 height 25
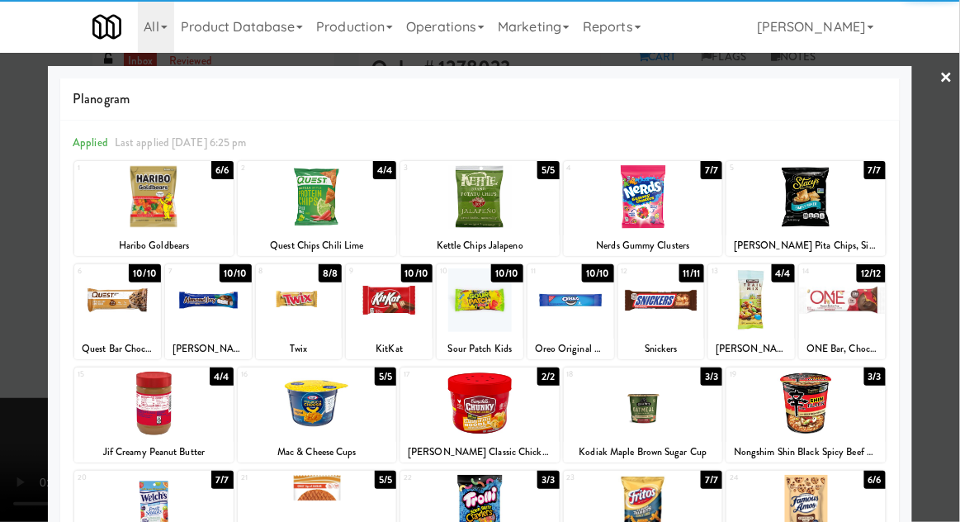
scroll to position [20, 0]
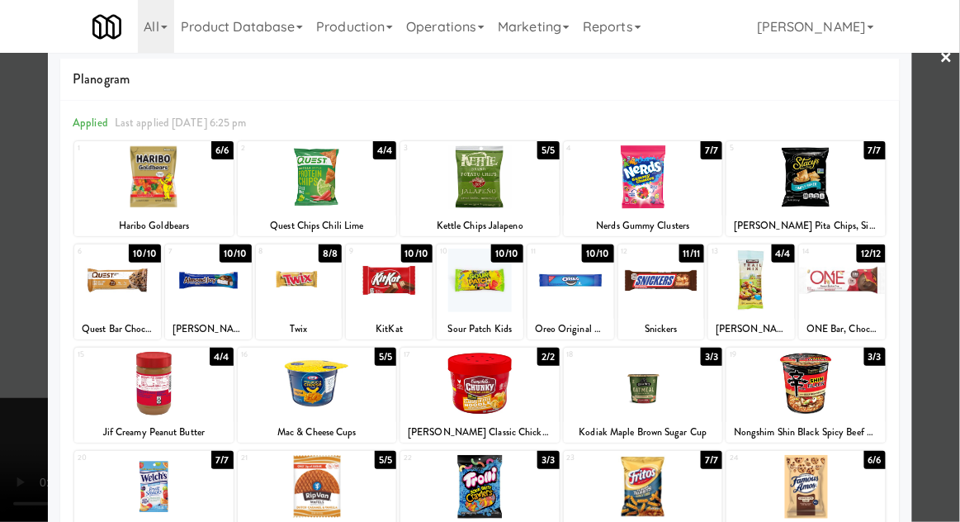
click at [807, 402] on div at bounding box center [805, 384] width 159 height 64
click at [27, 384] on div at bounding box center [480, 261] width 960 height 522
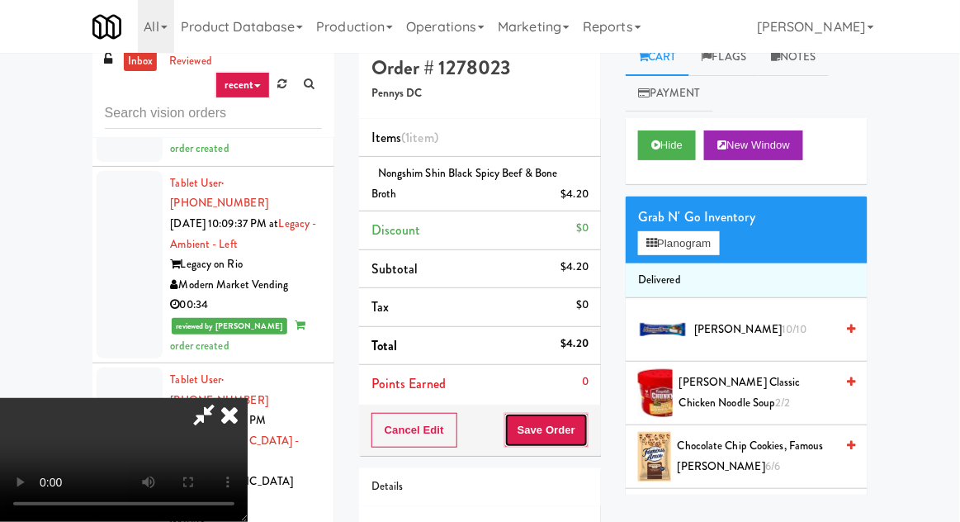
click at [582, 427] on button "Save Order" at bounding box center [546, 430] width 84 height 35
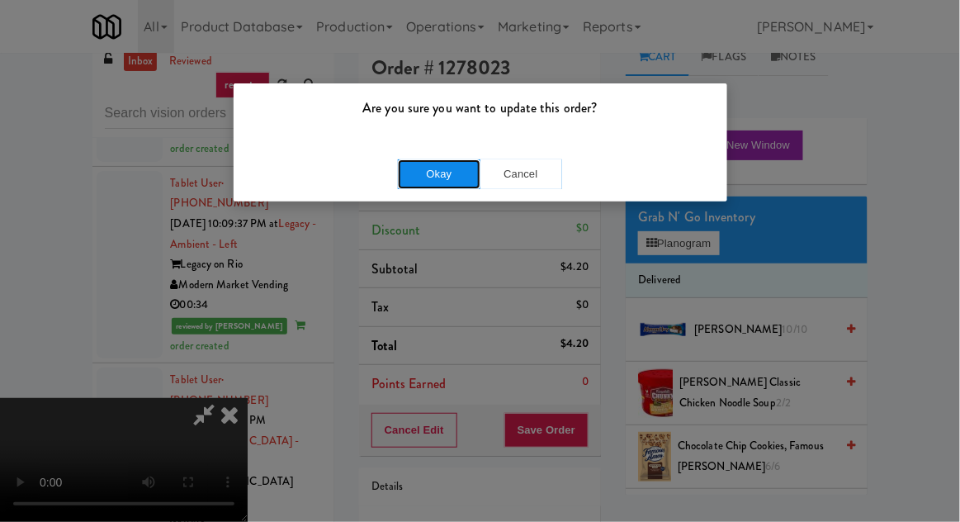
click at [411, 173] on button "Okay" at bounding box center [439, 174] width 83 height 30
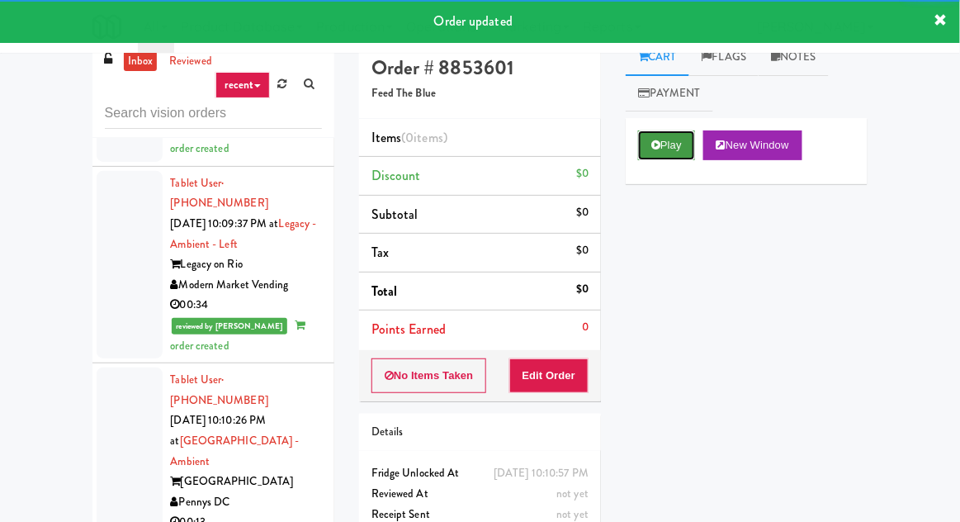
click at [652, 157] on button "Play" at bounding box center [666, 145] width 57 height 30
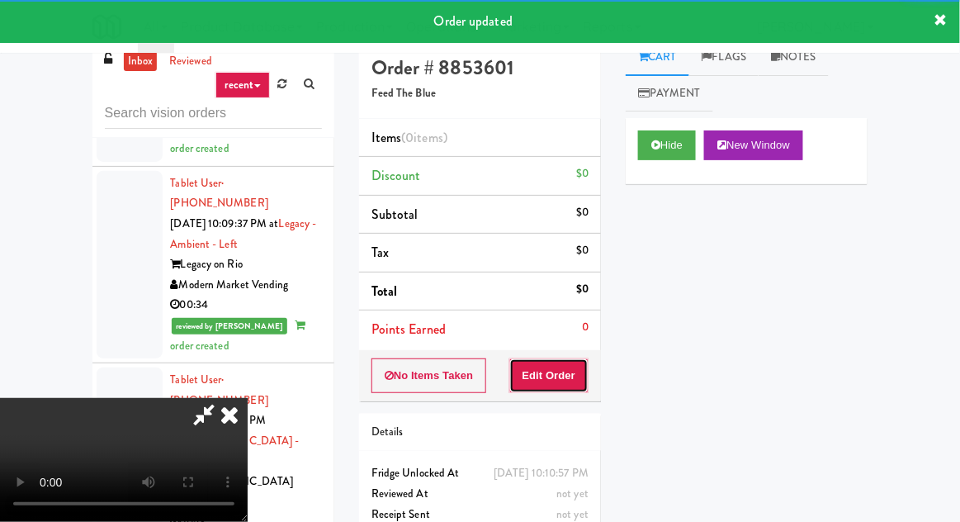
click at [551, 386] on button "Edit Order" at bounding box center [549, 375] width 80 height 35
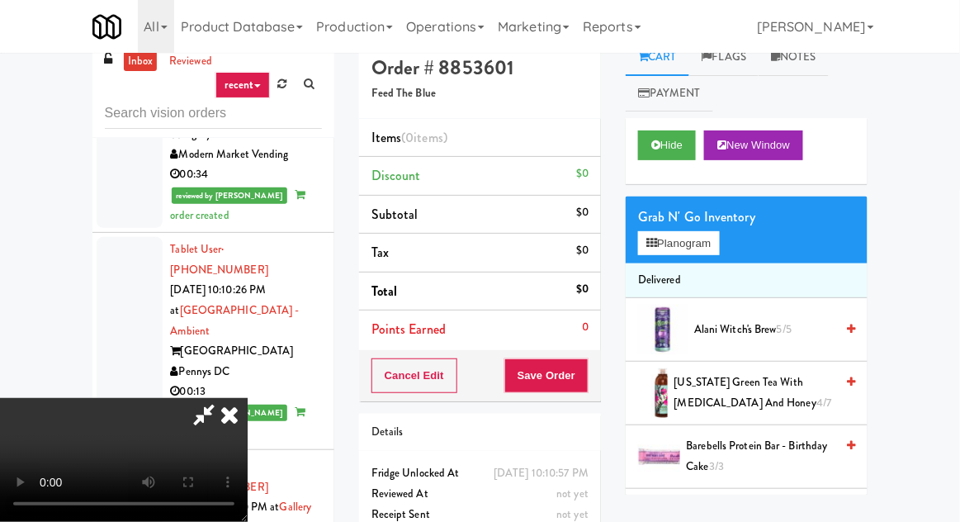
scroll to position [60, 0]
click at [676, 244] on button "Planogram" at bounding box center [678, 243] width 81 height 25
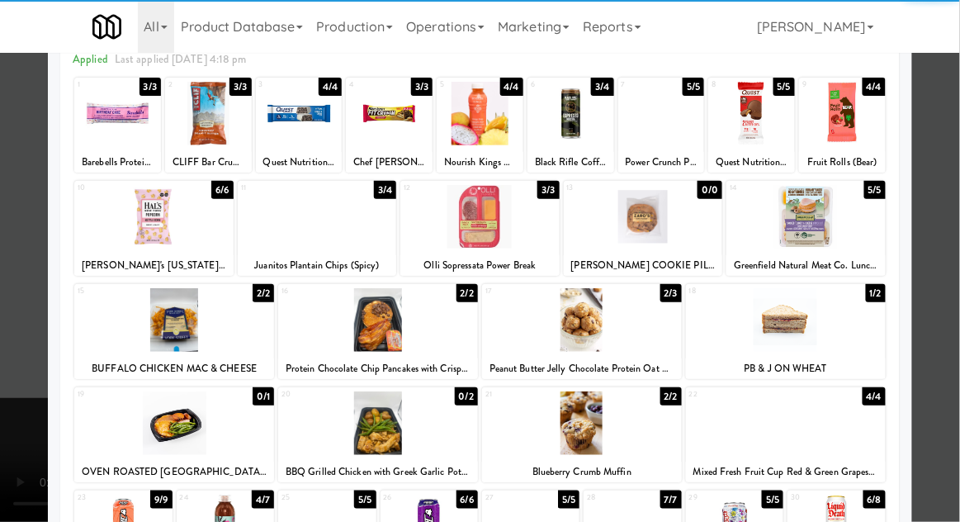
scroll to position [83, 0]
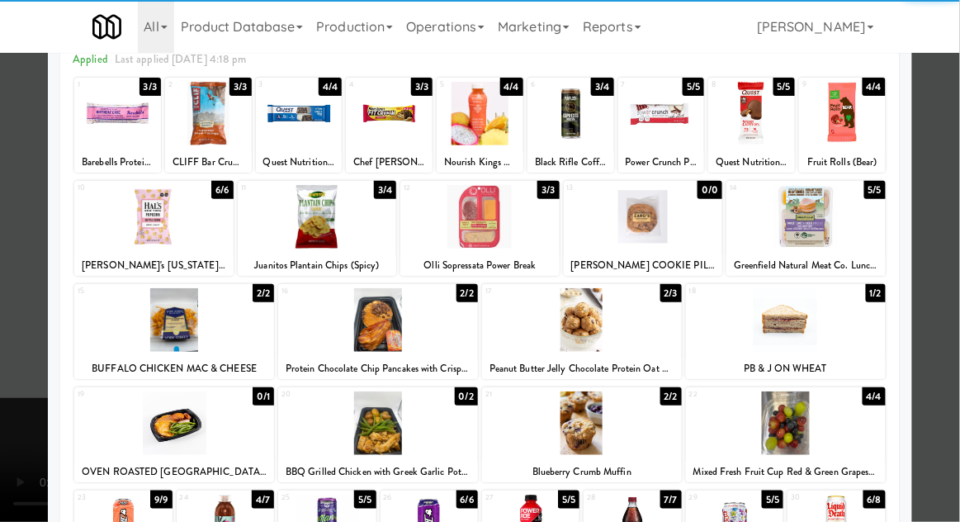
click at [633, 319] on div at bounding box center [582, 320] width 200 height 64
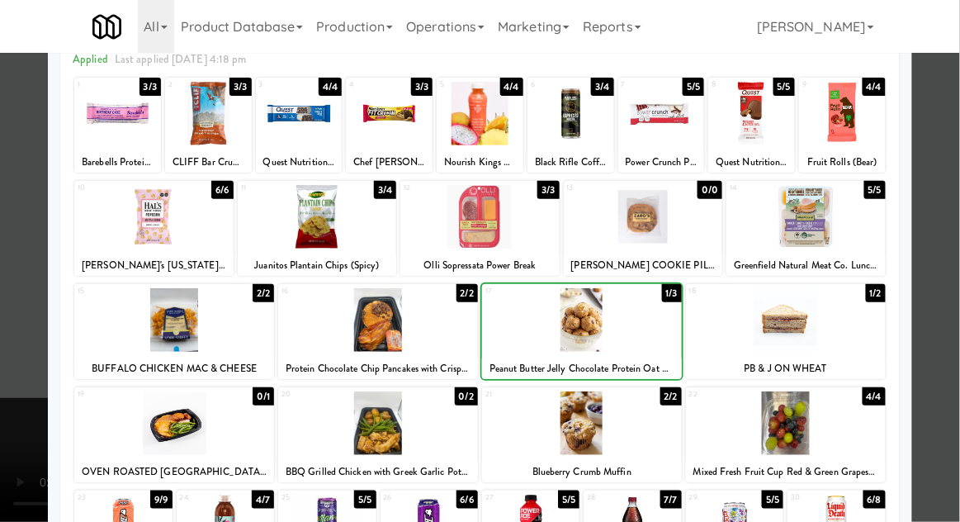
click at [31, 318] on div at bounding box center [480, 261] width 960 height 522
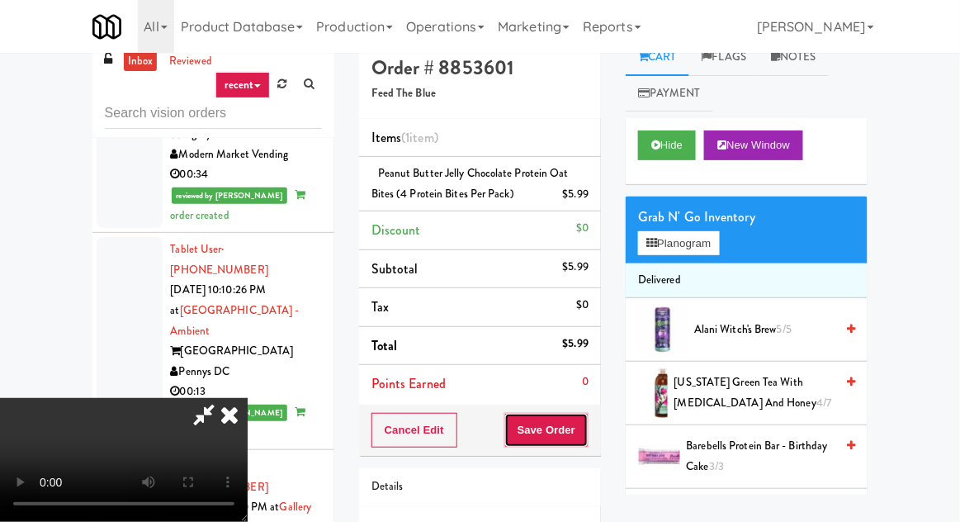
click at [581, 426] on button "Save Order" at bounding box center [546, 430] width 84 height 35
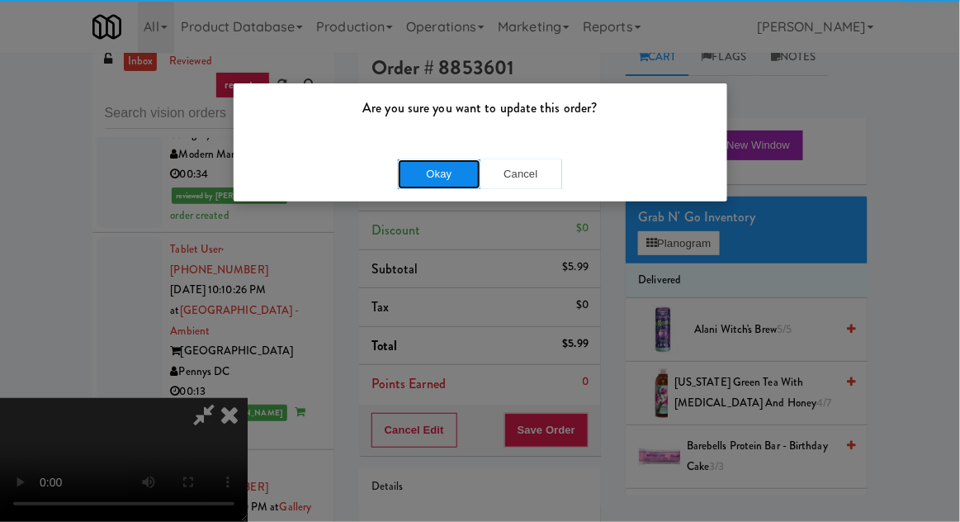
click at [405, 186] on button "Okay" at bounding box center [439, 174] width 83 height 30
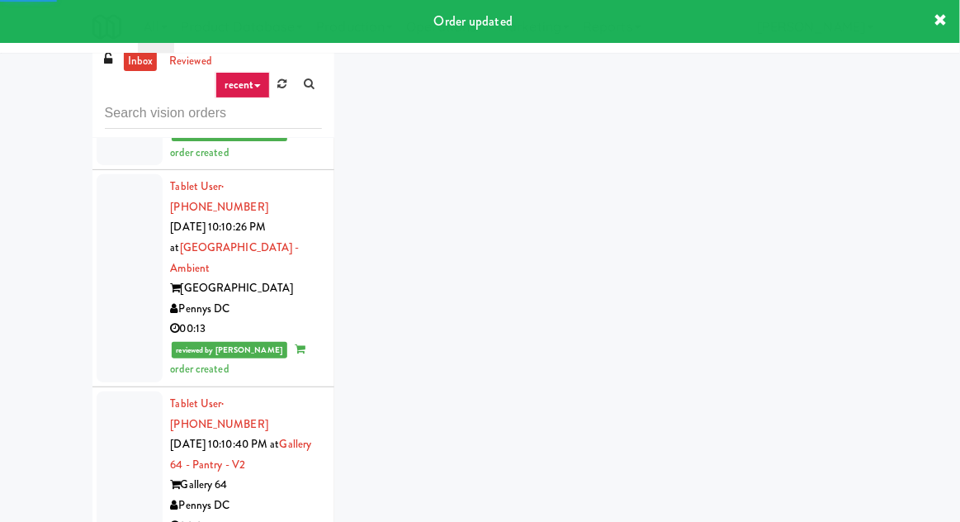
scroll to position [3488, 0]
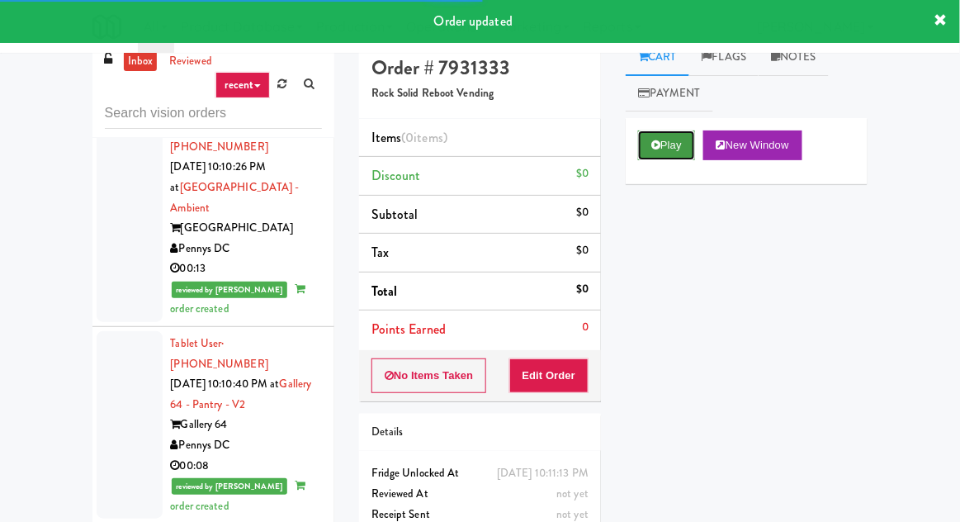
click at [656, 143] on icon at bounding box center [655, 144] width 9 height 11
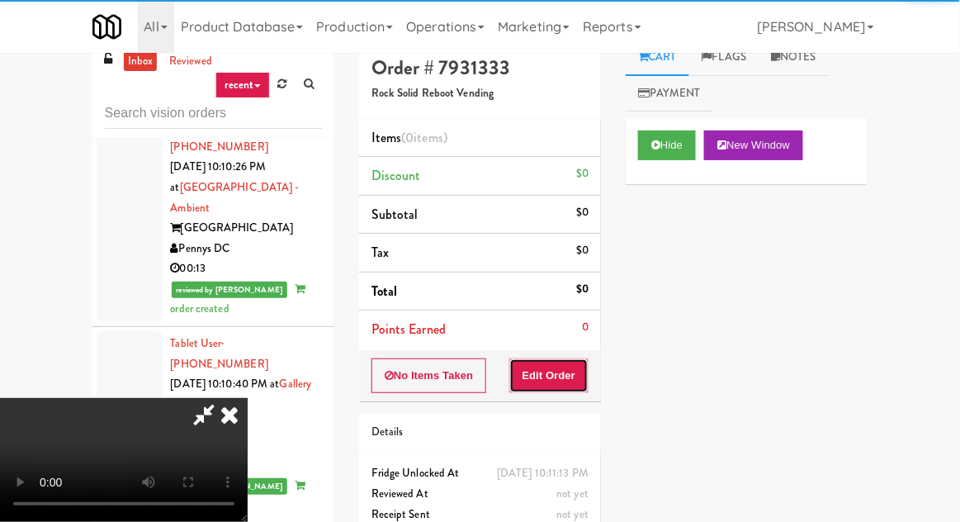
click at [545, 370] on button "Edit Order" at bounding box center [549, 375] width 80 height 35
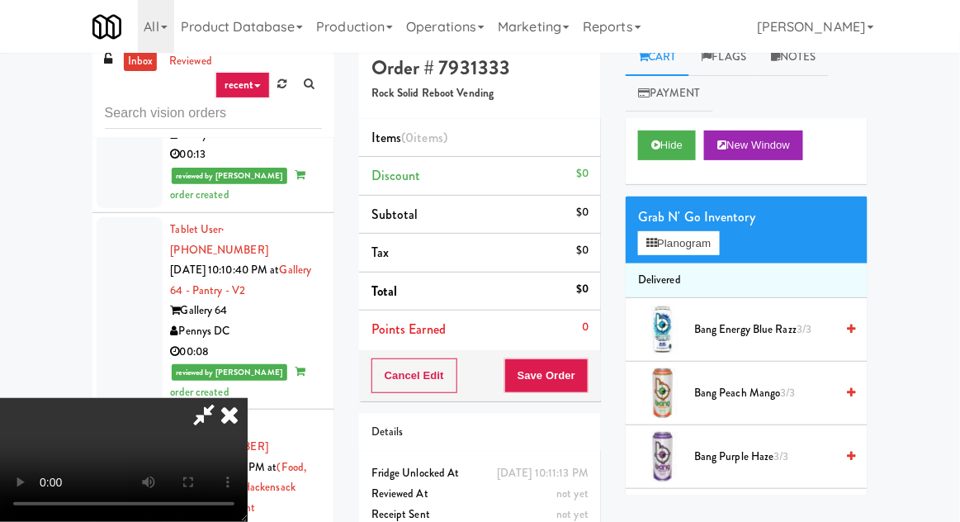
scroll to position [0, 0]
click at [673, 236] on button "Planogram" at bounding box center [678, 243] width 81 height 25
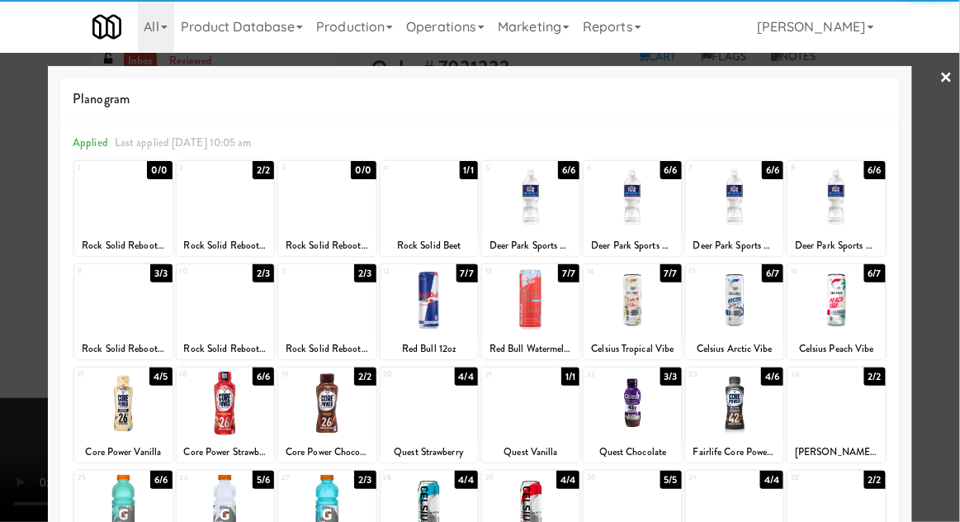
click at [547, 212] on div at bounding box center [530, 197] width 97 height 64
click at [43, 358] on div at bounding box center [480, 261] width 960 height 522
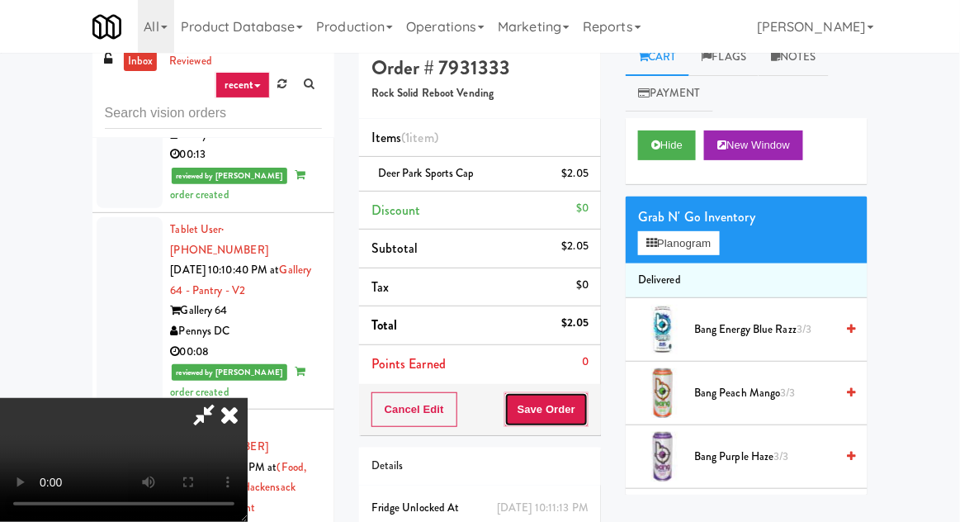
click at [580, 412] on button "Save Order" at bounding box center [546, 409] width 84 height 35
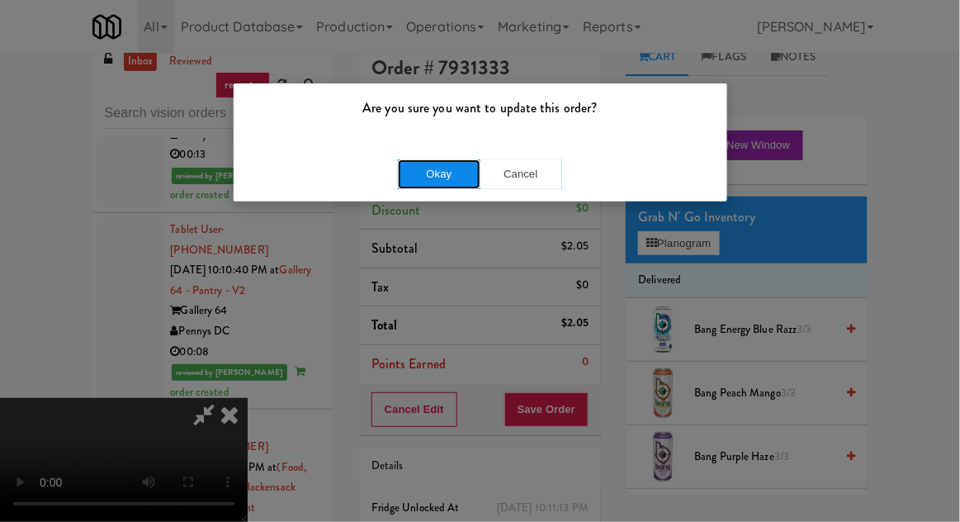
click at [401, 181] on button "Okay" at bounding box center [439, 174] width 83 height 30
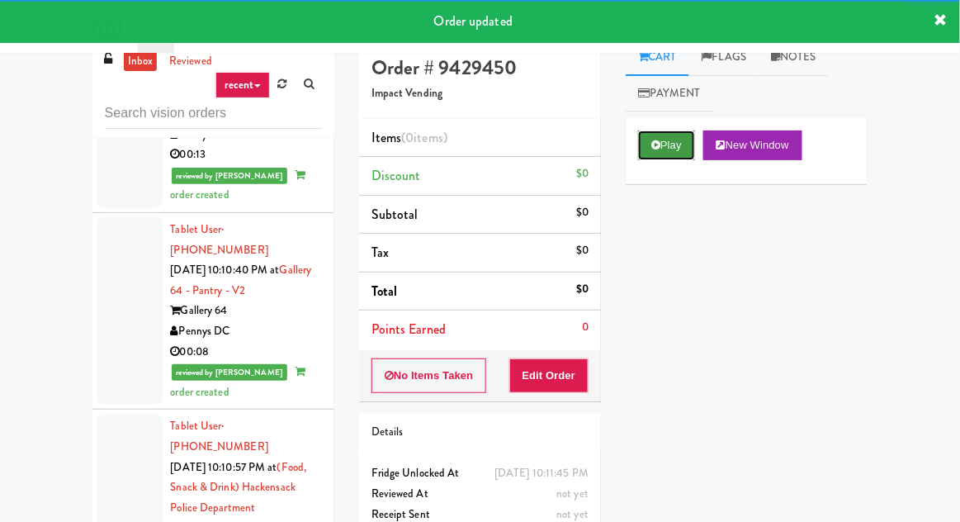
click at [662, 139] on button "Play" at bounding box center [666, 145] width 57 height 30
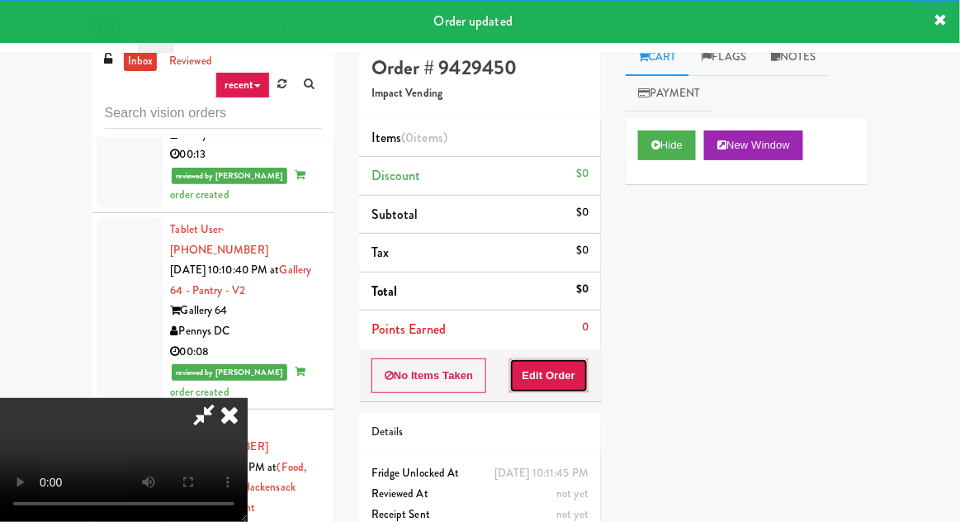
click at [566, 364] on button "Edit Order" at bounding box center [549, 375] width 80 height 35
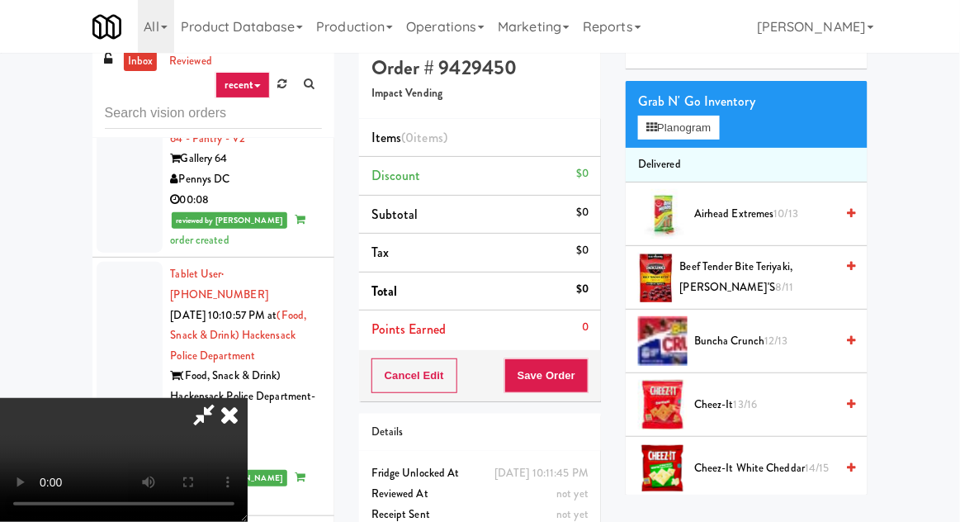
scroll to position [116, 0]
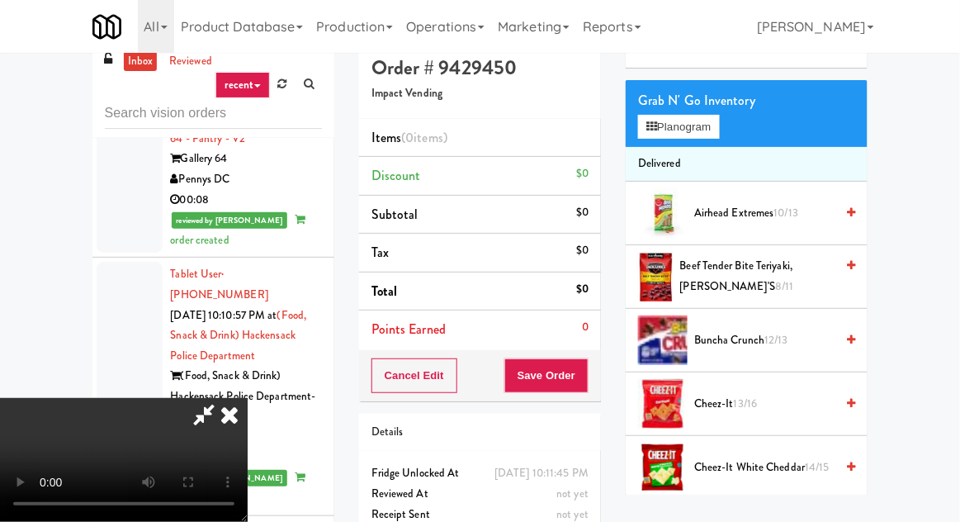
click at [719, 410] on span "Cheez-It 13/16" at bounding box center [764, 404] width 140 height 21
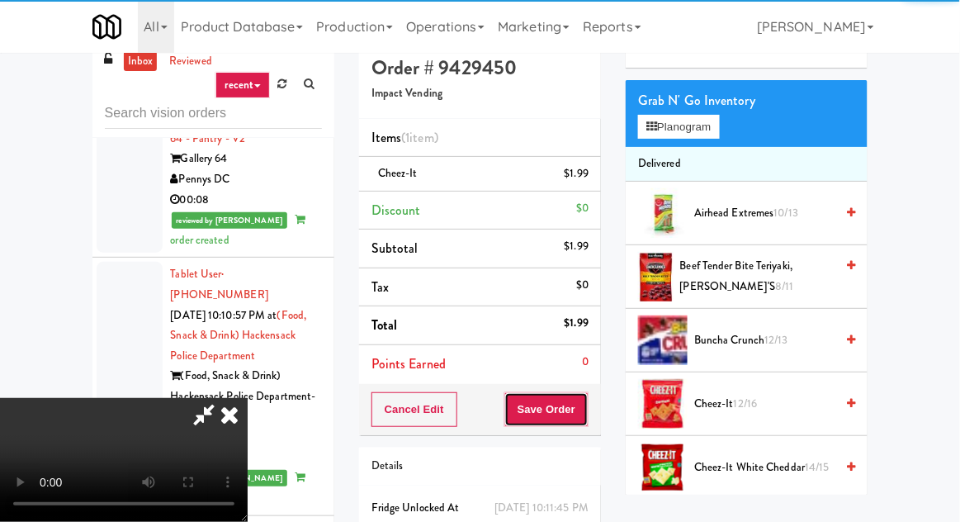
click at [579, 401] on button "Save Order" at bounding box center [546, 409] width 84 height 35
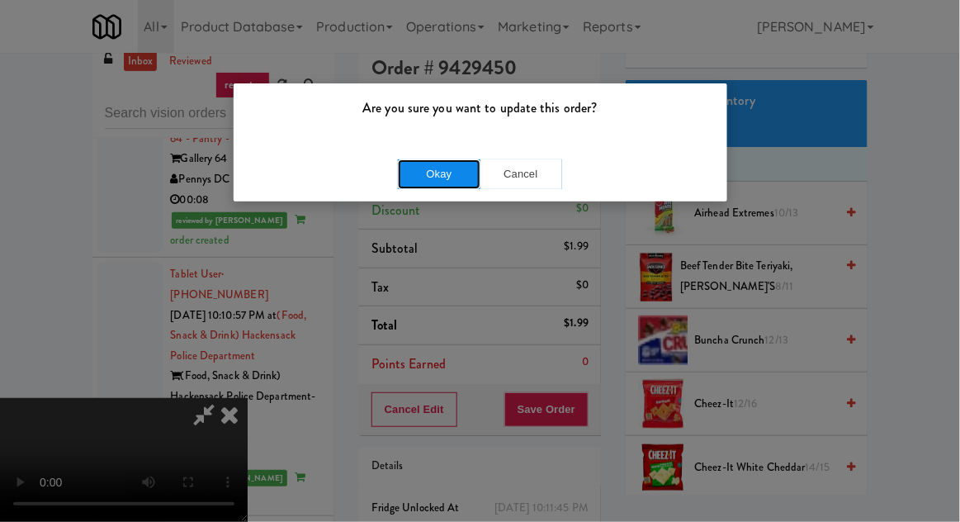
click at [418, 159] on button "Okay" at bounding box center [439, 174] width 83 height 30
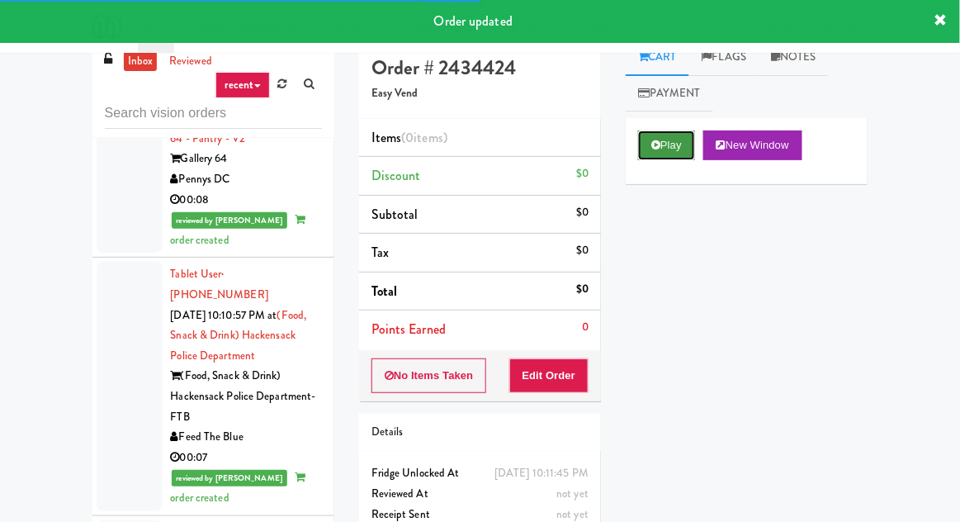
click at [648, 154] on button "Play" at bounding box center [666, 145] width 57 height 30
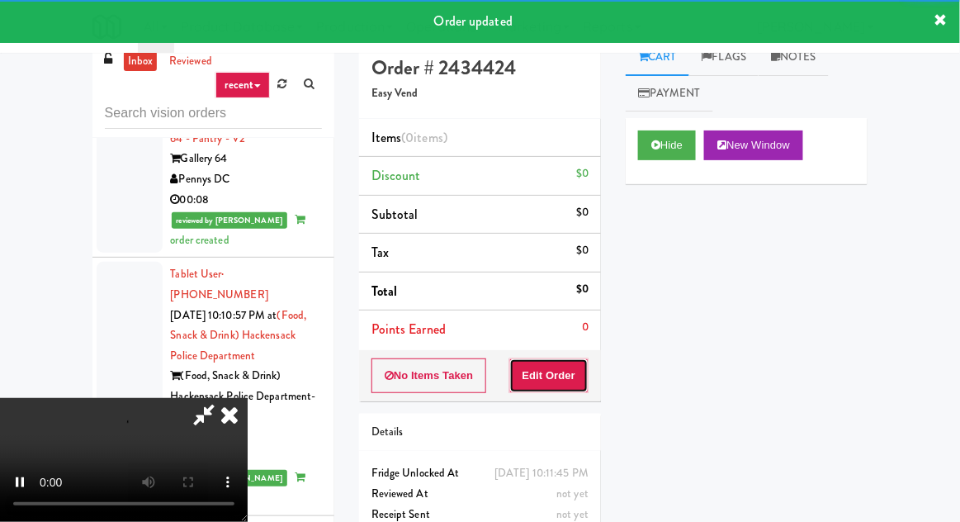
click at [553, 388] on button "Edit Order" at bounding box center [549, 375] width 80 height 35
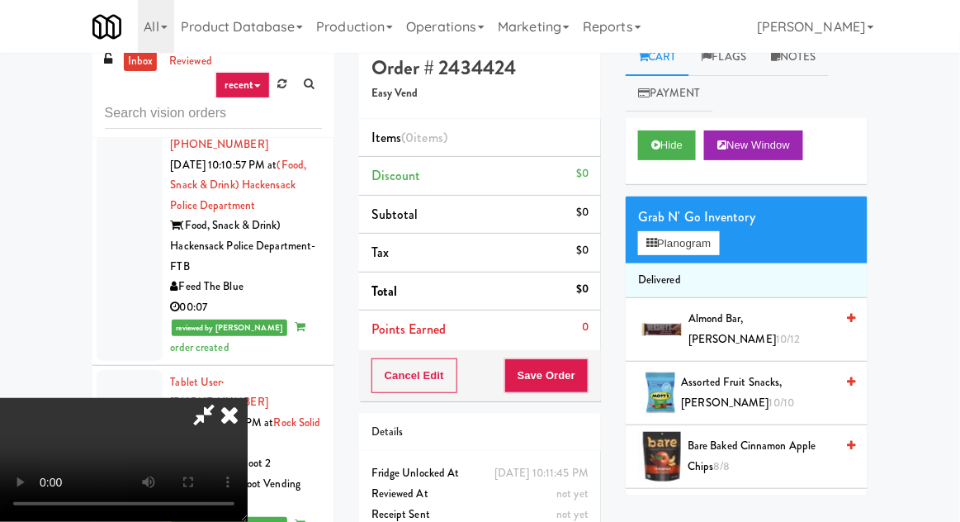
scroll to position [60, 0]
click at [671, 253] on button "Planogram" at bounding box center [678, 243] width 81 height 25
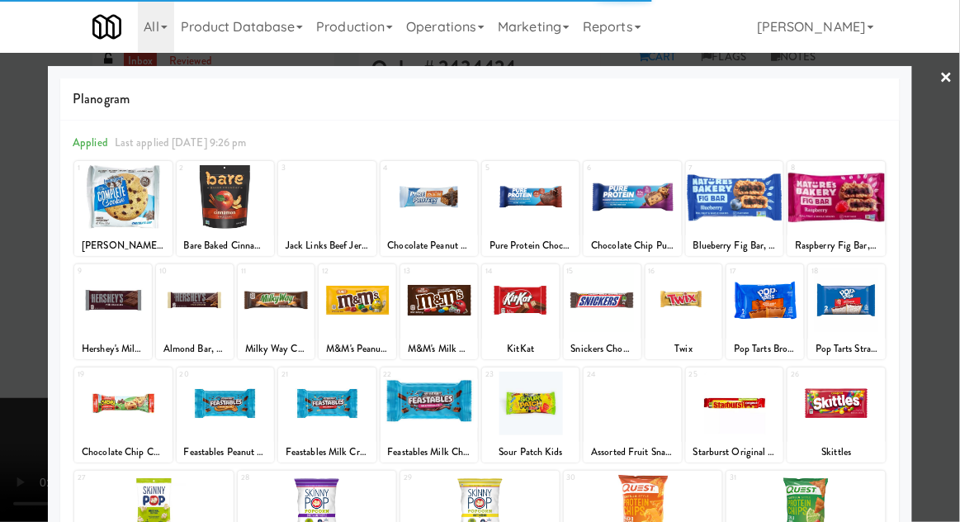
click at [834, 205] on div at bounding box center [835, 197] width 97 height 64
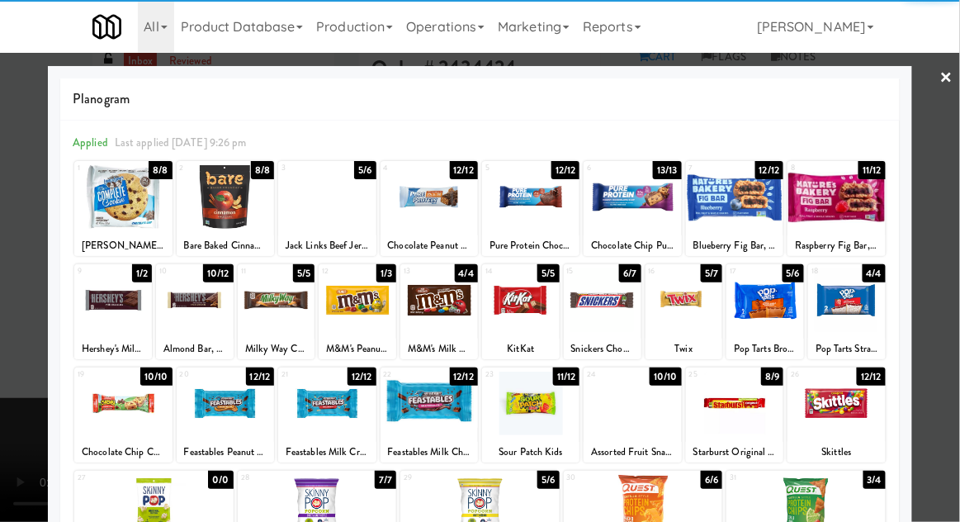
click at [857, 202] on div at bounding box center [835, 197] width 97 height 64
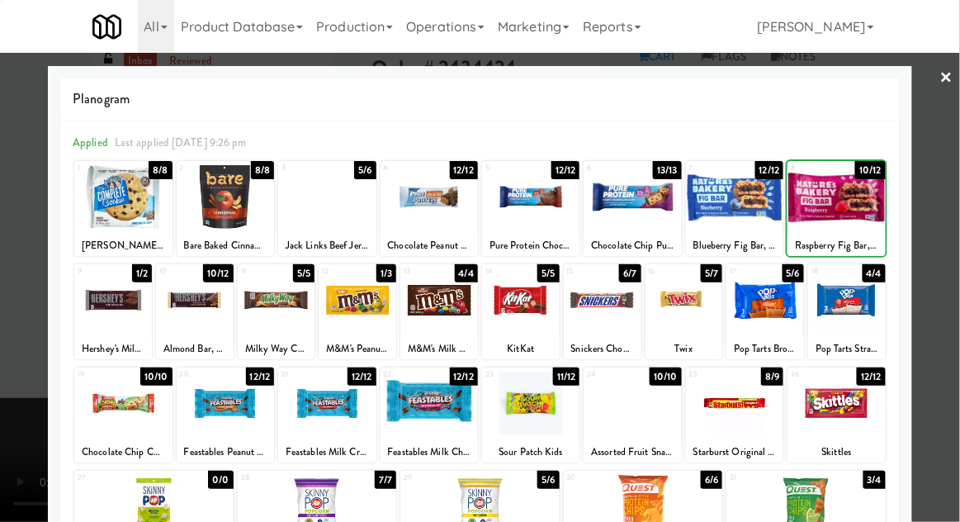
click at [914, 190] on div at bounding box center [480, 261] width 960 height 522
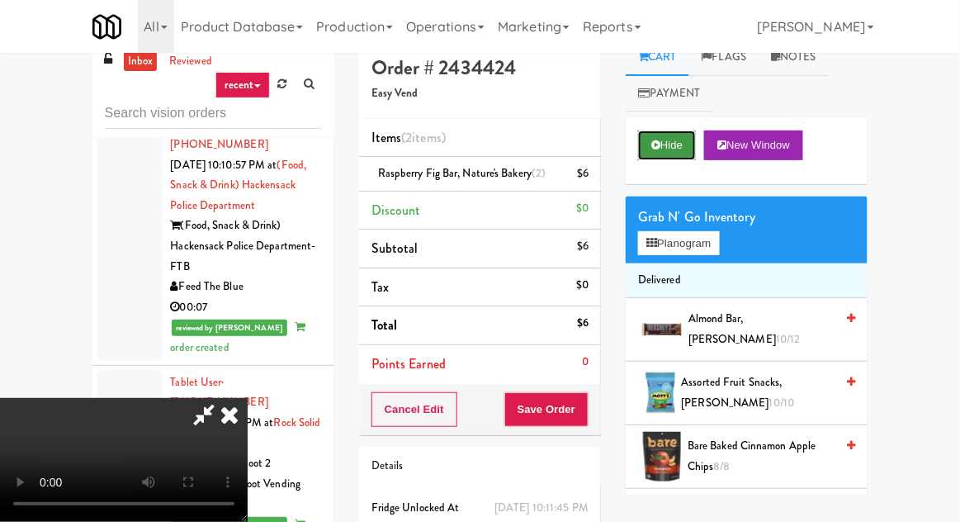
click at [686, 140] on button "Hide" at bounding box center [667, 145] width 58 height 30
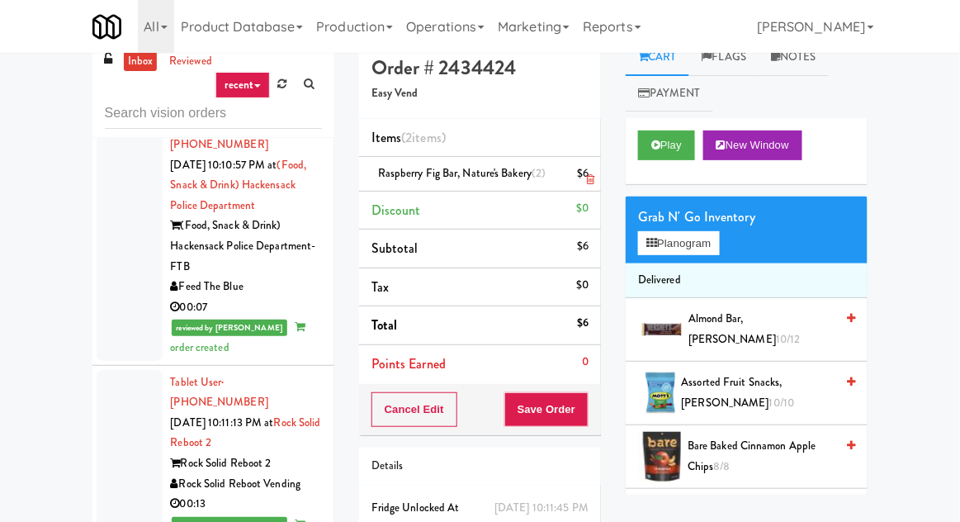
click at [589, 182] on li "Raspberry Fig Bar, Nature's Bakery (2) $6" at bounding box center [480, 174] width 242 height 35
click at [588, 178] on icon at bounding box center [590, 179] width 8 height 11
click at [564, 394] on button "Save Order" at bounding box center [546, 409] width 84 height 35
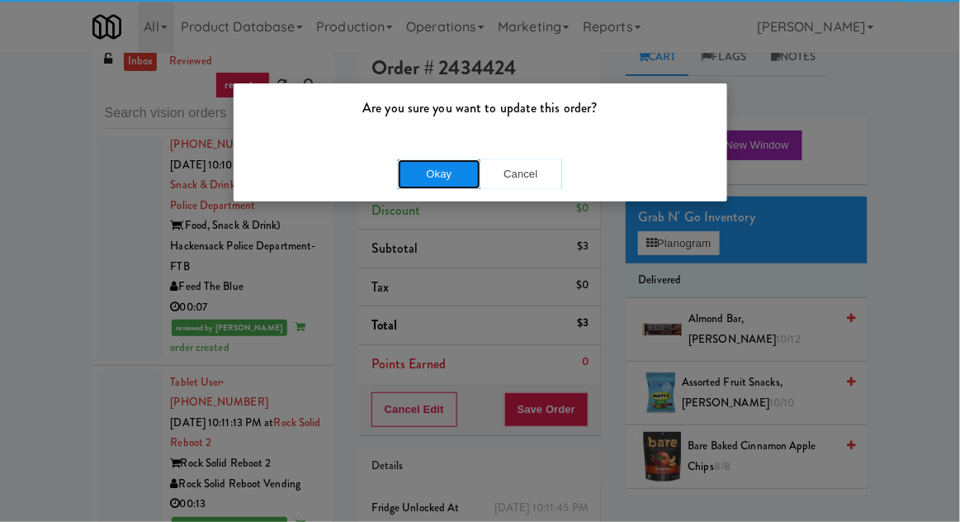
click at [427, 183] on button "Okay" at bounding box center [439, 174] width 83 height 30
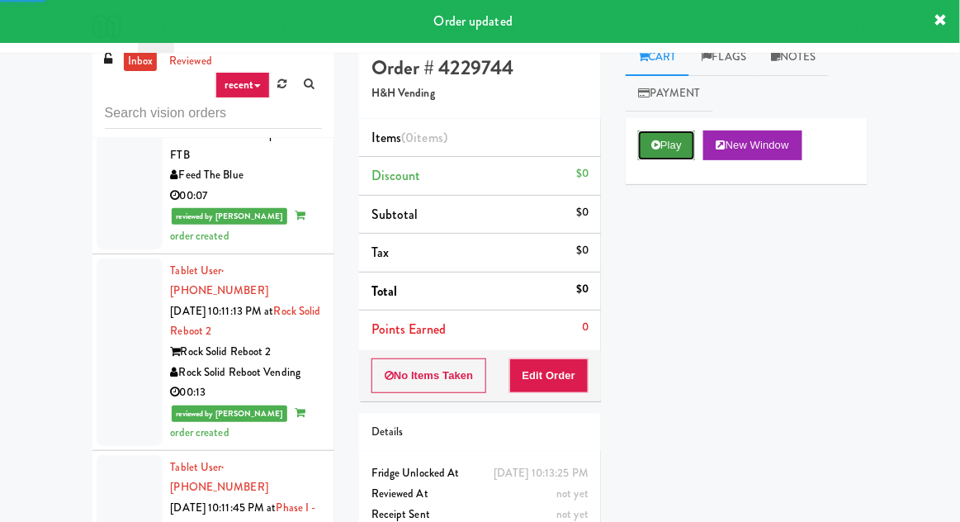
click at [657, 149] on icon at bounding box center [655, 144] width 9 height 11
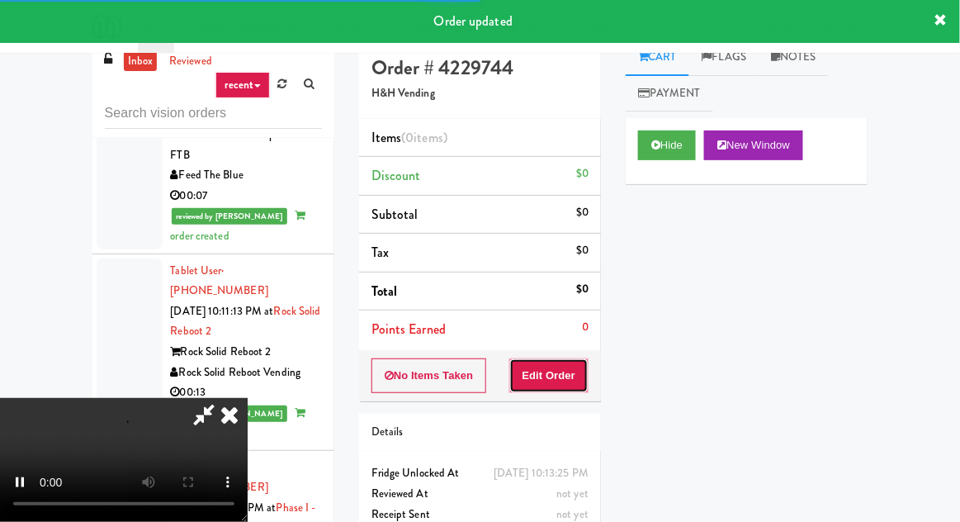
click at [547, 376] on button "Edit Order" at bounding box center [549, 375] width 80 height 35
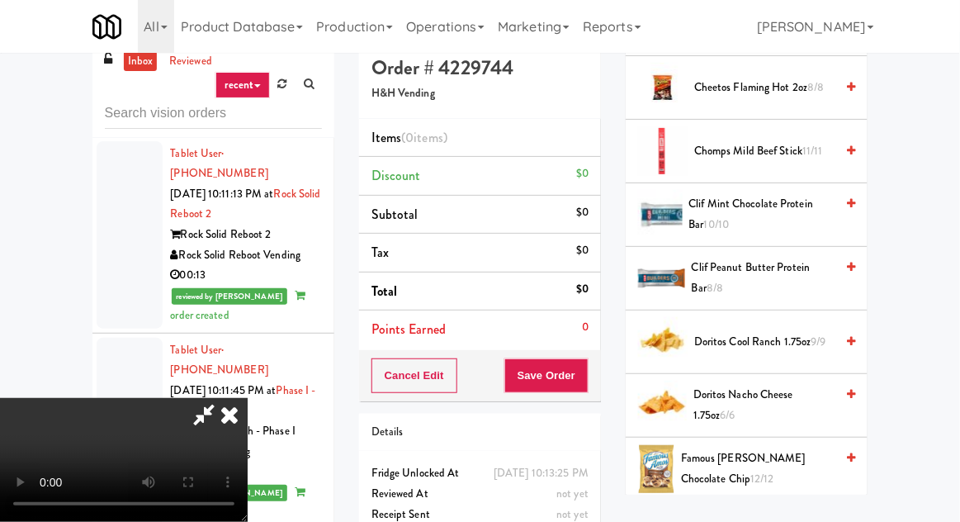
scroll to position [496, 0]
click at [729, 466] on span "Famous Amos Chocolate Chip 12/12" at bounding box center [757, 468] width 153 height 40
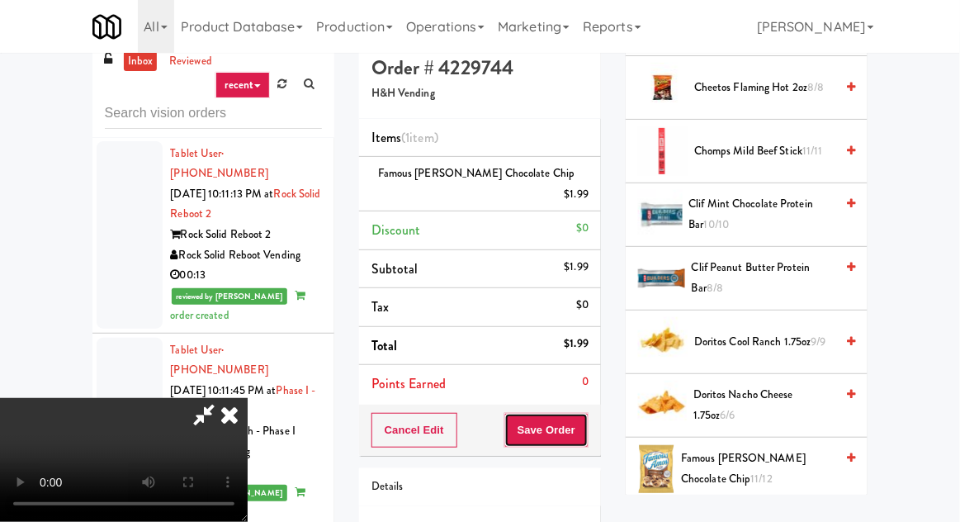
click at [586, 413] on button "Save Order" at bounding box center [546, 430] width 84 height 35
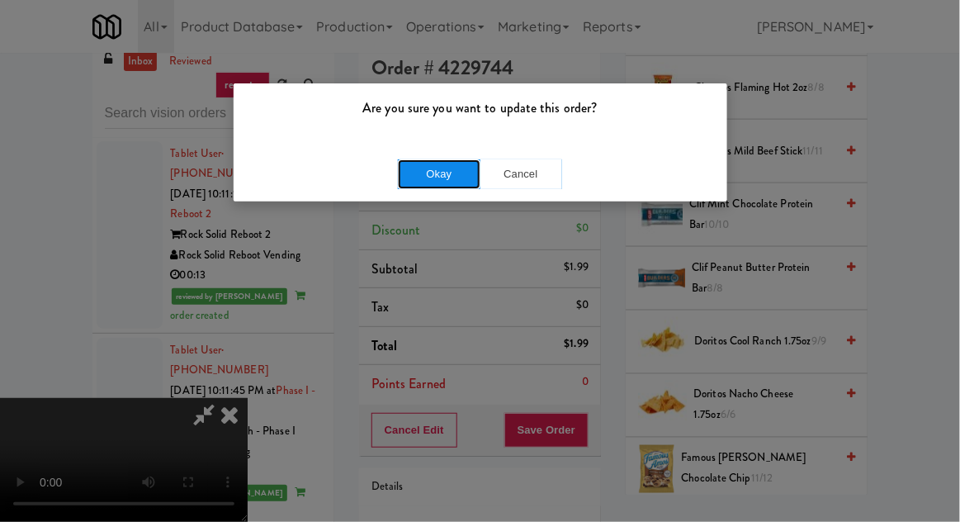
click at [418, 159] on button "Okay" at bounding box center [439, 174] width 83 height 30
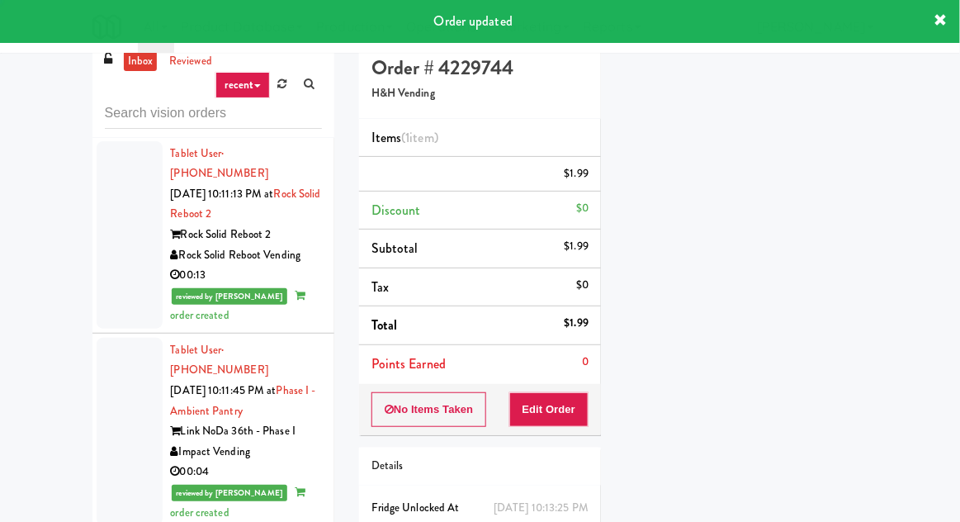
scroll to position [0, 0]
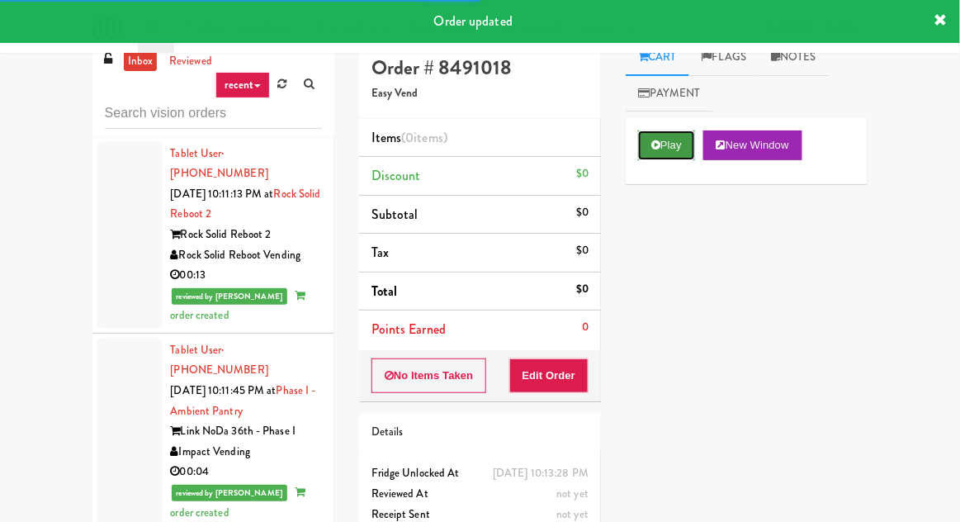
click at [662, 134] on button "Play" at bounding box center [666, 145] width 57 height 30
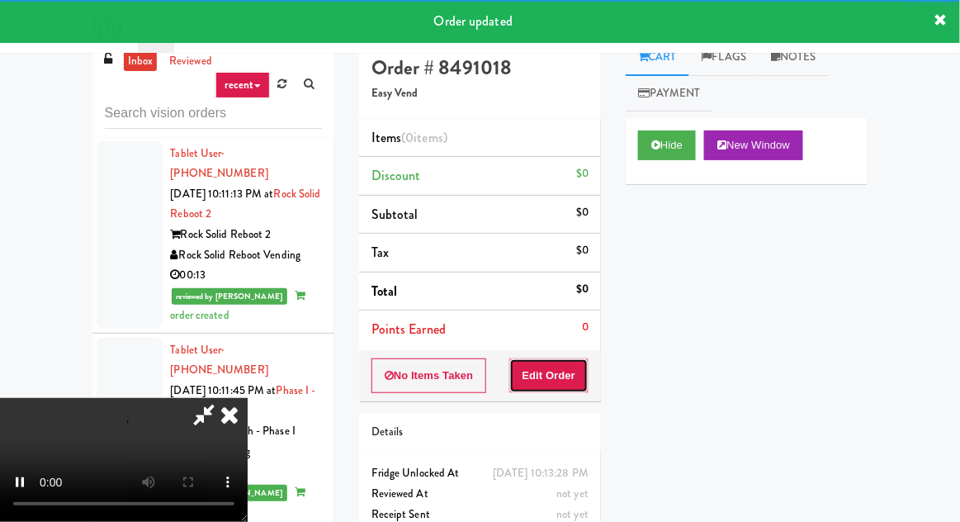
click at [559, 381] on button "Edit Order" at bounding box center [549, 375] width 80 height 35
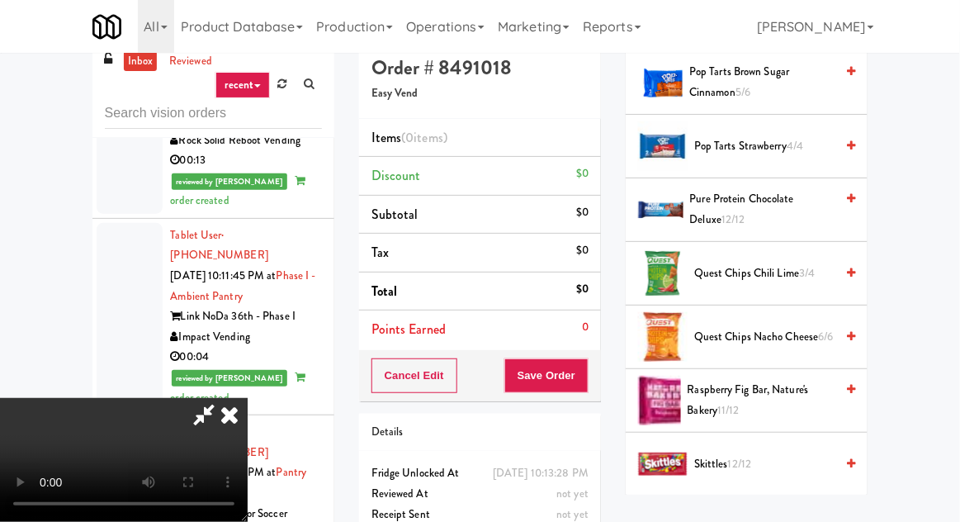
scroll to position [1605, 0]
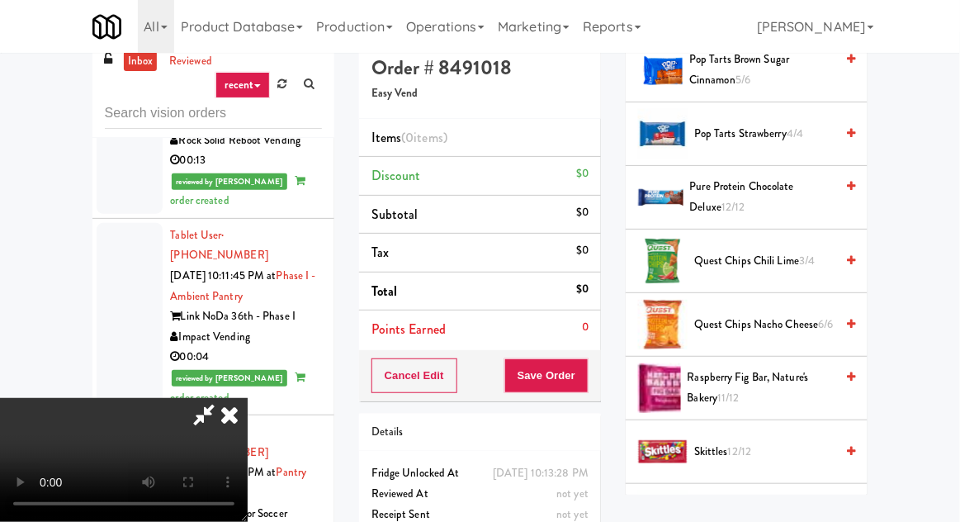
click at [730, 390] on span "11/12" at bounding box center [728, 398] width 22 height 16
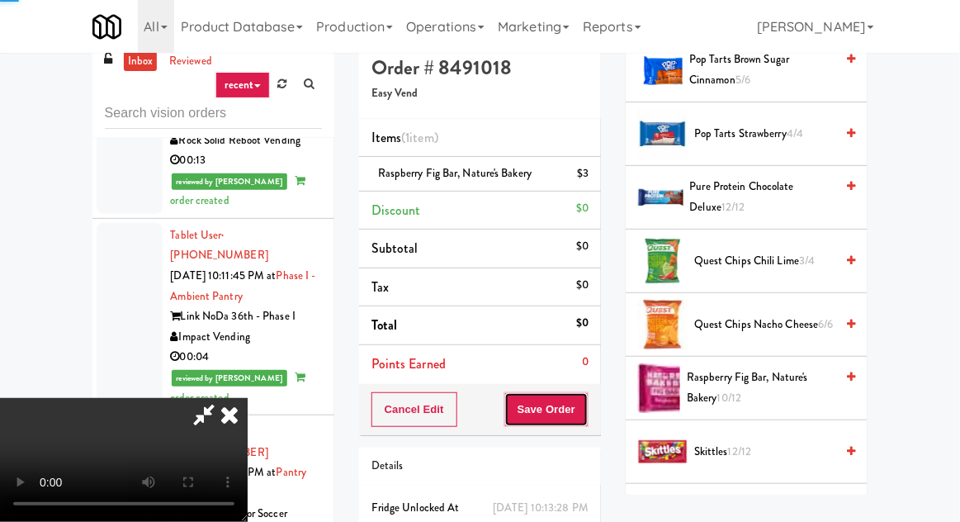
click at [585, 408] on button "Save Order" at bounding box center [546, 409] width 84 height 35
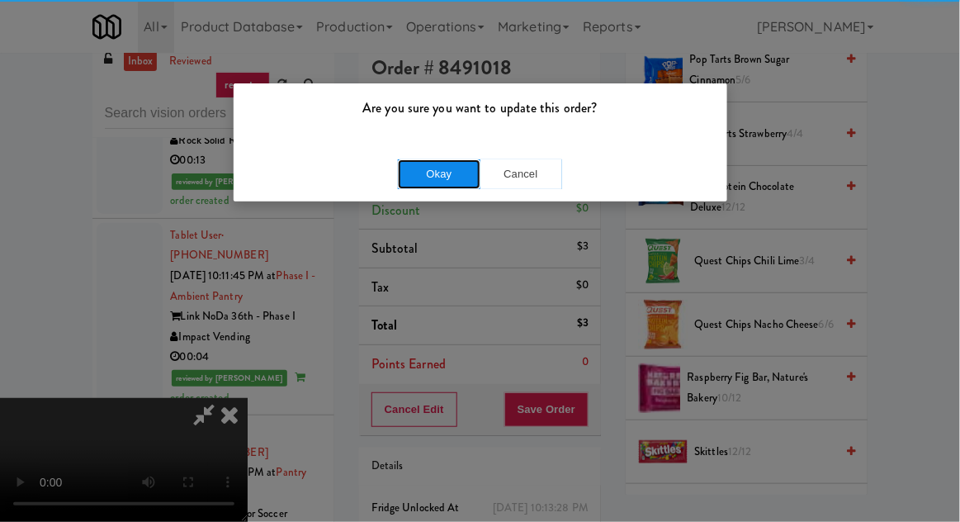
click at [413, 183] on button "Okay" at bounding box center [439, 174] width 83 height 30
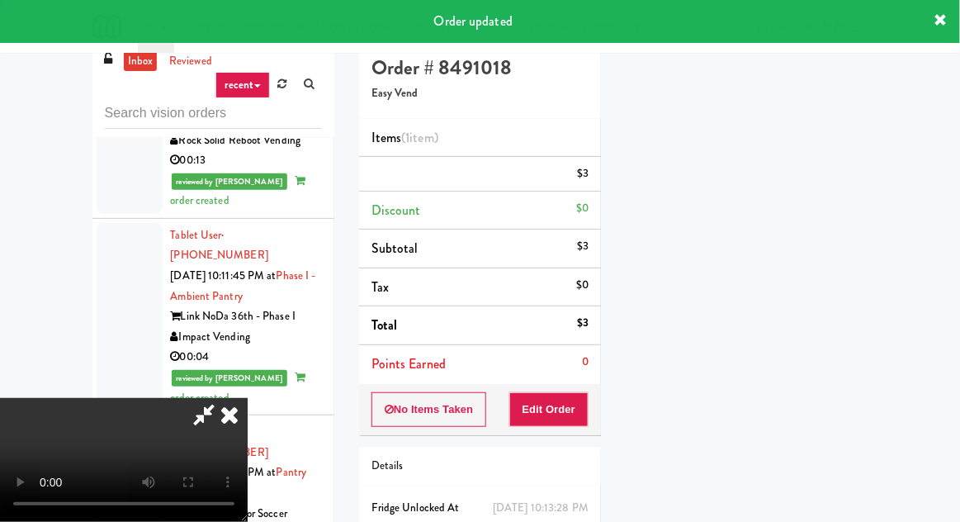
scroll to position [163, 0]
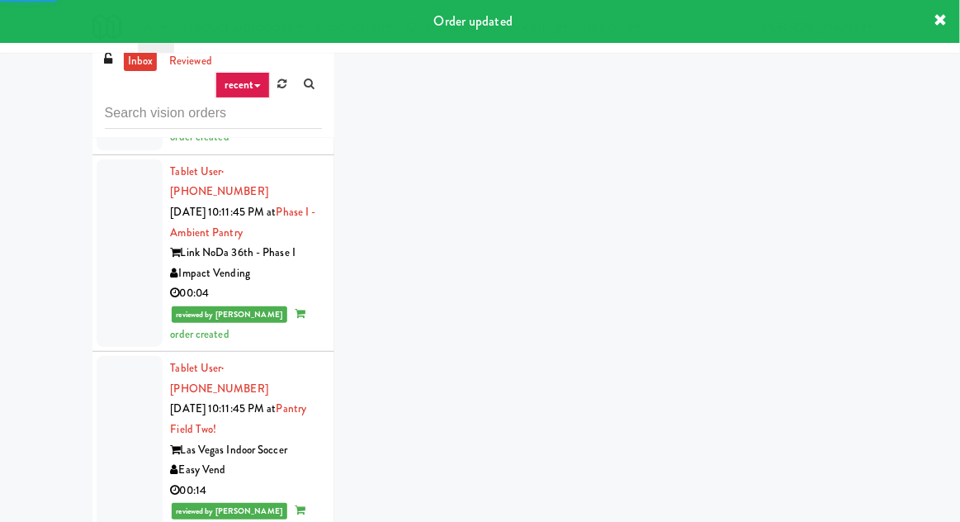
scroll to position [4343, 0]
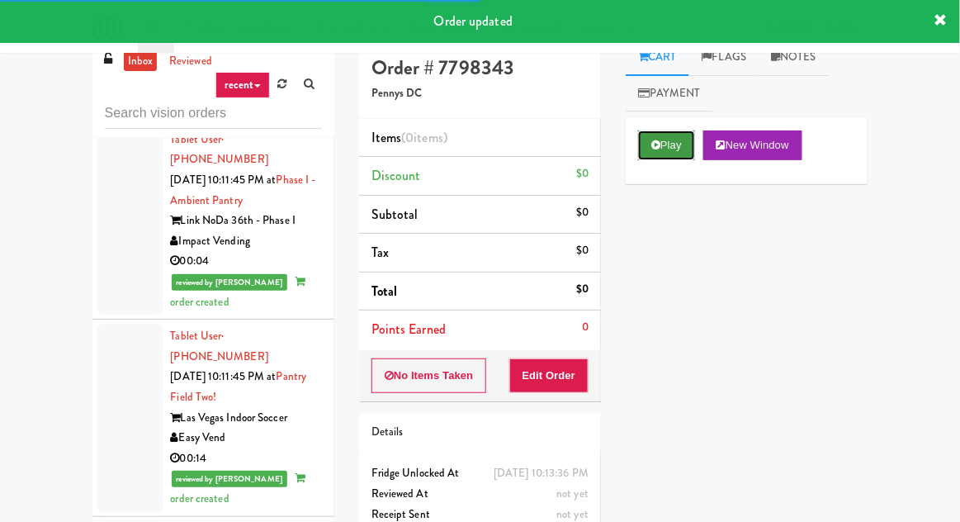
click at [661, 144] on button "Play" at bounding box center [666, 145] width 57 height 30
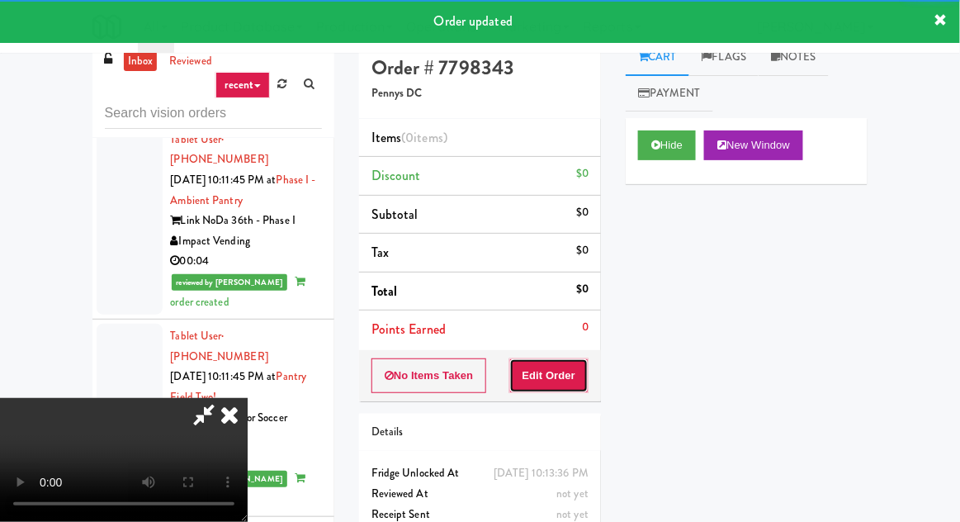
click at [547, 383] on button "Edit Order" at bounding box center [549, 375] width 80 height 35
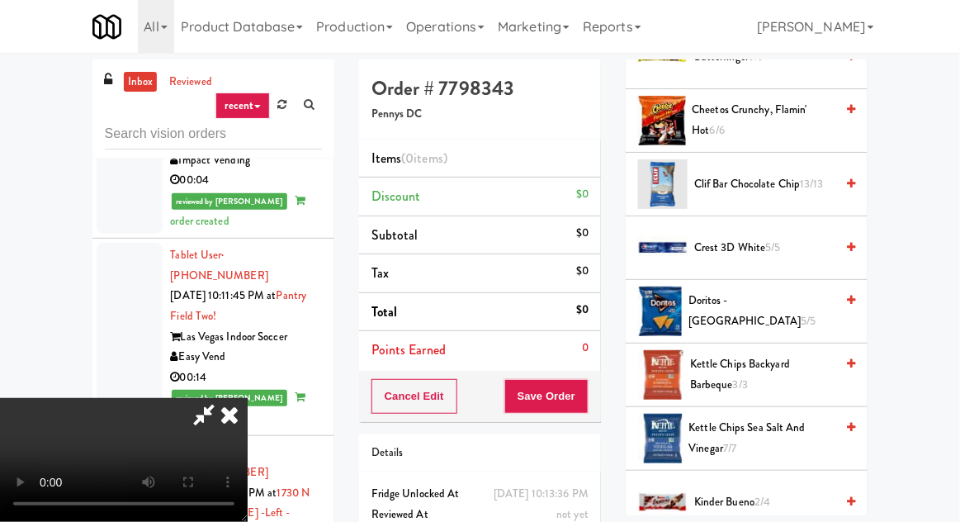
scroll to position [290, 0]
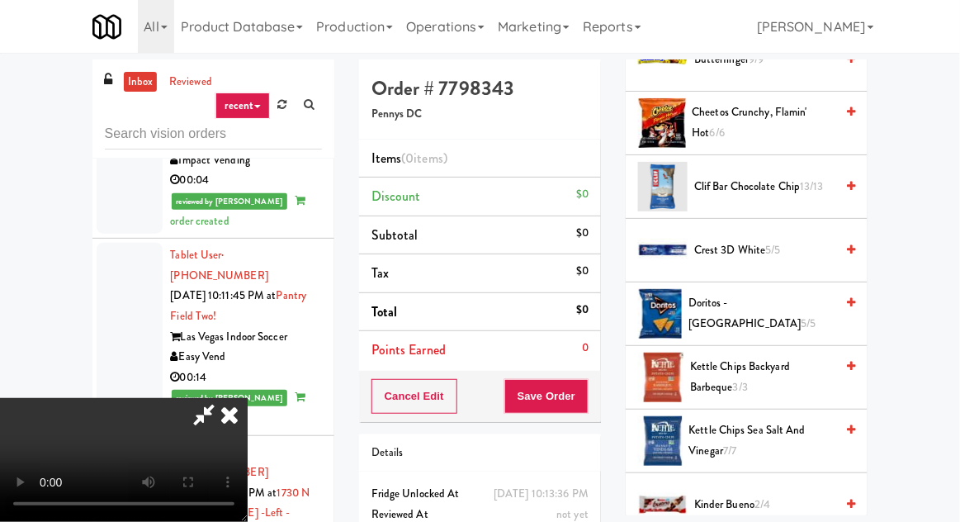
click at [739, 121] on span "Cheetos Crunchy, Flamin' Hot 6/6" at bounding box center [763, 122] width 143 height 40
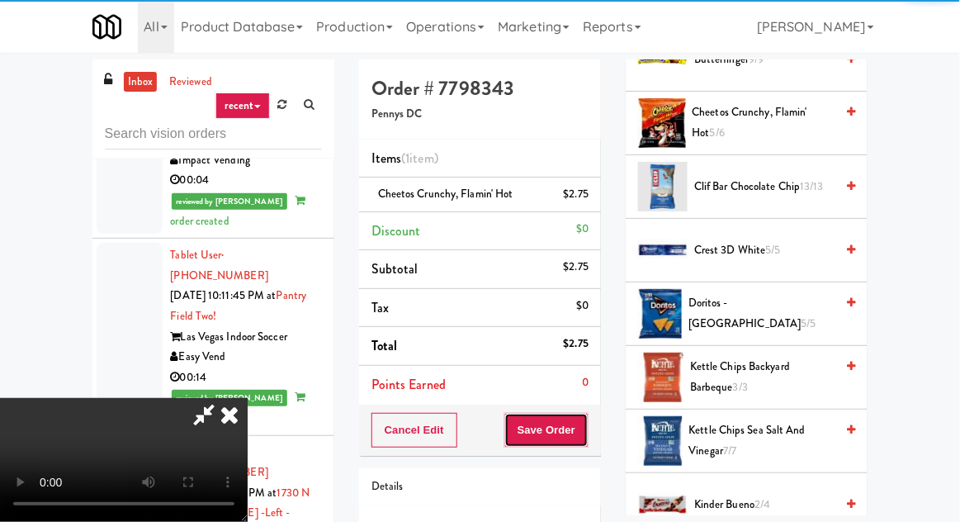
click at [588, 423] on button "Save Order" at bounding box center [546, 430] width 84 height 35
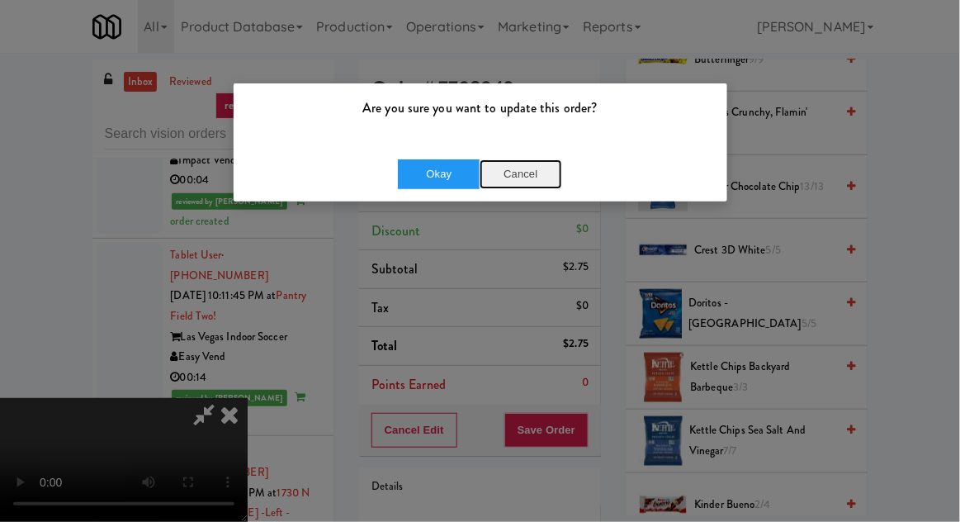
click at [529, 159] on button "Cancel" at bounding box center [520, 174] width 83 height 30
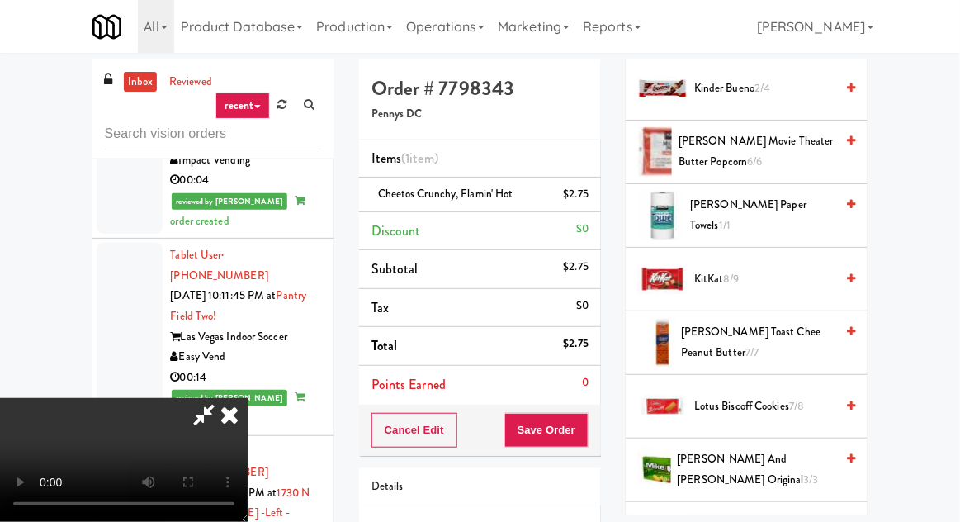
scroll to position [751, 0]
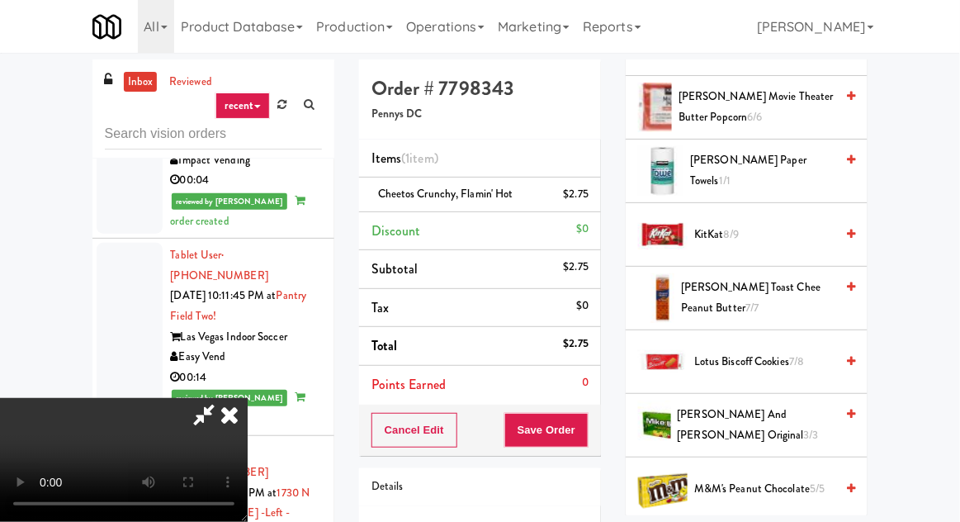
click at [728, 286] on span "Lance Toast Chee Peanut Butter 7/7" at bounding box center [757, 297] width 153 height 40
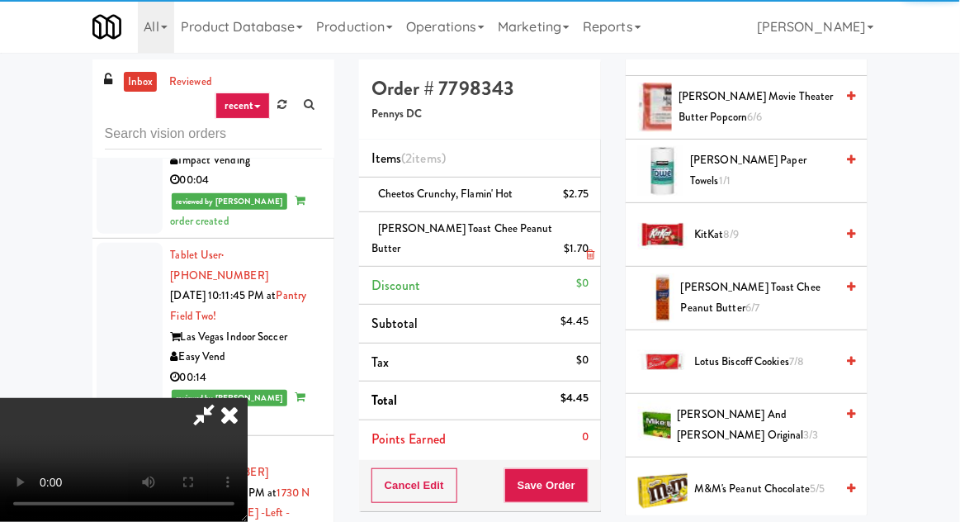
click at [590, 229] on li "Lance Toast Chee Peanut Butter $1.70" at bounding box center [480, 239] width 242 height 54
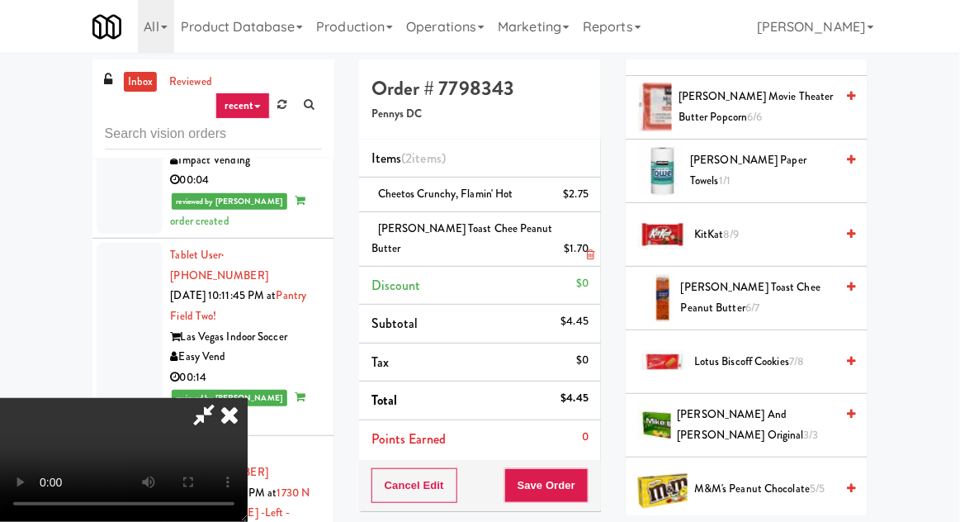
click at [588, 249] on icon at bounding box center [590, 254] width 8 height 11
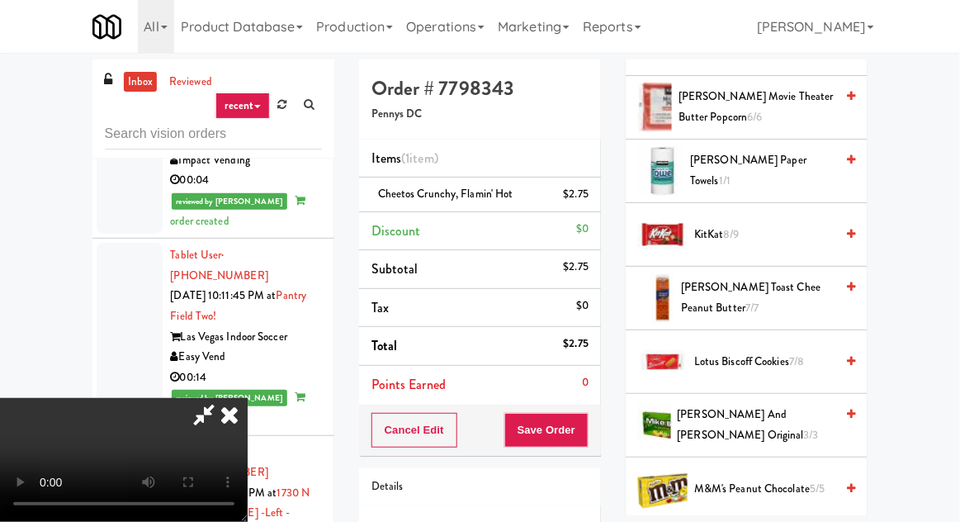
click at [727, 352] on span "Lotus Biscoff Cookies 7/8" at bounding box center [764, 362] width 140 height 21
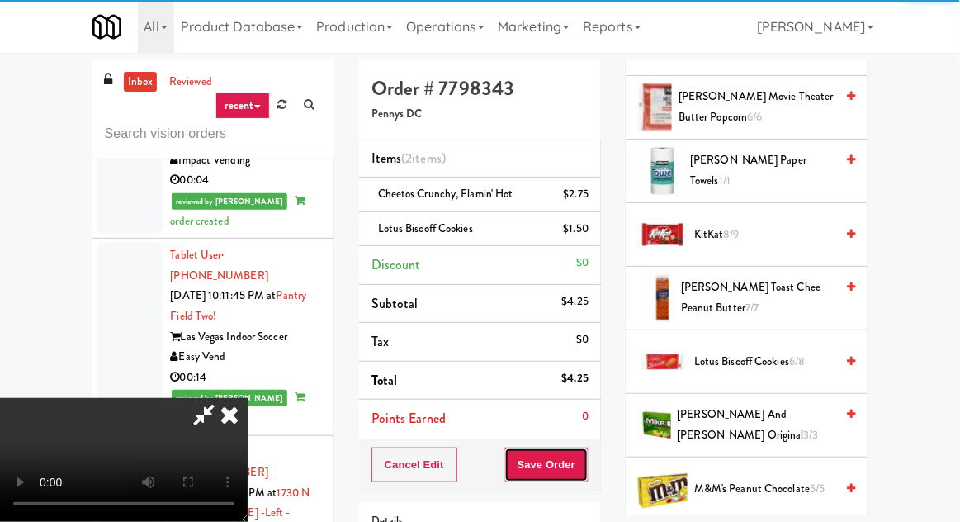
click at [587, 456] on button "Save Order" at bounding box center [546, 464] width 84 height 35
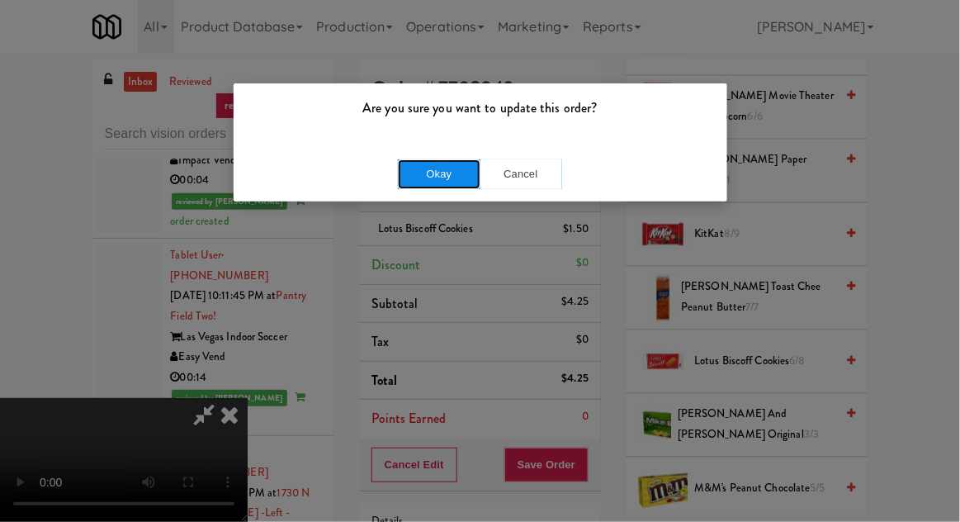
click at [418, 186] on button "Okay" at bounding box center [439, 174] width 83 height 30
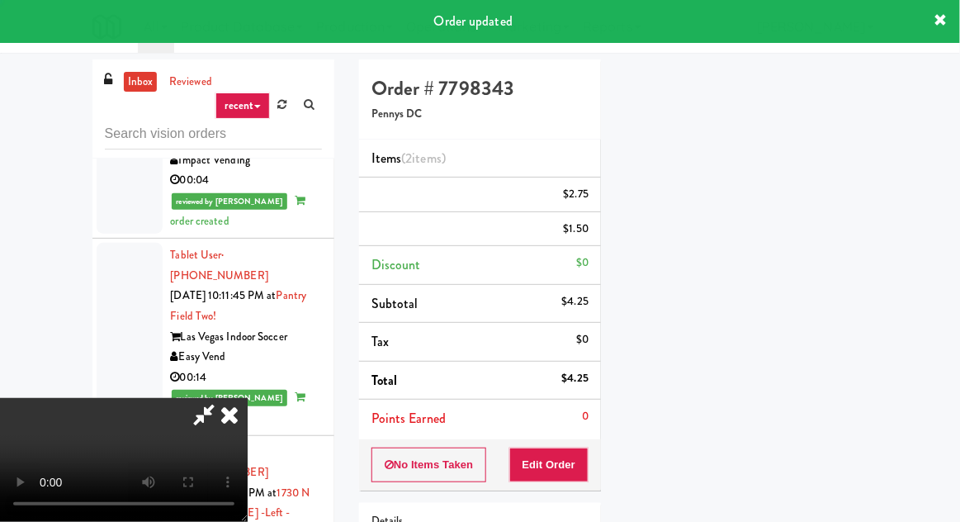
scroll to position [163, 0]
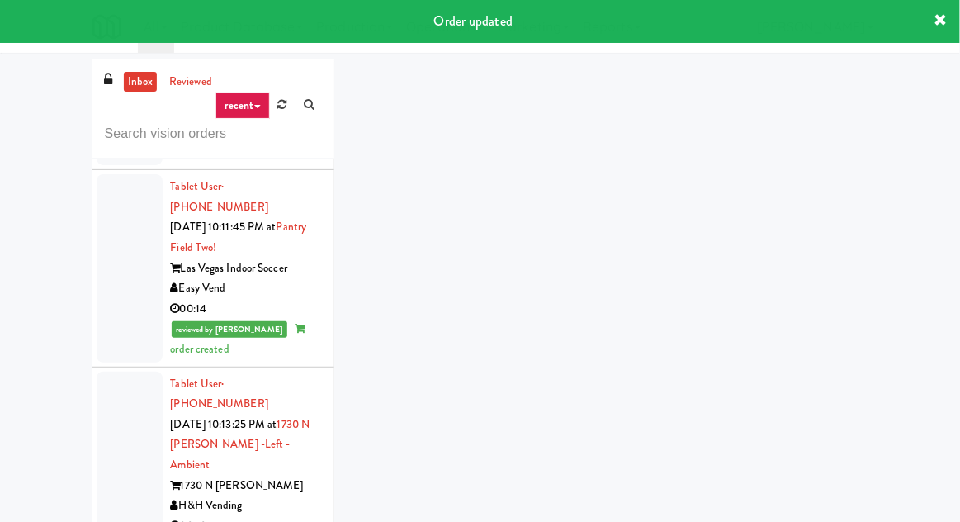
scroll to position [4581, 0]
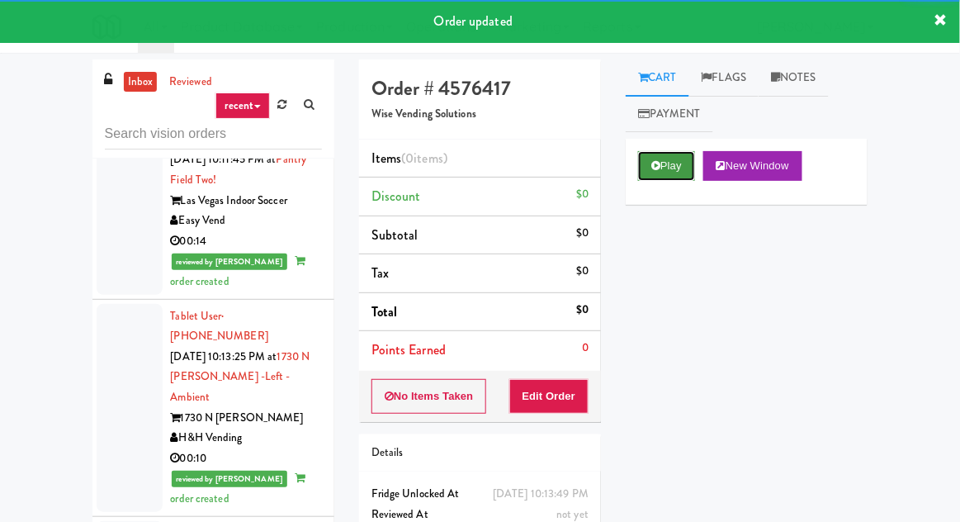
click at [657, 164] on icon at bounding box center [655, 165] width 9 height 11
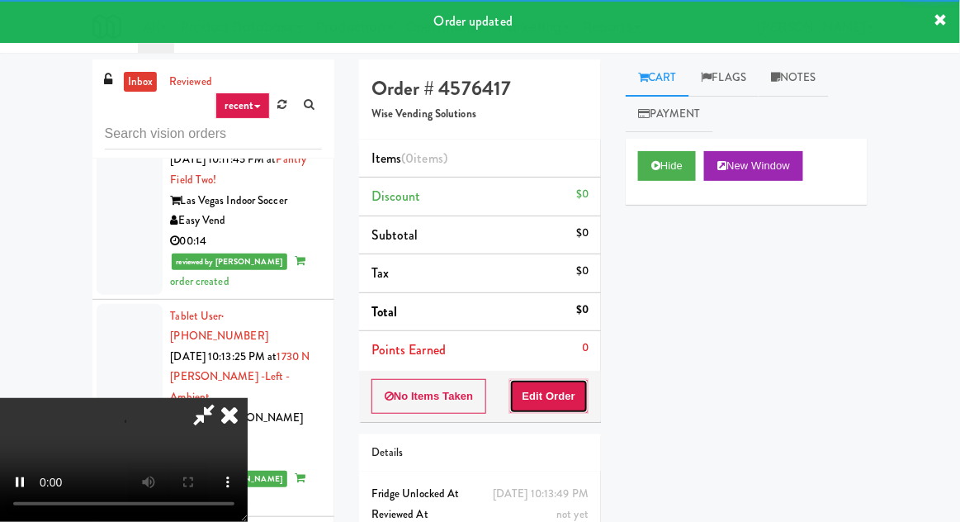
click at [554, 391] on button "Edit Order" at bounding box center [549, 396] width 80 height 35
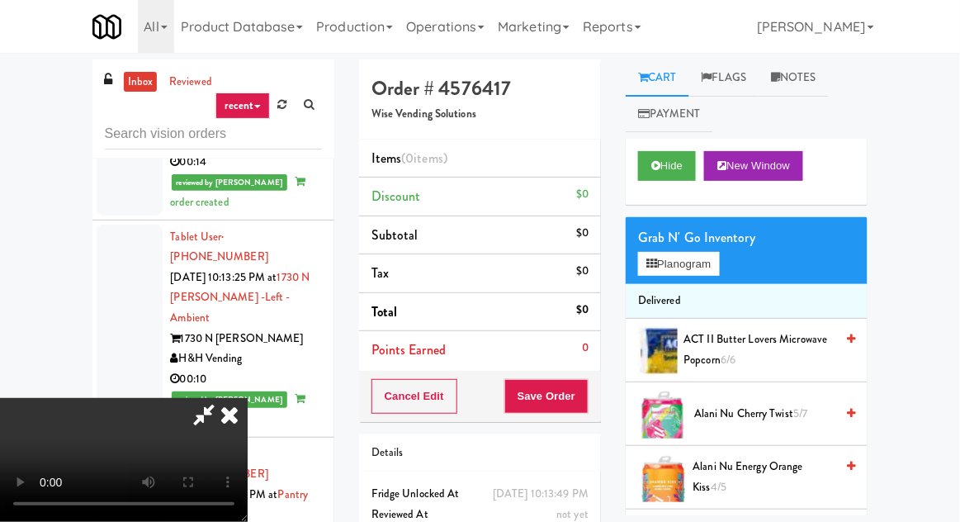
scroll to position [0, 0]
click at [679, 258] on button "Planogram" at bounding box center [678, 264] width 81 height 25
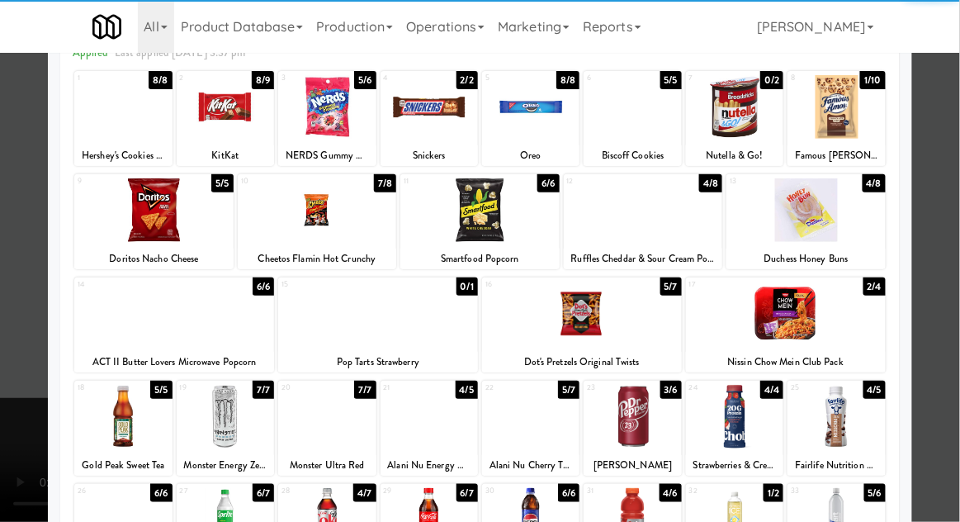
scroll to position [90, 0]
click at [741, 441] on div at bounding box center [734, 417] width 97 height 64
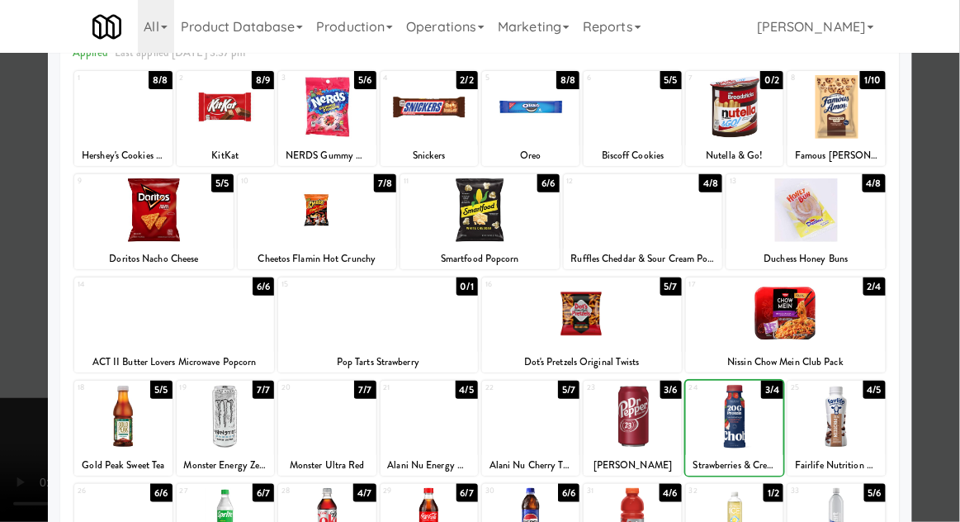
click at [17, 386] on div at bounding box center [480, 261] width 960 height 522
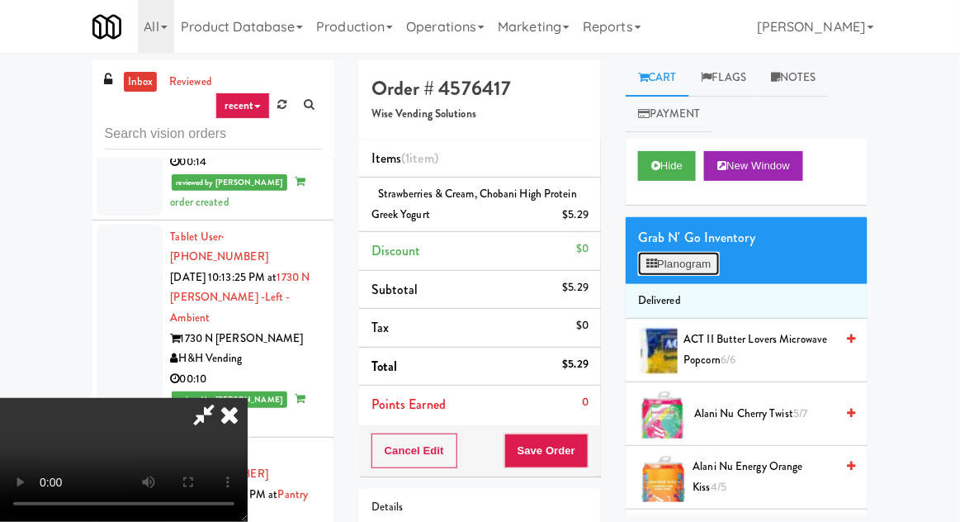
click at [696, 261] on button "Planogram" at bounding box center [678, 264] width 81 height 25
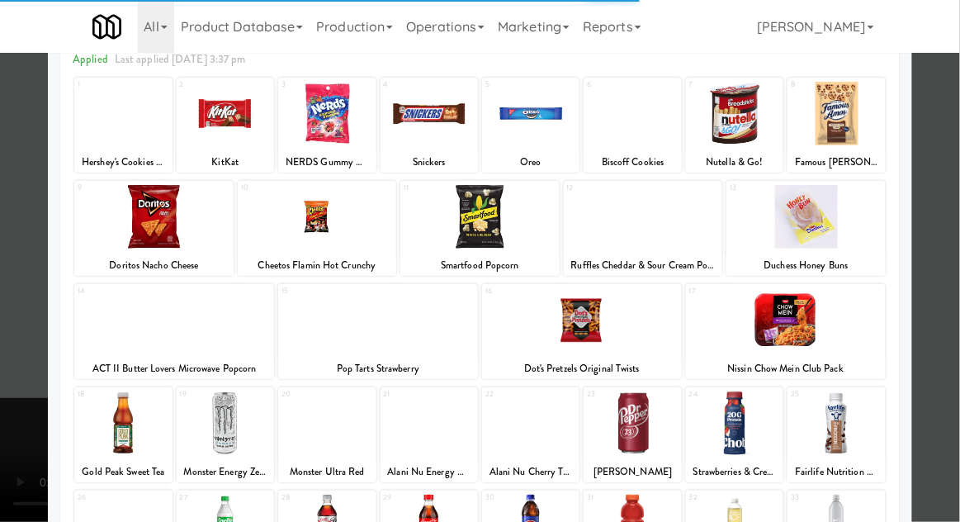
scroll to position [84, 0]
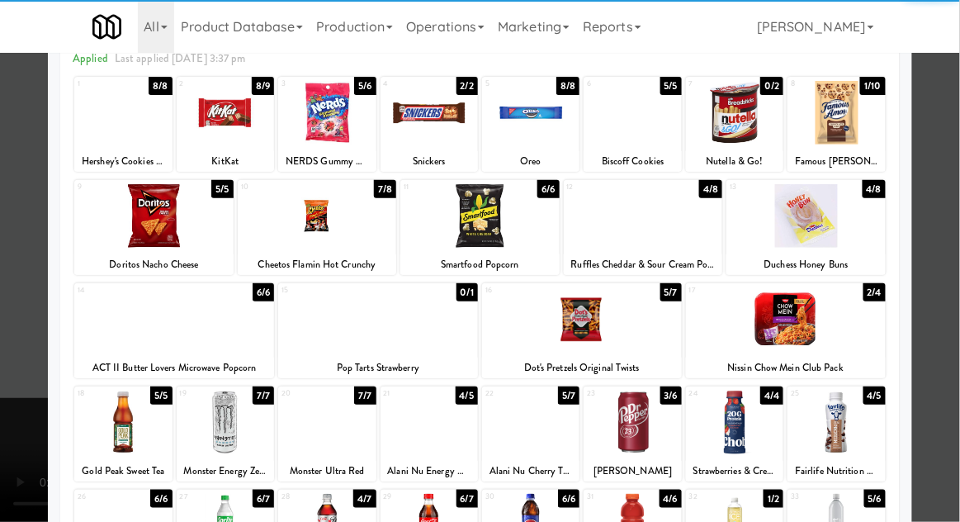
click at [744, 436] on div at bounding box center [734, 422] width 97 height 64
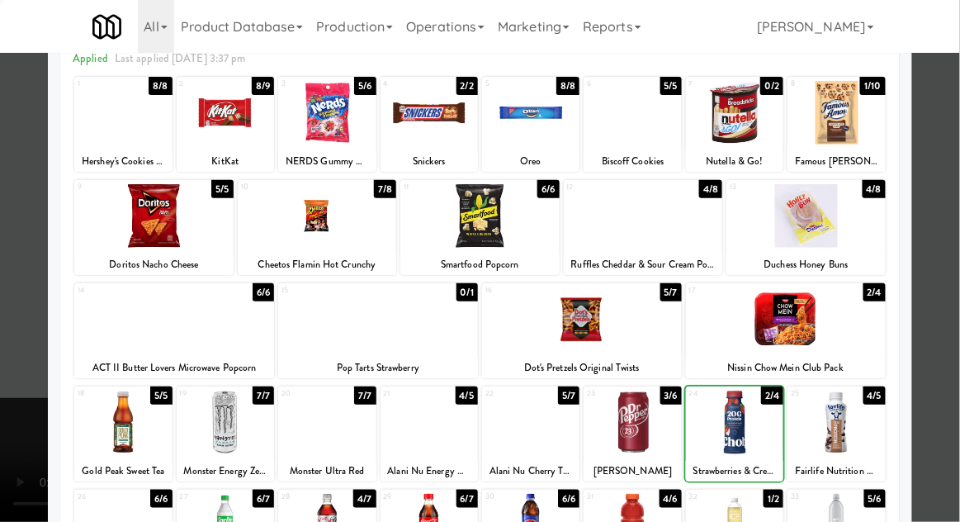
click at [24, 381] on div at bounding box center [480, 261] width 960 height 522
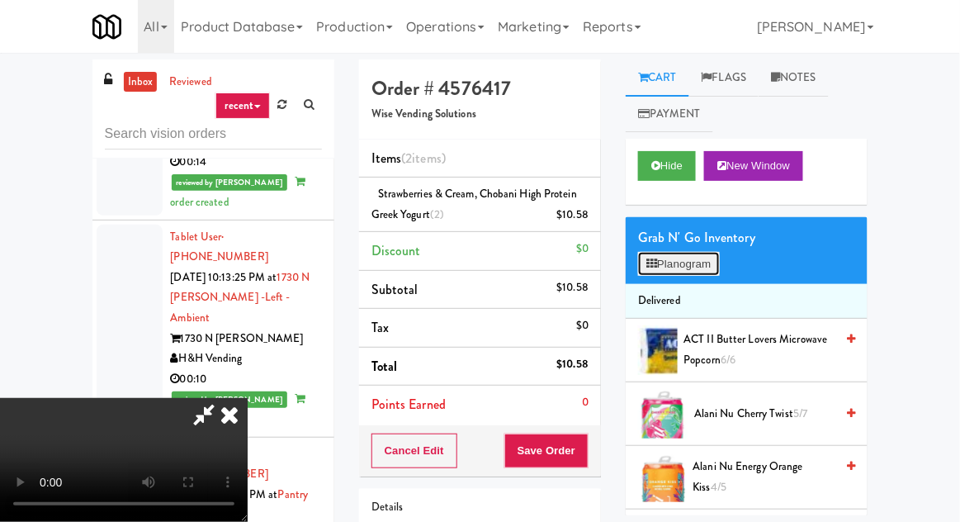
click at [696, 265] on button "Planogram" at bounding box center [678, 264] width 81 height 25
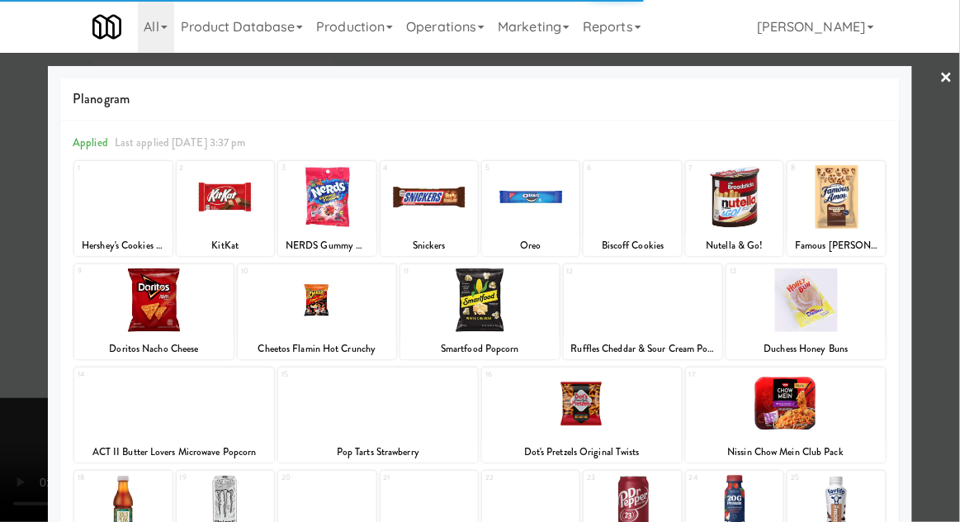
click at [664, 203] on div at bounding box center [631, 197] width 97 height 64
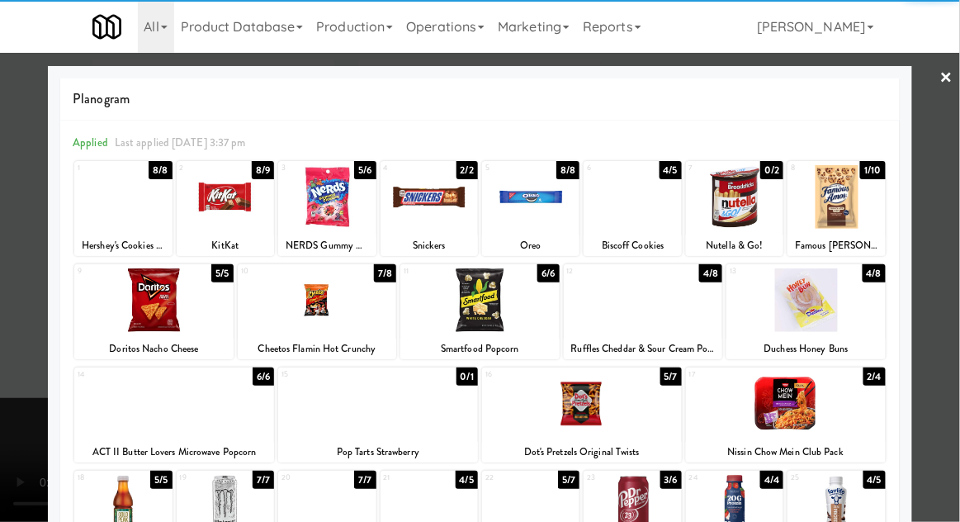
click at [662, 196] on div at bounding box center [631, 197] width 97 height 64
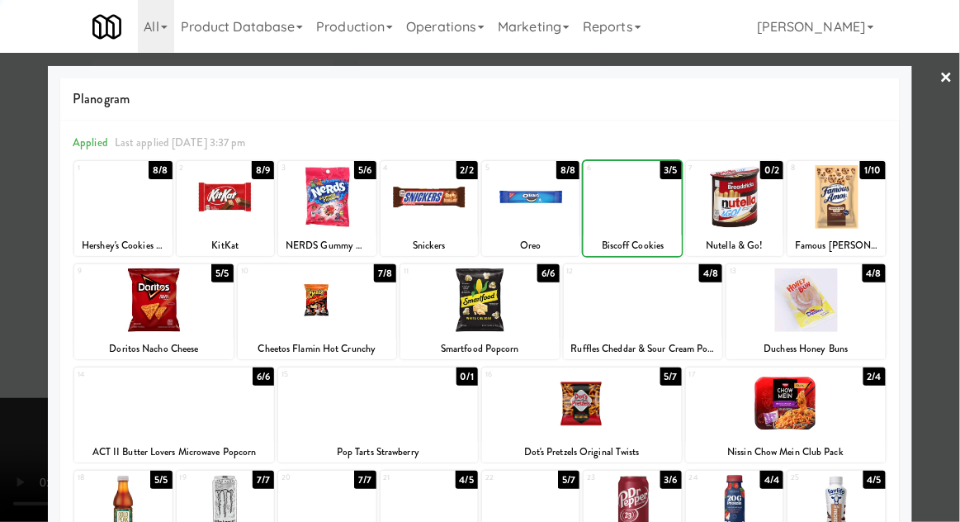
click at [20, 365] on div at bounding box center [480, 261] width 960 height 522
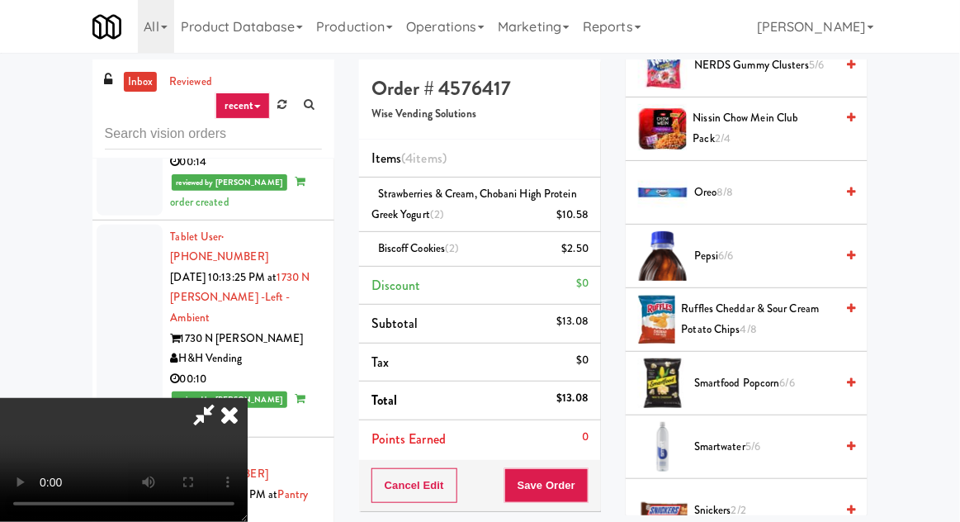
scroll to position [1620, 0]
click at [766, 182] on span "Oreo 8/8" at bounding box center [764, 192] width 140 height 21
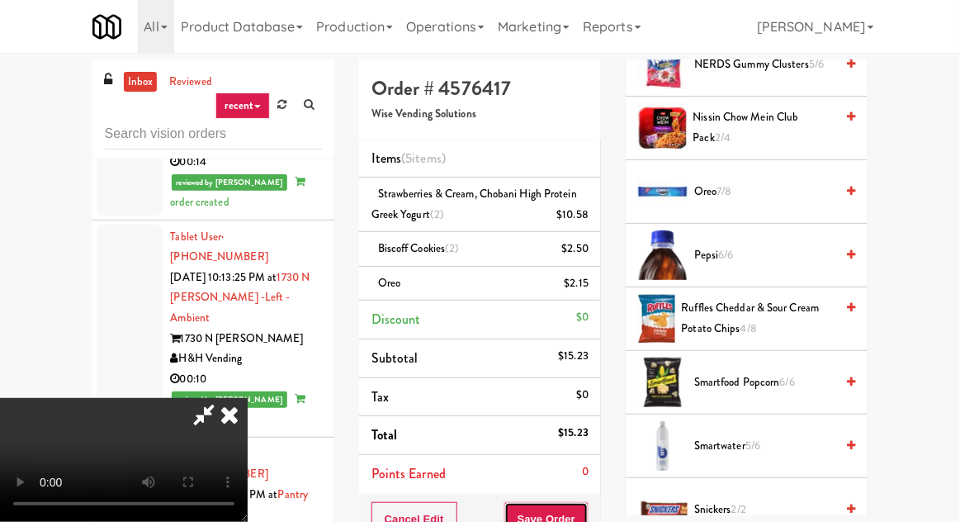
click at [585, 508] on button "Save Order" at bounding box center [546, 519] width 84 height 35
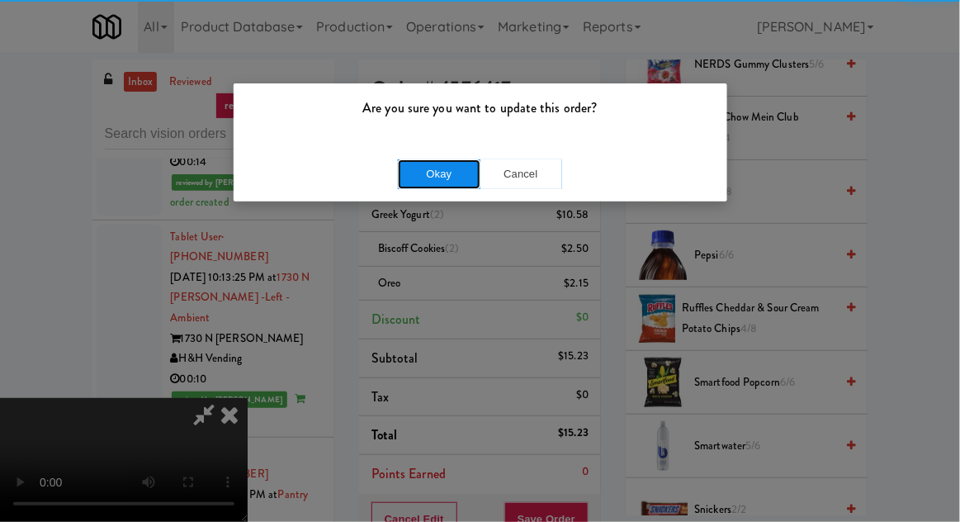
click at [427, 183] on button "Okay" at bounding box center [439, 174] width 83 height 30
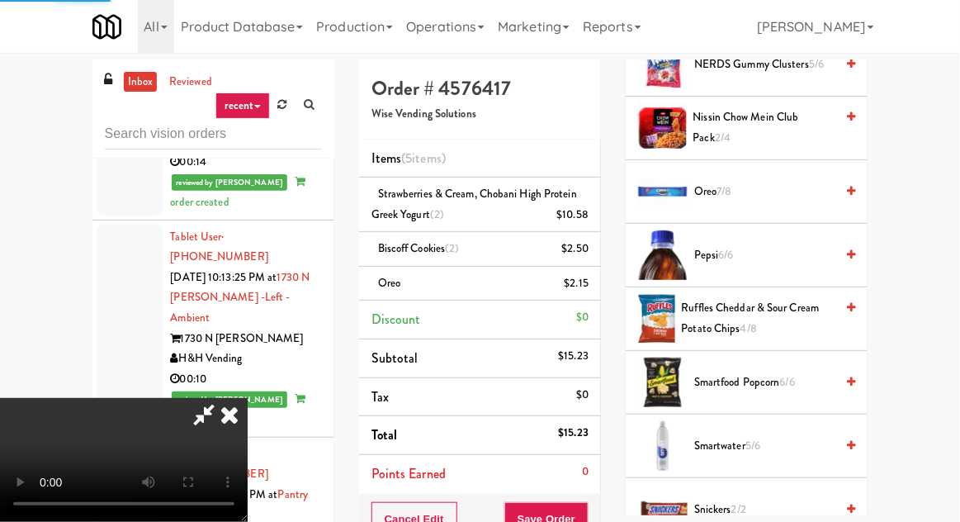
scroll to position [163, 0]
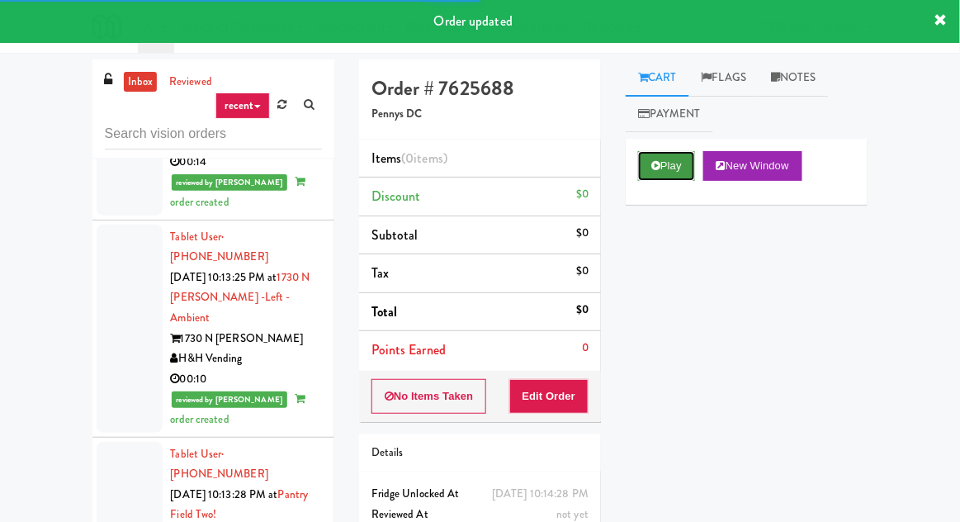
click at [666, 167] on button "Play" at bounding box center [666, 166] width 57 height 30
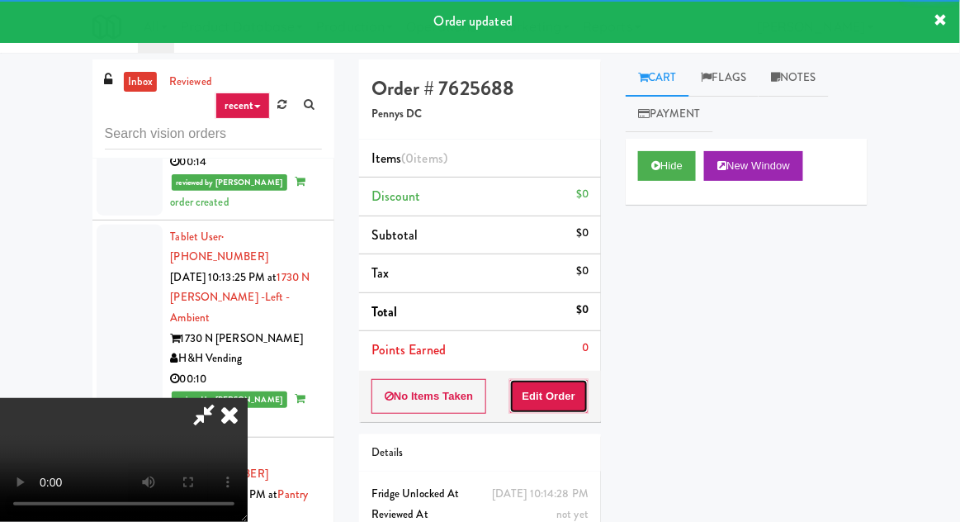
click at [555, 392] on button "Edit Order" at bounding box center [549, 396] width 80 height 35
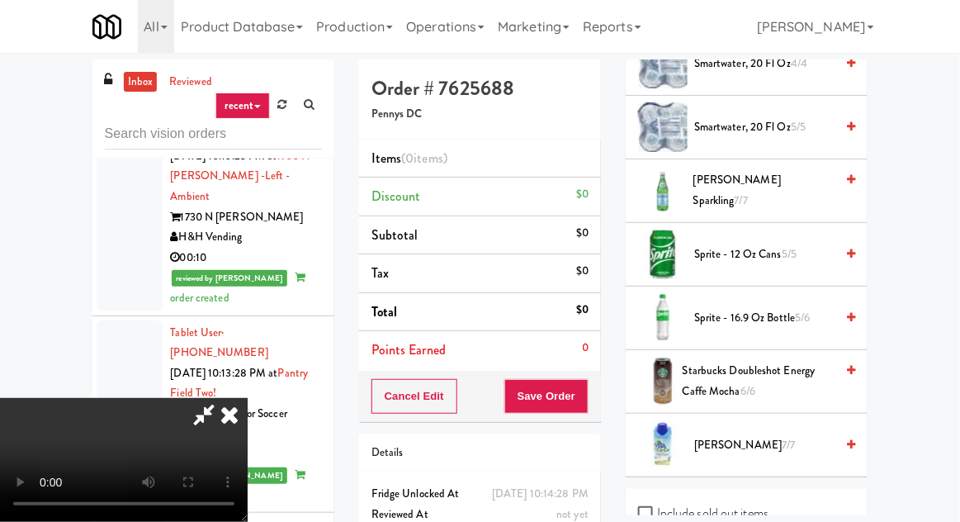
scroll to position [1997, 0]
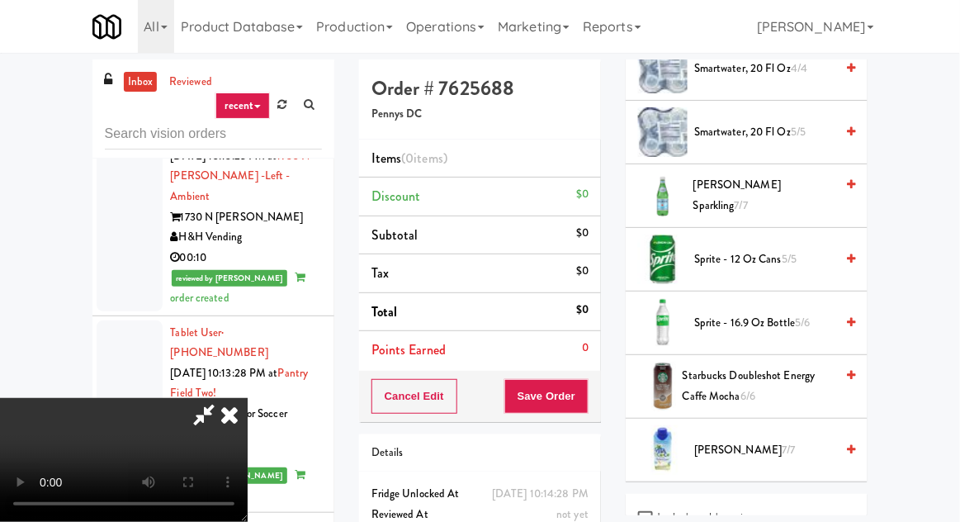
click at [759, 249] on span "Sprite - 12 oz cans 5/5" at bounding box center [764, 259] width 140 height 21
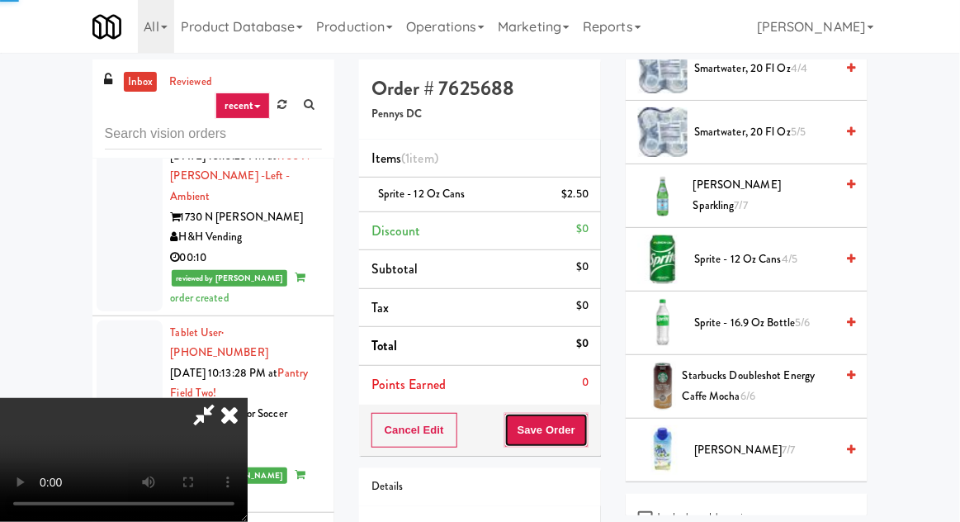
click at [588, 419] on button "Save Order" at bounding box center [546, 430] width 84 height 35
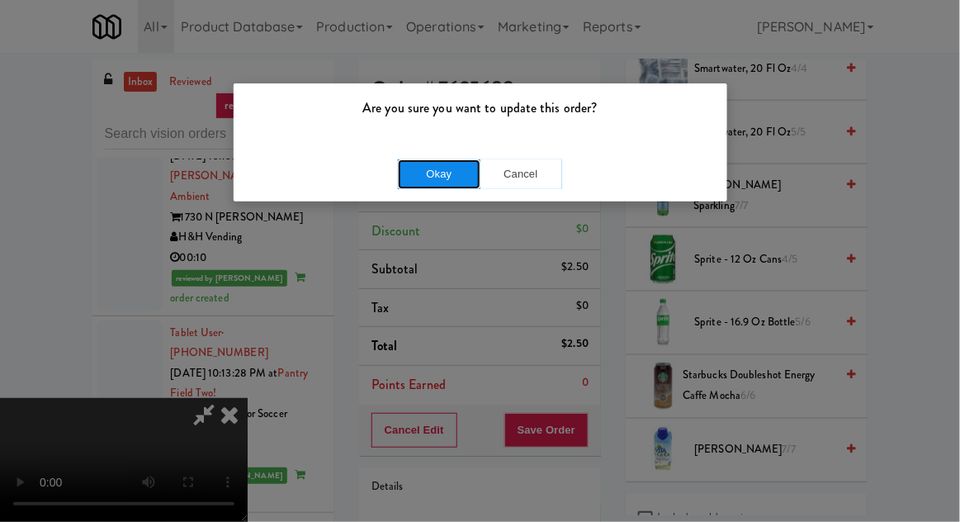
click at [440, 170] on button "Okay" at bounding box center [439, 174] width 83 height 30
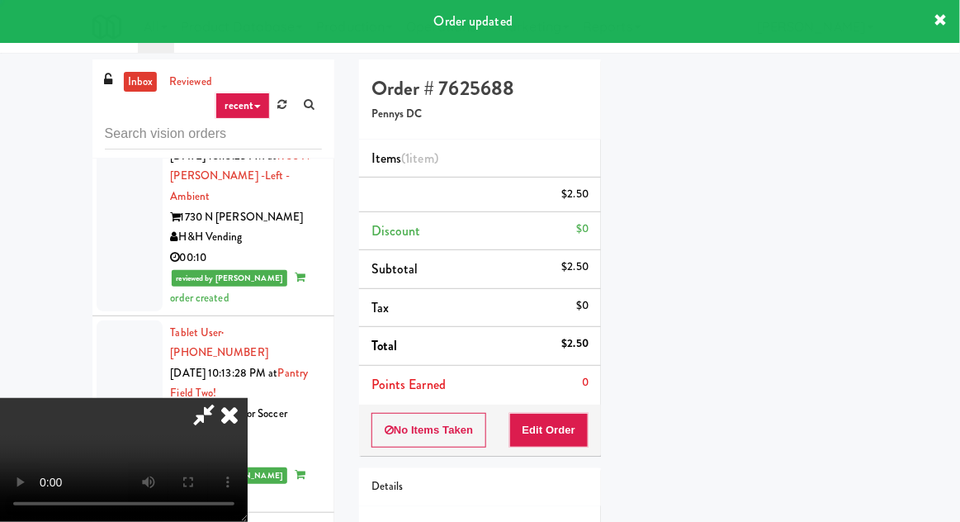
scroll to position [163, 0]
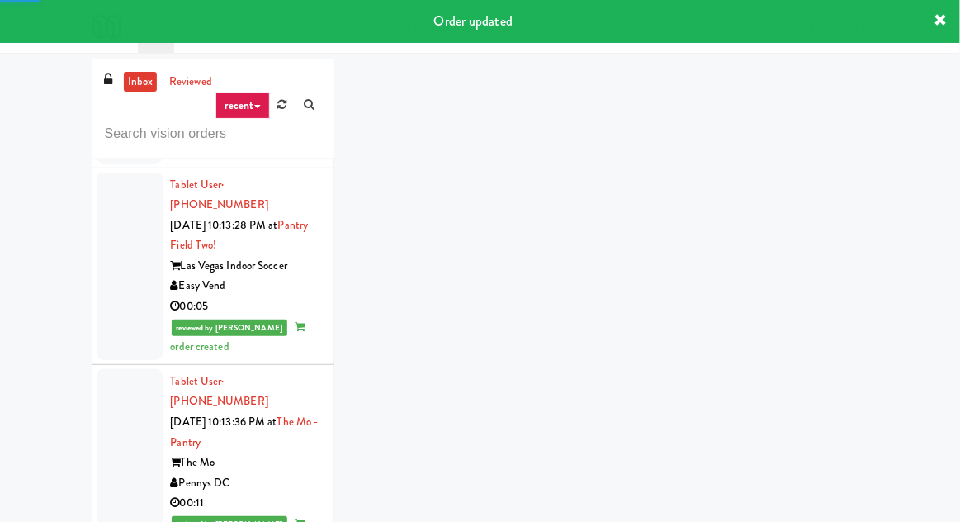
scroll to position [4930, 0]
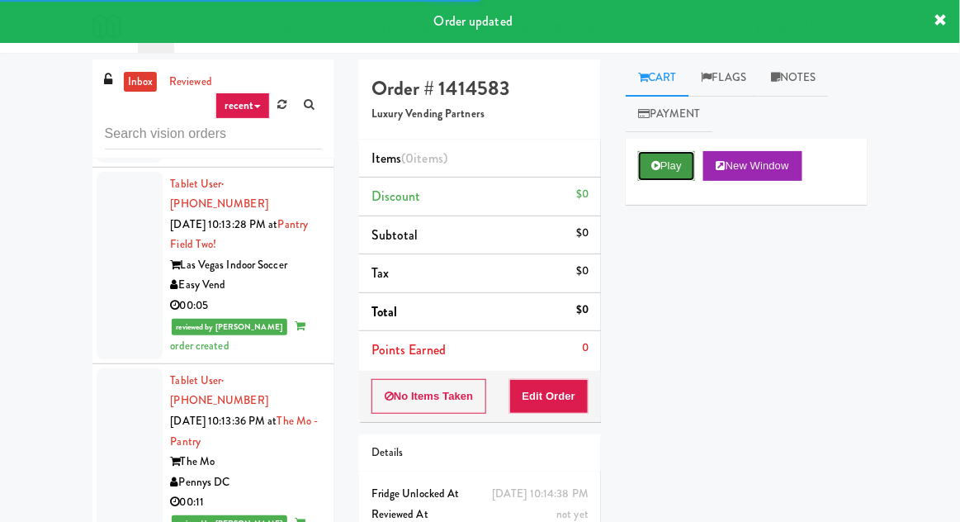
click at [656, 165] on icon at bounding box center [655, 165] width 9 height 11
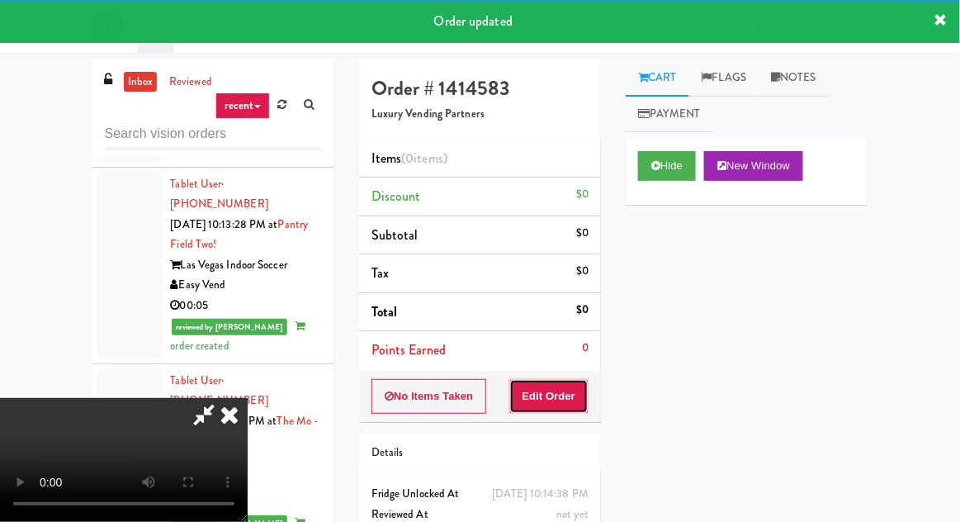
click at [563, 398] on button "Edit Order" at bounding box center [549, 396] width 80 height 35
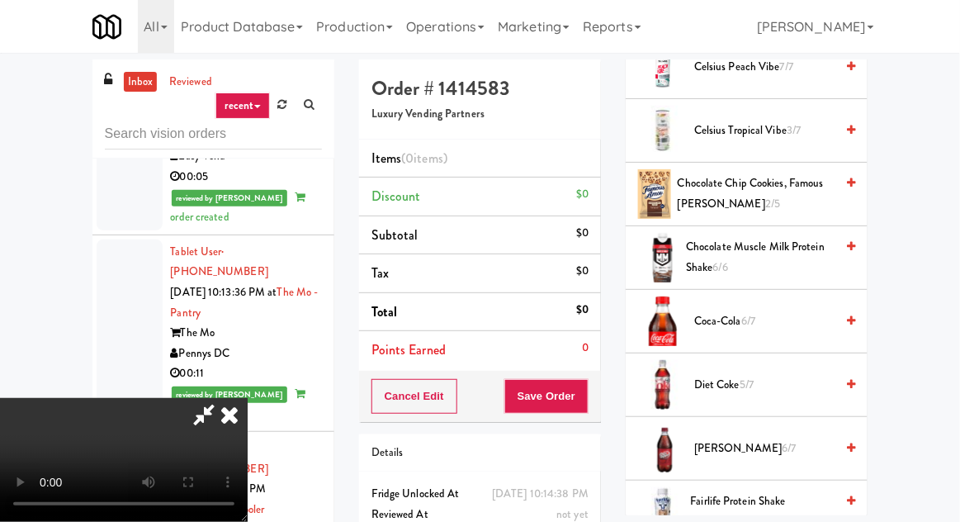
scroll to position [744, 0]
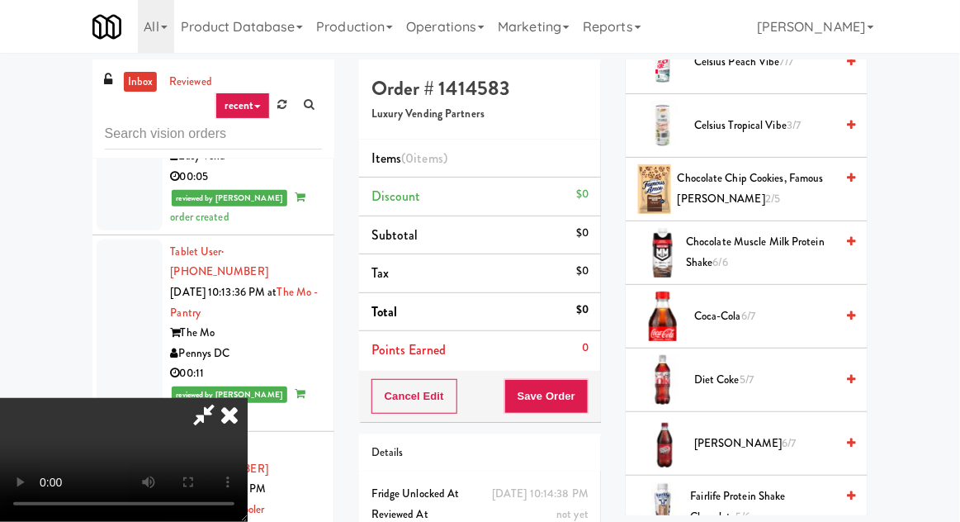
click at [740, 175] on span "Chocolate Chip Cookies, Famous Amos 2/5" at bounding box center [757, 188] width 158 height 40
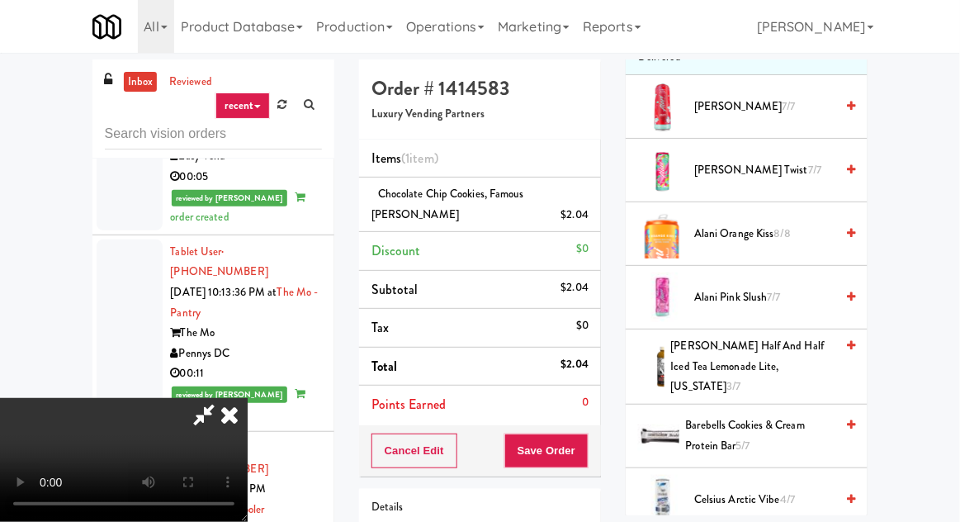
scroll to position [246, 0]
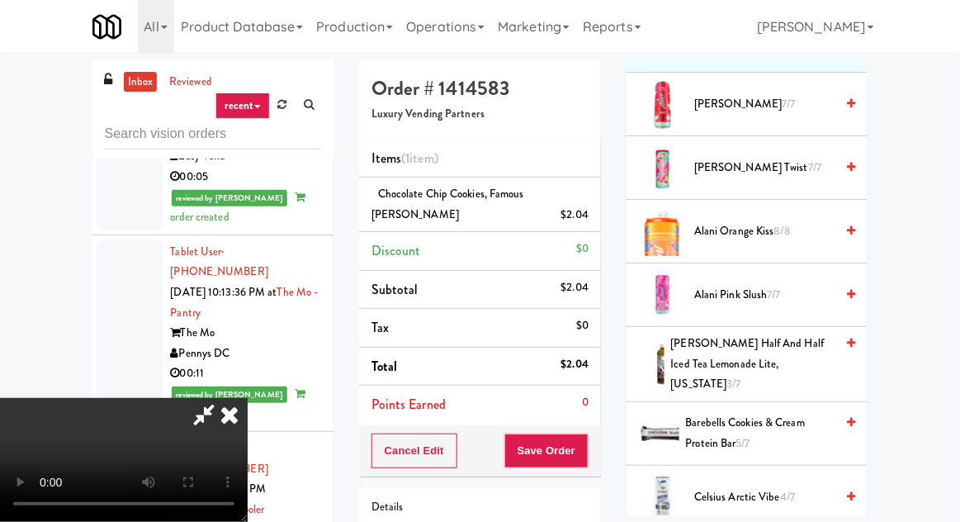
click at [734, 357] on span "Arnold Palmer Half and Half Iced Tea Lemonade Lite, Arizona 3/7" at bounding box center [753, 363] width 164 height 61
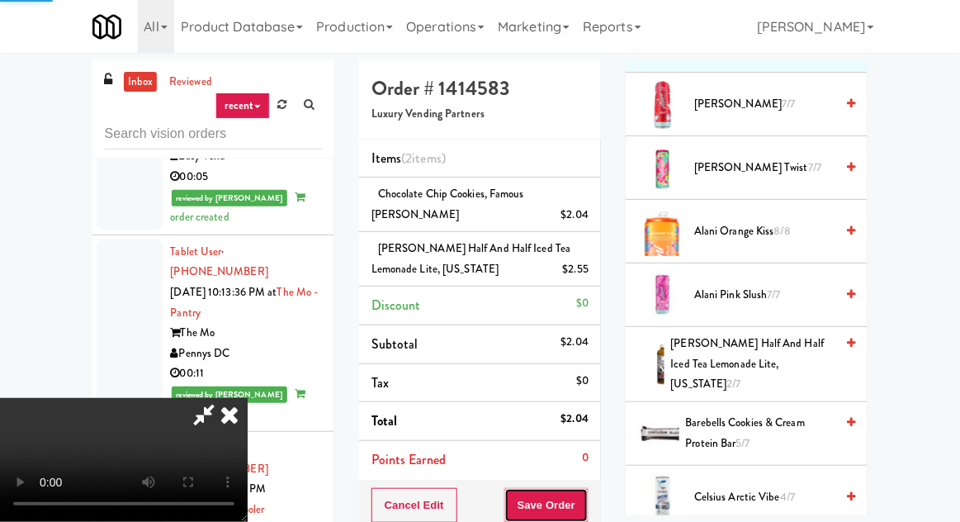
click at [585, 494] on button "Save Order" at bounding box center [546, 505] width 84 height 35
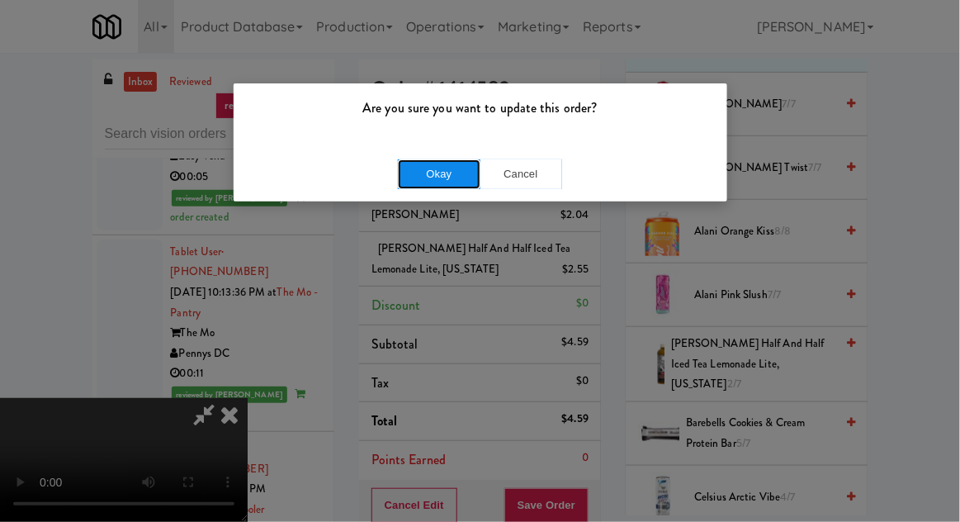
click at [402, 172] on button "Okay" at bounding box center [439, 174] width 83 height 30
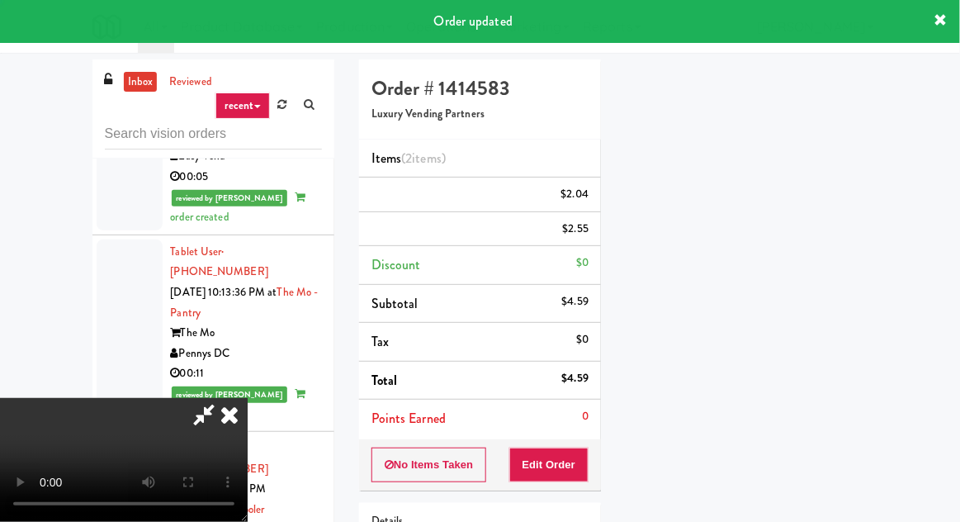
scroll to position [163, 0]
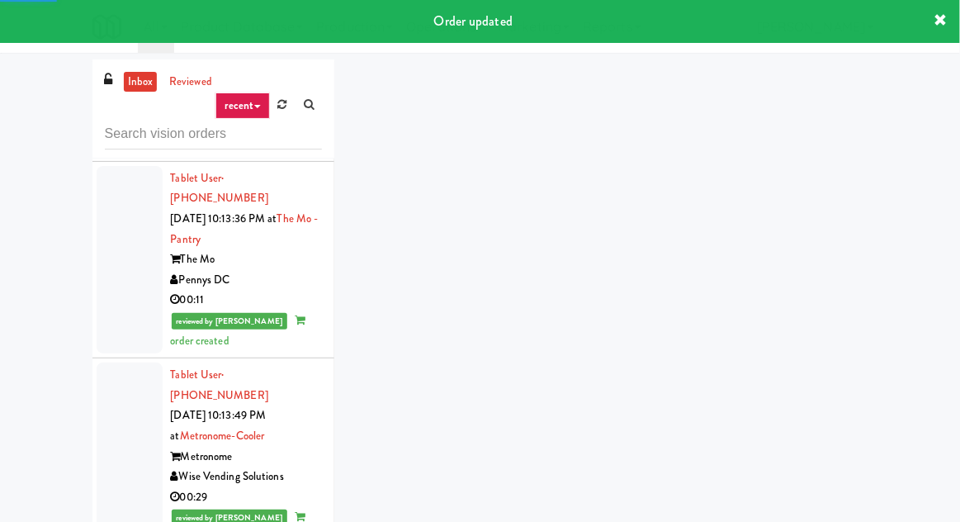
scroll to position [5131, 0]
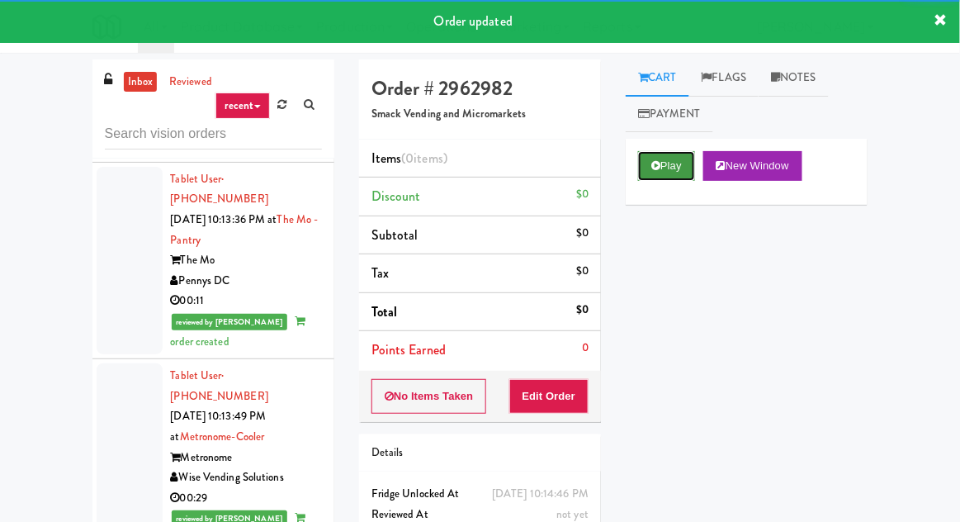
click at [666, 163] on button "Play" at bounding box center [666, 166] width 57 height 30
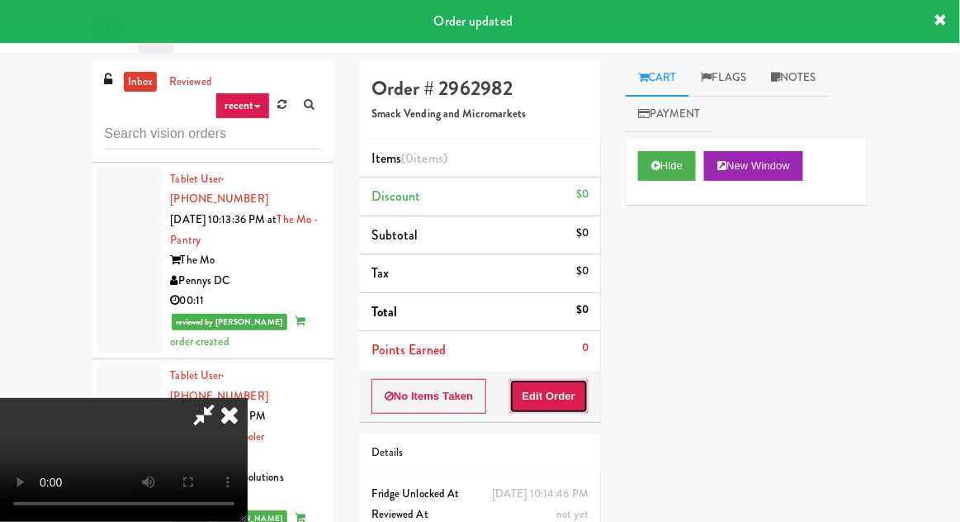
click at [568, 408] on button "Edit Order" at bounding box center [549, 396] width 80 height 35
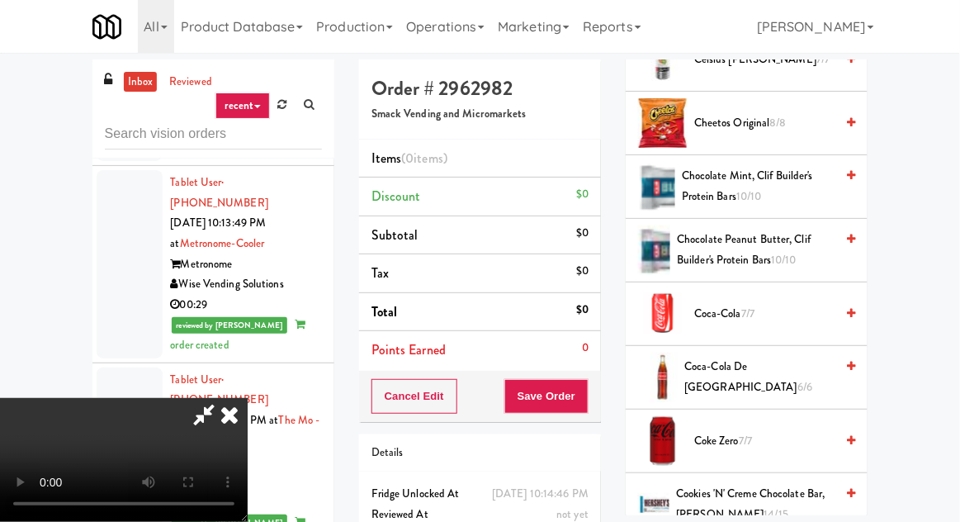
scroll to position [419, 0]
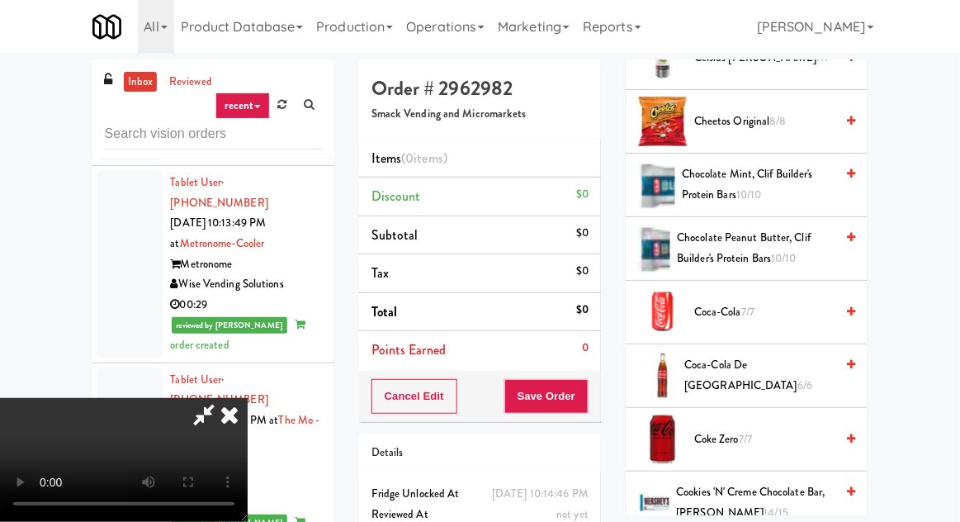
click at [718, 429] on span "Coke Zero 7/7" at bounding box center [764, 439] width 140 height 21
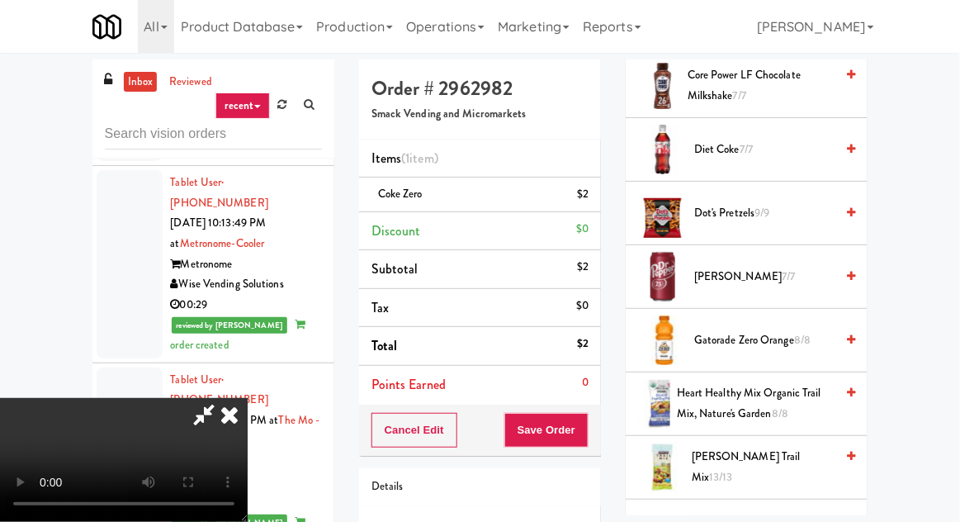
scroll to position [900, 0]
click at [725, 340] on span "Gatorade Zero Orange 8/8" at bounding box center [764, 340] width 140 height 21
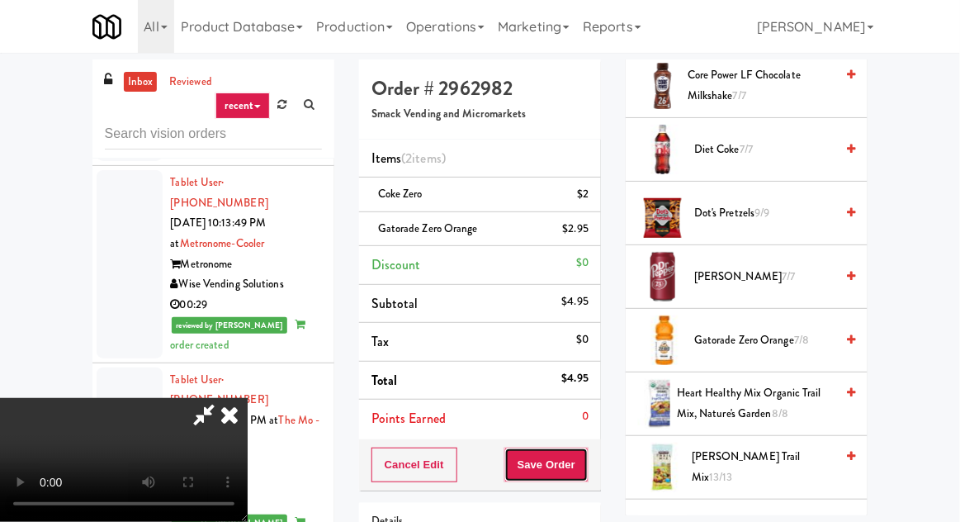
click at [586, 456] on button "Save Order" at bounding box center [546, 464] width 84 height 35
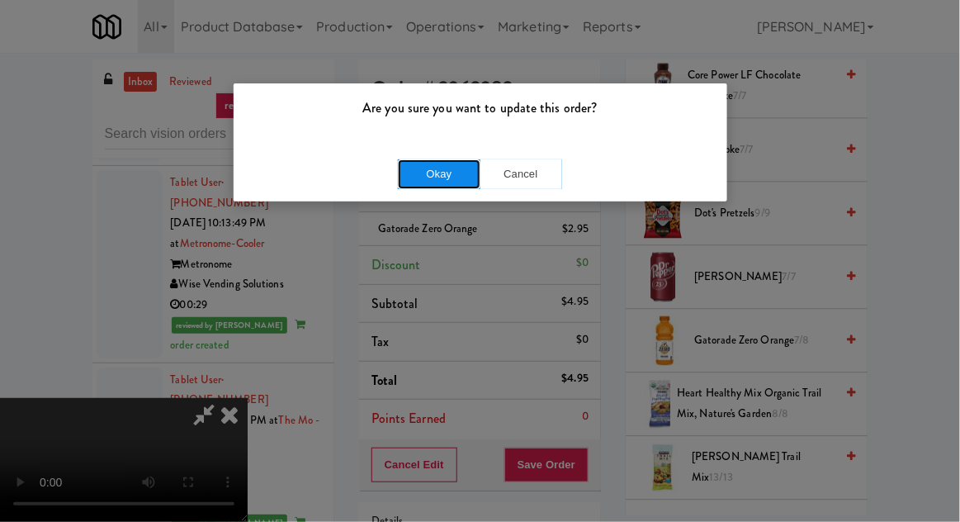
click at [462, 168] on button "Okay" at bounding box center [439, 174] width 83 height 30
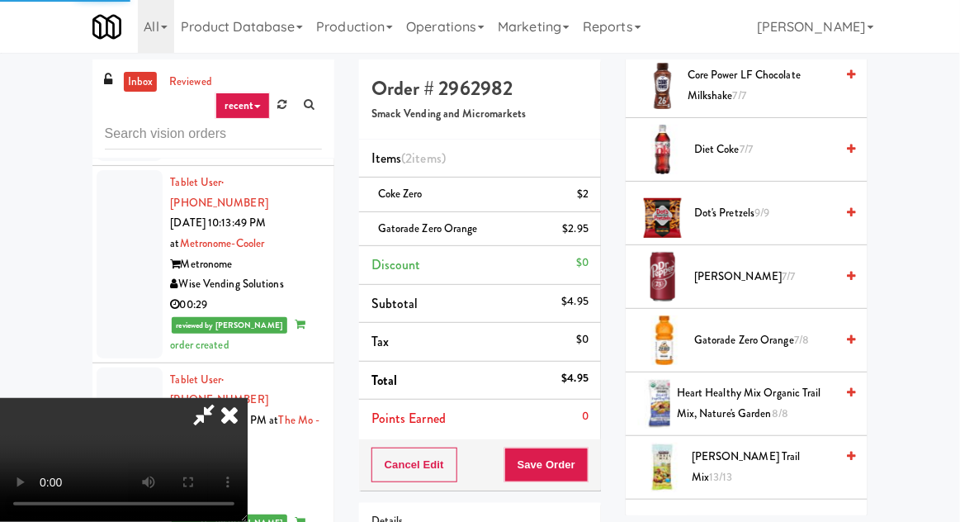
scroll to position [163, 0]
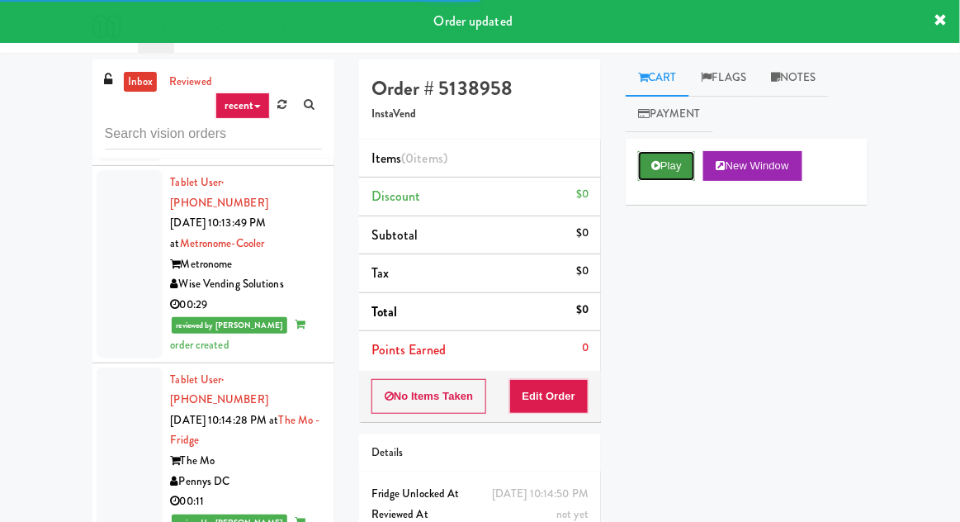
click at [663, 177] on button "Play" at bounding box center [666, 166] width 57 height 30
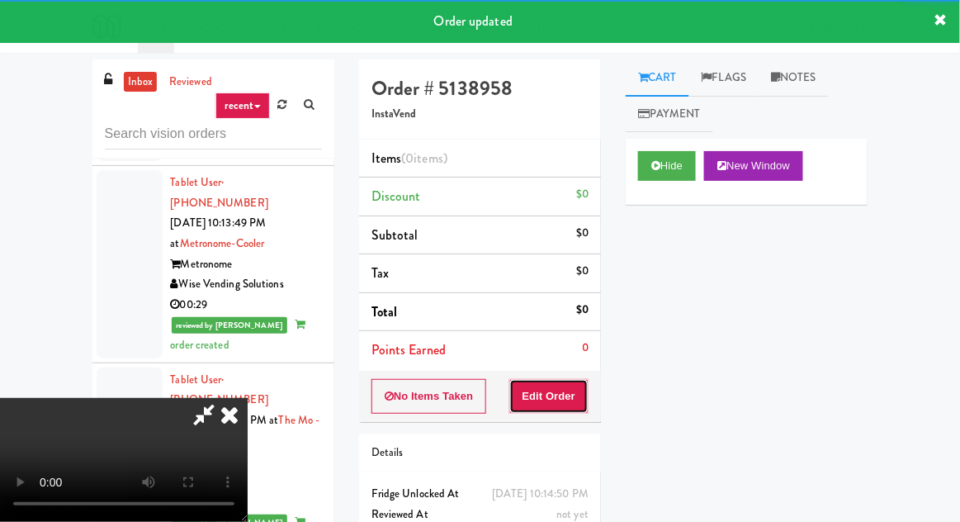
click at [576, 399] on button "Edit Order" at bounding box center [549, 396] width 80 height 35
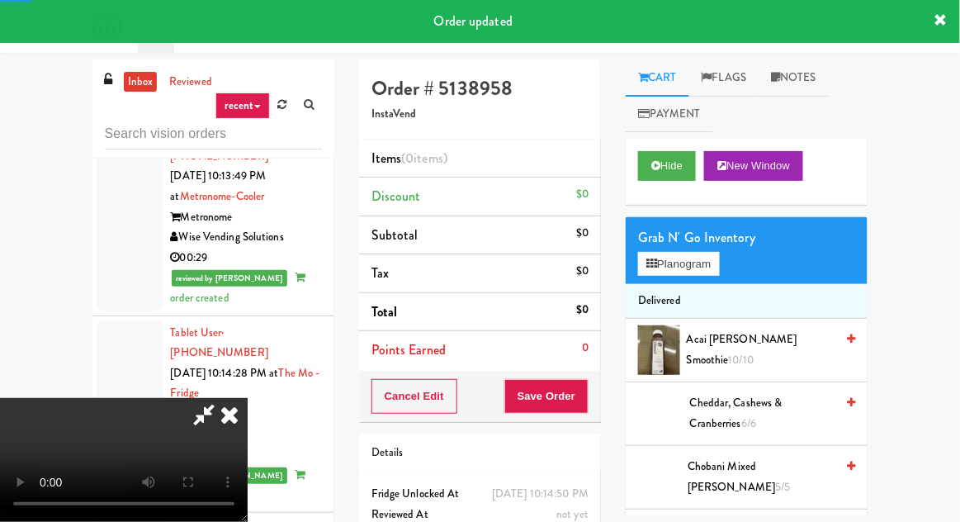
scroll to position [5395, 0]
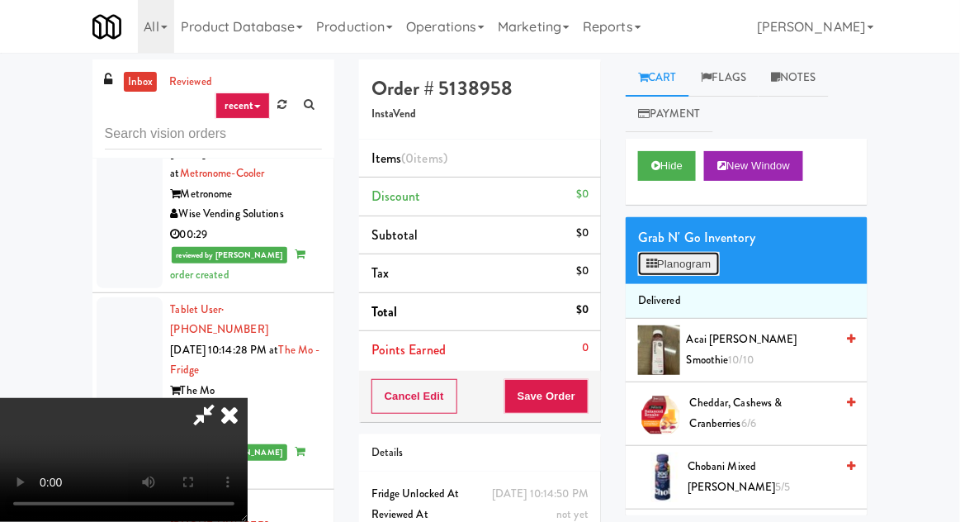
click at [670, 269] on button "Planogram" at bounding box center [678, 264] width 81 height 25
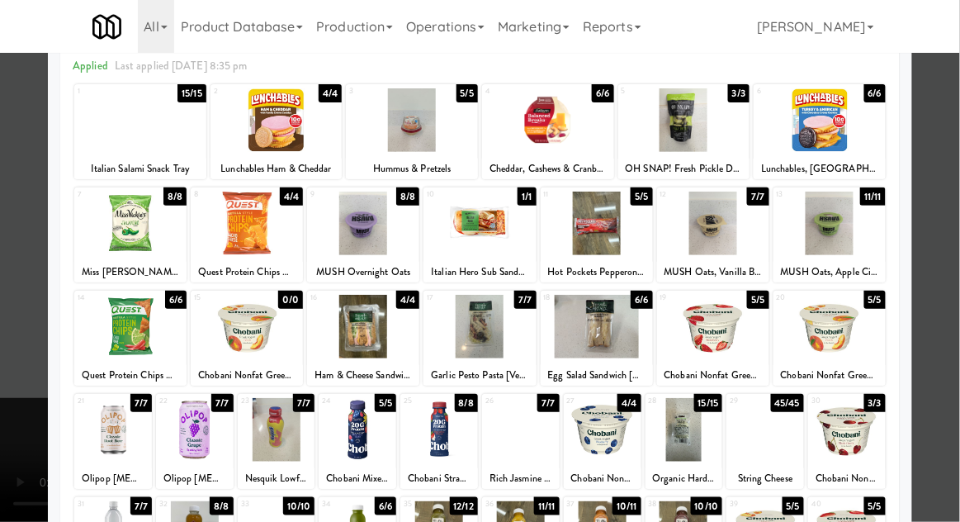
scroll to position [123, 0]
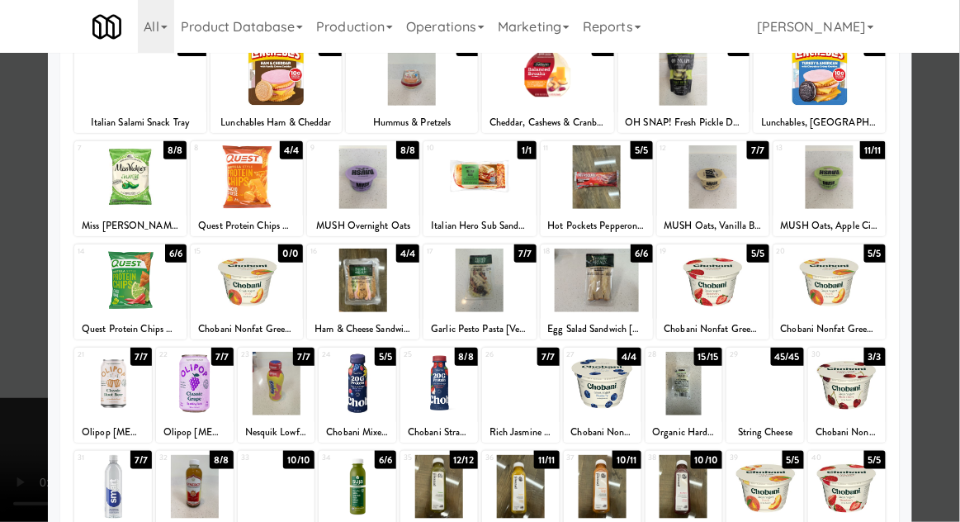
click at [611, 305] on div at bounding box center [597, 280] width 112 height 64
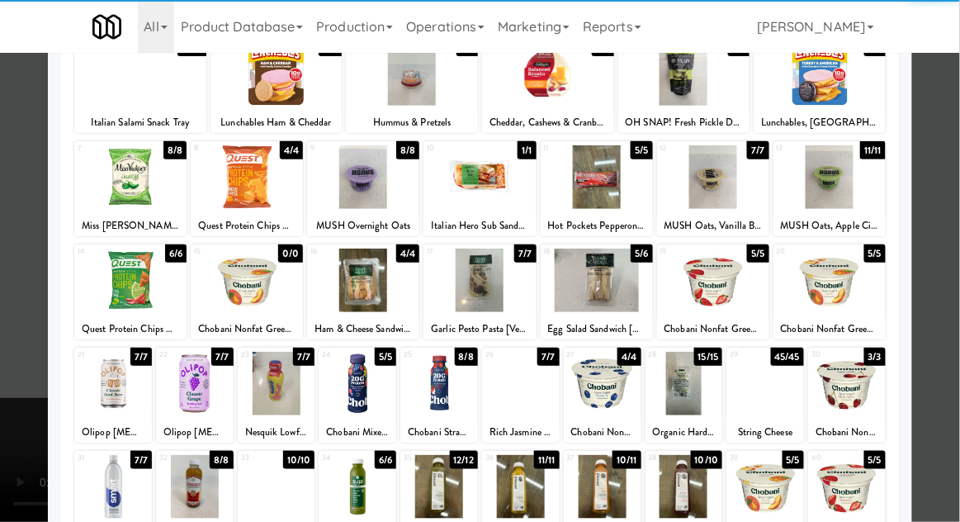
click at [33, 375] on div at bounding box center [480, 261] width 960 height 522
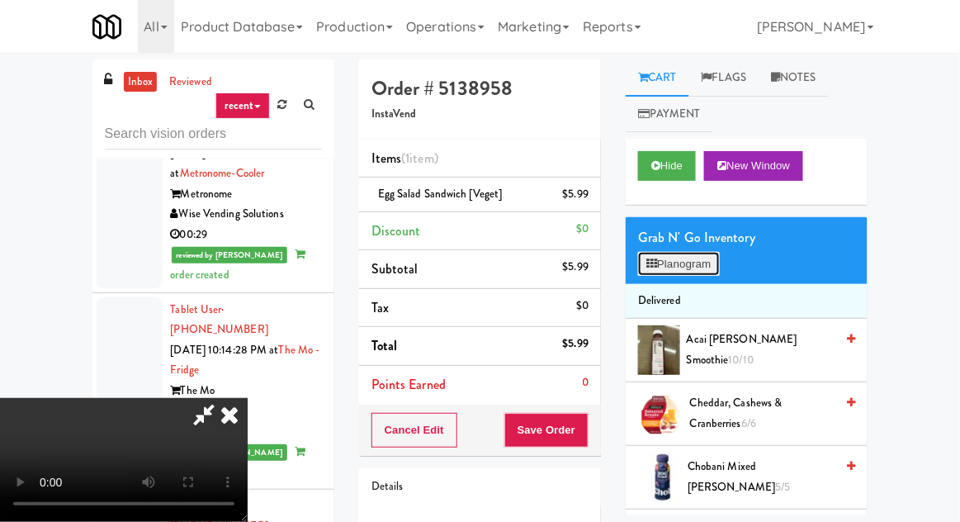
click at [690, 266] on button "Planogram" at bounding box center [678, 264] width 81 height 25
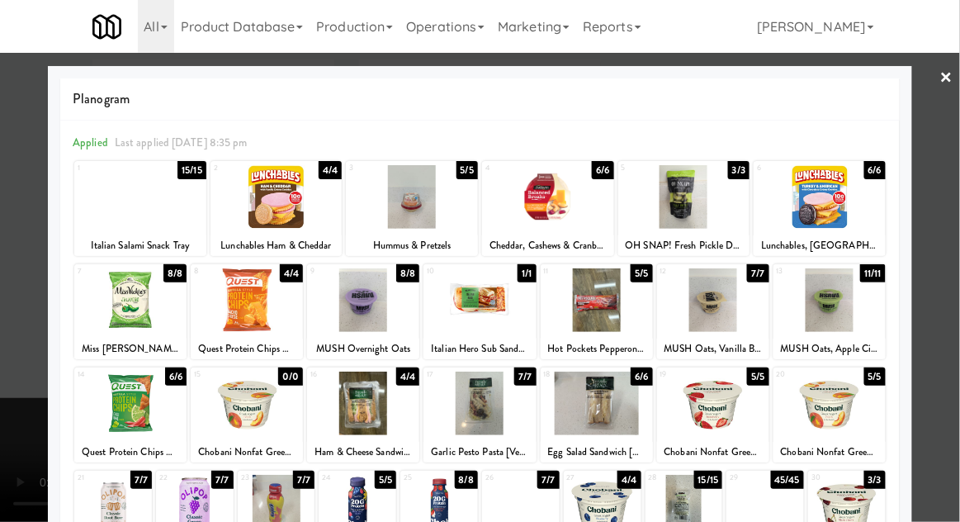
click at [504, 412] on div at bounding box center [479, 403] width 112 height 64
click at [28, 393] on div at bounding box center [480, 261] width 960 height 522
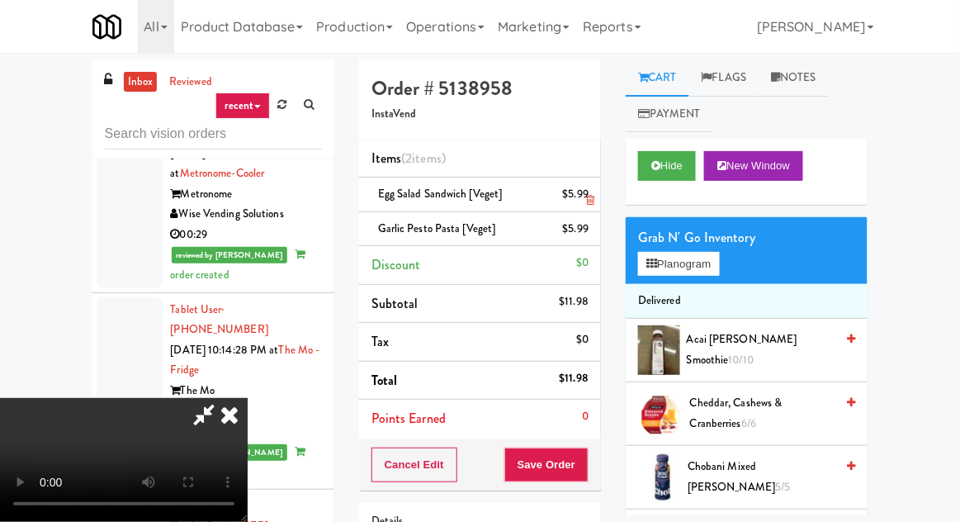
click at [595, 187] on li "Egg Salad Sandwich [Veget] $5.99" at bounding box center [480, 194] width 242 height 35
click at [593, 193] on link at bounding box center [586, 201] width 15 height 21
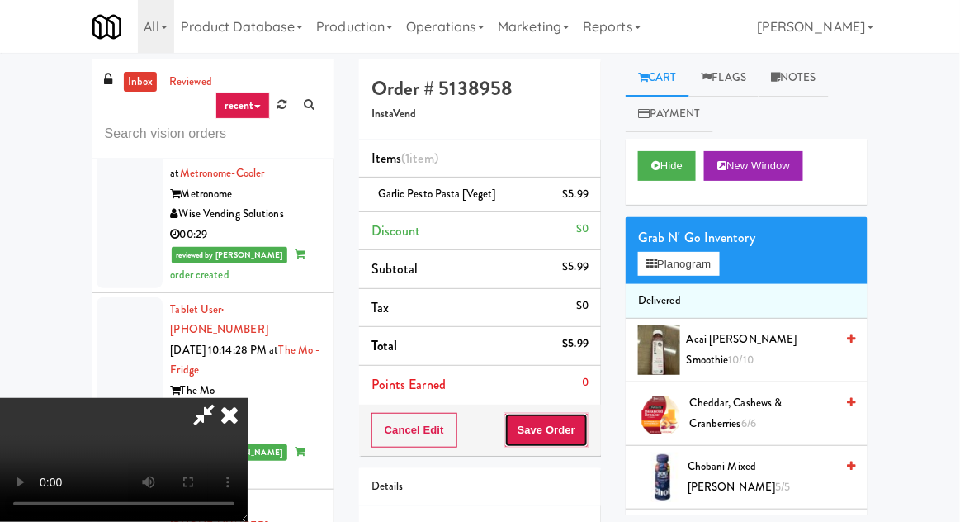
click at [585, 429] on button "Save Order" at bounding box center [546, 430] width 84 height 35
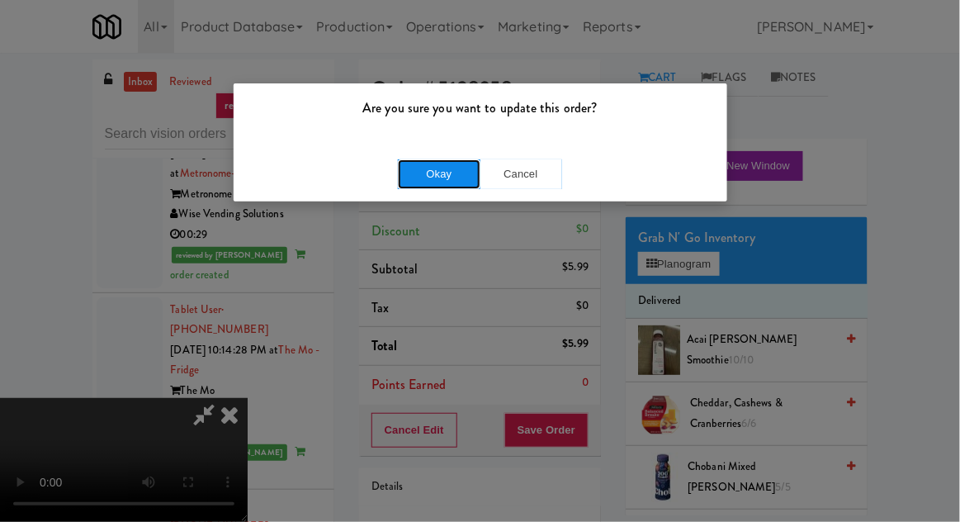
click at [426, 183] on button "Okay" at bounding box center [439, 174] width 83 height 30
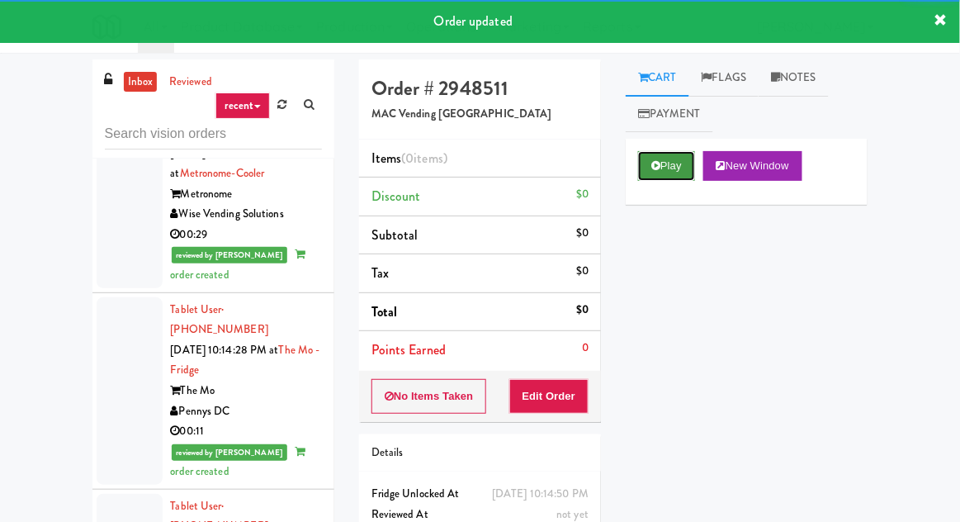
click at [653, 172] on button "Play" at bounding box center [666, 166] width 57 height 30
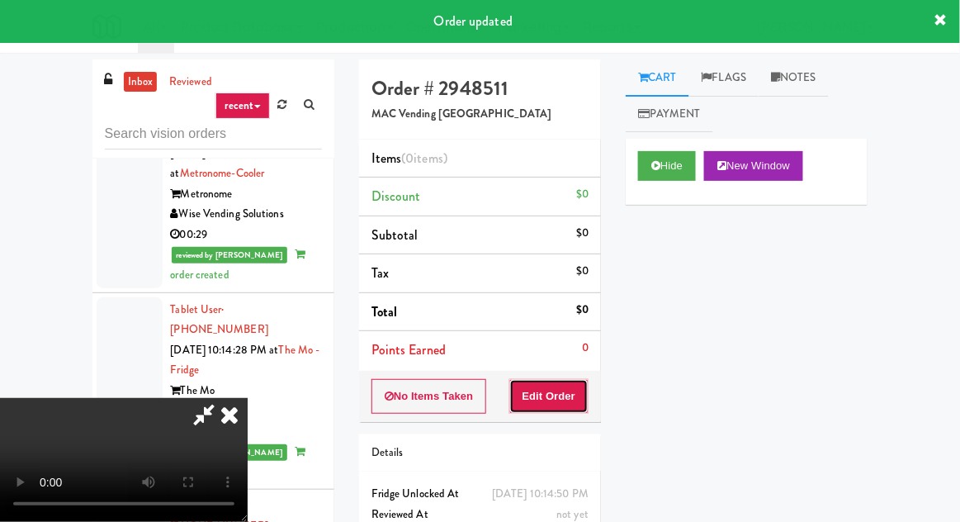
click at [559, 393] on button "Edit Order" at bounding box center [549, 396] width 80 height 35
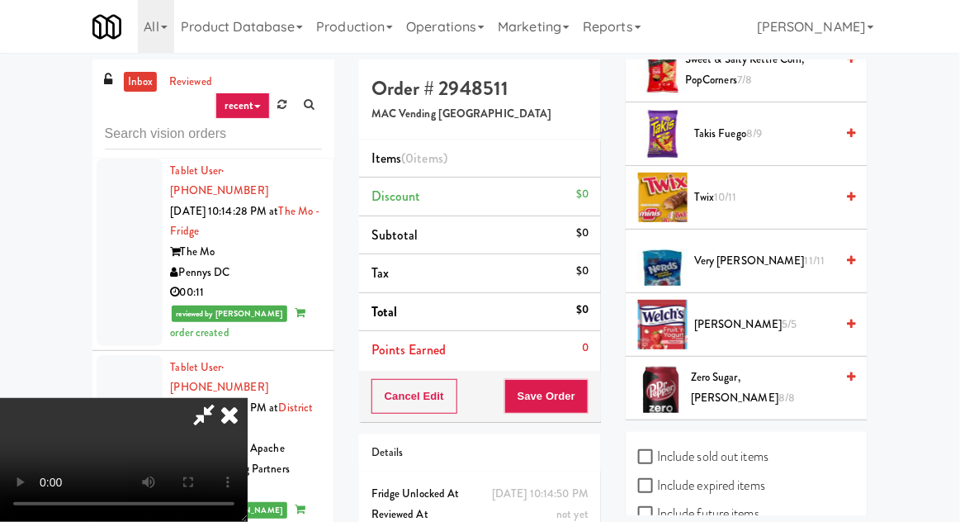
scroll to position [2000, 0]
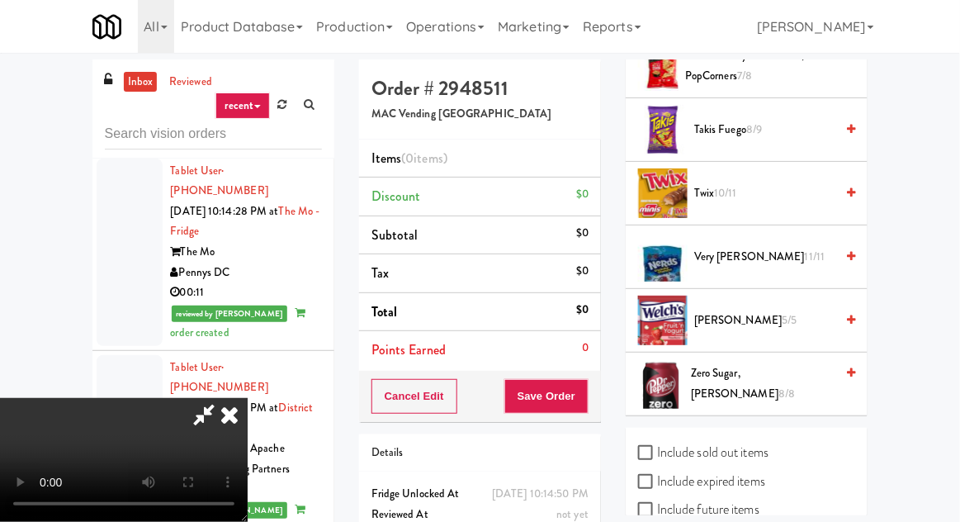
click at [805, 256] on span "11/11" at bounding box center [815, 256] width 21 height 16
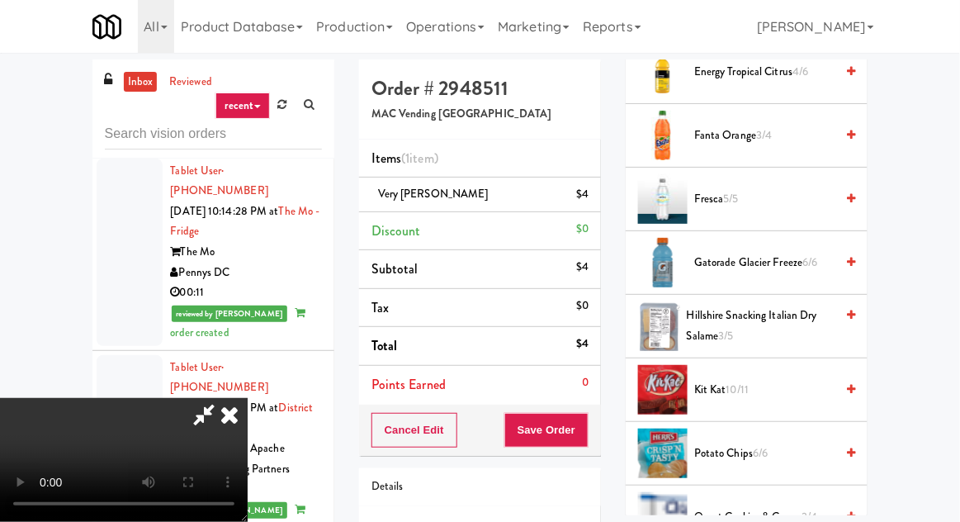
click at [776, 132] on span "Fanta Orange 3/4" at bounding box center [764, 135] width 140 height 21
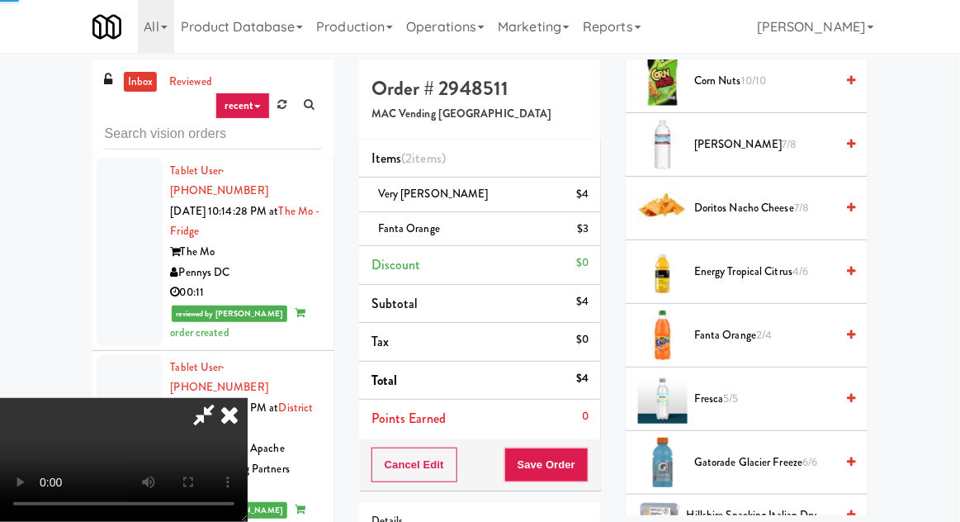
scroll to position [0, 0]
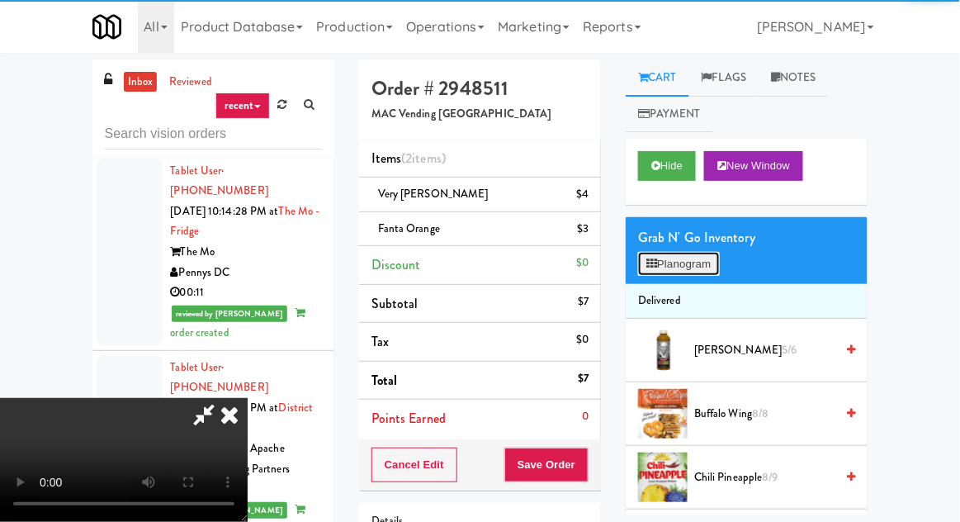
click at [704, 253] on button "Planogram" at bounding box center [678, 264] width 81 height 25
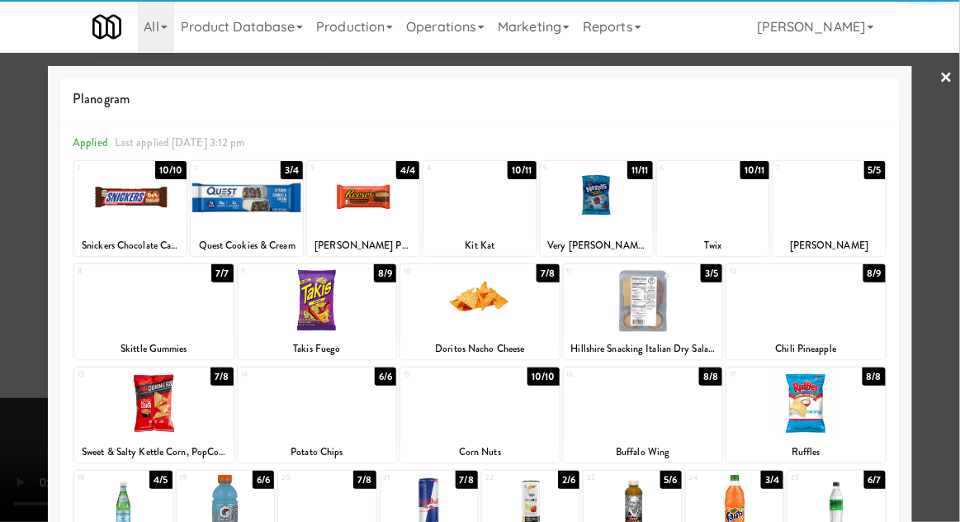
click at [23, 336] on div at bounding box center [480, 261] width 960 height 522
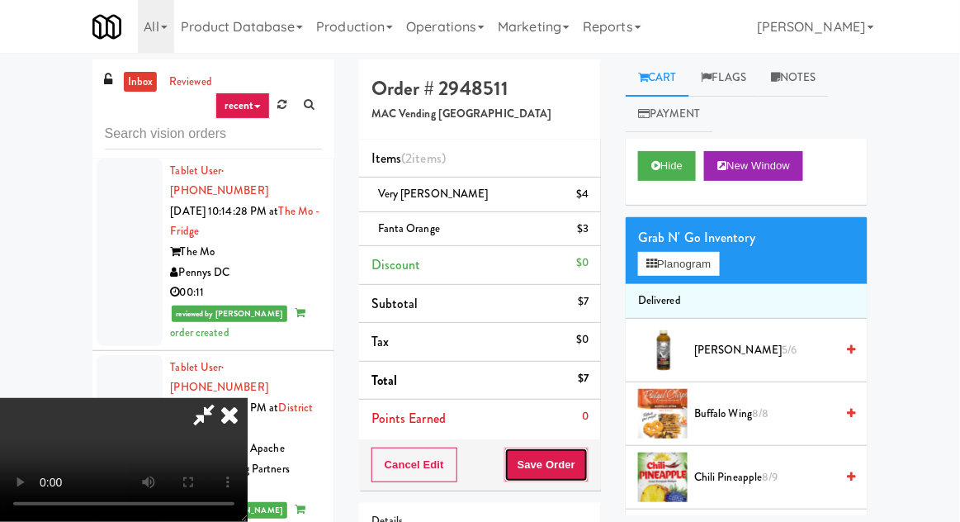
click at [588, 453] on button "Save Order" at bounding box center [546, 464] width 84 height 35
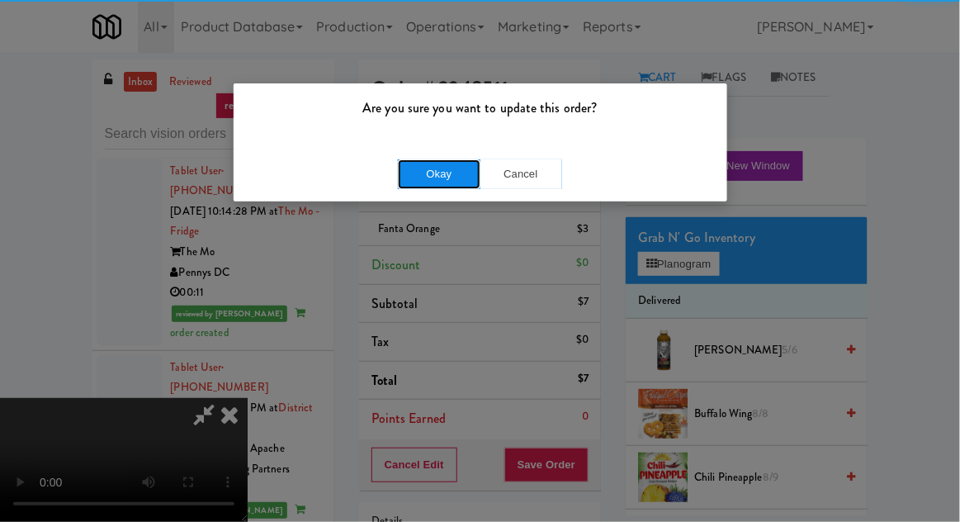
click at [432, 160] on button "Okay" at bounding box center [439, 174] width 83 height 30
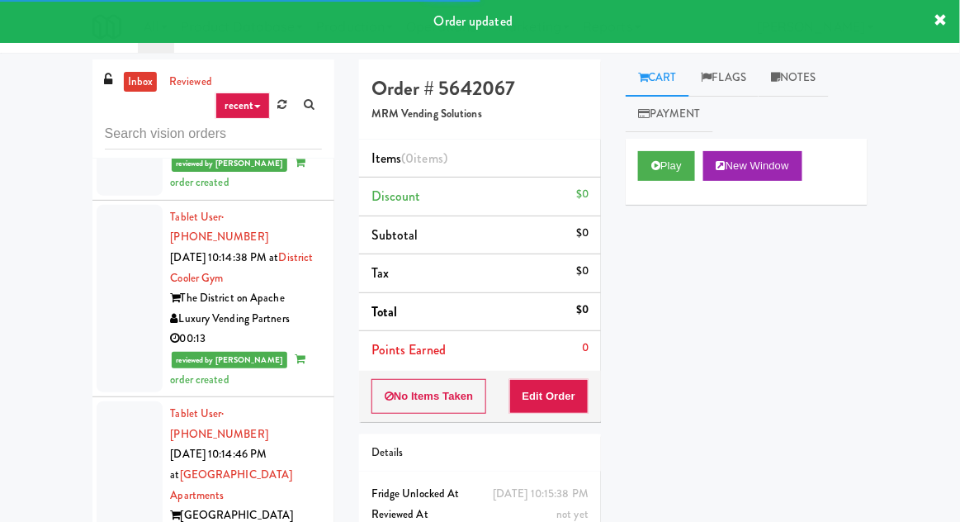
scroll to position [5698, 0]
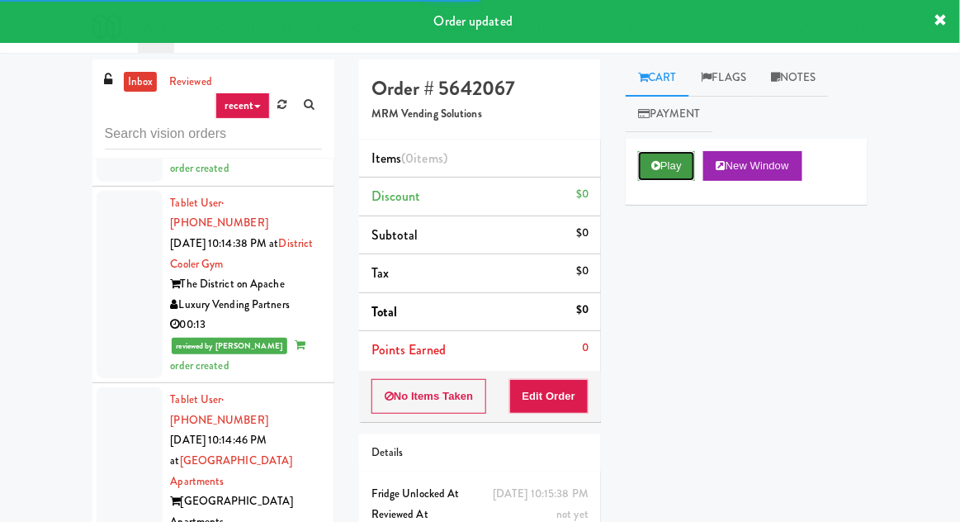
click at [660, 168] on button "Play" at bounding box center [666, 166] width 57 height 30
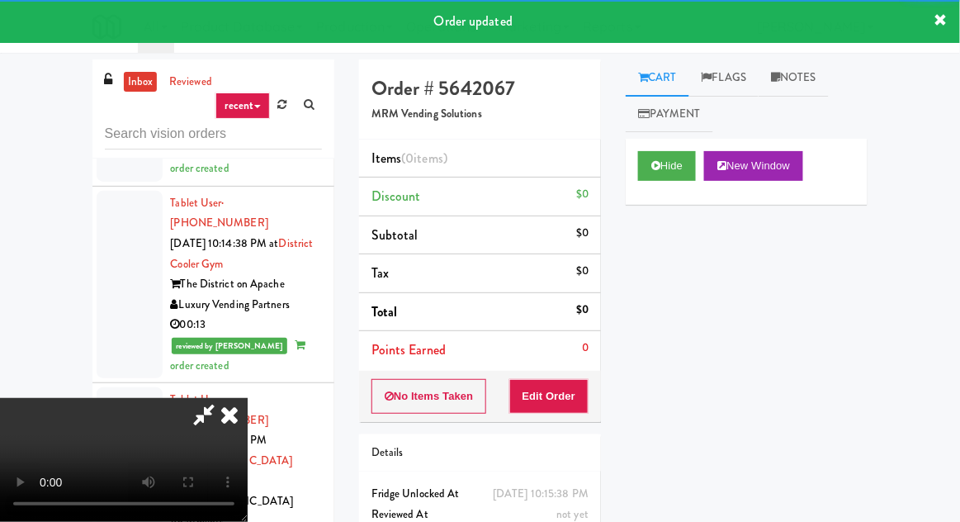
click at [564, 394] on button "Edit Order" at bounding box center [549, 396] width 80 height 35
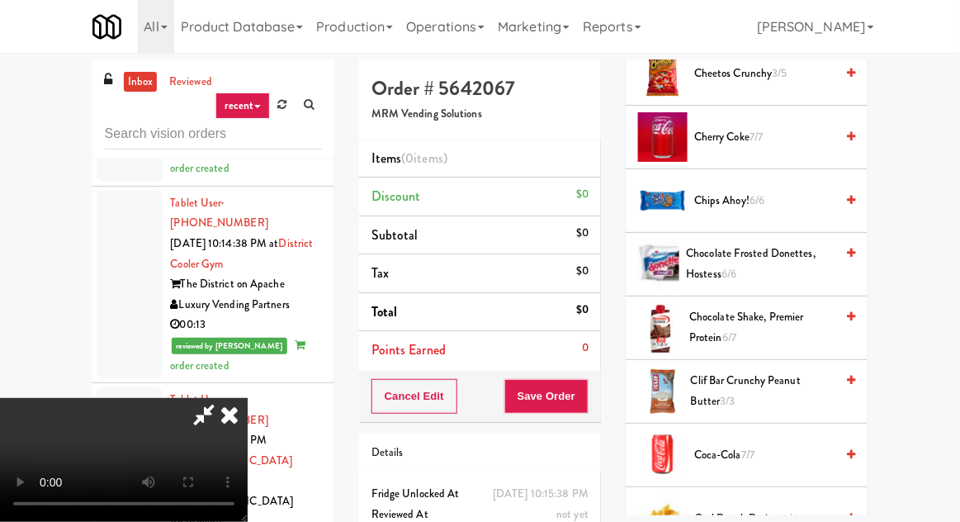
scroll to position [470, 0]
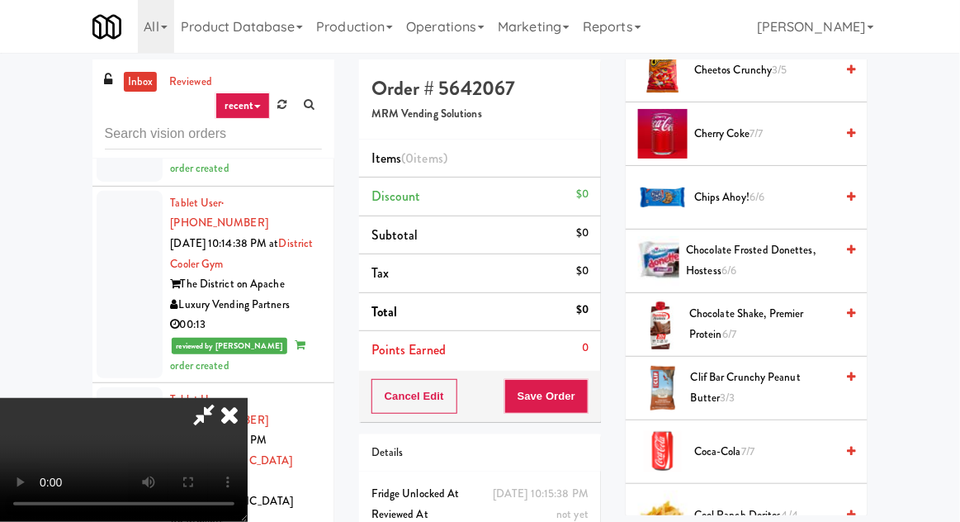
click at [724, 446] on span "Coca-Cola 7/7" at bounding box center [764, 452] width 140 height 21
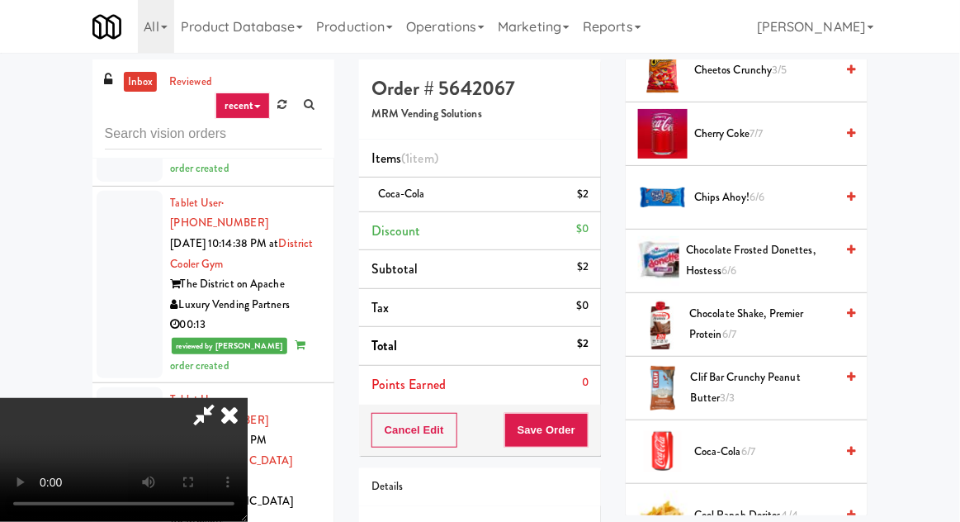
click at [730, 446] on span "Coca-Cola 6/7" at bounding box center [764, 452] width 140 height 21
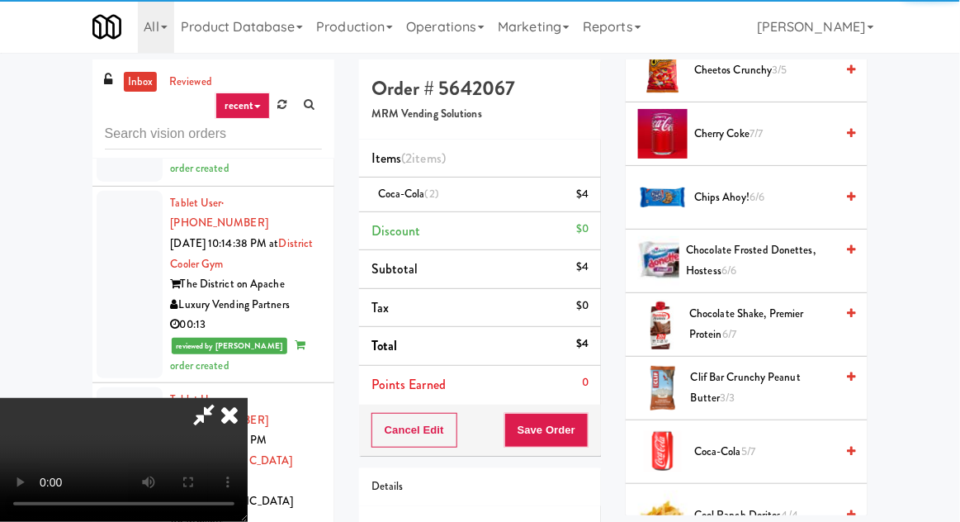
click at [582, 424] on button "Save Order" at bounding box center [546, 430] width 84 height 35
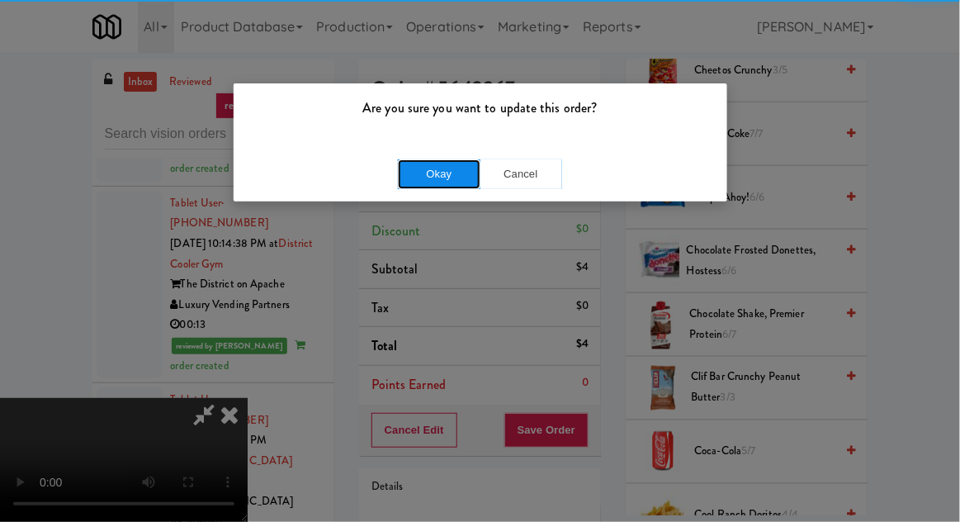
click at [410, 164] on button "Okay" at bounding box center [439, 174] width 83 height 30
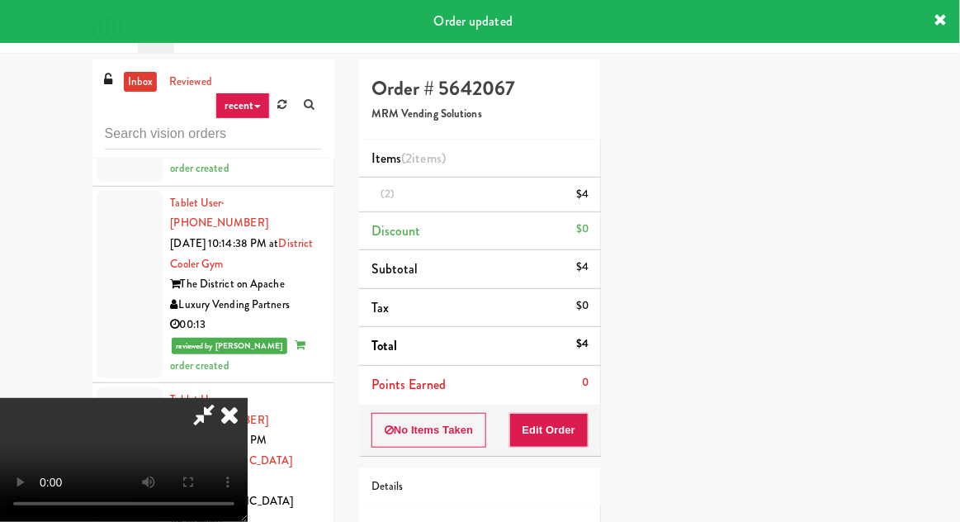
scroll to position [163, 0]
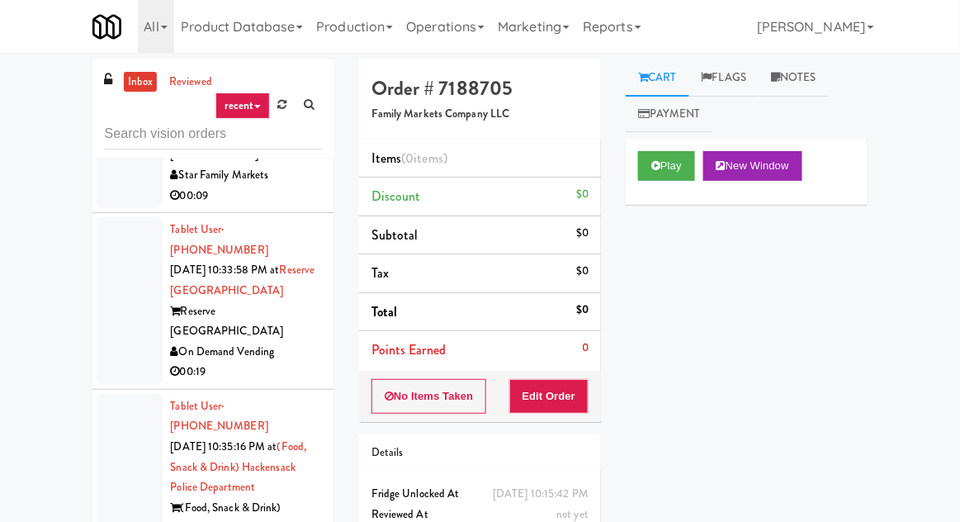
scroll to position [12580, 0]
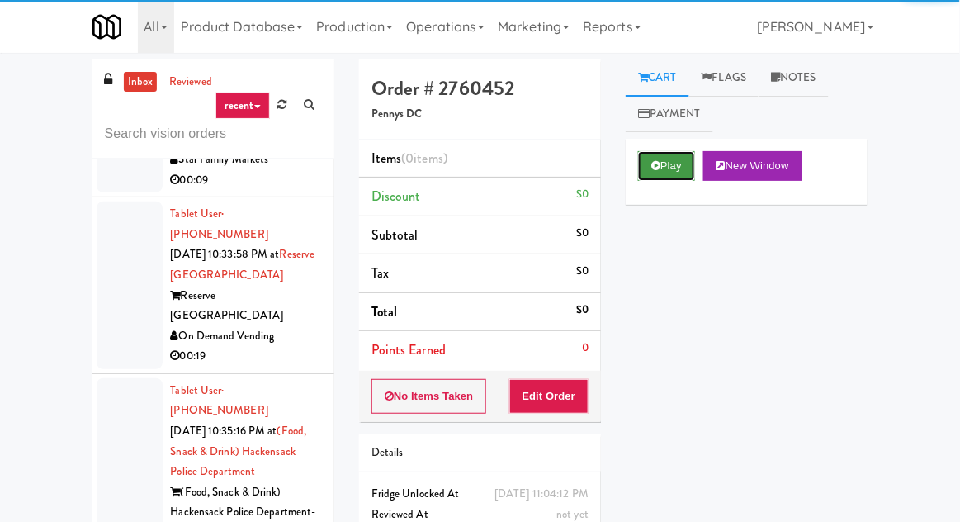
click at [657, 174] on button "Play" at bounding box center [666, 166] width 57 height 30
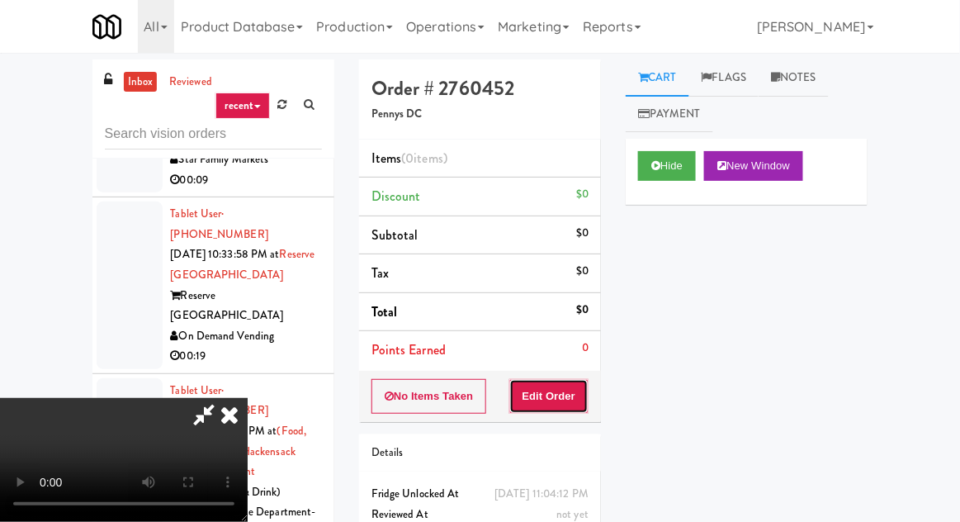
click at [572, 387] on button "Edit Order" at bounding box center [549, 396] width 80 height 35
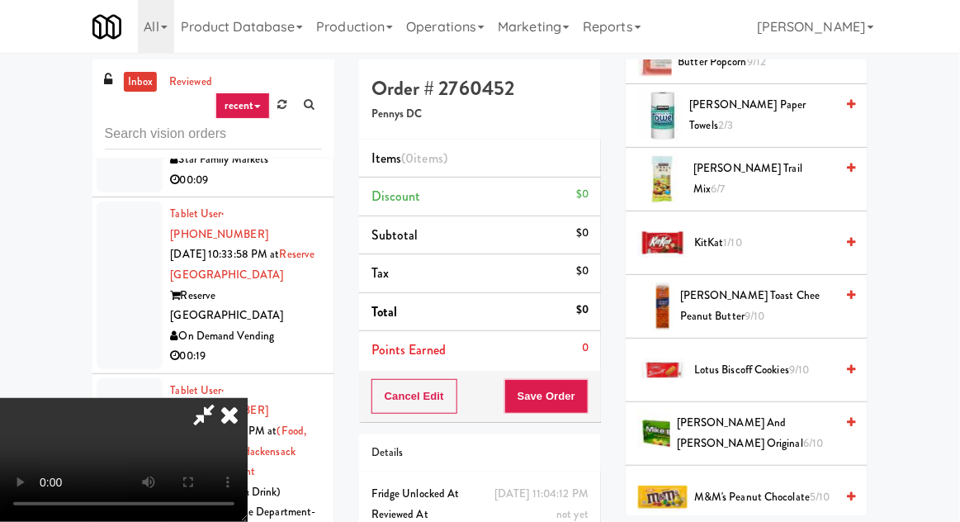
scroll to position [776, 0]
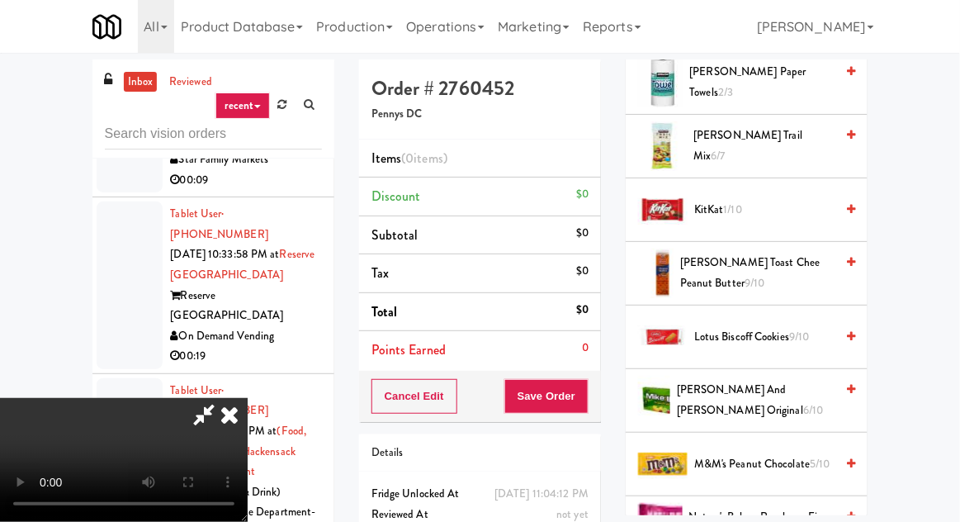
click at [744, 390] on span "Mike and Ike Original 6/10" at bounding box center [756, 400] width 158 height 40
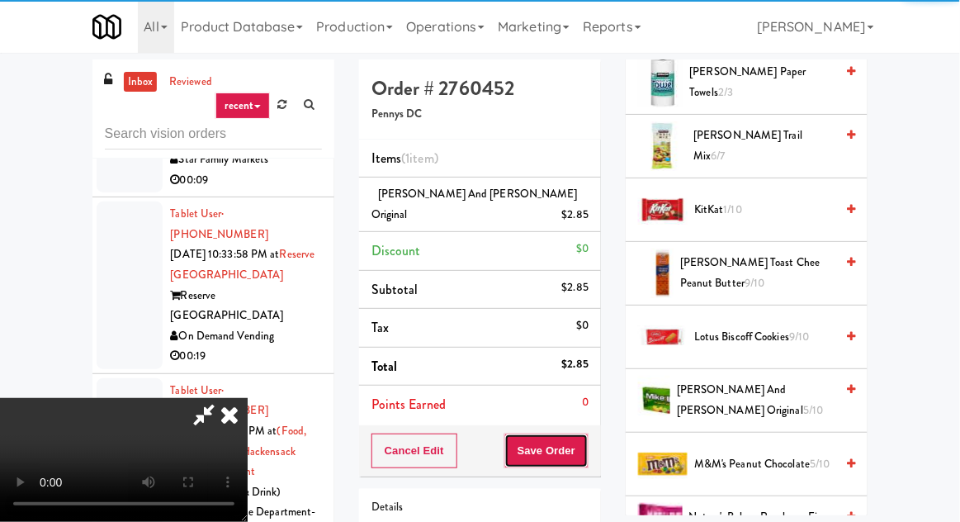
click at [588, 433] on button "Save Order" at bounding box center [546, 450] width 84 height 35
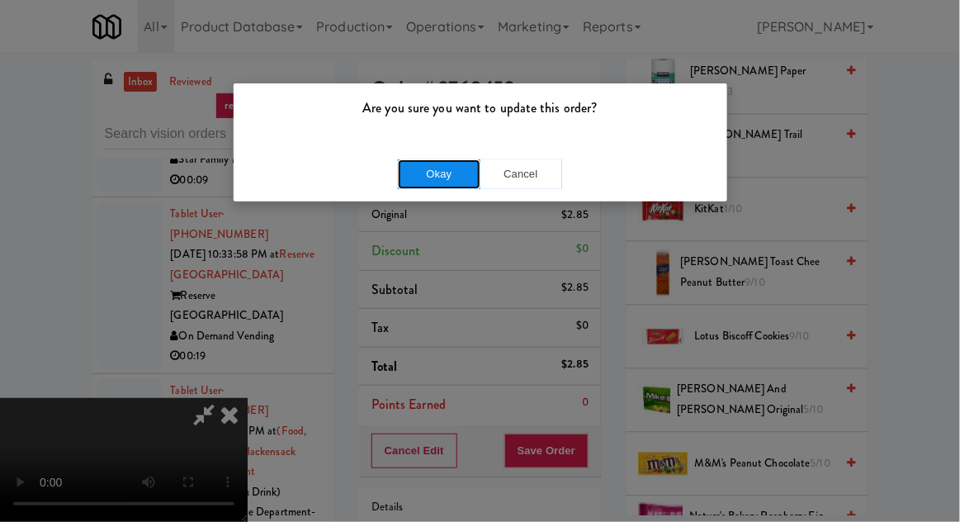
click at [408, 177] on button "Okay" at bounding box center [439, 174] width 83 height 30
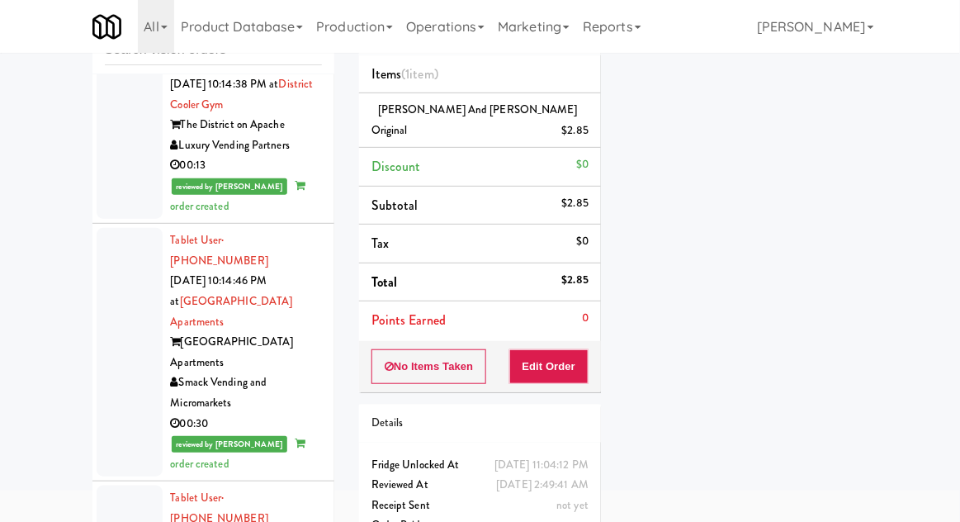
scroll to position [5771, 0]
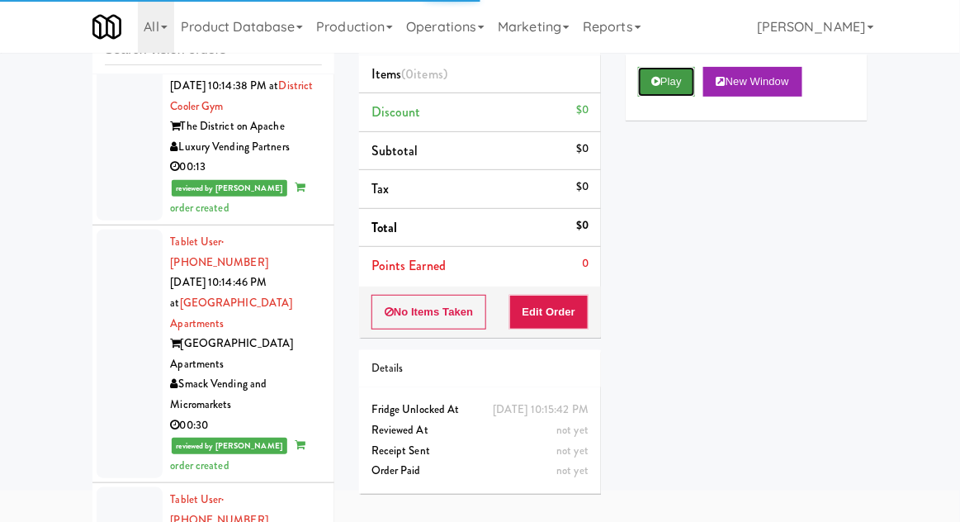
click at [659, 96] on button "Play" at bounding box center [666, 82] width 57 height 30
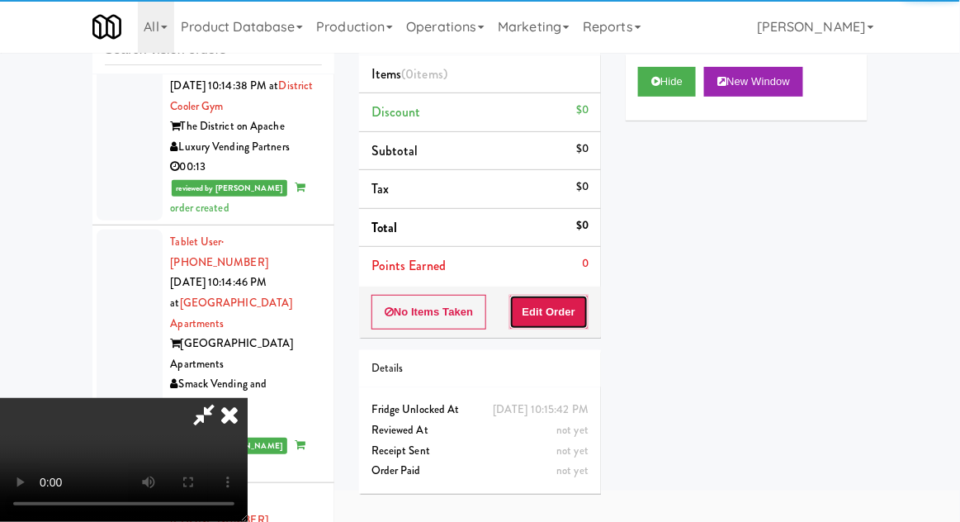
click at [564, 318] on button "Edit Order" at bounding box center [549, 312] width 80 height 35
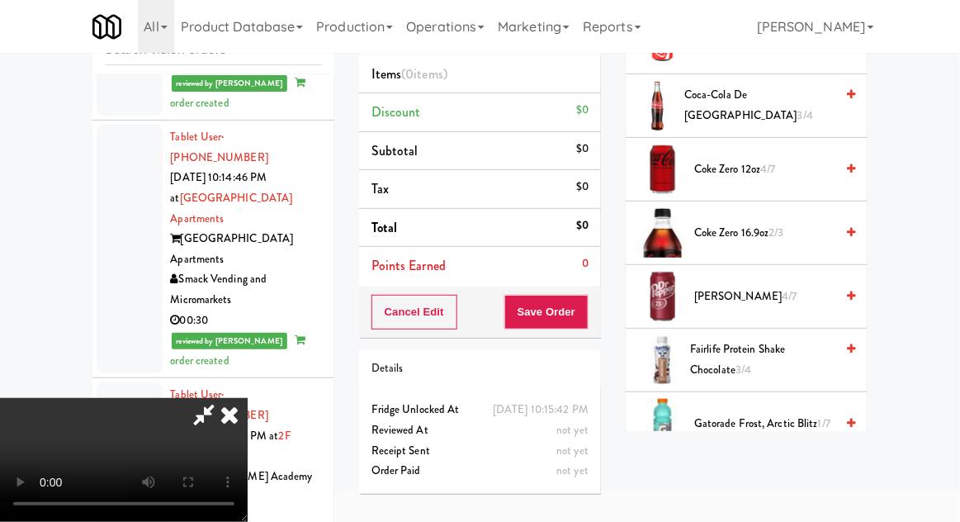
scroll to position [666, 0]
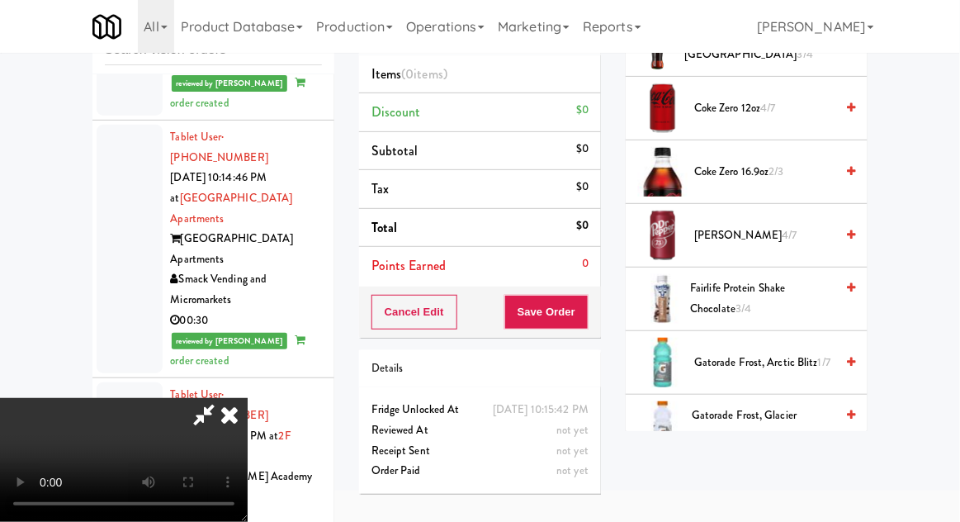
click at [727, 474] on span "Gatorade Frost, Glacier Freeze 1/3" at bounding box center [758, 489] width 151 height 40
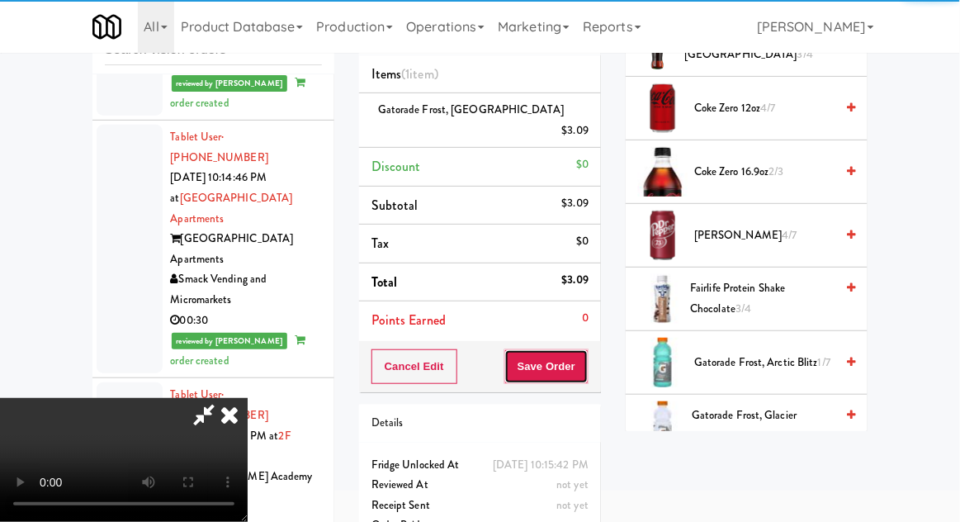
click at [585, 349] on button "Save Order" at bounding box center [546, 366] width 84 height 35
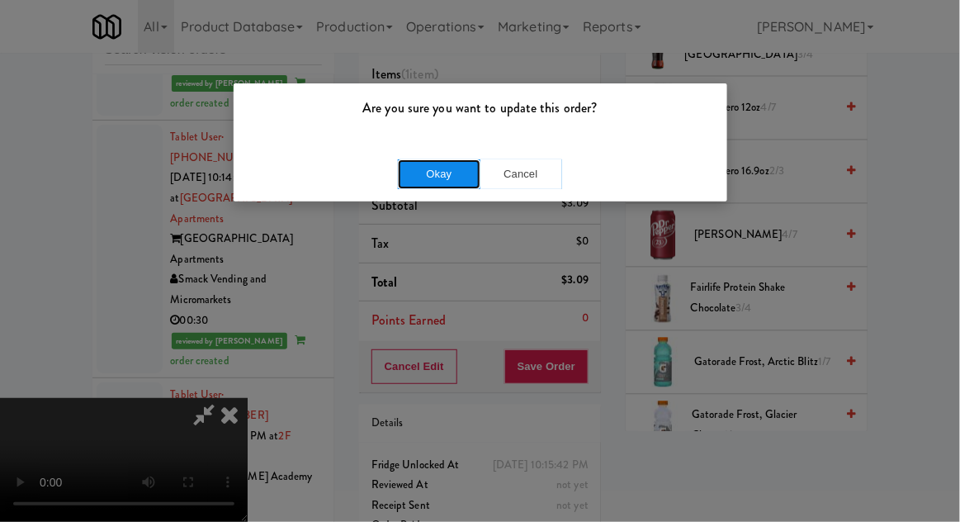
click at [412, 163] on button "Okay" at bounding box center [439, 174] width 83 height 30
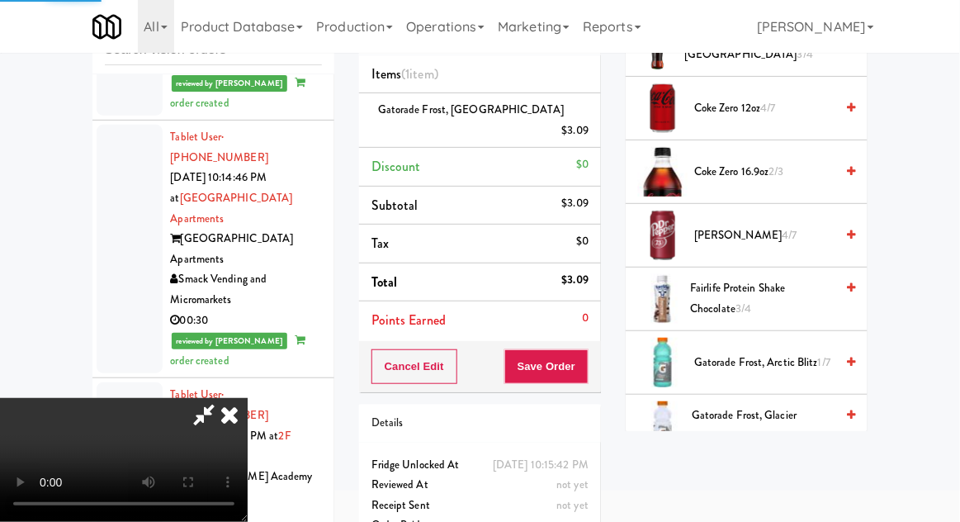
scroll to position [163, 0]
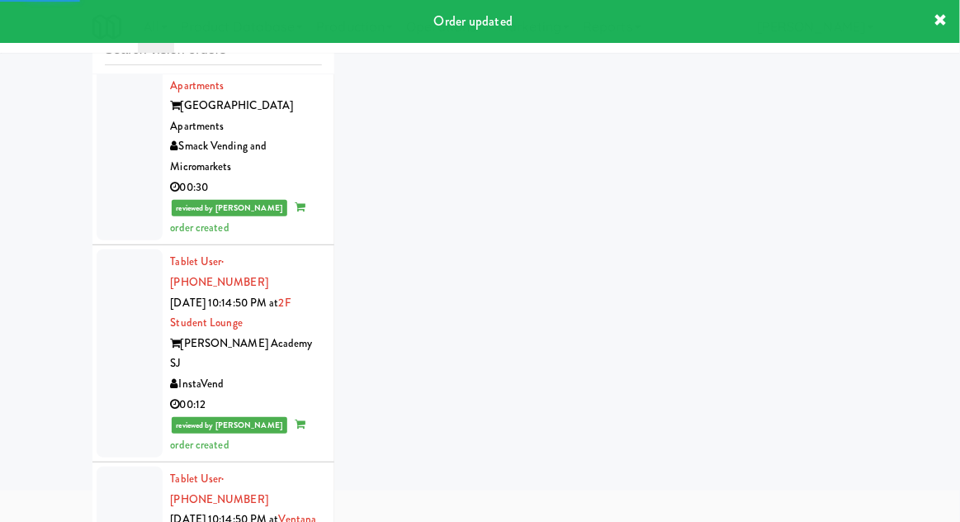
scroll to position [6009, 0]
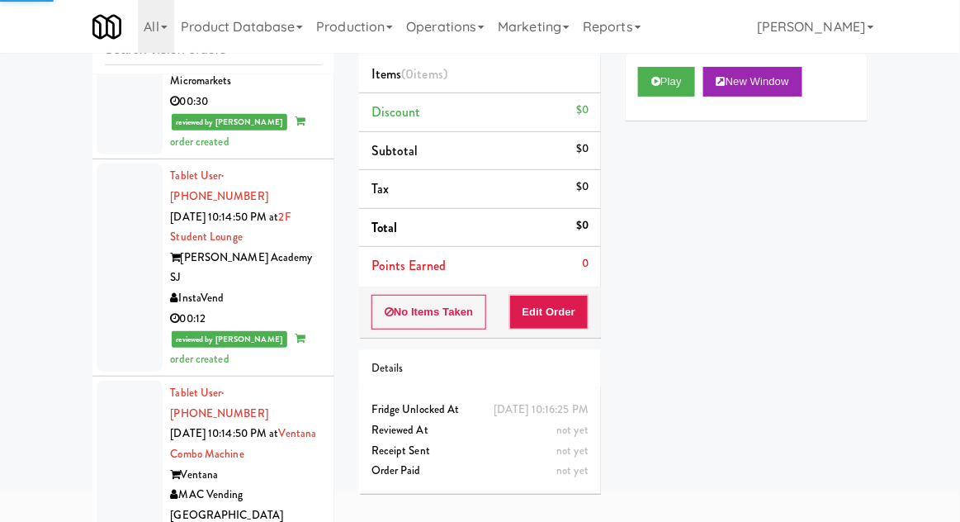
scroll to position [6100, 0]
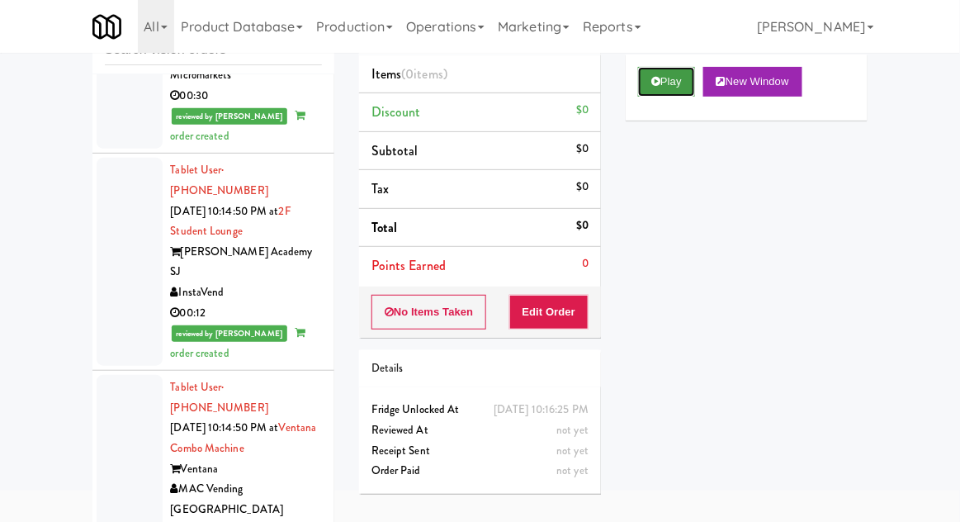
click at [670, 67] on button "Play" at bounding box center [666, 82] width 57 height 30
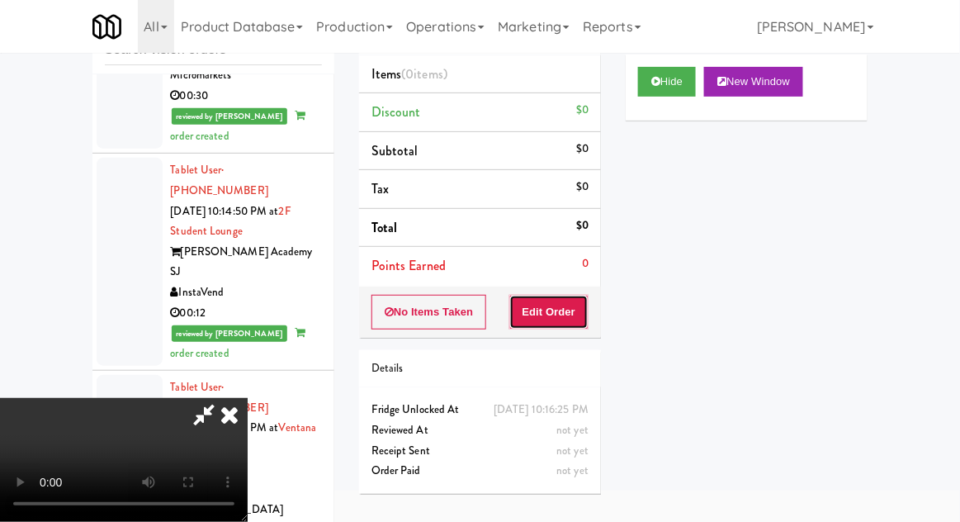
click at [549, 314] on button "Edit Order" at bounding box center [549, 312] width 80 height 35
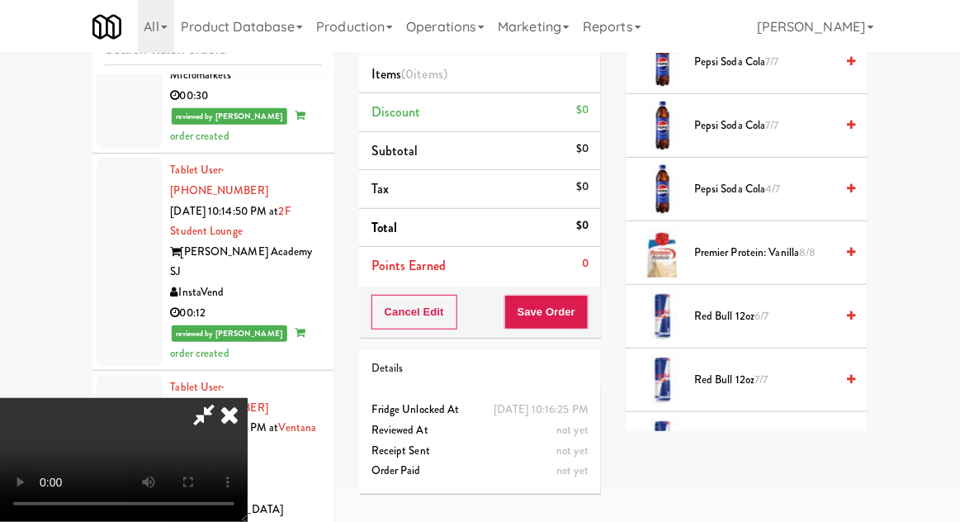
scroll to position [1986, 0]
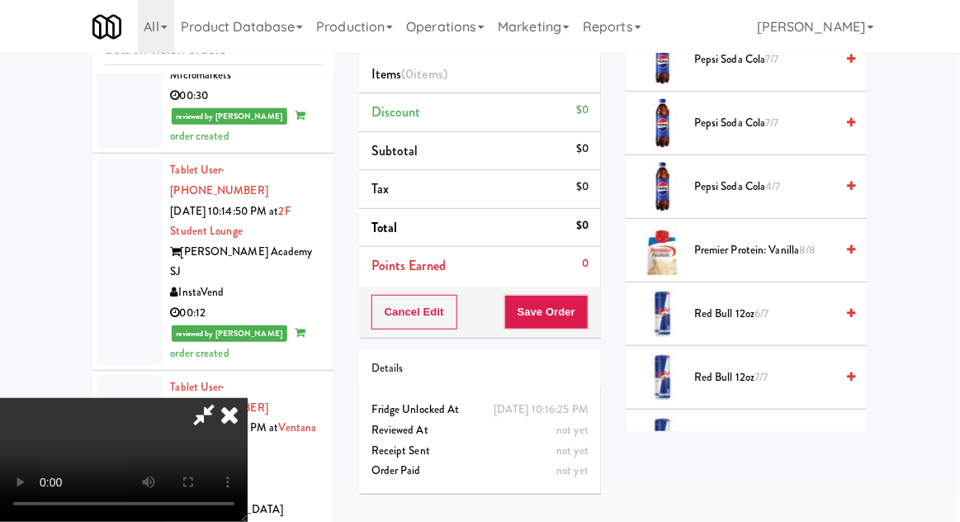
click at [749, 324] on li "Red Bull 12oz 6/7" at bounding box center [747, 314] width 242 height 64
click at [734, 304] on span "Red Bull 12oz 6/7" at bounding box center [764, 314] width 140 height 21
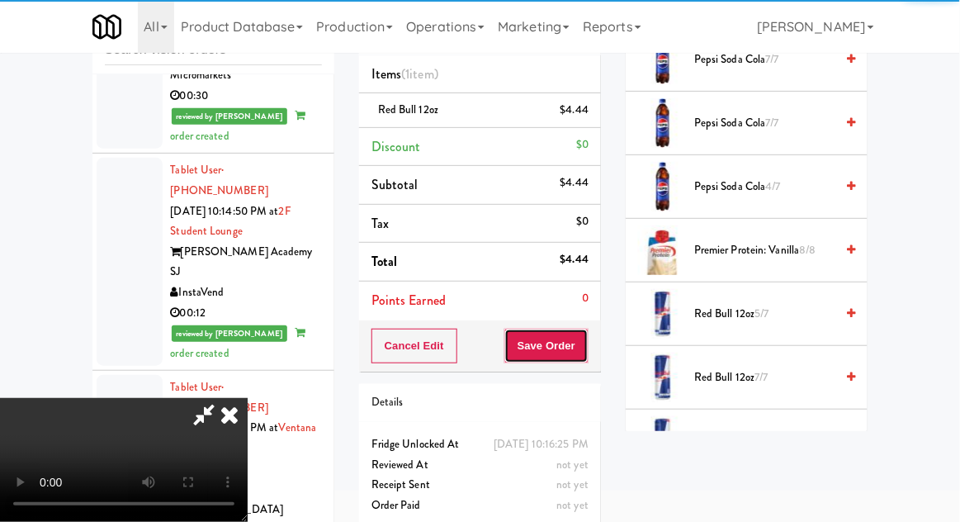
click at [588, 334] on button "Save Order" at bounding box center [546, 345] width 84 height 35
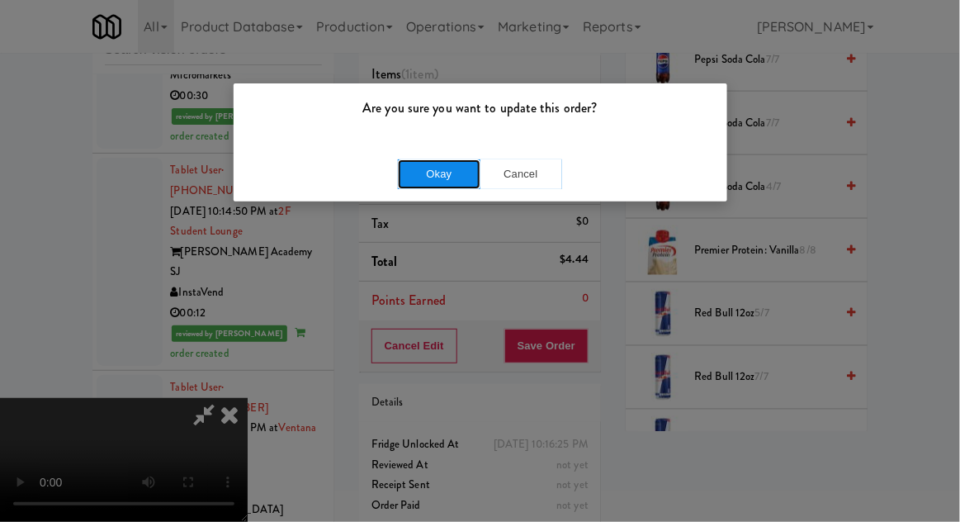
click at [429, 160] on button "Okay" at bounding box center [439, 174] width 83 height 30
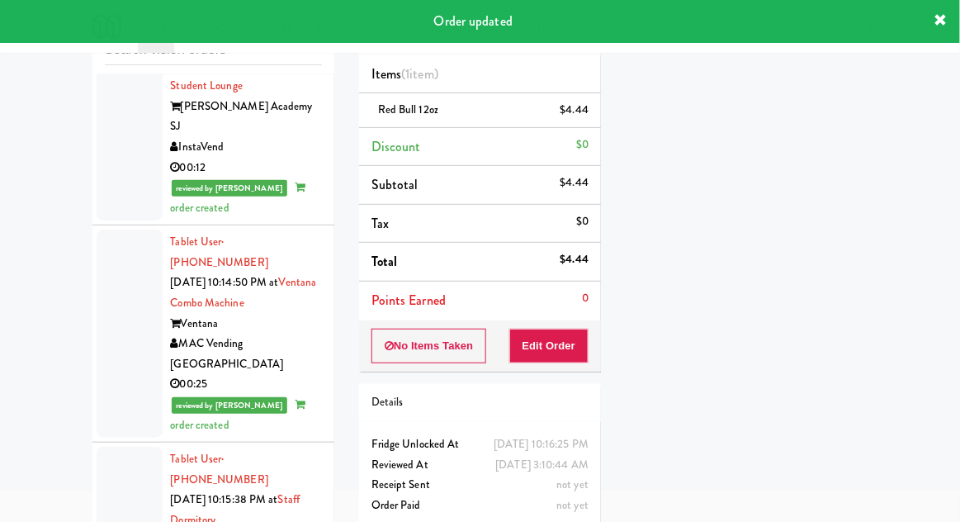
scroll to position [6255, 0]
